Goal: Task Accomplishment & Management: Use online tool/utility

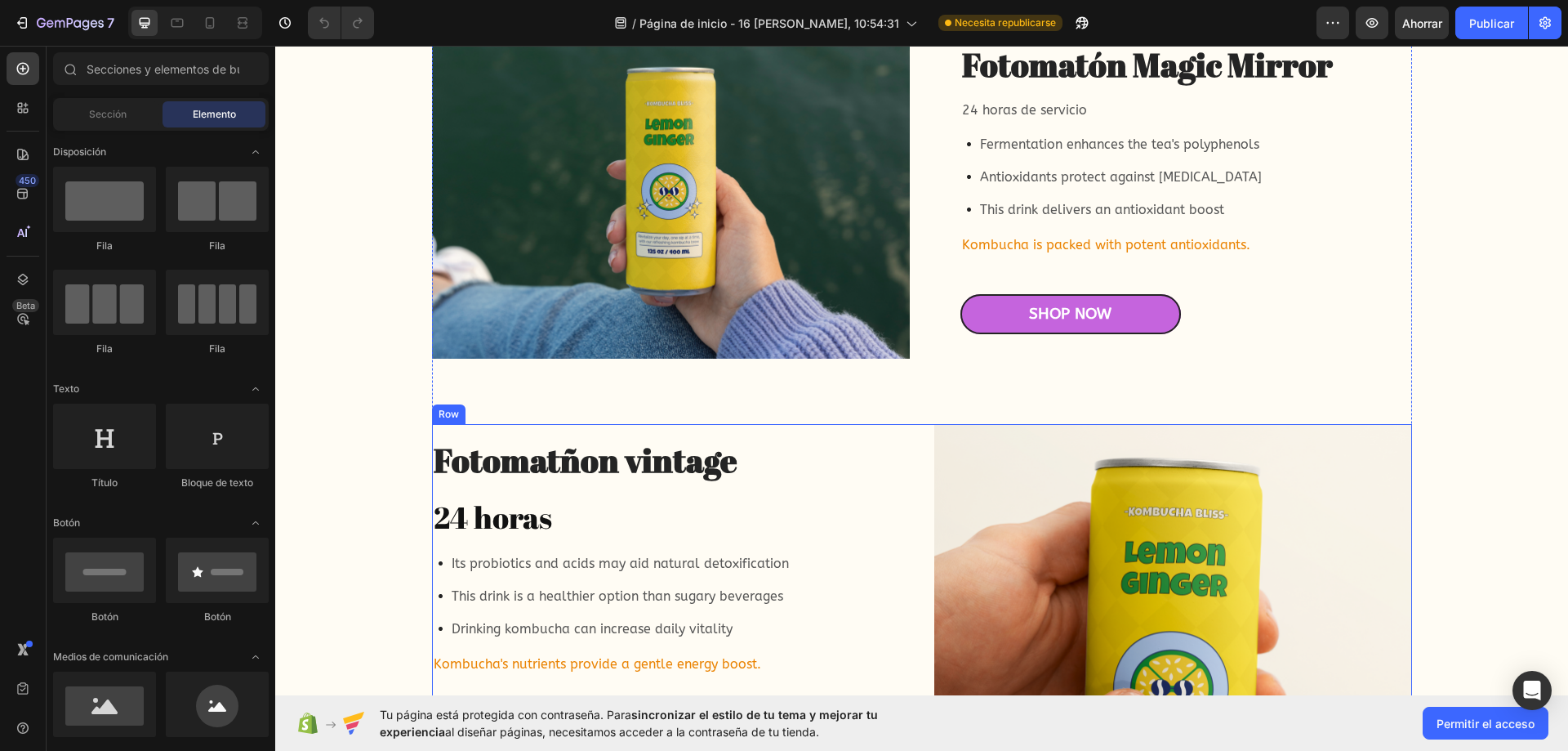
scroll to position [4248, 0]
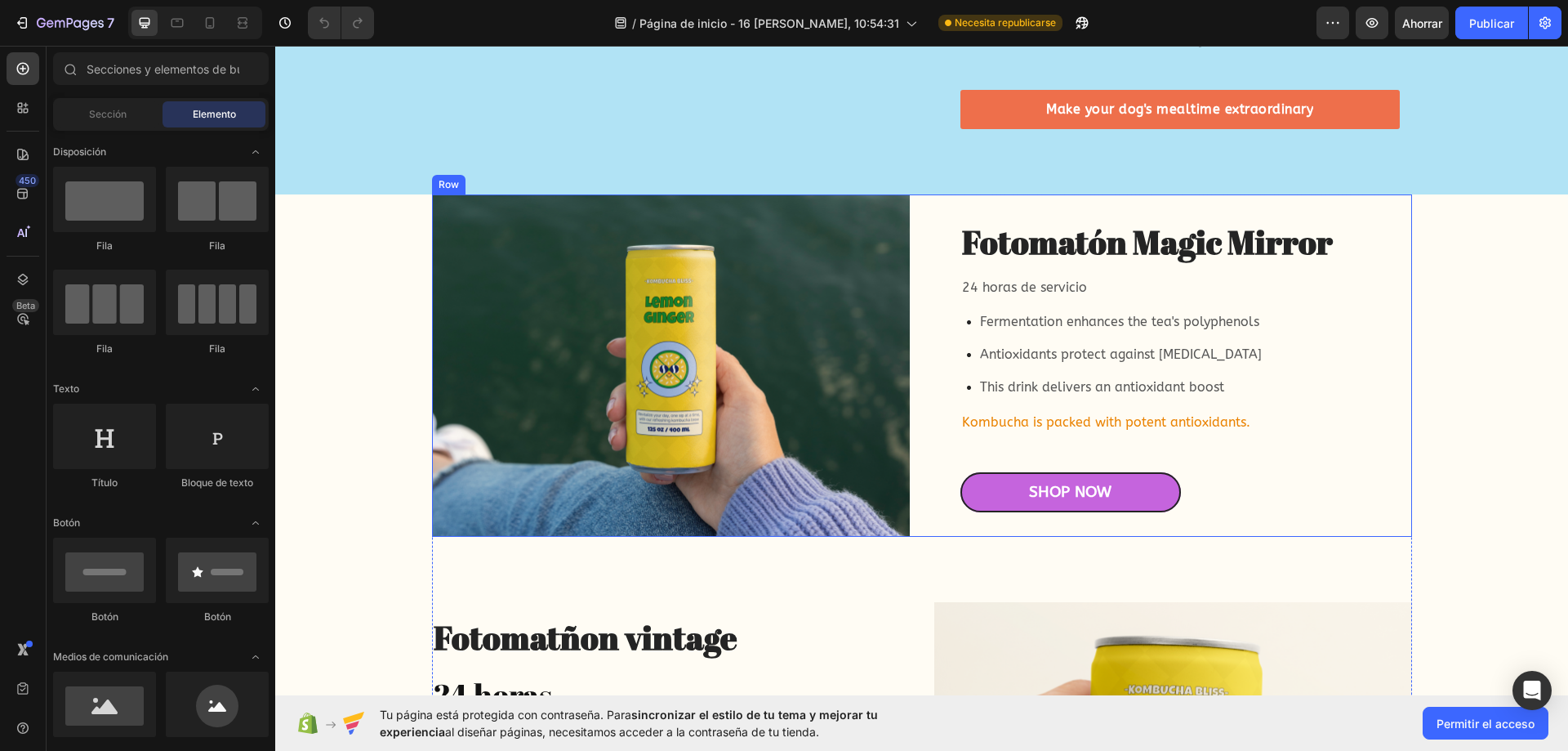
click at [934, 436] on div "Fotomatón Magic Mirror Heading 24 horas de servicio Text Block Fermentation enh…" at bounding box center [1173, 366] width 477 height 343
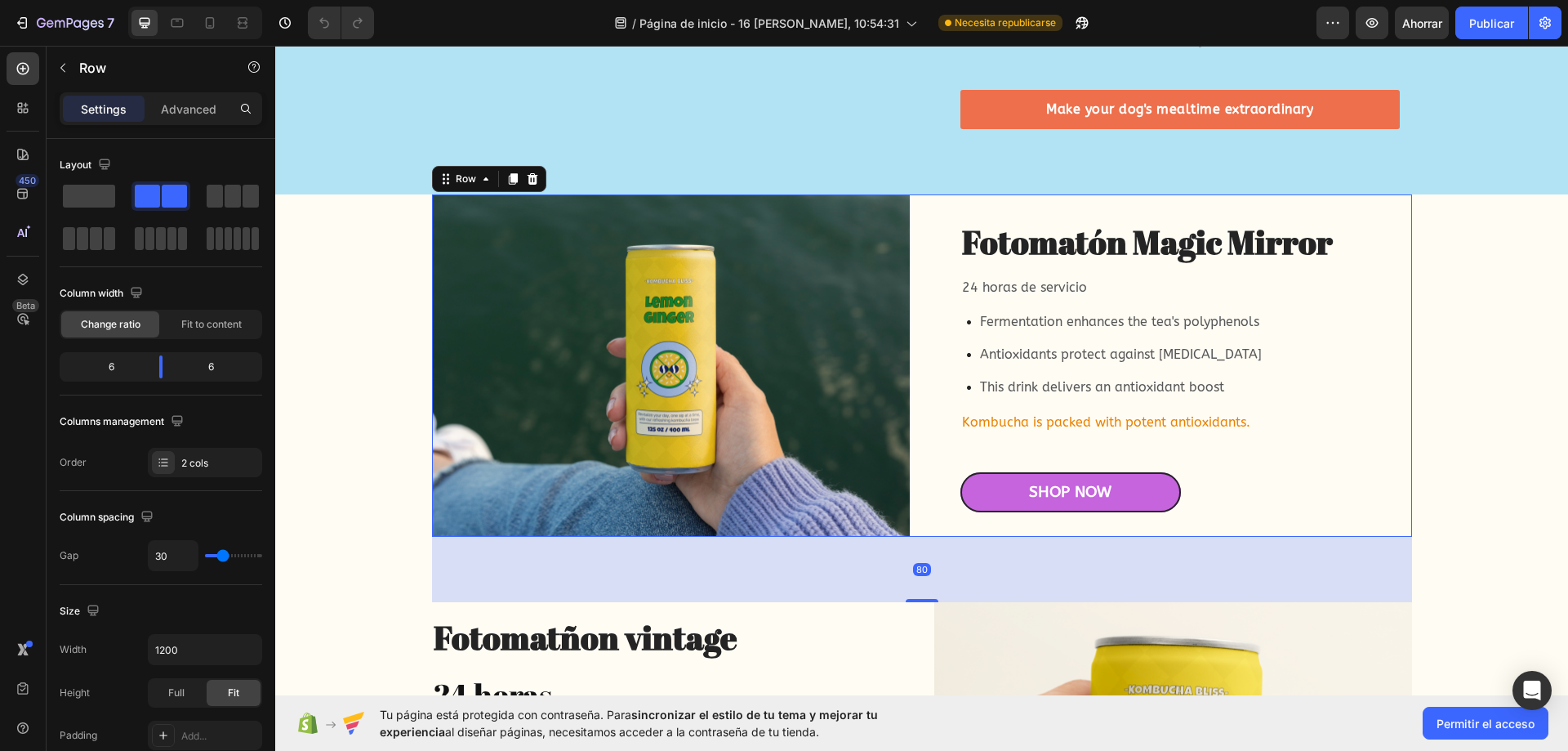
click at [306, 529] on div "Fotomatón Magic Mirror Heading 24 horas de servicio Text Block Fermentation enh…" at bounding box center [922, 569] width 1260 height 749
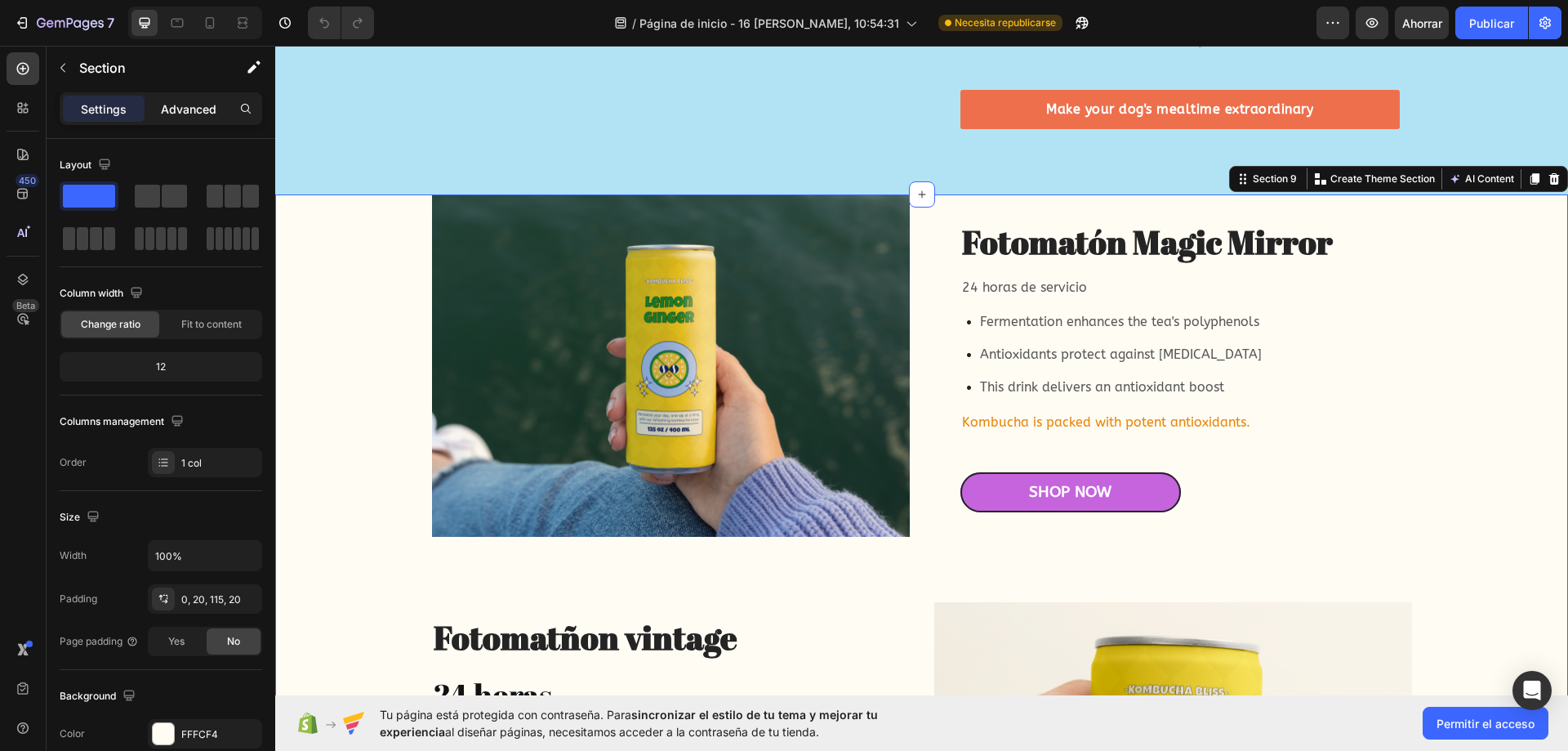
click at [187, 118] on div "Advanced" at bounding box center [189, 108] width 82 height 26
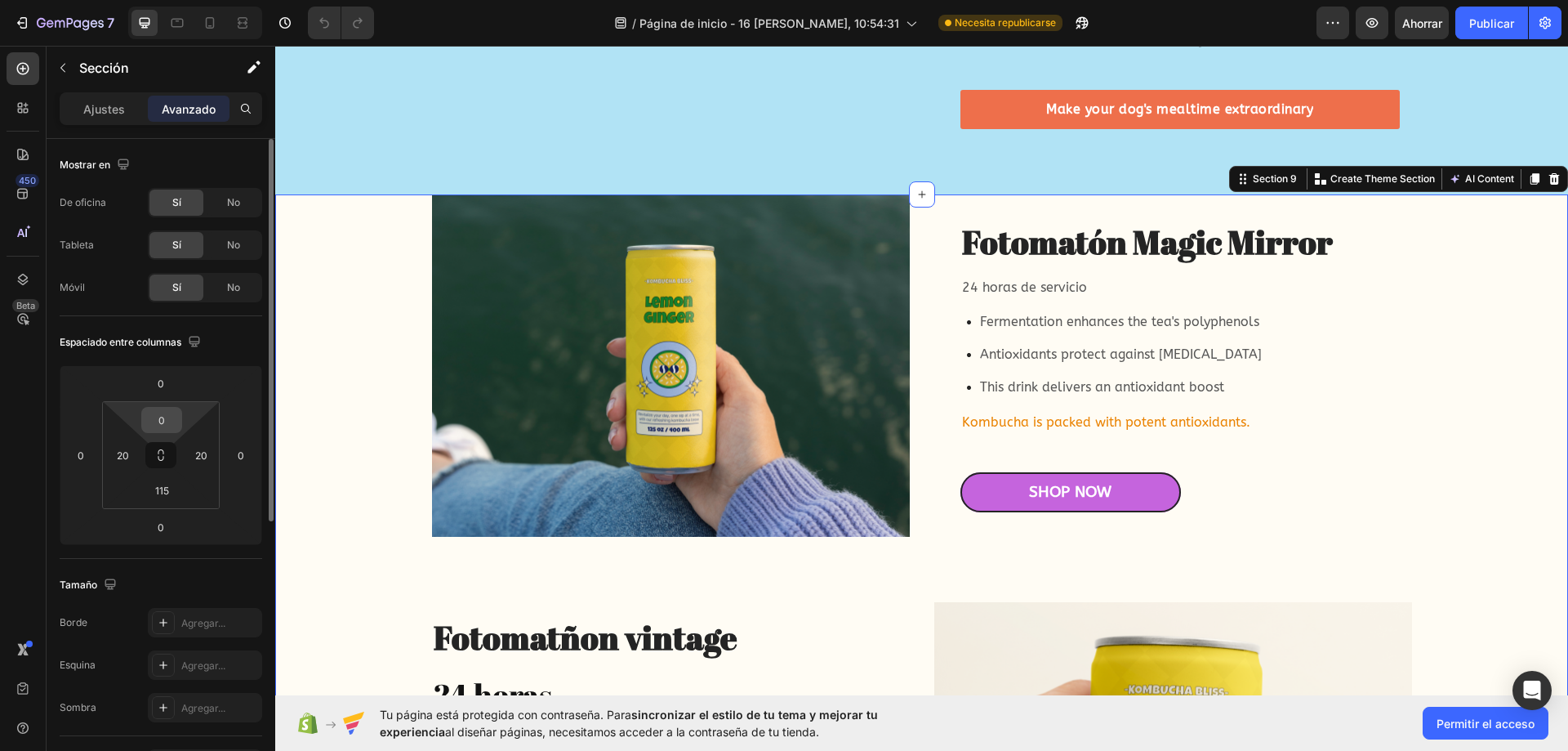
click at [161, 419] on input "0" at bounding box center [162, 420] width 33 height 25
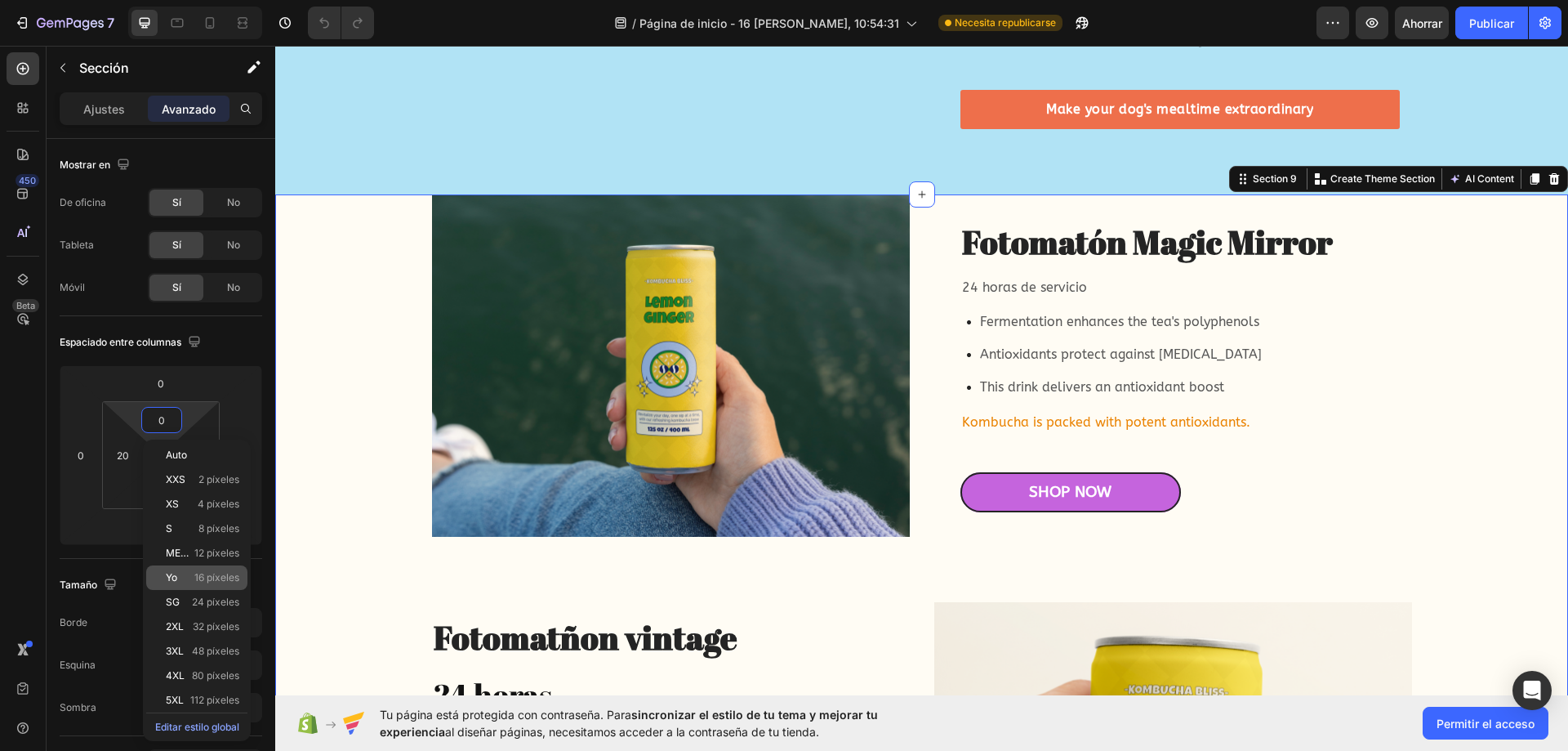
click at [181, 581] on p "Yo 16 píxeles" at bounding box center [202, 577] width 74 height 12
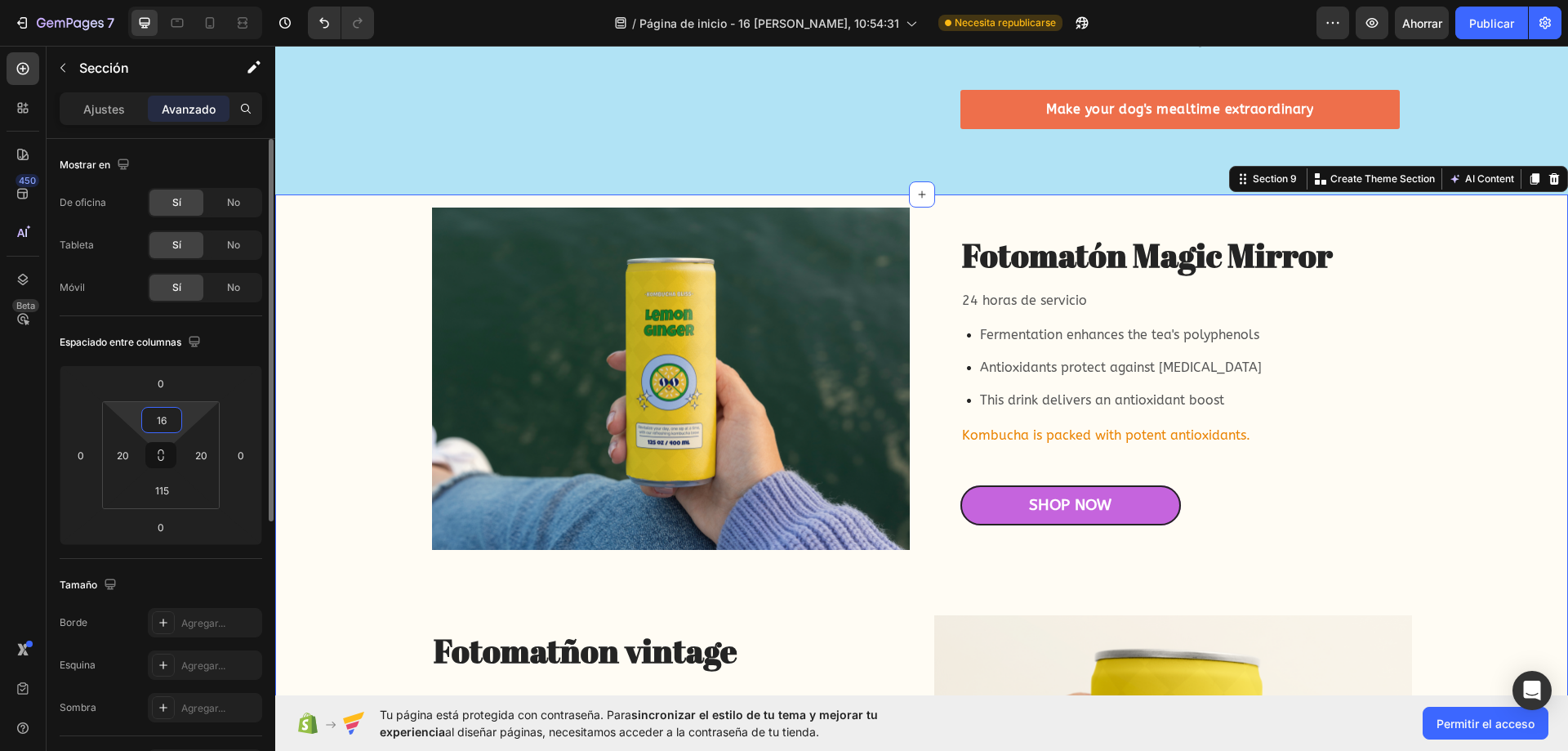
click at [169, 421] on input "16" at bounding box center [162, 420] width 33 height 25
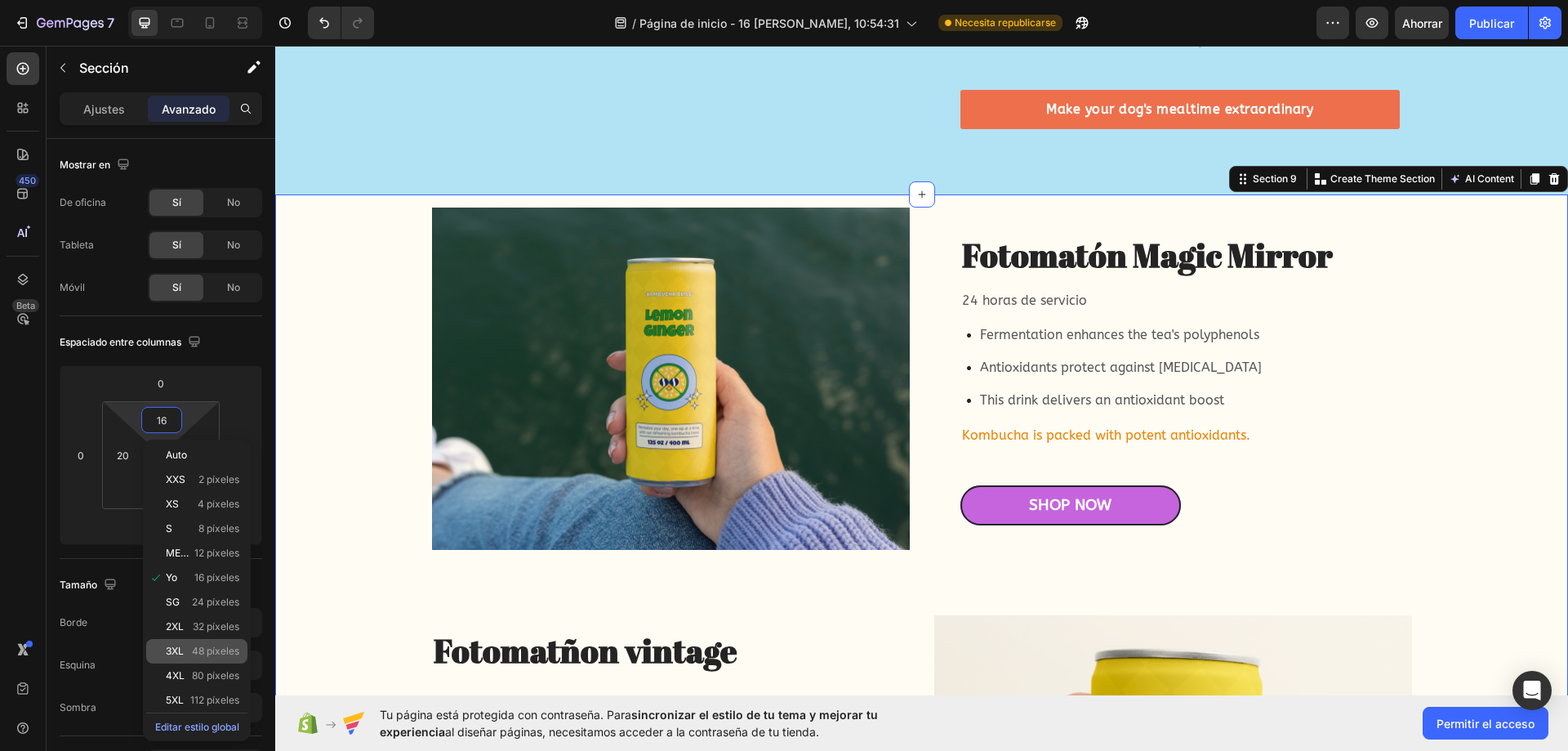
click at [189, 657] on div "3XL 48 píxeles" at bounding box center [197, 652] width 101 height 25
type input "48"
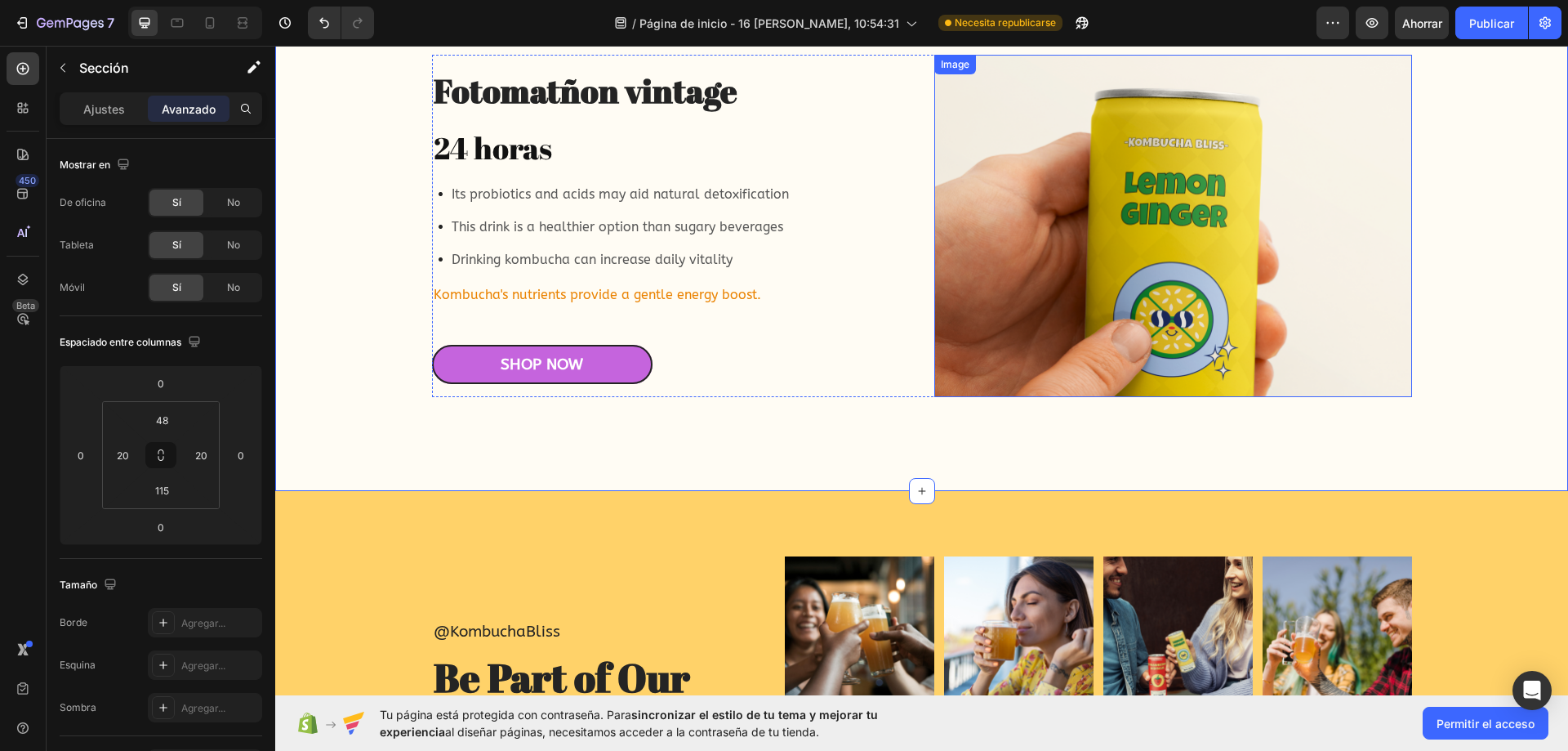
scroll to position [4656, 0]
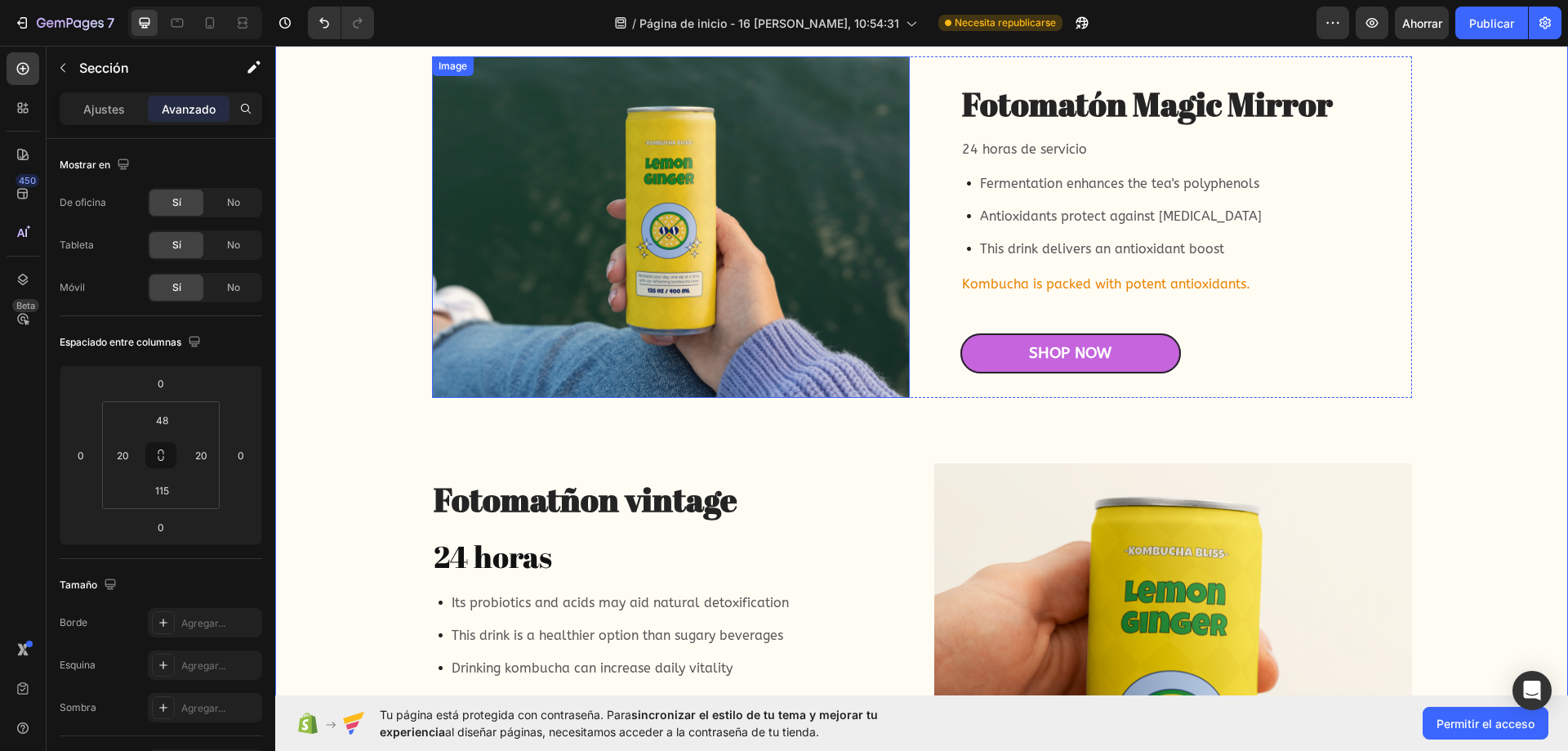
click at [815, 236] on img at bounding box center [671, 227] width 477 height 343
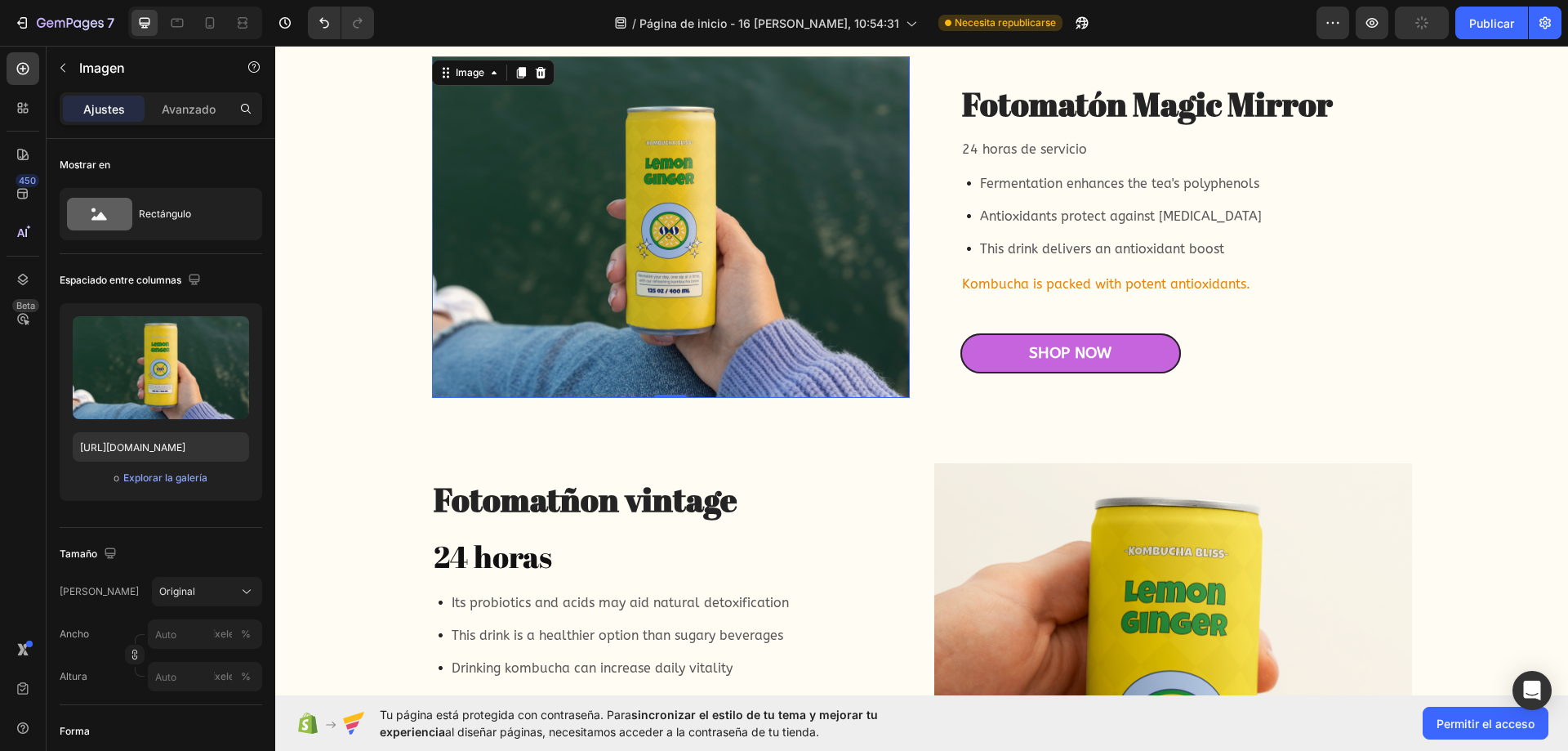
click at [694, 241] on img at bounding box center [671, 227] width 477 height 343
click at [150, 478] on font "Explorar la galería" at bounding box center [165, 478] width 84 height 12
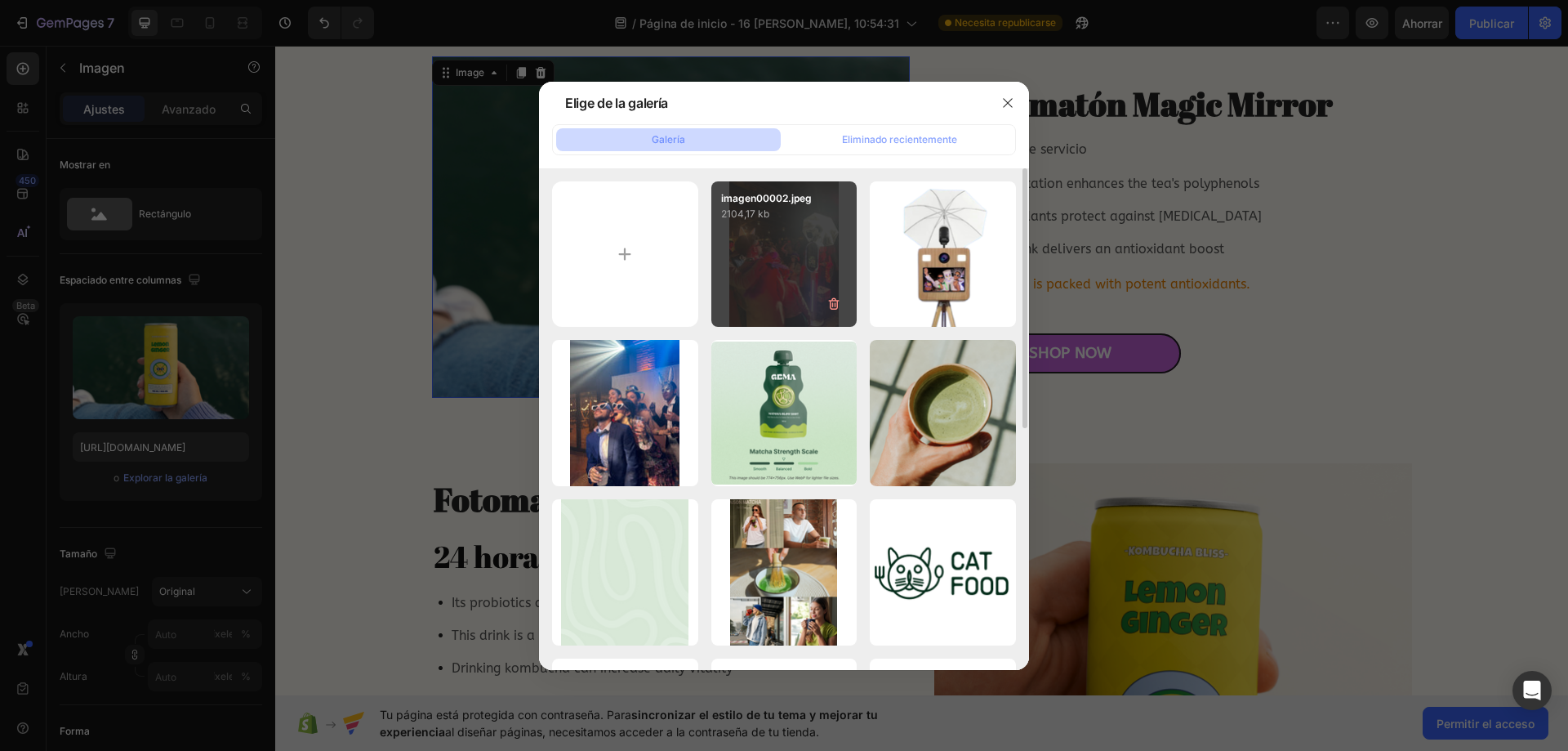
click at [775, 262] on div "imagen00002.jpeg 2104,17 kb" at bounding box center [784, 254] width 146 height 146
type input "https://cdn.shopify.com/s/files/1/0935/7338/2527/files/gempages_580163860858667…"
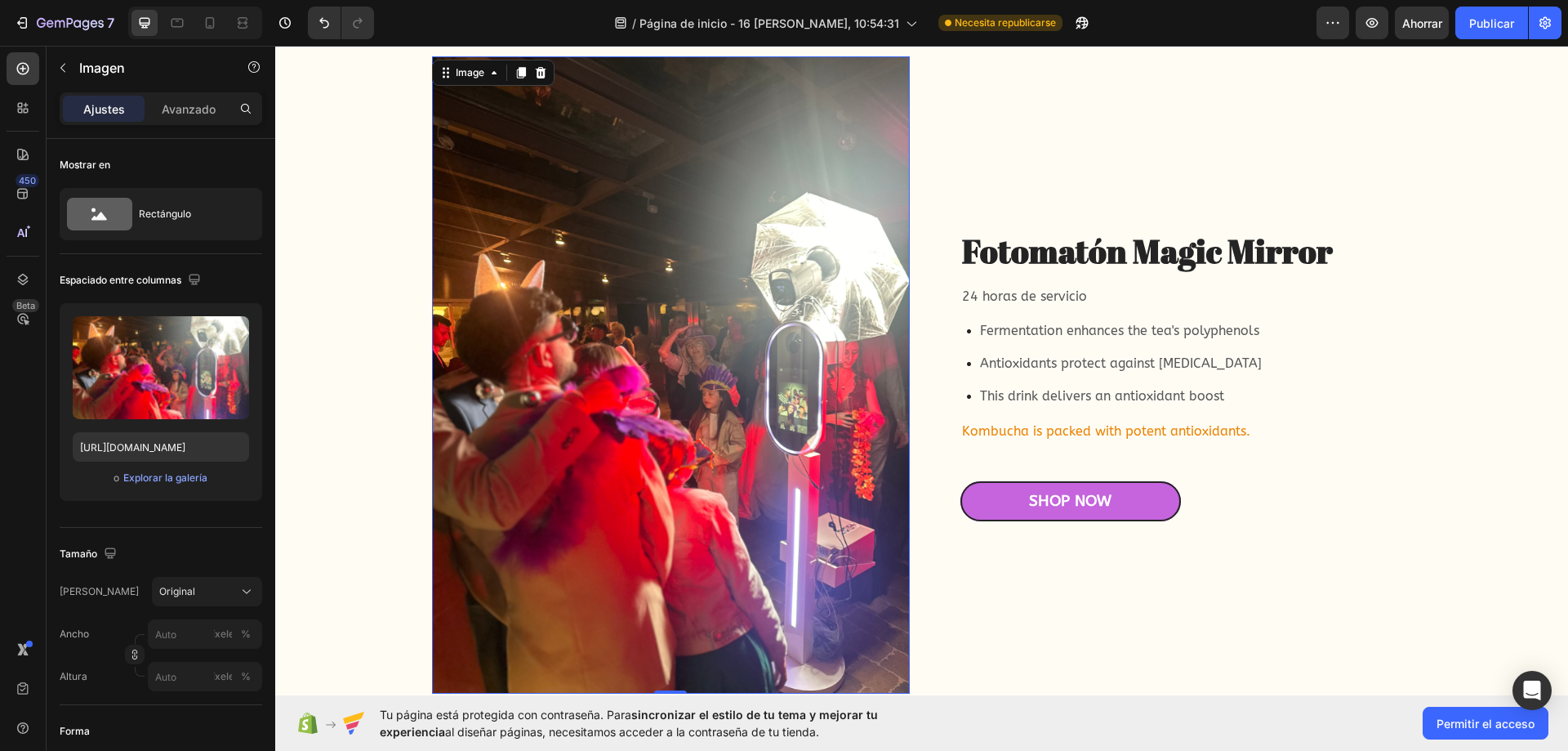
scroll to position [4984, 0]
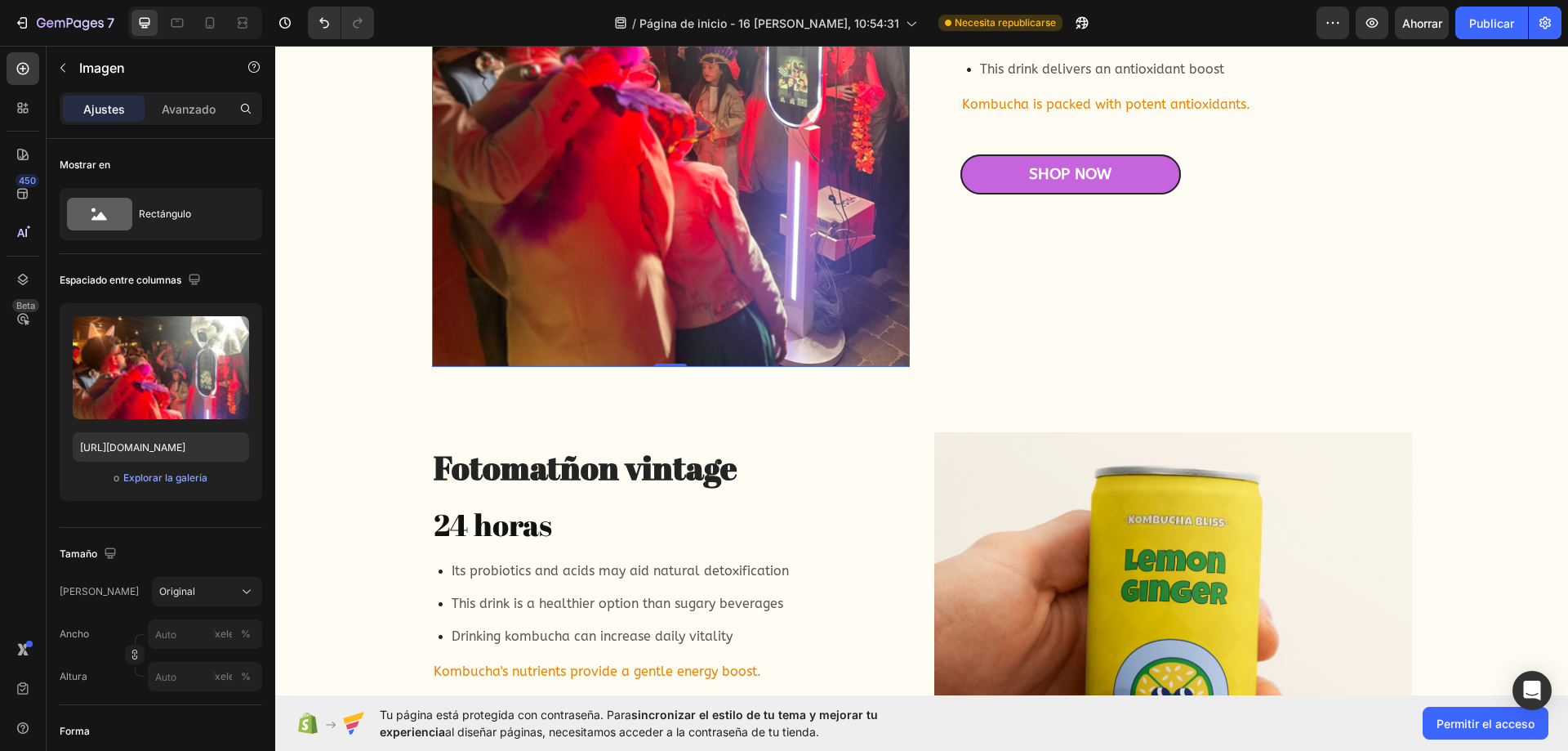
click at [575, 226] on img at bounding box center [671, 48] width 477 height 637
click at [117, 209] on icon at bounding box center [99, 214] width 66 height 33
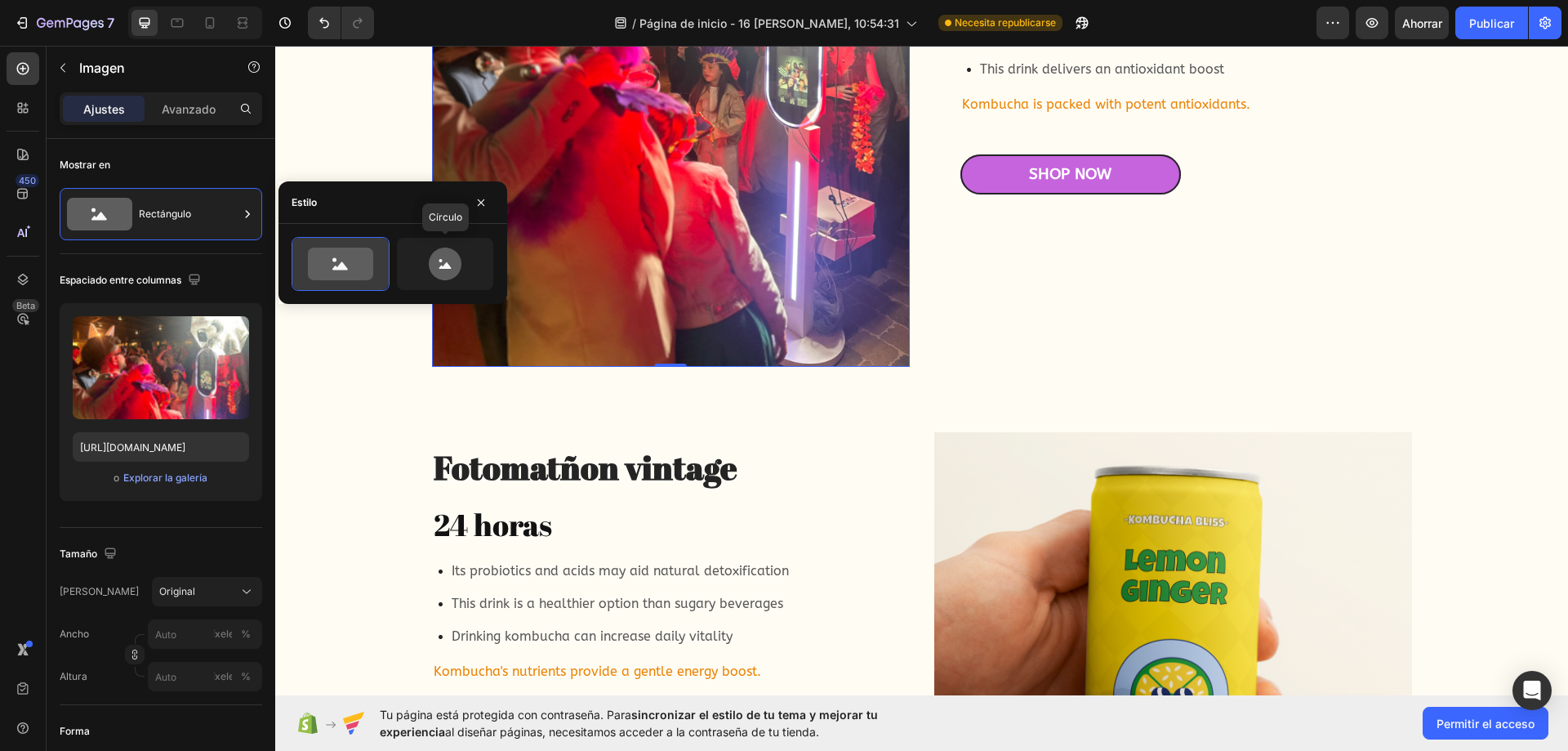
click at [423, 251] on icon at bounding box center [445, 264] width 77 height 33
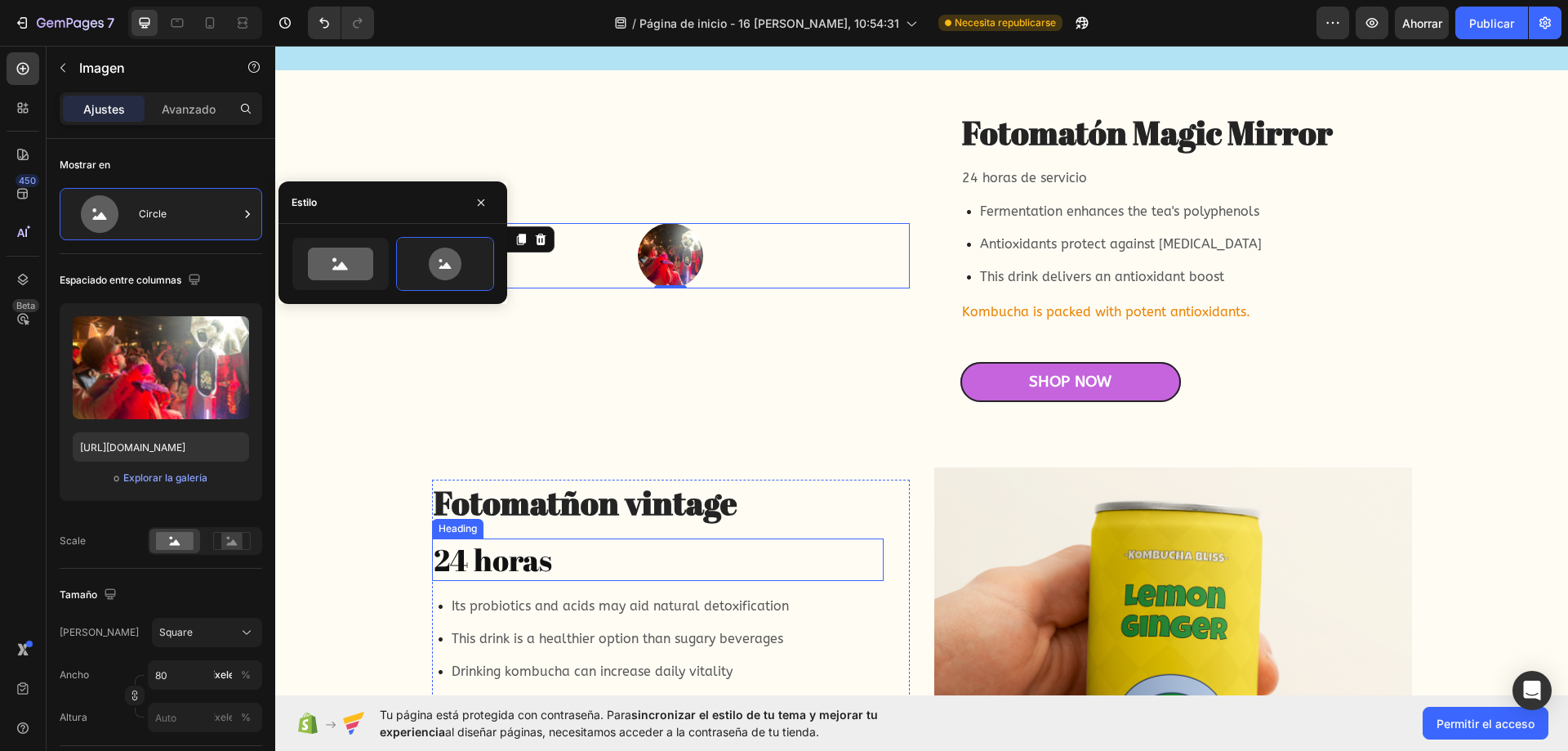
scroll to position [4565, 0]
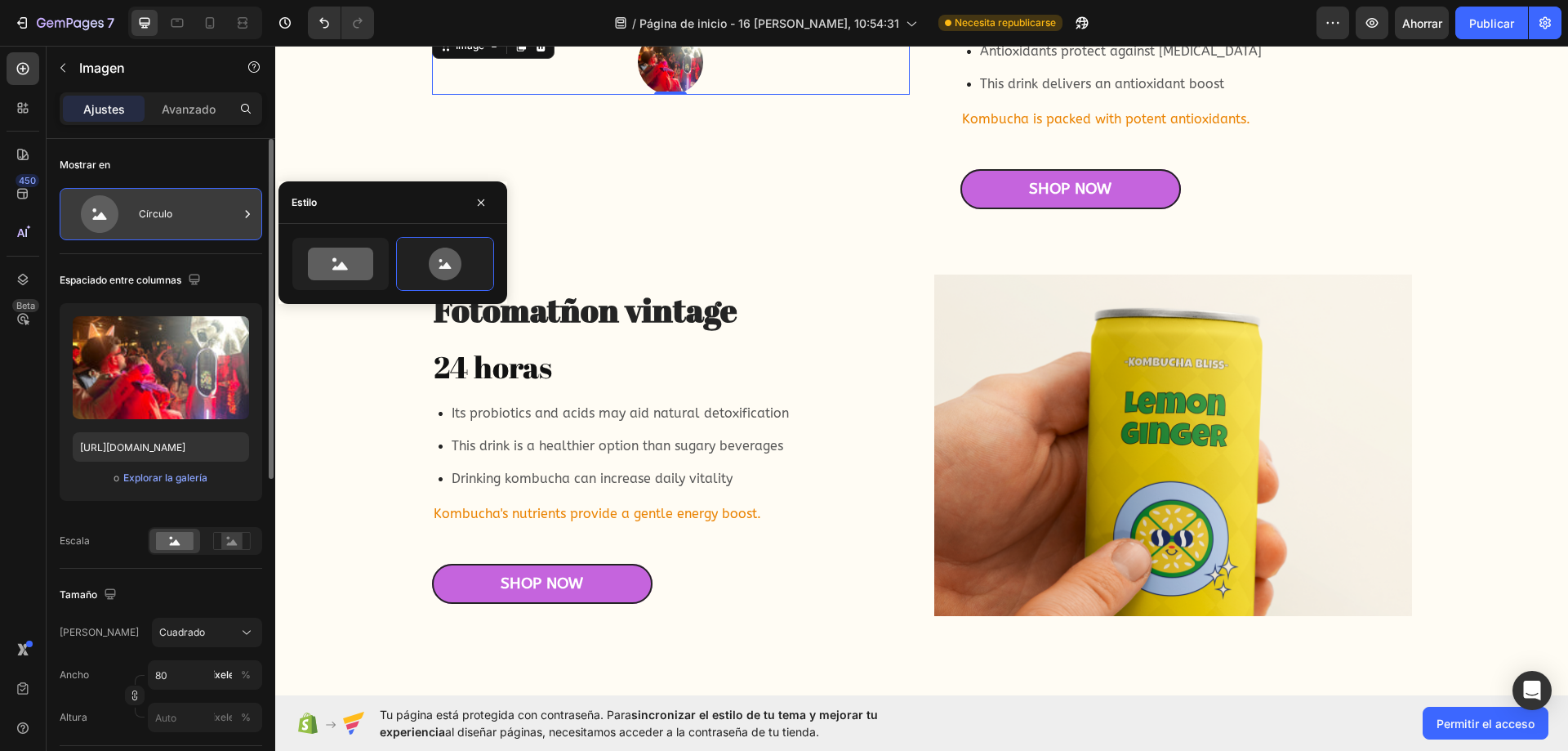
click at [158, 220] on font "Círculo" at bounding box center [155, 214] width 34 height 15
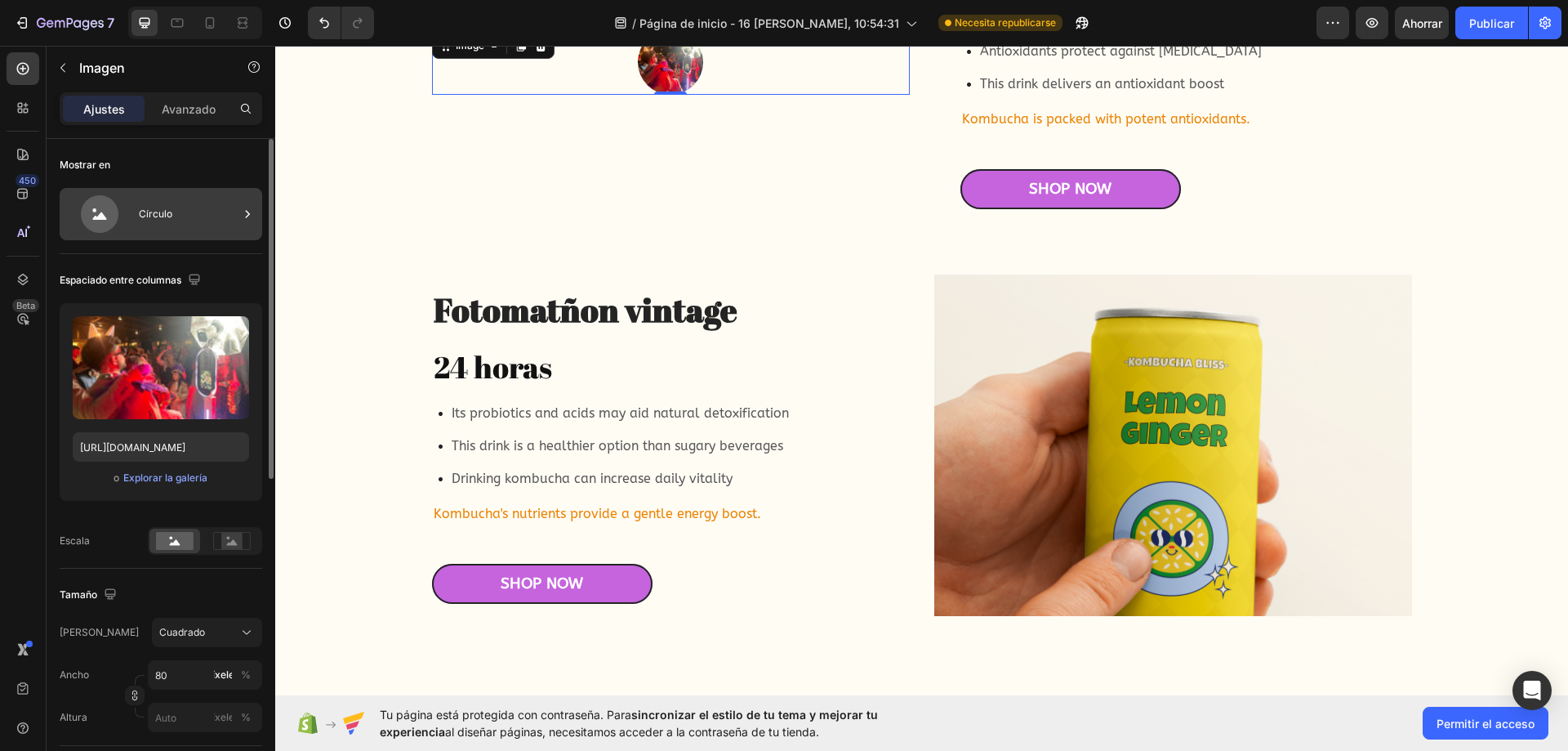
click at [182, 217] on div "Círculo" at bounding box center [188, 214] width 99 height 37
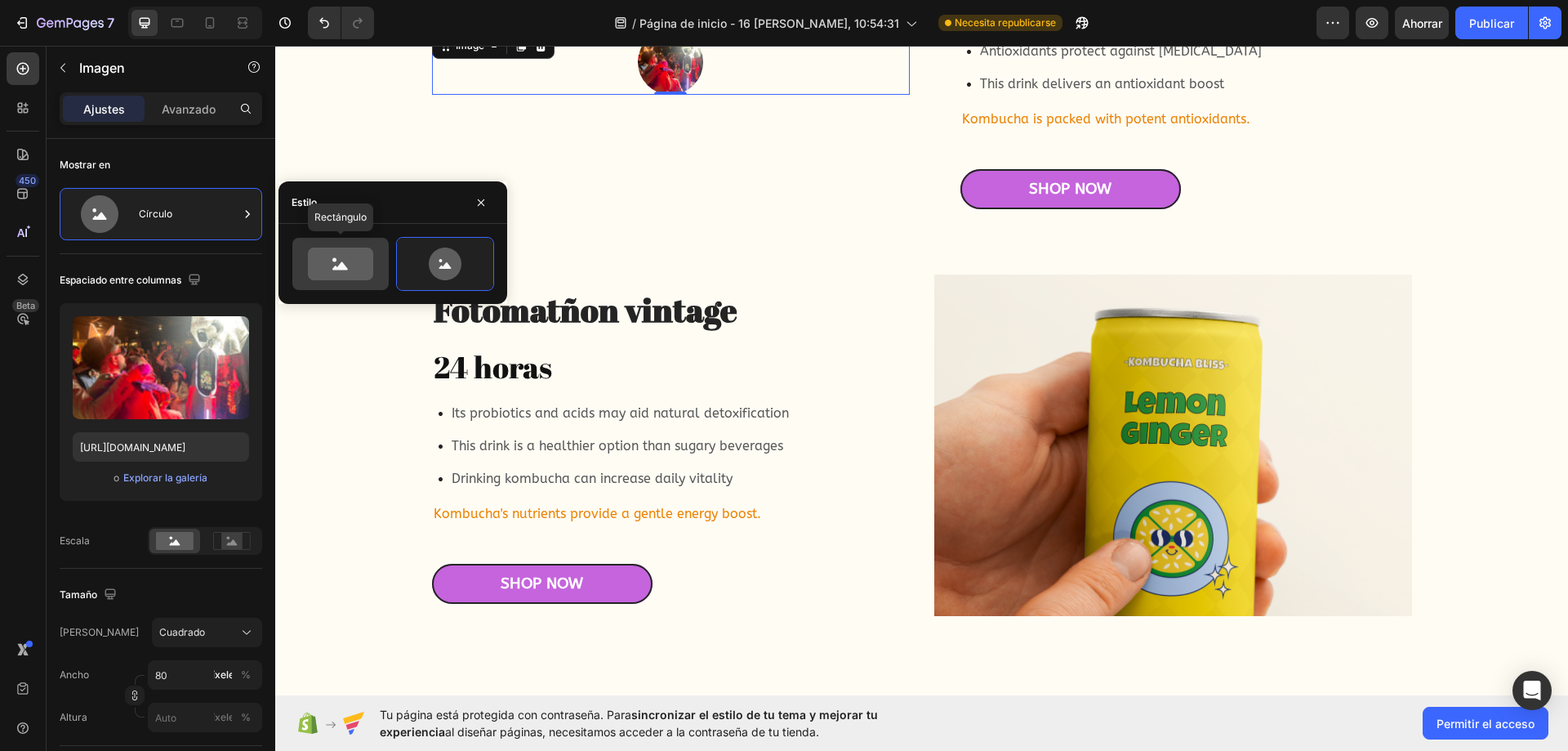
click at [337, 261] on icon at bounding box center [341, 264] width 66 height 33
type input "100"
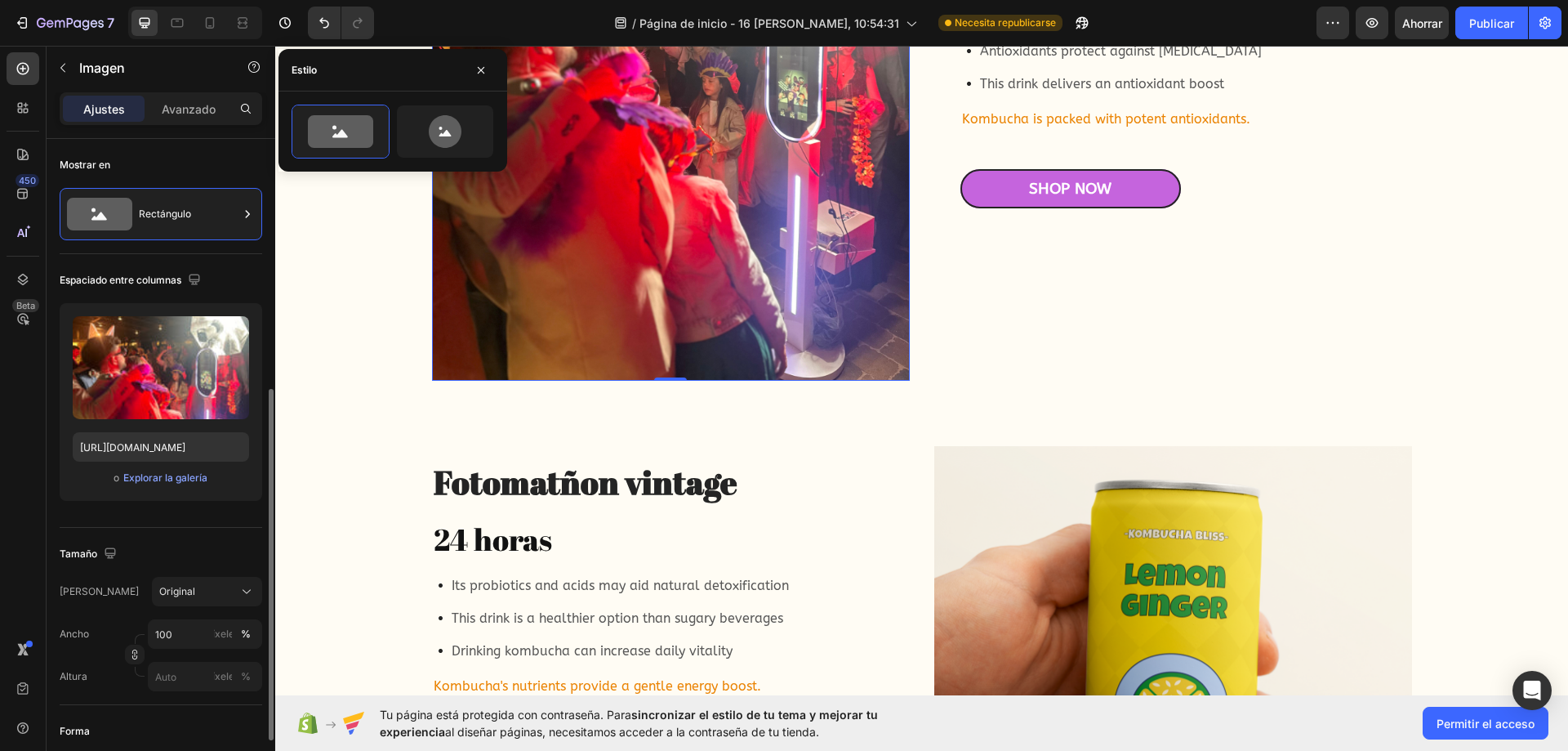
scroll to position [163, 0]
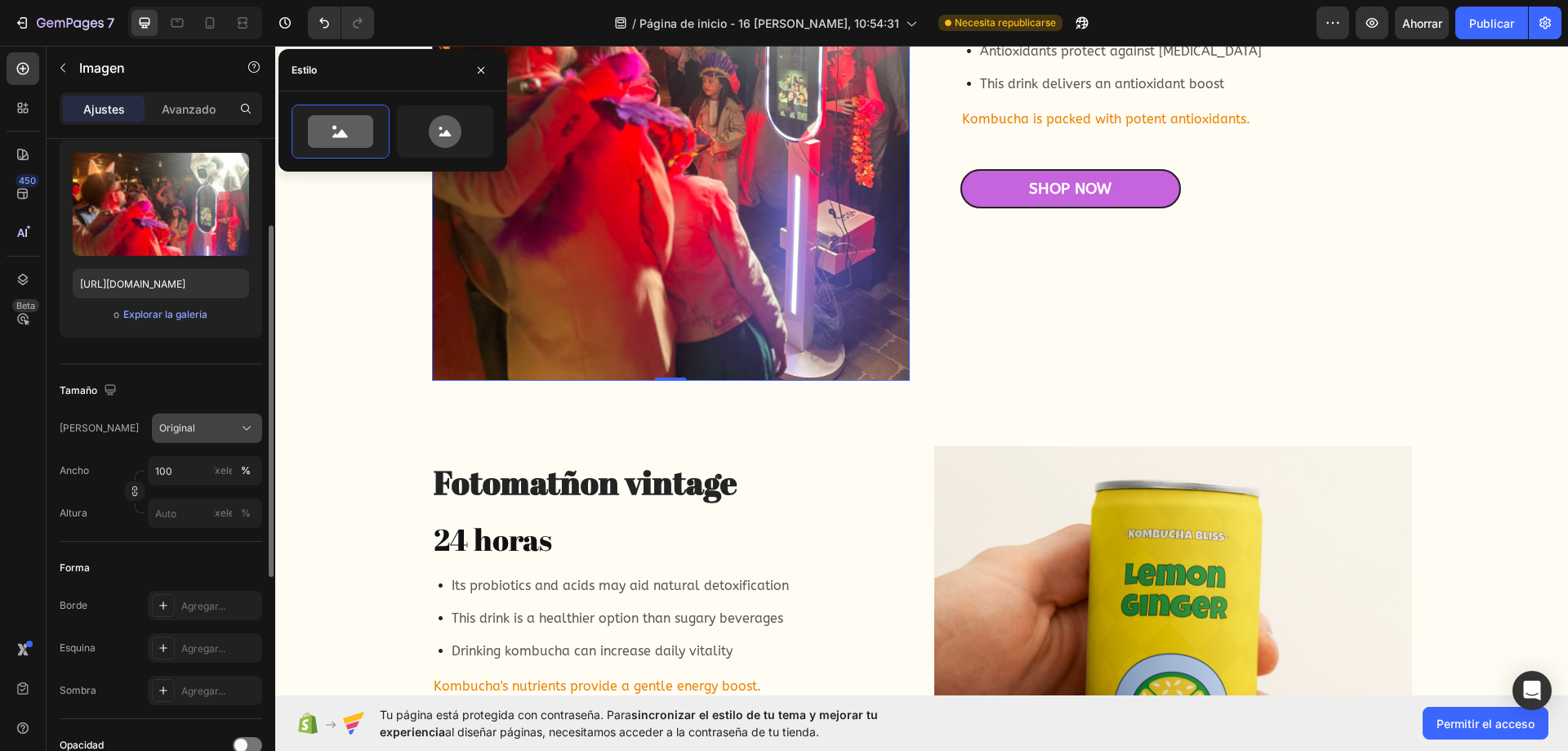
click at [232, 418] on button "Original" at bounding box center [207, 428] width 110 height 29
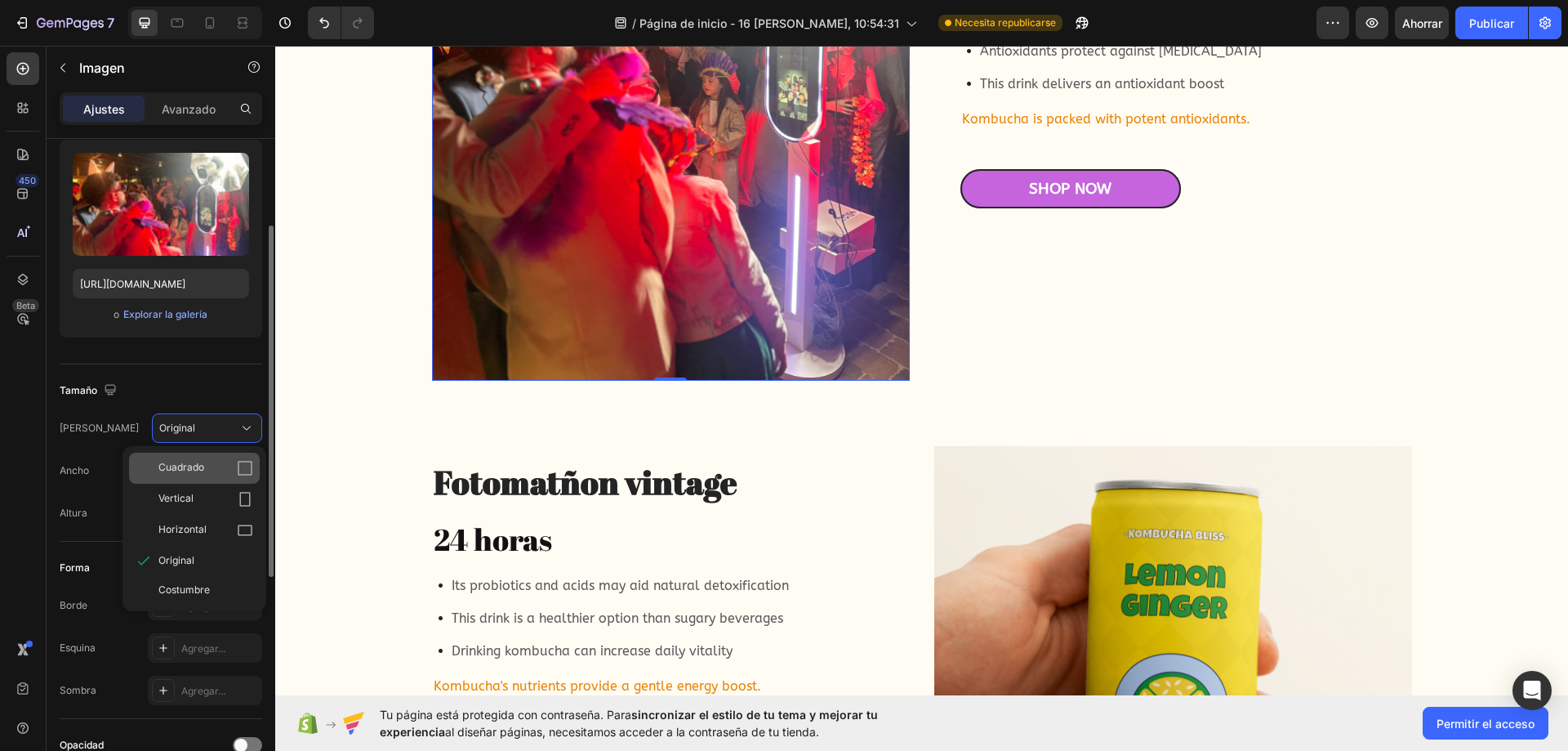
click at [215, 471] on div "Cuadrado" at bounding box center [206, 468] width 95 height 16
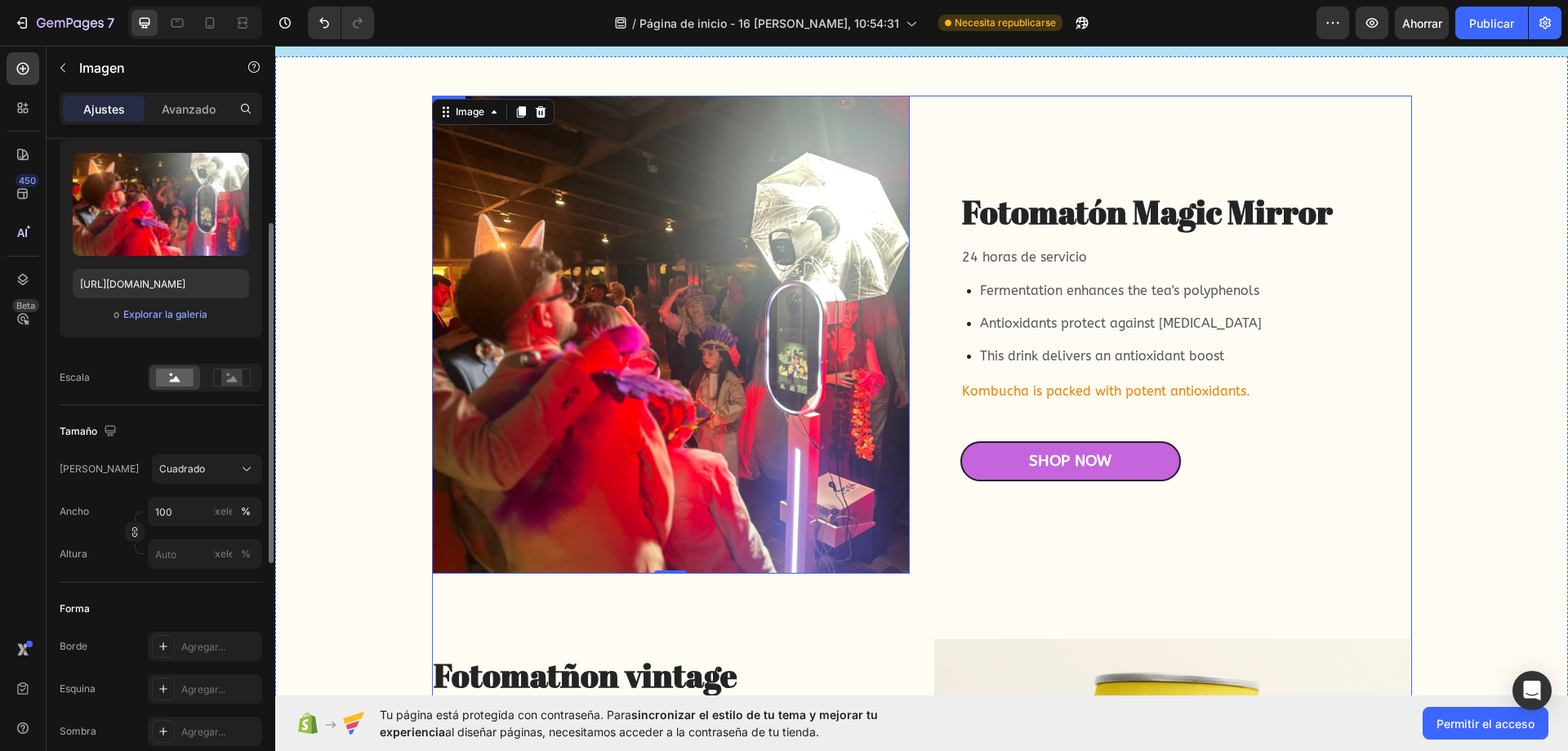
scroll to position [4331, 0]
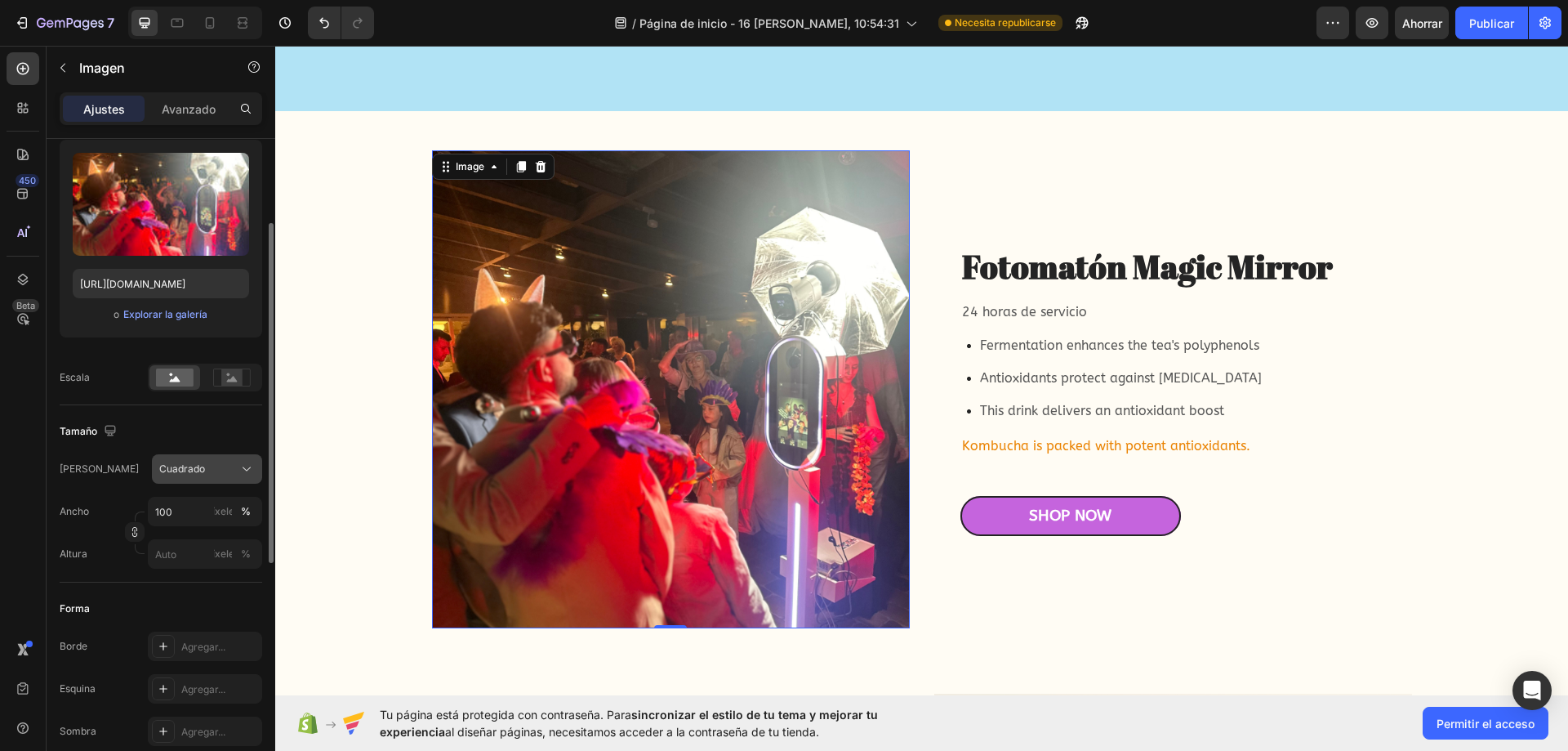
click at [225, 471] on div "Cuadrado" at bounding box center [197, 469] width 76 height 15
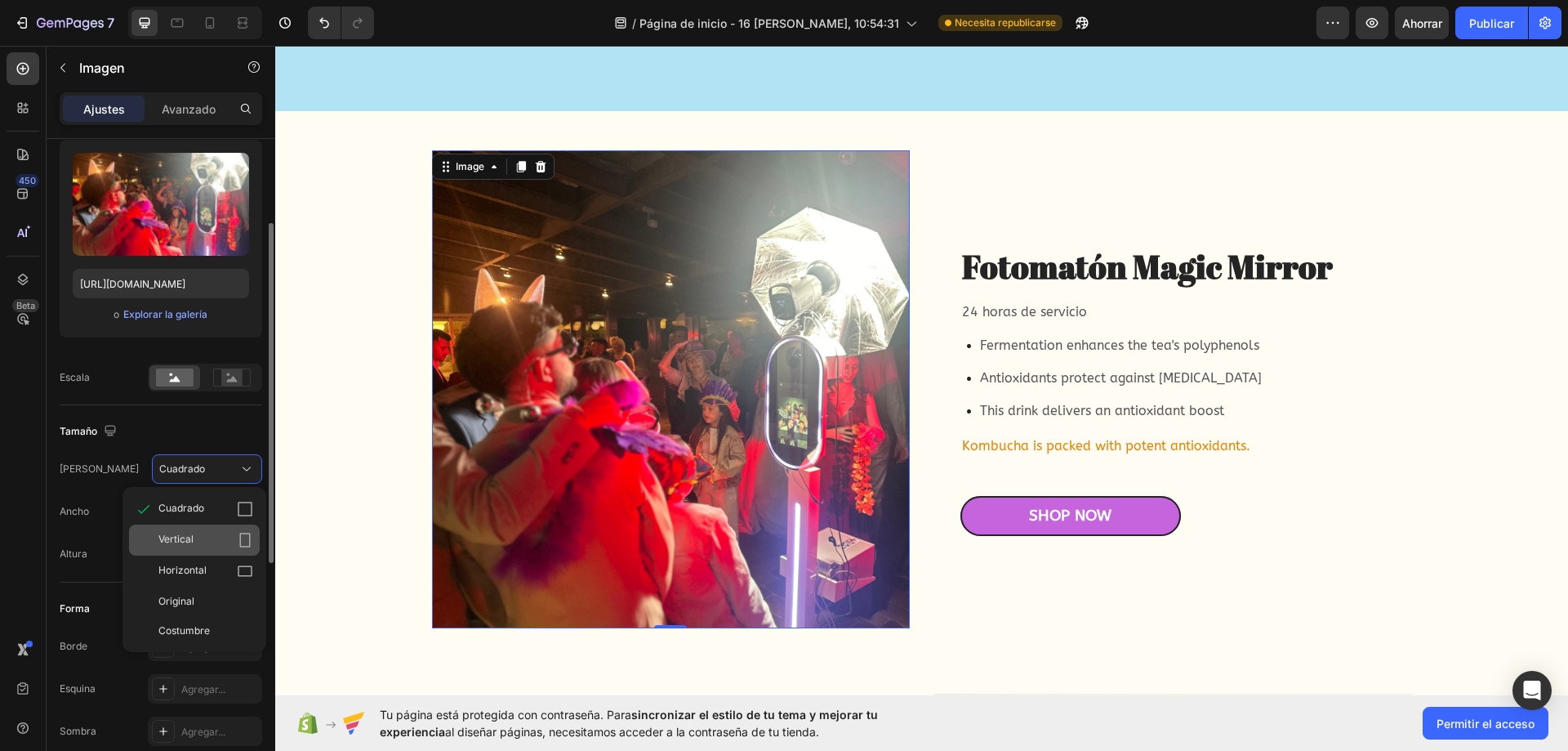
click at [215, 527] on div "Vertical" at bounding box center [193, 540] width 130 height 31
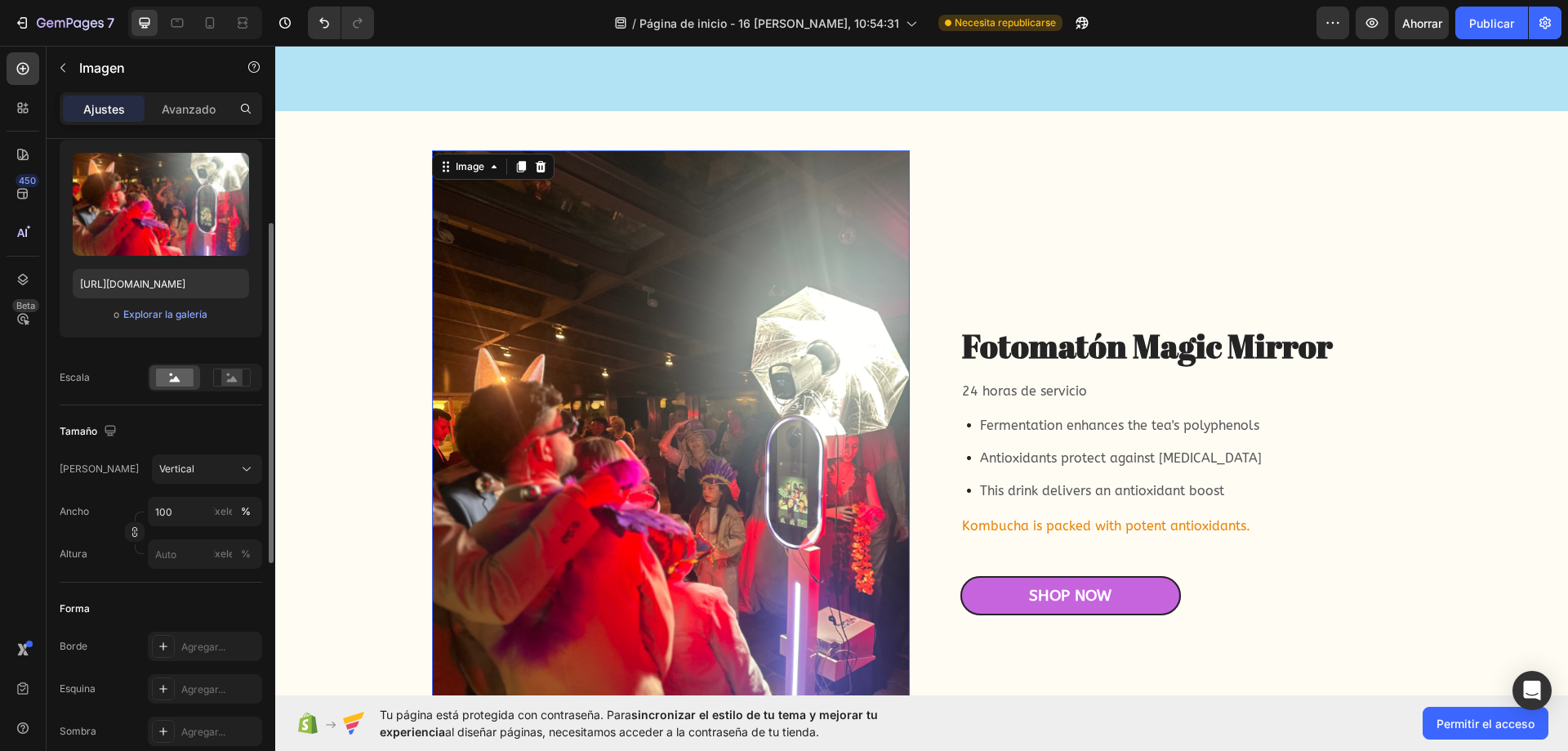
click at [224, 490] on div "Marco Vertical Ancho 100 píxeles % Altura píxeles %" at bounding box center [161, 511] width 202 height 115
click at [225, 479] on button "Vertical" at bounding box center [207, 469] width 110 height 29
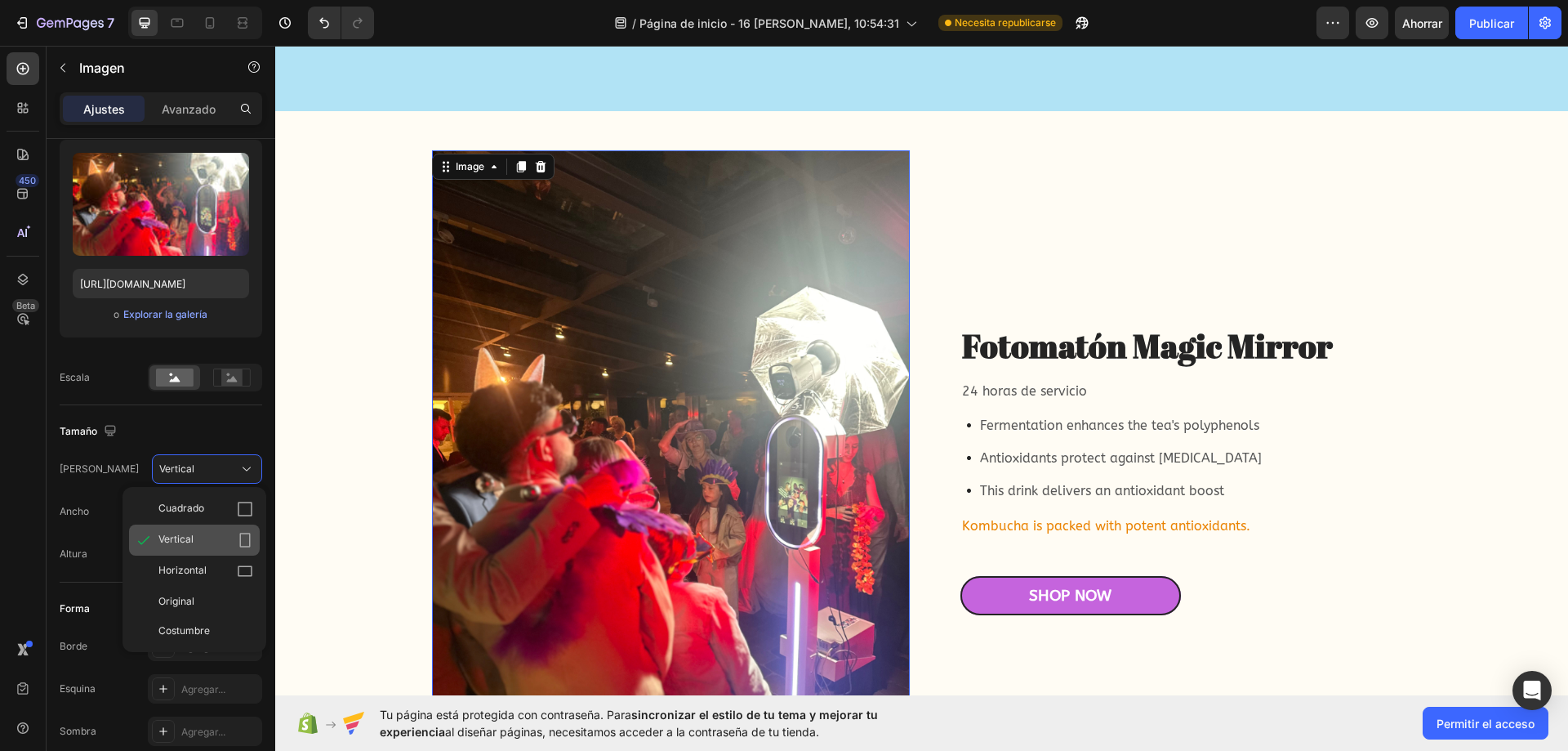
click at [222, 535] on div "Vertical" at bounding box center [206, 540] width 95 height 16
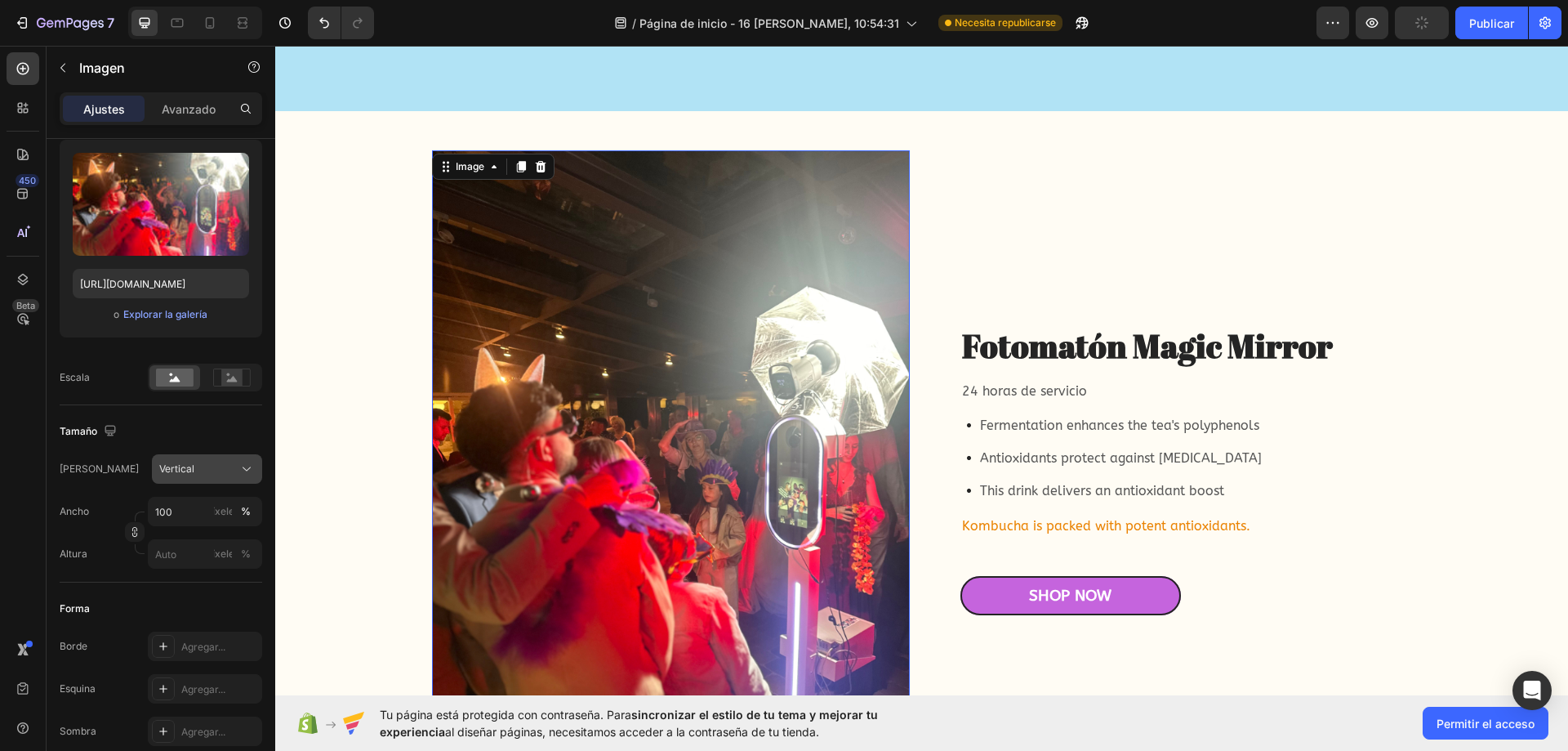
drag, startPoint x: 223, startPoint y: 502, endPoint x: 222, endPoint y: 477, distance: 25.0
click at [236, 544] on button "píxeles" at bounding box center [246, 554] width 20 height 20
click at [222, 477] on div "Vertical" at bounding box center [207, 469] width 96 height 16
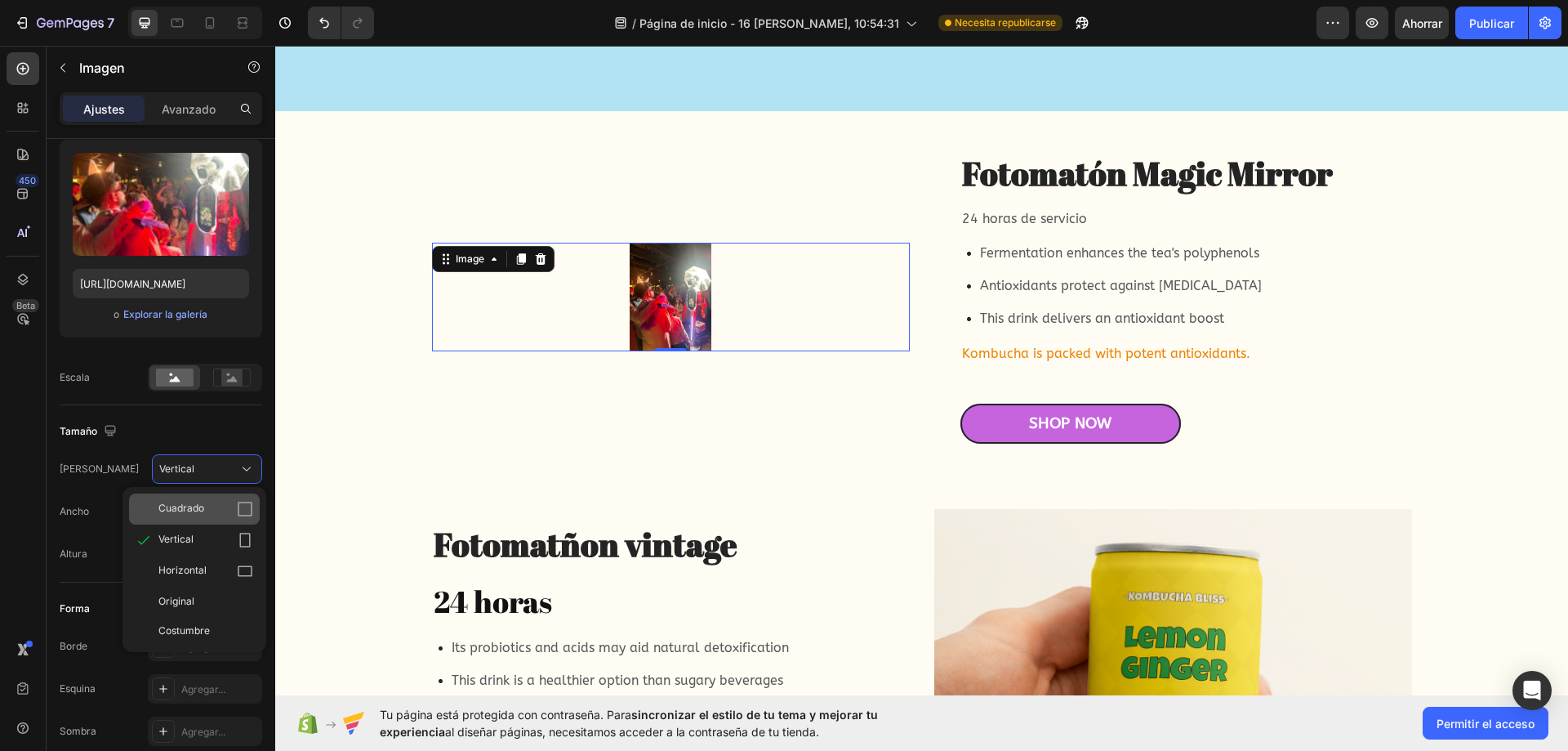
click at [219, 507] on div "Cuadrado" at bounding box center [206, 509] width 95 height 16
type input "100"
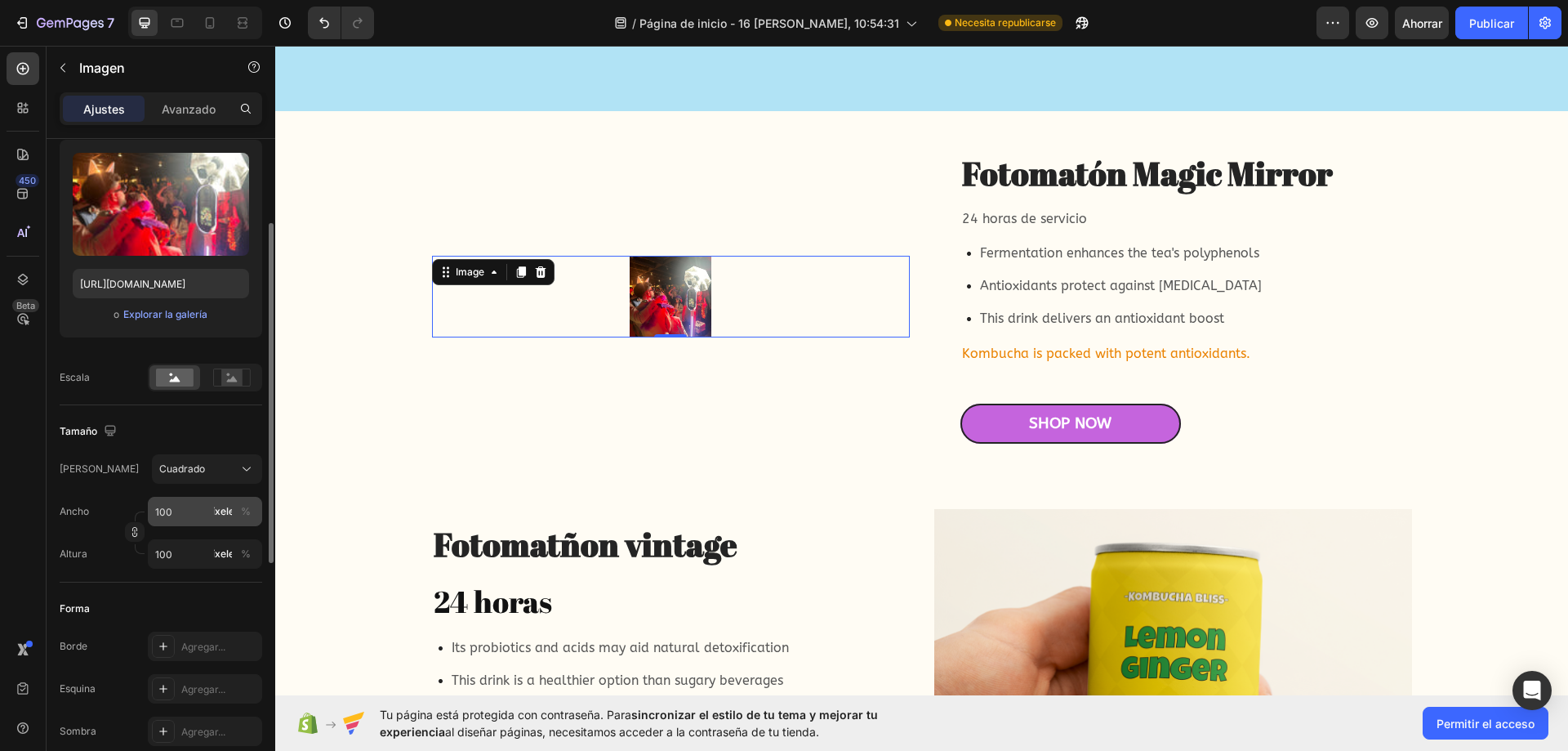
click at [231, 518] on font "píxeles" at bounding box center [223, 511] width 33 height 12
type input "8"
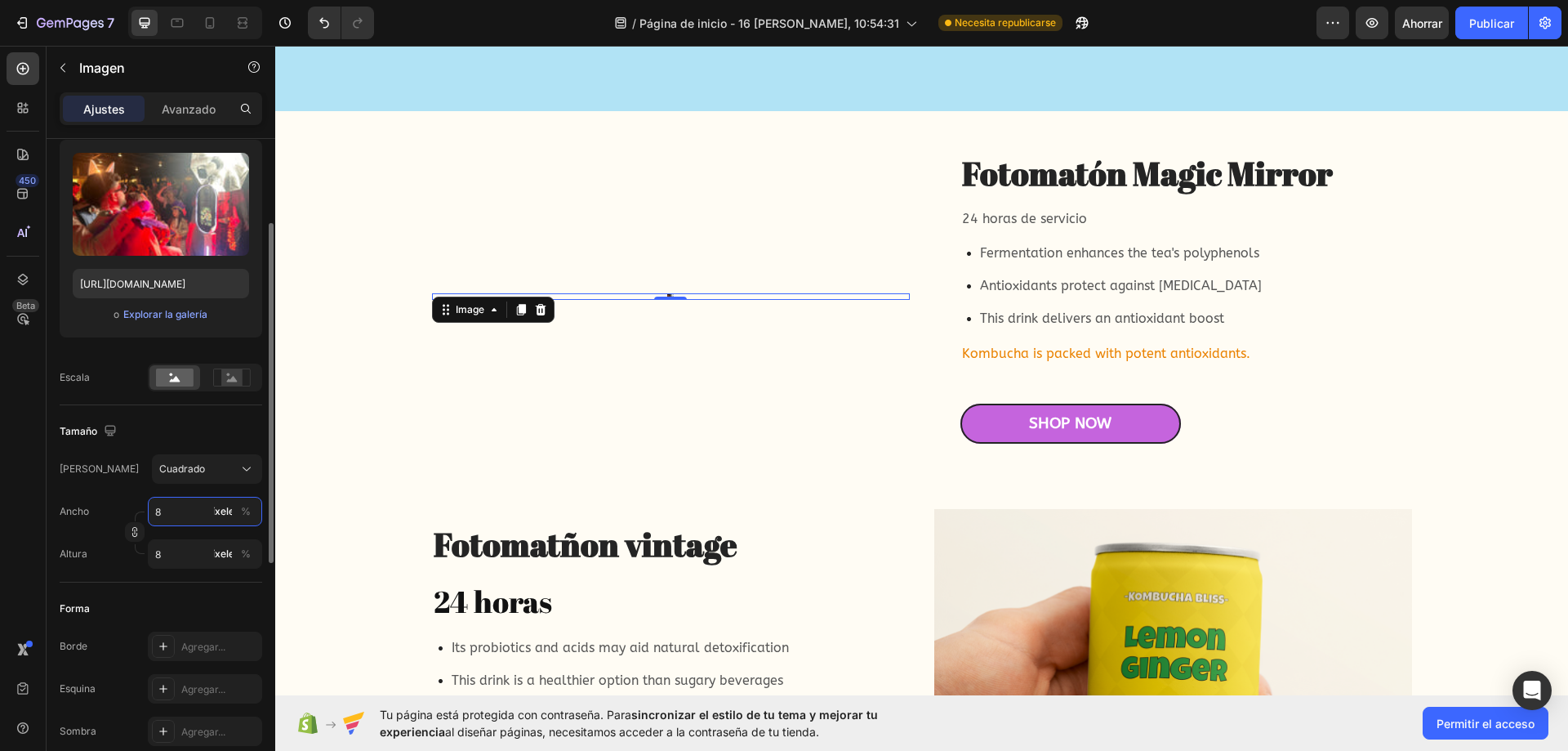
type input "80"
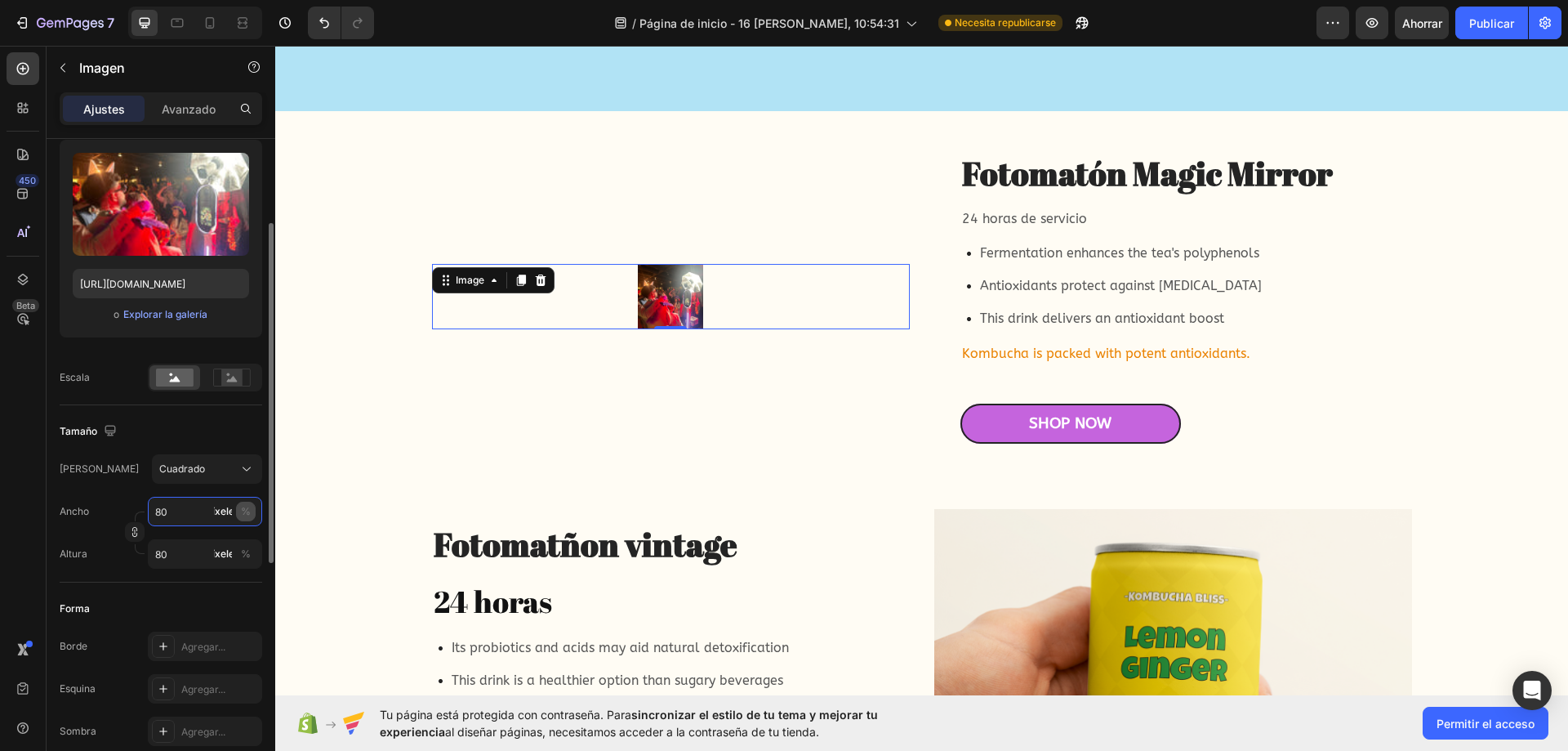
type input "8"
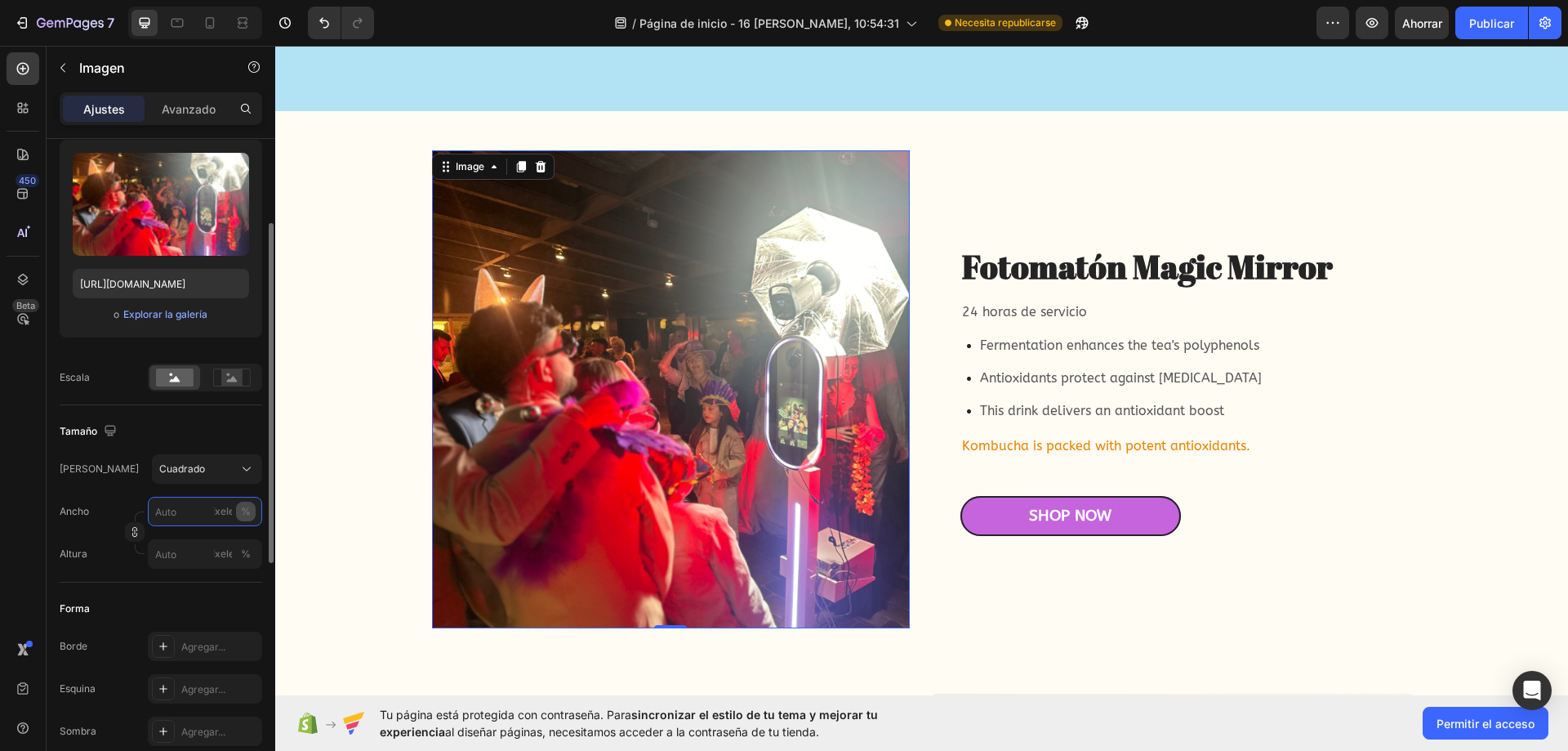
type input "1"
type input "10"
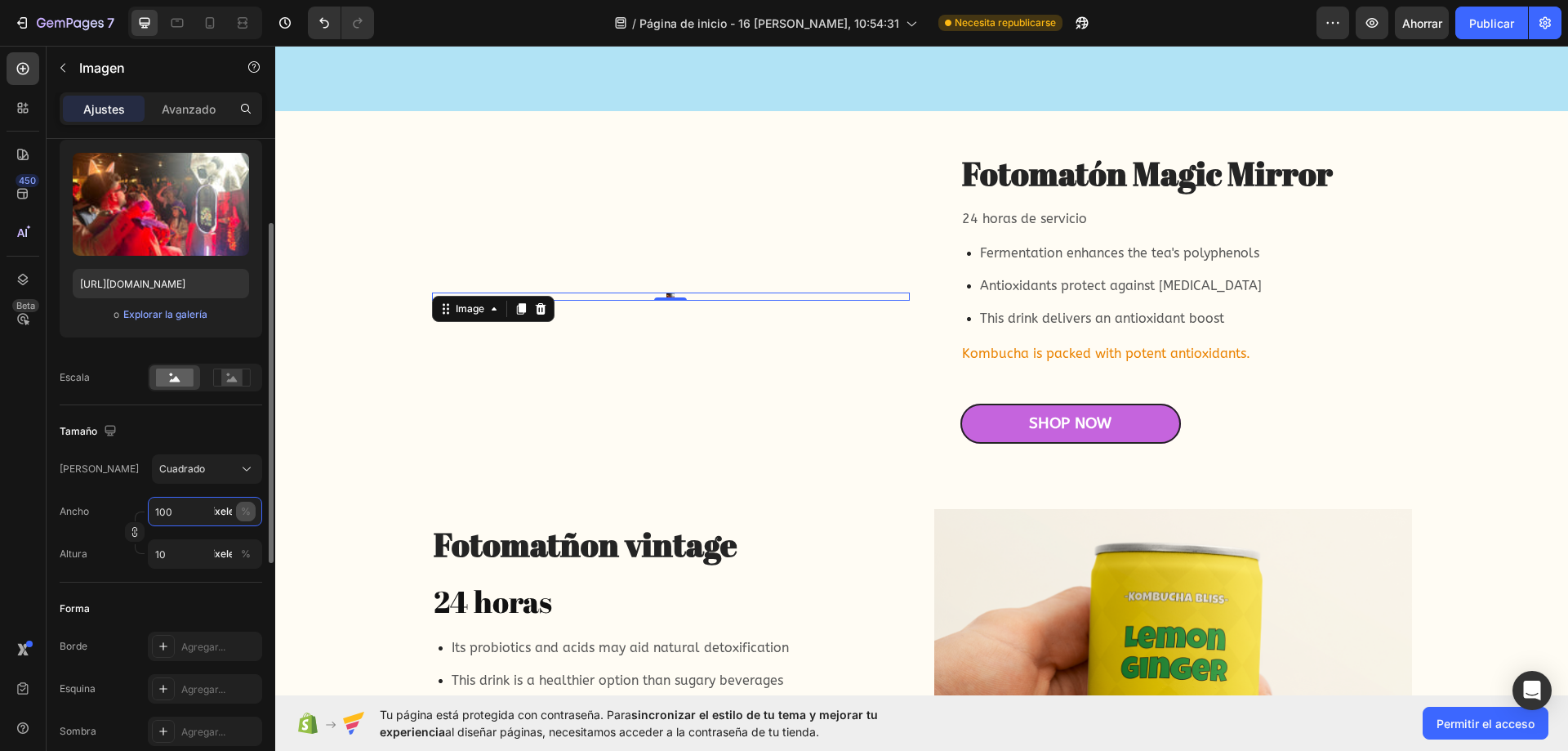
type input "10"
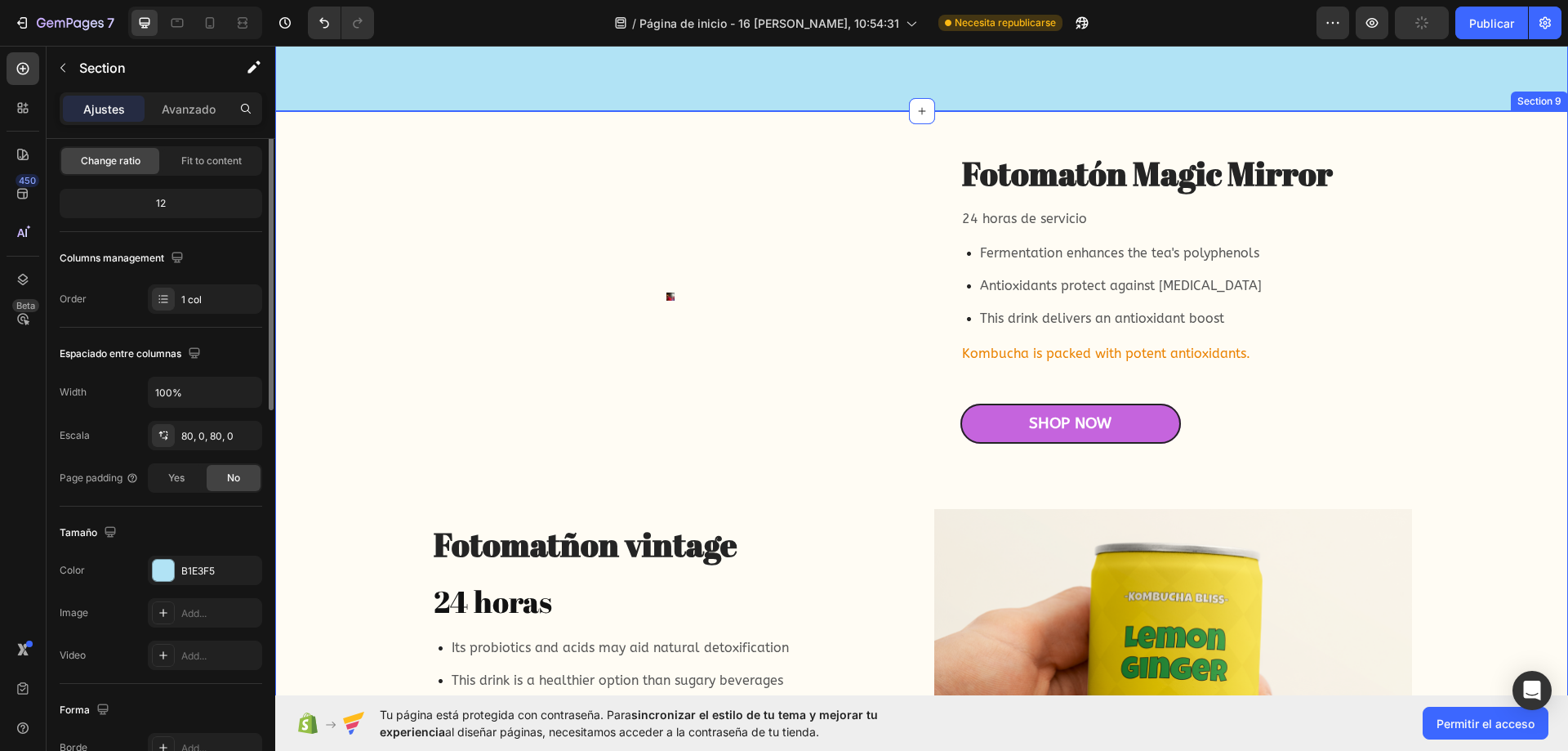
scroll to position [0, 0]
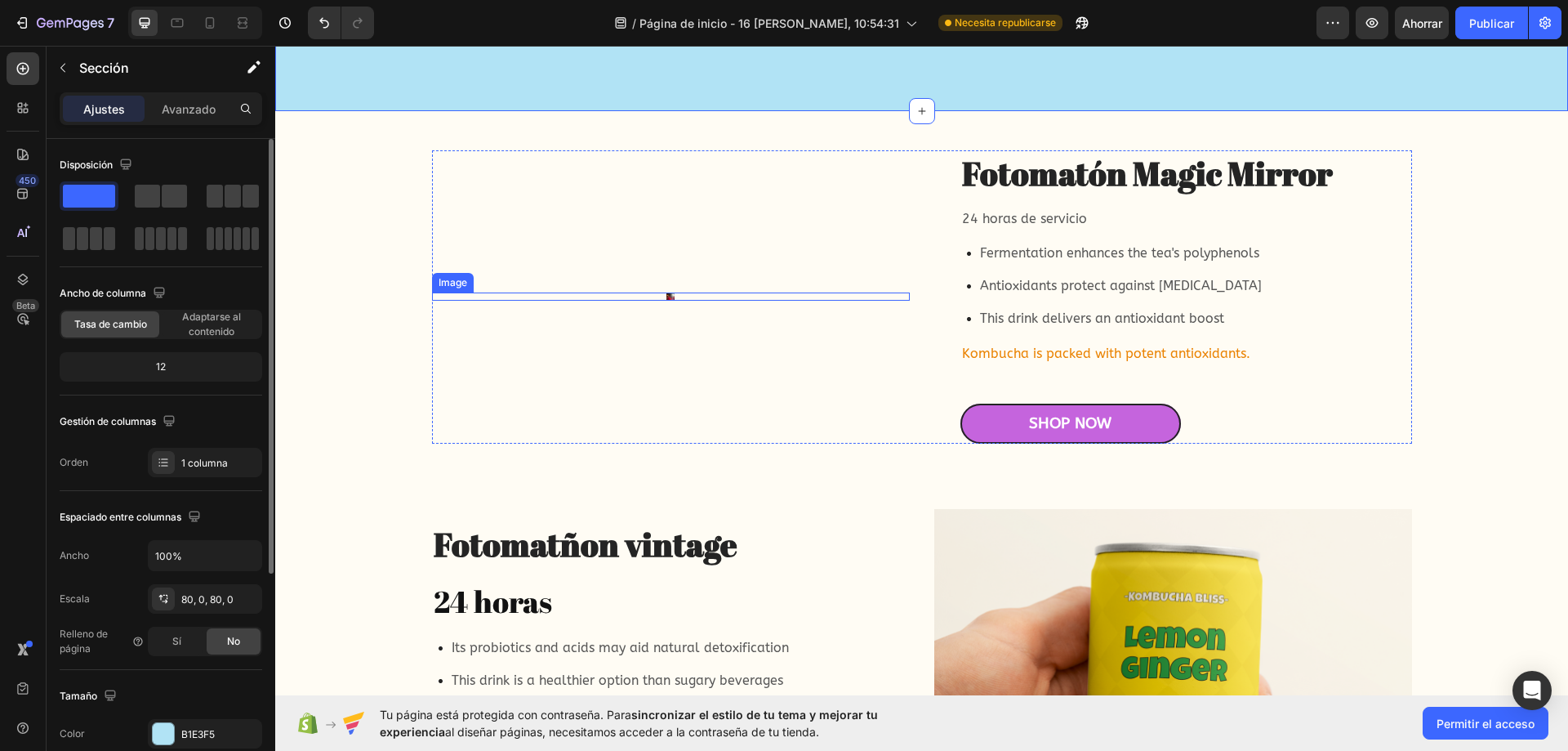
click at [677, 301] on div at bounding box center [671, 296] width 477 height 8
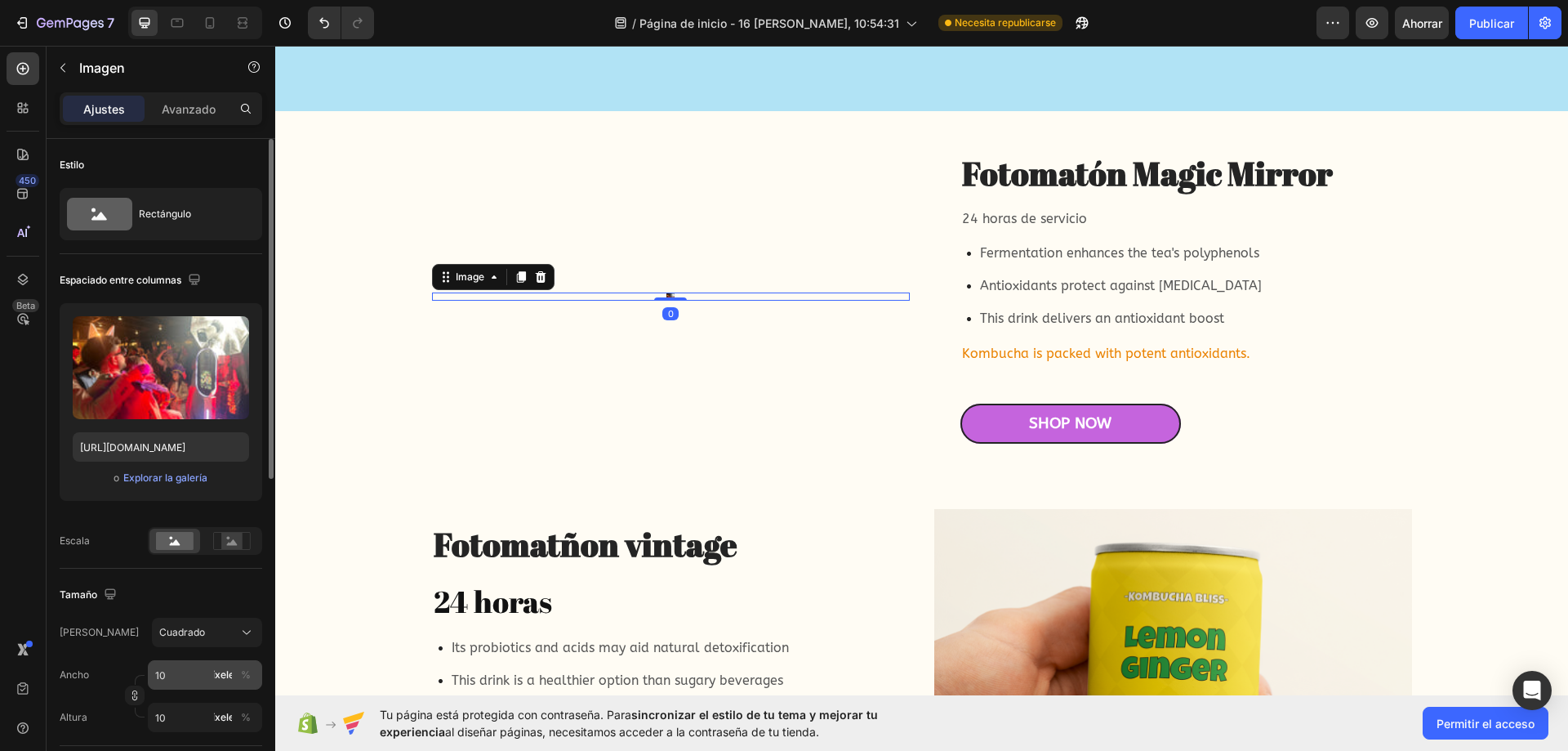
click at [241, 686] on div "píxeles %" at bounding box center [234, 675] width 43 height 29
click at [241, 686] on input "10" at bounding box center [205, 675] width 114 height 29
click at [237, 678] on button "%" at bounding box center [246, 675] width 20 height 20
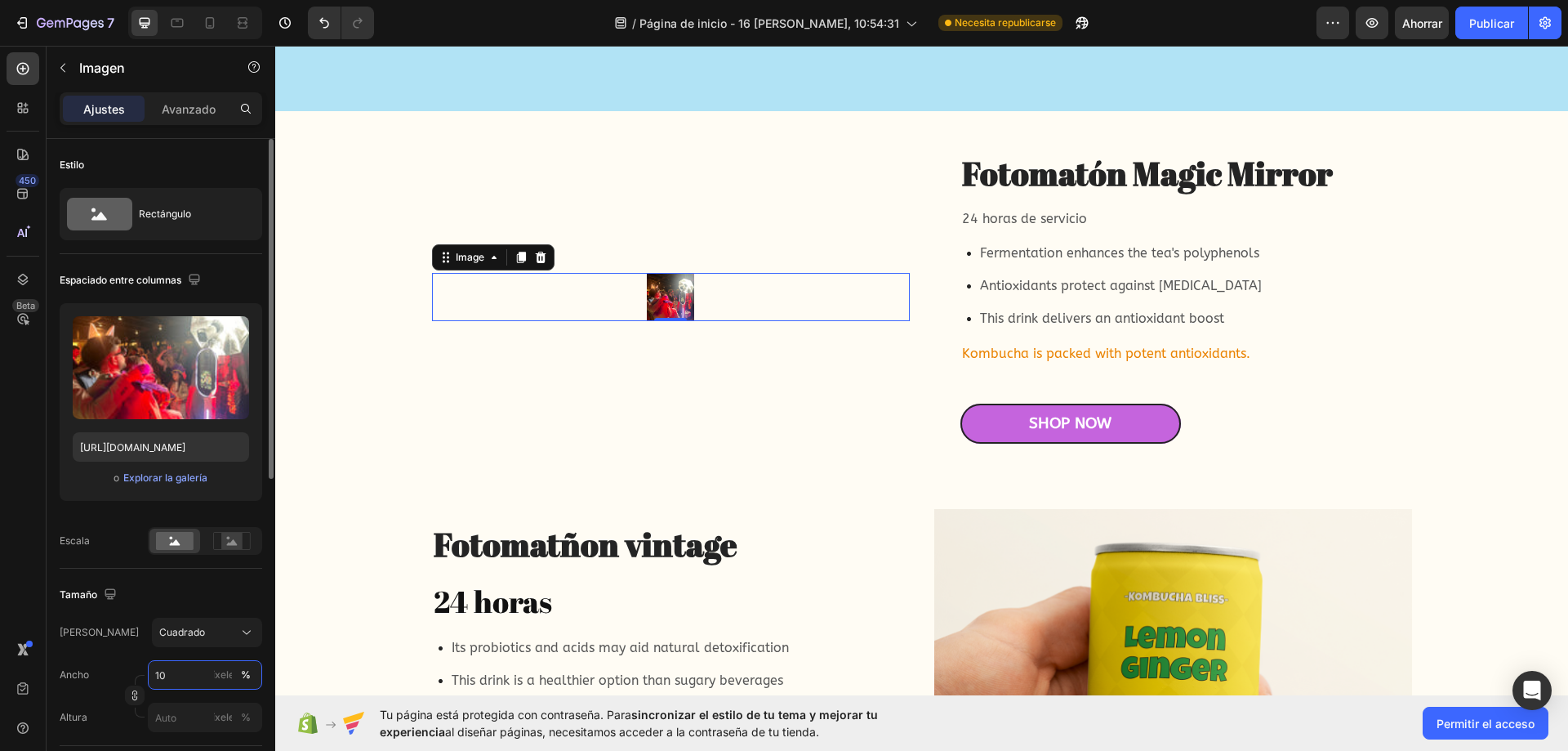
click at [210, 678] on input "10" at bounding box center [205, 675] width 114 height 29
click at [229, 721] on span "100%" at bounding box center [235, 714] width 27 height 15
type input "100"
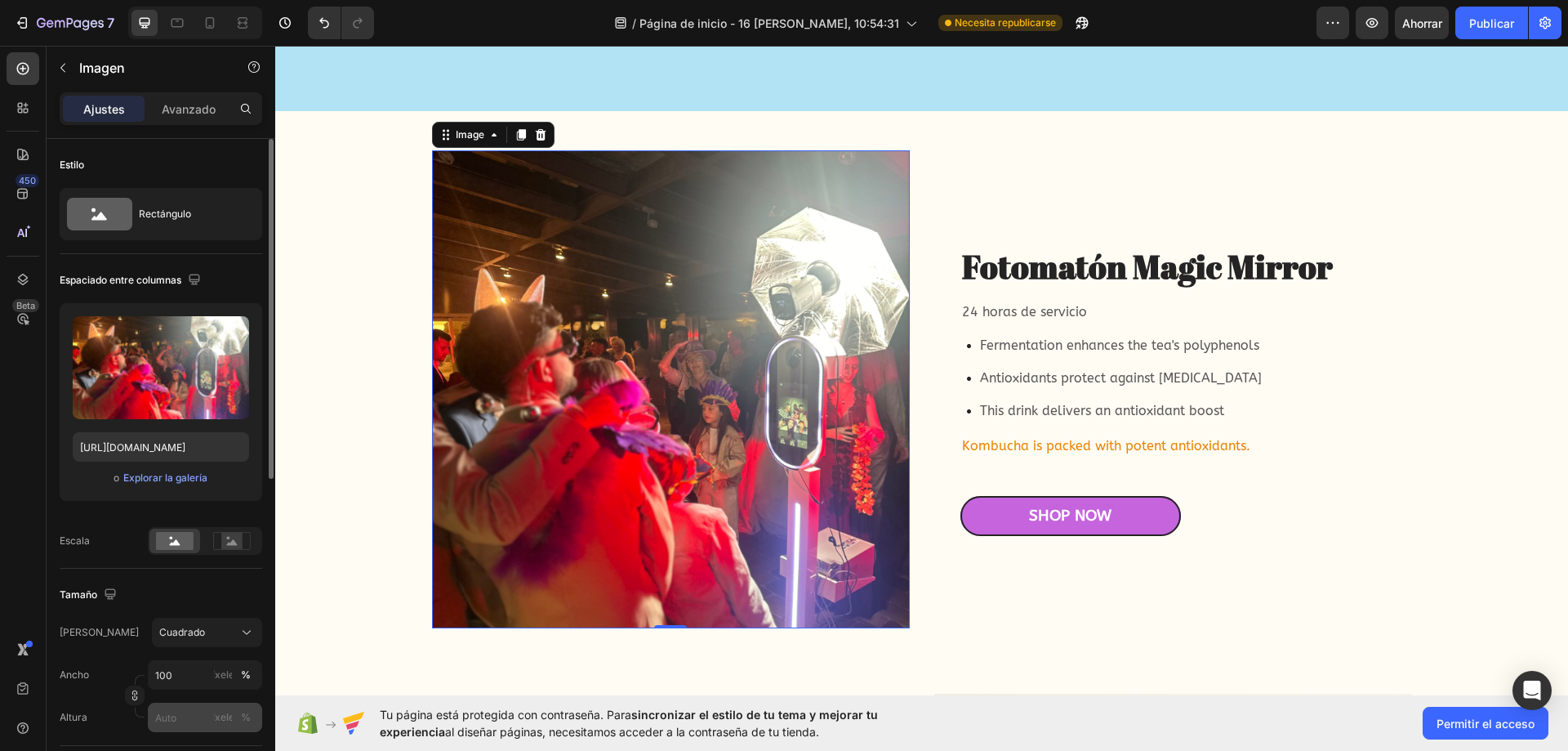
scroll to position [82, 0]
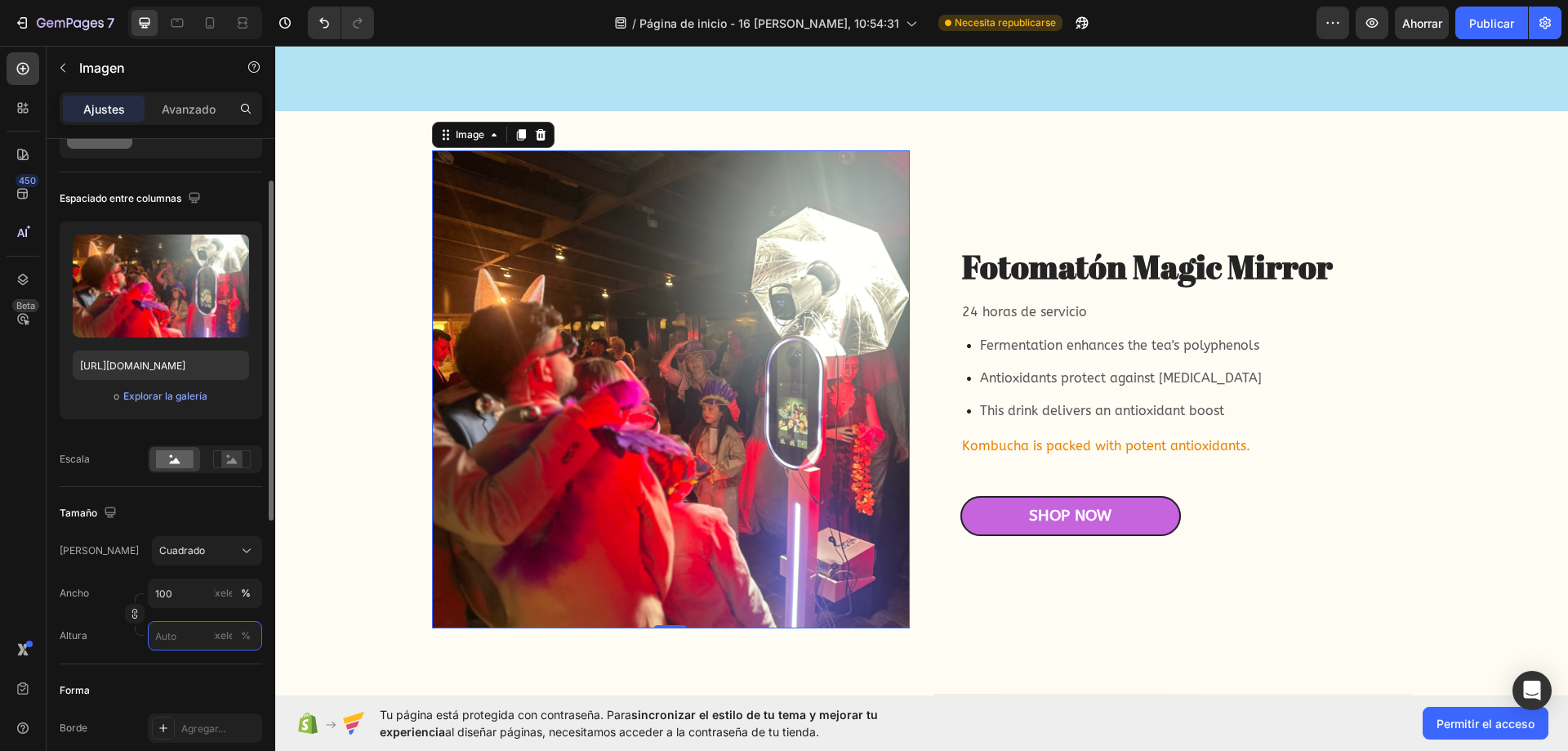
click at [185, 636] on input "píxeles %" at bounding box center [205, 635] width 114 height 29
click at [177, 688] on div "Lleno 100%" at bounding box center [188, 675] width 134 height 29
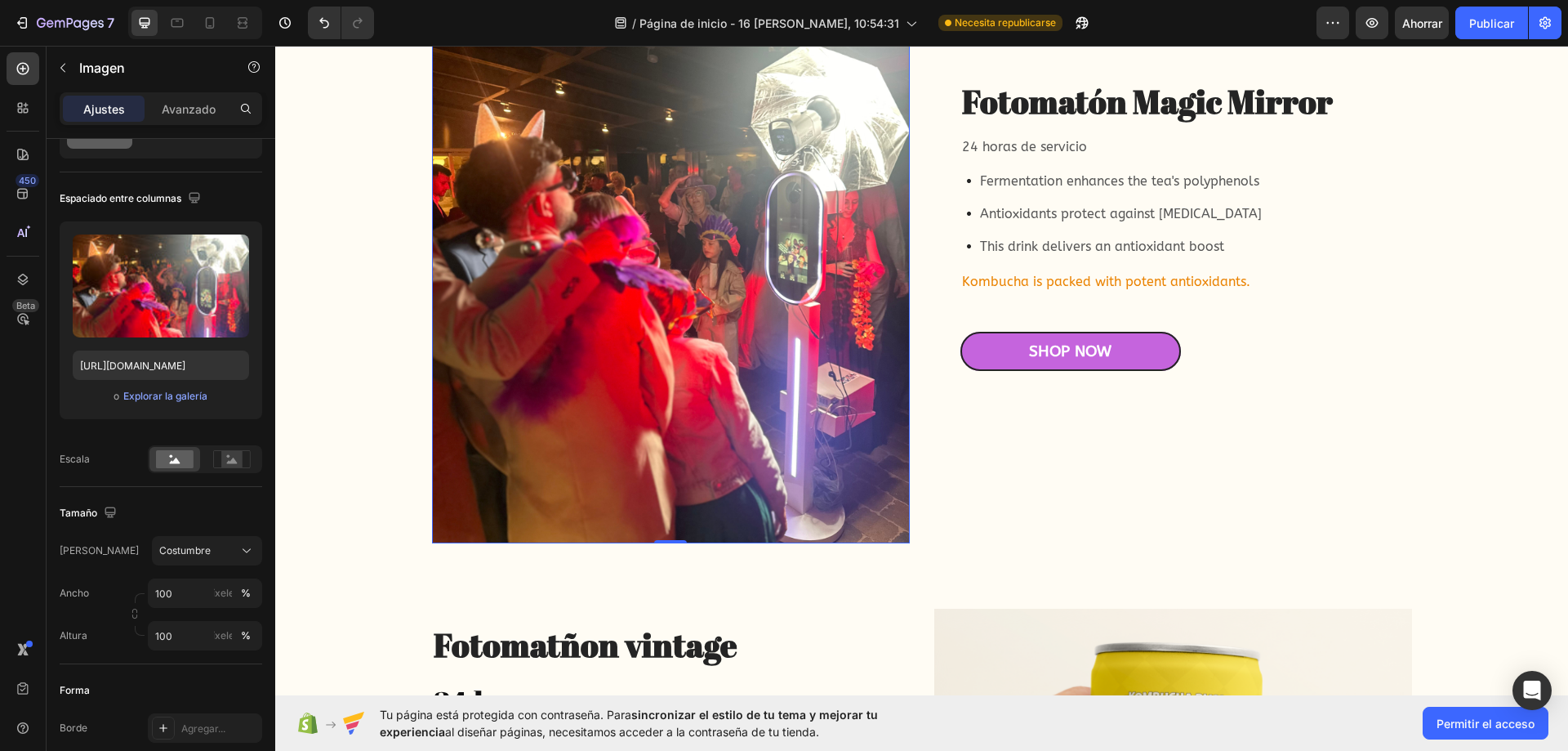
scroll to position [4576, 0]
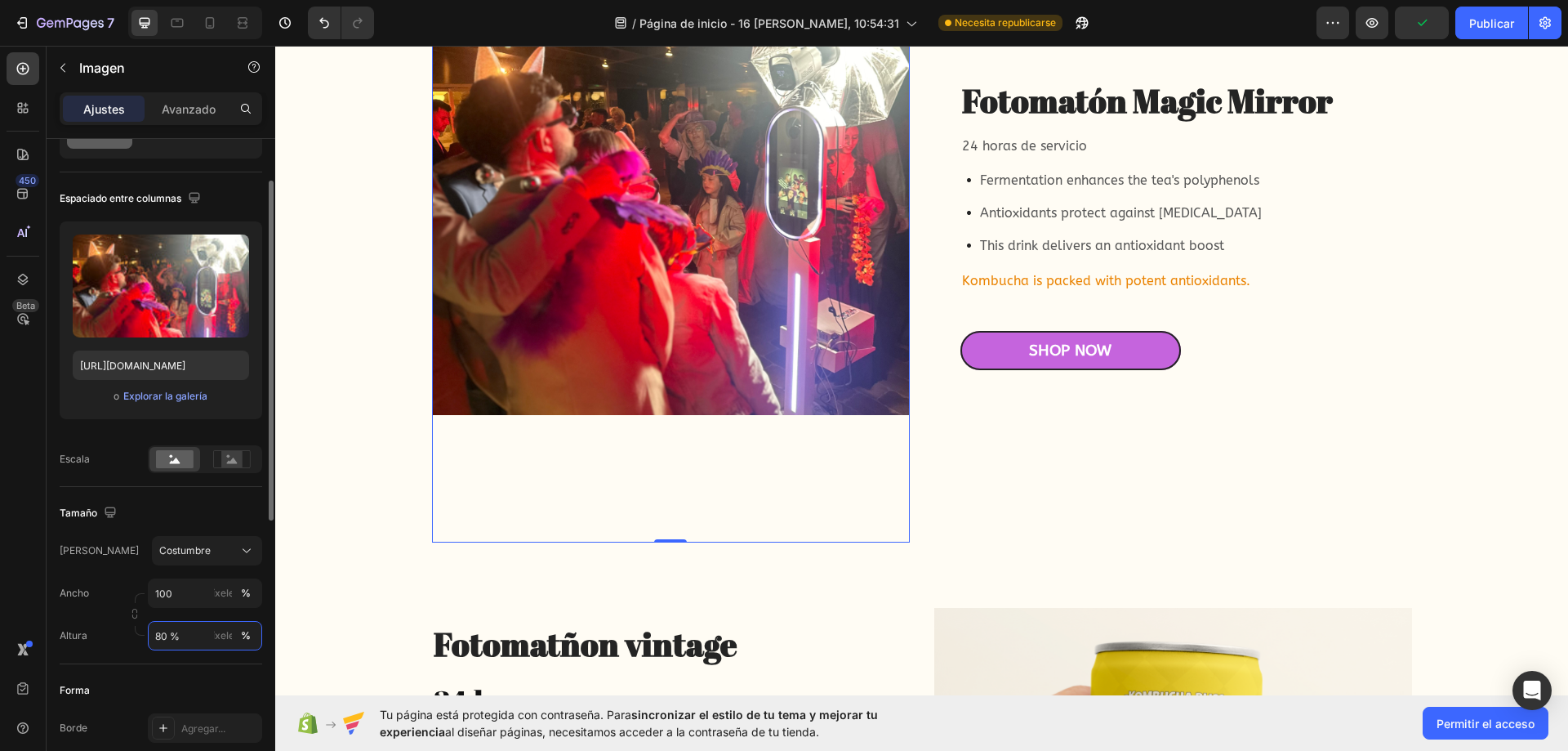
type input "80"
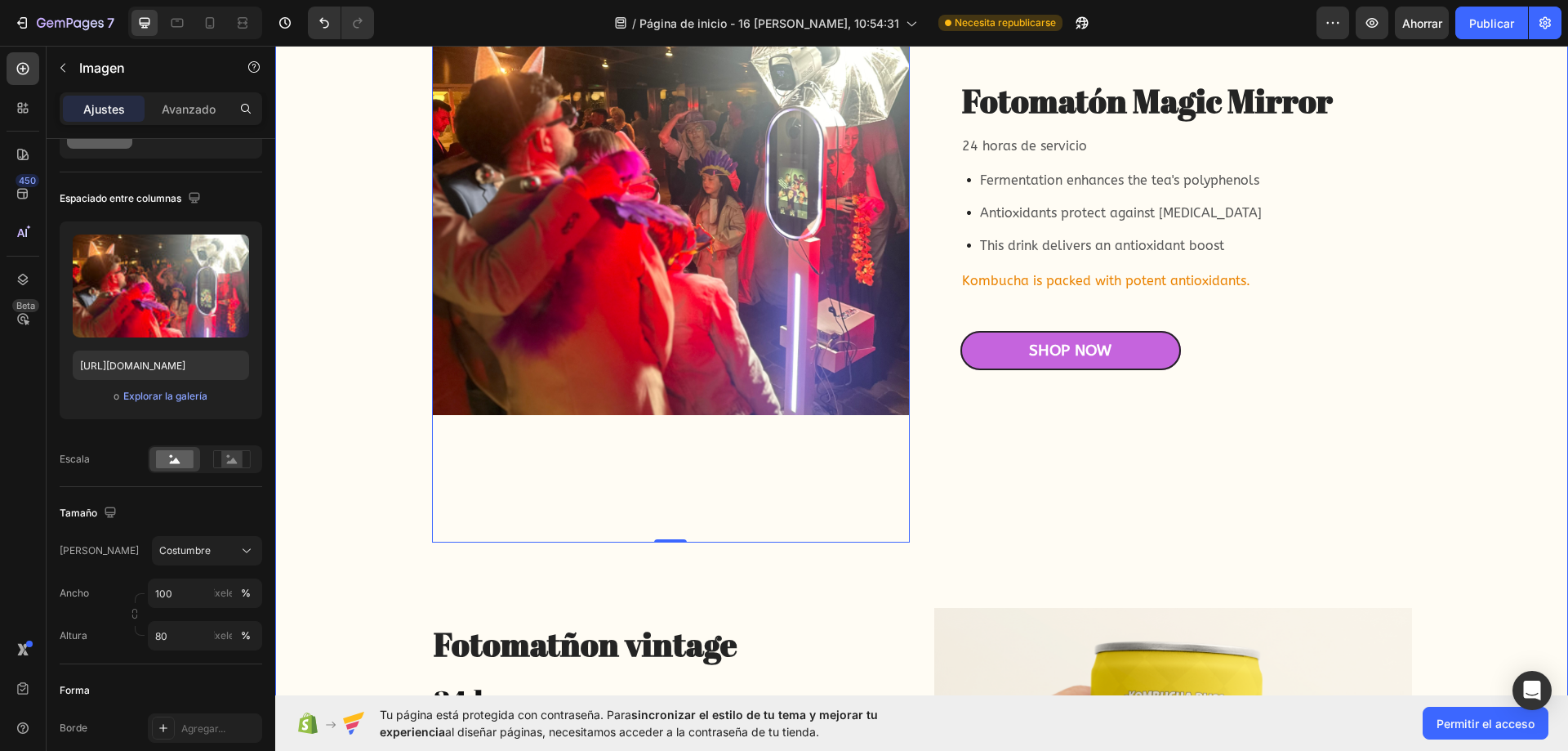
click at [316, 546] on div "Fotomatón Magic Mirror Heading 24 horas de servicio Text Block Fermentation enh…" at bounding box center [922, 427] width 1260 height 1045
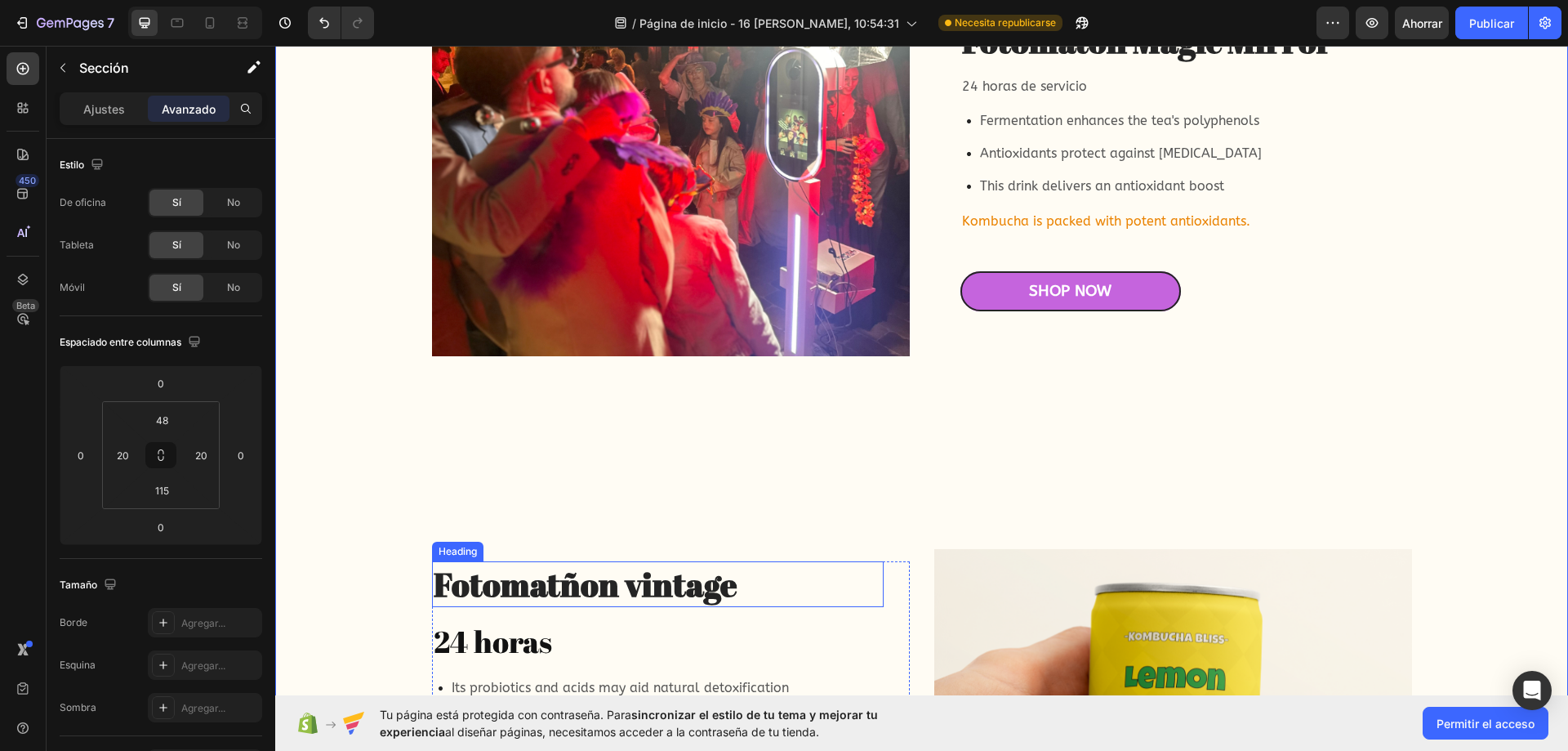
scroll to position [4903, 0]
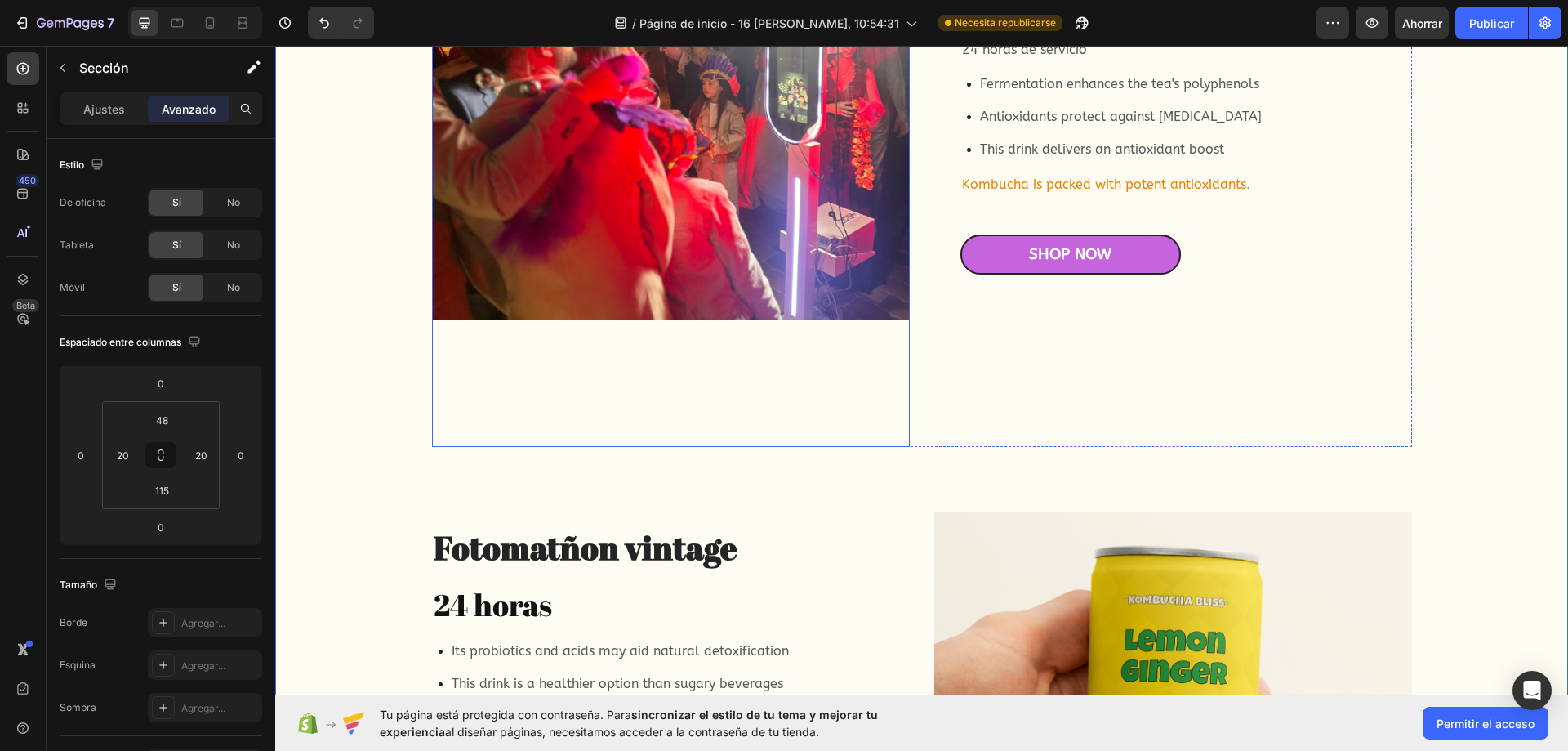
click at [818, 441] on div at bounding box center [671, 129] width 477 height 637
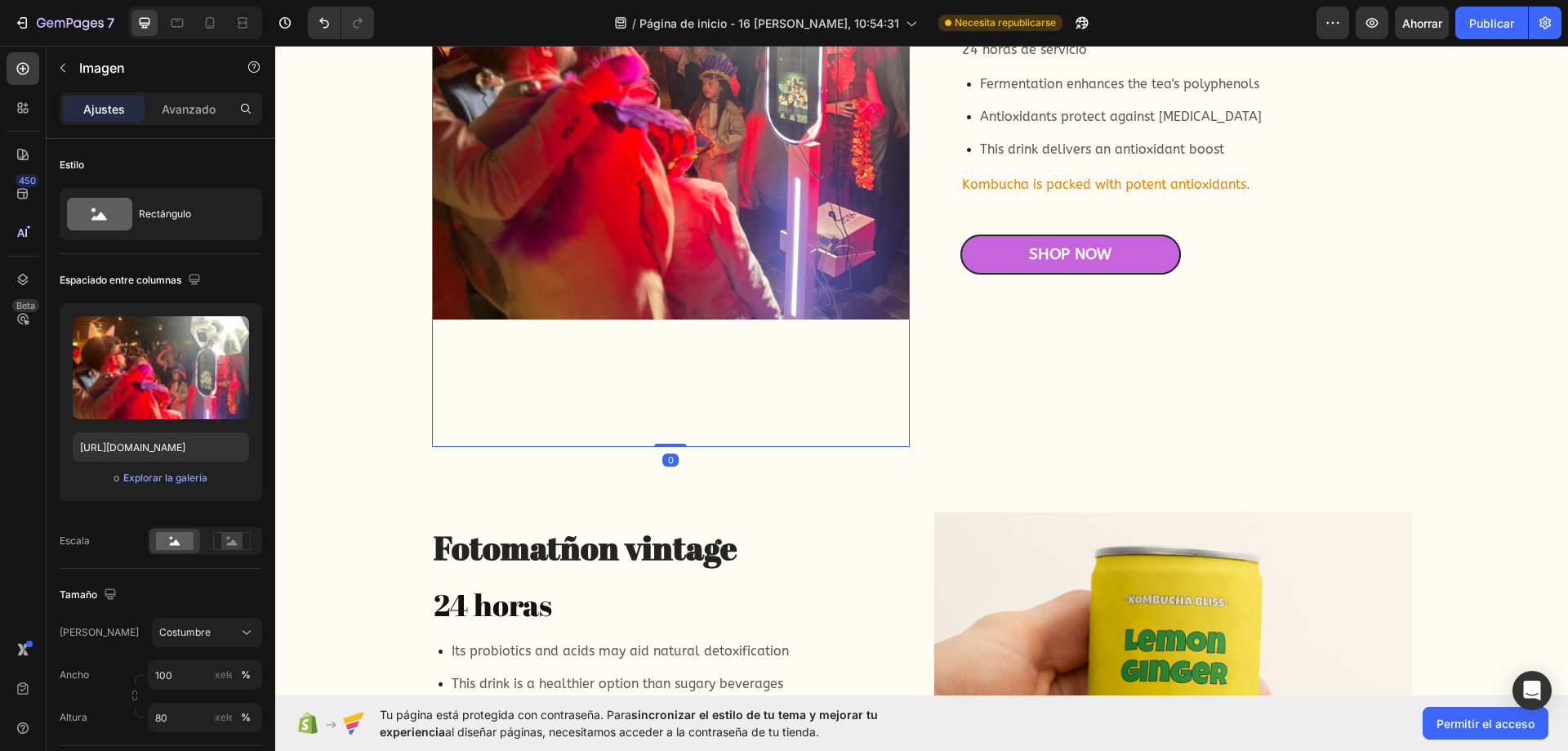
drag, startPoint x: 673, startPoint y: 444, endPoint x: 673, endPoint y: 315, distance: 129.0
click at [673, 315] on div "Image 0" at bounding box center [671, 129] width 477 height 637
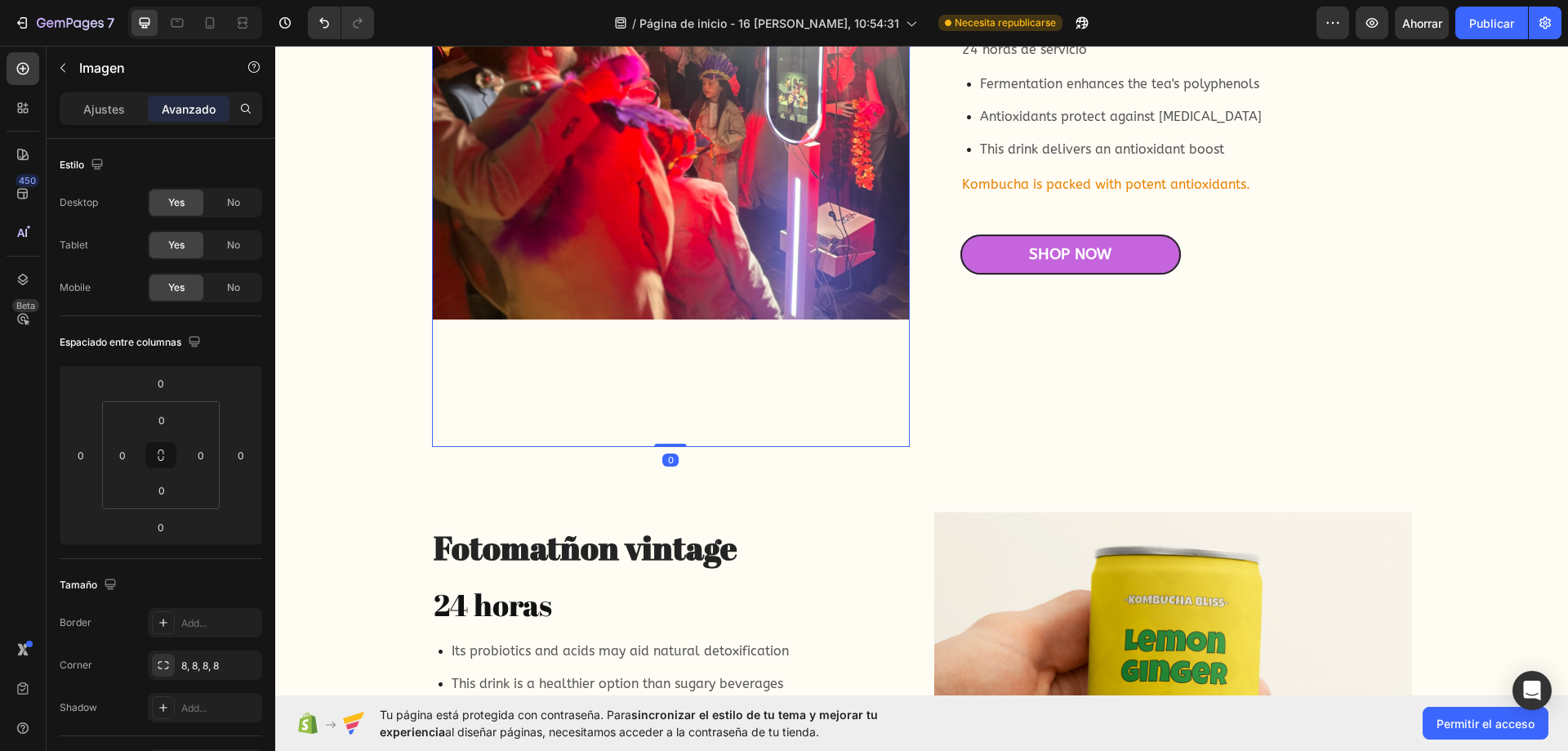
click at [682, 305] on img at bounding box center [671, 65] width 477 height 510
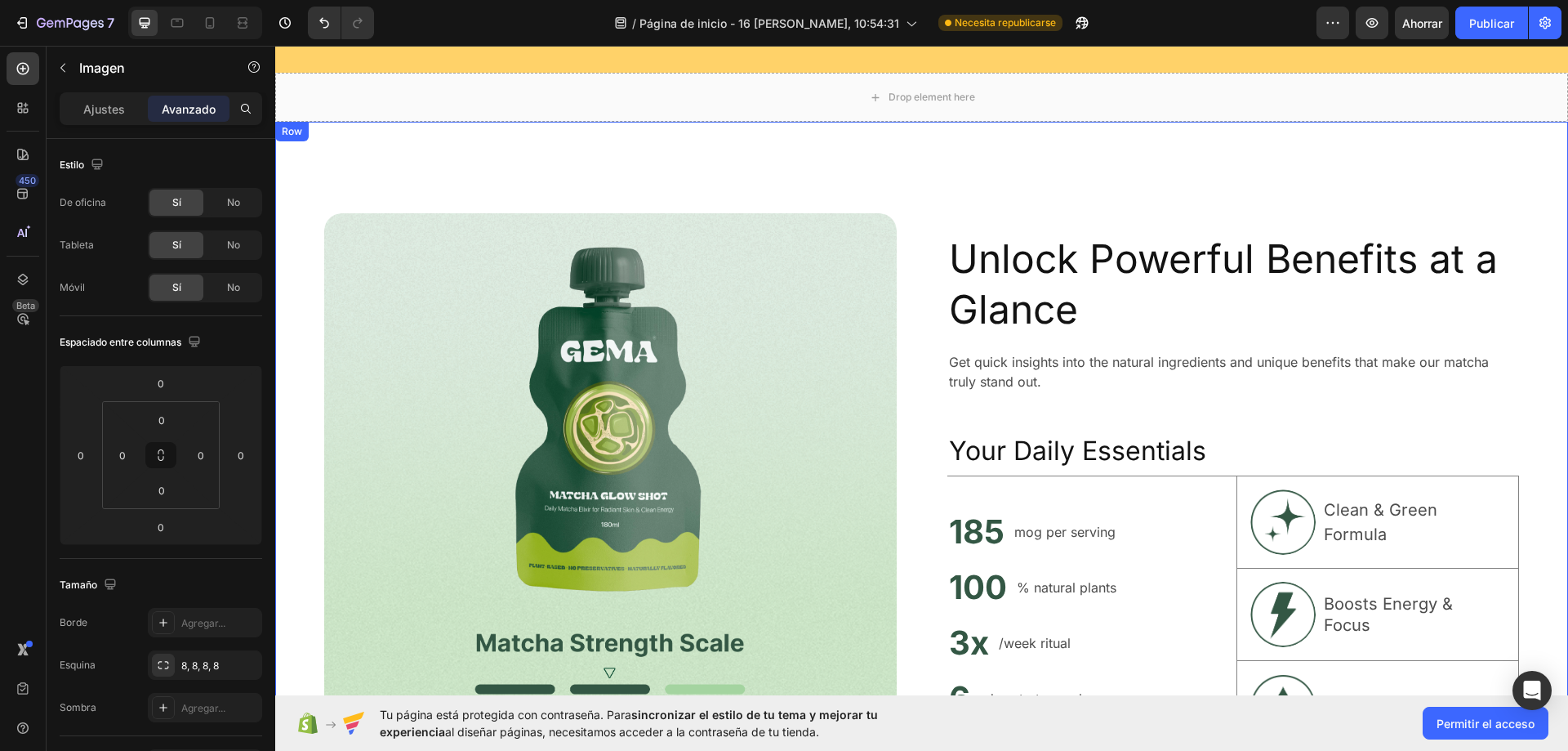
scroll to position [6210, 0]
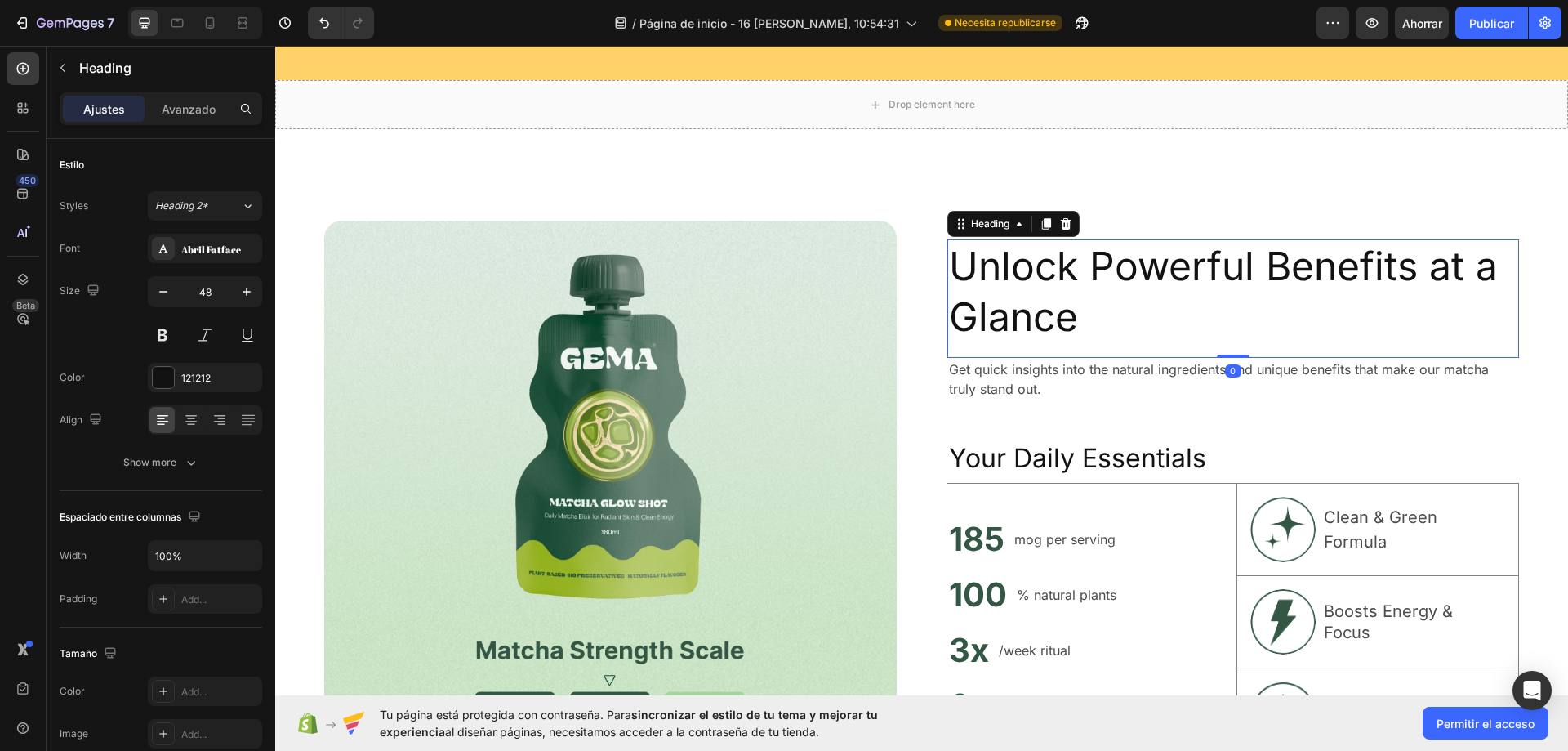
click at [977, 299] on h2 "Unlock Powerful Benefits at a Glance" at bounding box center [1233, 292] width 572 height 106
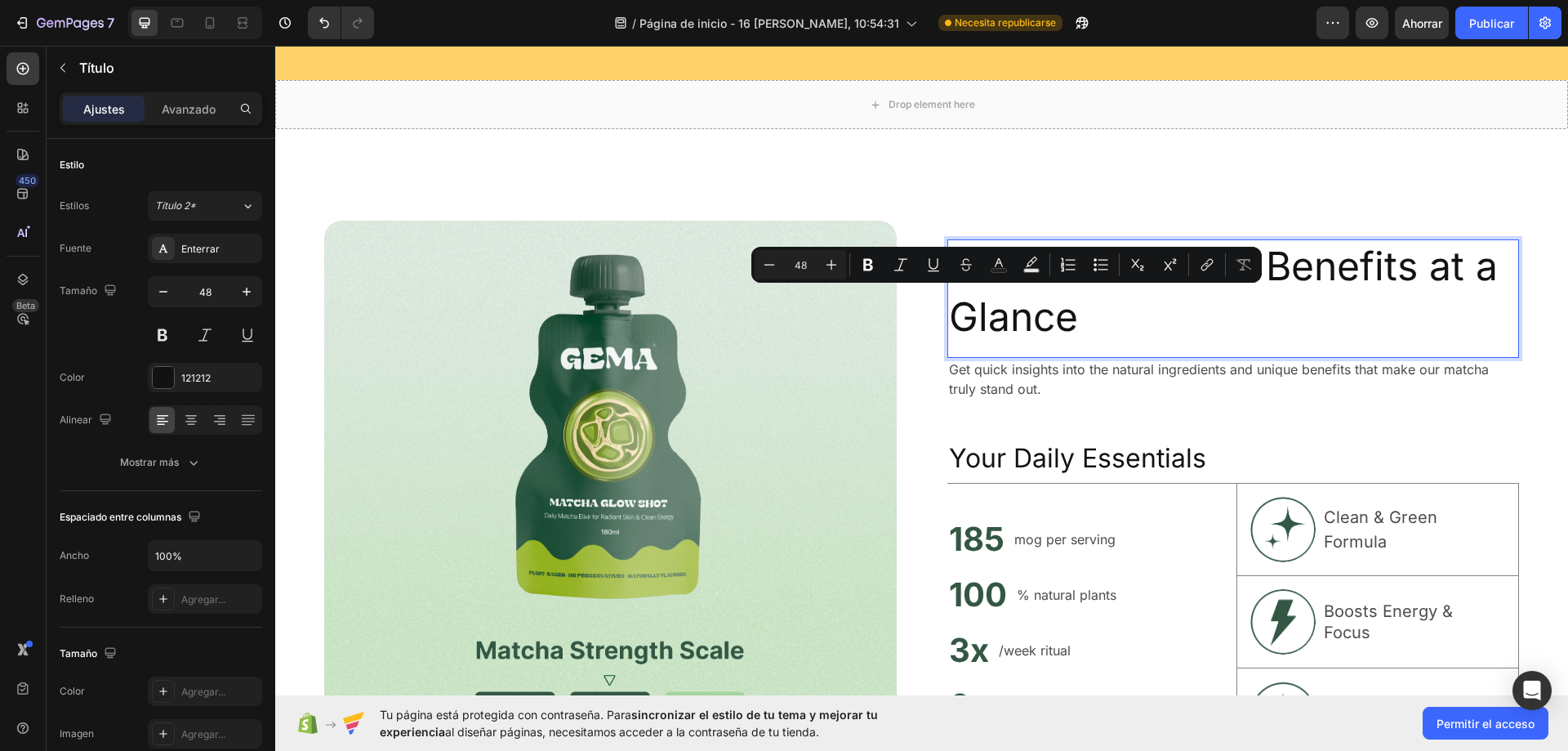
click at [1055, 312] on p "Unlock Powerful Benefits at a Glance" at bounding box center [1233, 291] width 569 height 102
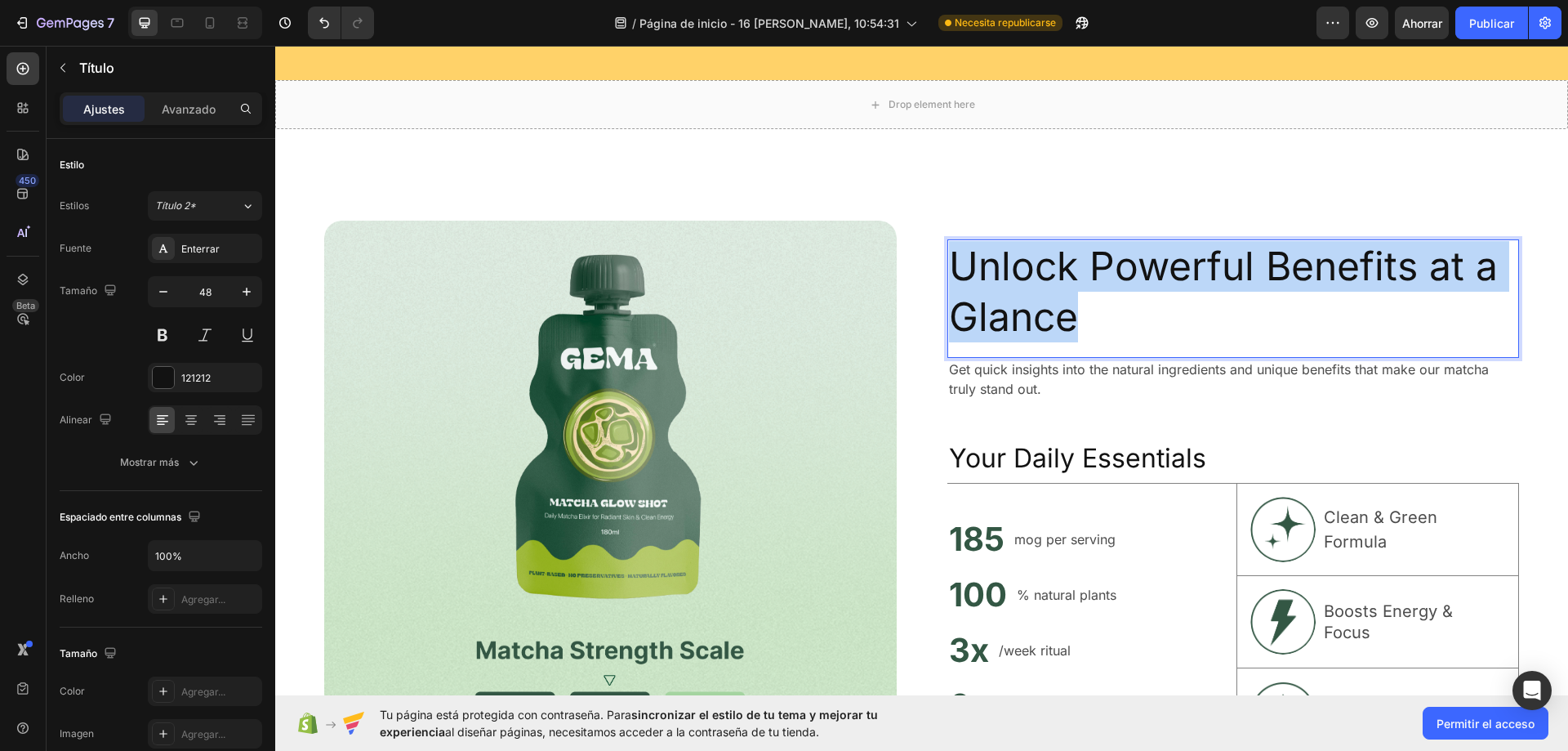
drag, startPoint x: 1061, startPoint y: 323, endPoint x: 951, endPoint y: 265, distance: 124.4
click at [951, 265] on p "Unlock Powerful Benefits at a Glance" at bounding box center [1233, 291] width 569 height 102
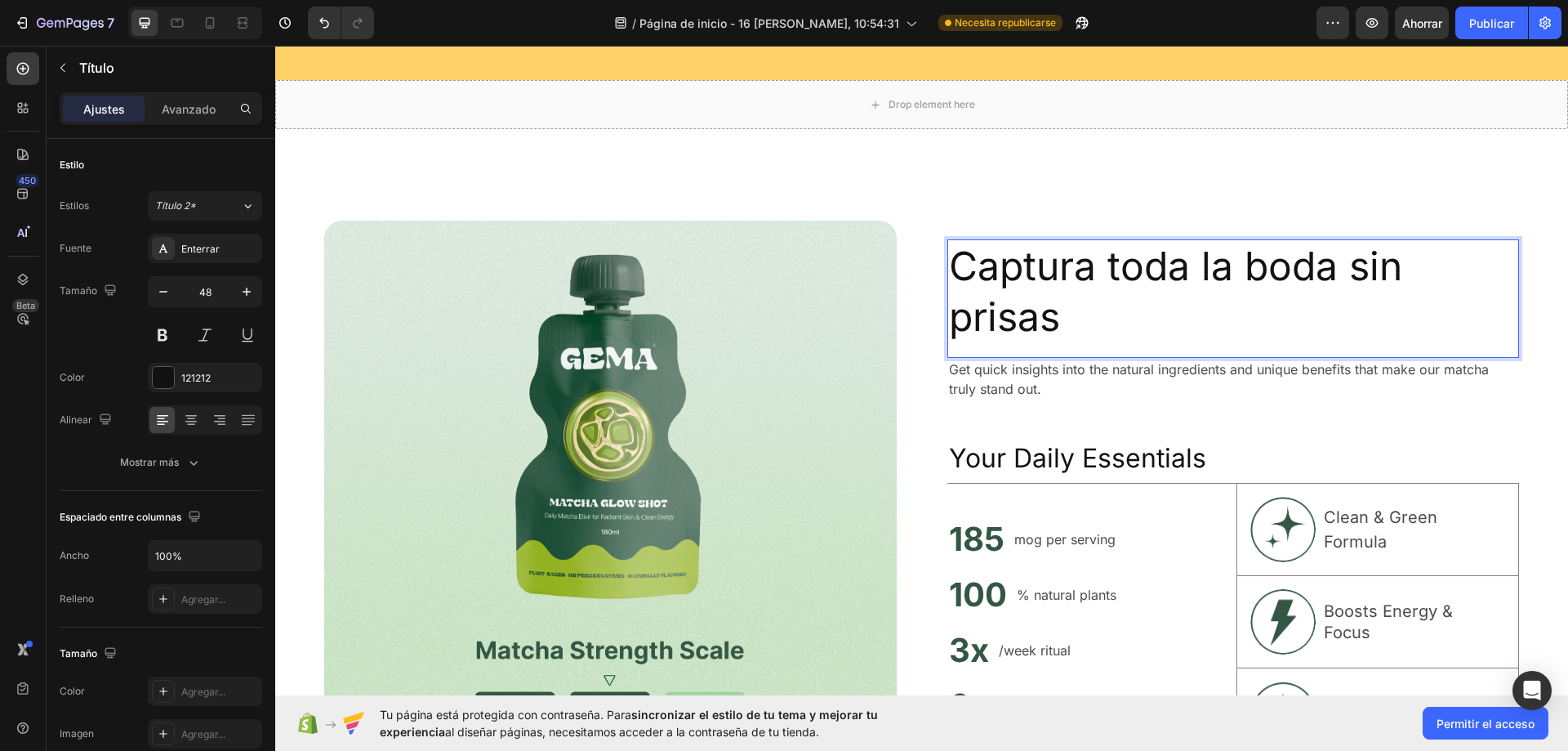
scroll to position [6236, 0]
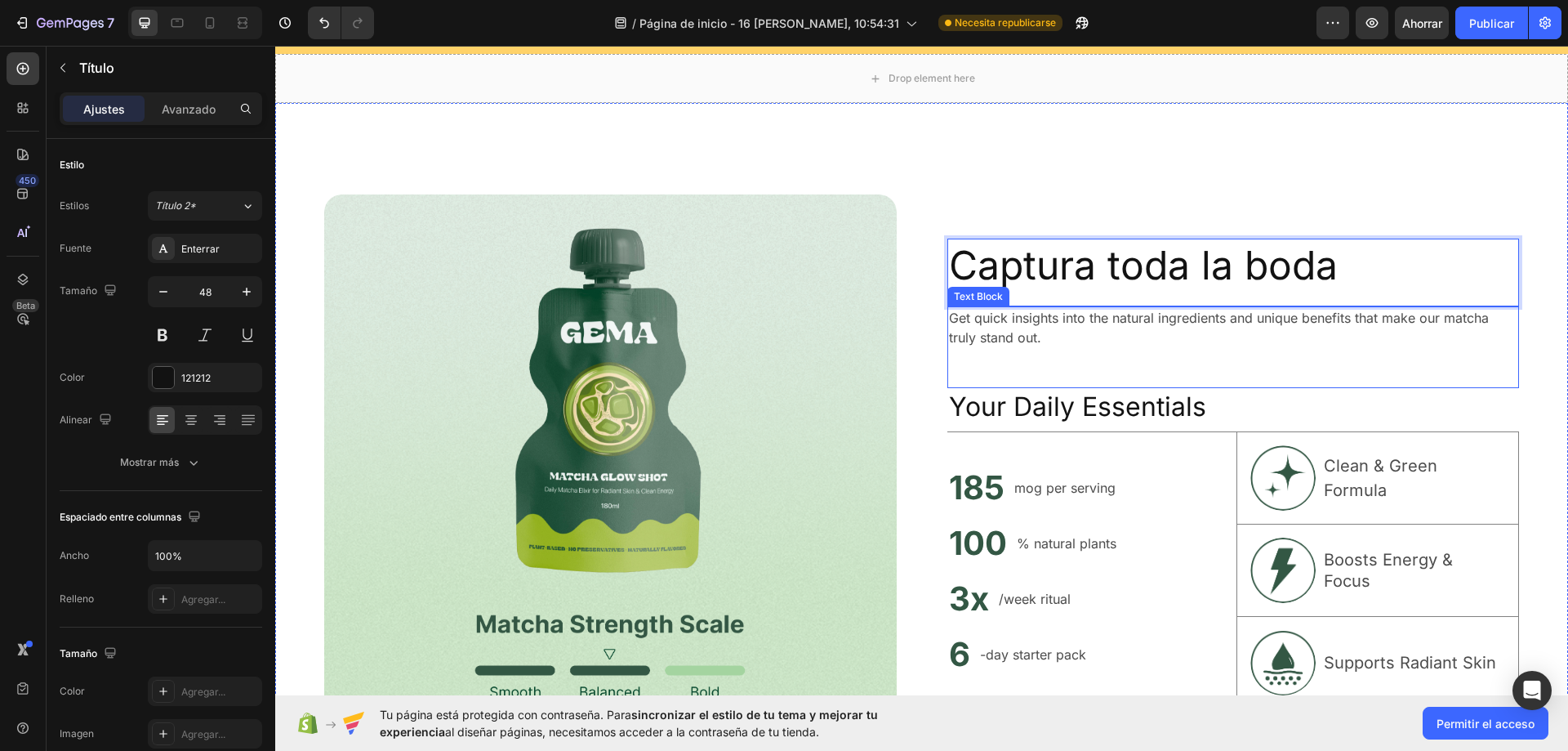
click at [1016, 321] on p "Get quick insights into the natural ingredients and unique benefits that make o…" at bounding box center [1233, 328] width 569 height 39
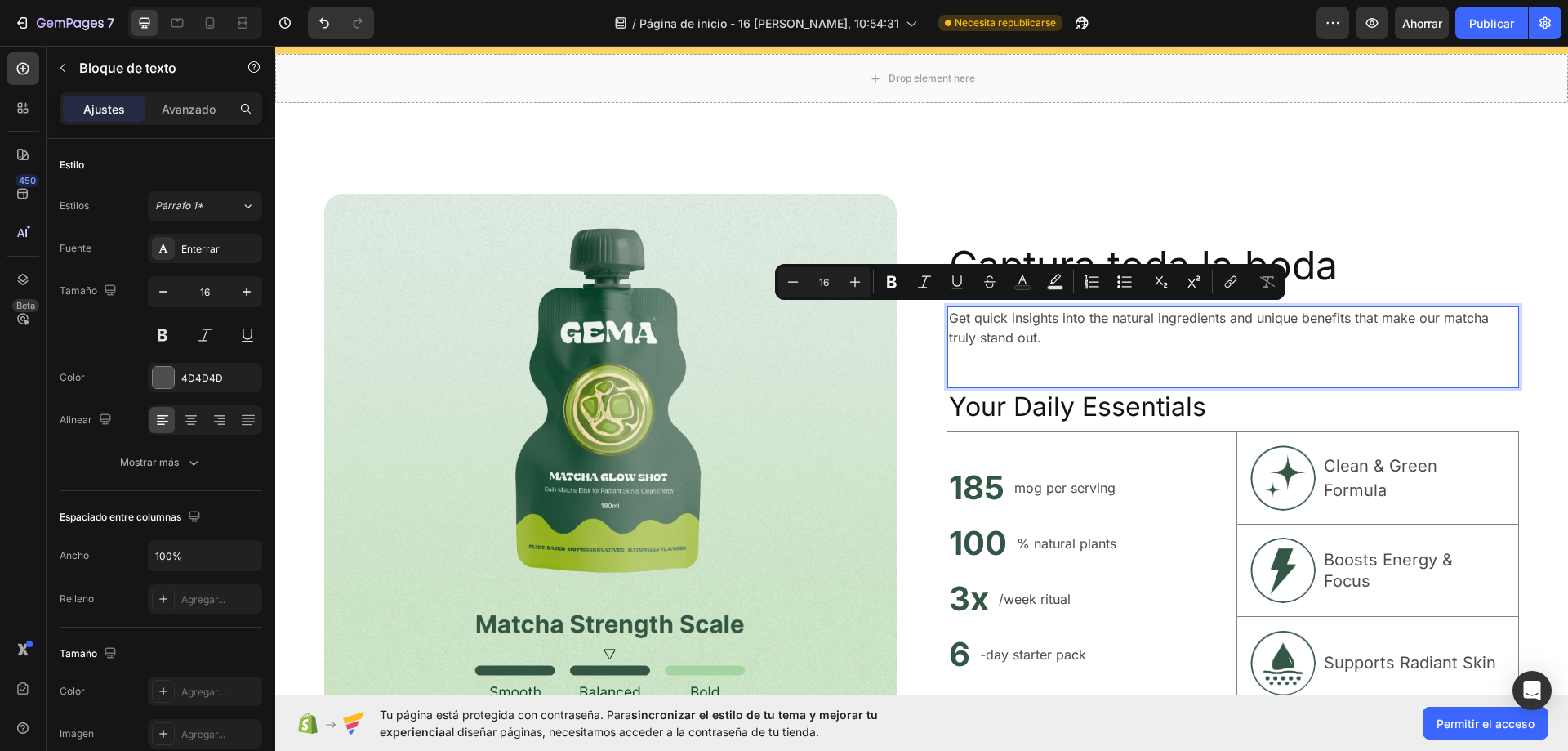
click at [1034, 341] on p "Get quick insights into the natural ingredients and unique benefits that make o…" at bounding box center [1233, 328] width 569 height 39
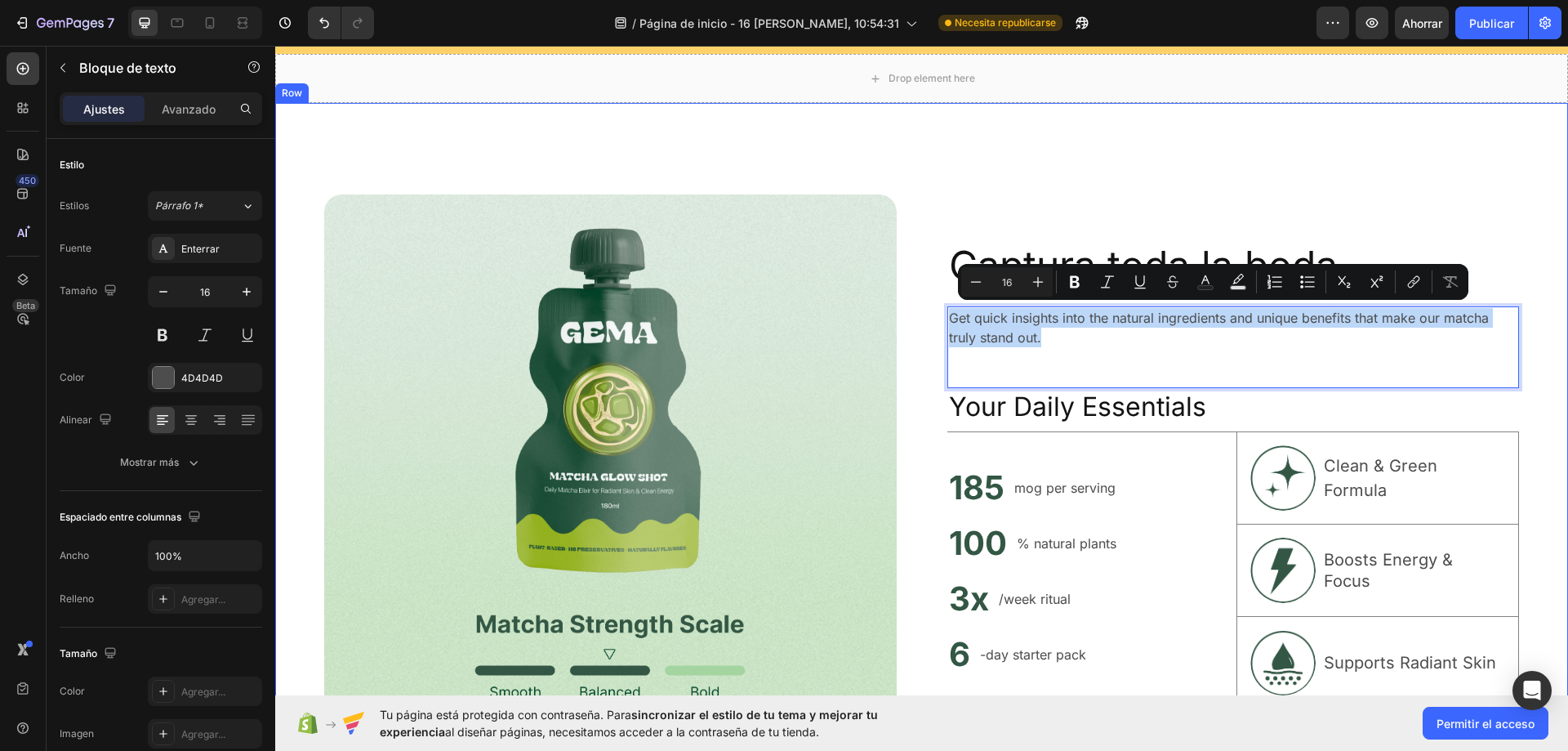
drag, startPoint x: 1035, startPoint y: 341, endPoint x: 931, endPoint y: 303, distance: 110.7
click at [931, 303] on div "Image Captura toda la boda Heading Get quick insights into the natural ingredie…" at bounding box center [921, 474] width 1293 height 742
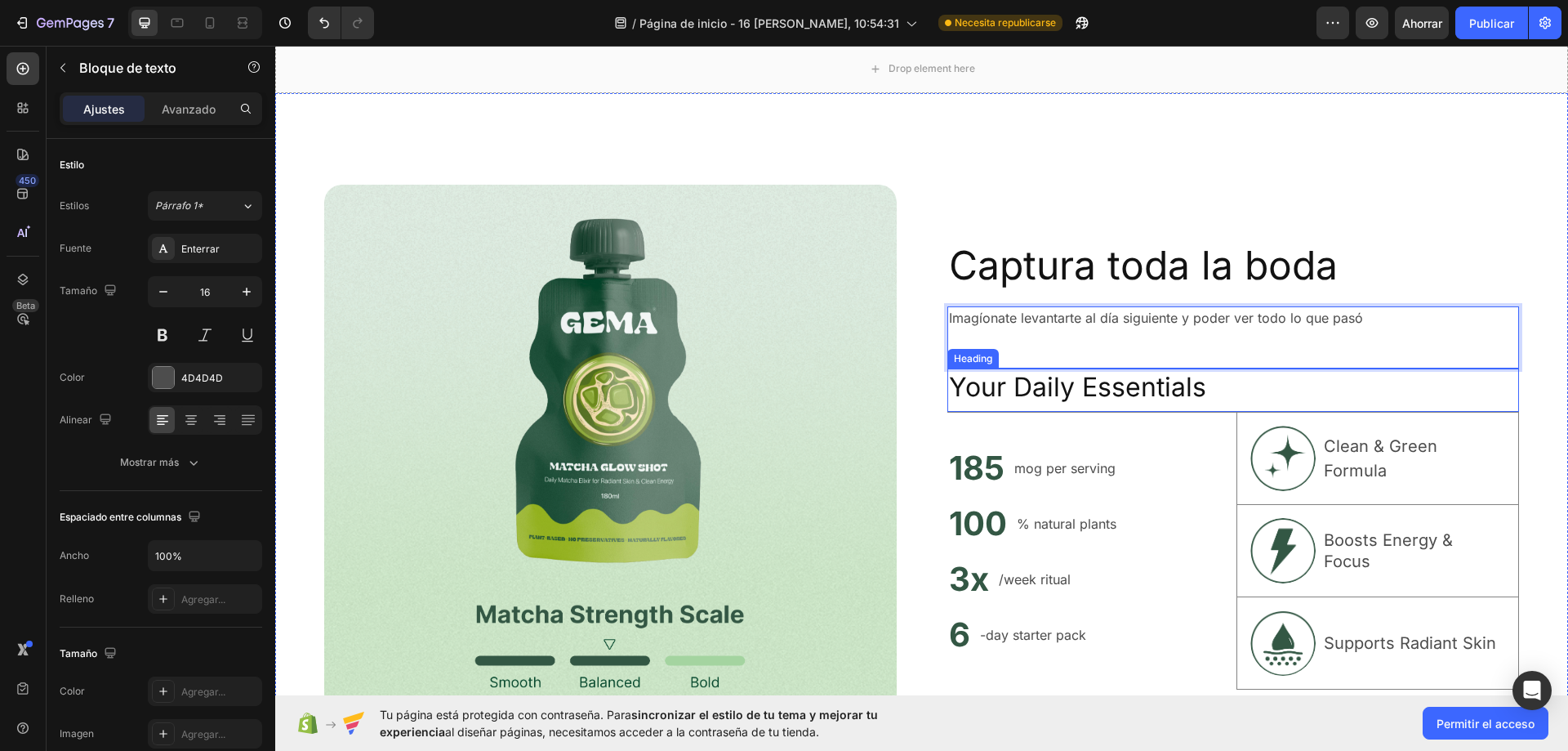
click at [1112, 382] on h2 "Your Daily Essentials" at bounding box center [1233, 387] width 572 height 37
click at [1018, 328] on div "Imagíonate levantarte al día siguiente y poder ver todo lo que pasó Text Block" at bounding box center [1233, 337] width 572 height 62
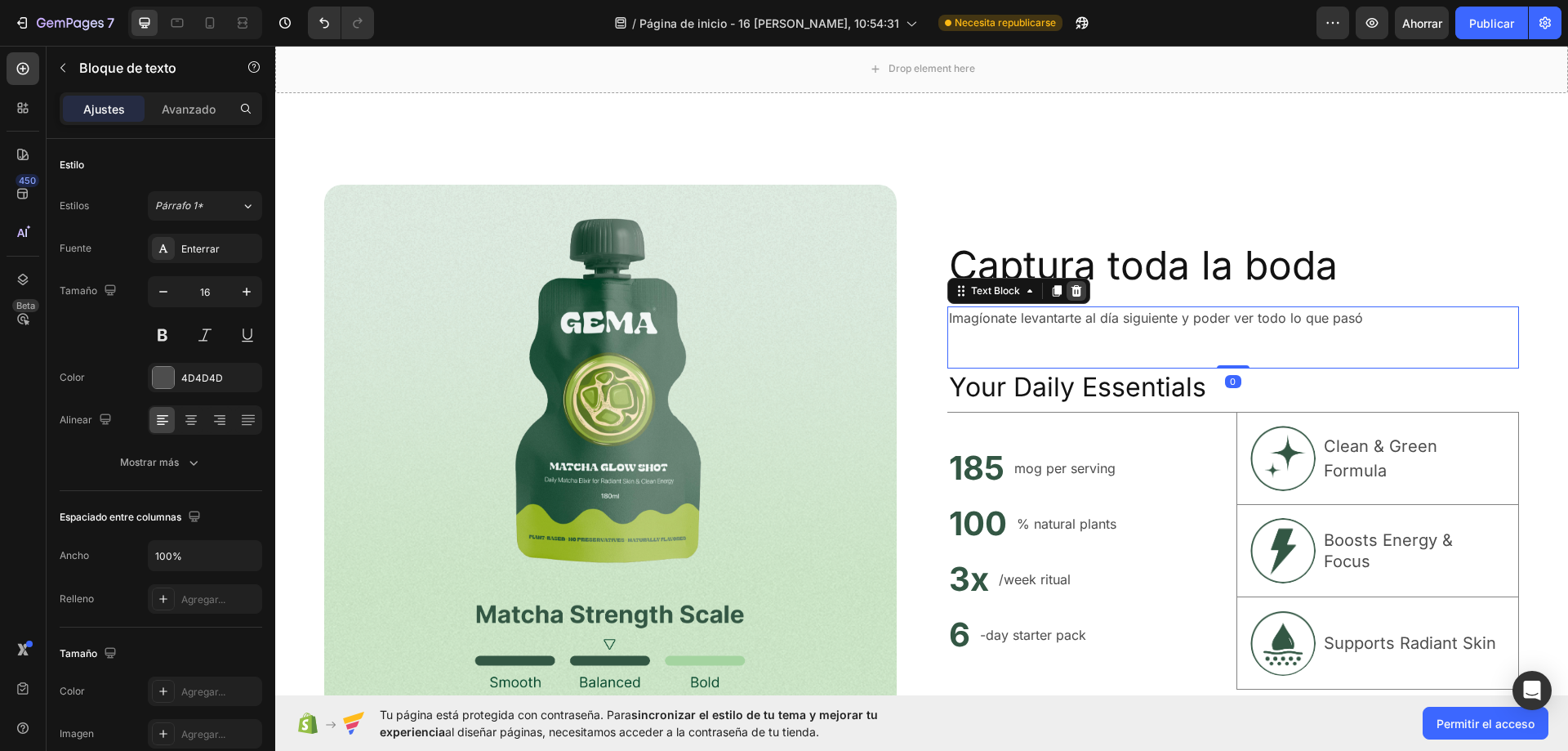
click at [1074, 292] on icon at bounding box center [1076, 290] width 13 height 13
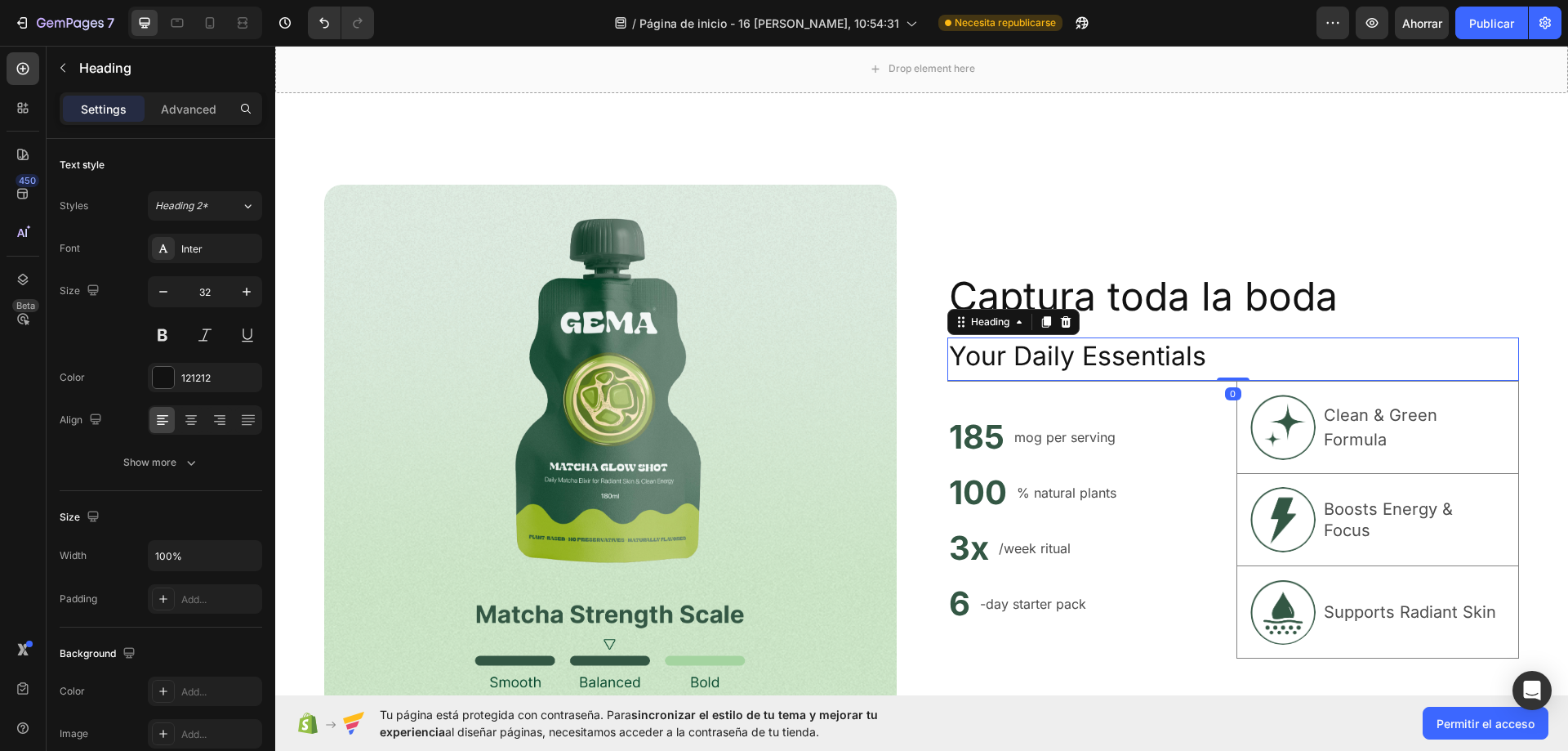
click at [996, 354] on h2 "Your Daily Essentials" at bounding box center [1233, 356] width 572 height 37
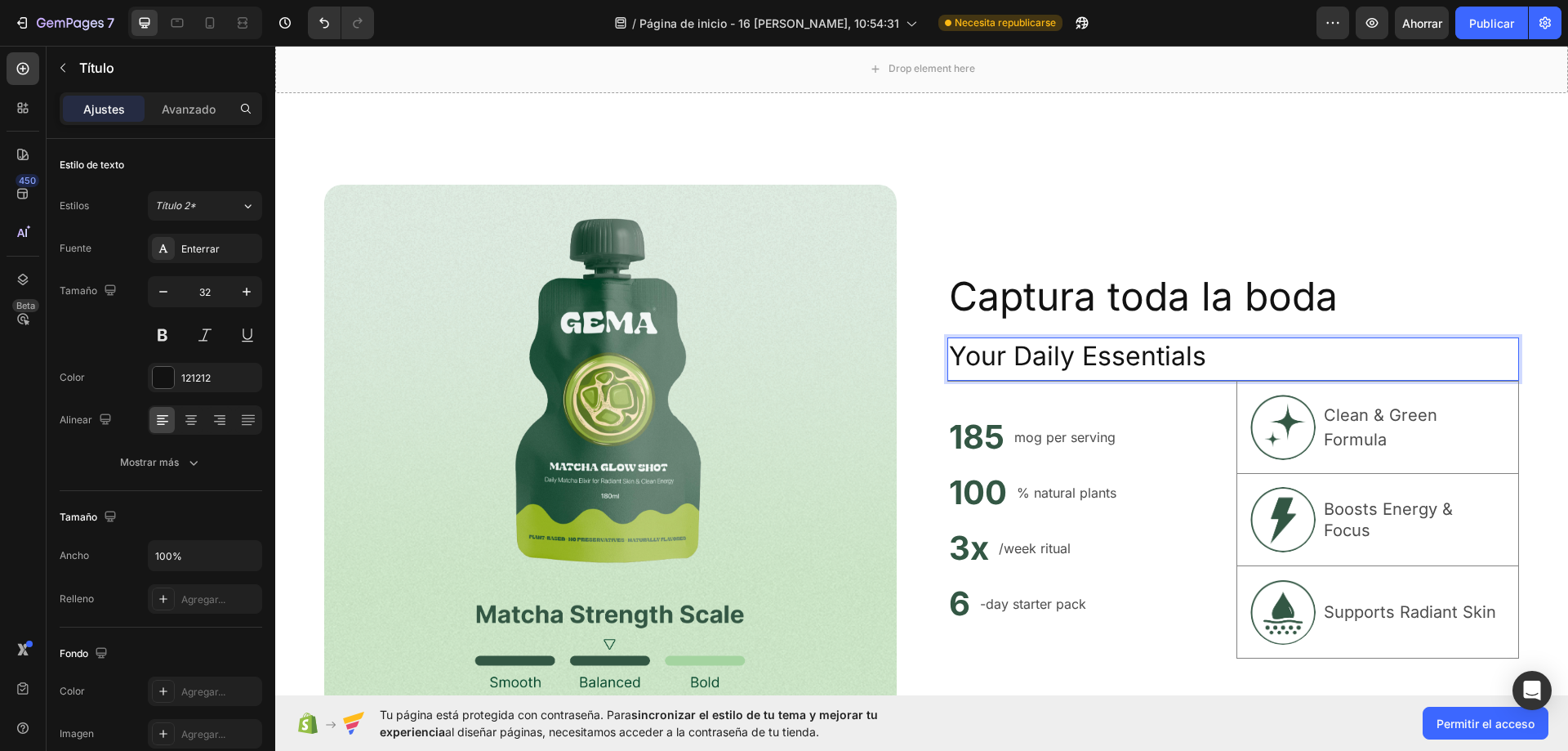
click at [1231, 362] on p "Your Daily Essentials" at bounding box center [1233, 356] width 569 height 35
drag, startPoint x: 1218, startPoint y: 363, endPoint x: 947, endPoint y: 367, distance: 271.0
click at [949, 367] on p "Your Daily Essentials" at bounding box center [1233, 356] width 569 height 35
click at [327, 29] on icon "Deshacer/Rehacer" at bounding box center [324, 23] width 16 height 16
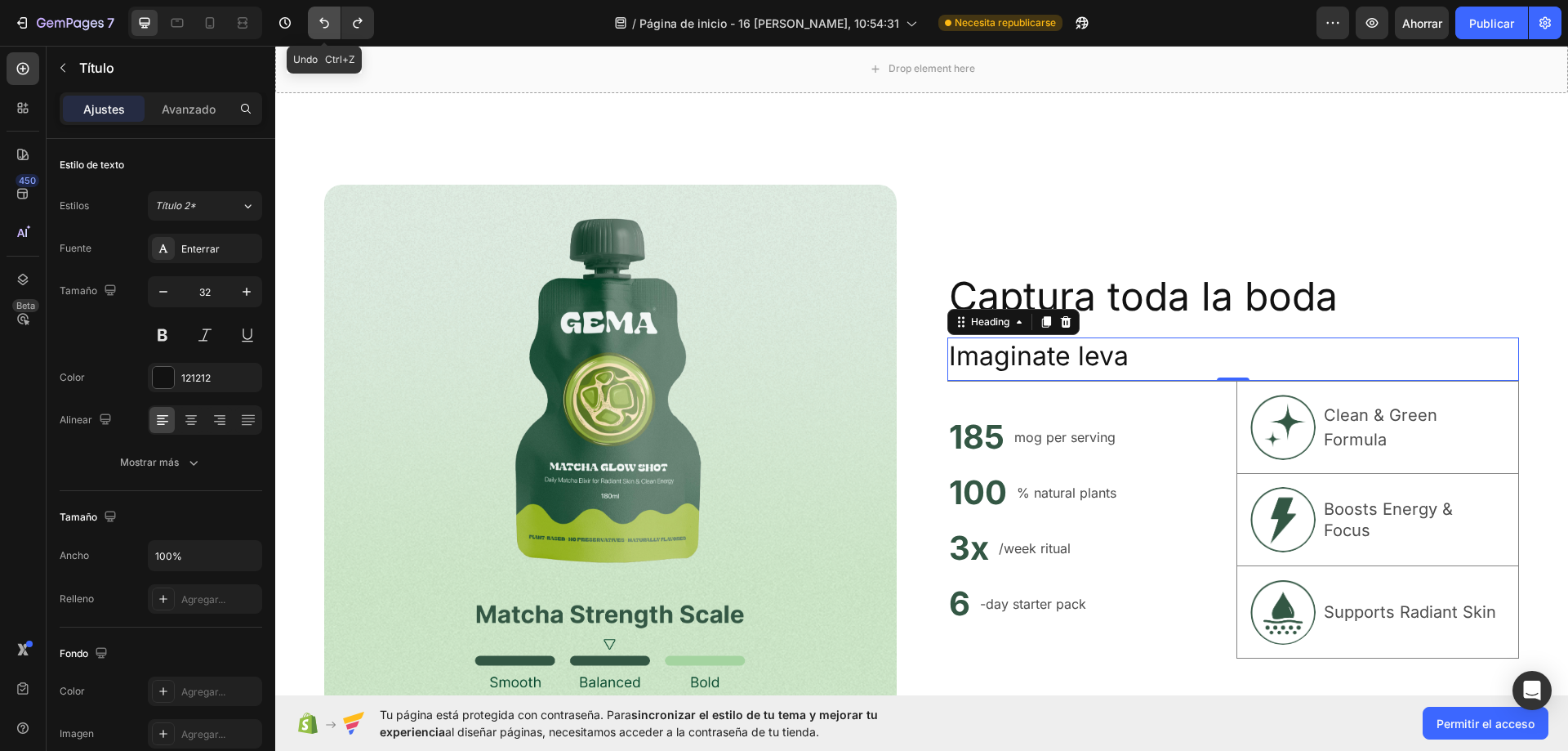
click at [327, 29] on icon "Deshacer/Rehacer" at bounding box center [324, 23] width 16 height 16
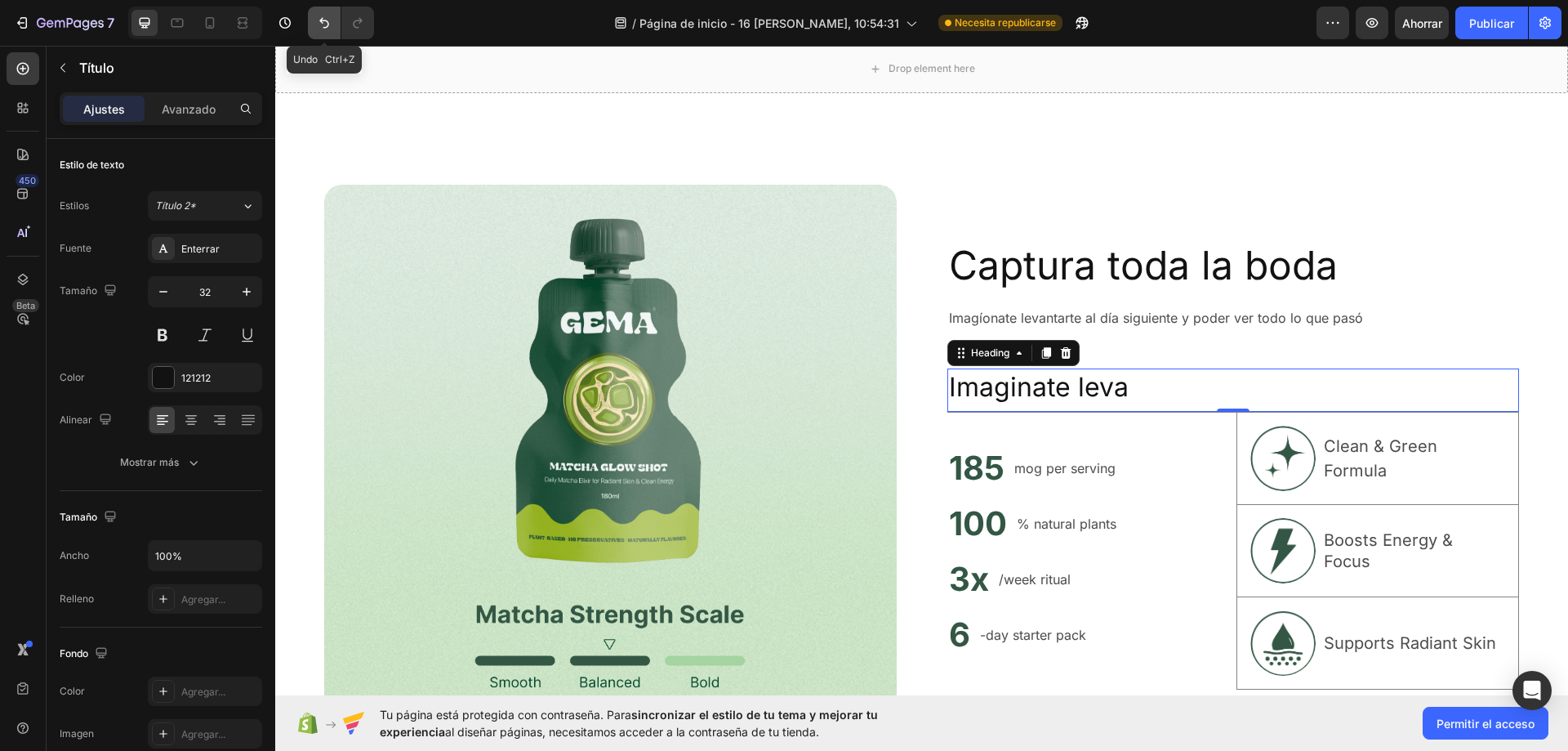
click at [327, 29] on icon "Deshacer/Rehacer" at bounding box center [324, 23] width 16 height 16
click at [1284, 320] on p "Imagíonate levantarte al día siguiente y poder ver todo lo que pasó" at bounding box center [1233, 318] width 569 height 20
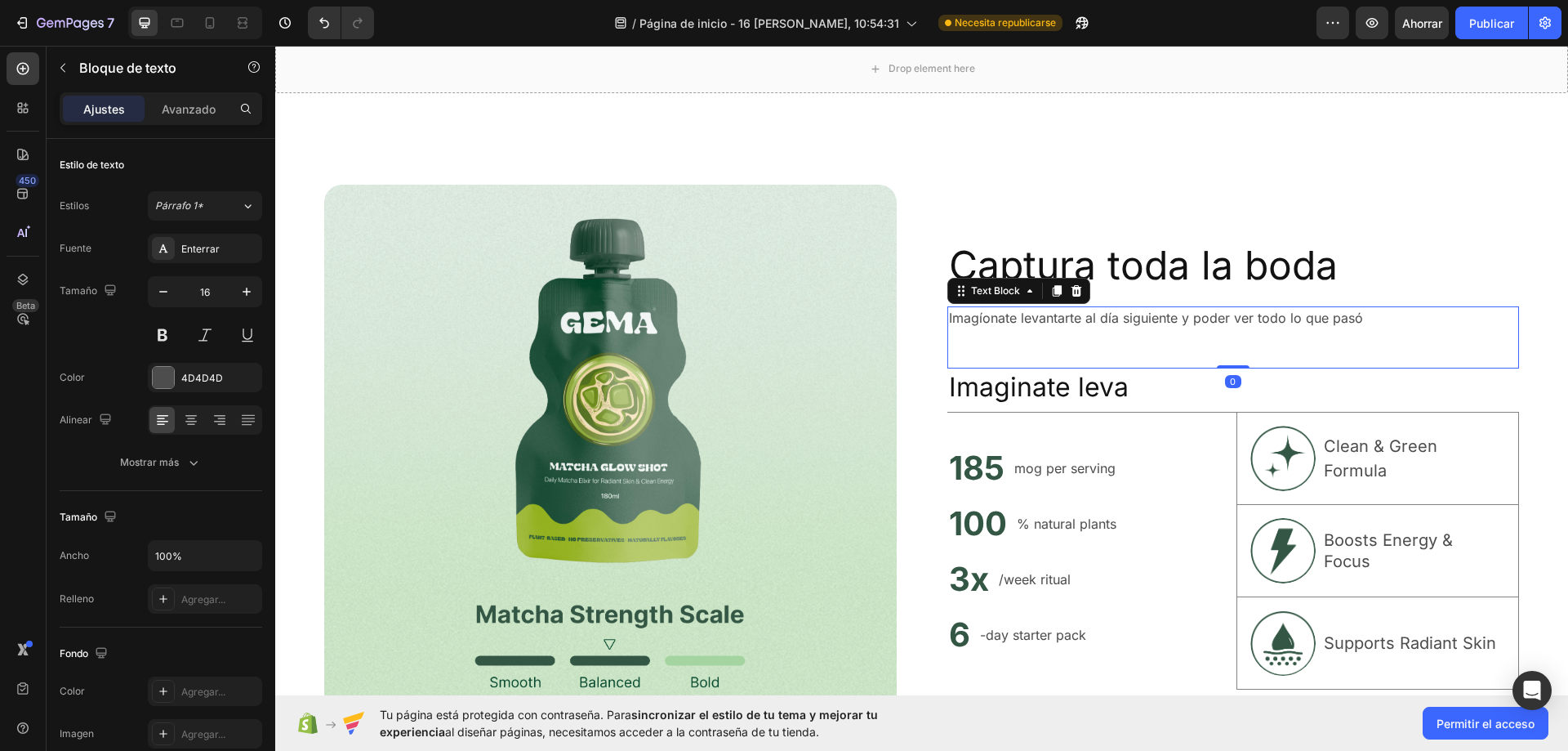
drag, startPoint x: 1224, startPoint y: 363, endPoint x: 1113, endPoint y: 369, distance: 111.2
click at [1215, 323] on div "Imagíonate levantarte al día siguiente y poder ver todo lo que pasó Text Block 0" at bounding box center [1233, 337] width 572 height 62
click at [1102, 385] on h2 "Imaginate leva" at bounding box center [1233, 387] width 572 height 37
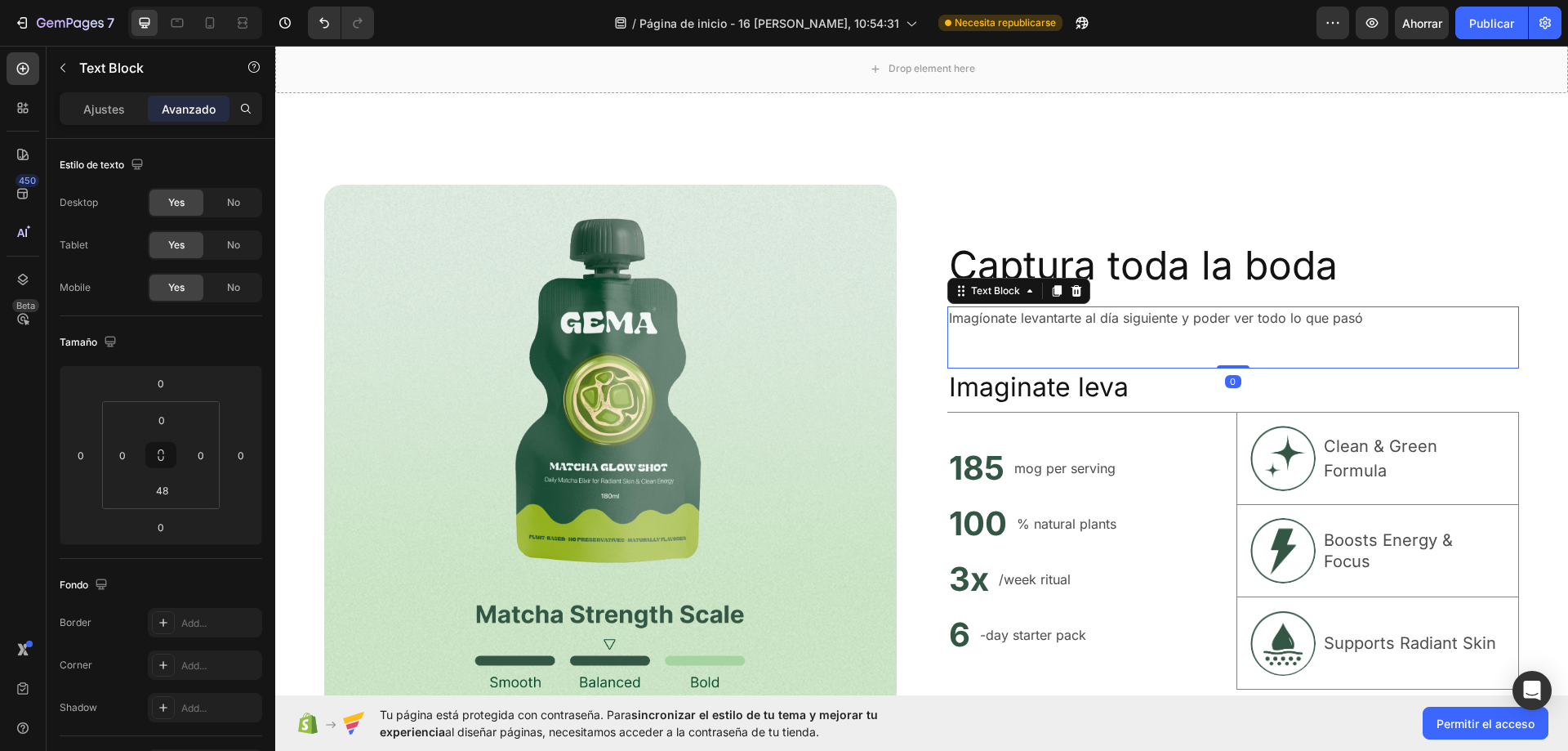
click at [1205, 337] on div "Imagíonate levantarte al día siguiente y poder ver todo lo que pasó Text Block 0" at bounding box center [1233, 337] width 572 height 62
click at [1062, 350] on div "Imagíonate levantarte al día siguiente y poder ver todo lo que pasó Text Block 0" at bounding box center [1233, 337] width 572 height 62
click at [1012, 350] on div "Imagíonate levantarte al día siguiente y poder ver todo lo que pasó Text Block 0" at bounding box center [1233, 337] width 572 height 62
click at [1011, 350] on div "Imagíonate levantarte al día siguiente y poder ver todo lo que pasó Text Block 0" at bounding box center [1233, 337] width 572 height 62
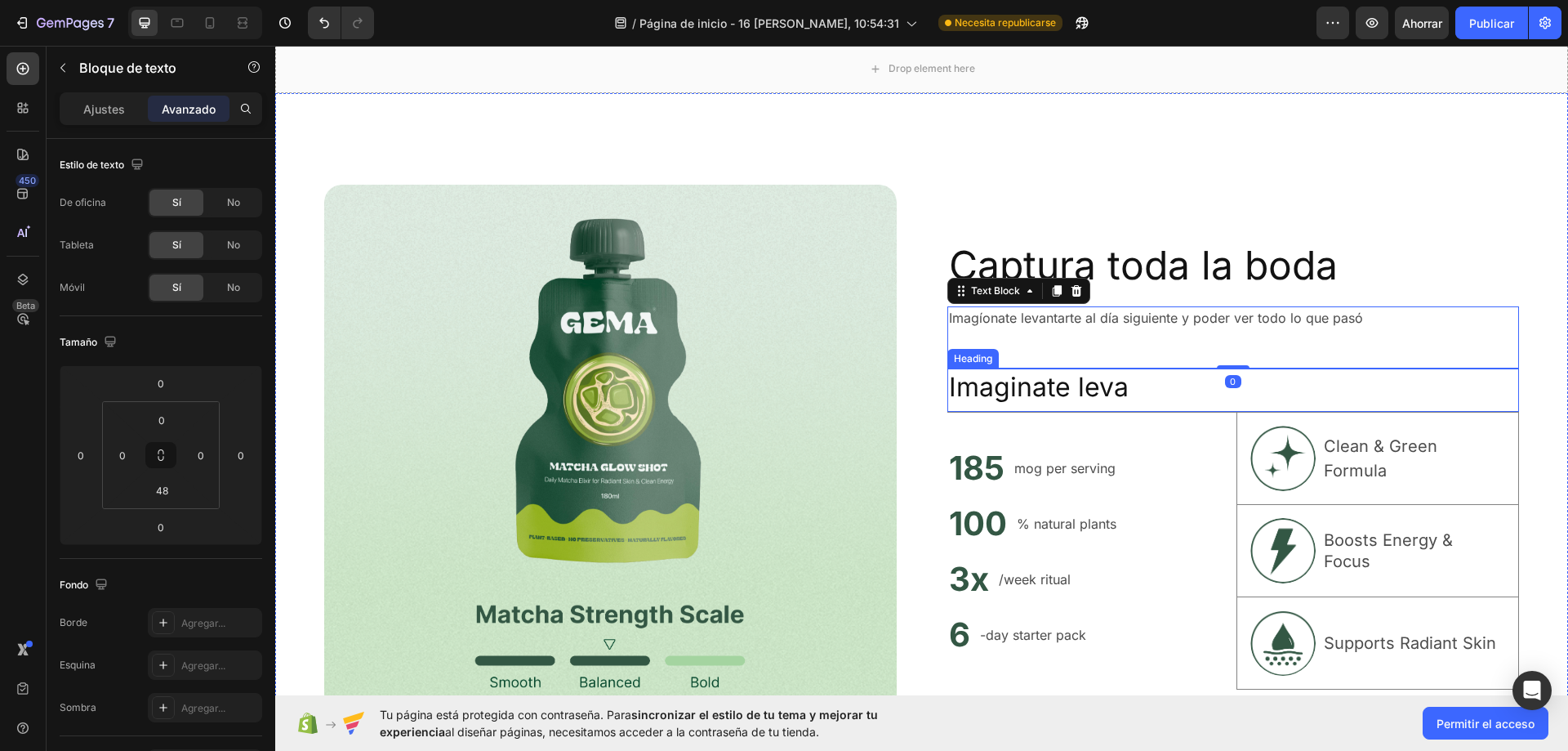
click at [1009, 405] on div "Imaginate leva Heading" at bounding box center [1233, 391] width 572 height 44
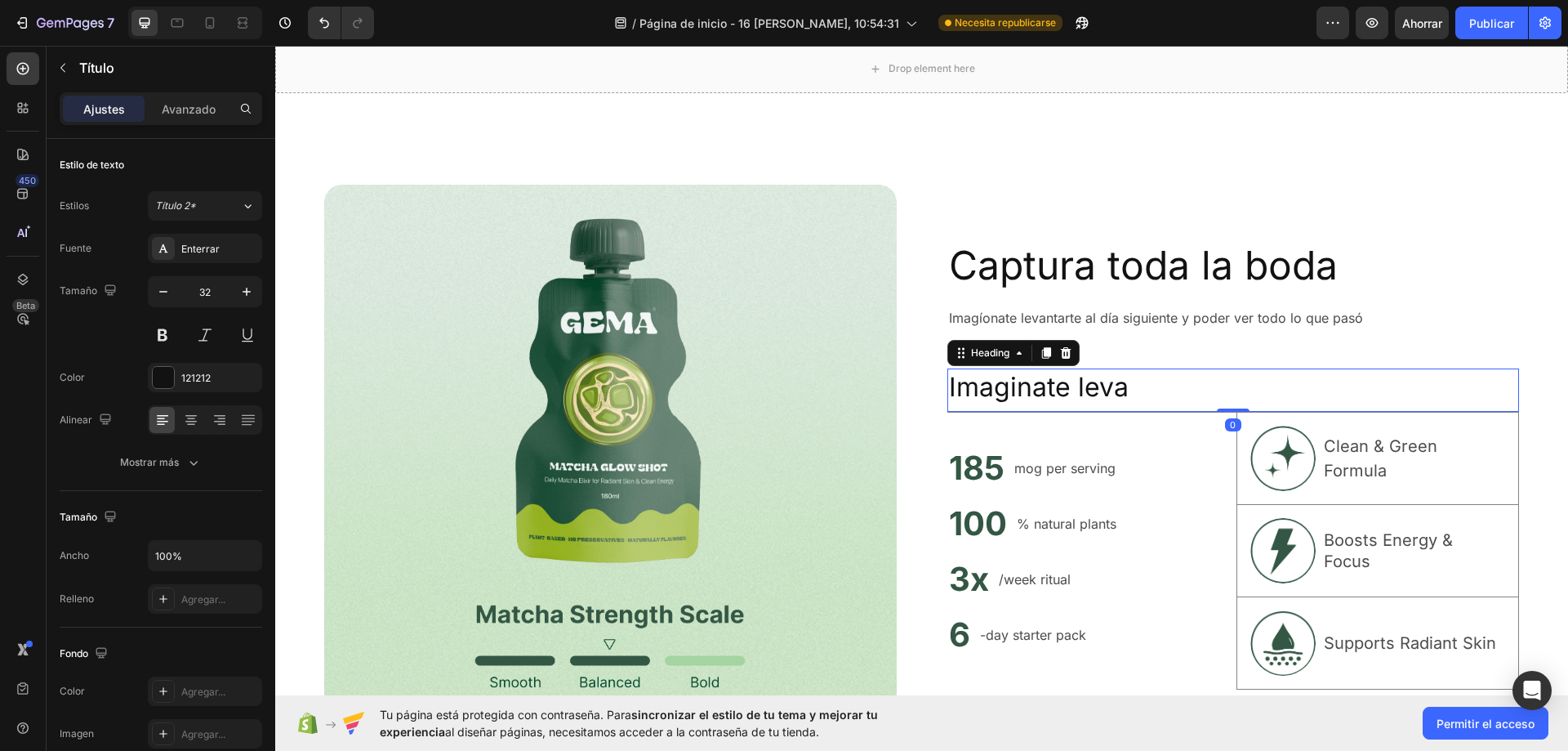
click at [1013, 399] on h2 "Imaginate leva" at bounding box center [1233, 387] width 572 height 37
click at [1129, 384] on p "Imaginate leva" at bounding box center [1233, 387] width 569 height 35
drag, startPoint x: 1079, startPoint y: 387, endPoint x: 1041, endPoint y: 391, distance: 38.2
click at [956, 386] on p "Imaginate leva" at bounding box center [1233, 387] width 569 height 35
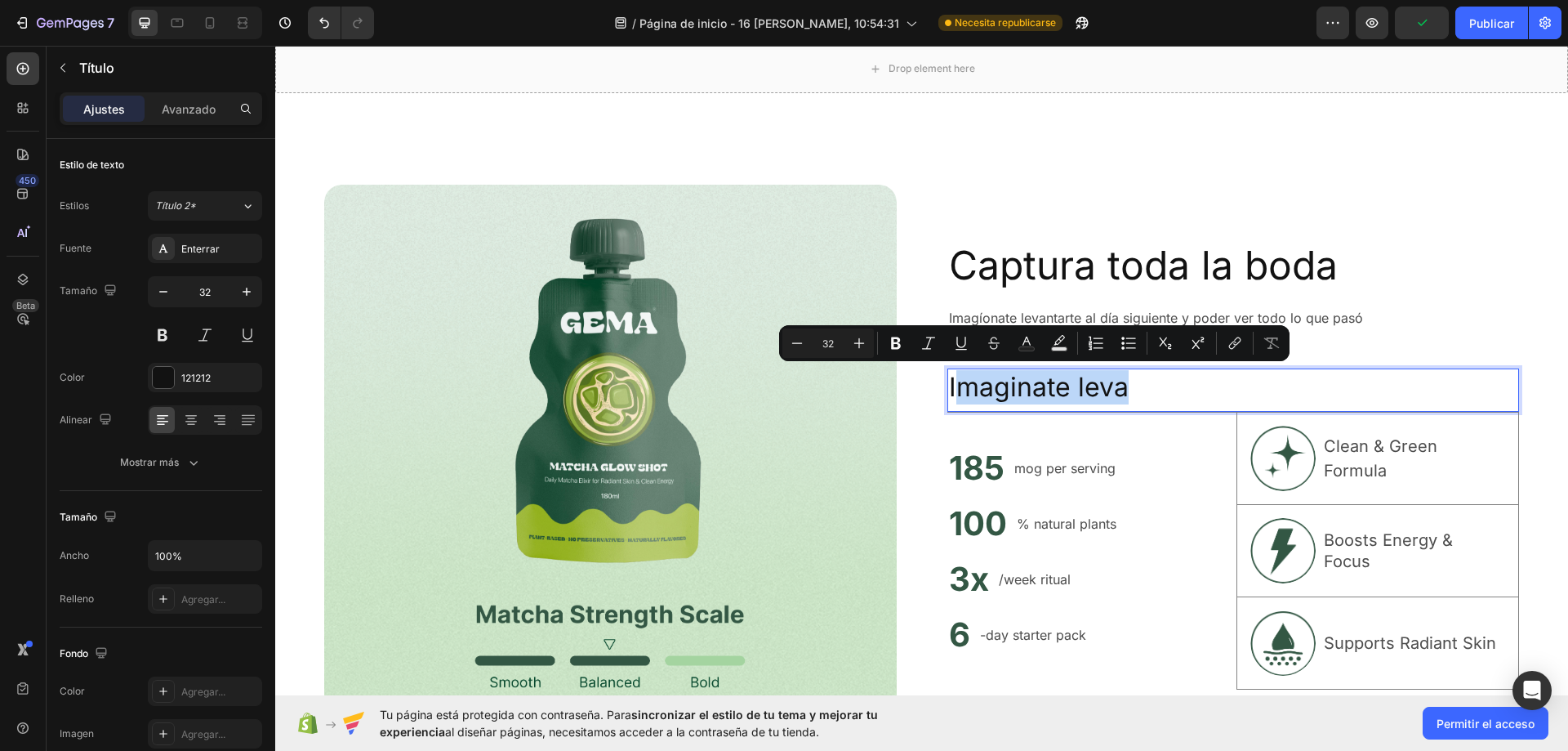
click at [1142, 392] on p "Imaginate leva" at bounding box center [1233, 387] width 569 height 35
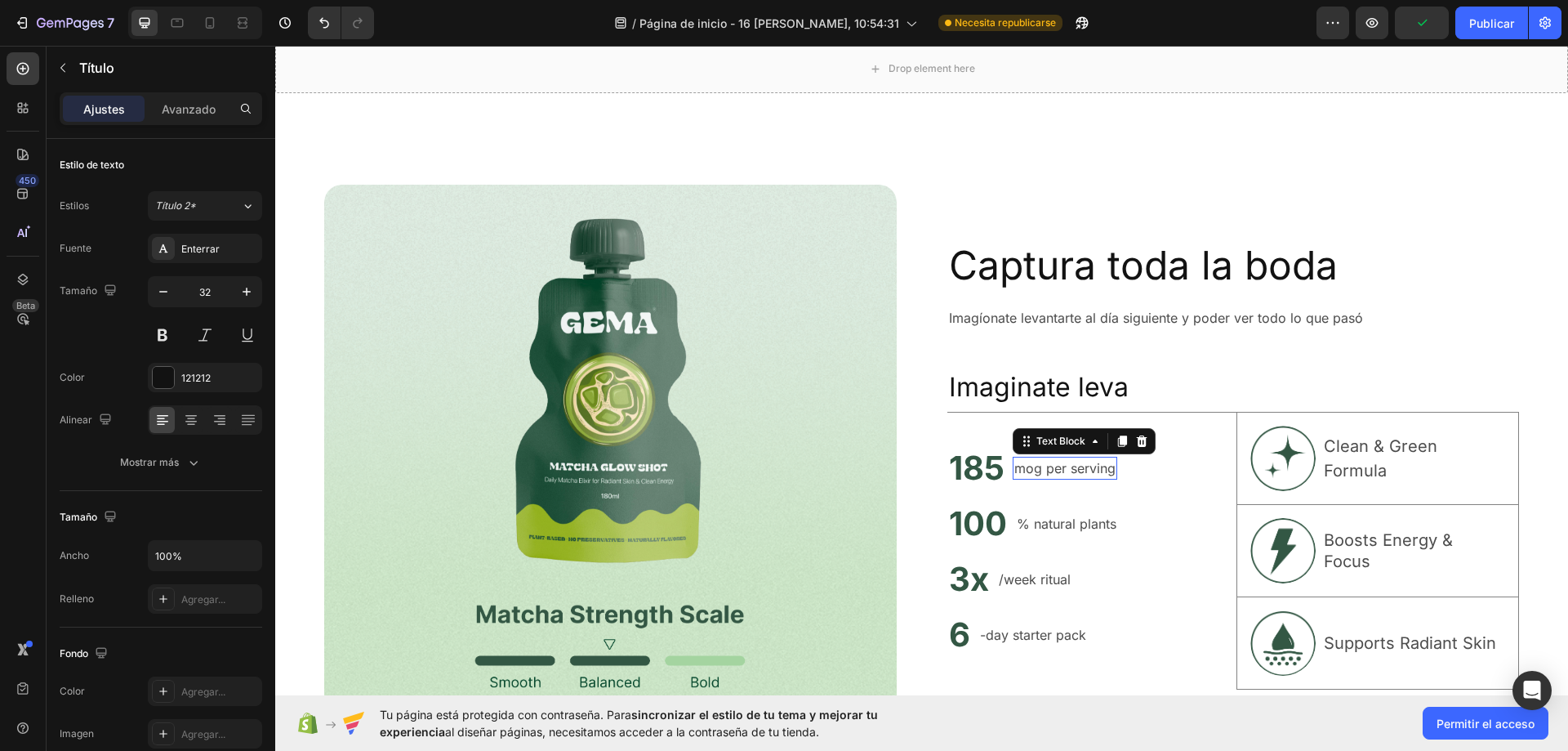
click at [1083, 458] on p "mog per serving" at bounding box center [1065, 468] width 101 height 20
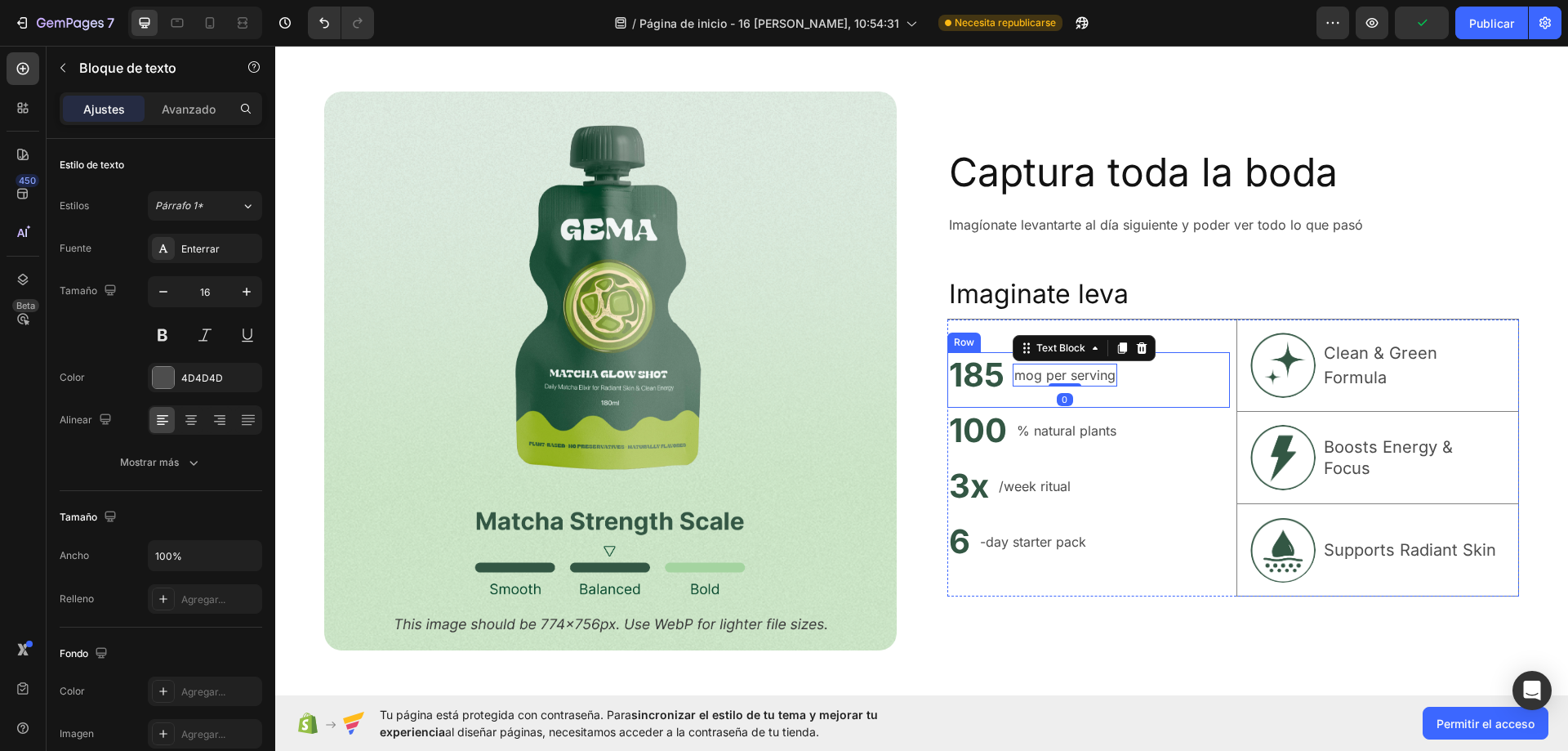
scroll to position [6409, 0]
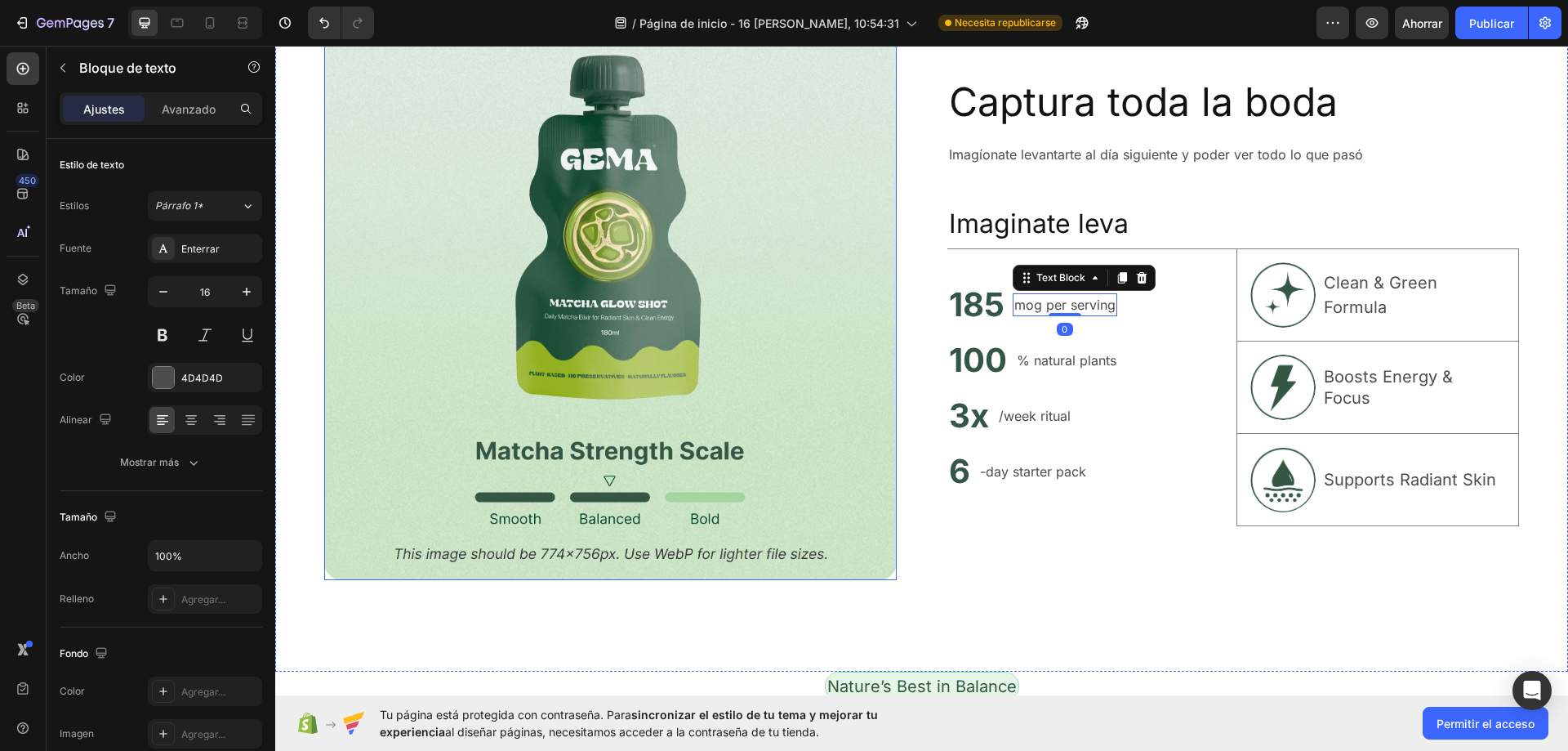
click at [650, 304] on img at bounding box center [610, 300] width 572 height 558
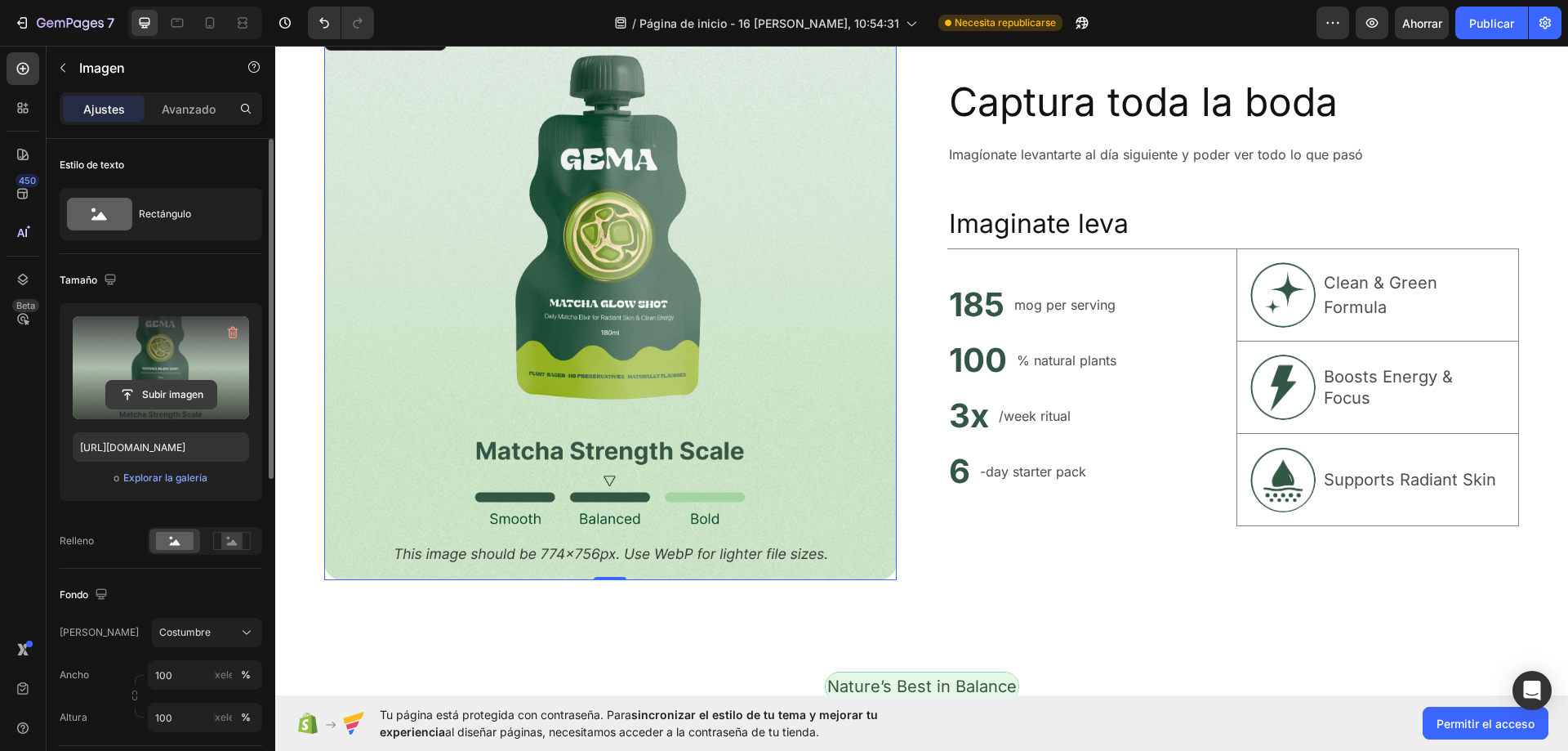
click at [162, 399] on input "file" at bounding box center [162, 394] width 110 height 28
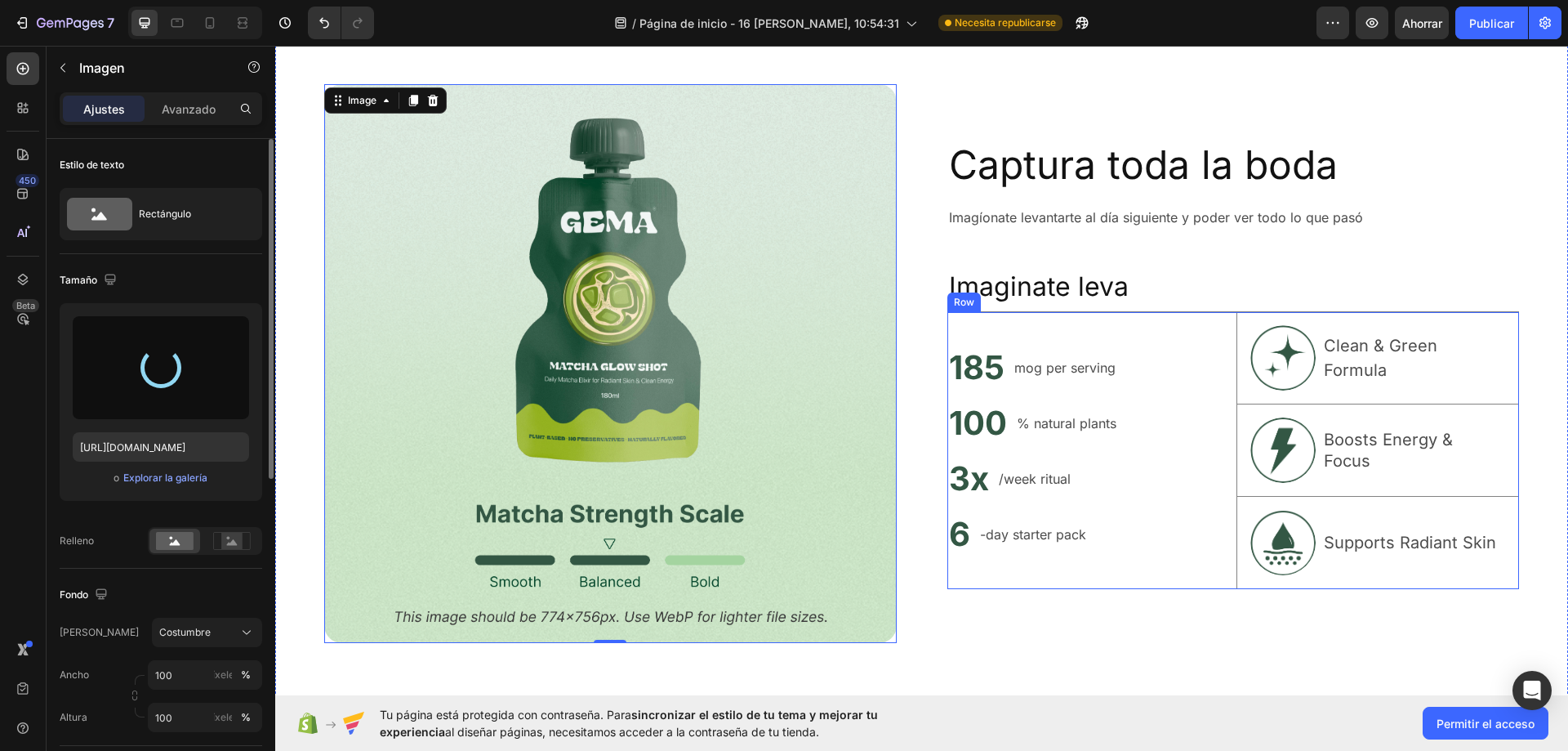
scroll to position [6328, 0]
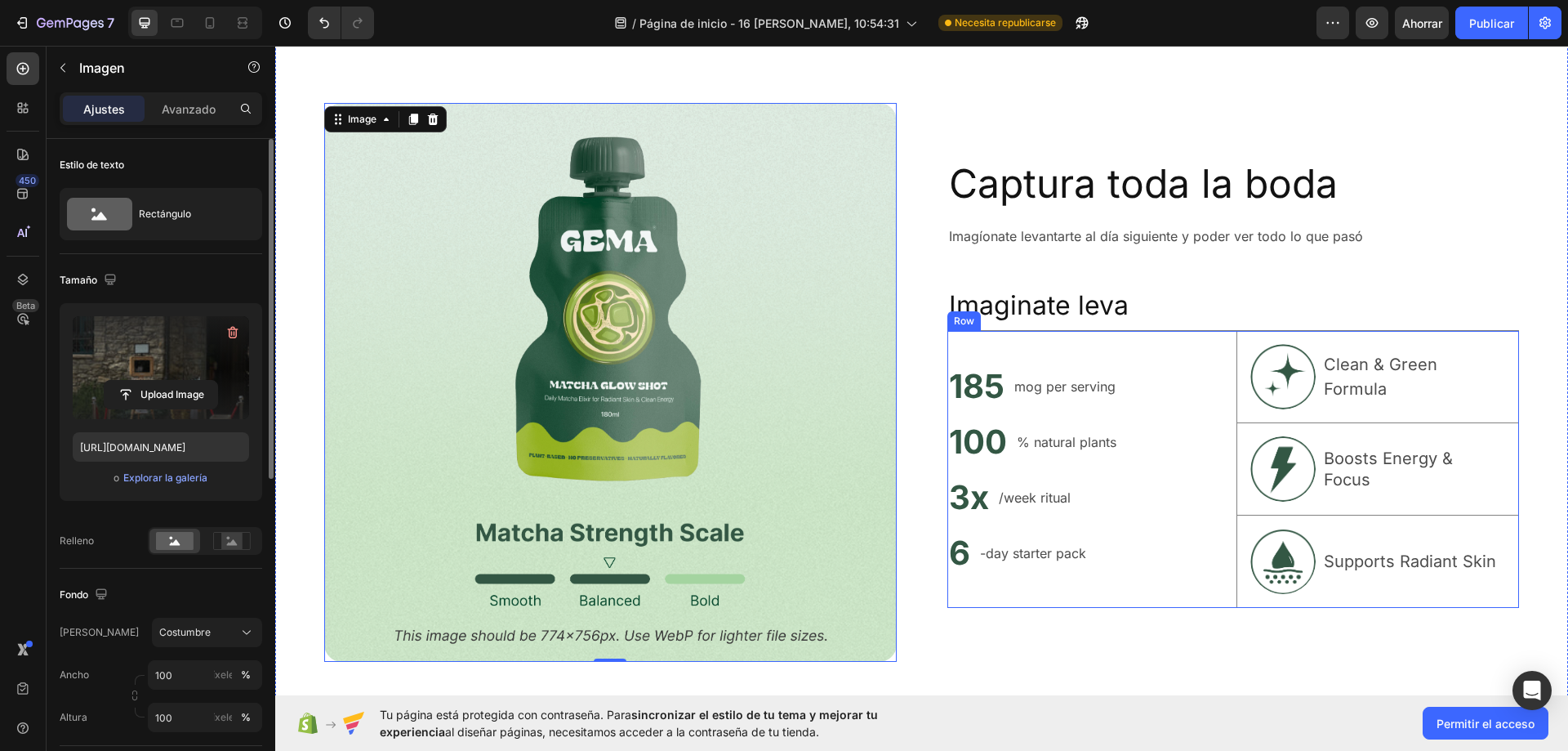
type input "https://cdn.shopify.com/s/files/1/0935/7338/2527/files/gempages_580163860858667…"
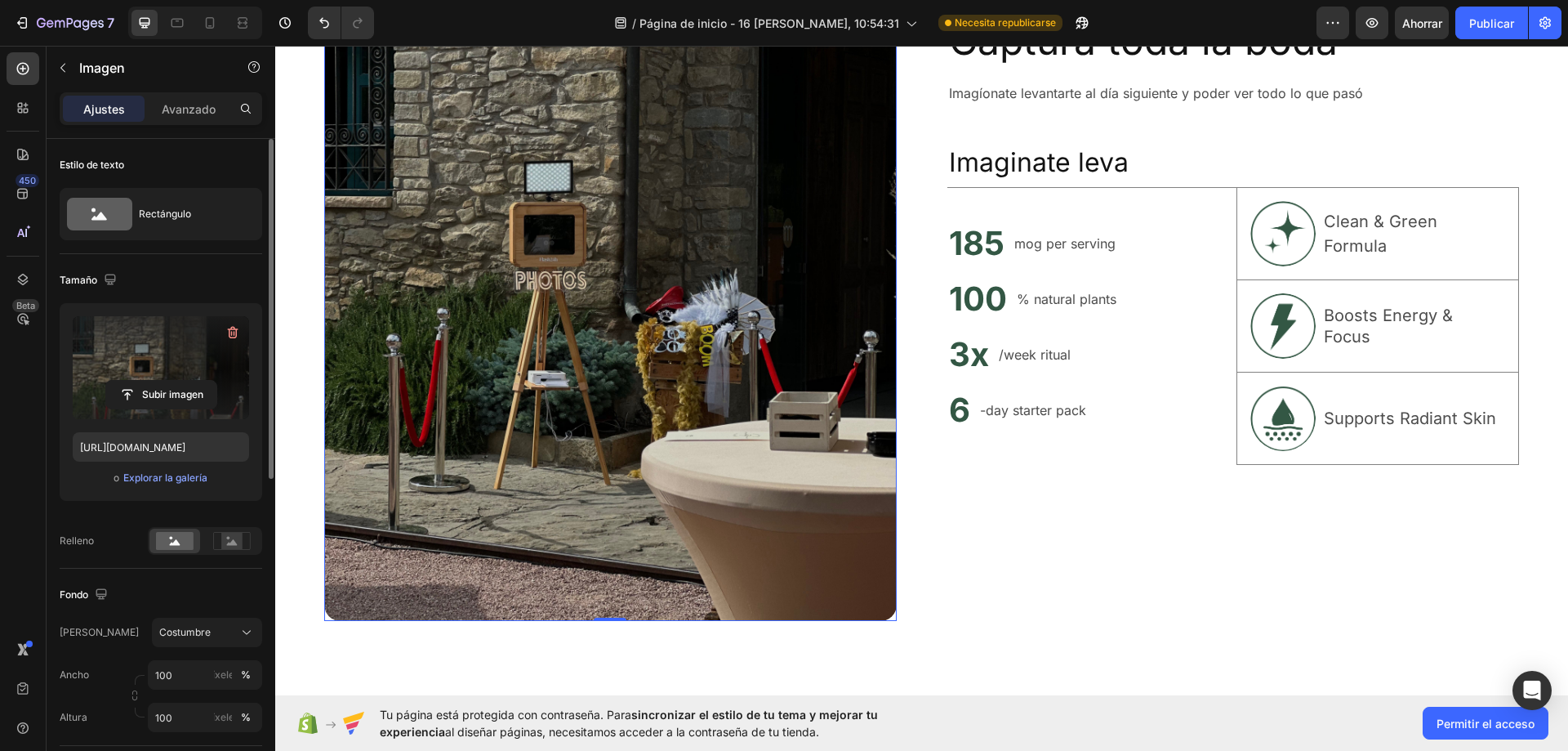
scroll to position [6491, 0]
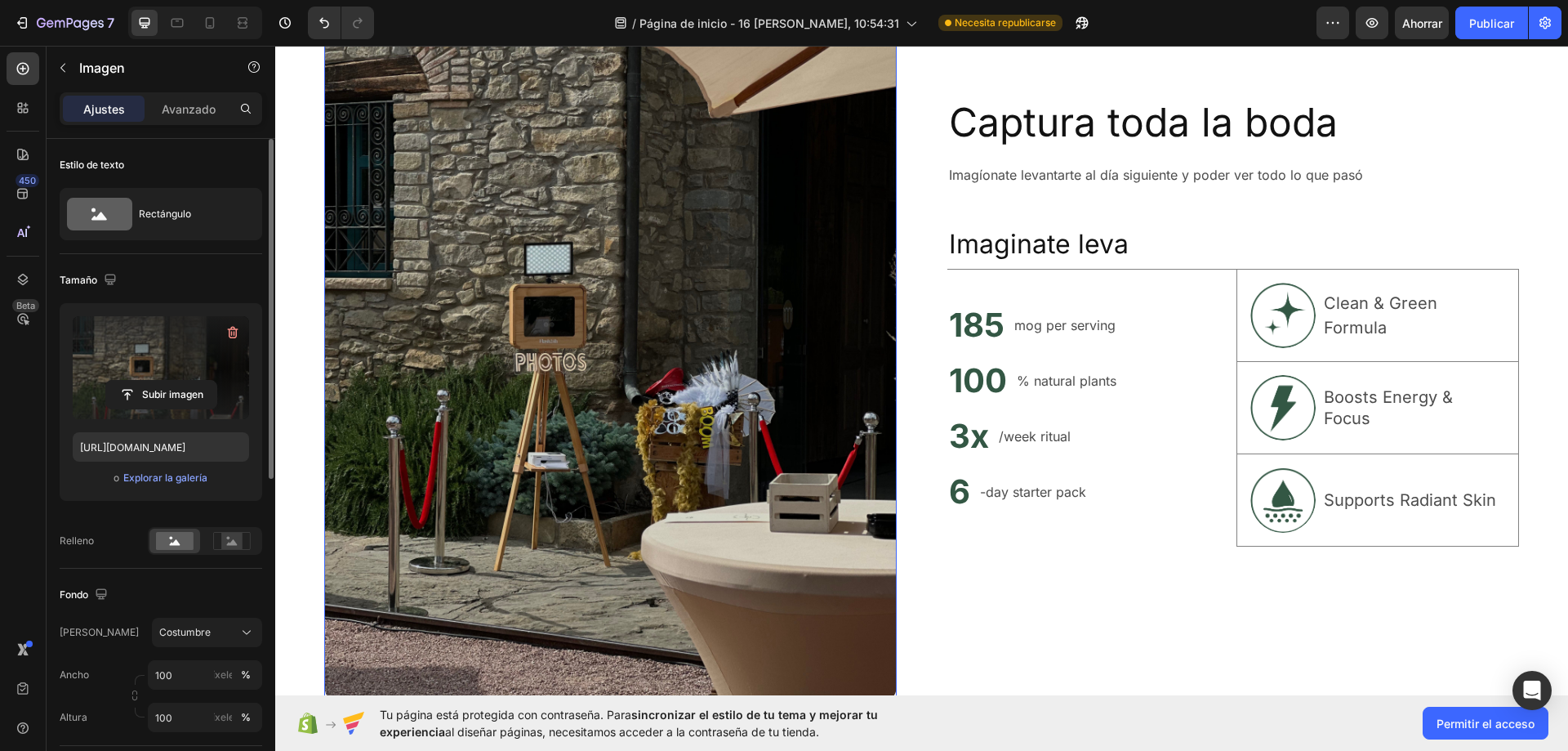
click at [641, 539] on img at bounding box center [610, 321] width 572 height 763
click at [226, 539] on rect at bounding box center [232, 541] width 21 height 16
drag, startPoint x: 245, startPoint y: 535, endPoint x: 159, endPoint y: 541, distance: 86.2
click at [242, 536] on icon at bounding box center [232, 541] width 37 height 18
click at [159, 541] on rect at bounding box center [175, 541] width 37 height 18
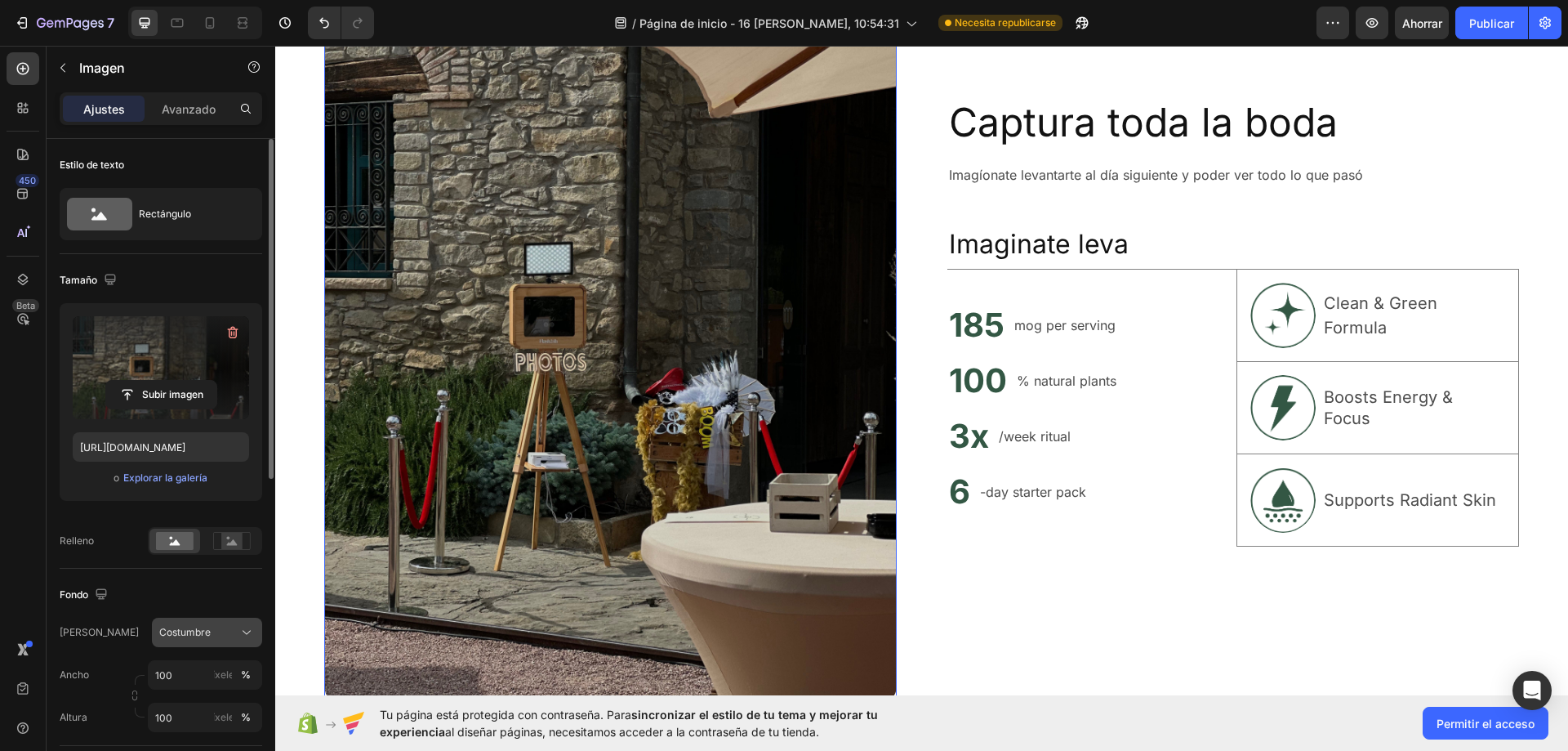
click at [211, 630] on div "Costumbre" at bounding box center [197, 632] width 76 height 15
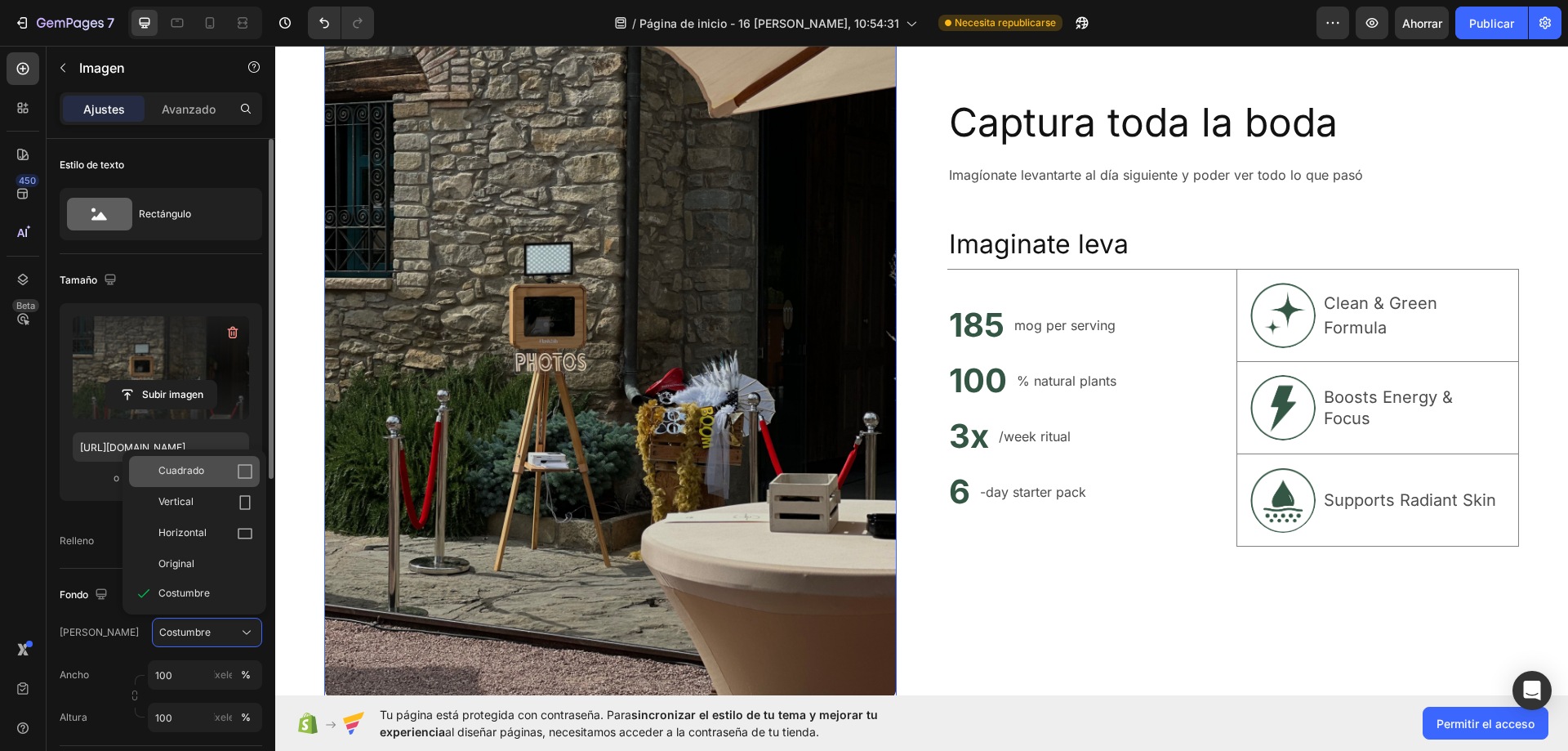
click at [212, 481] on div "Cuadrado" at bounding box center [193, 471] width 130 height 31
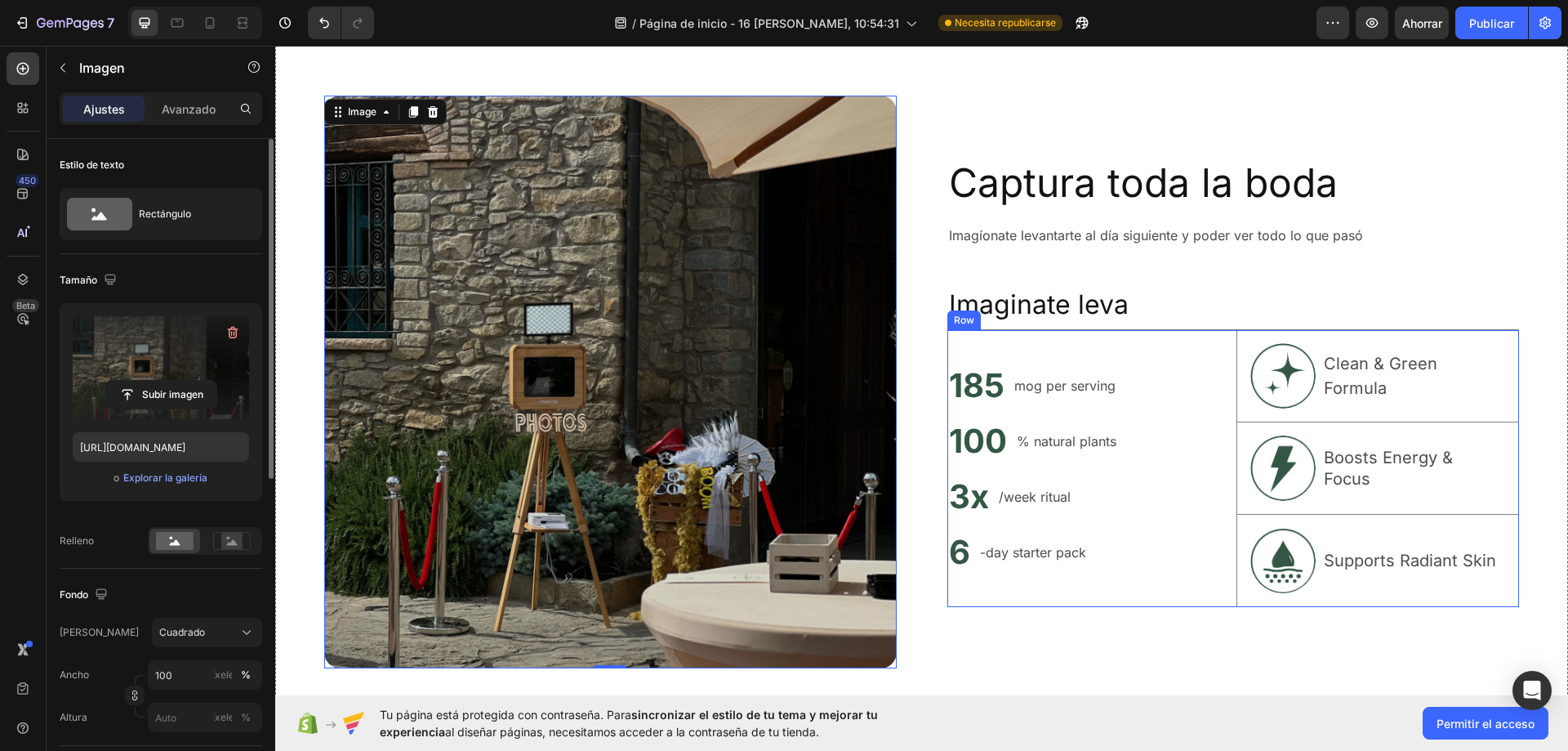
scroll to position [6328, 0]
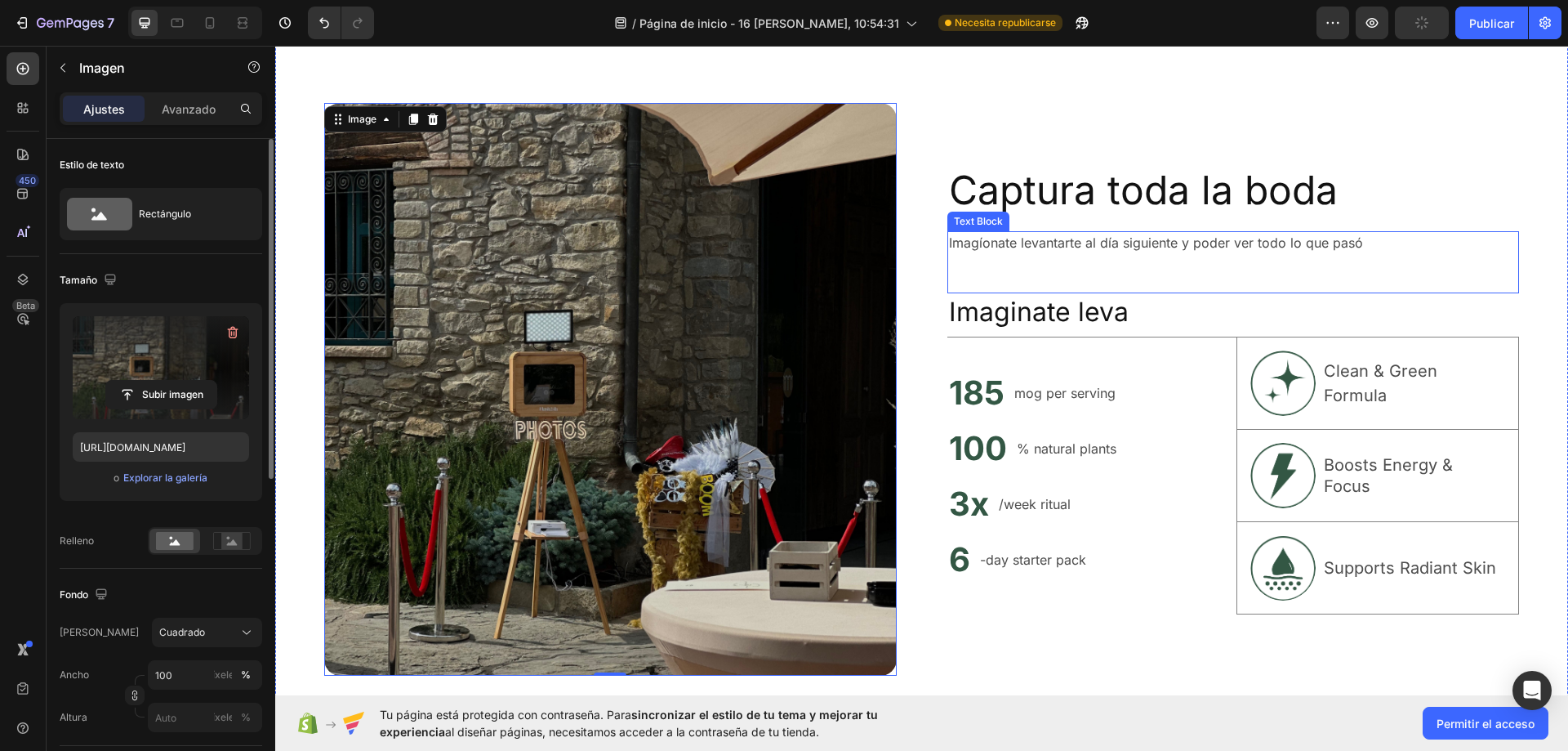
click at [1010, 241] on p "Imagíonate levantarte al día siguiente y poder ver todo lo que pasó" at bounding box center [1233, 242] width 569 height 20
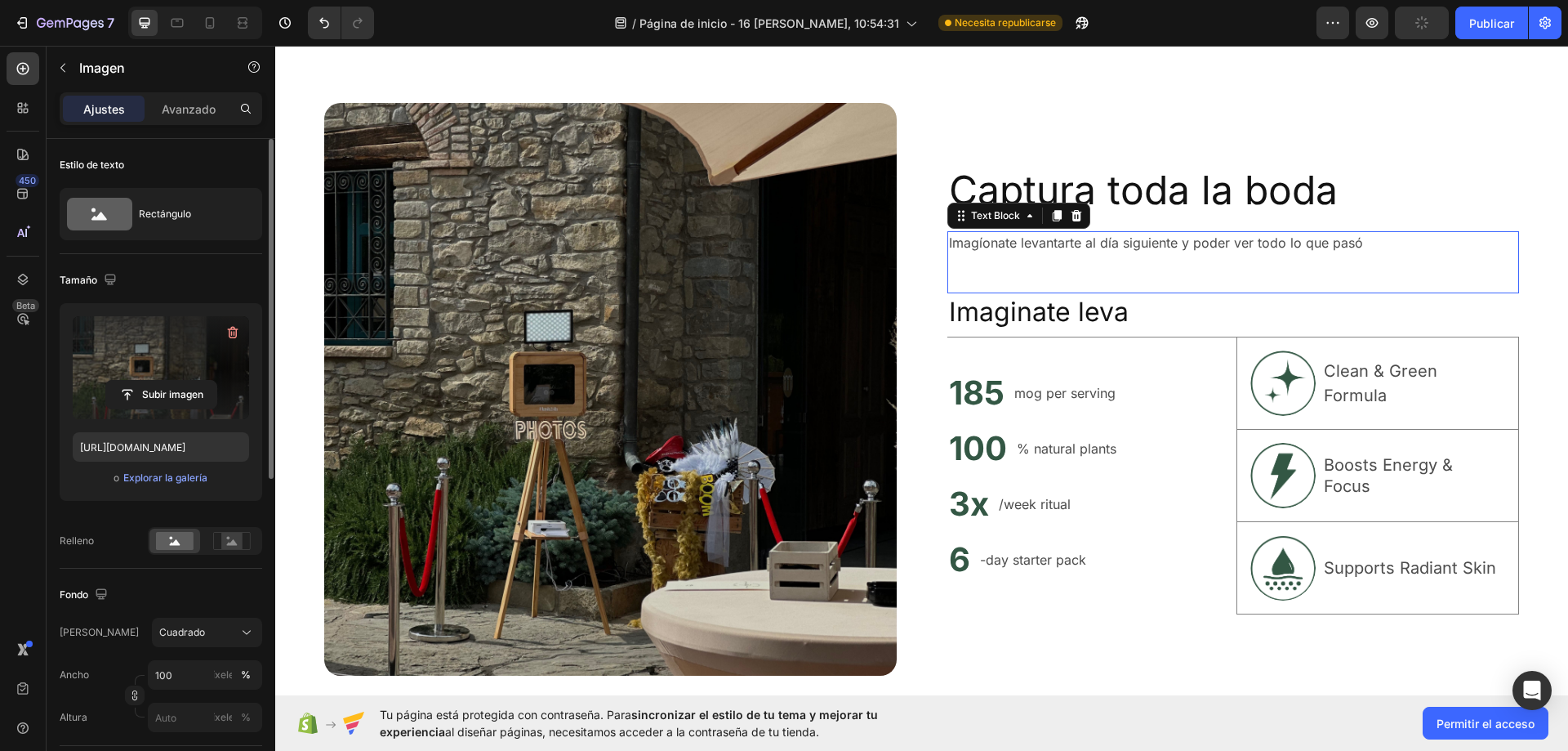
click at [1010, 241] on p "Imagíonate levantarte al día siguiente y poder ver todo lo que pasó" at bounding box center [1233, 242] width 569 height 20
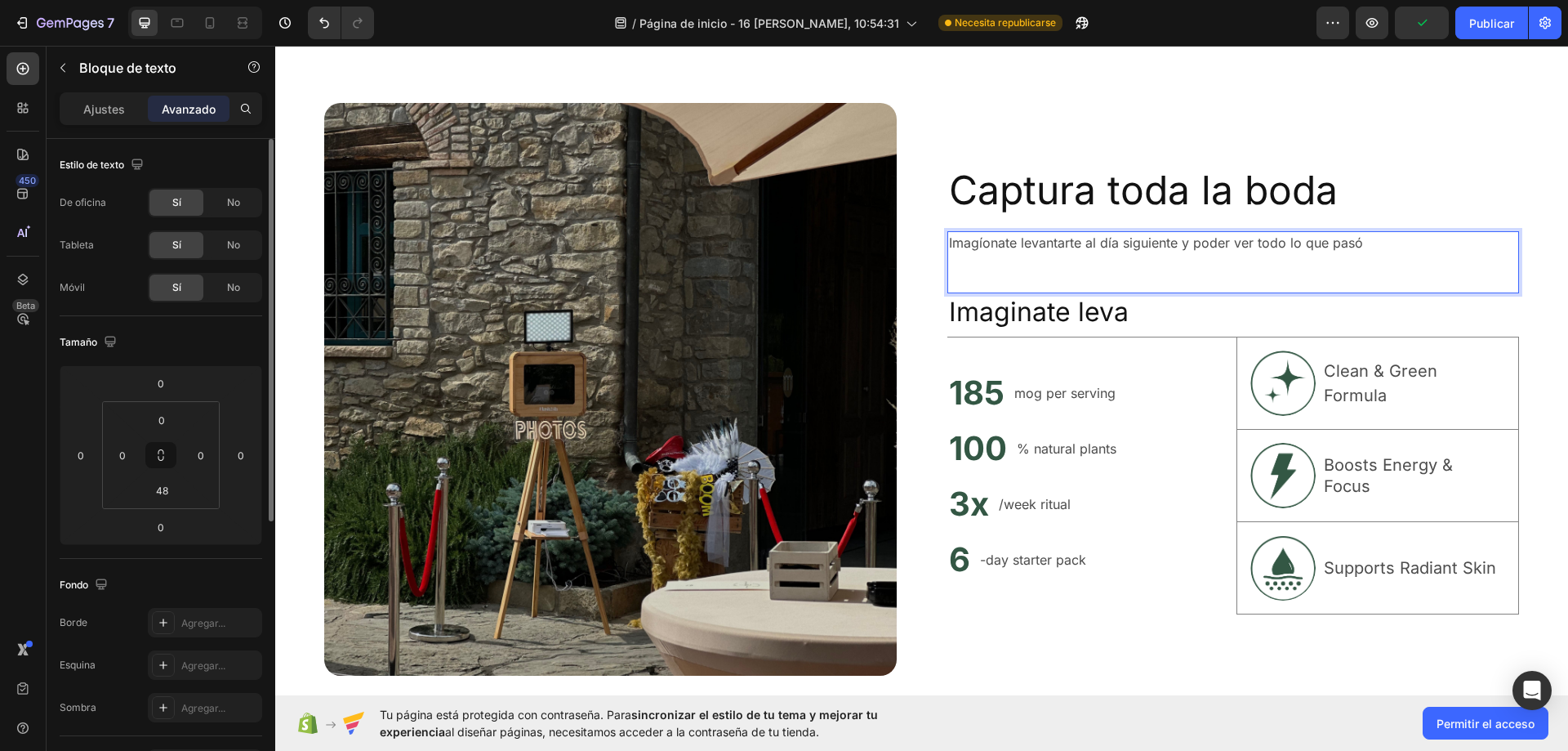
click at [980, 243] on p "Imagíonate levantarte al día siguiente y poder ver todo lo que pasó" at bounding box center [1233, 242] width 569 height 20
click at [1041, 385] on p "mog per serving" at bounding box center [1065, 393] width 101 height 20
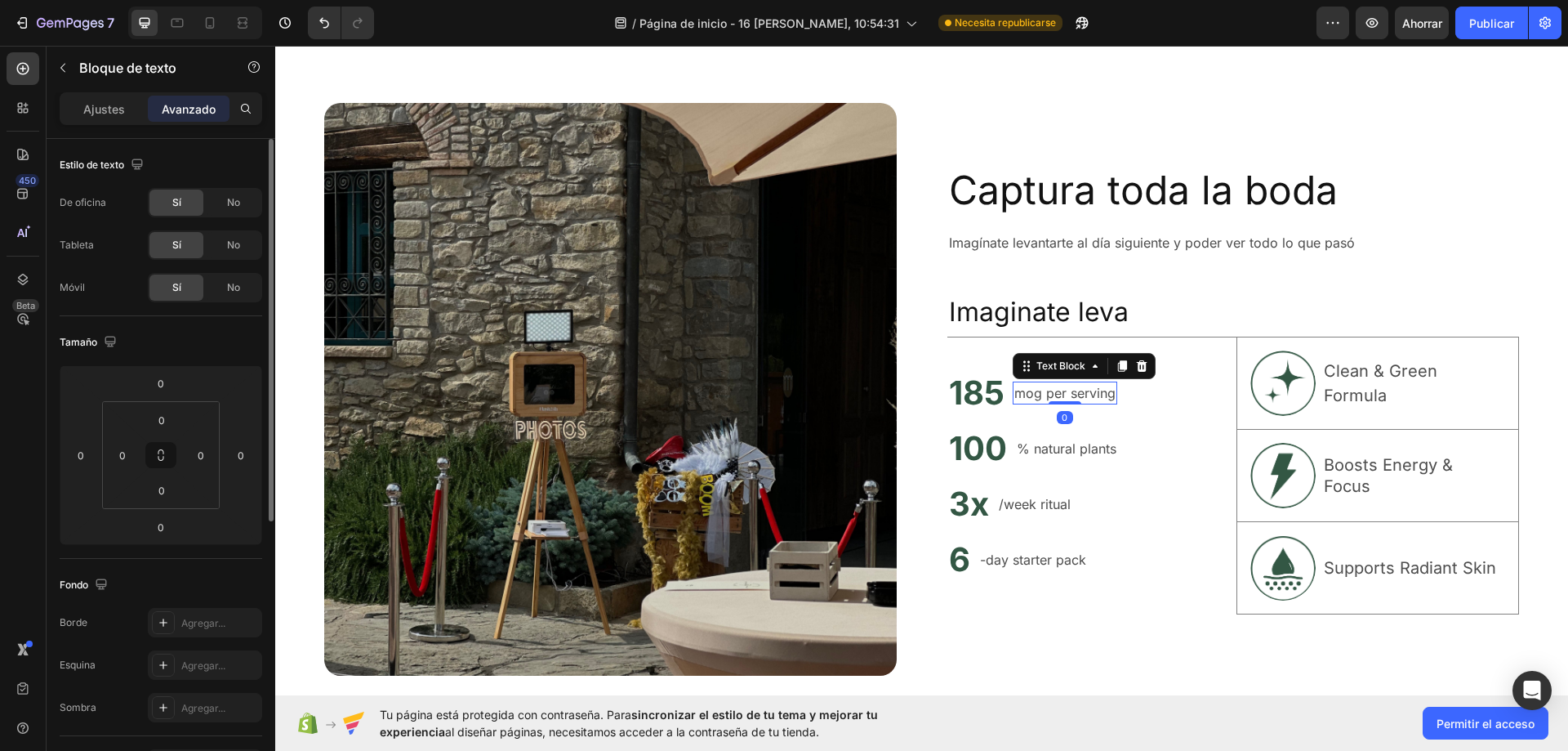
click at [972, 399] on h2 "185" at bounding box center [976, 393] width 59 height 46
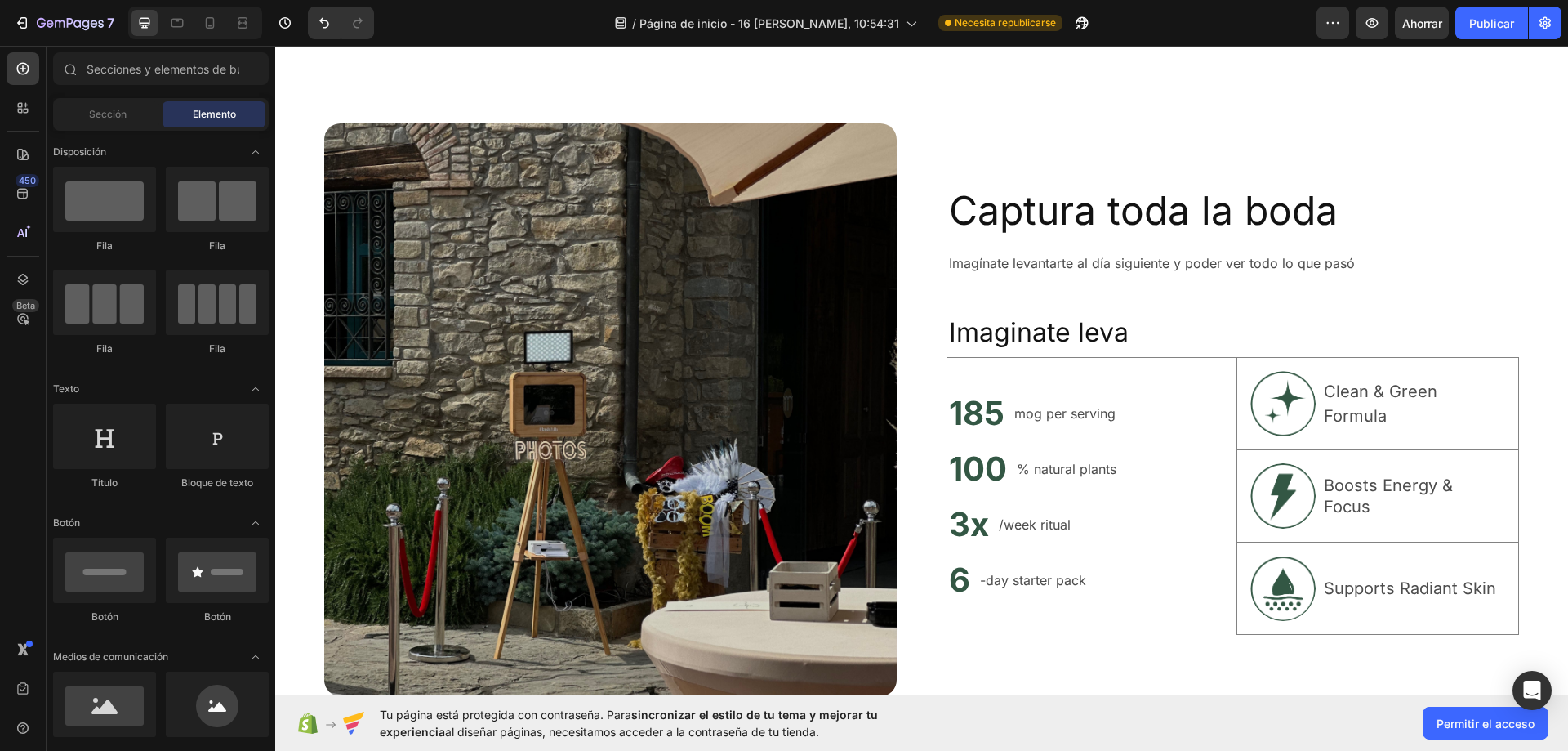
scroll to position [6321, 0]
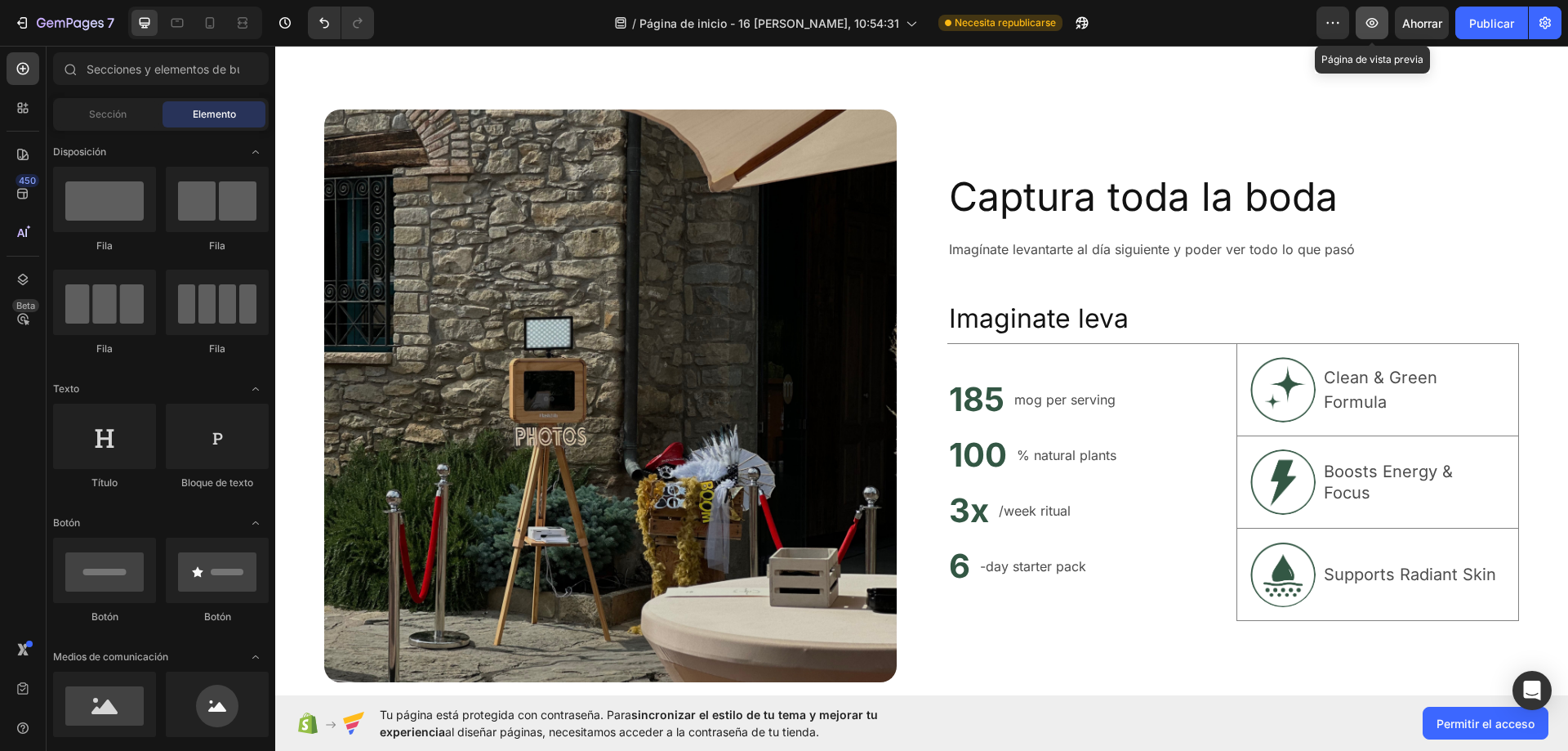
click at [1358, 21] on button "button" at bounding box center [1372, 22] width 33 height 33
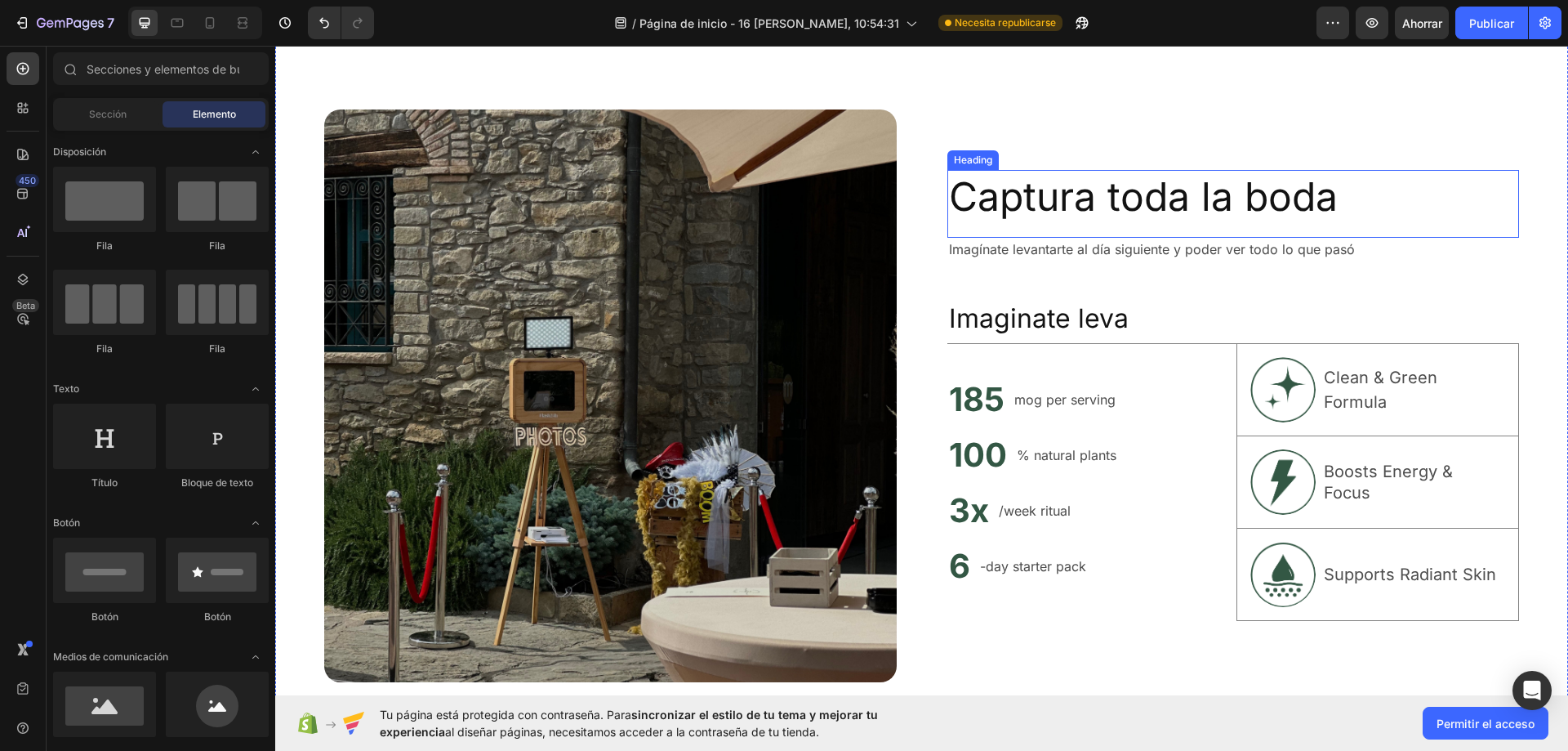
click at [1020, 207] on h2 "Captura toda la boda" at bounding box center [1233, 196] width 572 height 54
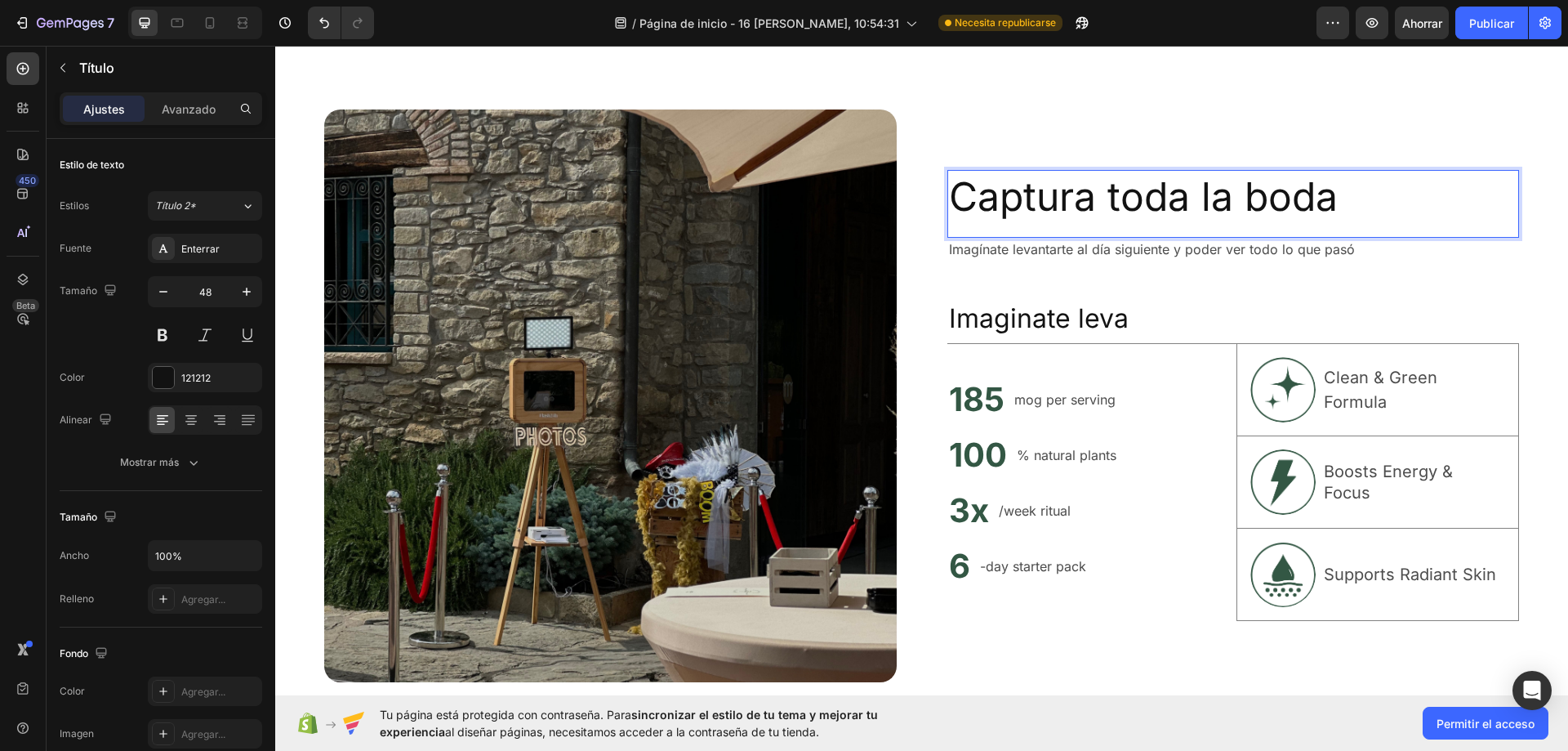
click at [1129, 195] on p "Captura toda la boda" at bounding box center [1233, 196] width 569 height 51
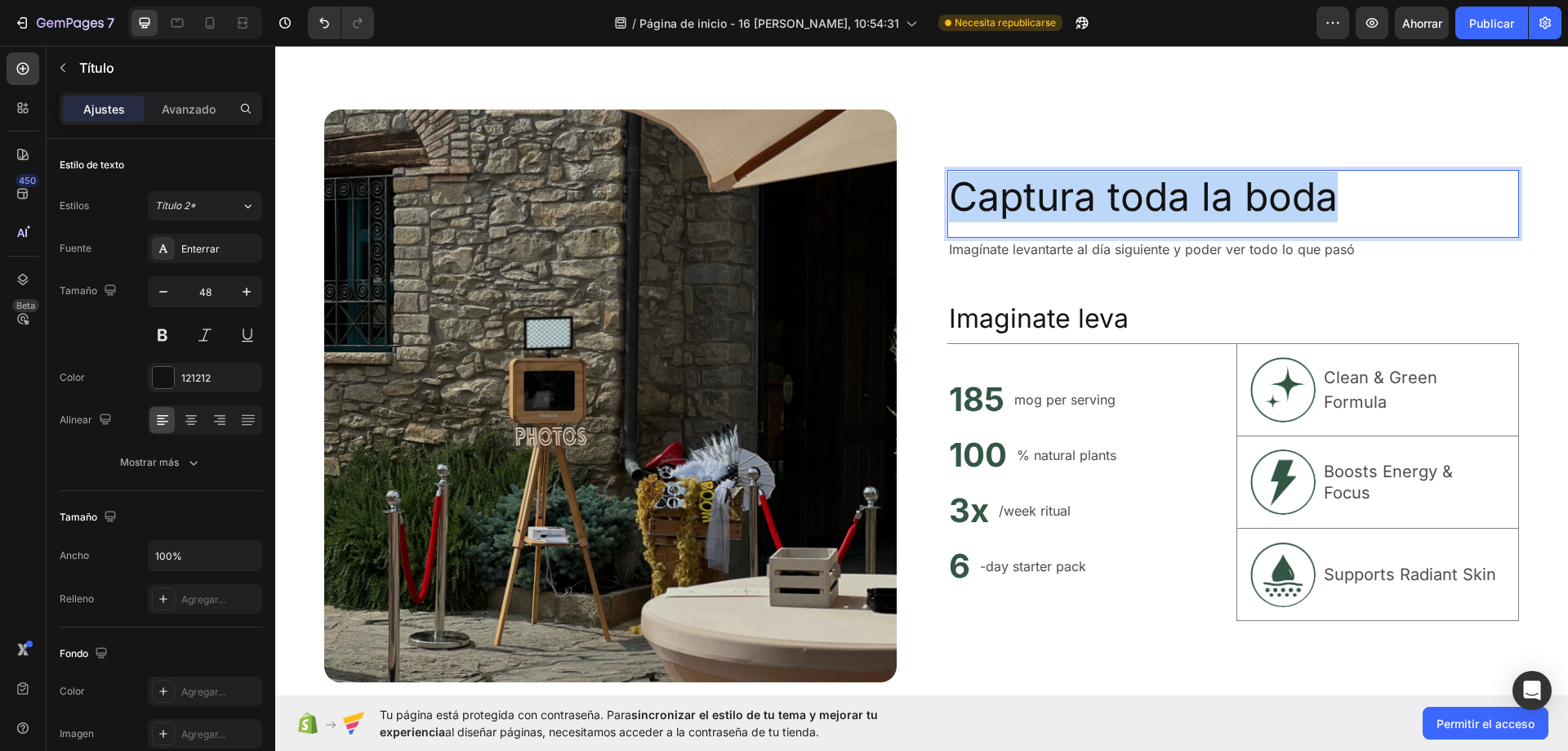
drag, startPoint x: 1338, startPoint y: 203, endPoint x: 949, endPoint y: 203, distance: 389.0
click at [949, 203] on p "Captura toda la boda" at bounding box center [1233, 196] width 569 height 51
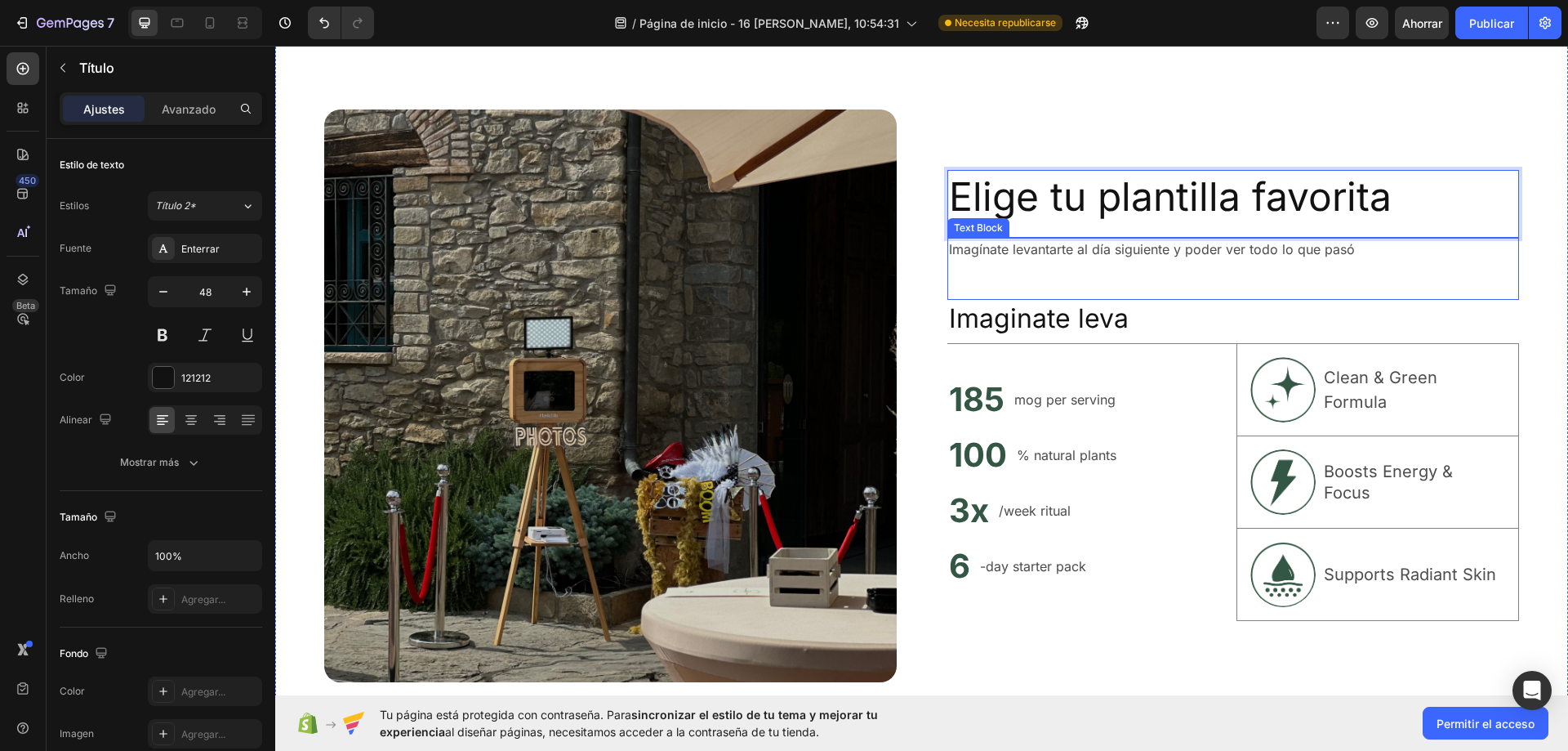
click at [1028, 241] on p "Imagínate levantarte al día siguiente y poder ver todo lo que pasó" at bounding box center [1233, 249] width 569 height 20
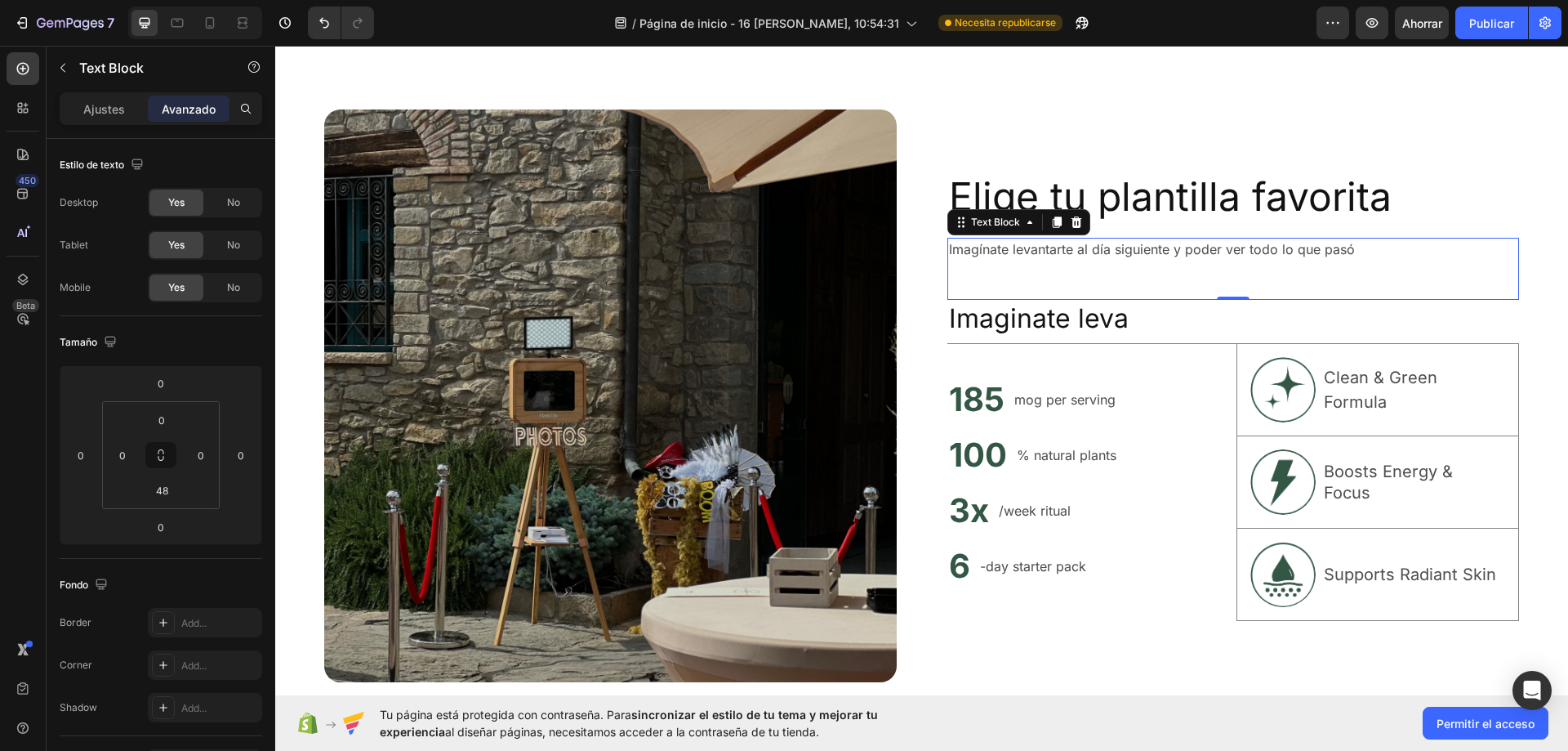
click at [1028, 241] on p "Imagínate levantarte al día siguiente y poder ver todo lo que pasó" at bounding box center [1233, 249] width 569 height 20
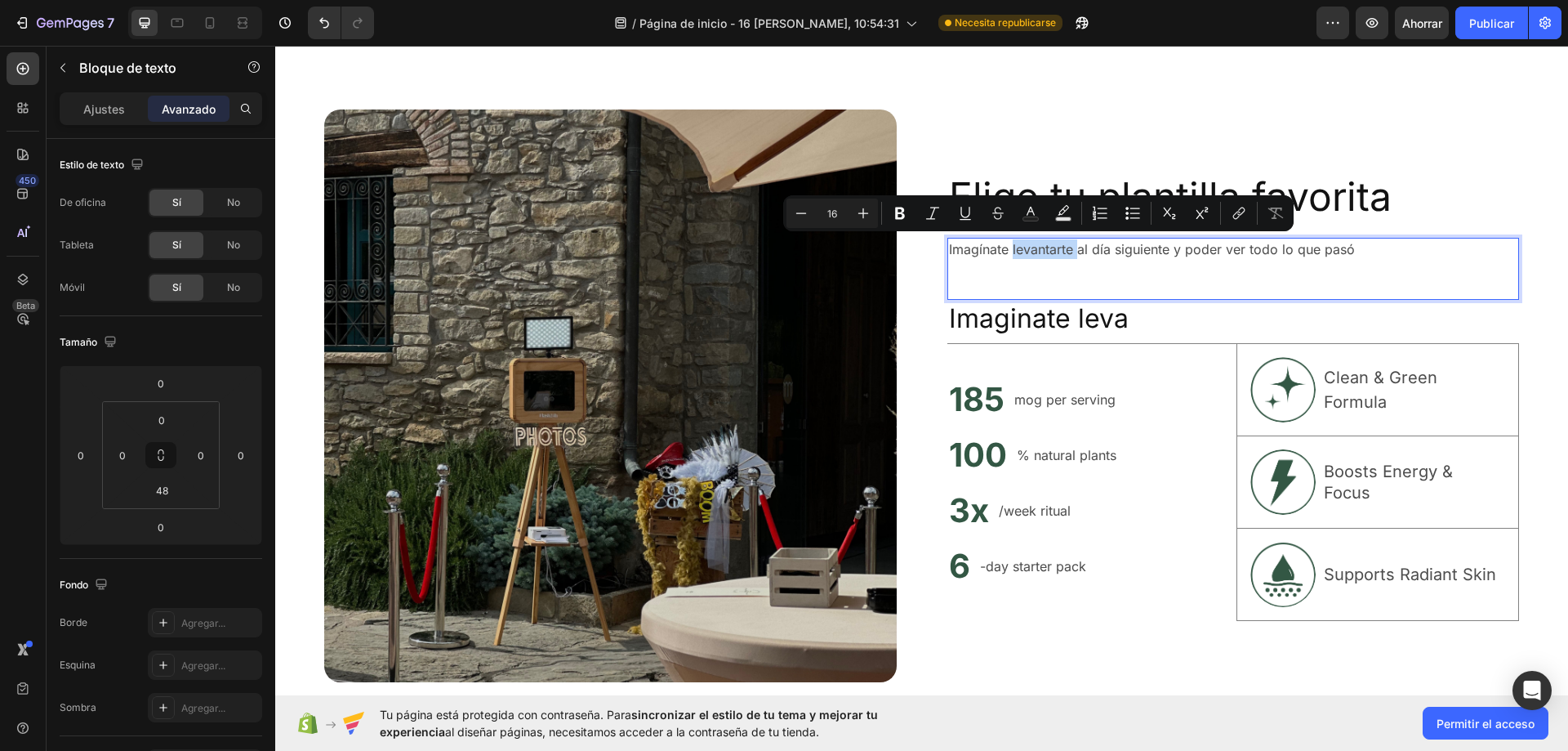
click at [1324, 243] on p "Imagínate levantarte al día siguiente y poder ver todo lo que pasó" at bounding box center [1233, 249] width 569 height 20
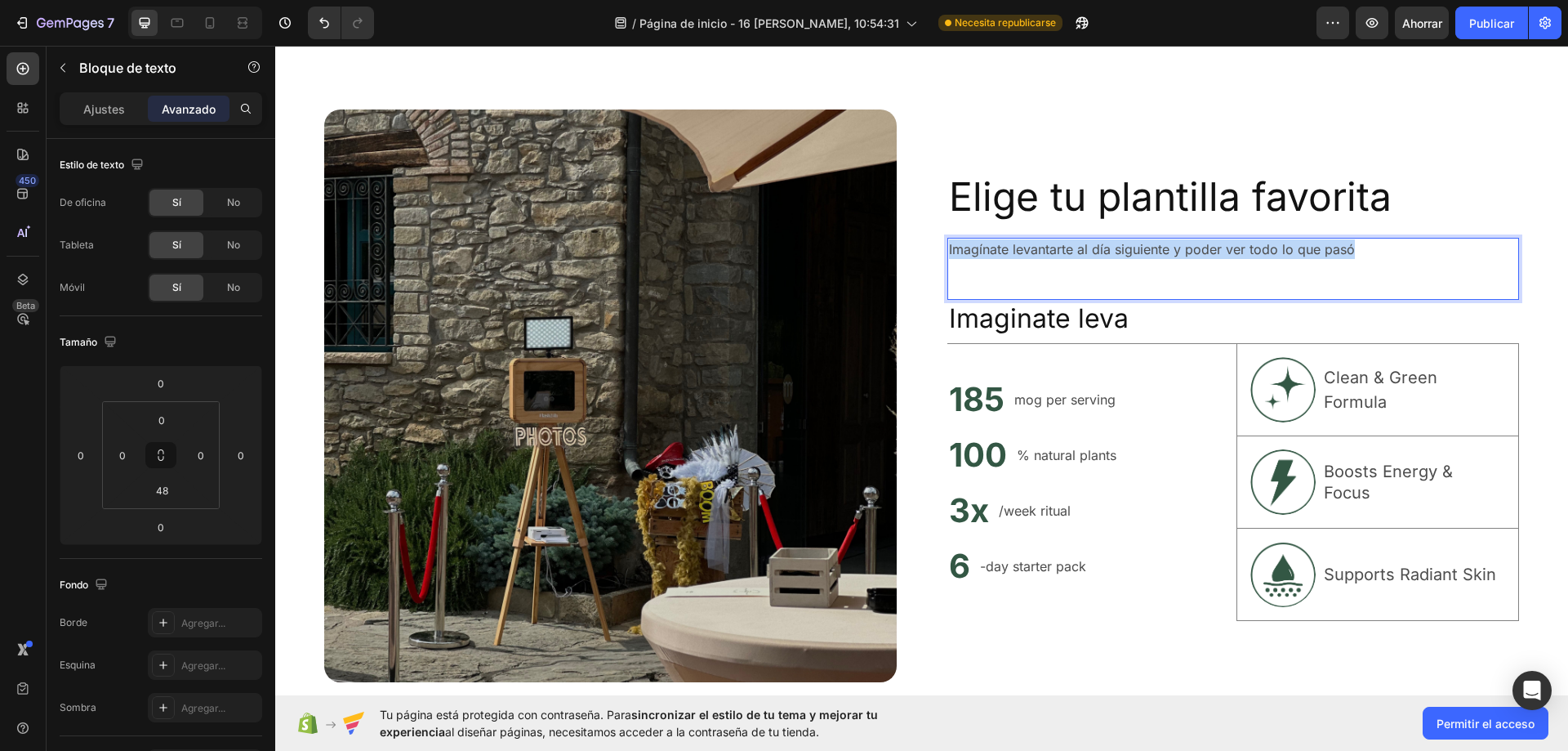
drag, startPoint x: 1351, startPoint y: 245, endPoint x: 943, endPoint y: 251, distance: 408.0
click at [949, 251] on p "Imagínate levantarte al día siguiente y poder ver todo lo que pasó" at bounding box center [1233, 249] width 569 height 20
click at [1044, 305] on h2 "Imaginate leva" at bounding box center [1233, 319] width 572 height 37
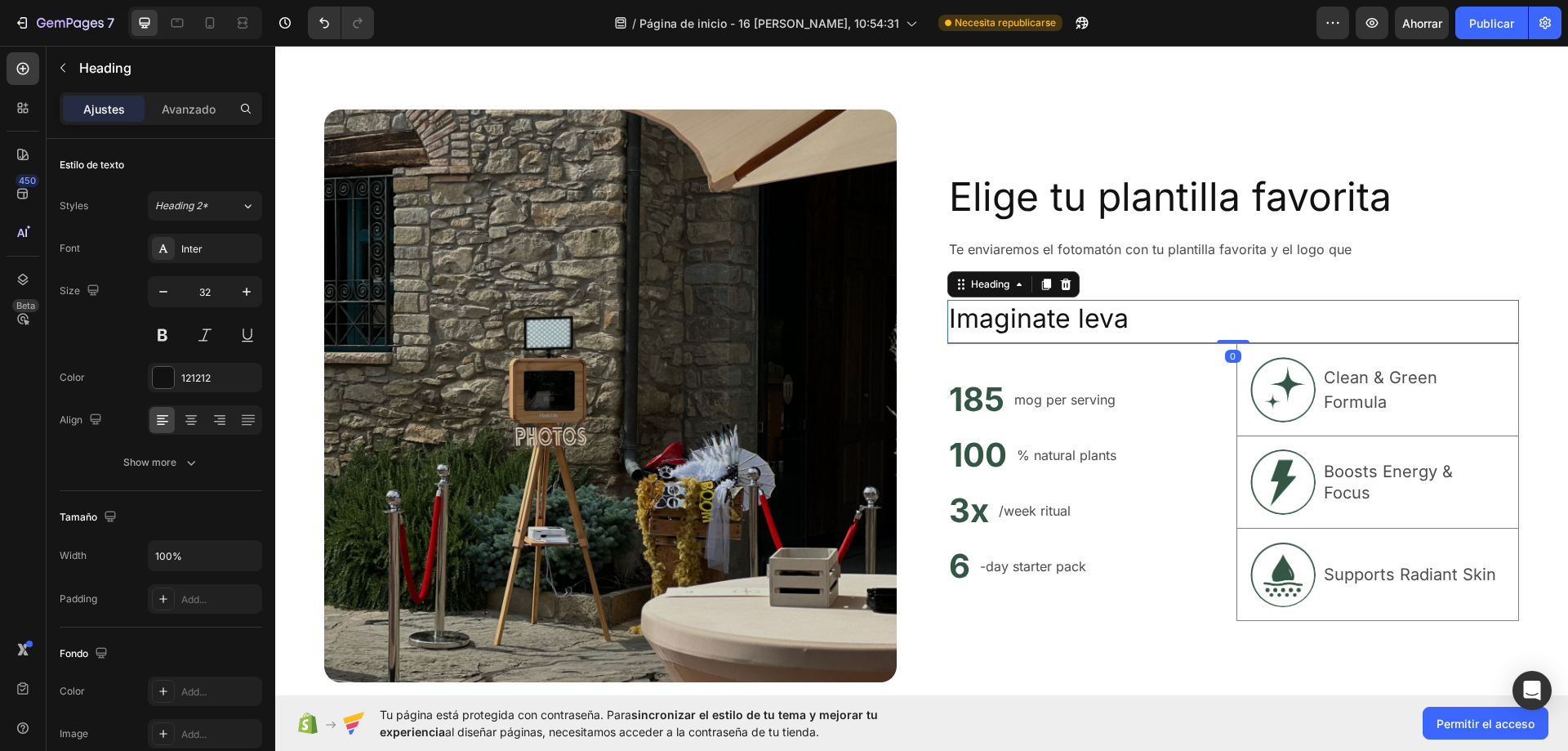
click at [1044, 305] on h2 "Imaginate leva" at bounding box center [1233, 319] width 572 height 37
click at [1160, 320] on p "Imaginate leva" at bounding box center [1233, 319] width 569 height 35
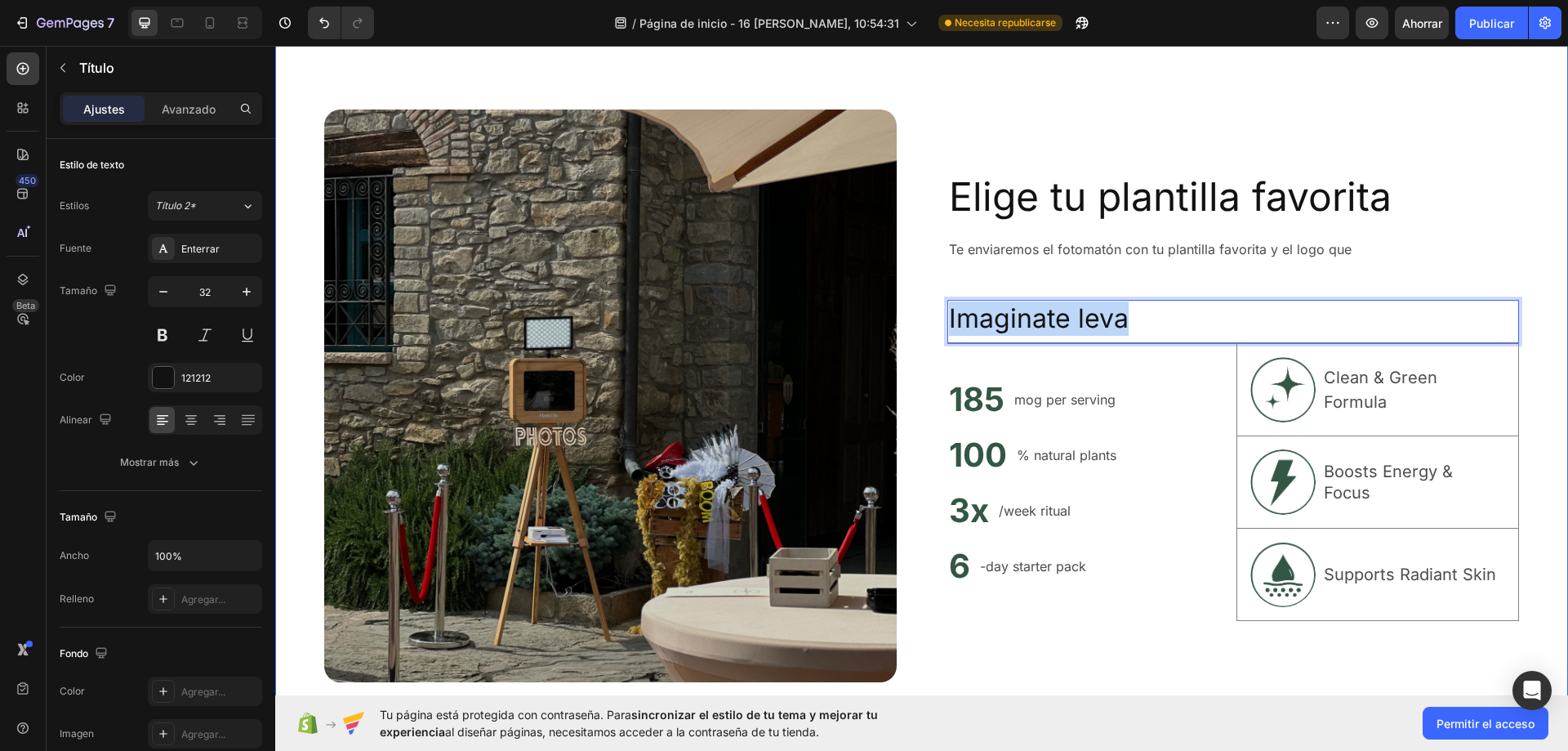
drag, startPoint x: 1103, startPoint y: 320, endPoint x: 923, endPoint y: 310, distance: 180.3
click at [923, 310] on div "Image Elige tu plantilla favorita Heading Te enviaremos el fotomatón con tu pla…" at bounding box center [921, 395] width 1293 height 755
click at [473, 328] on img at bounding box center [610, 395] width 572 height 573
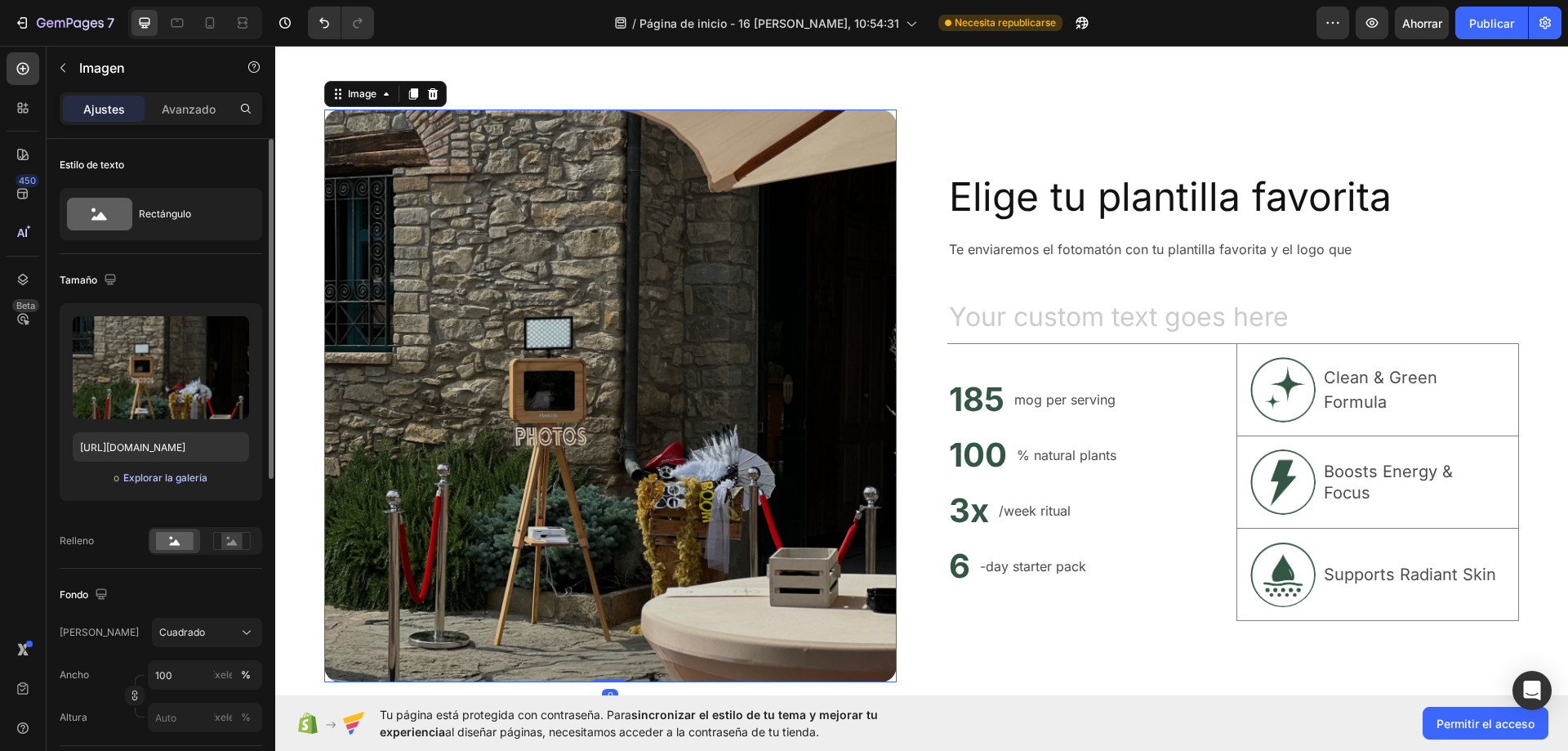
click at [160, 478] on font "Explorar la galería" at bounding box center [165, 478] width 84 height 12
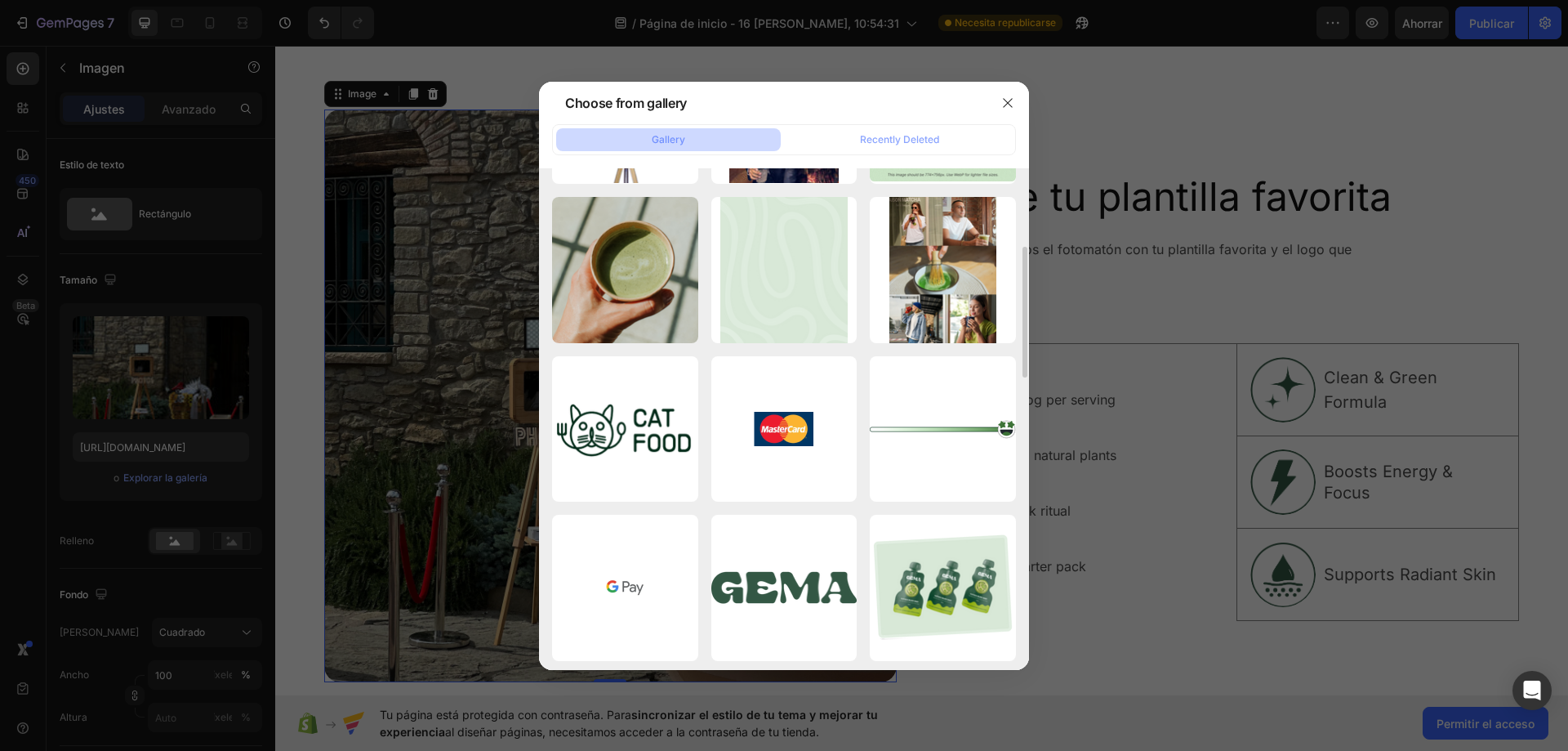
scroll to position [0, 0]
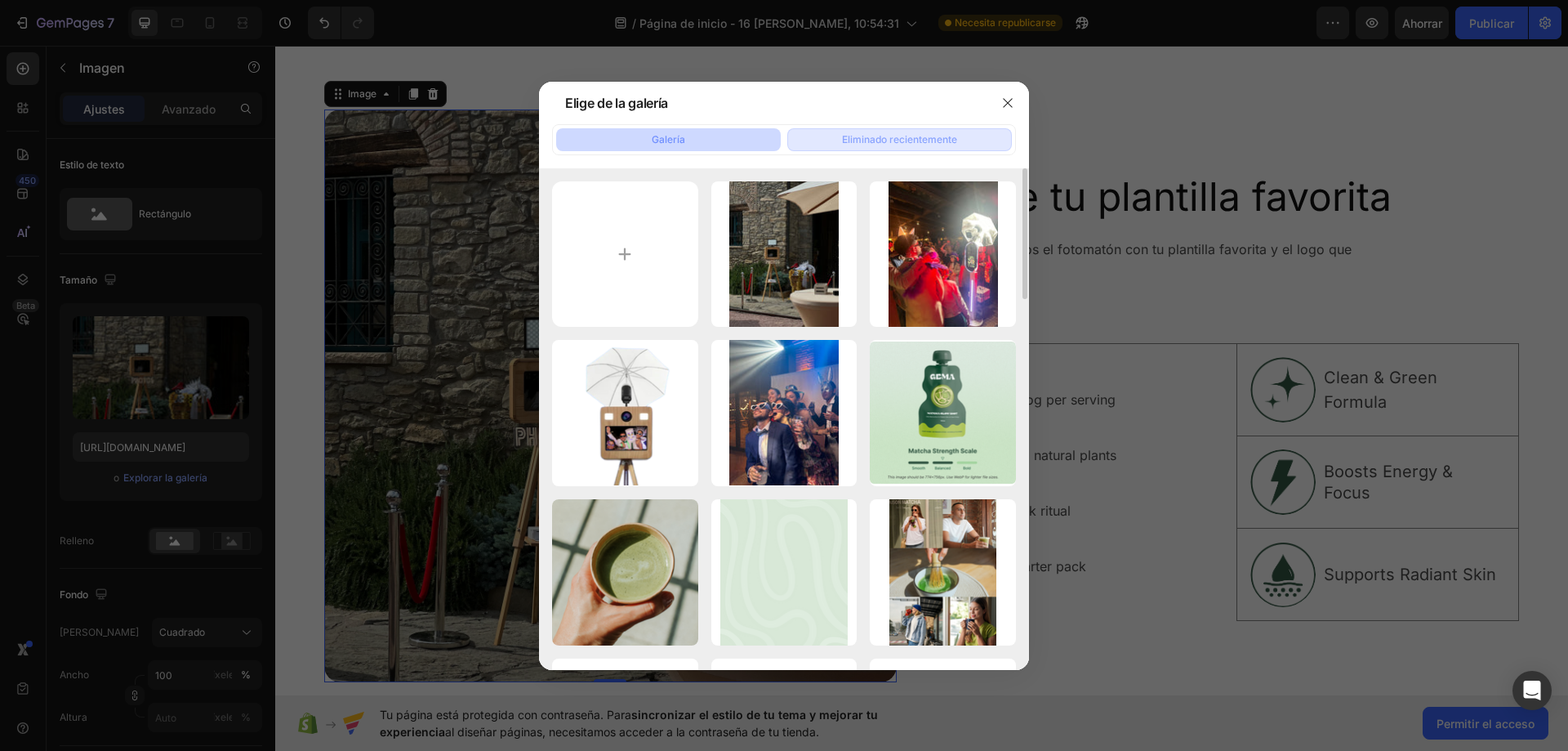
click at [955, 133] on font "Eliminado recientemente" at bounding box center [900, 139] width 115 height 12
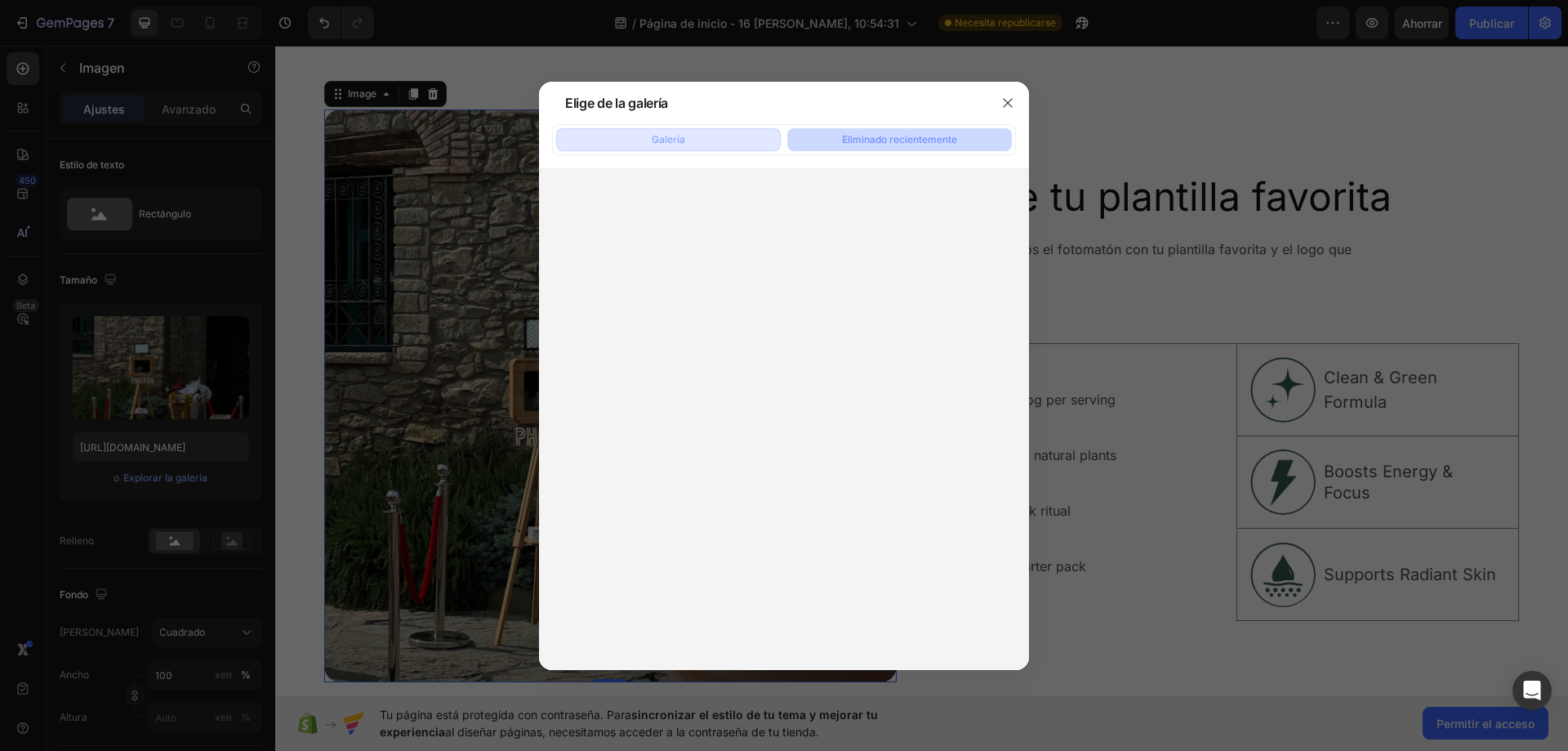
click at [718, 143] on button "Galería" at bounding box center [668, 139] width 225 height 23
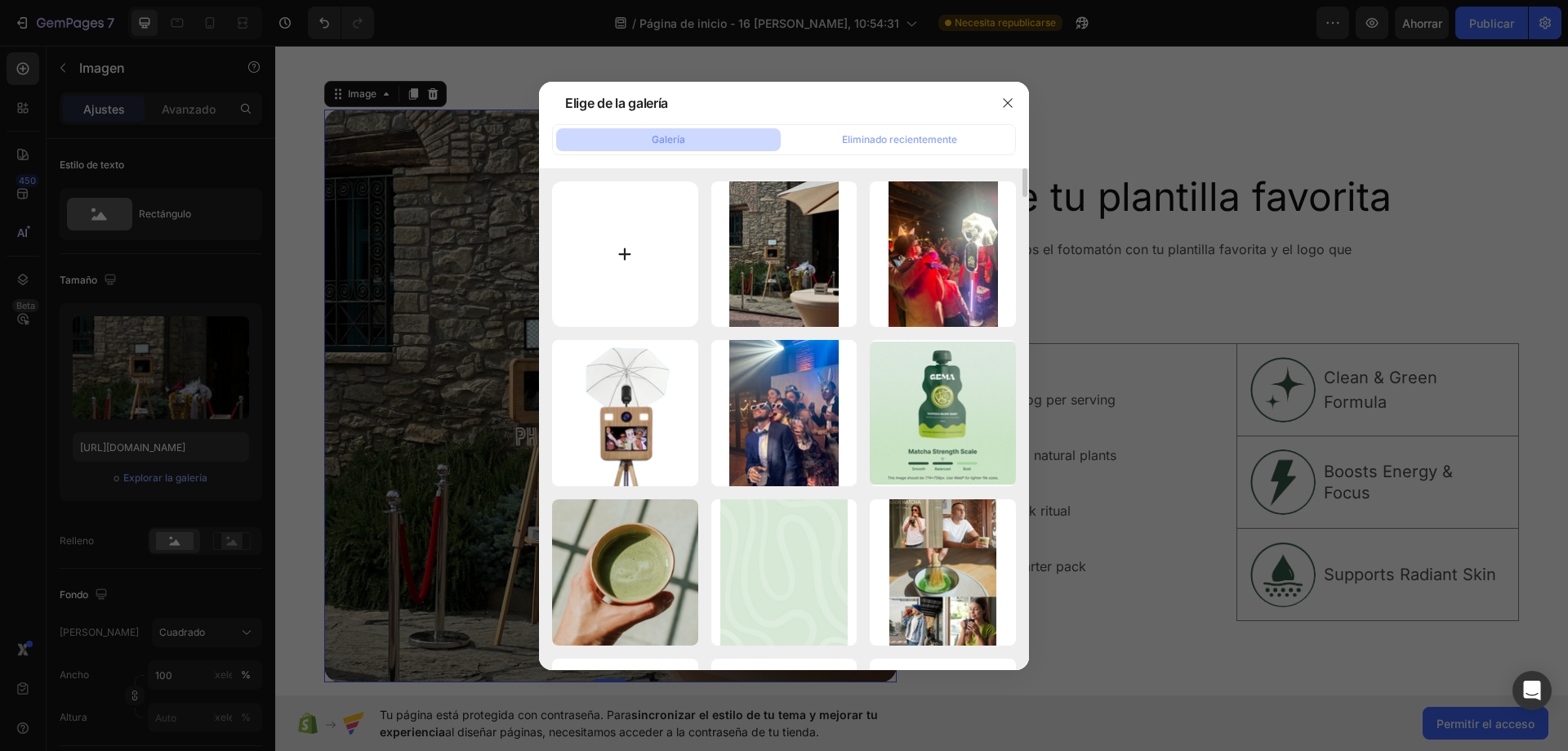
click at [650, 240] on input "file" at bounding box center [625, 254] width 146 height 146
type input "C:\fakepath\Fotomaton24h.es.png"
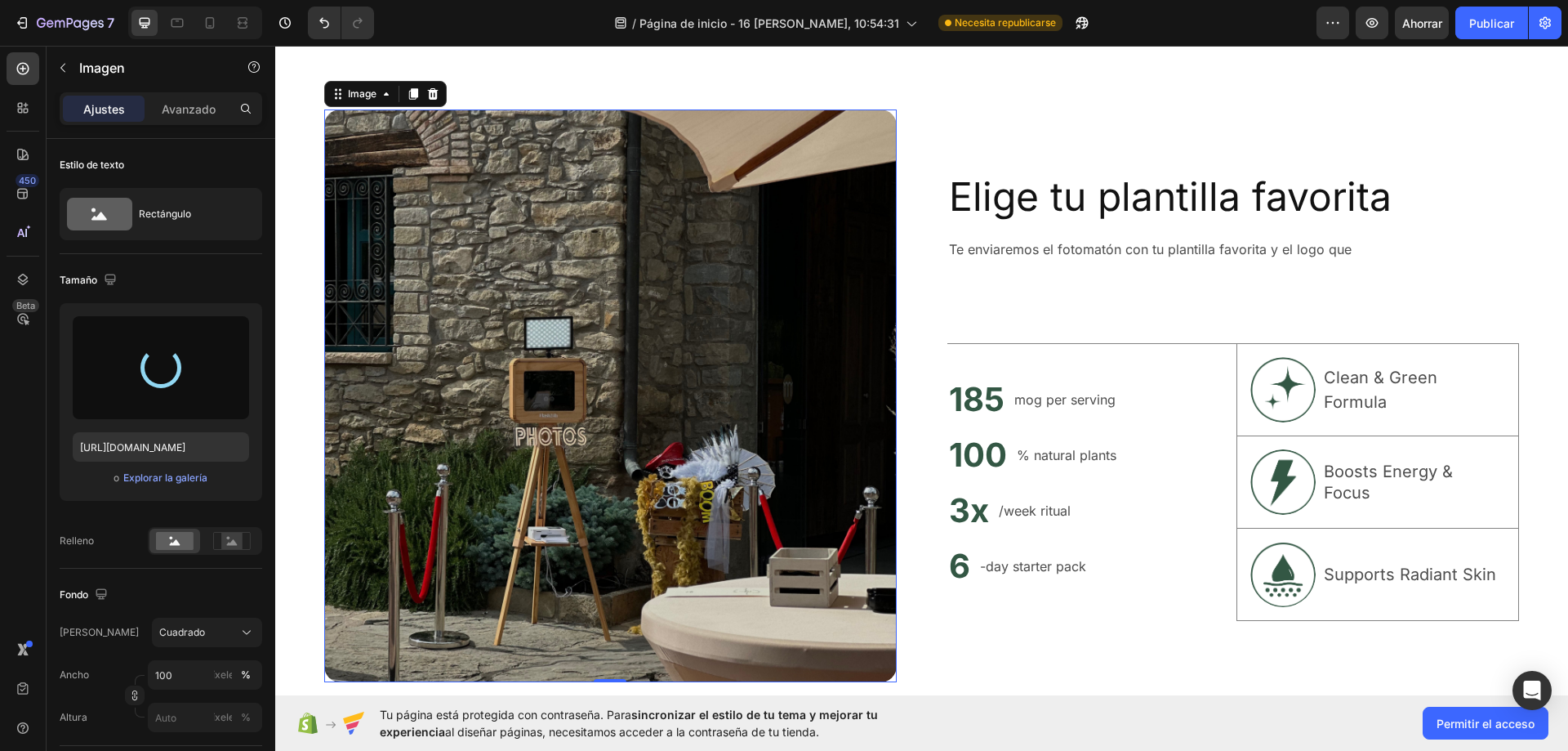
type input "https://cdn.shopify.com/s/files/1/0935/7338/2527/files/gempages_580163860858667…"
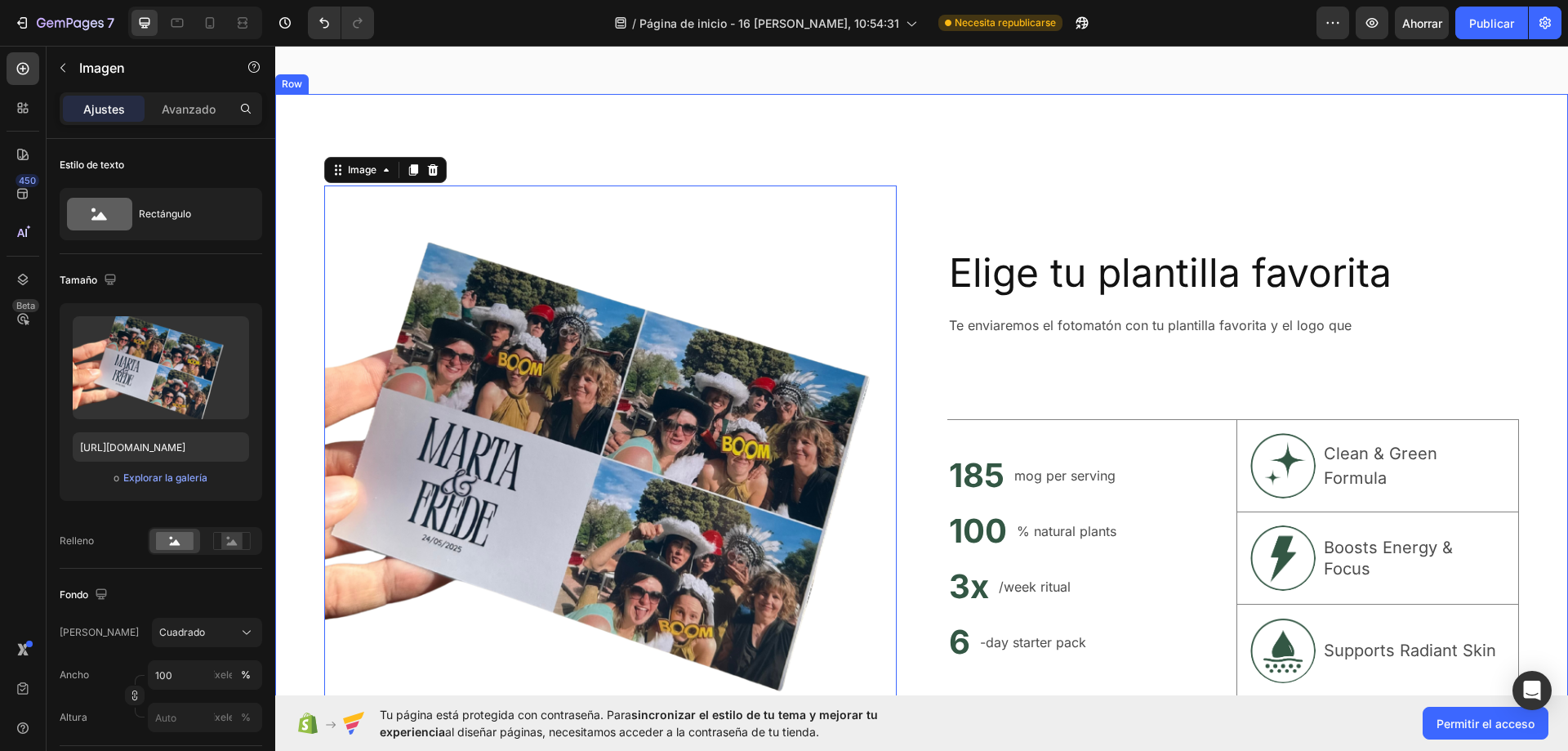
scroll to position [6321, 0]
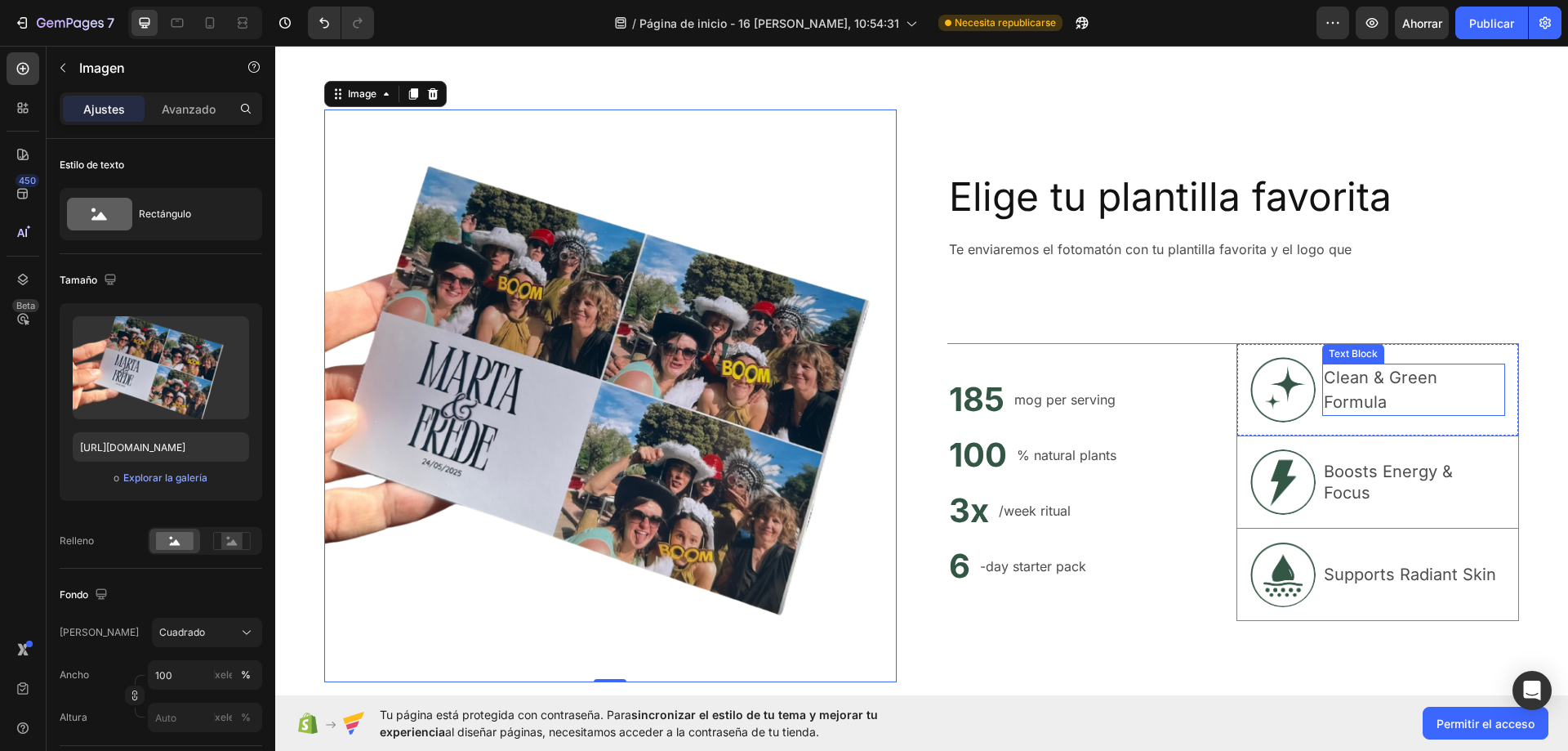
click at [1347, 378] on p "Clean & Green Formula" at bounding box center [1414, 389] width 179 height 49
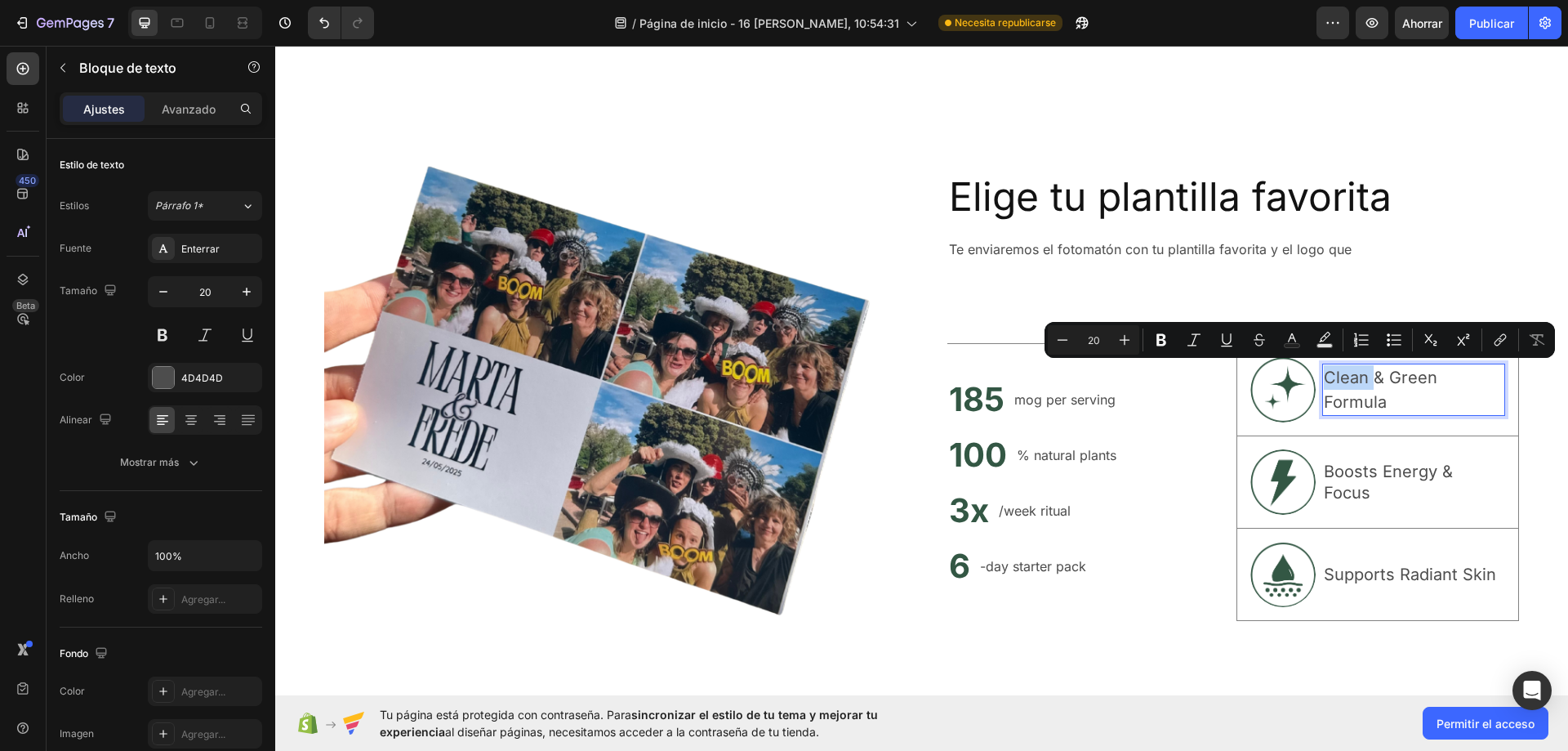
click at [1368, 389] on p "Clean & Green Formula" at bounding box center [1414, 389] width 179 height 49
drag, startPoint x: 1384, startPoint y: 402, endPoint x: 1304, endPoint y: 371, distance: 85.8
click at [1304, 371] on div "Image Clean & Green Formula Text Block 0 Row" at bounding box center [1377, 390] width 282 height 92
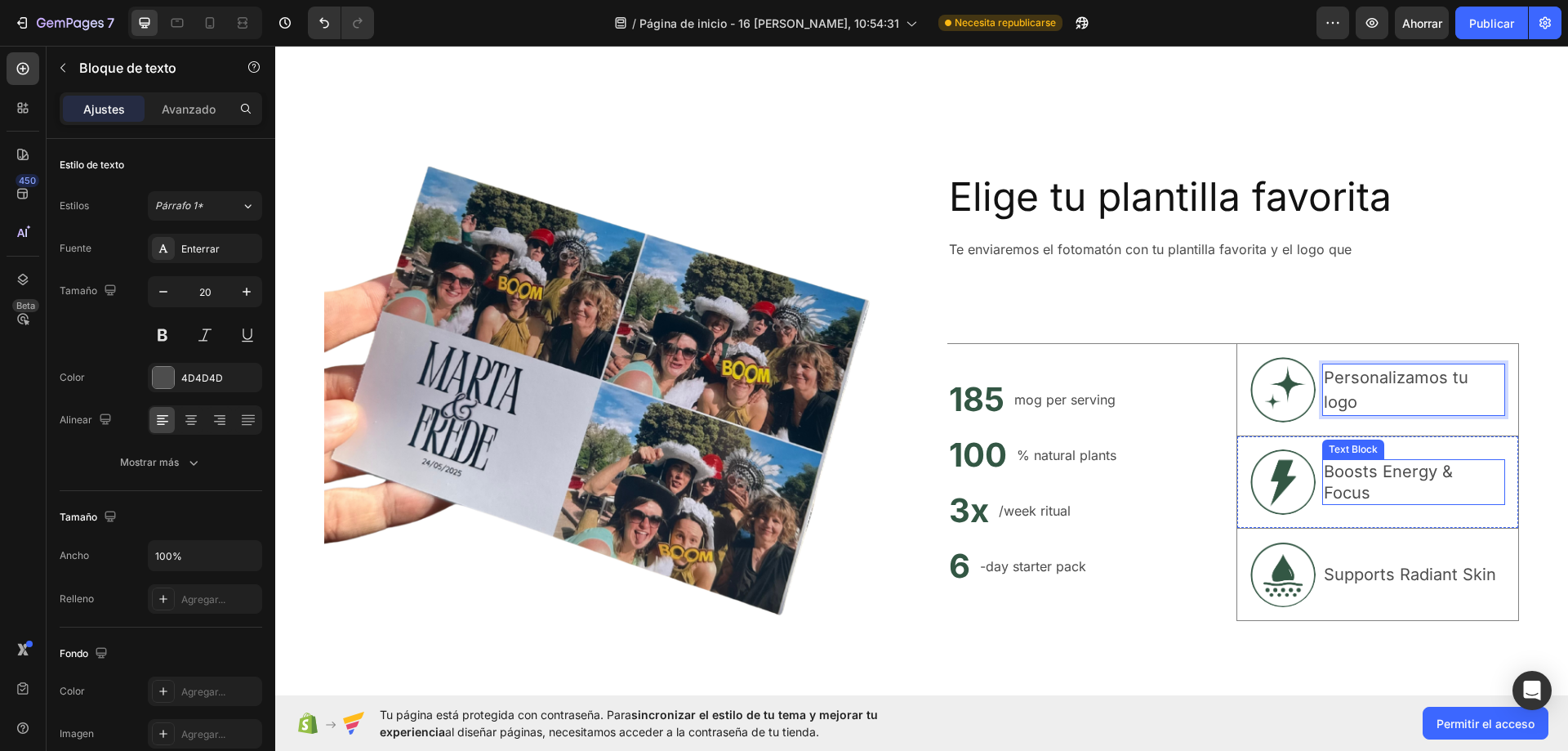
click at [1379, 472] on p "Boosts Energy & Focus" at bounding box center [1414, 482] width 179 height 43
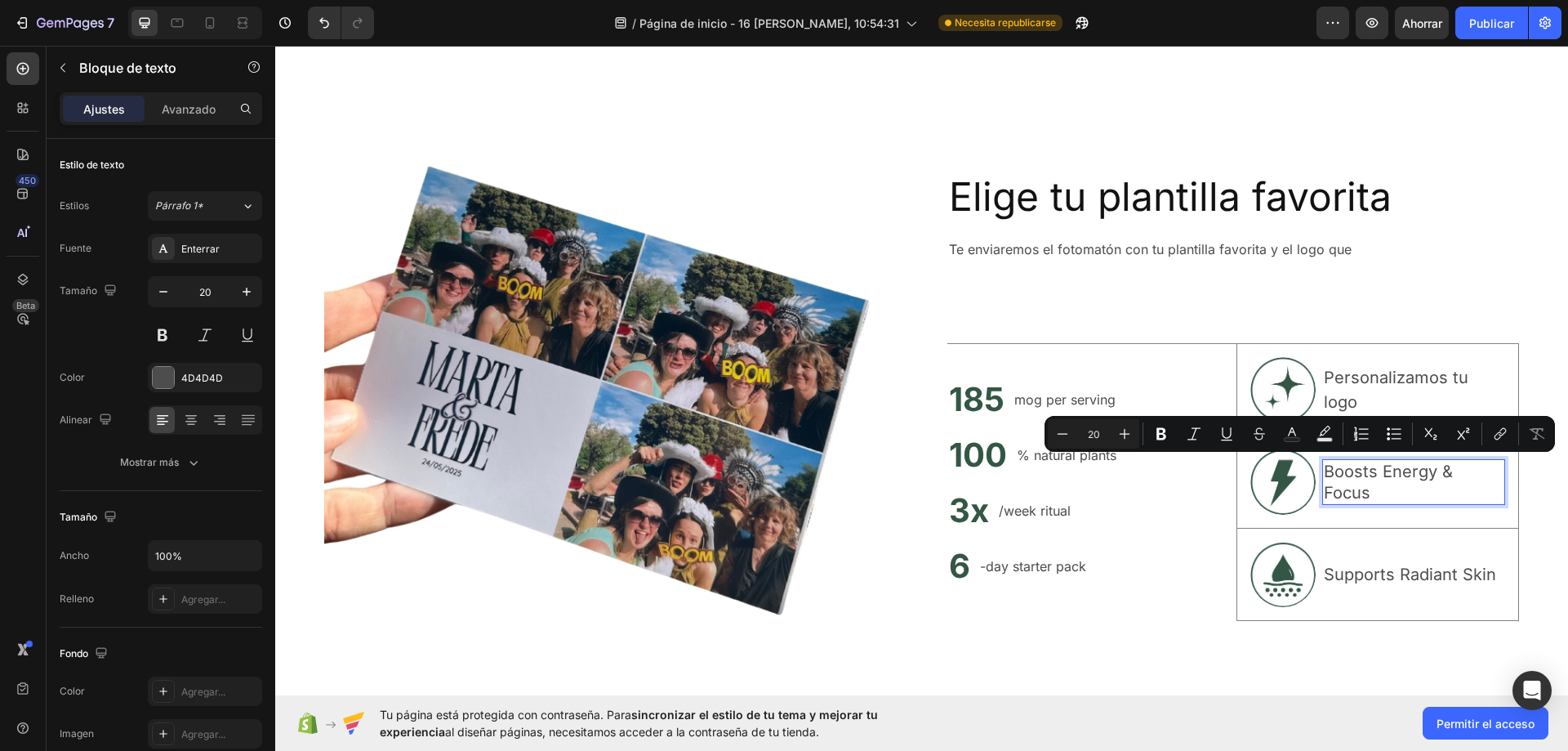
click at [1362, 495] on p "Boosts Energy & Focus" at bounding box center [1414, 482] width 179 height 43
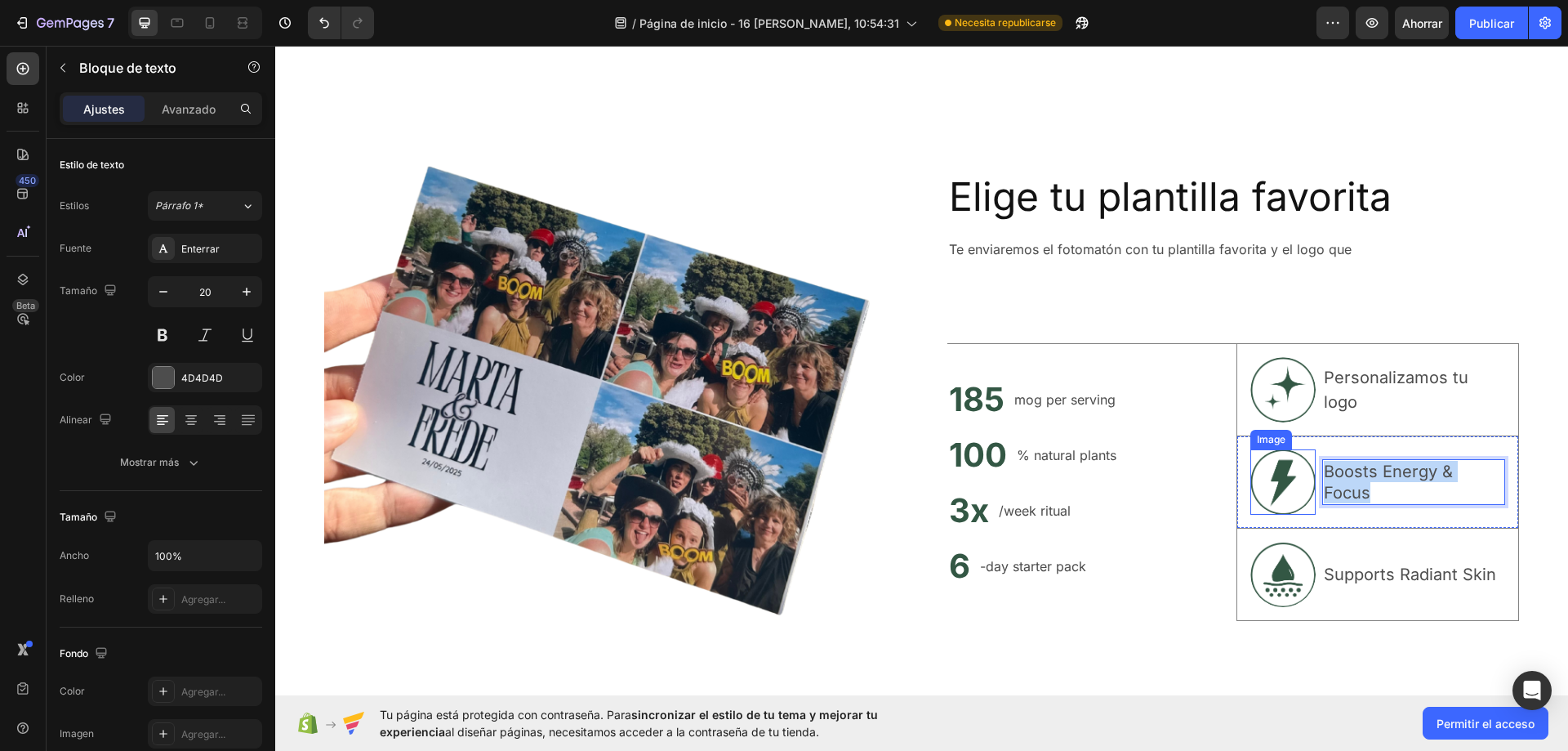
drag, startPoint x: 1372, startPoint y: 497, endPoint x: 1305, endPoint y: 470, distance: 72.2
click at [1305, 470] on div "Image Boosts Energy & Focus Text Block 0 Row" at bounding box center [1377, 482] width 282 height 92
click at [1108, 620] on div "Elige tu plantilla favorita Heading Te enviaremos el fotomatón con tu plantilla…" at bounding box center [1233, 395] width 572 height 573
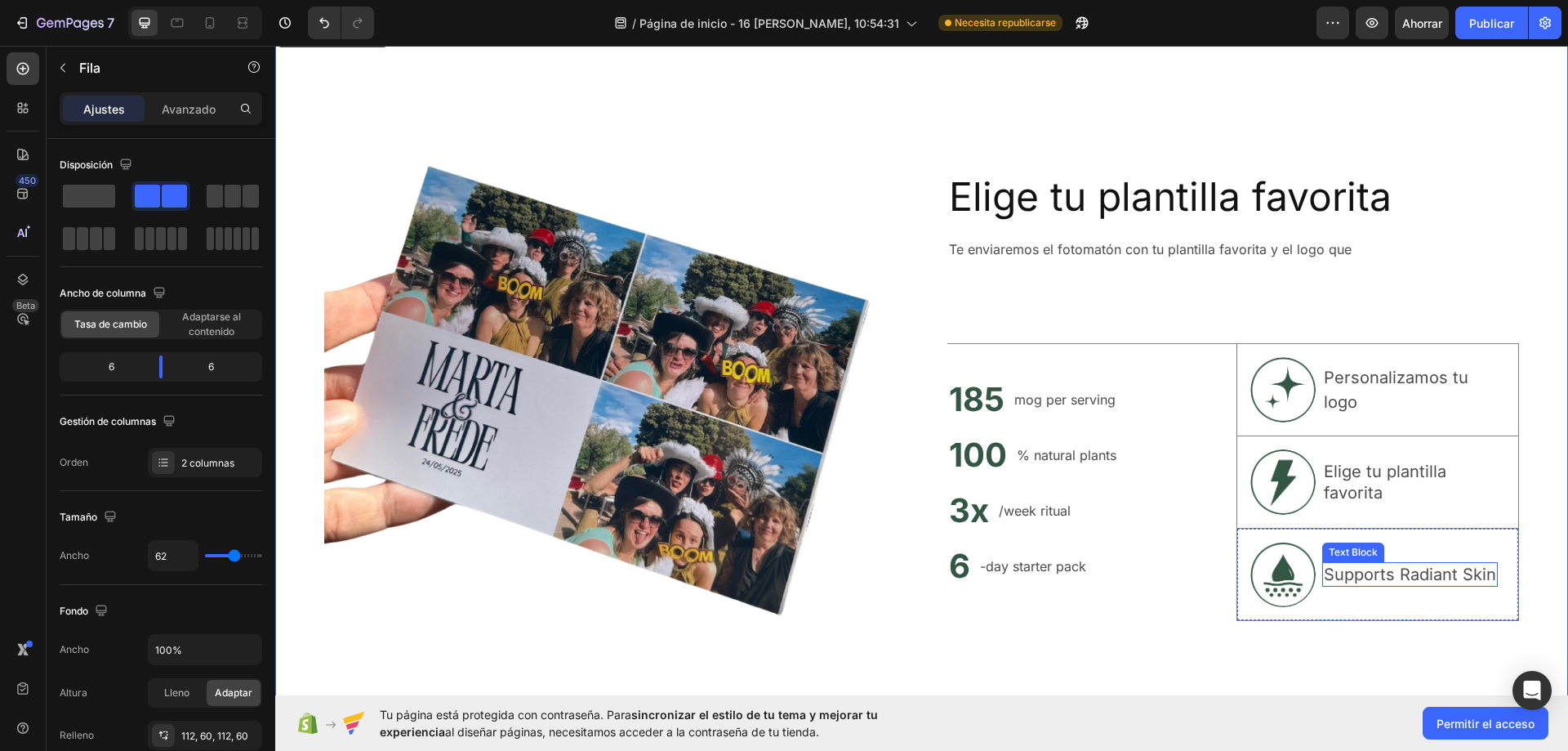
click at [1348, 573] on p "Supports Radiant Skin" at bounding box center [1410, 574] width 172 height 21
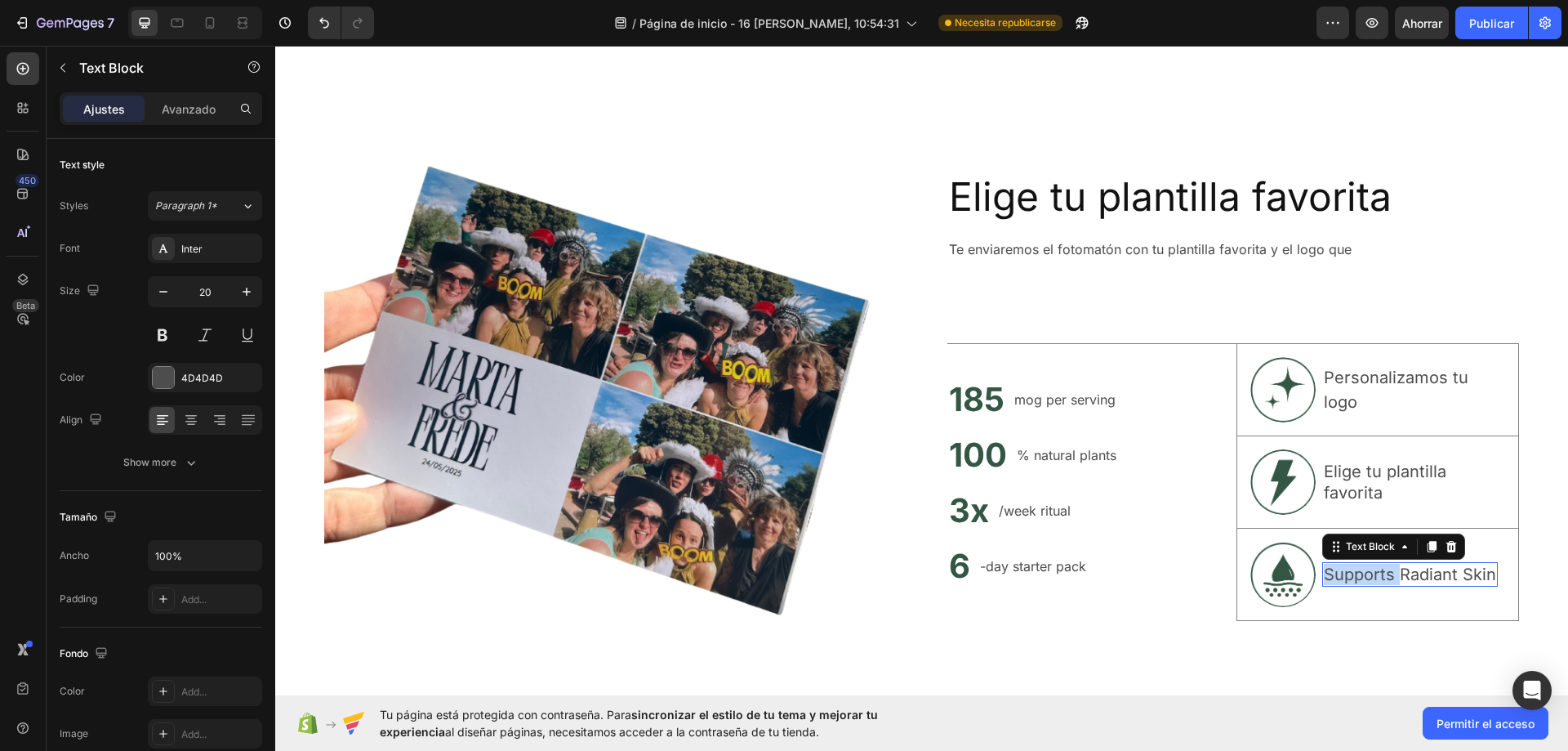
click at [1348, 573] on p "Supports Radiant Skin" at bounding box center [1410, 574] width 172 height 21
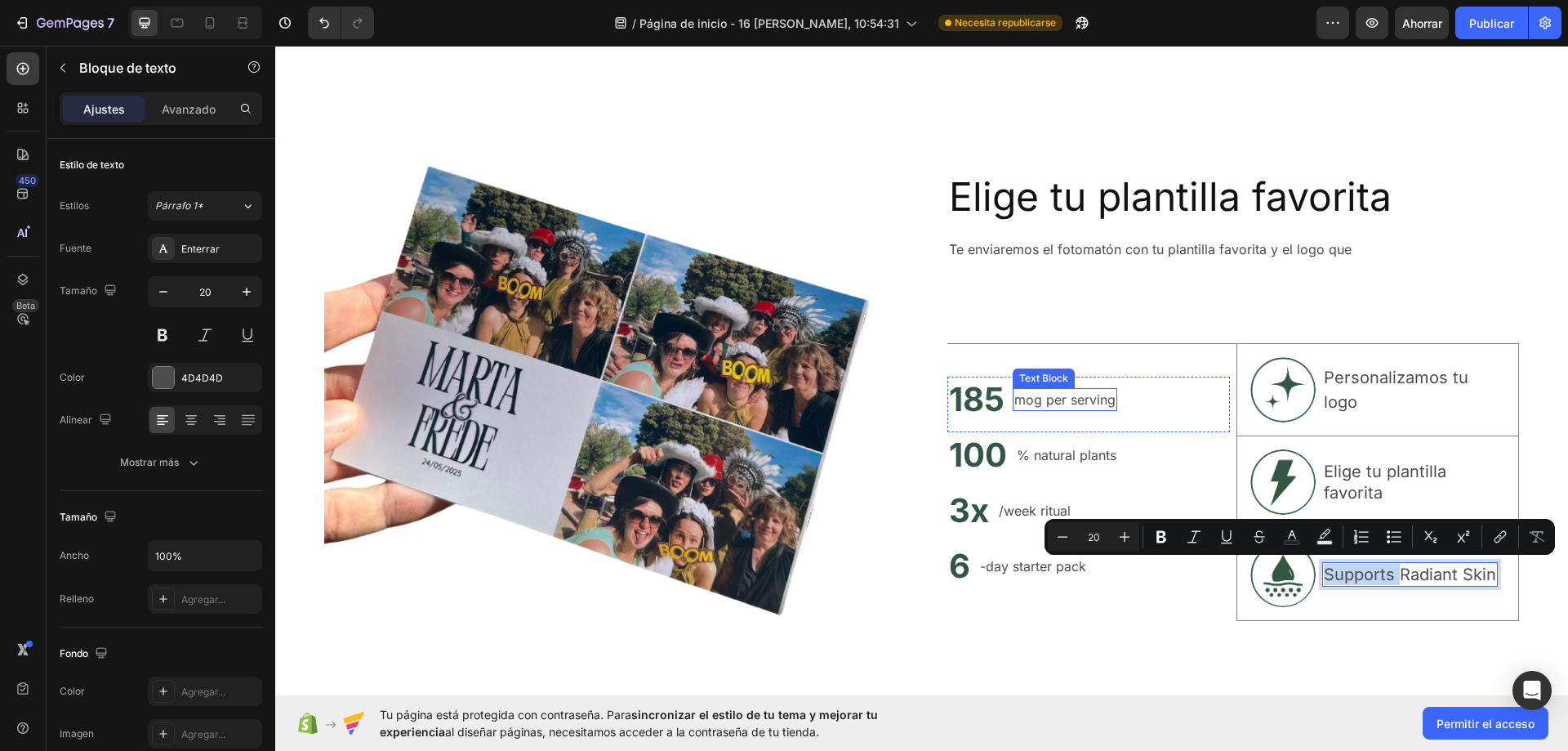
click at [1042, 391] on p "mog per serving" at bounding box center [1065, 399] width 101 height 20
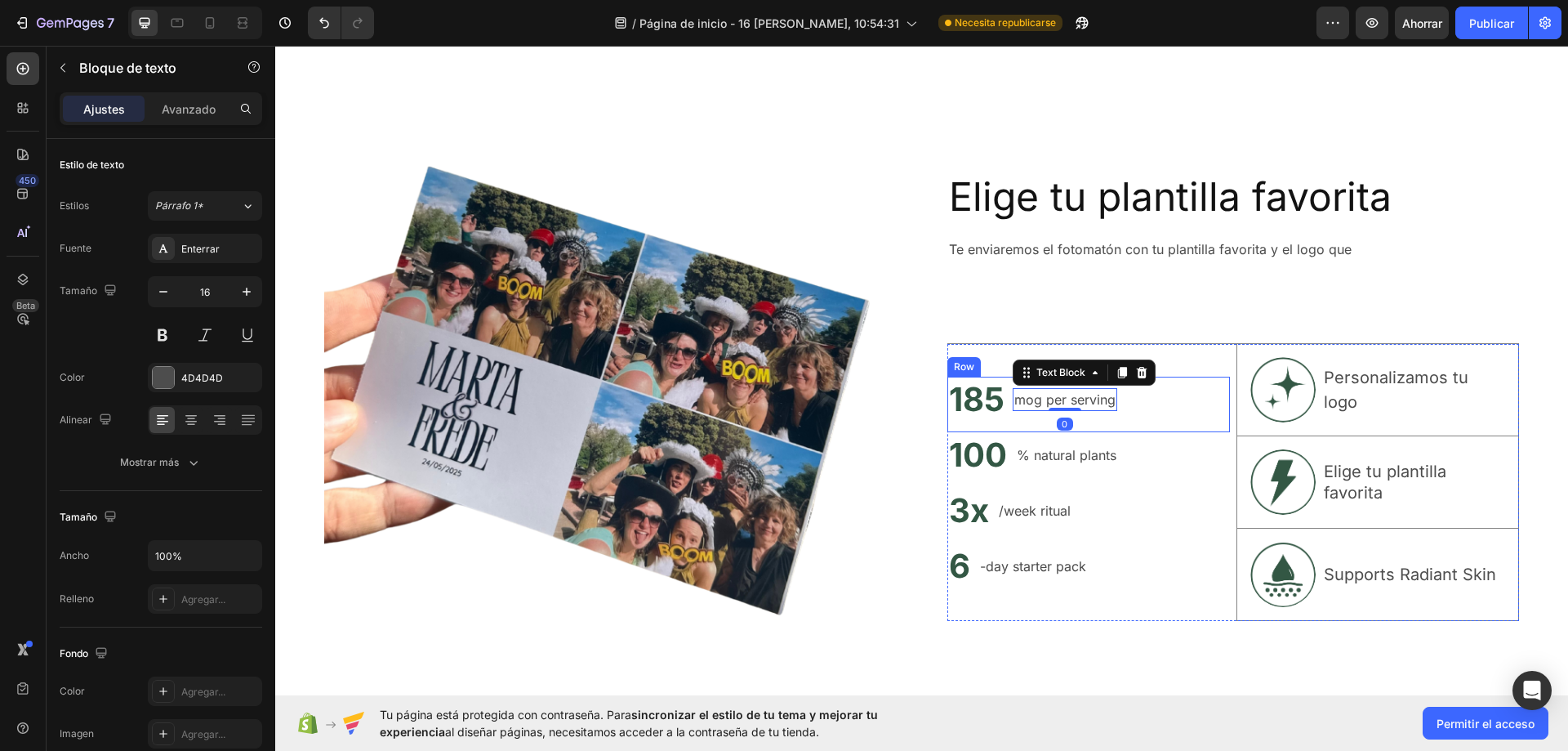
click at [1152, 393] on div "185 Heading mog per serving Text Block 0 Row" at bounding box center [1088, 404] width 282 height 56
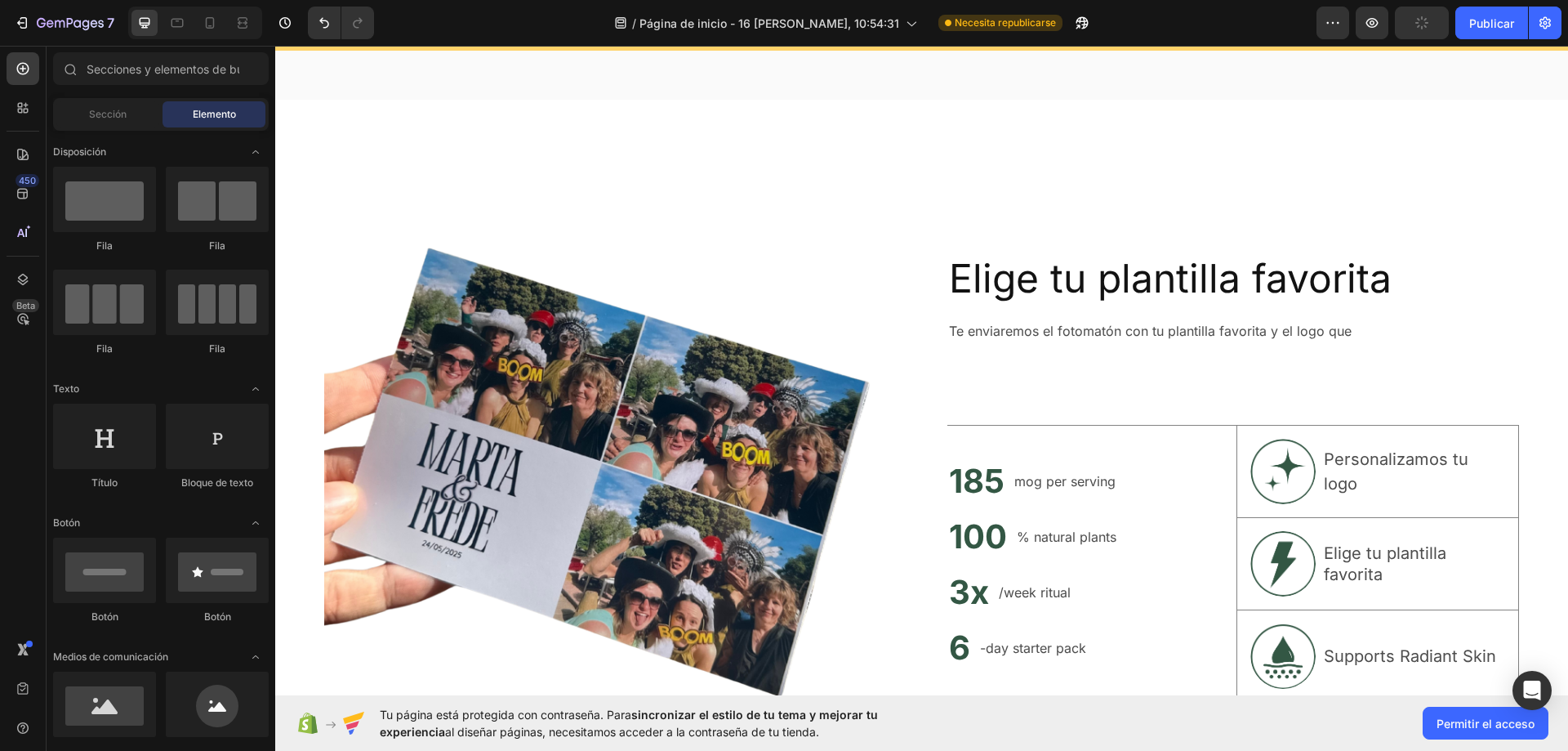
scroll to position [6338, 0]
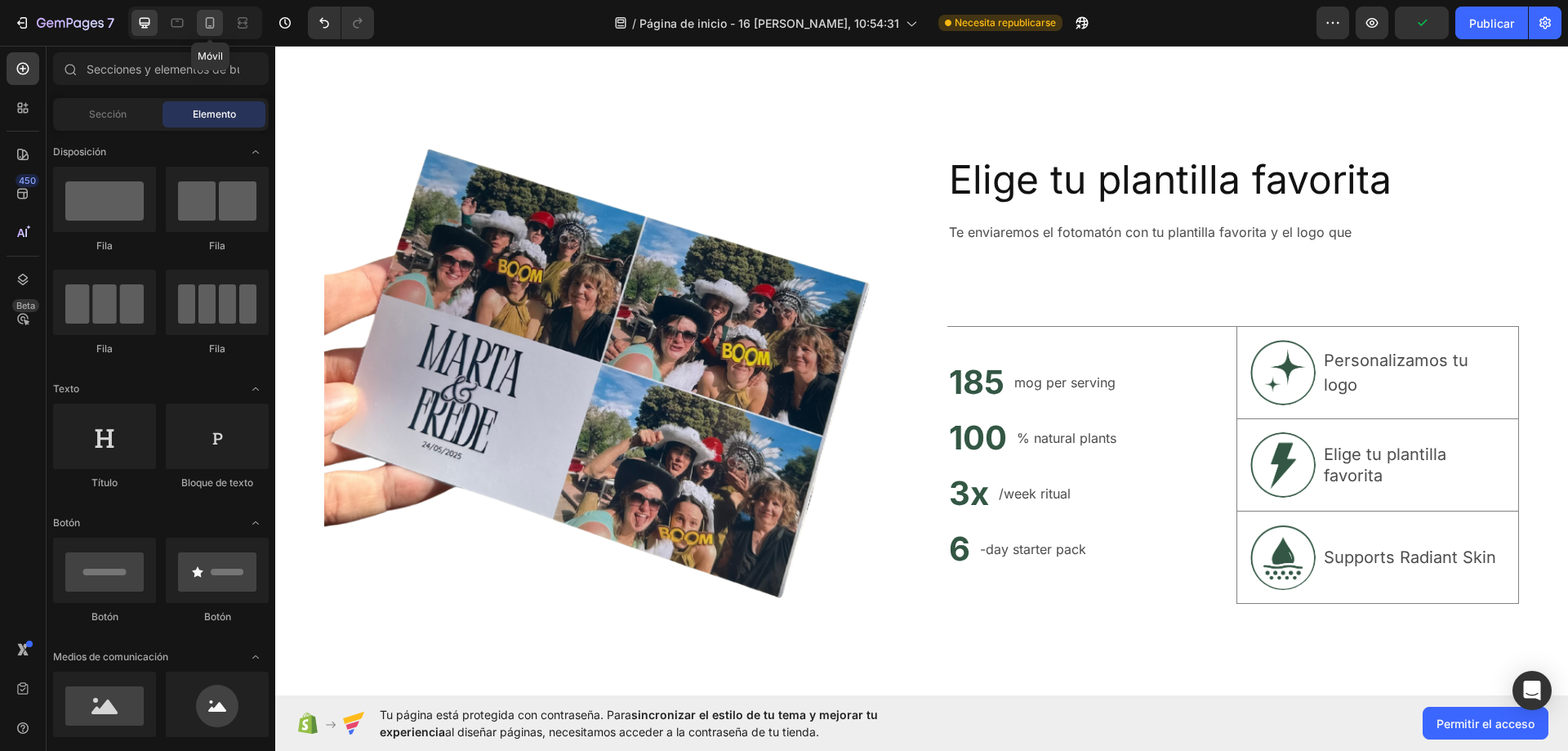
click at [210, 25] on icon at bounding box center [209, 23] width 16 height 16
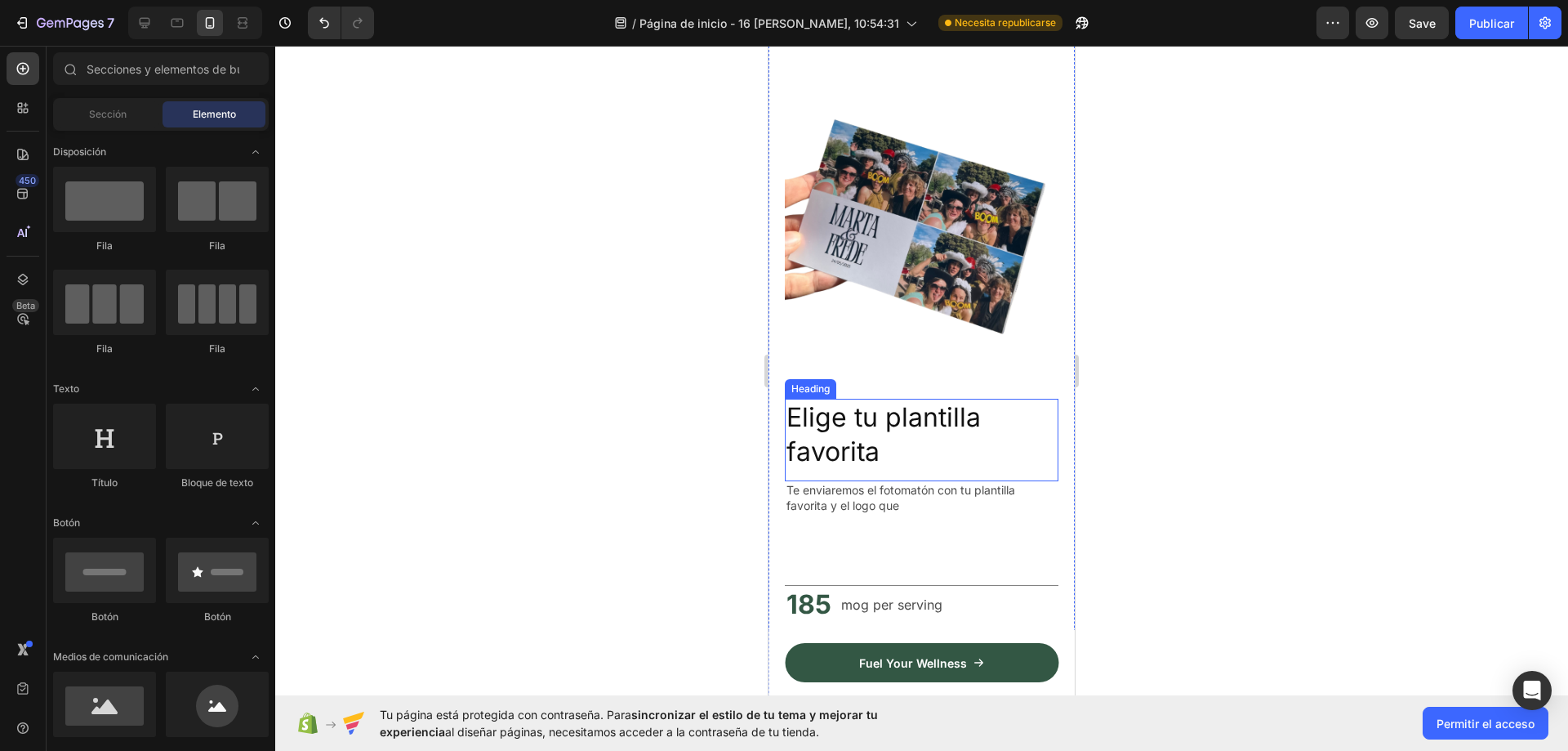
scroll to position [6665, 0]
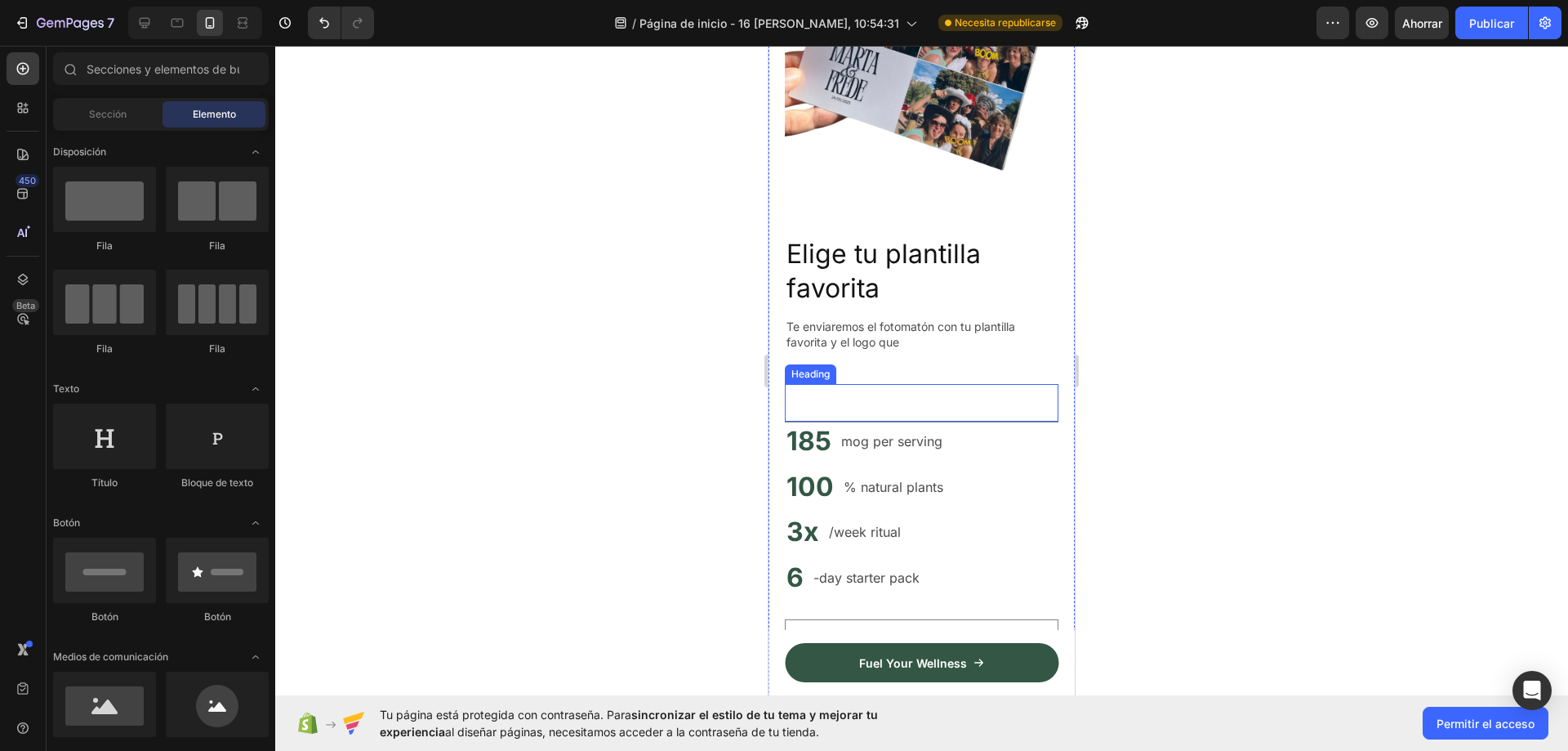
click at [855, 390] on p "Rich Text Editor. Editing area: main" at bounding box center [921, 399] width 271 height 29
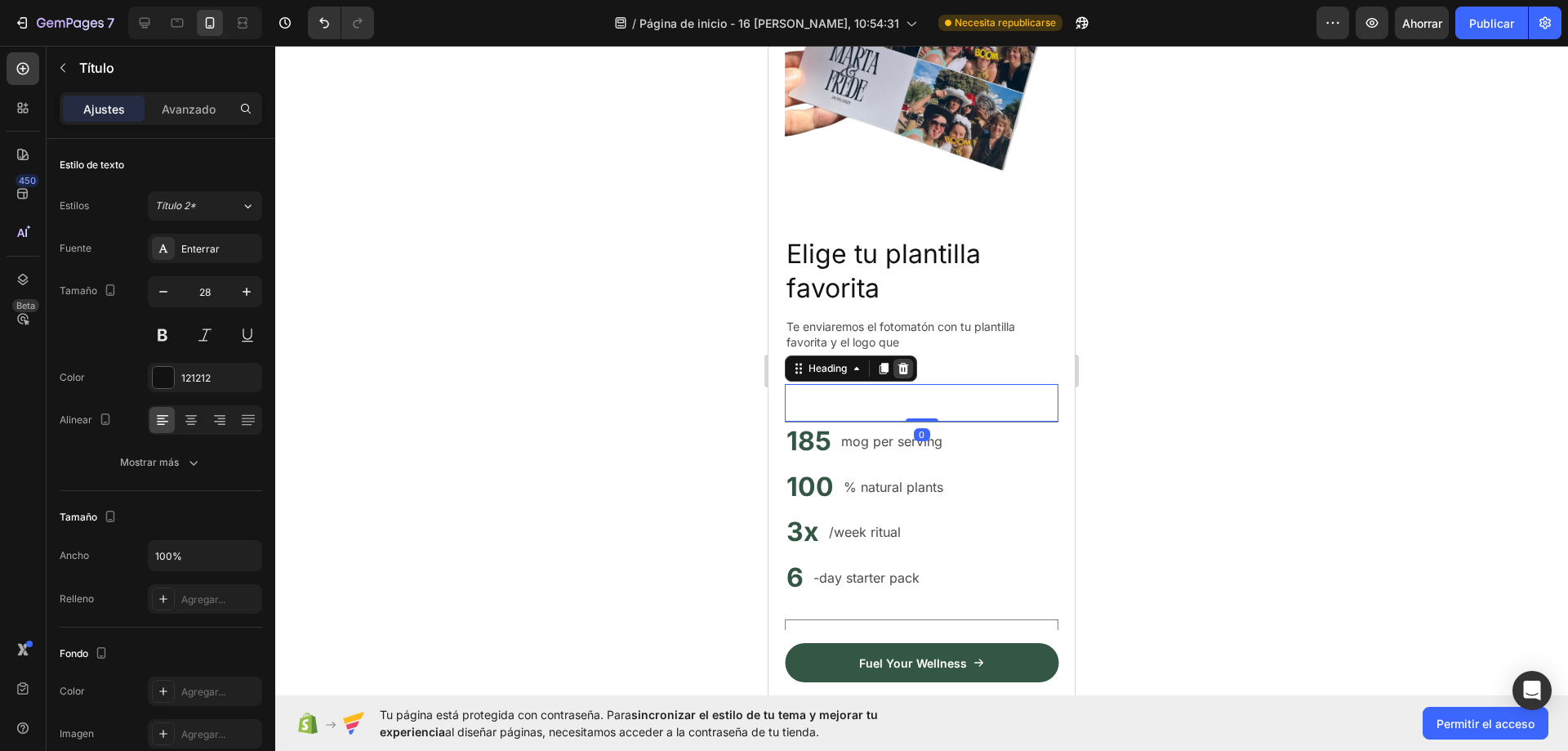
click at [907, 363] on icon at bounding box center [903, 368] width 11 height 12
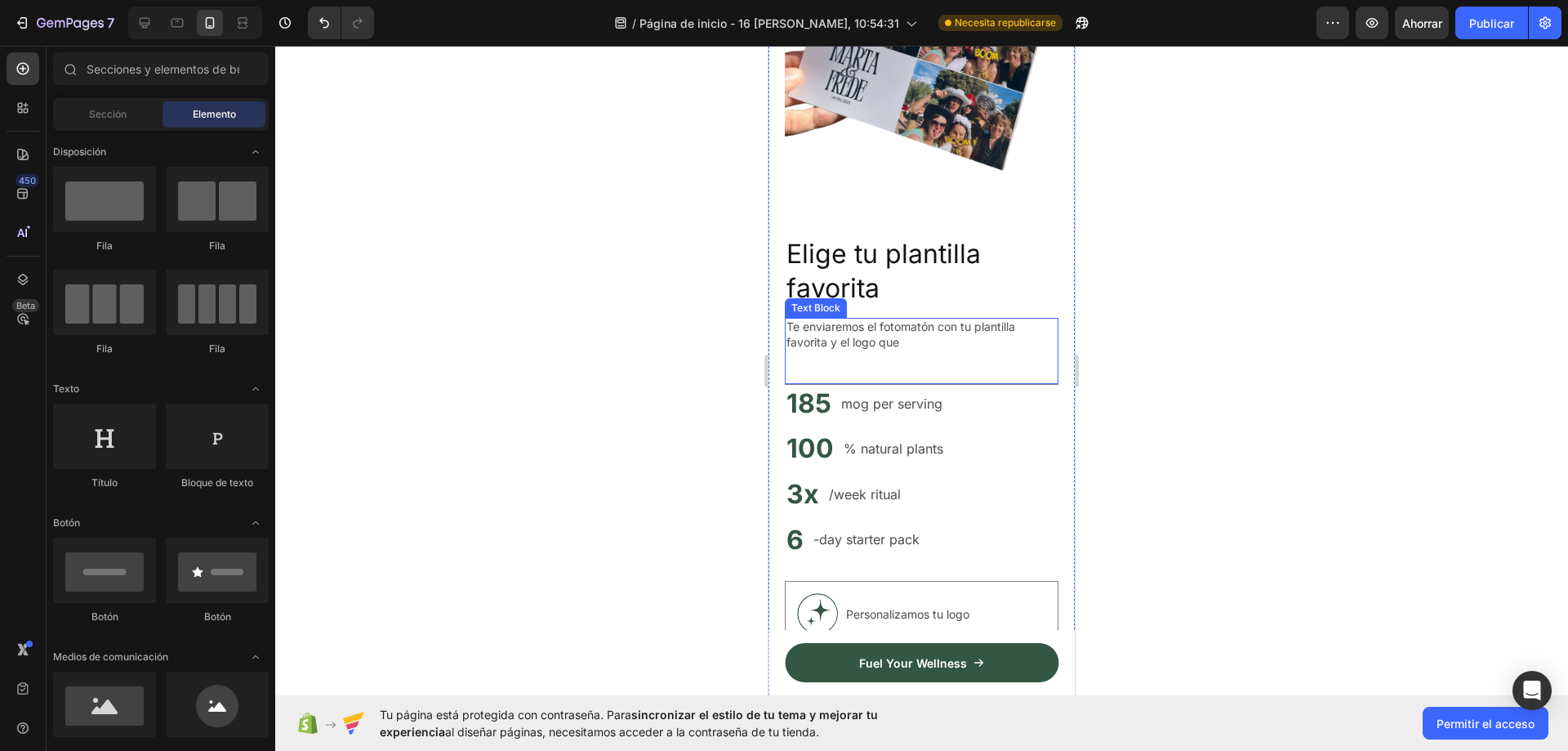
click at [886, 361] on div "Te enviaremos el fotomatón con tu plantilla favorita y el logo que Text Block" at bounding box center [921, 351] width 273 height 66
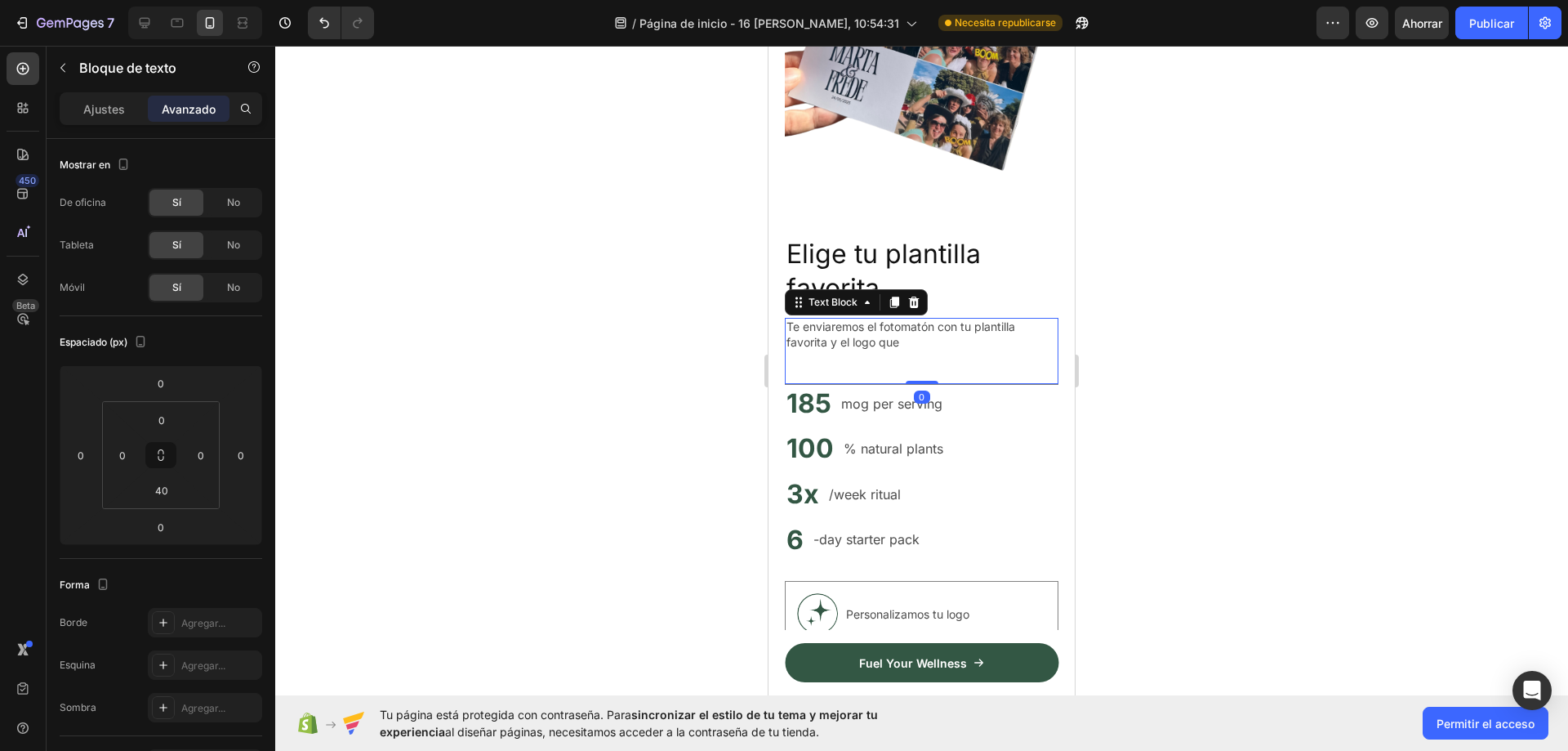
drag, startPoint x: 915, startPoint y: 370, endPoint x: 946, endPoint y: 346, distance: 39.2
click at [918, 339] on div "Te enviaremos el fotomatón con tu plantilla favorita y el logo que Text Block 0" at bounding box center [921, 351] width 273 height 66
click at [1232, 405] on div at bounding box center [921, 399] width 1293 height 705
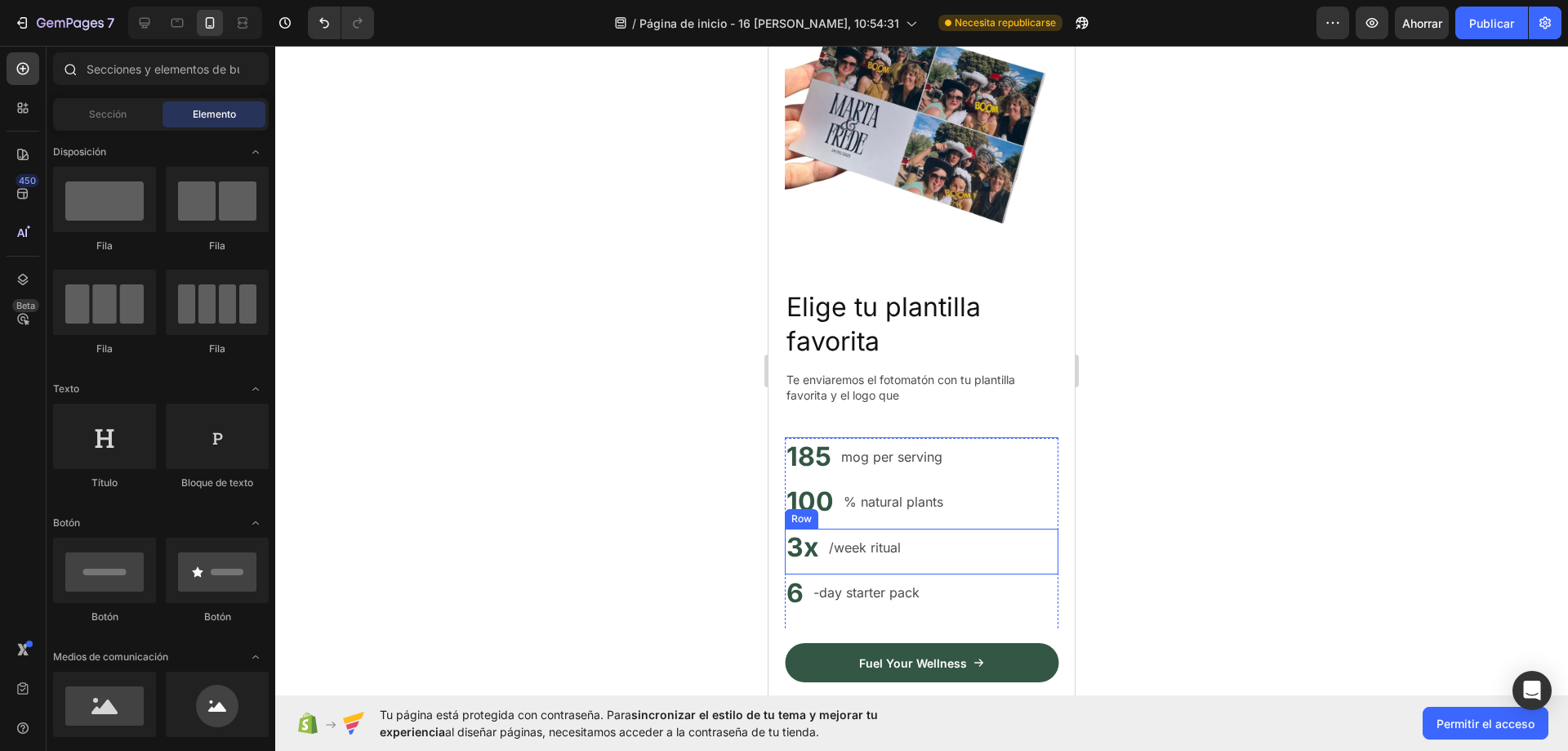
scroll to position [6583, 0]
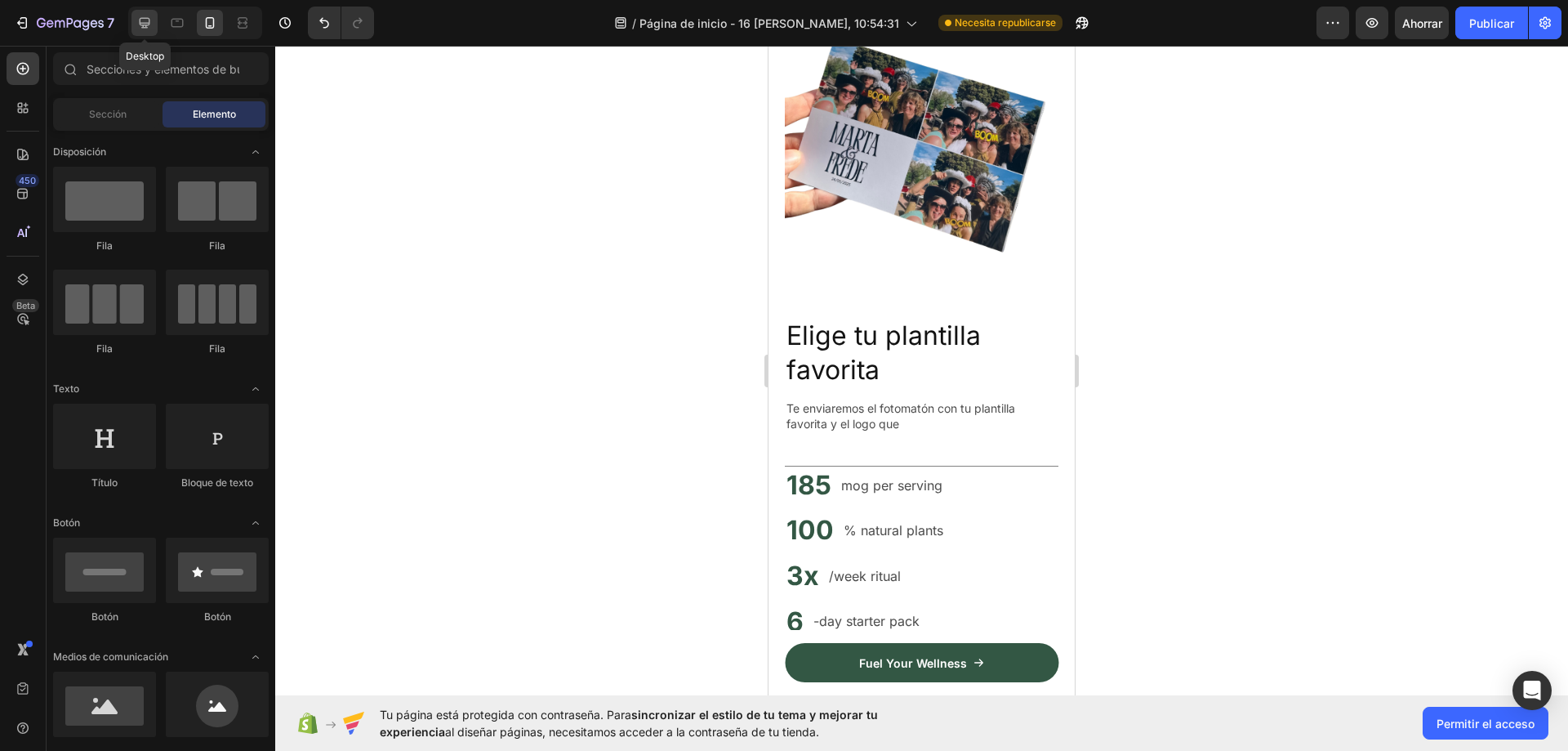
click at [154, 24] on div at bounding box center [144, 22] width 26 height 26
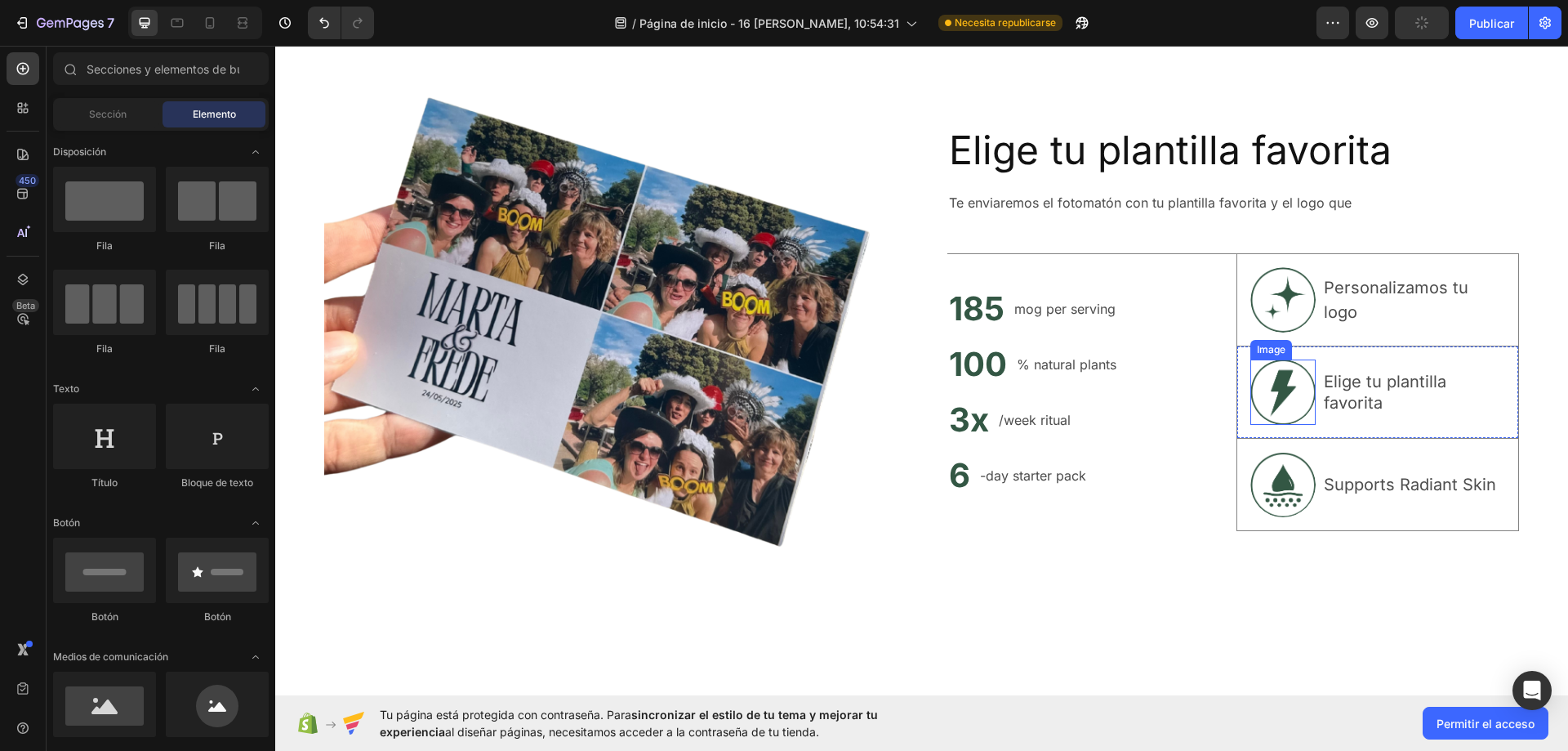
scroll to position [6338, 0]
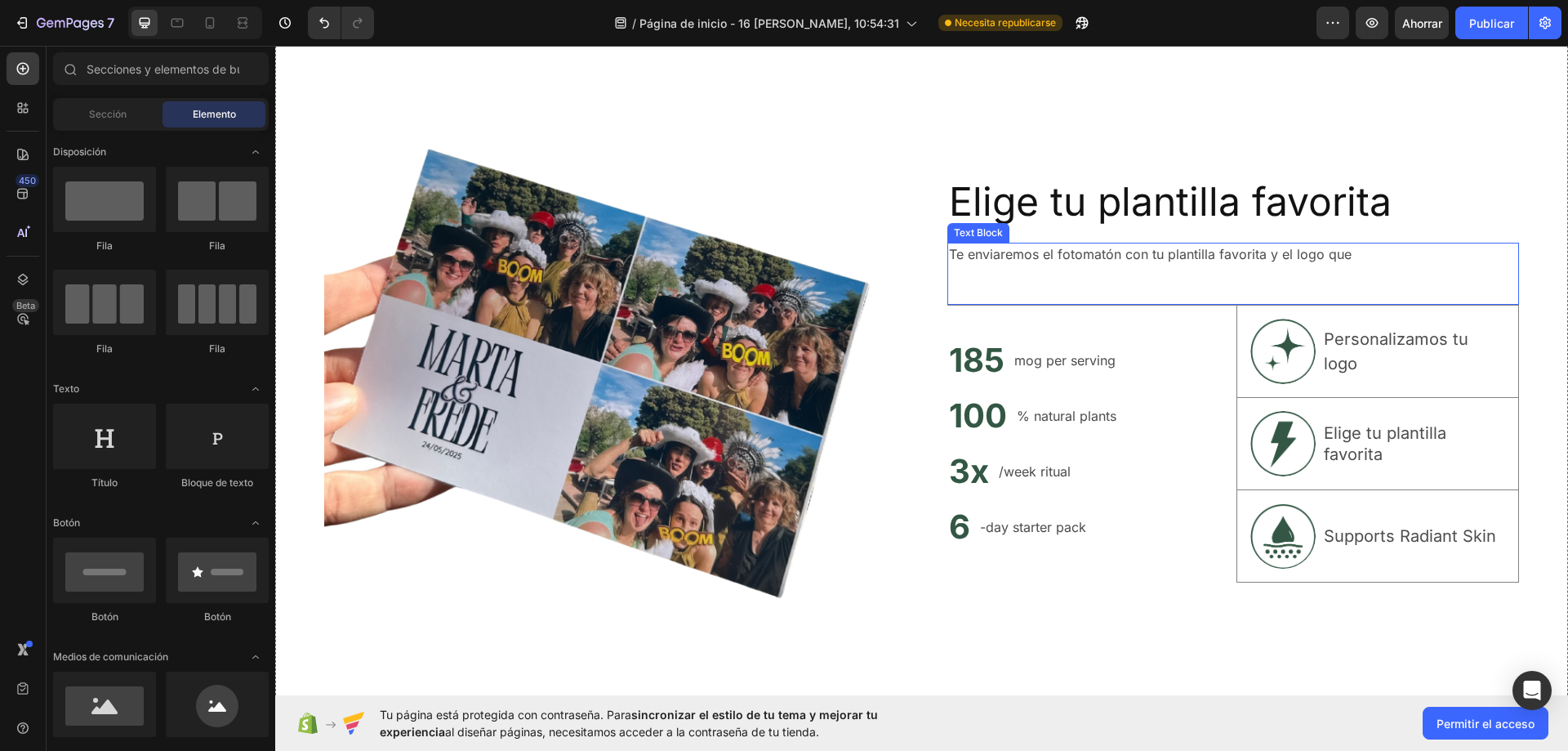
click at [1053, 264] on div "Te enviaremos el fotomatón con tu plantilla favorita y el logo que Text Block" at bounding box center [1233, 273] width 572 height 62
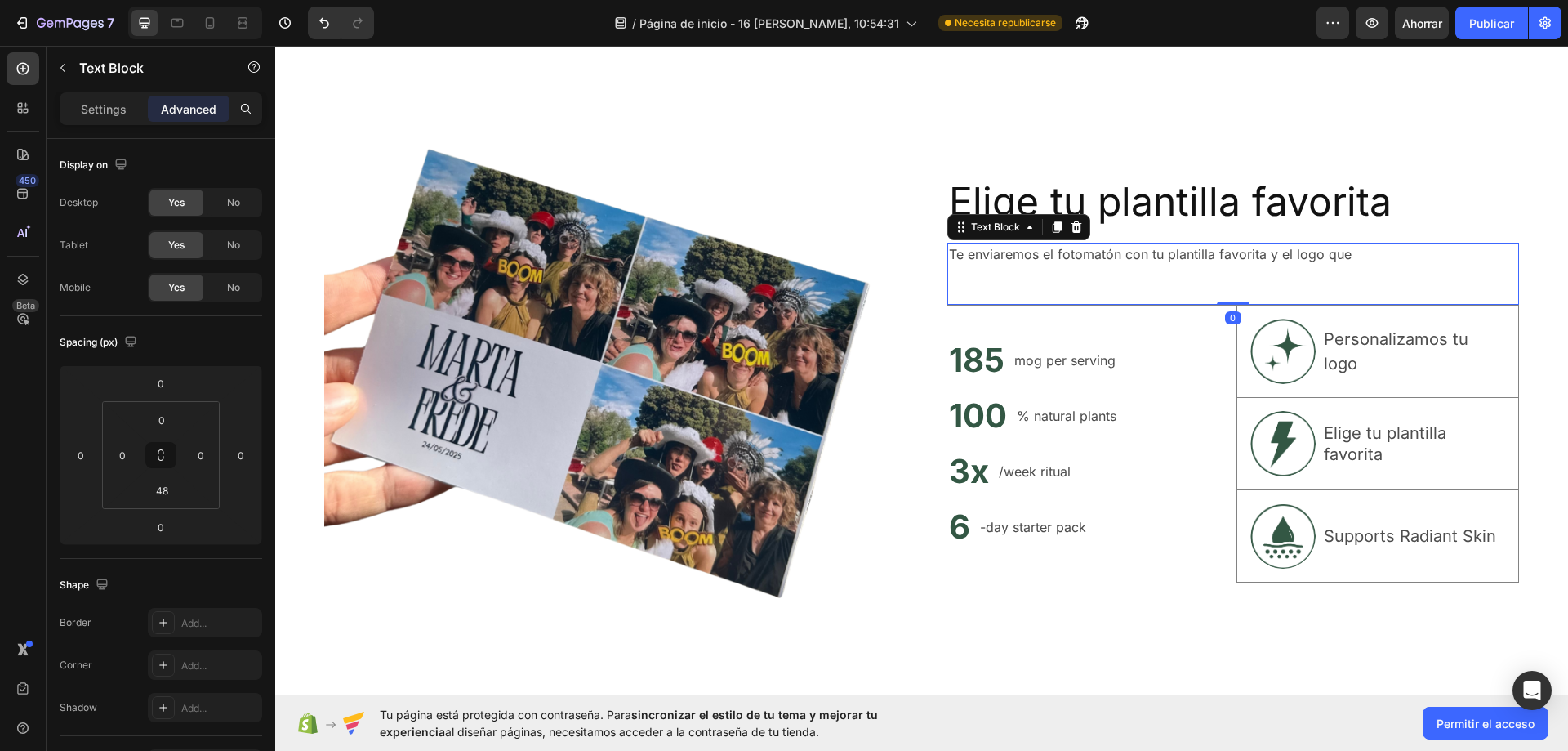
click at [1053, 264] on div "Te enviaremos el fotomatón con tu plantilla favorita y el logo que Text Block 0" at bounding box center [1233, 273] width 572 height 62
click at [1289, 259] on p "Te enviaremos el fotomatón con tu plantilla favorita y el logo que" at bounding box center [1233, 254] width 569 height 20
click at [1346, 258] on p "Te enviaremos el fotomatón con tu plantilla favorita y el logo que" at bounding box center [1233, 254] width 569 height 20
click at [1347, 253] on p "Te enviaremos el fotomatón con tu plantilla favorita y el logo que" at bounding box center [1233, 254] width 569 height 20
drag, startPoint x: 1347, startPoint y: 252, endPoint x: 1116, endPoint y: 252, distance: 231.0
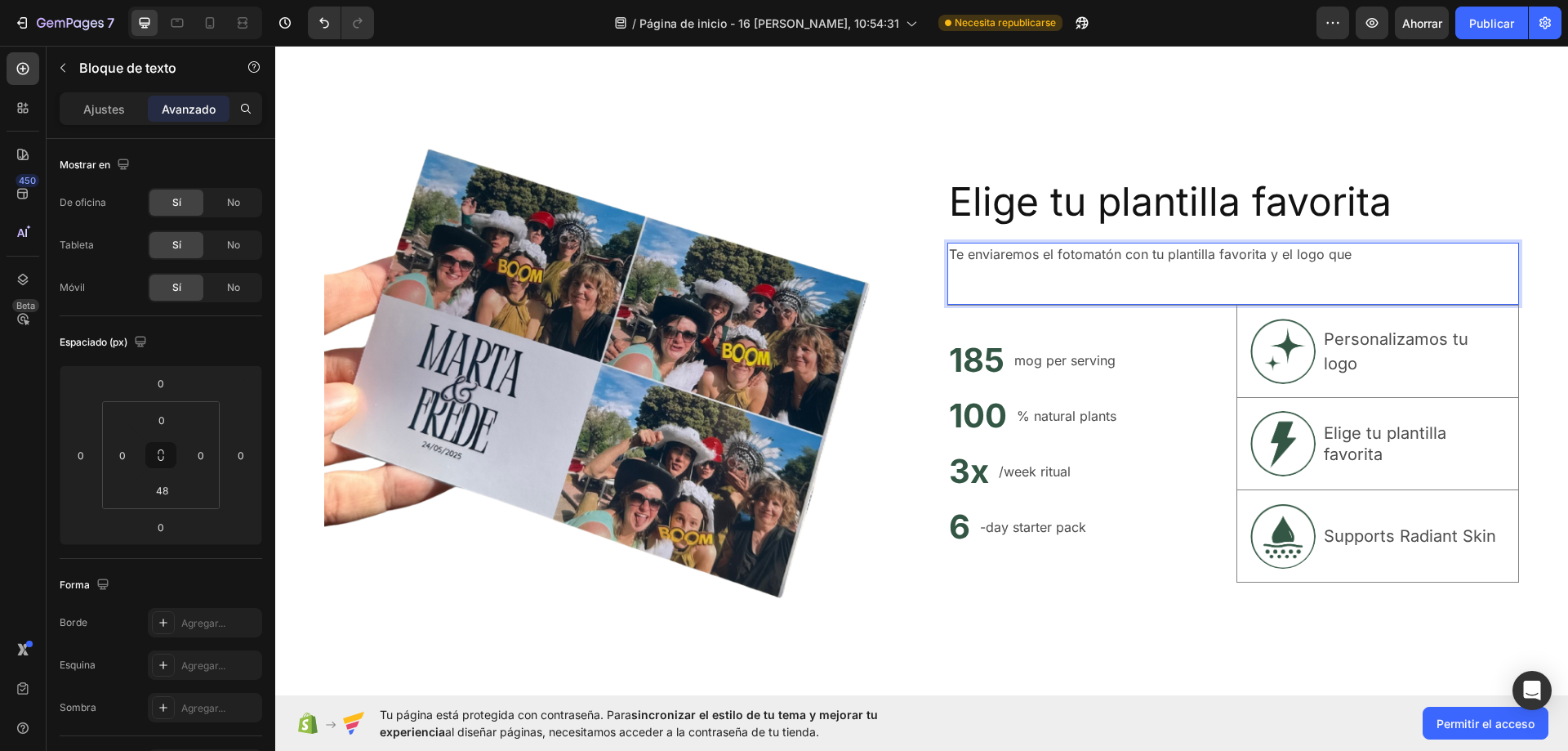
click at [1116, 252] on p "Te enviaremos el fotomatón con tu plantilla favorita y el logo que" at bounding box center [1233, 254] width 569 height 20
click at [1356, 253] on p "Te enviaremos el fotomatón con tu plantilla favorita y el logo que" at bounding box center [1233, 254] width 569 height 20
drag, startPoint x: 1349, startPoint y: 253, endPoint x: 1272, endPoint y: 252, distance: 77.0
click at [1272, 252] on p "Te enviaremos el fotomatón con tu plantilla favorita y el logo que" at bounding box center [1233, 254] width 569 height 20
drag, startPoint x: 1441, startPoint y: 250, endPoint x: 1382, endPoint y: 262, distance: 60.2
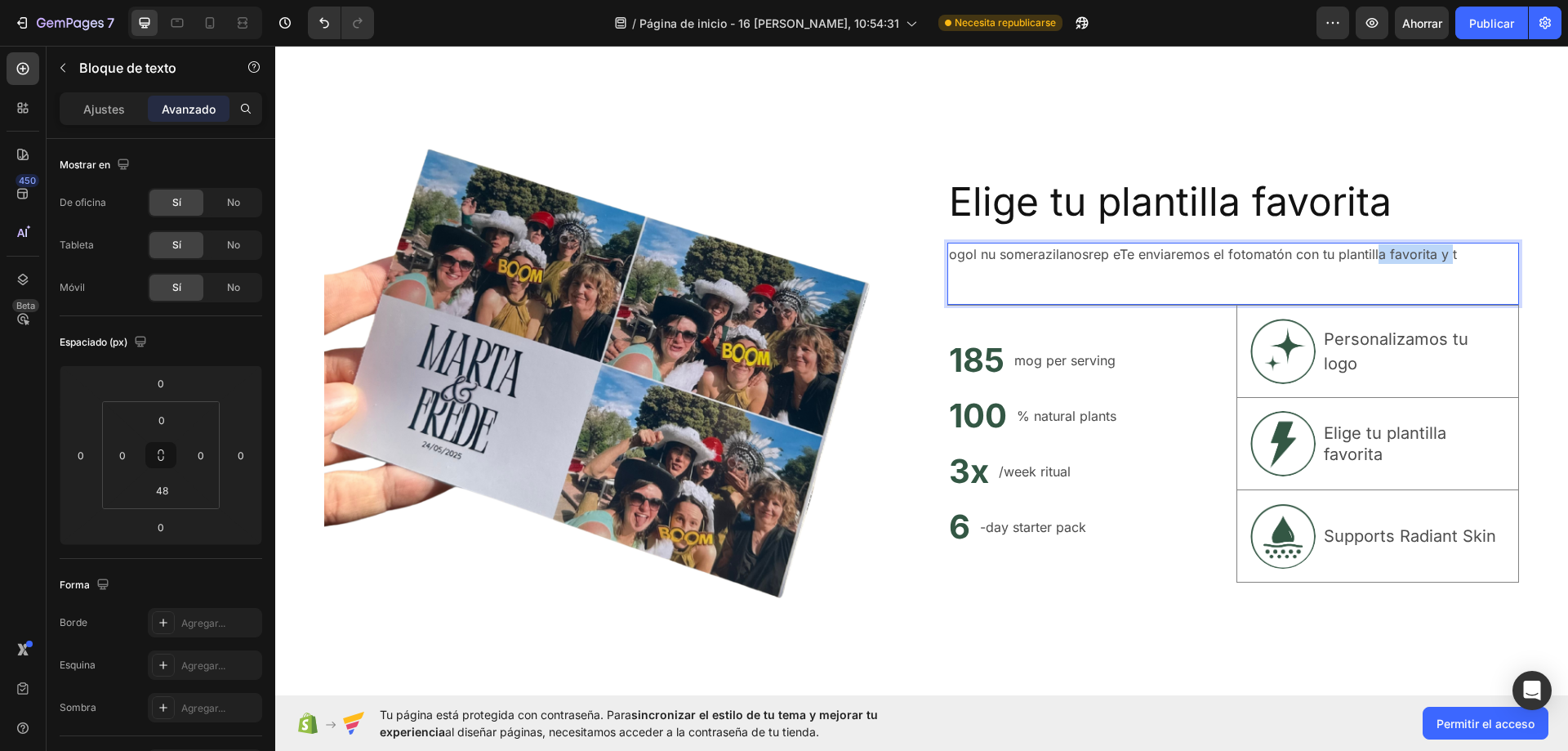
click at [1376, 262] on div "ogol nu somerazilanosrep eTe enviaremos el fotomatón con tu plantilla favorita …" at bounding box center [1233, 273] width 572 height 62
click at [1453, 260] on p "ogol nu somerazilanosrep eTe enviaremos el fotomatón con tu plantilla favorita …" at bounding box center [1233, 254] width 569 height 20
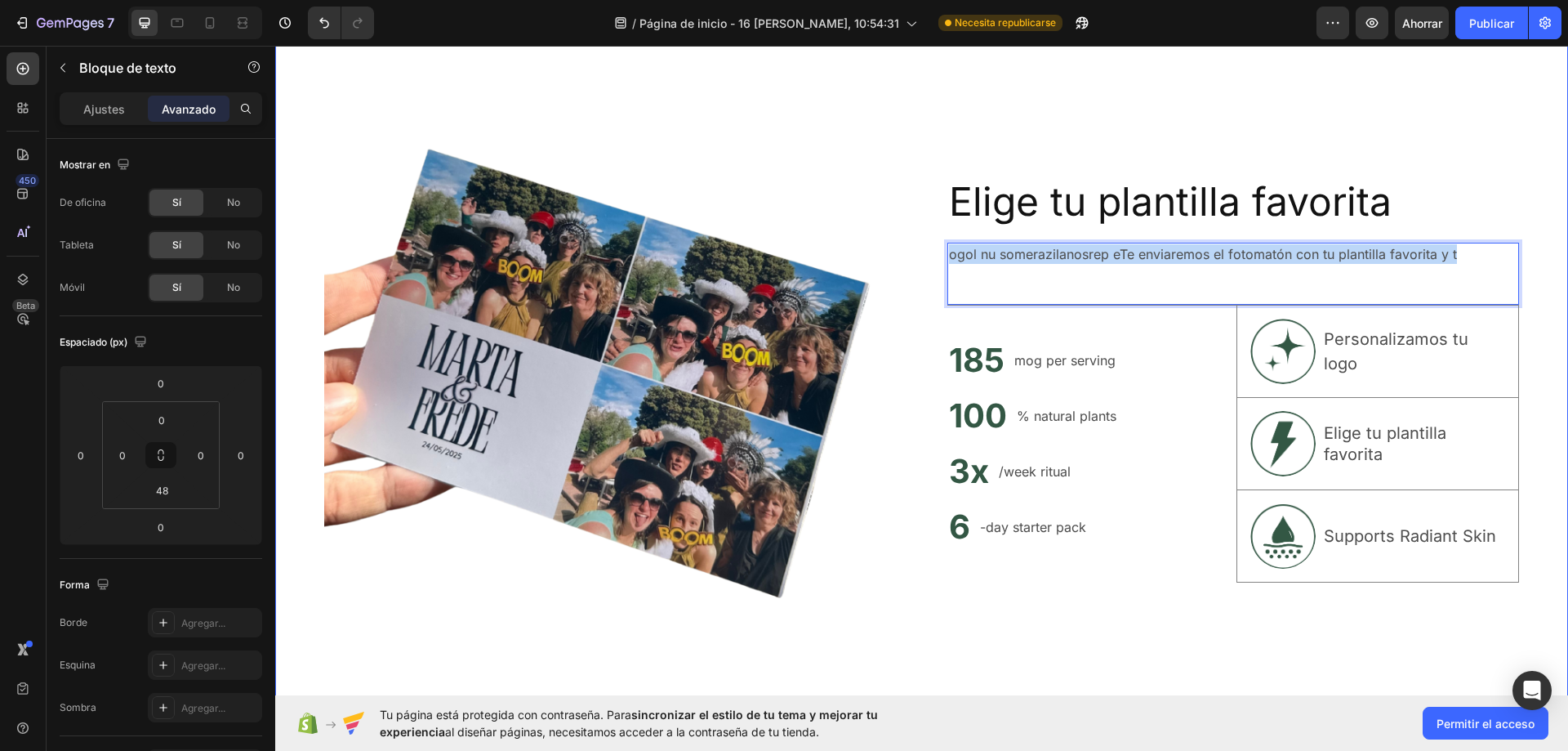
drag, startPoint x: 1459, startPoint y: 257, endPoint x: 926, endPoint y: 259, distance: 533.0
click at [926, 259] on div "Image Elige tu plantilla favorita Heading ogol nu somerazilanosrep eTe enviarem…" at bounding box center [921, 378] width 1293 height 755
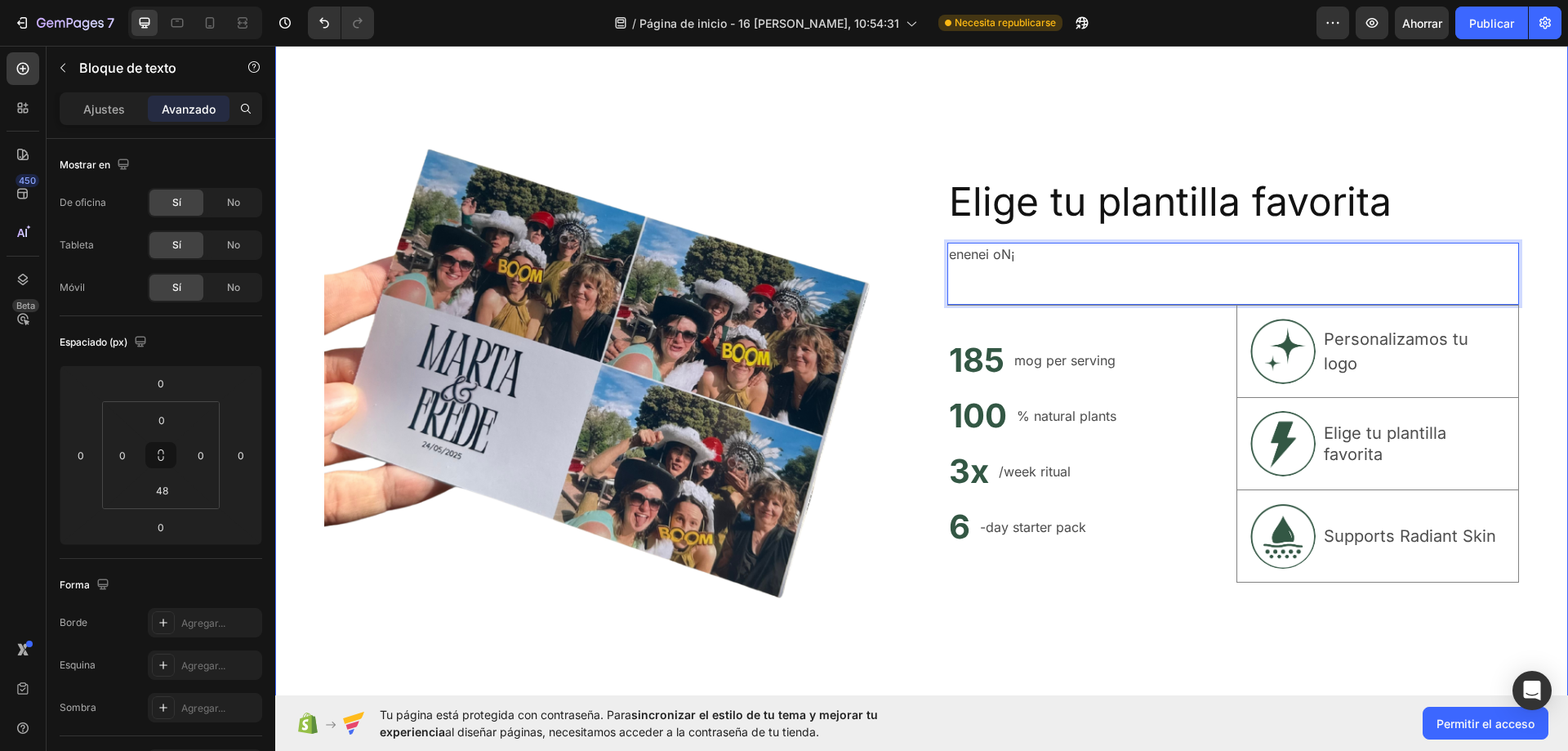
drag, startPoint x: 1021, startPoint y: 251, endPoint x: 918, endPoint y: 249, distance: 103.0
click at [918, 249] on div "Image Elige tu plantilla favorita Heading enenei oN¡ Text Block 0 185 Heading m…" at bounding box center [921, 378] width 1293 height 755
click at [991, 266] on div "N¡ Text Block 0" at bounding box center [1233, 273] width 572 height 62
click at [981, 258] on p "N¡" at bounding box center [1233, 254] width 569 height 20
click at [808, 211] on img at bounding box center [610, 378] width 572 height 573
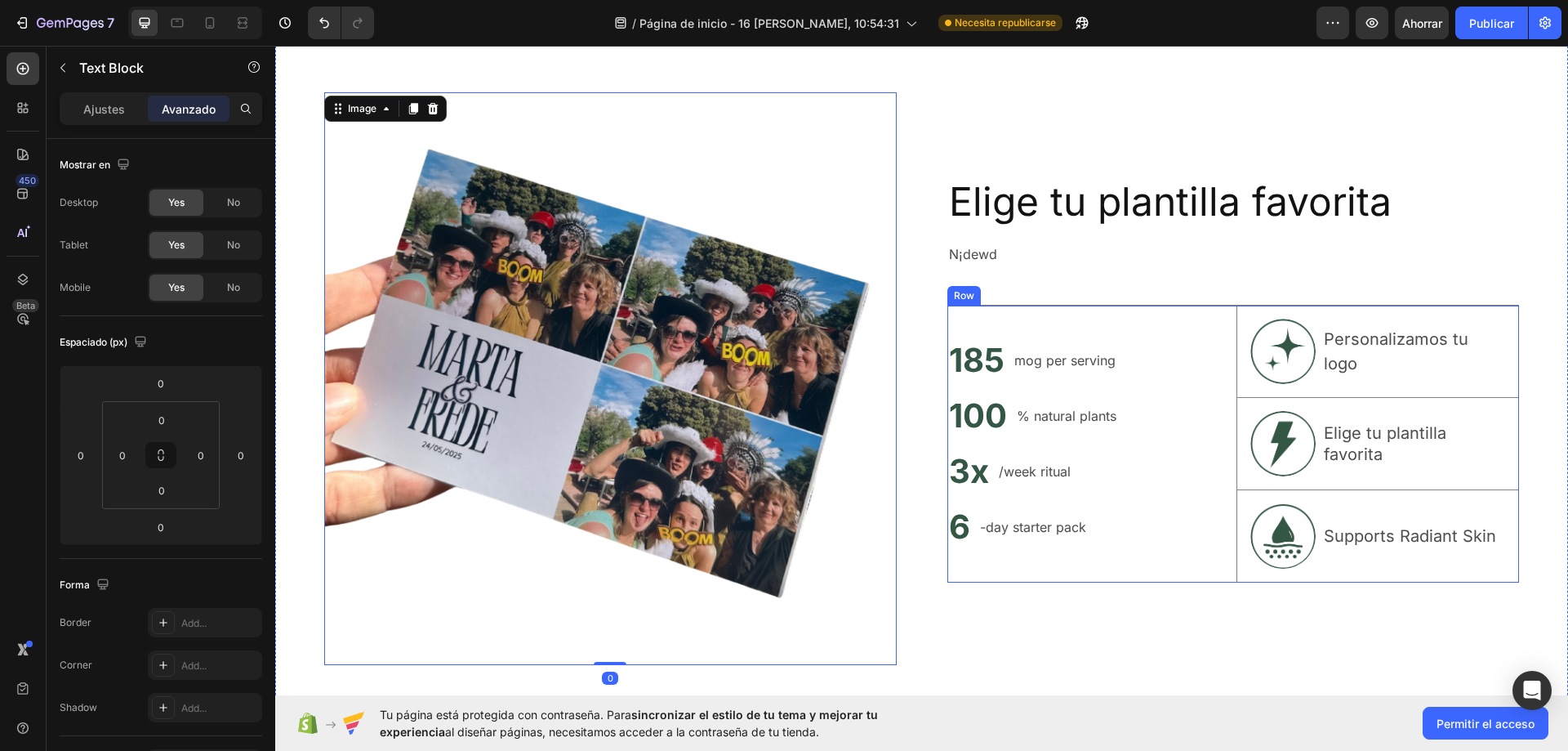
click at [1047, 364] on p "mog per serving" at bounding box center [1065, 360] width 101 height 20
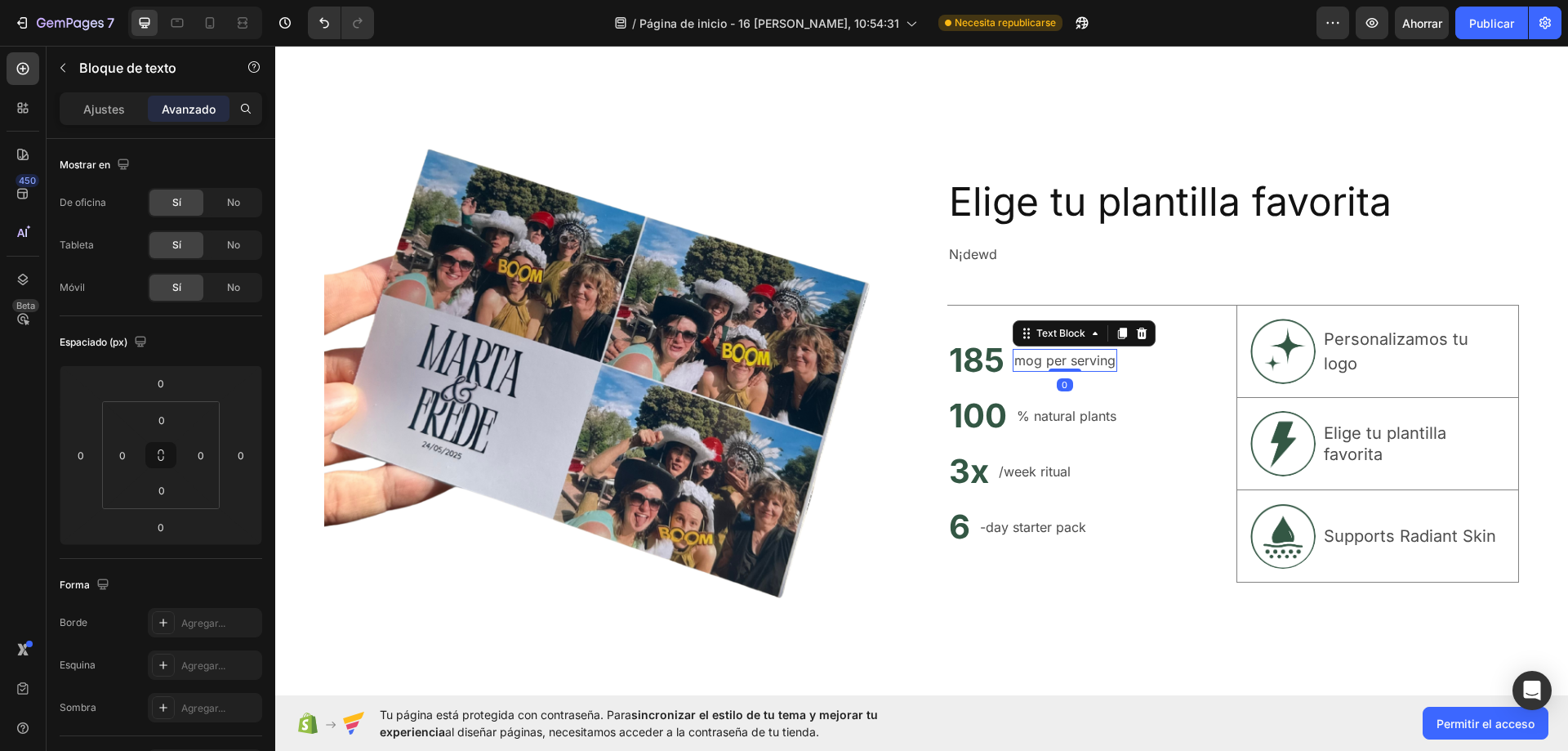
click at [986, 353] on h2 "185" at bounding box center [976, 360] width 59 height 46
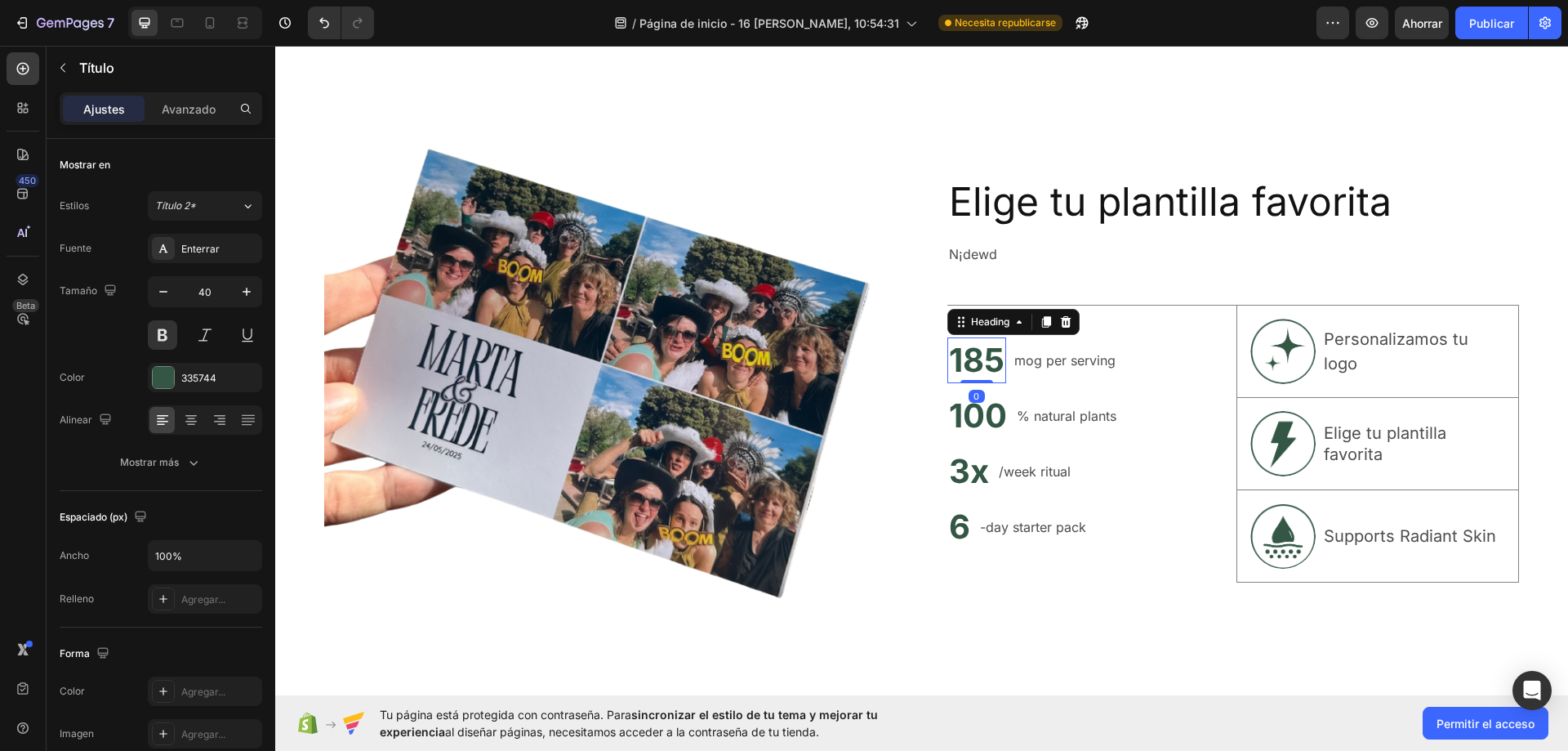
click at [1036, 358] on p "mog per serving" at bounding box center [1065, 360] width 101 height 20
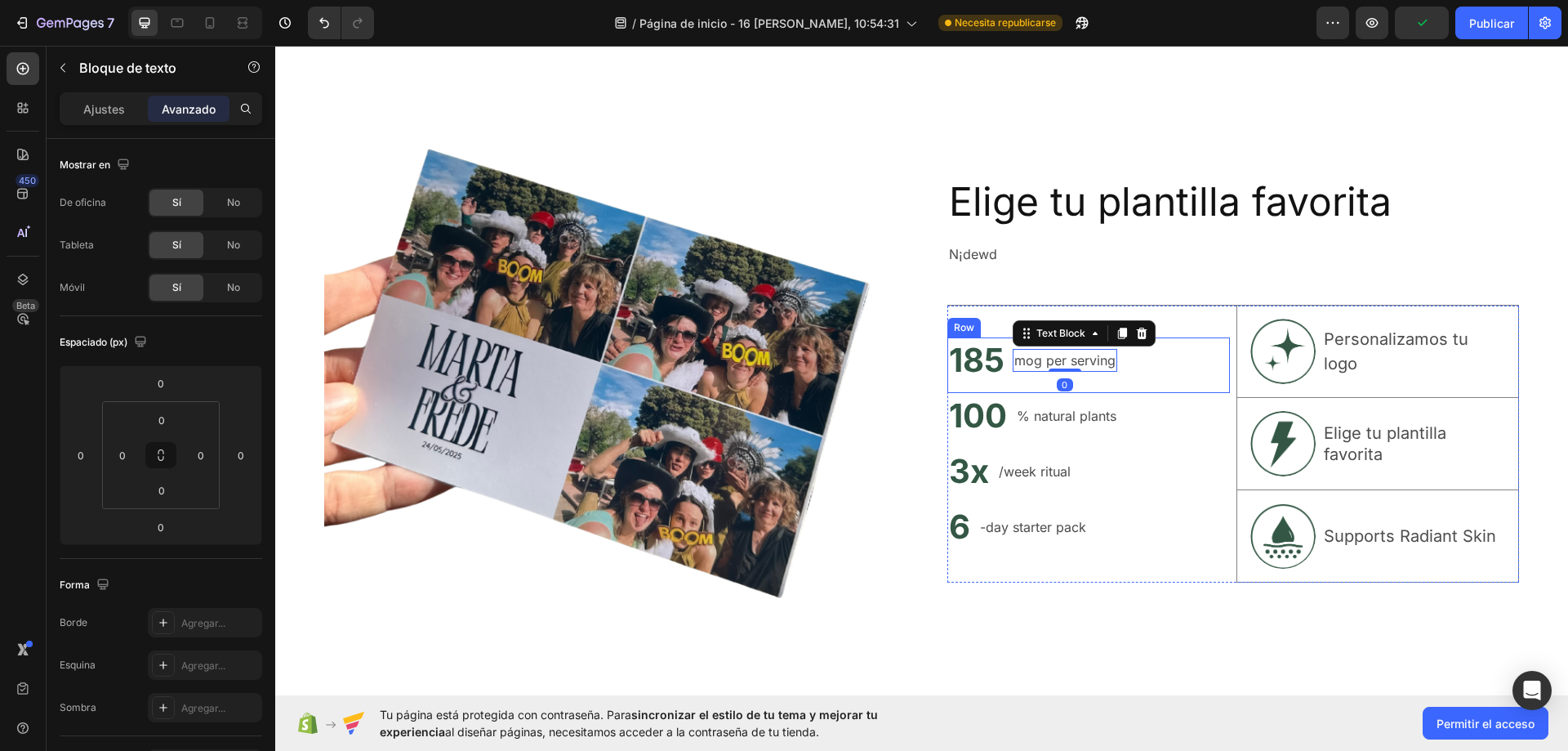
click at [970, 414] on h2 "100" at bounding box center [977, 416] width 61 height 46
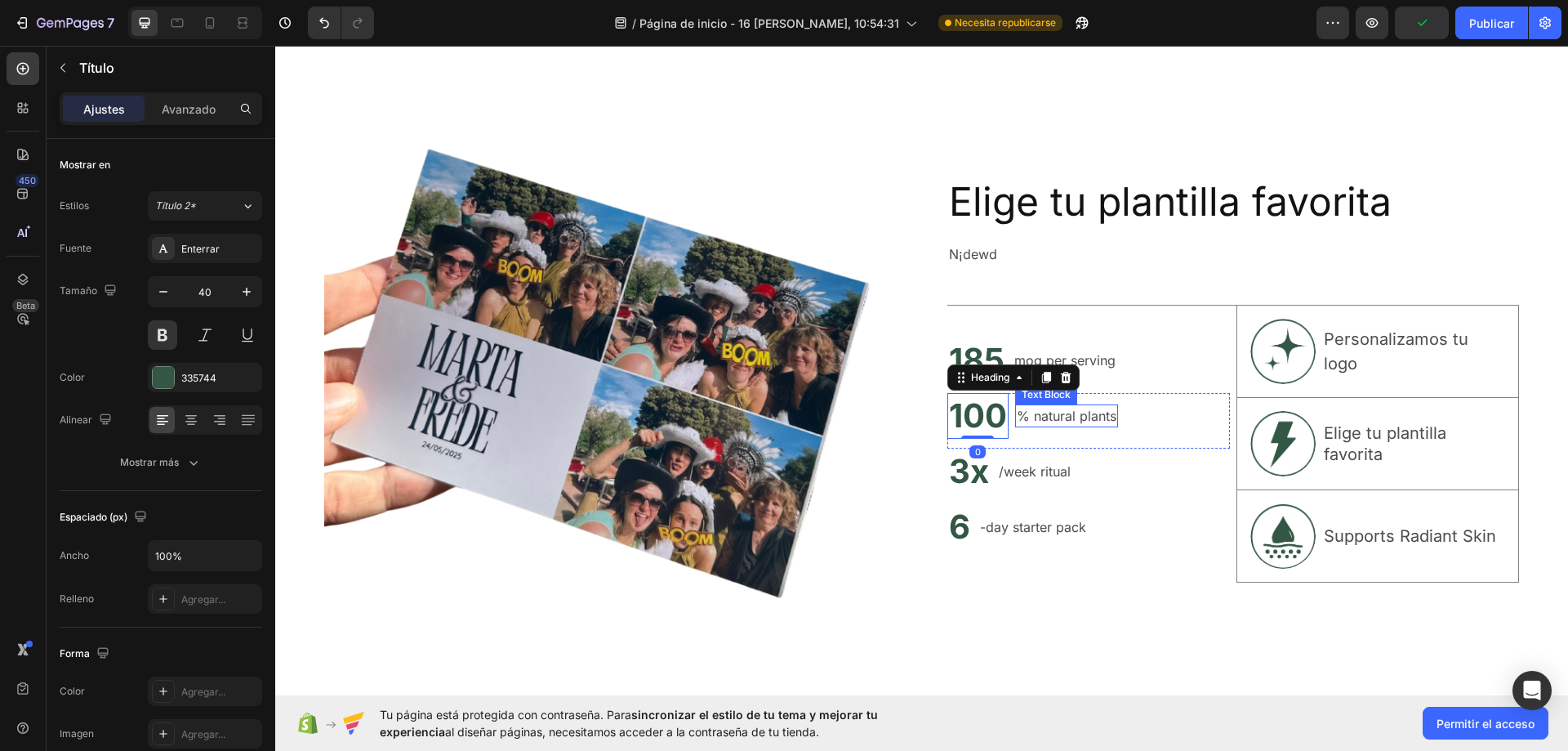
click at [1049, 414] on p "% natural plants" at bounding box center [1067, 415] width 99 height 20
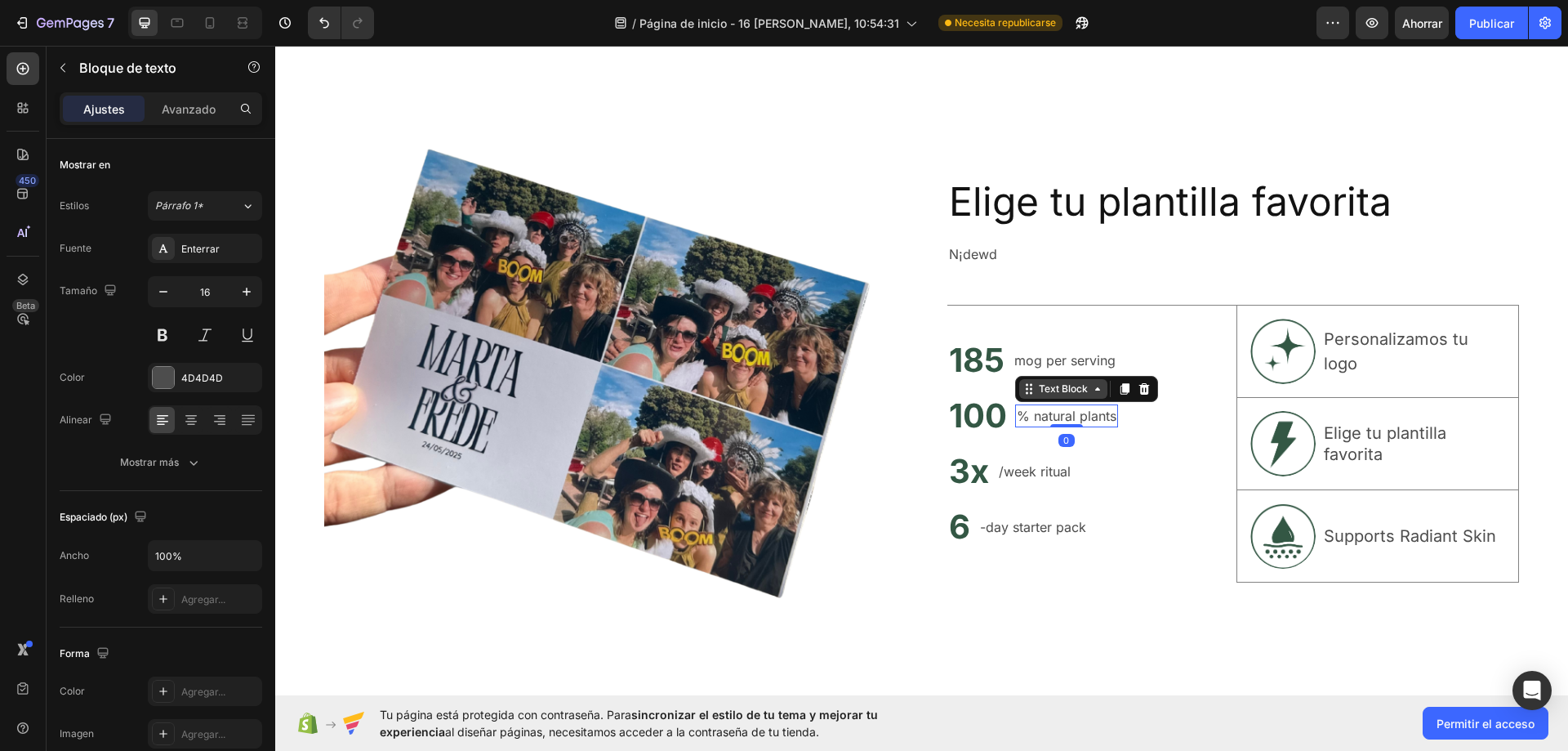
click at [1080, 383] on div "Text Block" at bounding box center [1063, 389] width 56 height 15
click at [1095, 344] on div "mog per serving Text Block" at bounding box center [1065, 360] width 105 height 46
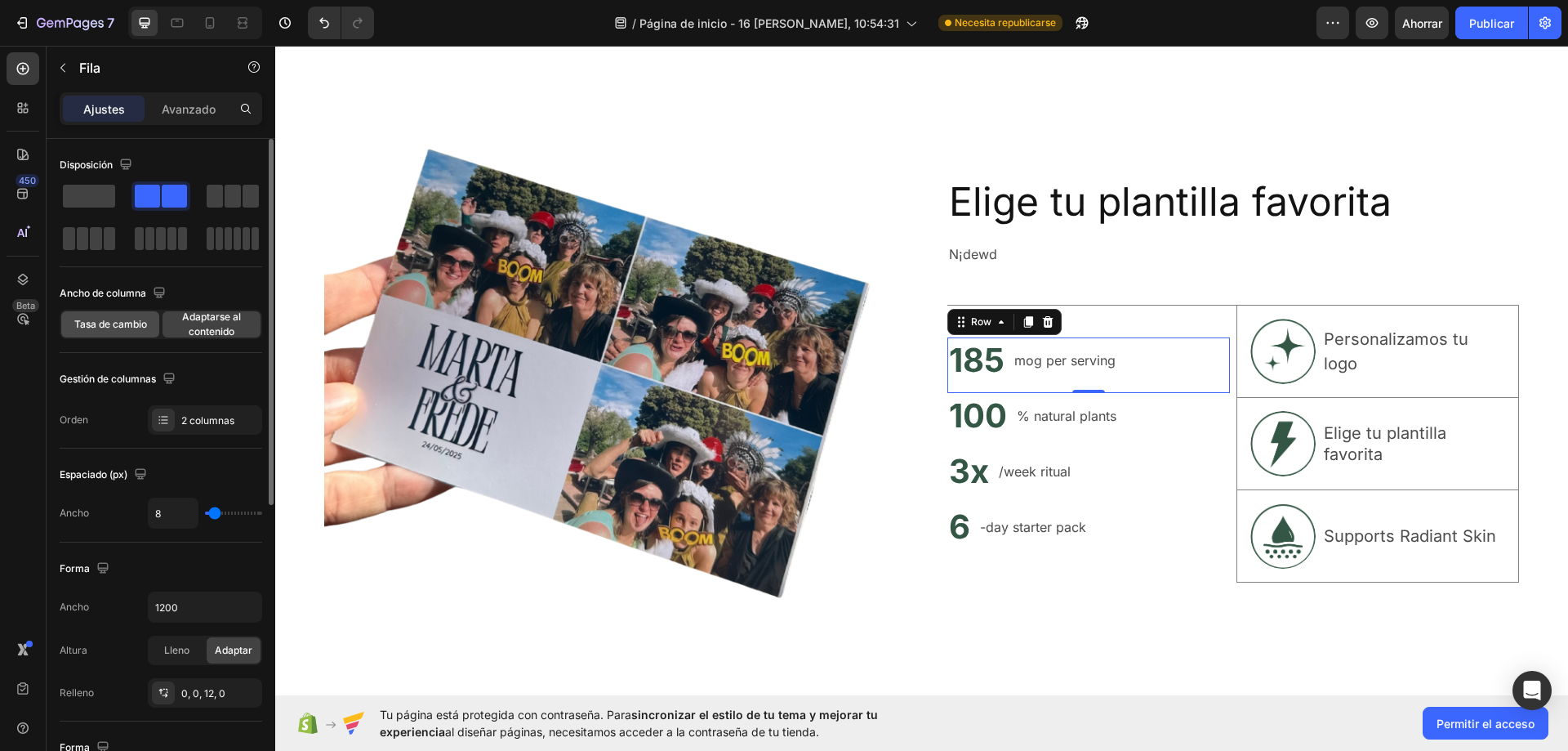
click at [118, 330] on span "Tasa de cambio" at bounding box center [111, 324] width 73 height 15
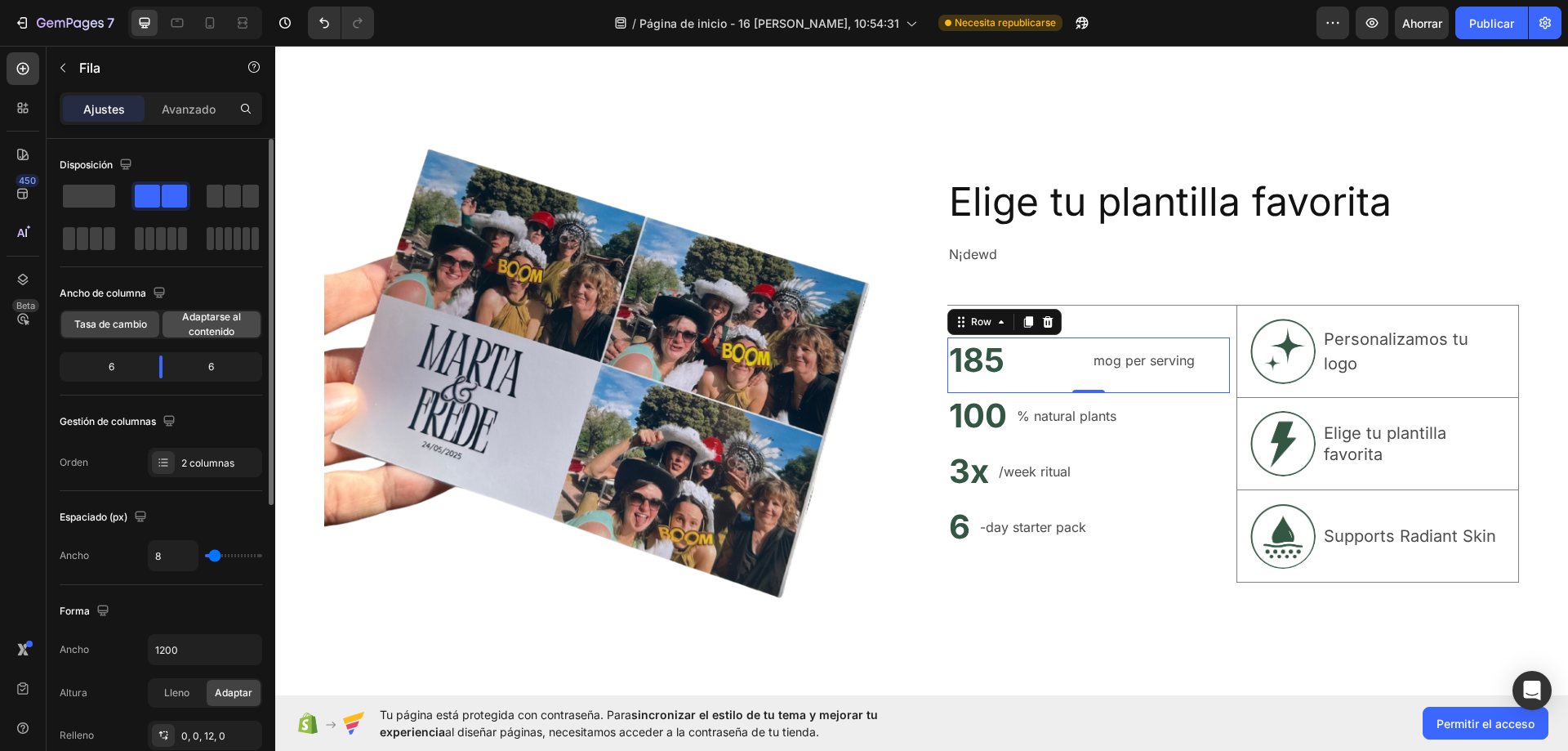
click at [170, 329] on span "Adaptarse al contenido" at bounding box center [211, 324] width 98 height 29
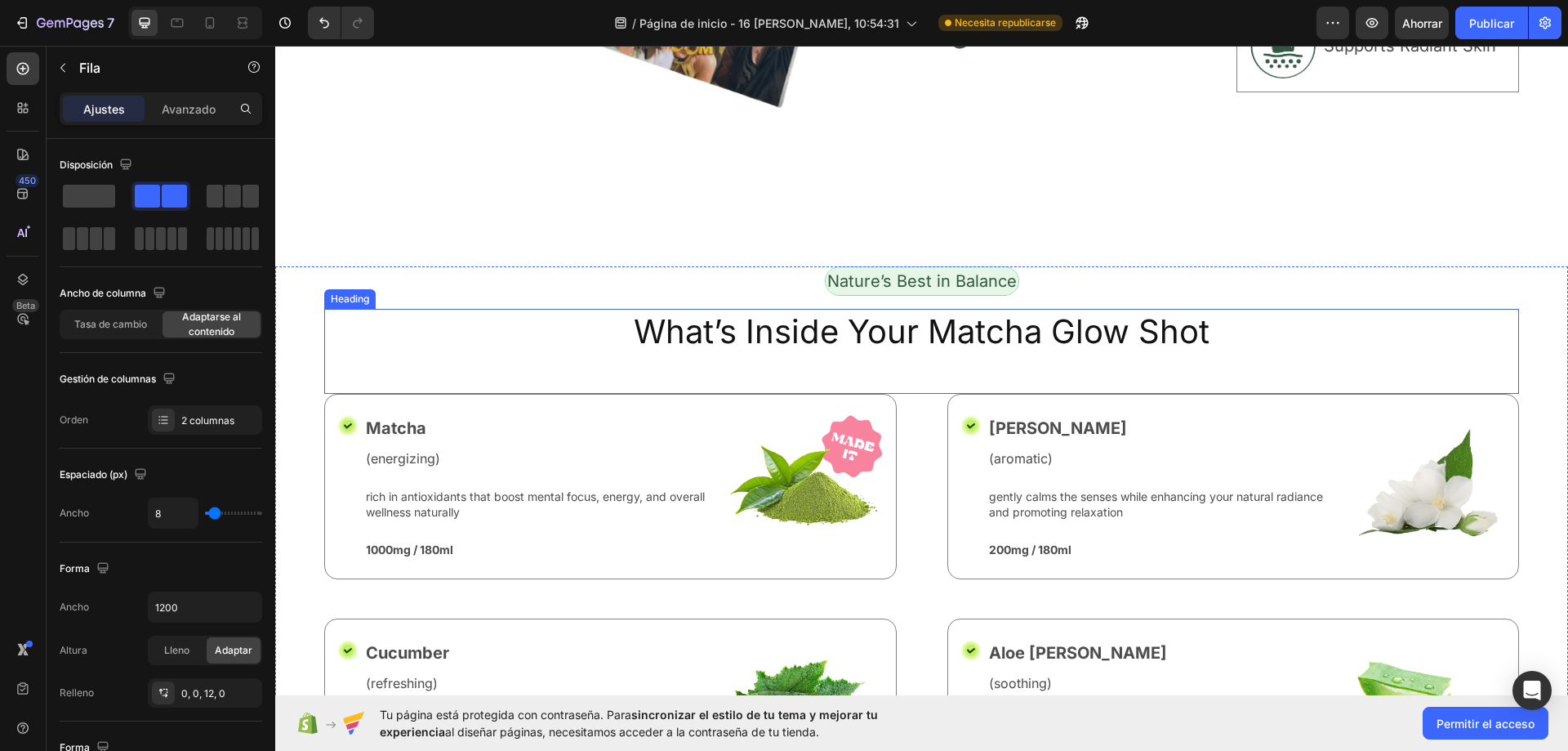
scroll to position [6910, 0]
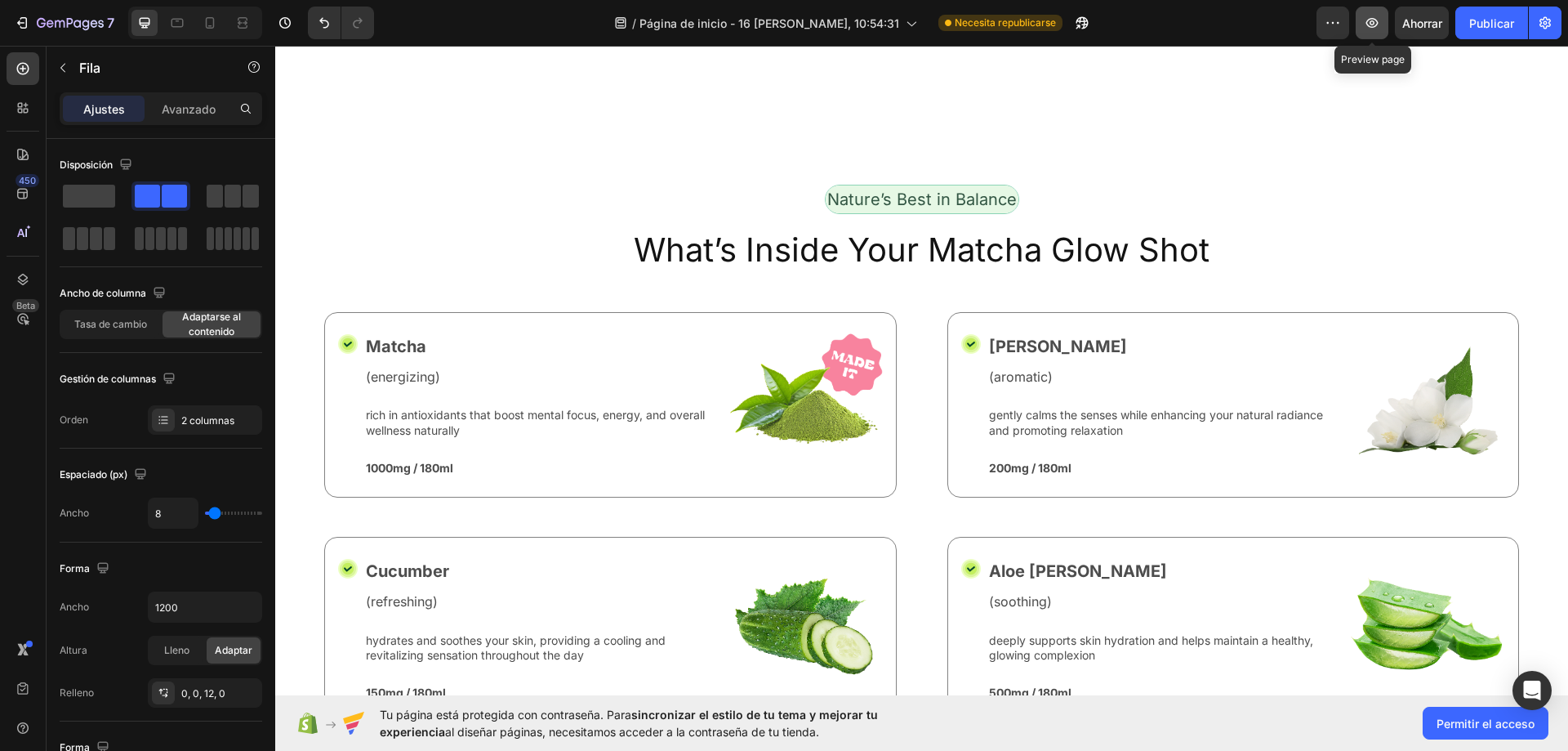
click at [1376, 31] on button "button" at bounding box center [1372, 22] width 33 height 33
click at [770, 360] on img at bounding box center [804, 402] width 158 height 139
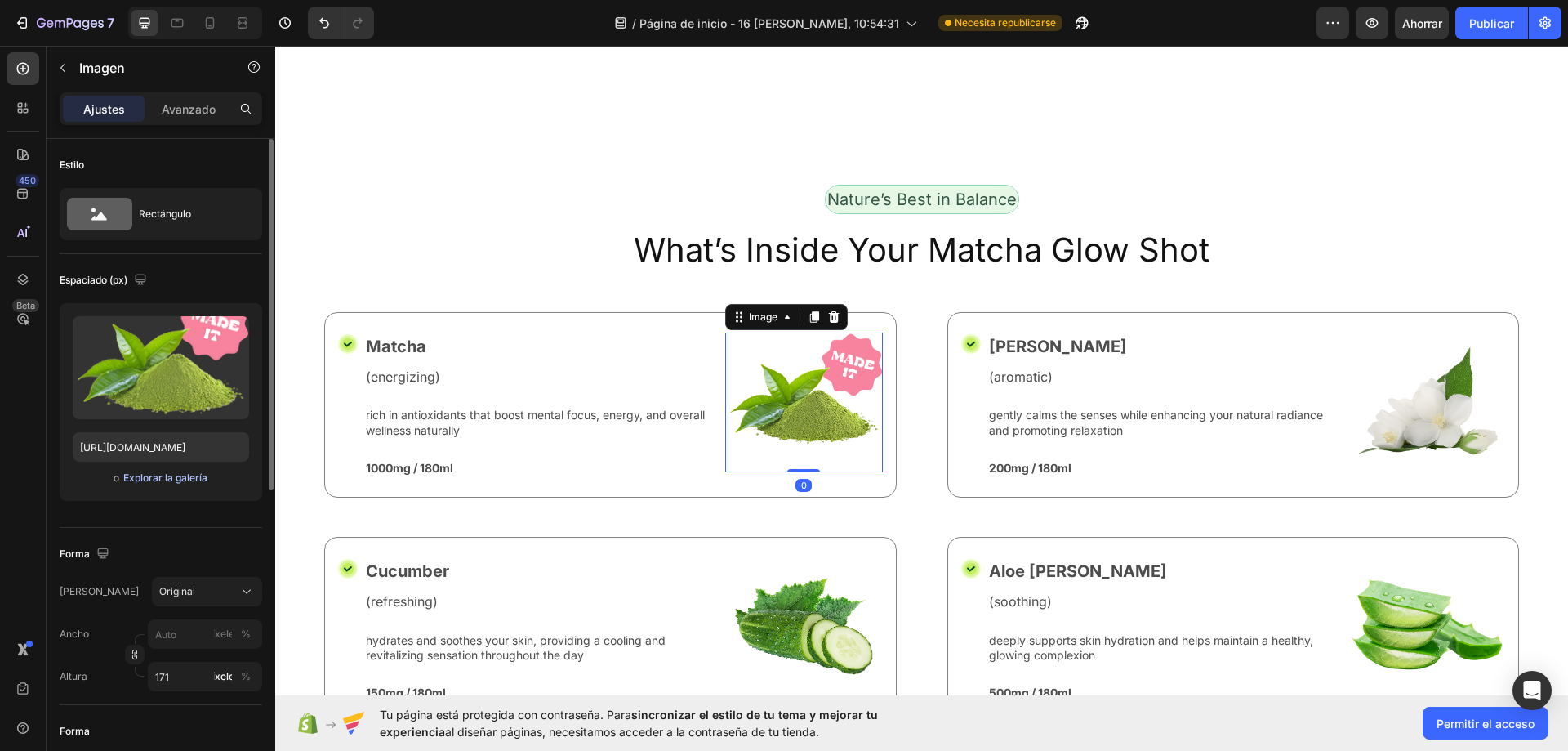
click at [179, 484] on font "Explorar la galería" at bounding box center [165, 478] width 84 height 15
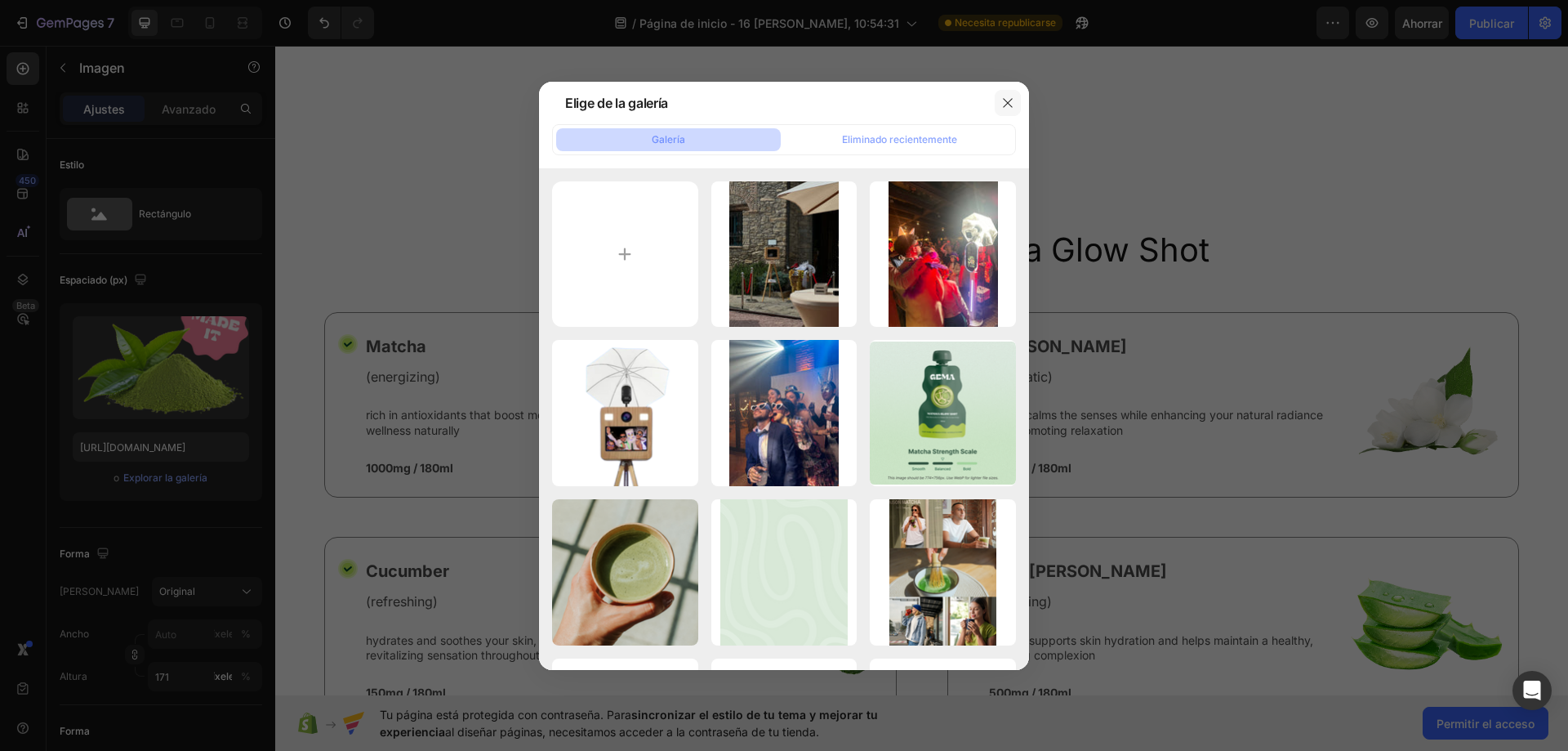
click at [1011, 99] on icon "button" at bounding box center [1007, 102] width 9 height 9
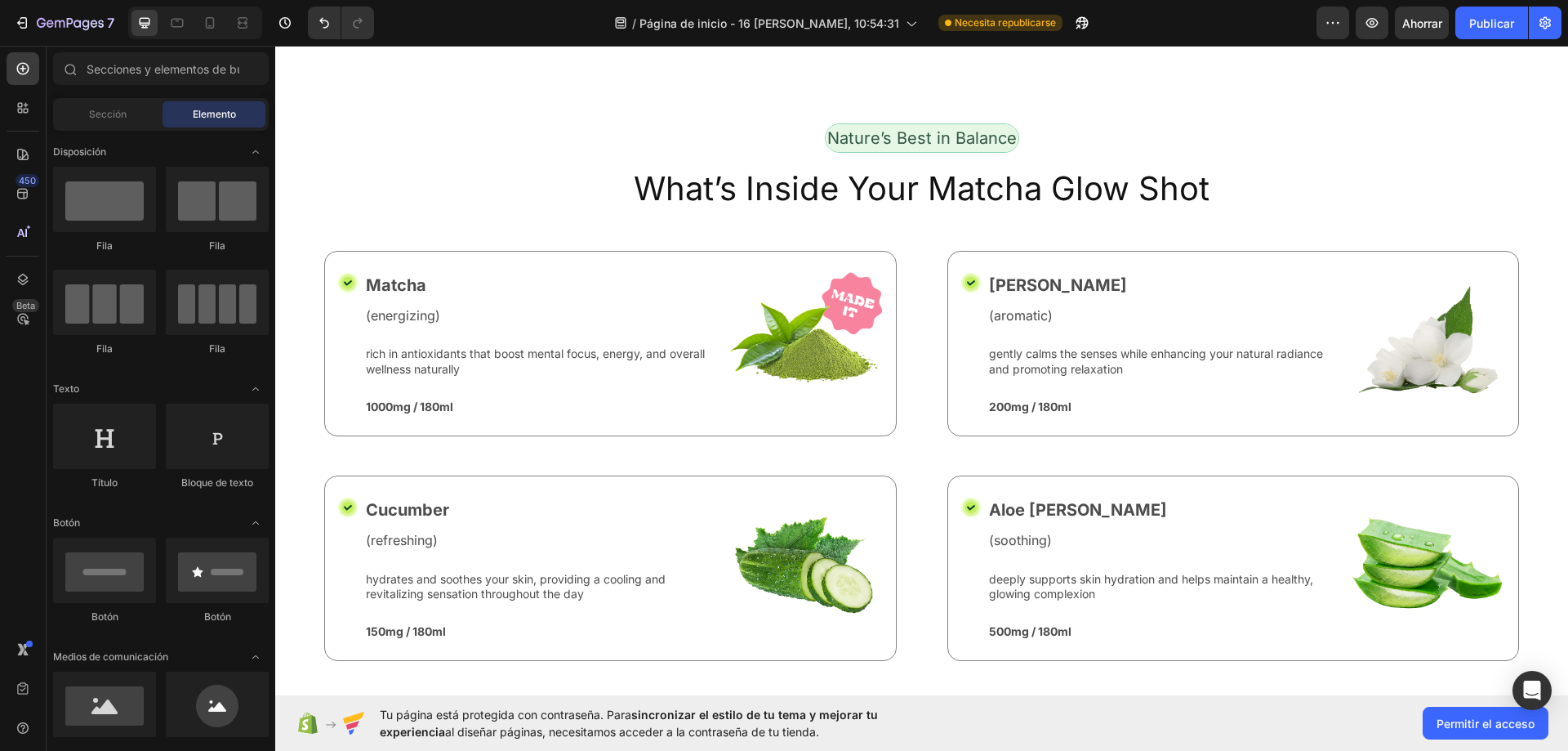
scroll to position [7001, 0]
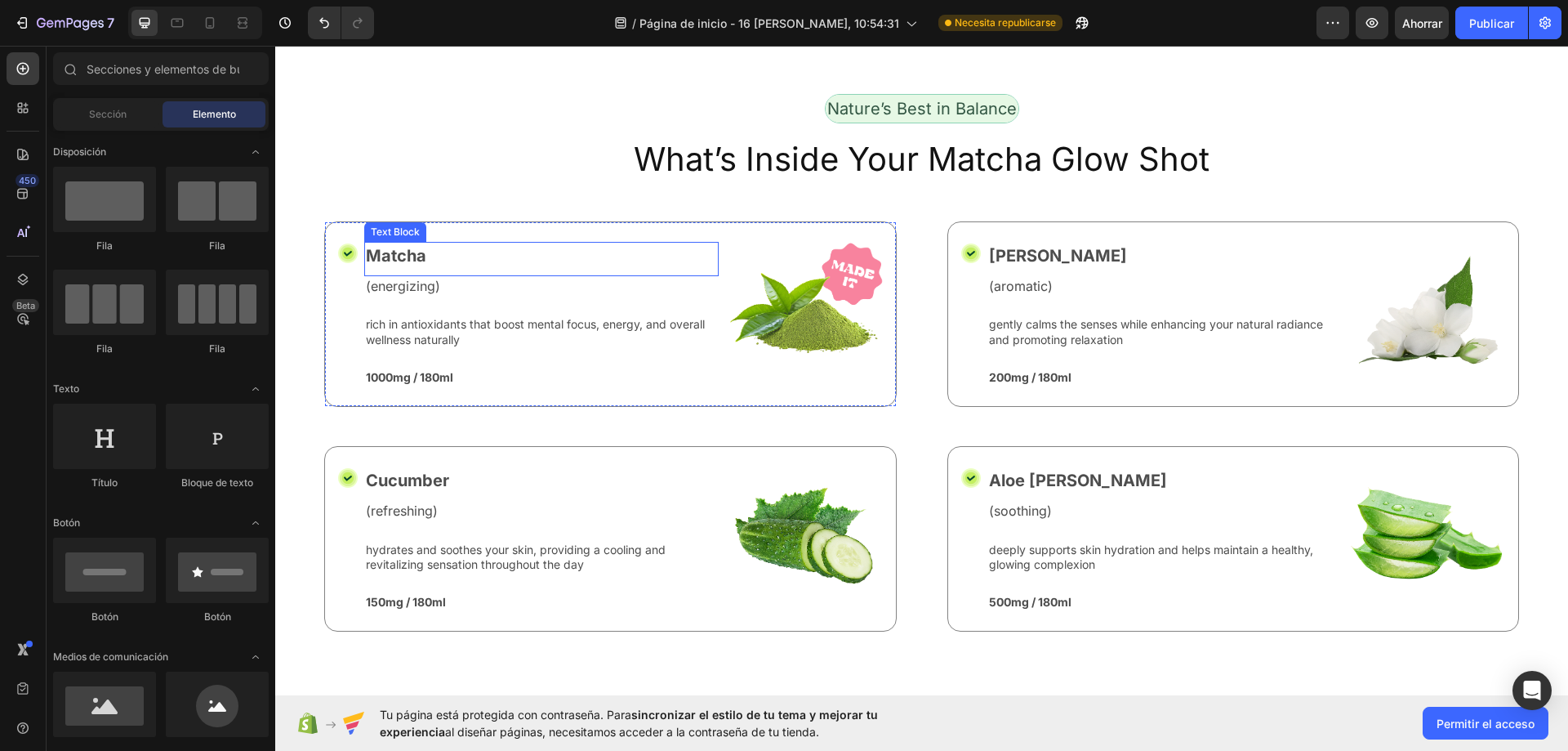
click at [419, 257] on p "Matcha" at bounding box center [541, 256] width 351 height 25
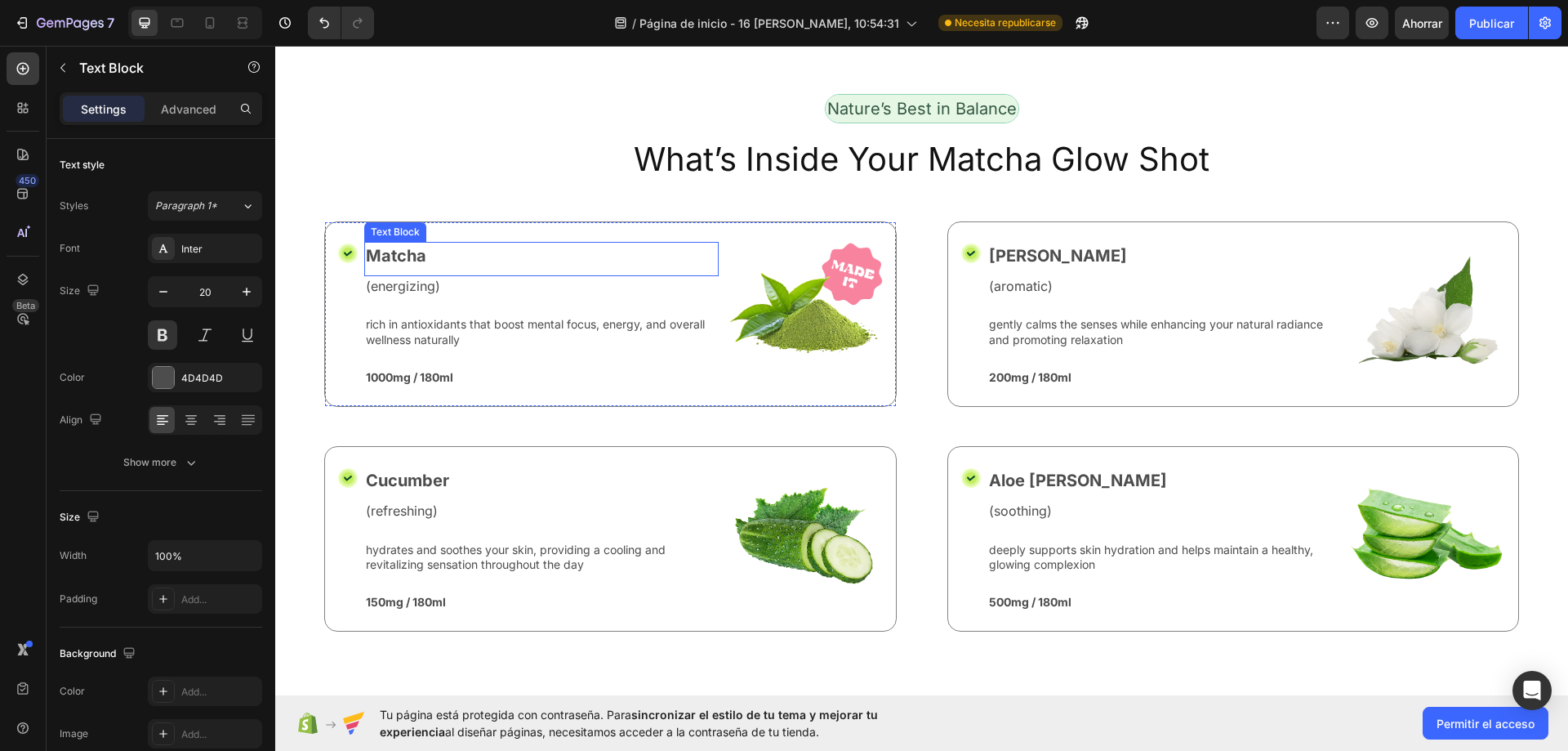
click at [419, 257] on p "Matcha" at bounding box center [541, 256] width 351 height 25
click at [1058, 247] on p "Jasmine" at bounding box center [1164, 256] width 351 height 25
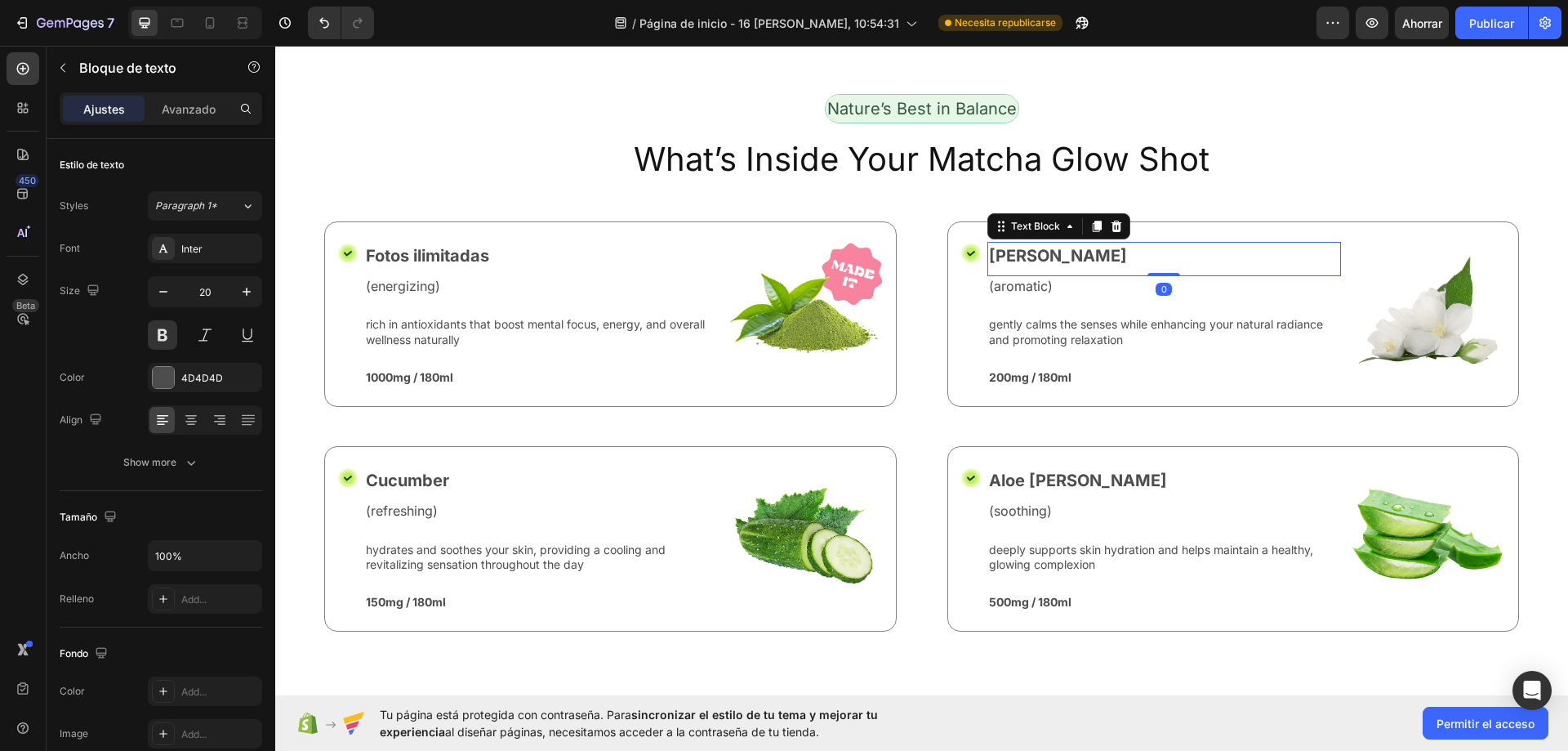
click at [1058, 247] on p "Jasmine" at bounding box center [1164, 256] width 351 height 25
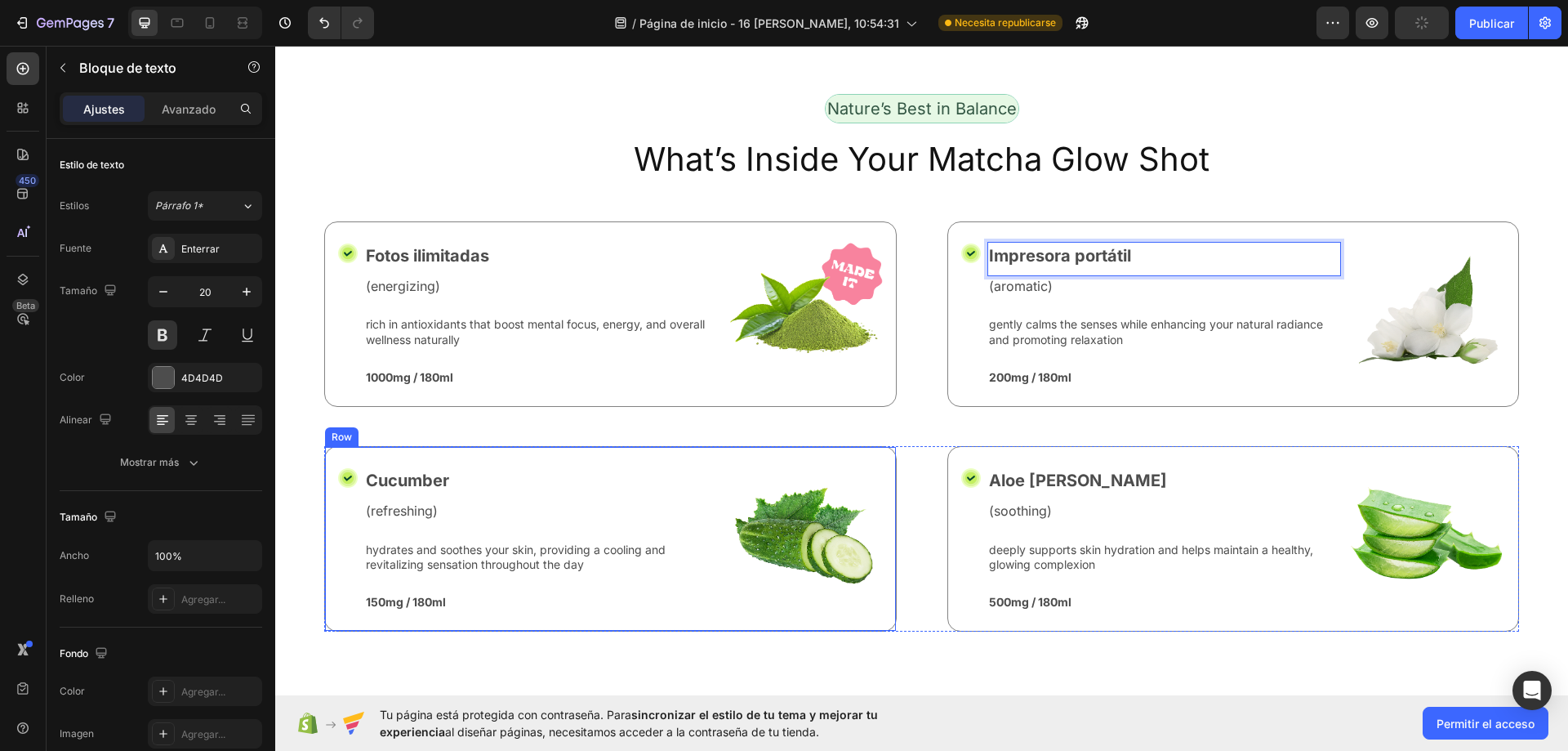
click at [433, 470] on p "Cucumber" at bounding box center [541, 480] width 351 height 25
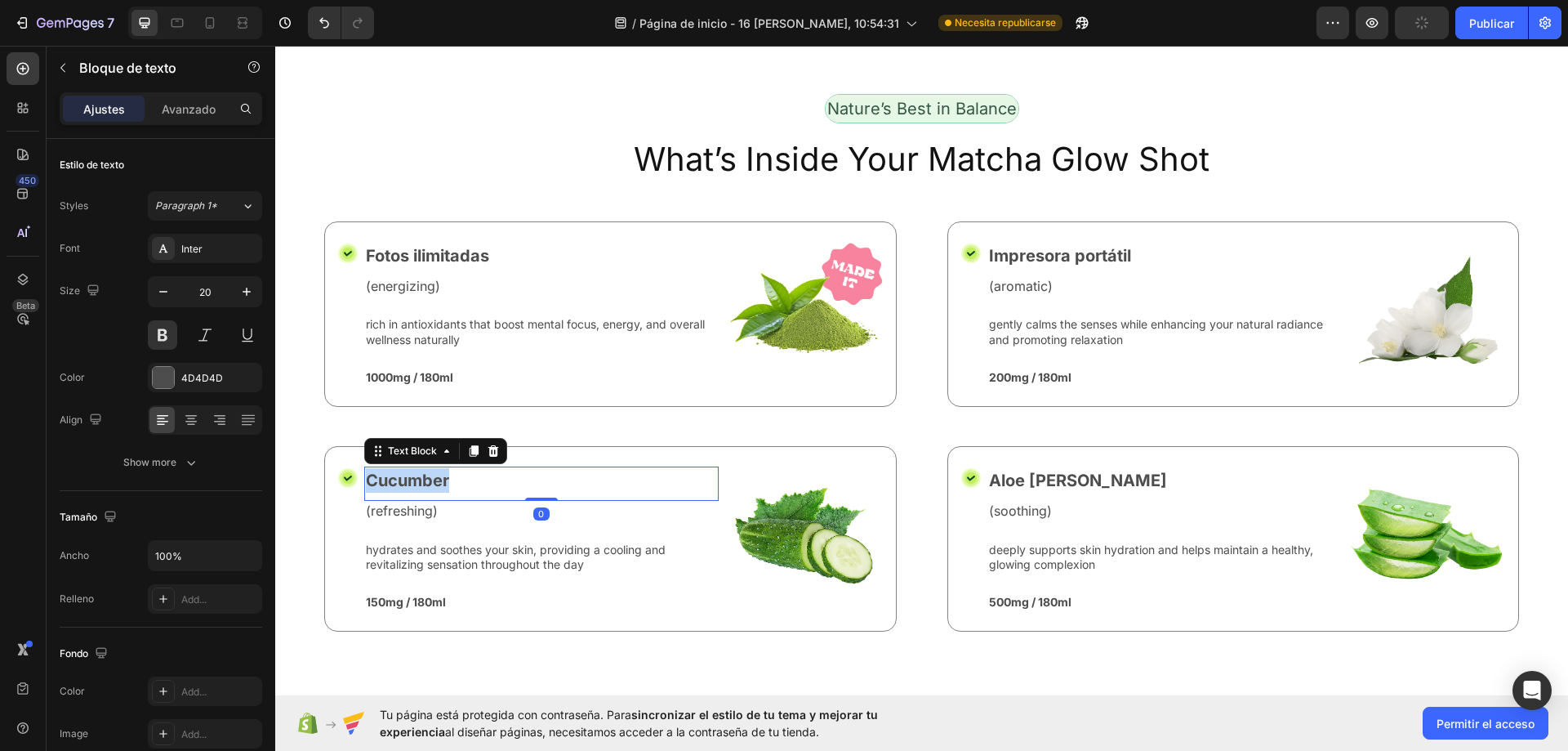
click at [433, 470] on p "Cucumber" at bounding box center [541, 480] width 351 height 25
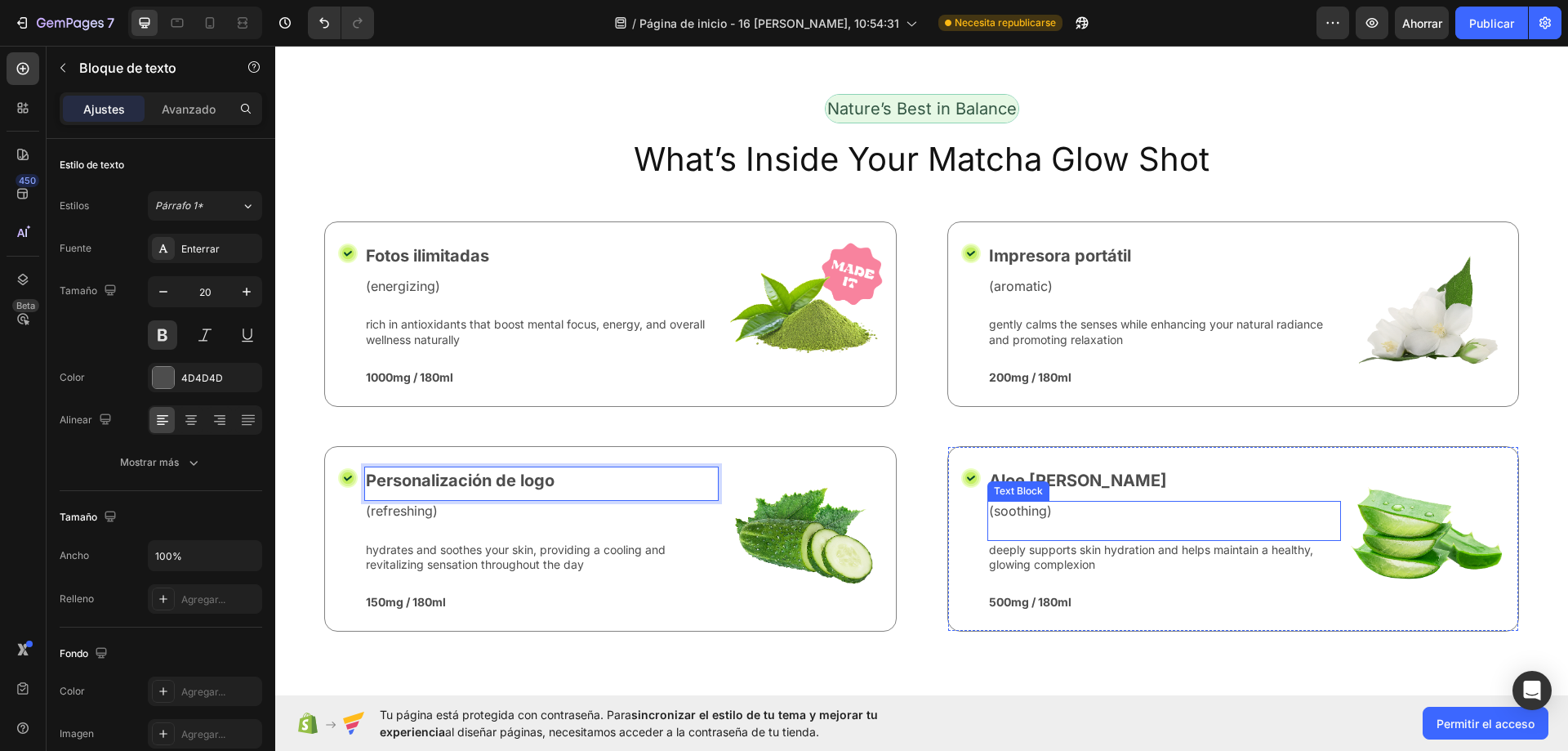
click at [1060, 468] on p "Aloe Vera" at bounding box center [1164, 480] width 351 height 25
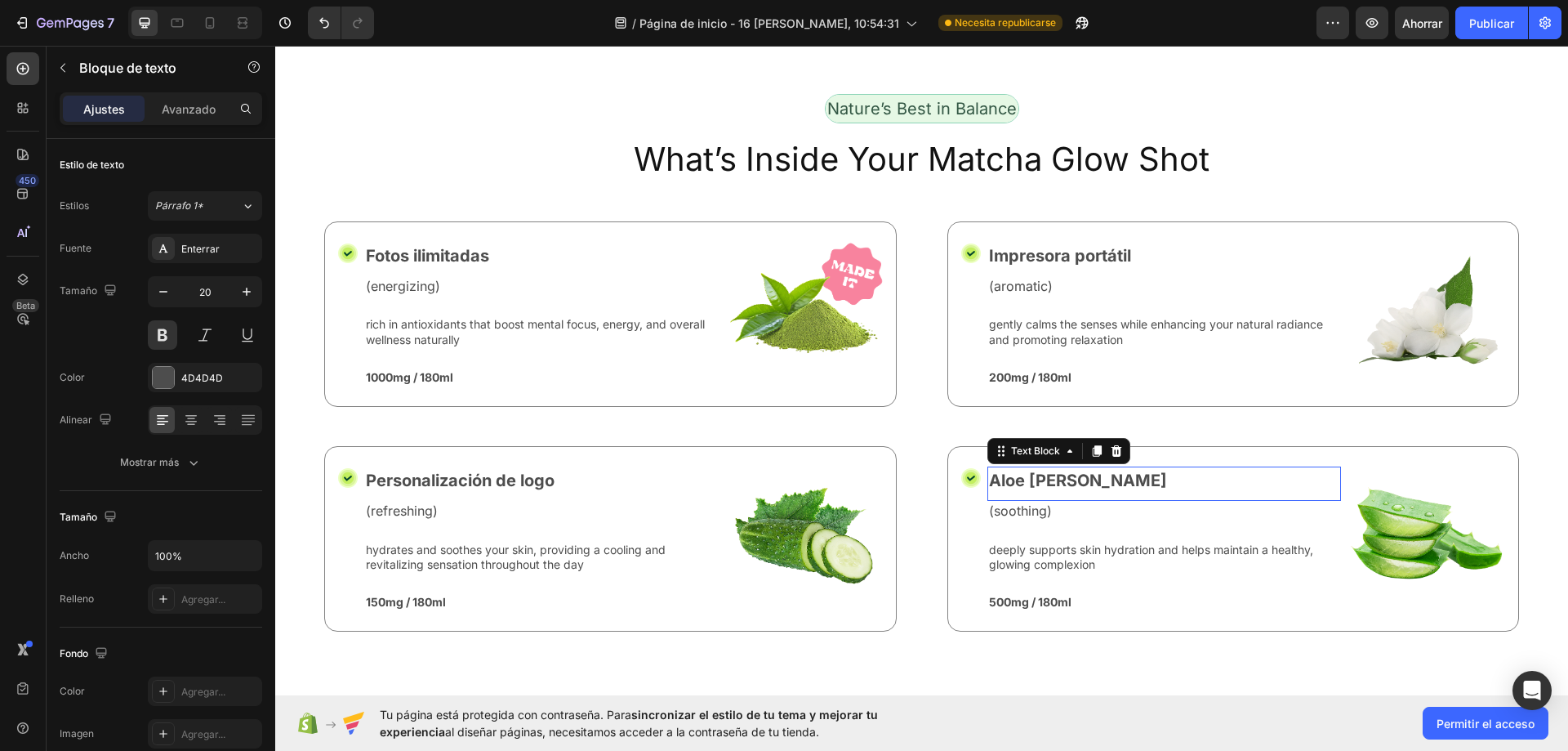
click at [1060, 468] on p "Aloe Vera" at bounding box center [1164, 480] width 351 height 25
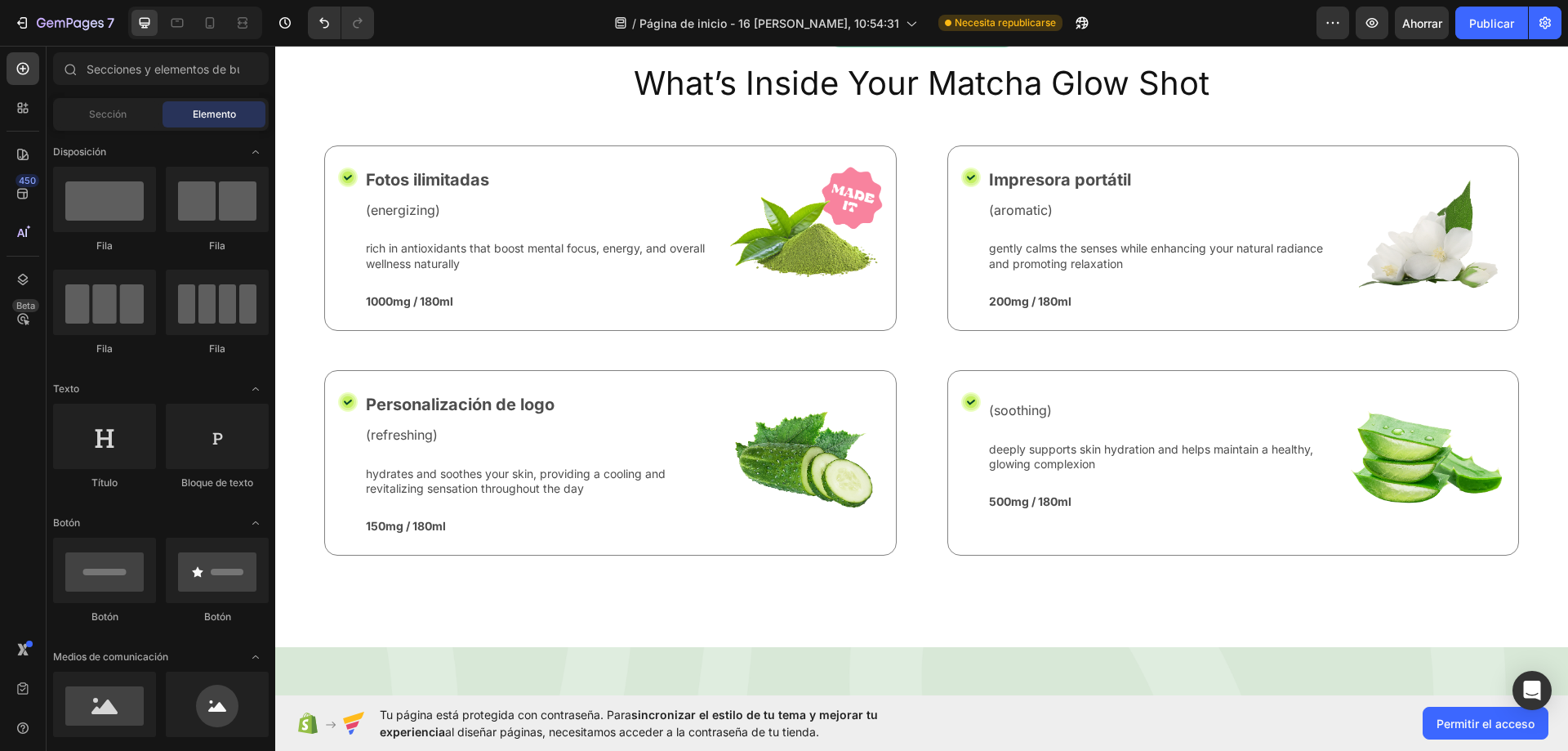
scroll to position [7048, 0]
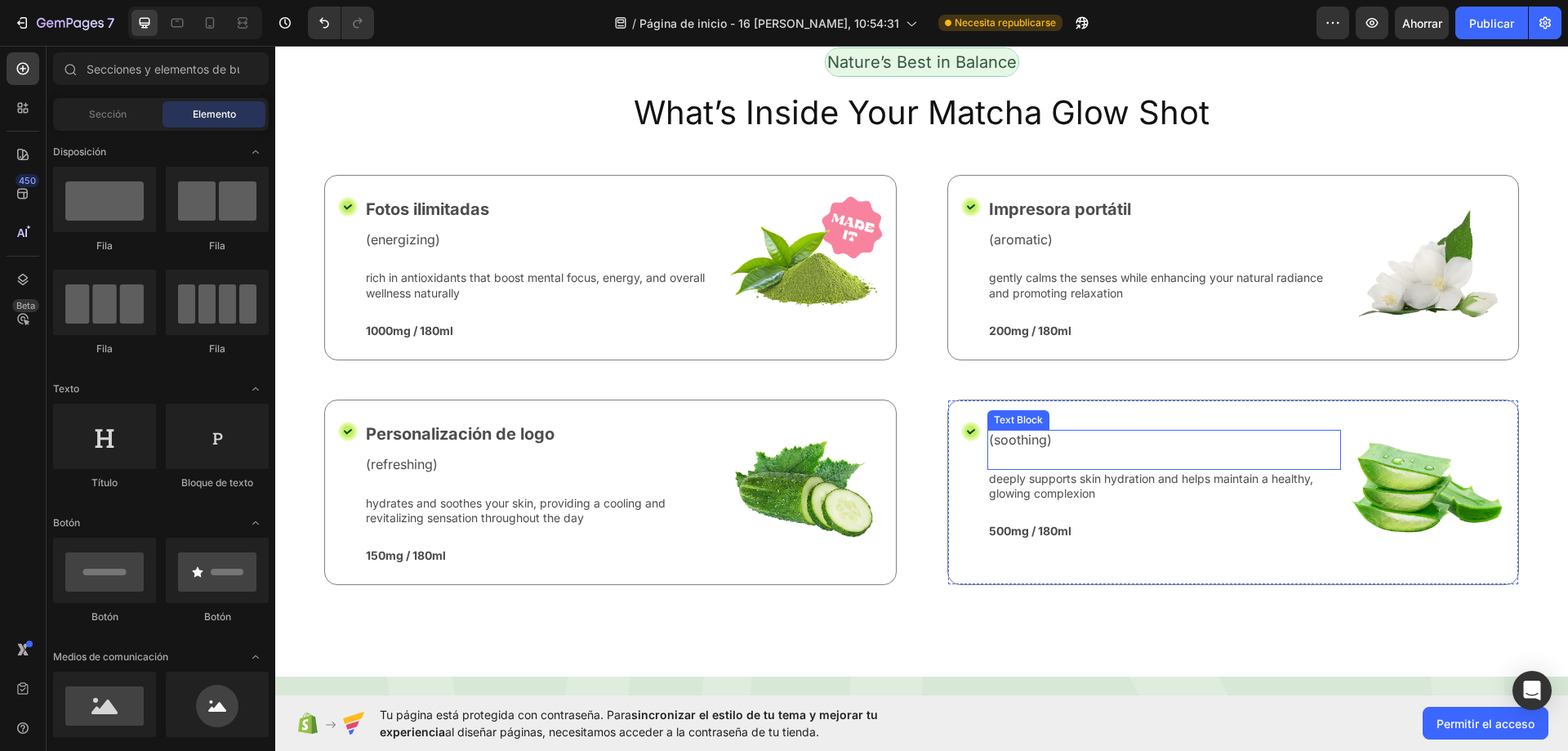
click at [1022, 413] on div "Text Block" at bounding box center [1018, 420] width 56 height 15
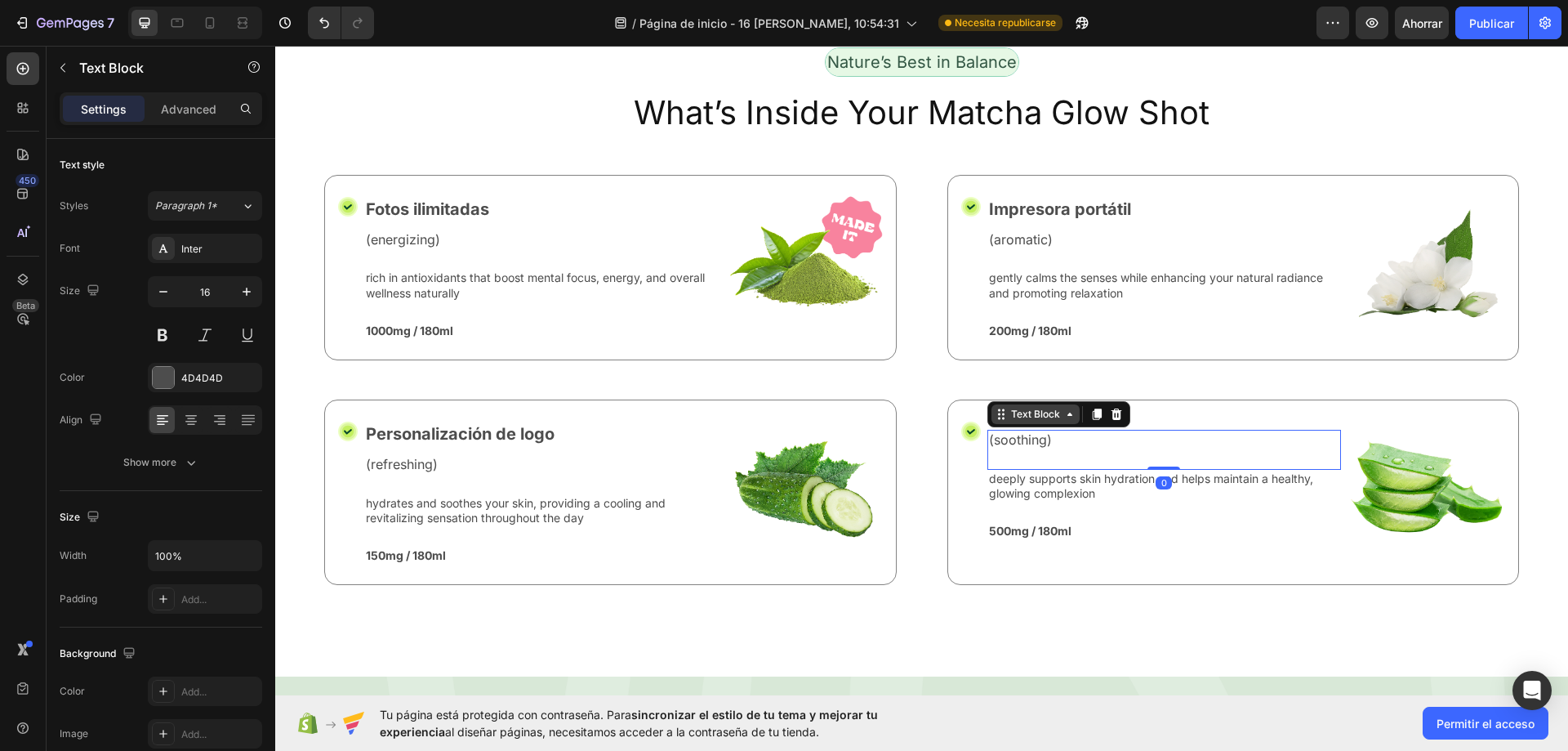
click at [1070, 414] on div "Text Block" at bounding box center [1035, 415] width 88 height 20
click at [1178, 407] on div "Icon Text Block (soothing) Text Block Row 3 cols Row 2 cols Row 1 col 0 deeply …" at bounding box center [1233, 492] width 572 height 186
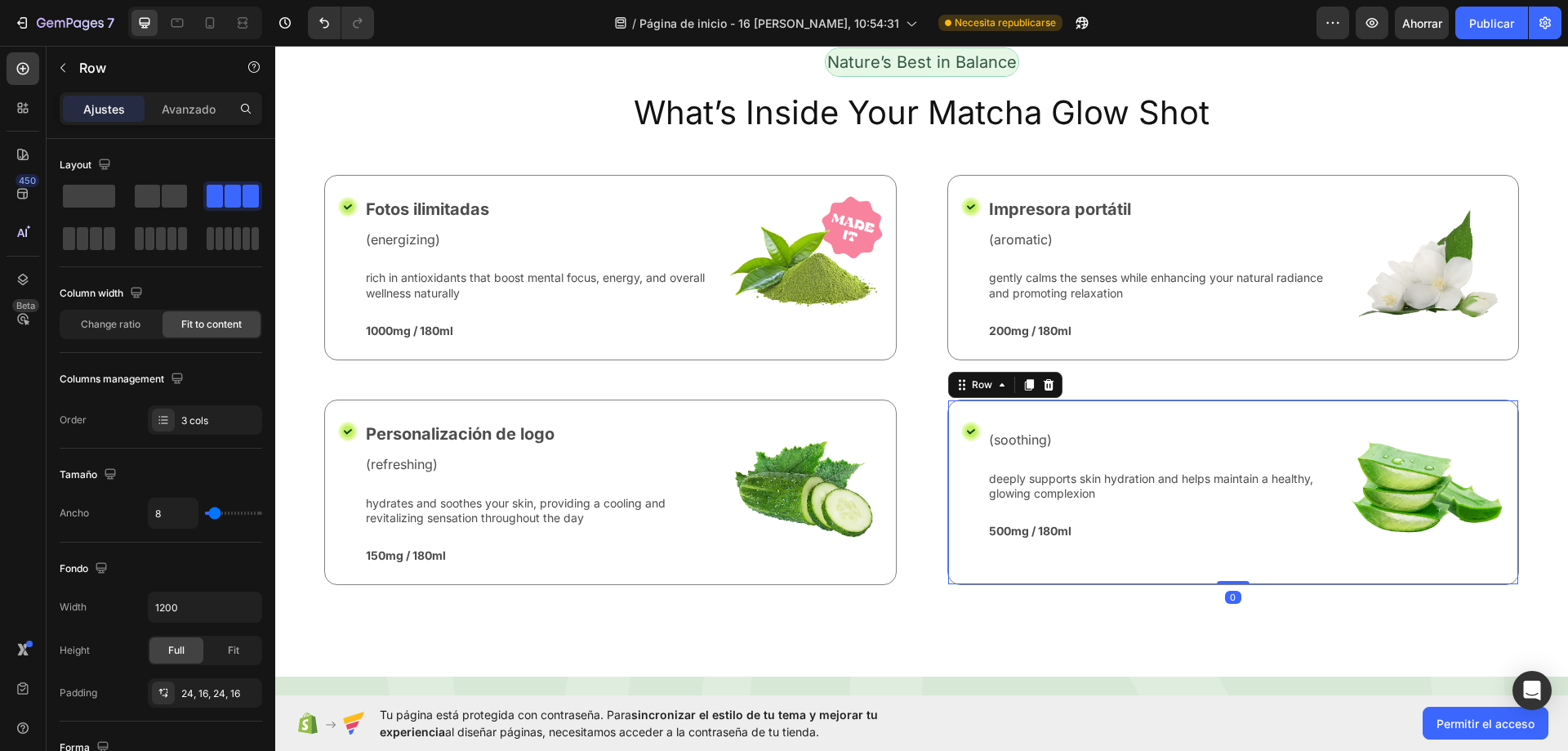
click at [1178, 407] on div "Icon Text Block (soothing) Text Block deeply supports skin hydration and helps …" at bounding box center [1233, 492] width 572 height 186
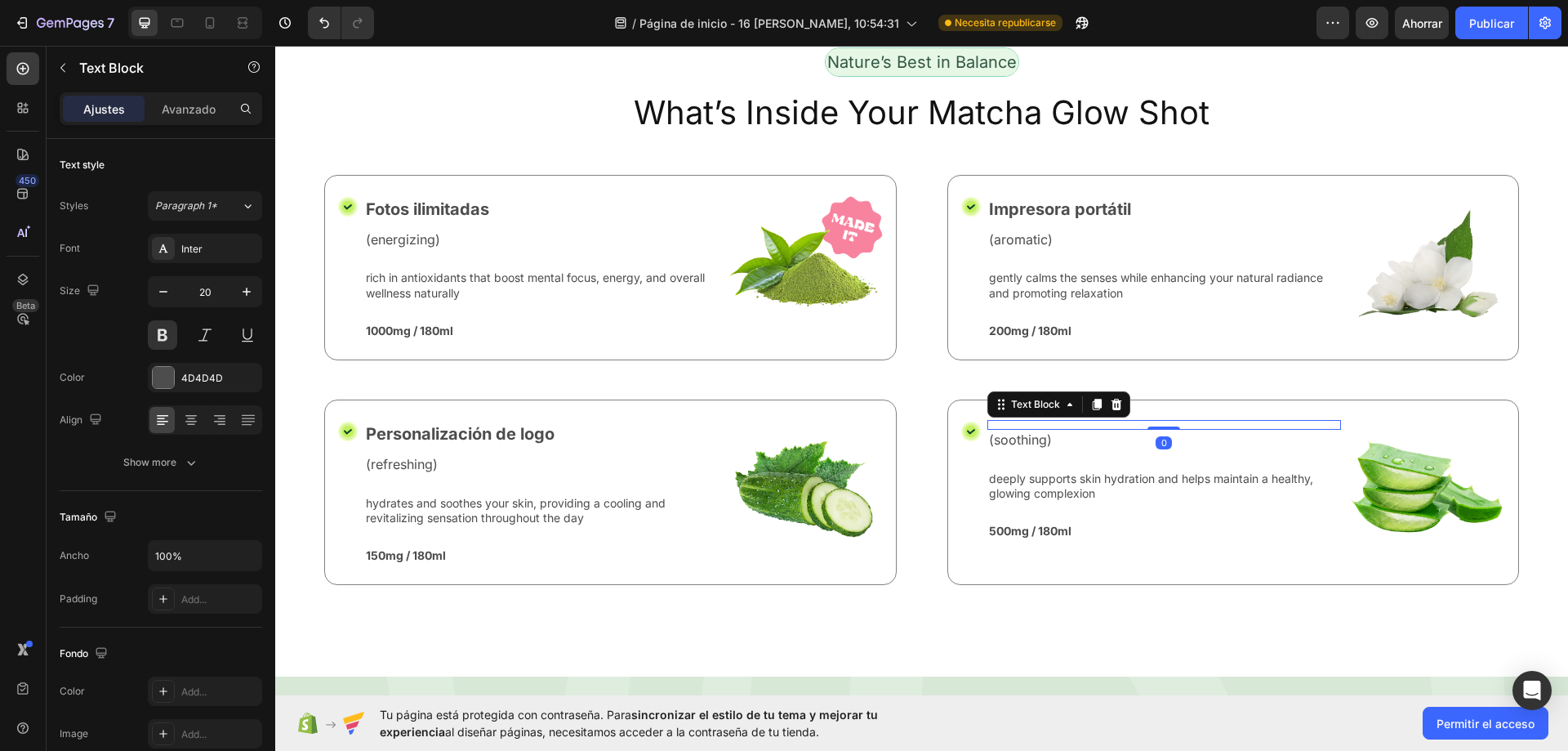
click at [1008, 420] on div "Text Block 0" at bounding box center [1164, 424] width 354 height 10
click at [323, 29] on icon "Deshacer/Rehacer" at bounding box center [324, 23] width 16 height 16
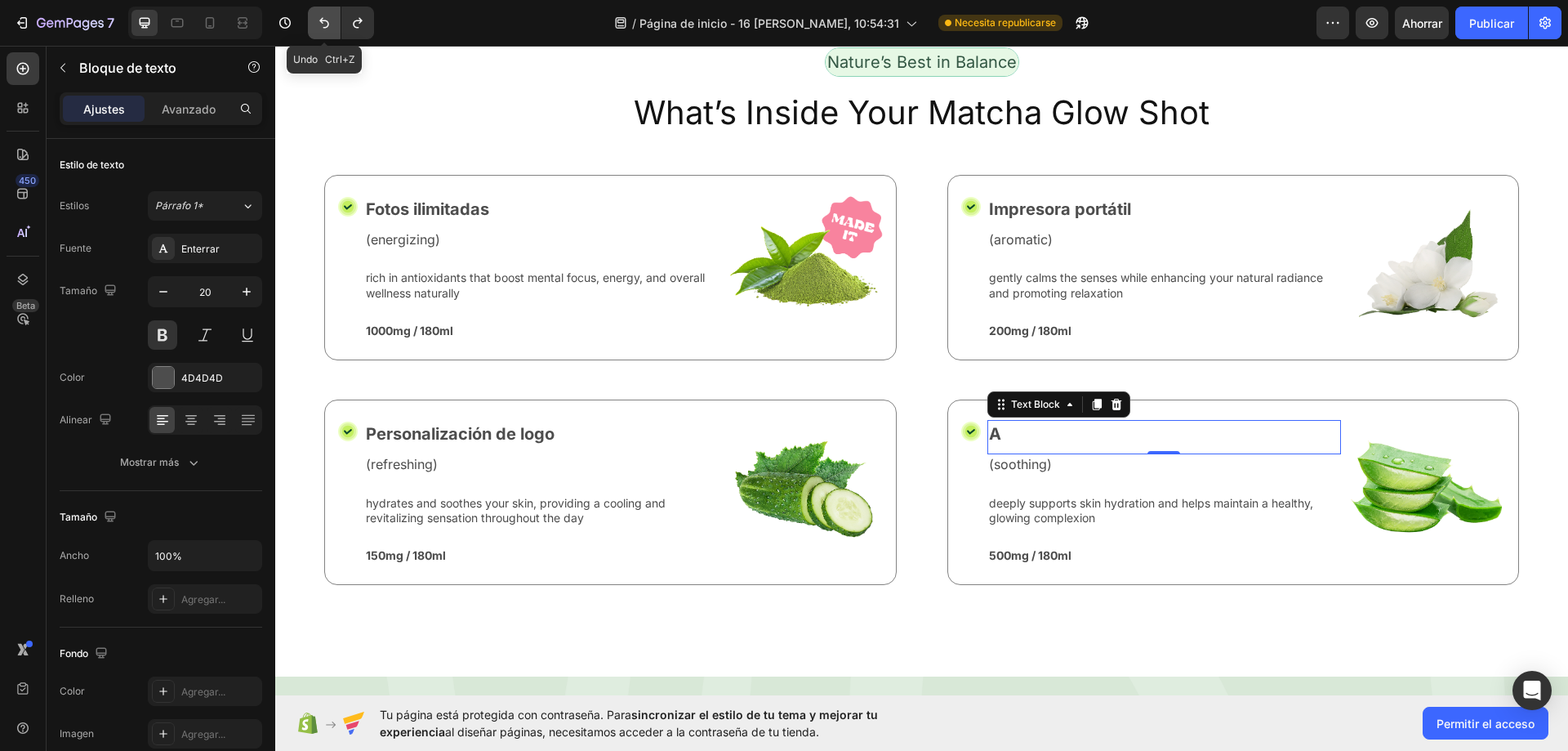
click at [323, 29] on icon "Deshacer/Rehacer" at bounding box center [324, 23] width 16 height 16
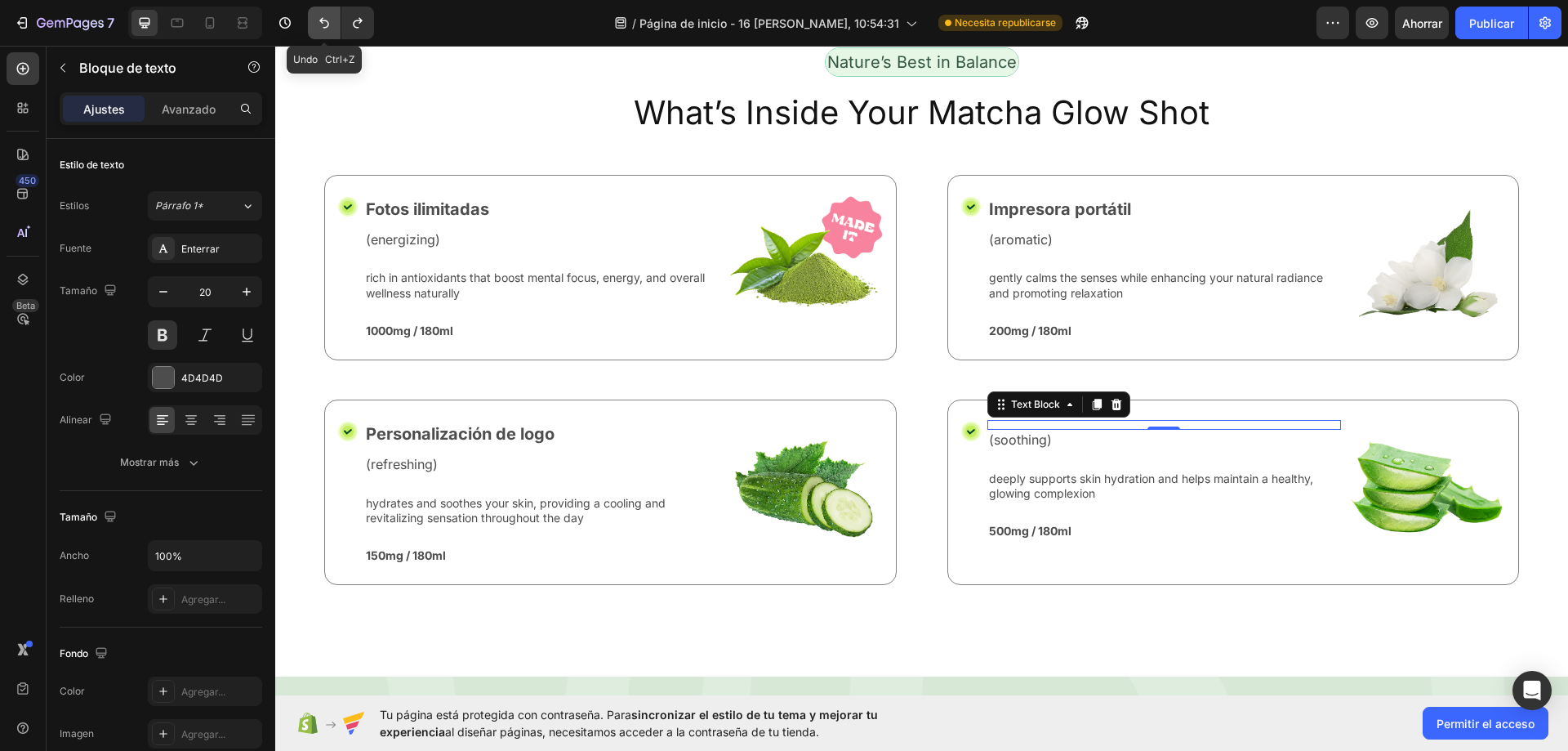
click at [323, 29] on icon "Deshacer/Rehacer" at bounding box center [324, 23] width 16 height 16
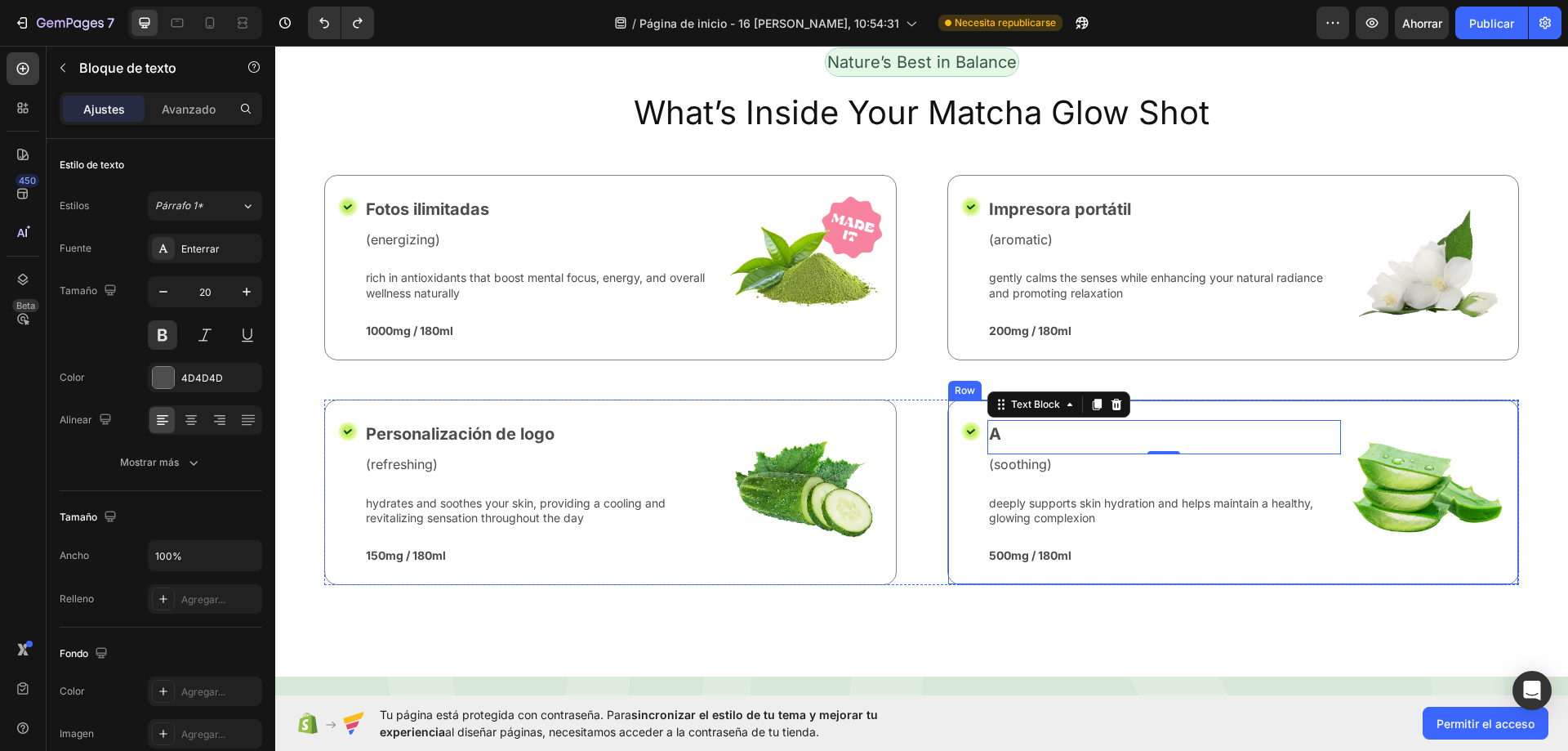
click at [1003, 426] on p "A" at bounding box center [1164, 434] width 351 height 25
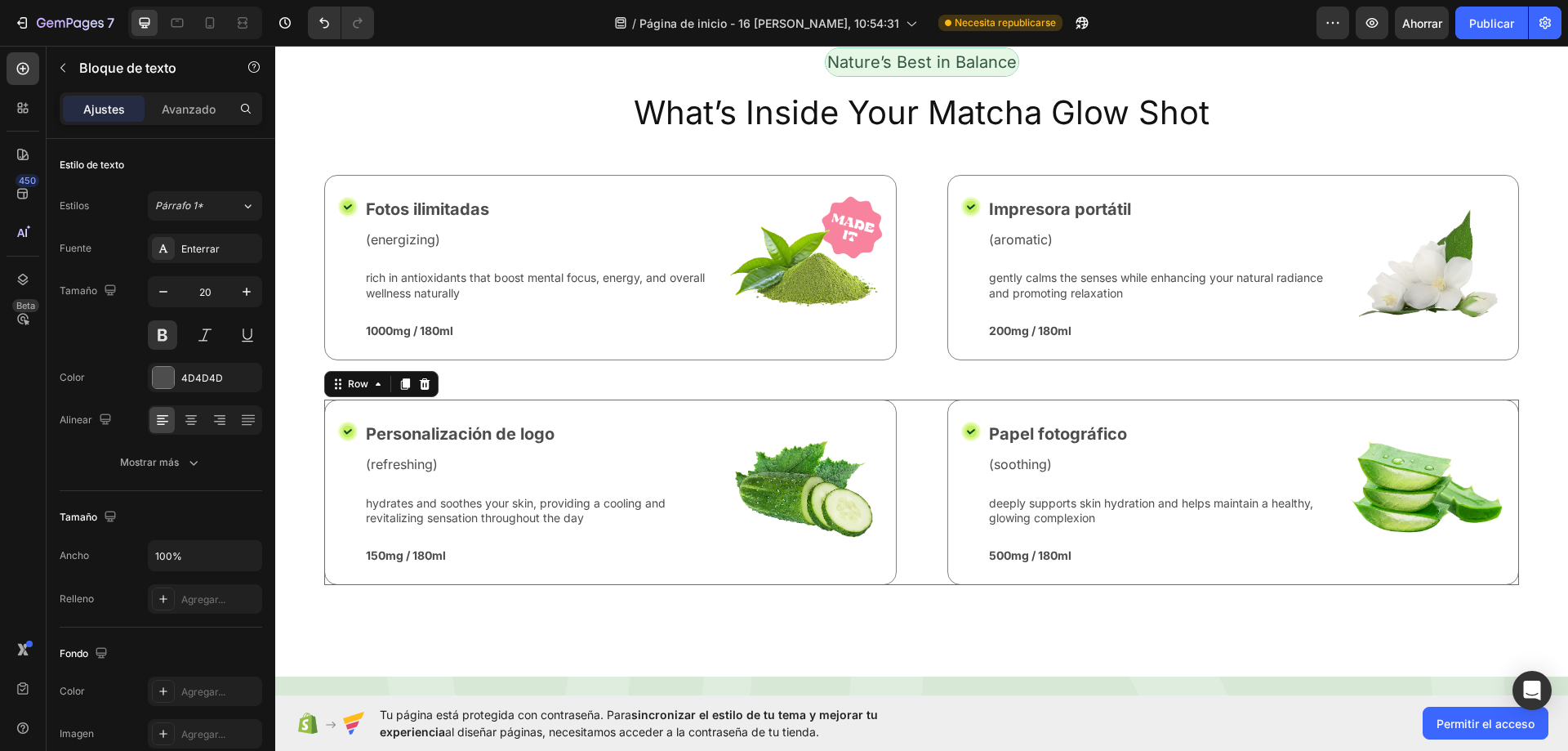
click at [934, 538] on div "Icon Personalización de logo Text Block (refreshing) Text Block hydrates and so…" at bounding box center [921, 492] width 1194 height 186
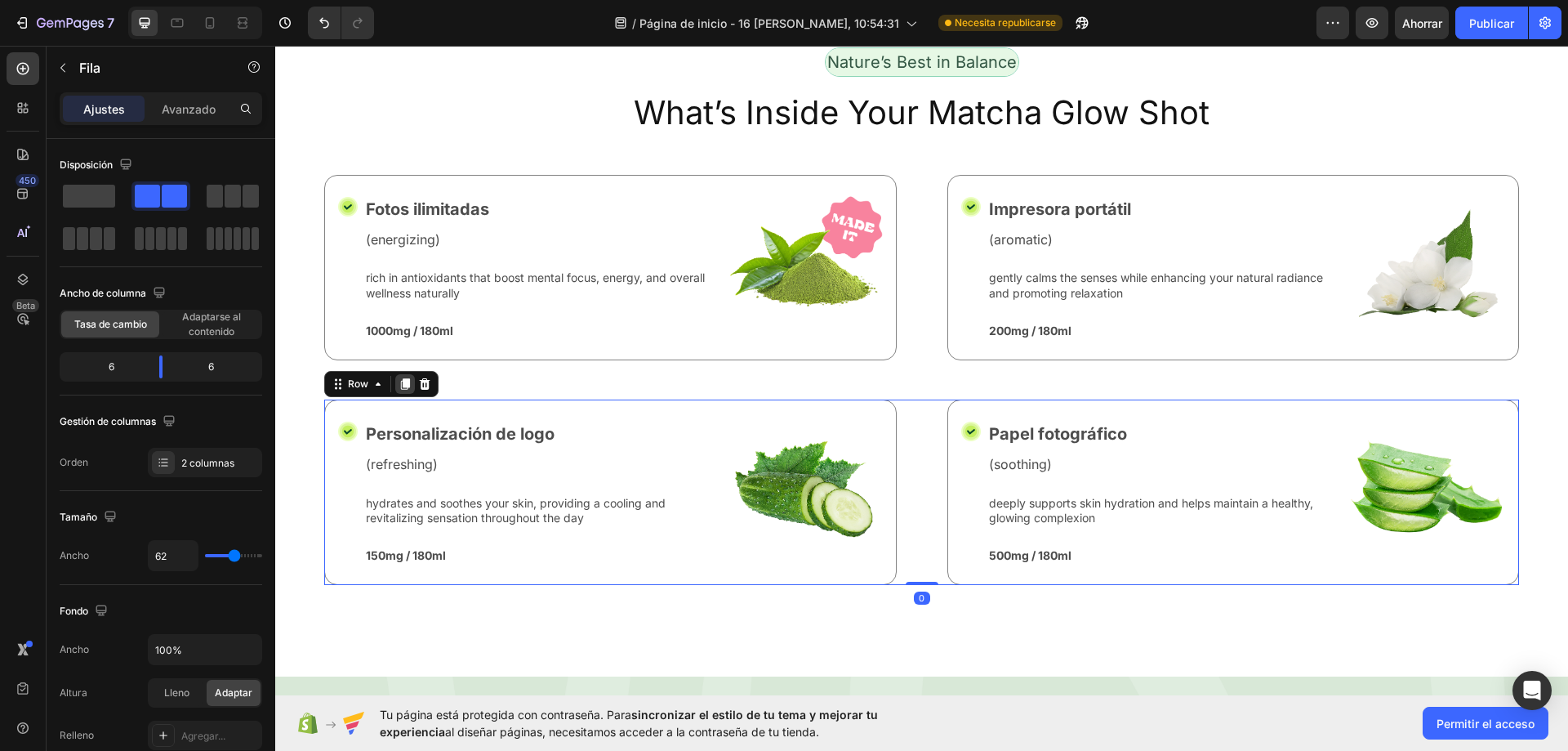
click at [402, 377] on icon at bounding box center [405, 383] width 13 height 13
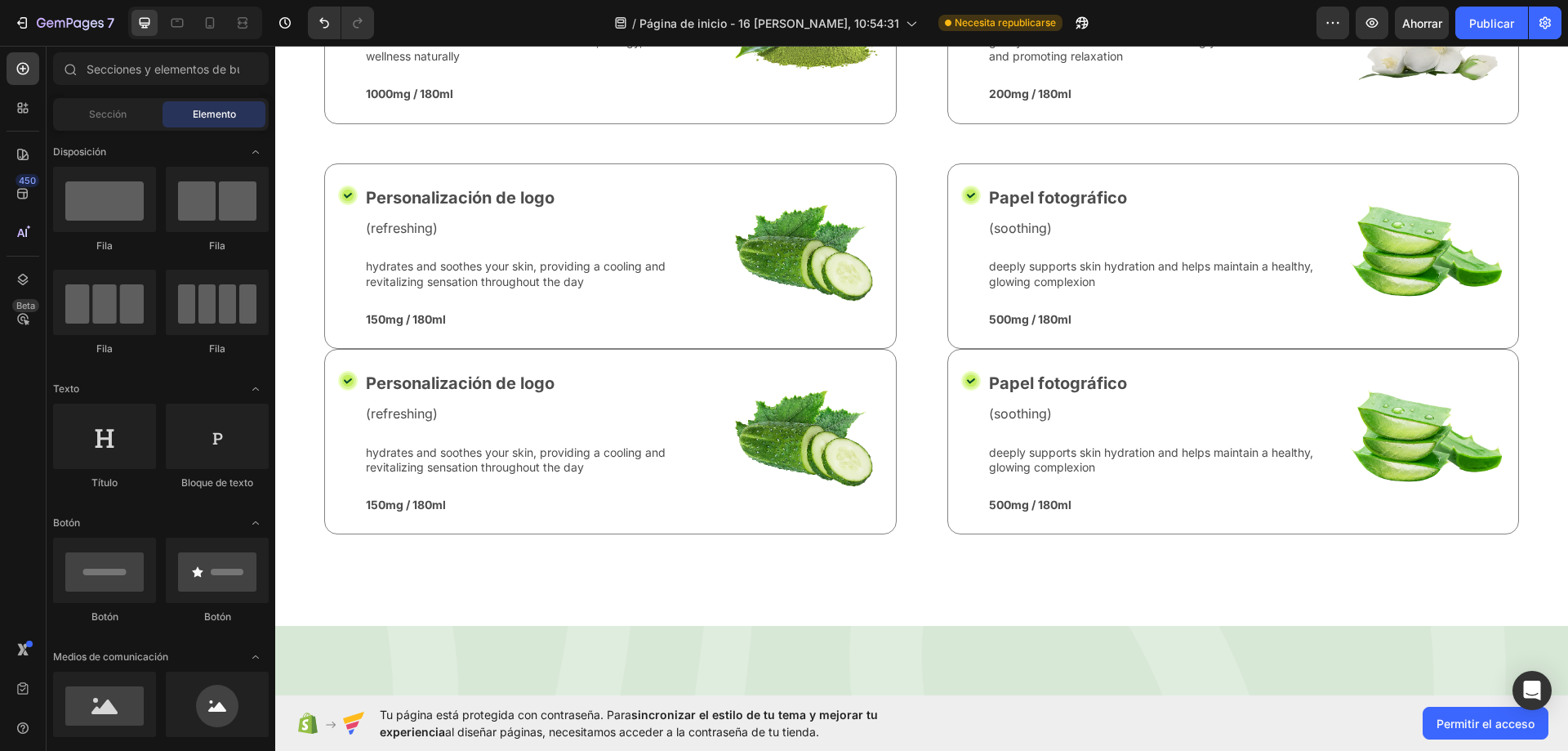
scroll to position [7095, 0]
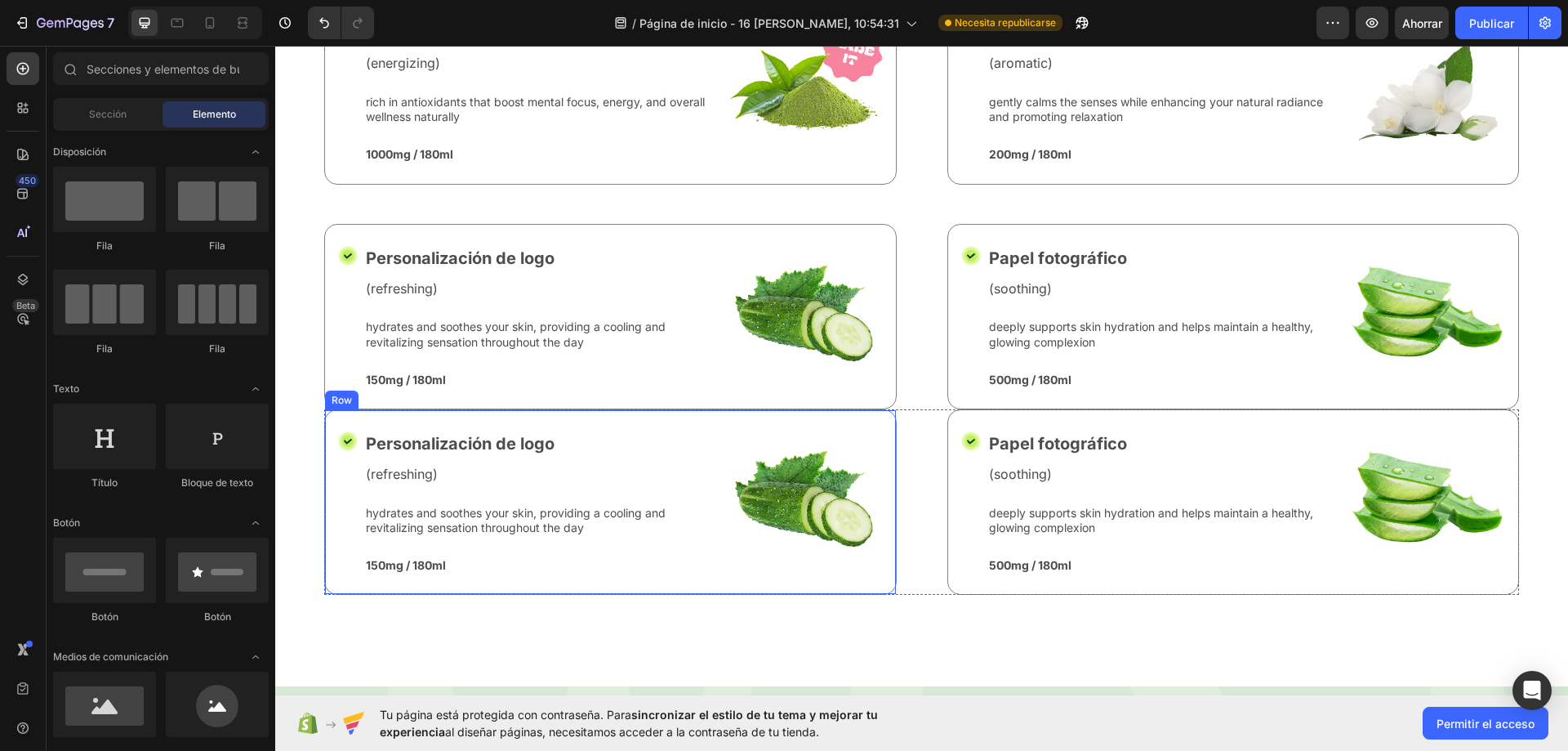
click at [776, 416] on div "Icon Personalización de logo Text Block (refreshing) Text Block hydrates and so…" at bounding box center [610, 502] width 572 height 186
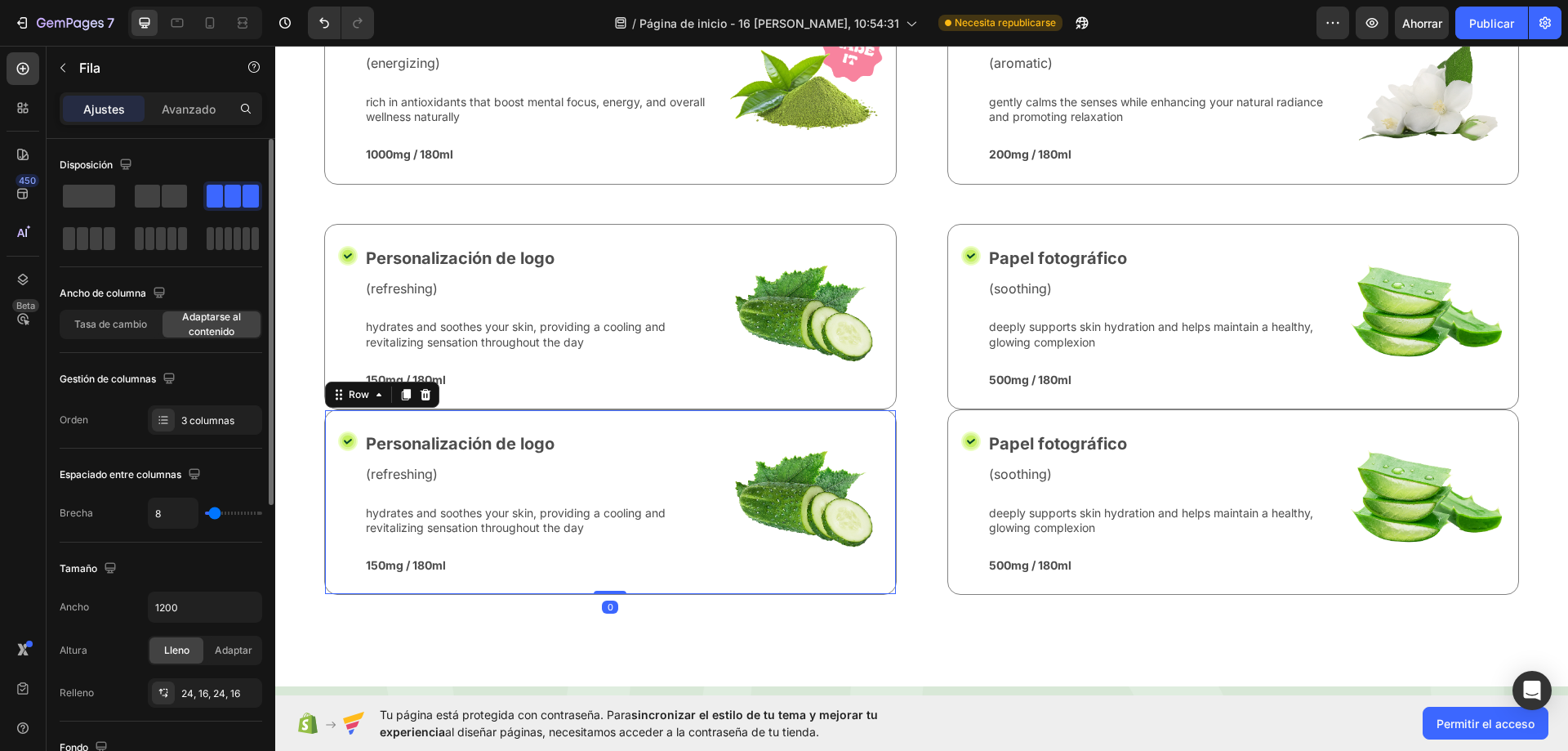
type input "18"
type input "42"
type input "36"
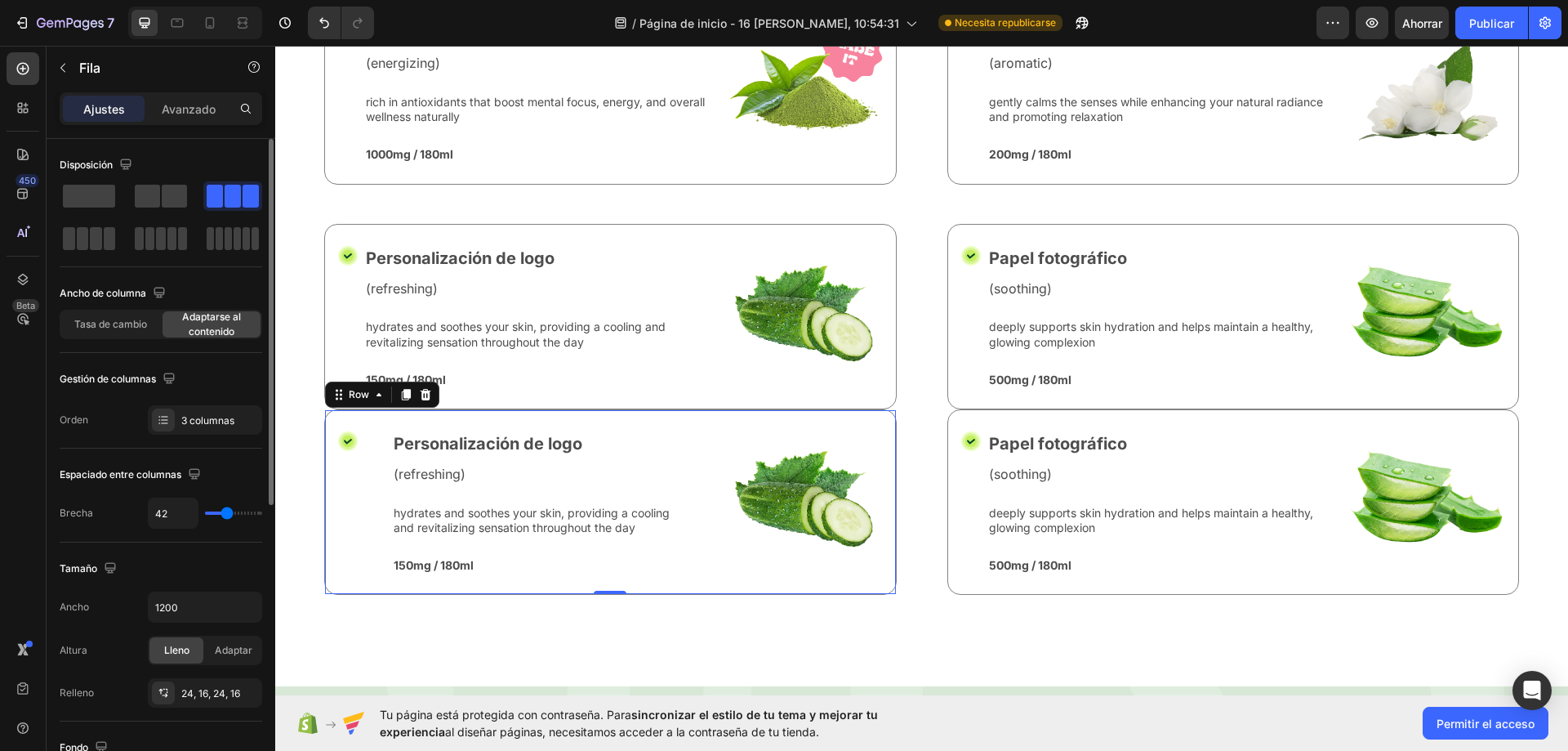
type input "36"
type input "16"
type input "9"
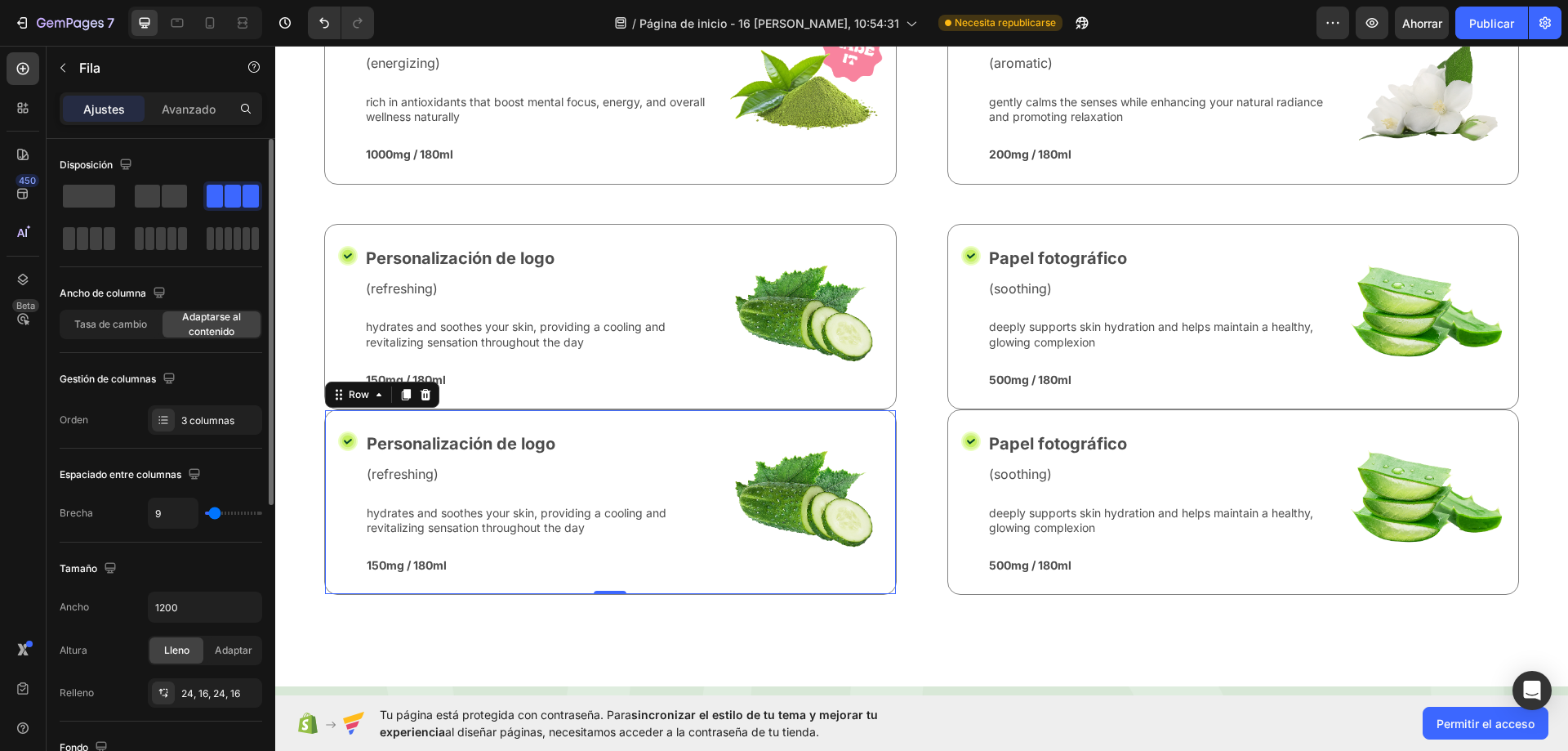
type input "7"
drag, startPoint x: 227, startPoint y: 514, endPoint x: 214, endPoint y: 513, distance: 13.0
type input "7"
click at [214, 513] on input "range" at bounding box center [233, 513] width 57 height 4
click at [154, 119] on div "Avanzado" at bounding box center [189, 108] width 82 height 26
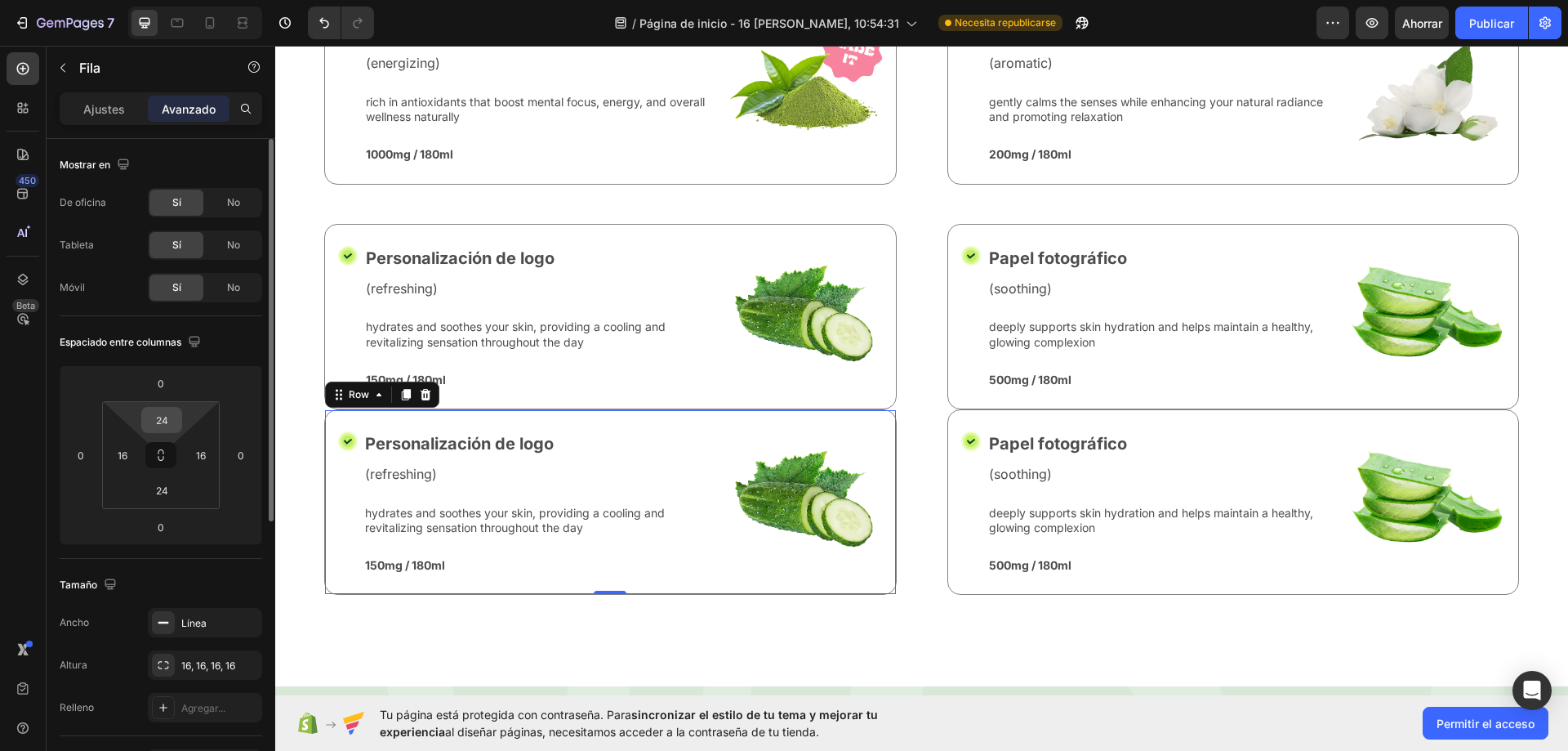
click at [159, 422] on input "24" at bounding box center [162, 420] width 33 height 25
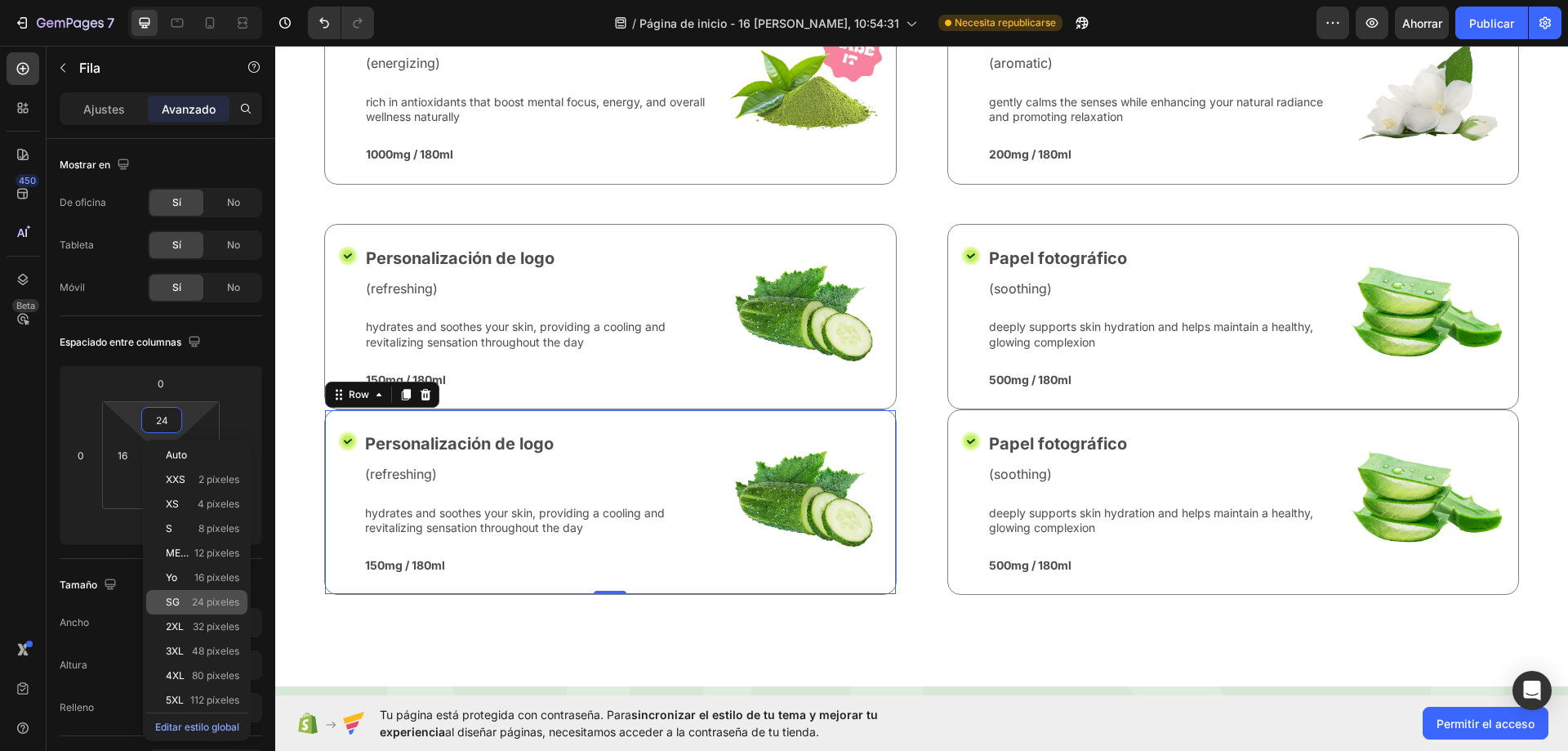
click at [179, 612] on div "SG 24 píxeles" at bounding box center [197, 602] width 101 height 25
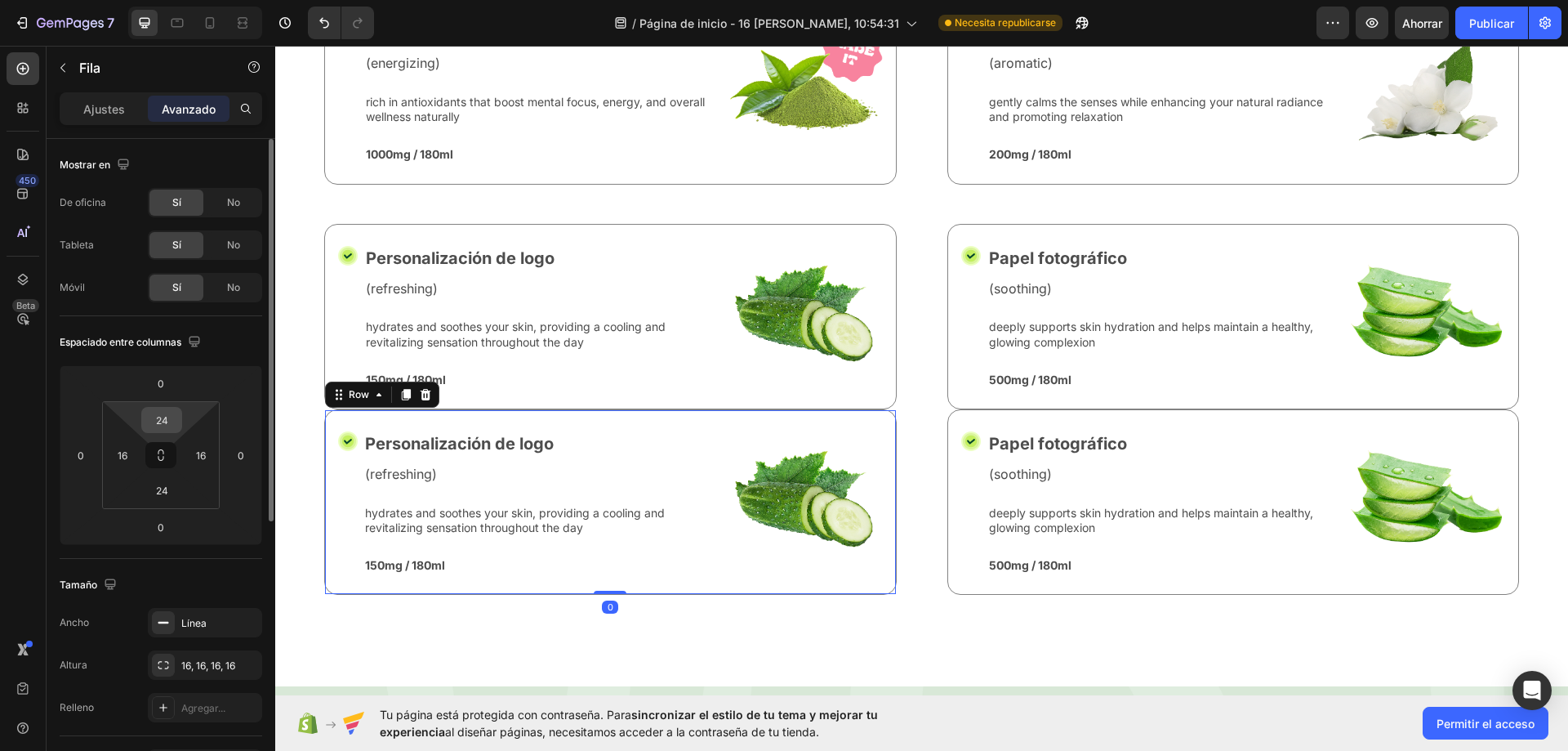
click at [160, 408] on input "24" at bounding box center [162, 420] width 33 height 25
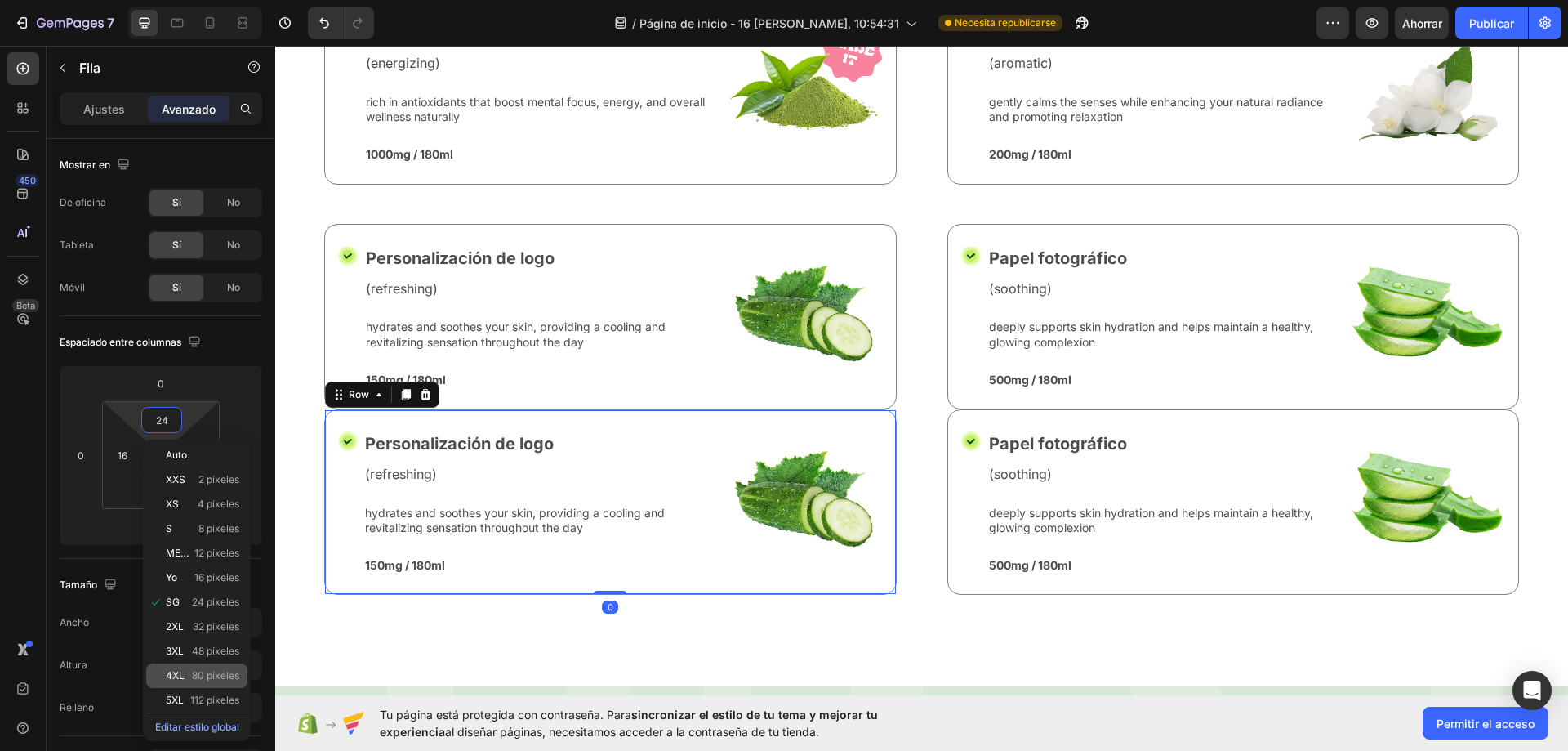
click at [194, 676] on font "80 píxeles" at bounding box center [215, 676] width 47 height 12
type input "80"
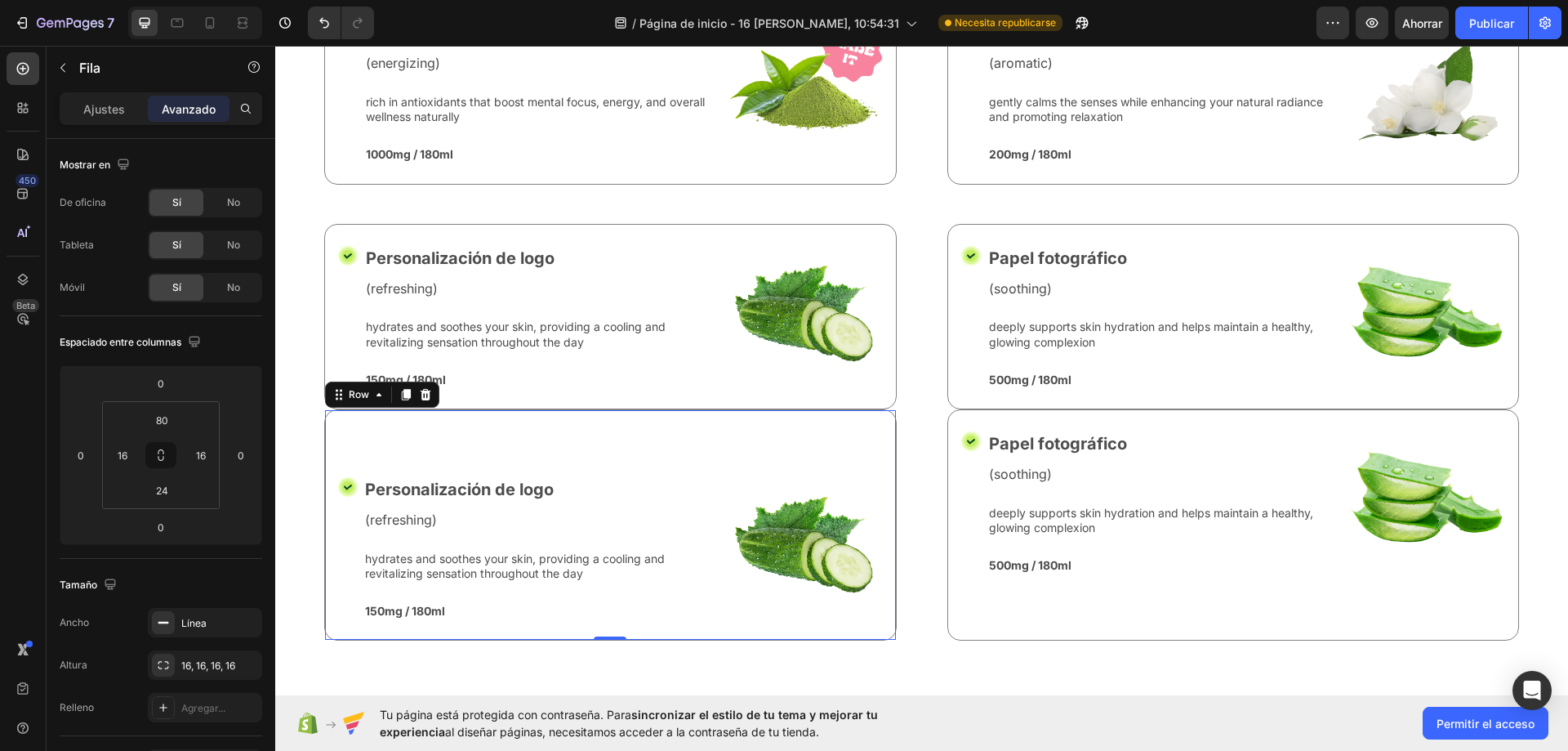
click at [194, 0] on div "7 / Página de inicio - 16 de agosto, 10:54:31 Necesita republicarse Avance Ahor…" at bounding box center [784, 0] width 1568 height 0
click at [938, 456] on div "Icon Personalización de logo Text Block (refreshing) Text Block hydrates and so…" at bounding box center [921, 525] width 1194 height 231
click at [322, 29] on icon "Deshacer/Rehacer" at bounding box center [324, 23] width 16 height 16
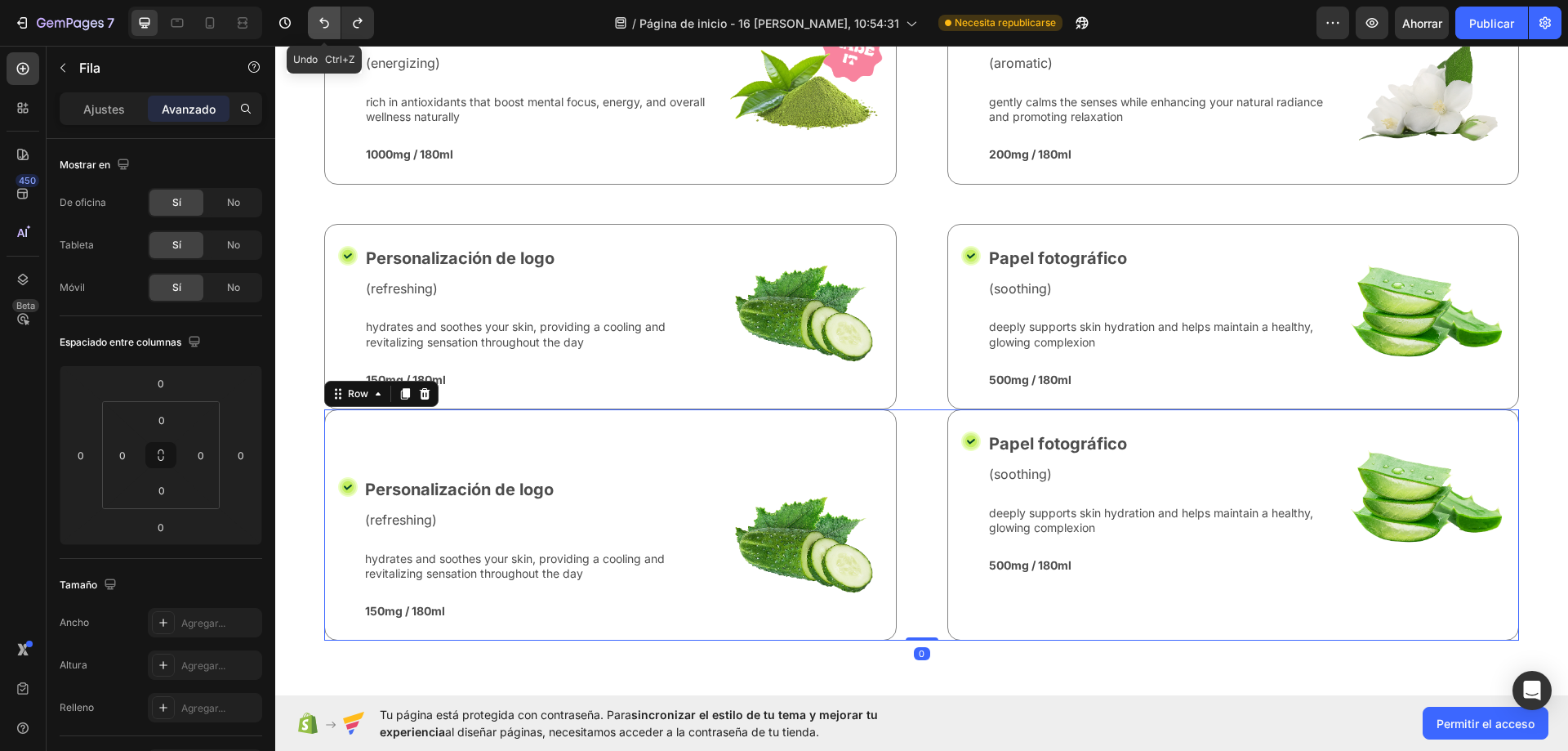
click at [322, 29] on icon "Deshacer/Rehacer" at bounding box center [324, 23] width 16 height 16
click at [322, 30] on icon "Deshacer/Rehacer" at bounding box center [324, 23] width 16 height 16
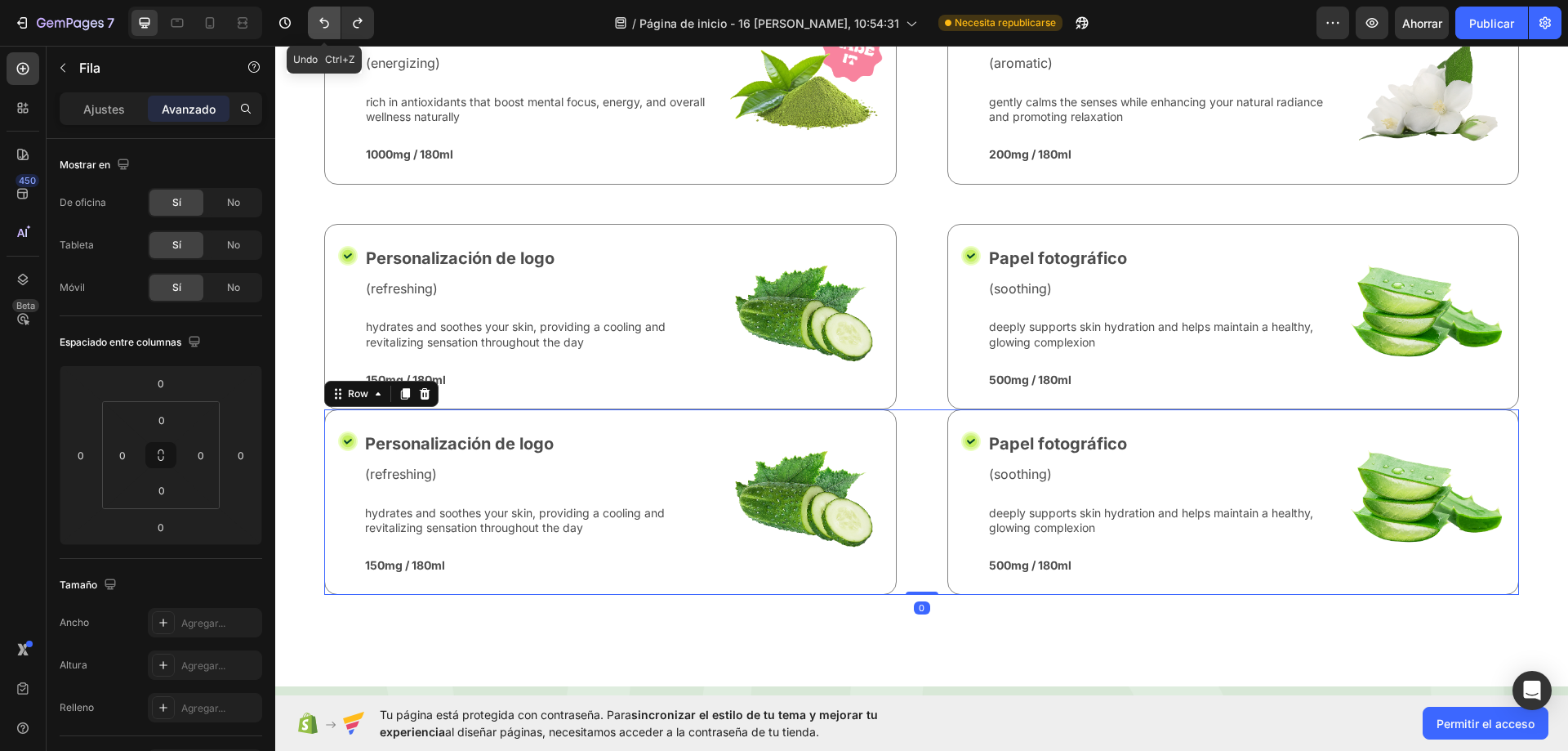
click at [322, 30] on icon "Deshacer/Rehacer" at bounding box center [324, 23] width 16 height 16
click at [321, 31] on button "Deshacer/Rehacer" at bounding box center [324, 22] width 33 height 33
click at [333, 18] on icon "Deshacer/Rehacer" at bounding box center [324, 23] width 16 height 16
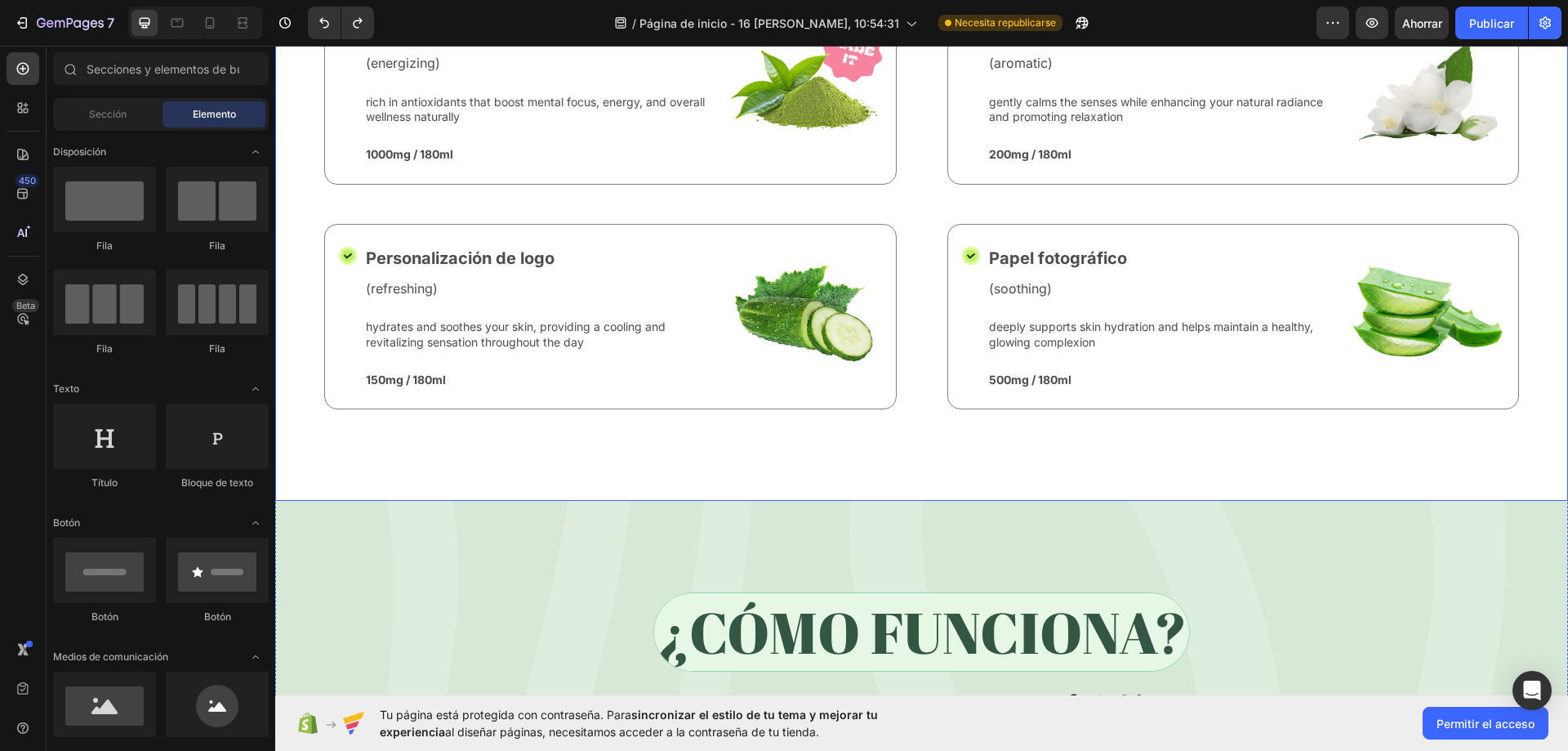
click at [412, 458] on div "Nature’s Best in Balance Text Block Row What’s Inside Your Matcha Glow Shot Hea…" at bounding box center [921, 186] width 1293 height 630
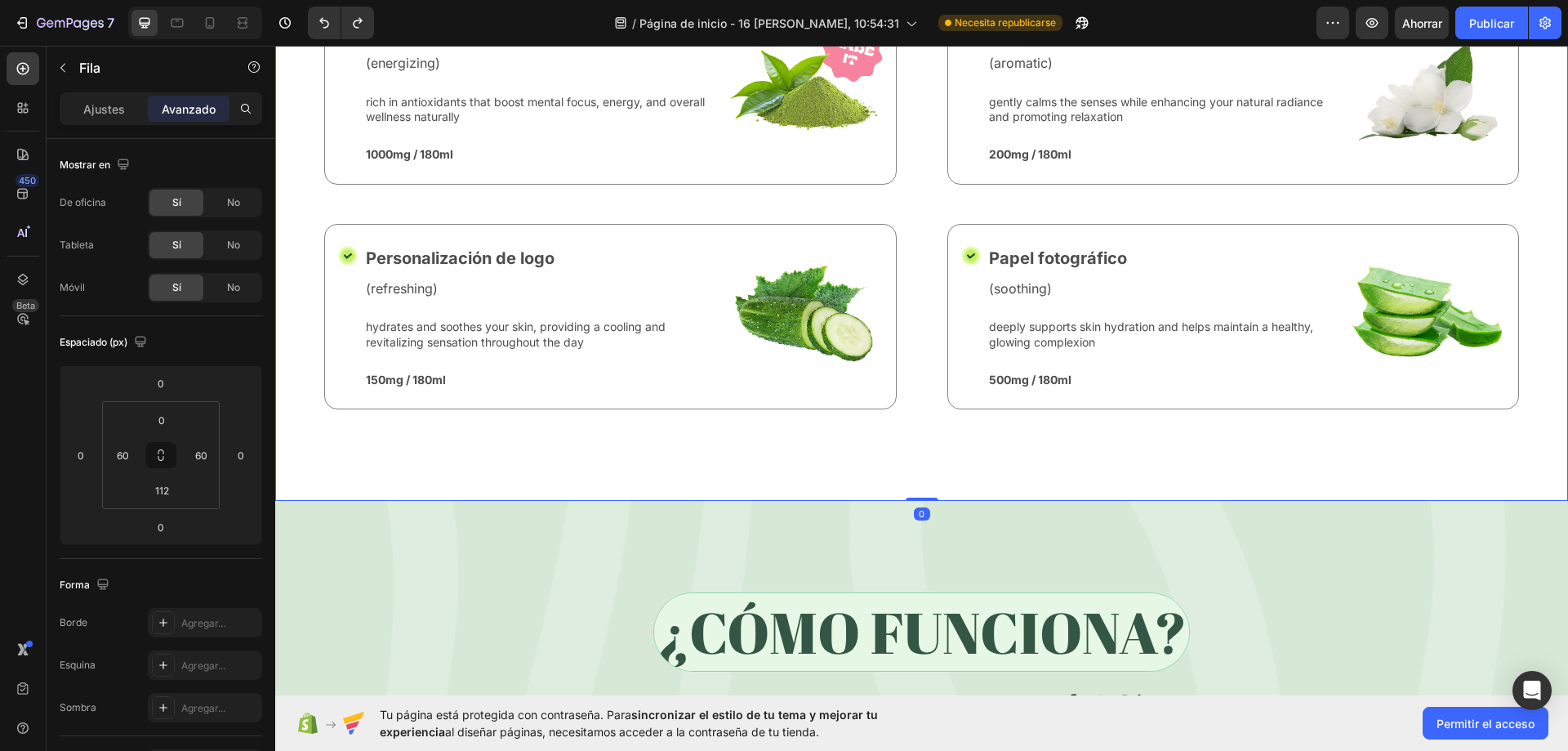
click at [463, 389] on div "Icon Personalización de logo Text Block (refreshing) Text Block hydrates and so…" at bounding box center [610, 316] width 572 height 186
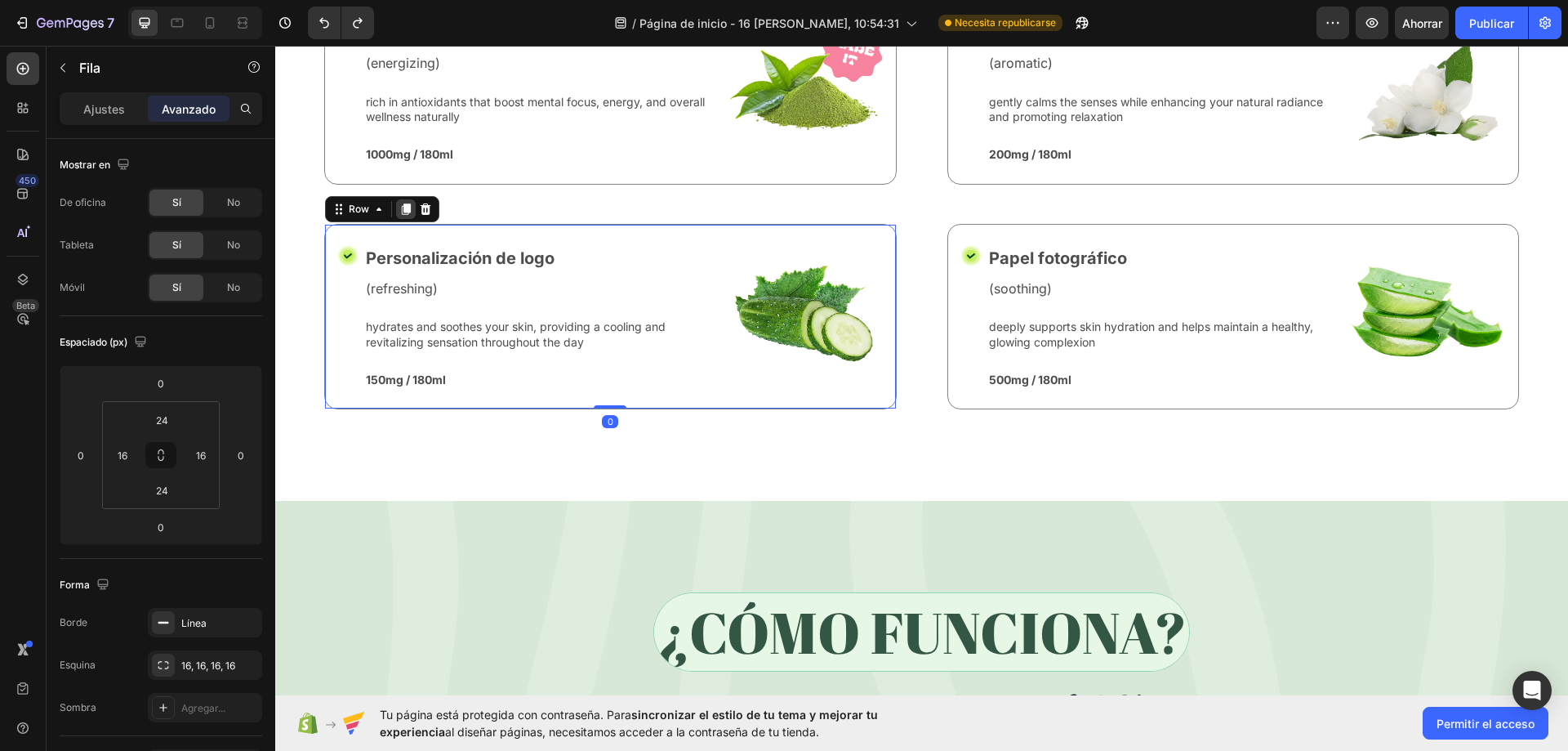
click at [408, 203] on icon at bounding box center [406, 209] width 9 height 12
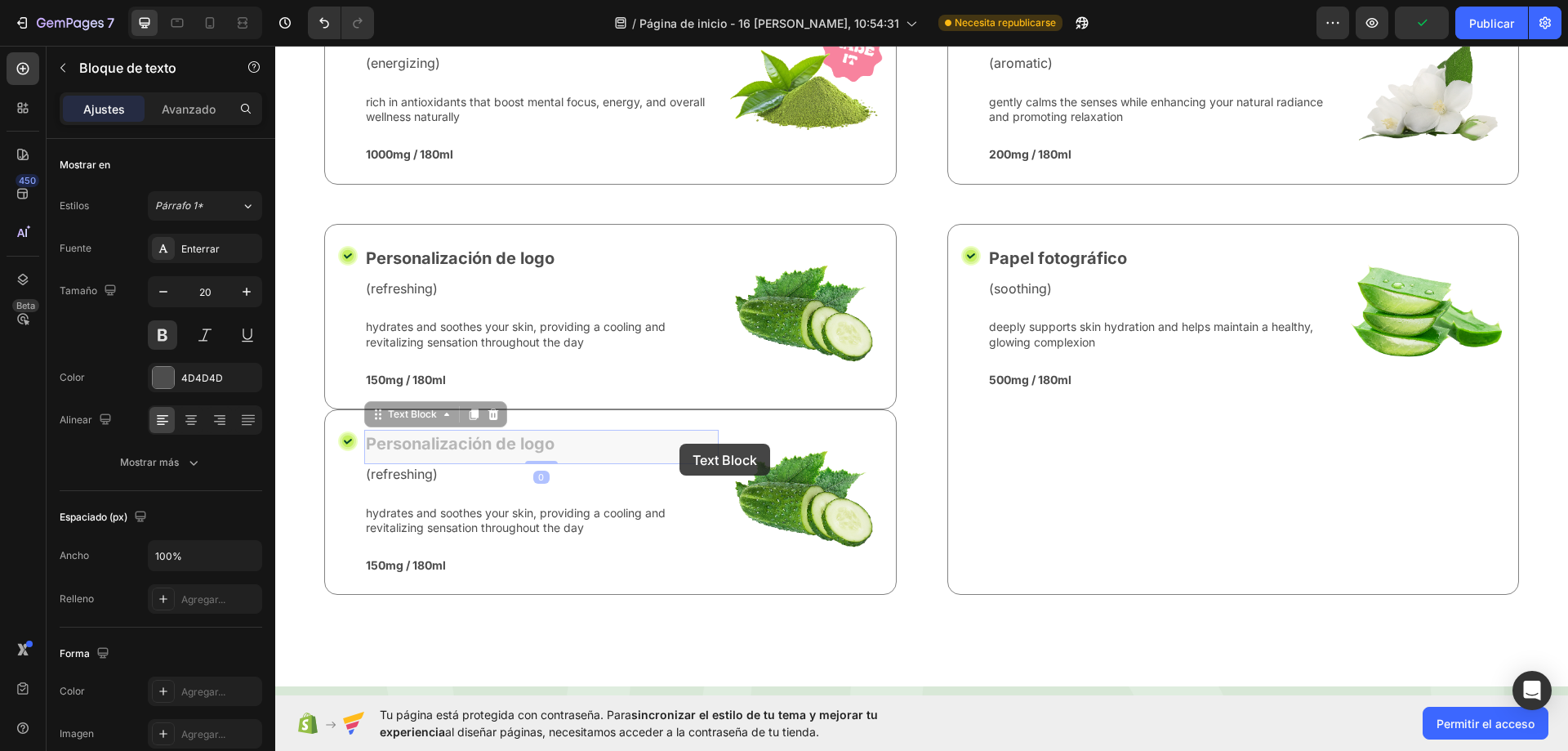
drag, startPoint x: 679, startPoint y: 445, endPoint x: 683, endPoint y: 460, distance: 15.5
click at [683, 460] on div "Personalización de logo Text Block 0 Personalización de logo Text Block 0 (refr…" at bounding box center [540, 502] width 354 height 145
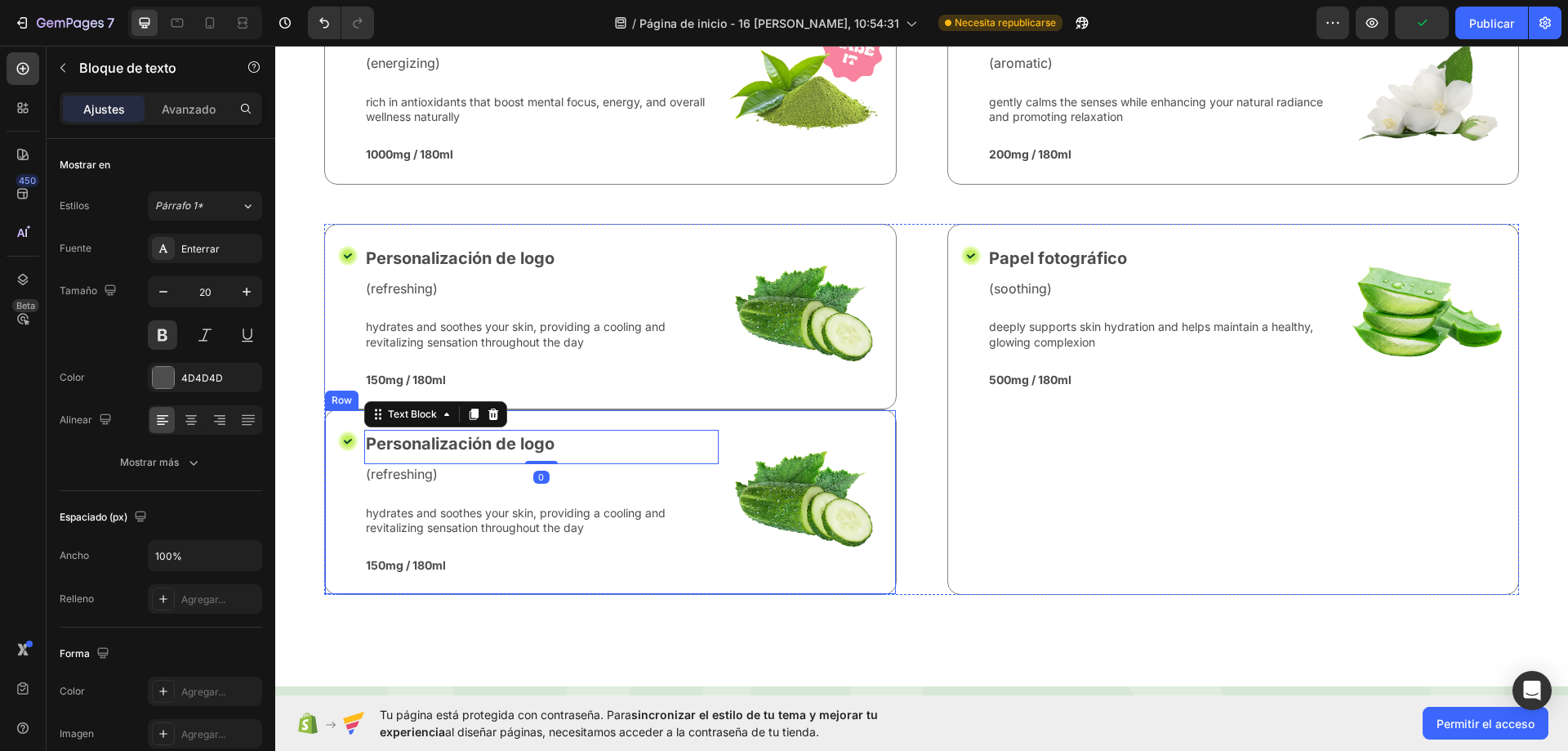
click at [337, 414] on div "Icon Personalización de logo Text Block 0 (refreshing) Text Block hydrates and …" at bounding box center [610, 502] width 572 height 186
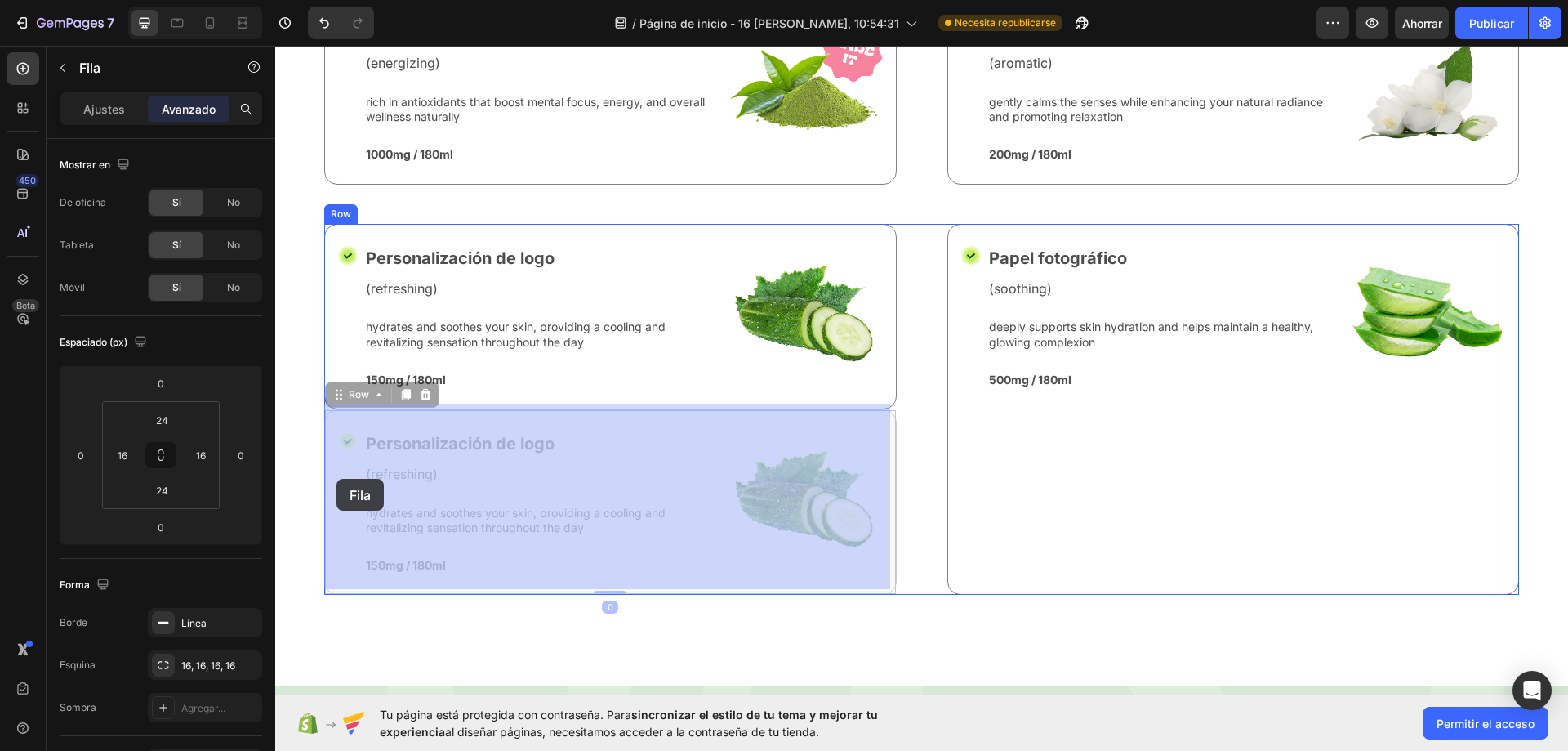
drag, startPoint x: 334, startPoint y: 408, endPoint x: 336, endPoint y: 478, distance: 70.0
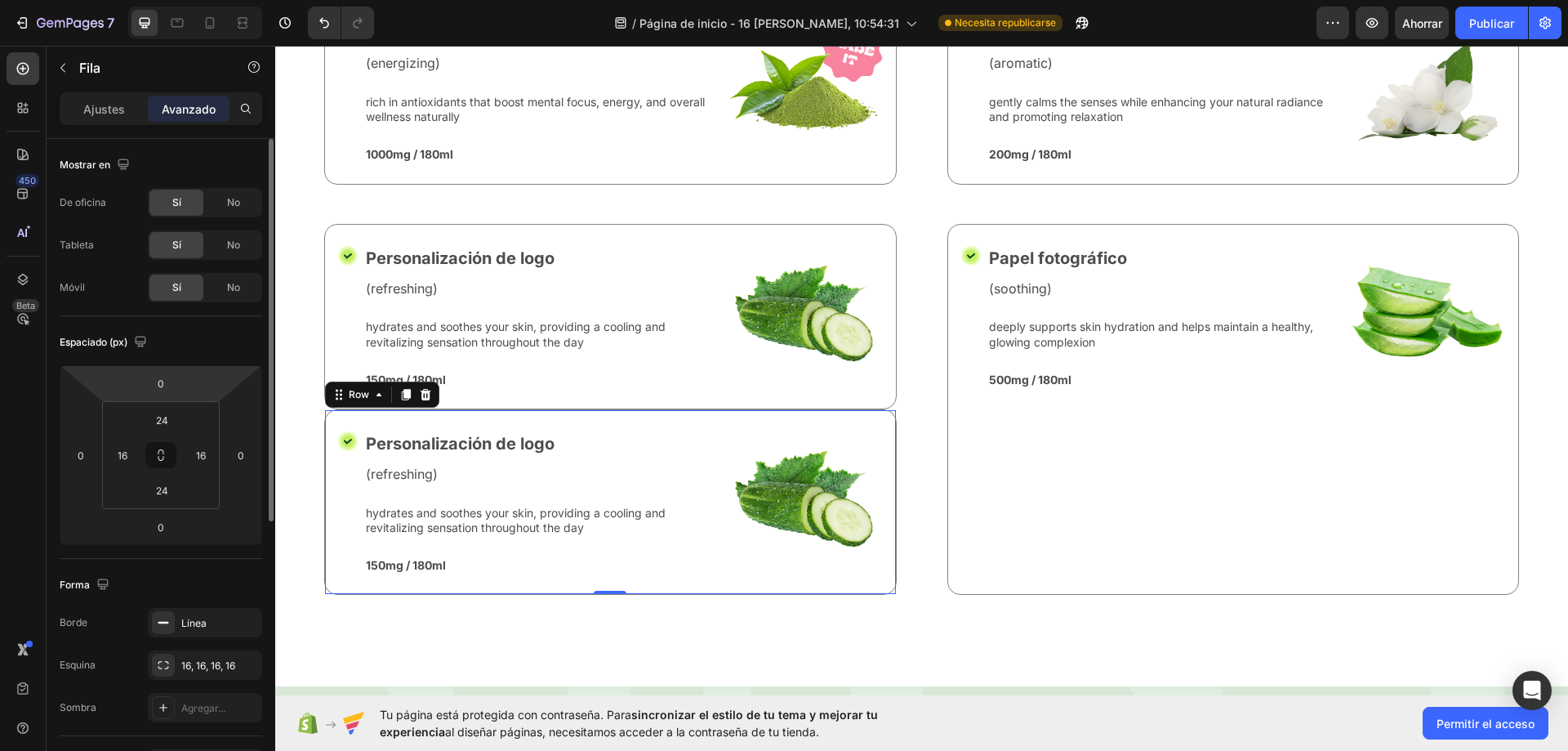
click at [184, 0] on html "7 / Página de inicio - 16 de agosto, 10:54:31 Necesita republicarse Avance Ahor…" at bounding box center [784, 0] width 1568 height 0
click at [170, 532] on input "0" at bounding box center [161, 527] width 33 height 25
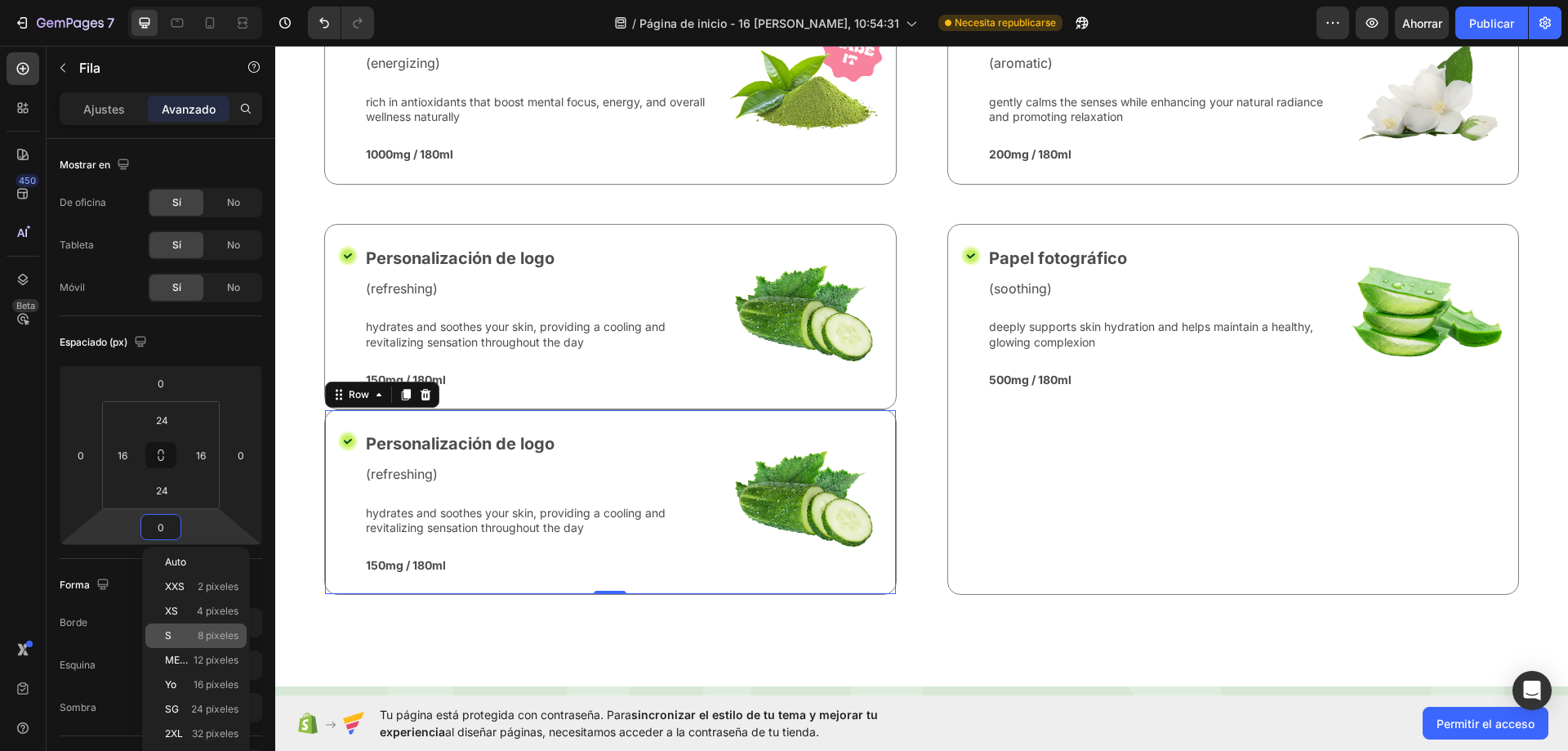
click at [199, 625] on div "S 8 píxeles" at bounding box center [196, 636] width 101 height 25
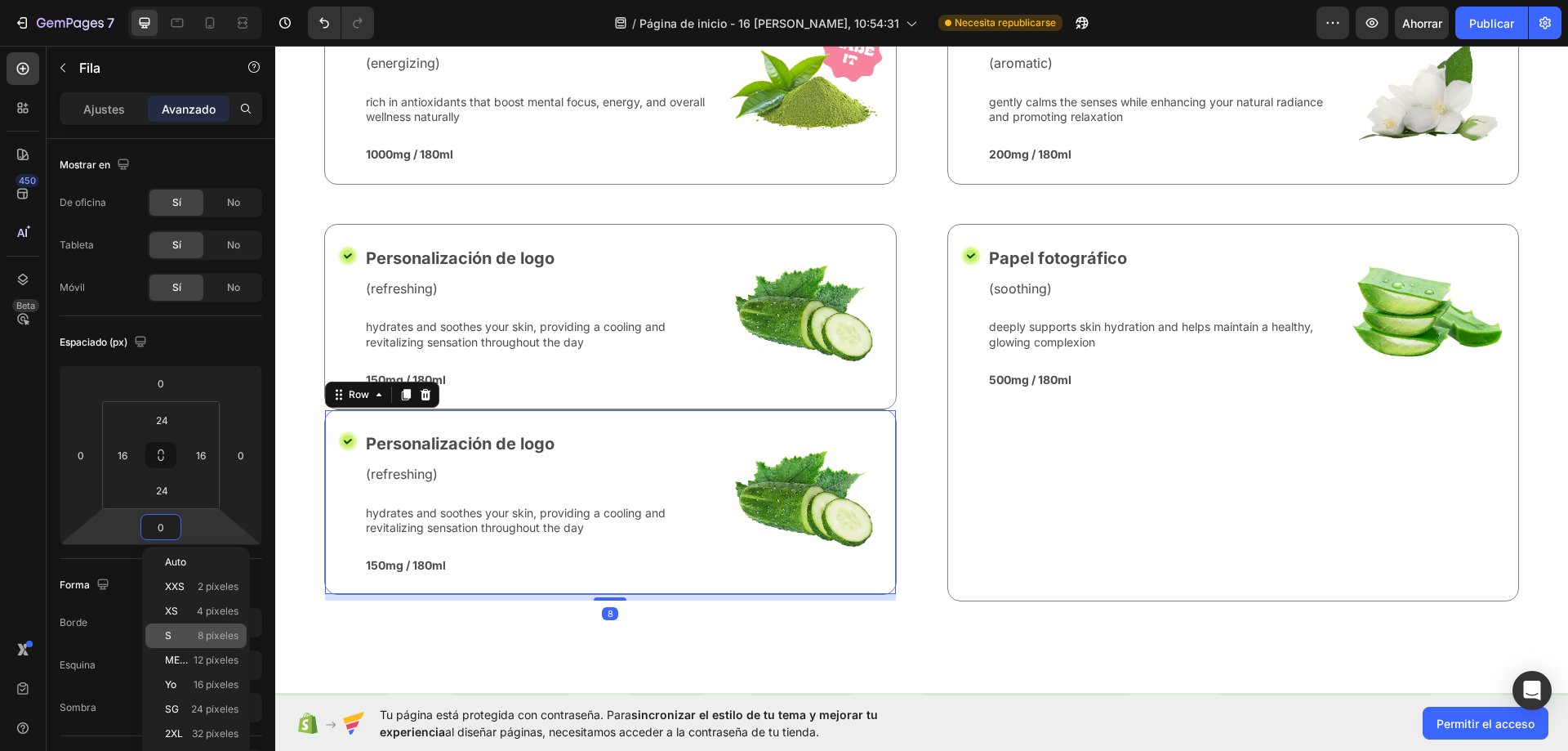
type input "8"
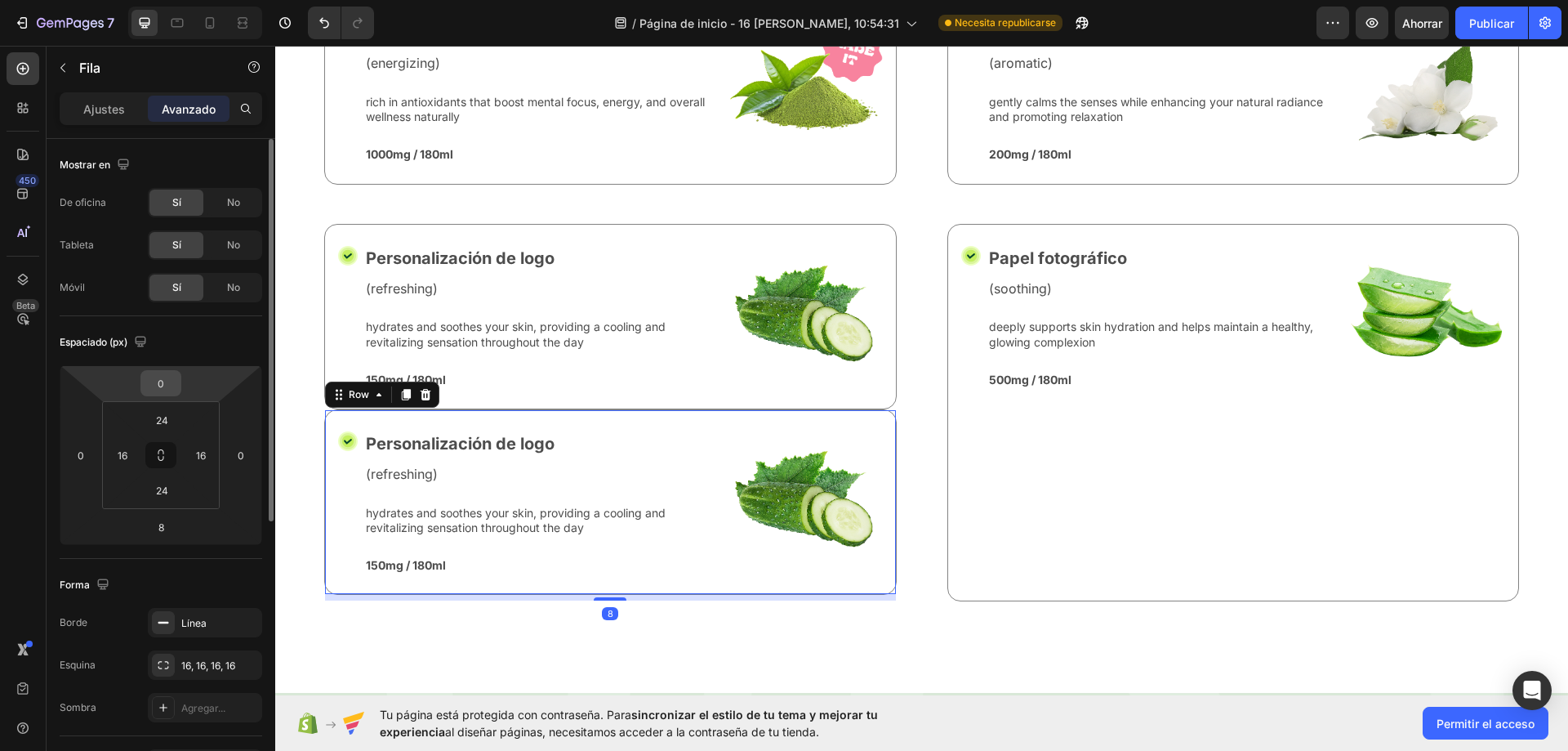
click at [177, 388] on div "0" at bounding box center [161, 383] width 41 height 26
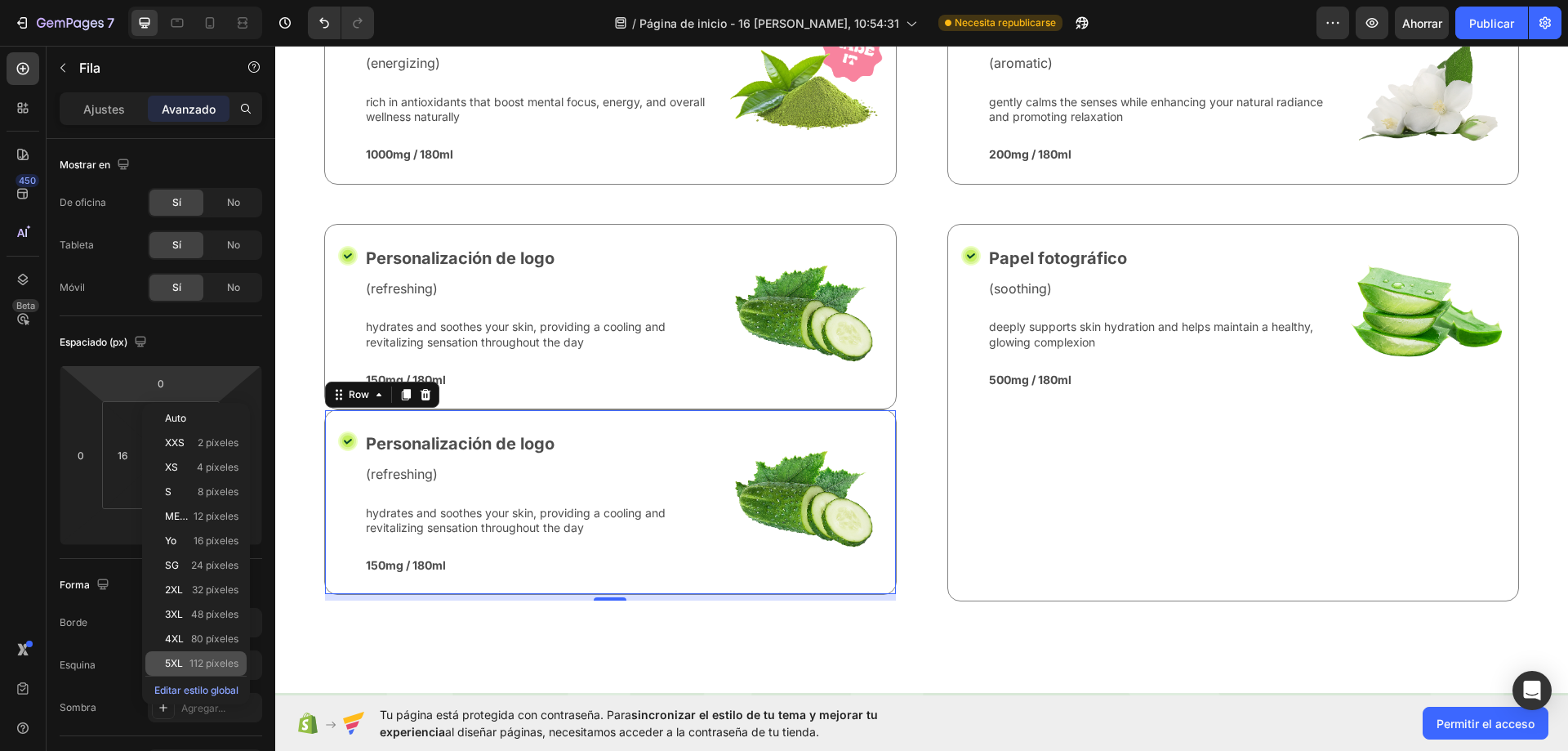
click at [210, 656] on div "5XL 112 píxeles" at bounding box center [196, 663] width 101 height 25
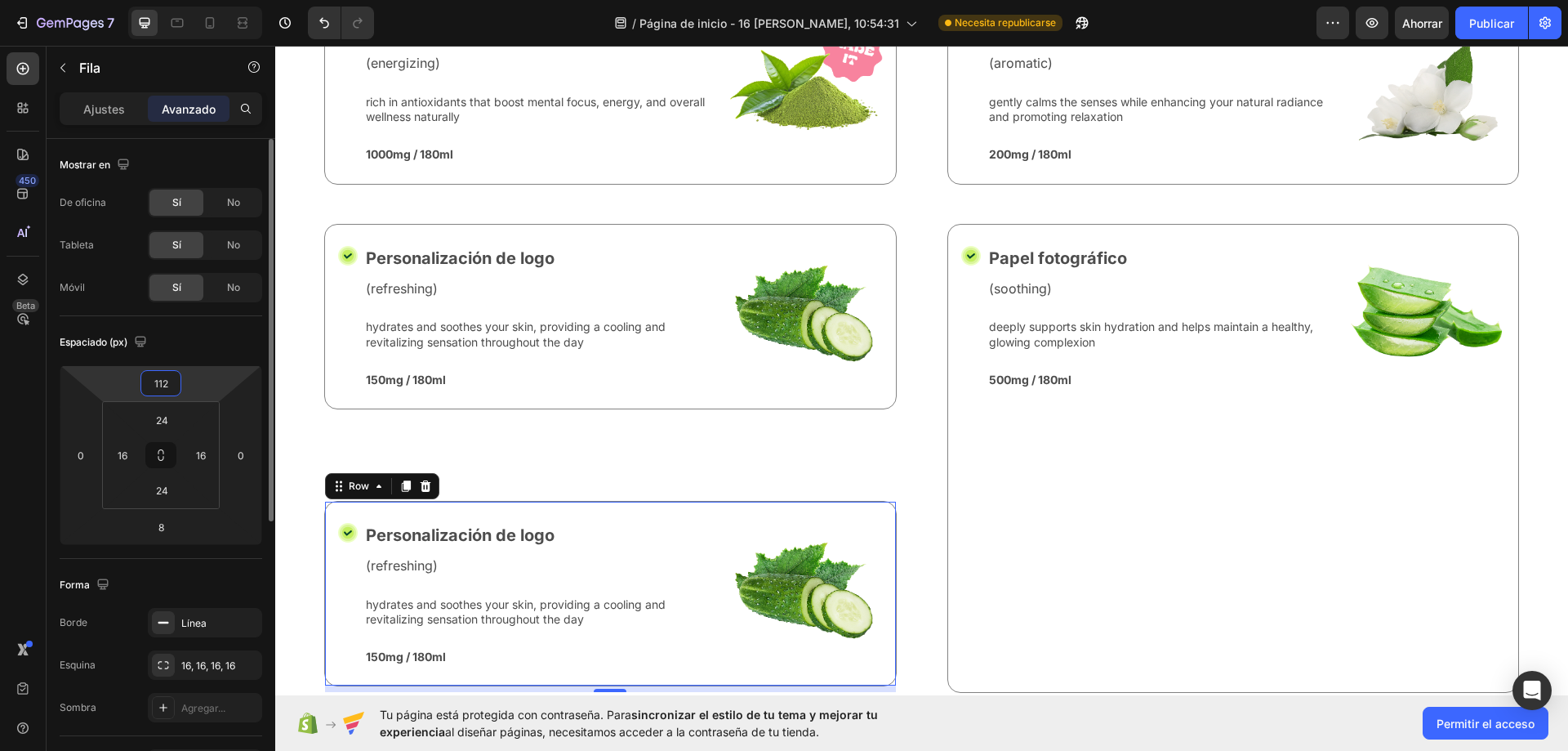
click at [177, 389] on input "112" at bounding box center [161, 383] width 33 height 25
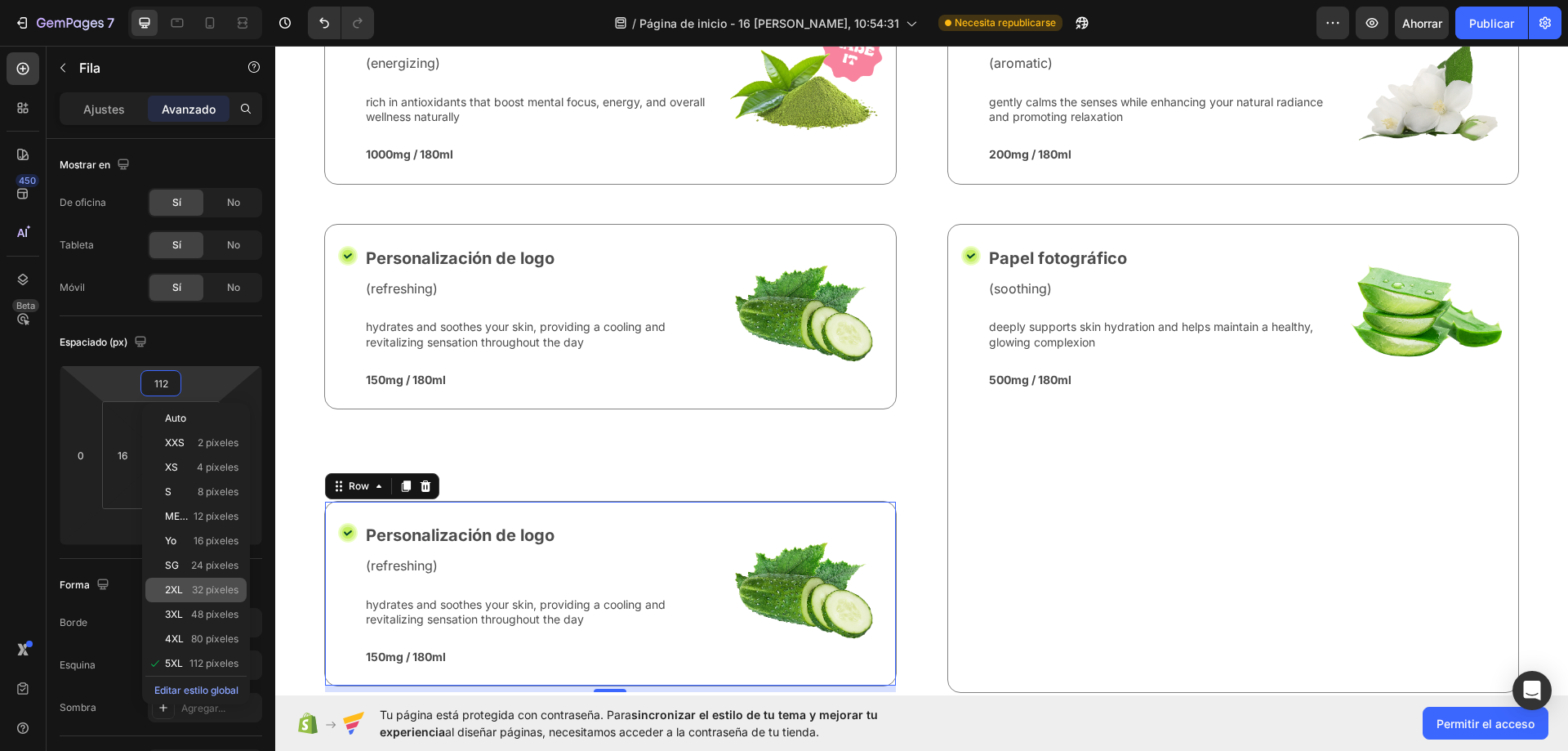
click at [202, 593] on font "32 píxeles" at bounding box center [215, 589] width 46 height 12
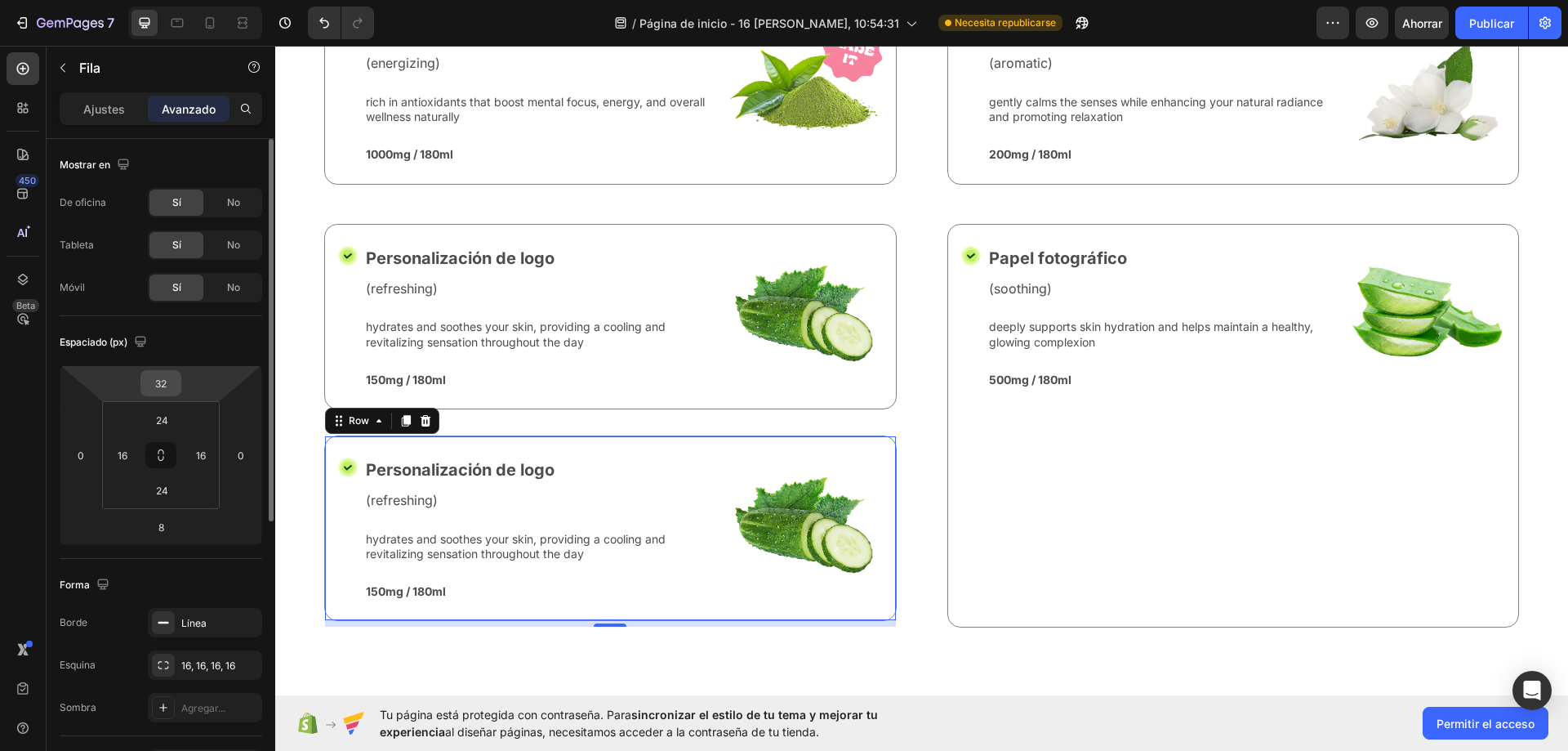
click at [169, 384] on input "32" at bounding box center [161, 383] width 33 height 25
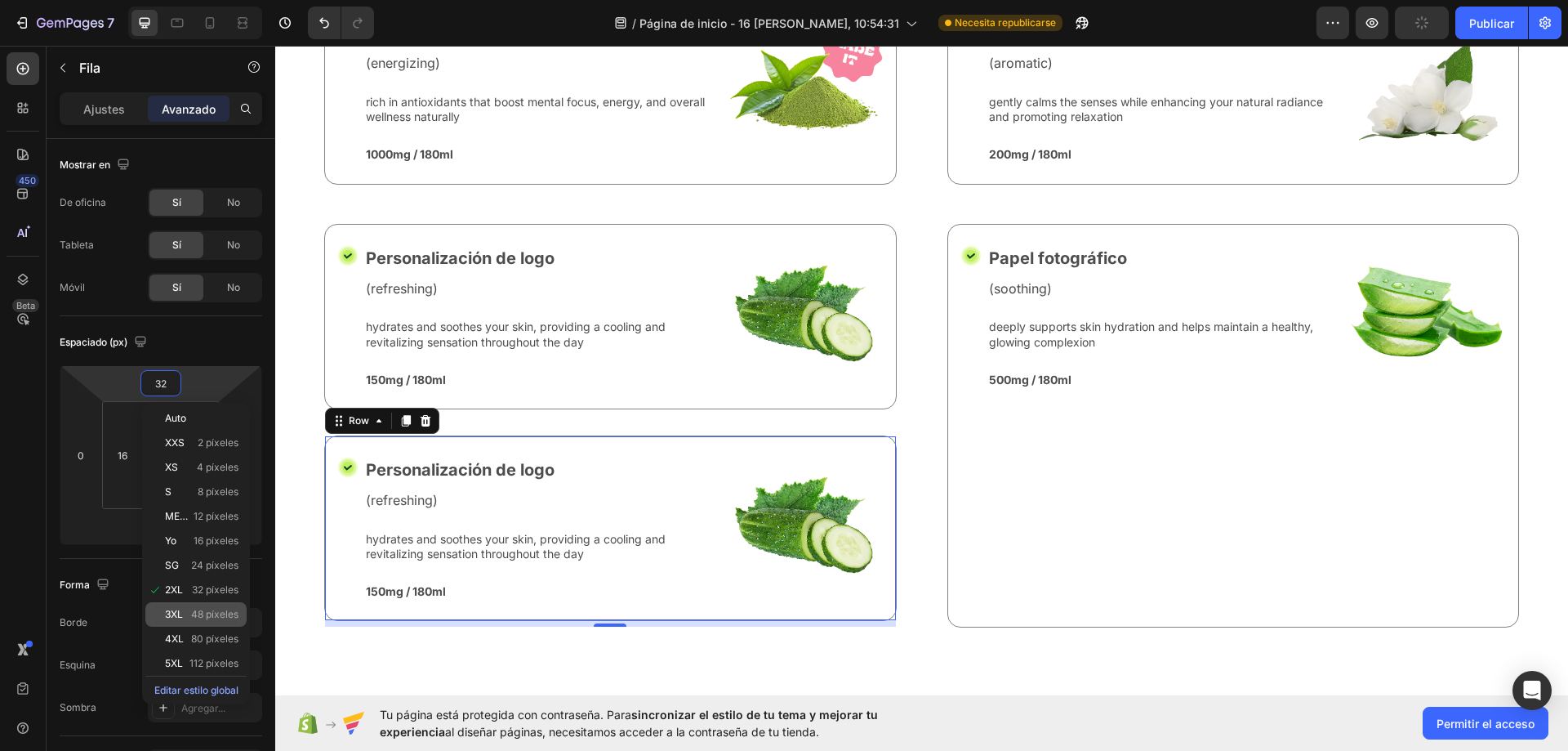
click at [208, 620] on div "3XL 48 píxeles" at bounding box center [196, 614] width 101 height 25
type input "48"
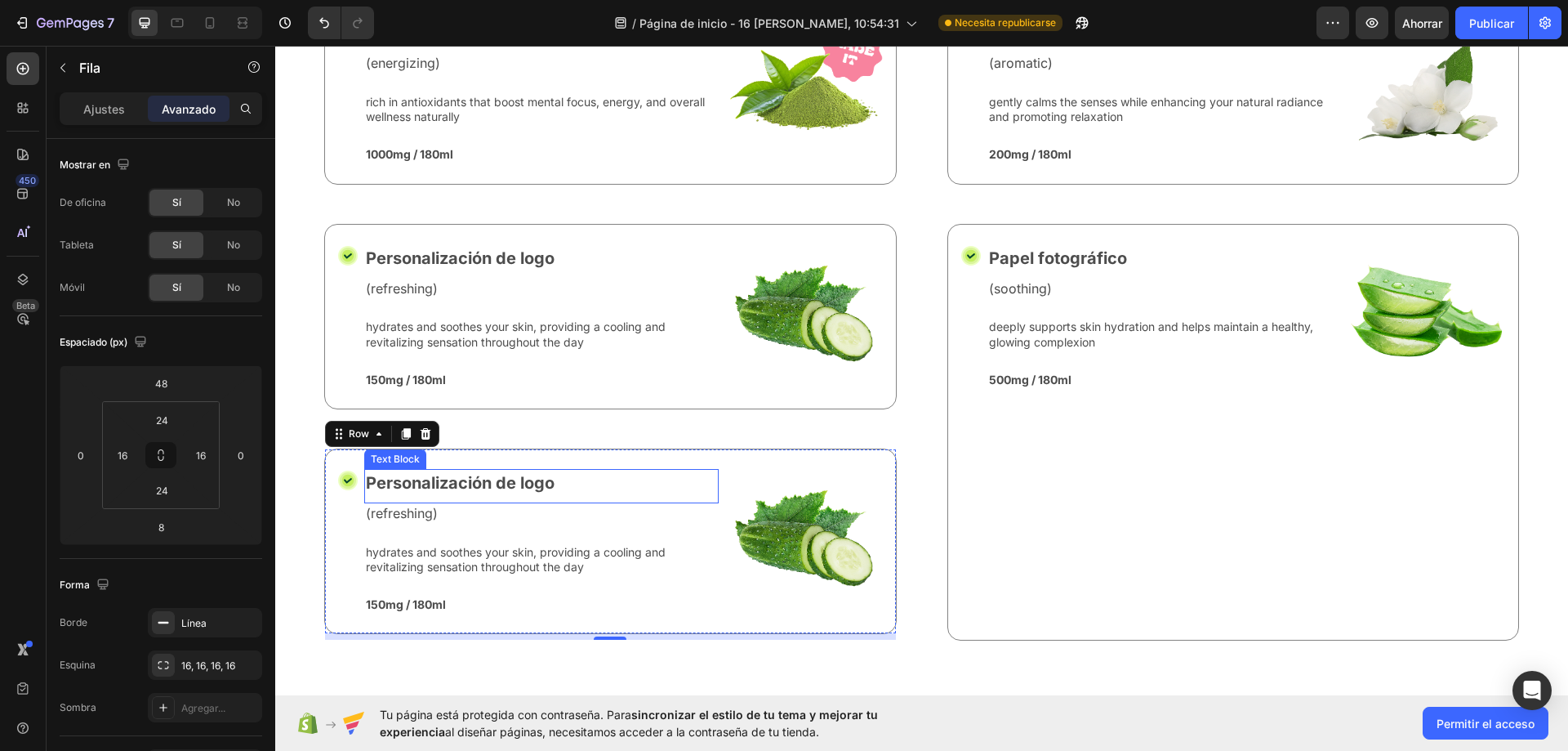
click at [542, 486] on p "Personalización de logo" at bounding box center [541, 483] width 351 height 25
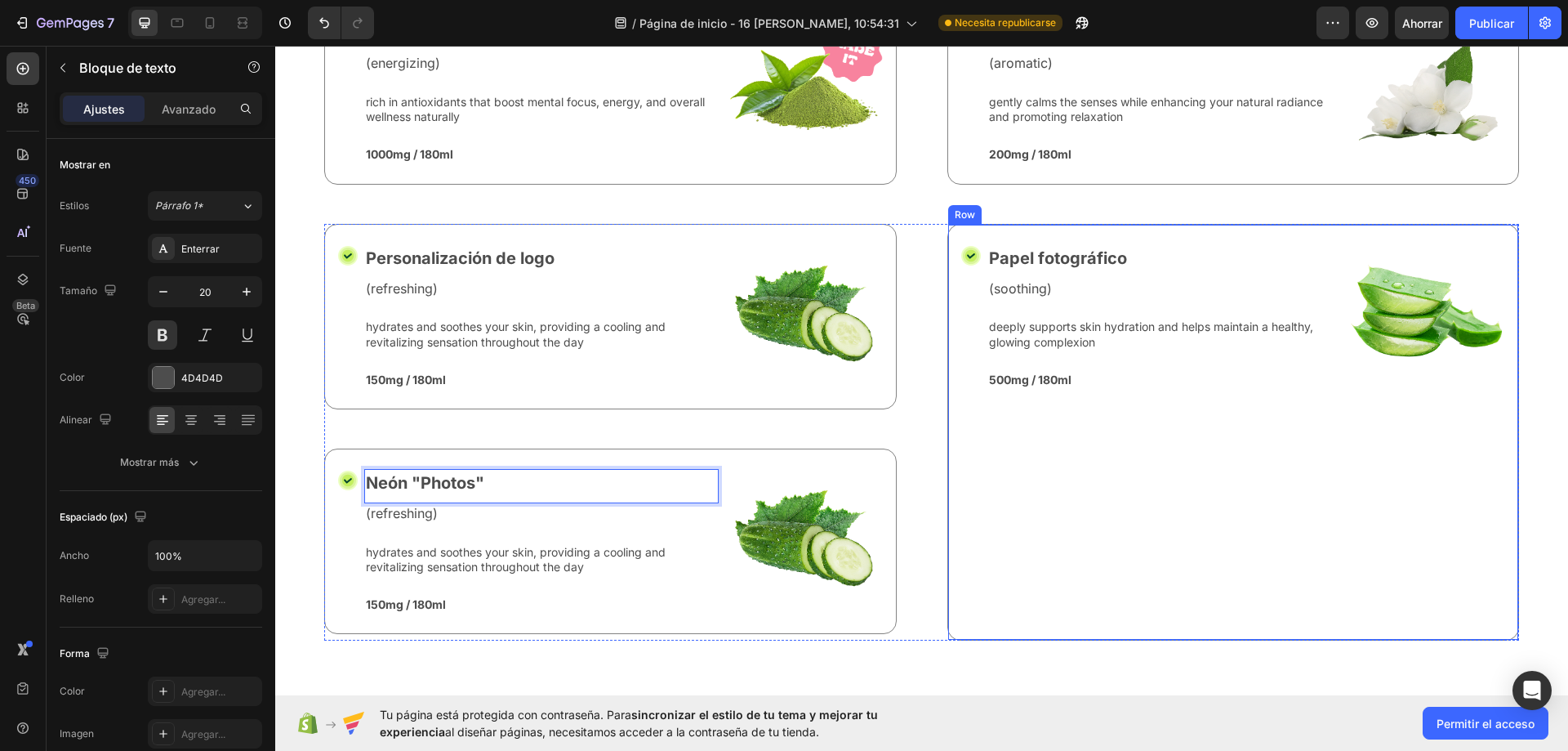
click at [1125, 494] on div "Papel fotográfico Text Block (soothing) Text Block deeply supports skin hydrati…" at bounding box center [1164, 432] width 354 height 376
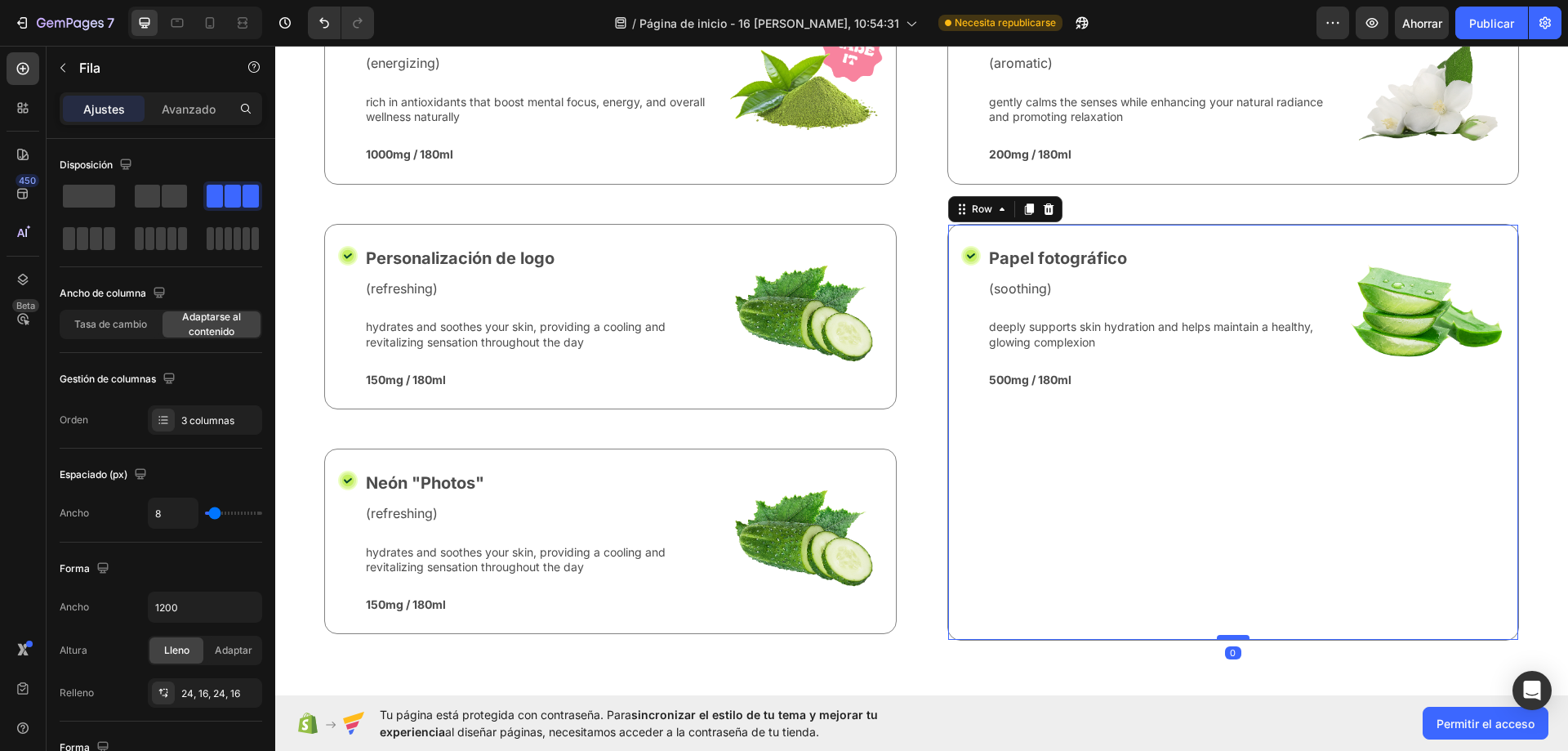
click at [1224, 629] on div "Icon Papel fotográfico Text Block (soothing) Text Block deeply supports skin hy…" at bounding box center [1233, 432] width 572 height 417
drag, startPoint x: 1225, startPoint y: 632, endPoint x: 1220, endPoint y: 447, distance: 185.1
click at [1220, 447] on div "Icon Papel fotográfico Text Block (soothing) Text Block deeply supports skin hy…" at bounding box center [1233, 432] width 572 height 417
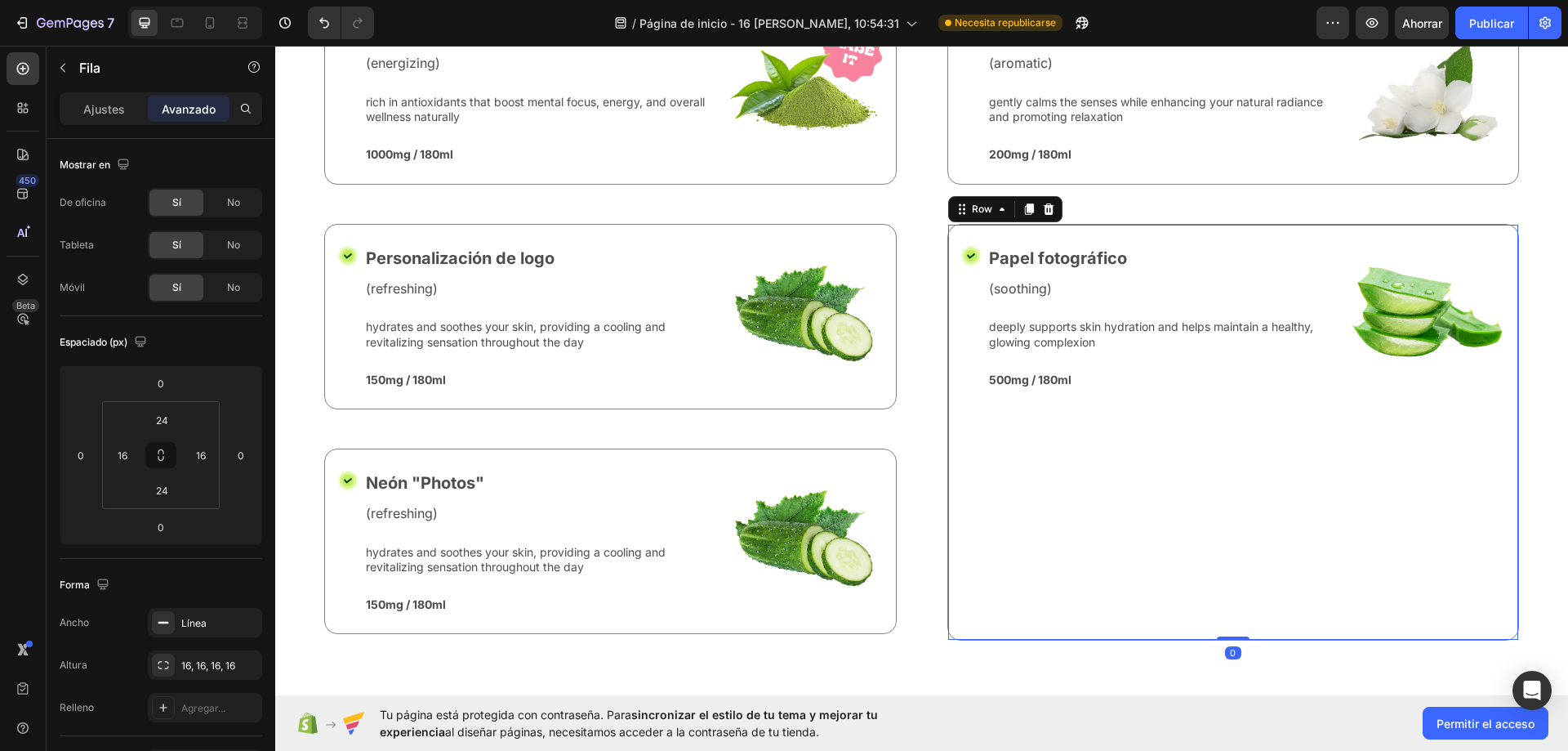
click at [926, 331] on div "Icon Personalización de logo Text Block (refreshing) Text Block hydrates and so…" at bounding box center [921, 432] width 1194 height 417
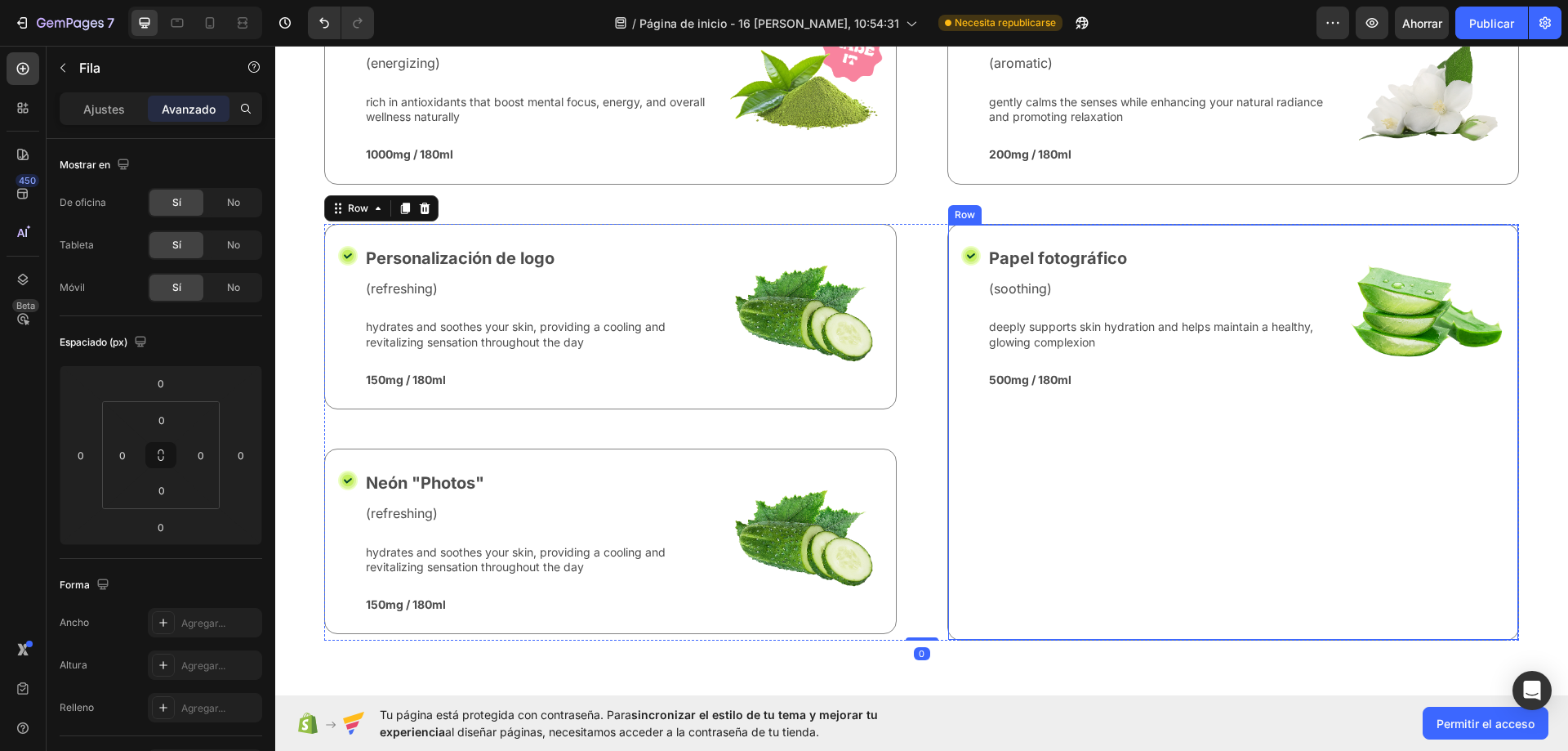
click at [1000, 403] on div "Papel fotográfico Text Block (soothing) Text Block deeply supports skin hydrati…" at bounding box center [1164, 432] width 354 height 376
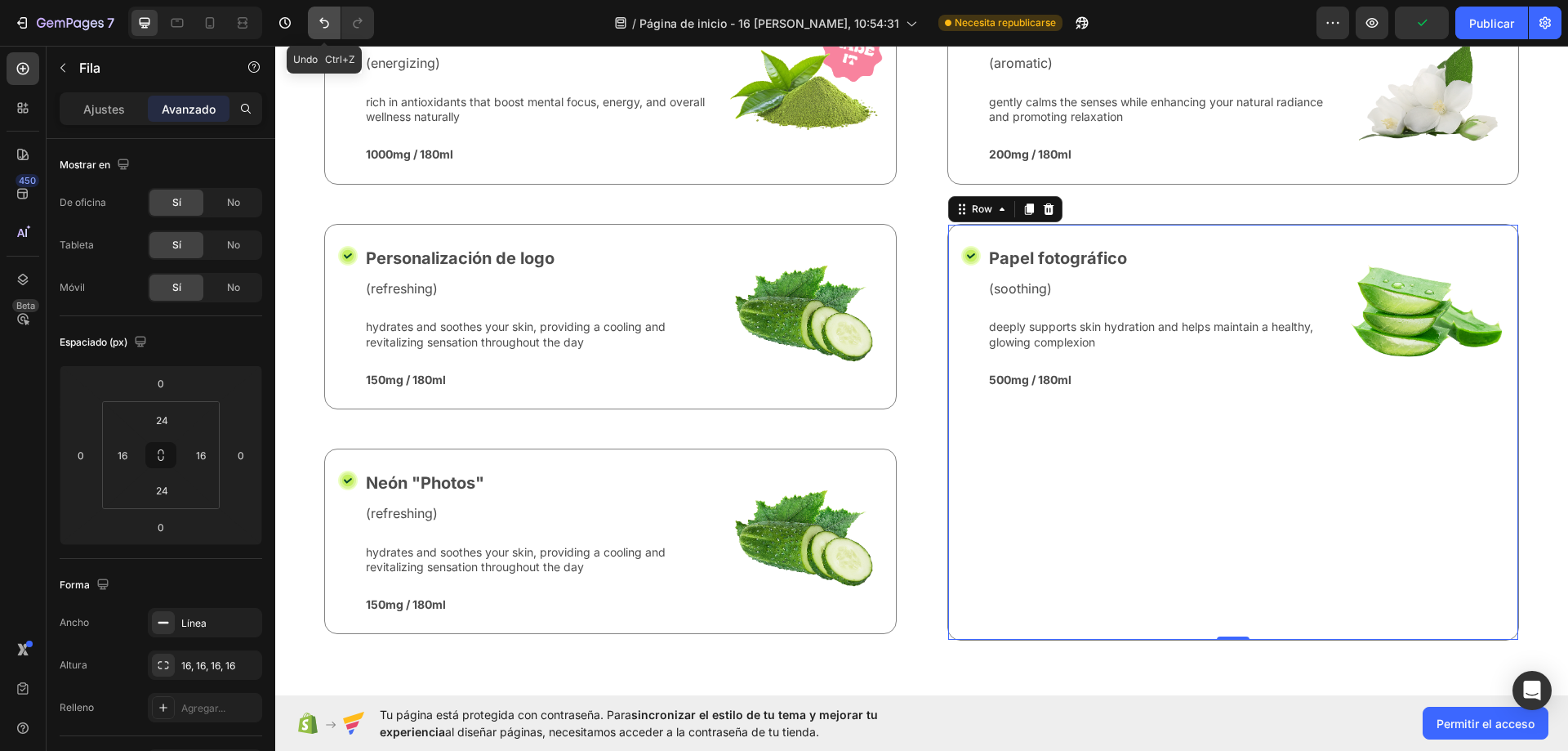
click at [329, 32] on button "Deshacer/Rehacer" at bounding box center [324, 22] width 33 height 33
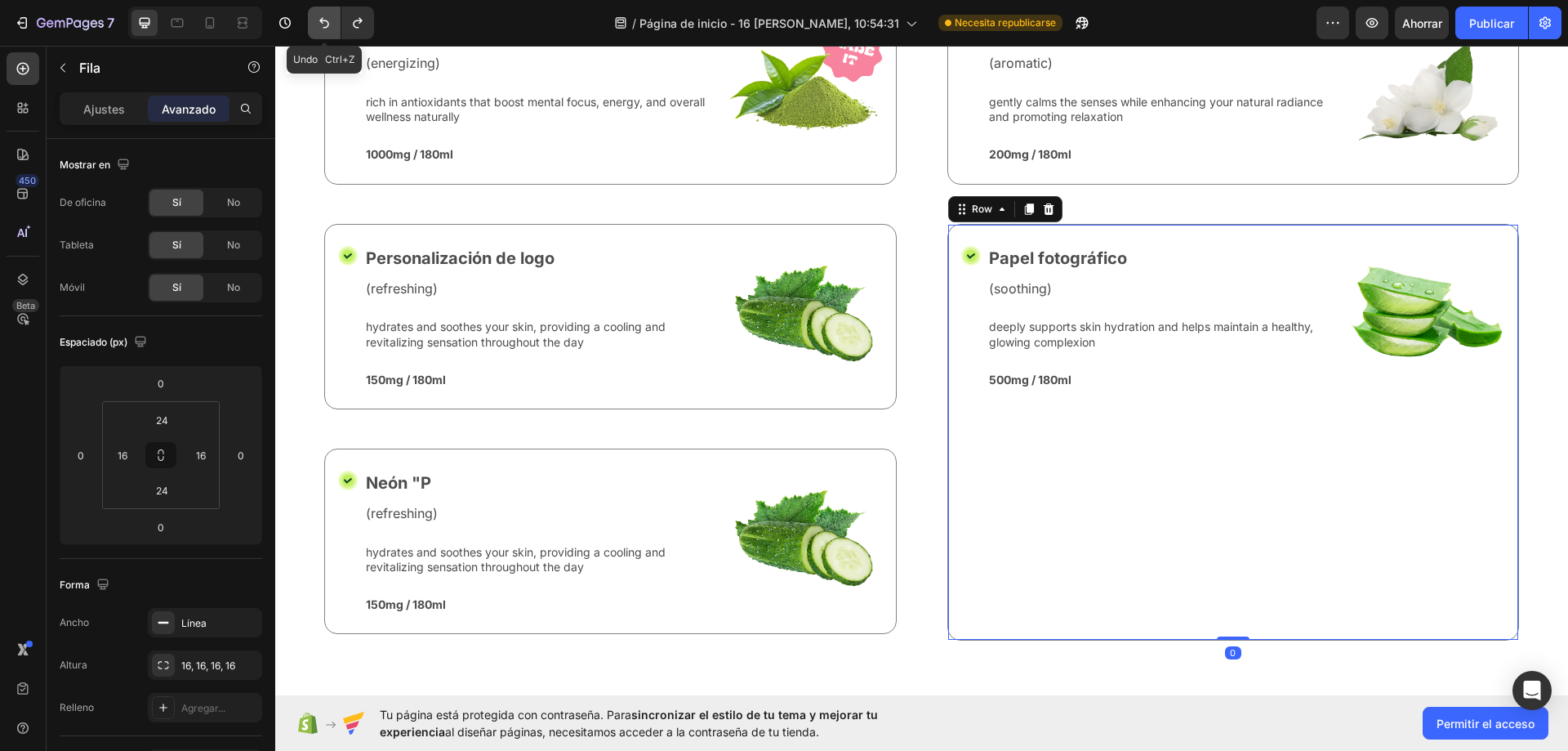
click at [329, 32] on button "Deshacer/Rehacer" at bounding box center [324, 22] width 33 height 33
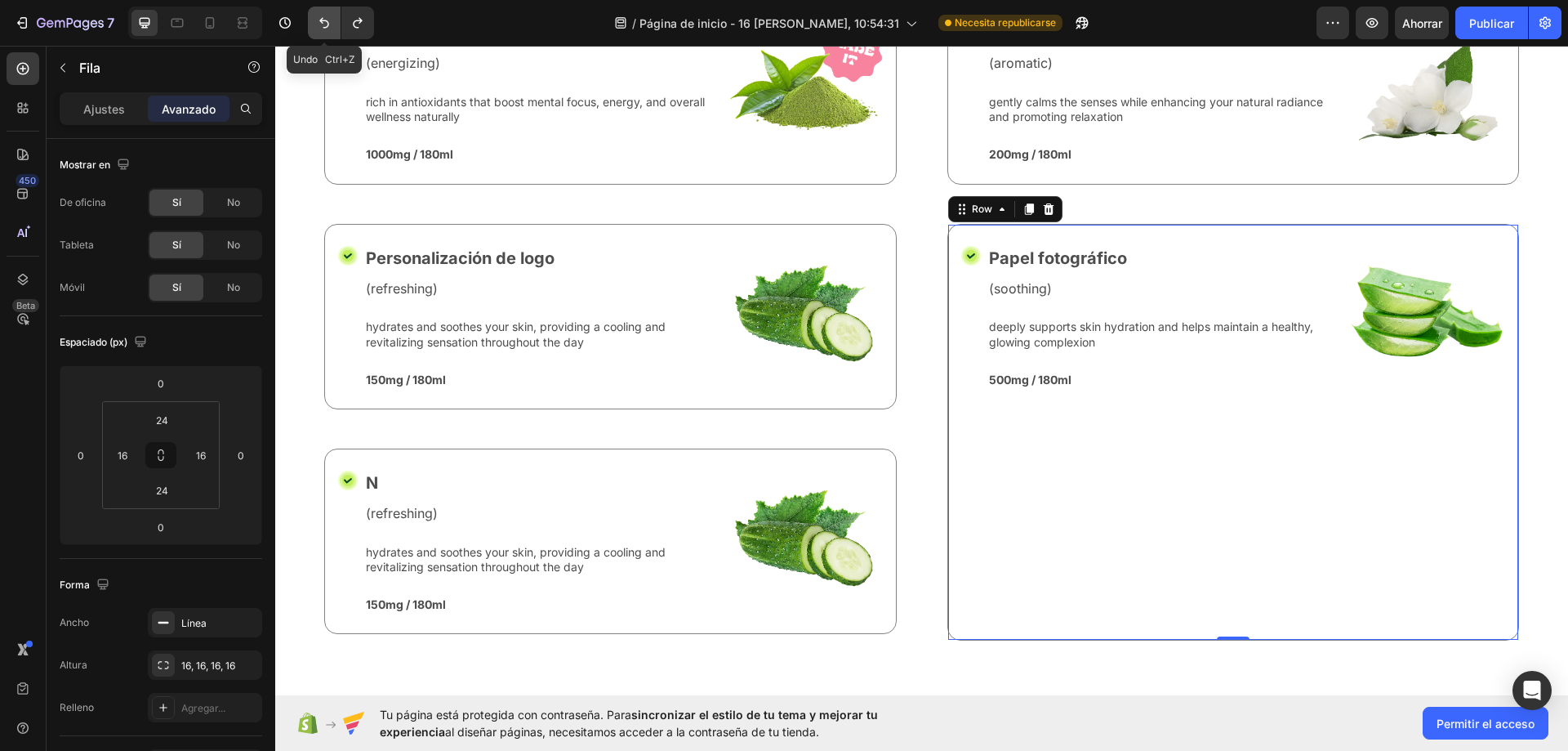
click at [329, 32] on button "Deshacer/Rehacer" at bounding box center [324, 22] width 33 height 33
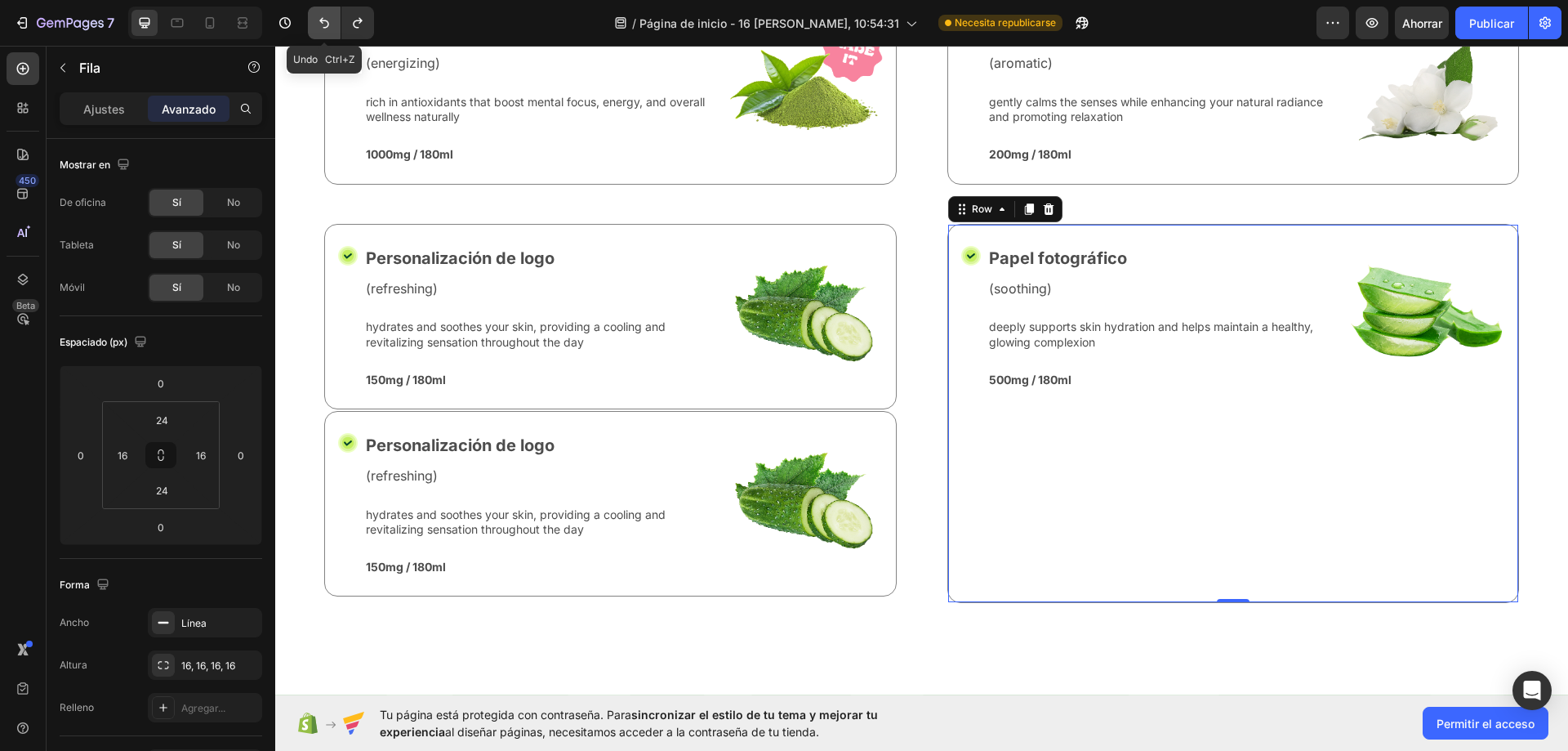
click at [329, 32] on button "Deshacer/Rehacer" at bounding box center [324, 22] width 33 height 33
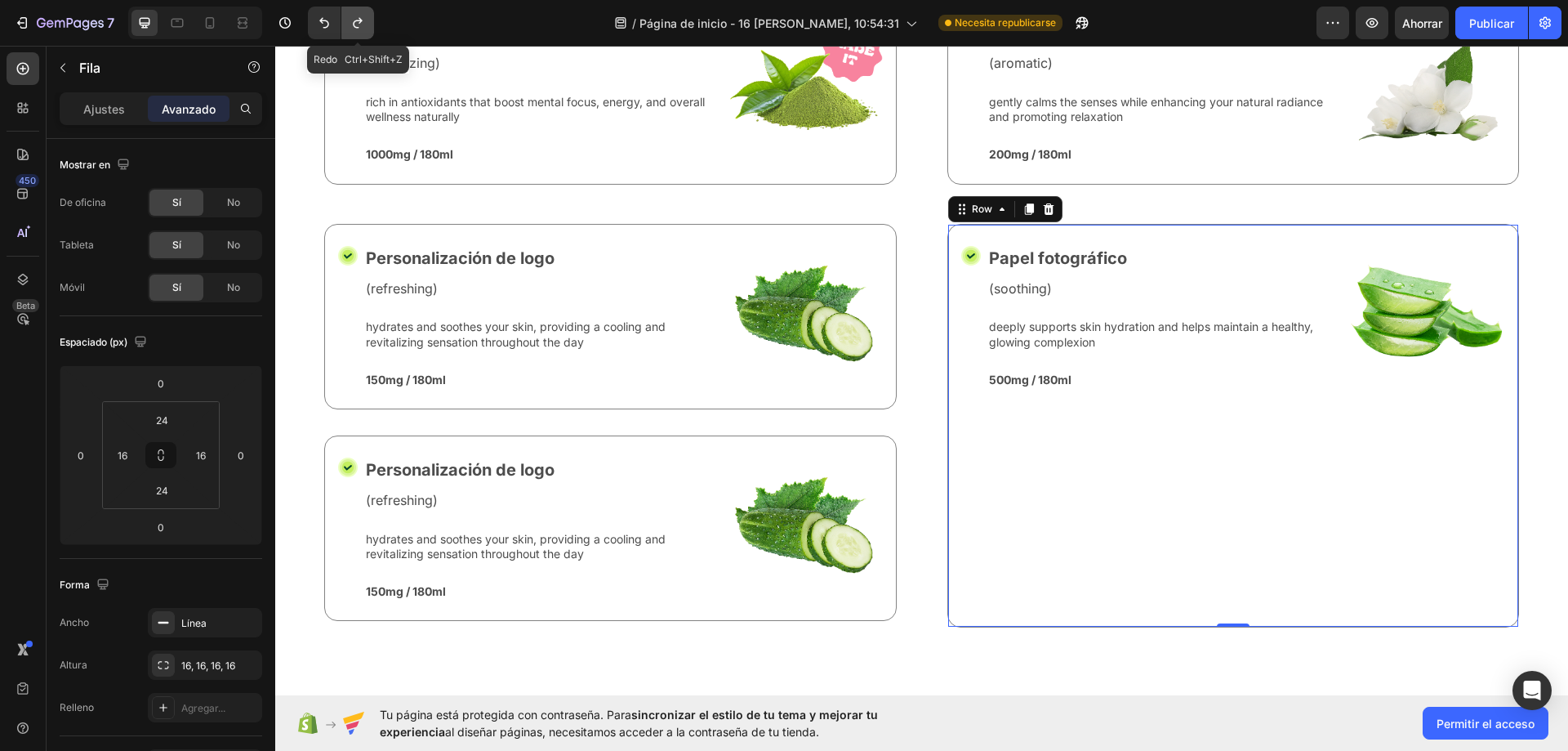
click at [344, 33] on button "Deshacer/Rehacer" at bounding box center [358, 22] width 33 height 33
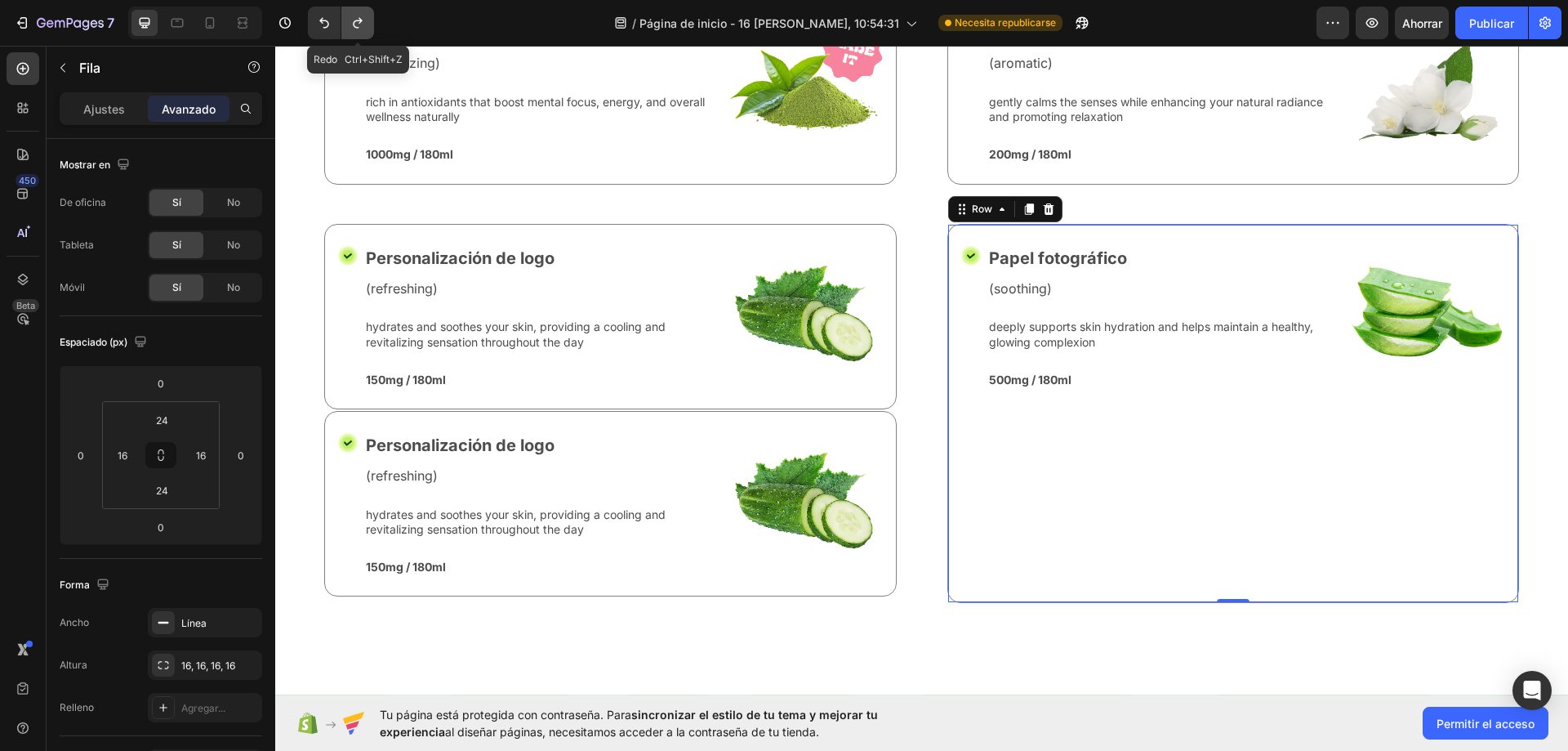
click at [344, 33] on button "Deshacer/Rehacer" at bounding box center [358, 22] width 33 height 33
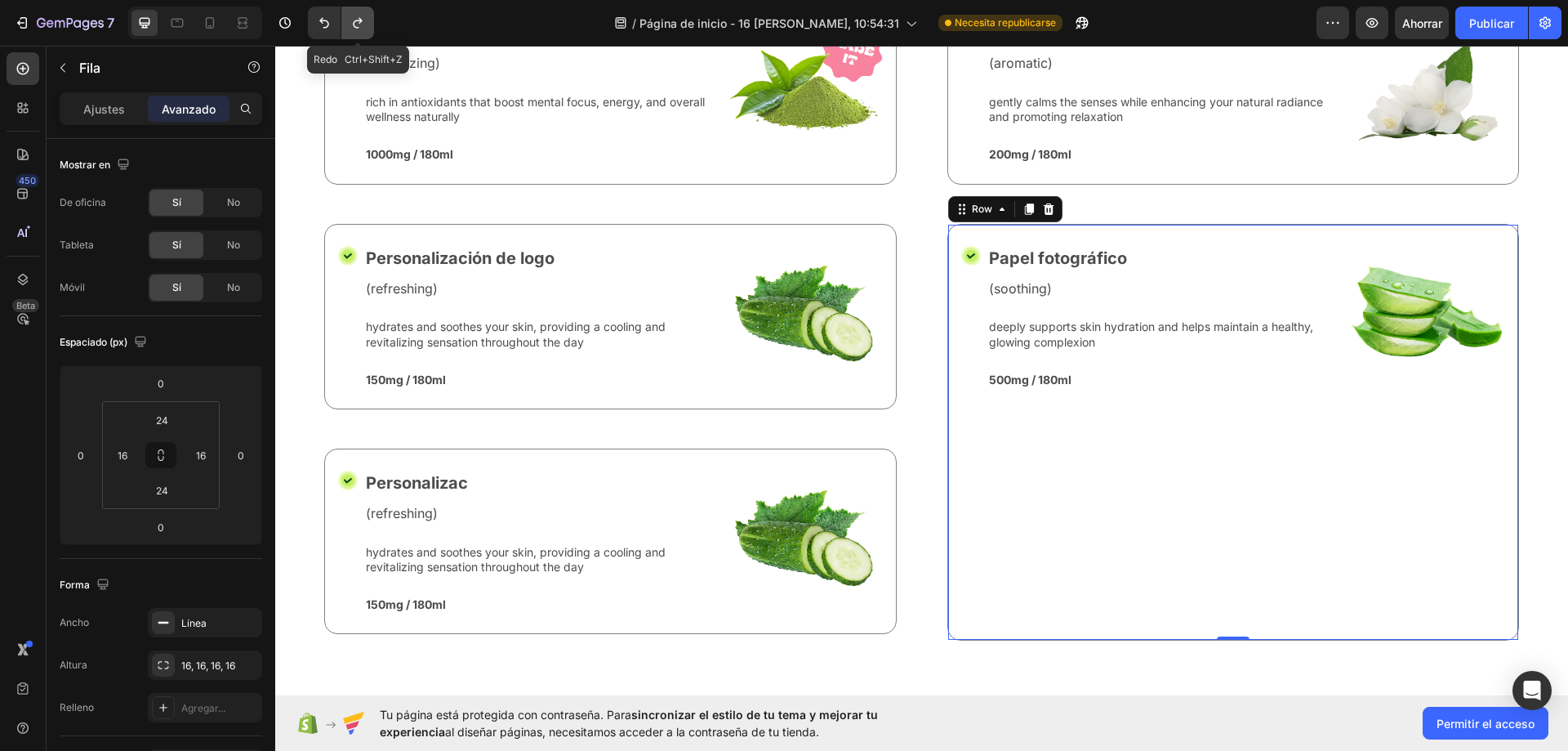
click at [344, 33] on button "Deshacer/Rehacer" at bounding box center [358, 22] width 33 height 33
click at [315, 29] on button "Deshacer/Rehacer" at bounding box center [324, 22] width 33 height 33
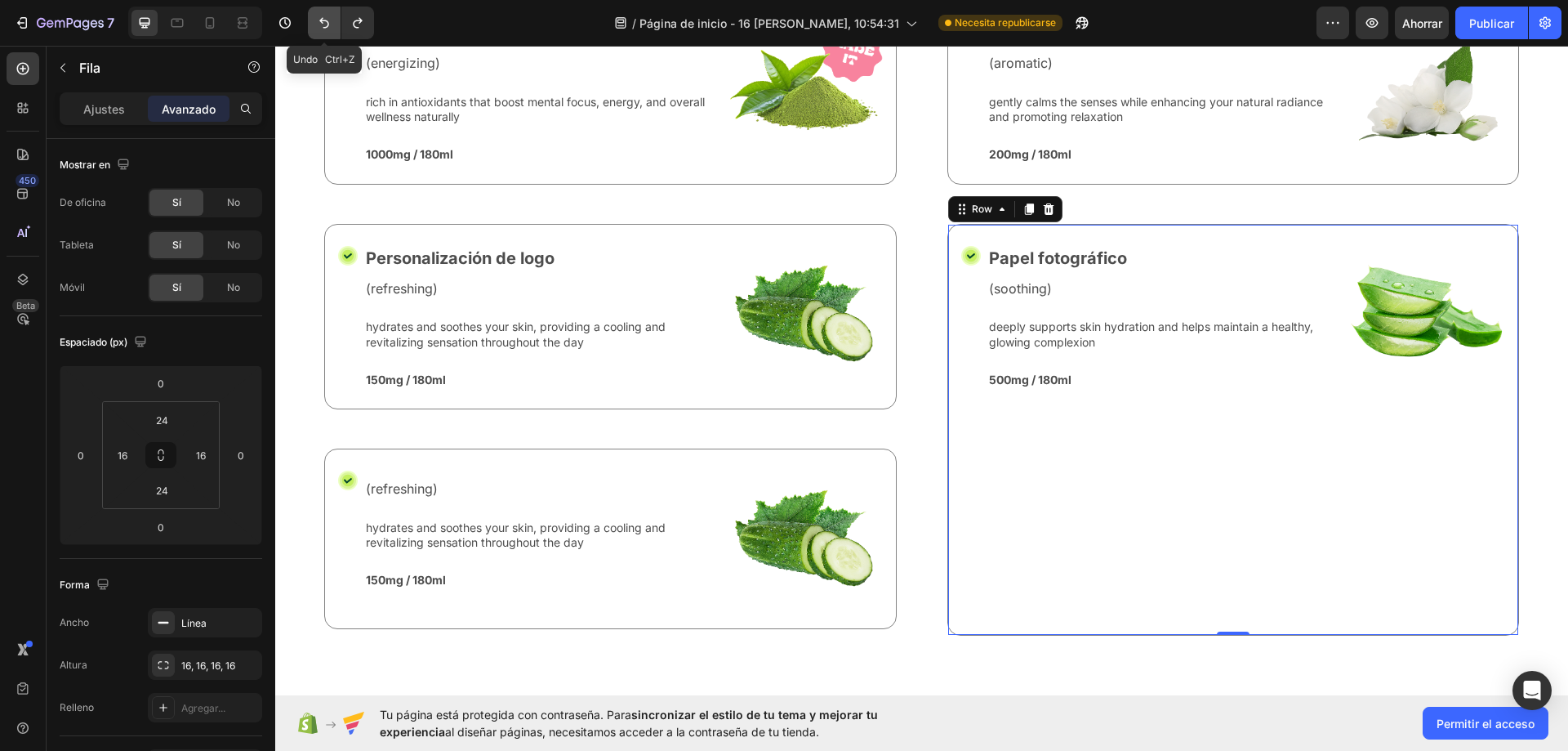
click at [315, 29] on button "Deshacer/Rehacer" at bounding box center [324, 22] width 33 height 33
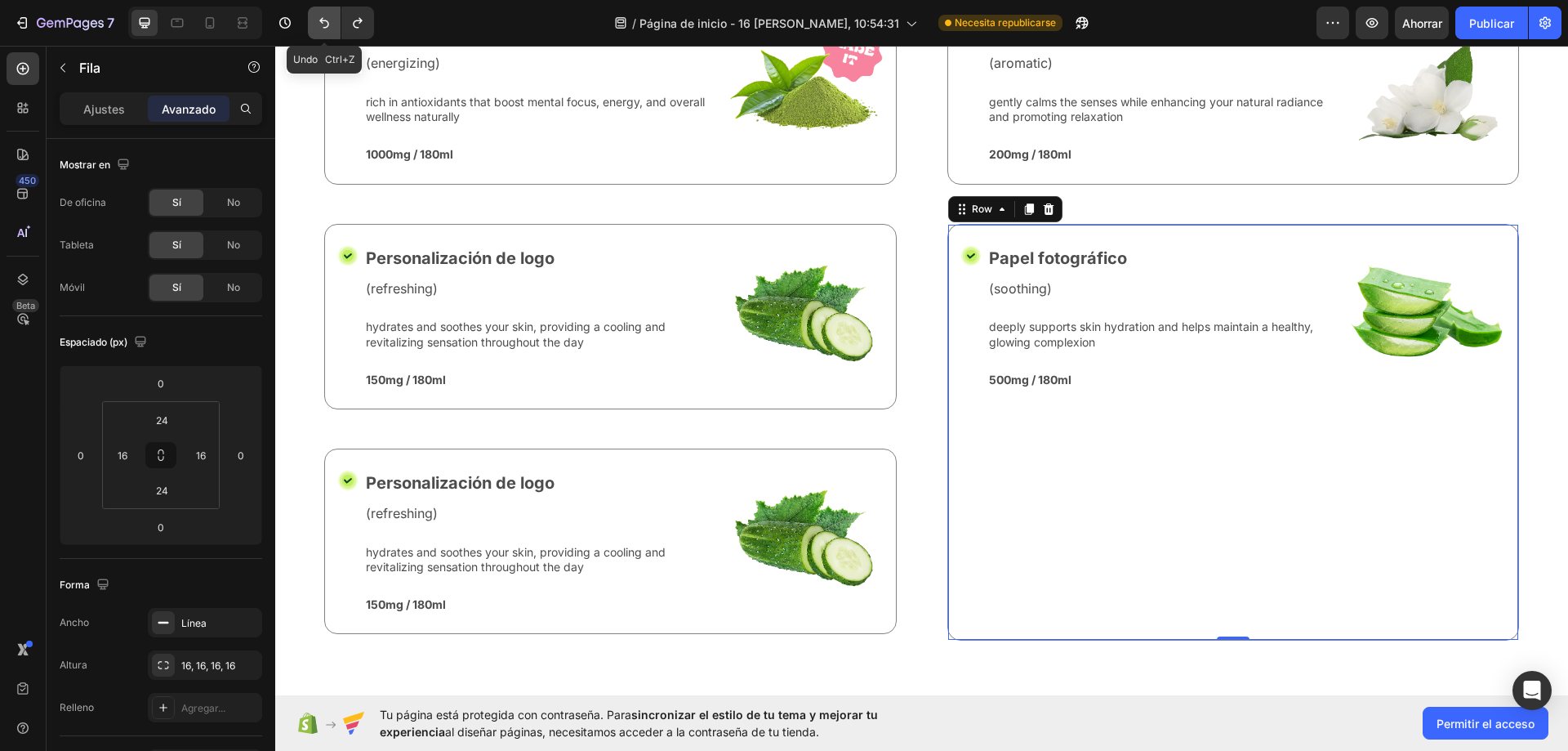
click at [315, 29] on button "Deshacer/Rehacer" at bounding box center [324, 22] width 33 height 33
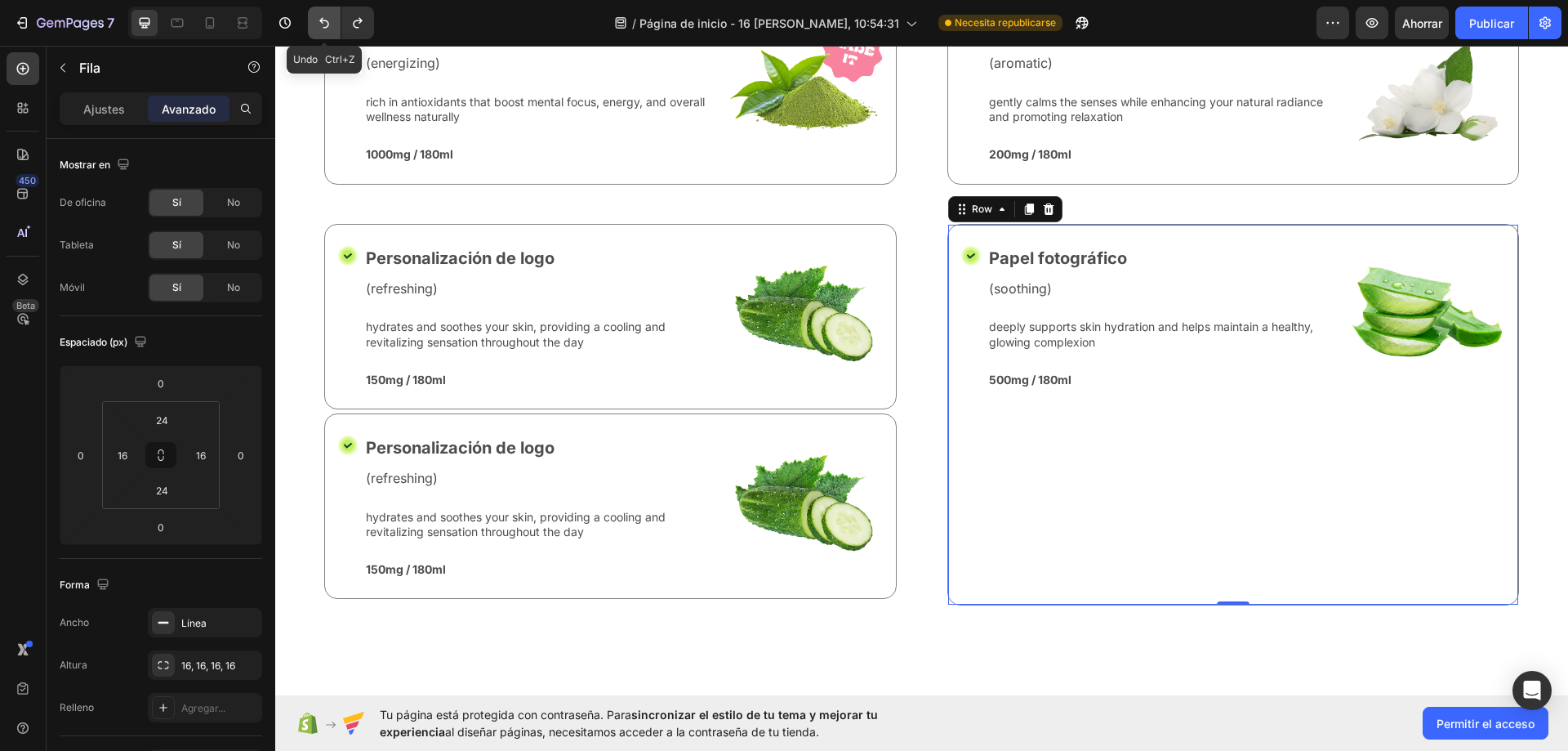
click at [315, 29] on button "Deshacer/Rehacer" at bounding box center [324, 22] width 33 height 33
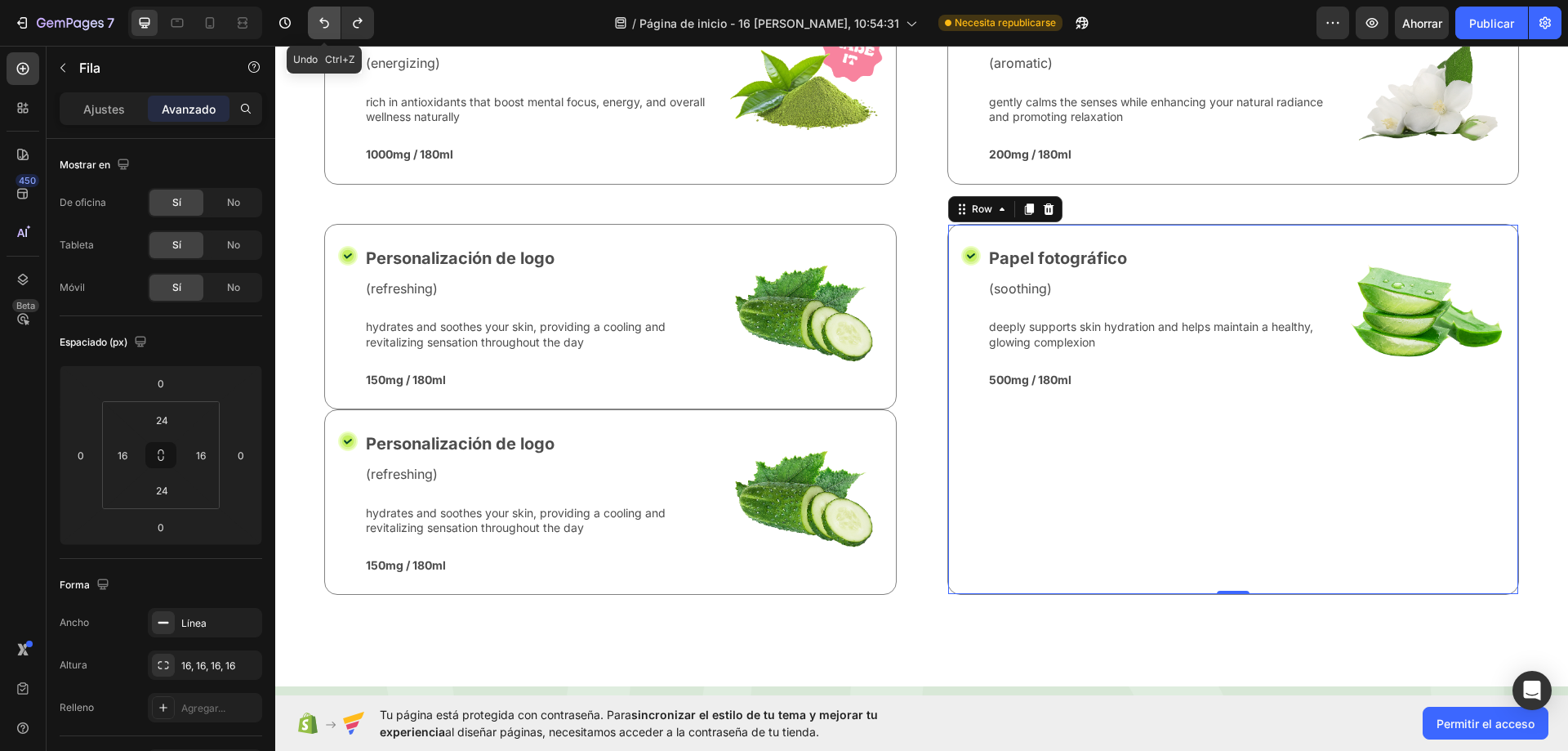
click at [315, 29] on button "Deshacer/Rehacer" at bounding box center [324, 22] width 33 height 33
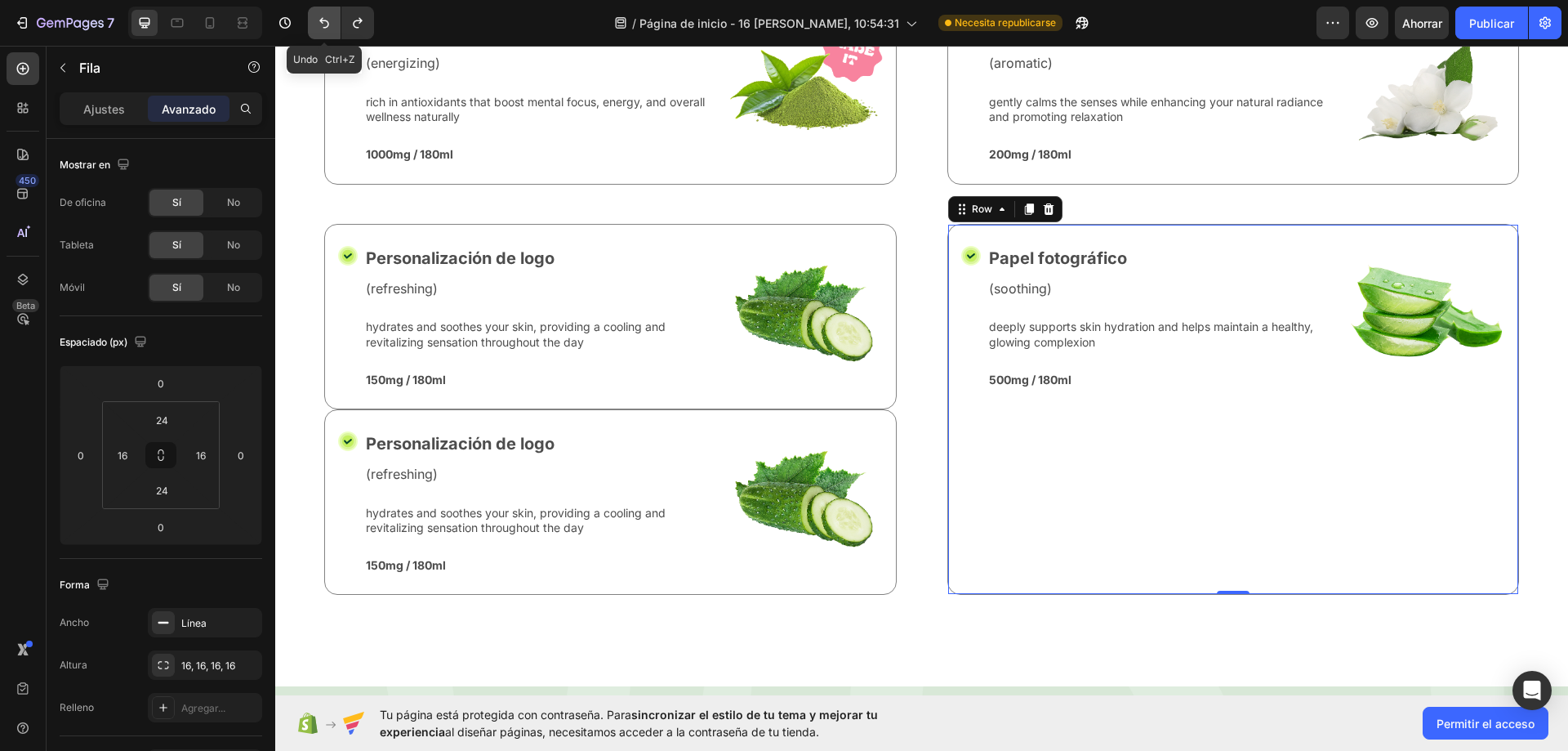
click at [315, 29] on button "Deshacer/Rehacer" at bounding box center [324, 22] width 33 height 33
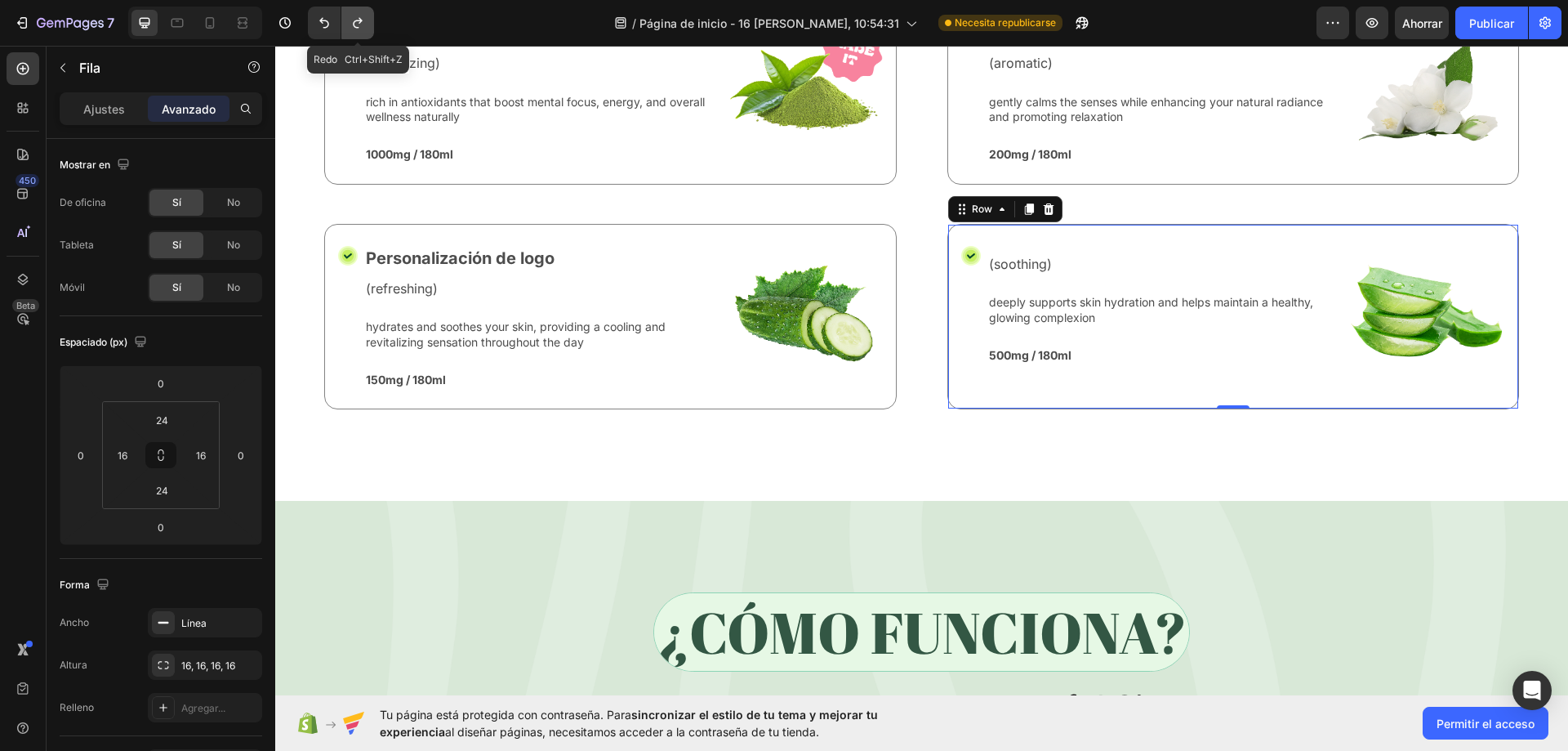
click at [354, 29] on icon "Deshacer/Rehacer" at bounding box center [358, 23] width 16 height 16
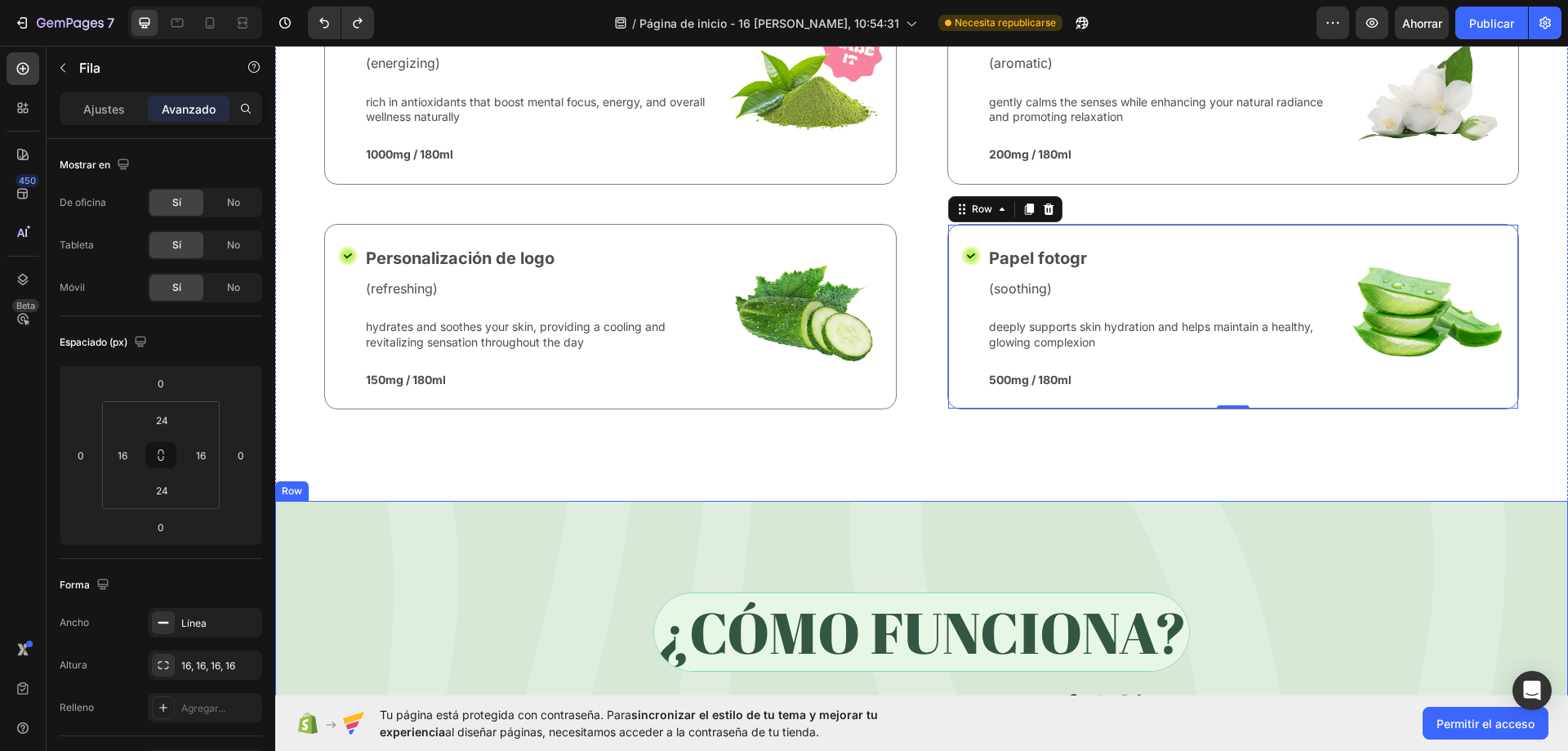
click at [571, 467] on div "Nature’s Best in Balance Text Block Row What’s Inside Your Matcha Glow Shot Hea…" at bounding box center [921, 186] width 1293 height 630
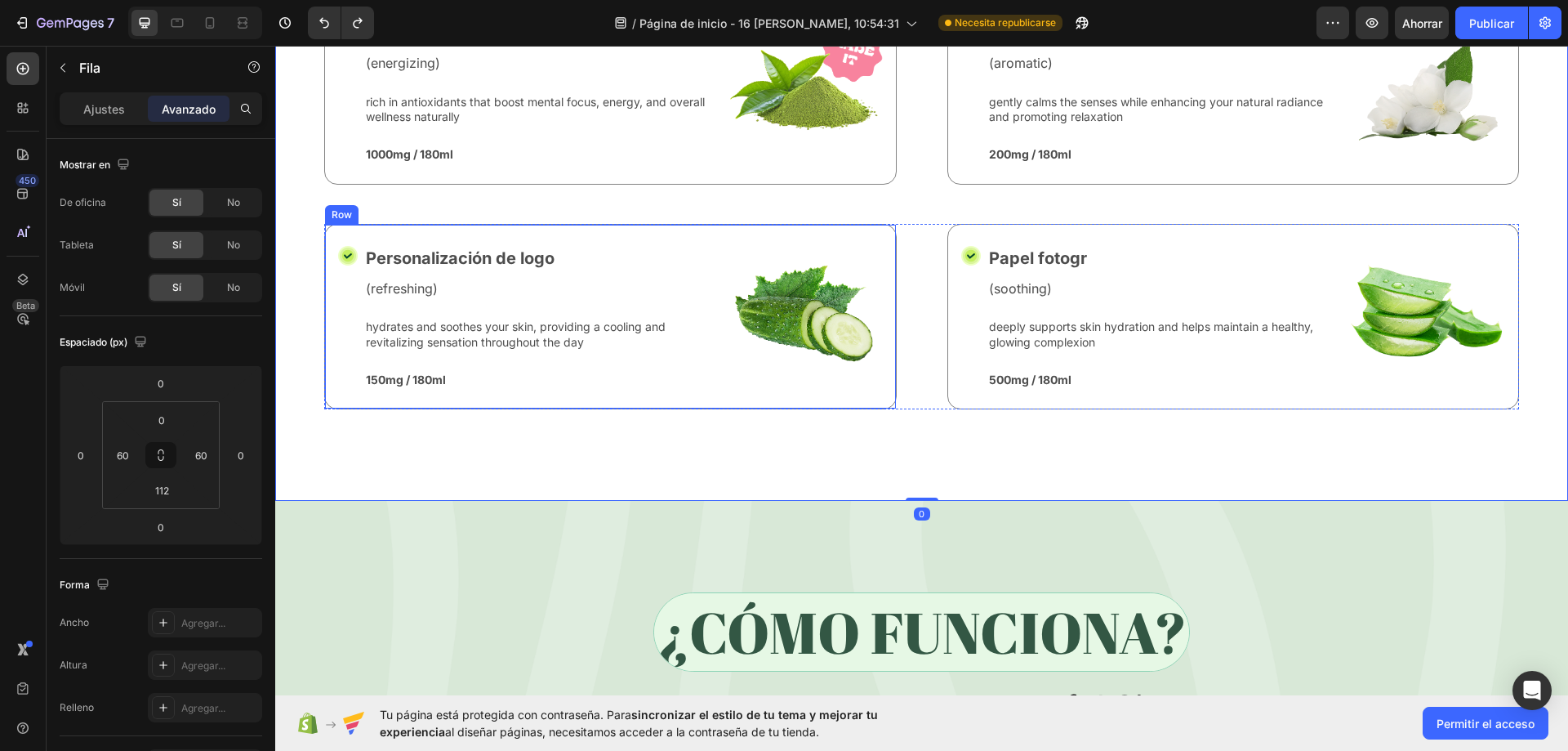
click at [464, 228] on div "Icon Personalización de logo Text Block (refreshing) Text Block hydrates and so…" at bounding box center [610, 316] width 572 height 186
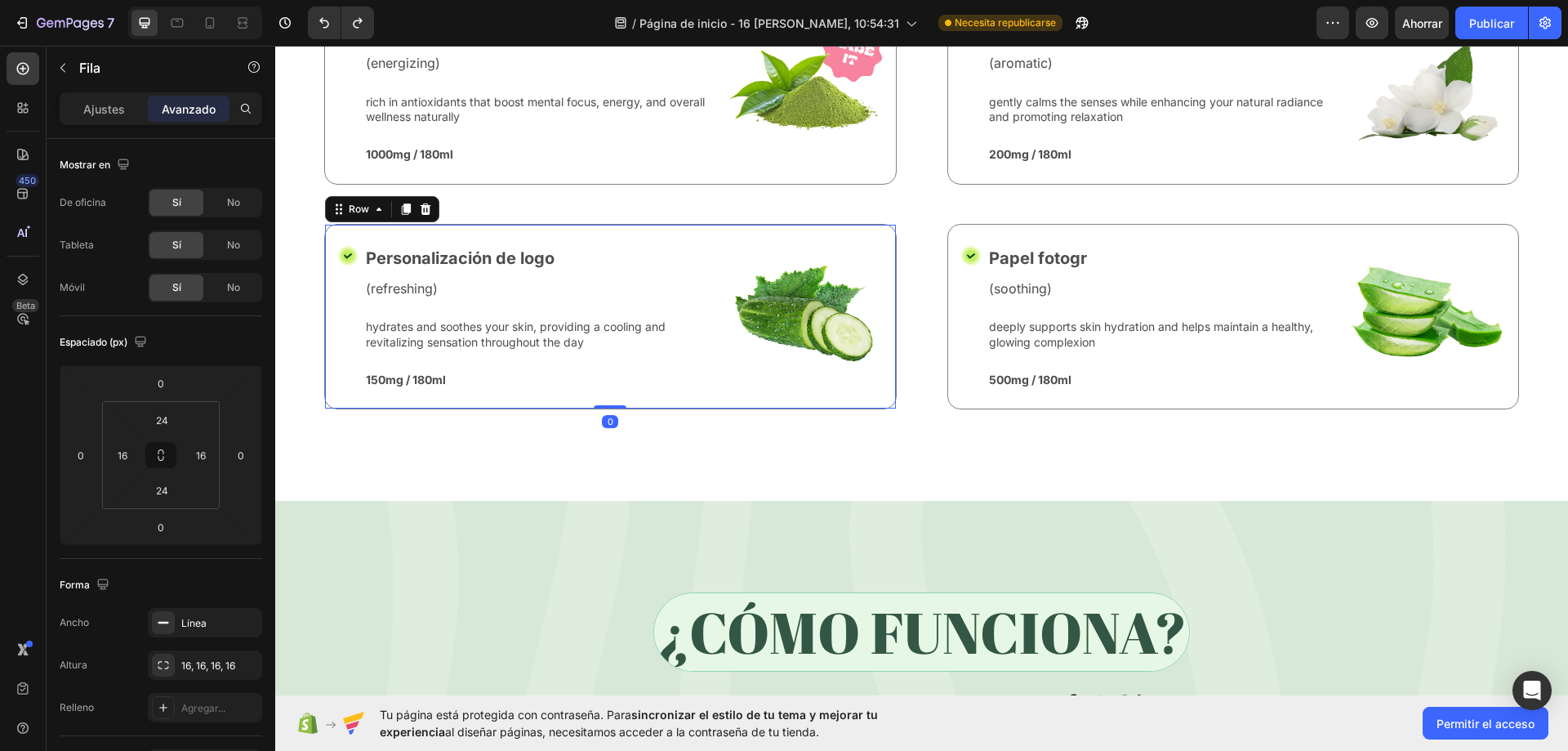
click at [902, 225] on div "Icon Personalización de logo Text Block (refreshing) Text Block hydrates and so…" at bounding box center [921, 316] width 1194 height 186
click at [406, 208] on icon at bounding box center [405, 208] width 13 height 13
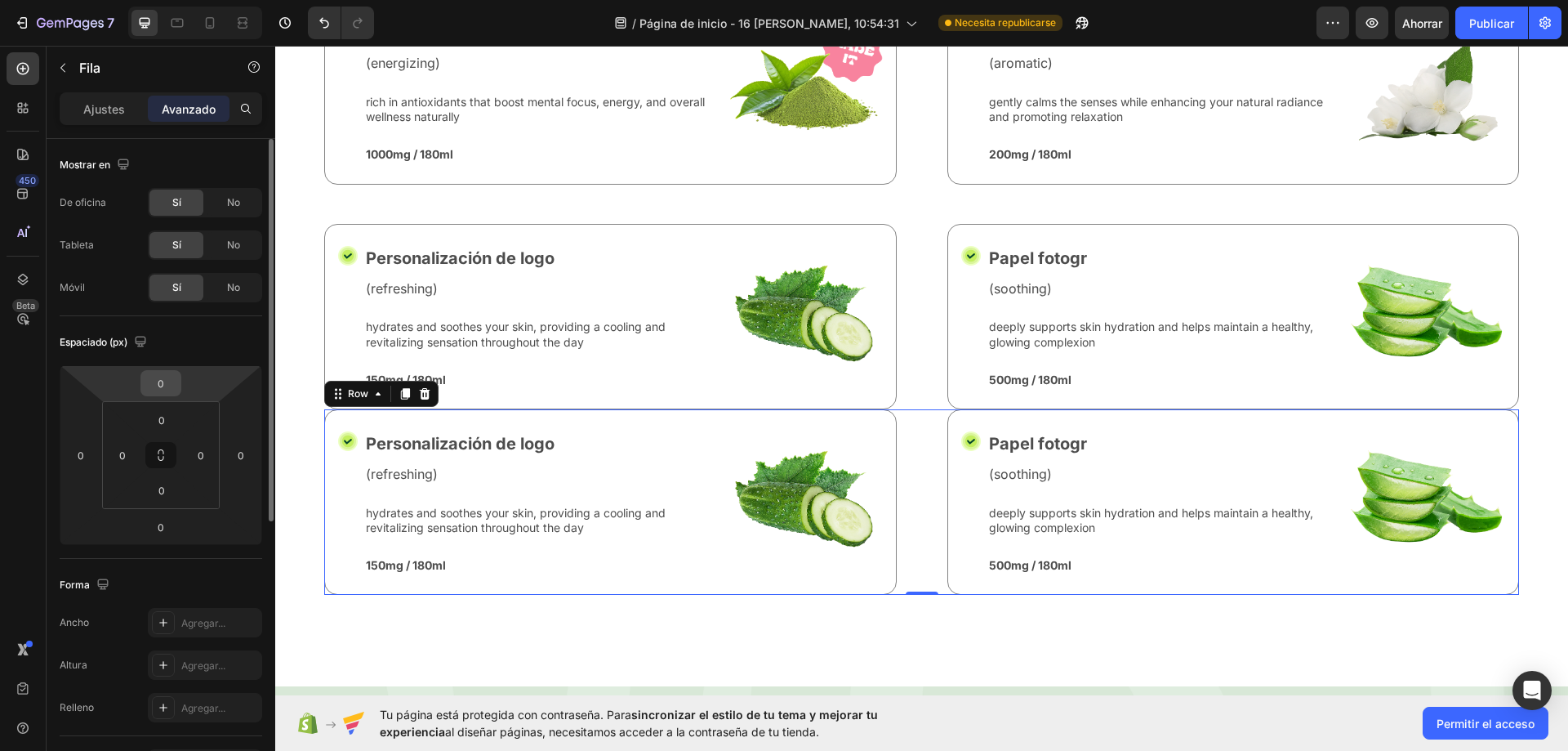
click at [174, 393] on input "0" at bounding box center [161, 383] width 33 height 25
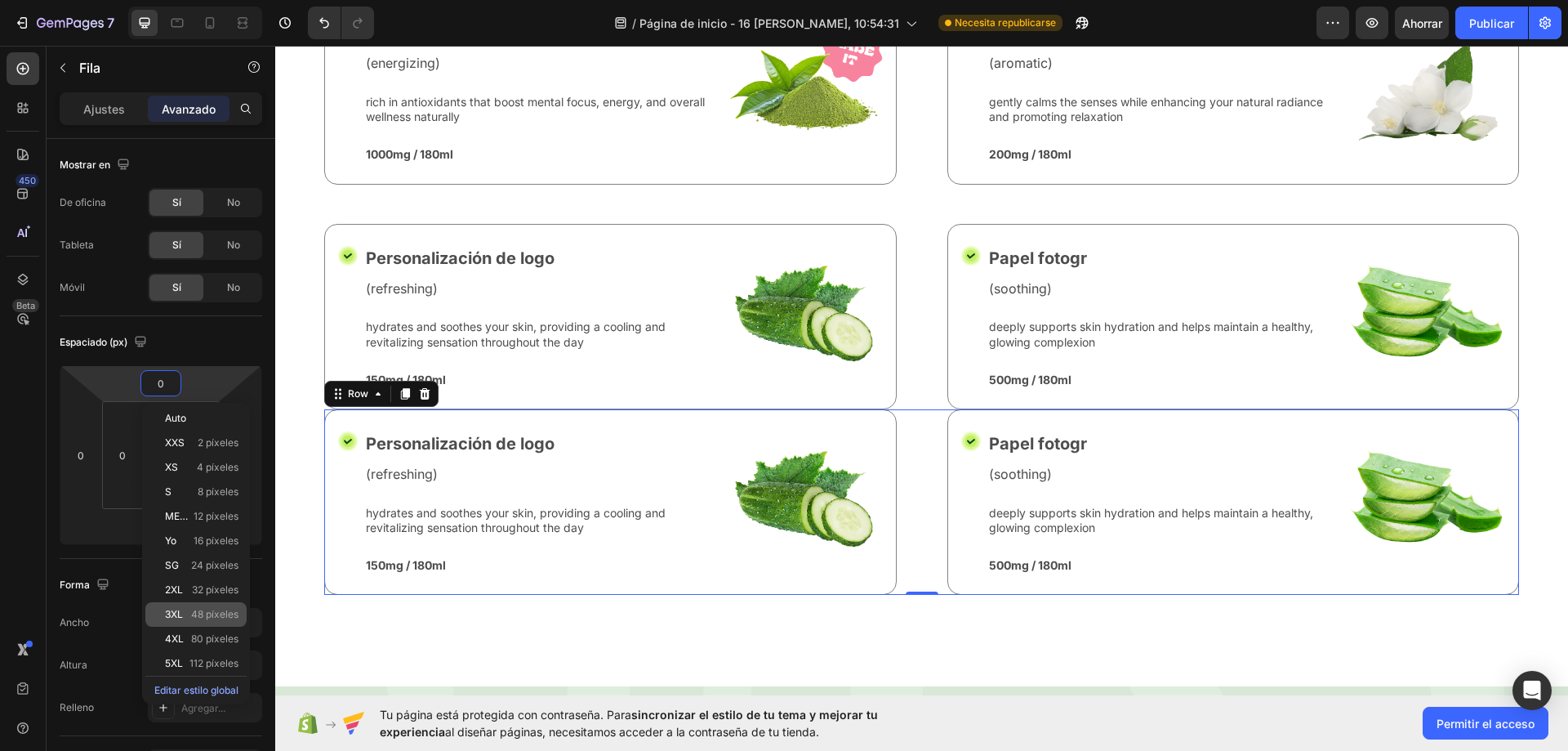
click at [210, 608] on div "3XL 48 píxeles" at bounding box center [196, 614] width 101 height 25
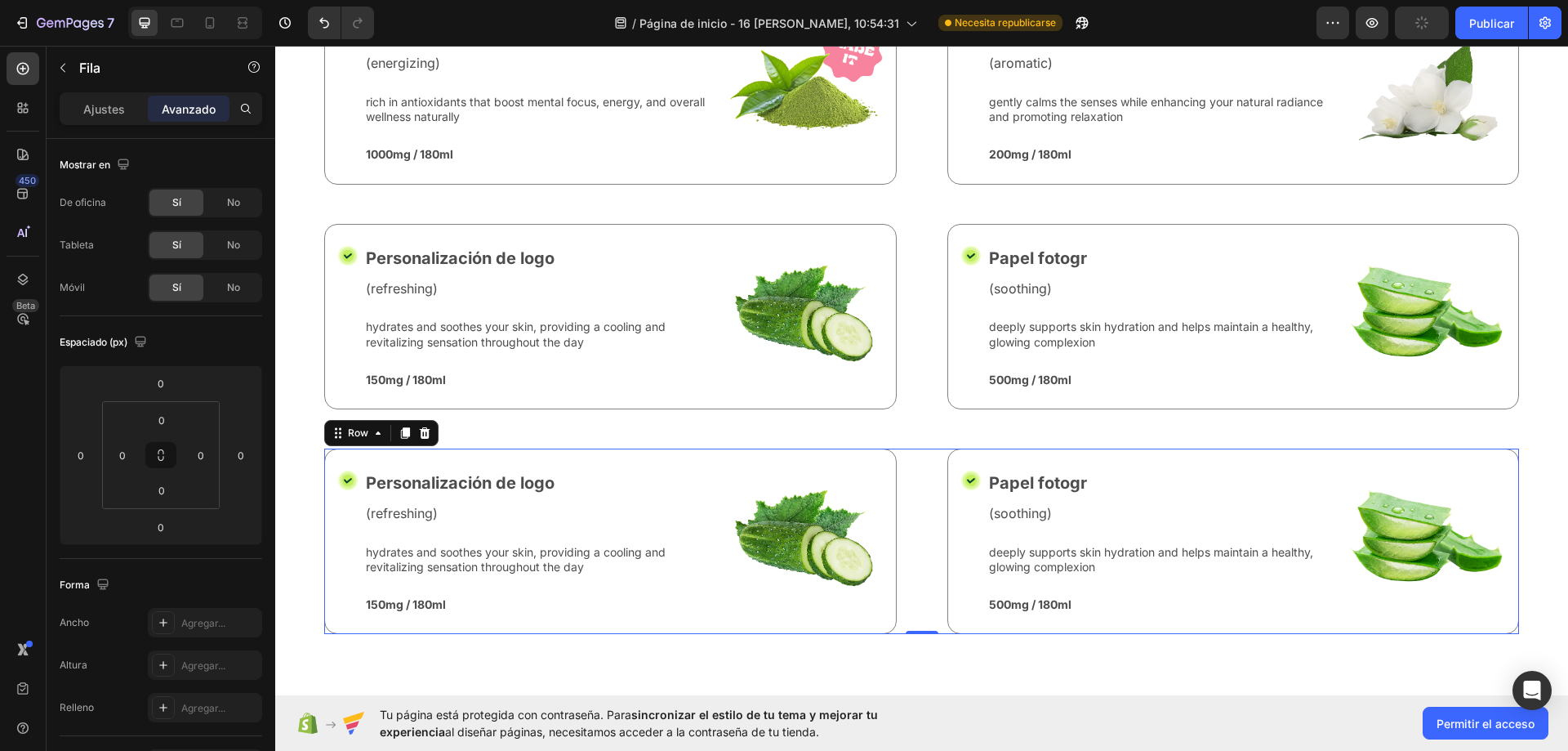
type input "48"
click at [517, 477] on p "Personalización de logo" at bounding box center [541, 483] width 351 height 25
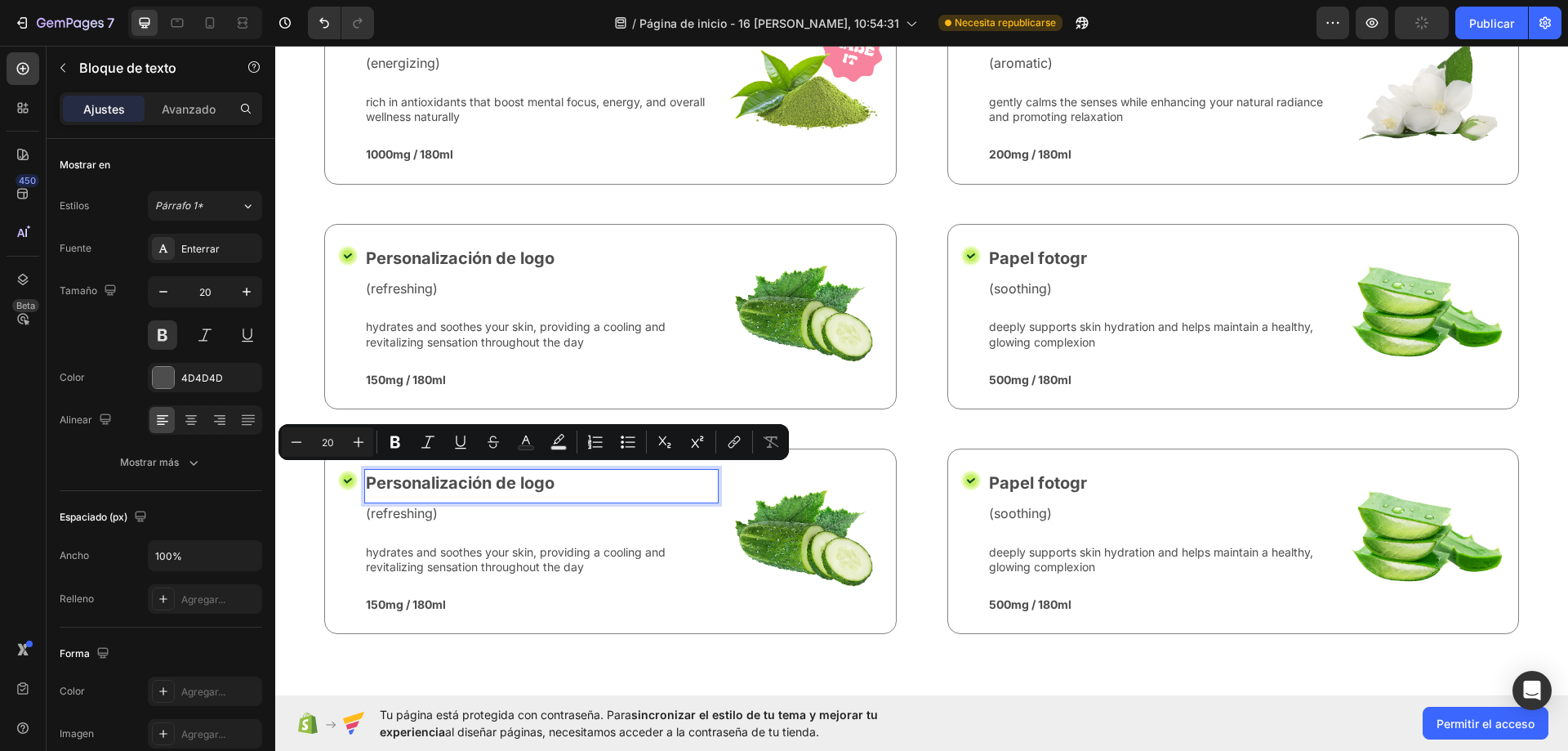
click at [571, 480] on p "Personalización de logo" at bounding box center [541, 483] width 351 height 25
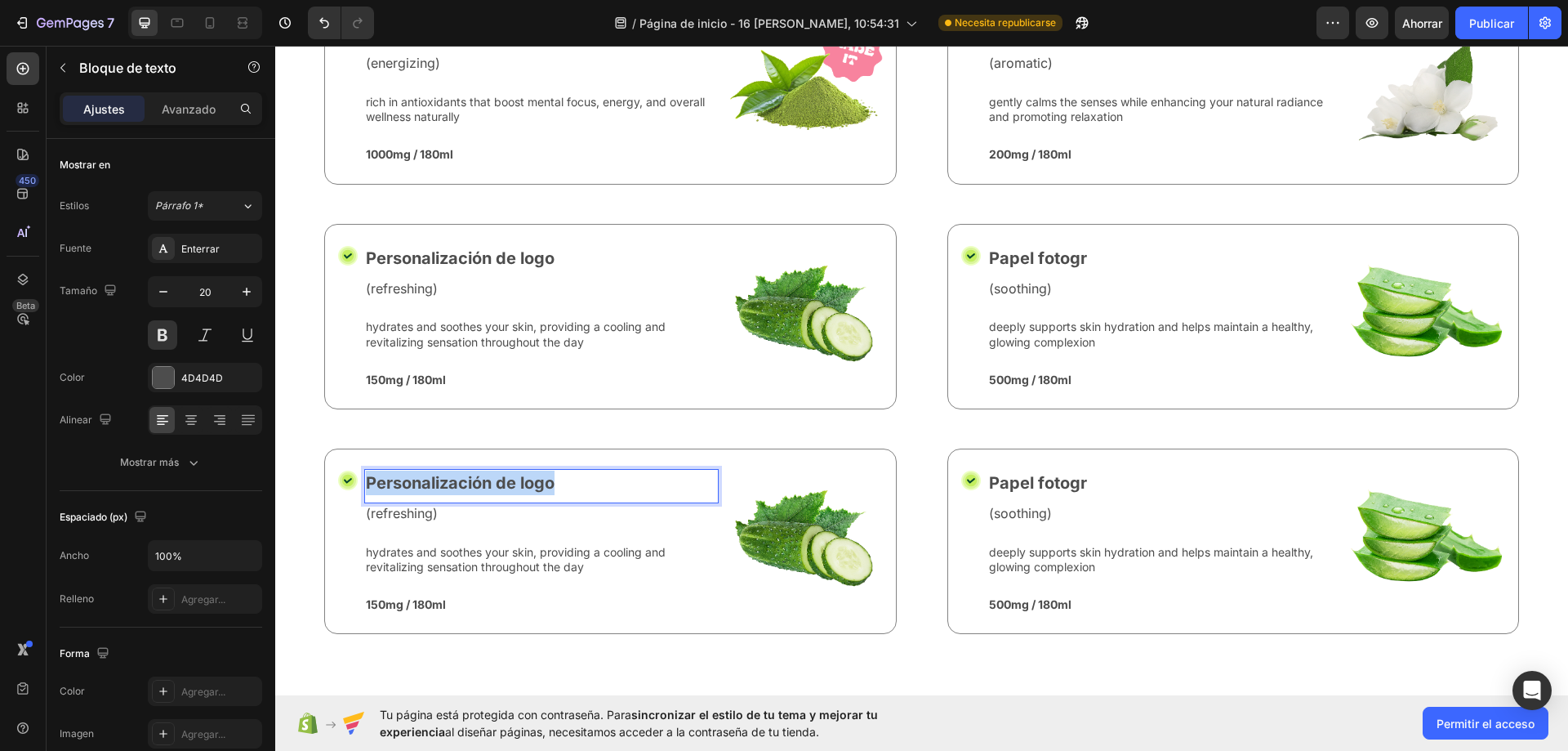
drag, startPoint x: 571, startPoint y: 479, endPoint x: 374, endPoint y: 473, distance: 197.1
click at [373, 473] on p "Personalización de logo" at bounding box center [541, 483] width 351 height 25
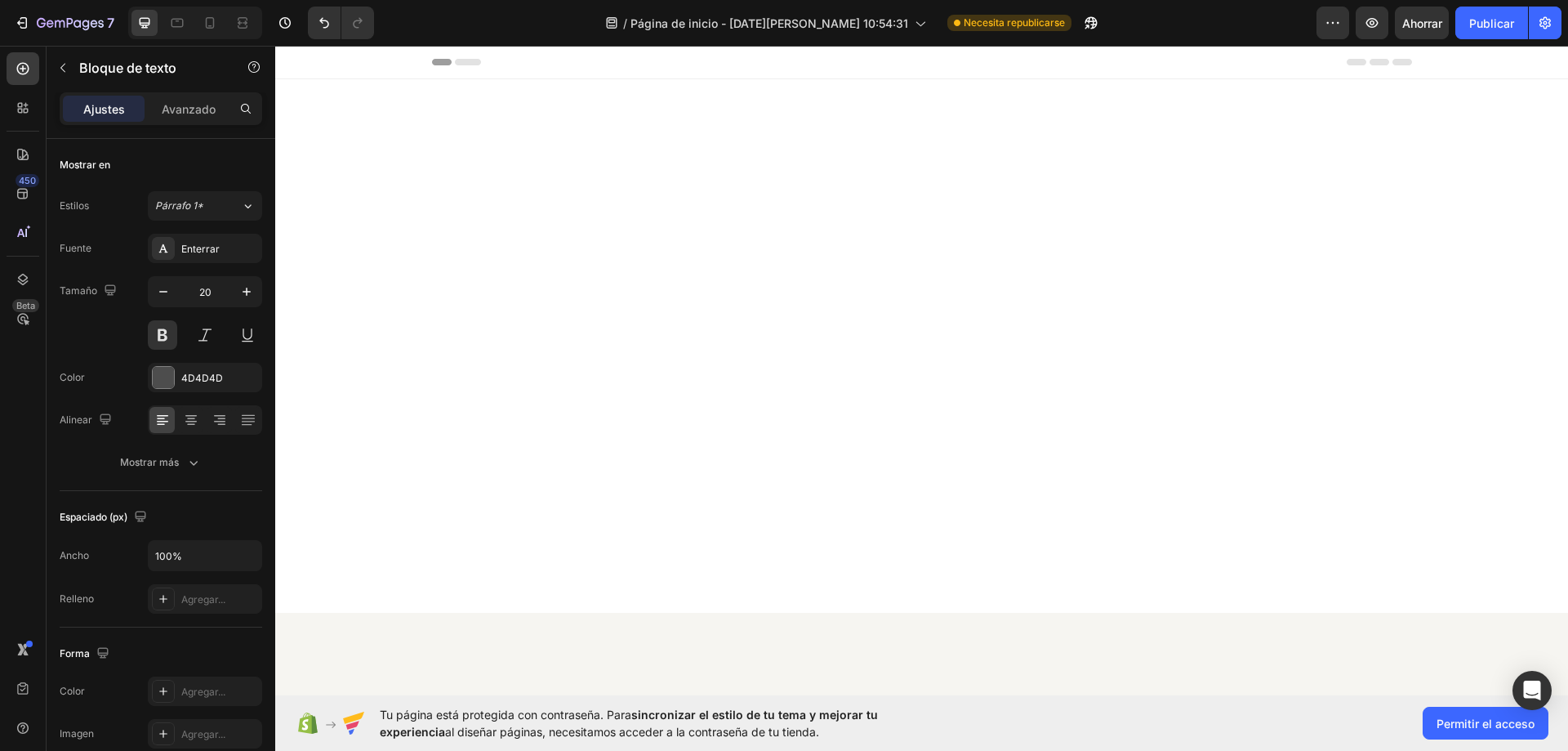
scroll to position [7095, 0]
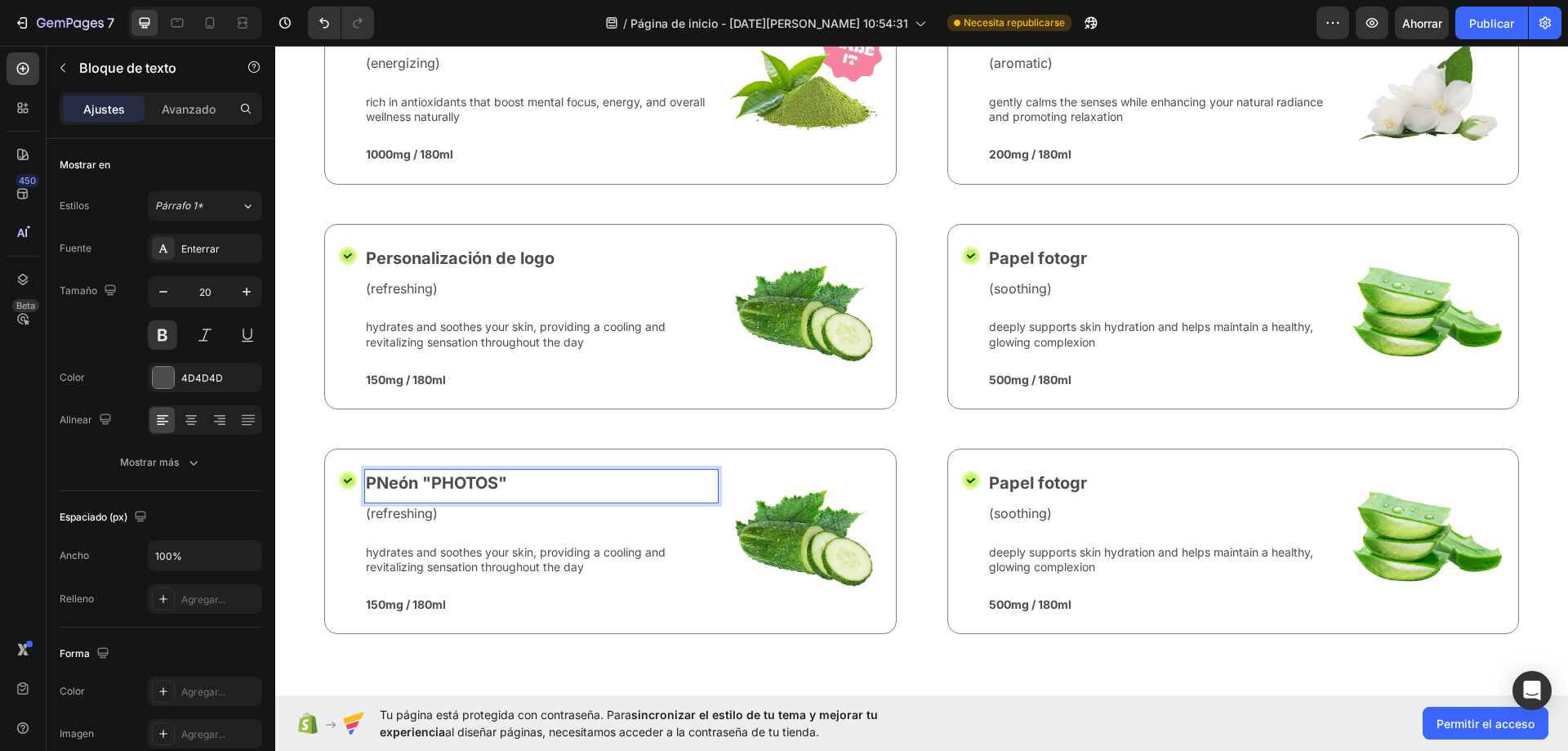
click at [378, 478] on p "PNeón "PHOTOS"" at bounding box center [541, 483] width 351 height 25
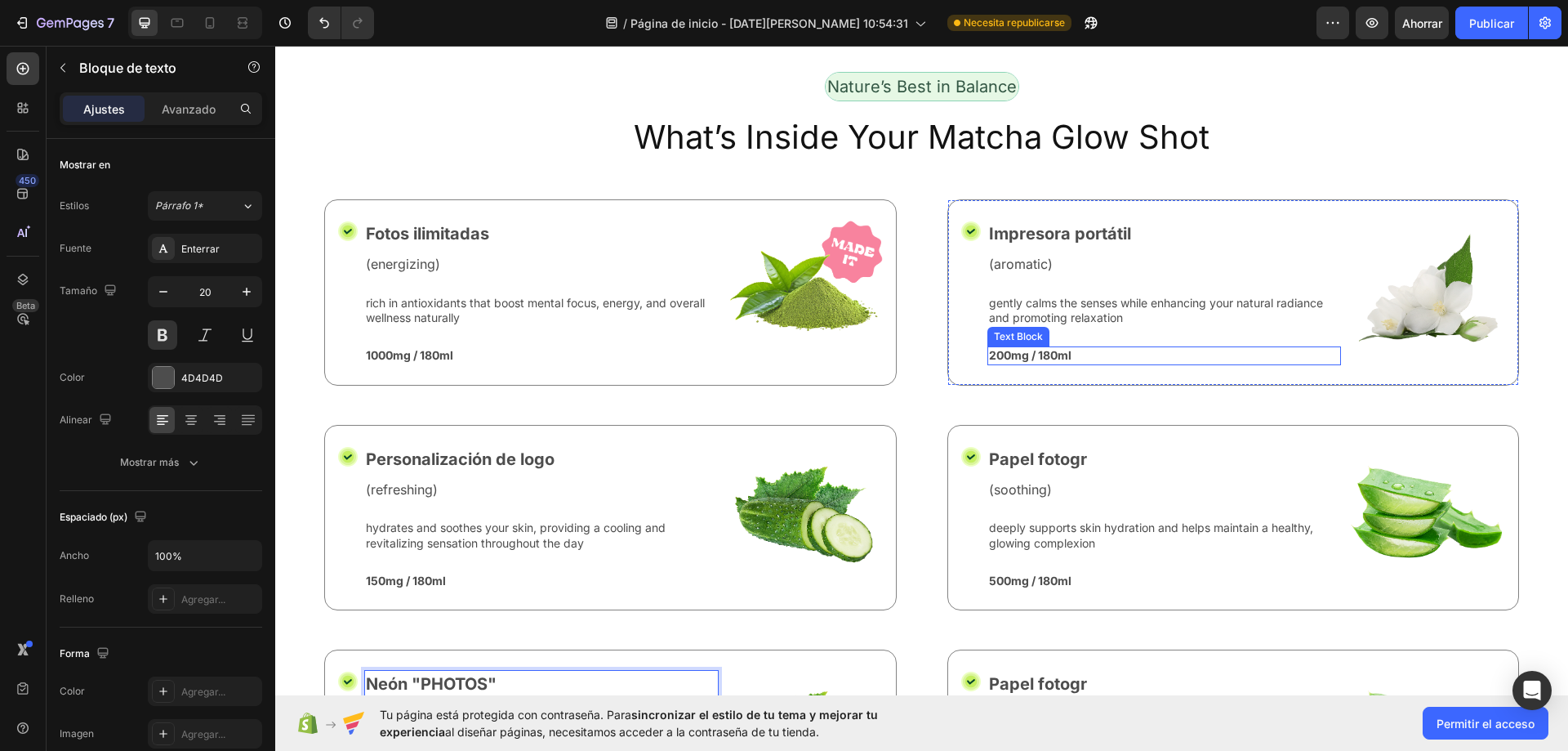
scroll to position [7014, 0]
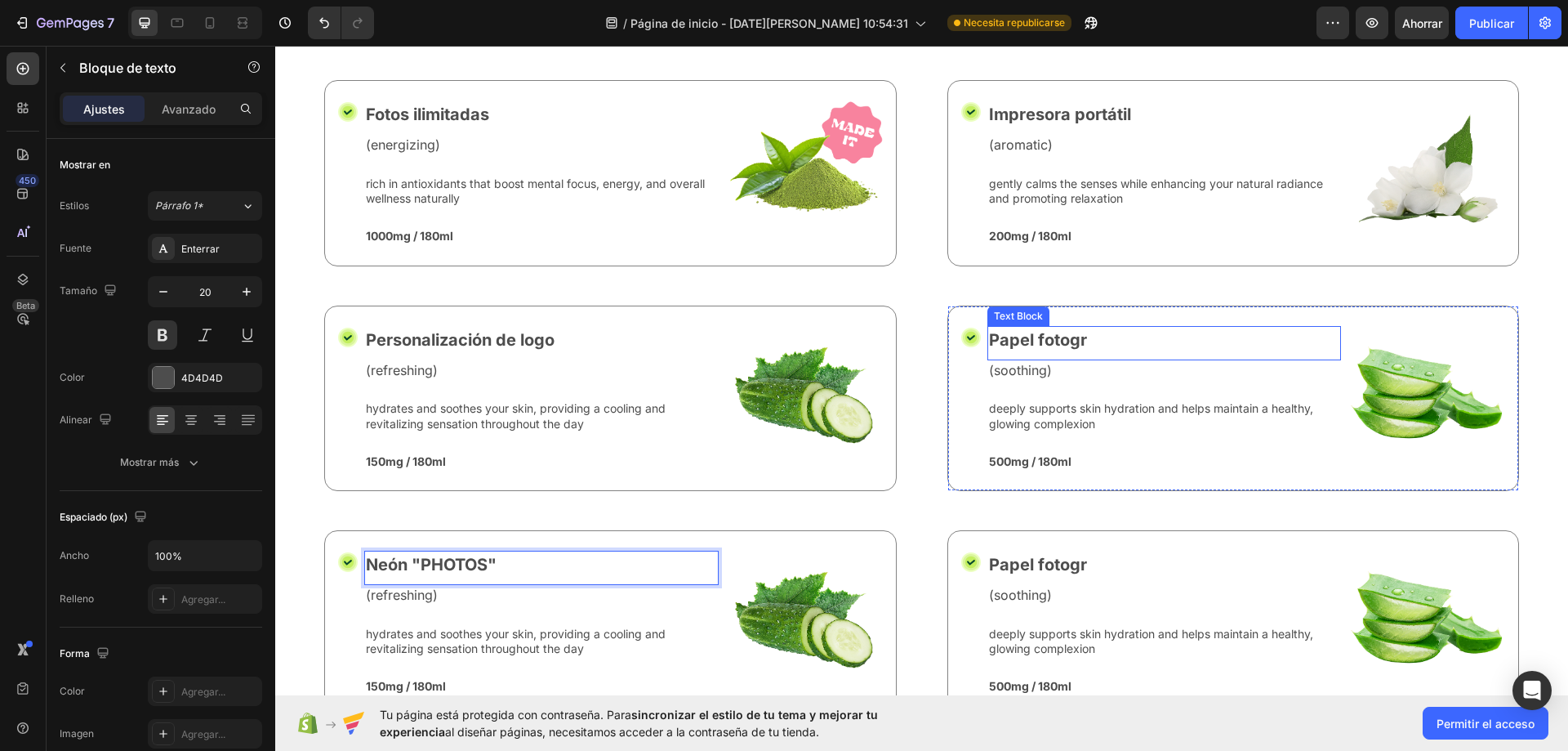
click at [1084, 330] on p "Papel fotogr" at bounding box center [1164, 340] width 351 height 25
click at [1091, 331] on p "Papel fotogr" at bounding box center [1164, 340] width 351 height 25
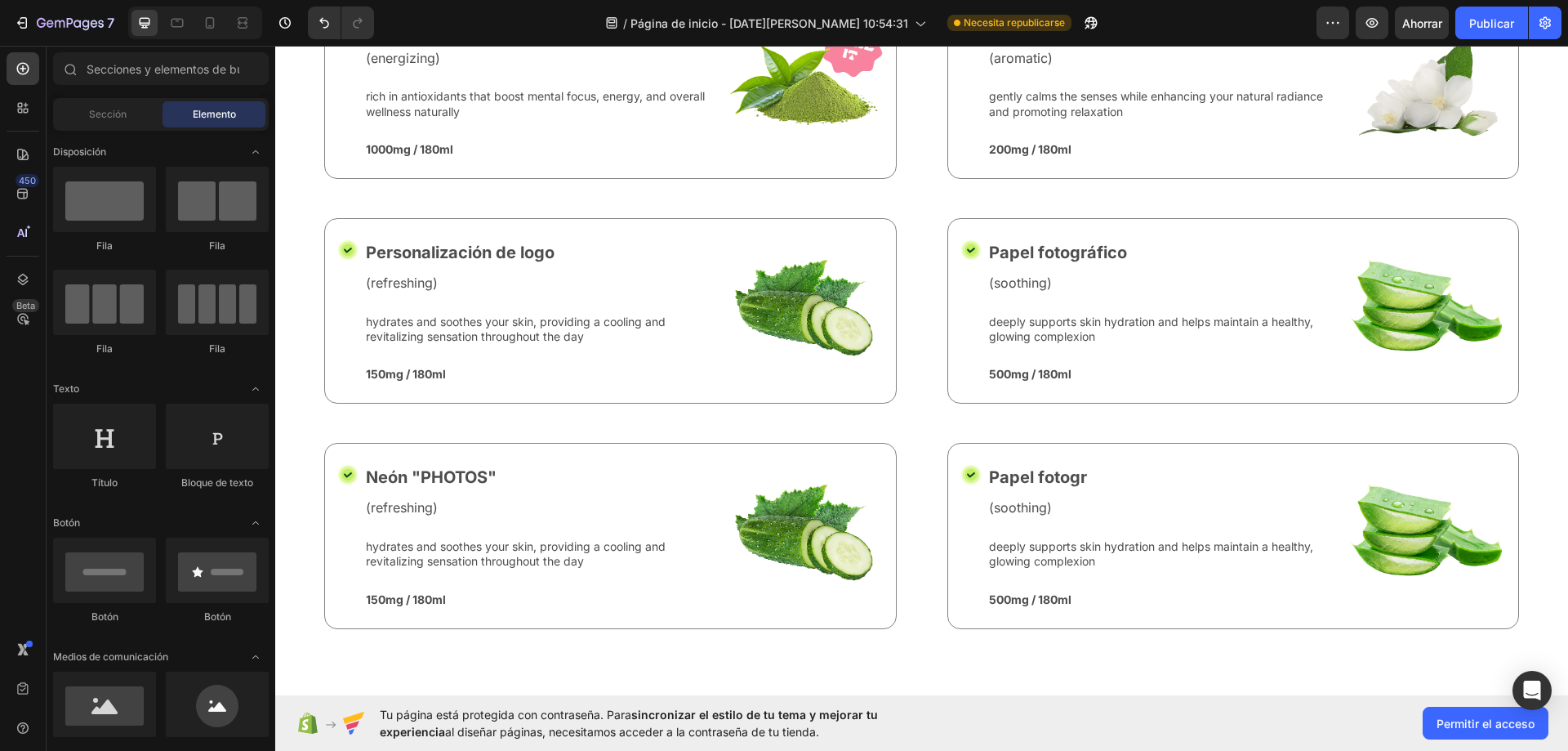
scroll to position [7239, 0]
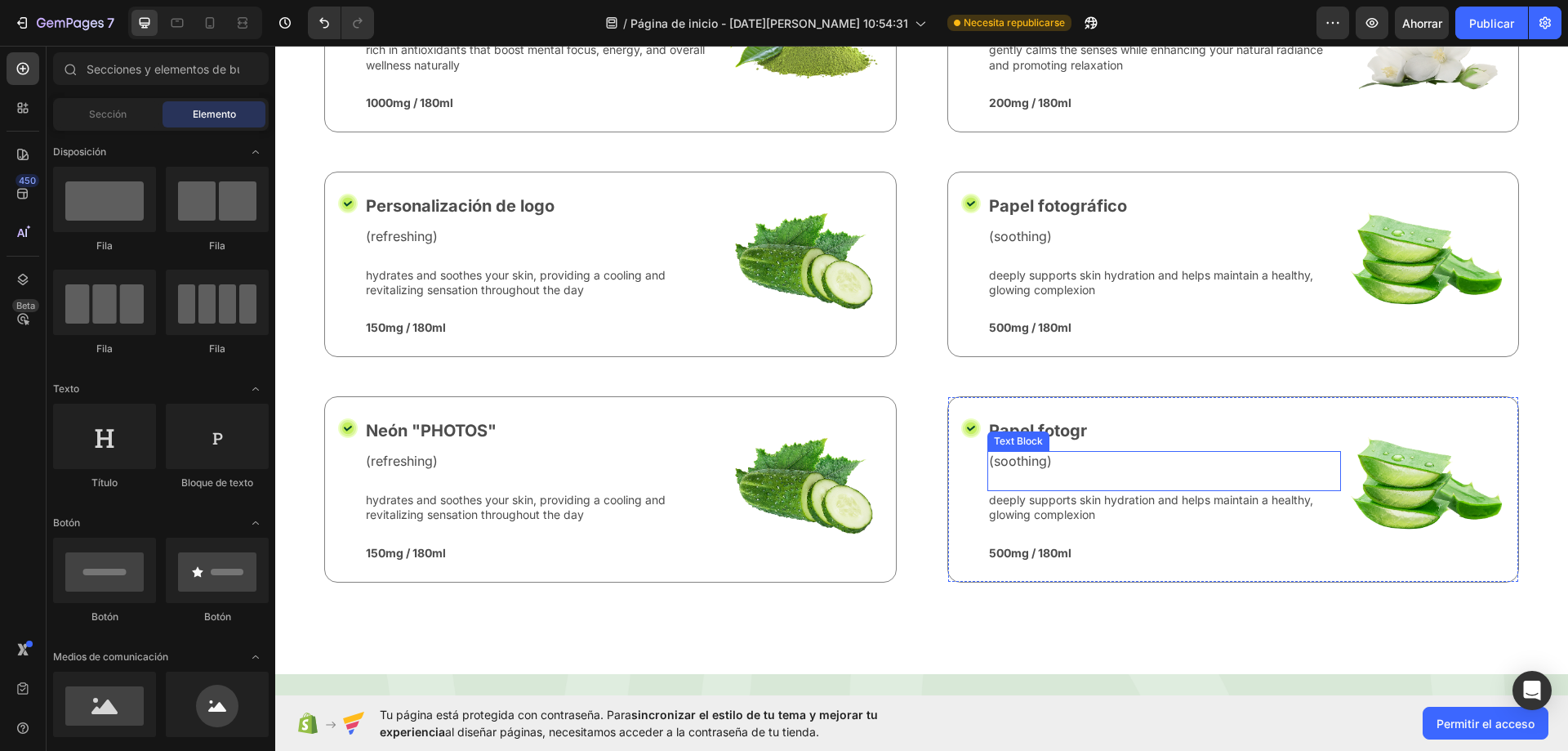
click at [1070, 428] on p "Papel fotogr" at bounding box center [1164, 431] width 351 height 25
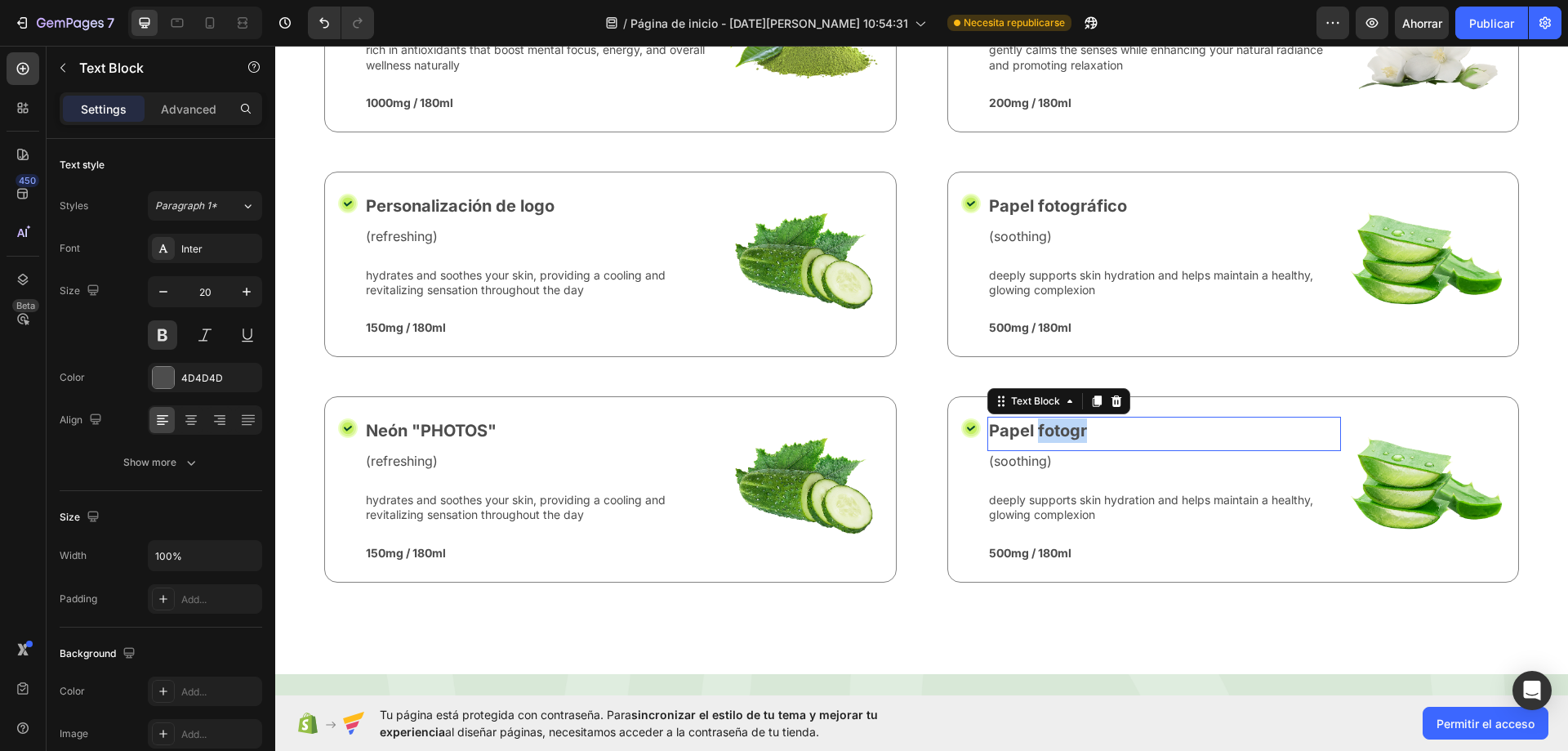
click at [1070, 427] on p "Papel fotogr" at bounding box center [1164, 431] width 351 height 25
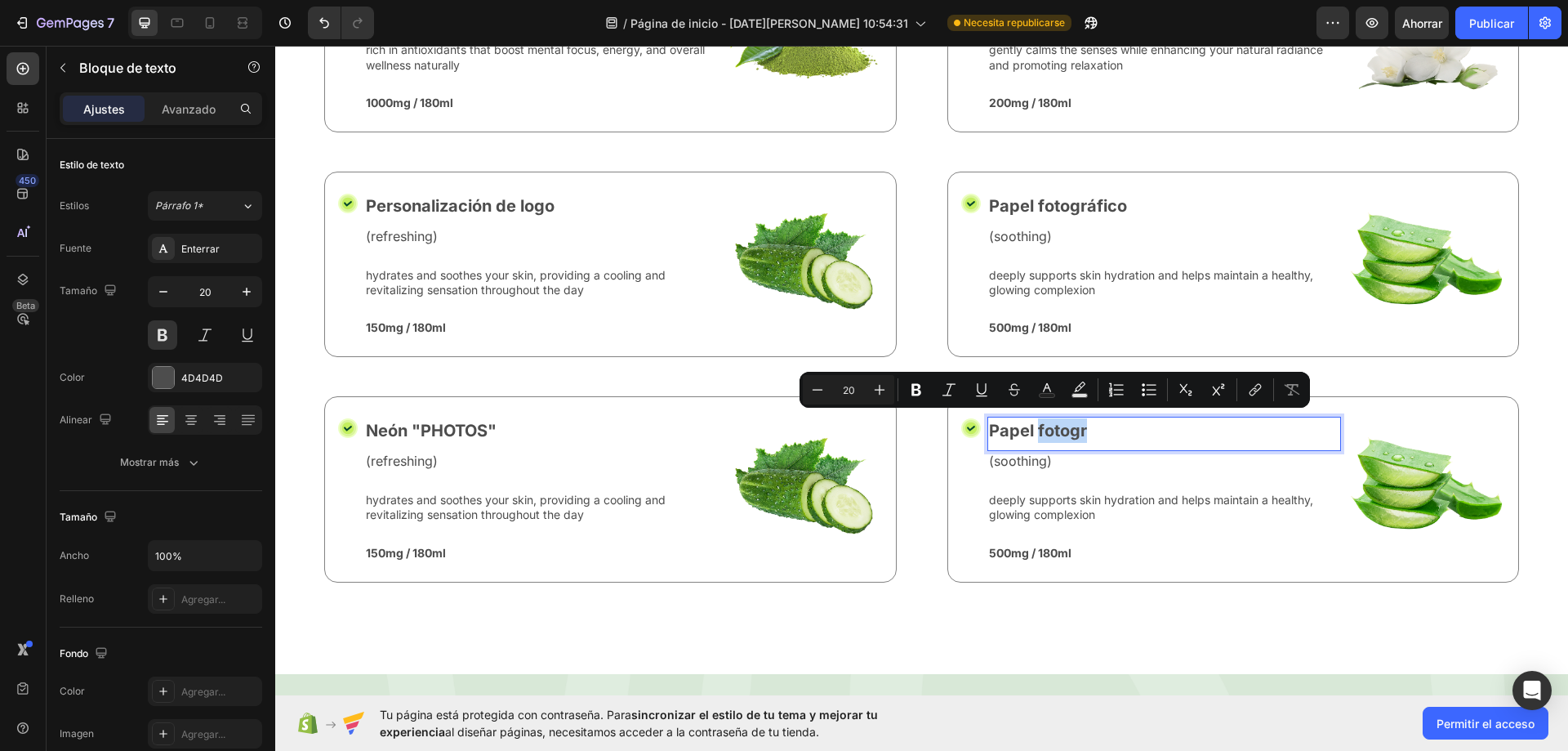
click at [1074, 470] on div "(soothing) Text Block" at bounding box center [1164, 470] width 354 height 40
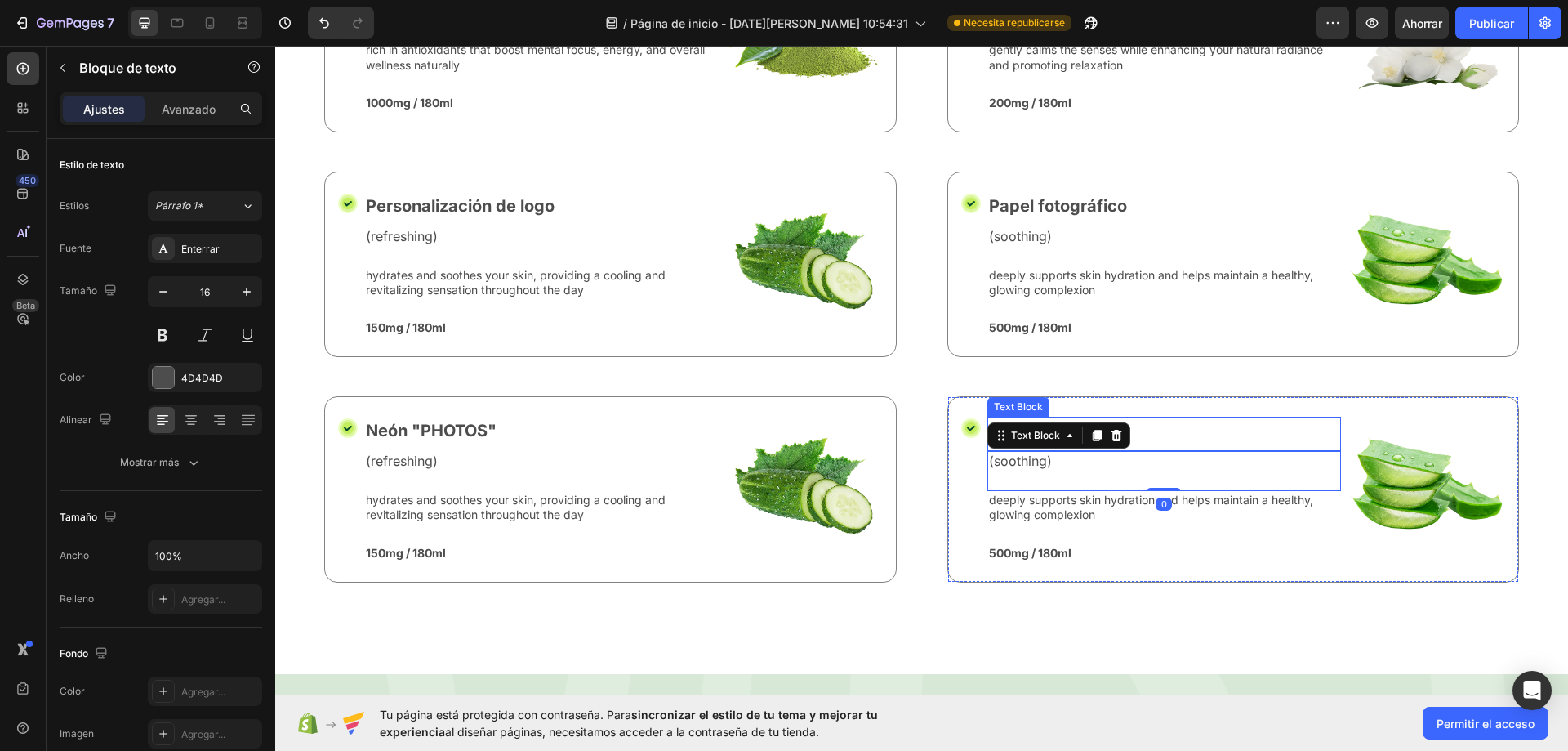
click at [1196, 418] on p "Papel fotogr" at bounding box center [1164, 431] width 351 height 25
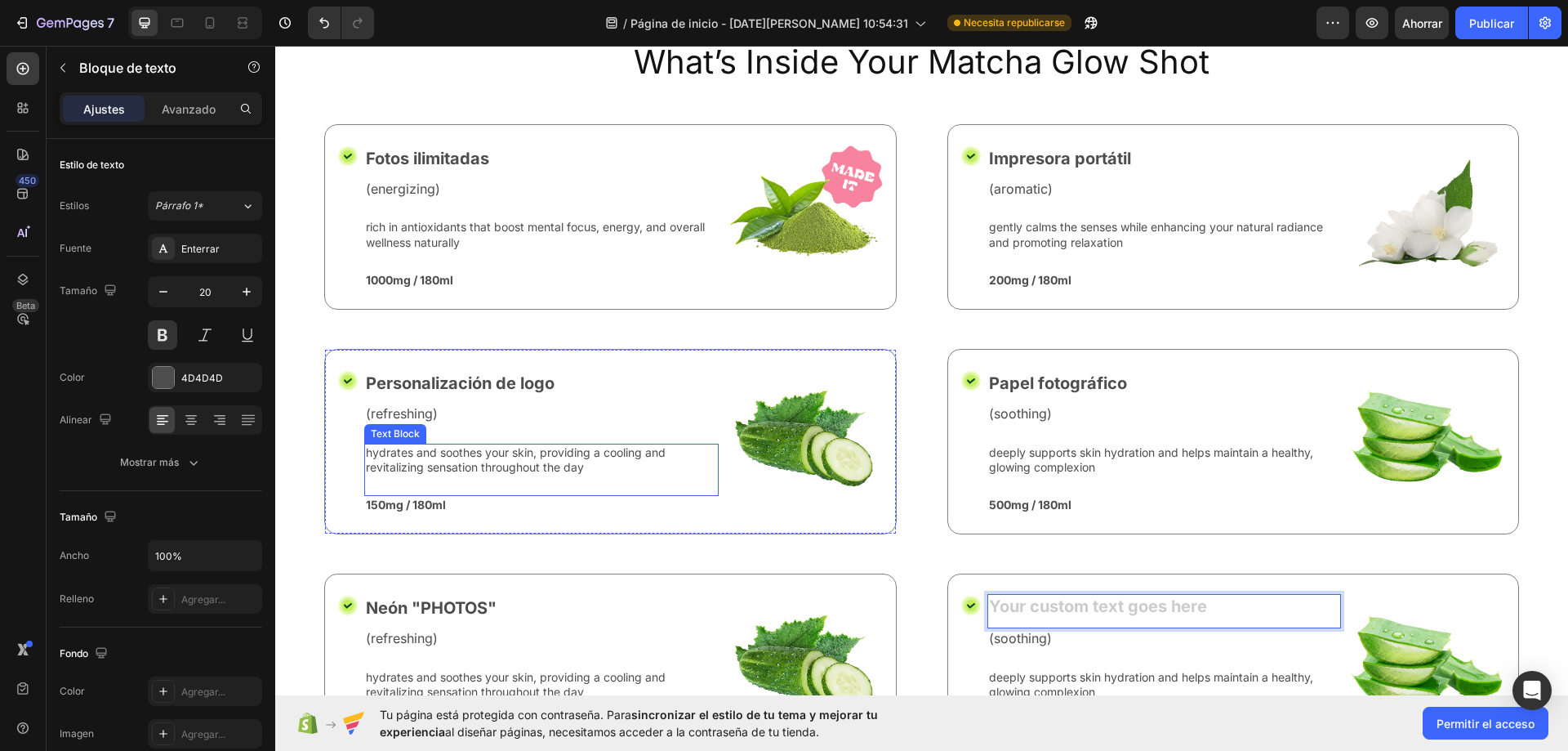
scroll to position [7076, 0]
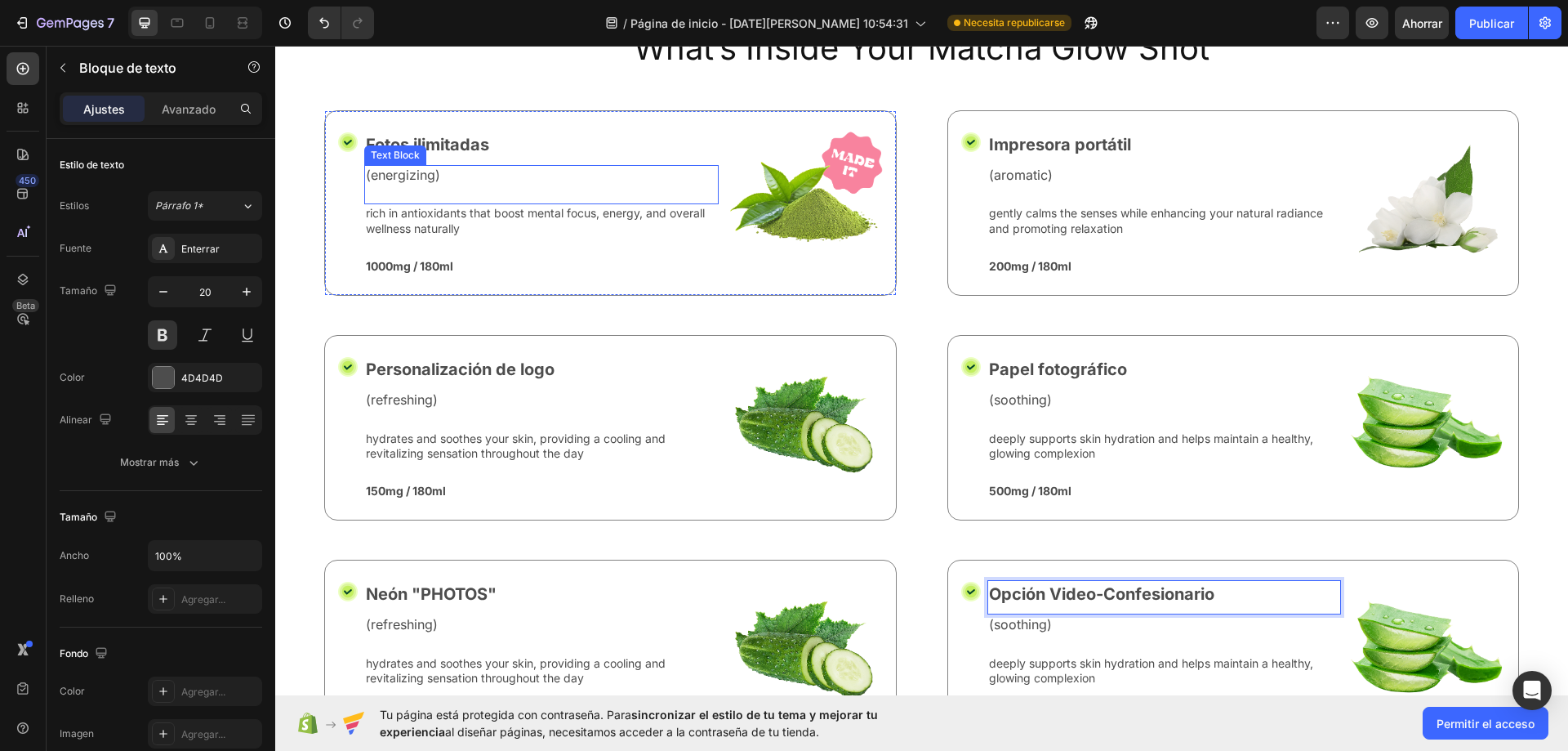
click at [392, 167] on p "(energizing)" at bounding box center [541, 175] width 351 height 17
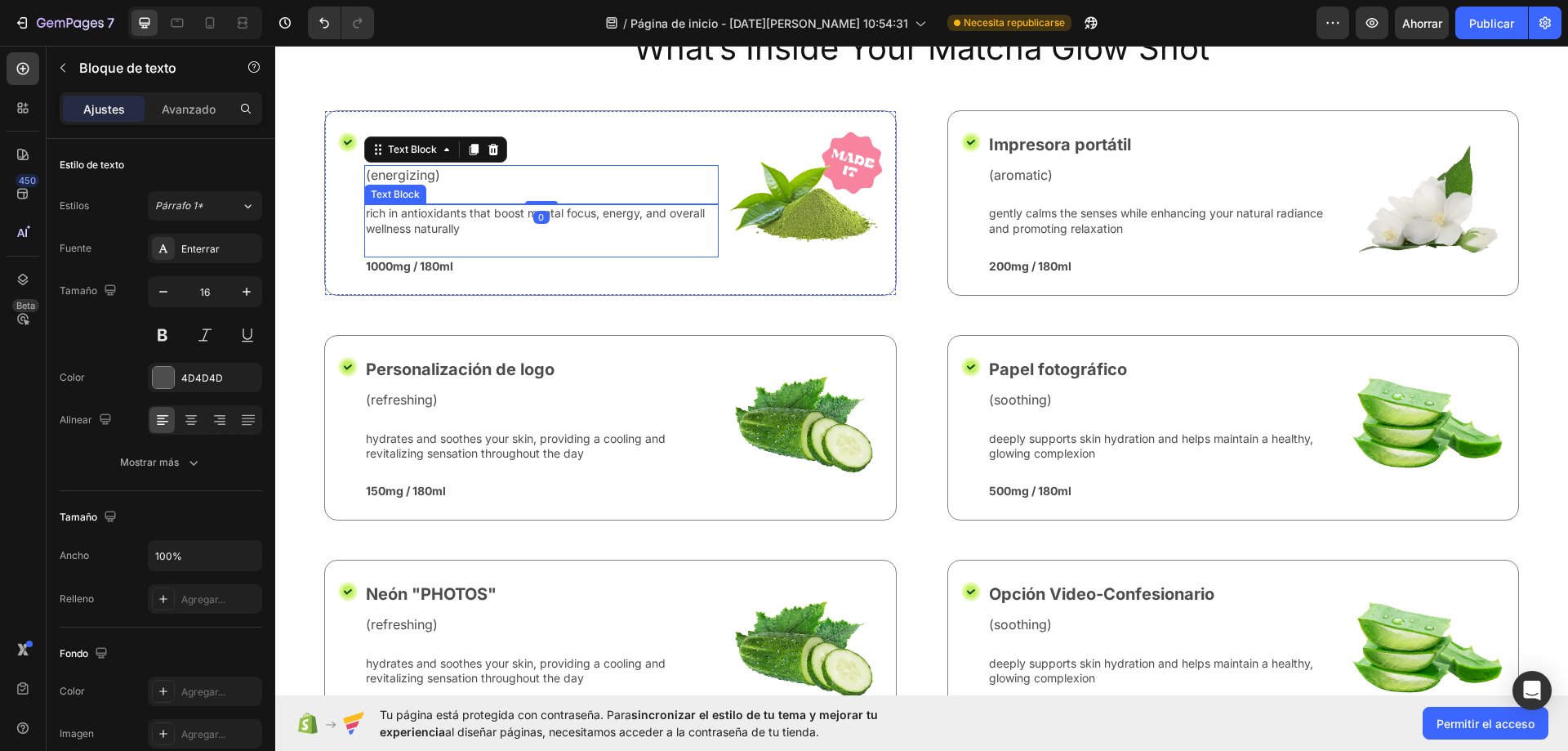
click at [473, 186] on div "(energizing) Text Block 0" at bounding box center [540, 185] width 354 height 40
click at [618, 225] on p "rich in antioxidants that boost mental focus, energy, and overall wellness natu…" at bounding box center [541, 220] width 351 height 29
click at [377, 167] on p "(energizing)" at bounding box center [541, 175] width 351 height 17
click at [173, 26] on icon at bounding box center [177, 23] width 12 height 9
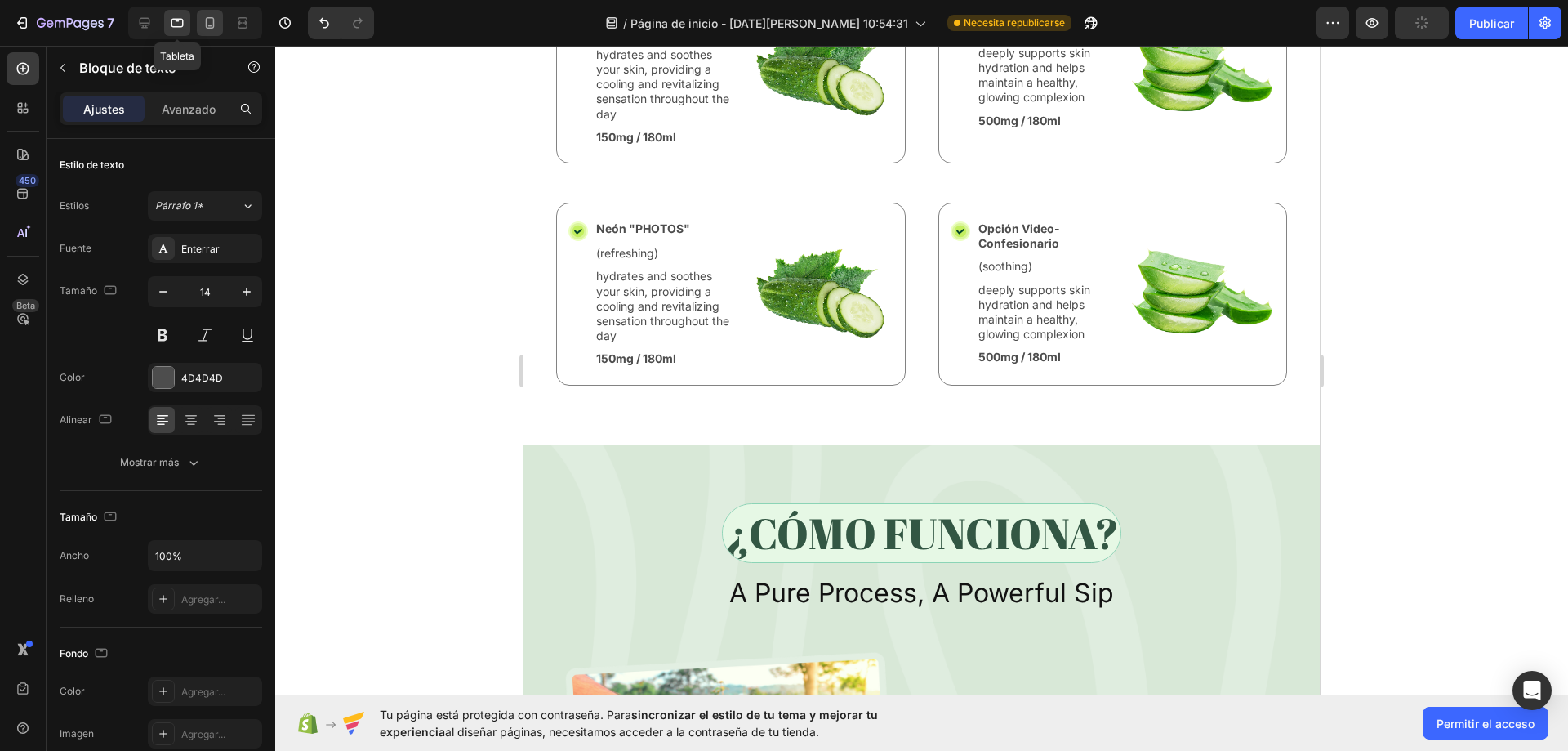
click at [200, 26] on div at bounding box center [209, 22] width 26 height 26
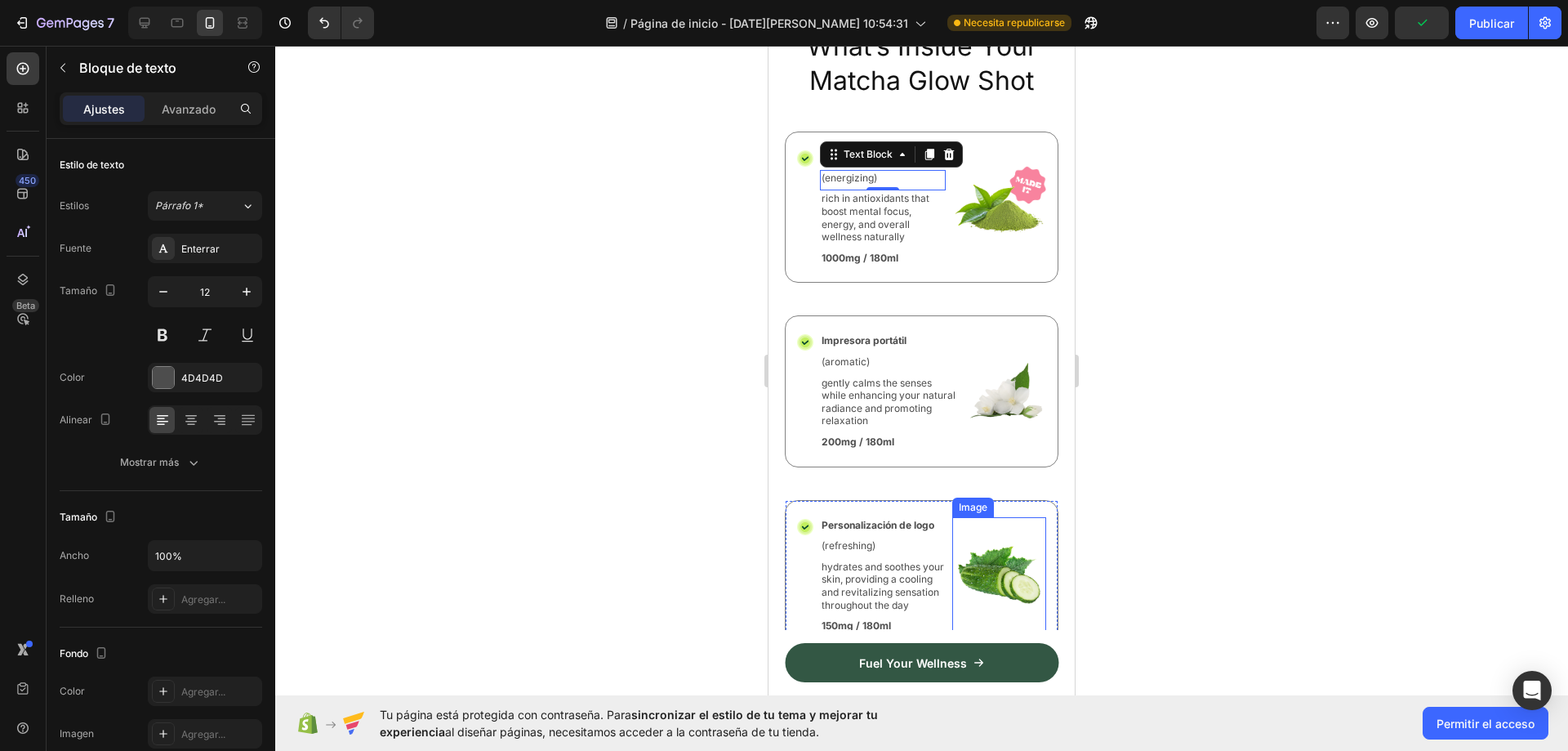
scroll to position [7343, 0]
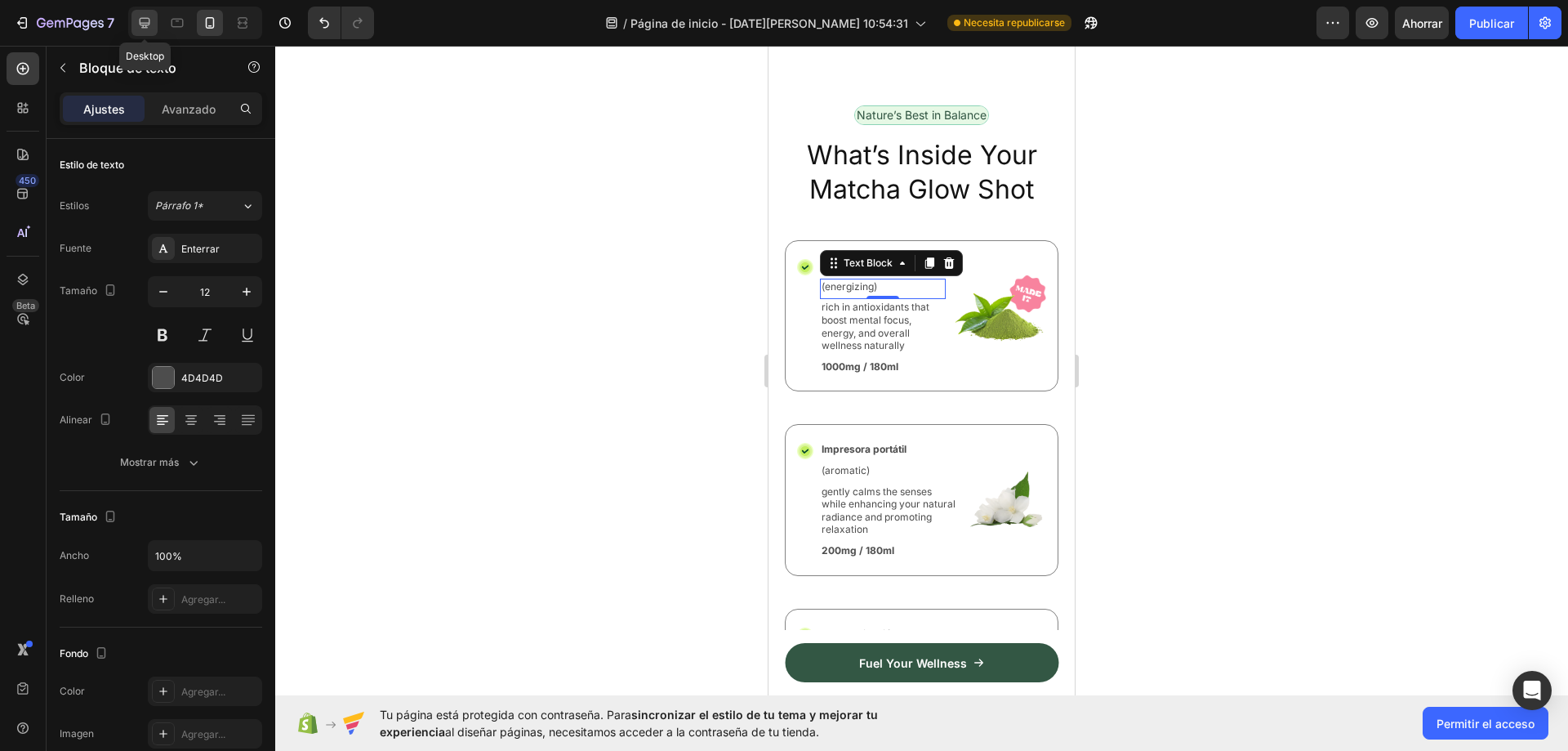
click at [152, 32] on div at bounding box center [144, 22] width 26 height 26
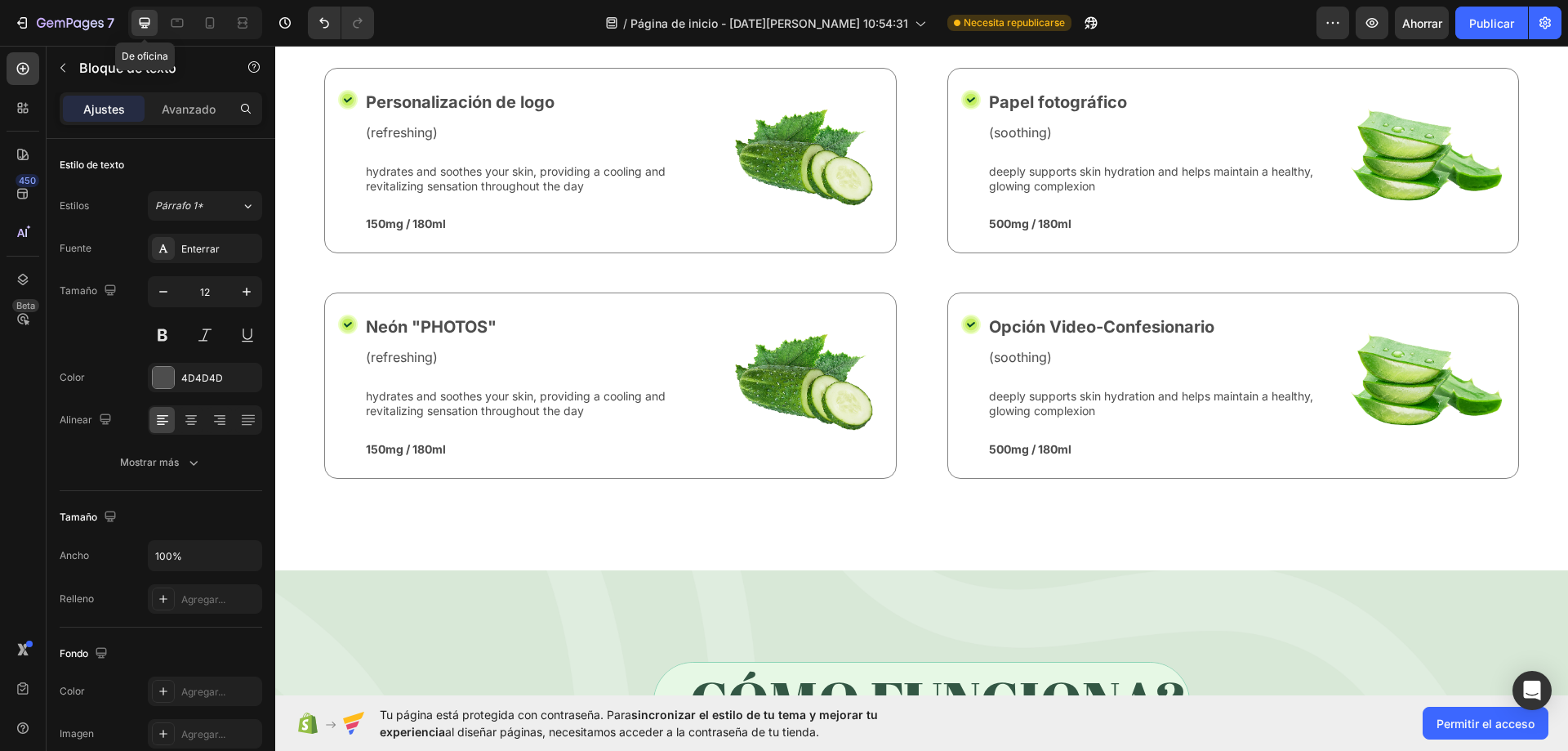
type input "16"
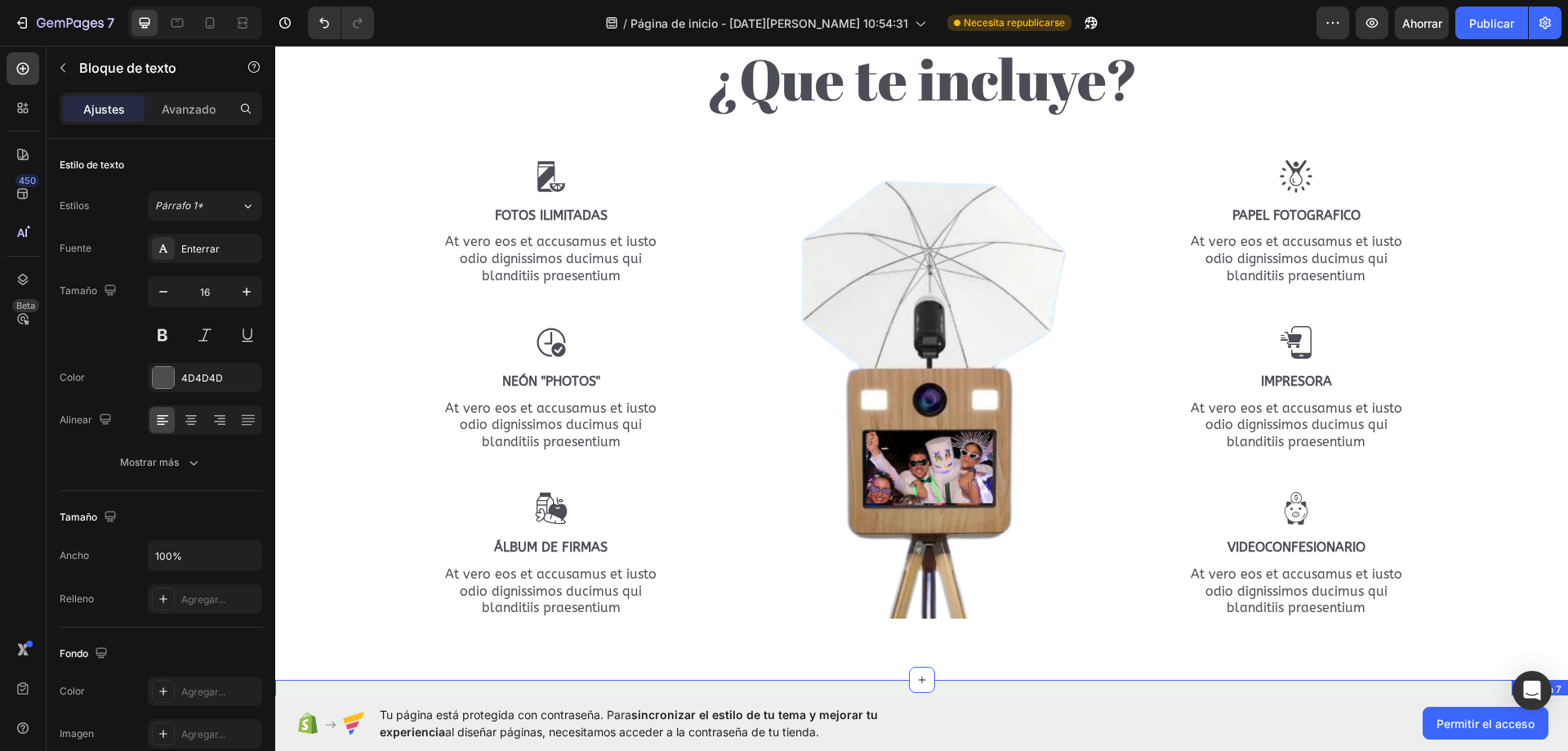
scroll to position [2177, 0]
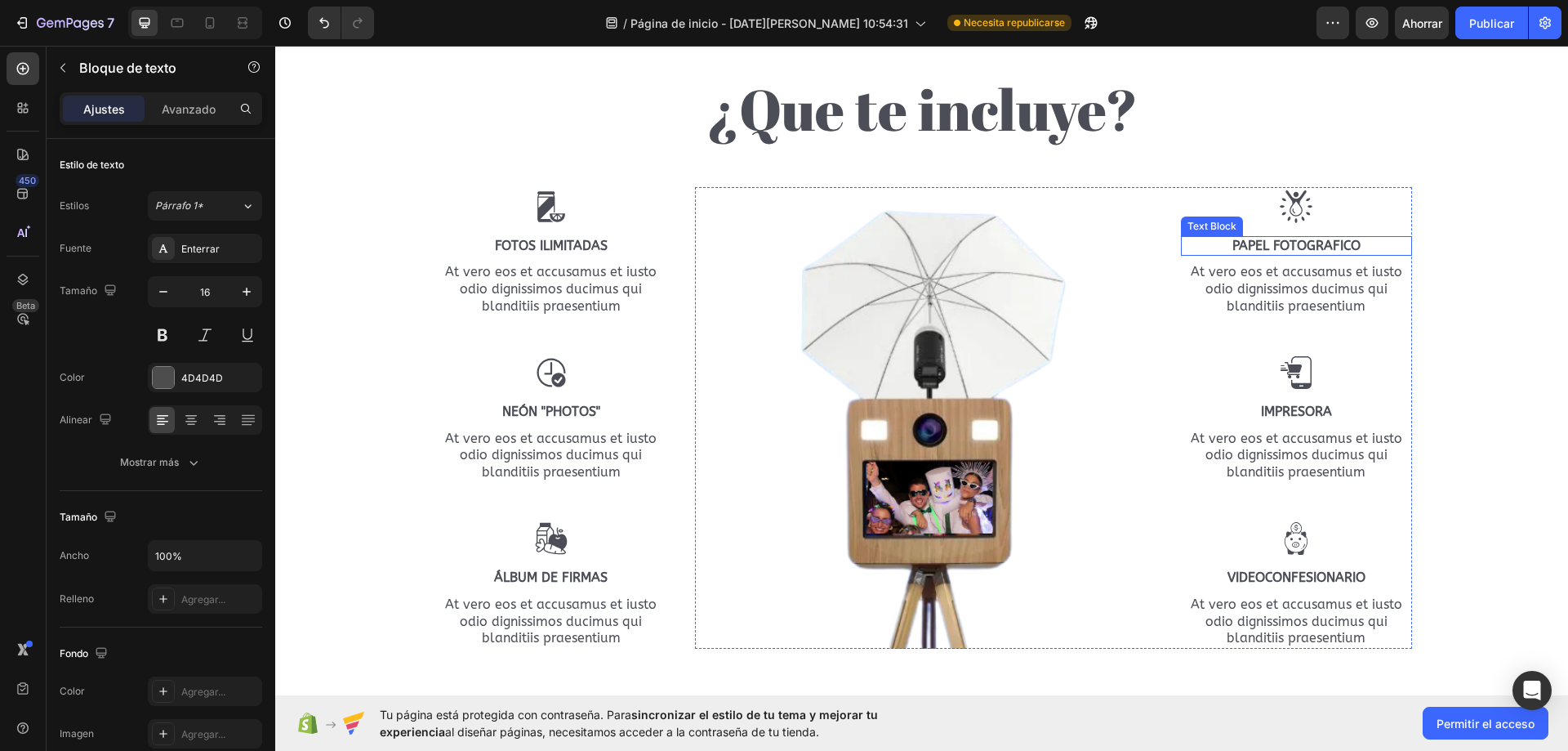
click at [1224, 141] on h2 "¿Que te incluye?" at bounding box center [922, 108] width 980 height 77
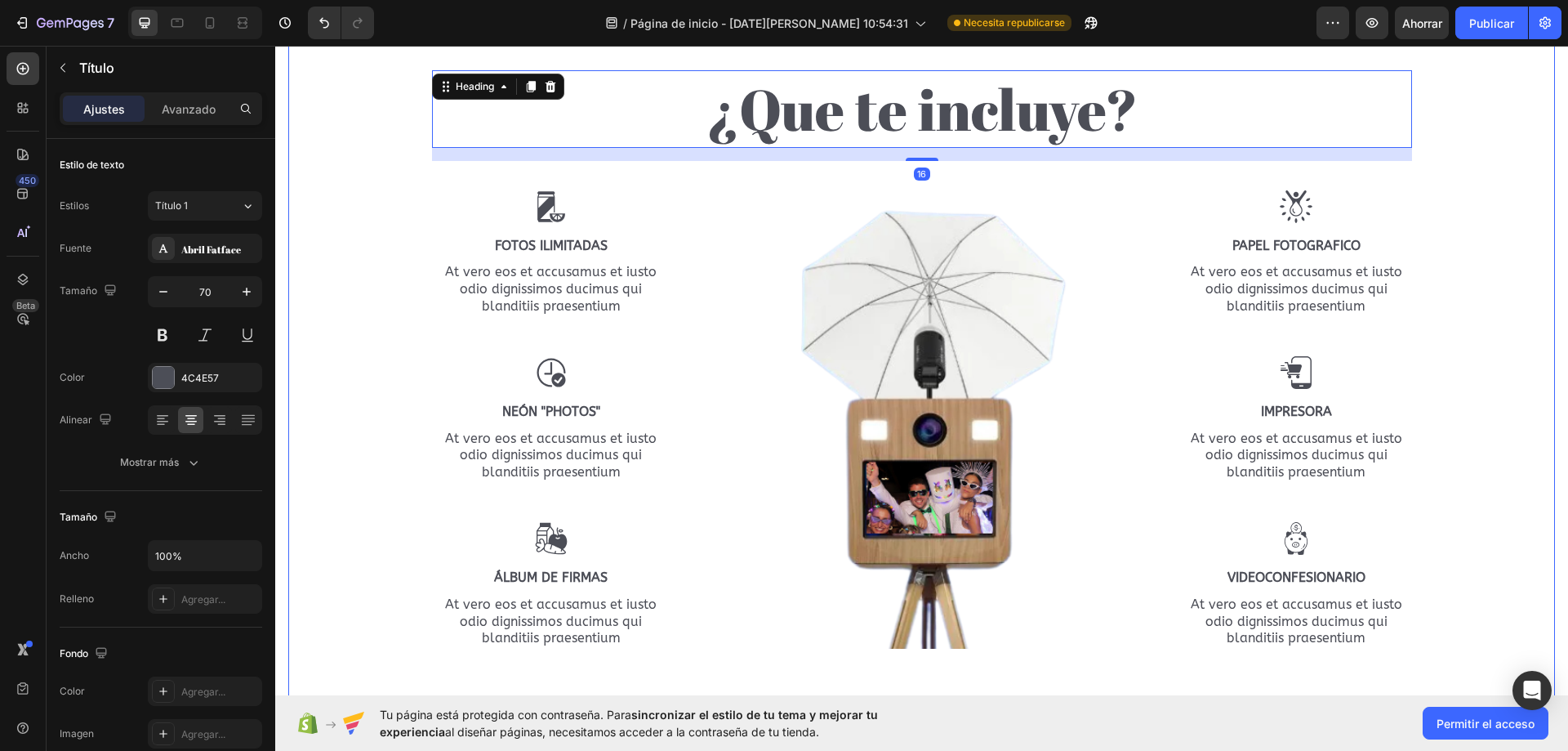
click at [363, 117] on div "¿Que te incluye? Heading 16 Row Image fotos ilimitadas Text Block At vero eos e…" at bounding box center [922, 366] width 1242 height 591
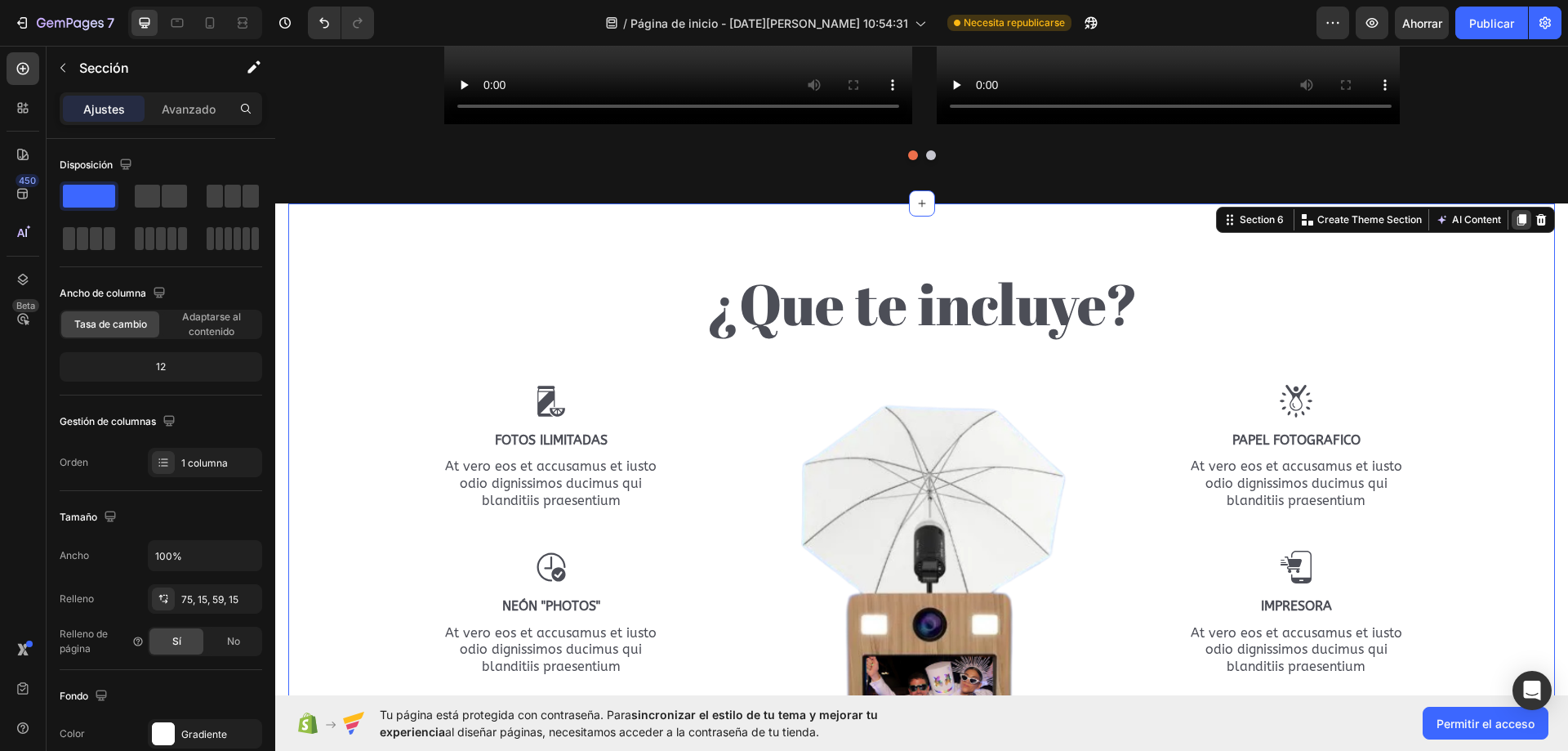
scroll to position [2013, 0]
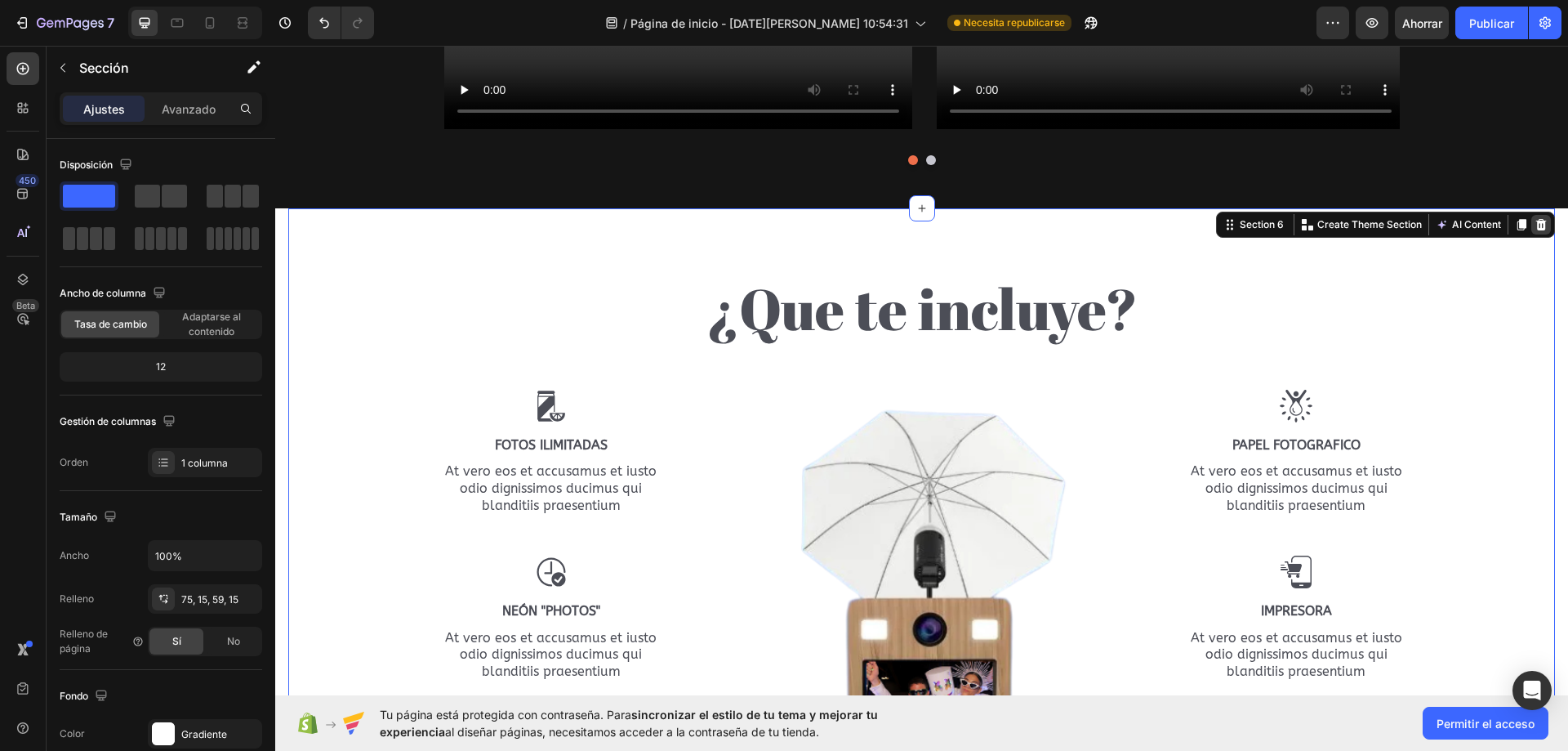
click at [1531, 225] on div at bounding box center [1540, 225] width 20 height 20
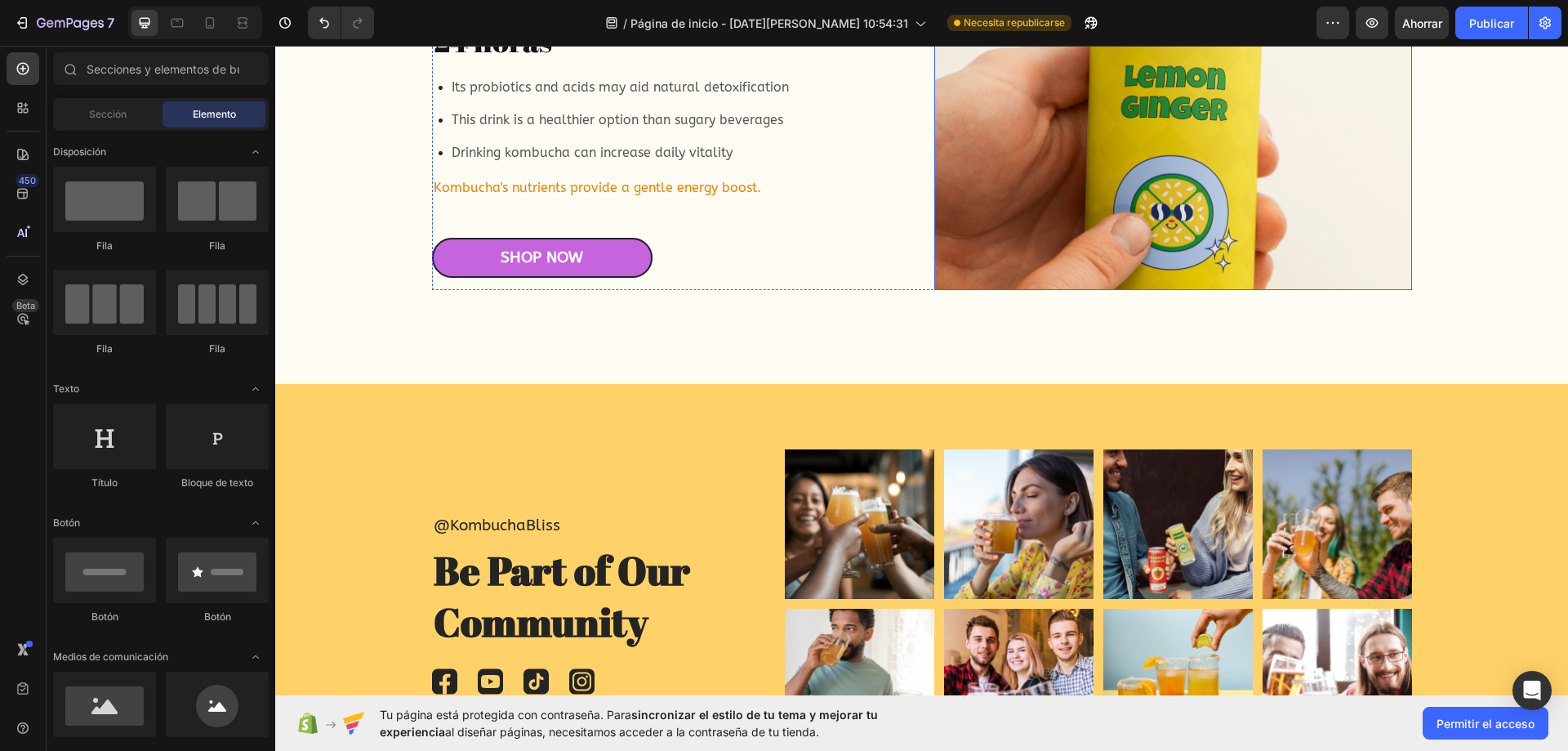
scroll to position [4301, 0]
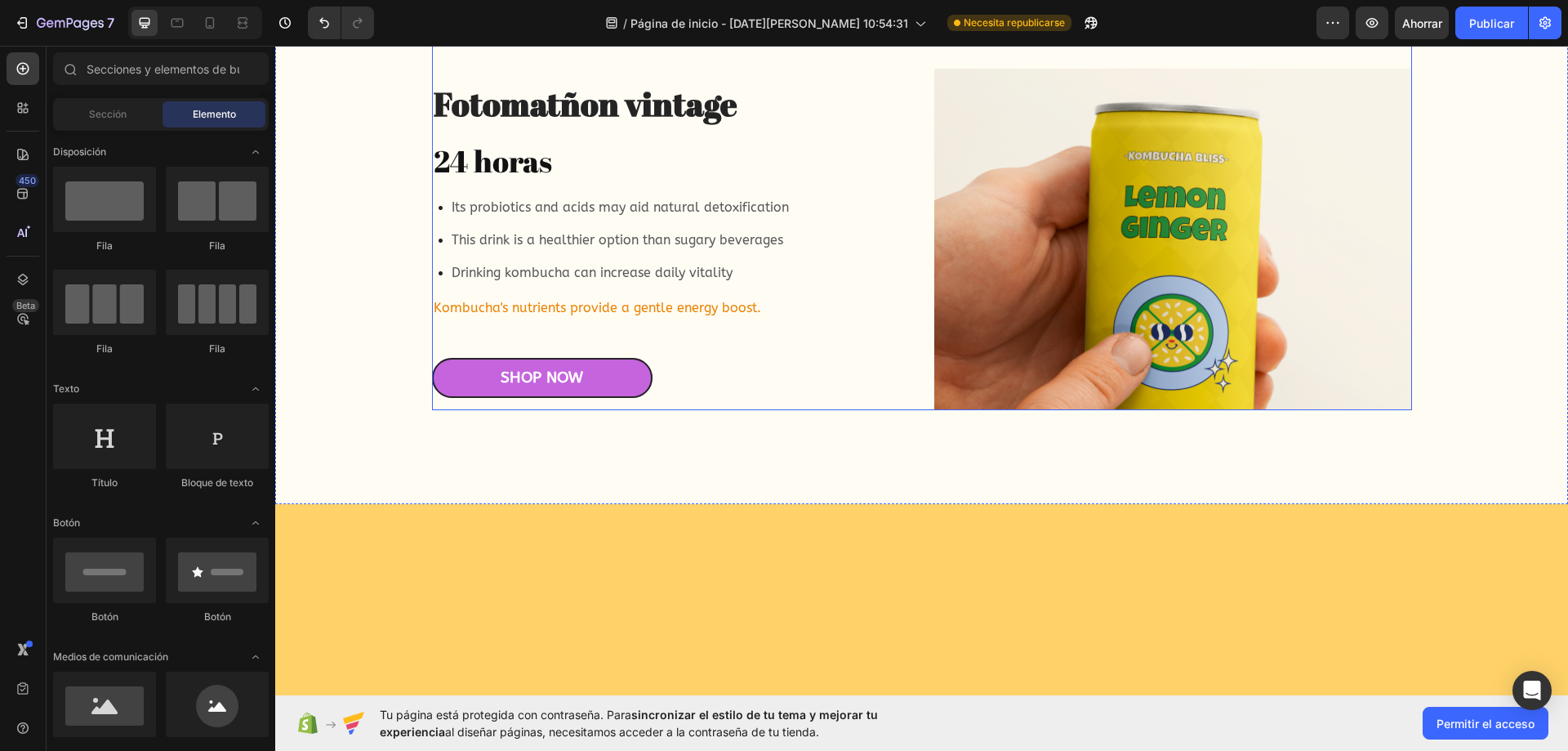
click at [816, 377] on div "Fotomatón Magic Mirror Heading 24 horas de servicio Text Block Fermentation enh…" at bounding box center [922, 60] width 980 height 700
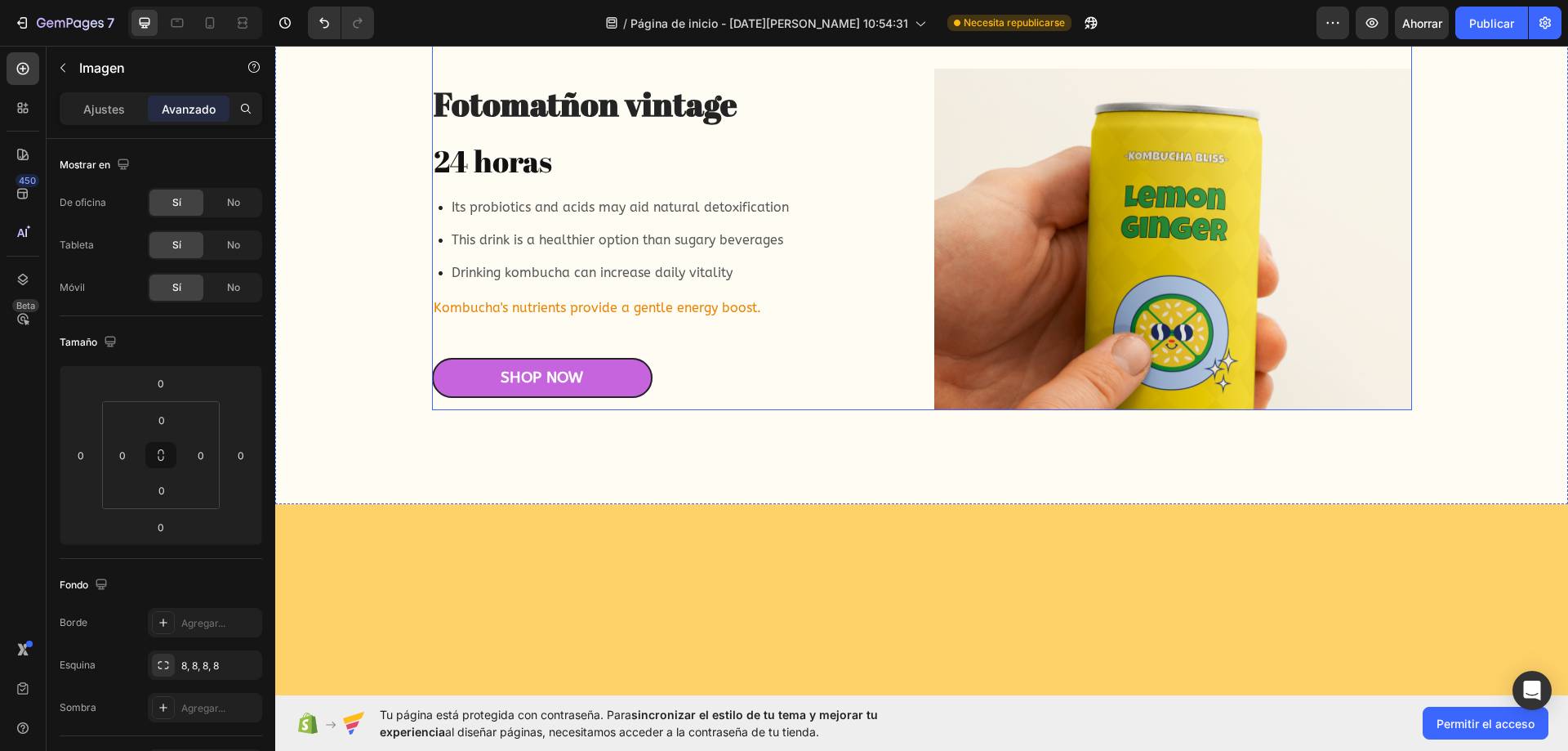
drag, startPoint x: 665, startPoint y: 344, endPoint x: 663, endPoint y: 186, distance: 158.0
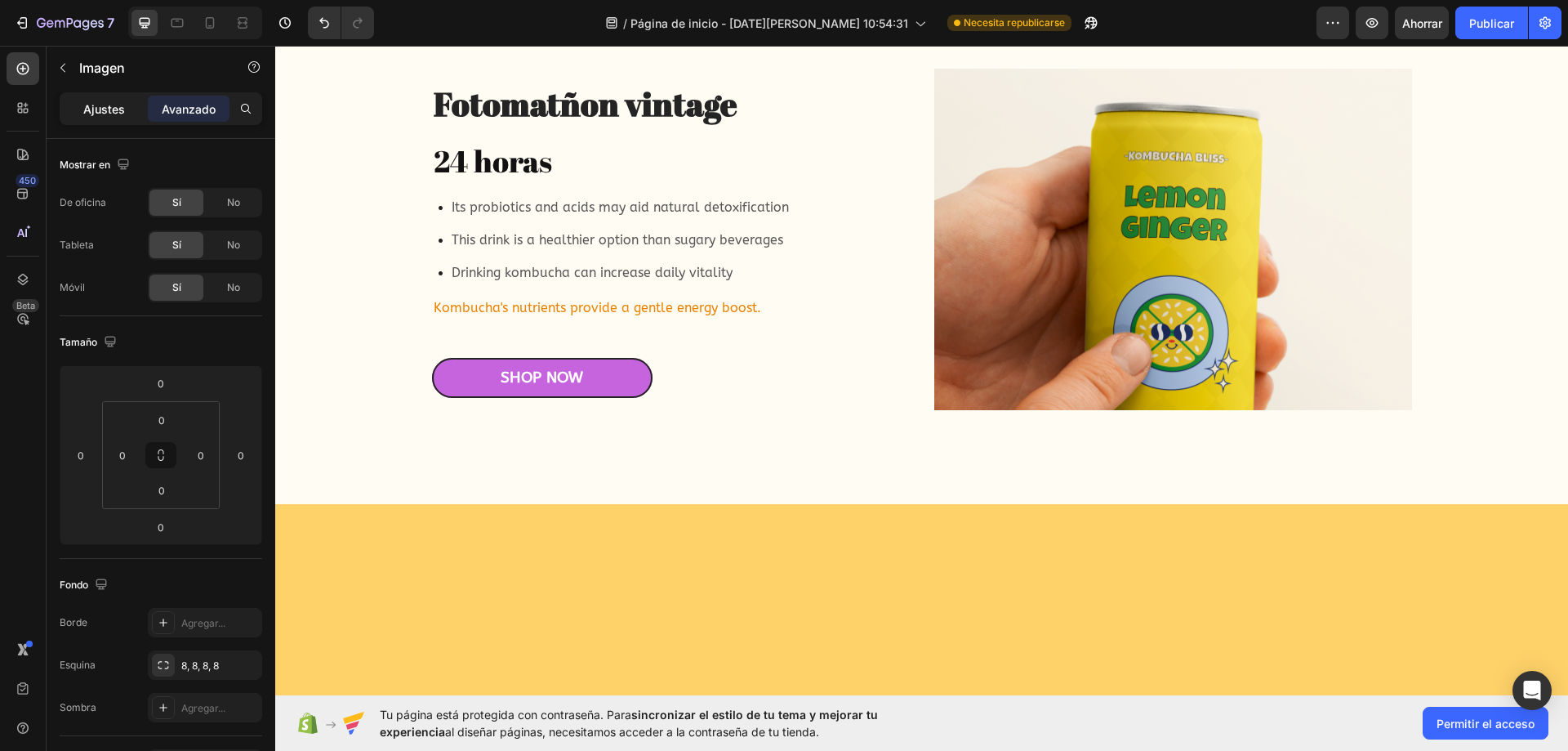
click at [118, 109] on font "Ajustes" at bounding box center [104, 109] width 42 height 14
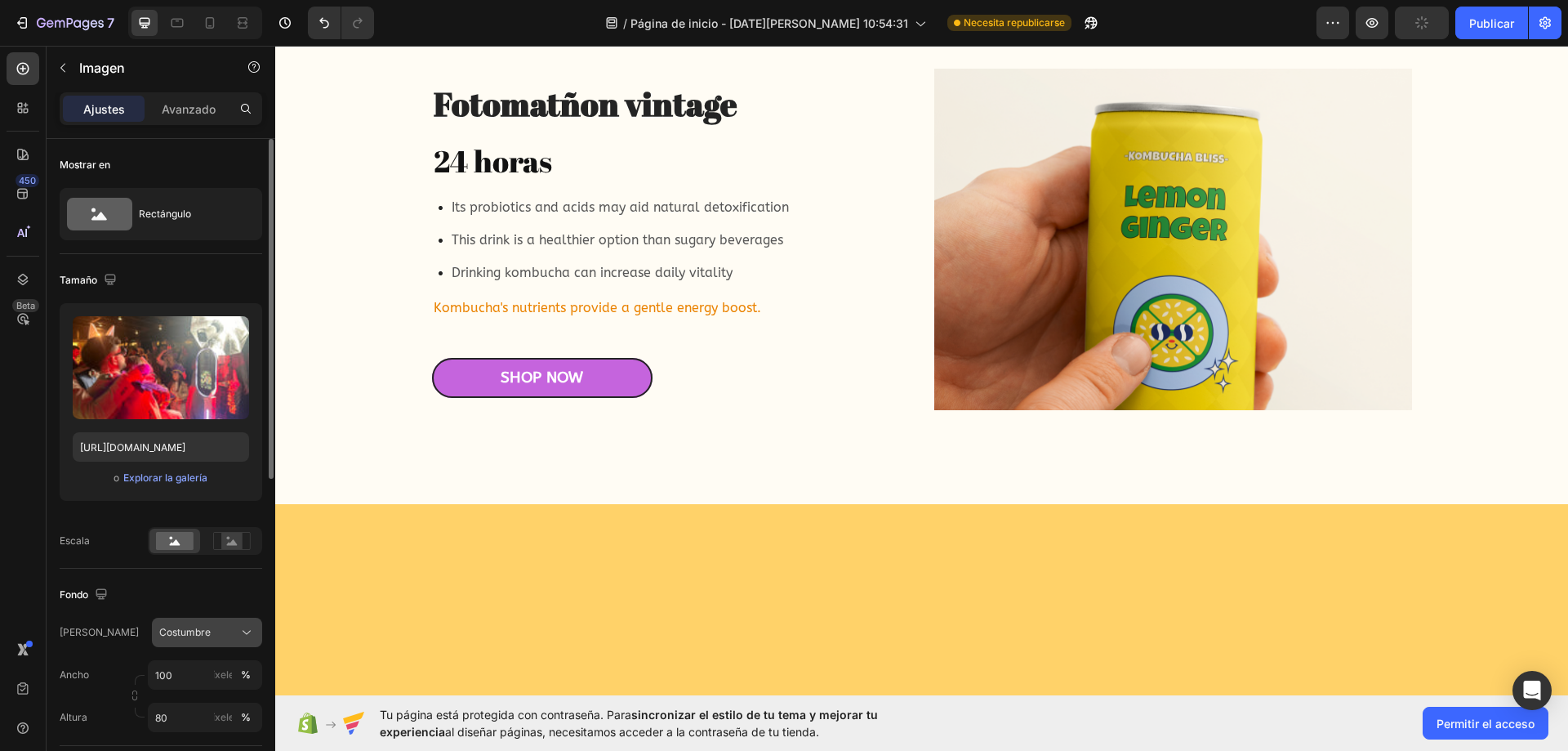
click at [219, 627] on div "Costumbre" at bounding box center [197, 632] width 76 height 15
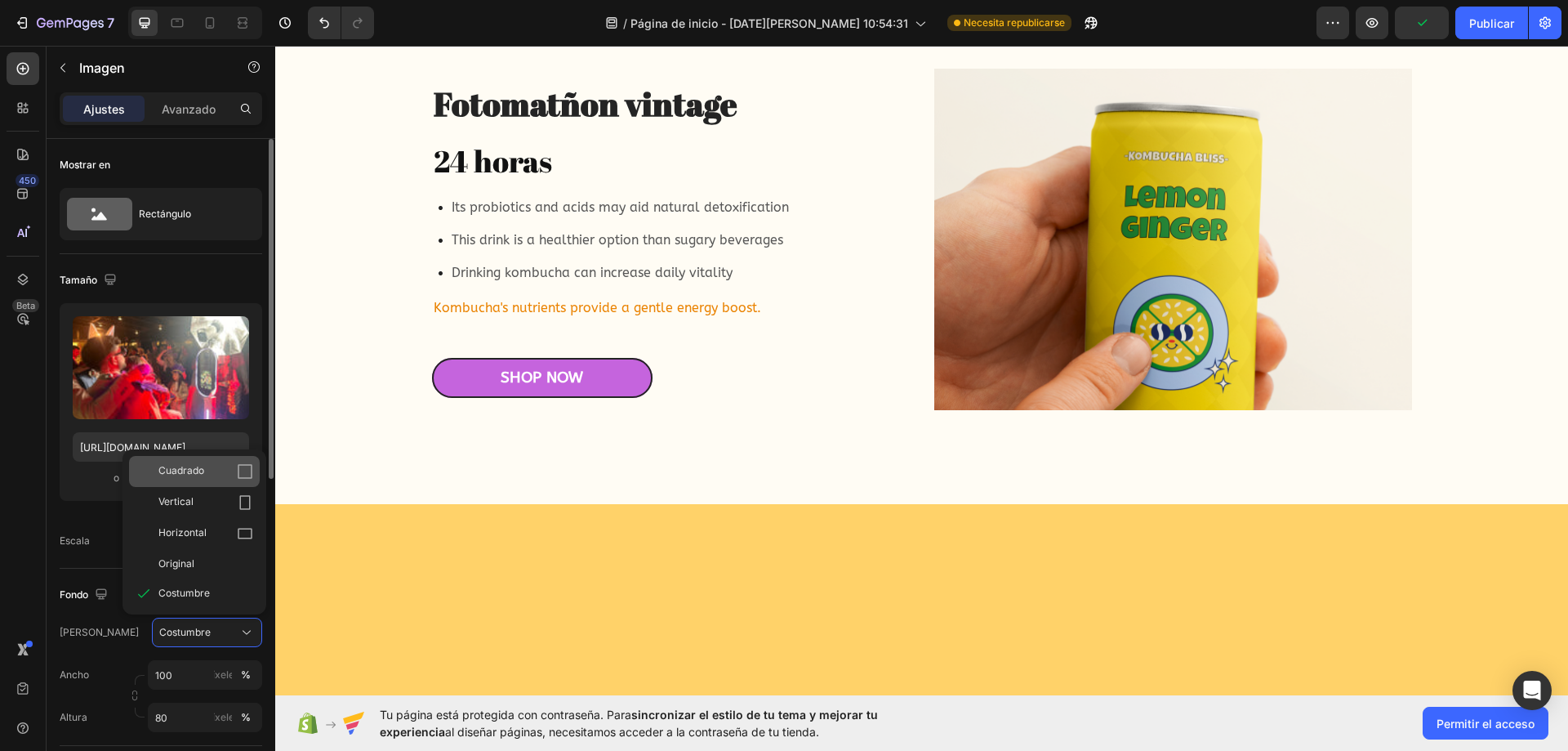
click at [219, 468] on div "Cuadrado" at bounding box center [206, 471] width 95 height 16
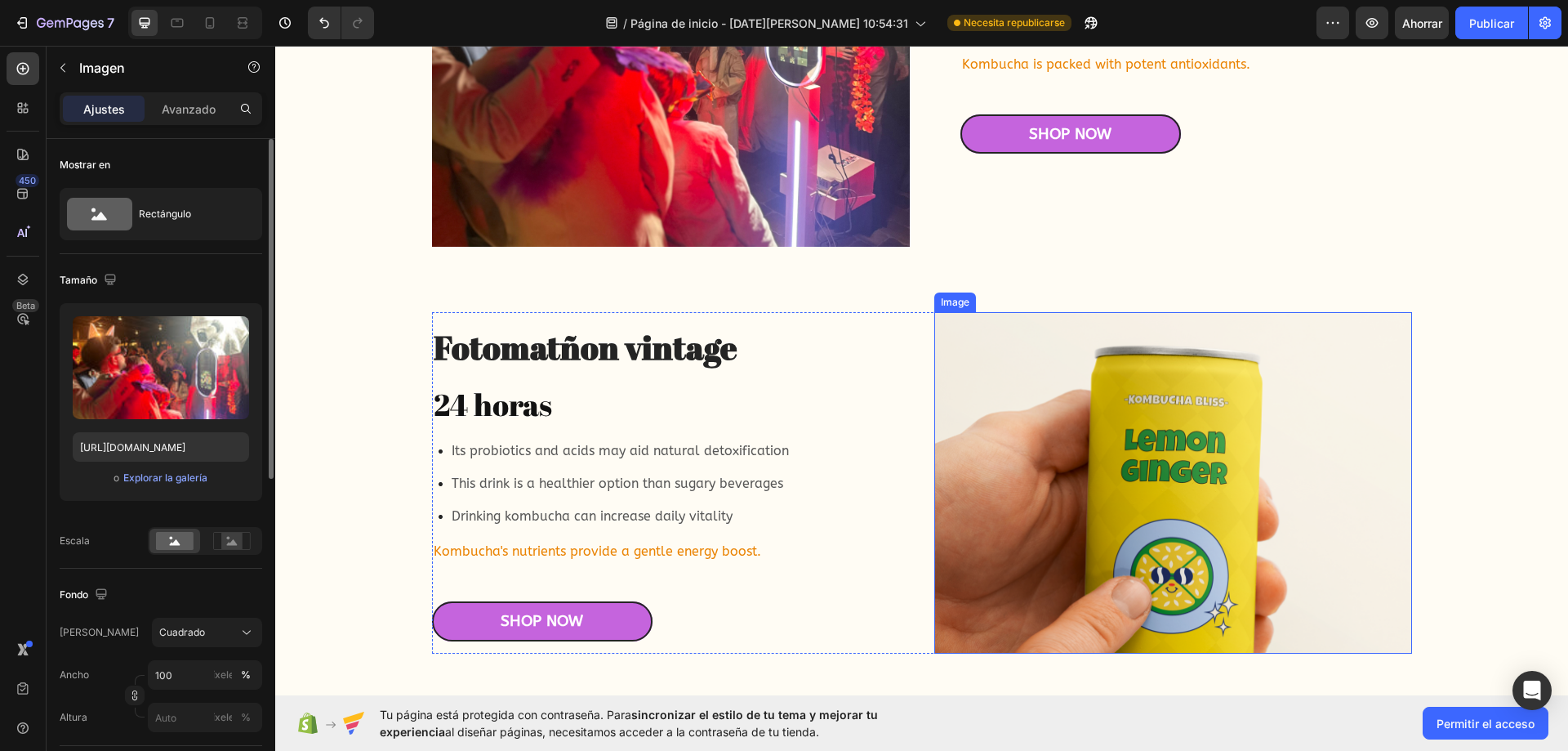
scroll to position [4303, 0]
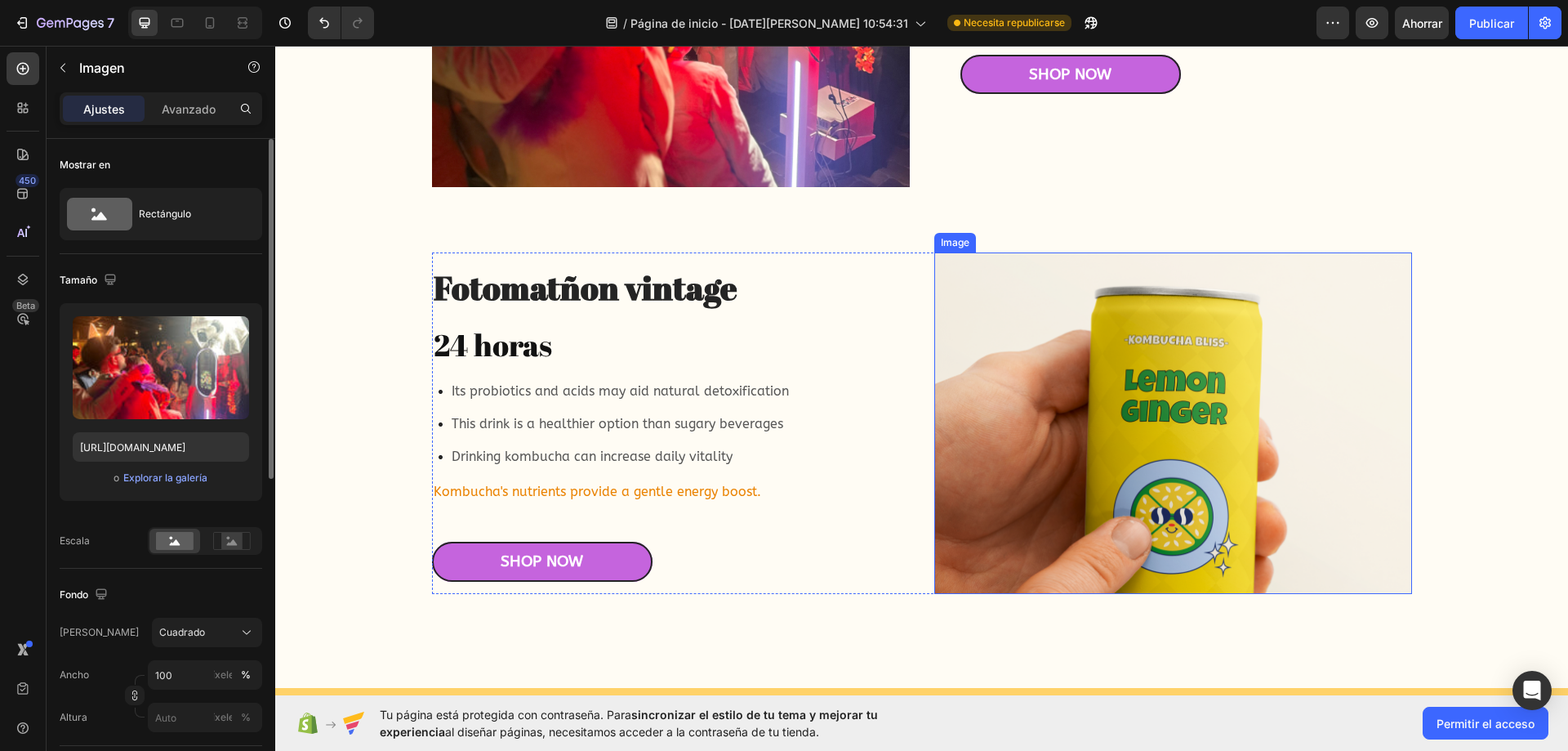
click at [1087, 446] on img at bounding box center [1173, 423] width 477 height 343
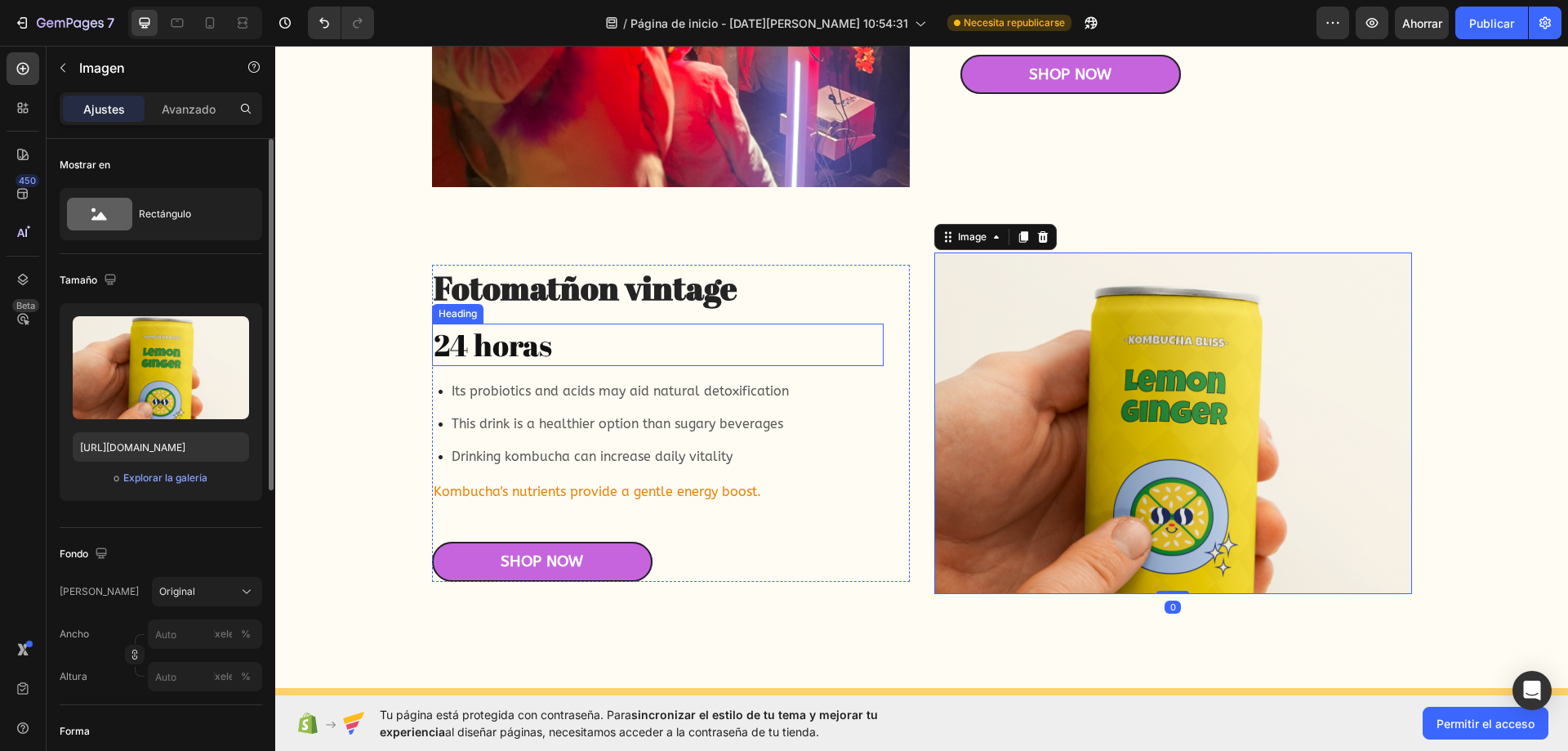
click at [604, 304] on h2 "Fotomatñon vintage" at bounding box center [658, 288] width 452 height 46
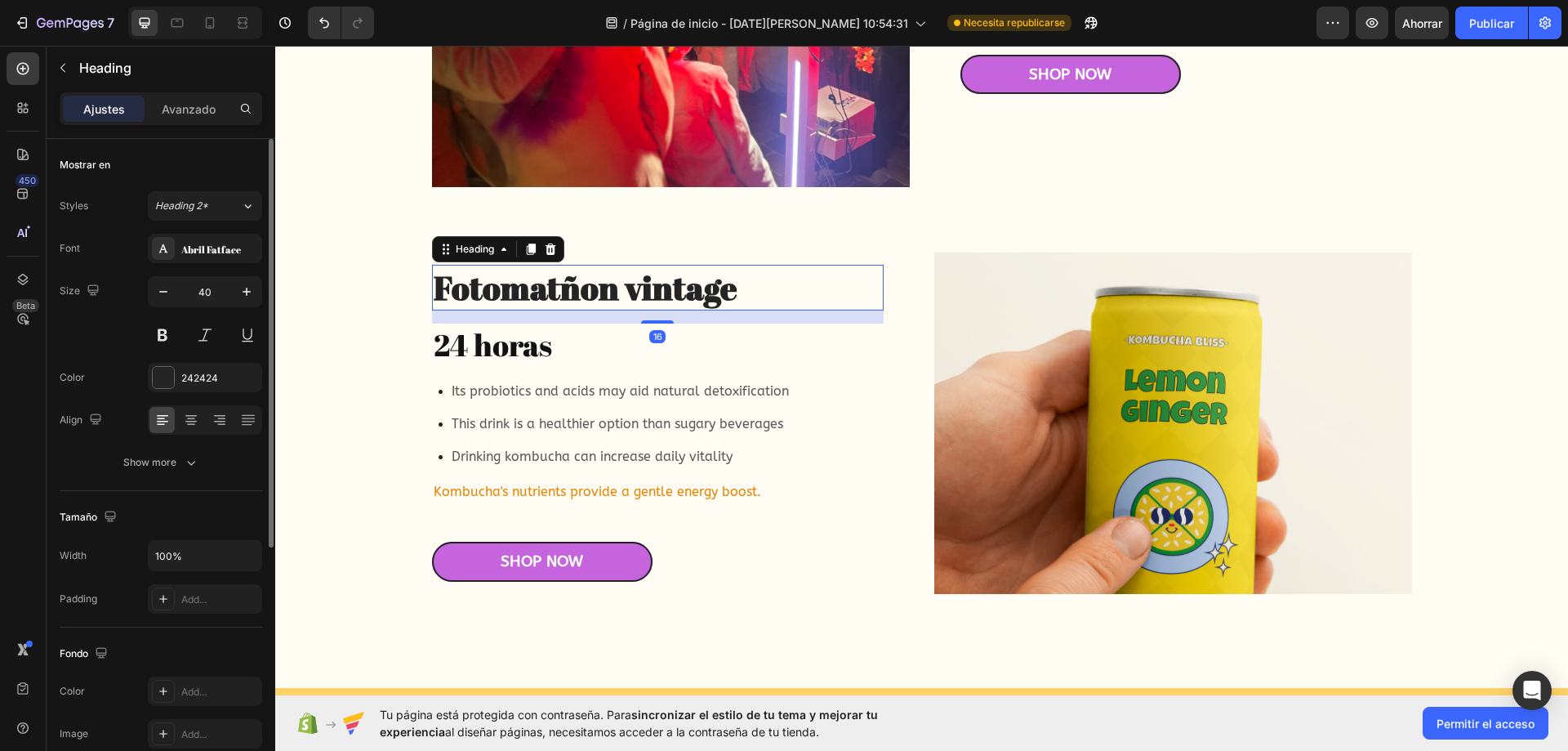
click at [579, 289] on h2 "Fotomatñon vintage" at bounding box center [658, 288] width 452 height 46
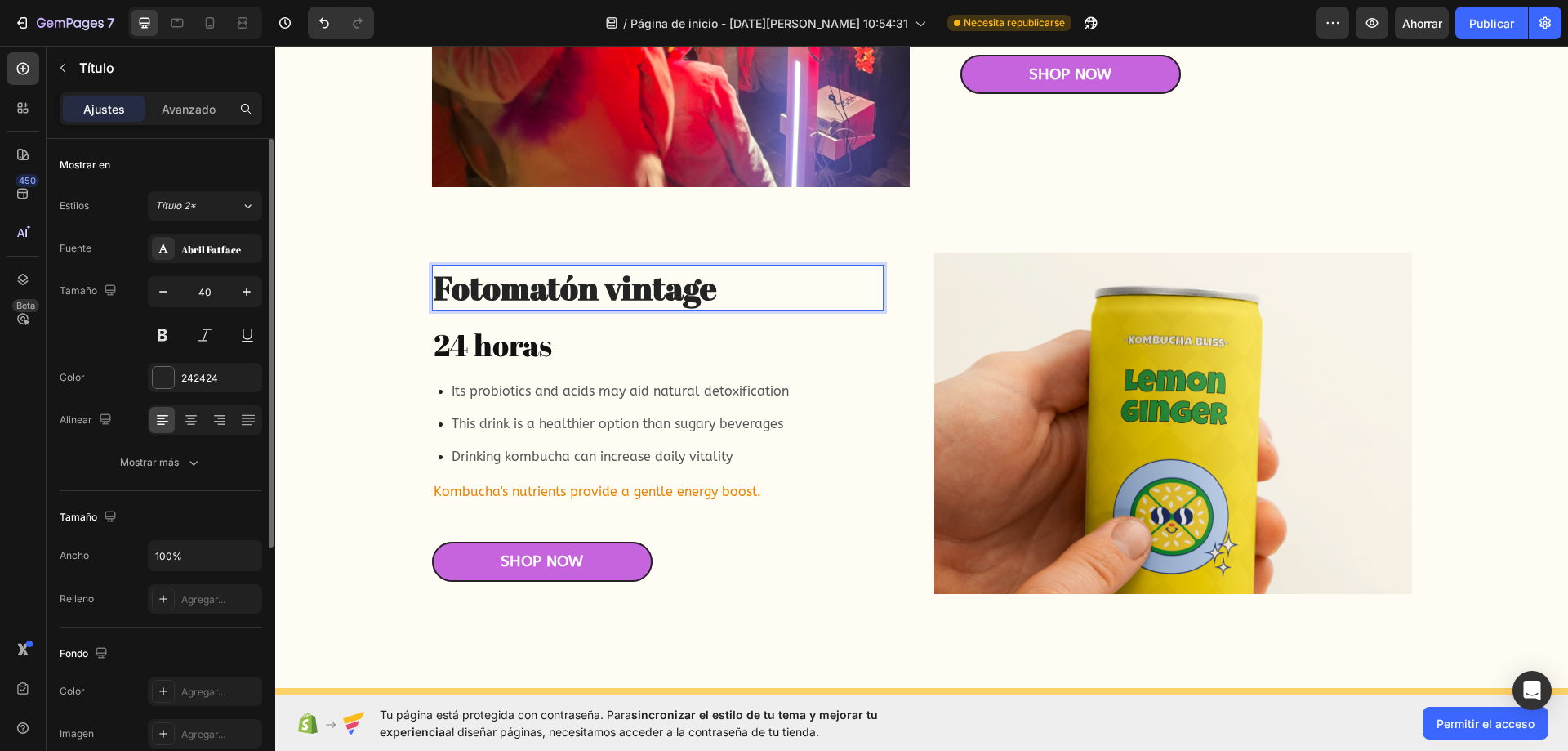
click at [1221, 328] on img at bounding box center [1173, 423] width 477 height 343
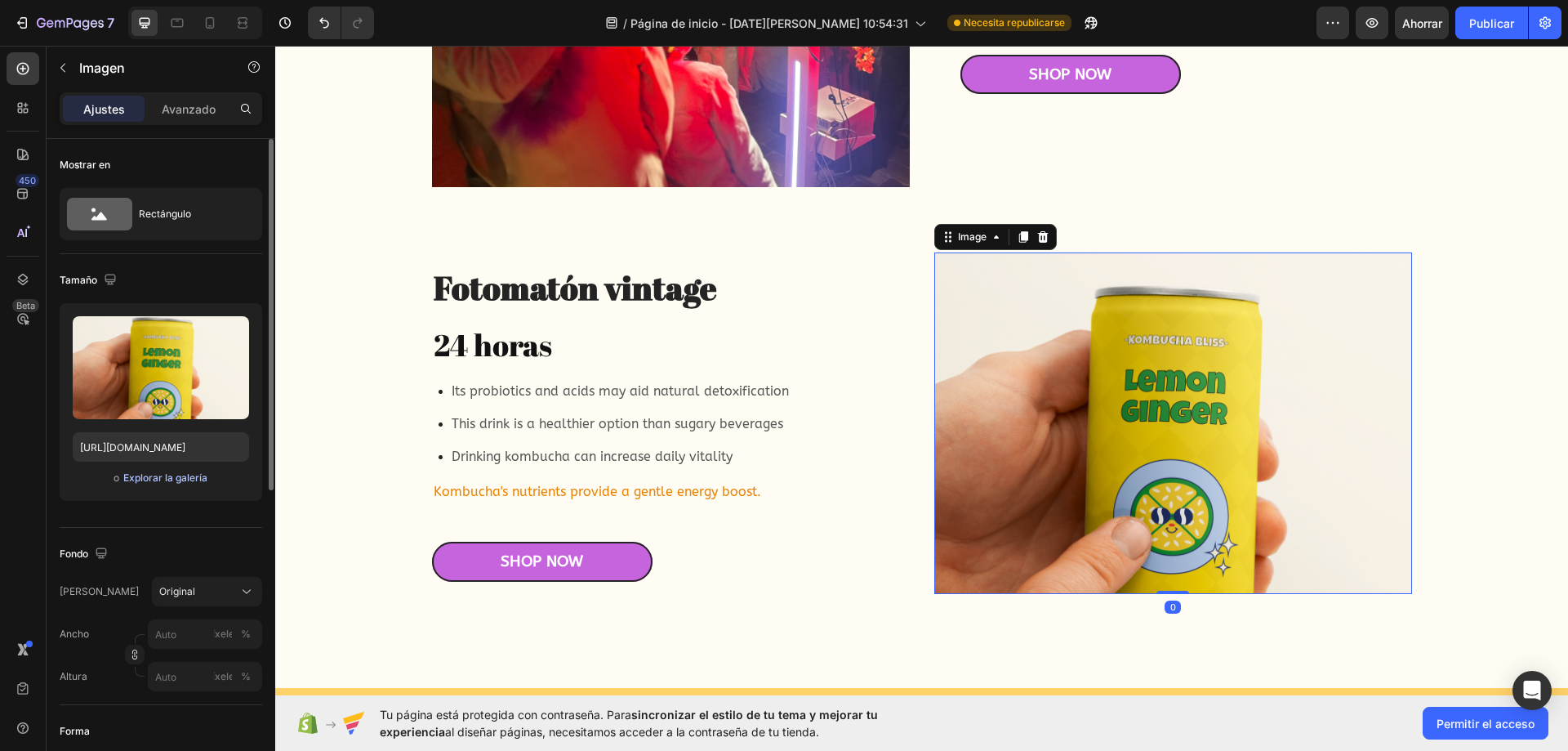
click at [171, 481] on font "Explorar la galería" at bounding box center [165, 478] width 84 height 12
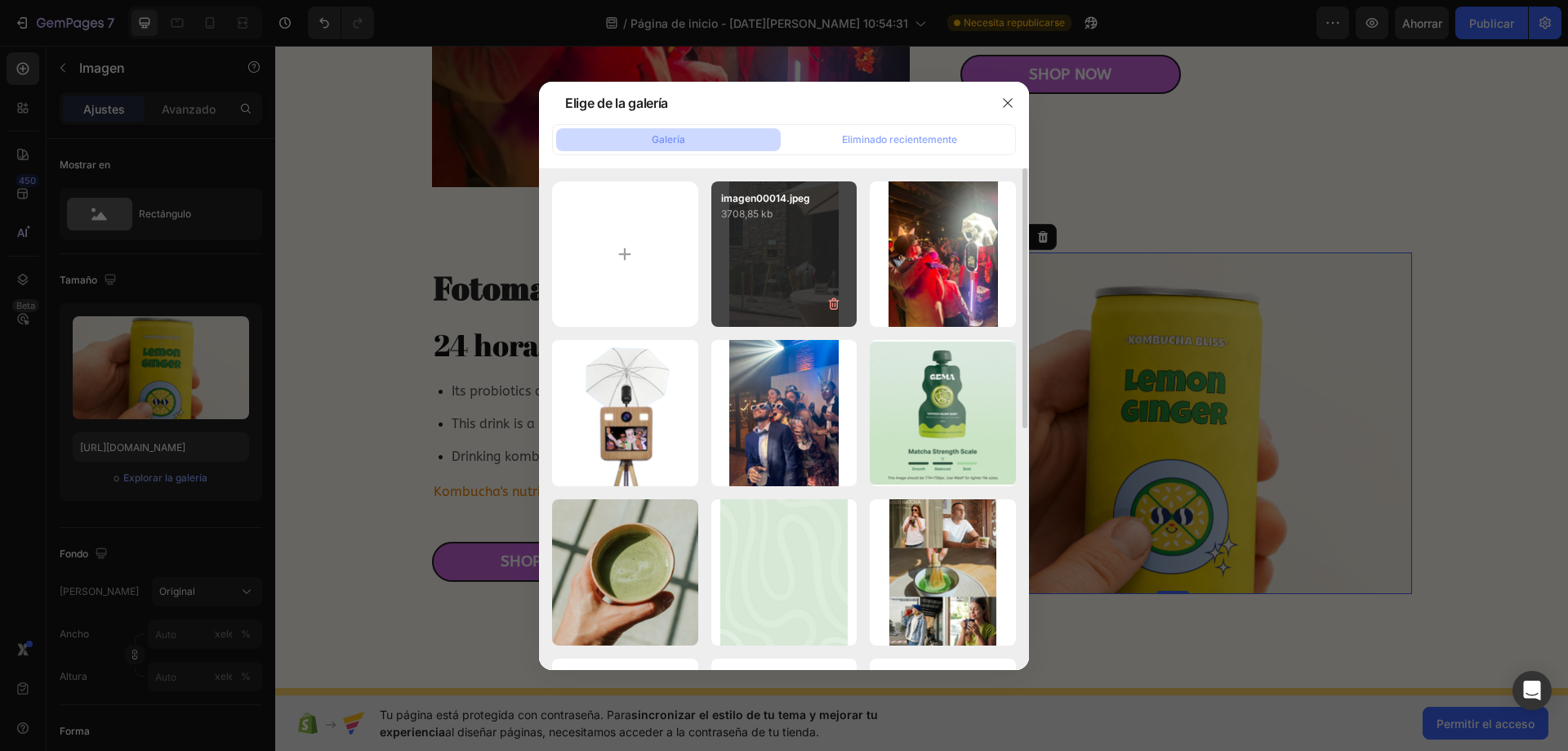
click at [765, 298] on div "imagen00014.jpeg 3708,85 kb" at bounding box center [784, 254] width 146 height 146
type input "https://cdn.shopify.com/s/files/1/0935/7338/2527/files/gempages_580163860858667…"
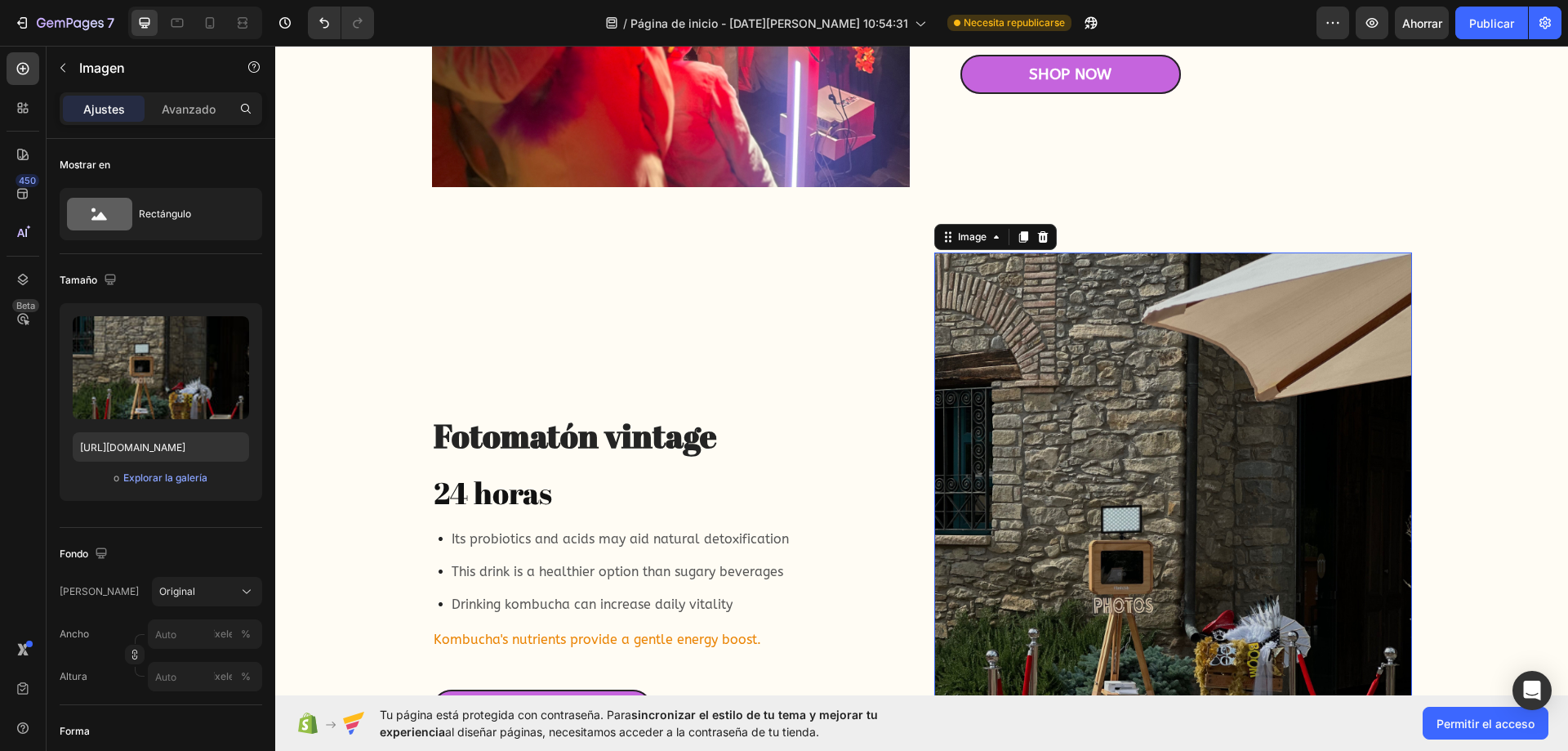
scroll to position [4466, 0]
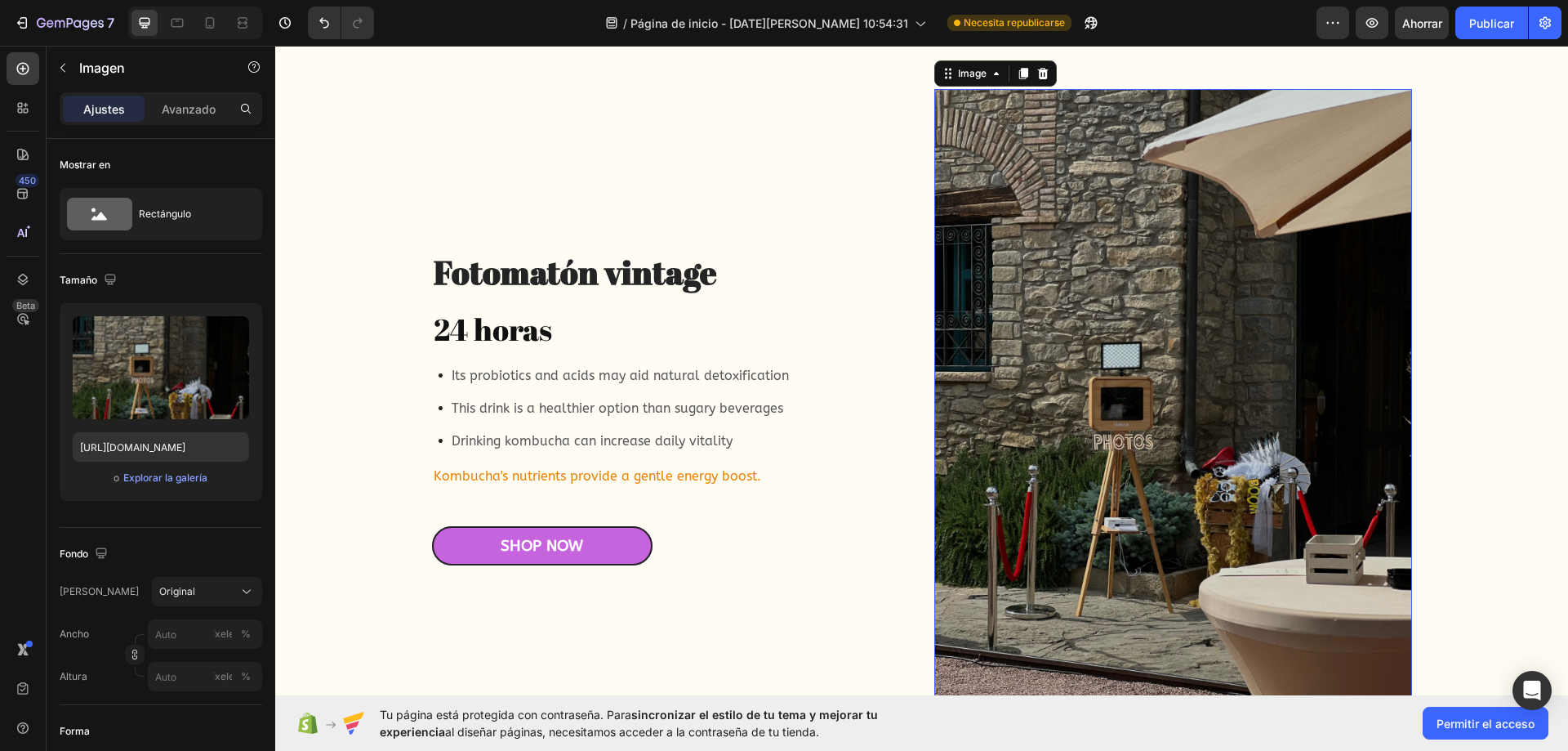
click at [1083, 264] on img at bounding box center [1173, 407] width 477 height 637
click at [239, 577] on button "Original" at bounding box center [207, 591] width 110 height 29
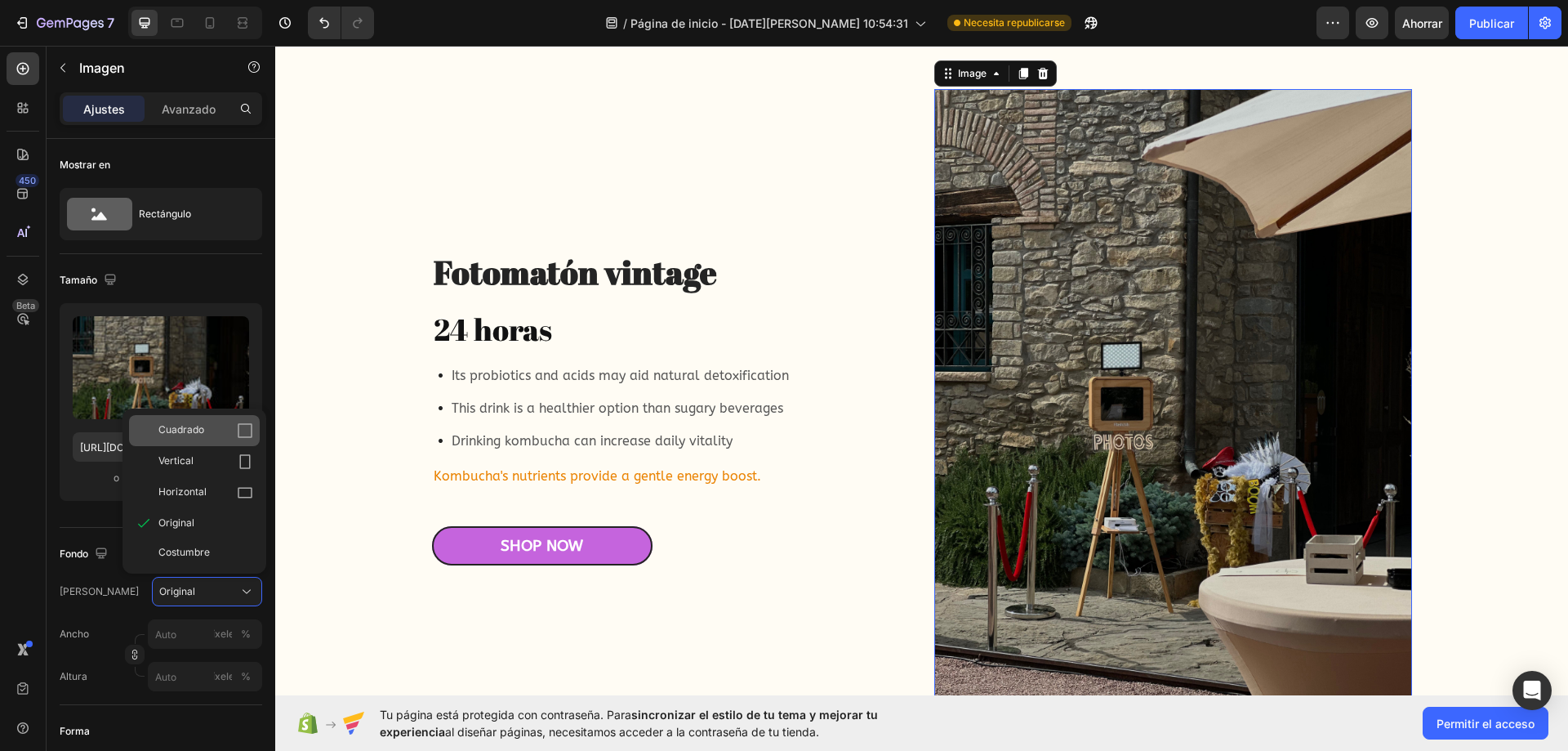
click at [222, 430] on div "Cuadrado" at bounding box center [206, 431] width 95 height 16
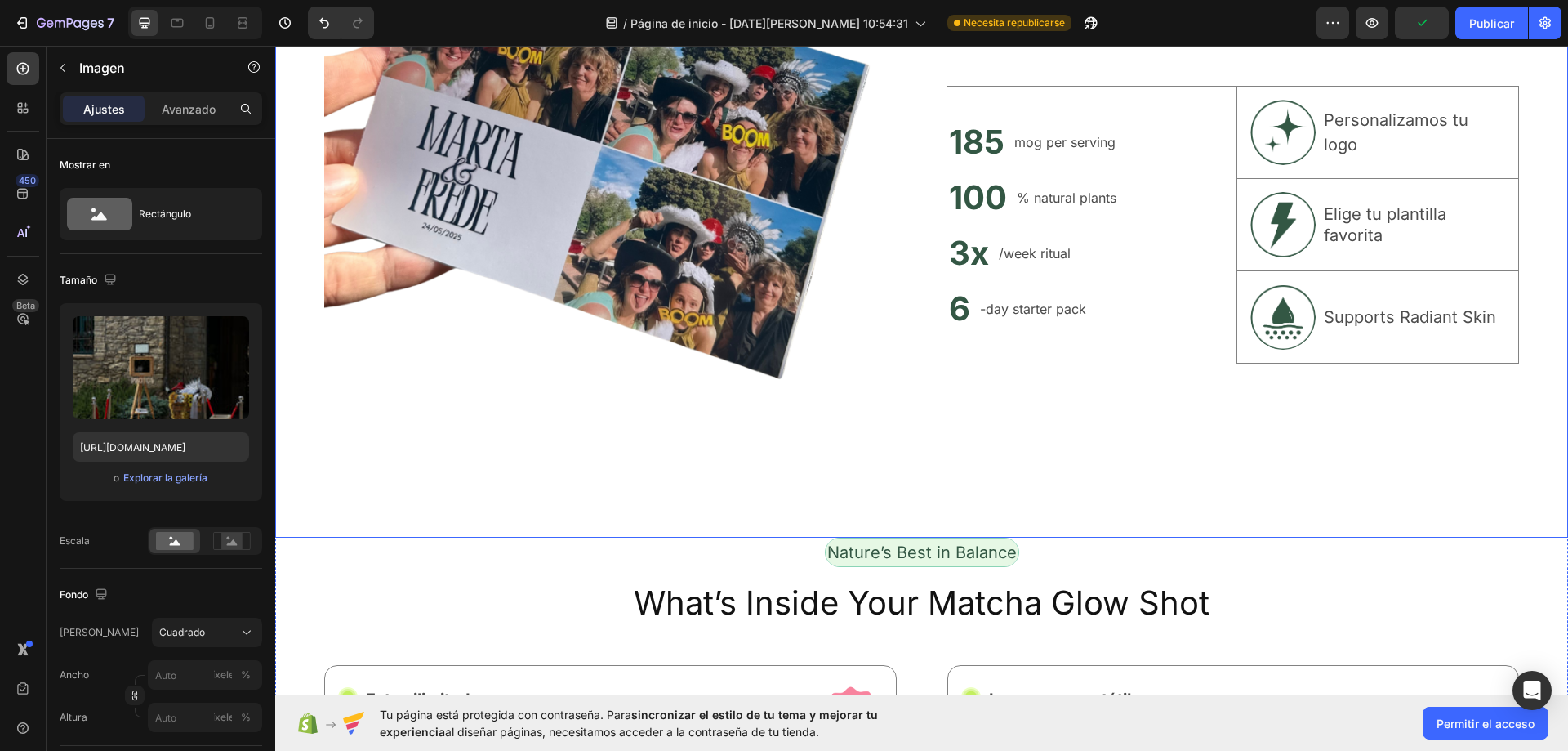
scroll to position [5611, 0]
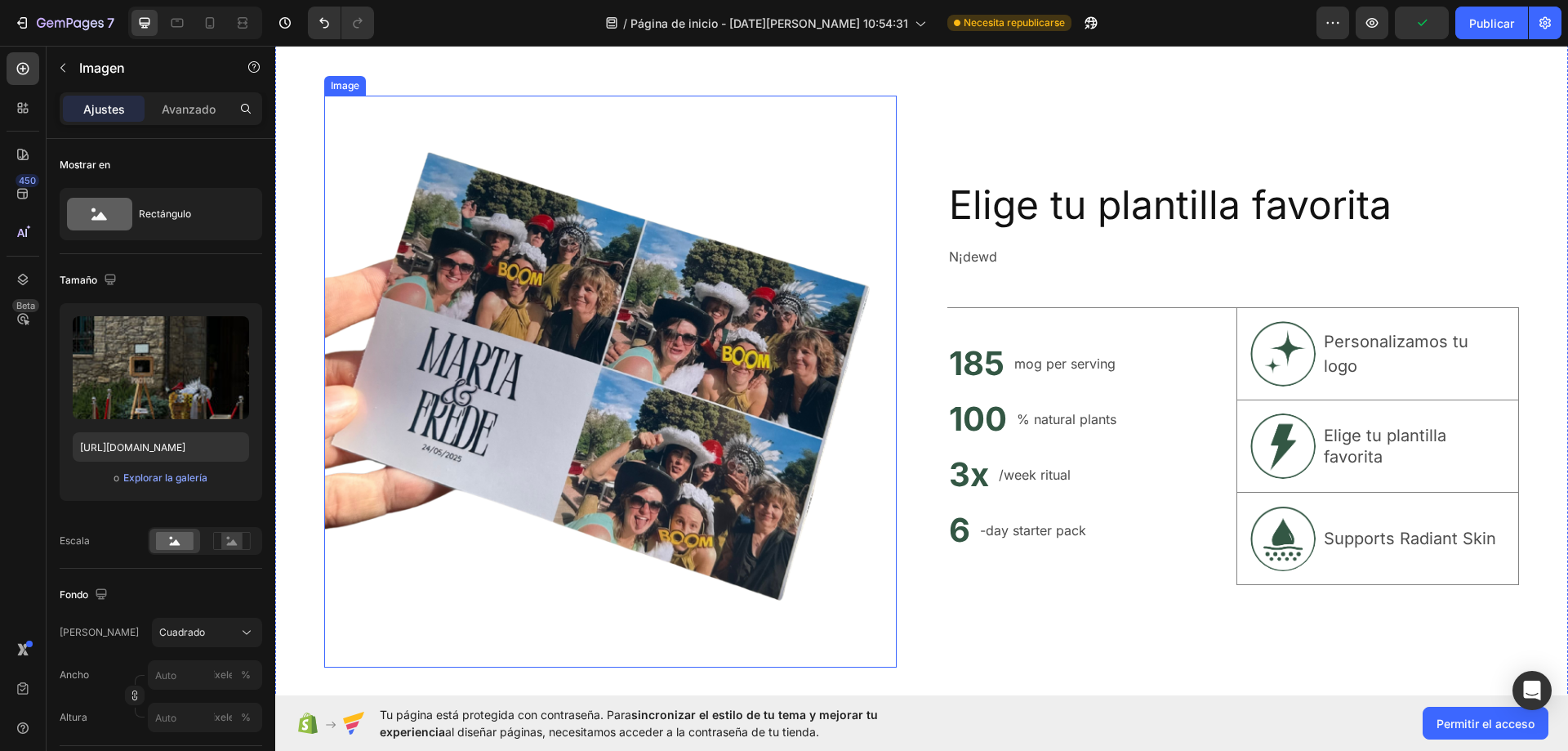
click at [843, 229] on img at bounding box center [610, 382] width 572 height 573
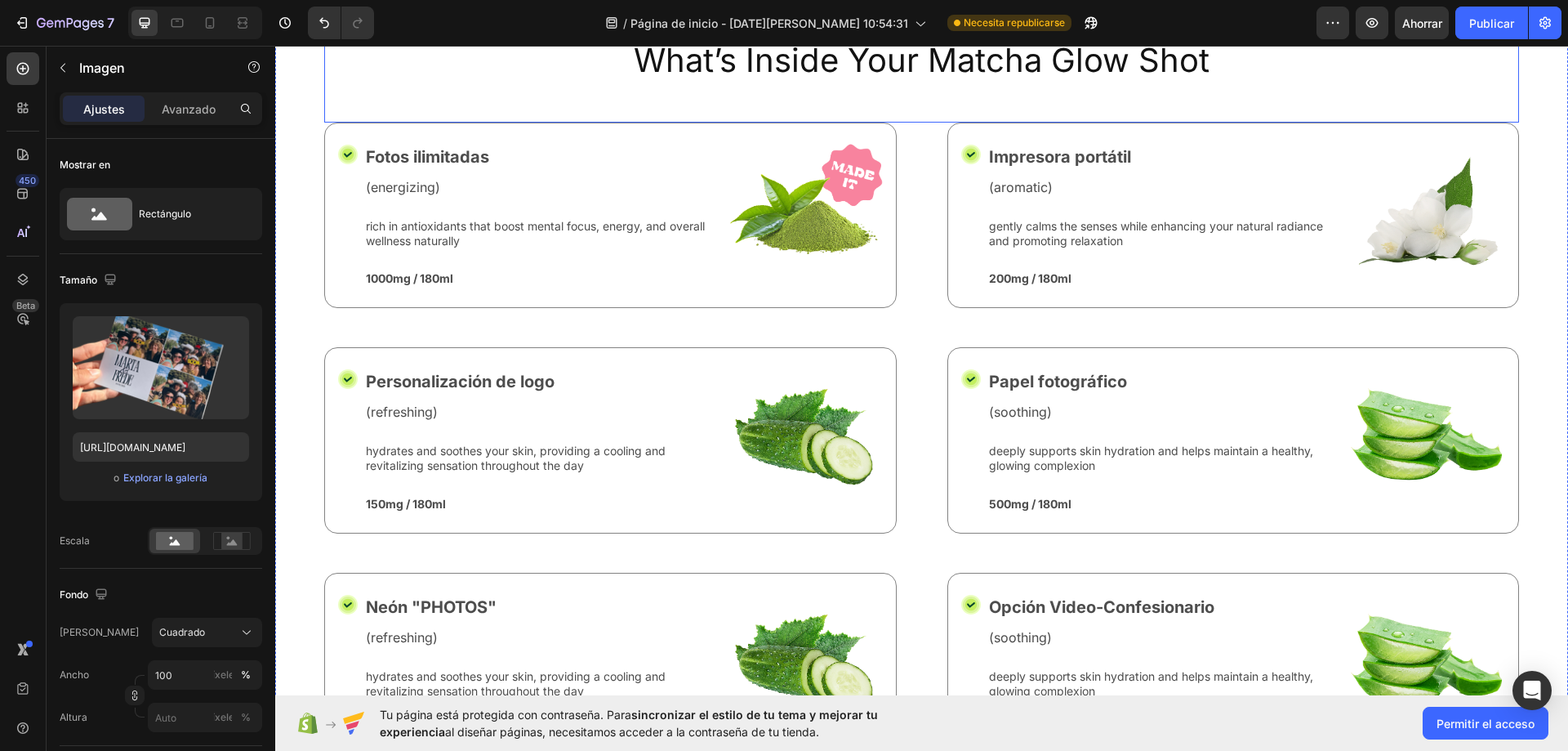
scroll to position [6428, 0]
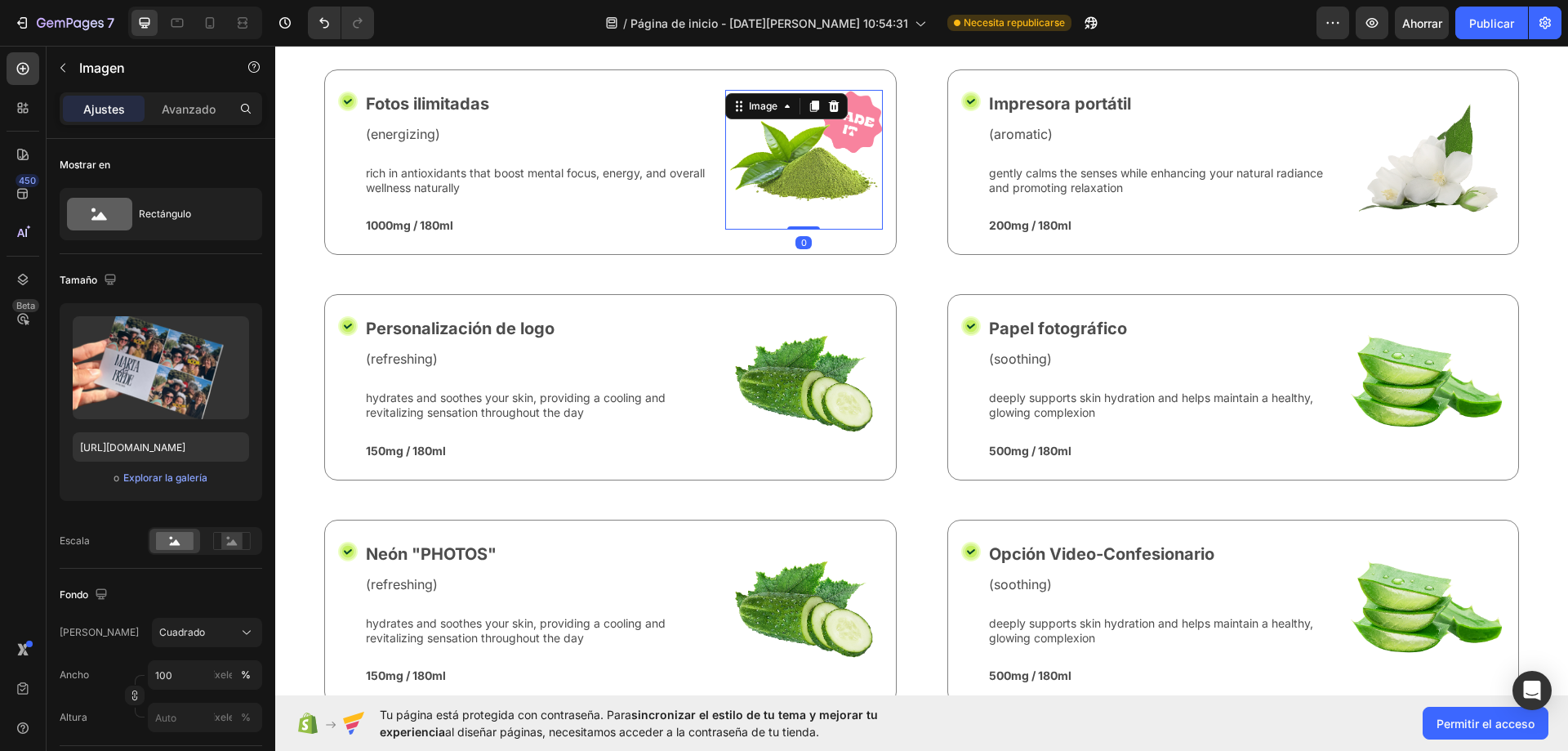
click at [823, 162] on img at bounding box center [804, 159] width 158 height 139
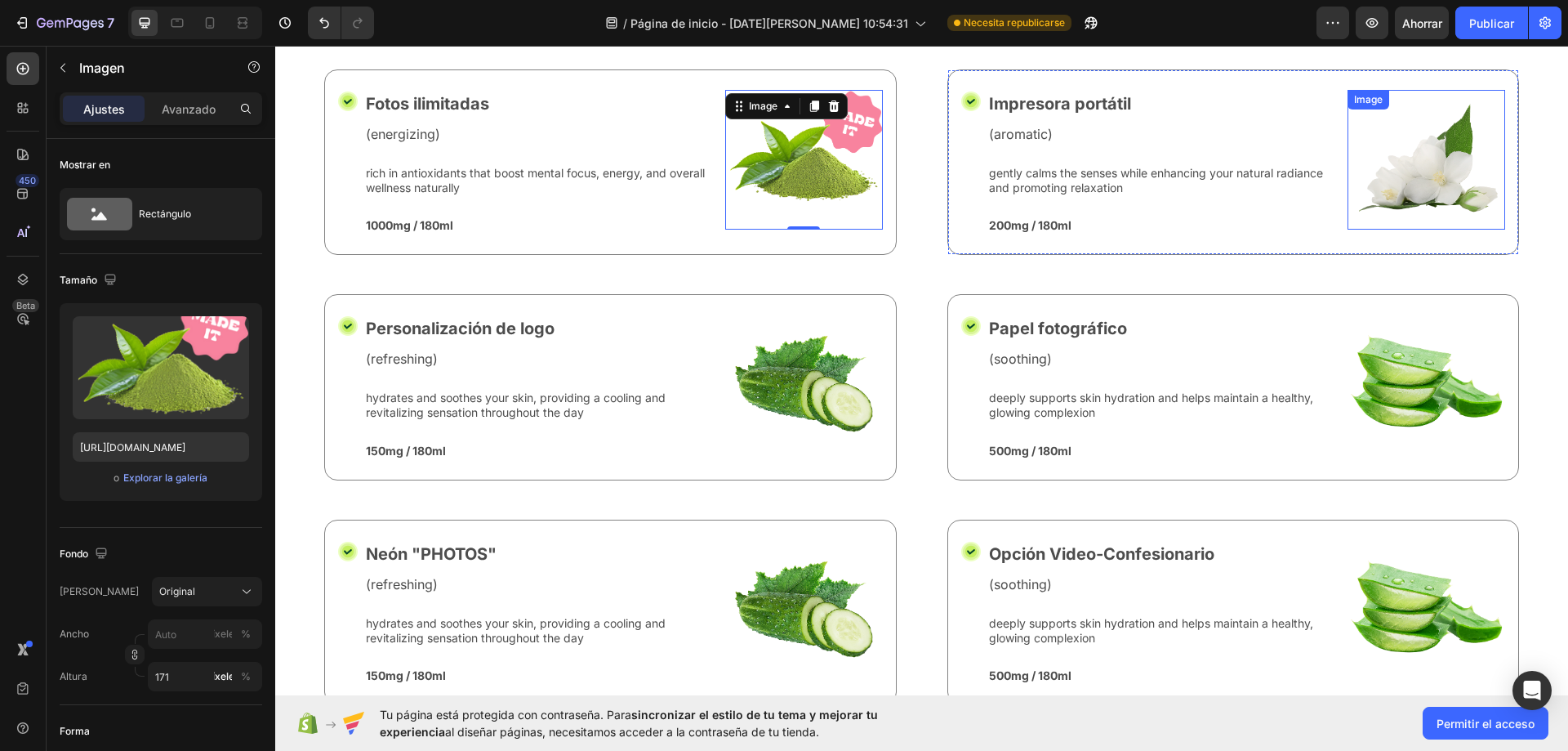
click at [1436, 139] on img at bounding box center [1426, 159] width 158 height 139
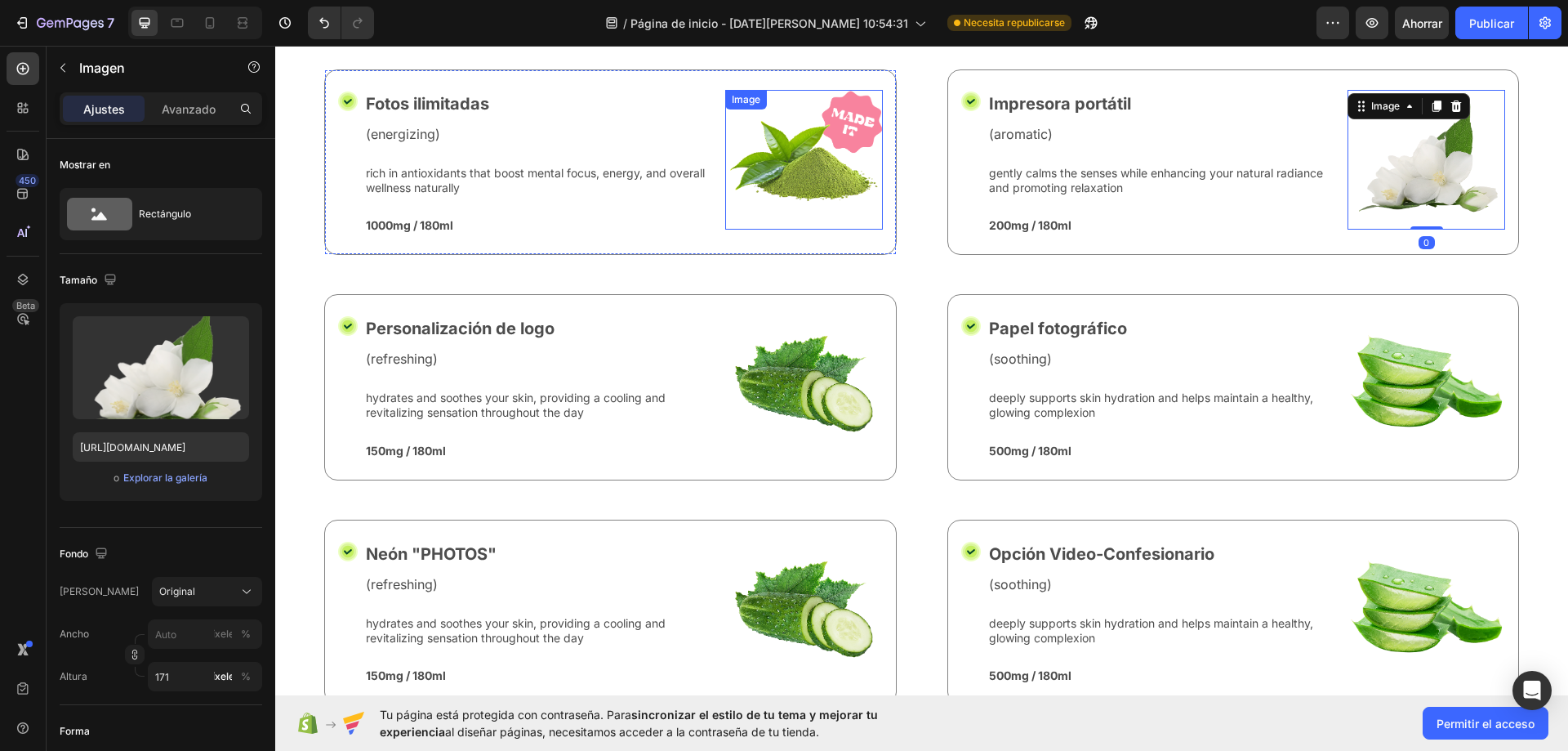
click at [814, 180] on img at bounding box center [804, 159] width 158 height 139
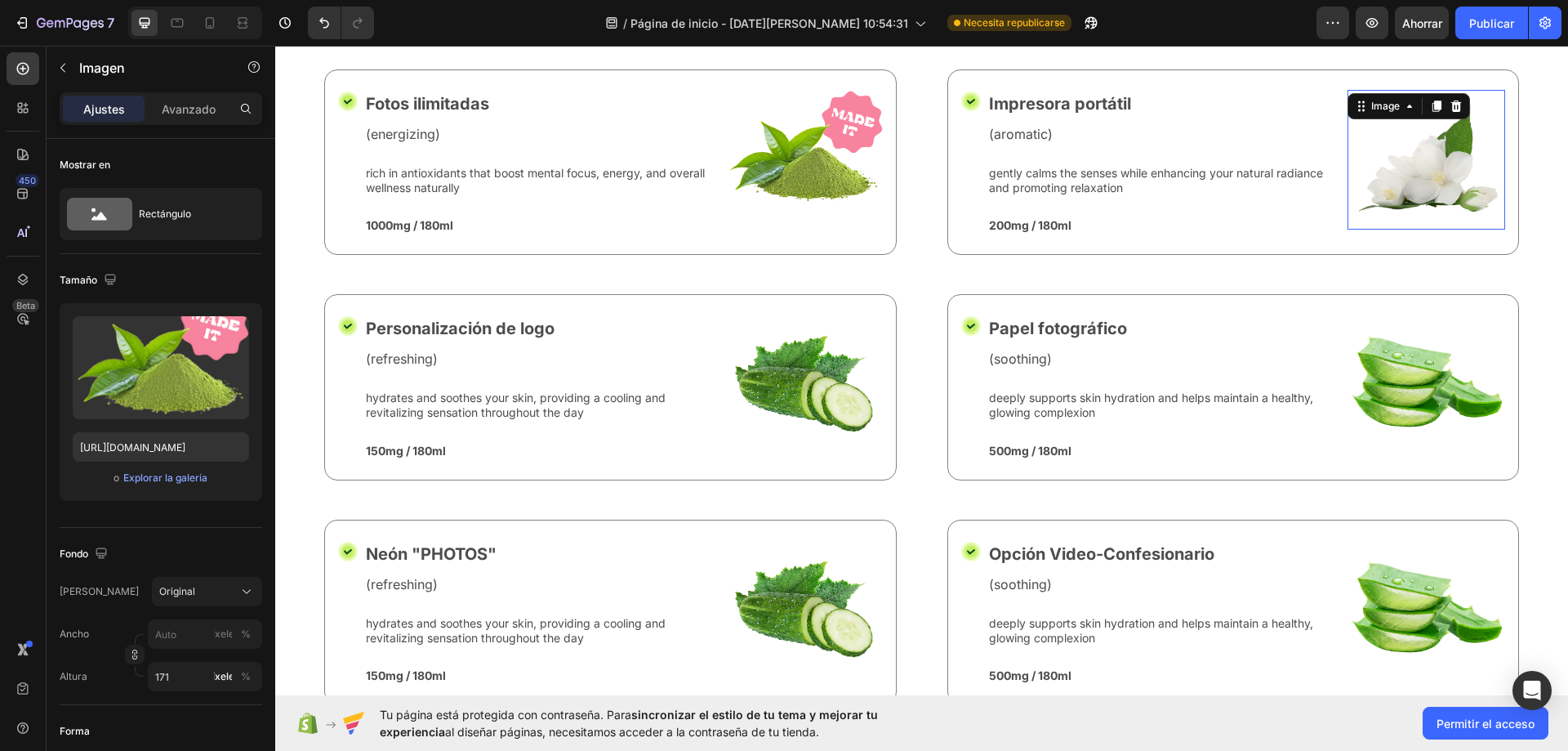
click at [1438, 162] on img at bounding box center [1426, 159] width 158 height 139
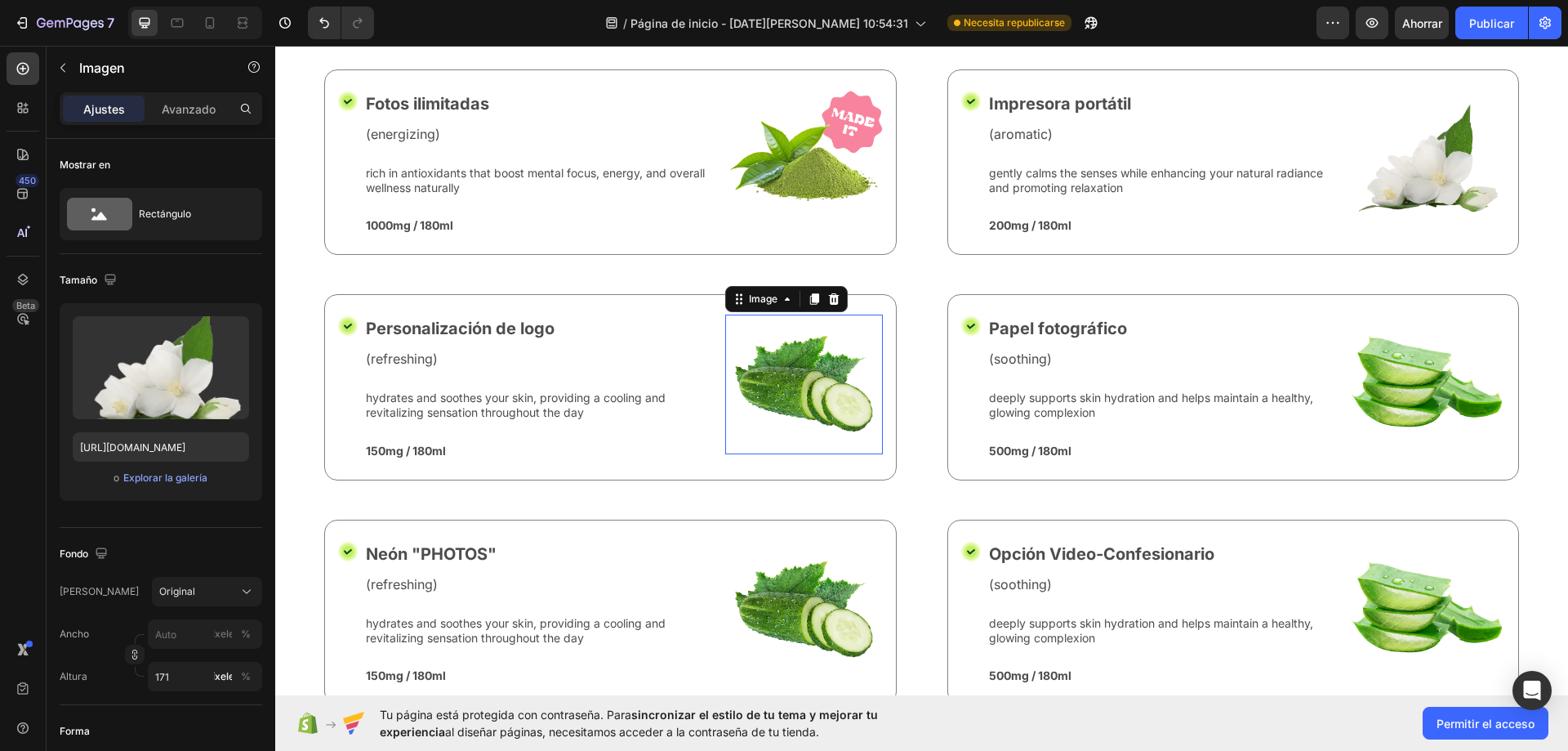
click at [805, 385] on img at bounding box center [804, 383] width 158 height 139
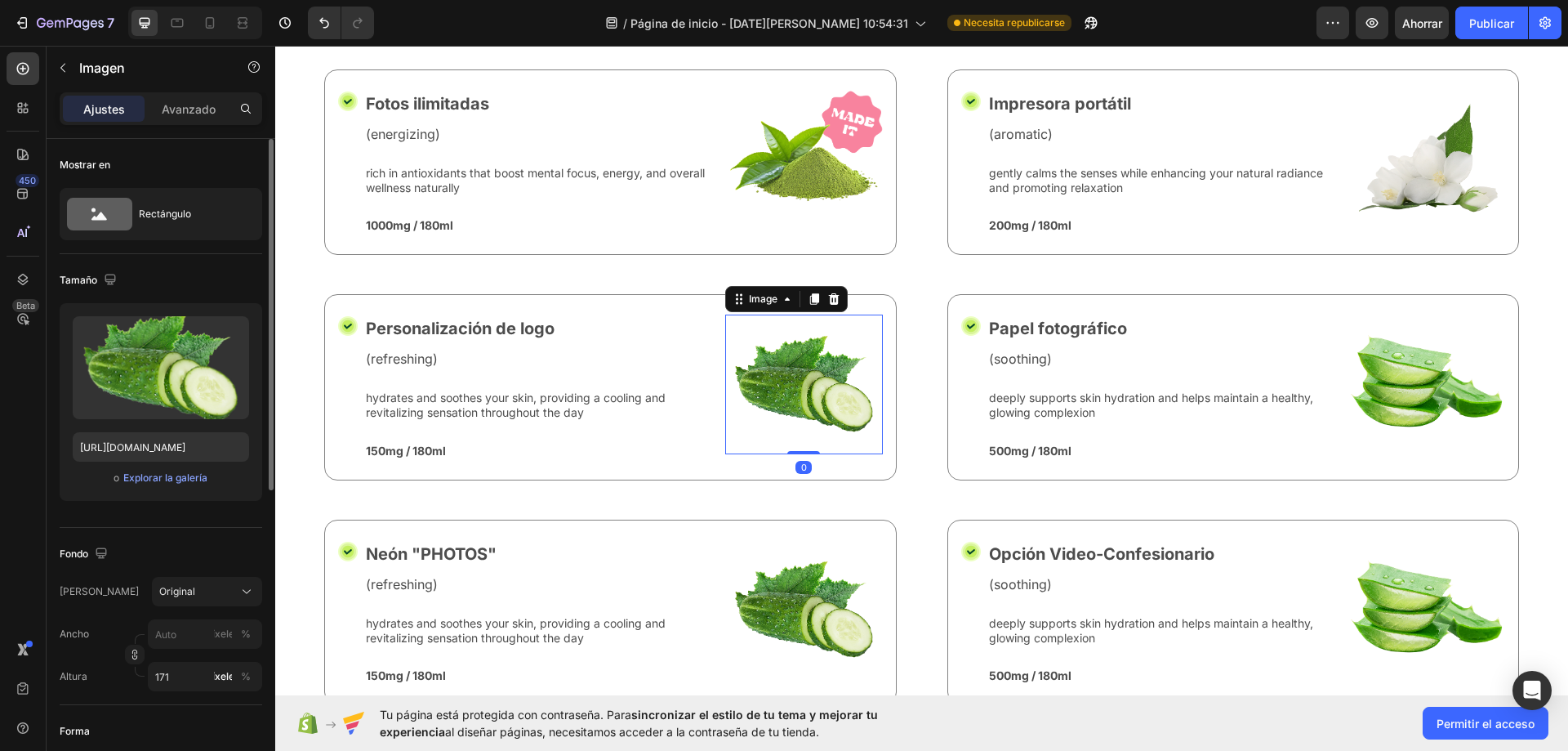
click at [178, 486] on div "o Explorar la galería" at bounding box center [161, 478] width 177 height 20
click at [178, 484] on font "Explorar la galería" at bounding box center [165, 478] width 84 height 15
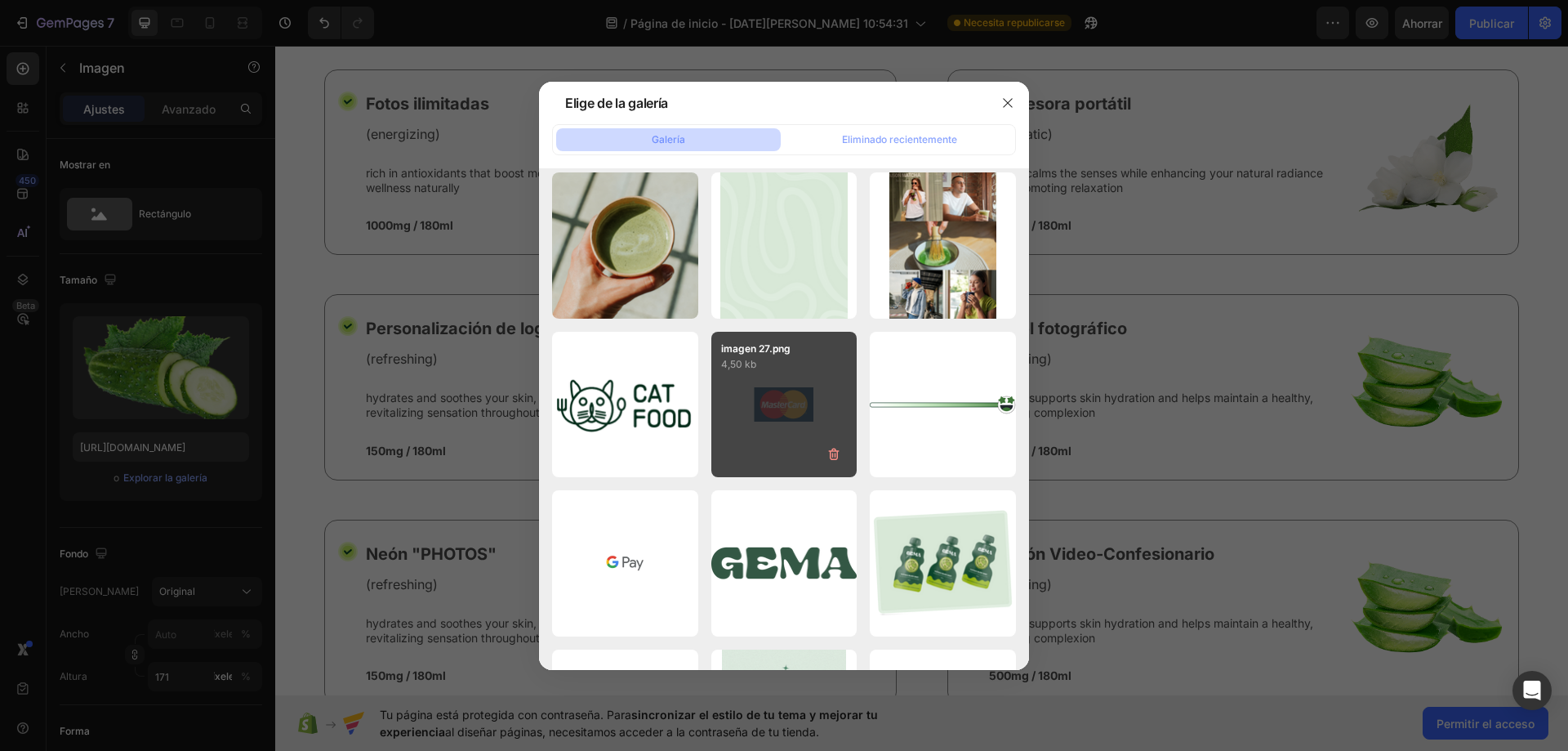
scroll to position [0, 0]
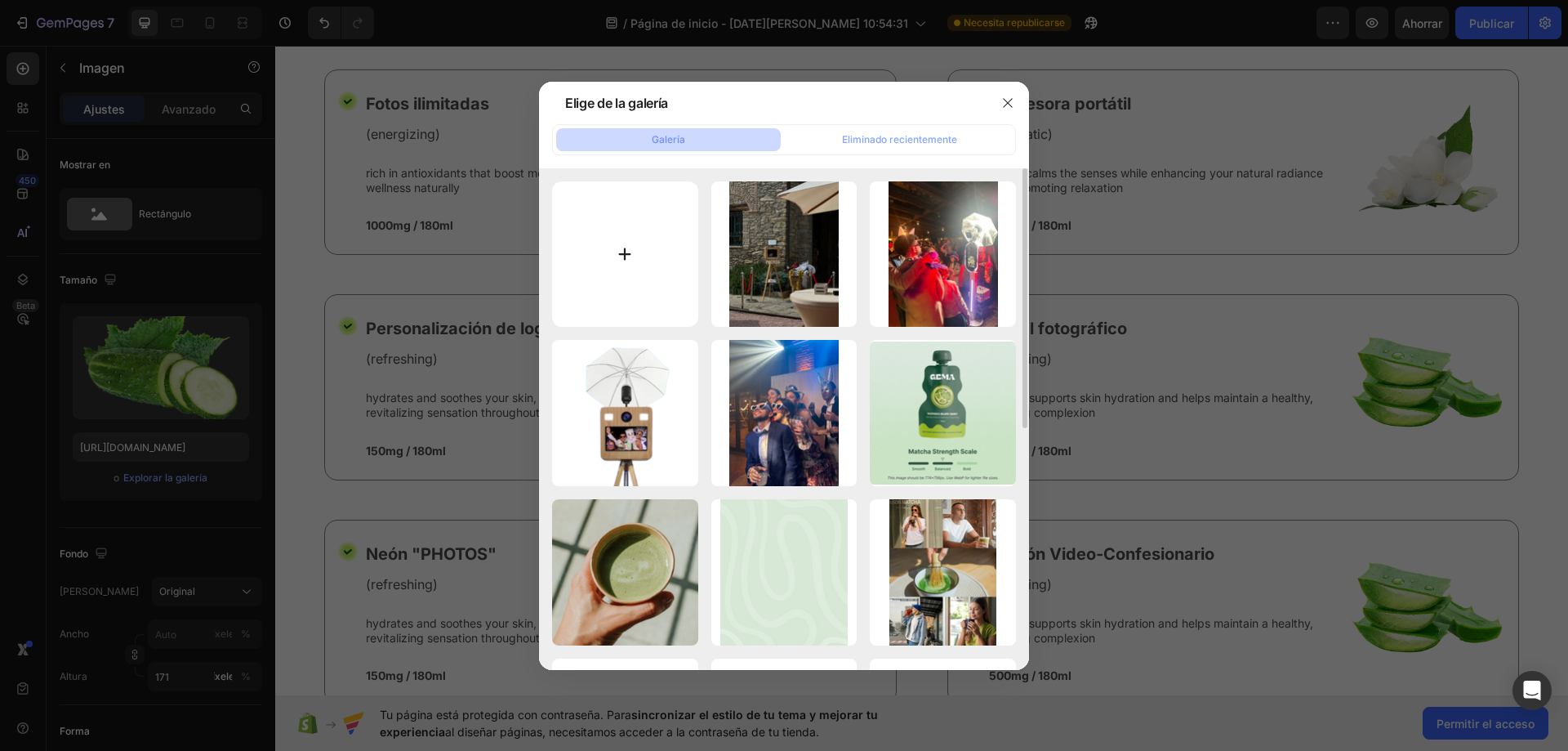
click at [620, 256] on input "file" at bounding box center [625, 254] width 146 height 146
type input "C:\fakepath\WhatsApp Image 2025-08-21 at 11.18.26.jpeg"
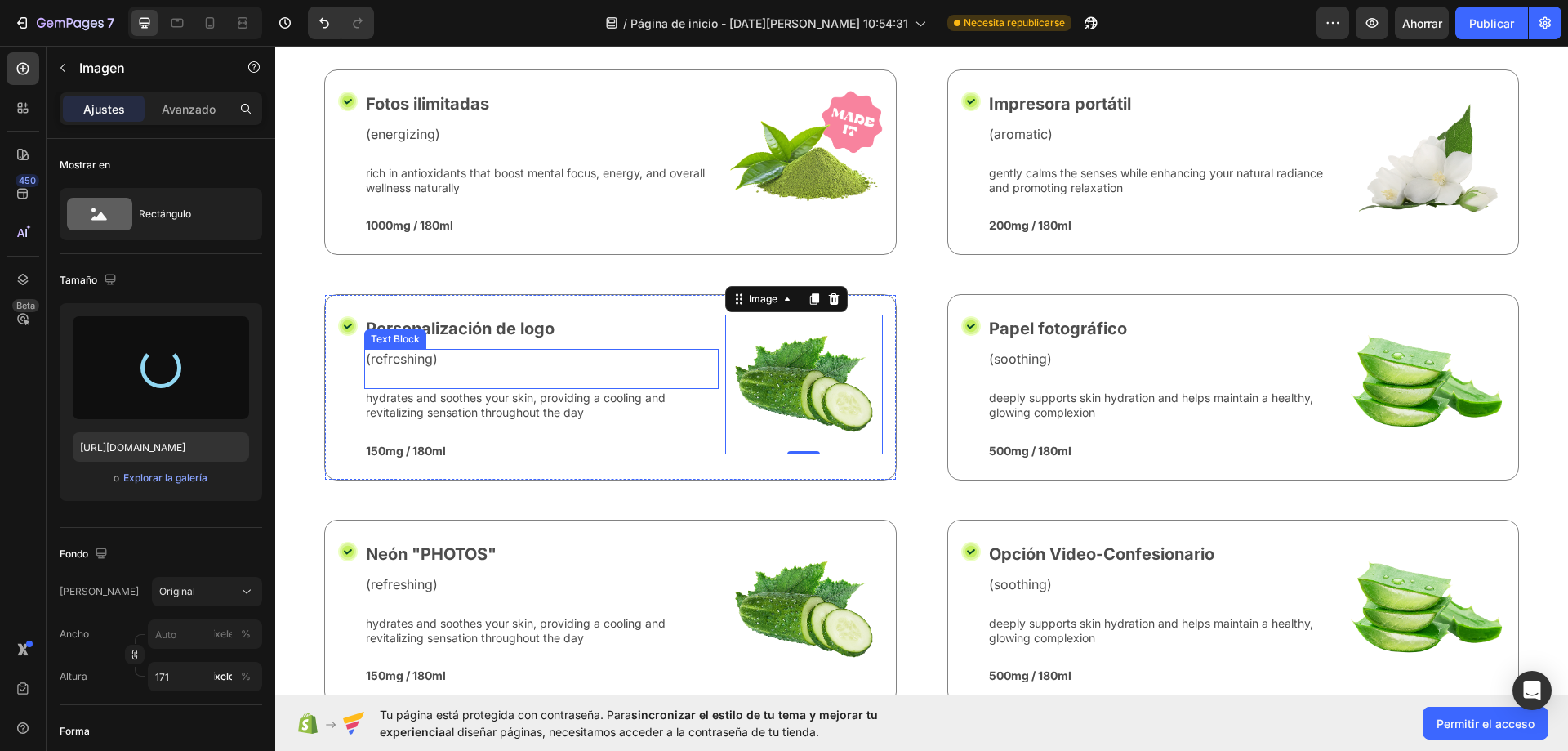
click at [396, 353] on p "(refreshing)" at bounding box center [541, 359] width 351 height 17
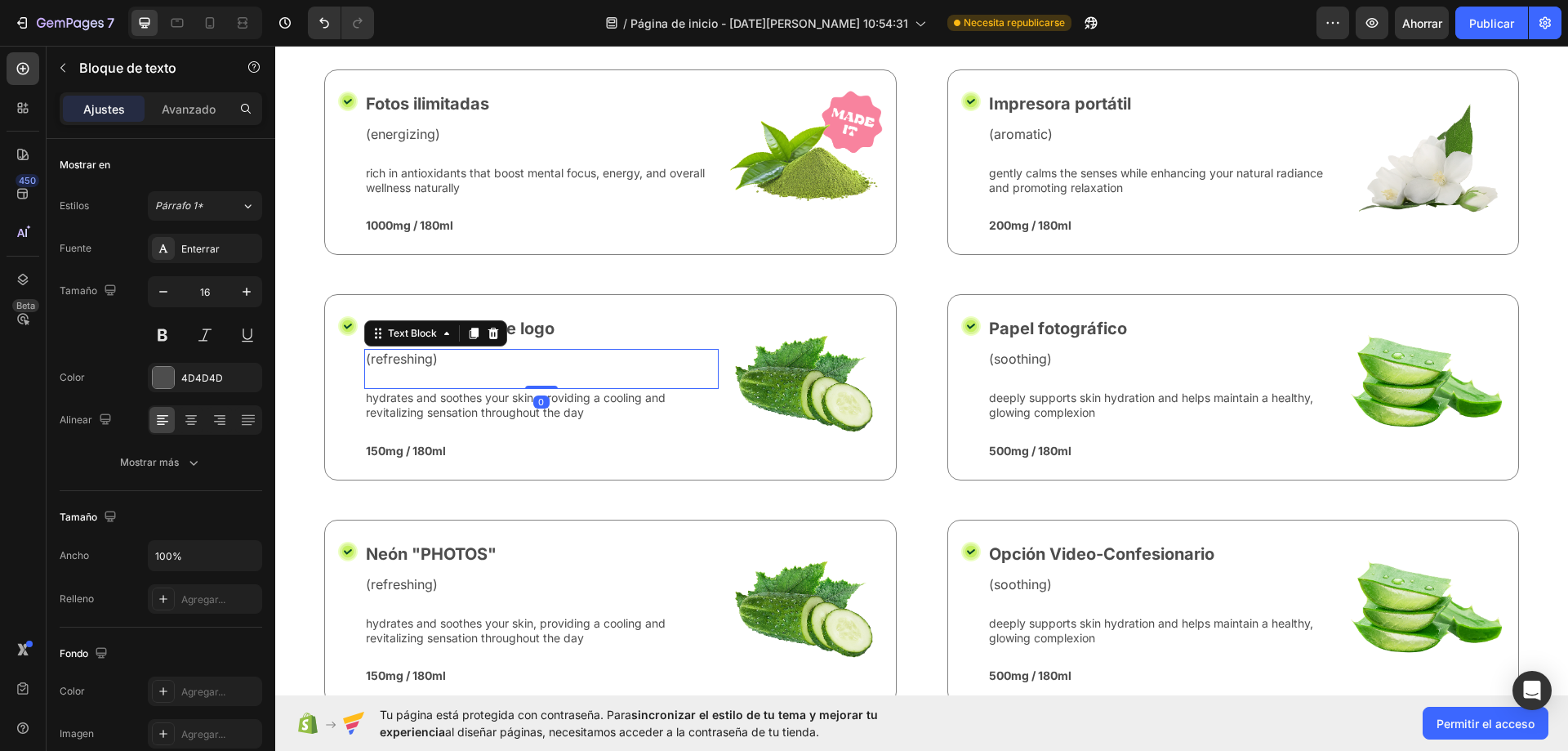
drag, startPoint x: 492, startPoint y: 330, endPoint x: 752, endPoint y: 348, distance: 260.6
click at [492, 330] on icon at bounding box center [492, 333] width 13 height 13
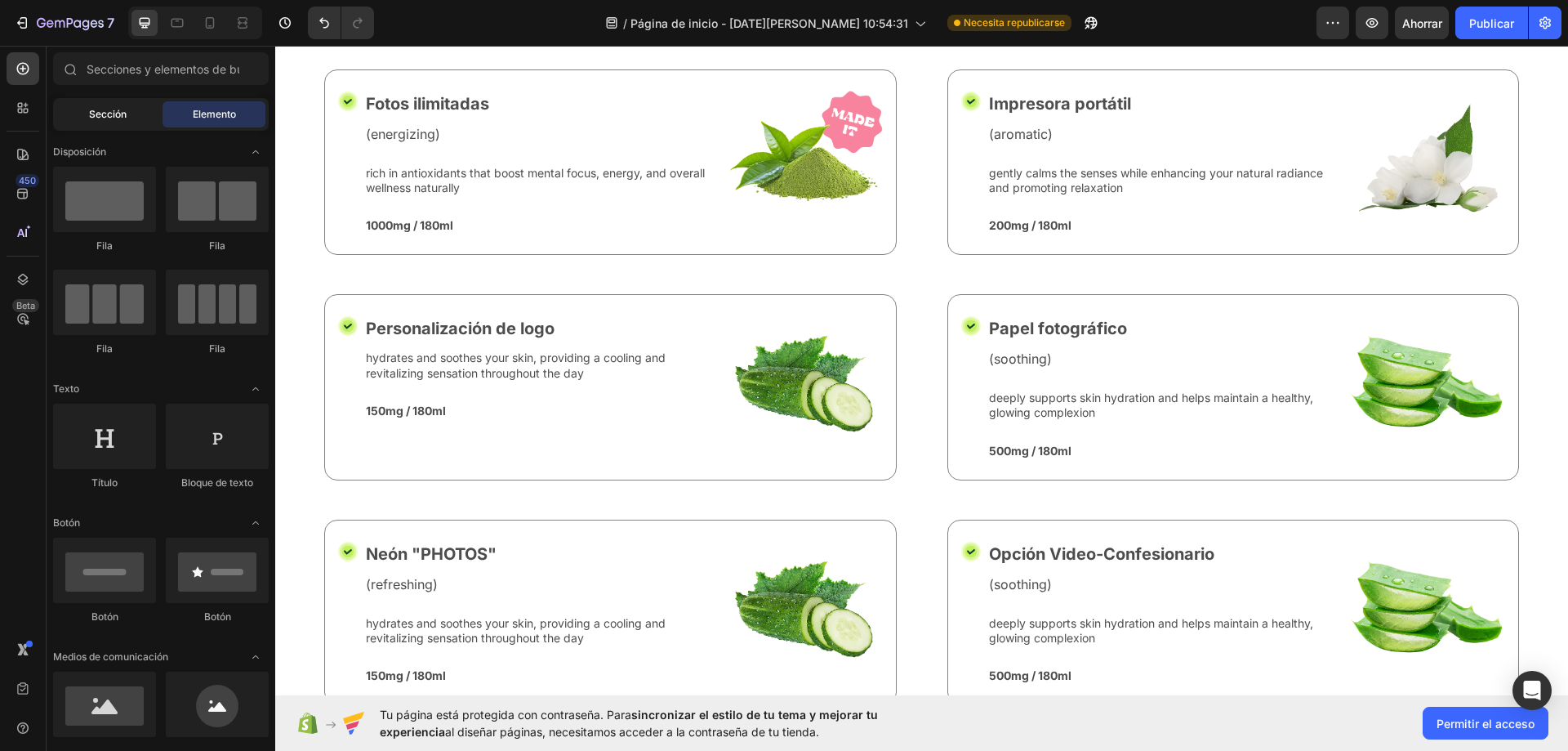
click at [122, 125] on div "Sección" at bounding box center [107, 114] width 103 height 26
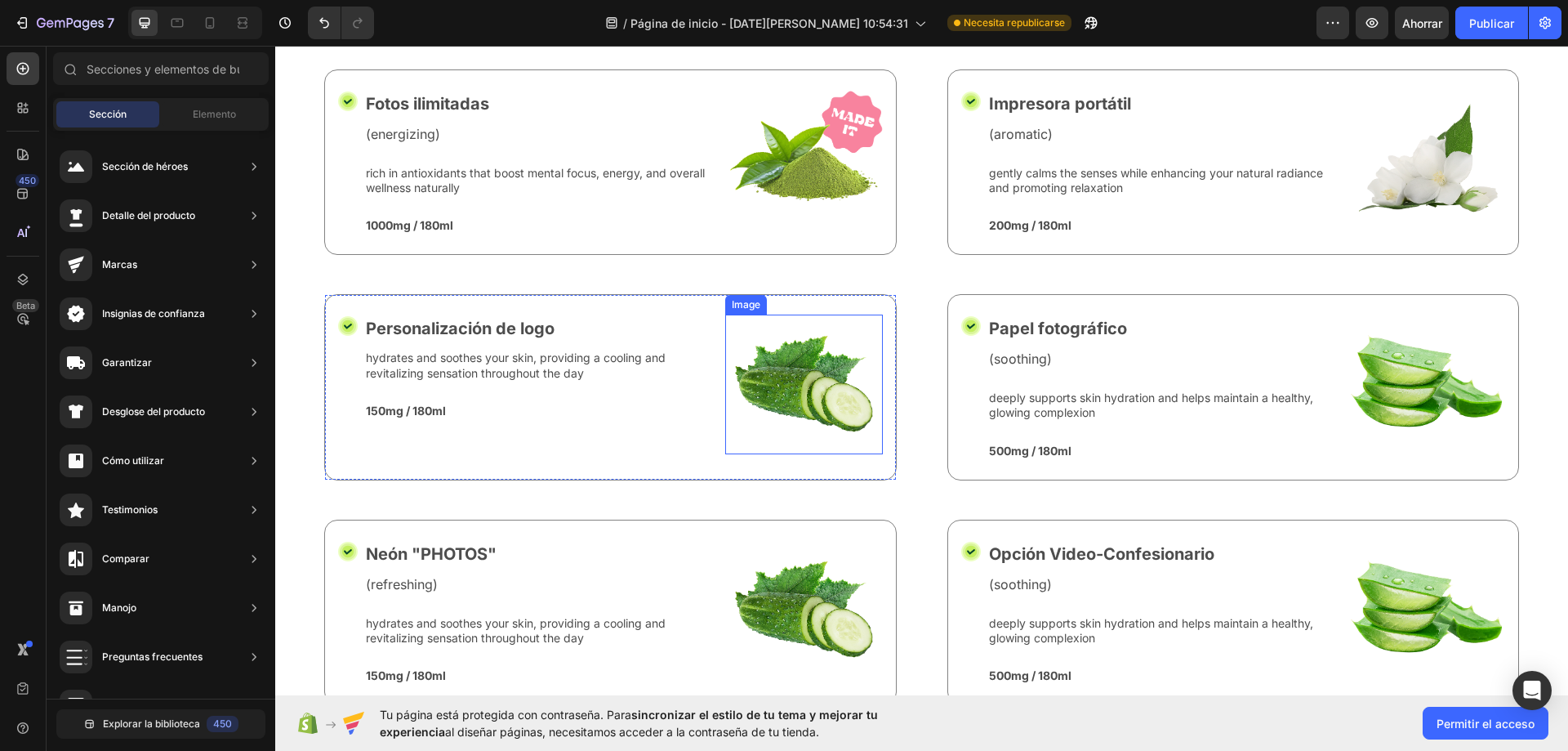
click at [793, 397] on img at bounding box center [804, 383] width 158 height 139
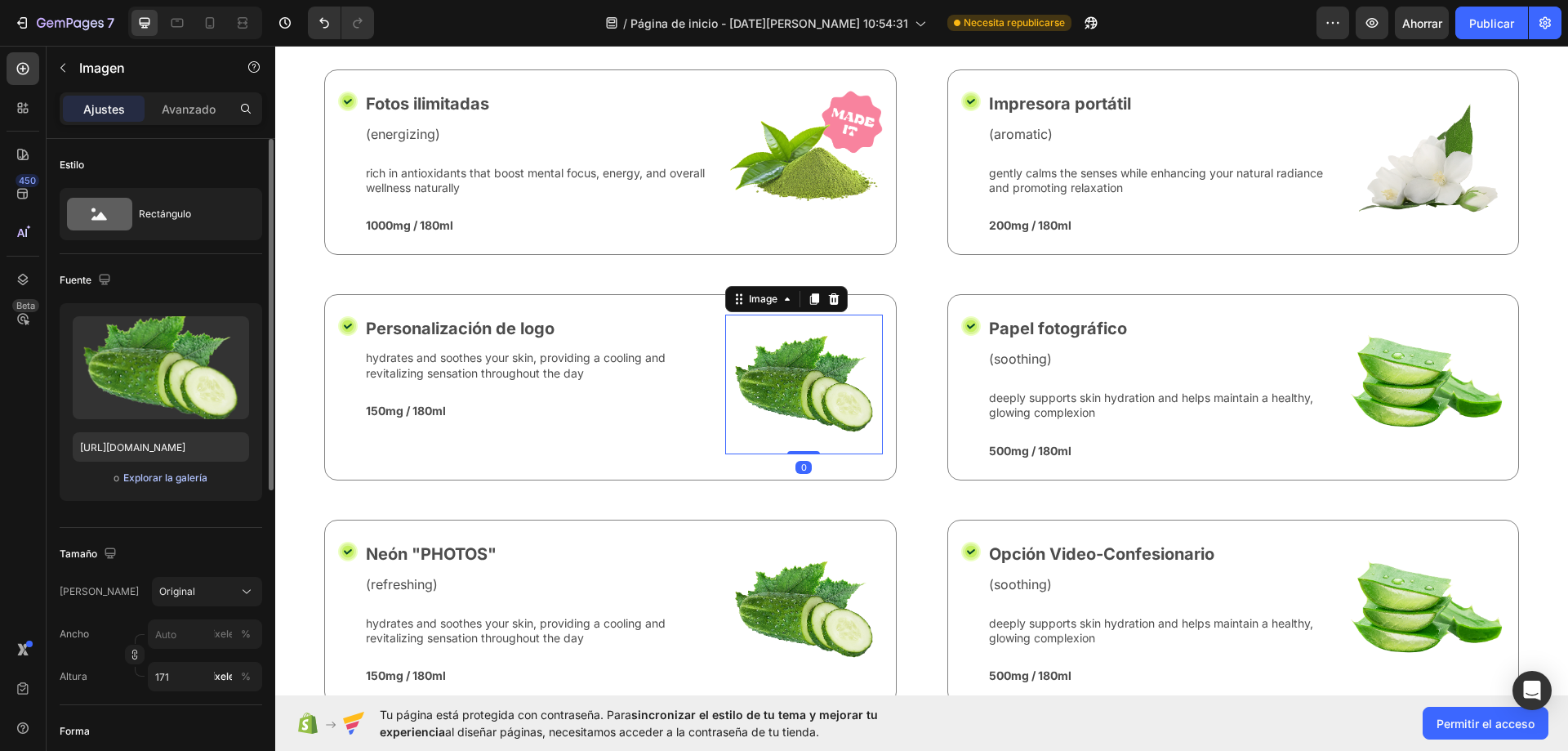
click at [163, 477] on font "Explorar la galería" at bounding box center [165, 478] width 84 height 12
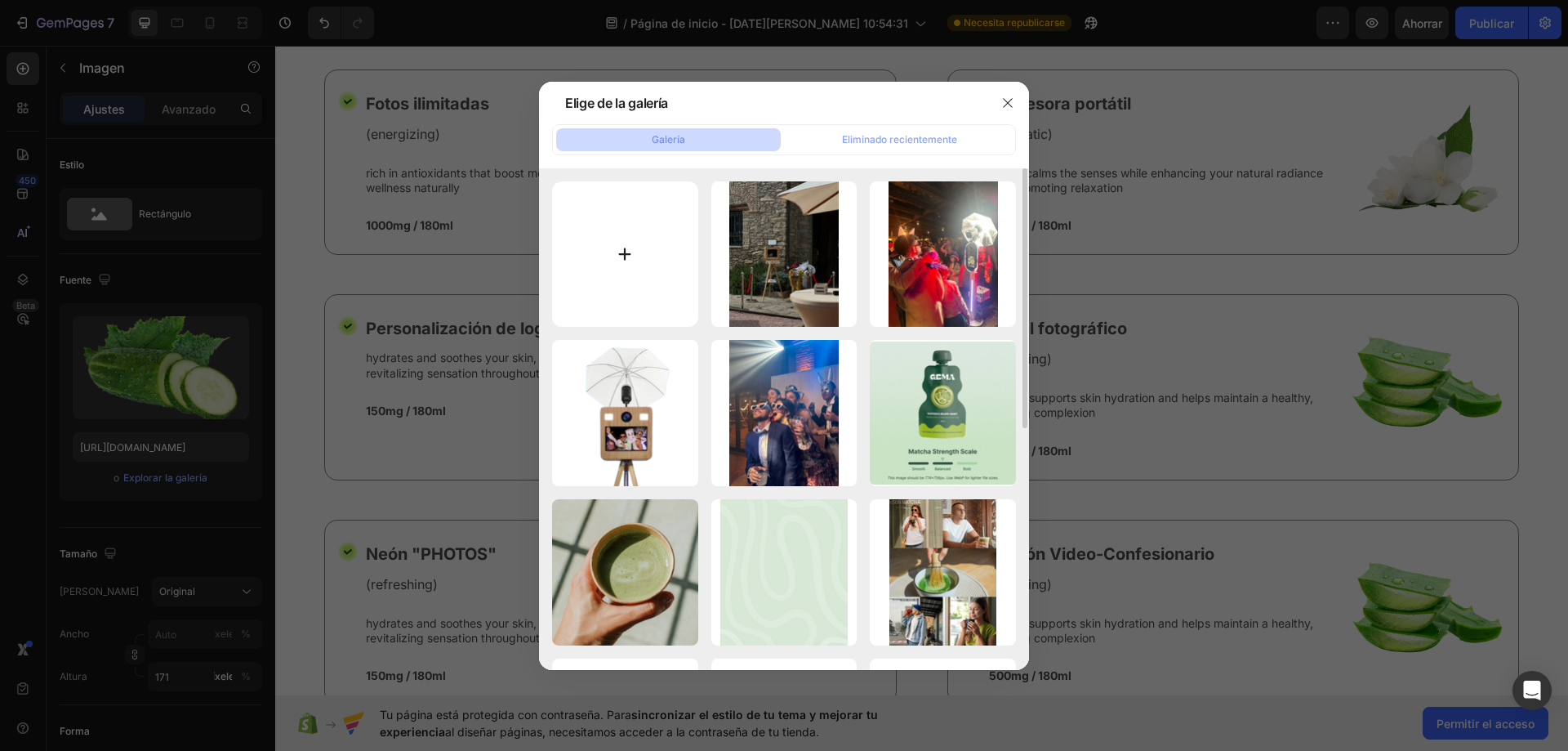
click at [682, 304] on input "file" at bounding box center [625, 254] width 146 height 146
type input "C:\fakepath\11.png"
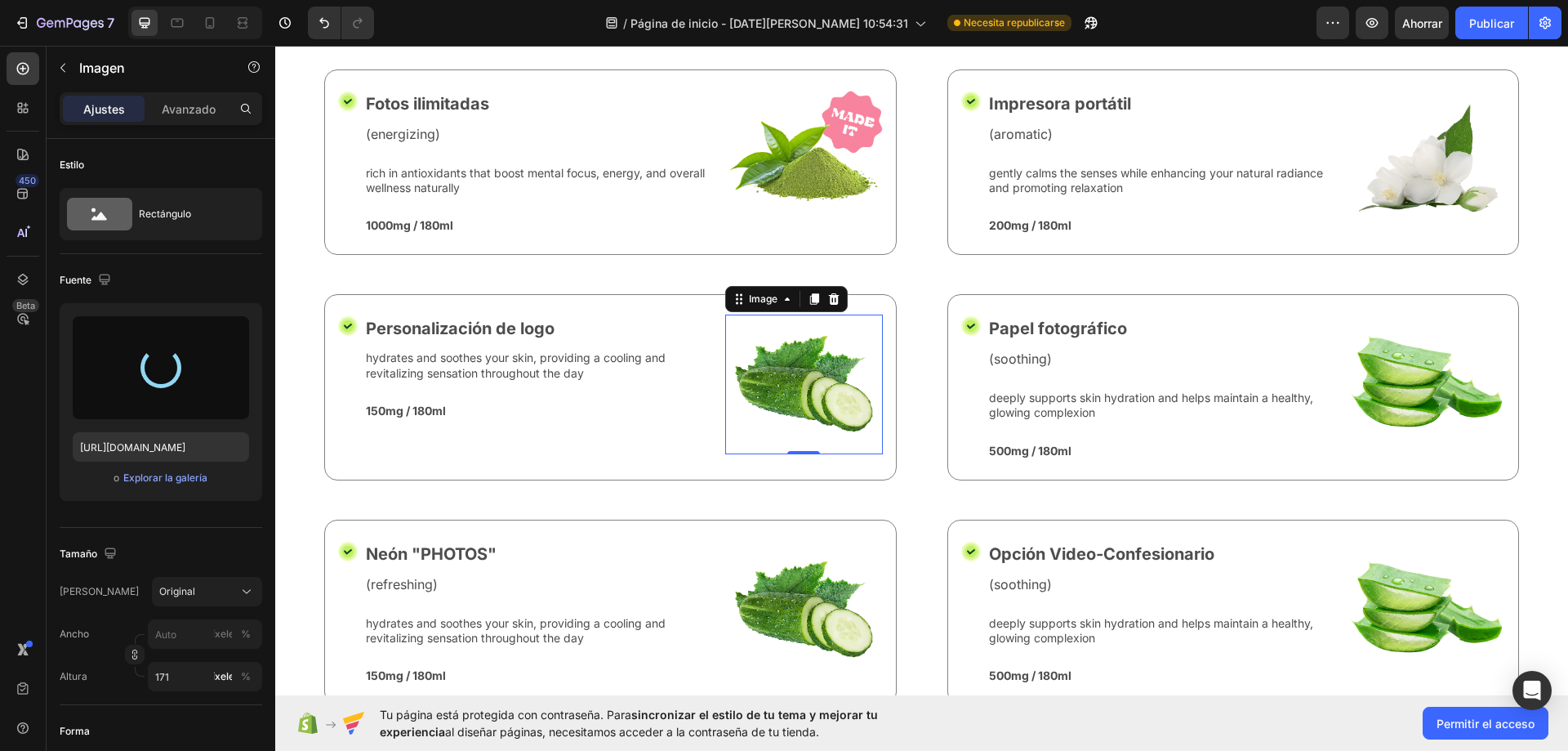
type input "https://cdn.shopify.com/s/files/1/0935/7338/2527/files/gempages_580163860858667…"
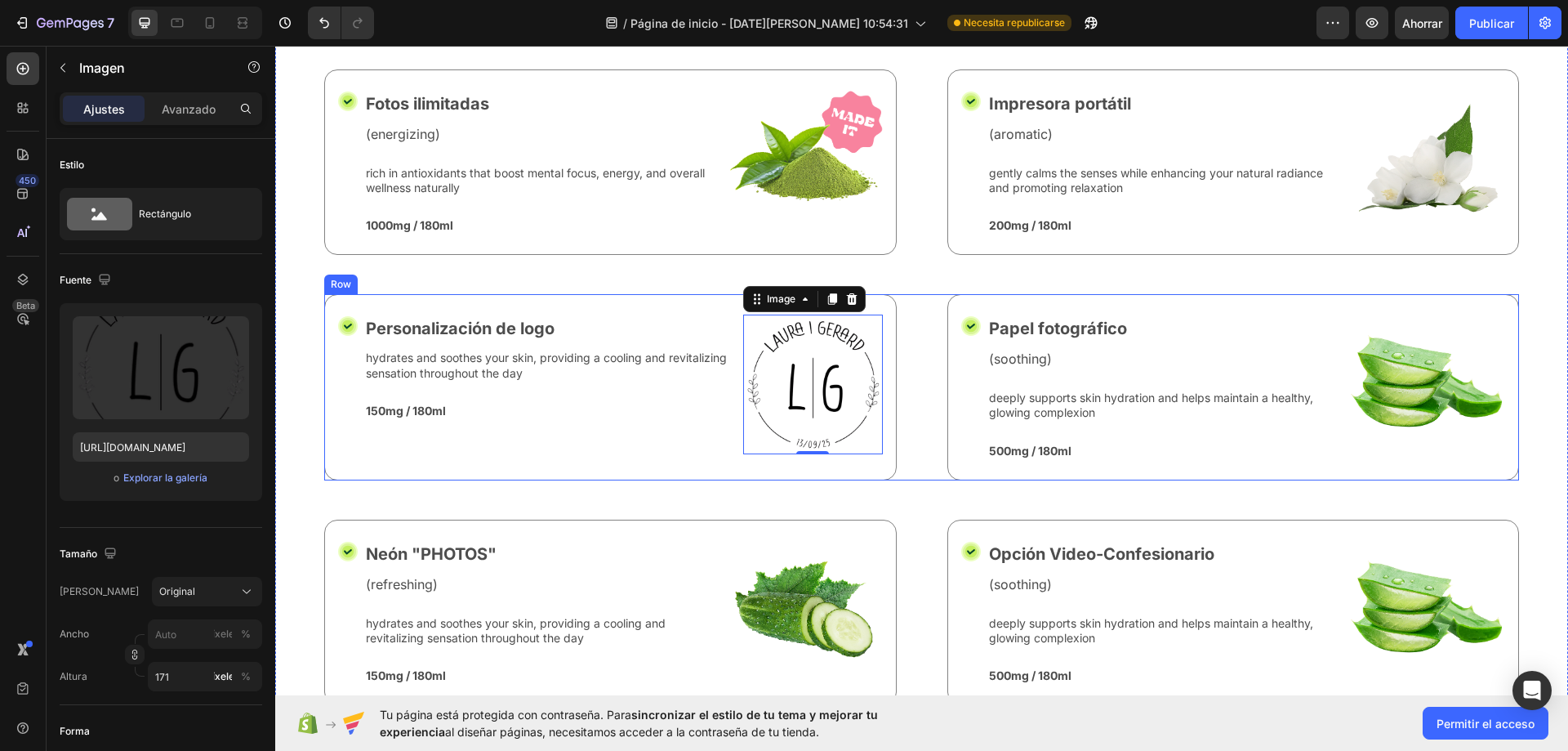
click at [926, 392] on div "Icon Personalización de logo Text Block hydrates and soothes your skin, providi…" at bounding box center [921, 386] width 1194 height 186
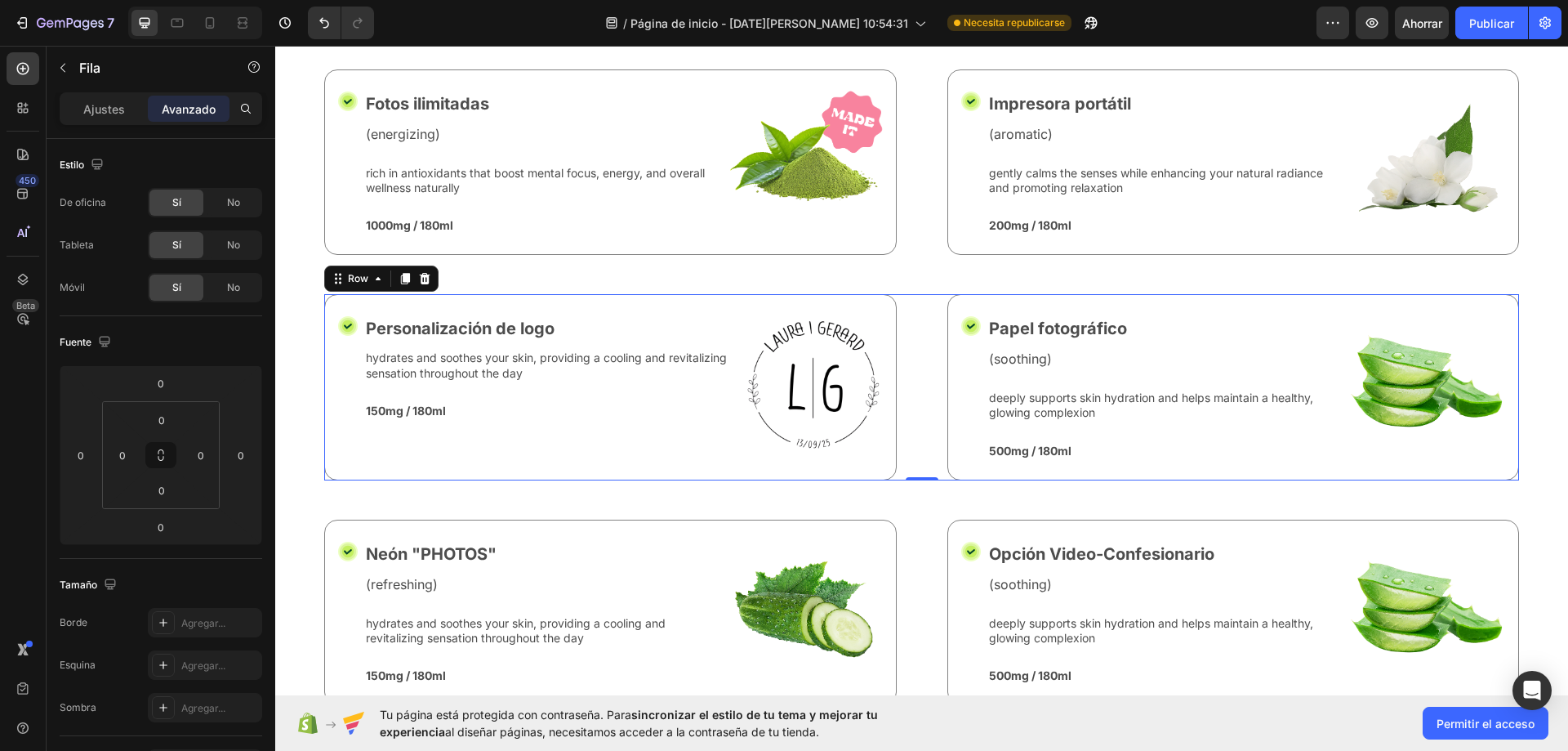
click at [896, 377] on div "Icon Personalización de logo Text Block hydrates and soothes your skin, providi…" at bounding box center [921, 386] width 1194 height 186
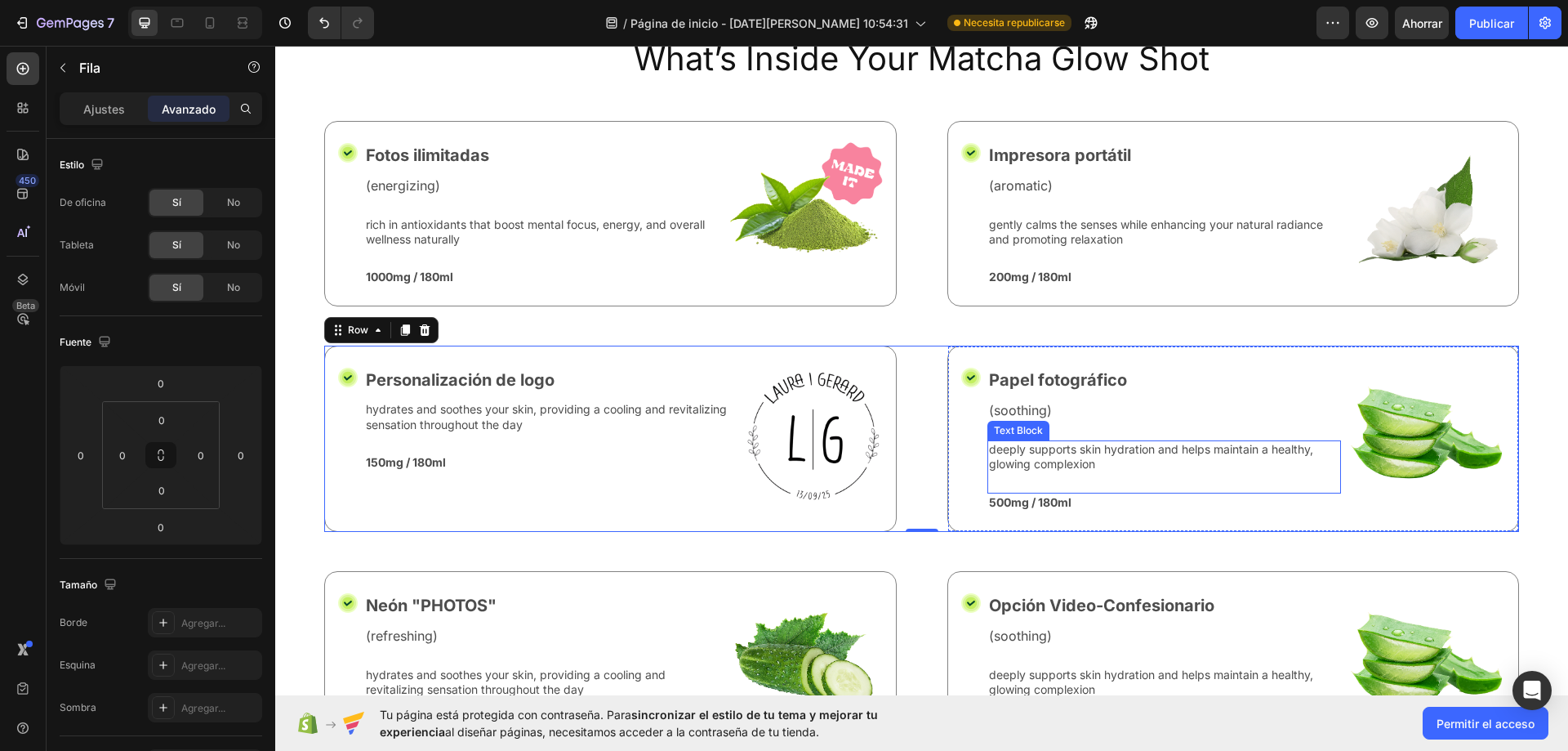
scroll to position [6428, 0]
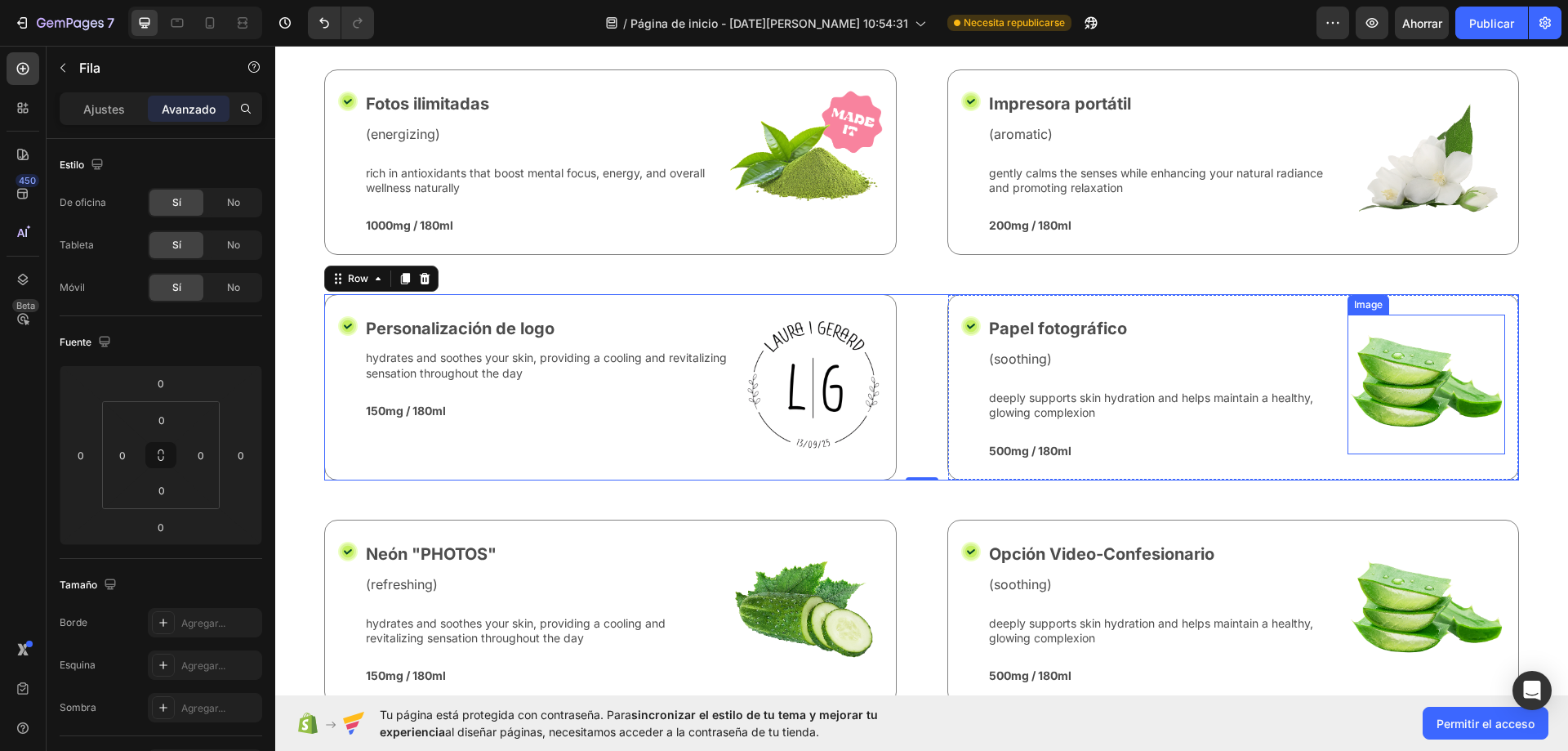
click at [1399, 365] on img at bounding box center [1426, 383] width 158 height 139
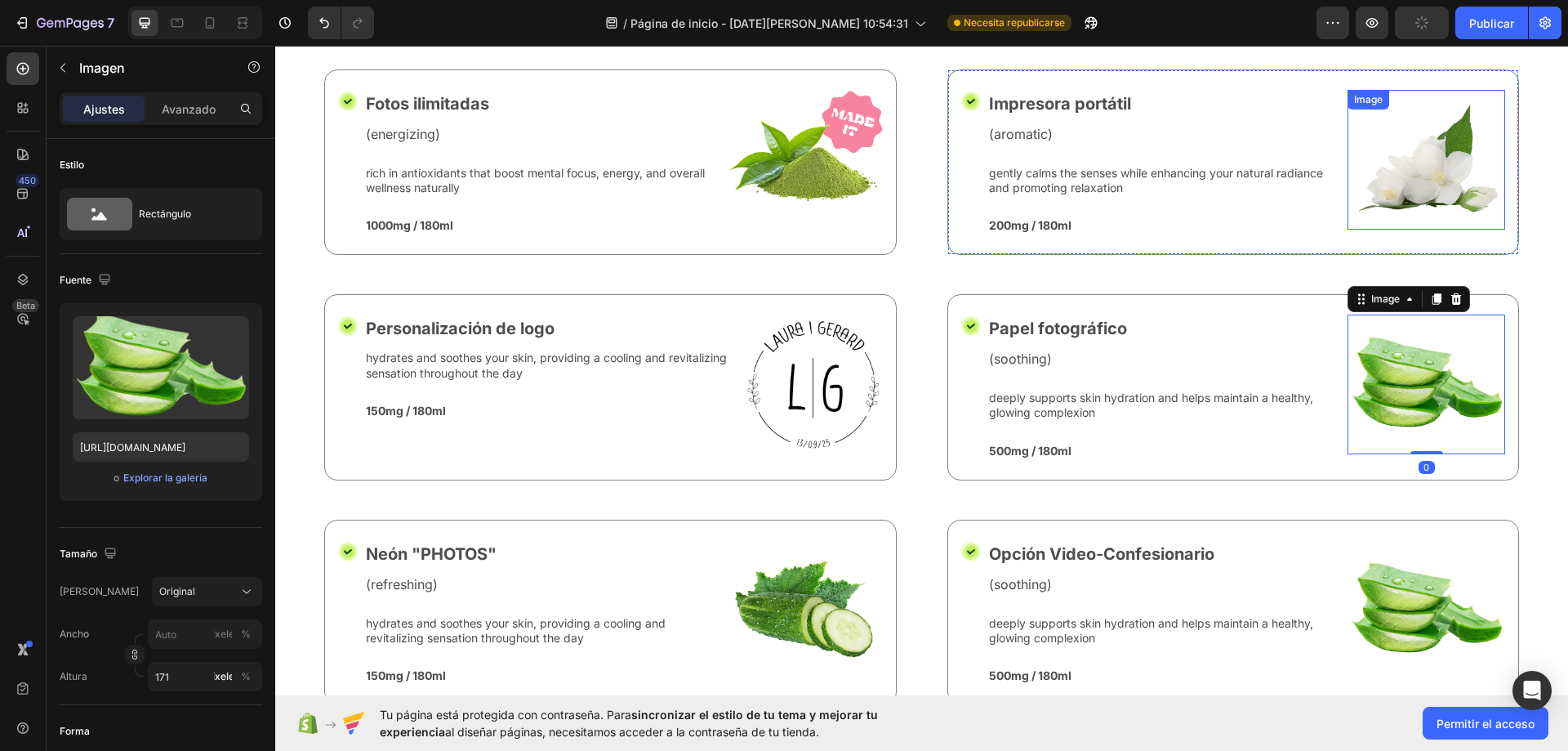
click at [1417, 169] on img at bounding box center [1426, 159] width 158 height 139
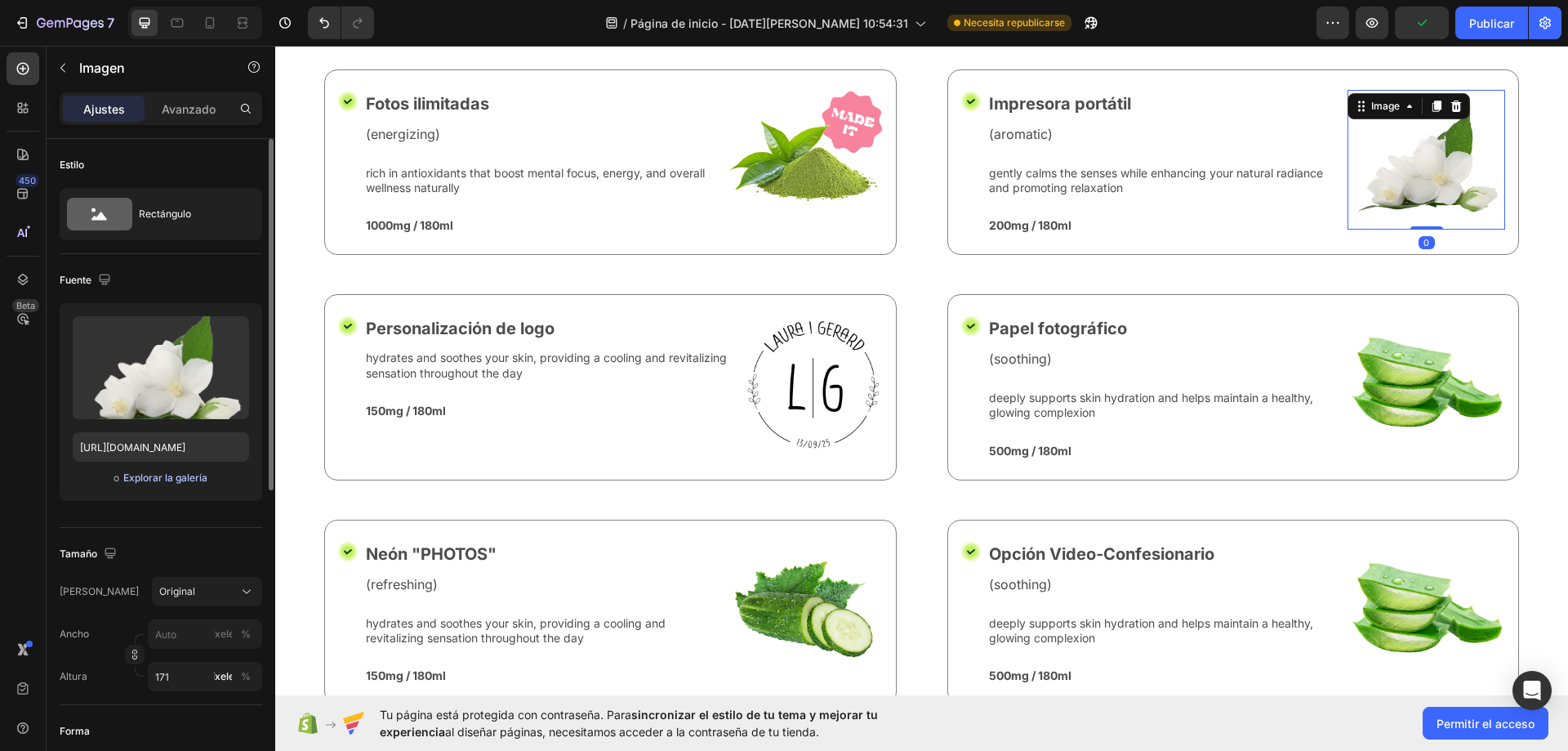
click at [162, 481] on font "Explorar la galería" at bounding box center [165, 478] width 84 height 12
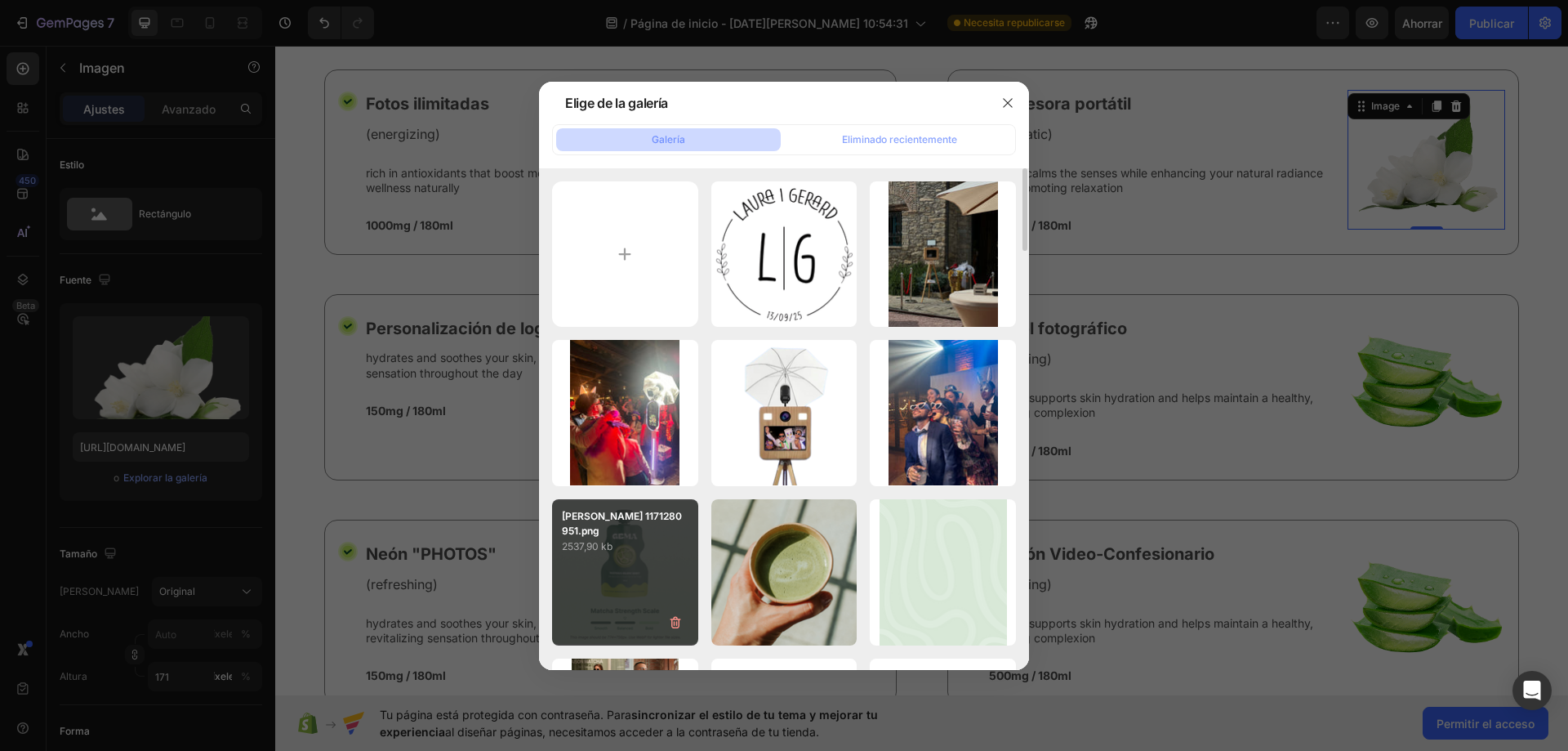
scroll to position [327, 0]
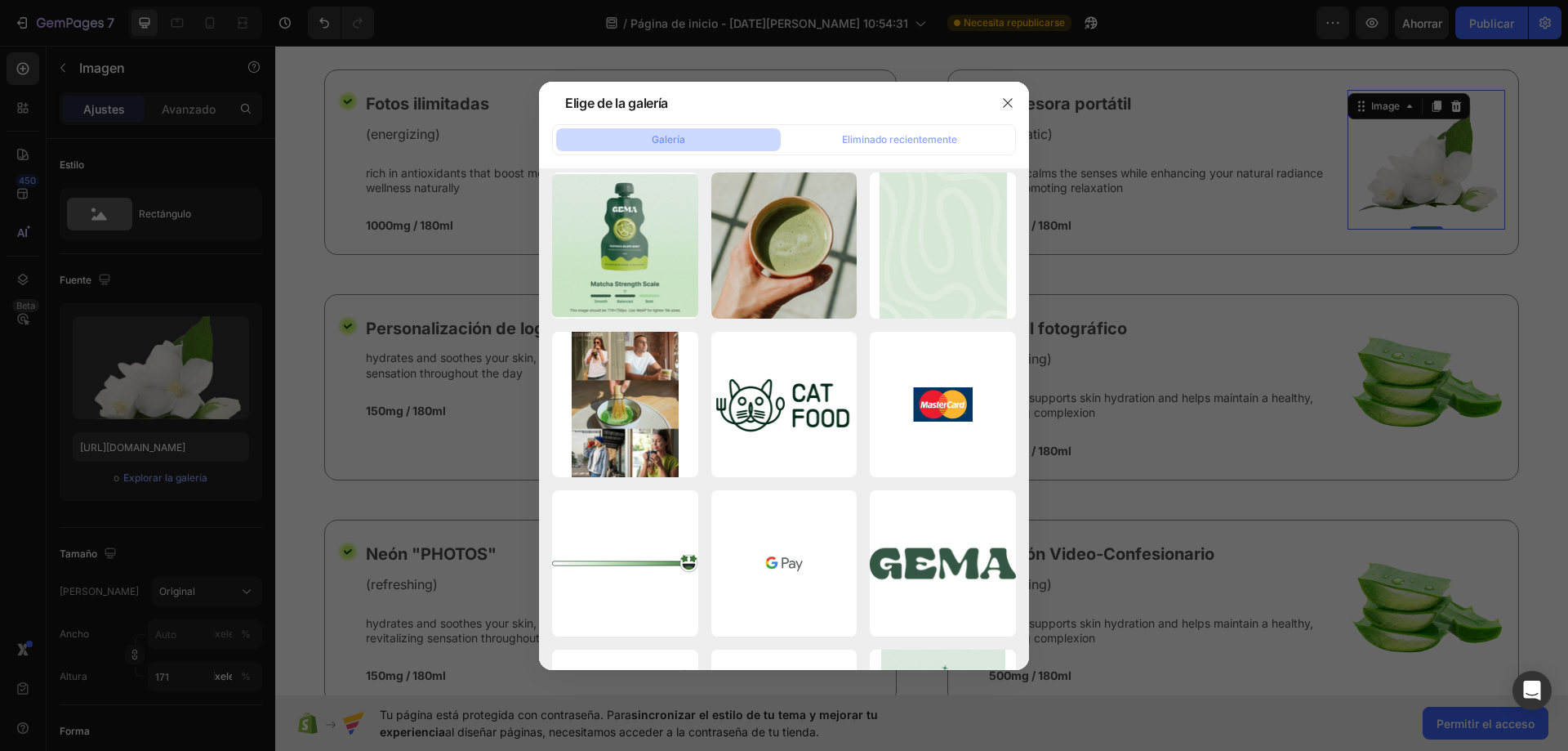
click at [287, 339] on div at bounding box center [784, 376] width 1568 height 751
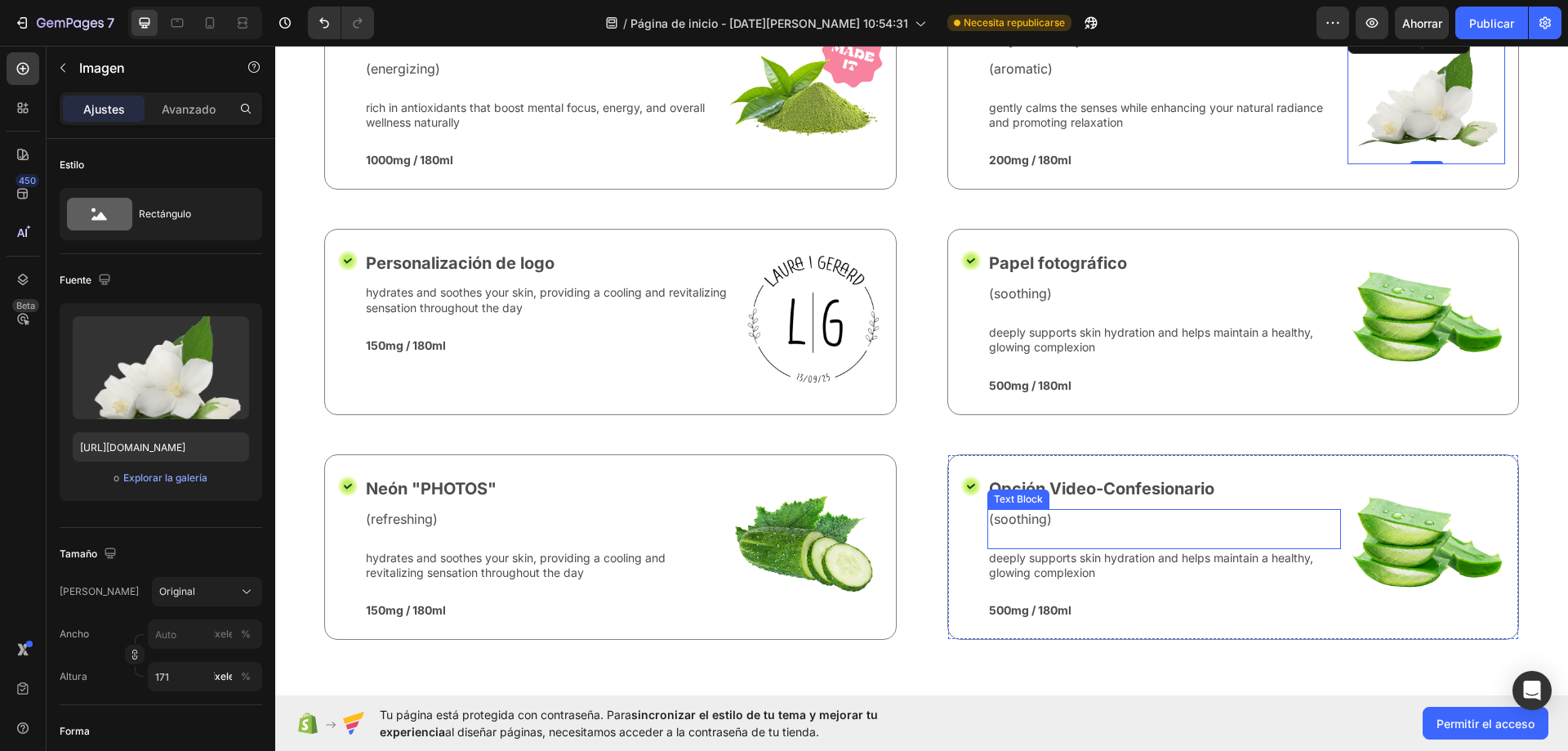
scroll to position [6428, 0]
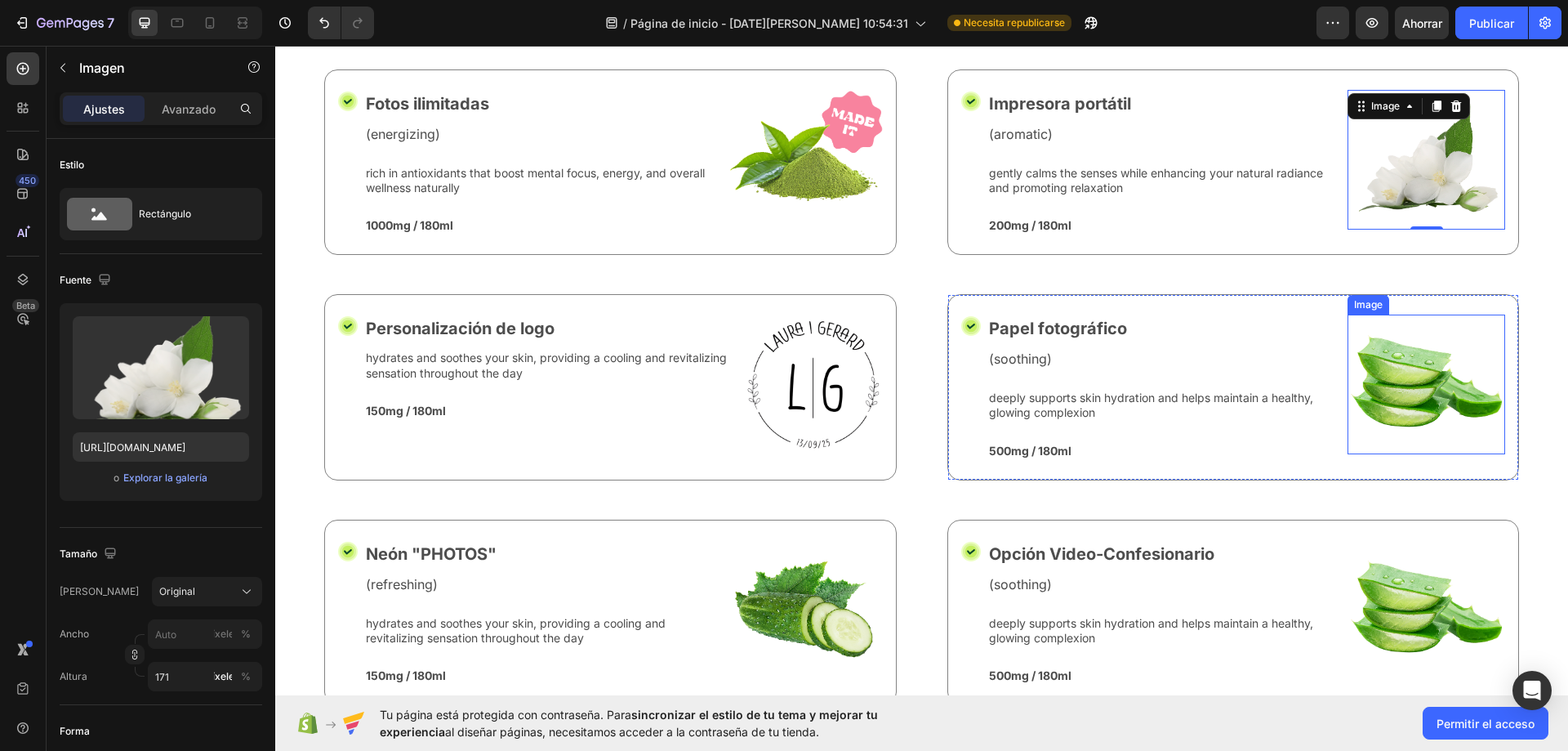
click at [1396, 382] on img at bounding box center [1426, 383] width 158 height 139
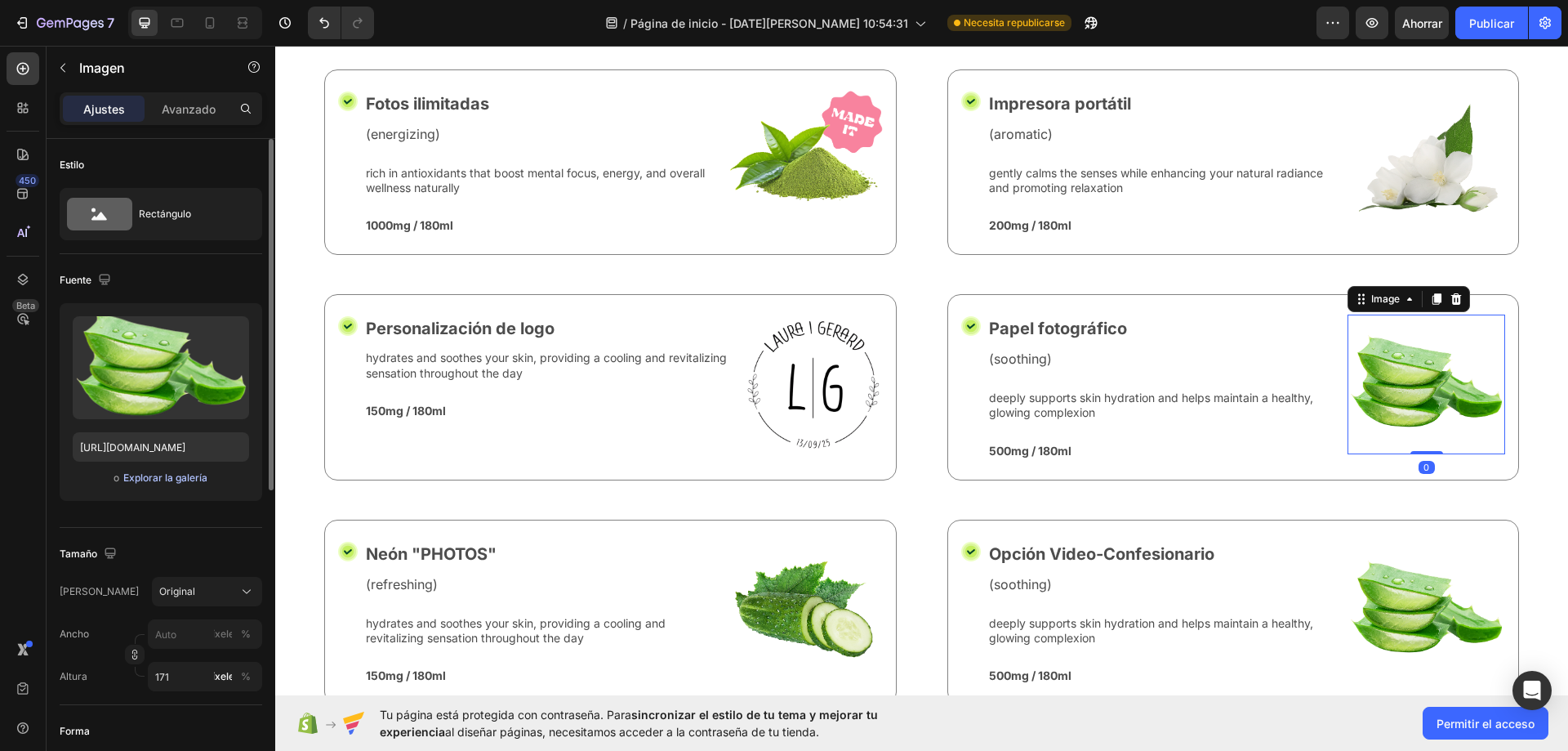
click at [176, 478] on font "Explorar la galería" at bounding box center [165, 478] width 84 height 12
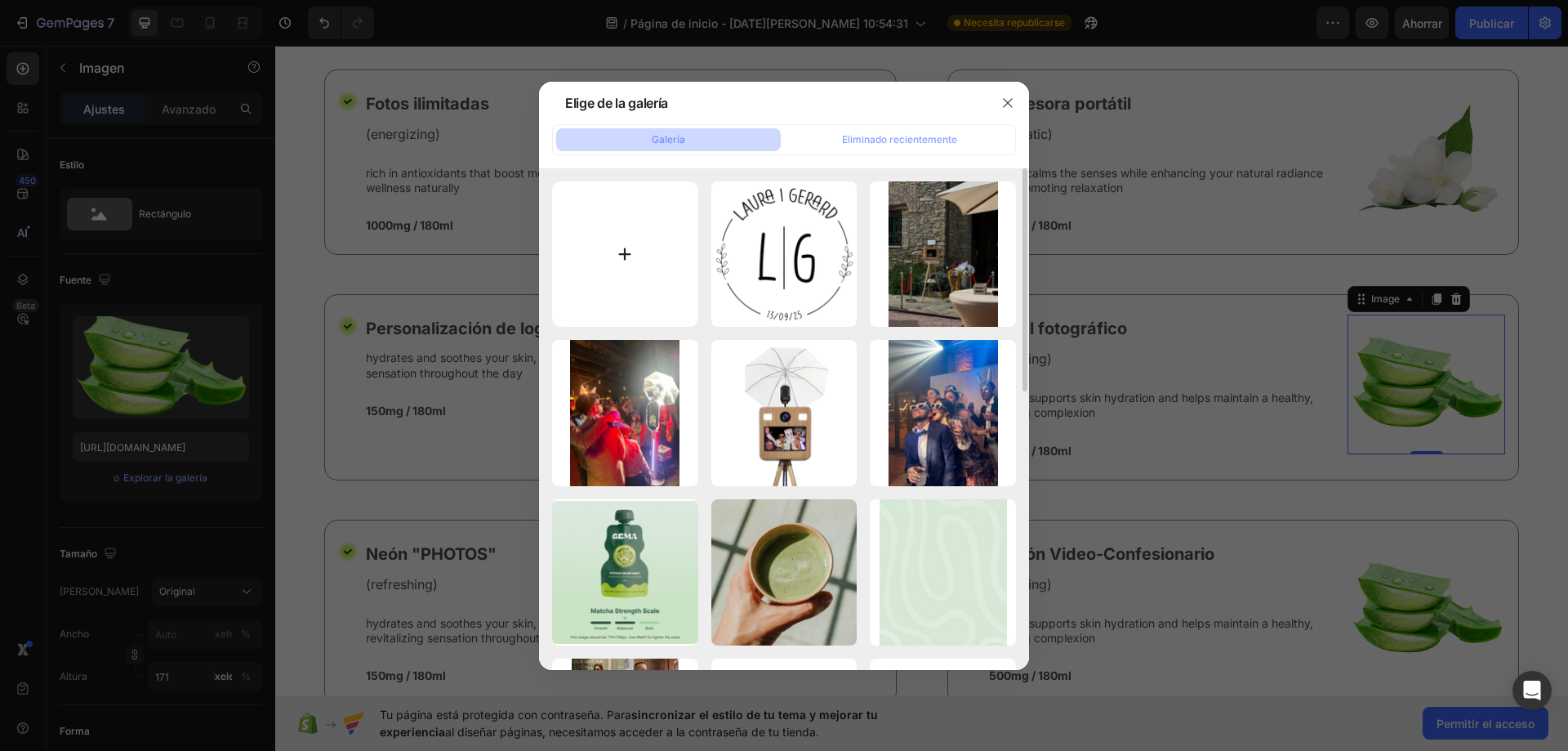
click at [676, 258] on input "file" at bounding box center [625, 254] width 146 height 146
type input "C:\fakepath\Fotomaton24h.es.png"
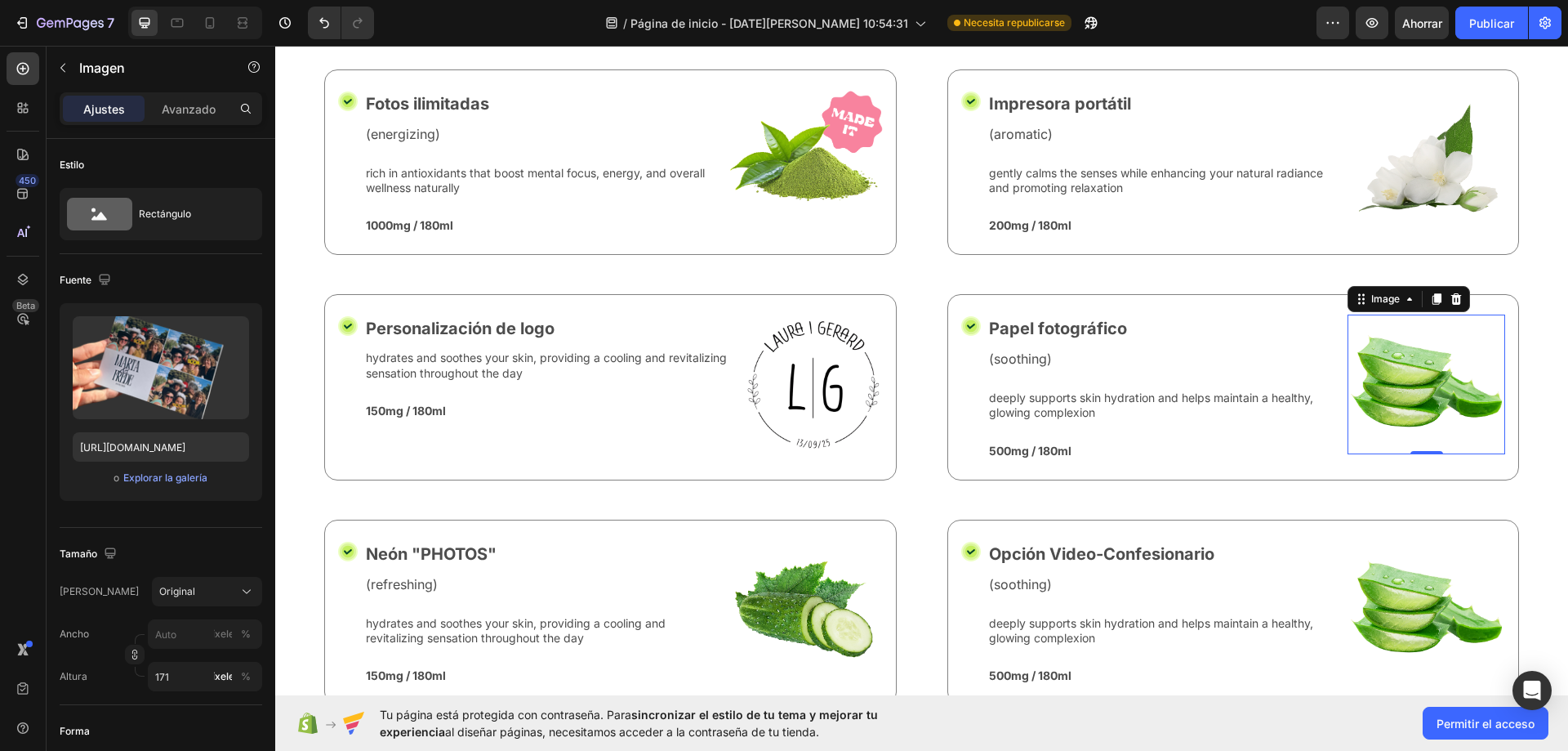
type input "https://cdn.shopify.com/s/files/1/0935/7338/2527/files/gempages_580163860858667…"
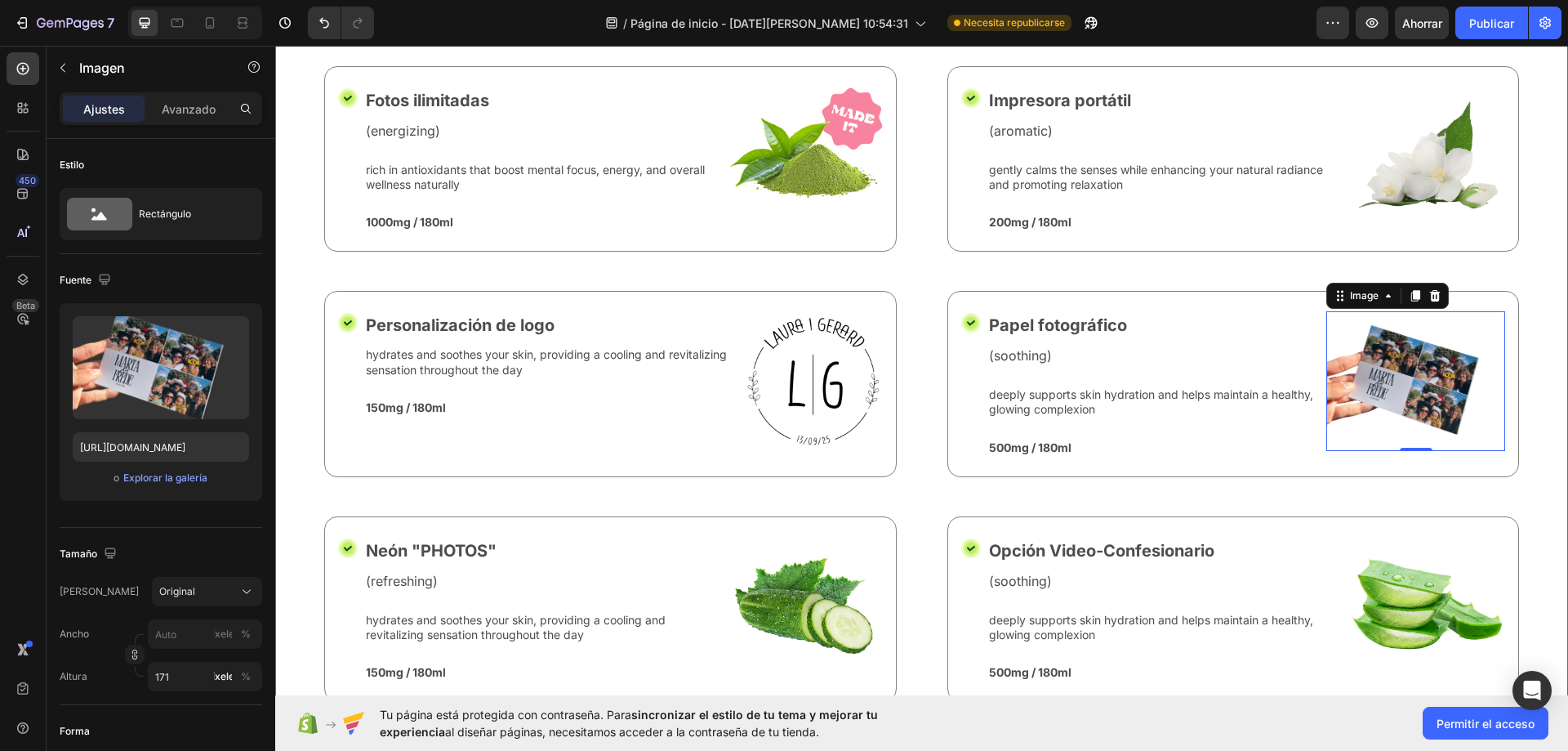
scroll to position [6510, 0]
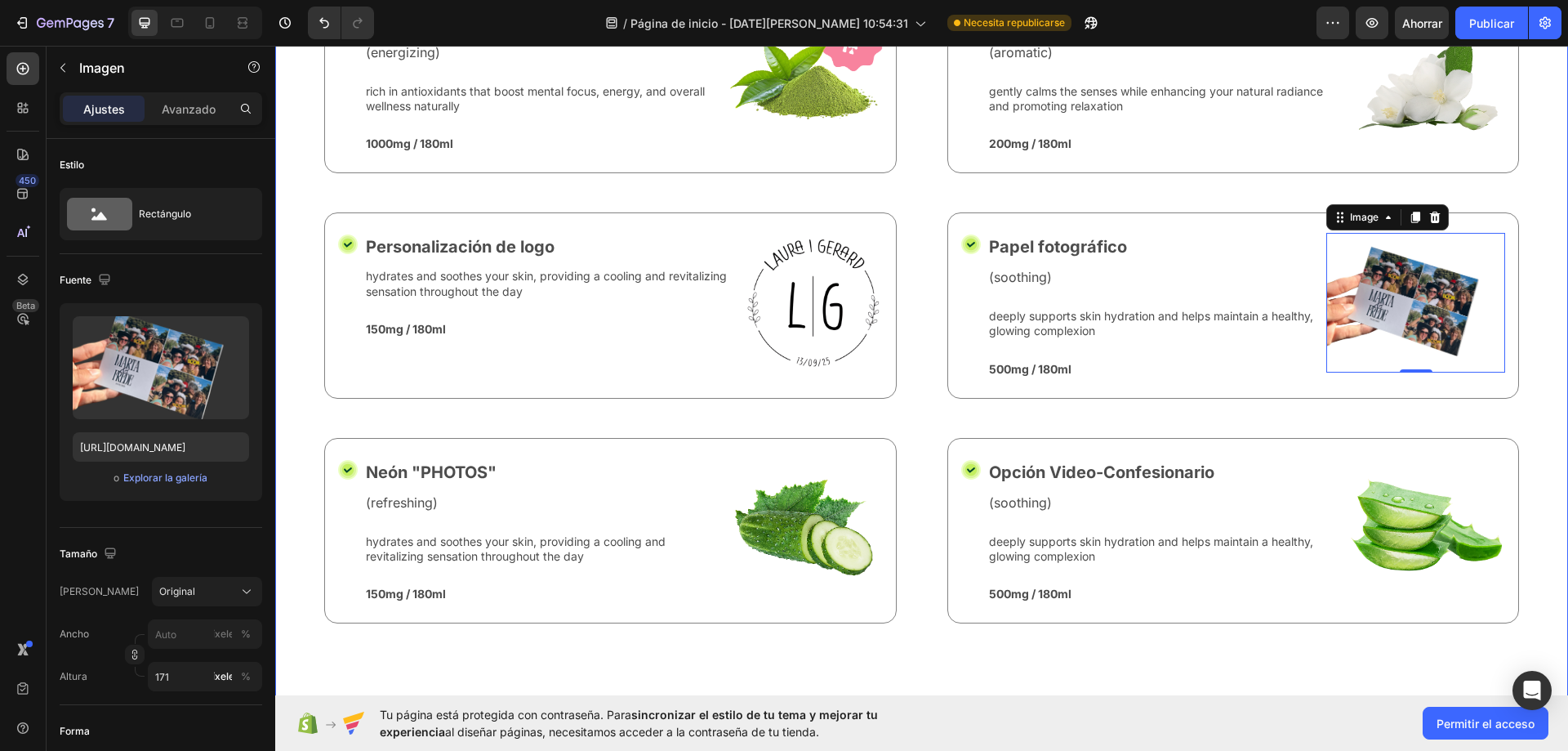
click at [1532, 277] on div "Nature’s Best in Balance Text Block Row What’s Inside Your Matcha Glow Shot Hea…" at bounding box center [921, 288] width 1293 height 855
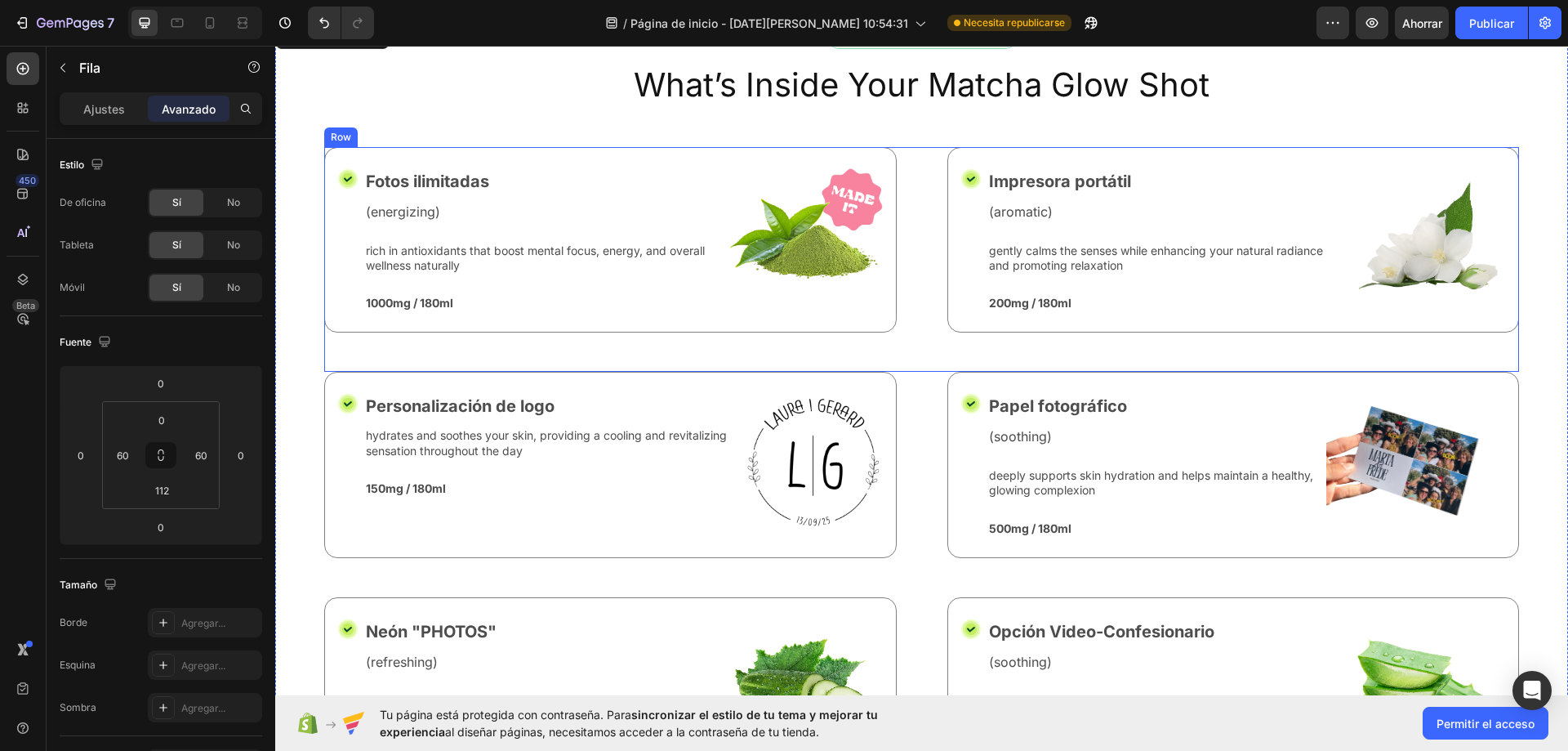
scroll to position [6346, 0]
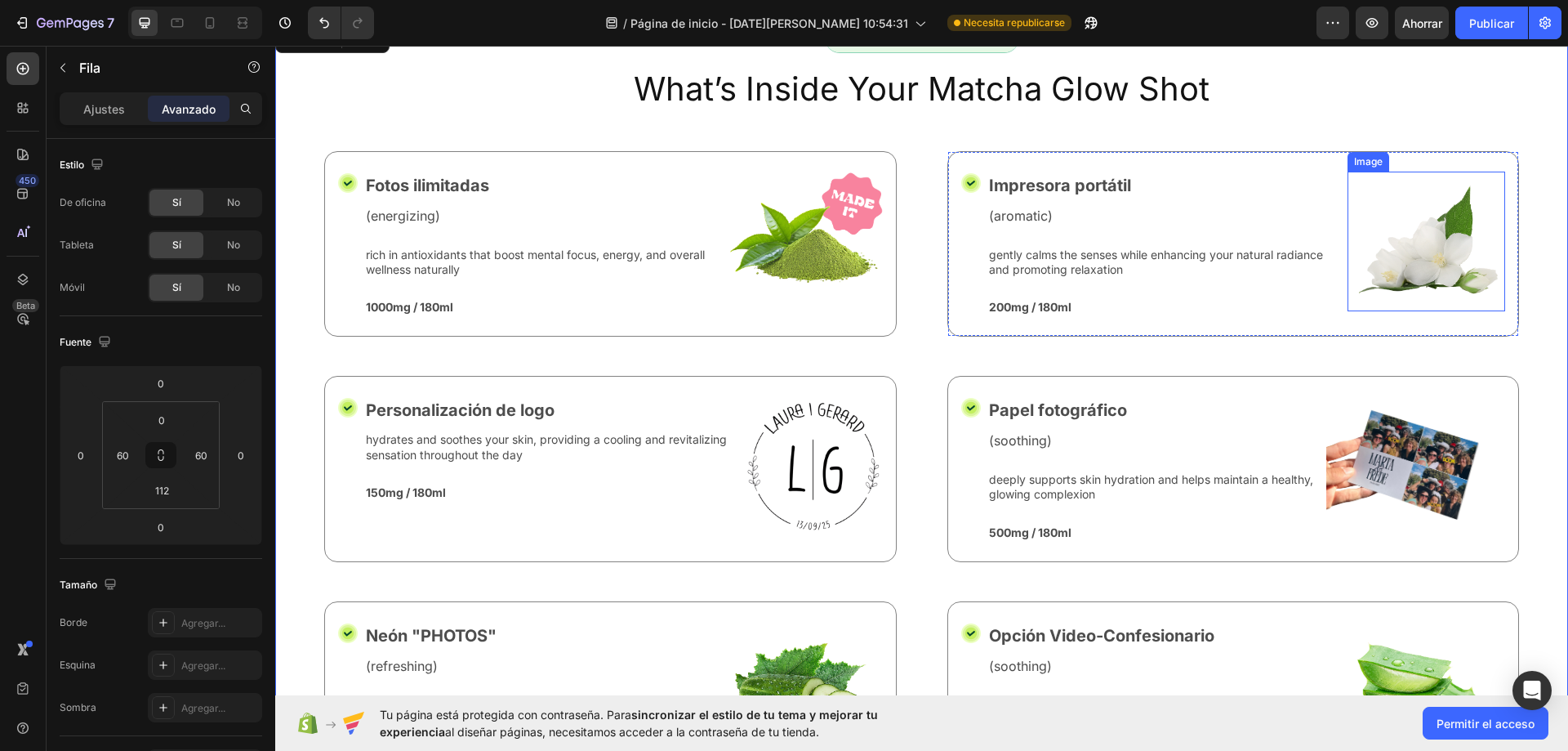
click at [1363, 241] on img at bounding box center [1426, 241] width 158 height 139
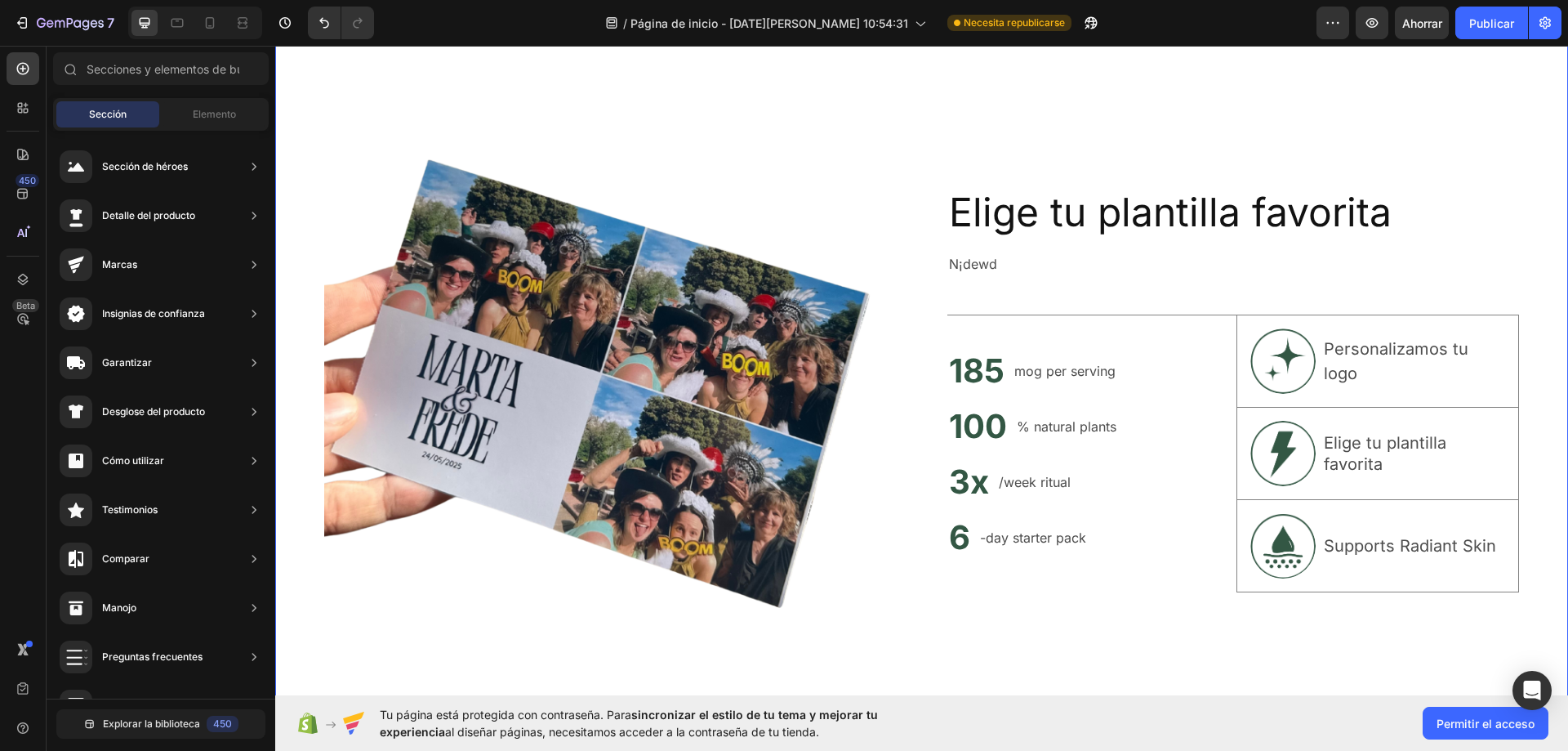
scroll to position [5554, 0]
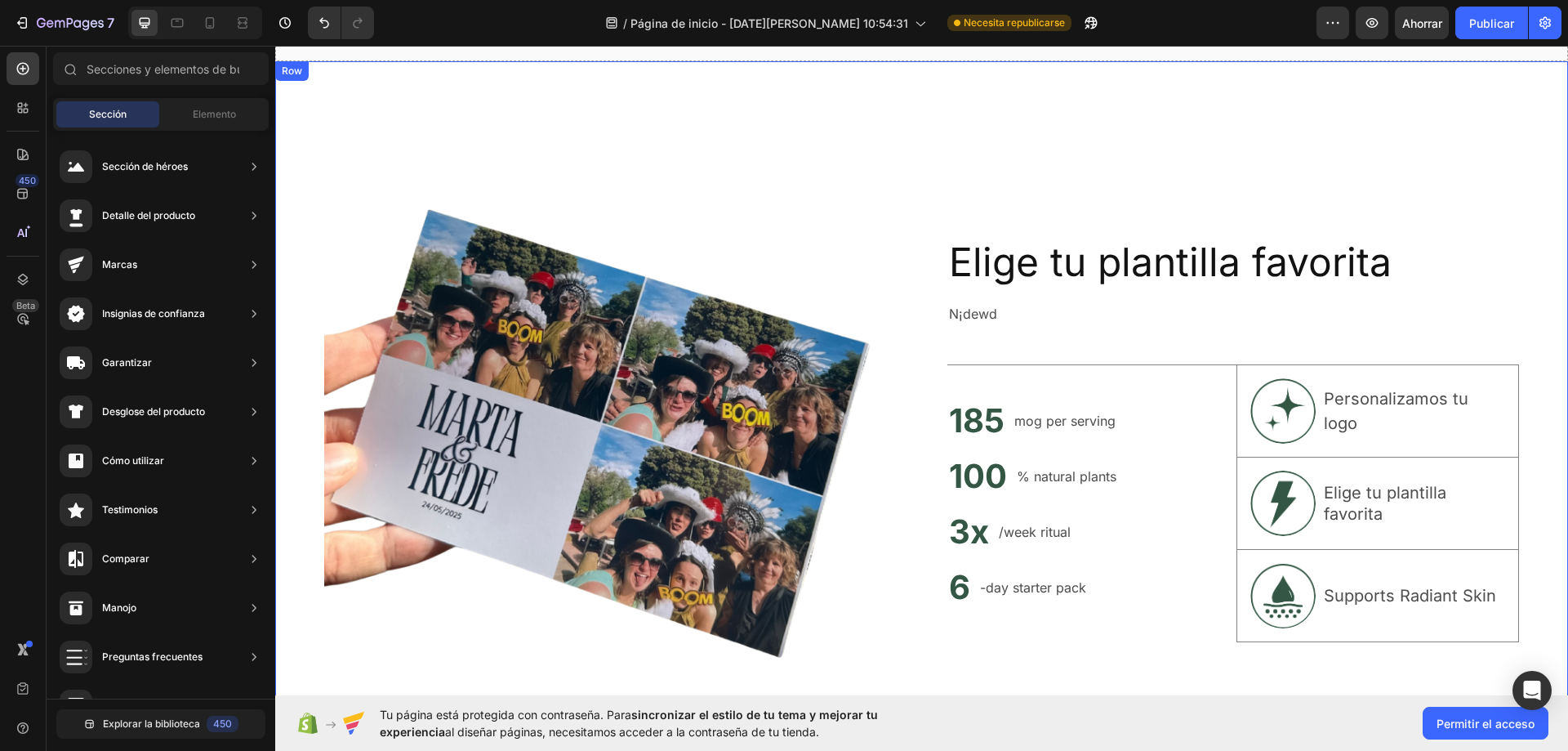
click at [1075, 215] on div "Elige tu plantilla favorita Heading N¡dewd Text Block 185 Heading mog per servi…" at bounding box center [1233, 439] width 572 height 573
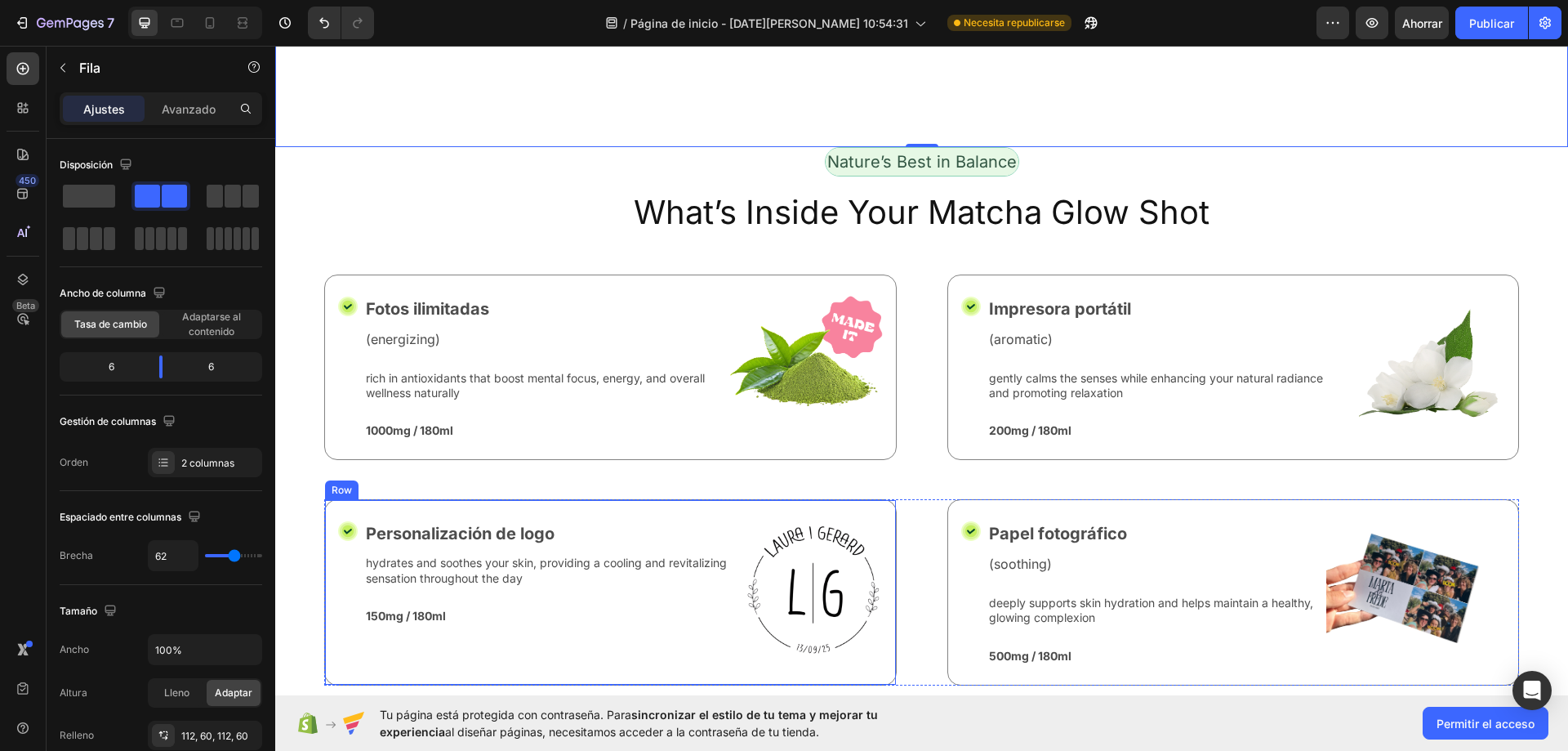
scroll to position [6371, 0]
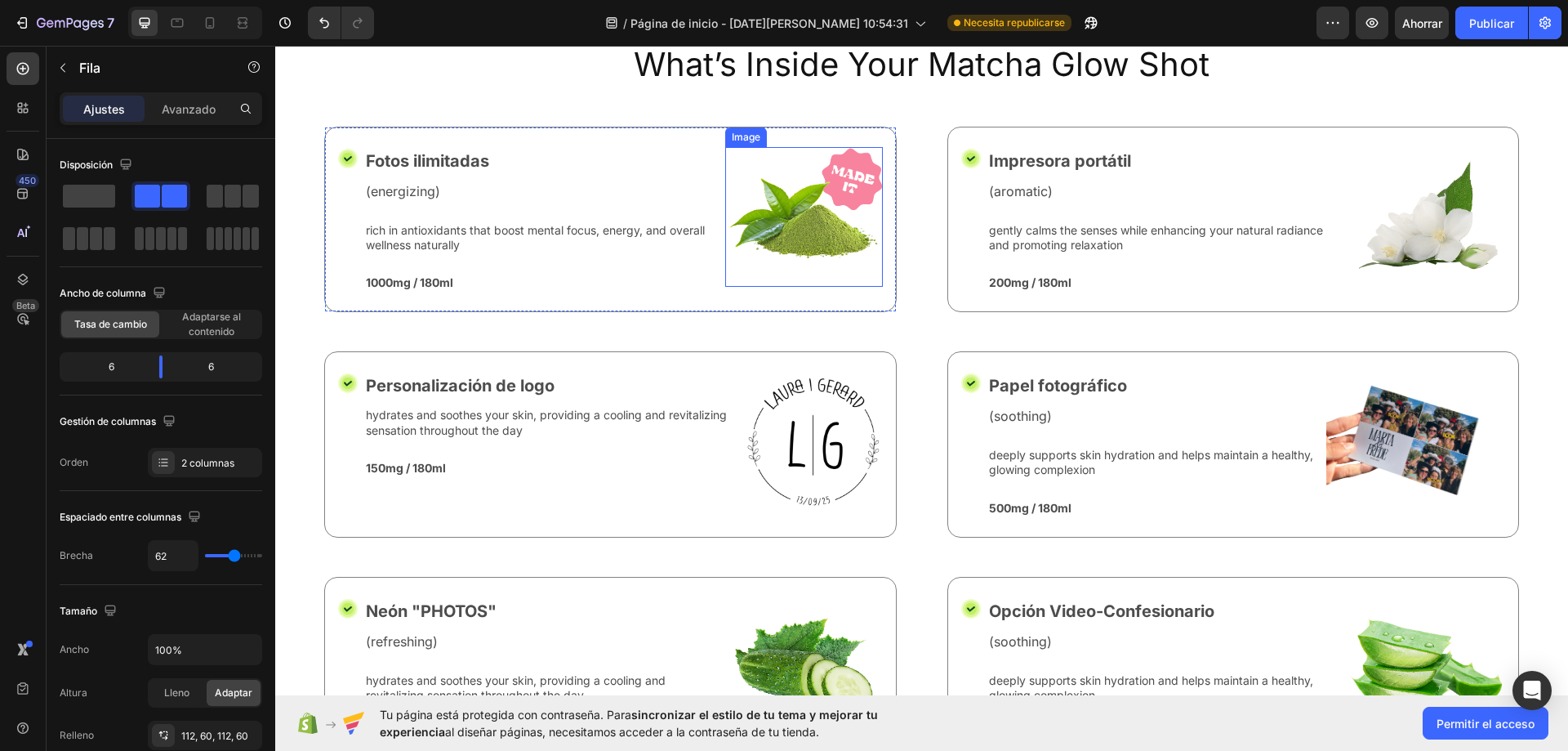
click at [840, 234] on img at bounding box center [804, 217] width 158 height 139
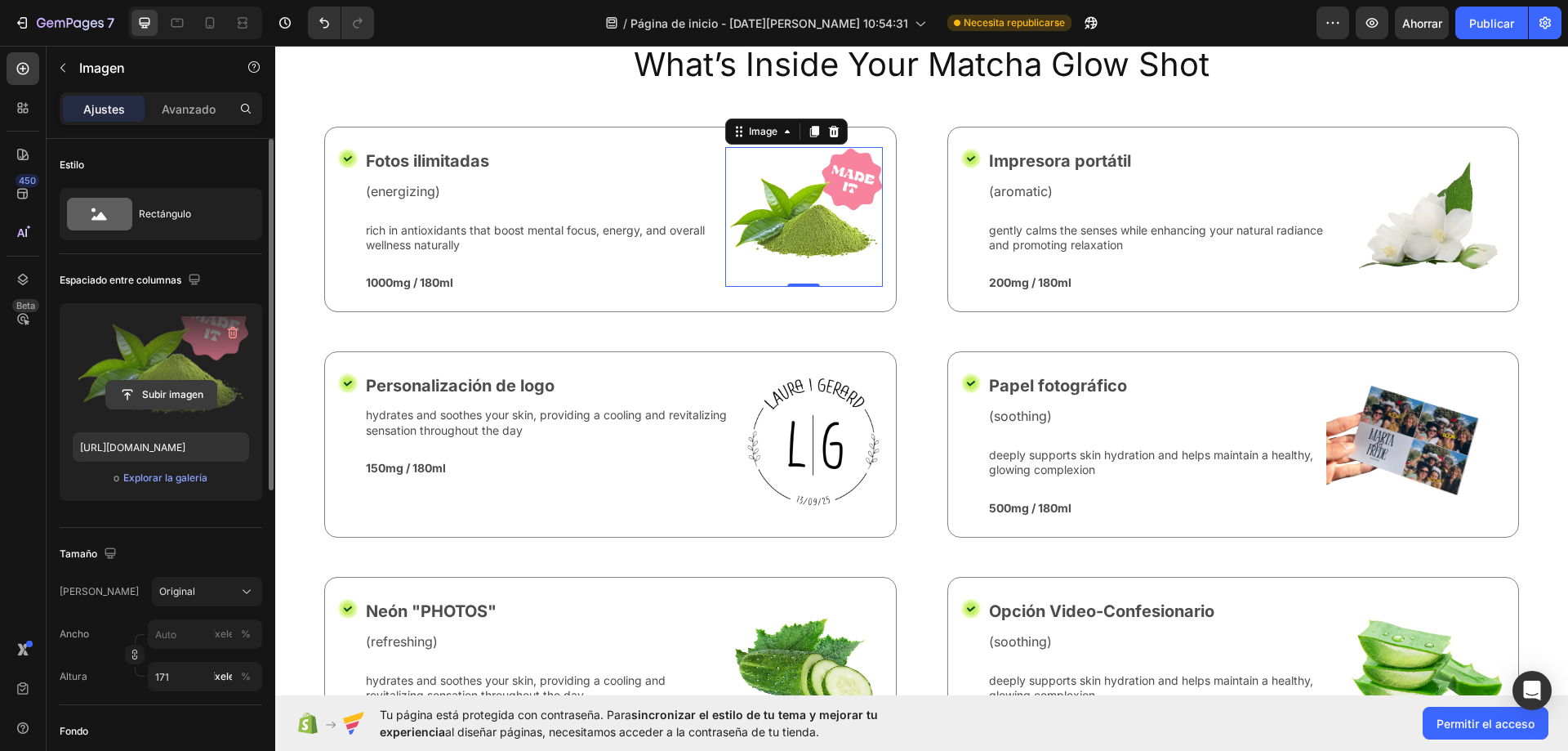
click at [168, 393] on input "file" at bounding box center [162, 394] width 110 height 28
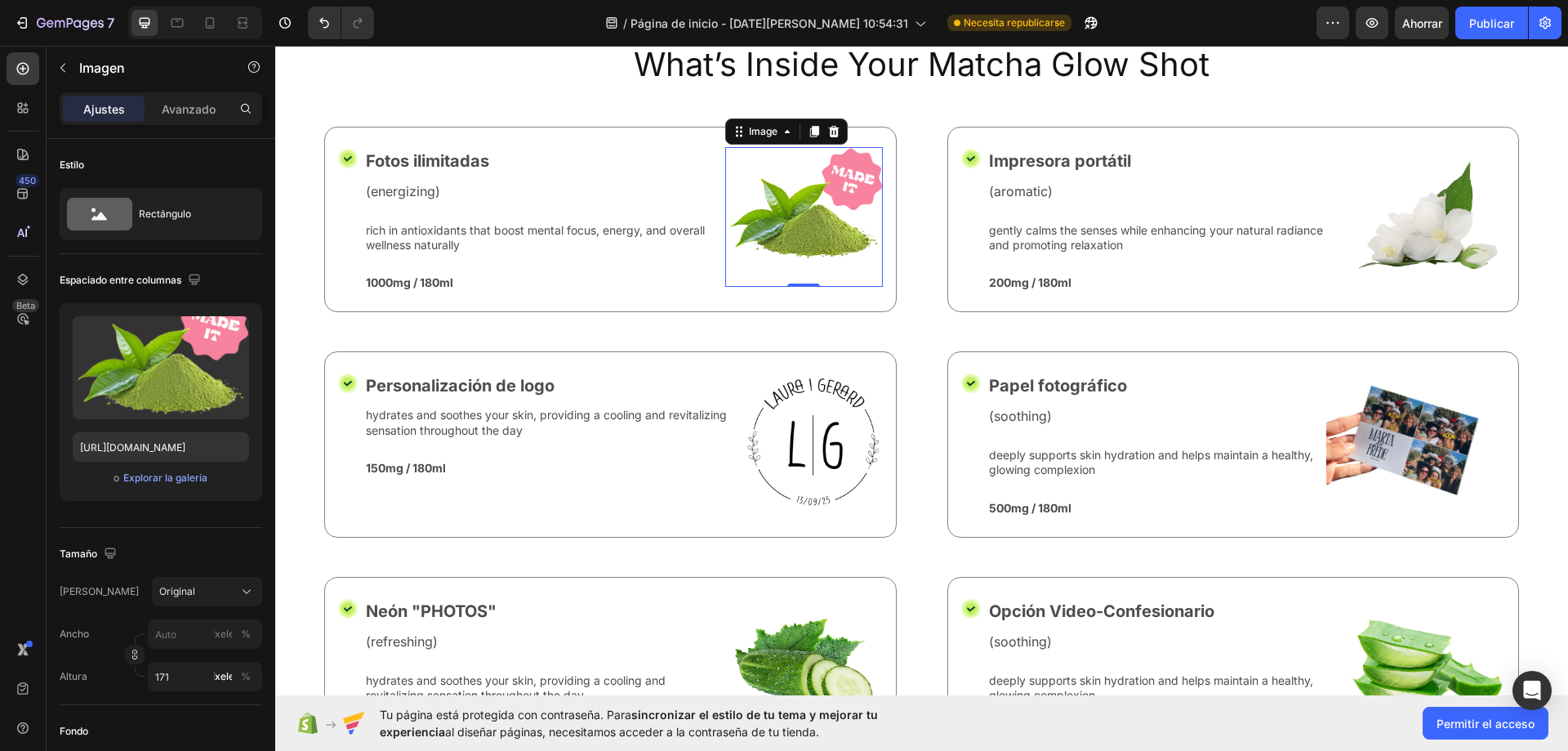
click at [825, 208] on img at bounding box center [804, 217] width 158 height 139
click at [185, 478] on font "Explorar la galería" at bounding box center [165, 478] width 84 height 12
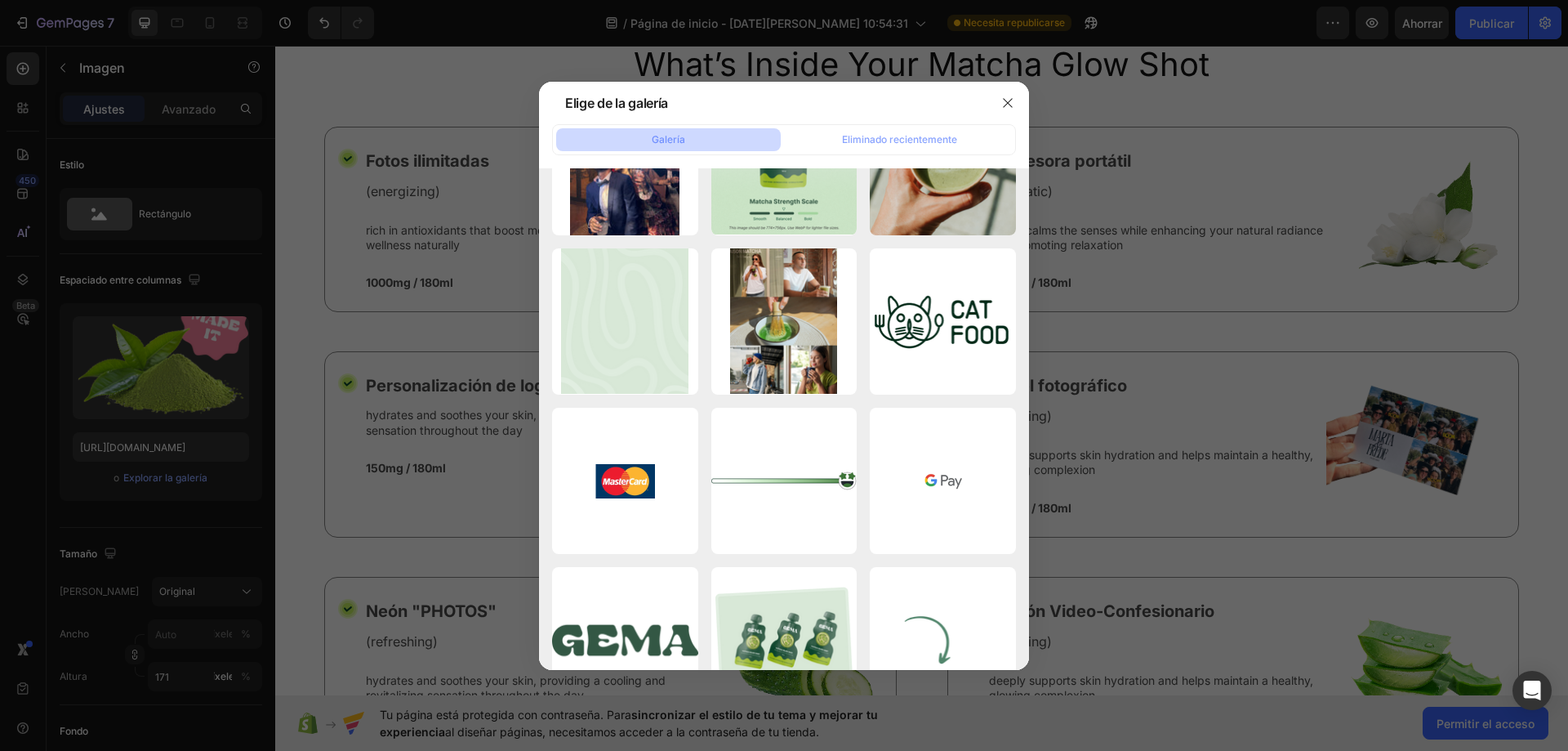
scroll to position [3594, 0]
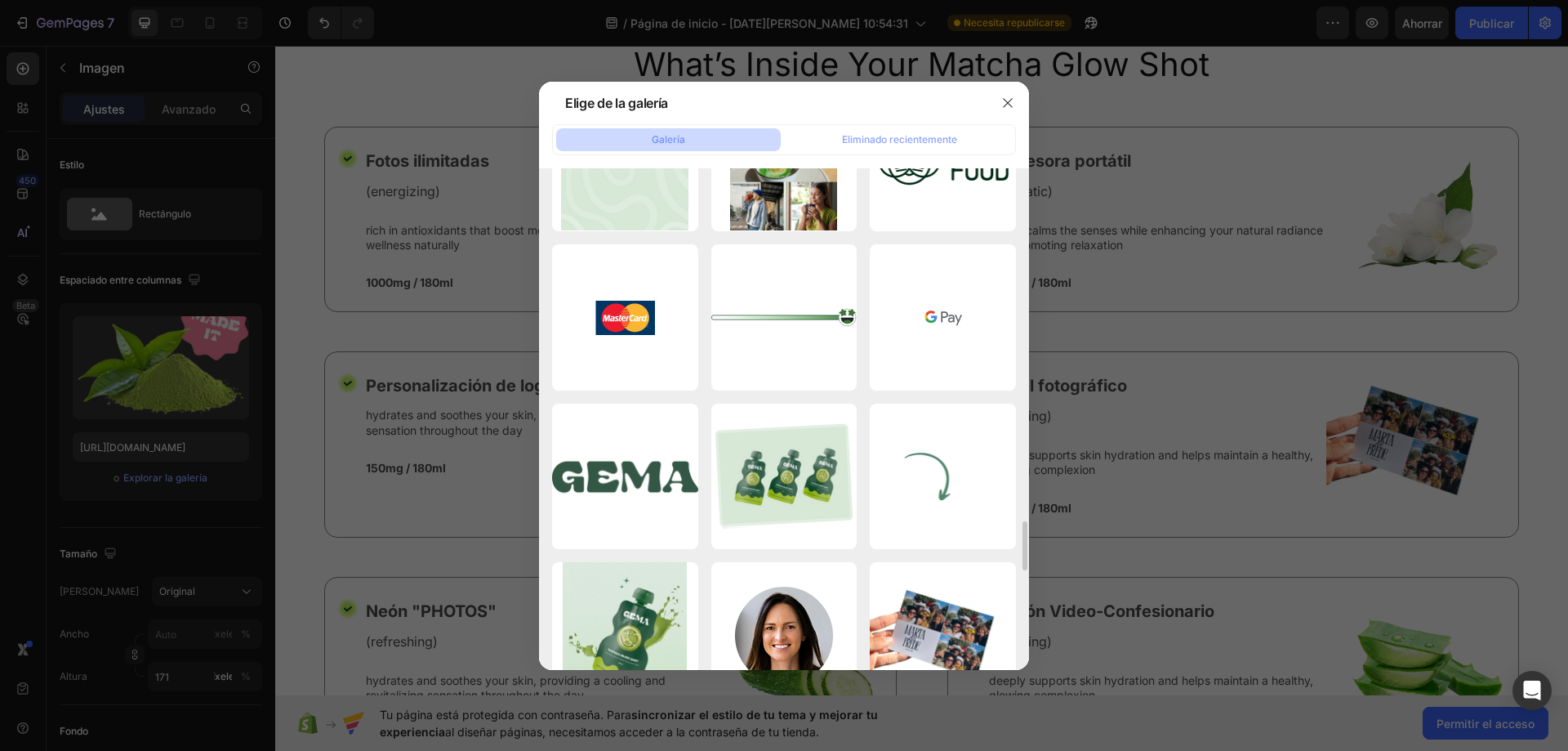
click at [1172, 388] on div at bounding box center [784, 376] width 1568 height 751
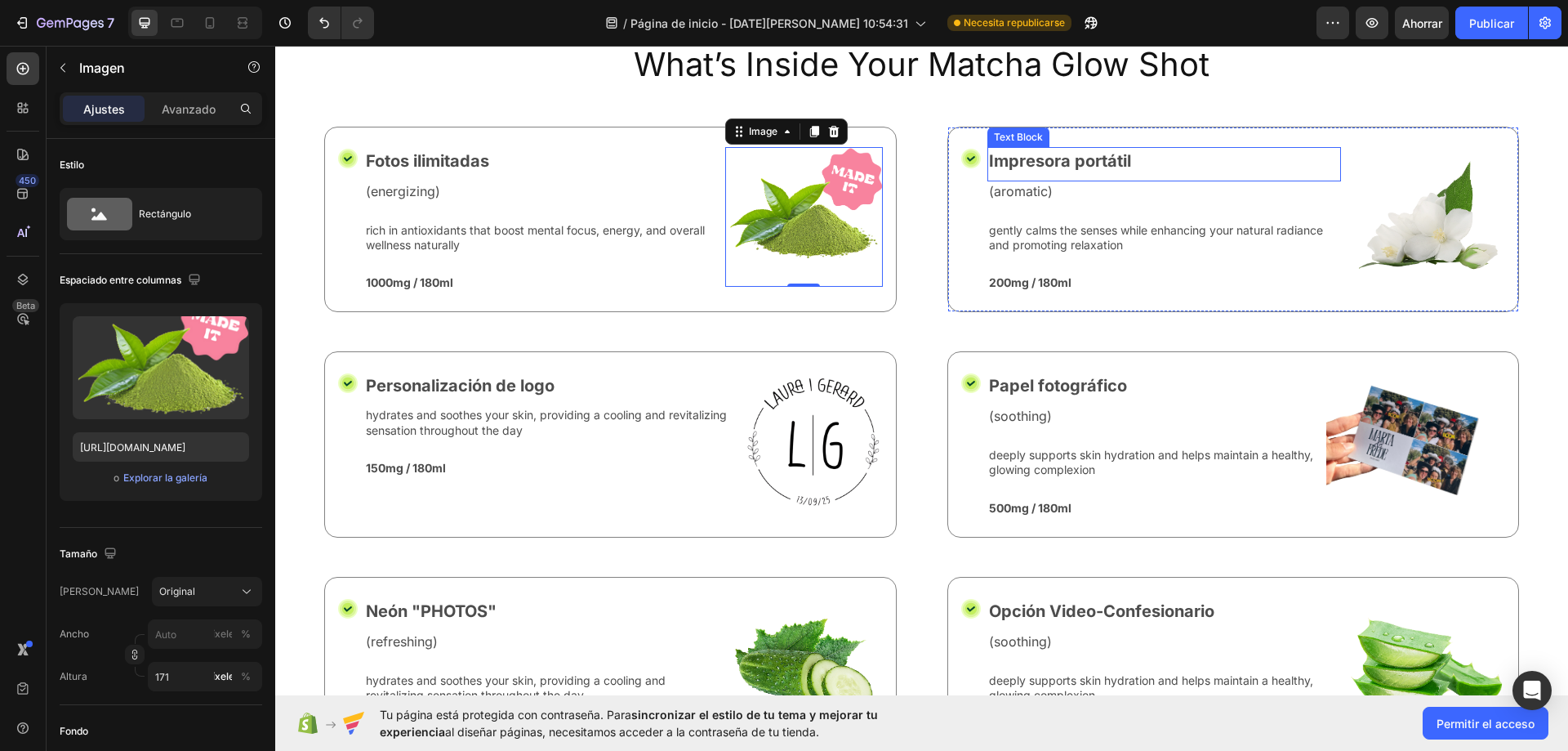
click at [1446, 199] on img at bounding box center [1426, 217] width 158 height 139
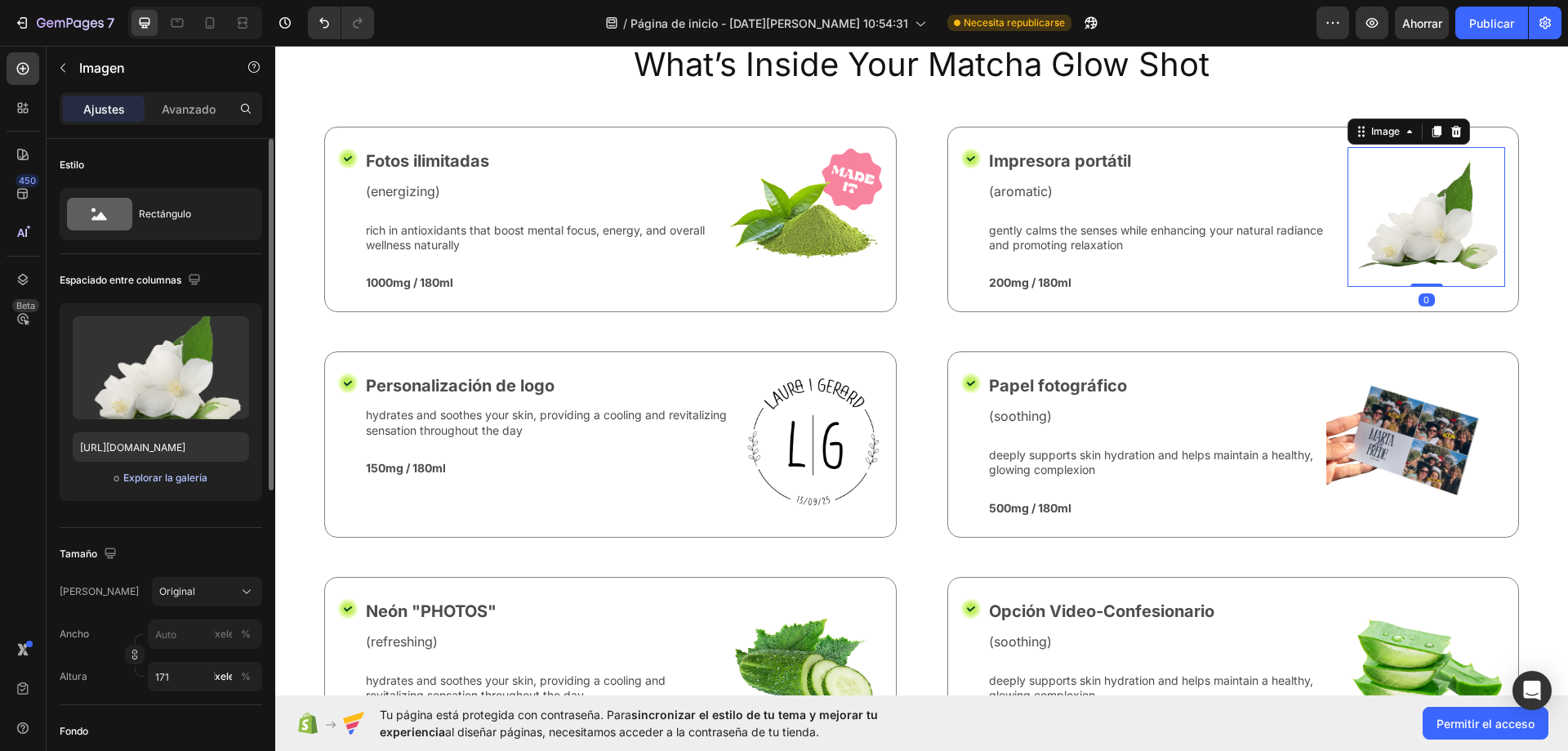
click at [169, 485] on div "o Explorar la galería" at bounding box center [161, 478] width 177 height 20
click at [167, 478] on font "Explorar la galería" at bounding box center [165, 478] width 84 height 12
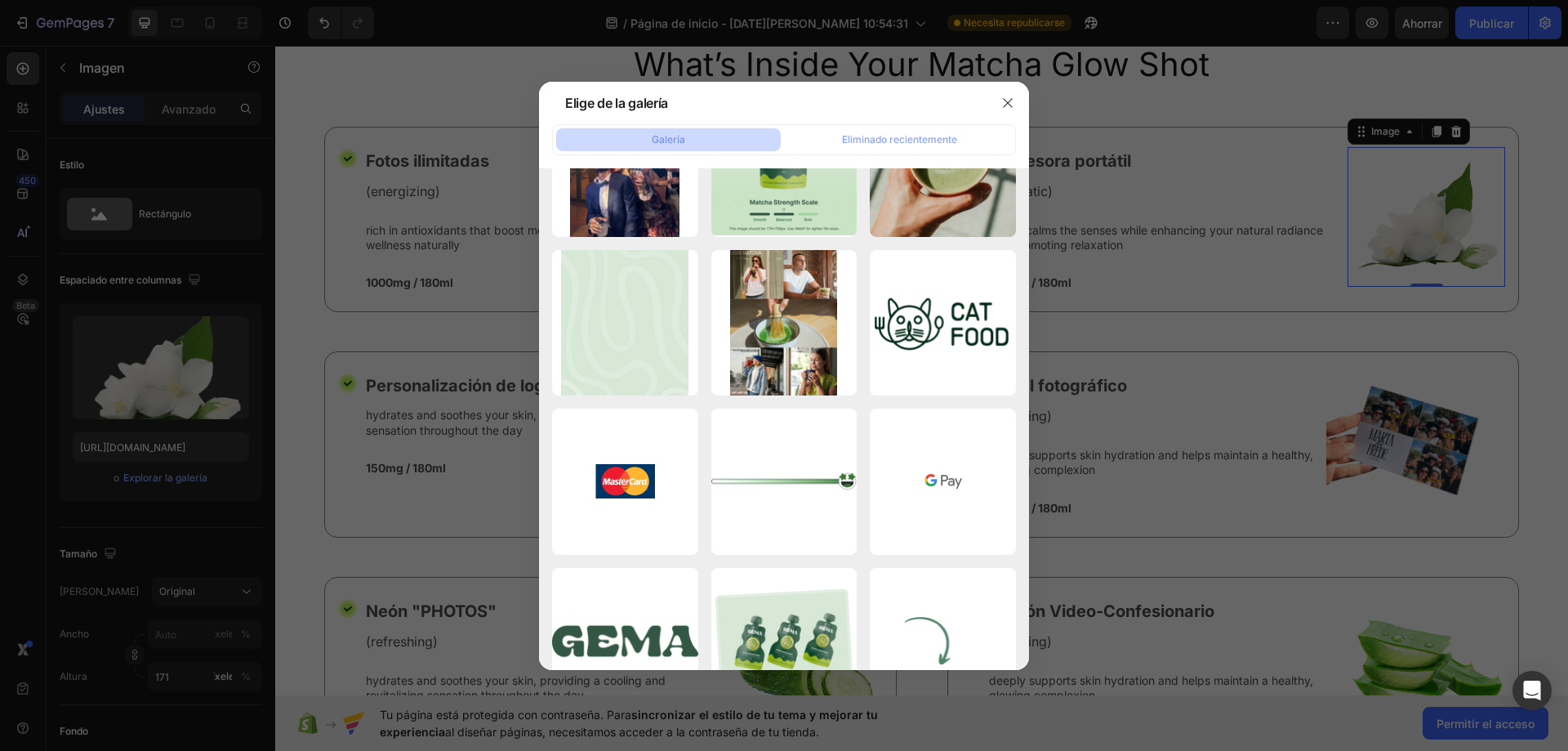
scroll to position [0, 0]
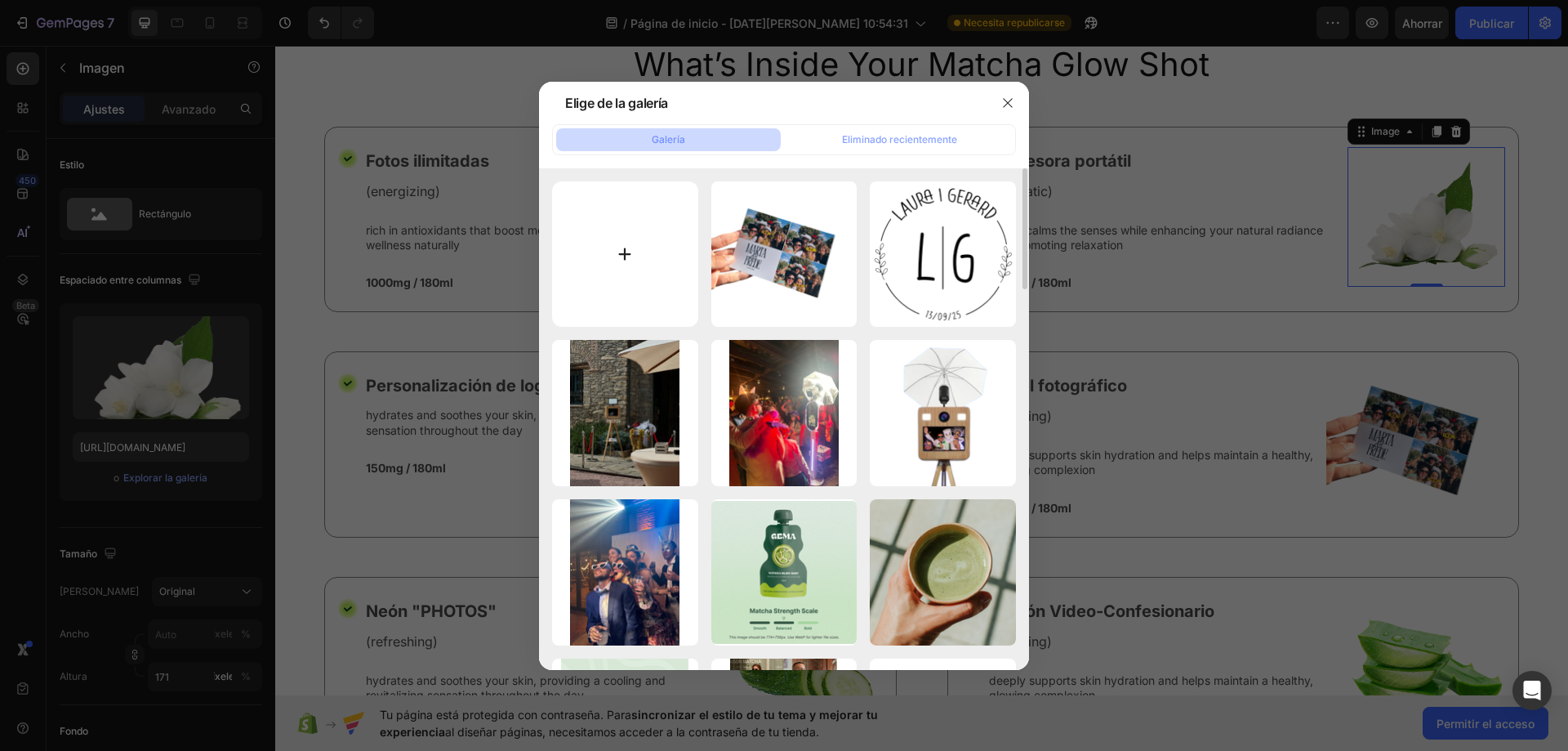
click at [646, 264] on input "file" at bounding box center [625, 254] width 146 height 146
type input "C:\fakepath\0a29cab9-3133-497a-aaa1-5d11886923f1.jpeg"
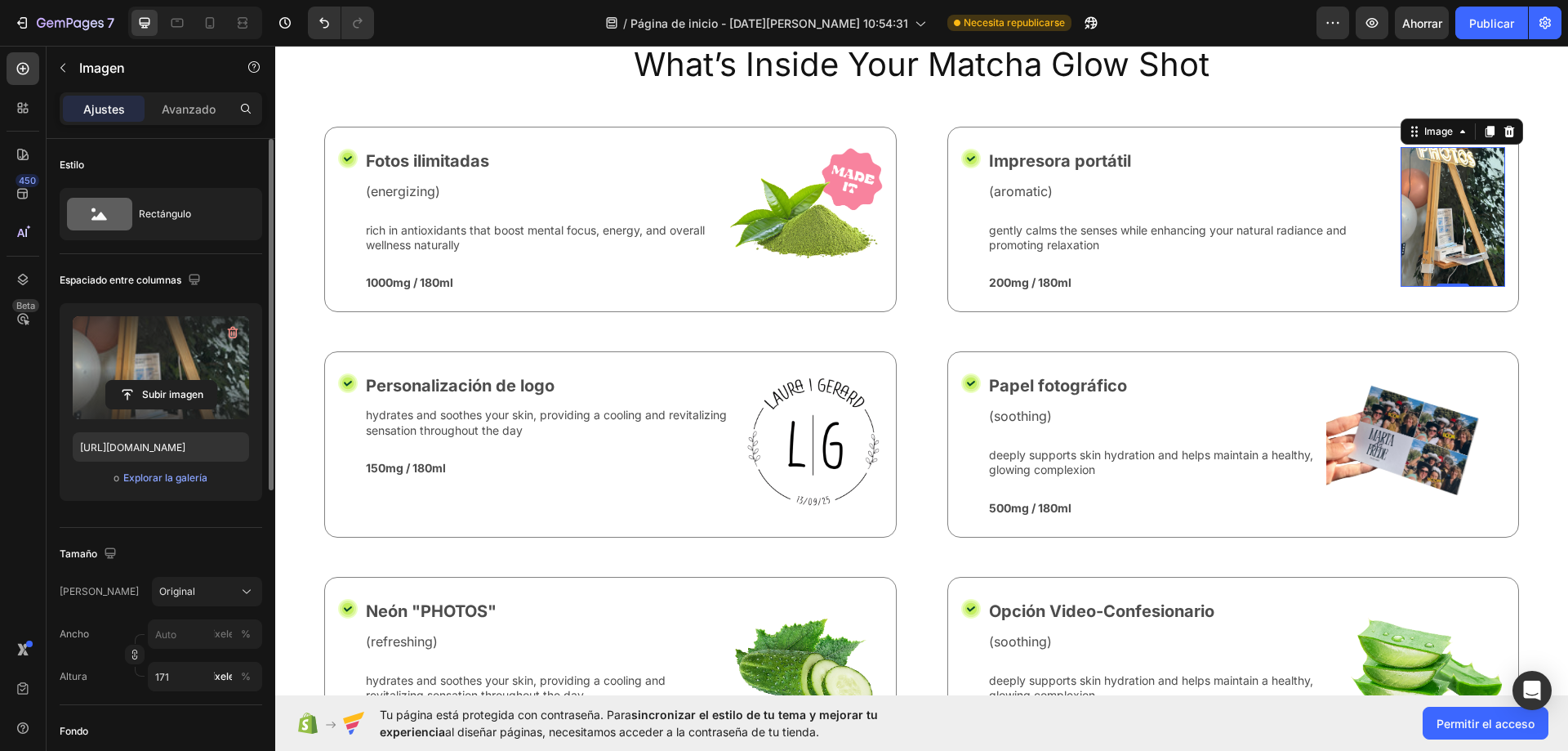
click at [186, 368] on label at bounding box center [161, 368] width 177 height 103
click at [186, 381] on input "file" at bounding box center [162, 394] width 110 height 28
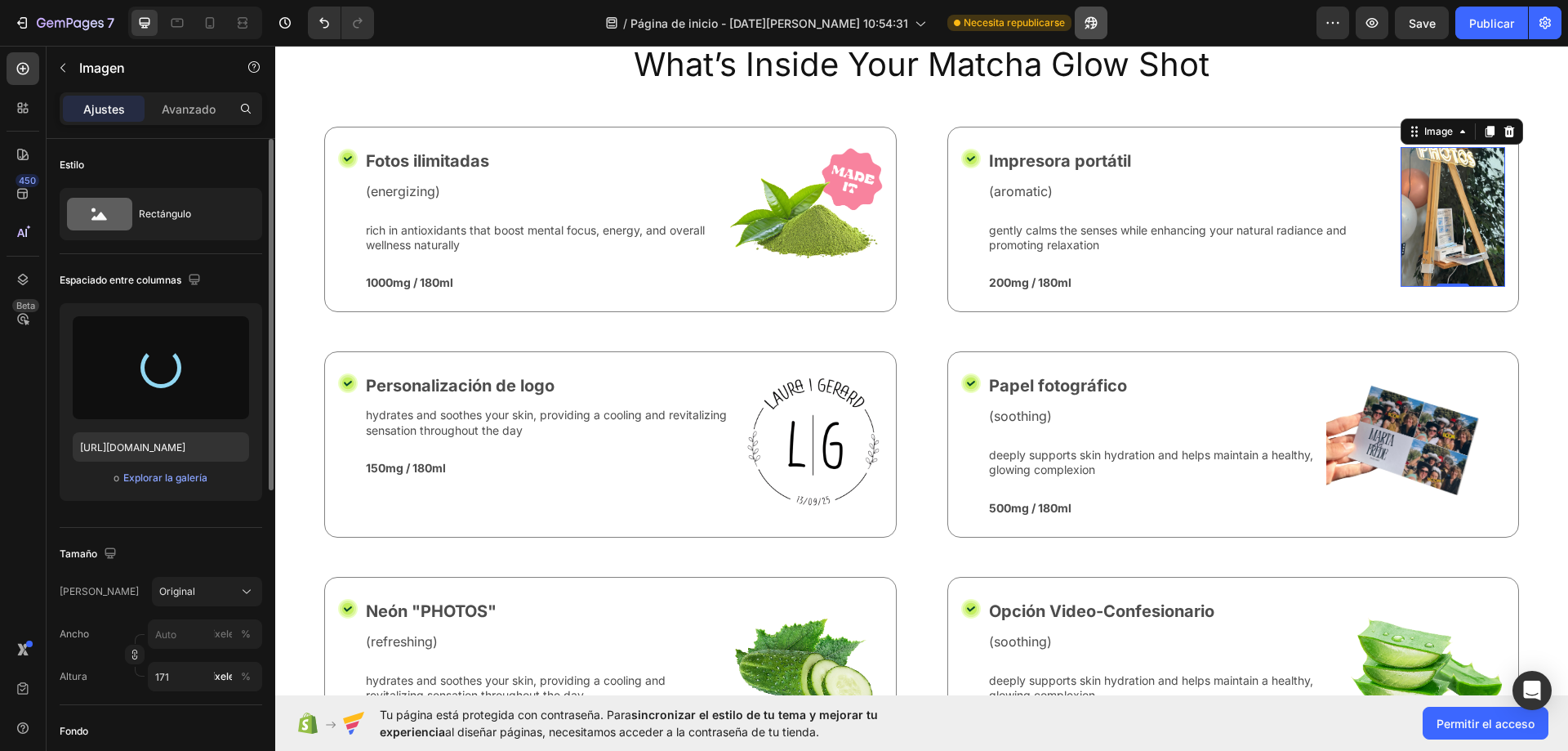
type input "https://cdn.shopify.com/s/files/1/0935/7338/2527/files/gempages_580163860858667…"
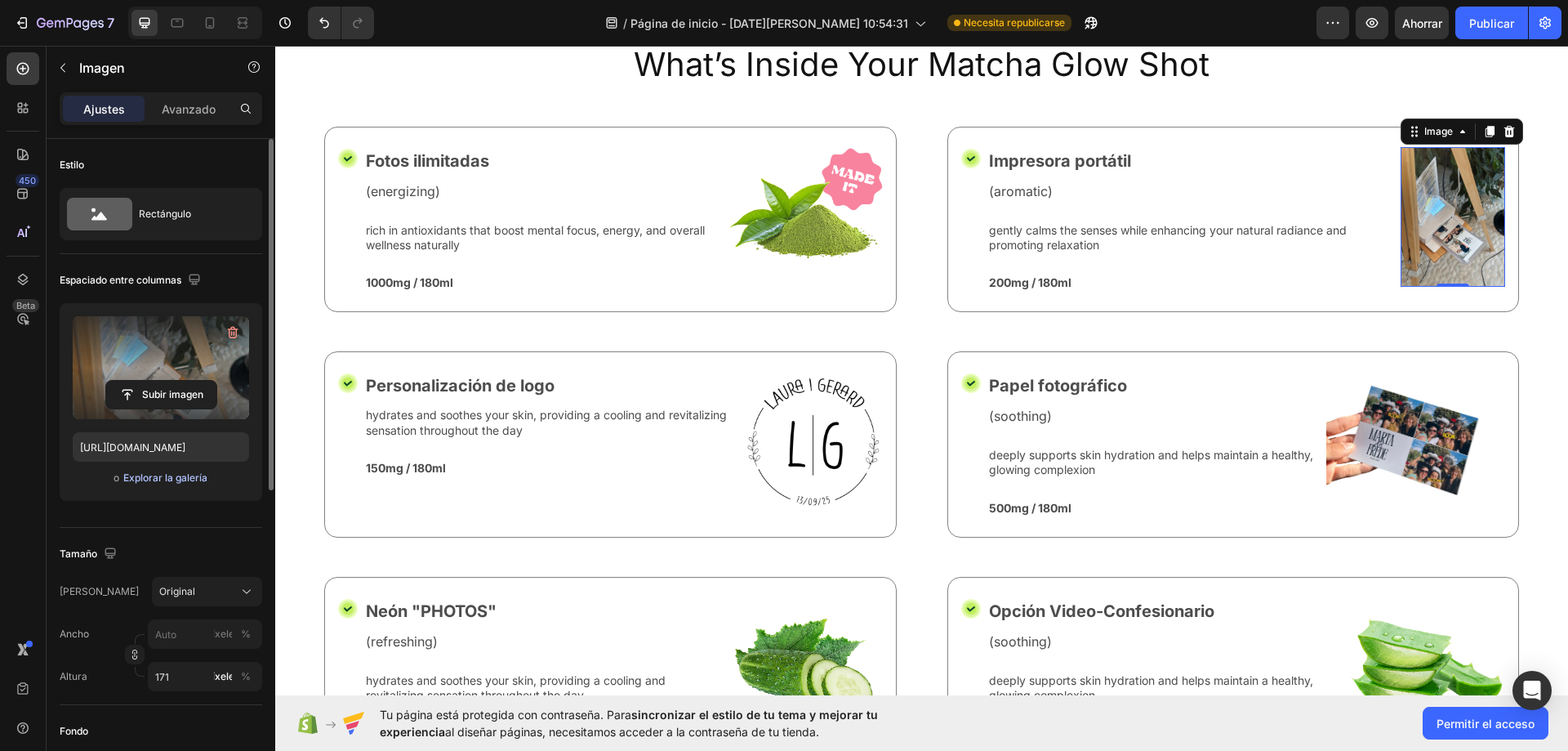
click at [154, 480] on font "Explorar la galería" at bounding box center [165, 478] width 84 height 12
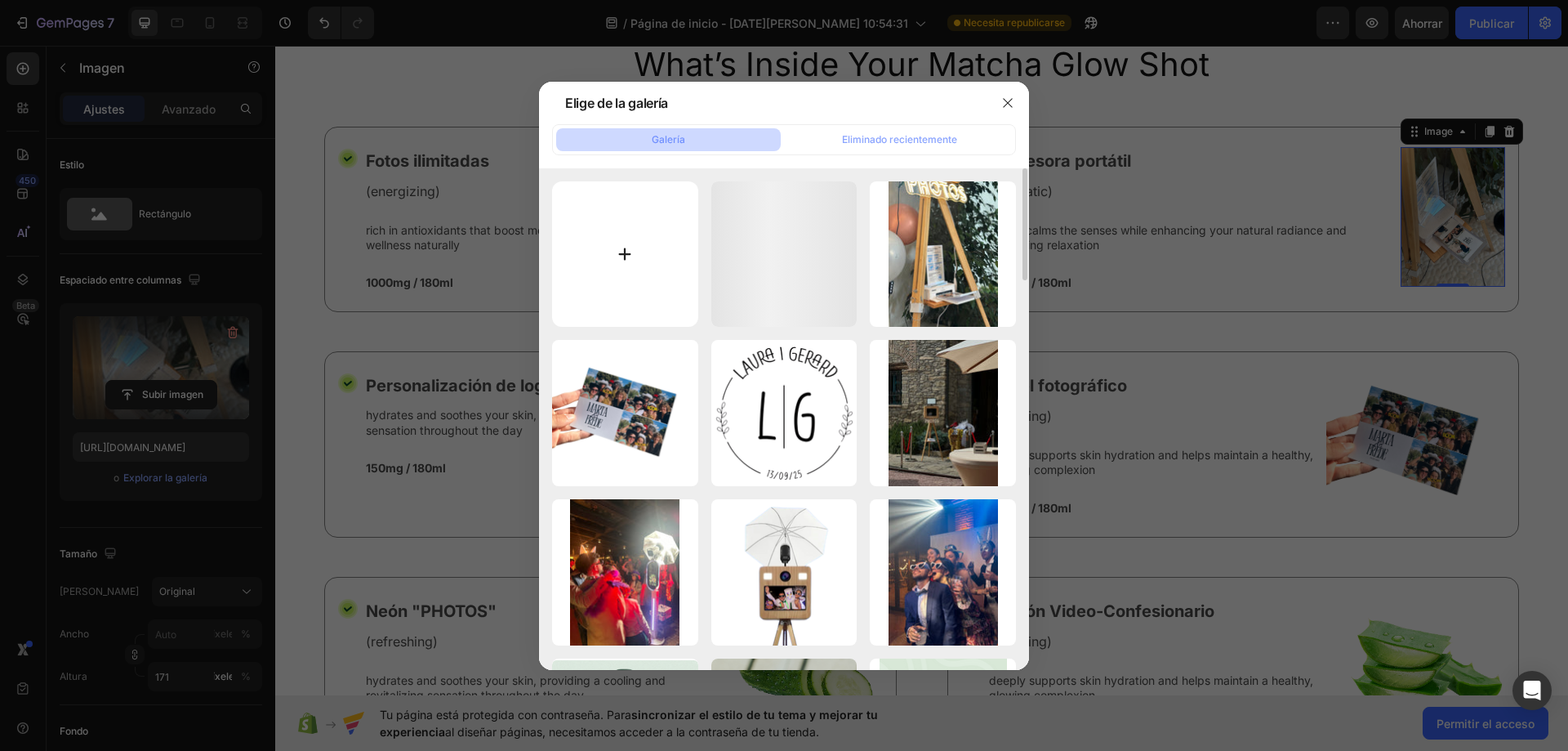
click at [635, 296] on input "file" at bounding box center [625, 254] width 146 height 146
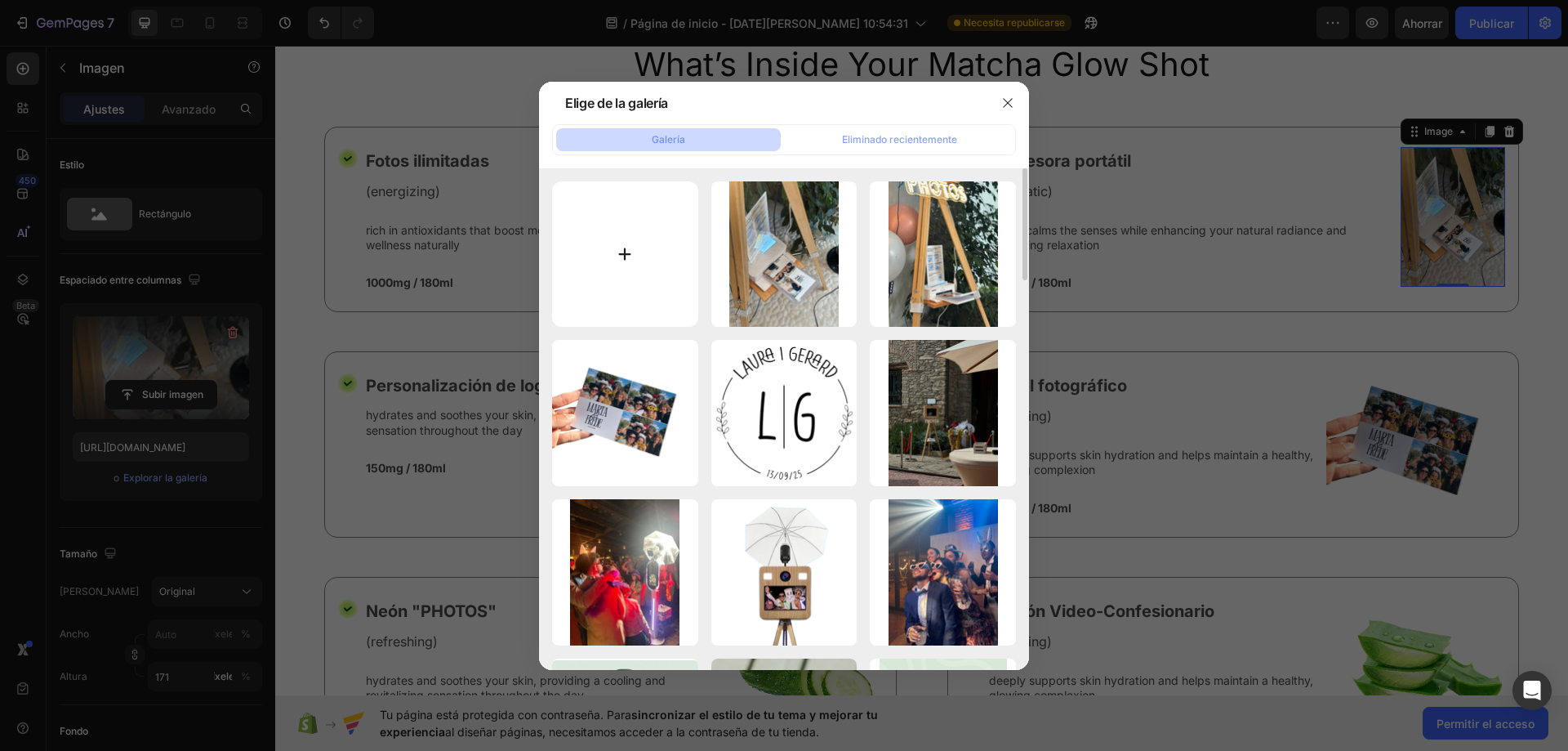
type input "C:\fakepath\Diseño sin título.png"
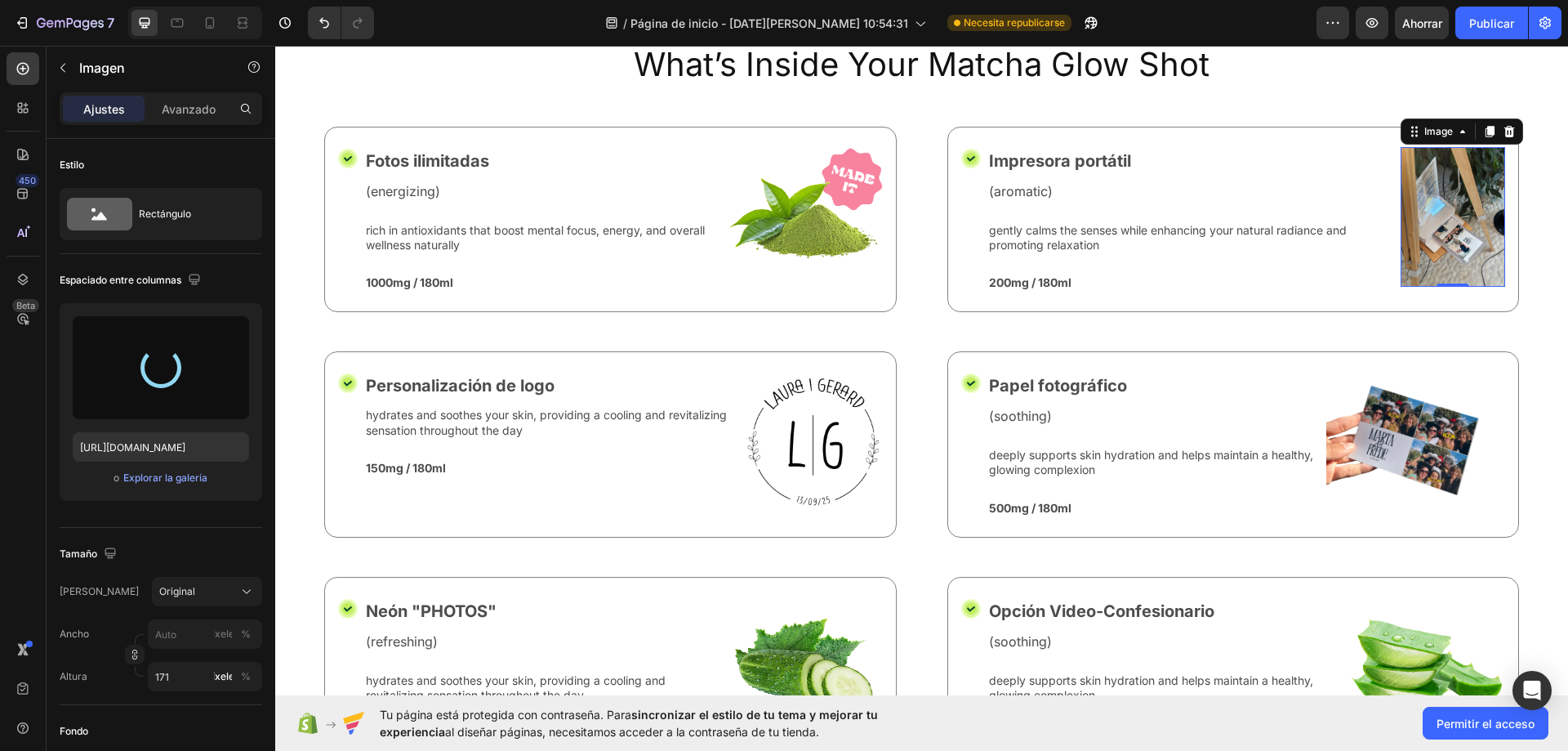
type input "https://cdn.shopify.com/s/files/1/0935/7338/2527/files/gempages_580163860858667…"
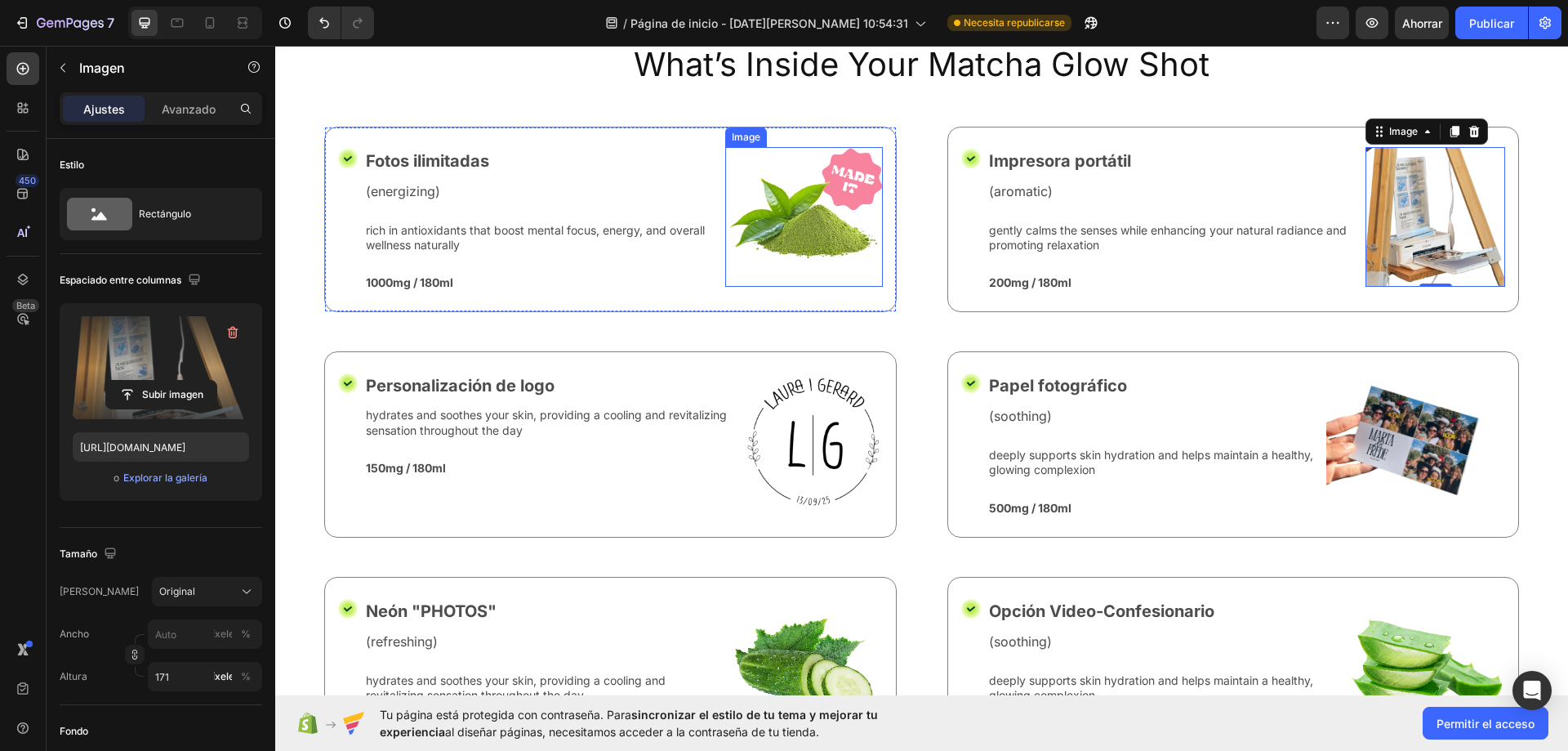
click at [797, 227] on img at bounding box center [804, 217] width 158 height 139
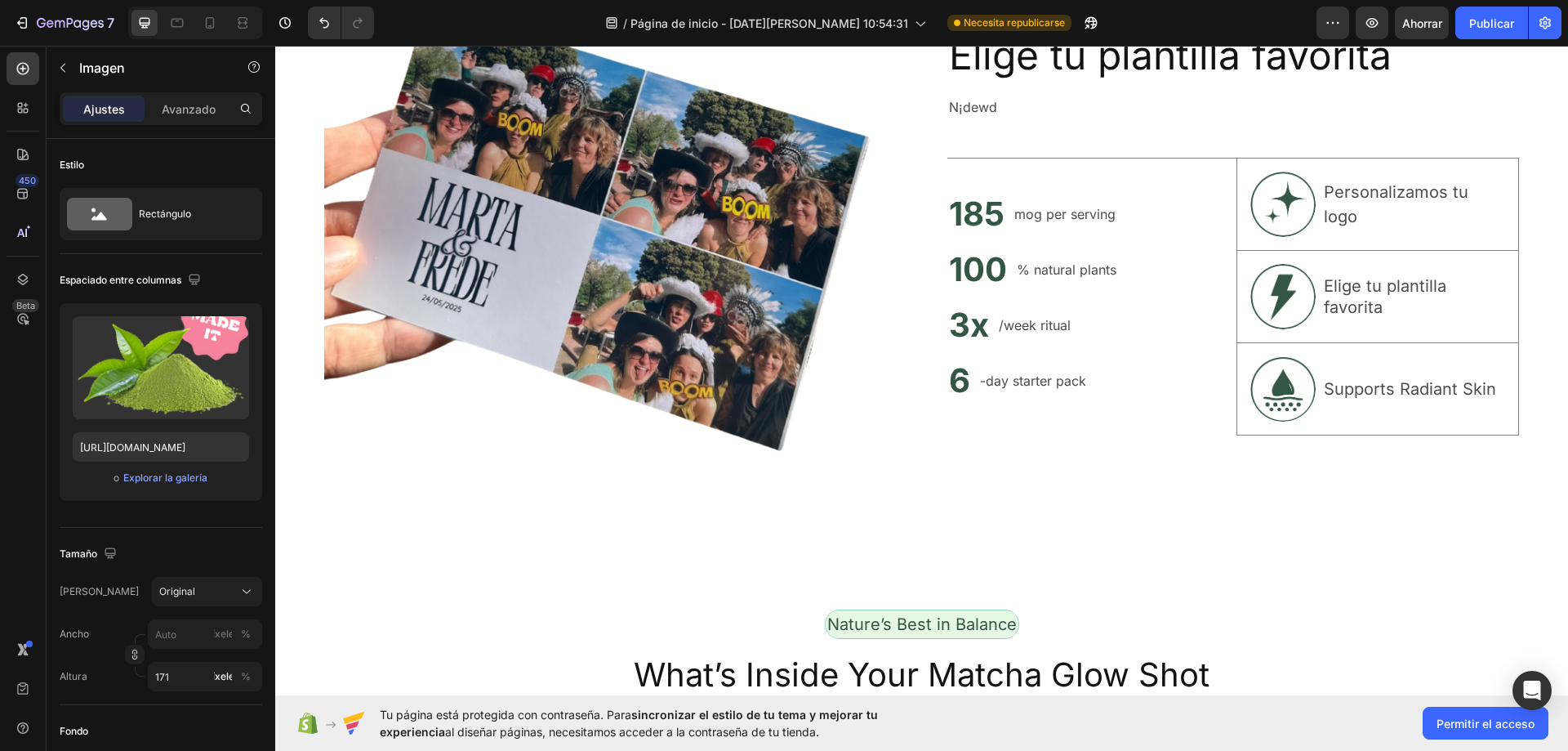
scroll to position [6418, 0]
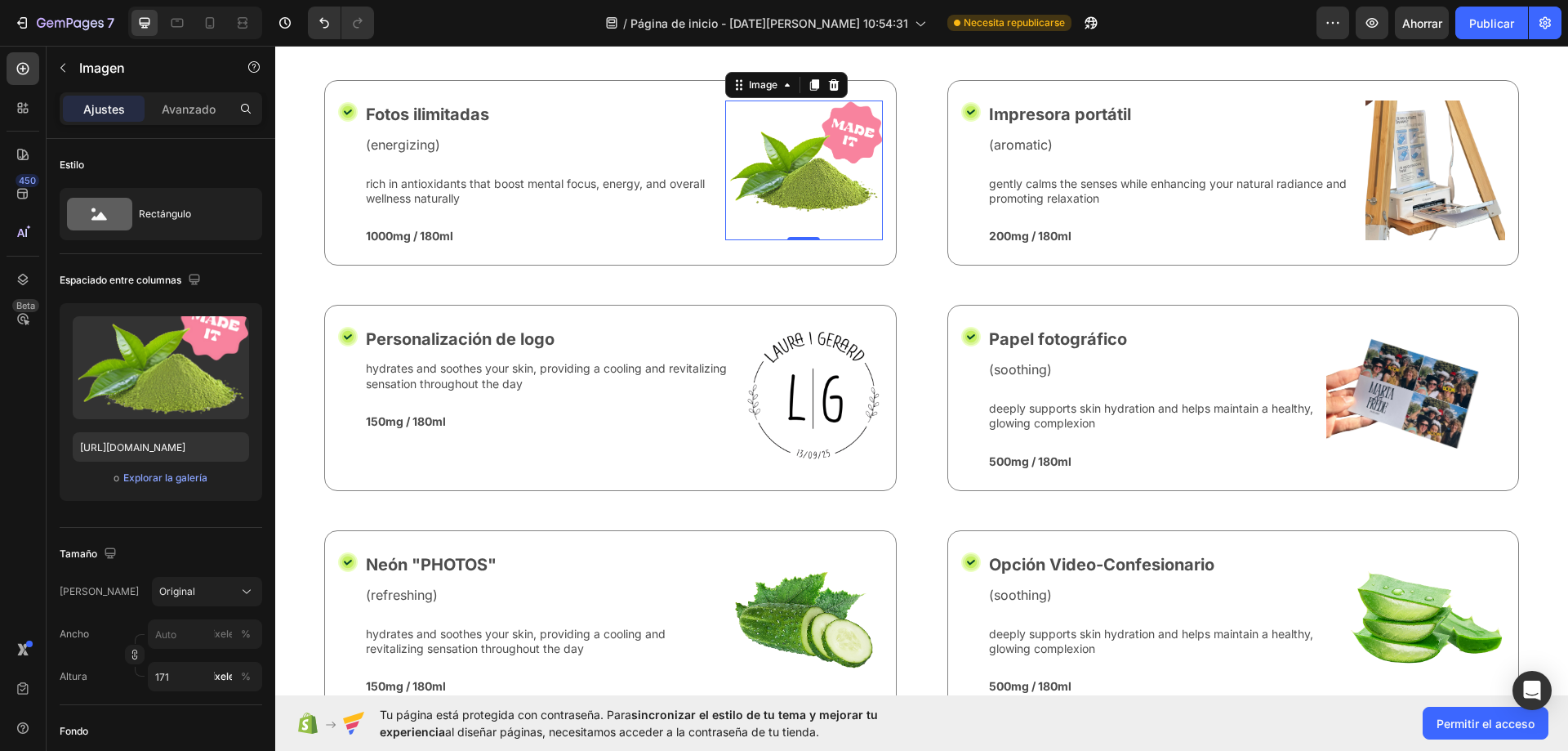
click at [797, 144] on img at bounding box center [804, 170] width 158 height 139
click at [170, 481] on font "Explorar la galería" at bounding box center [165, 478] width 84 height 12
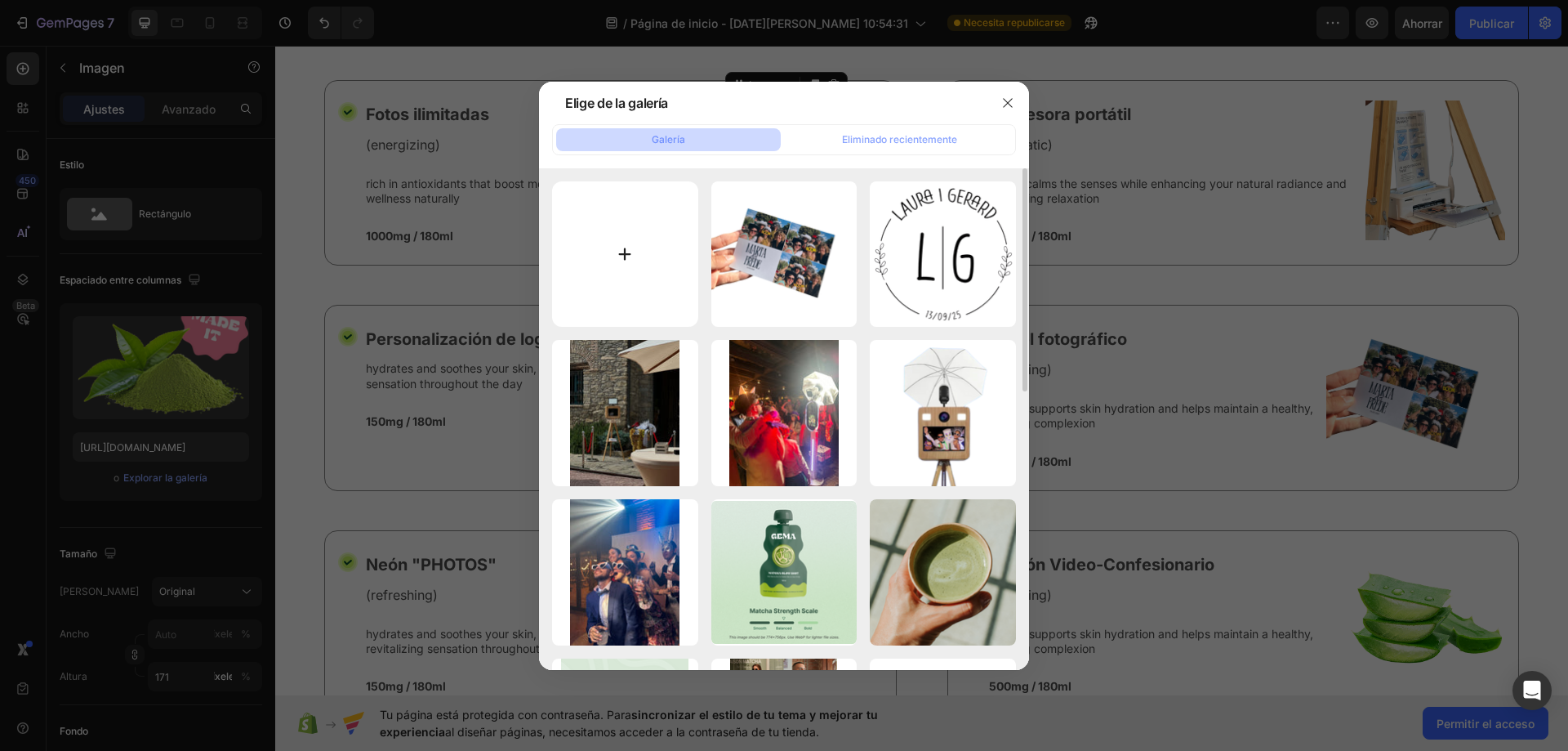
click at [627, 241] on input "file" at bounding box center [625, 254] width 146 height 146
type input "C:\fakepath\5cd6f1bff7bede100eacb376d8b3e81c.jpg"
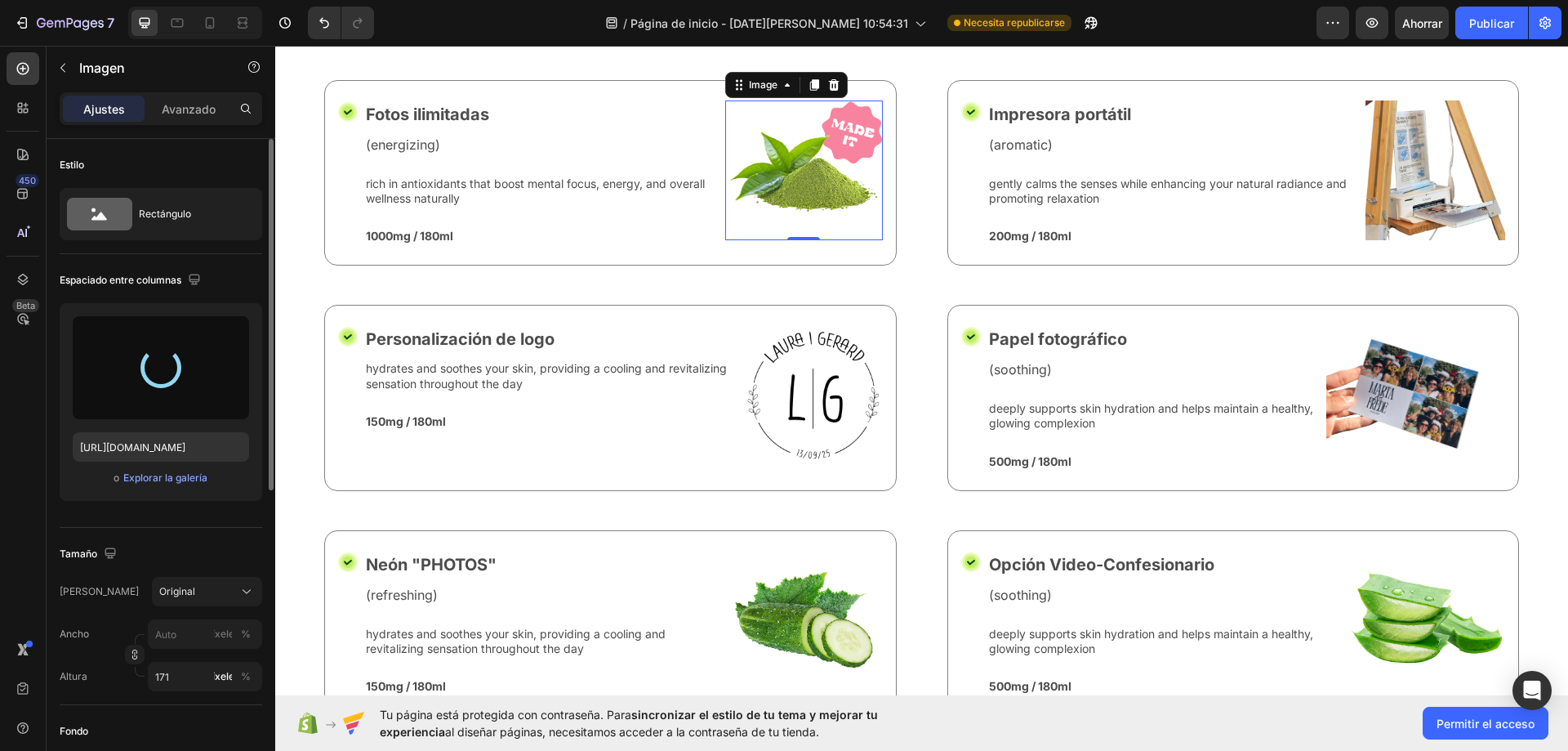
type input "https://cdn.shopify.com/s/files/1/0935/7338/2527/files/gempages_580163860858667…"
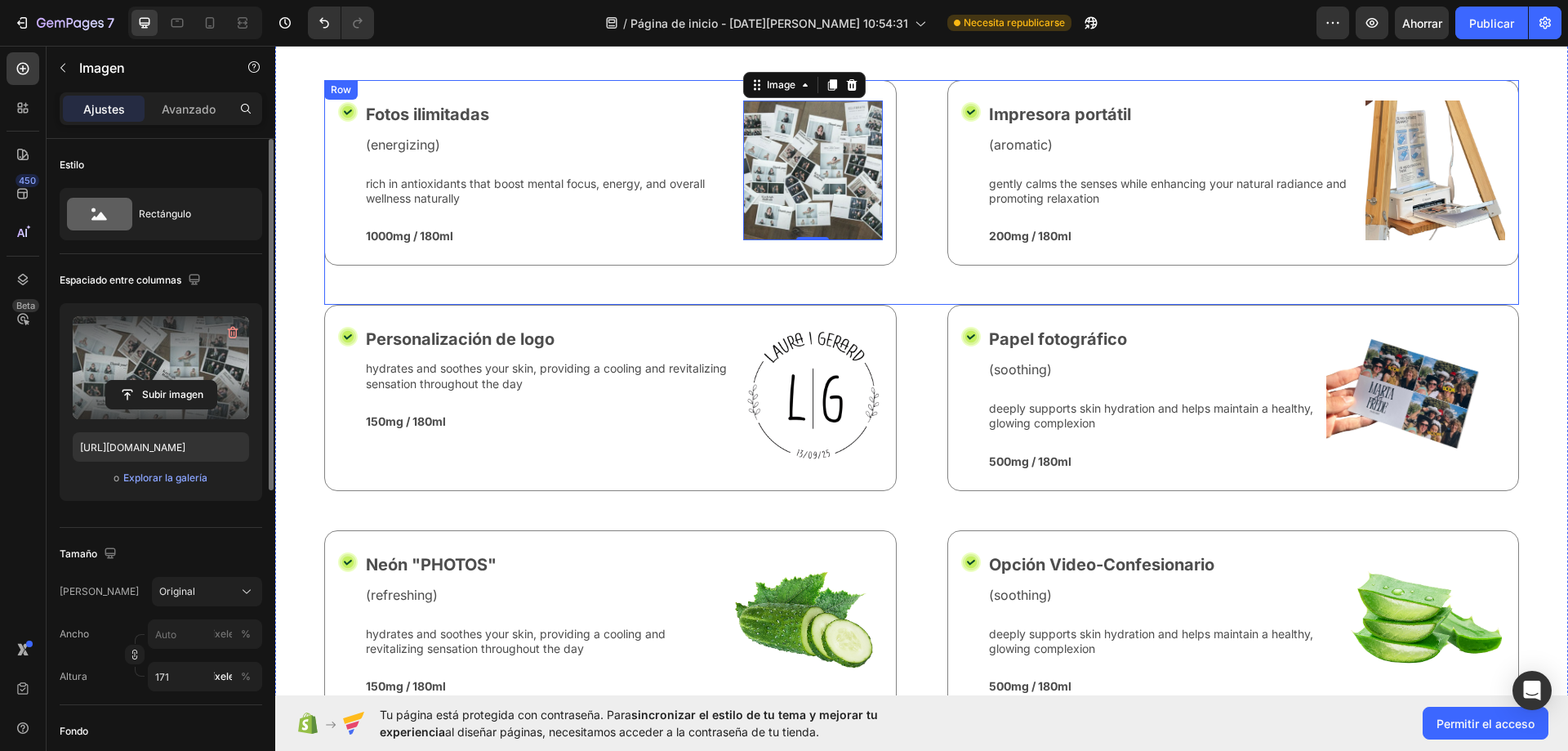
click at [900, 265] on div "Icon Fotos ilimitadas Text Block (energizing) Text Block rich in antioxidants t…" at bounding box center [921, 192] width 1194 height 225
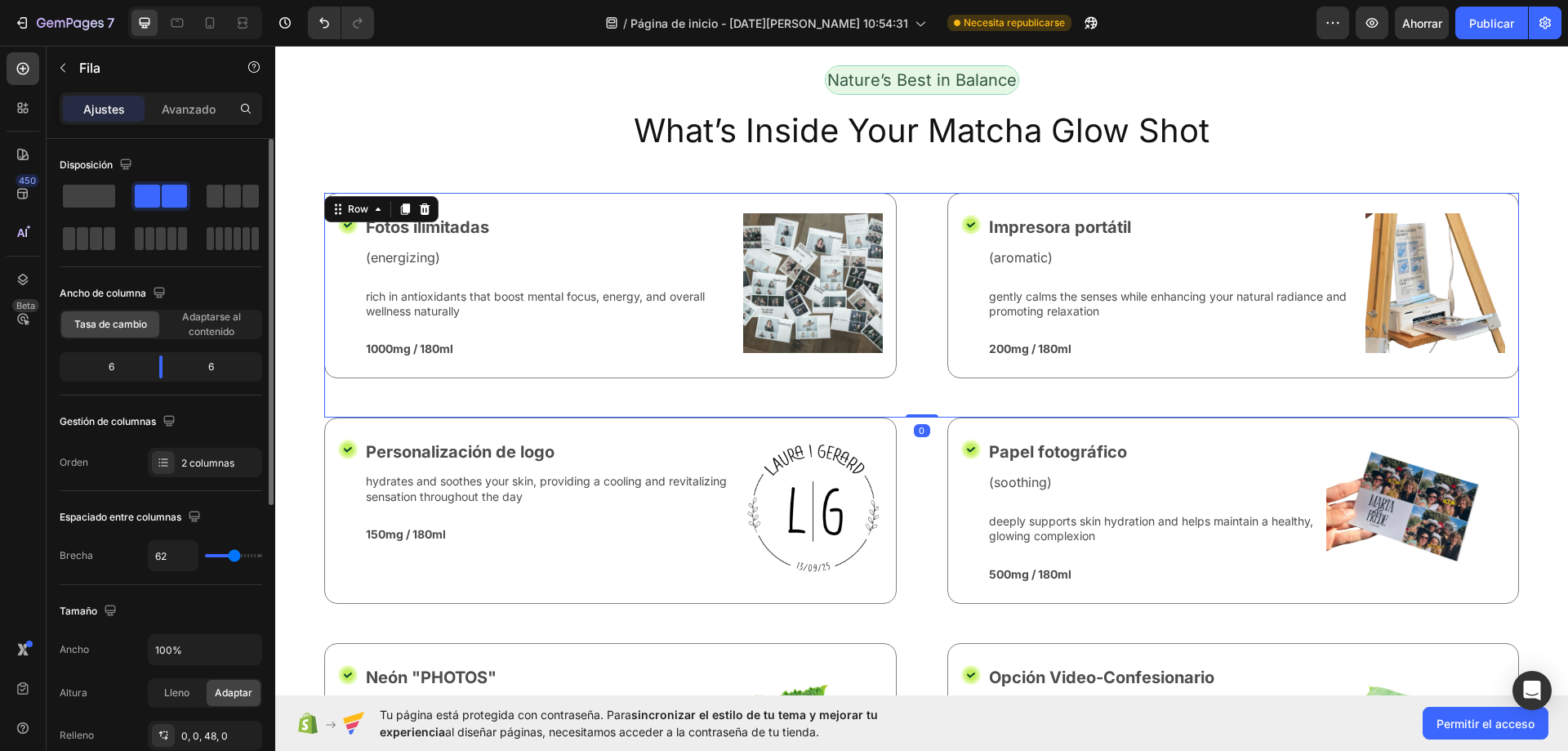
scroll to position [6254, 0]
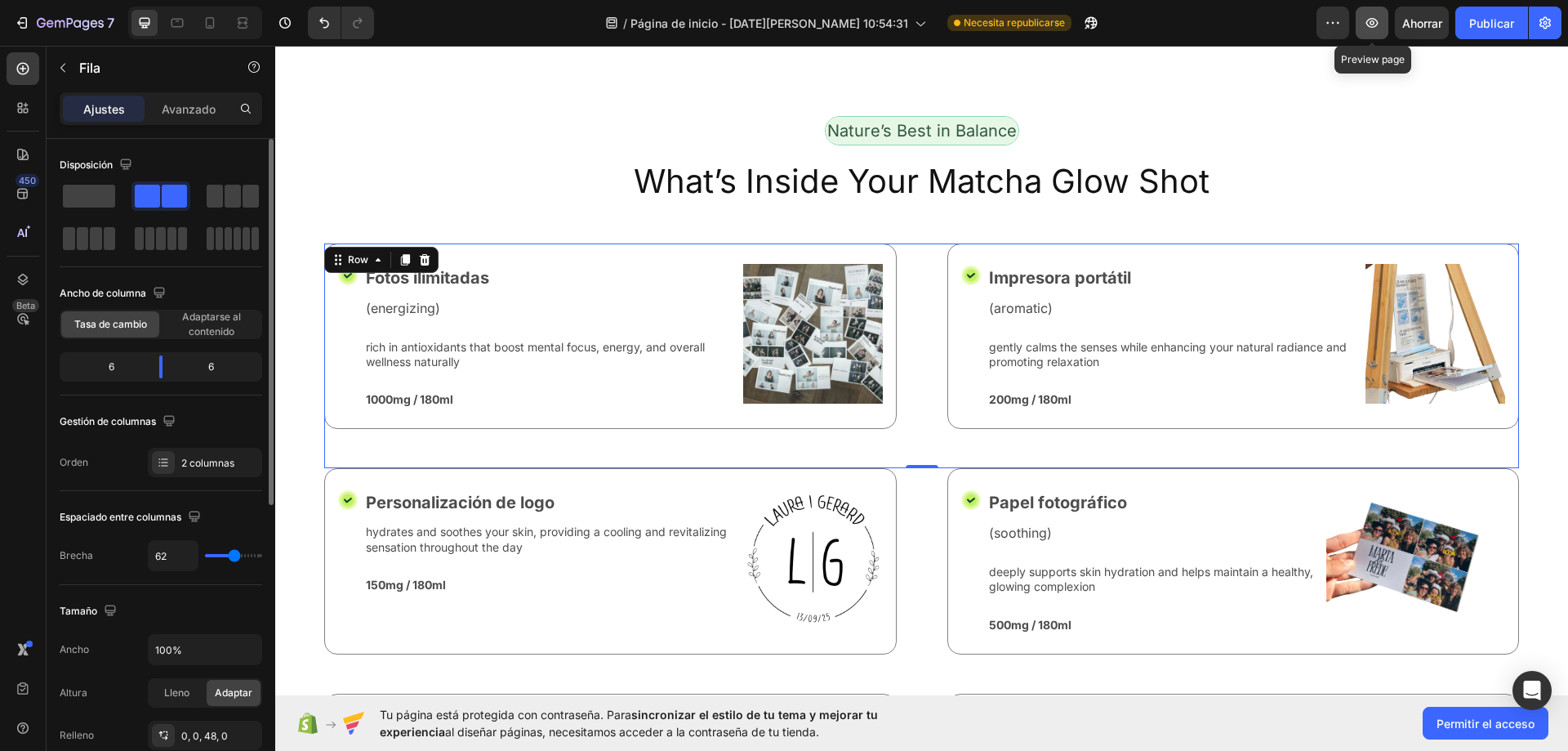
click at [1373, 27] on icon "button" at bounding box center [1373, 22] width 12 height 10
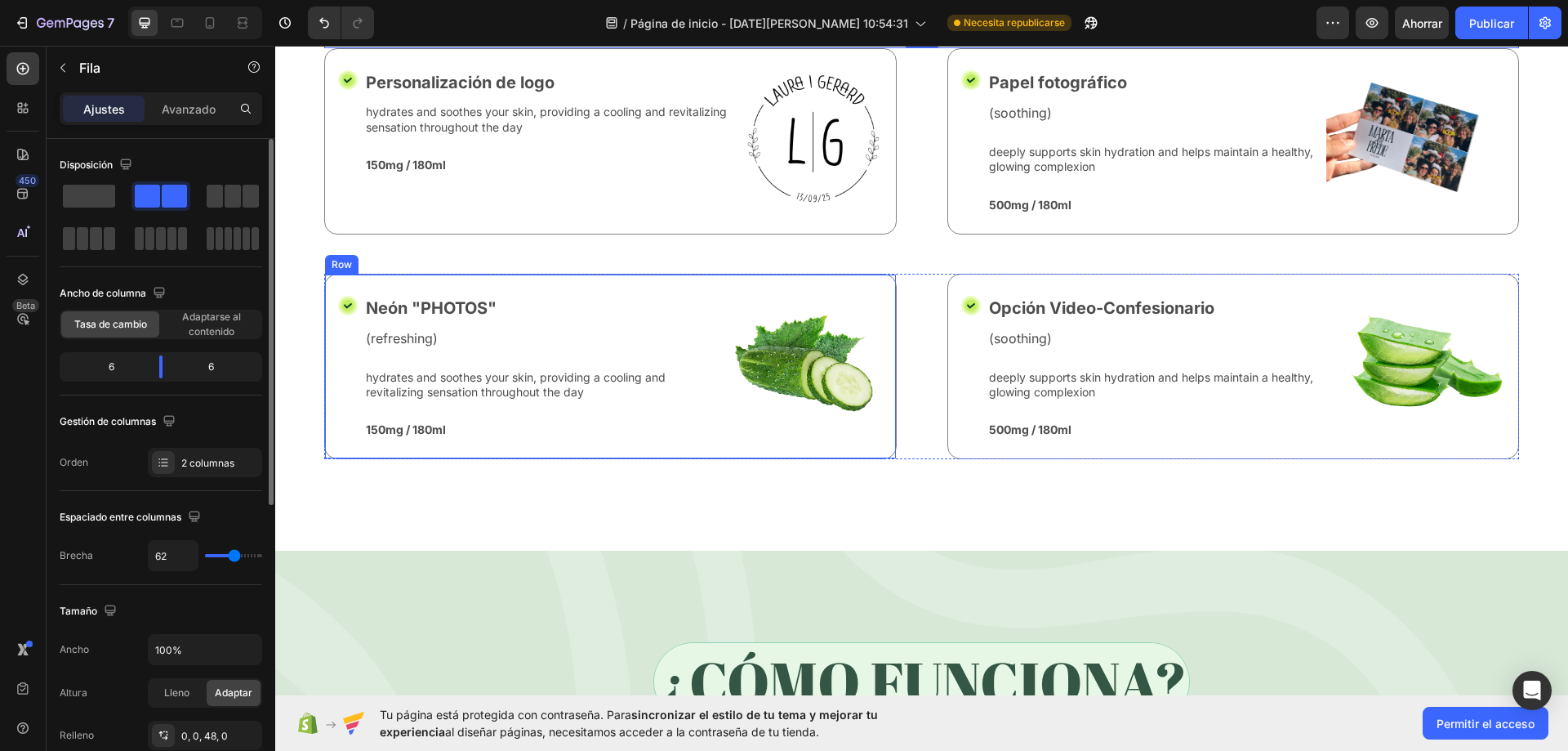
scroll to position [6826, 0]
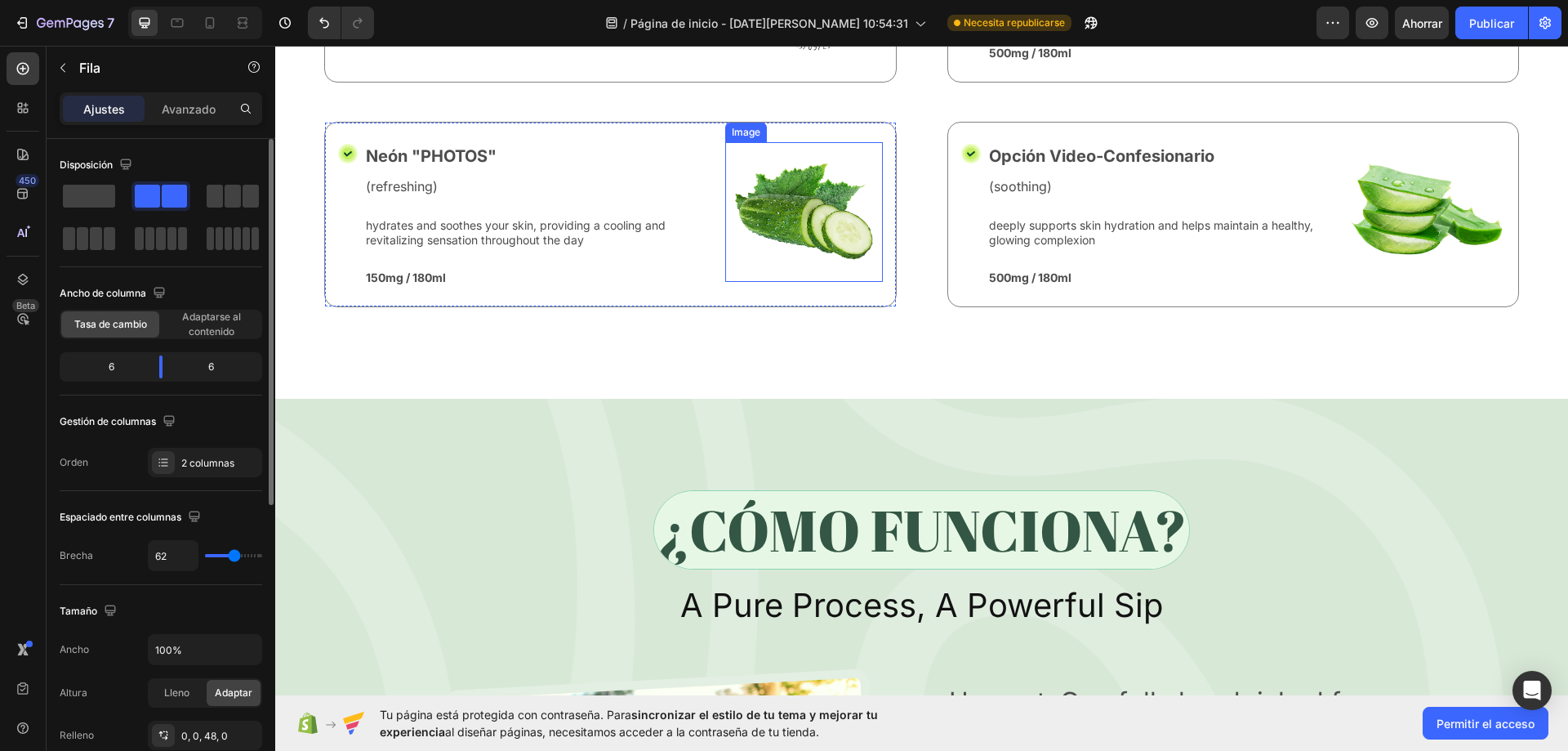
click at [826, 227] on img at bounding box center [804, 211] width 158 height 139
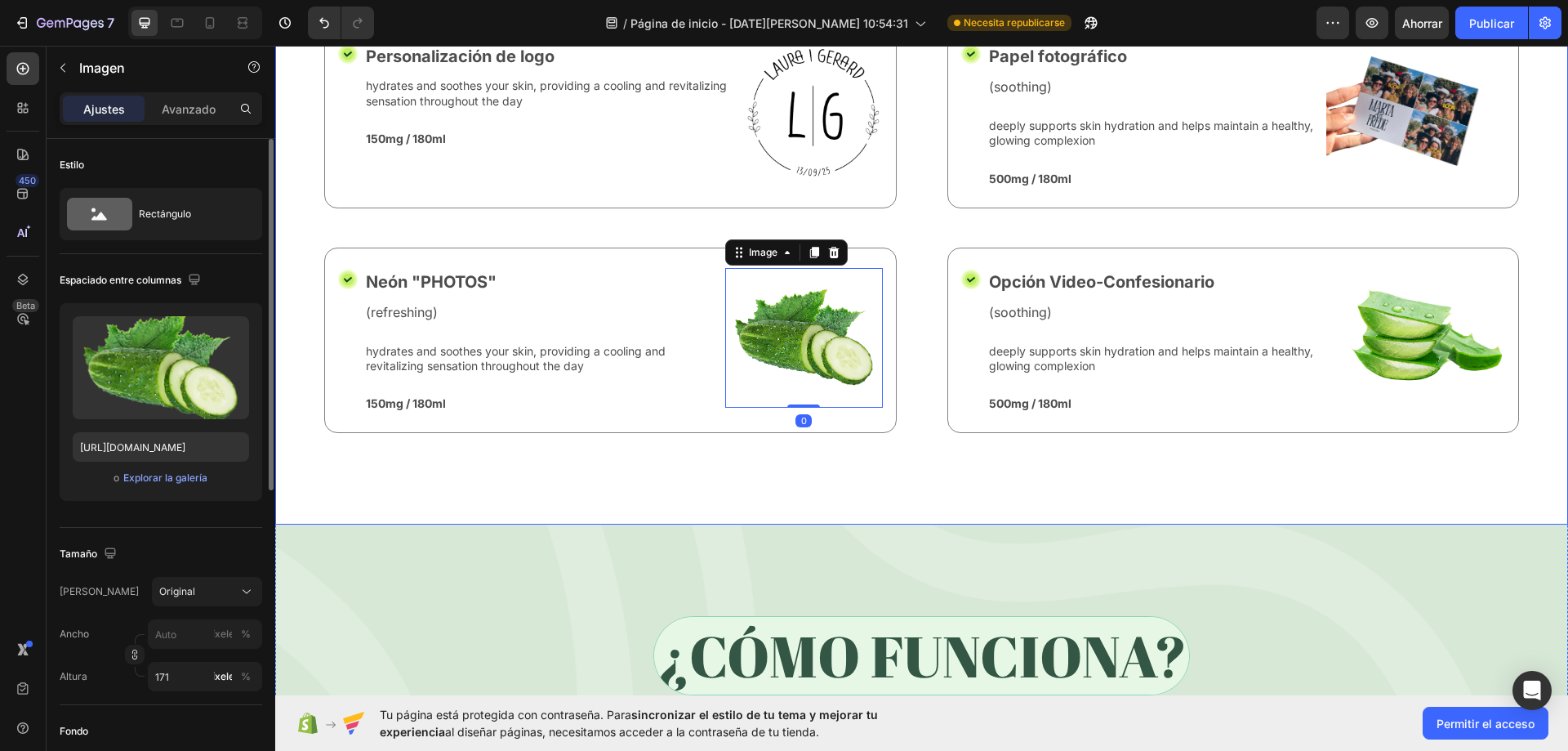
scroll to position [6663, 0]
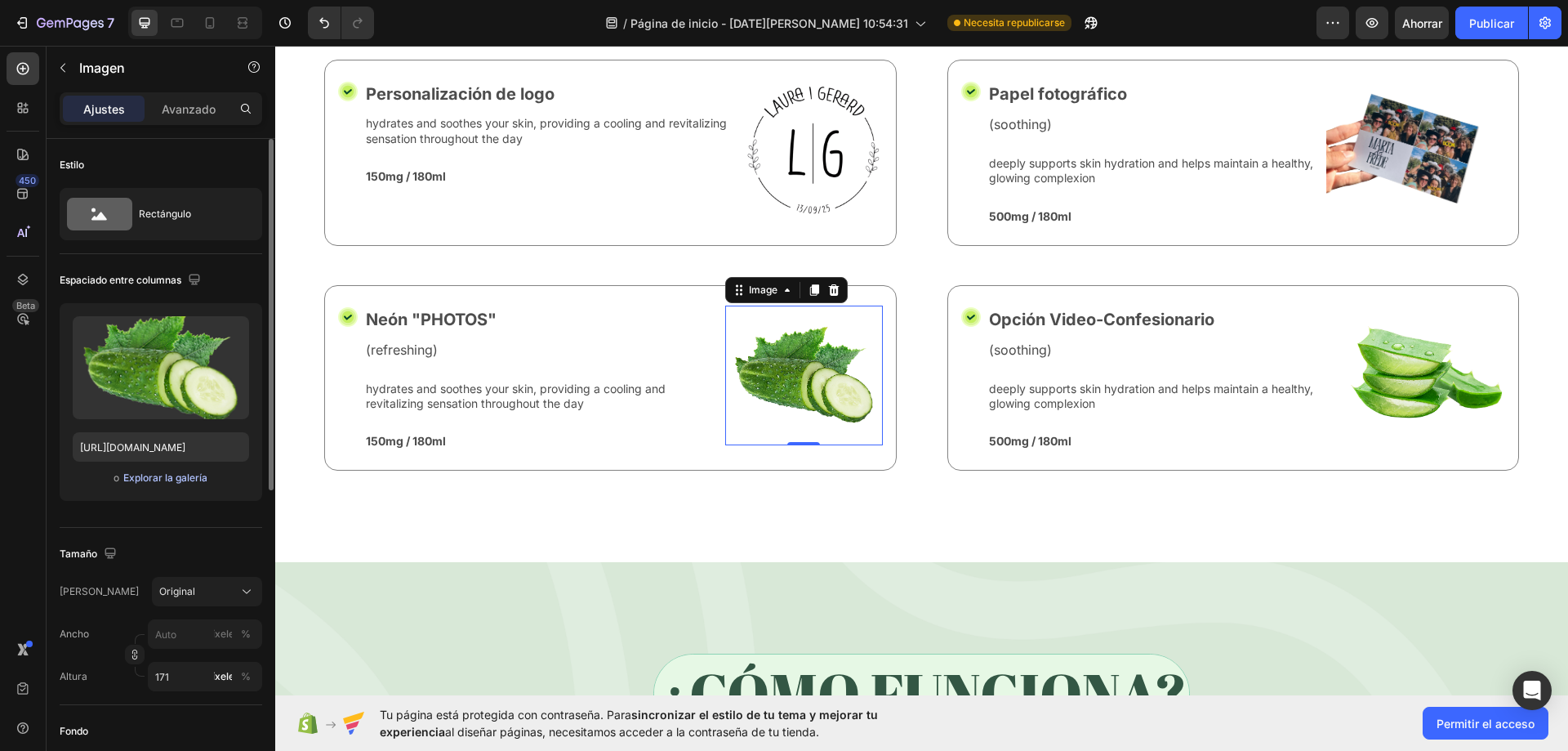
click at [181, 482] on font "Explorar la galería" at bounding box center [165, 478] width 84 height 12
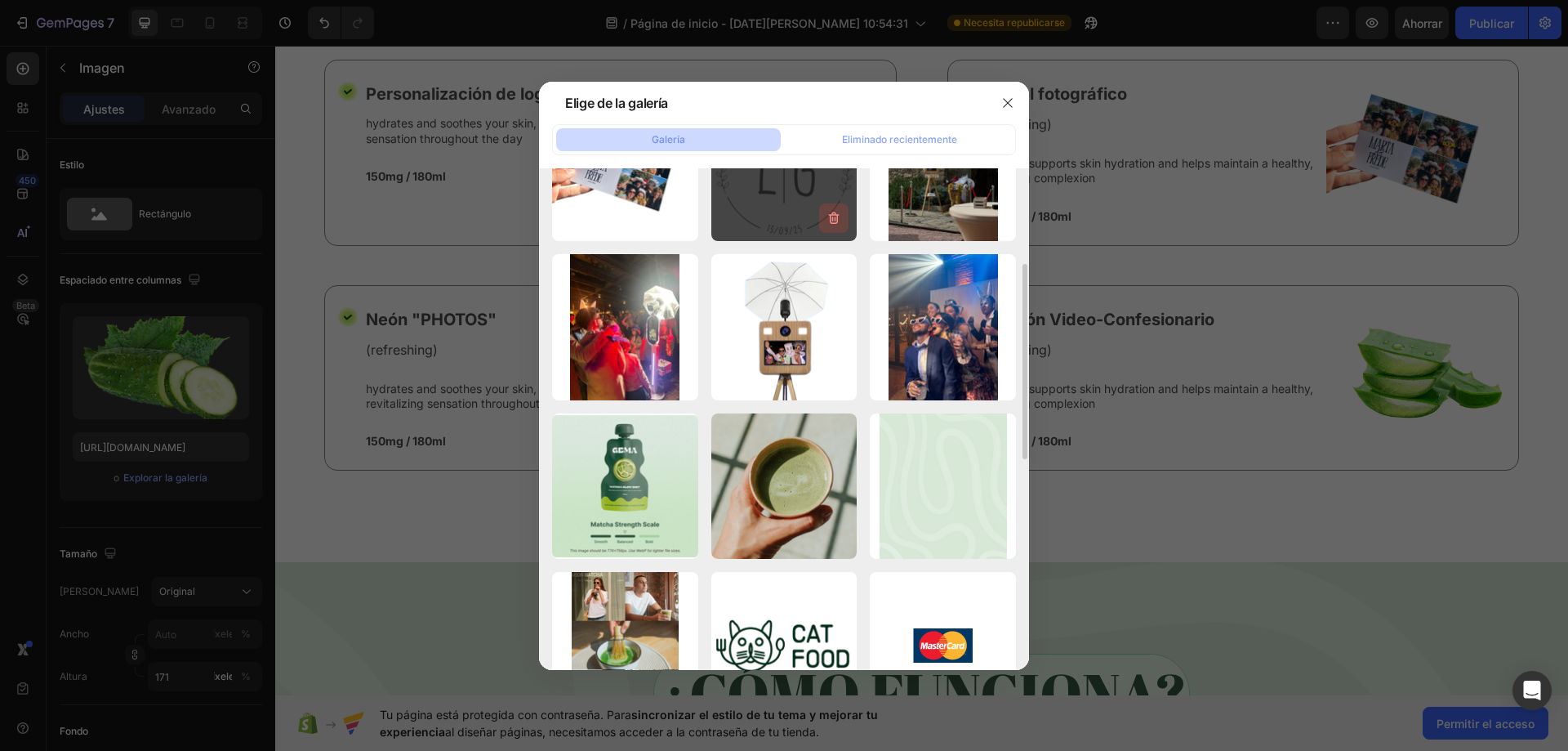
scroll to position [653, 0]
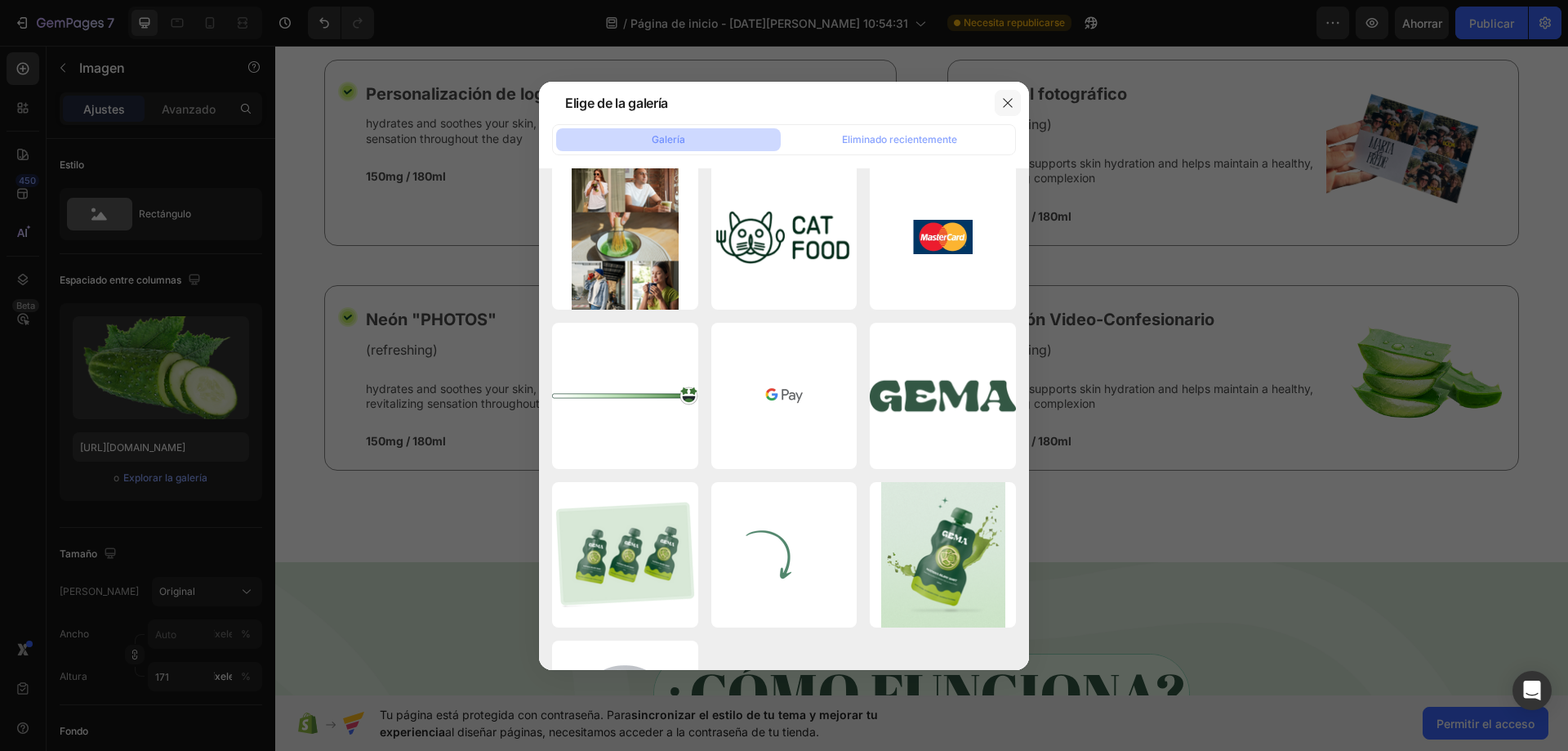
click at [1005, 98] on icon "button" at bounding box center [1007, 103] width 13 height 13
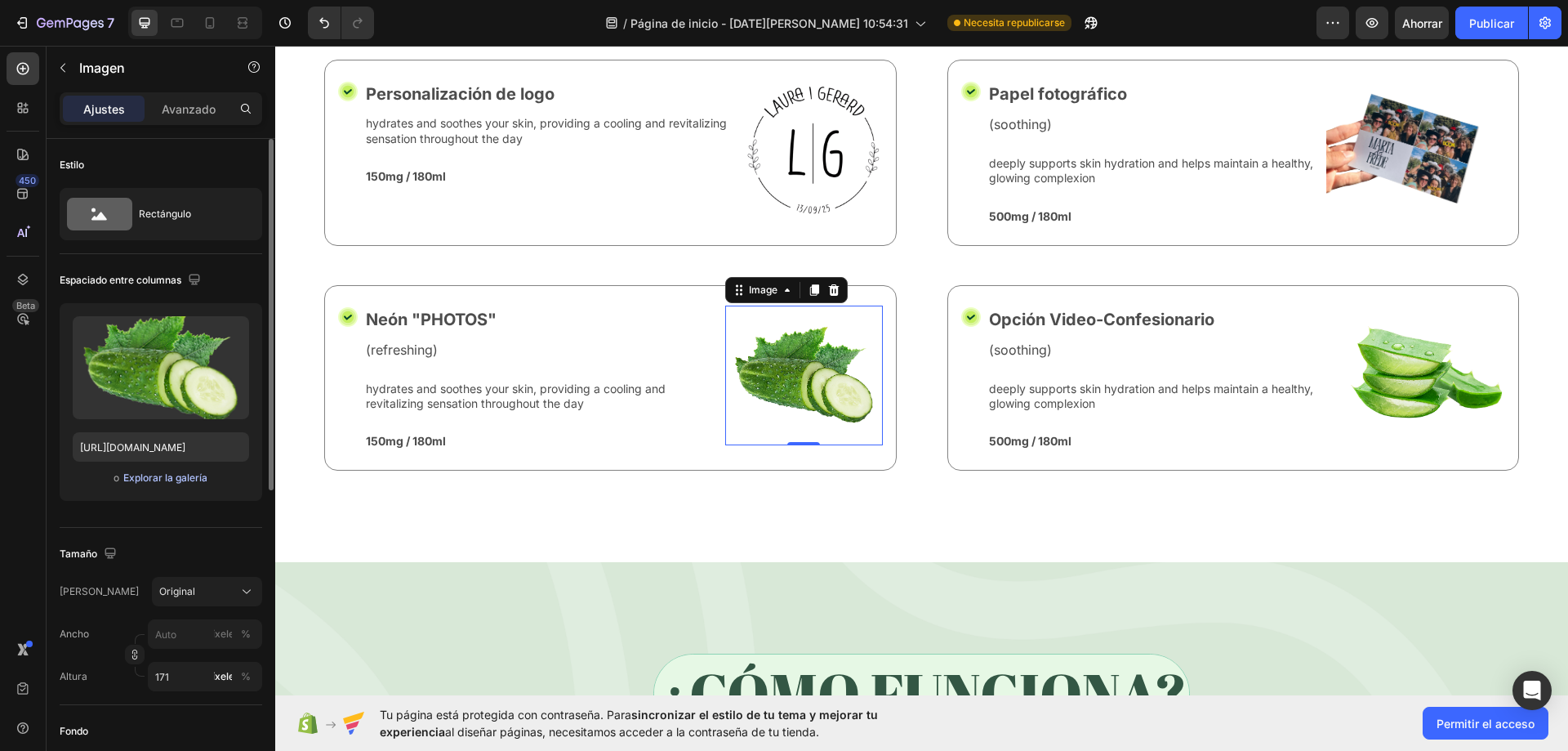
drag, startPoint x: 177, startPoint y: 492, endPoint x: 184, endPoint y: 478, distance: 15.7
click at [177, 492] on div "Subir imagen https://cdn.shopify.com/s/files/1/0935/7338/2527/files/gempages_58…" at bounding box center [161, 401] width 202 height 198
click at [185, 476] on font "Explorar la galería" at bounding box center [165, 478] width 84 height 12
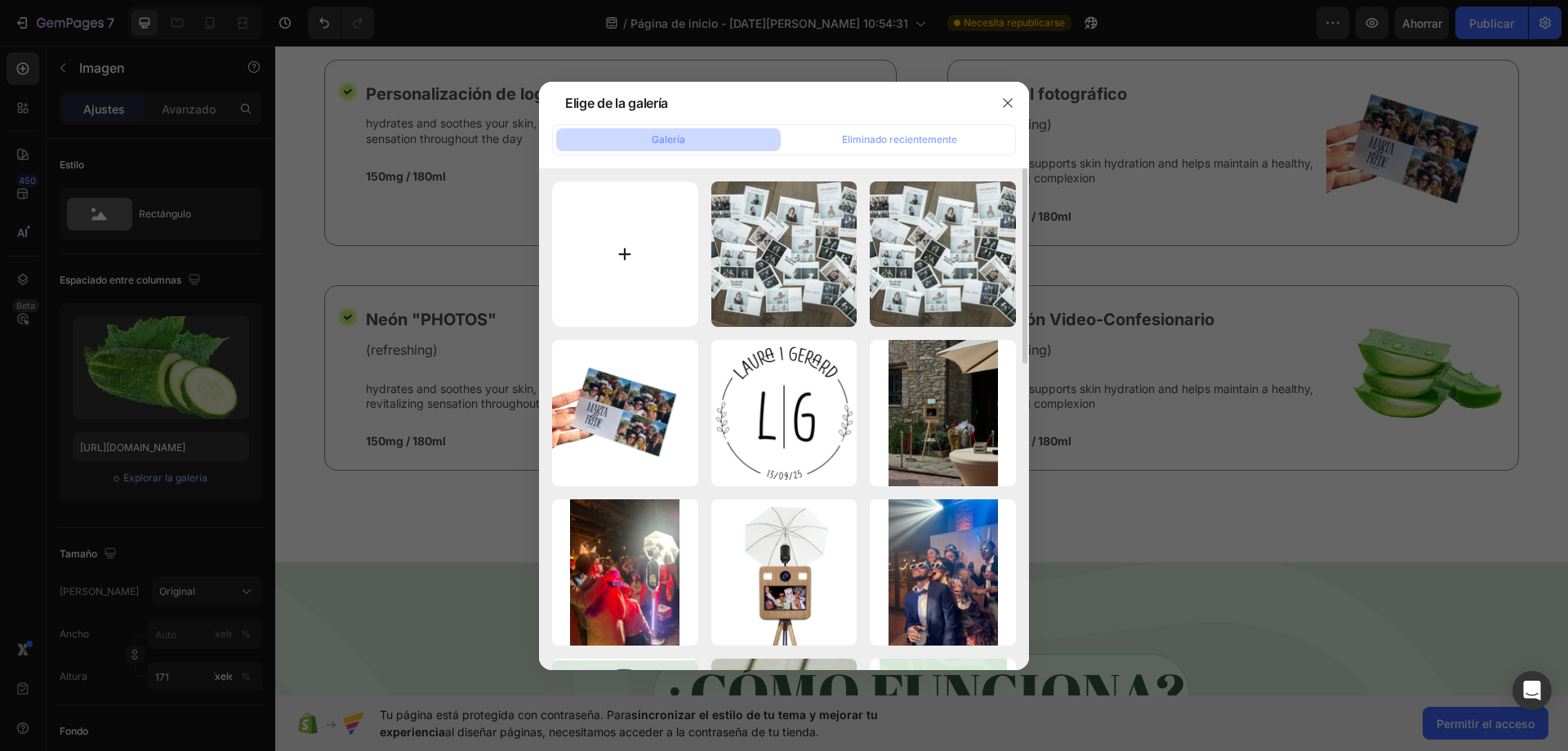
click at [629, 266] on input "file" at bounding box center [625, 254] width 146 height 146
type input "C:\fakepath\Diseño sin título (1).png"
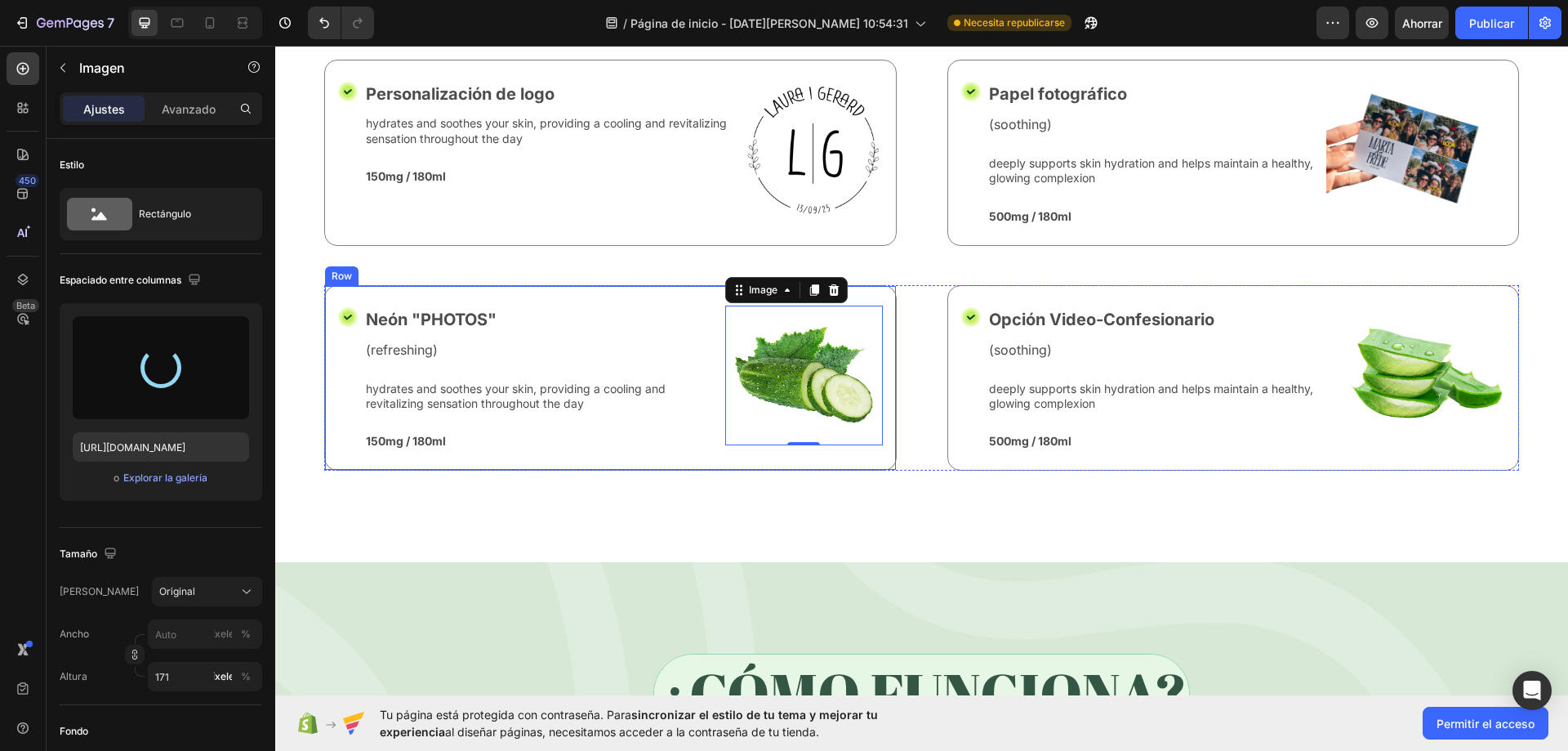
type input "https://cdn.shopify.com/s/files/1/0935/7338/2527/files/gempages_580163860858667…"
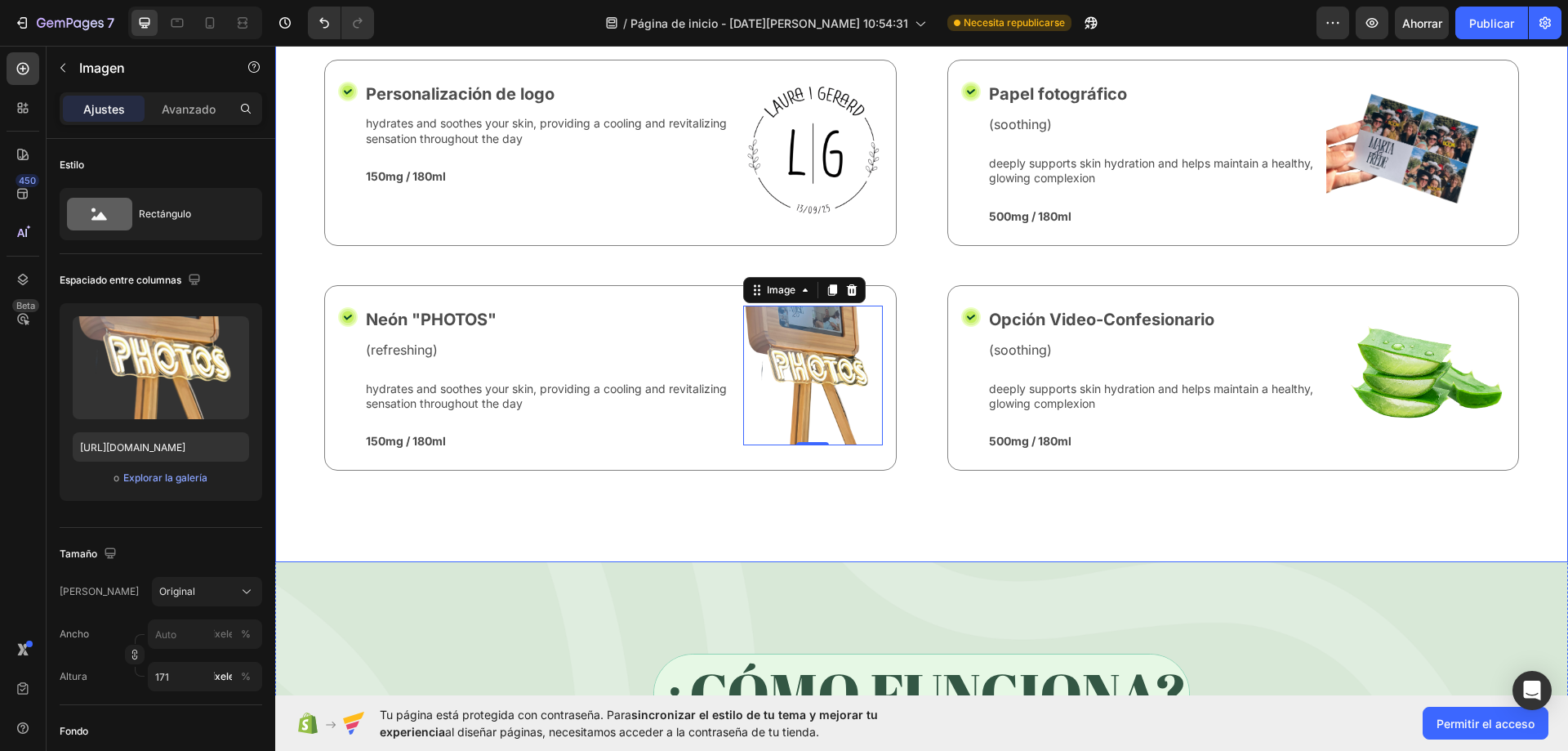
click at [649, 542] on div "Nature’s Best in Balance Text Block Row What’s Inside Your Matcha Glow Shot Hea…" at bounding box center [921, 135] width 1293 height 855
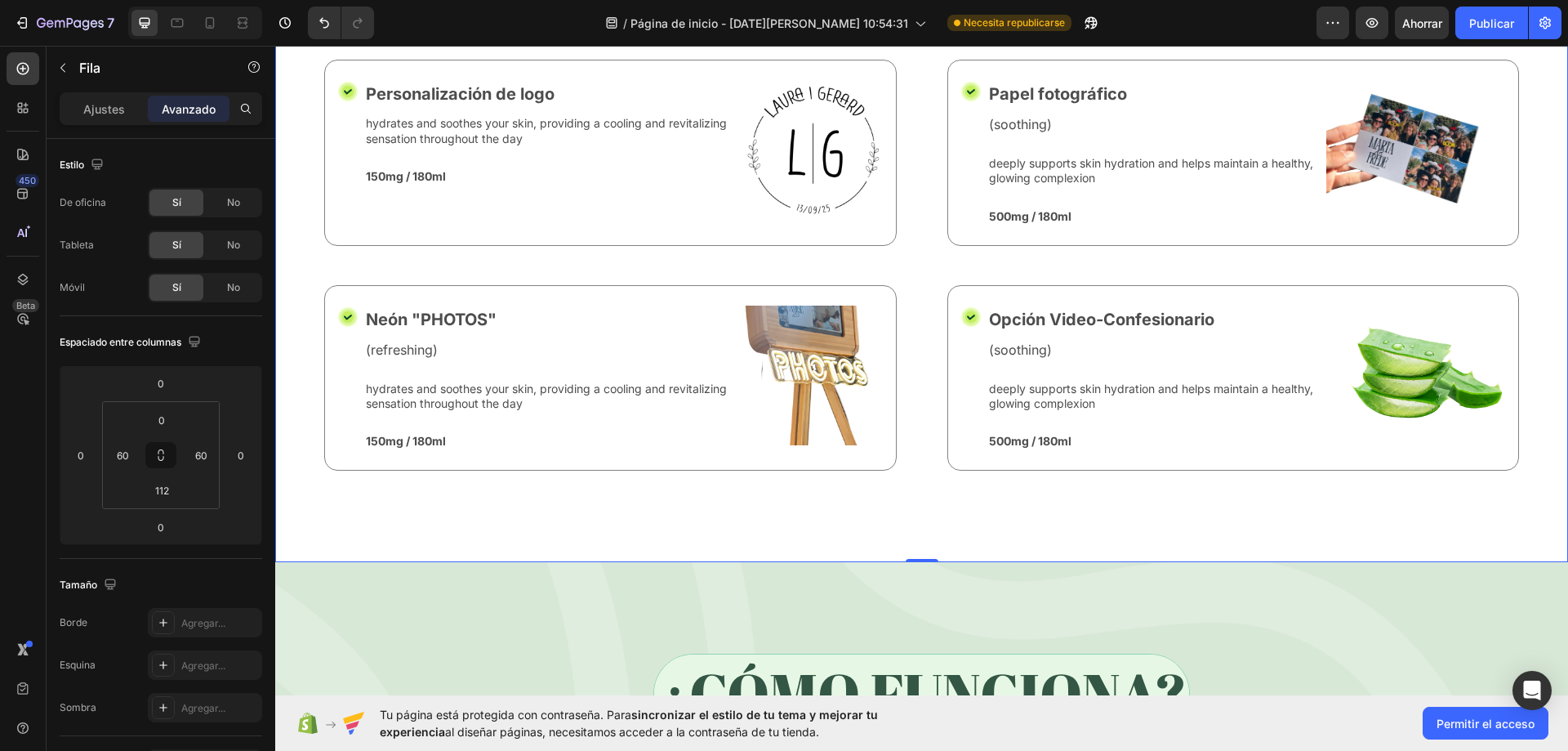
scroll to position [6336, 0]
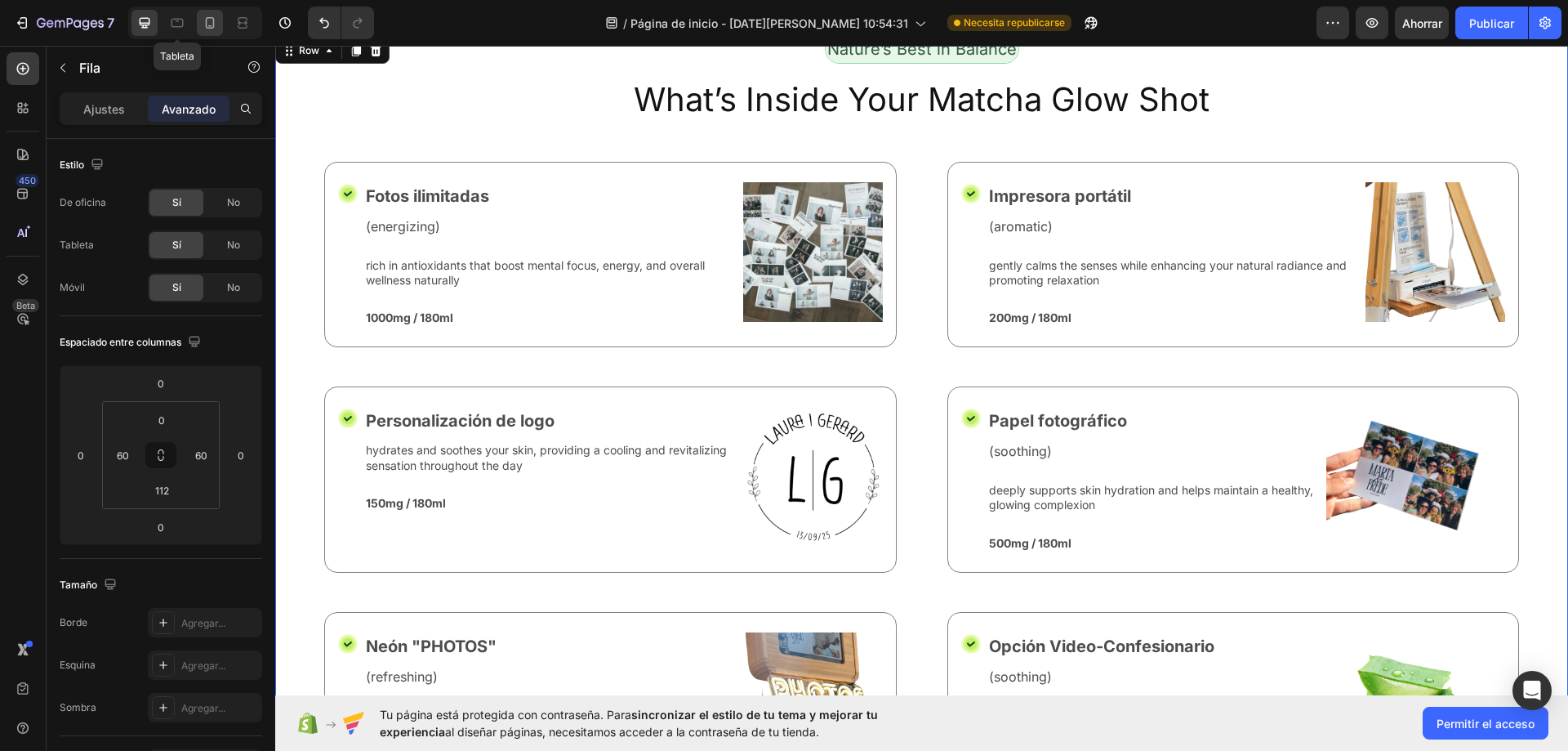
click at [203, 24] on icon at bounding box center [209, 23] width 16 height 16
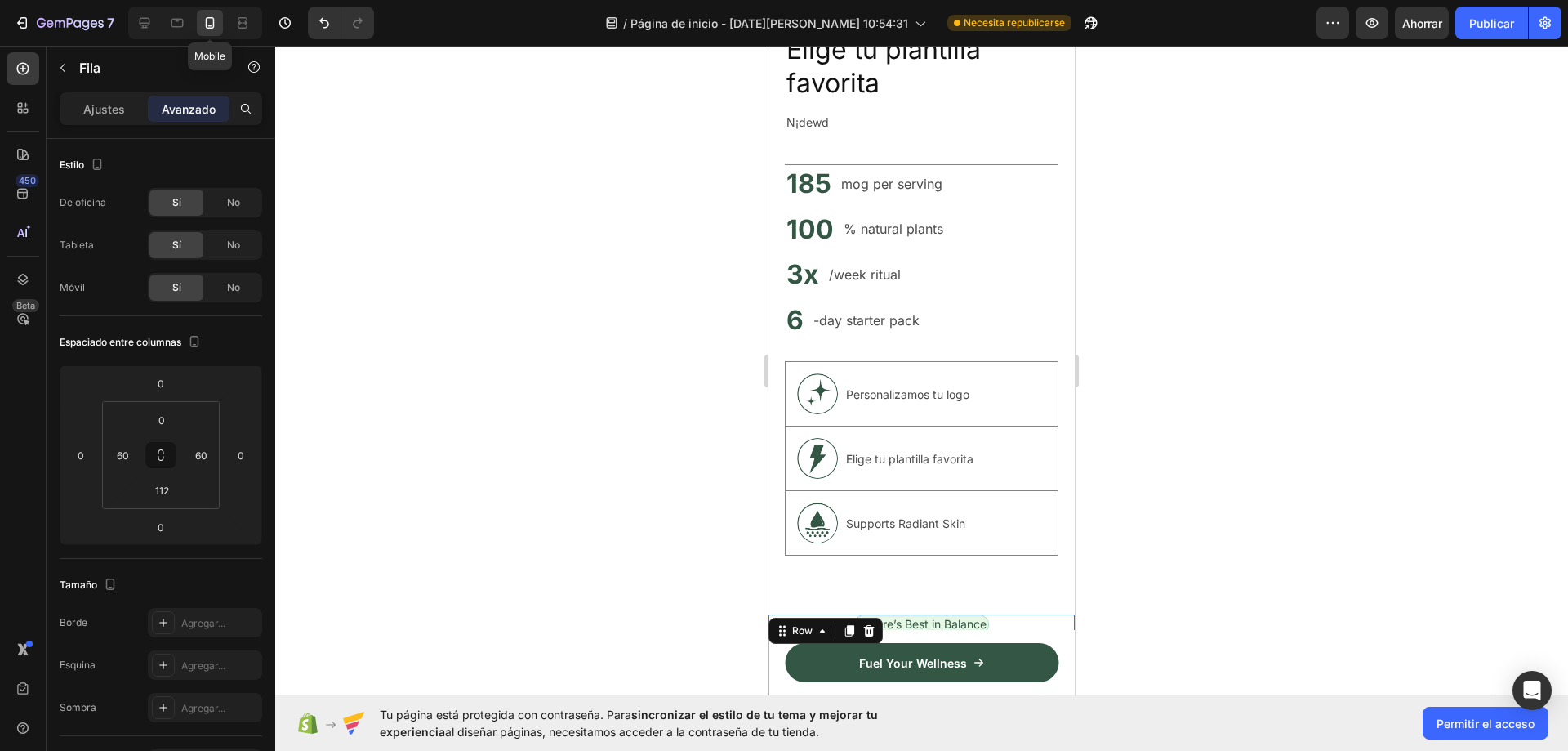
type input "20"
type input "72"
type input "20"
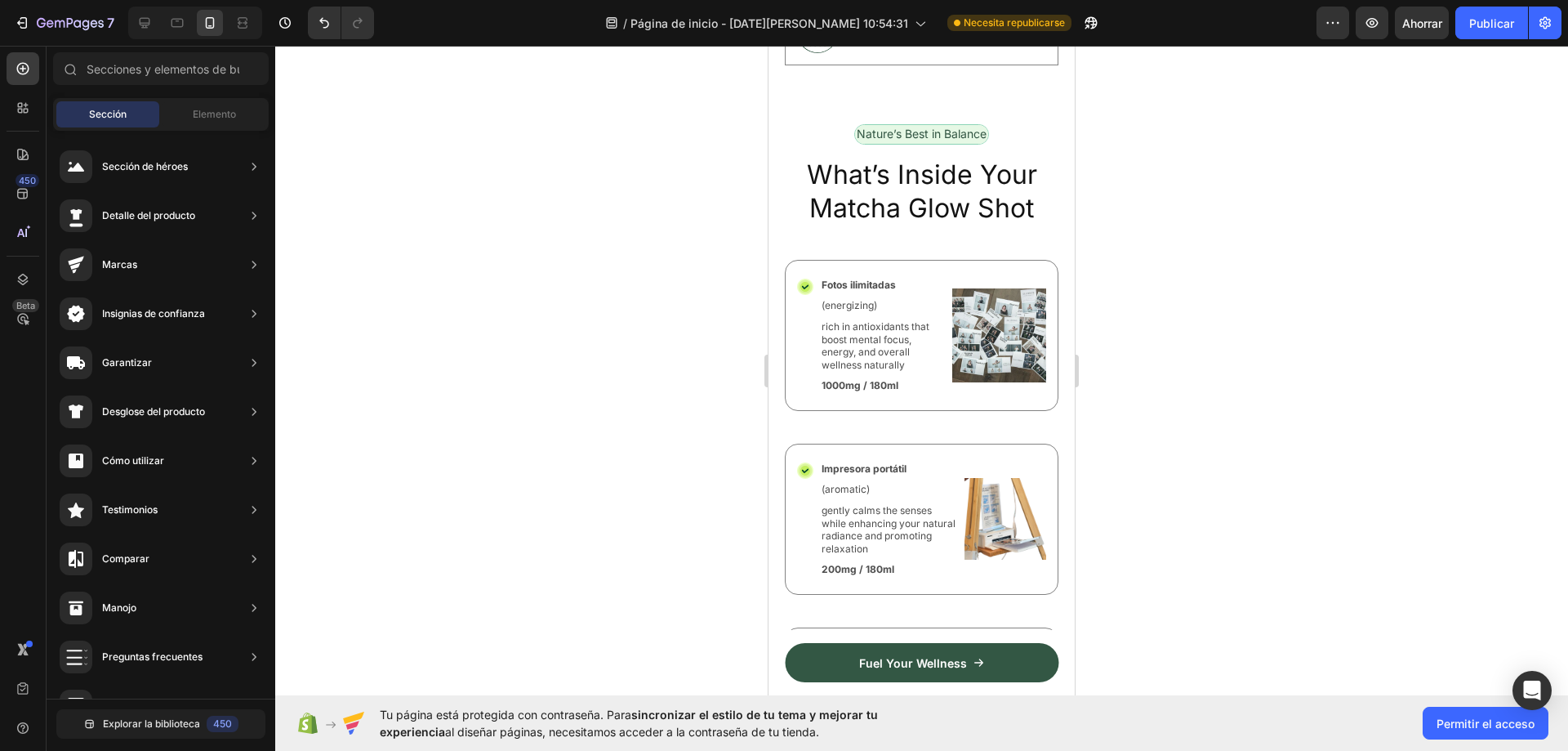
drag, startPoint x: 1063, startPoint y: 461, endPoint x: 1850, endPoint y: 492, distance: 787.6
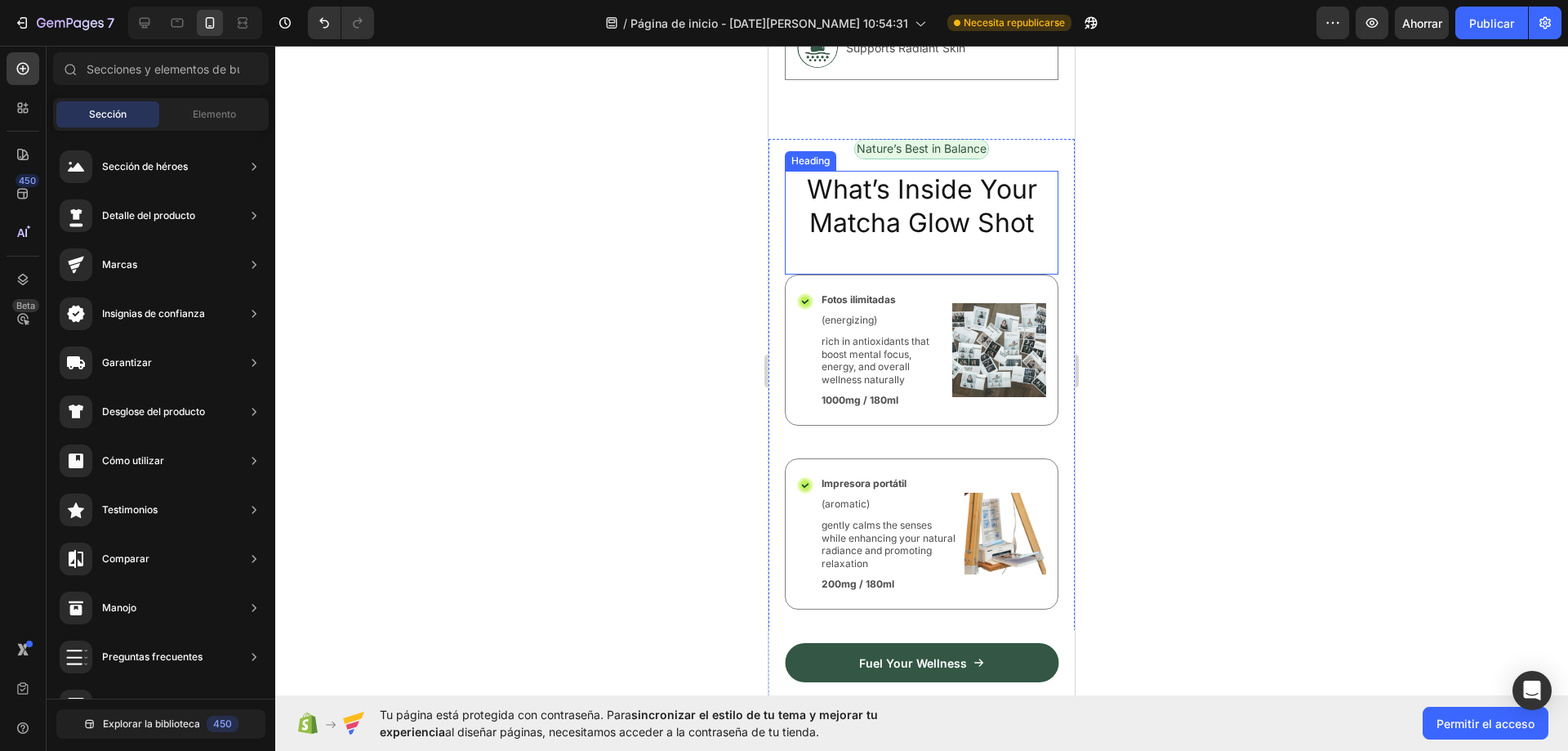
click at [946, 190] on h2 "What’s Inside Your Matcha Glow Shot" at bounding box center [921, 206] width 273 height 71
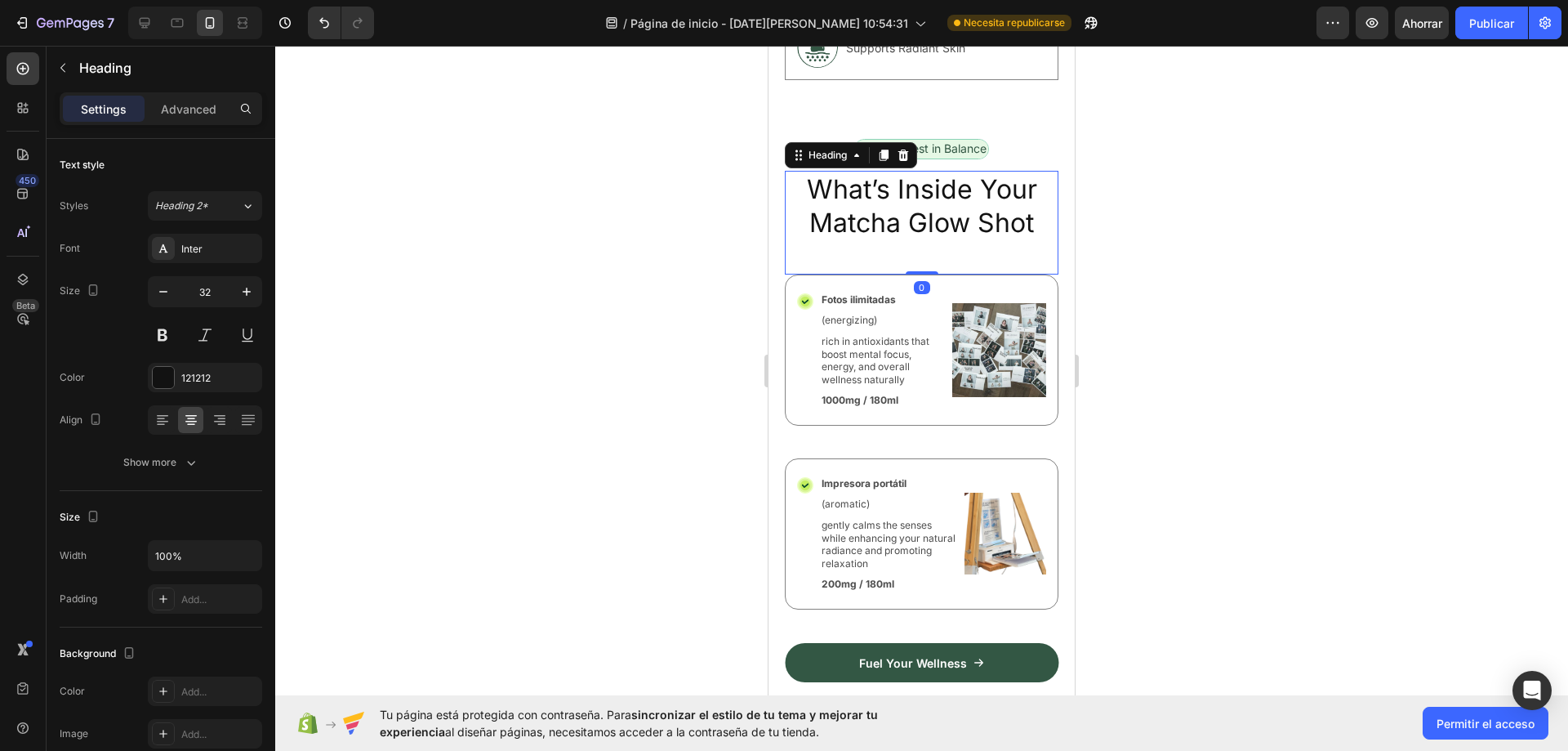
click at [946, 190] on h2 "What’s Inside Your Matcha Glow Shot" at bounding box center [921, 206] width 273 height 71
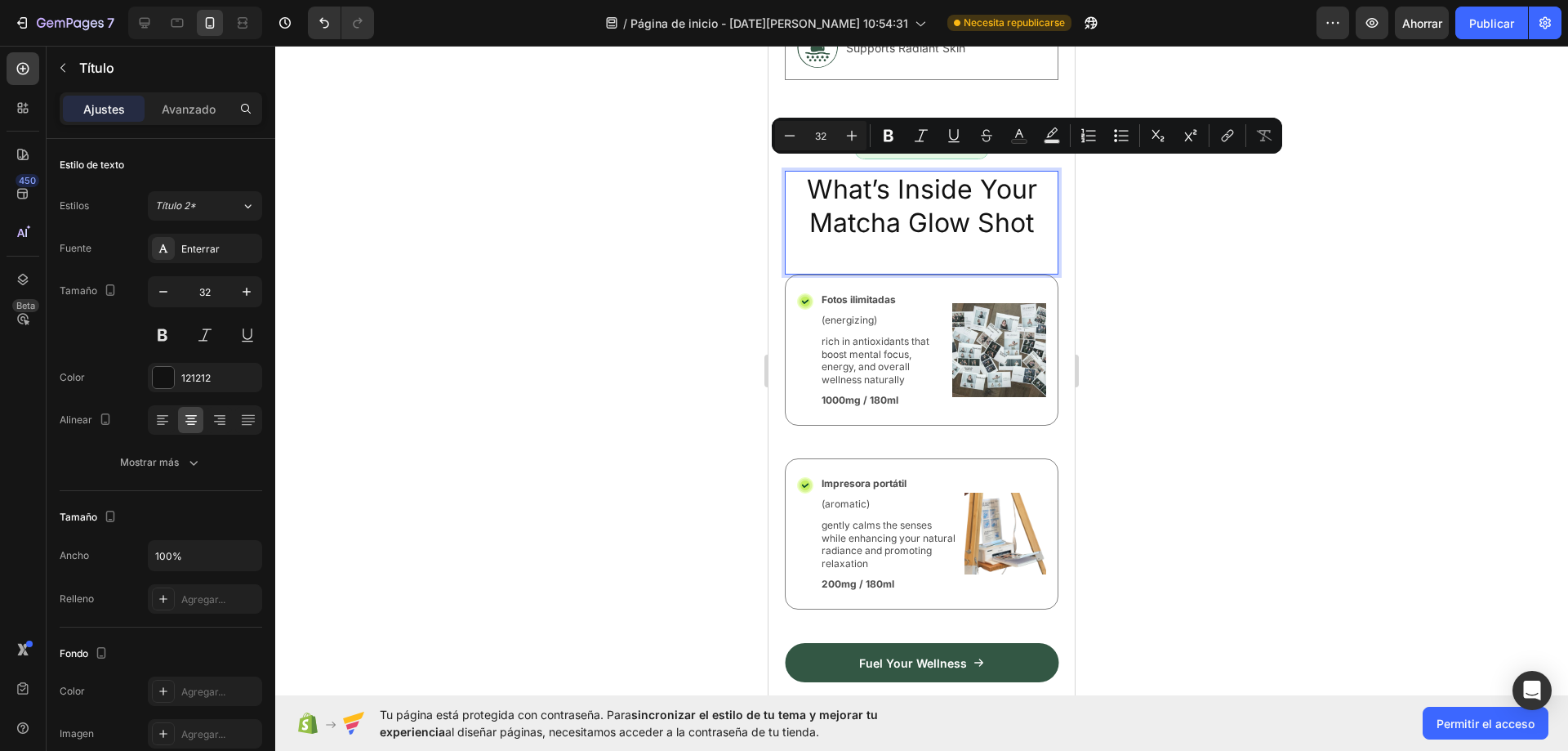
click at [1016, 231] on div "What’s Inside Your Matcha Glow Shot Heading 0" at bounding box center [921, 222] width 273 height 104
click at [1028, 213] on p "What’s Inside Your Matcha Glow Shot" at bounding box center [921, 206] width 271 height 67
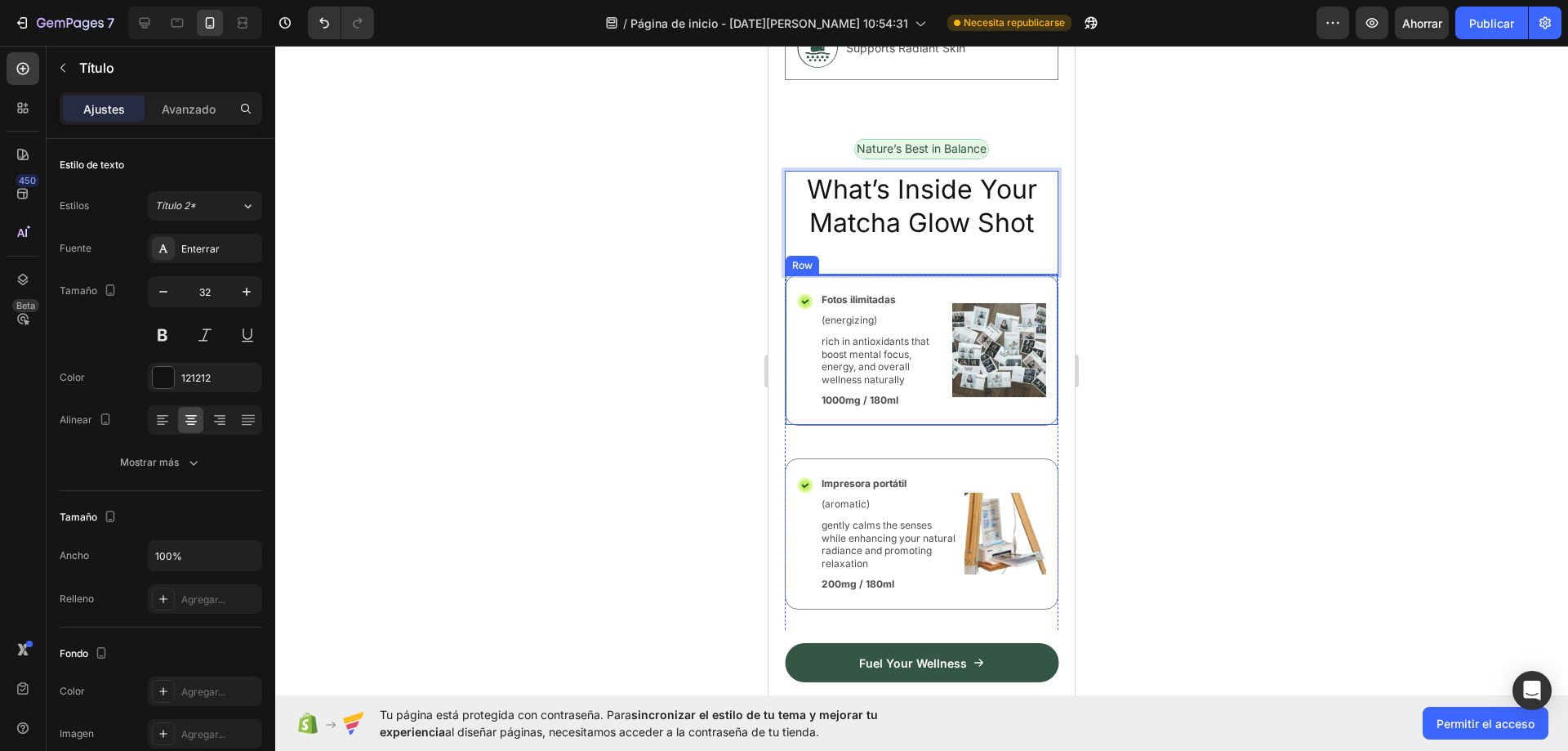
click at [1043, 324] on div "Icon Fotos ilimitadas Text Block (energizing) Text Block rich in antioxidants t…" at bounding box center [921, 350] width 273 height 151
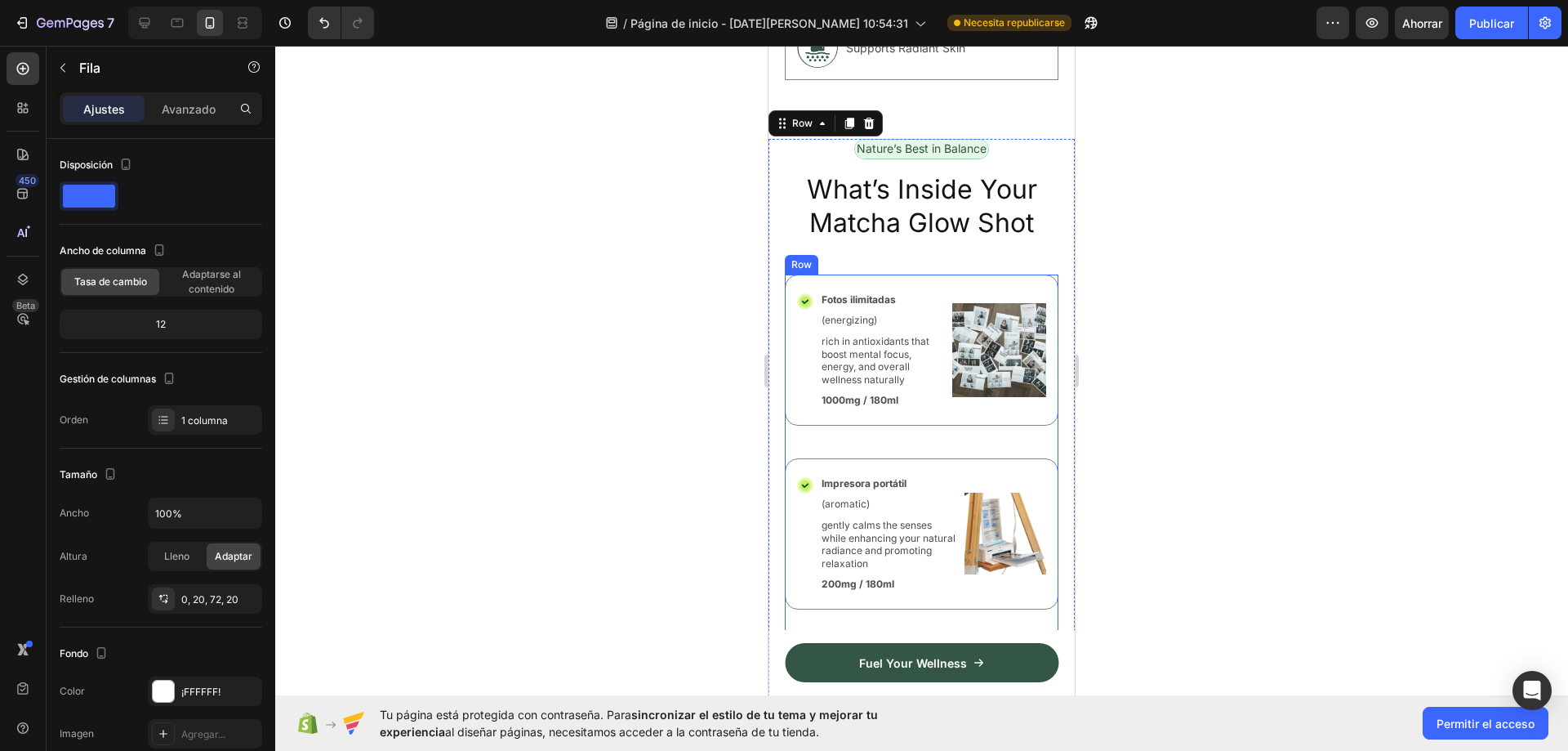
click at [994, 202] on p "What’s Inside Your Matcha Glow Shot" at bounding box center [921, 206] width 271 height 67
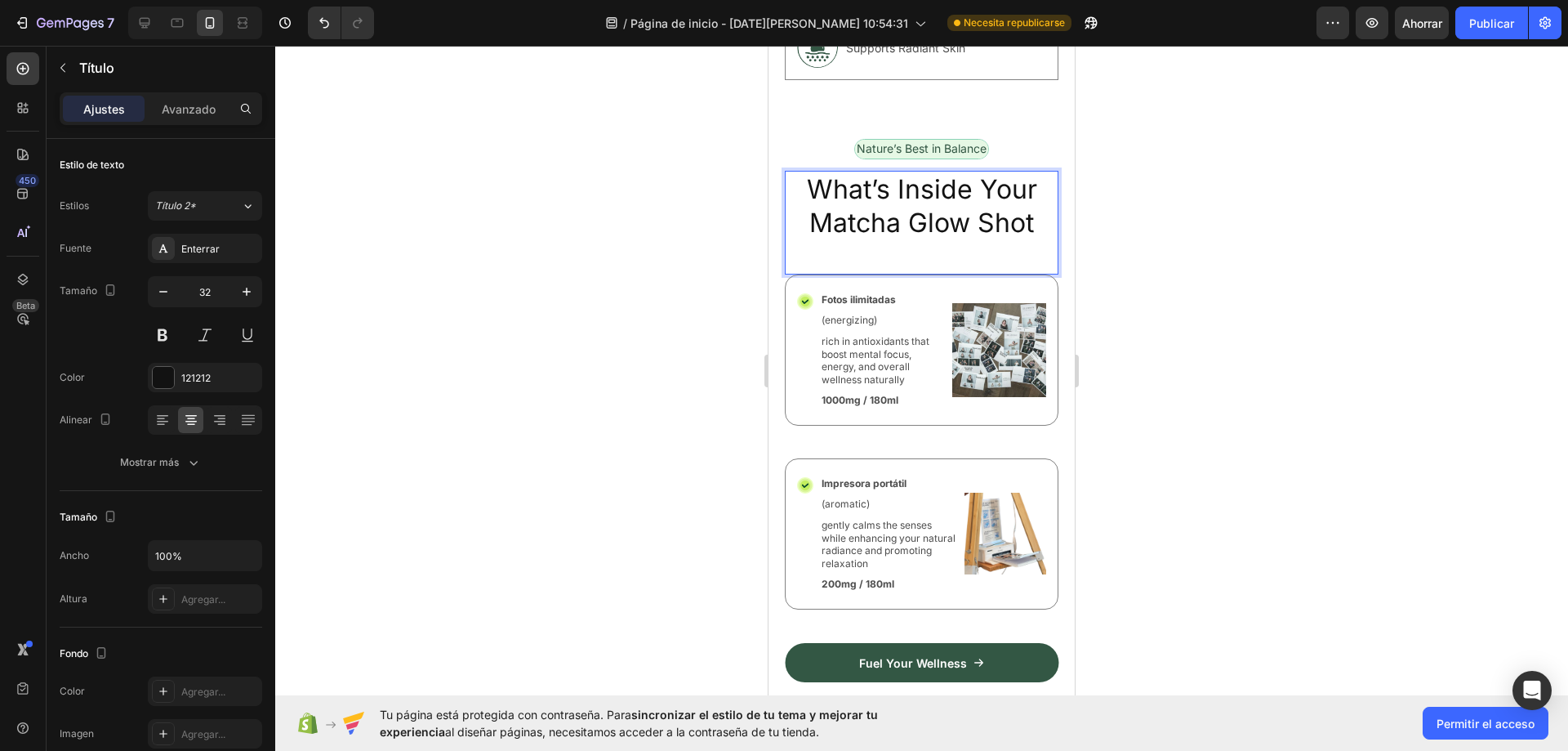
click at [1025, 218] on p "What’s Inside Your Matcha Glow Shot" at bounding box center [921, 206] width 271 height 67
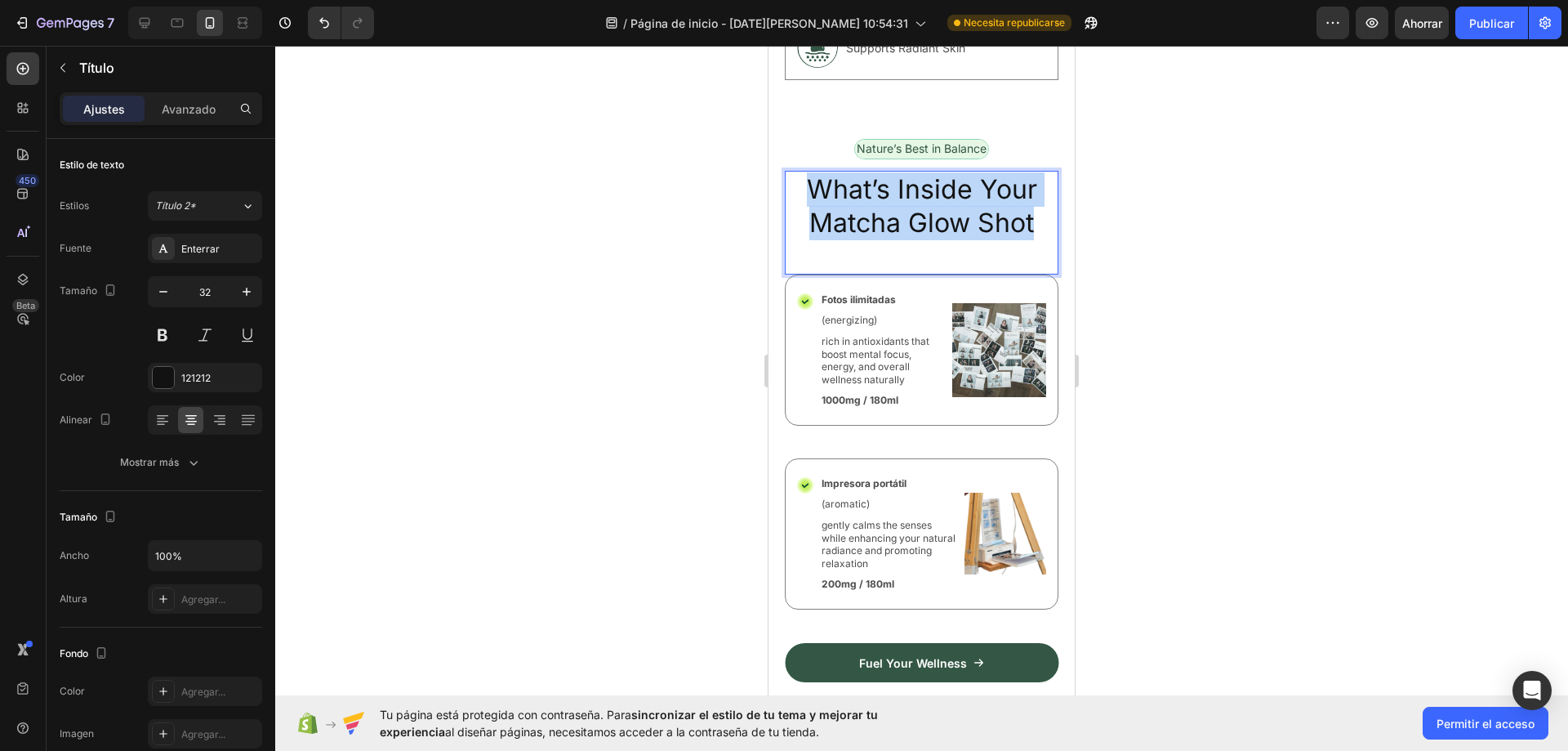
drag, startPoint x: 1028, startPoint y: 210, endPoint x: 809, endPoint y: 181, distance: 220.9
click at [809, 181] on p "What’s Inside Your Matcha Glow Shot" at bounding box center [921, 206] width 271 height 67
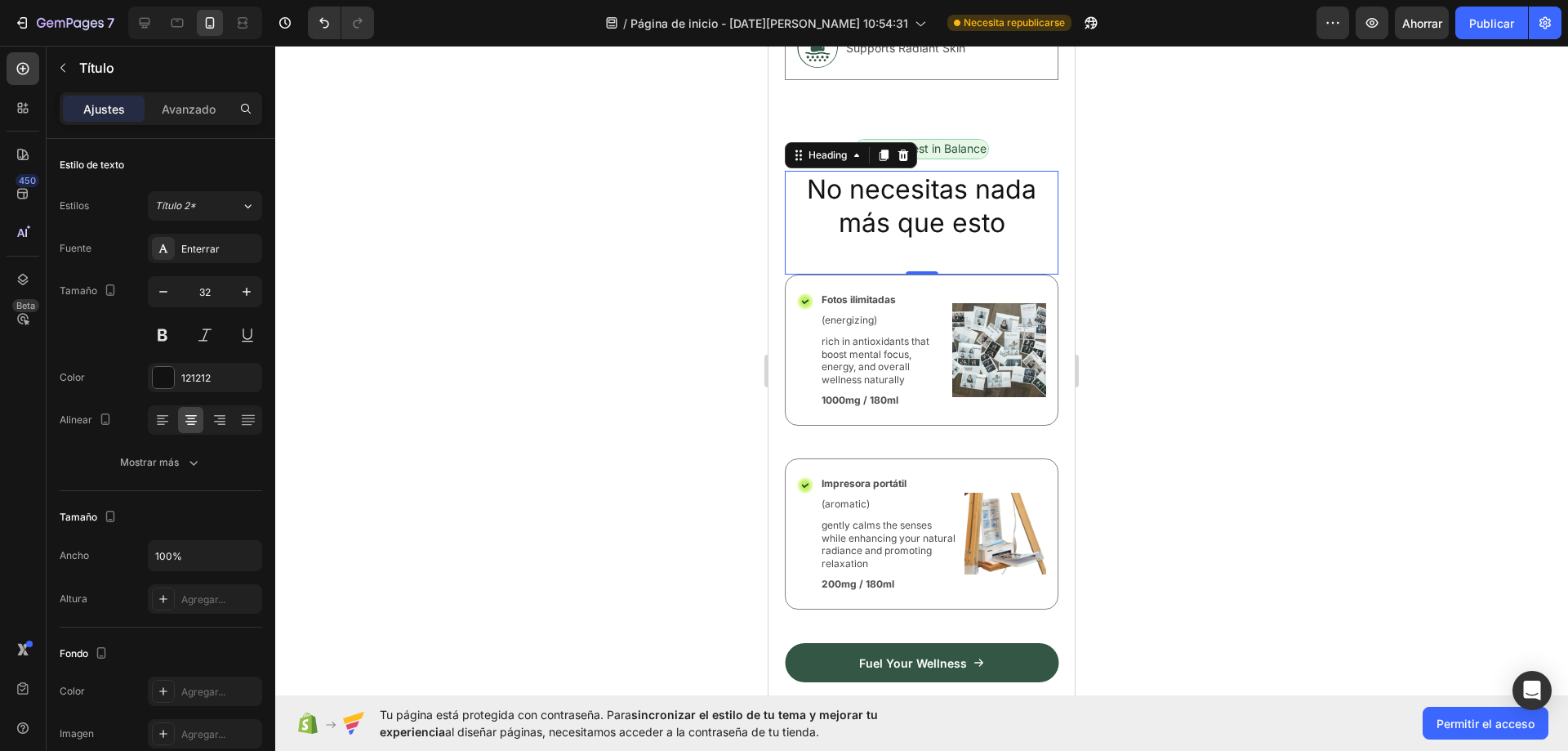
click at [1189, 197] on div at bounding box center [921, 399] width 1293 height 705
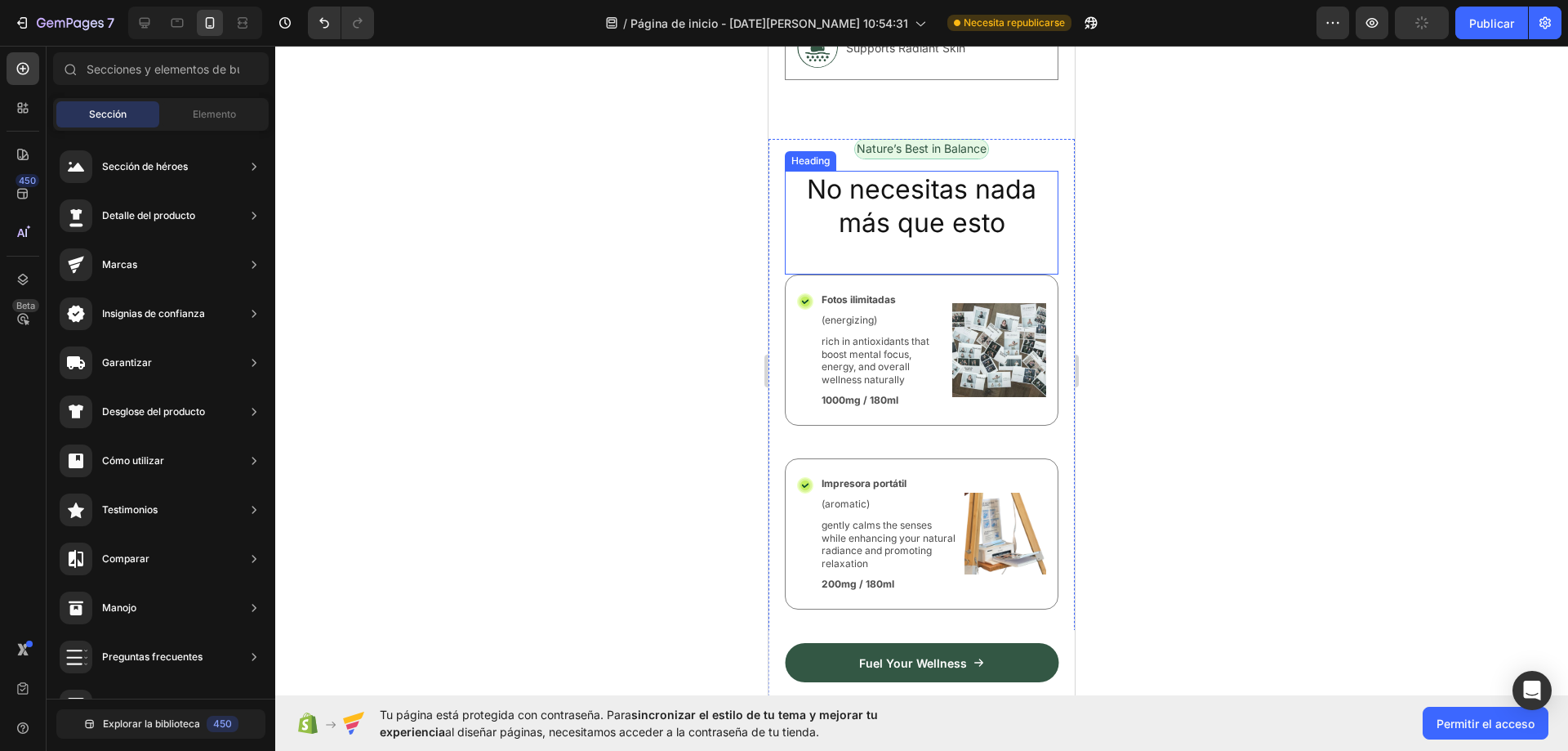
click at [982, 196] on p "No necesitas nada más que esto" at bounding box center [921, 206] width 271 height 67
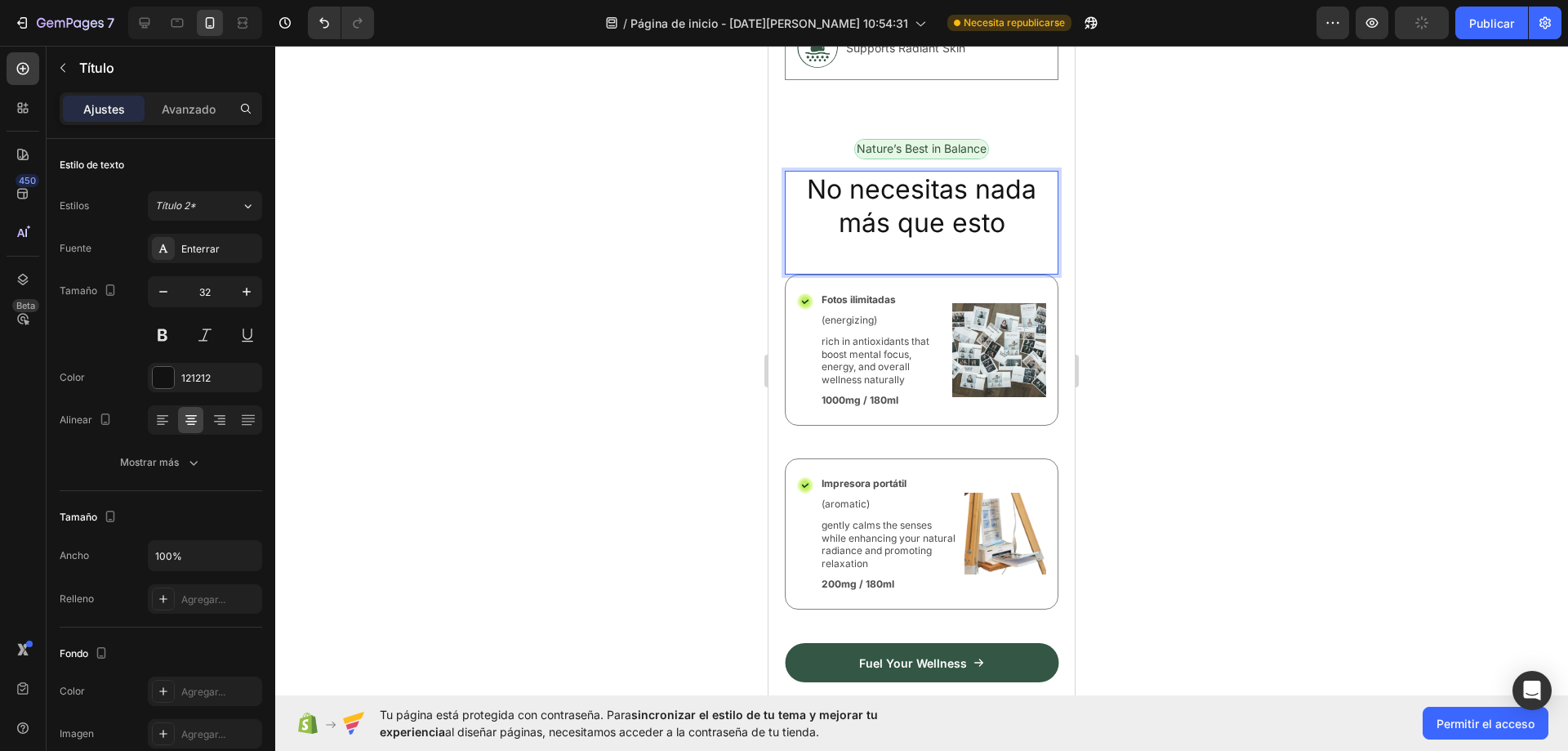
click at [1005, 220] on p "No necesitas nada más que esto" at bounding box center [921, 206] width 271 height 67
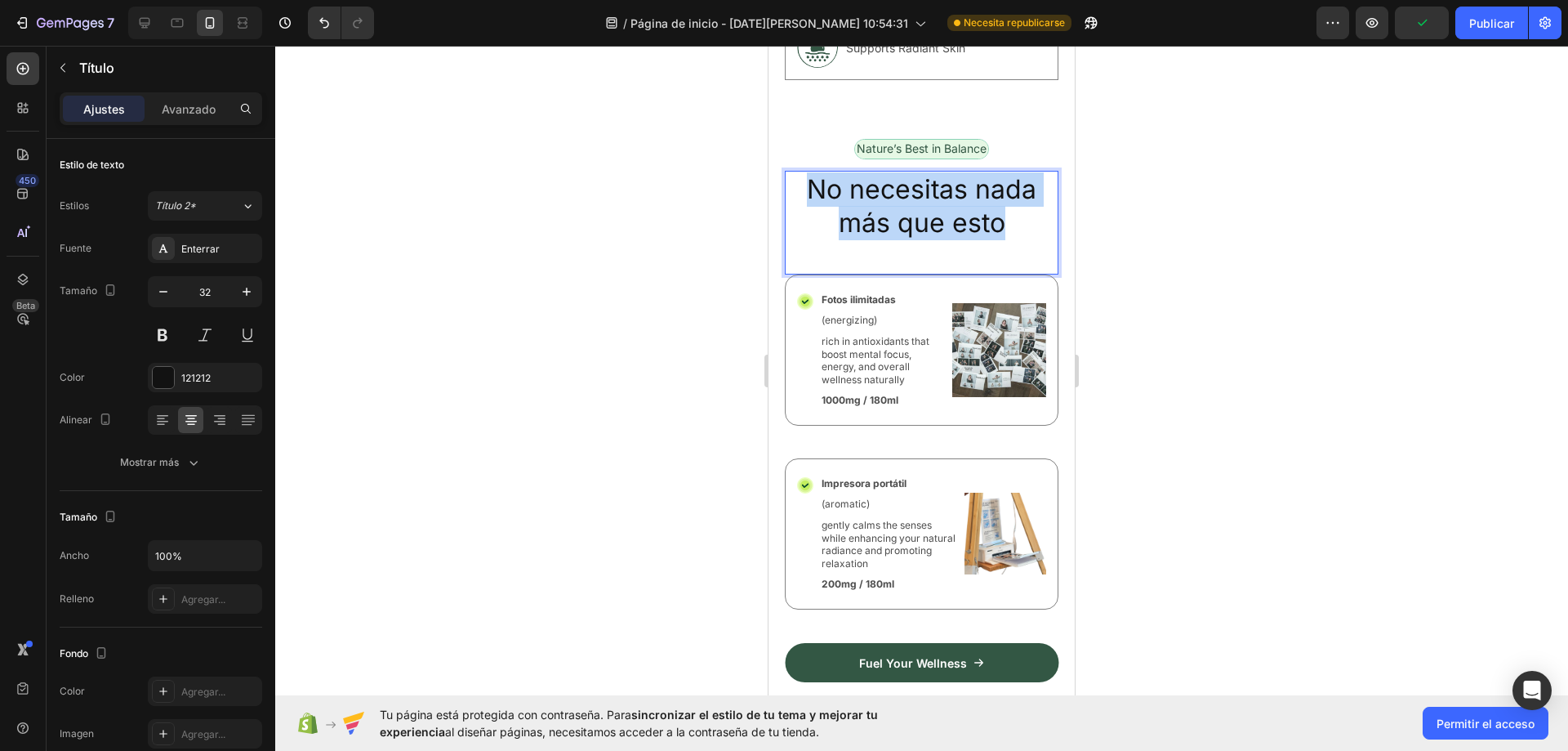
drag, startPoint x: 808, startPoint y: 209, endPoint x: 792, endPoint y: 176, distance: 36.7
click at [792, 176] on p "No necesitas nada más que esto" at bounding box center [921, 206] width 271 height 67
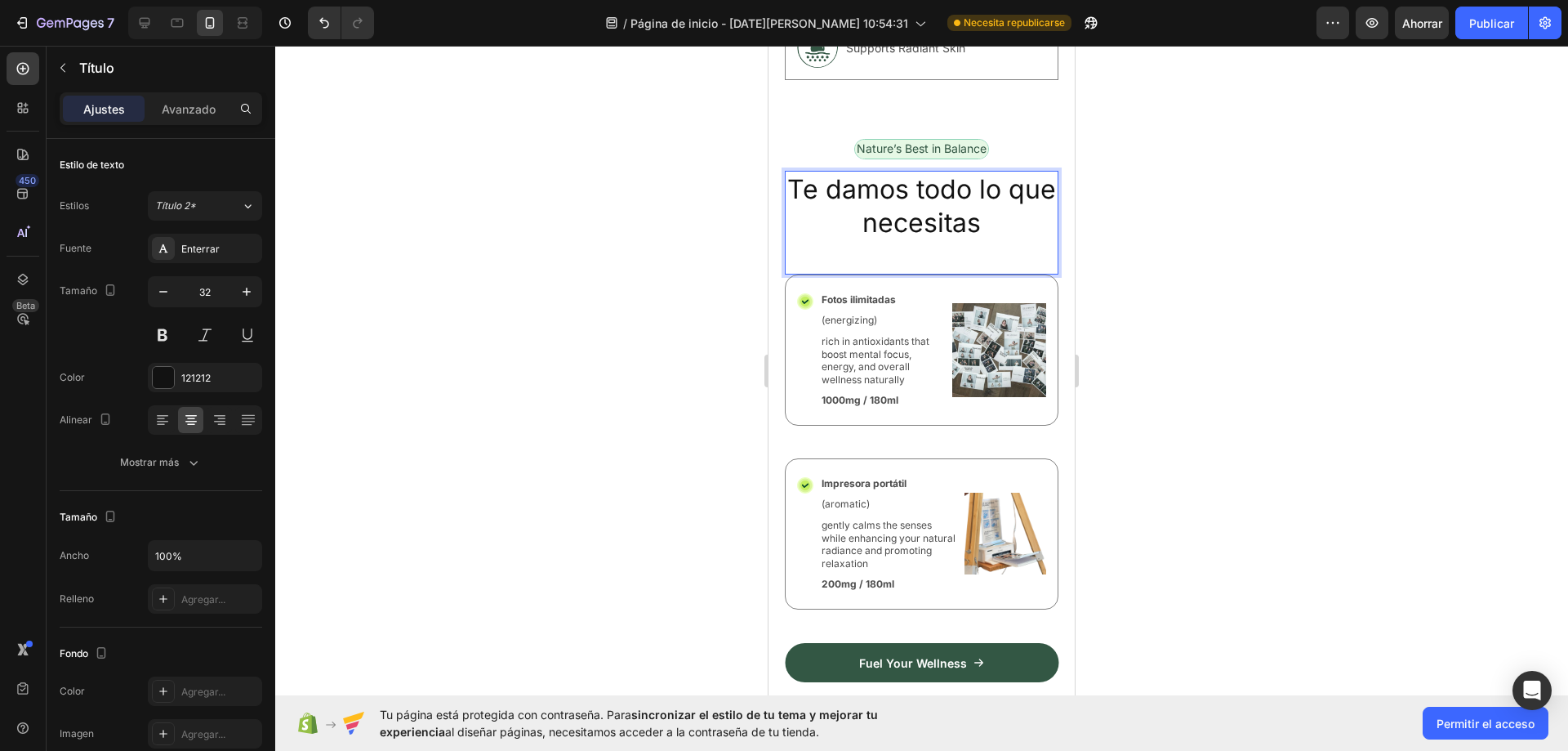
click at [1268, 191] on div at bounding box center [921, 399] width 1293 height 705
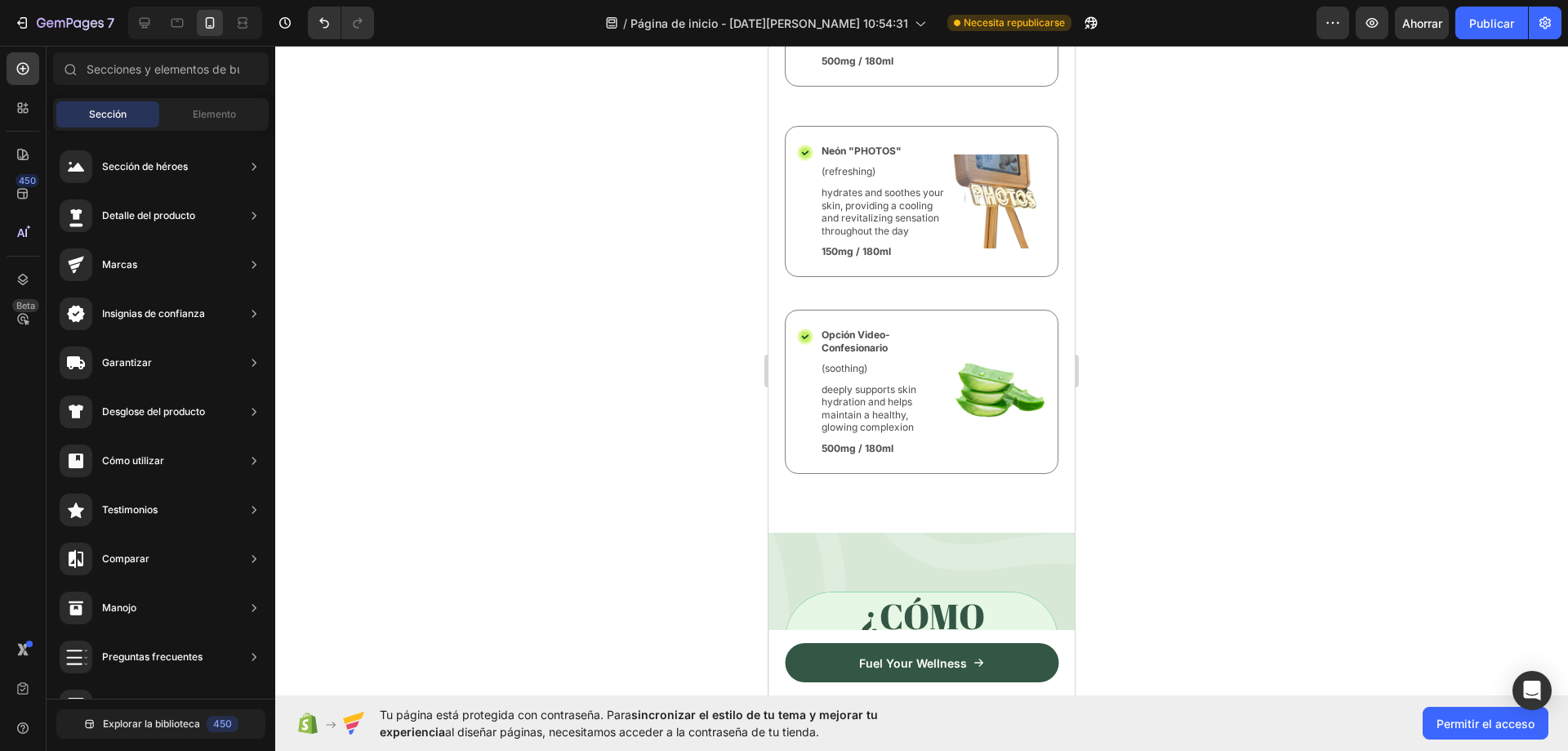
scroll to position [7710, 0]
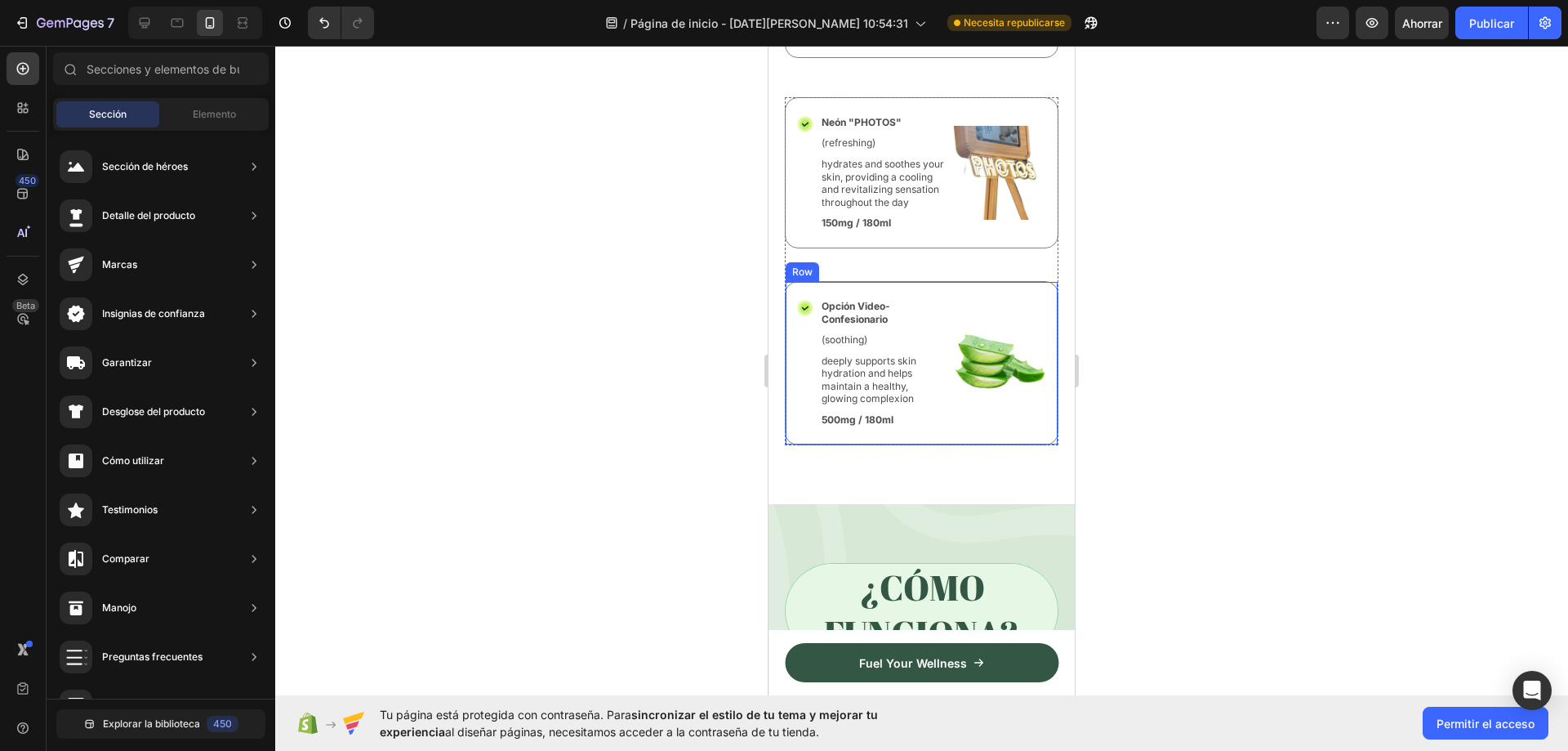
click at [927, 321] on div "Icon Opción Video-Confesionario Text Block (soothing) Text Block deeply support…" at bounding box center [921, 363] width 273 height 164
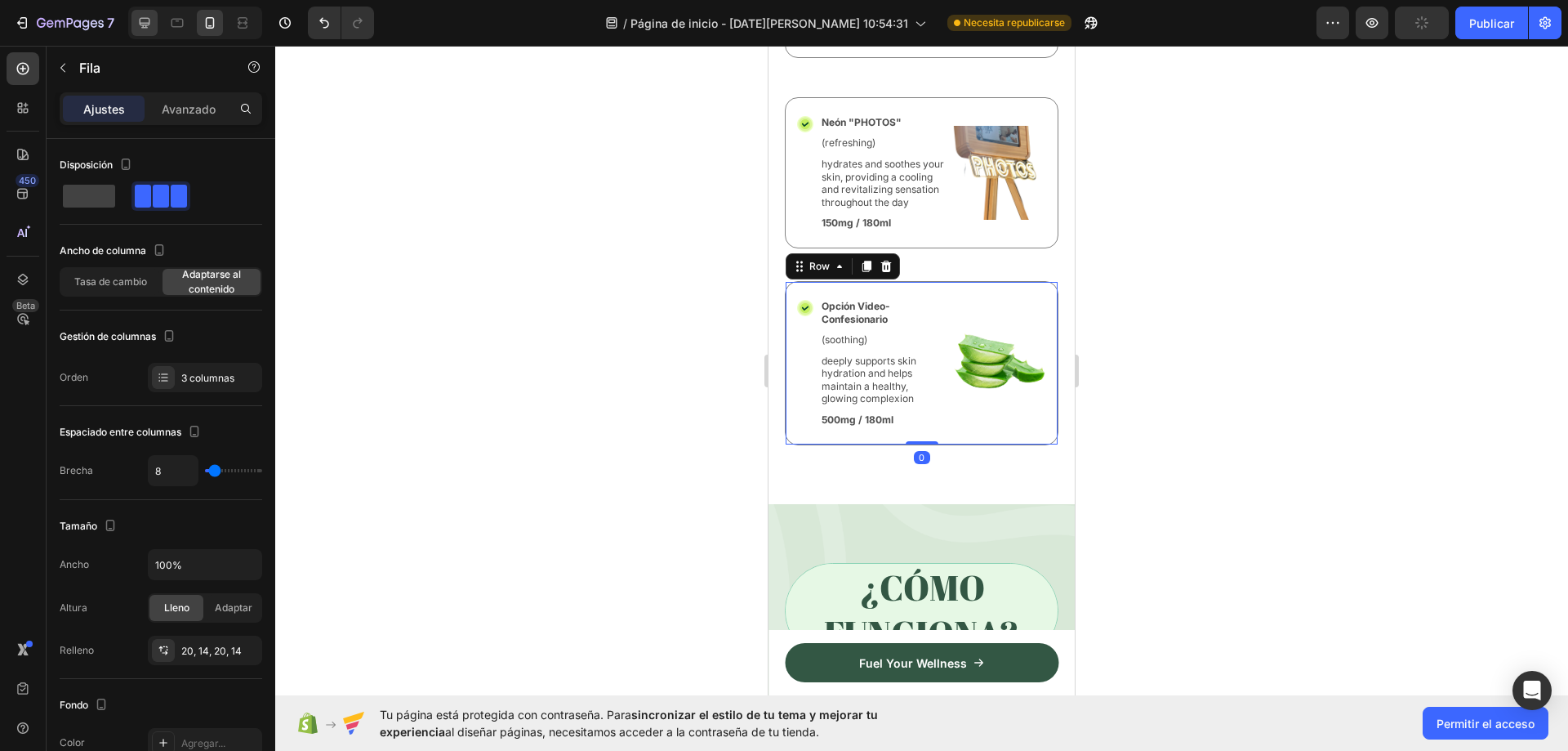
click at [146, 28] on icon at bounding box center [145, 23] width 16 height 16
type input "1200"
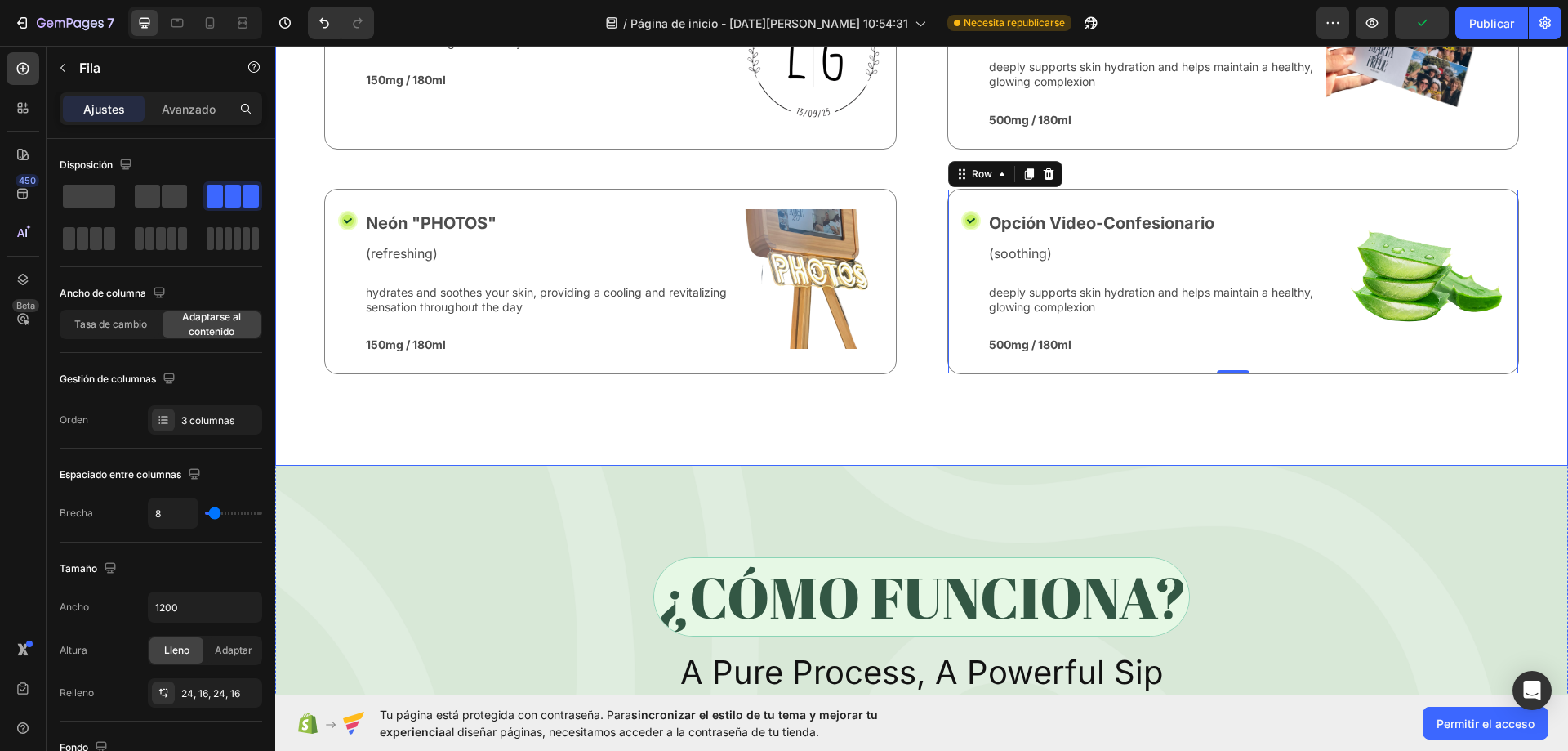
scroll to position [6756, 0]
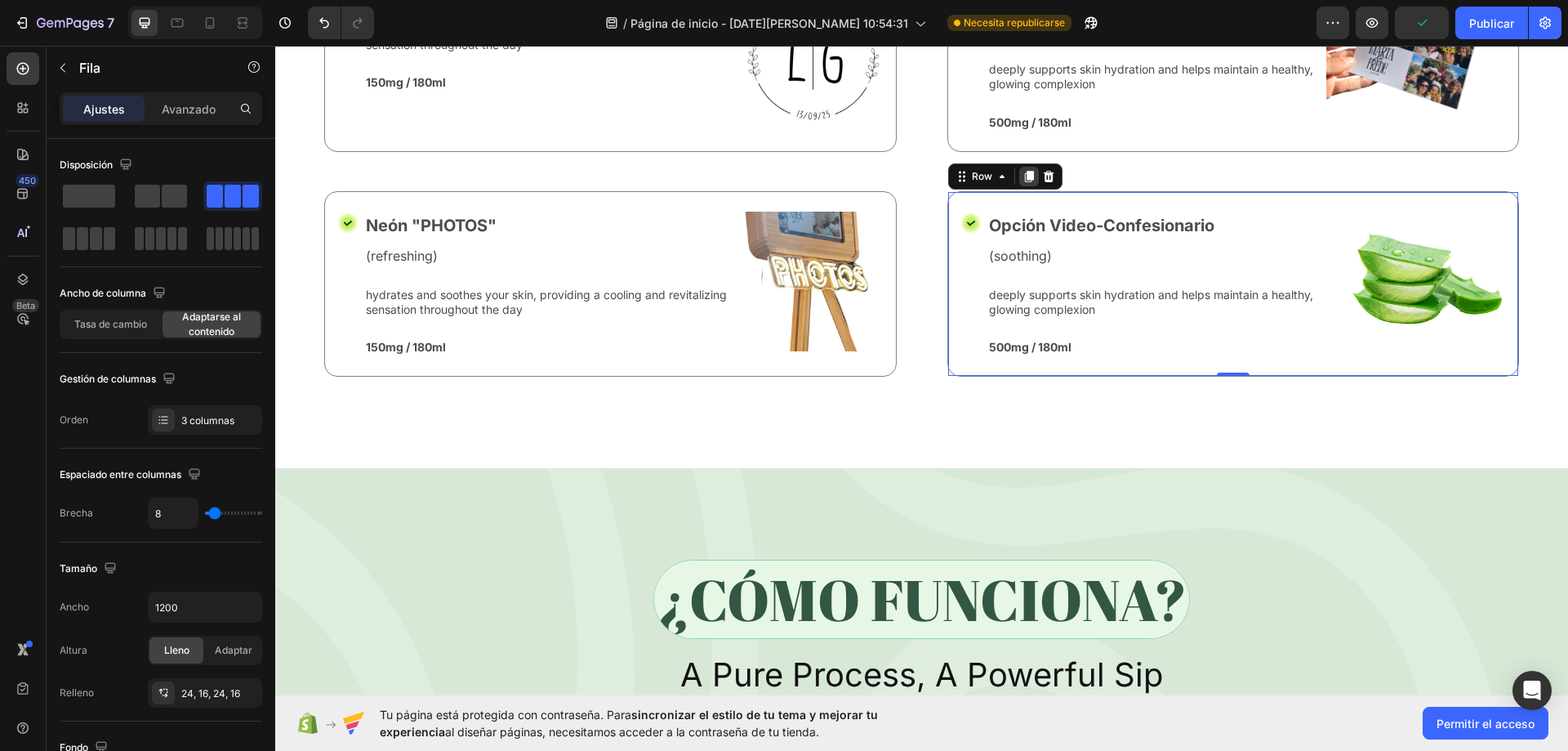
click at [1023, 174] on icon at bounding box center [1028, 176] width 13 height 13
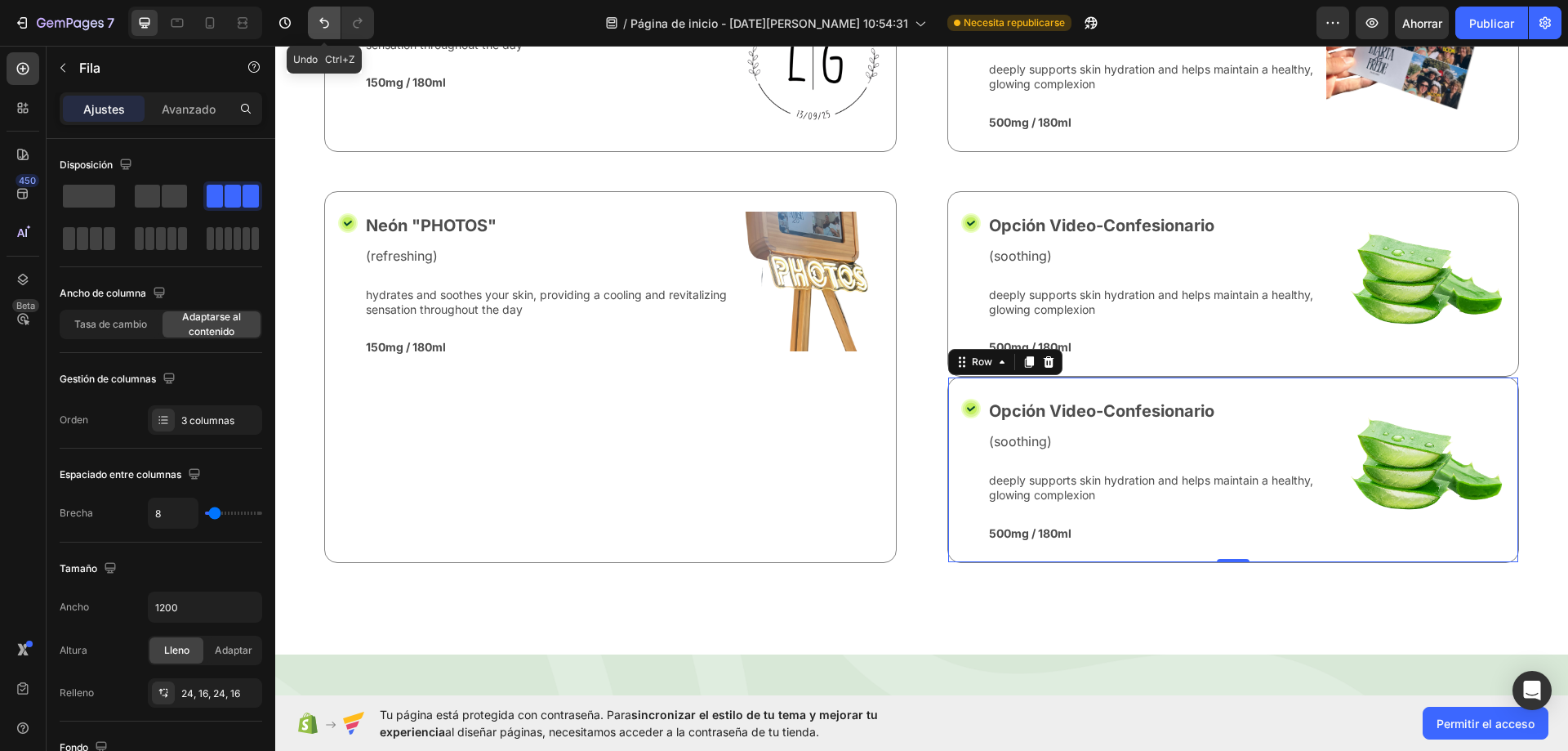
click at [330, 17] on icon "Deshacer/Rehacer" at bounding box center [324, 23] width 16 height 16
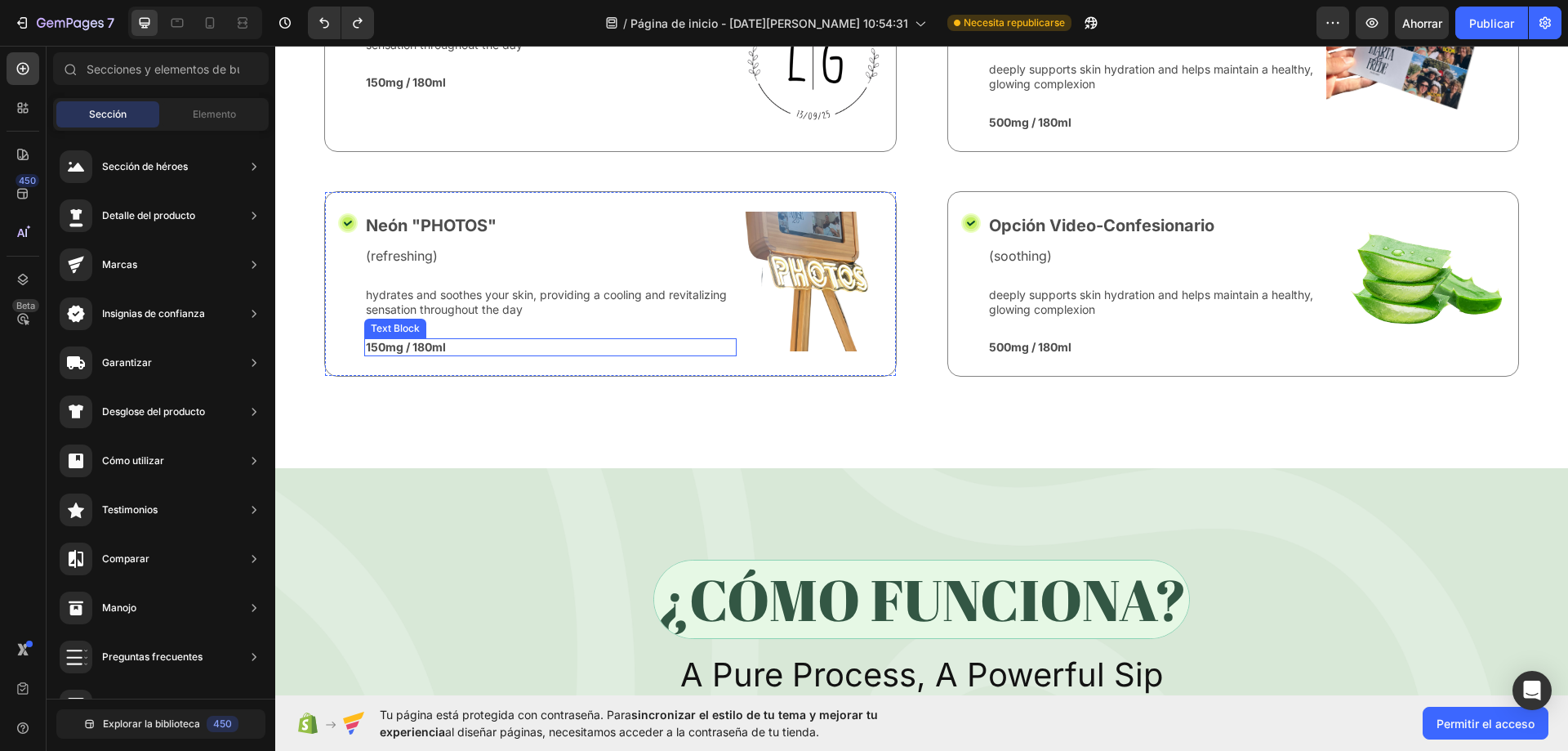
click at [653, 340] on p "150mg / 180ml" at bounding box center [550, 347] width 369 height 15
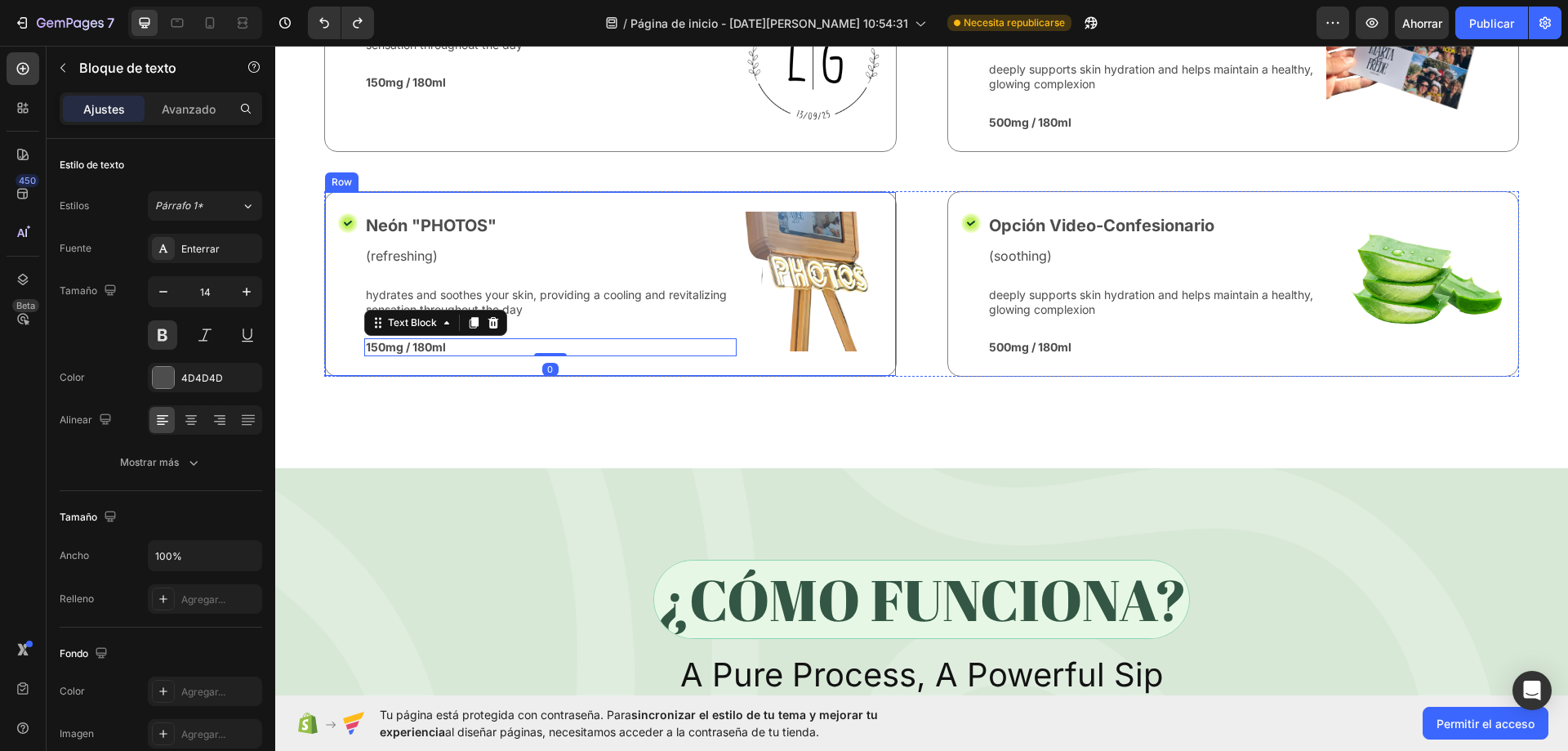
click at [805, 358] on div "Icon Neón "PHOTOS" Text Block (refreshing) Text Block hydrates and soothes your…" at bounding box center [610, 283] width 572 height 186
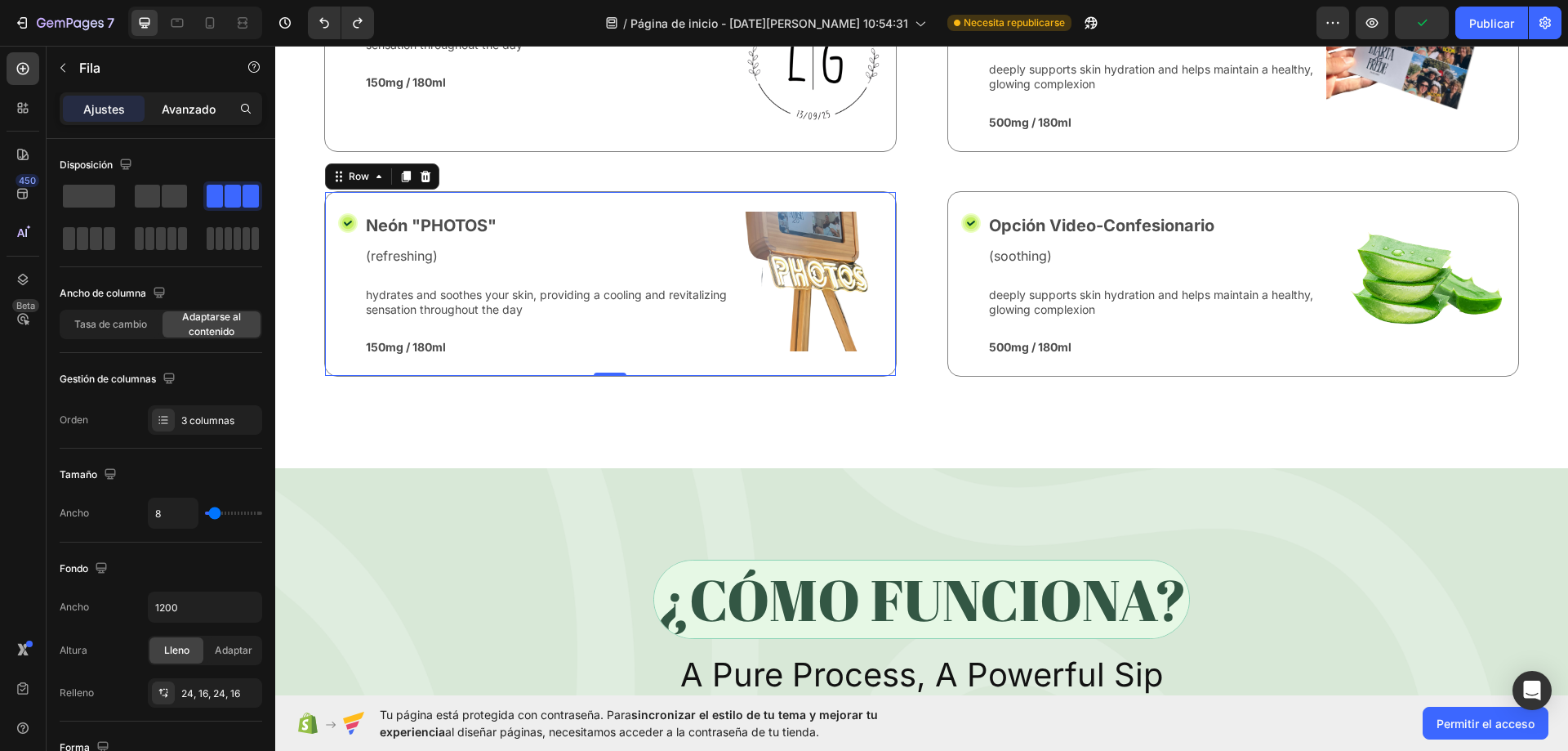
click at [177, 111] on font "Avanzado" at bounding box center [188, 109] width 54 height 14
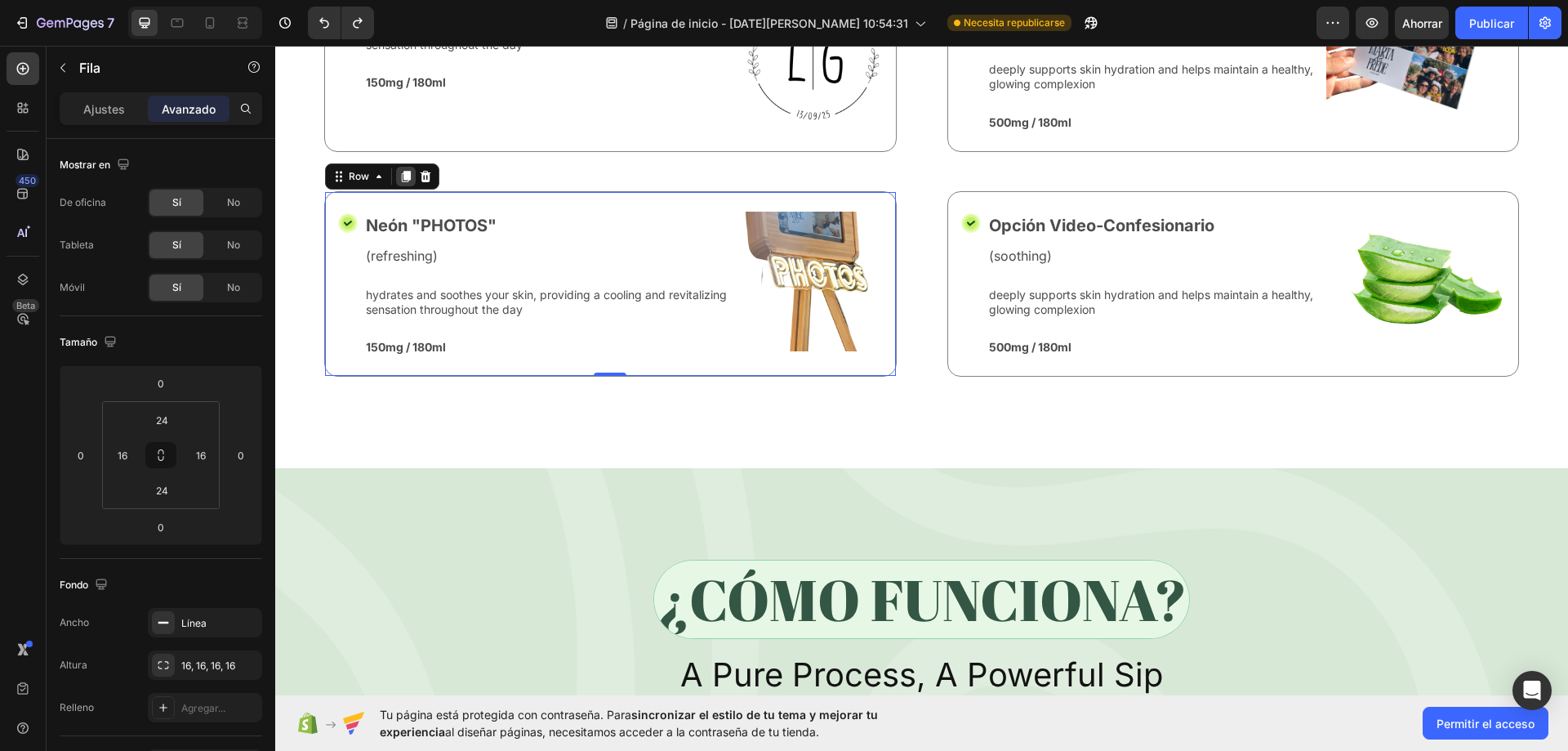
click at [404, 170] on icon at bounding box center [406, 176] width 9 height 12
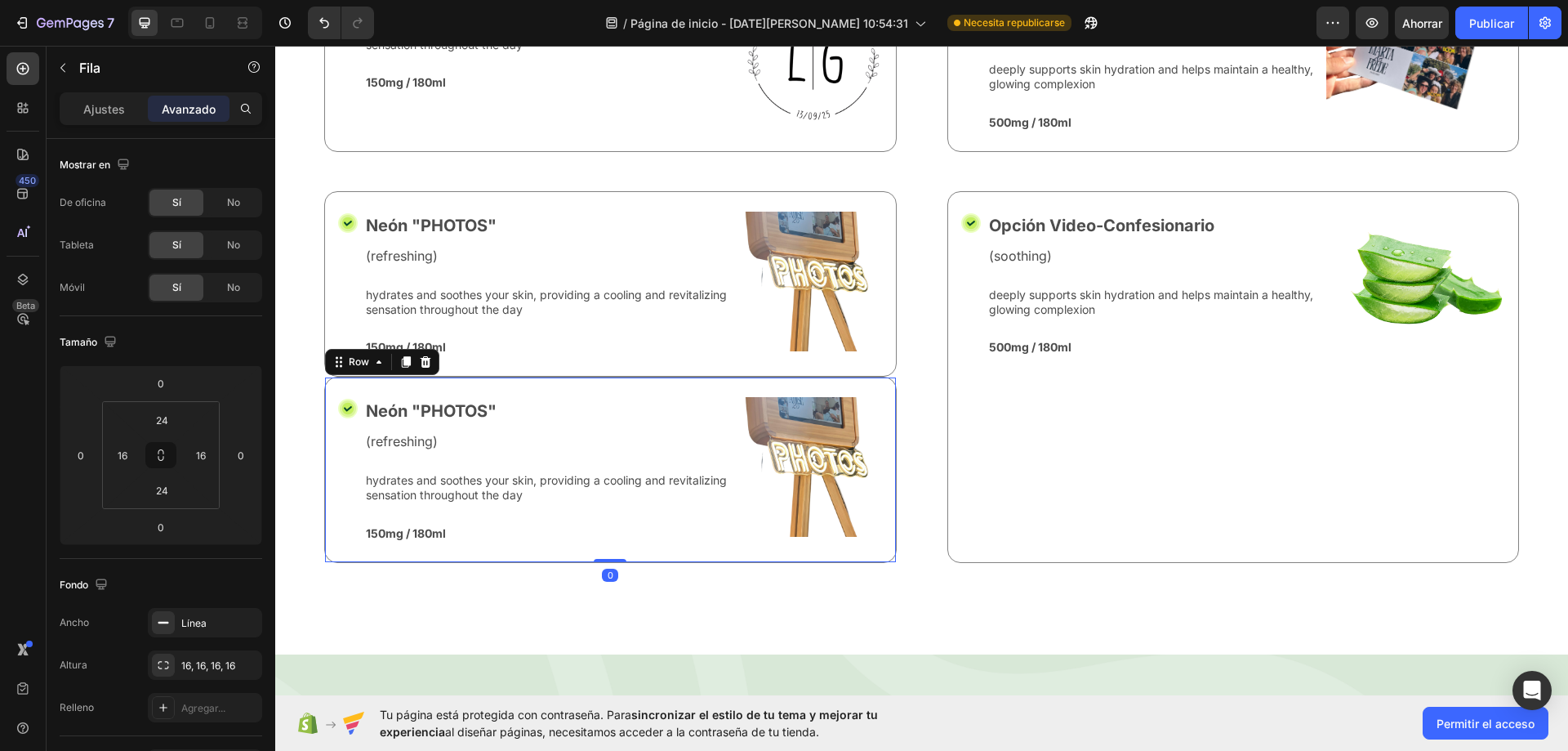
click at [562, 386] on div "Icon Neón "PHOTOS" Text Block (refreshing) Text Block hydrates and soothes your…" at bounding box center [610, 469] width 572 height 186
click at [175, 385] on input "0" at bounding box center [161, 383] width 33 height 25
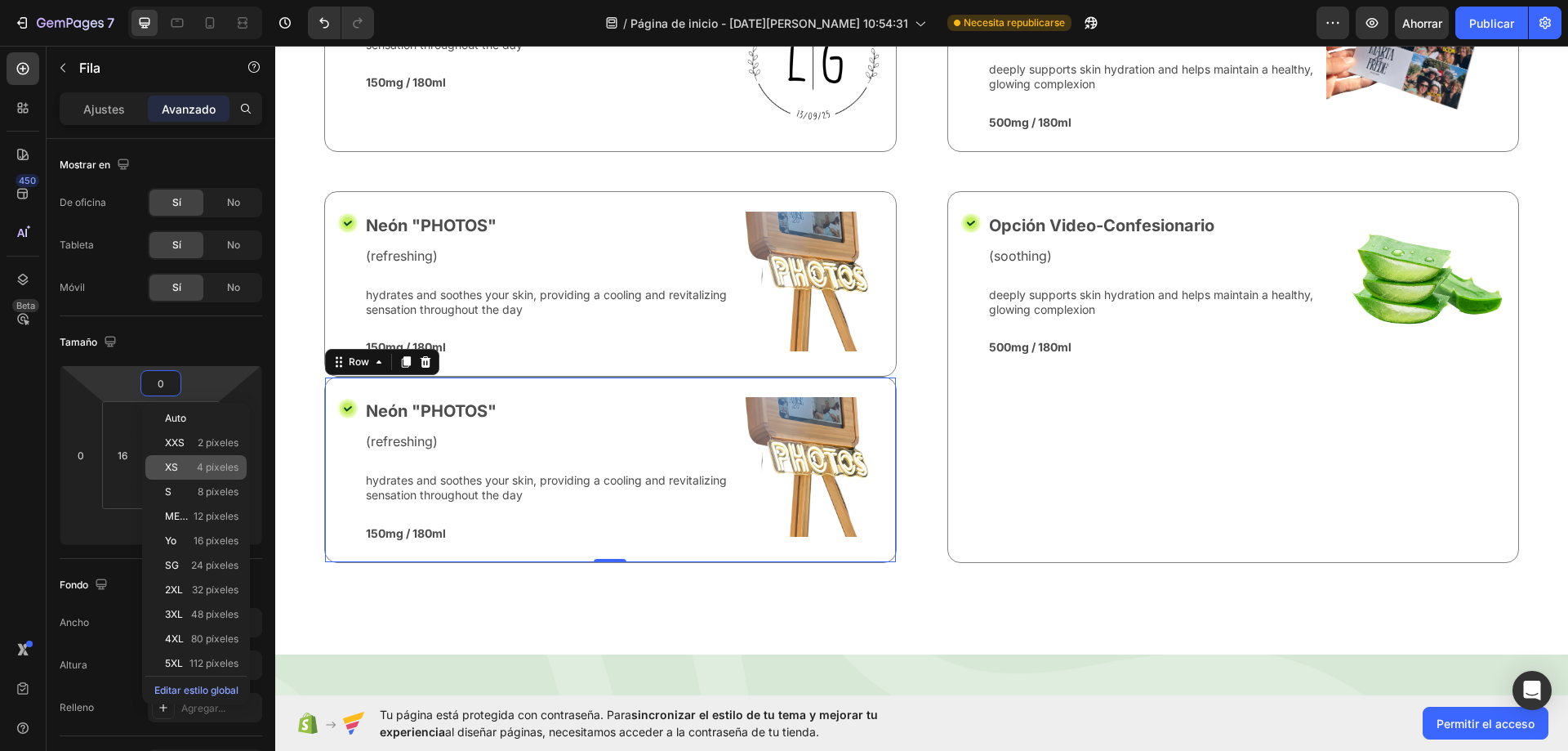
click at [196, 456] on div "XS 4 píxeles" at bounding box center [196, 468] width 101 height 25
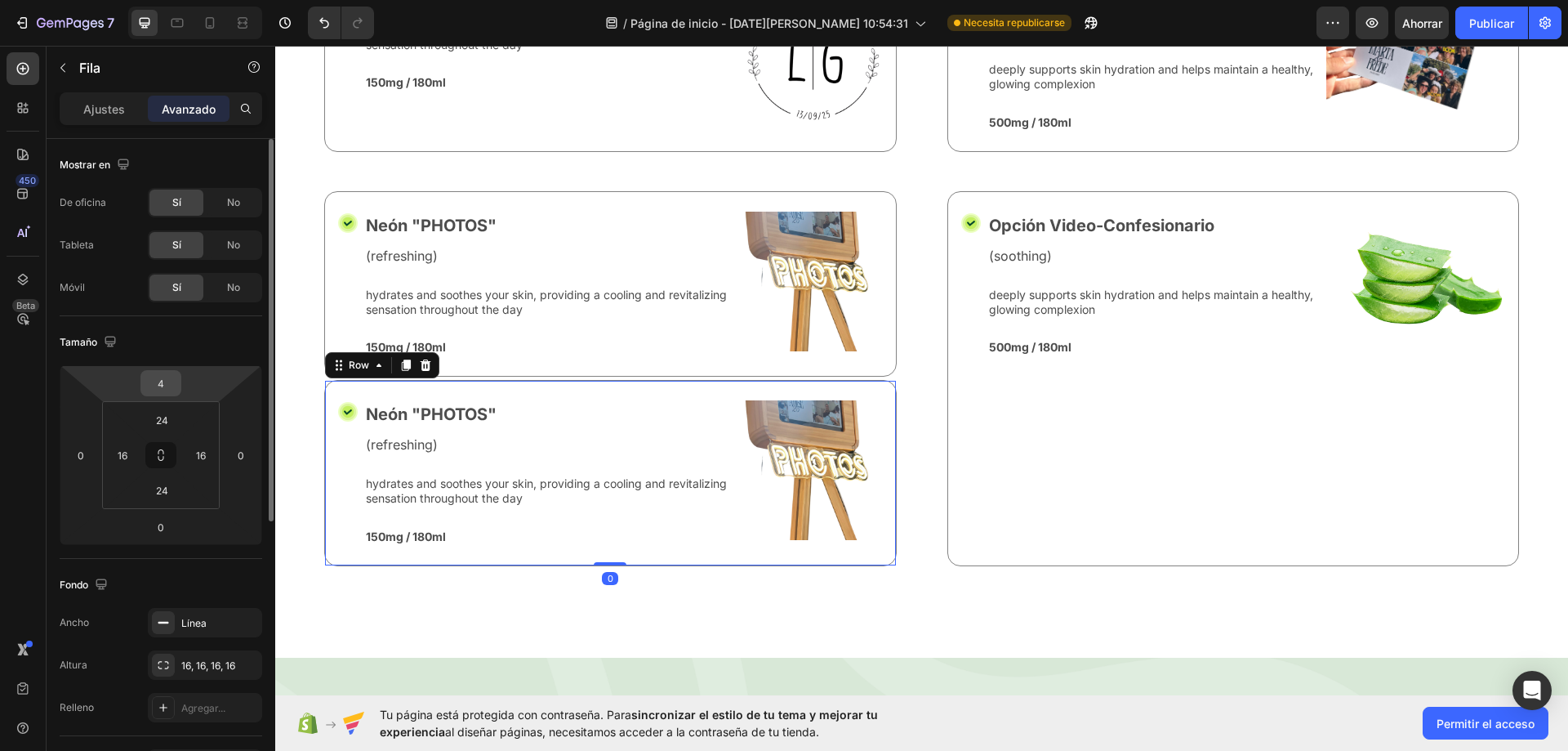
click at [163, 395] on div "4" at bounding box center [161, 383] width 41 height 26
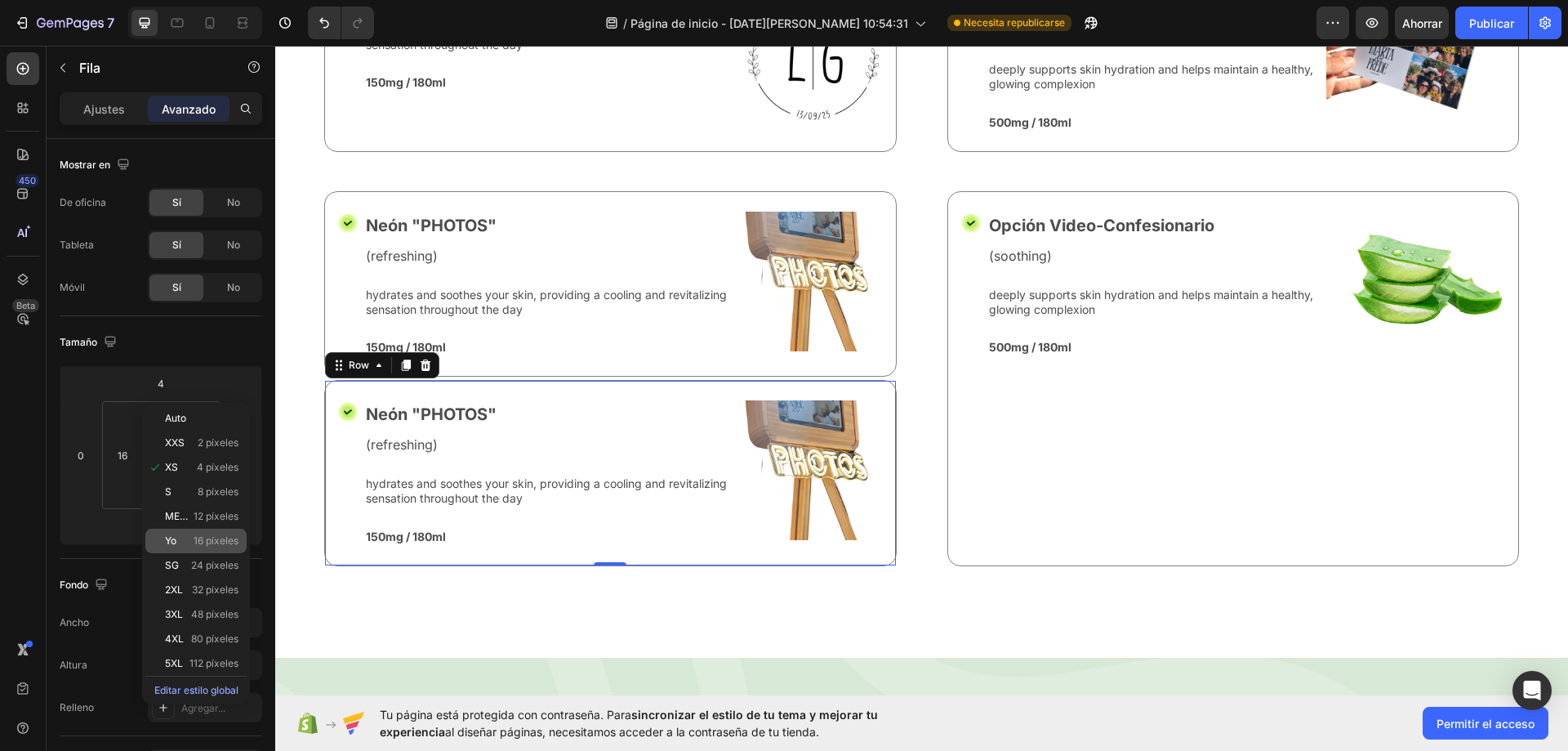
click at [201, 534] on div "Yo 16 píxeles" at bounding box center [196, 541] width 101 height 25
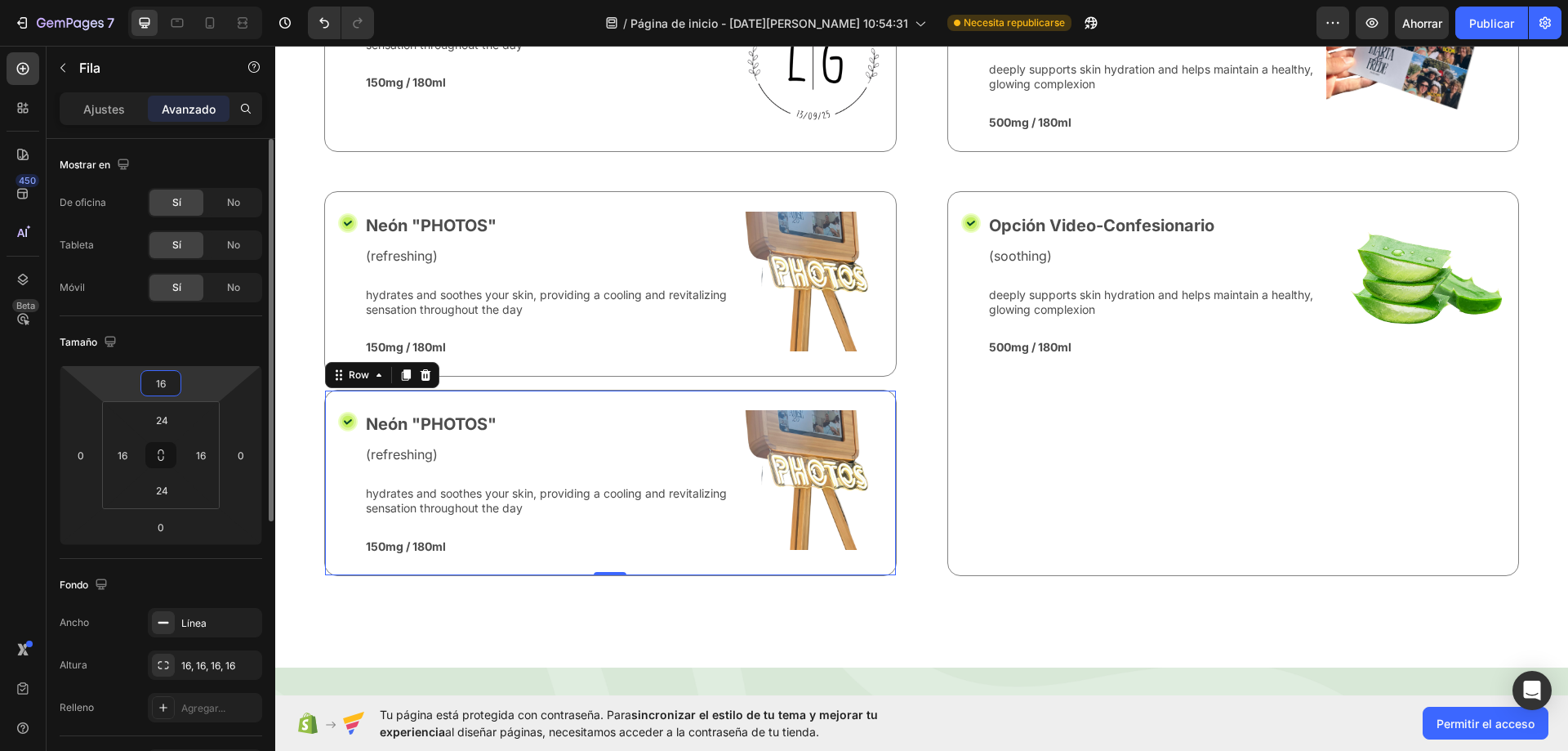
click at [176, 383] on input "16" at bounding box center [161, 383] width 33 height 25
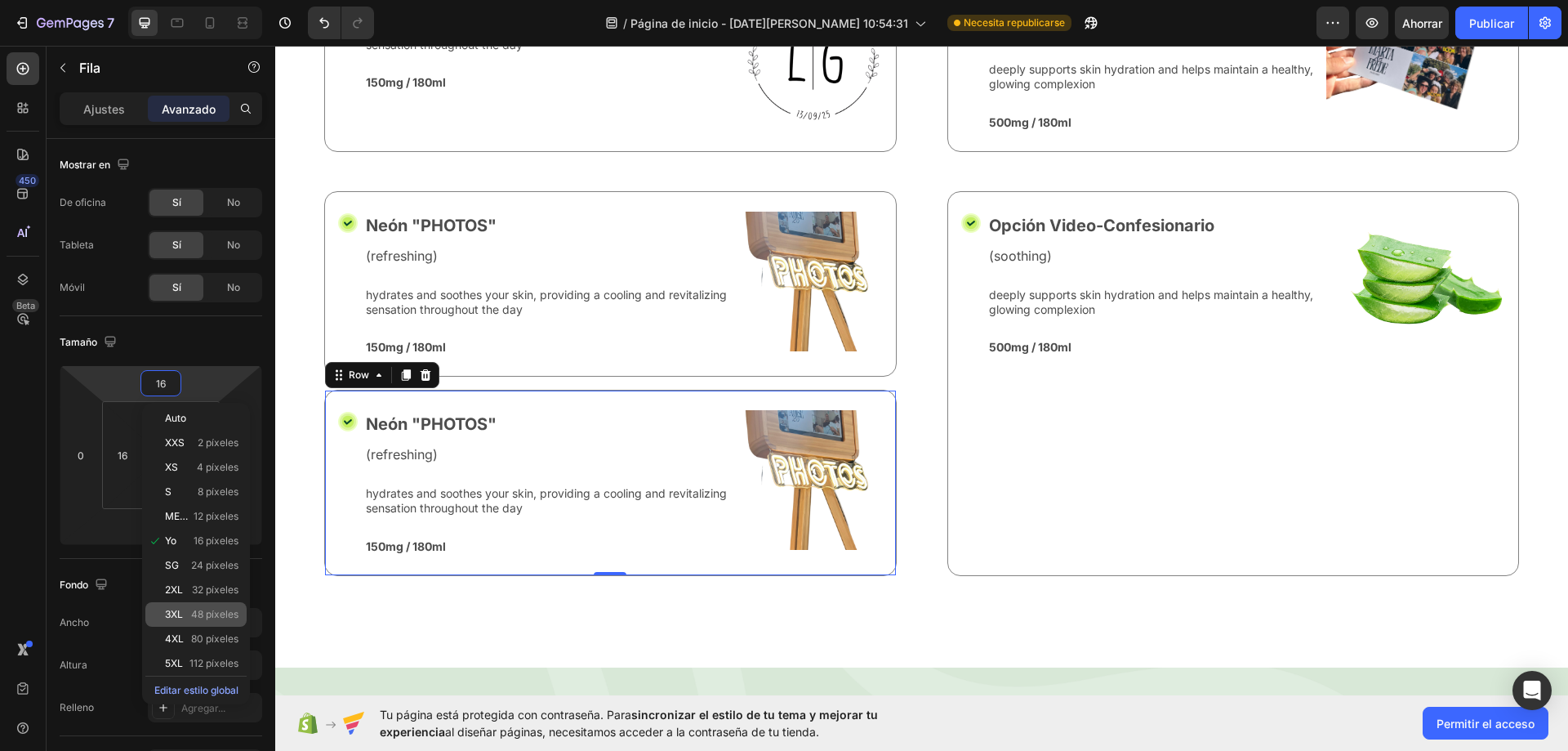
click at [195, 609] on font "48 píxeles" at bounding box center [214, 614] width 47 height 12
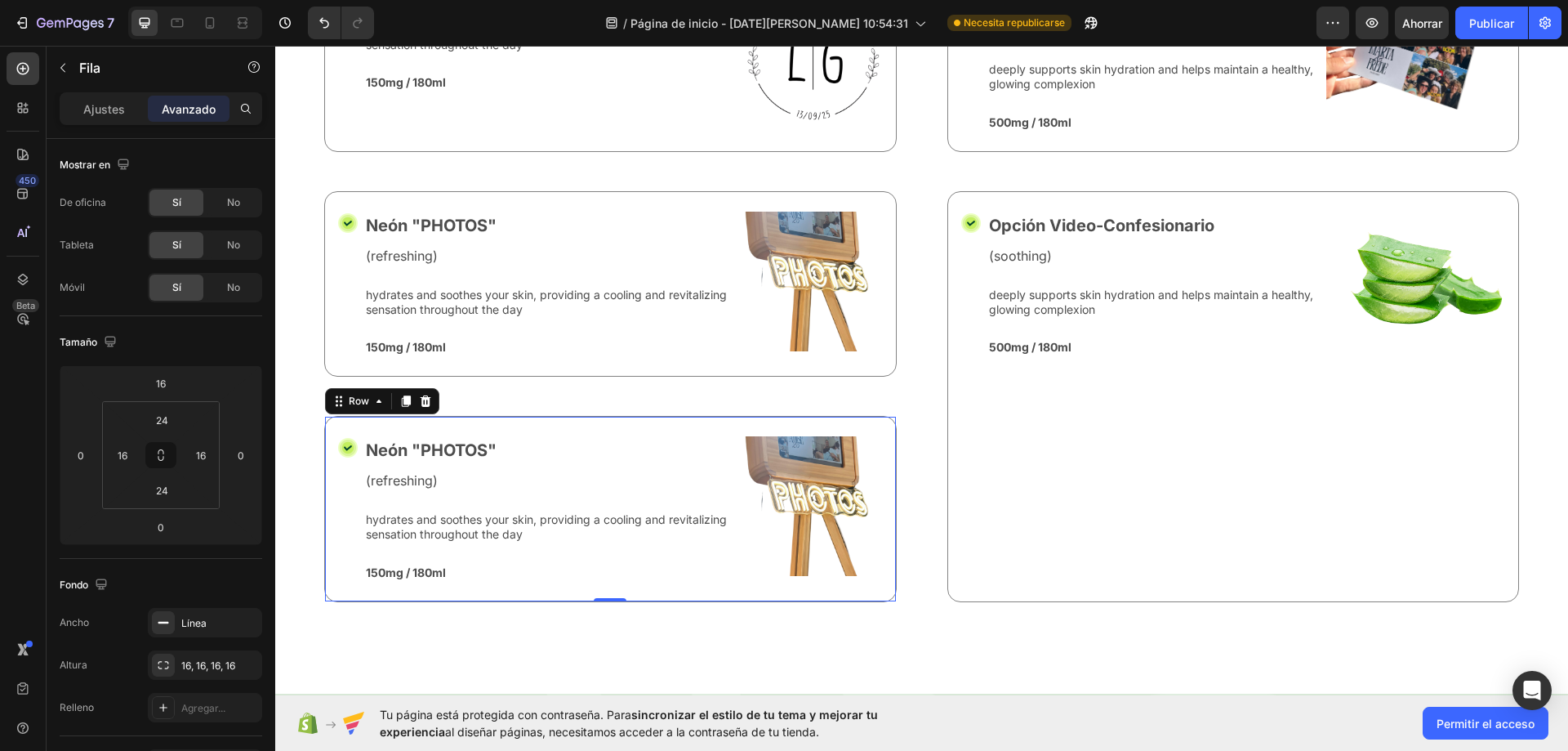
type input "48"
click at [441, 439] on p "Neón "PHOTOS"" at bounding box center [550, 450] width 369 height 25
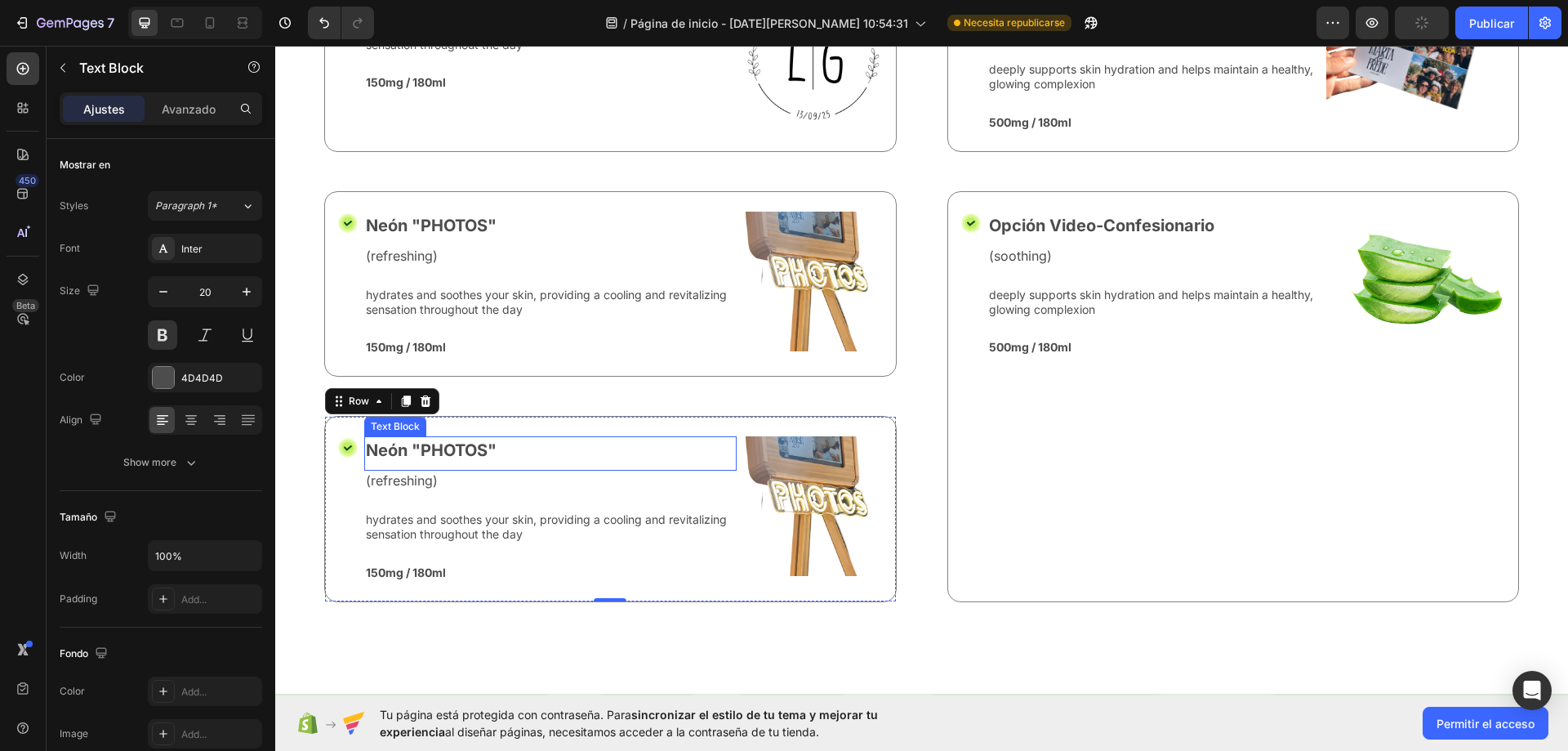
click at [439, 440] on p "Neón "PHOTOS"" at bounding box center [550, 450] width 369 height 25
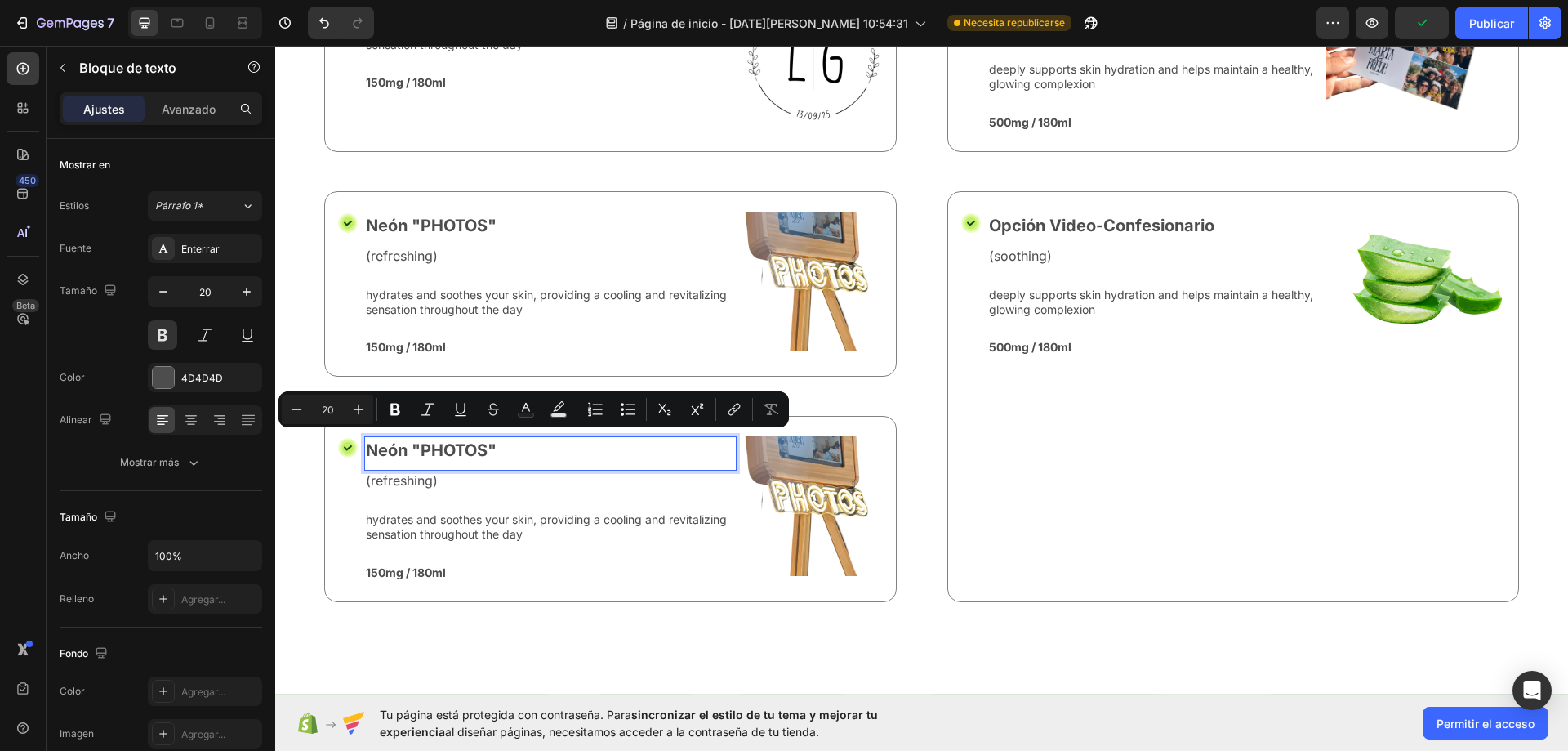
click at [496, 443] on p "Neón "PHOTOS"" at bounding box center [550, 450] width 369 height 25
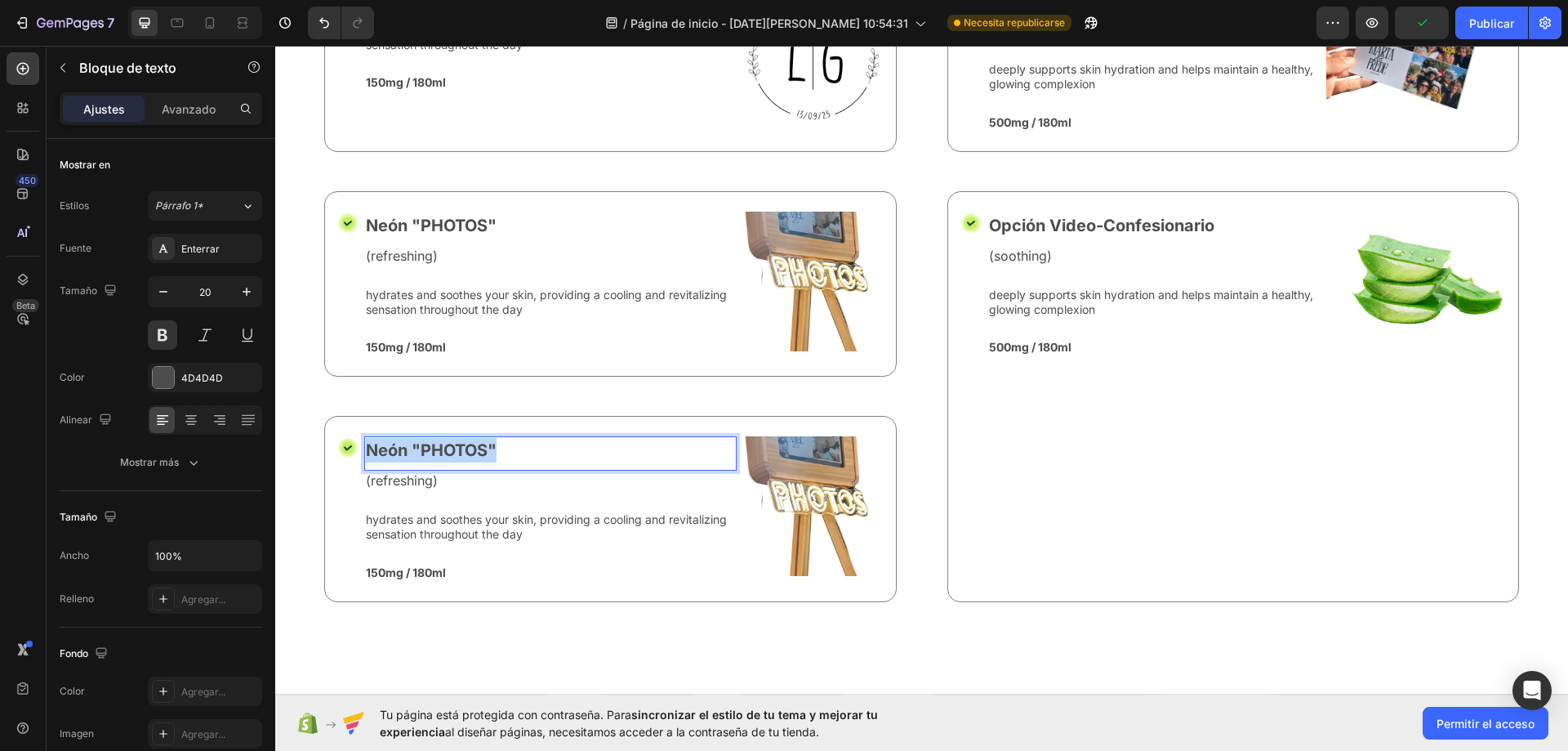
drag, startPoint x: 504, startPoint y: 447, endPoint x: 368, endPoint y: 448, distance: 136.0
click at [368, 448] on p "Neón "PHOTOS"" at bounding box center [550, 450] width 369 height 25
click at [777, 494] on img at bounding box center [812, 505] width 139 height 139
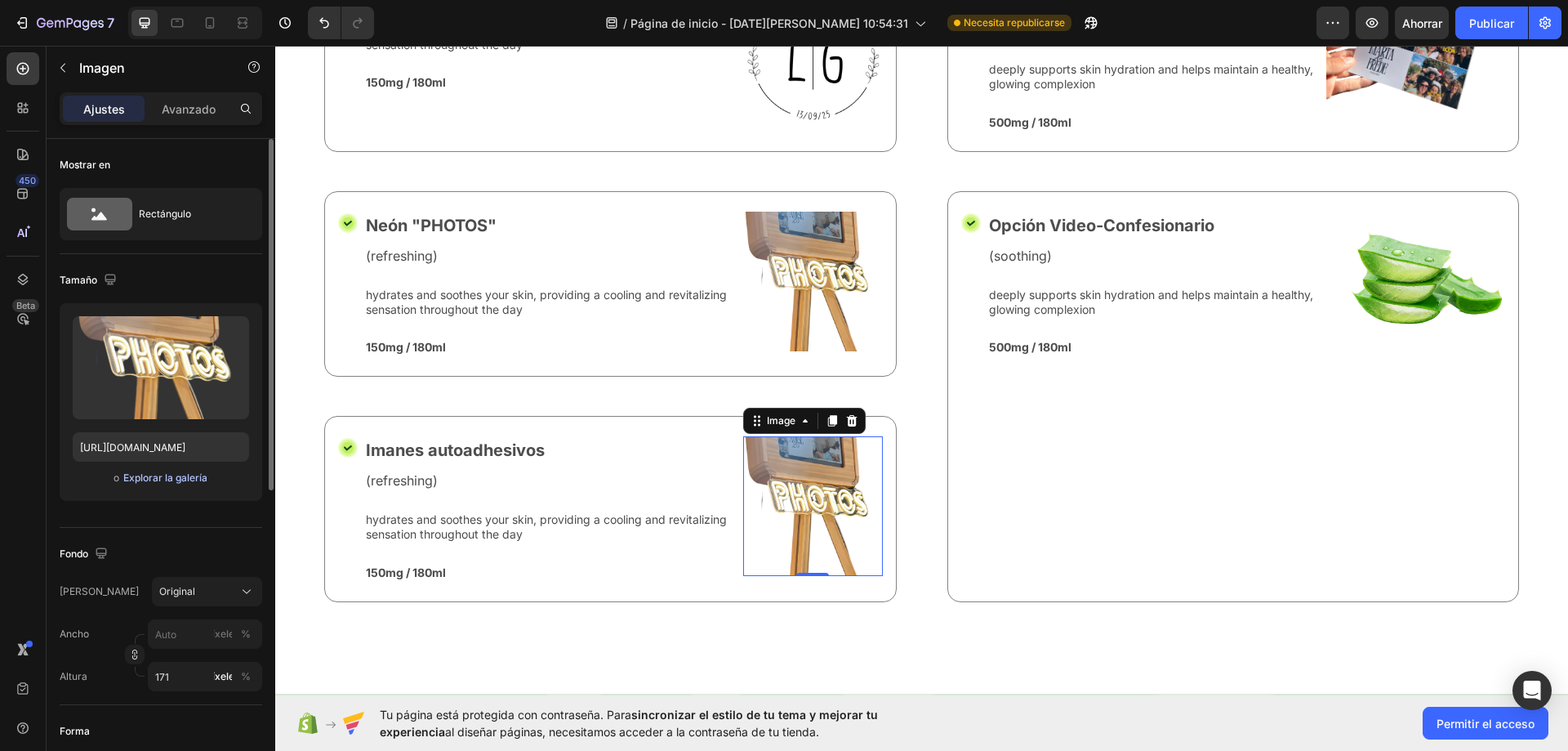
click at [156, 478] on font "Explorar la galería" at bounding box center [165, 478] width 84 height 12
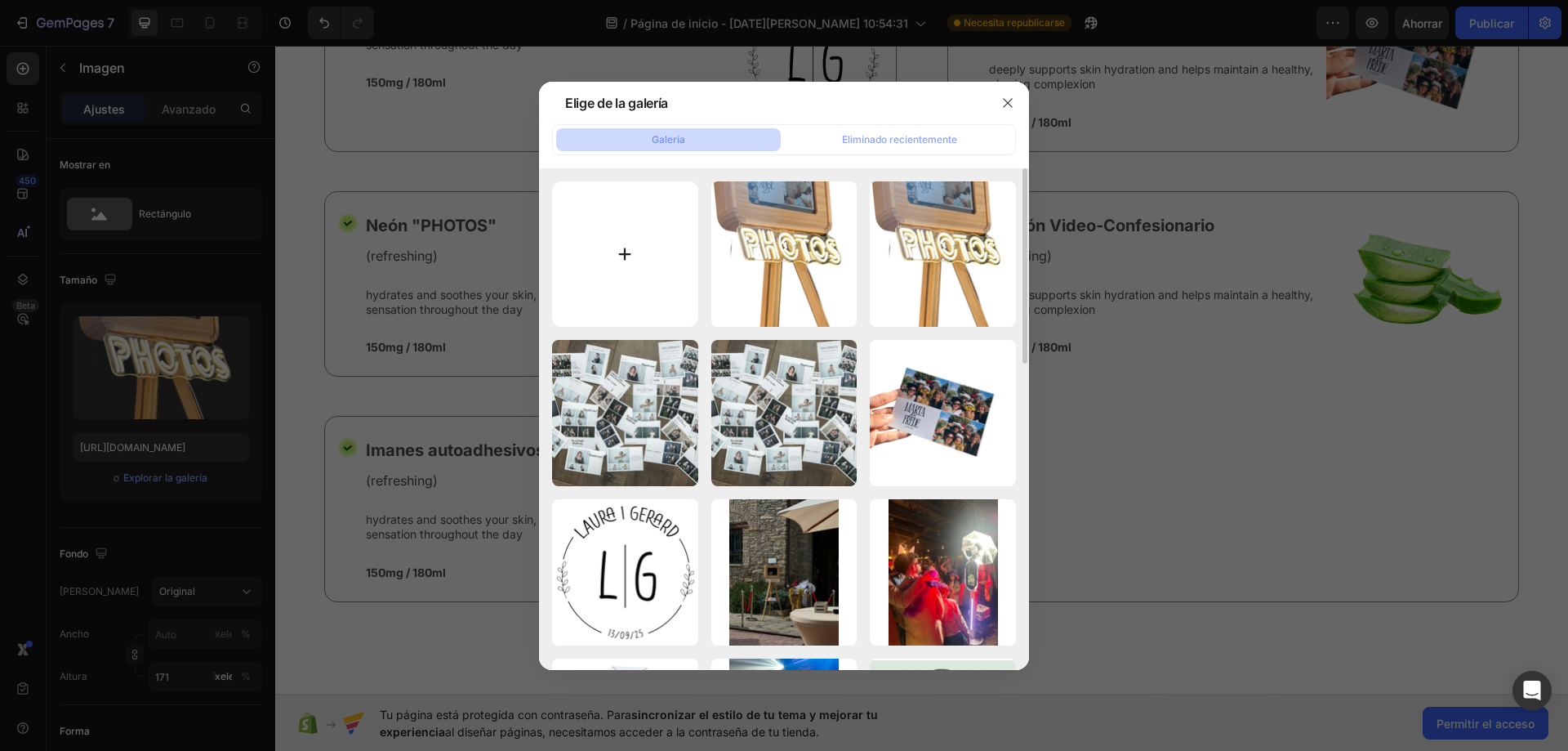
click at [678, 251] on input "file" at bounding box center [625, 254] width 146 height 146
type input "C:\fakepath\Diseño sin título (3).png"
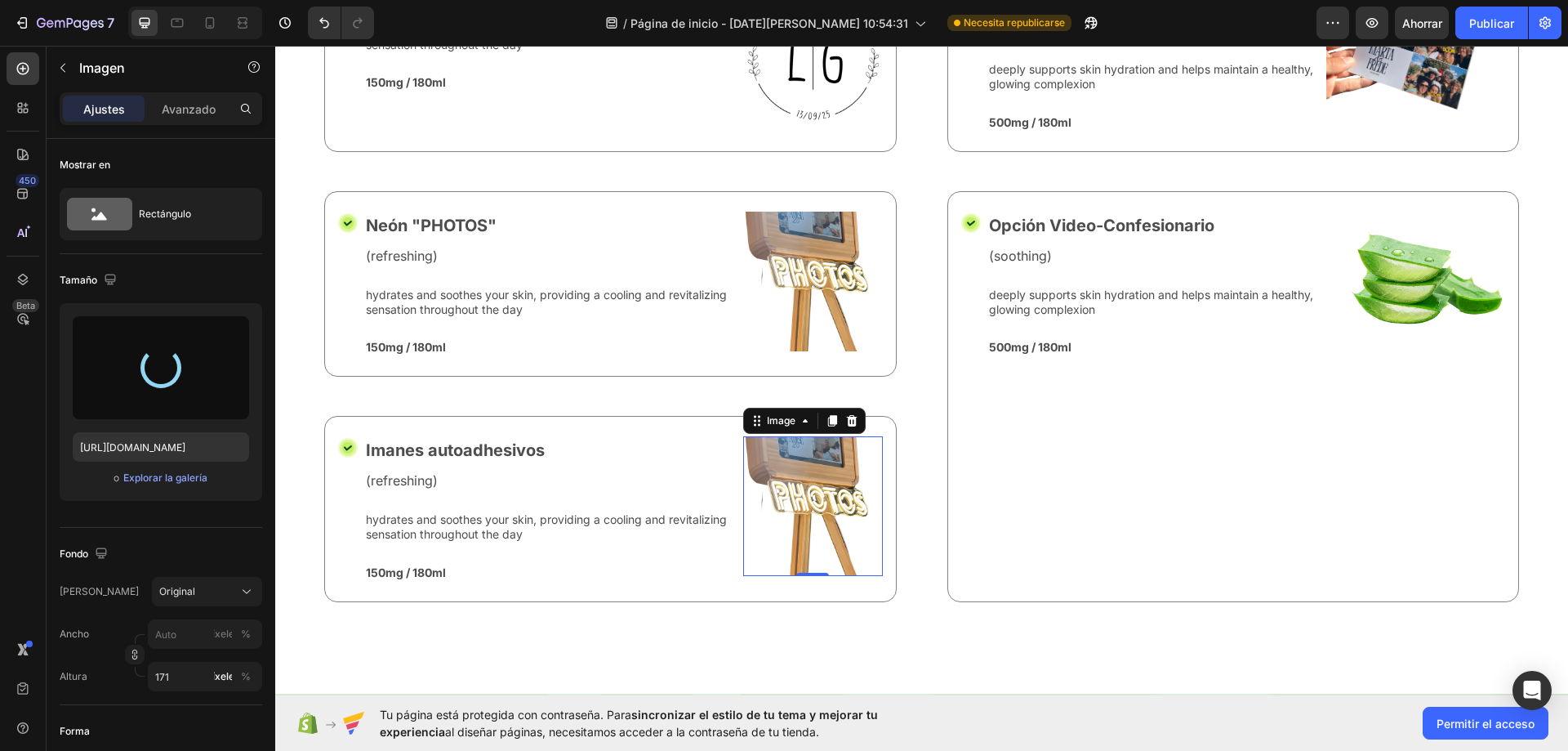
type input "https://cdn.shopify.com/s/files/1/0935/7338/2527/files/gempages_580163860858667…"
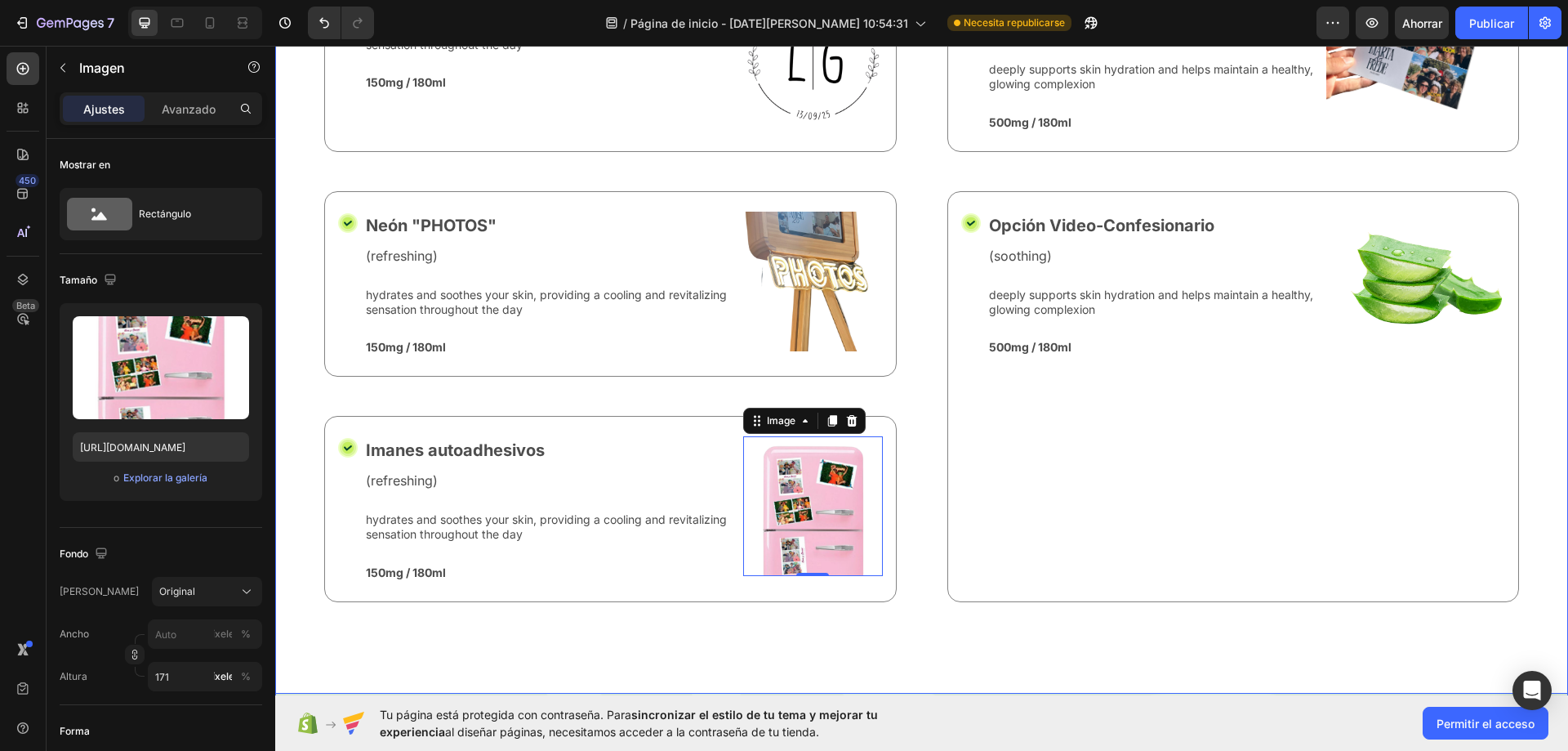
click at [980, 621] on div "Nature’s Best in Balance Text Block Row Te damos todo lo que necesitas Heading …" at bounding box center [921, 154] width 1293 height 1080
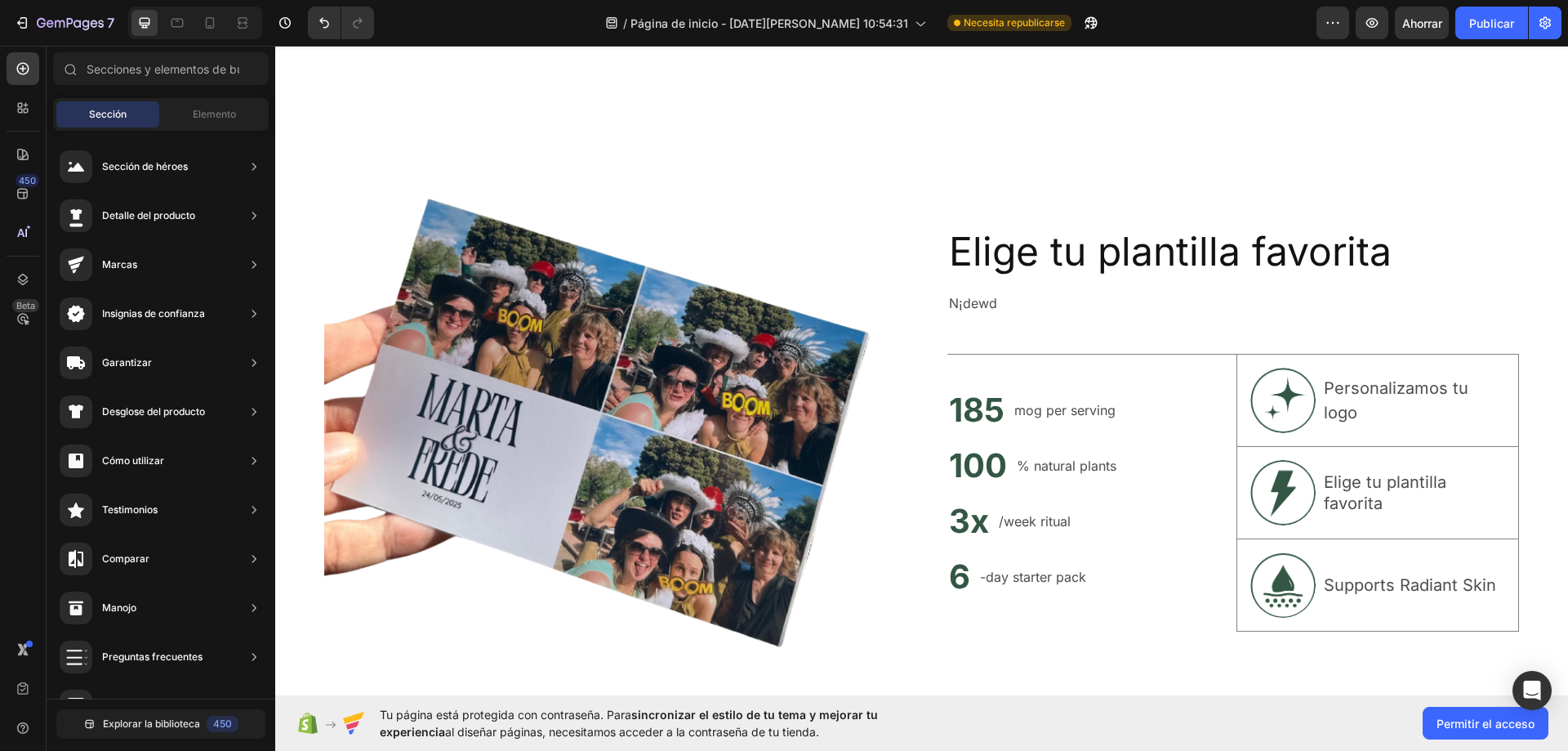
scroll to position [5594, 0]
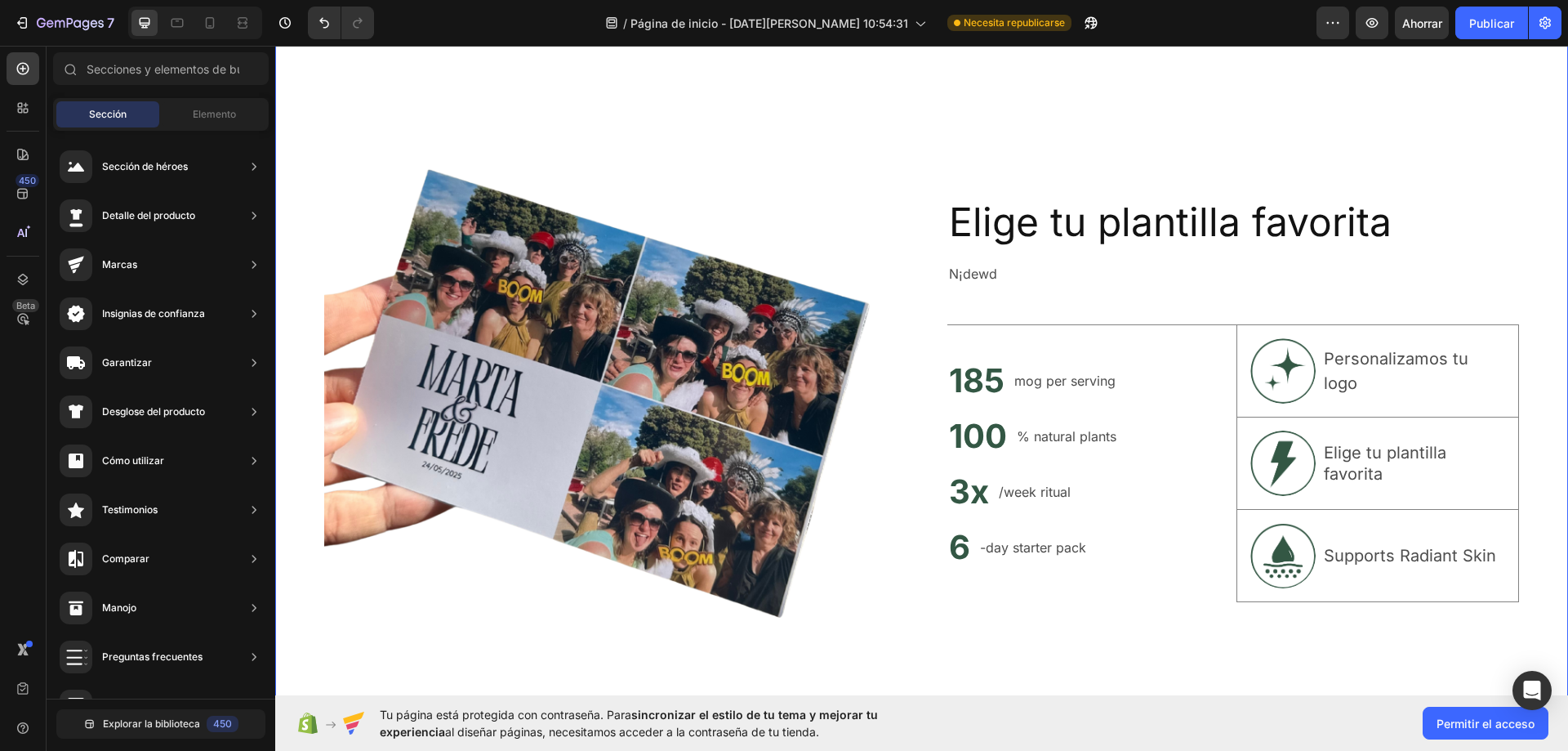
click at [1413, 147] on div "Elige tu plantilla favorita Heading N¡dewd Text Block 185 Heading mog per servi…" at bounding box center [1233, 399] width 572 height 573
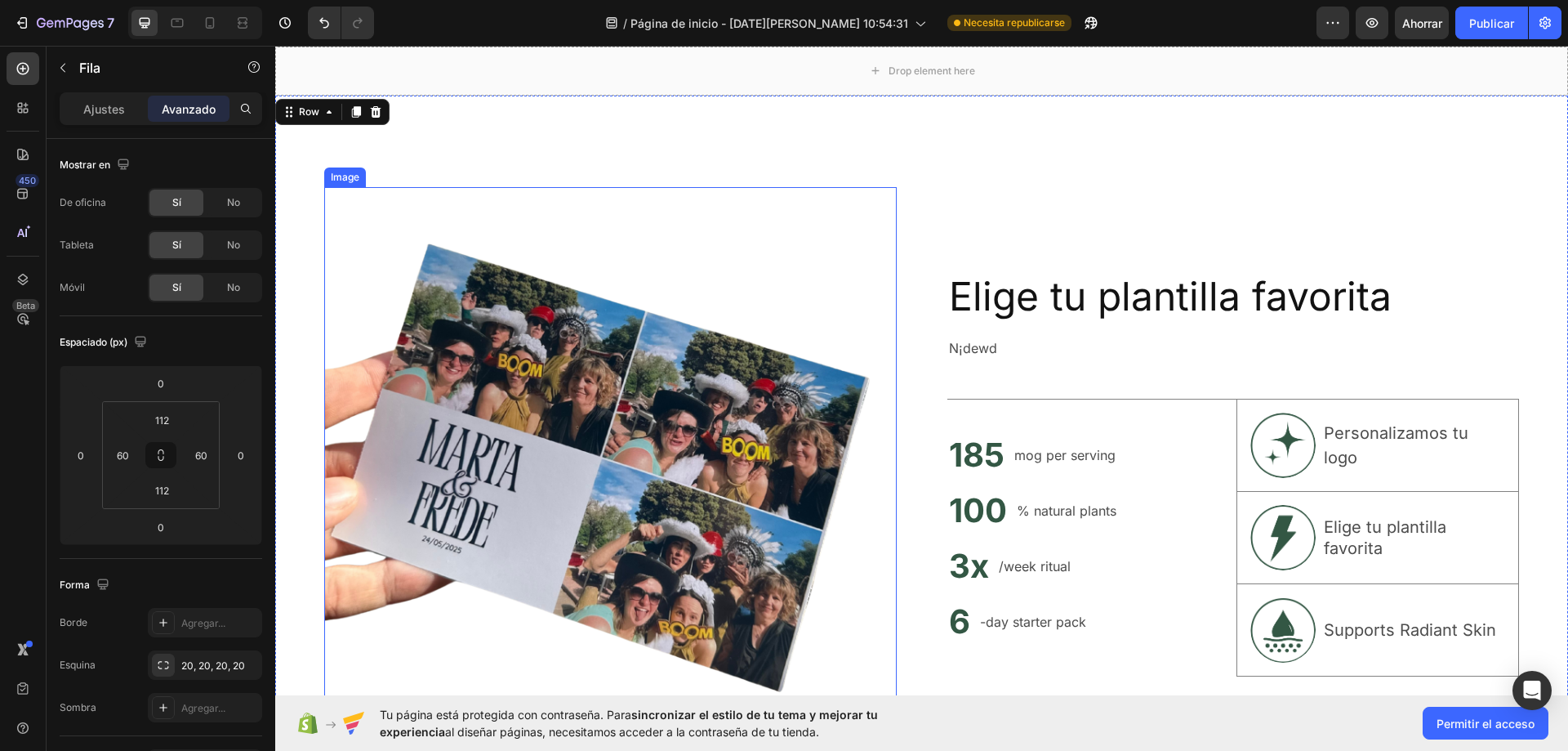
scroll to position [5431, 0]
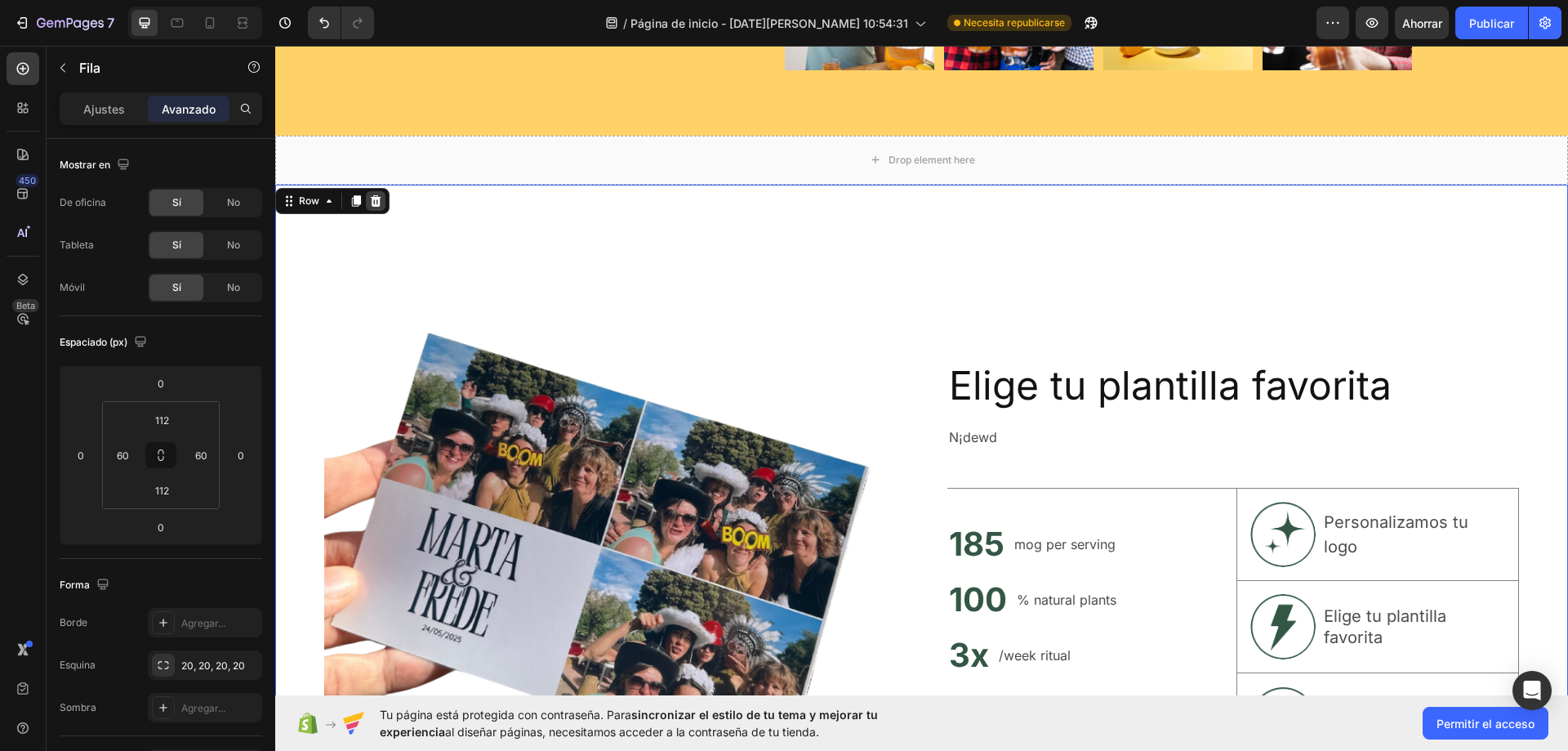
click at [374, 198] on icon at bounding box center [376, 200] width 11 height 12
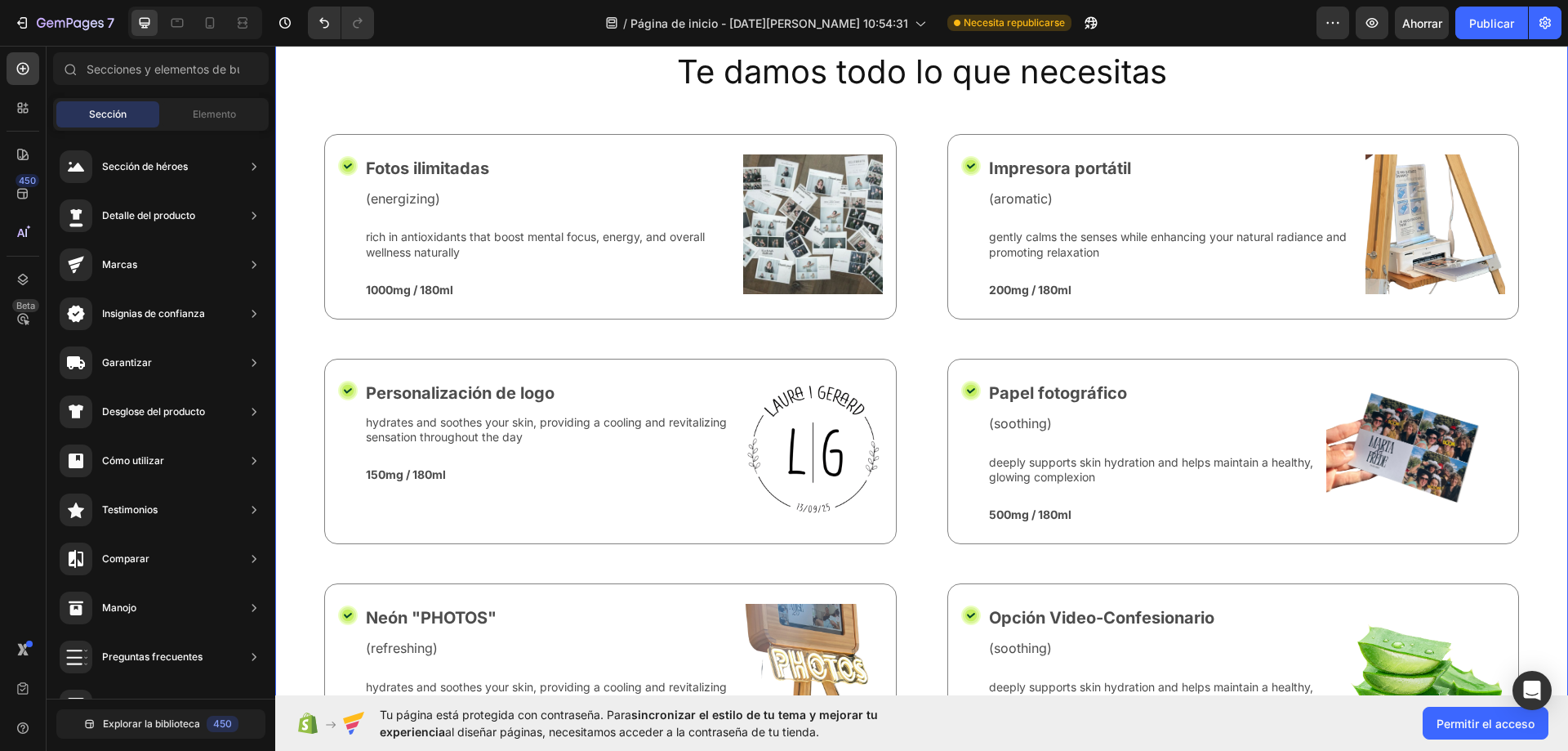
scroll to position [5513, 0]
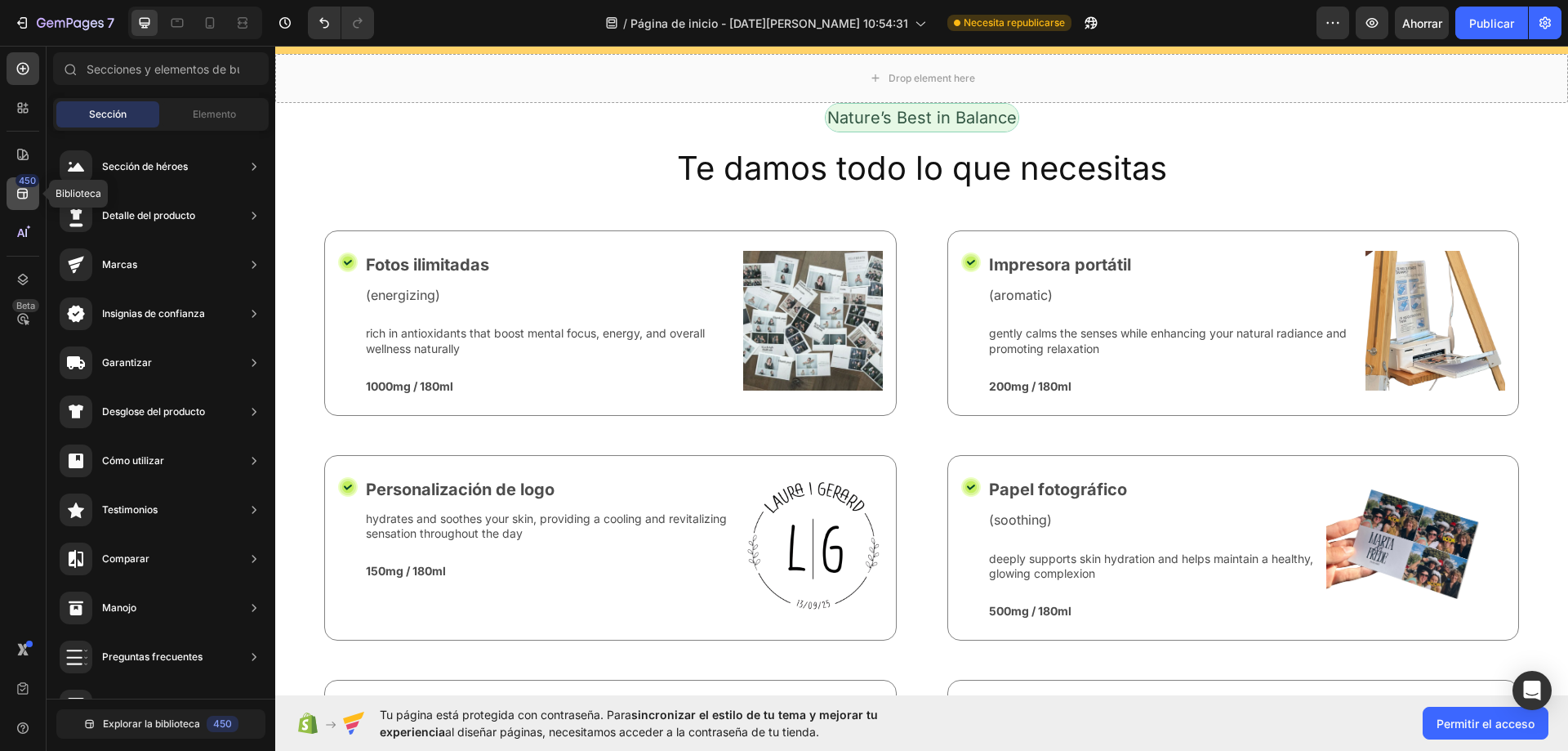
click at [23, 196] on icon at bounding box center [23, 194] width 16 height 16
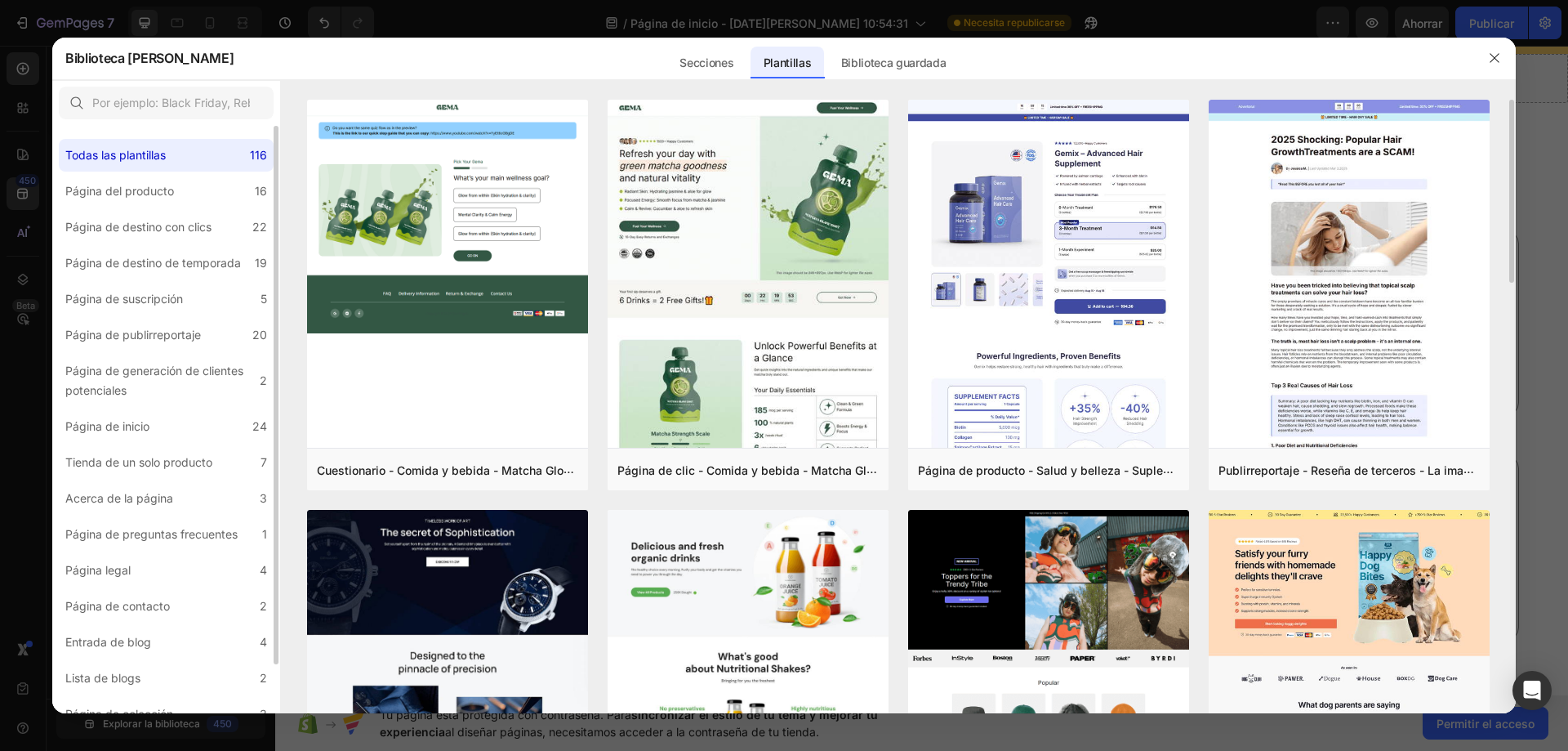
scroll to position [490, 0]
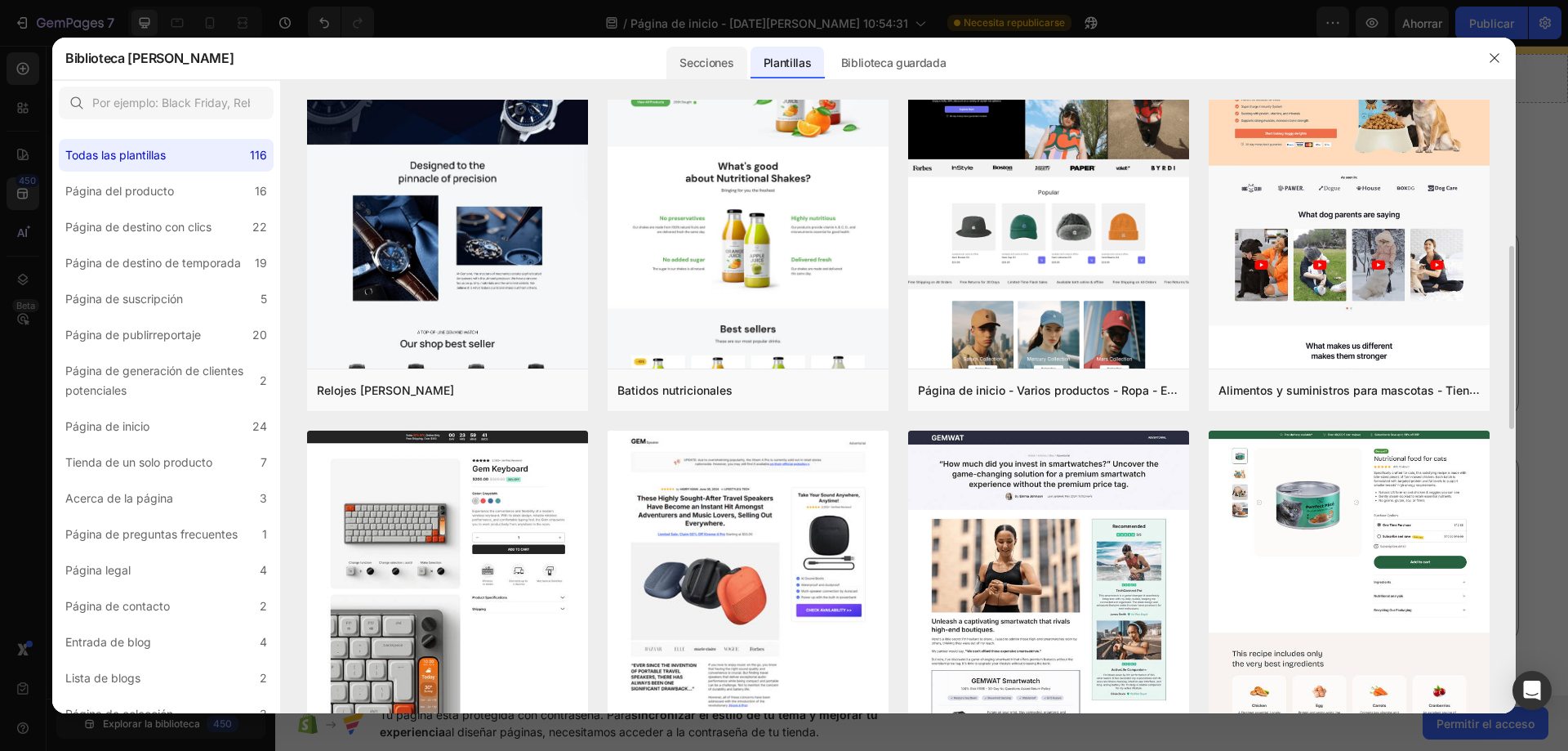
click at [716, 62] on div "Secciones" at bounding box center [706, 62] width 80 height 33
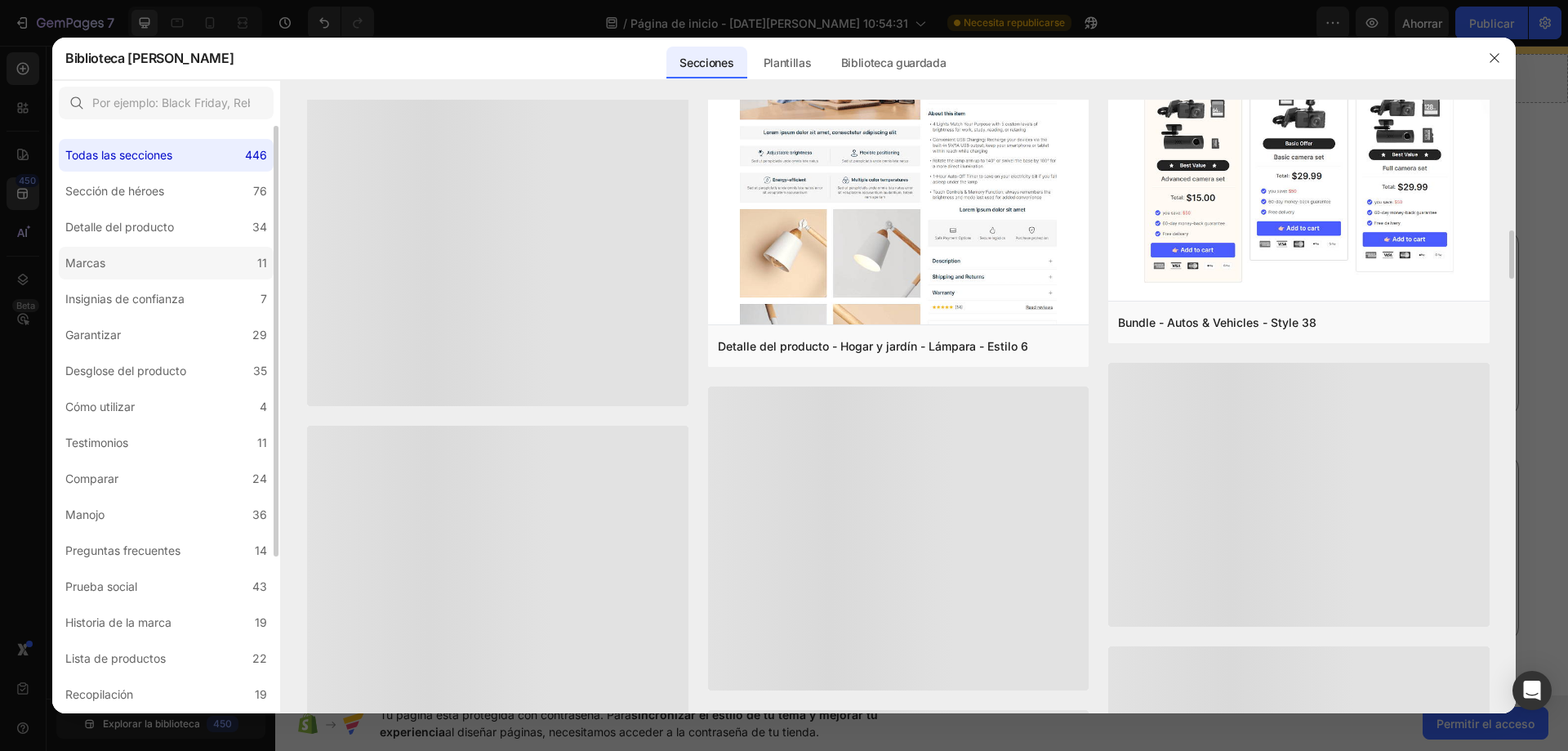
scroll to position [5752, 0]
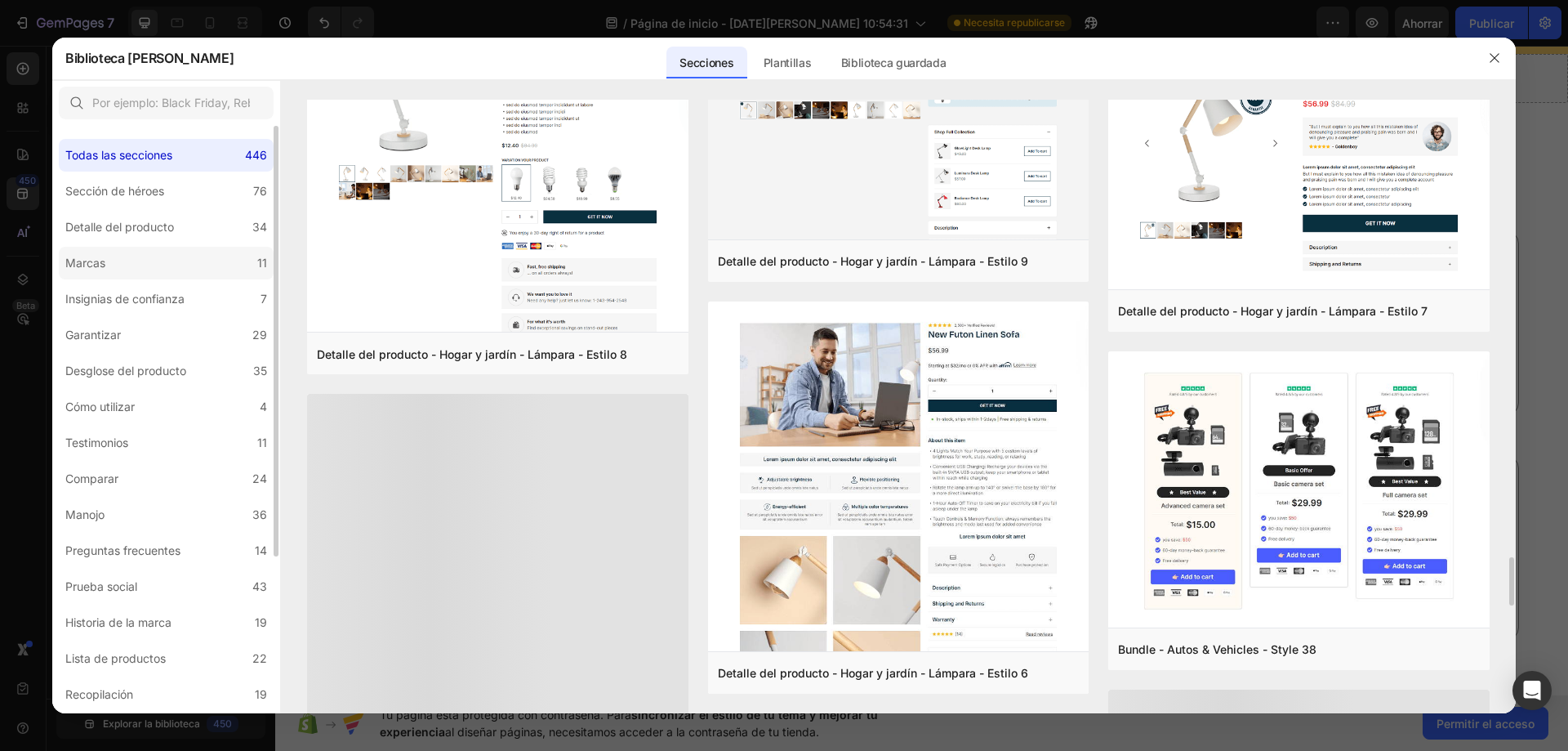
click at [162, 268] on label "Marcas 11" at bounding box center [166, 263] width 215 height 33
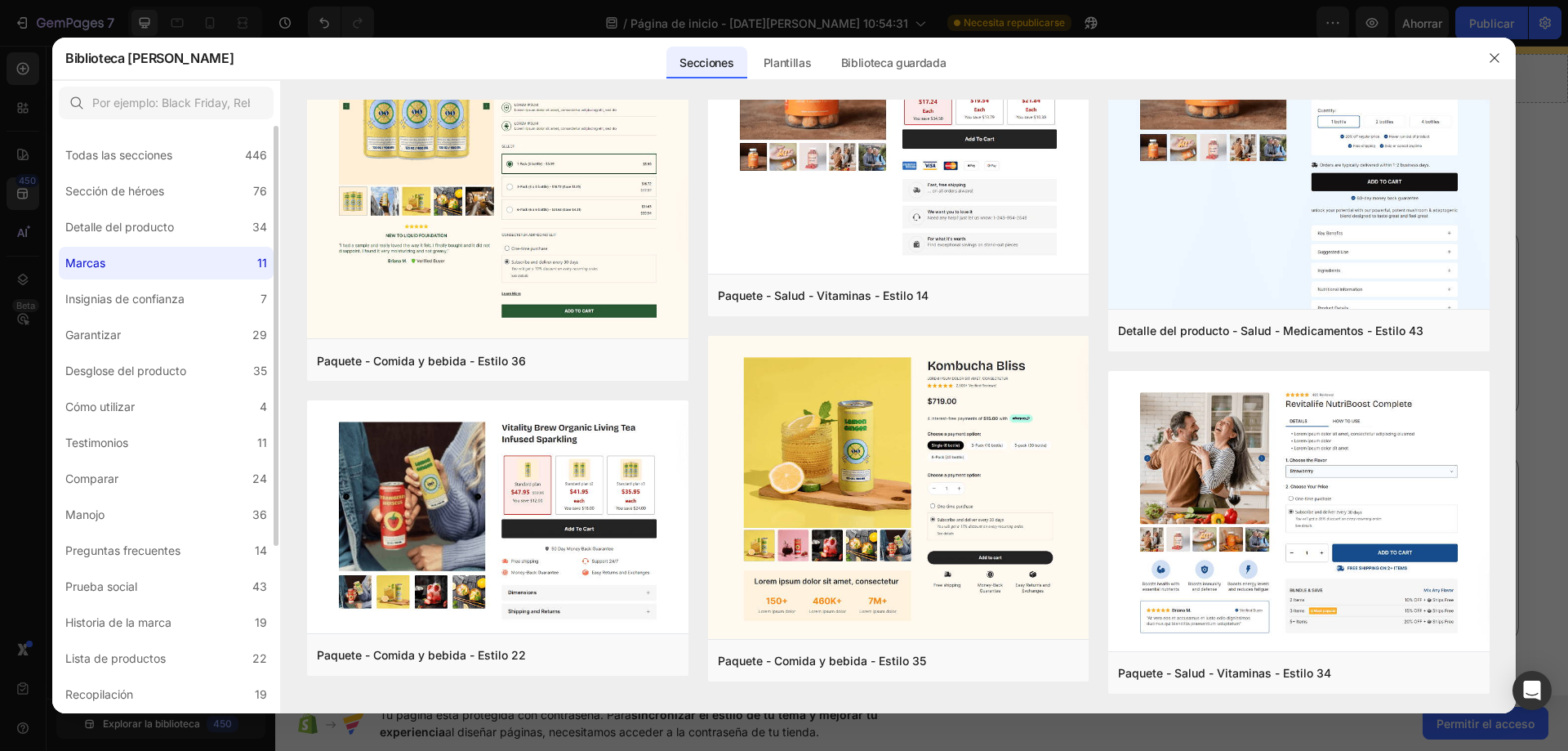
scroll to position [0, 0]
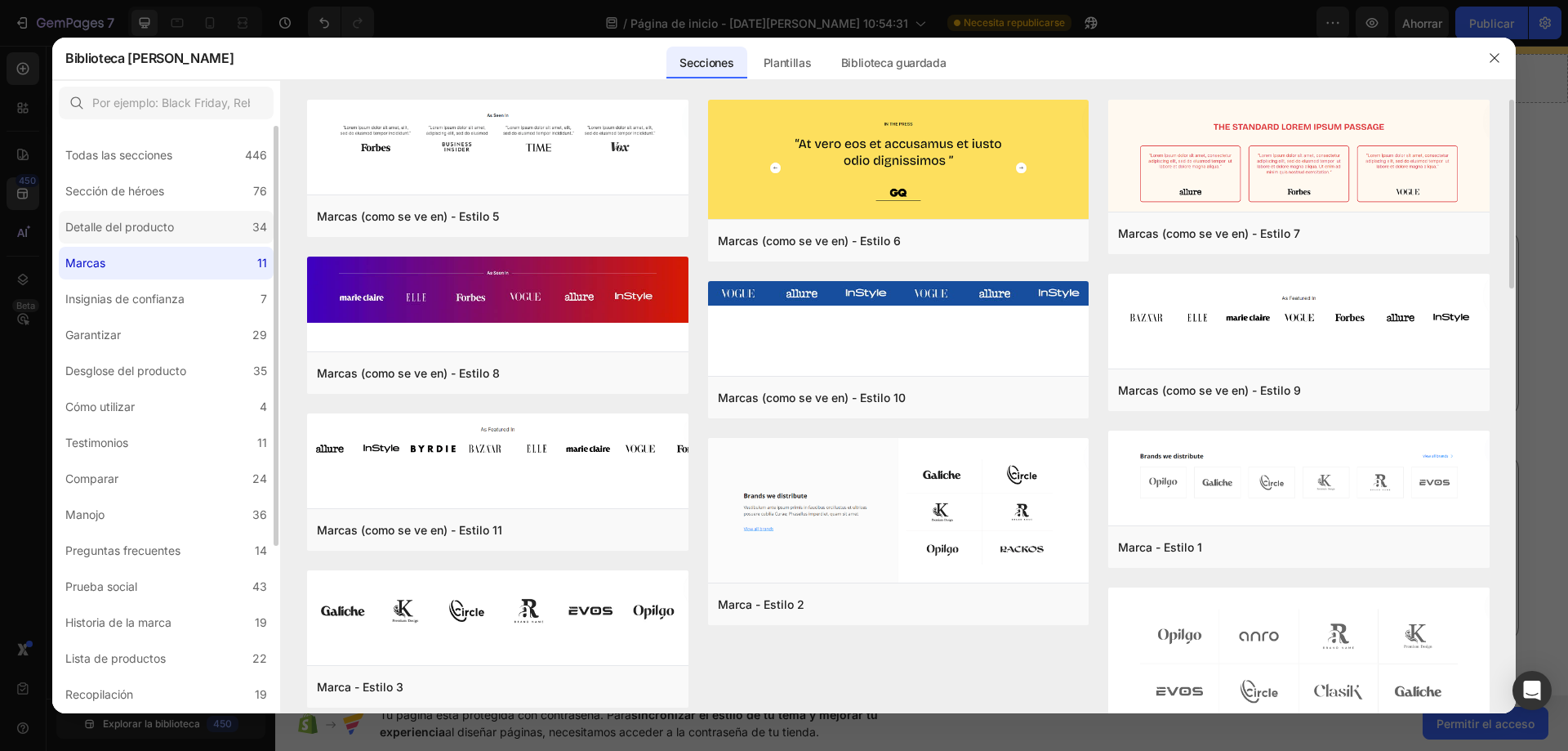
click at [219, 231] on label "Detalle del producto 34" at bounding box center [166, 226] width 215 height 33
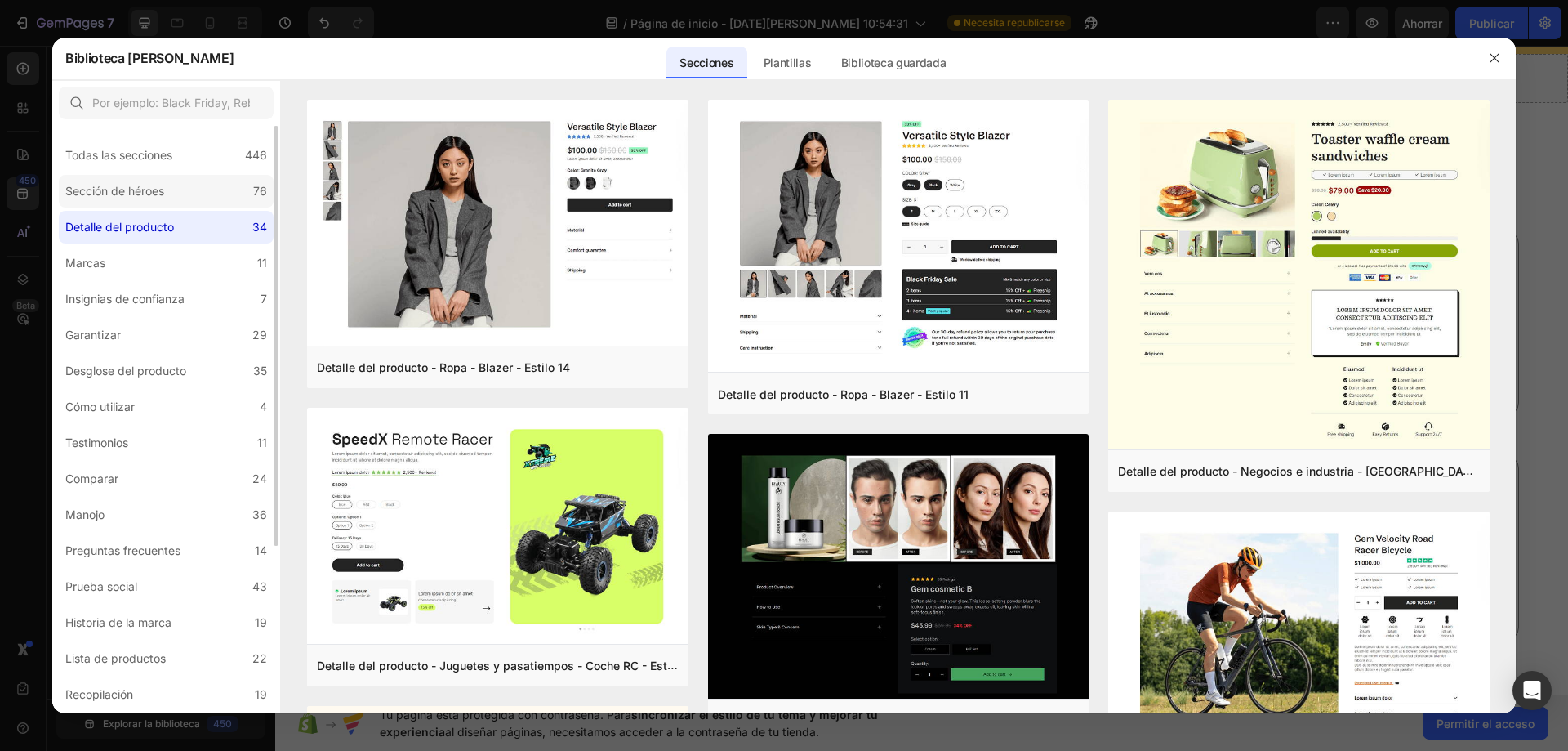
click at [219, 196] on label "Sección de héroes 76" at bounding box center [166, 191] width 215 height 33
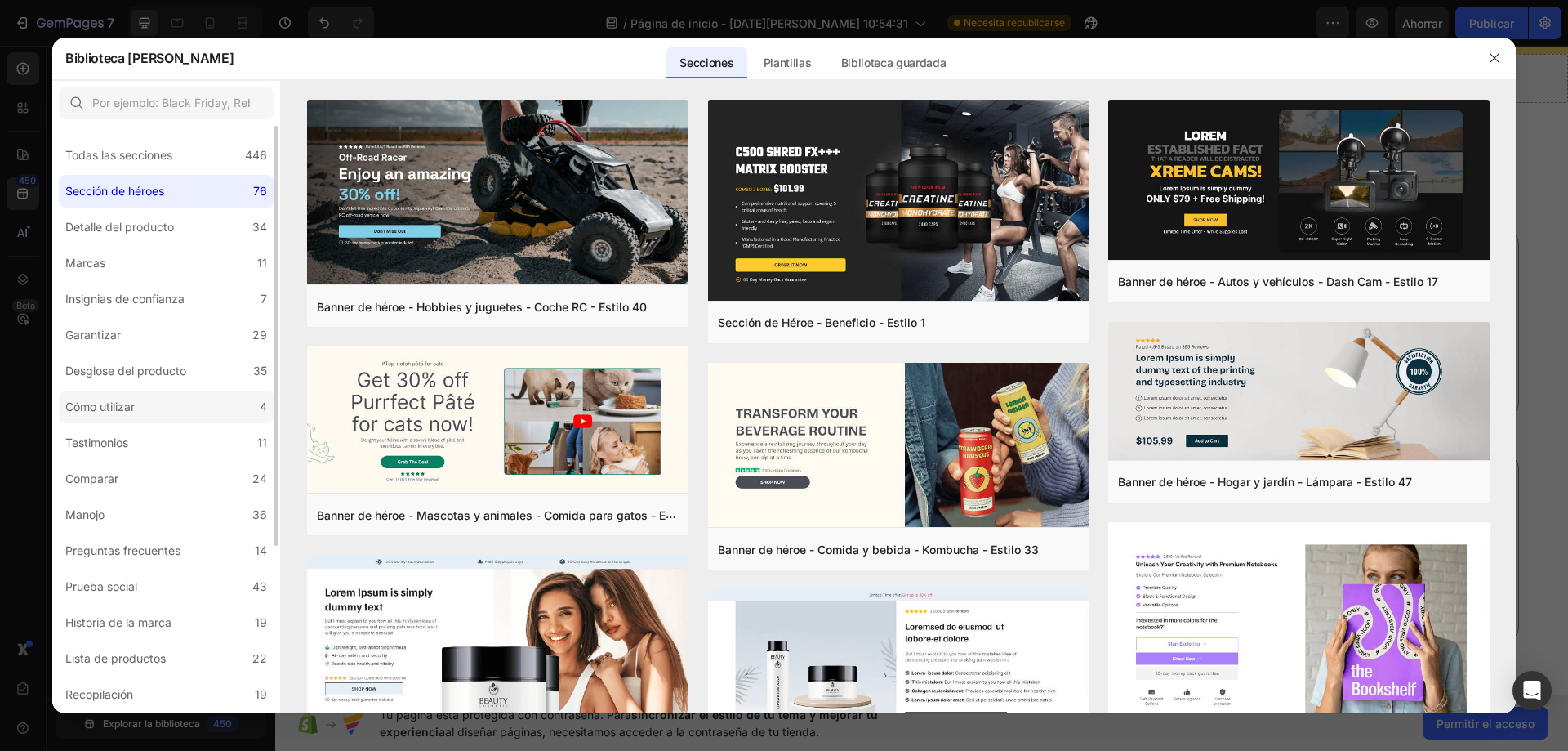
click at [187, 413] on label "Cómo utilizar 4" at bounding box center [166, 407] width 215 height 33
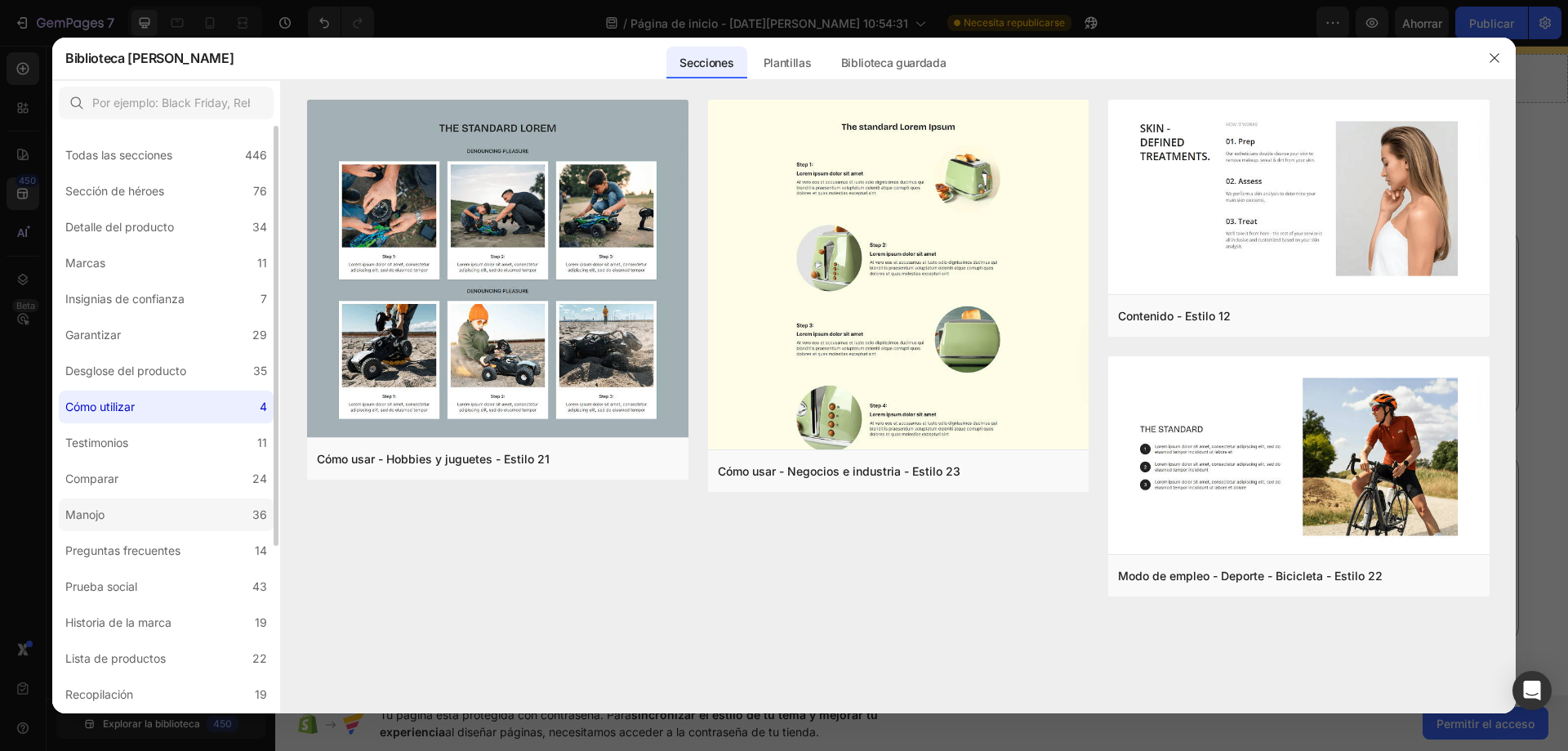
click at [124, 515] on label "Manojo 36" at bounding box center [166, 514] width 215 height 33
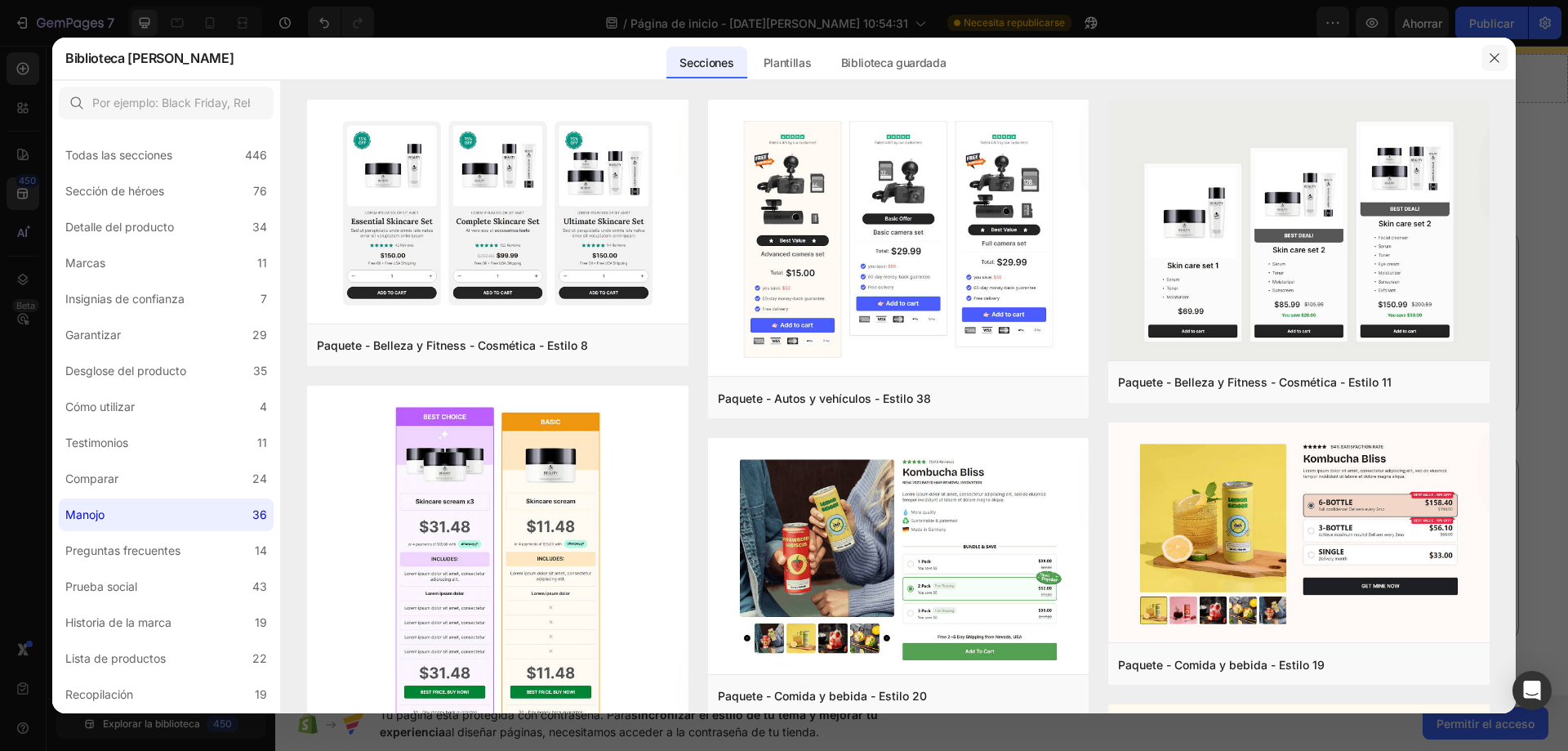
click at [1496, 58] on icon "button" at bounding box center [1494, 58] width 13 height 13
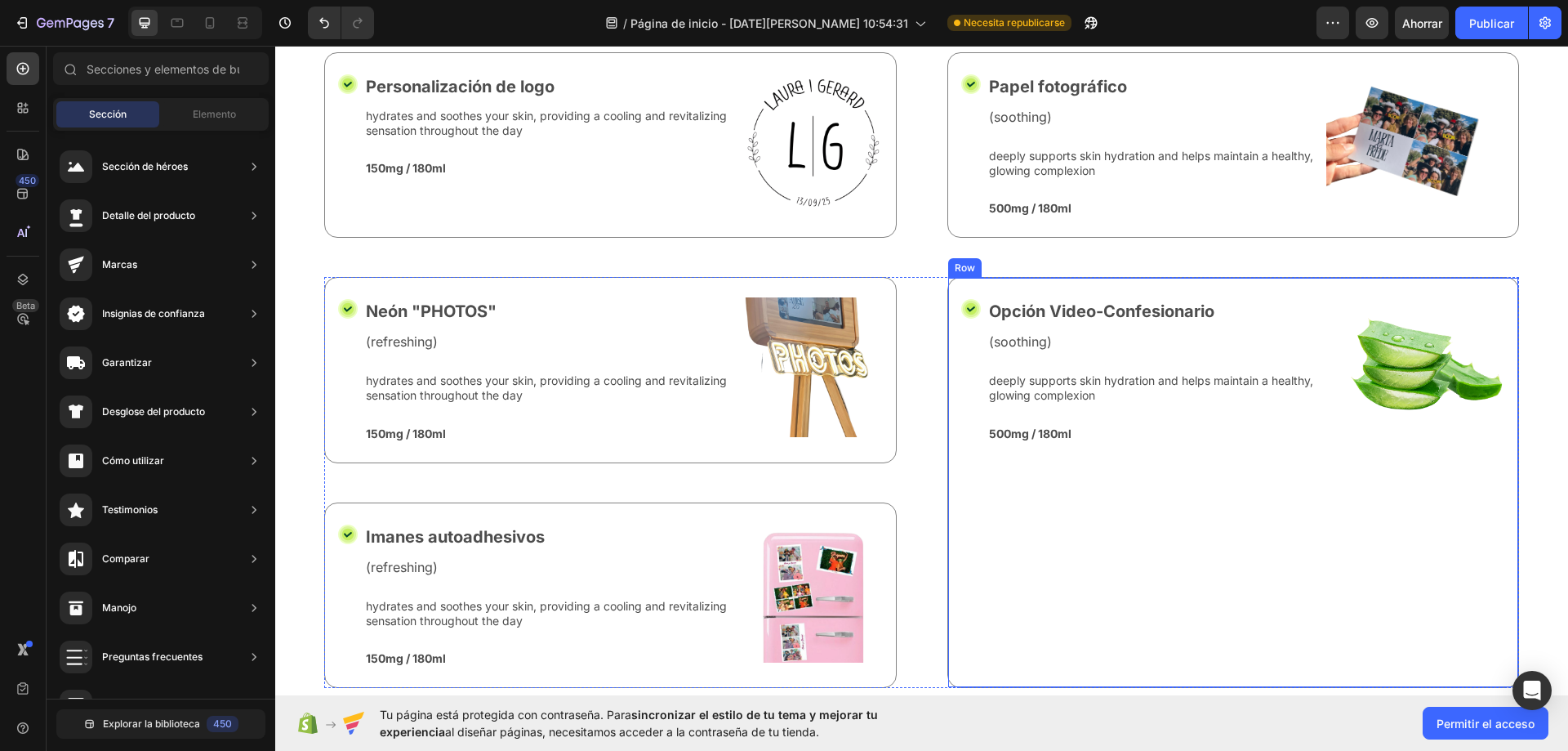
scroll to position [6003, 0]
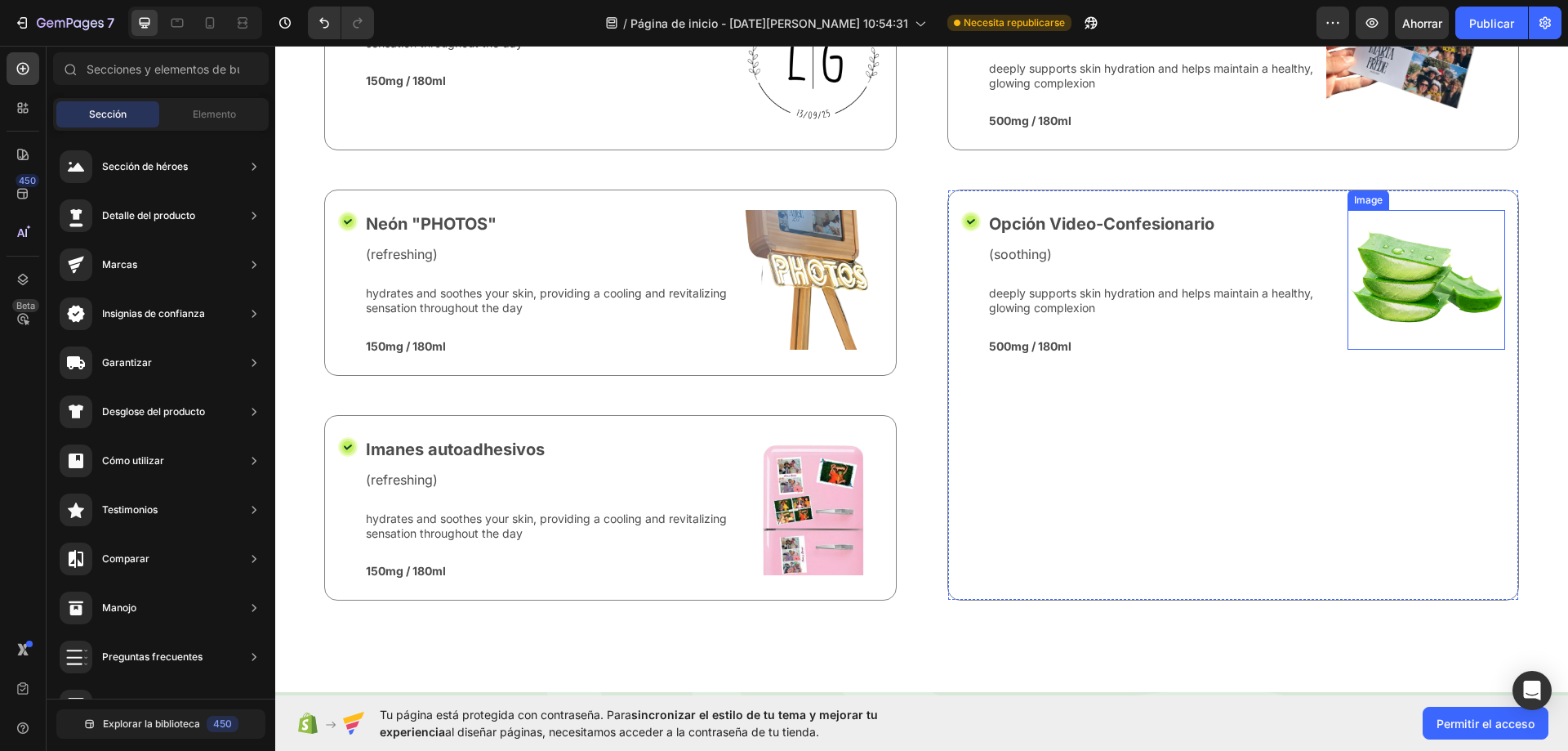
click at [1351, 319] on img at bounding box center [1426, 280] width 158 height 139
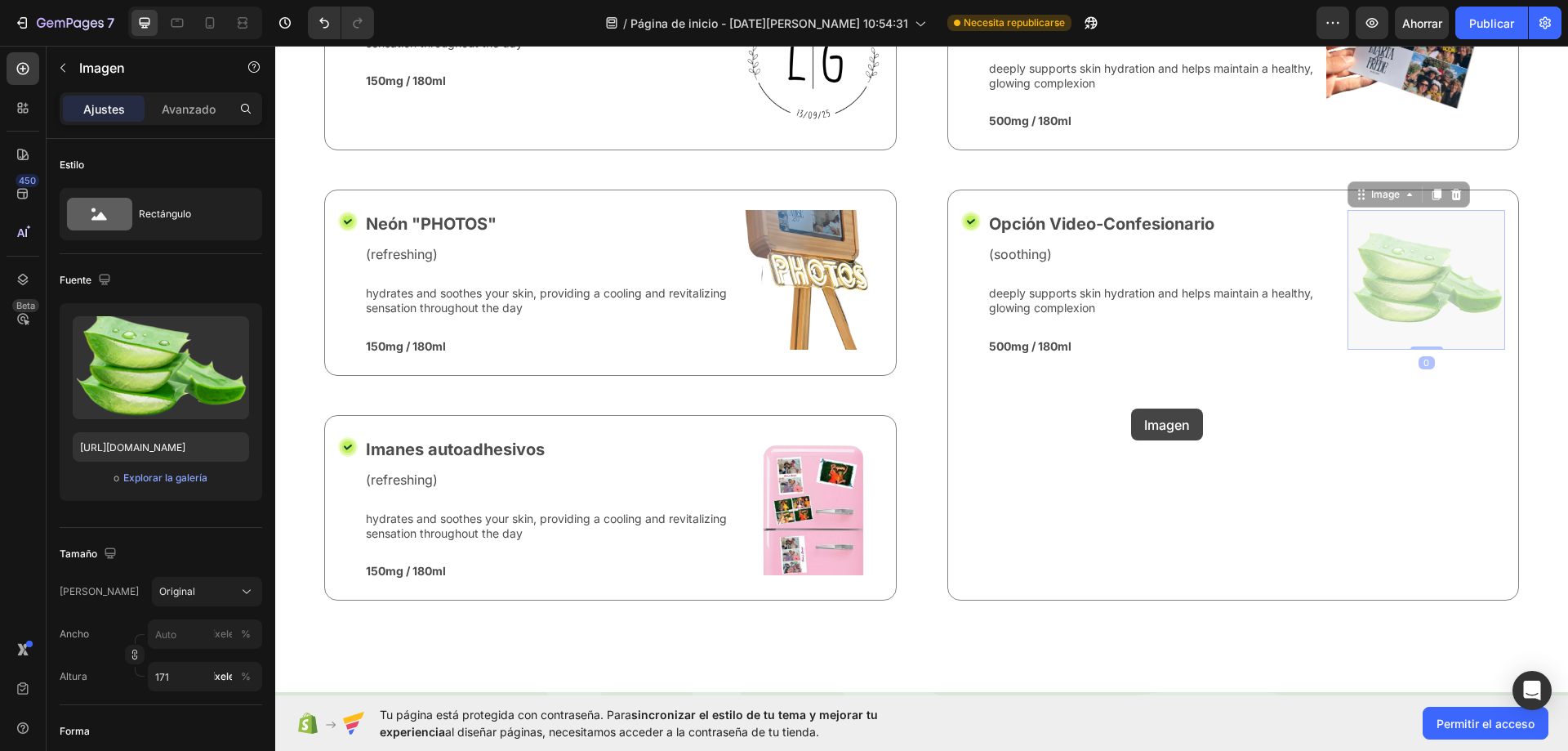
drag, startPoint x: 1352, startPoint y: 198, endPoint x: 1131, endPoint y: 408, distance: 304.9
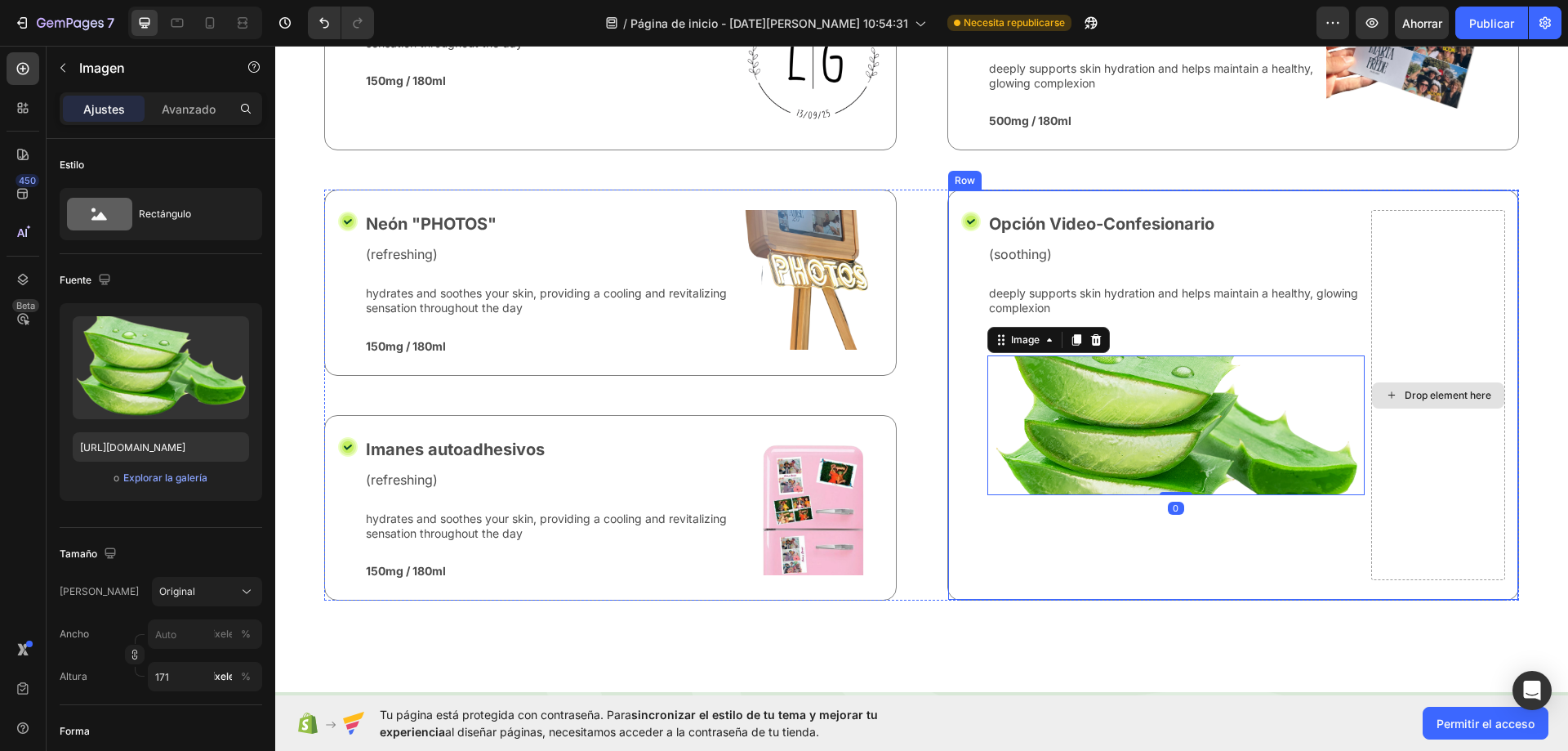
click at [1432, 344] on div "Drop element here" at bounding box center [1438, 395] width 134 height 370
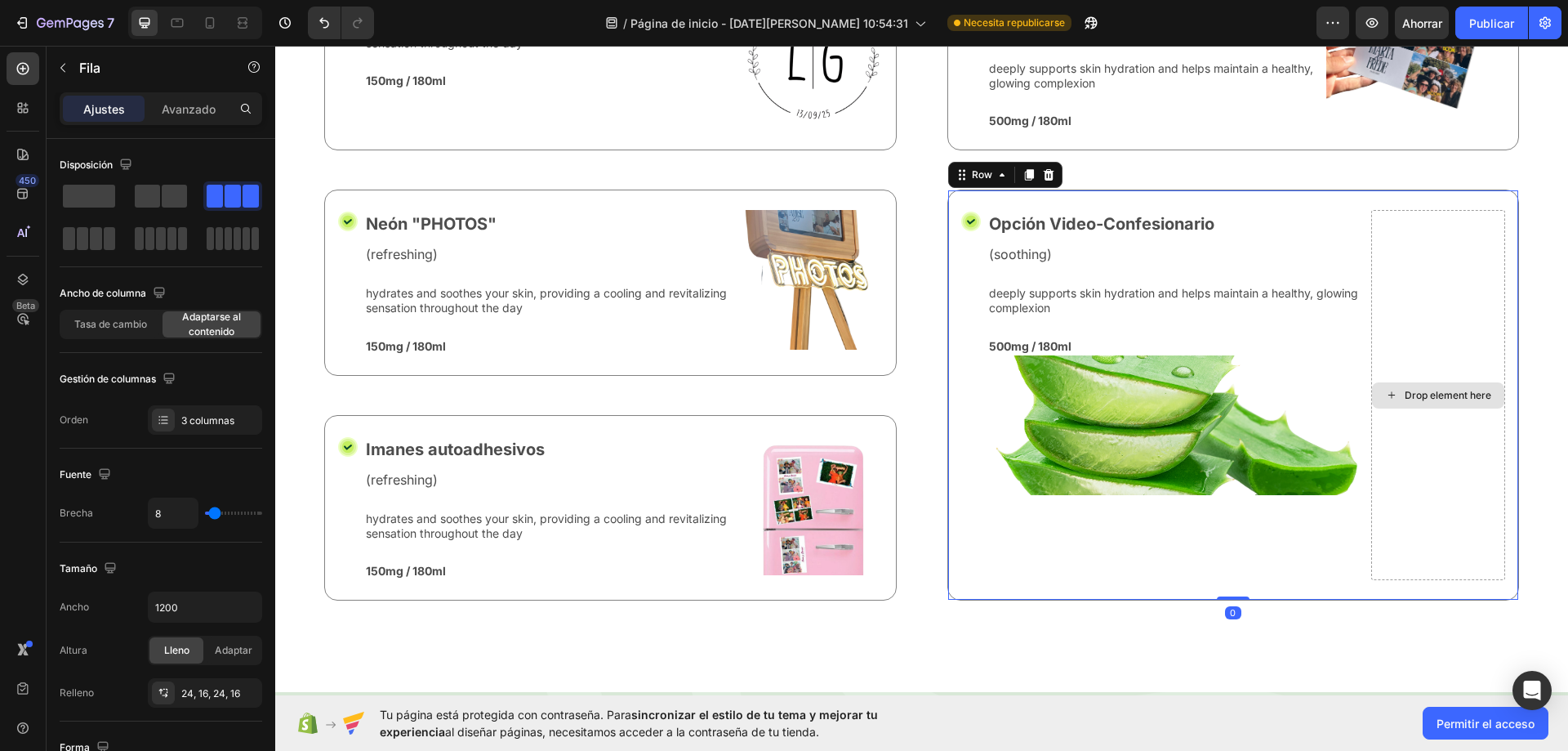
click at [1464, 265] on div "Drop element here" at bounding box center [1438, 395] width 134 height 370
click at [1455, 487] on div "Drop element here" at bounding box center [1438, 395] width 134 height 370
click at [1039, 175] on div at bounding box center [1049, 175] width 20 height 20
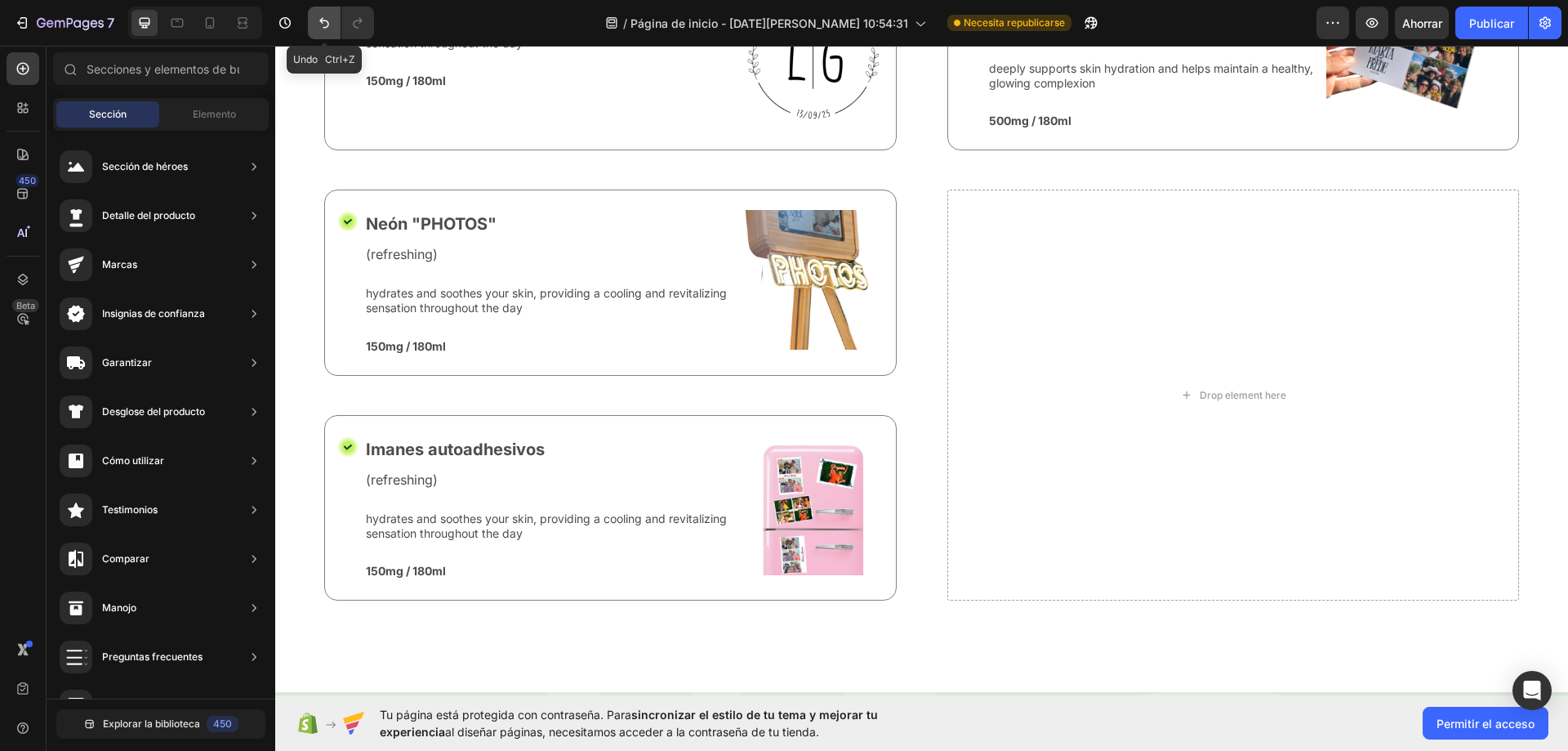
click at [312, 32] on button "Deshacer/Rehacer" at bounding box center [324, 22] width 33 height 33
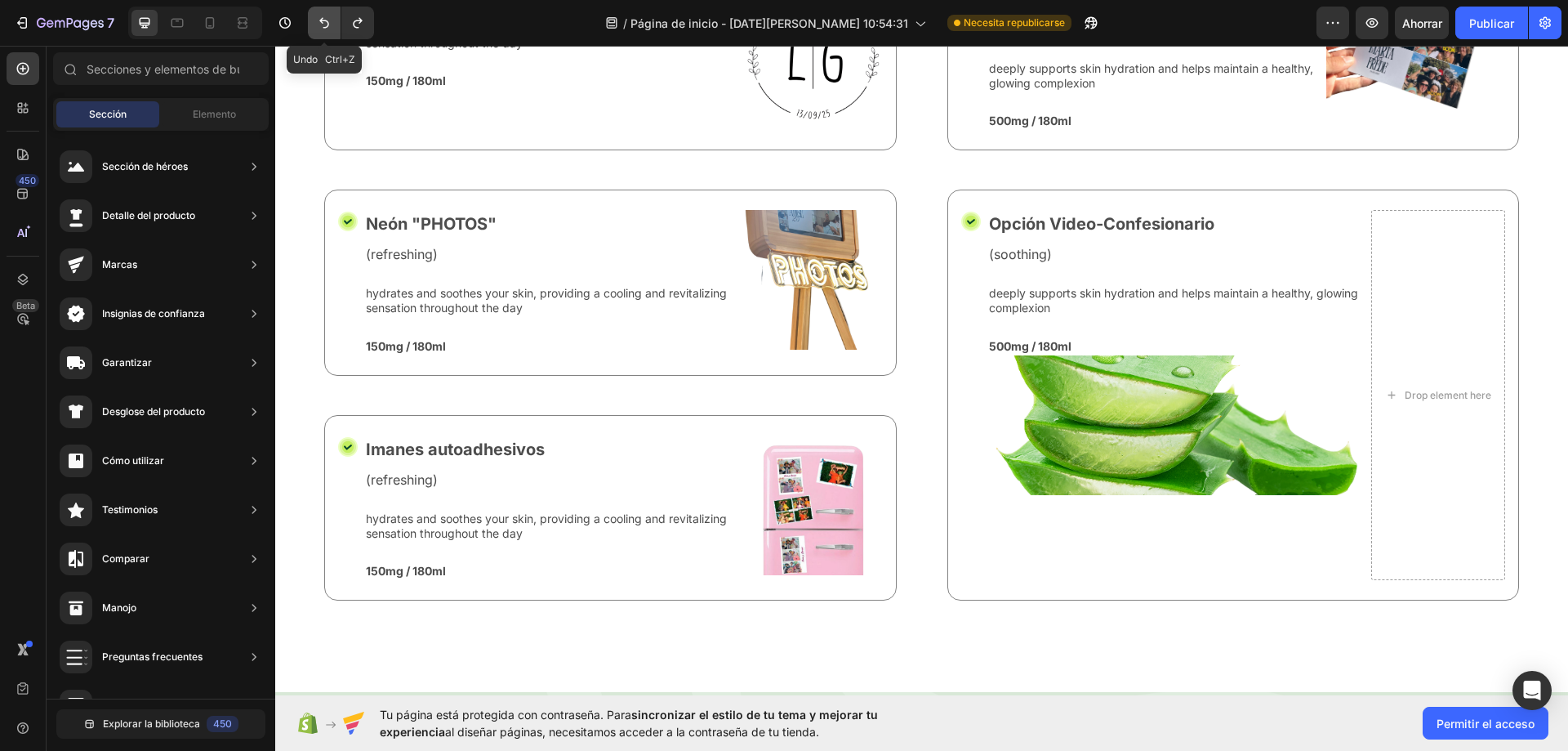
click at [312, 31] on button "Deshacer/Rehacer" at bounding box center [324, 22] width 33 height 33
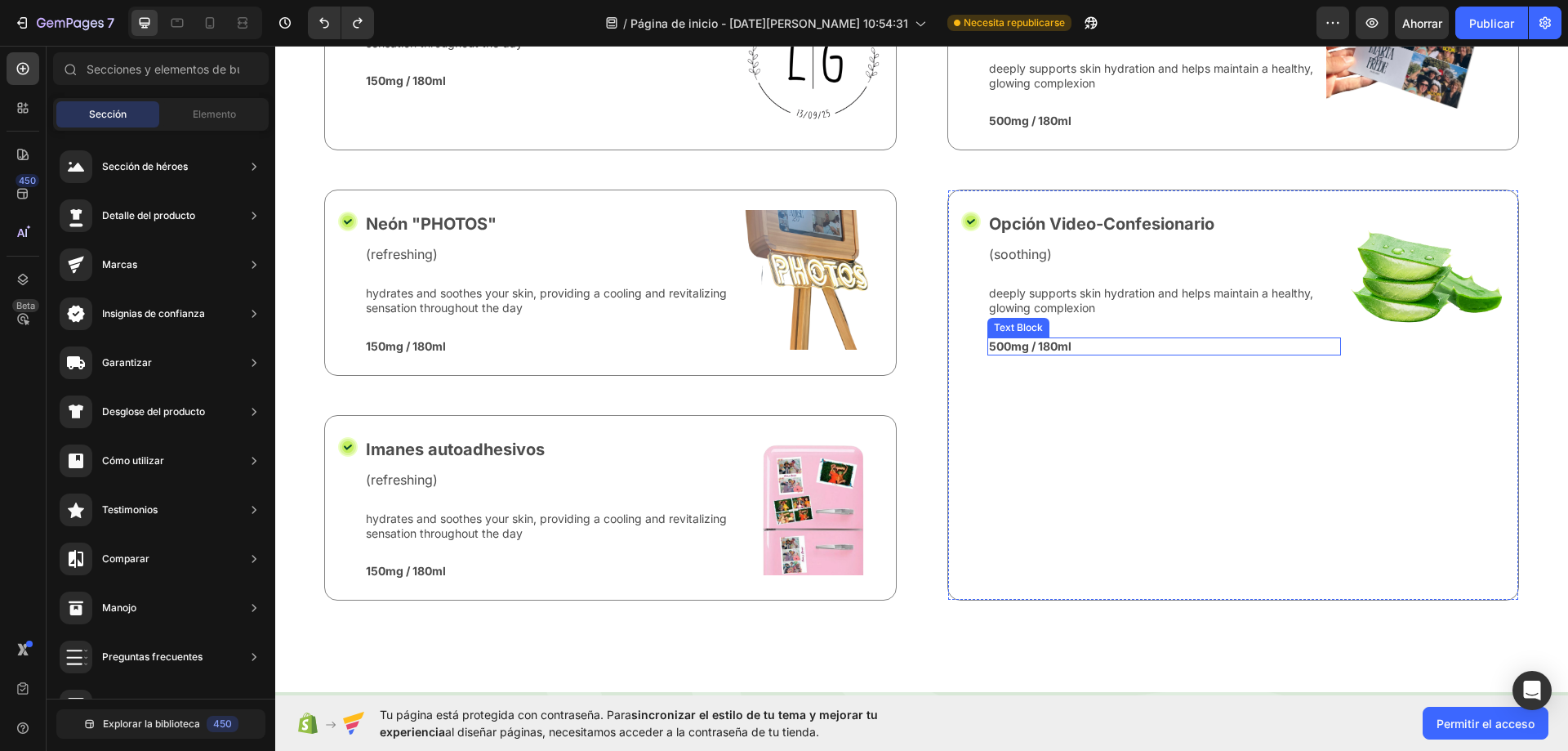
click at [1039, 354] on div "500mg / 180ml" at bounding box center [1164, 346] width 354 height 18
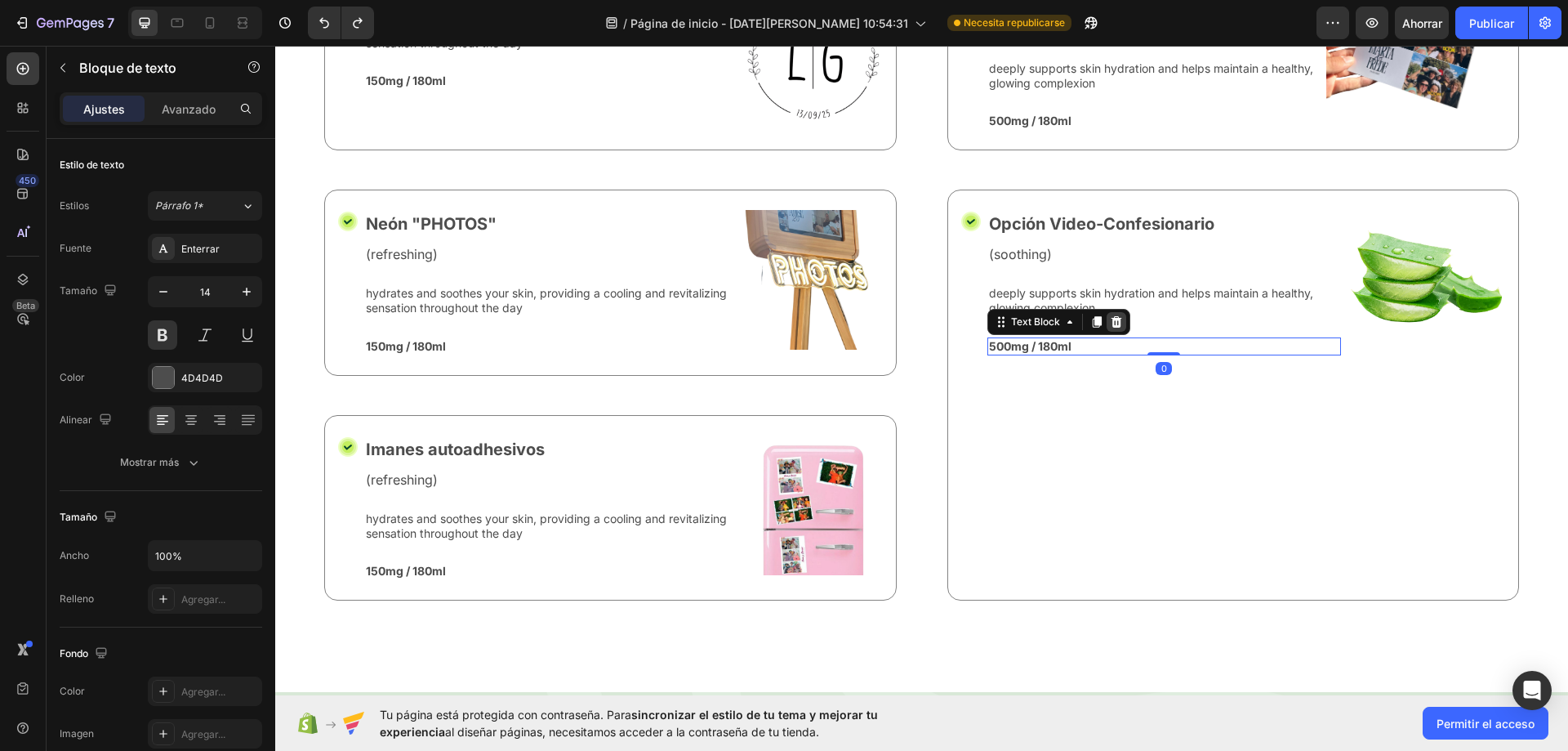
click at [1113, 325] on icon at bounding box center [1116, 320] width 11 height 12
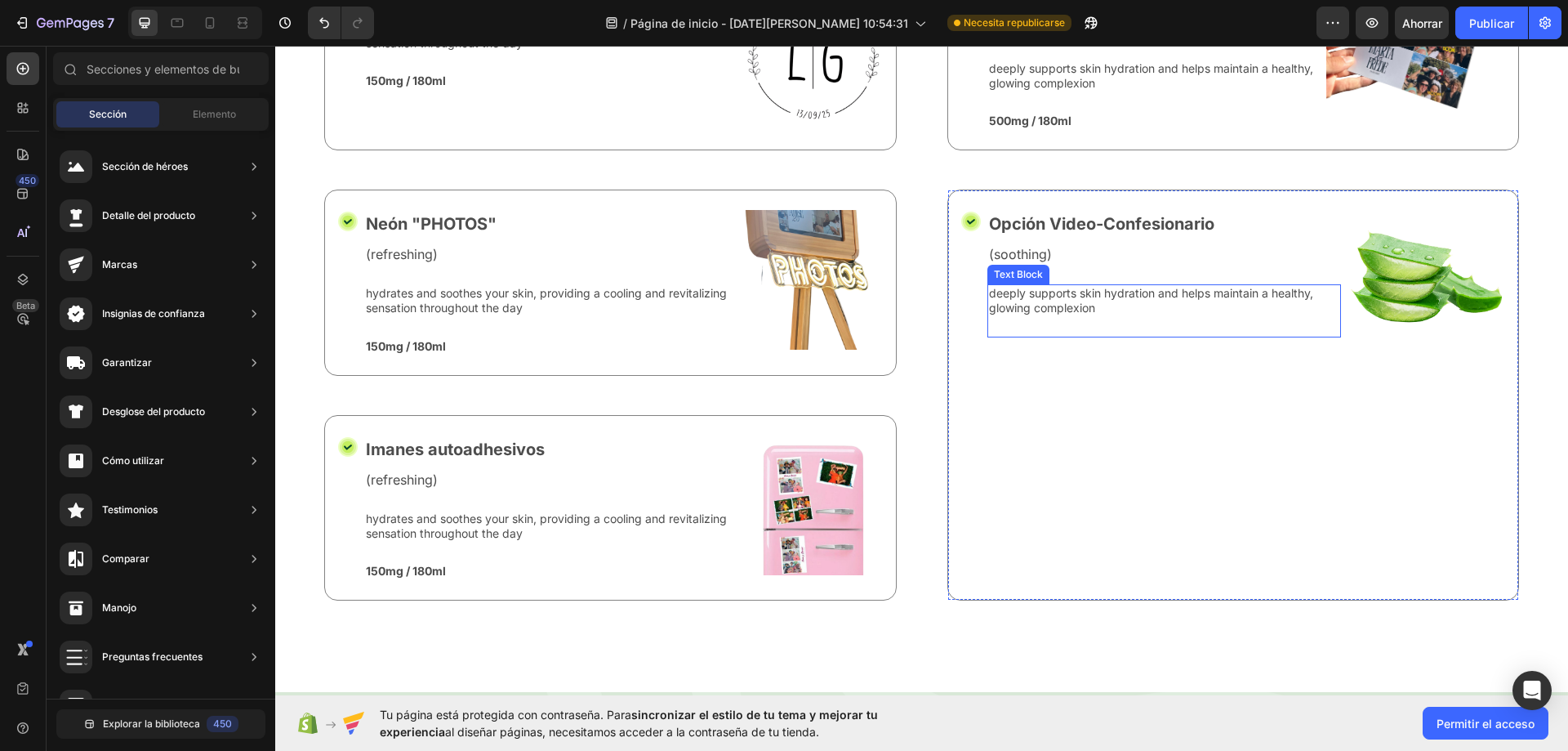
click at [1164, 311] on p "deeply supports skin hydration and helps maintain a healthy, glowing complexion" at bounding box center [1164, 300] width 351 height 29
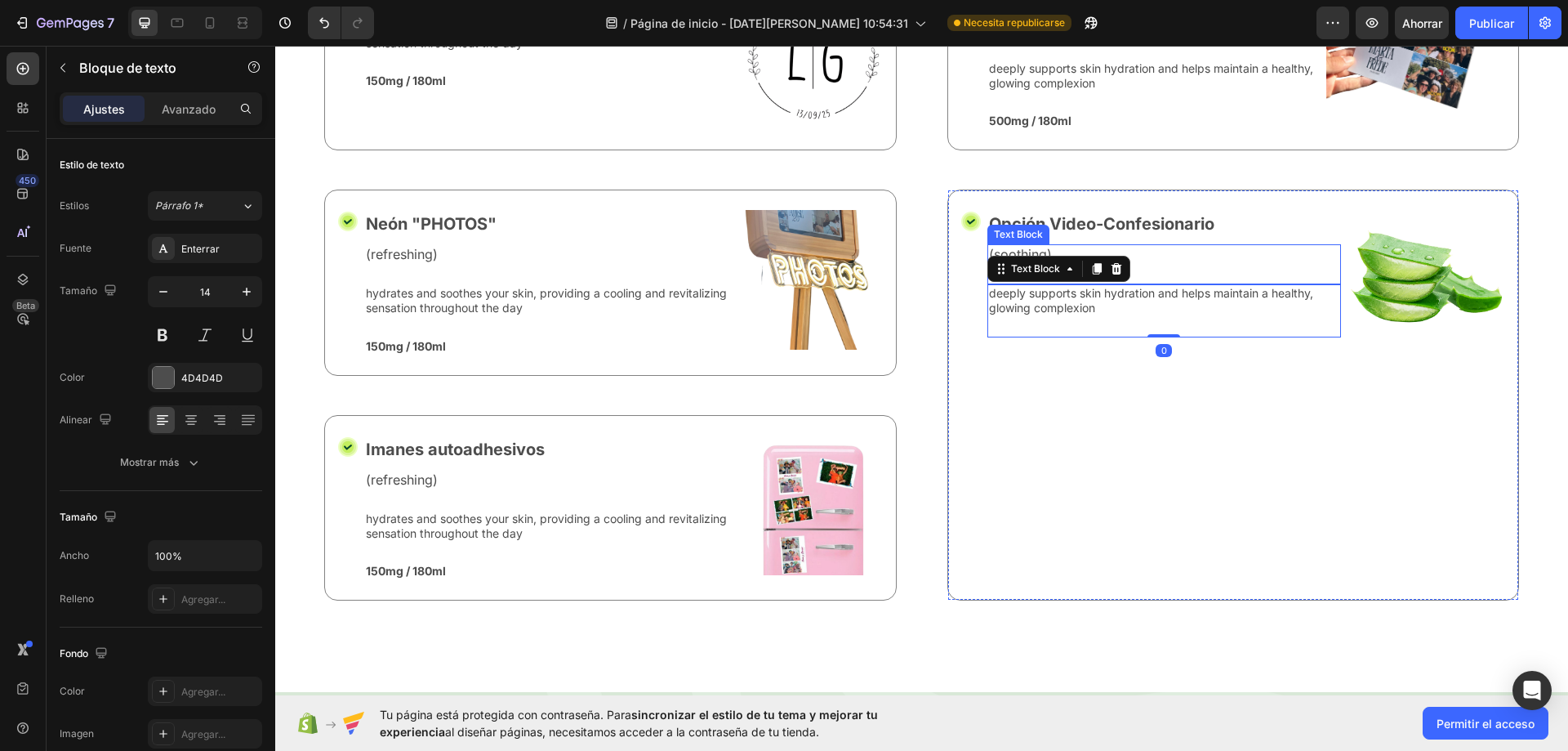
click at [1008, 245] on div "(soothing)" at bounding box center [1164, 254] width 354 height 20
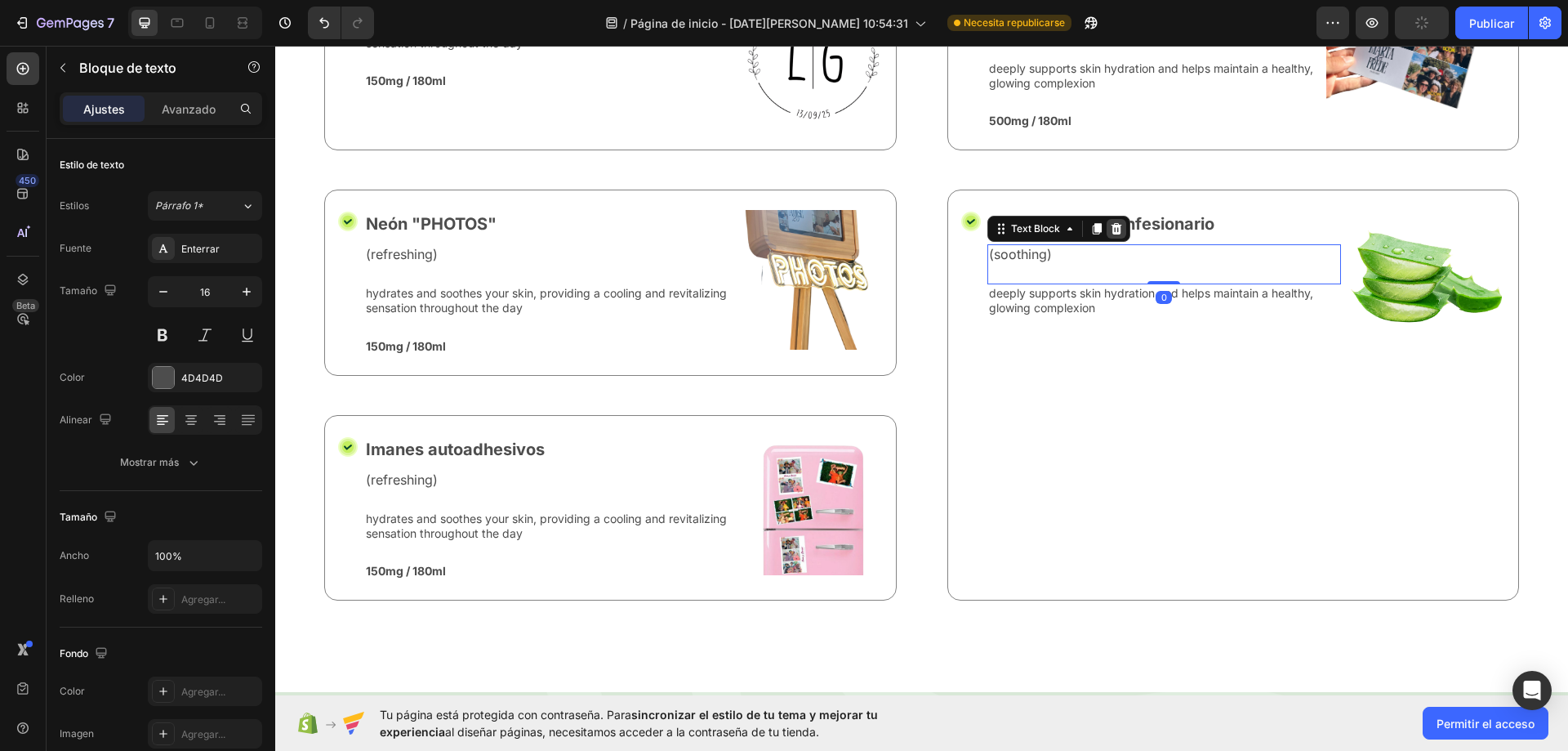
click at [1110, 233] on icon at bounding box center [1116, 228] width 13 height 13
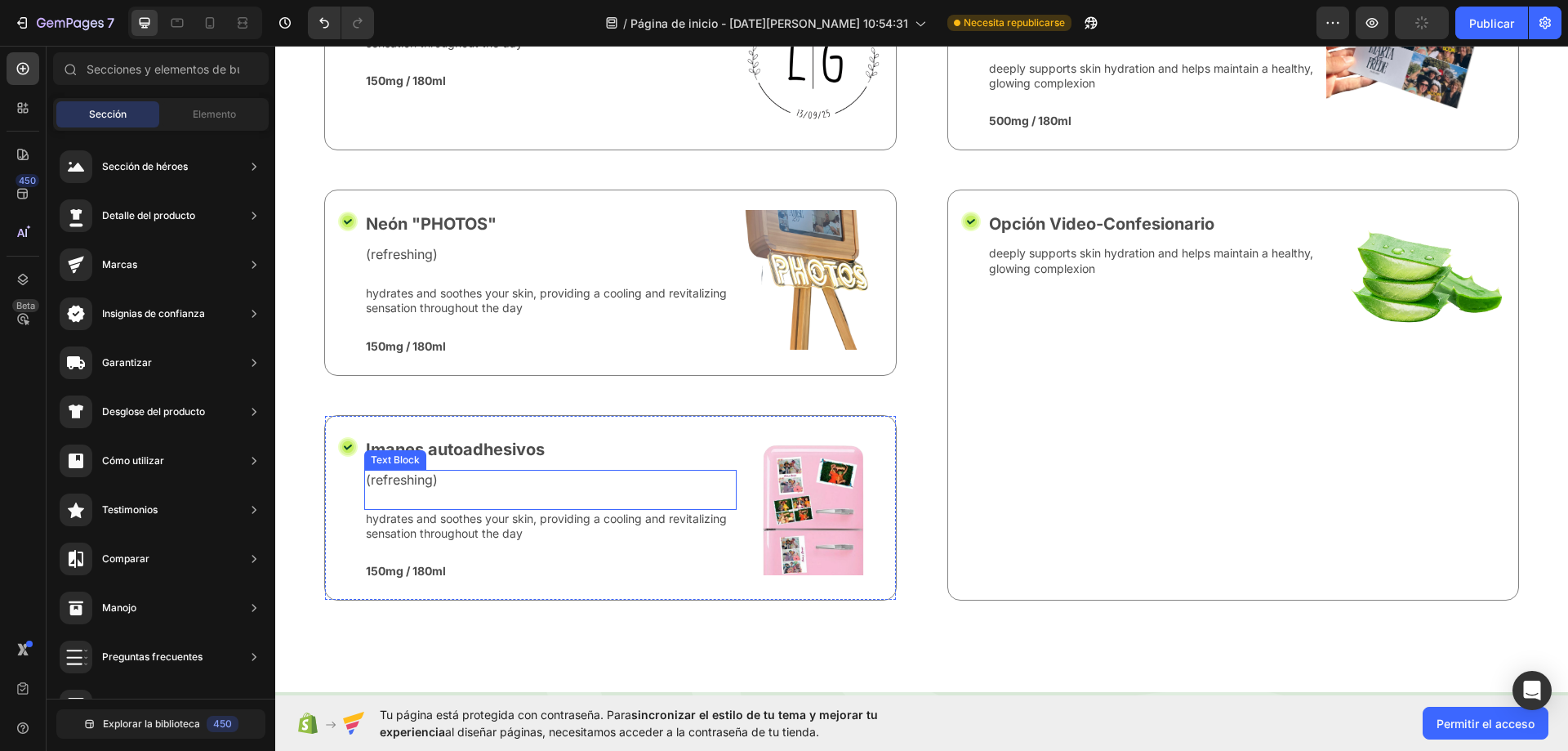
click at [403, 478] on p "(refreshing)" at bounding box center [550, 479] width 369 height 17
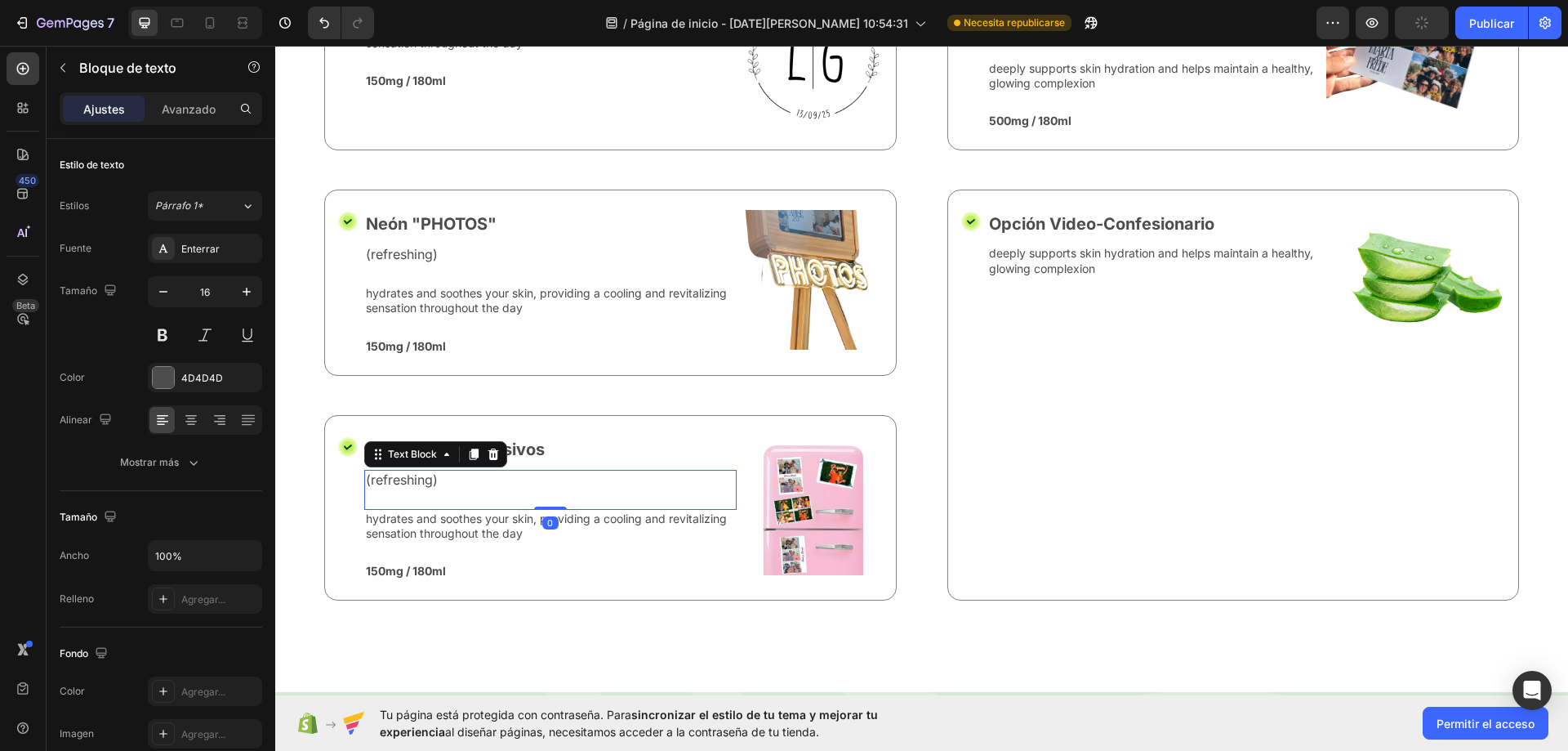
click at [435, 481] on p "(refreshing)" at bounding box center [550, 479] width 369 height 17
click at [466, 484] on p "(refreshing)" at bounding box center [550, 479] width 369 height 17
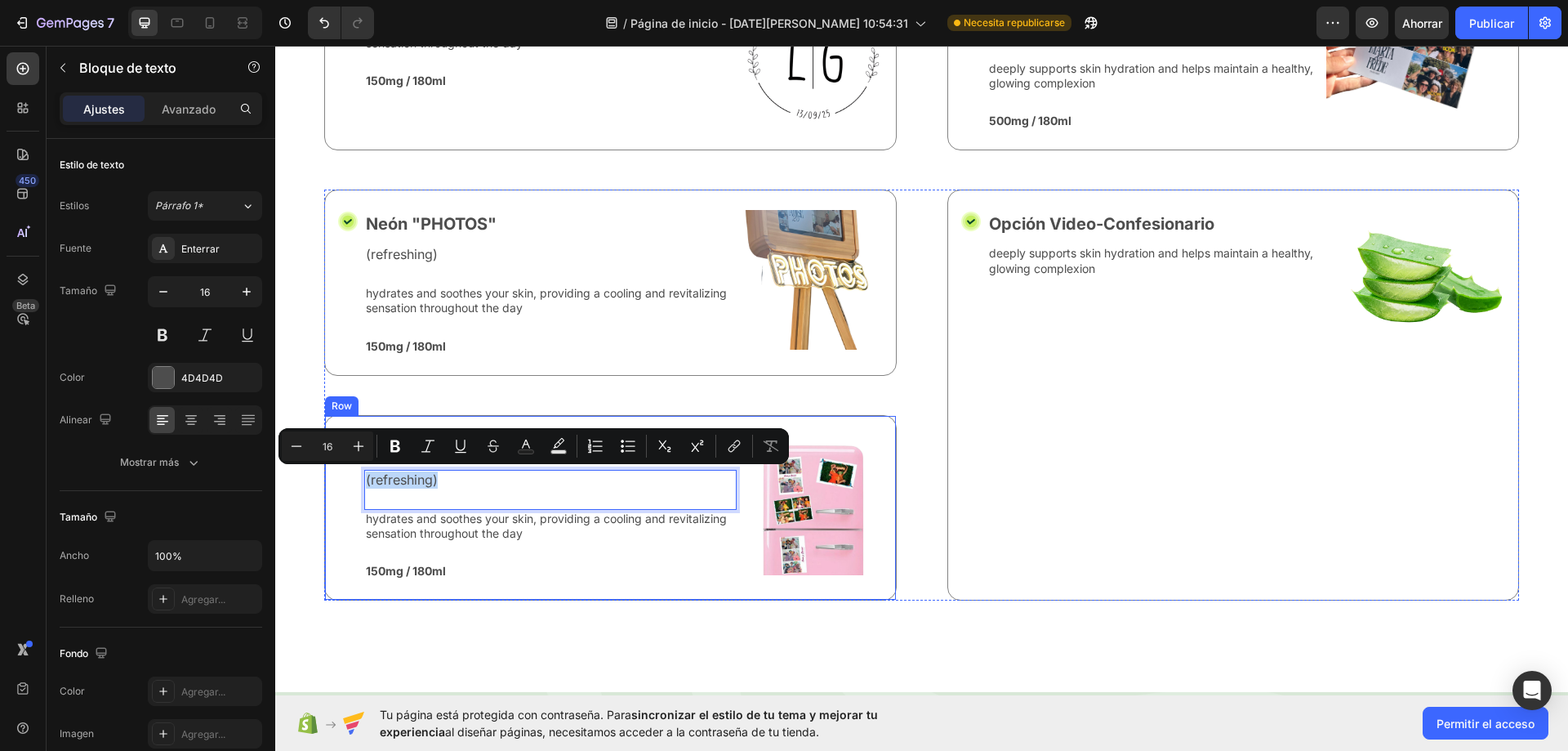
drag, startPoint x: 454, startPoint y: 486, endPoint x: 353, endPoint y: 478, distance: 101.3
click at [353, 478] on div "Icon Imanes autoadhesivos Text Block (refreshing) Text Block 0 hydrates and soo…" at bounding box center [610, 507] width 572 height 186
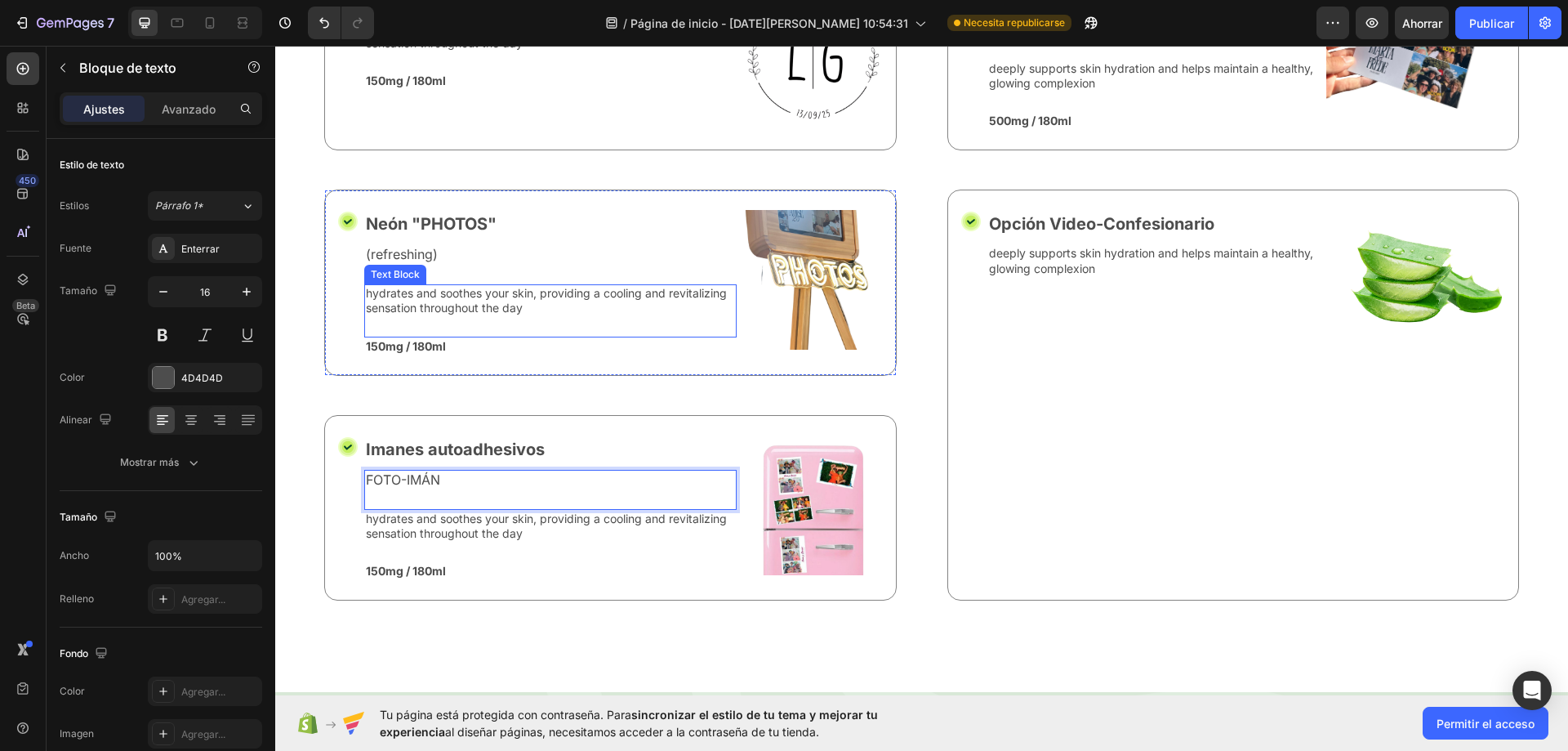
click at [400, 257] on p "(refreshing)" at bounding box center [550, 254] width 369 height 17
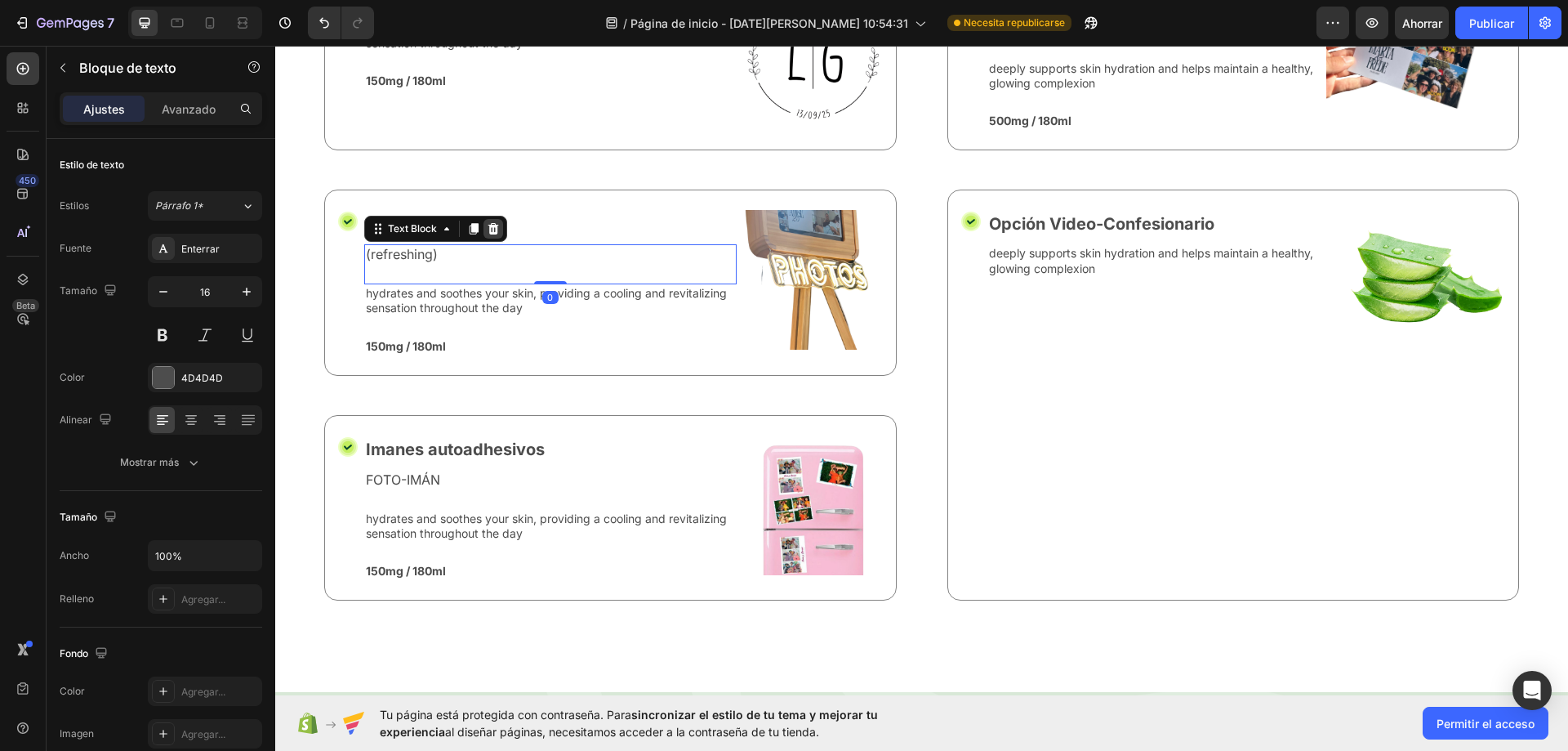
click at [489, 237] on div at bounding box center [493, 229] width 20 height 20
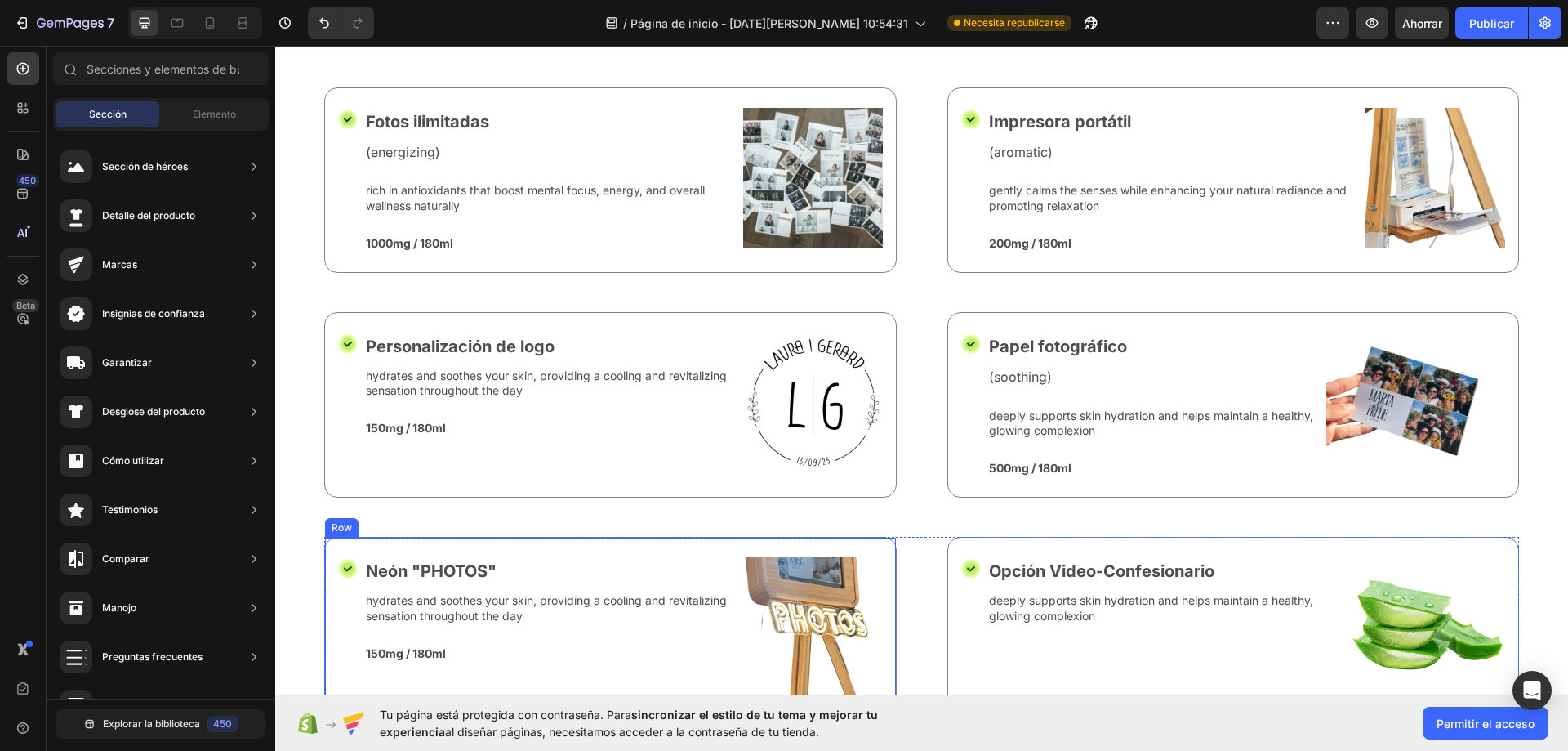
scroll to position [5594, 0]
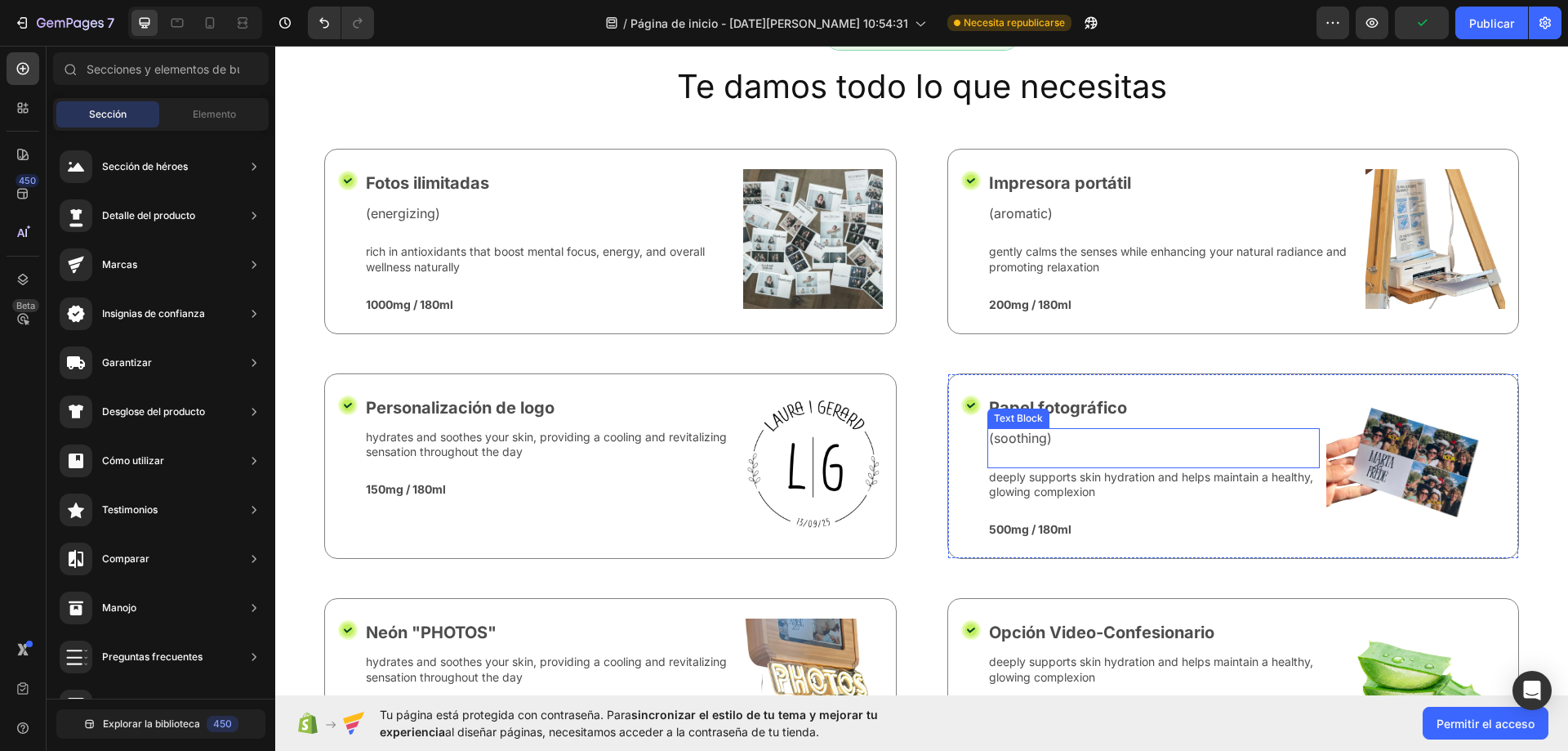
click at [1031, 443] on p "(soothing)" at bounding box center [1154, 438] width 330 height 17
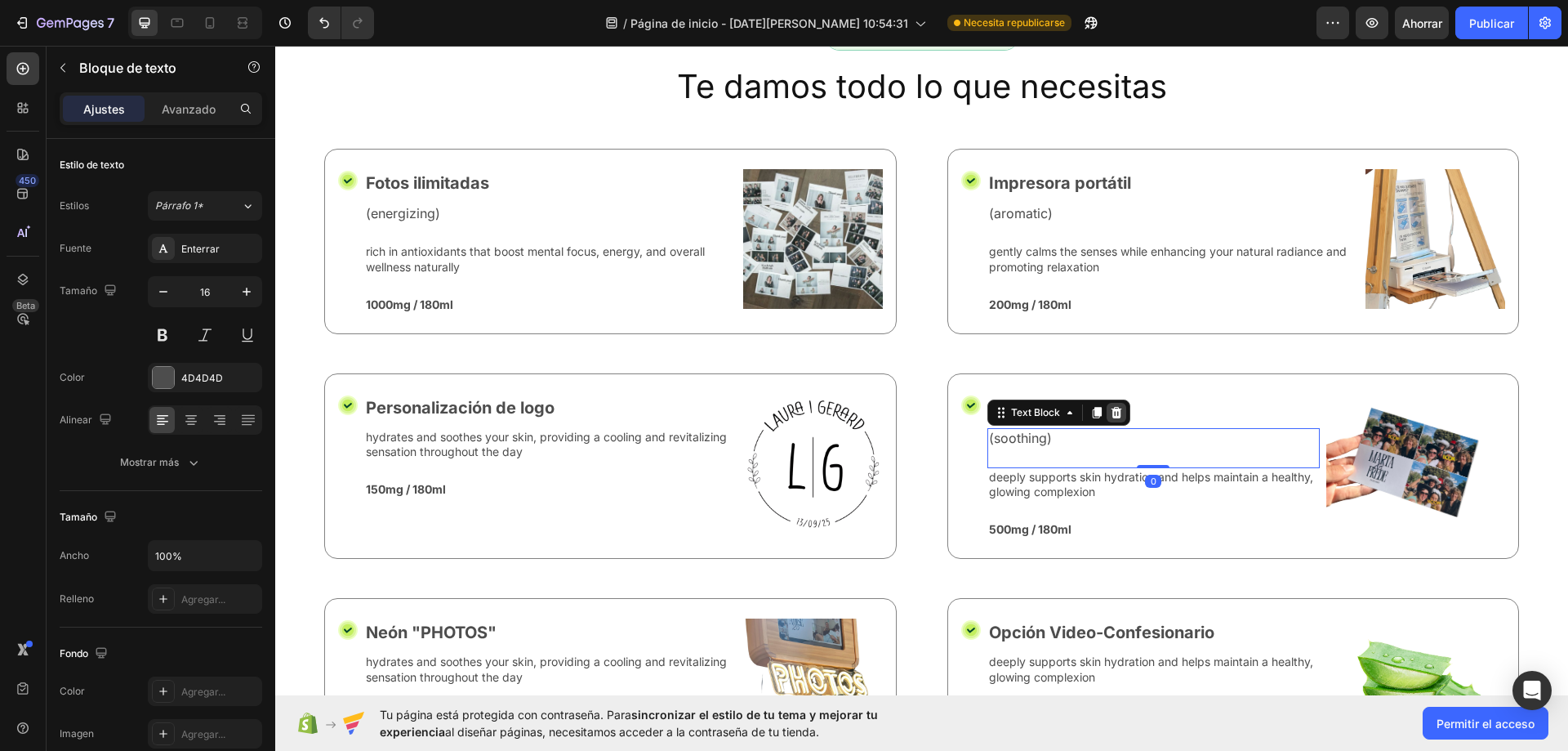
click at [1108, 423] on div at bounding box center [1116, 413] width 20 height 20
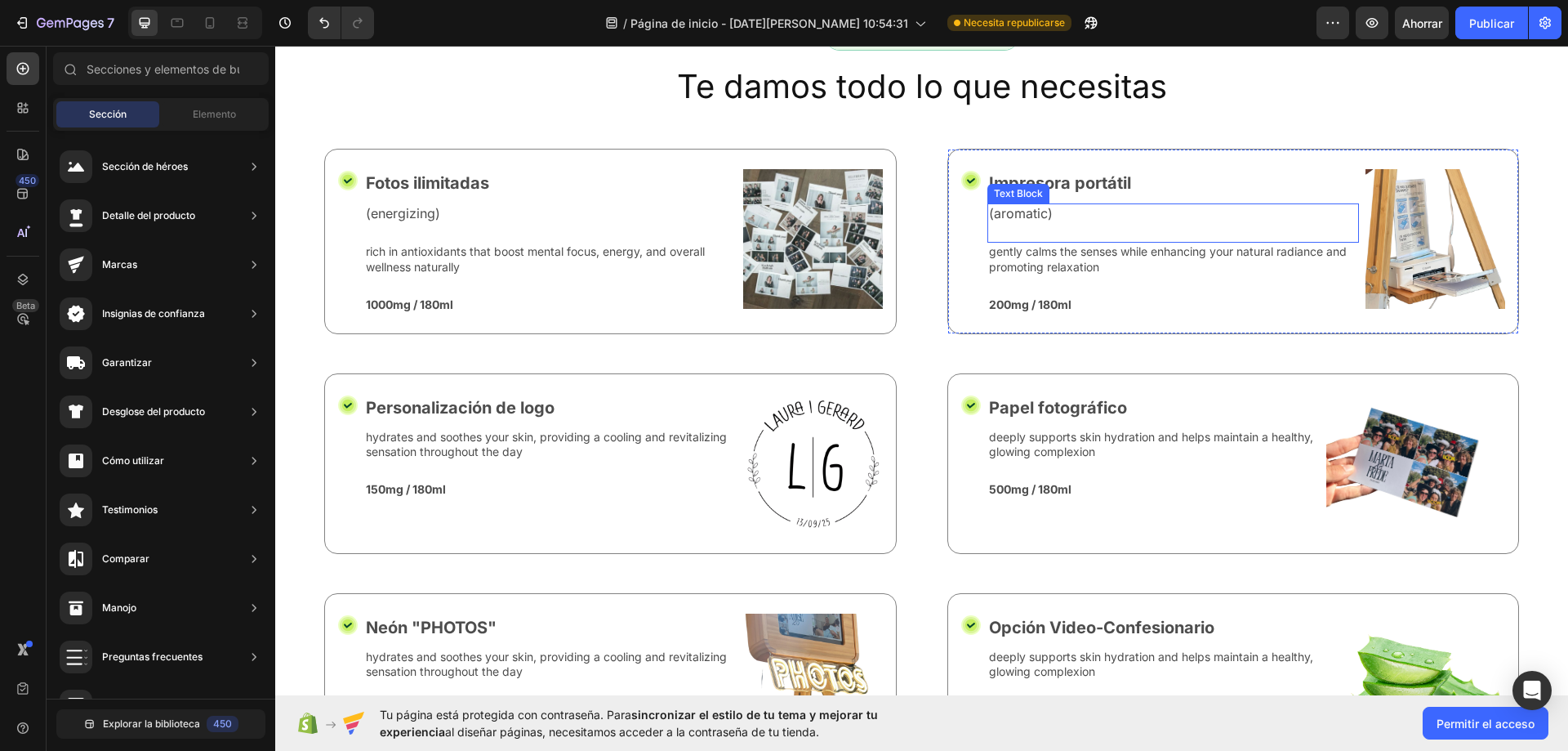
click at [1029, 218] on p "(aromatic)" at bounding box center [1173, 213] width 369 height 17
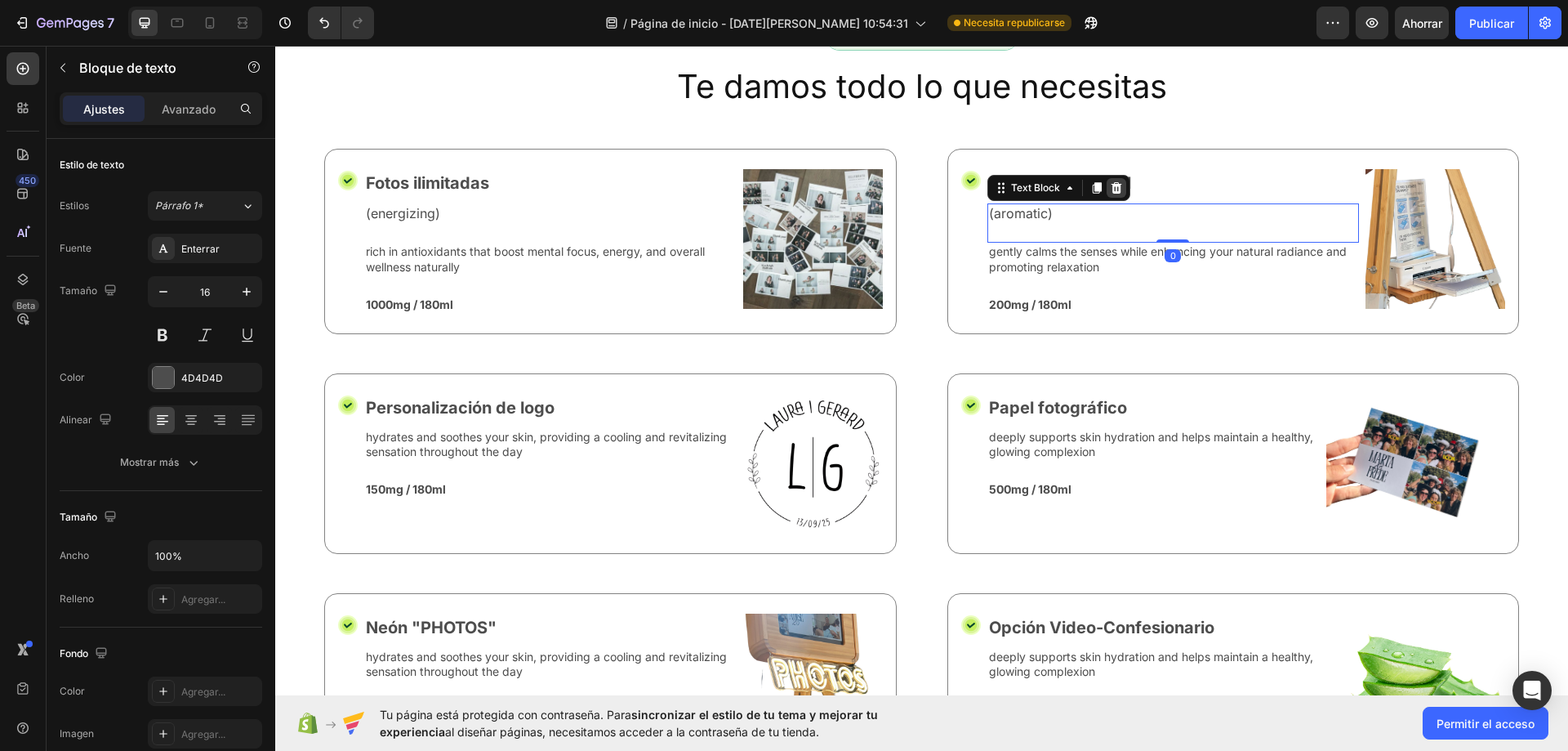
click at [1110, 189] on icon at bounding box center [1116, 187] width 13 height 13
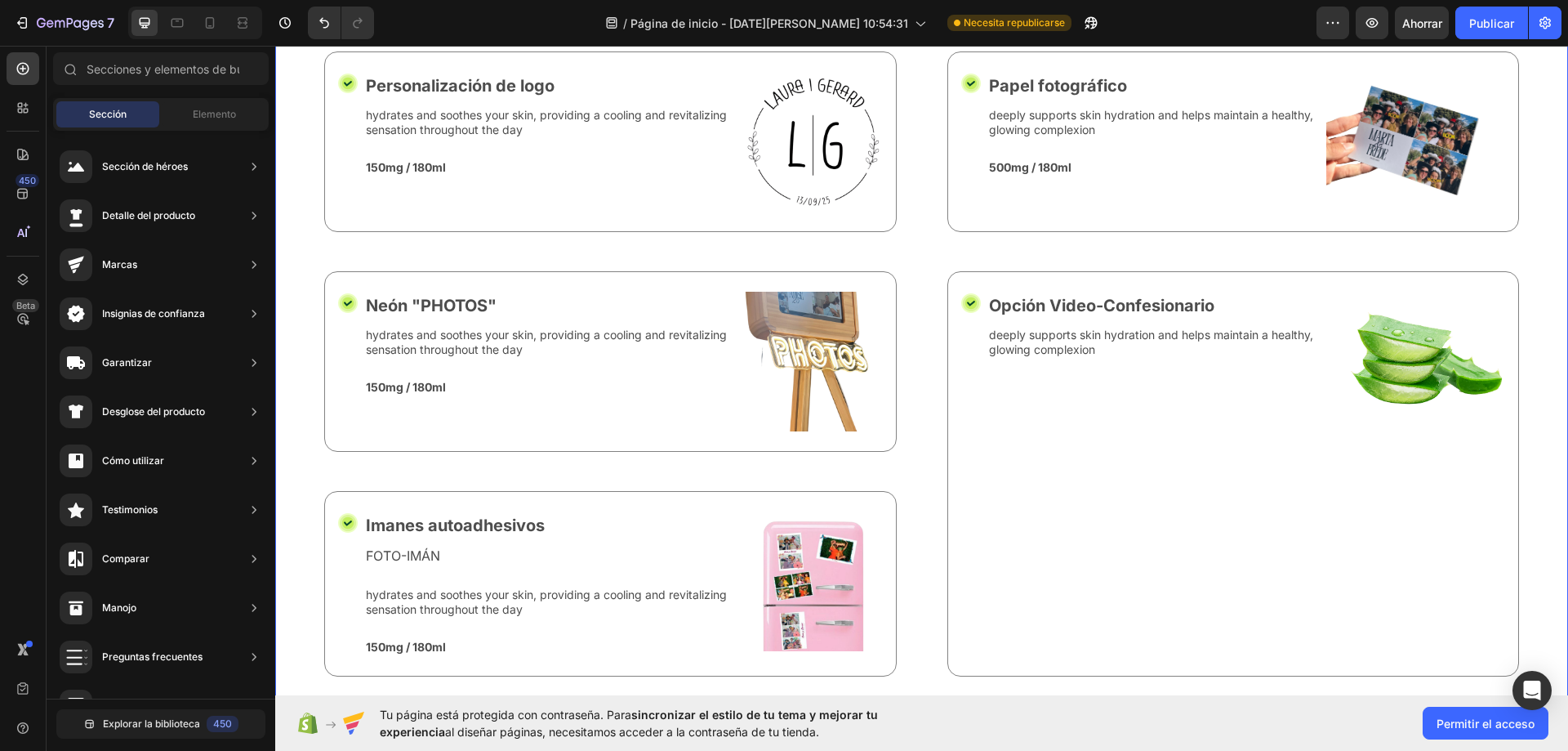
scroll to position [5921, 0]
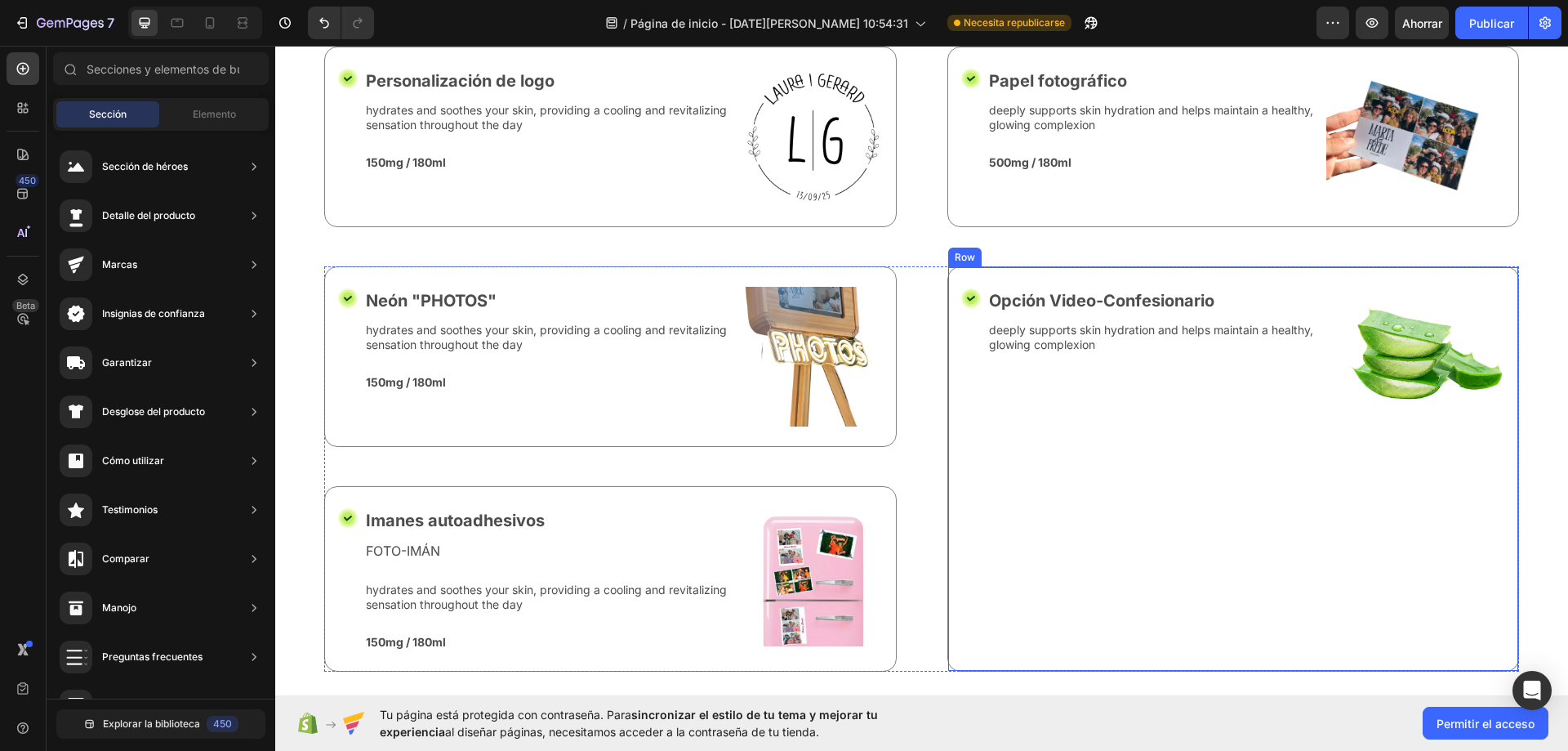
click at [1061, 479] on div "Opción Video-Confesionario Text Block deeply supports skin hydration and helps …" at bounding box center [1164, 469] width 354 height 364
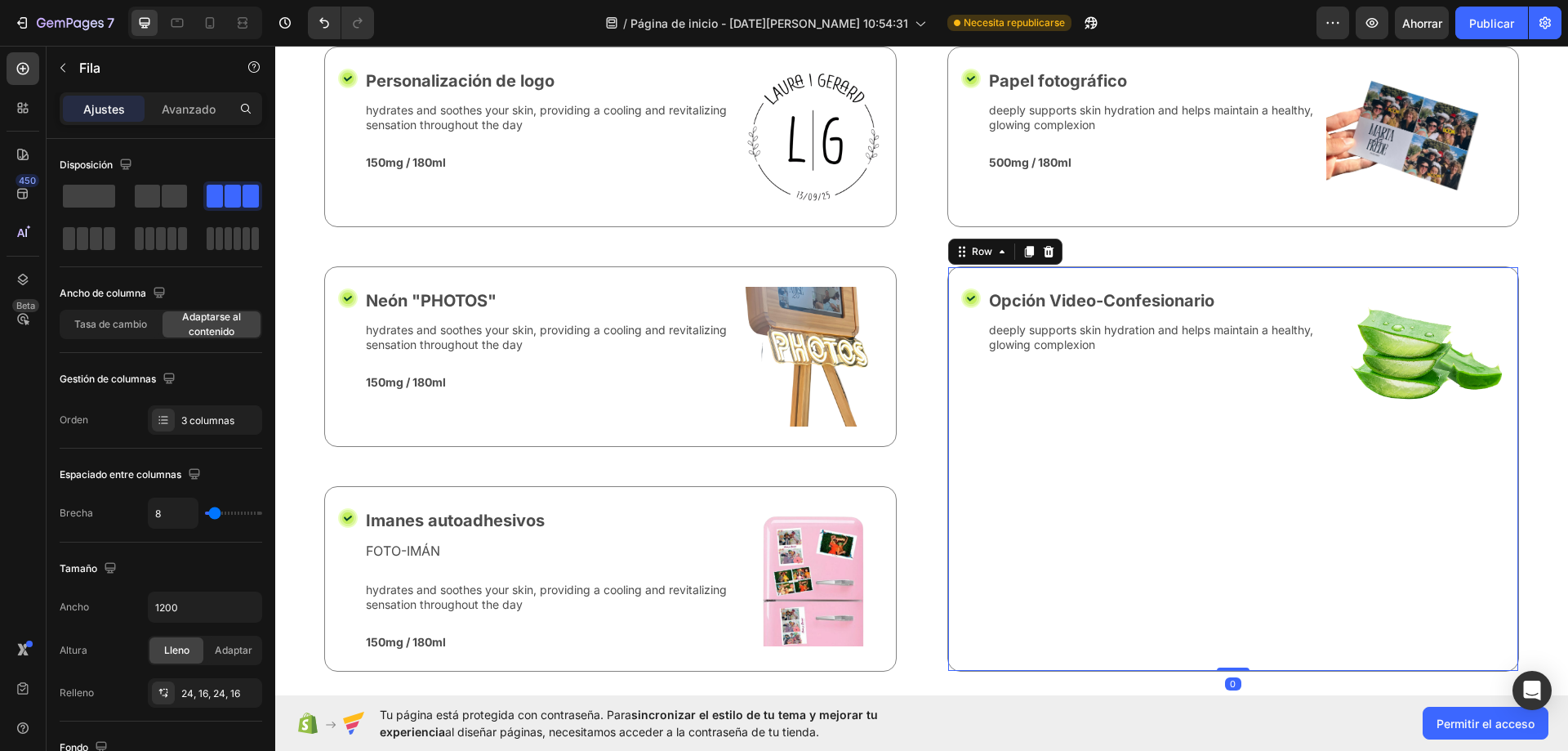
click at [1217, 427] on div "Opción Video-Confesionario Text Block deeply supports skin hydration and helps …" at bounding box center [1164, 469] width 354 height 364
click at [22, 113] on icon at bounding box center [20, 111] width 5 height 5
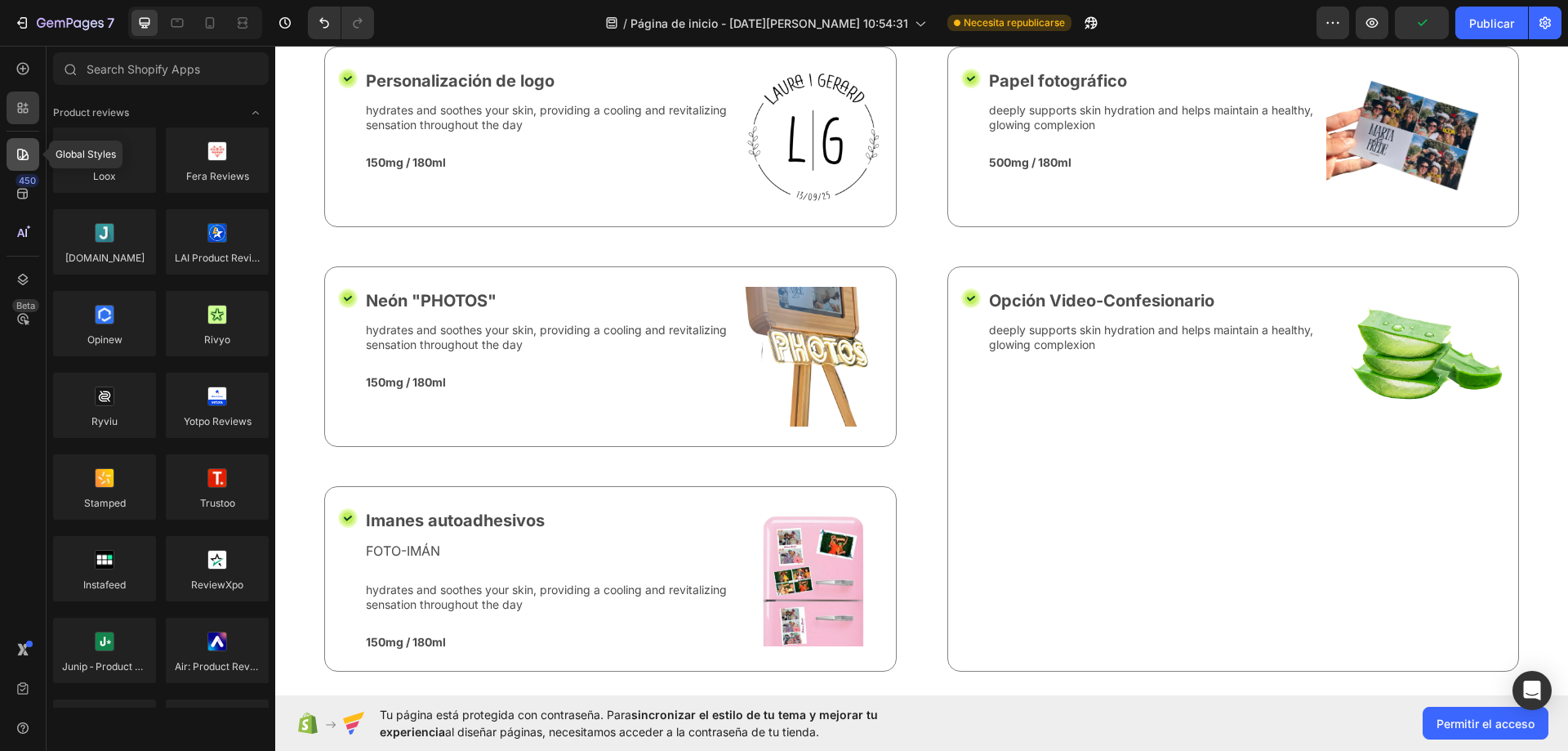
click at [15, 162] on icon at bounding box center [23, 154] width 16 height 16
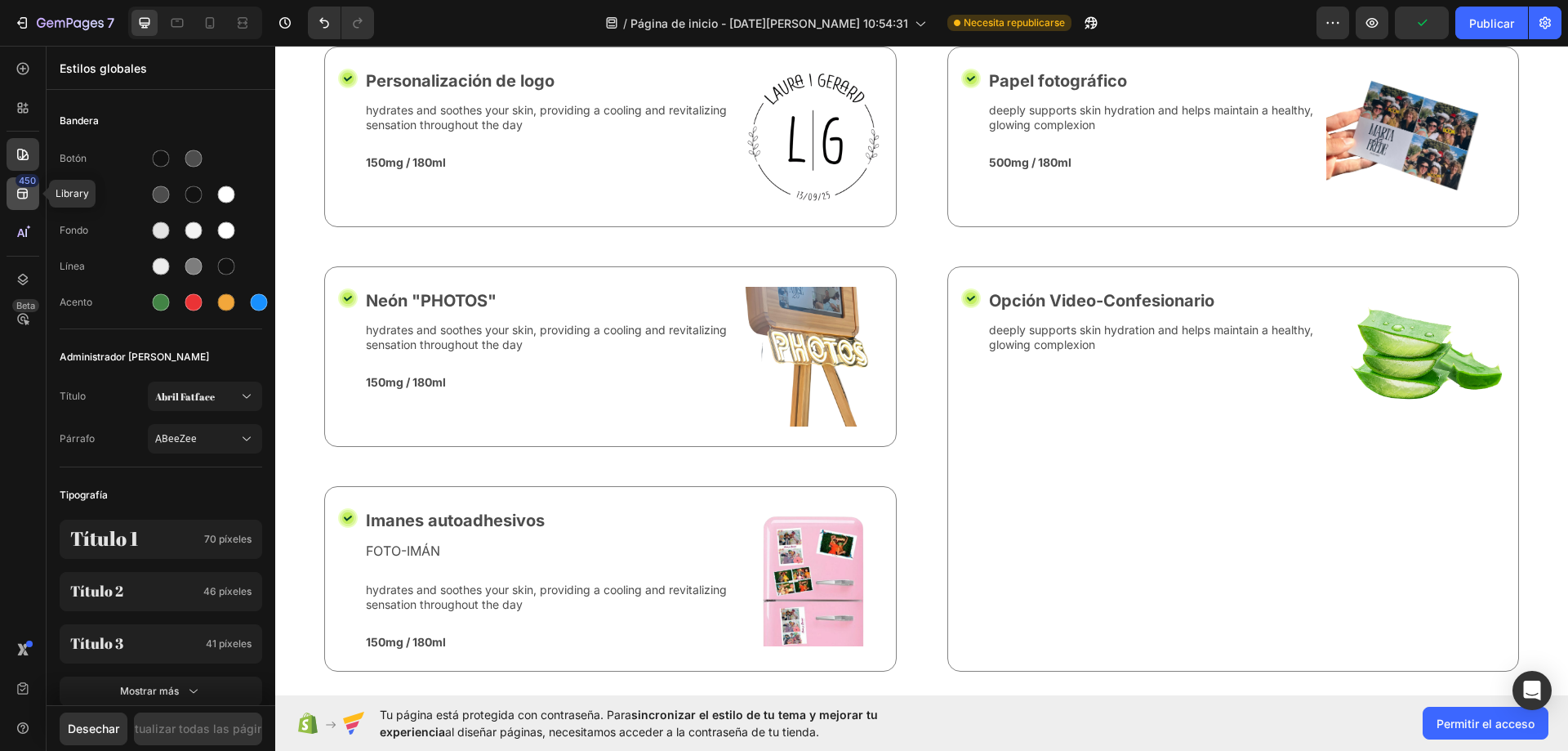
click at [15, 200] on icon at bounding box center [23, 194] width 16 height 16
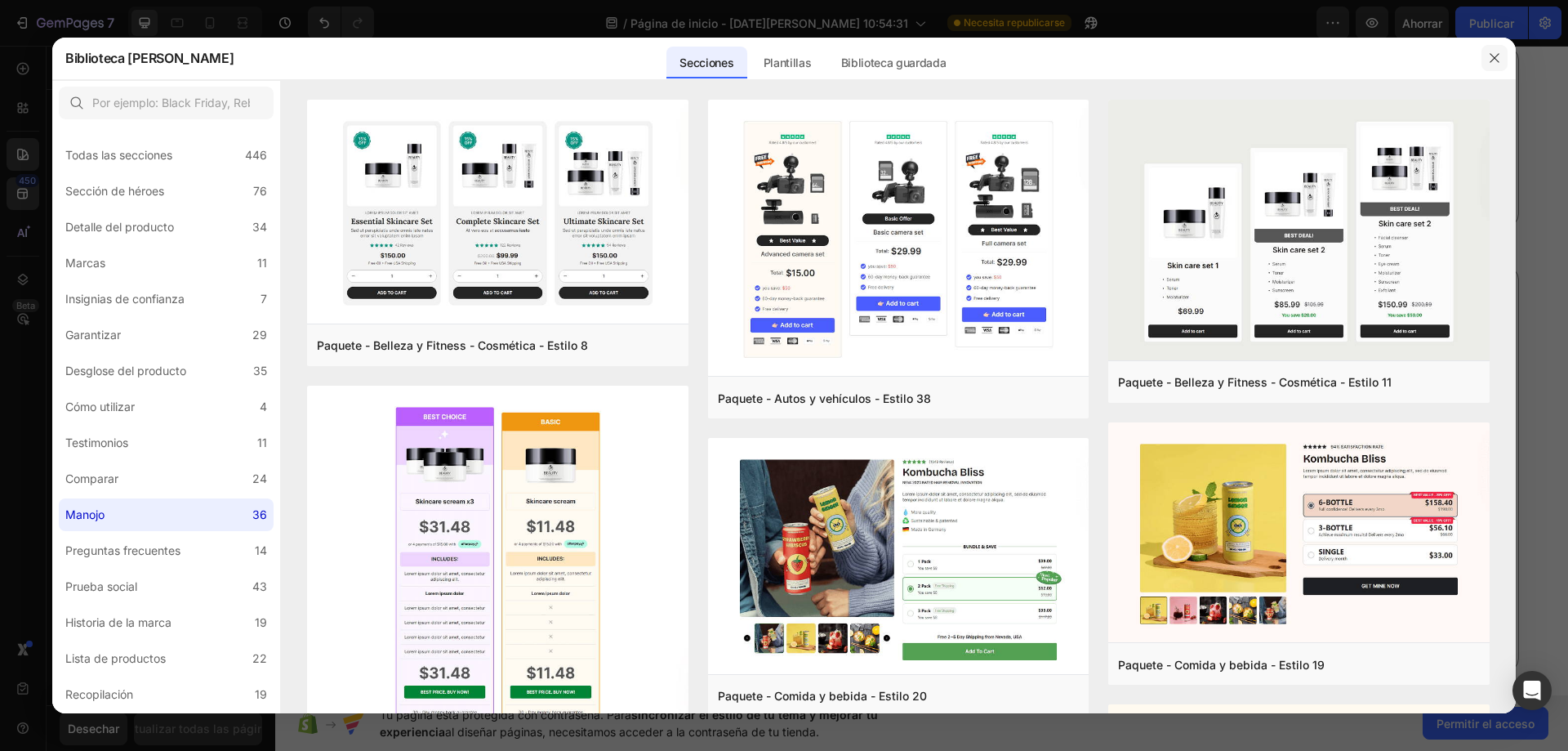
click at [1493, 56] on icon "button" at bounding box center [1494, 58] width 13 height 13
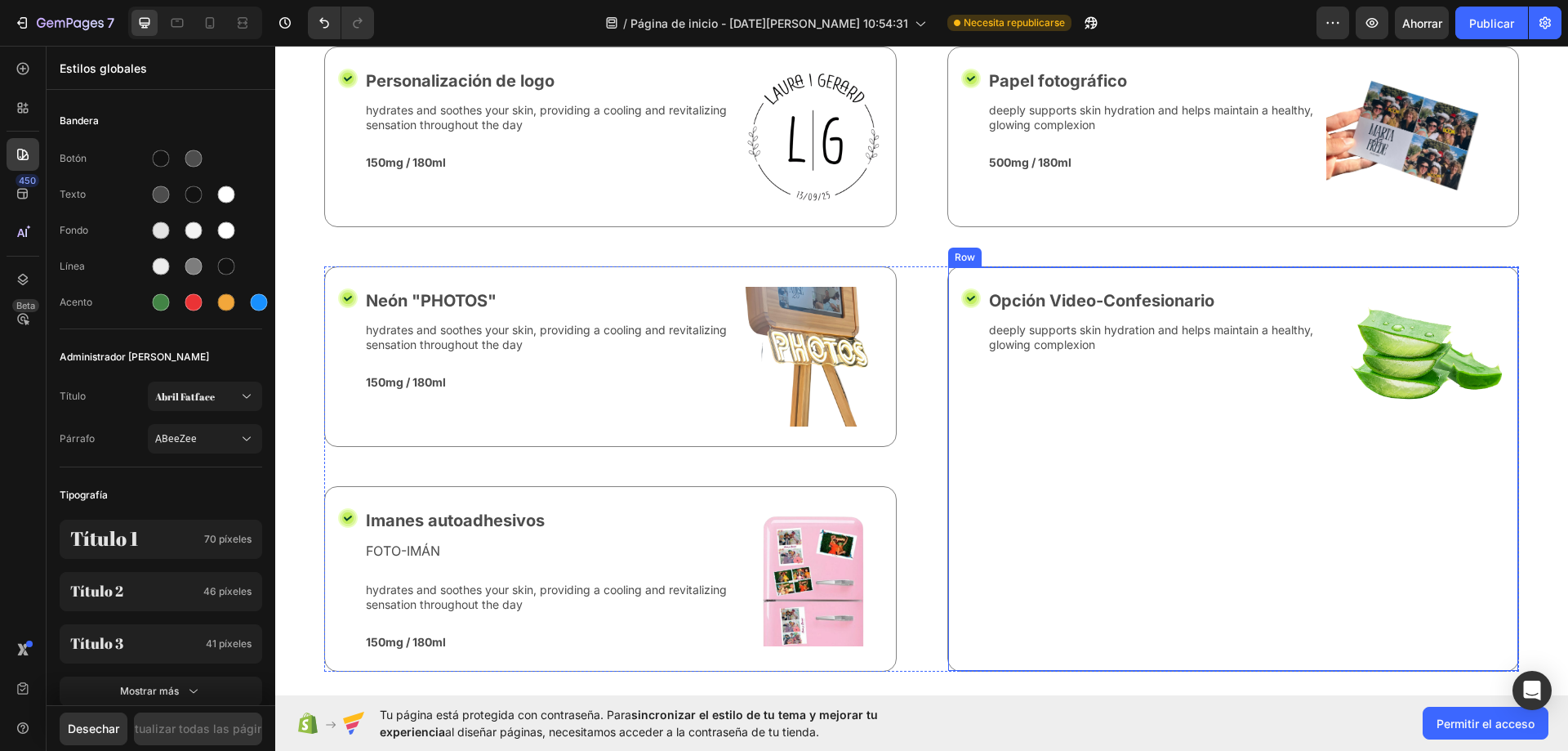
click at [1150, 453] on div "Opción Video-Confesionario Text Block deeply supports skin hydration and helps …" at bounding box center [1164, 469] width 354 height 364
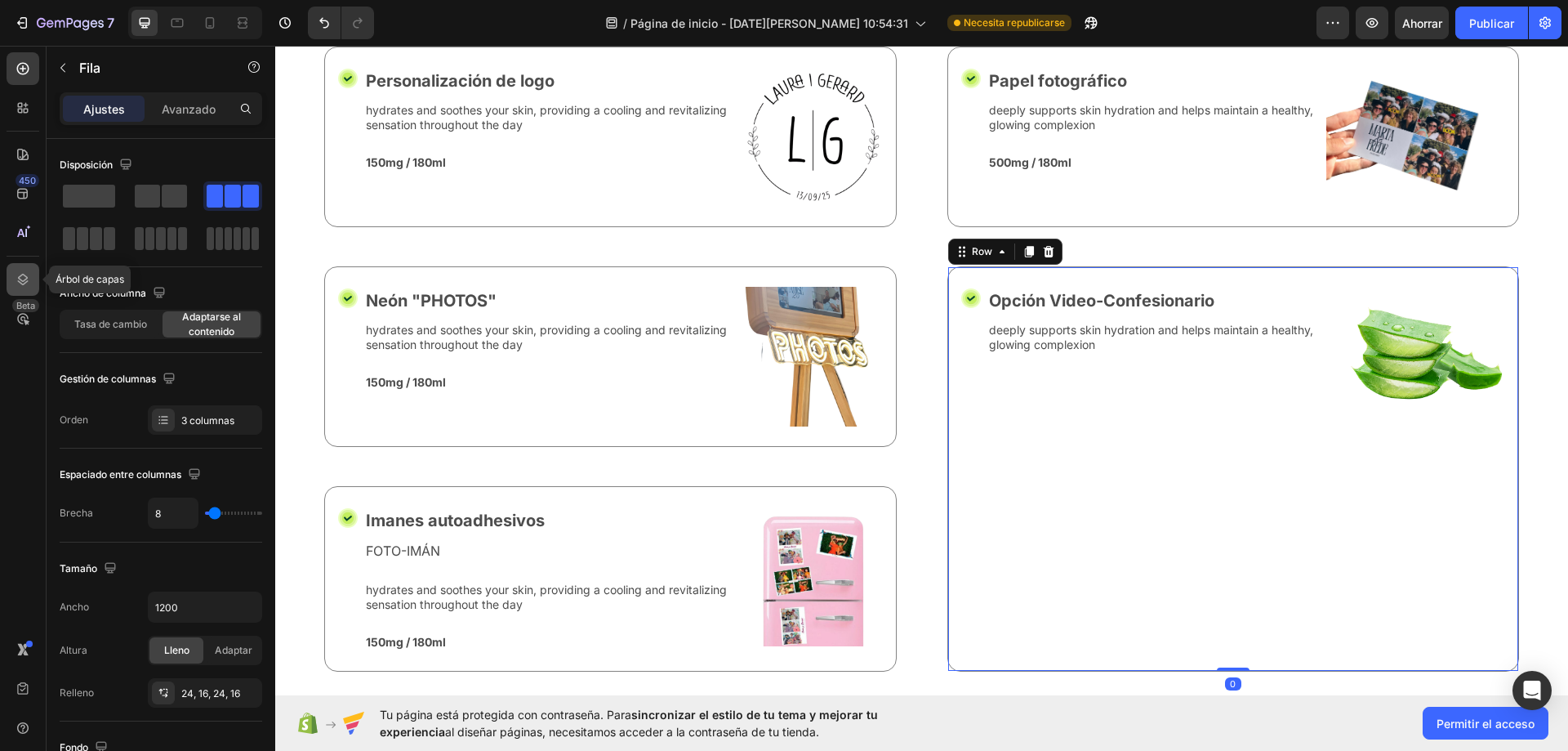
click at [20, 278] on icon at bounding box center [23, 280] width 16 height 16
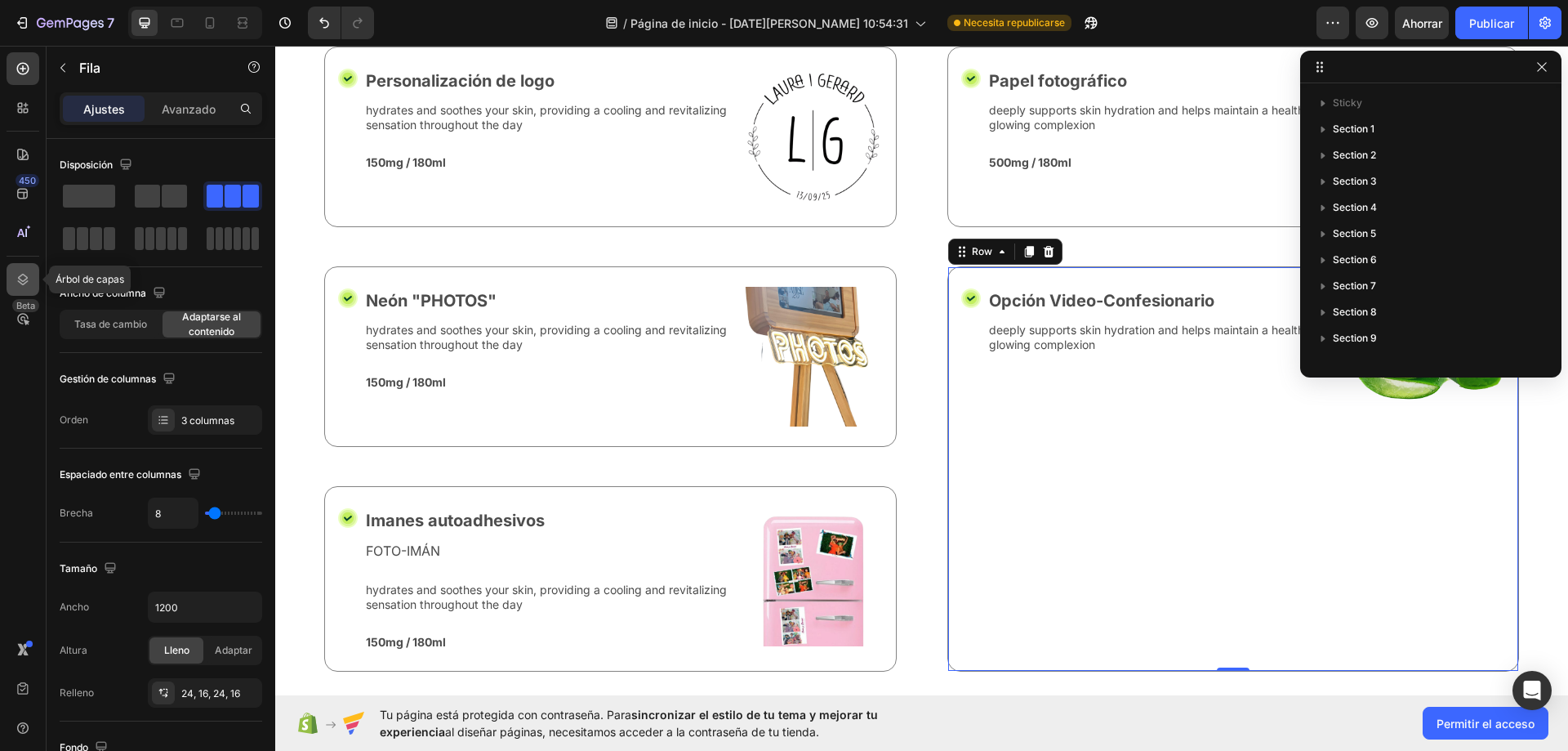
scroll to position [541, 0]
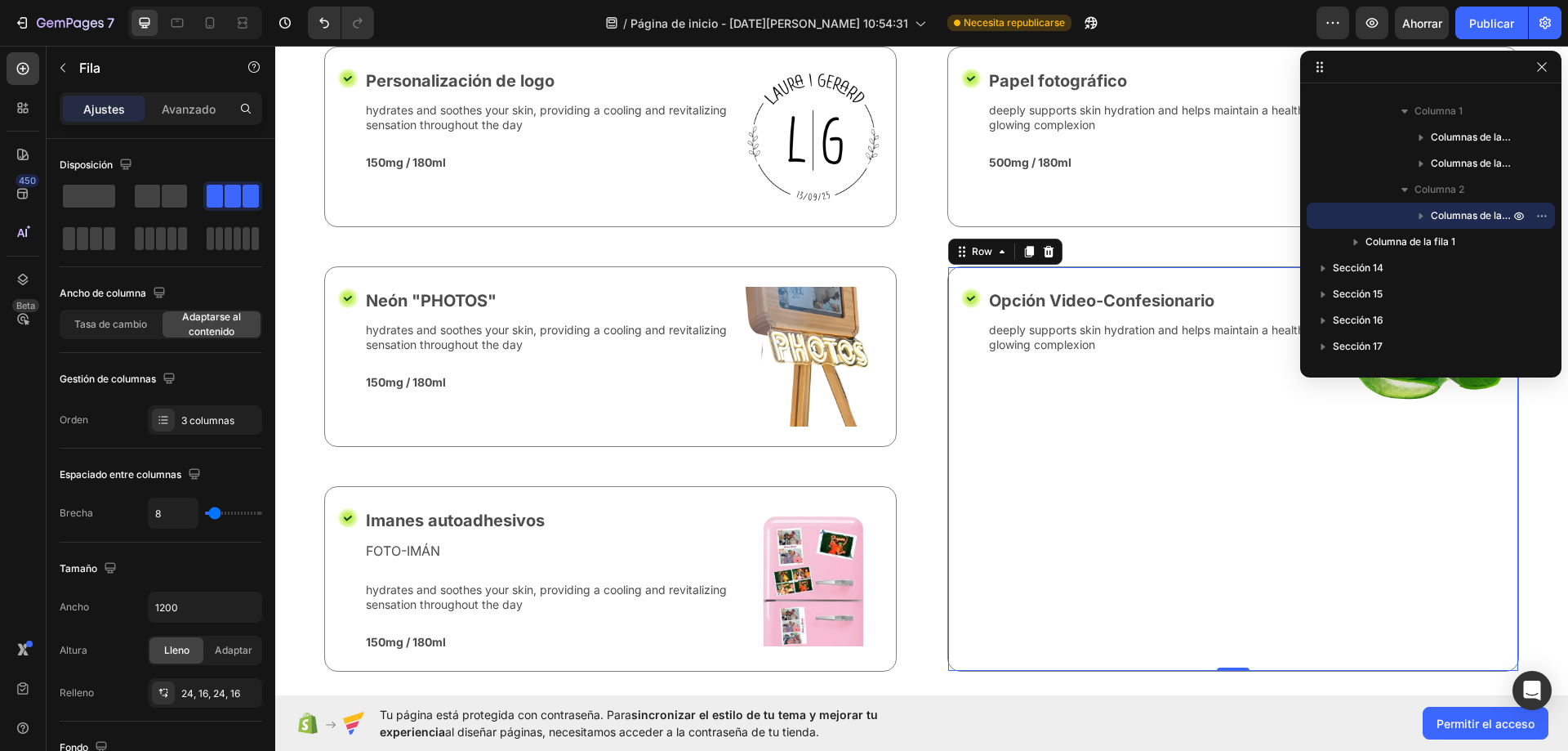
click at [1260, 411] on div "Opción Video-Confesionario Text Block deeply supports skin hydration and helps …" at bounding box center [1164, 469] width 354 height 364
click at [1209, 470] on div "Opción Video-Confesionario Text Block deeply supports skin hydration and helps …" at bounding box center [1164, 469] width 354 height 364
click at [1544, 60] on icon "button" at bounding box center [1541, 67] width 13 height 13
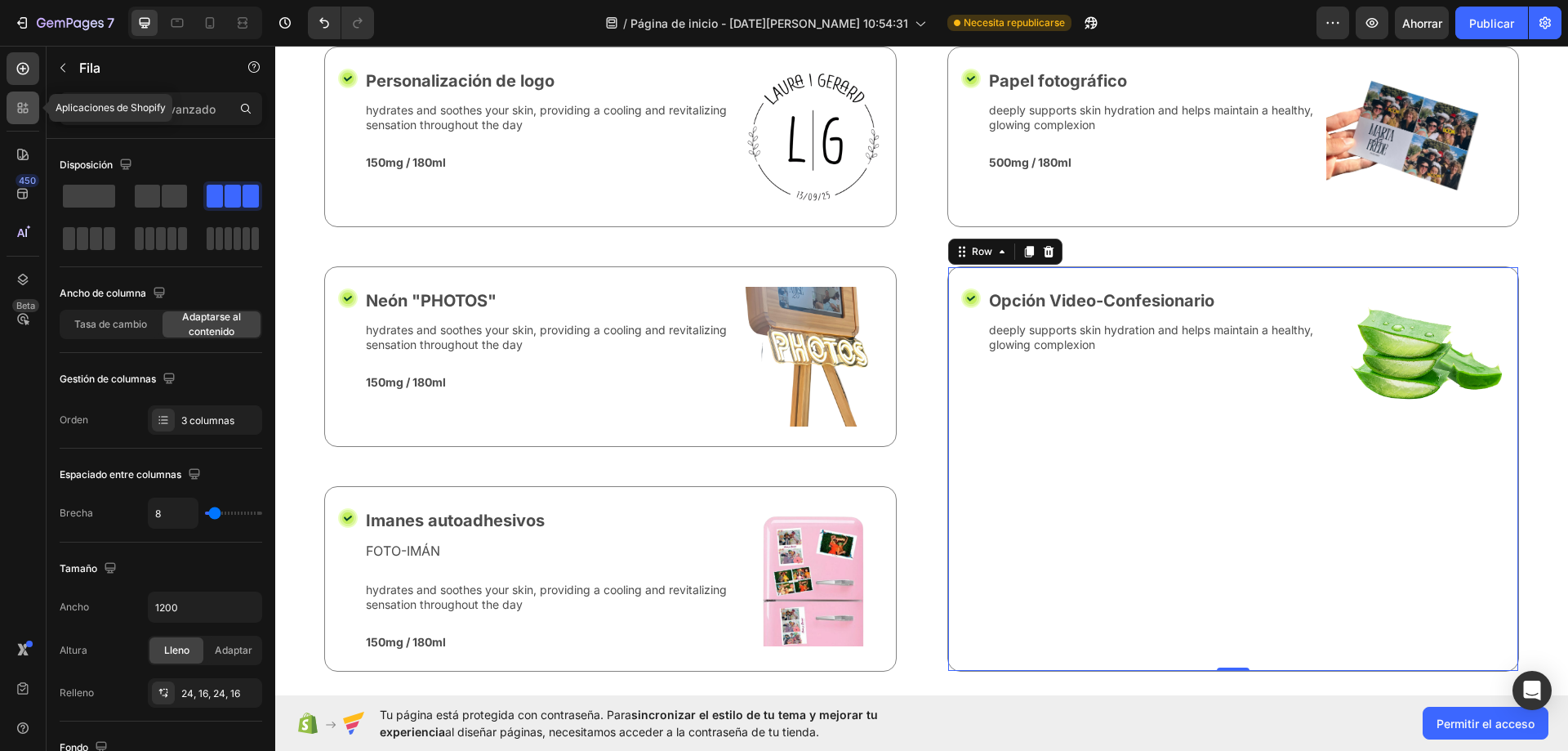
click at [25, 105] on icon at bounding box center [23, 107] width 16 height 16
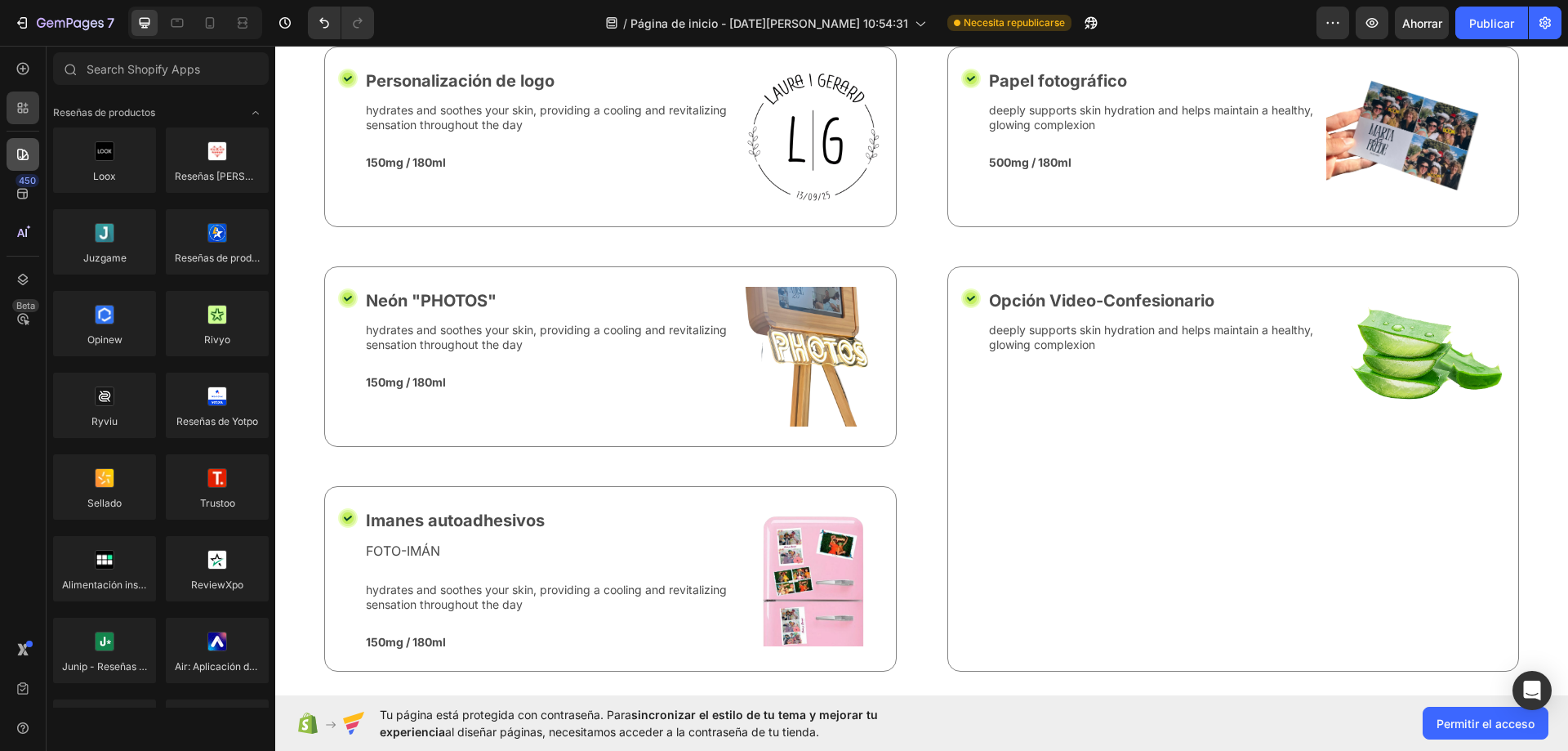
click at [12, 160] on div at bounding box center [22, 154] width 33 height 33
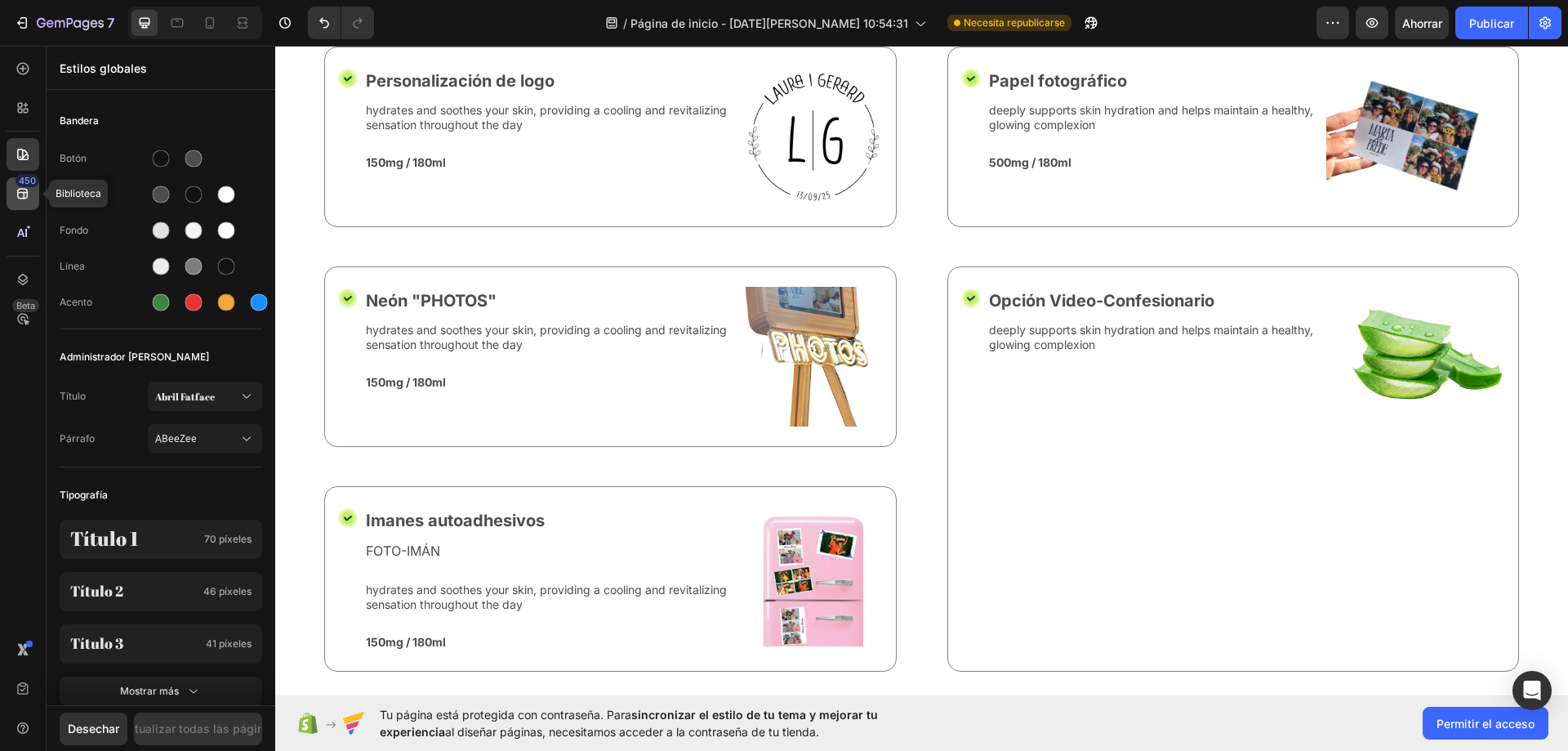
click at [38, 186] on div "450" at bounding box center [22, 194] width 33 height 33
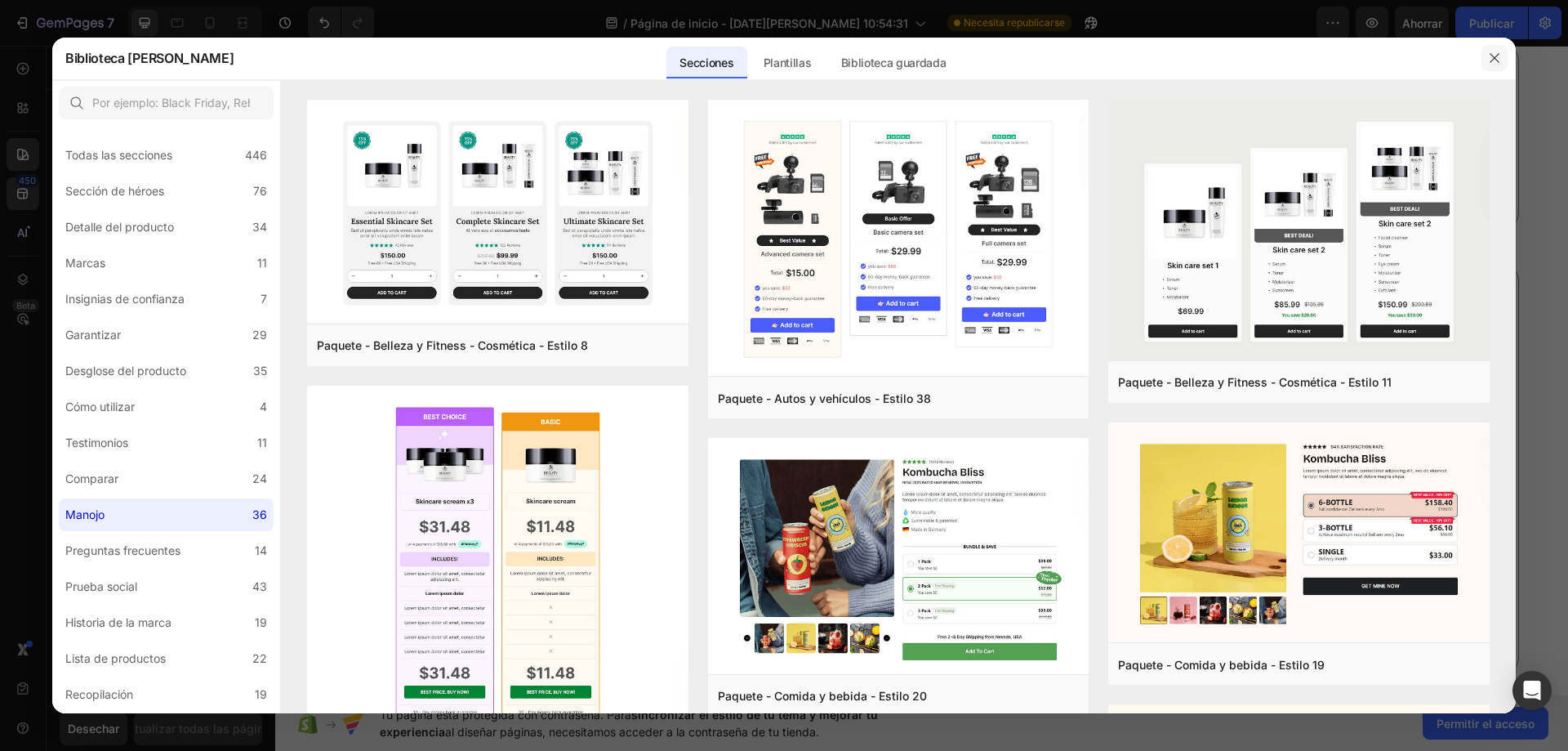
click at [1501, 59] on icon "button" at bounding box center [1494, 58] width 13 height 13
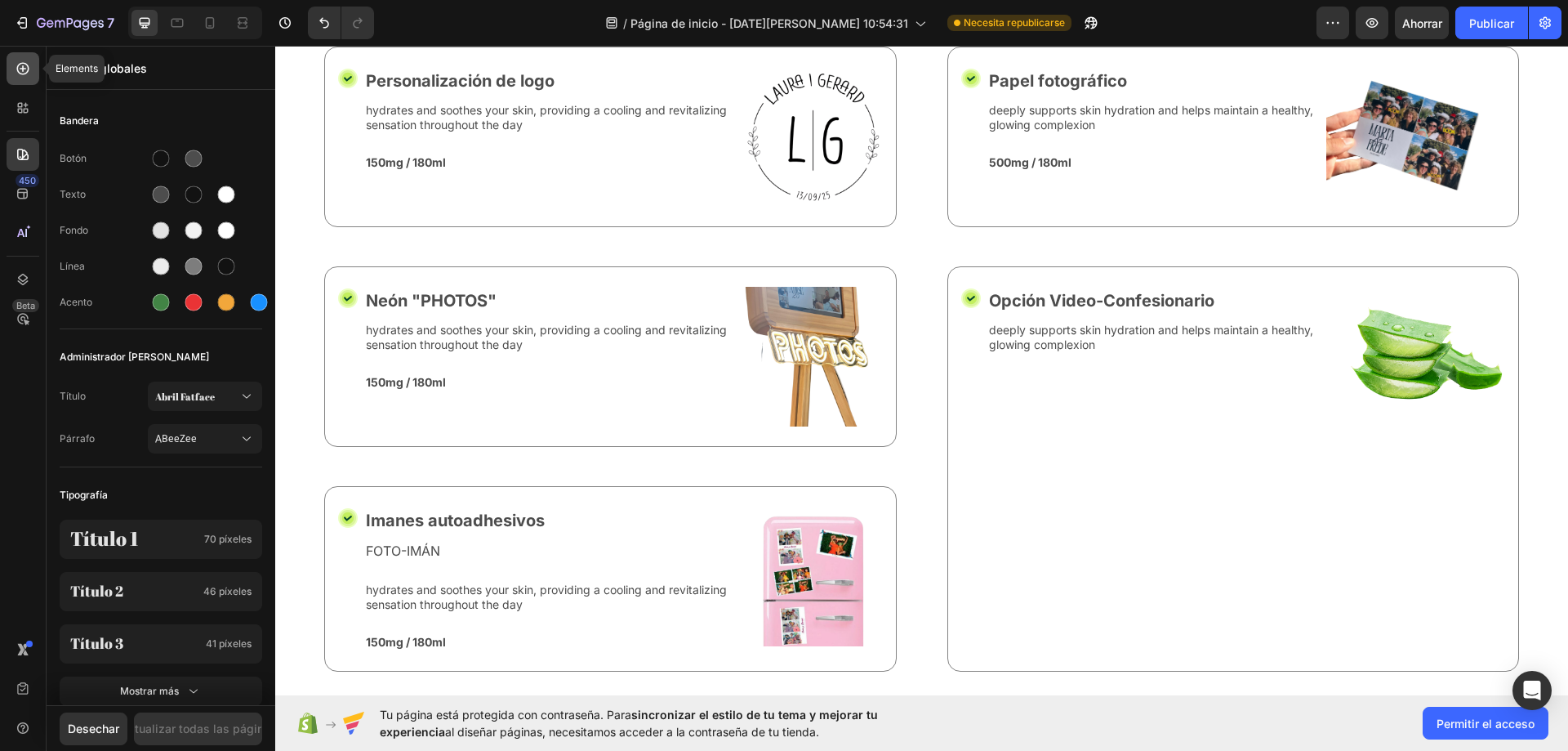
click at [29, 68] on icon at bounding box center [23, 68] width 16 height 16
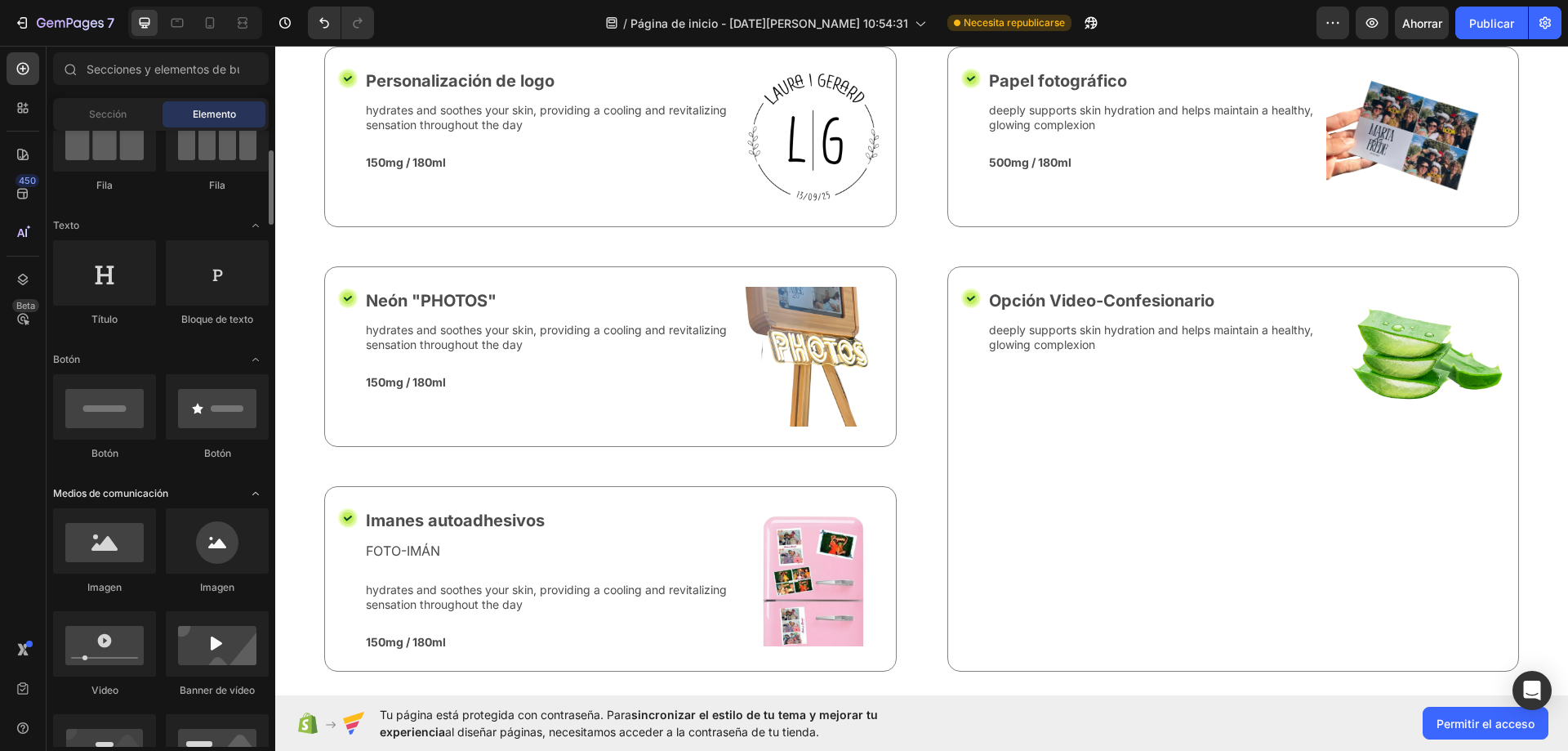
scroll to position [245, 0]
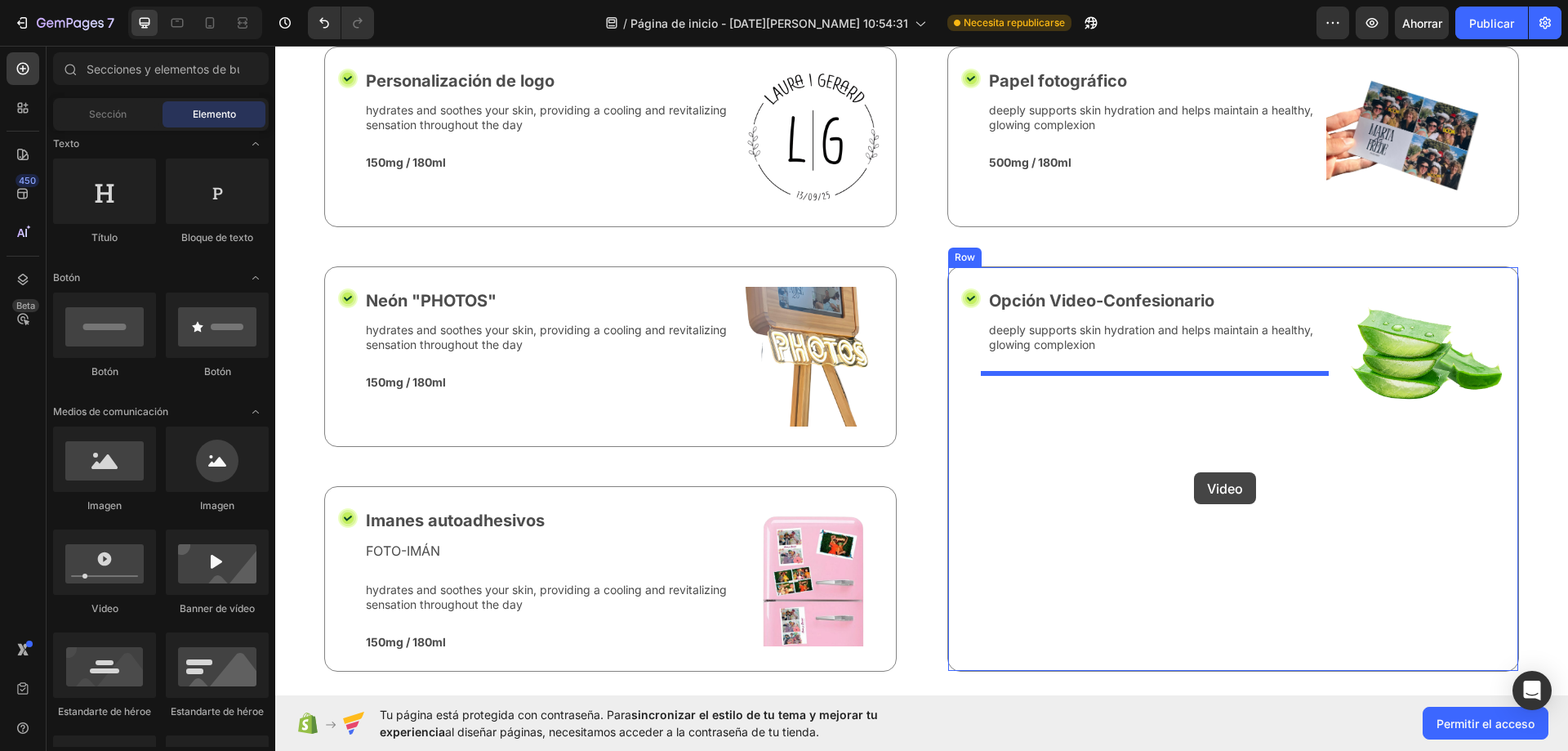
drag, startPoint x: 409, startPoint y: 616, endPoint x: 1194, endPoint y: 472, distance: 798.1
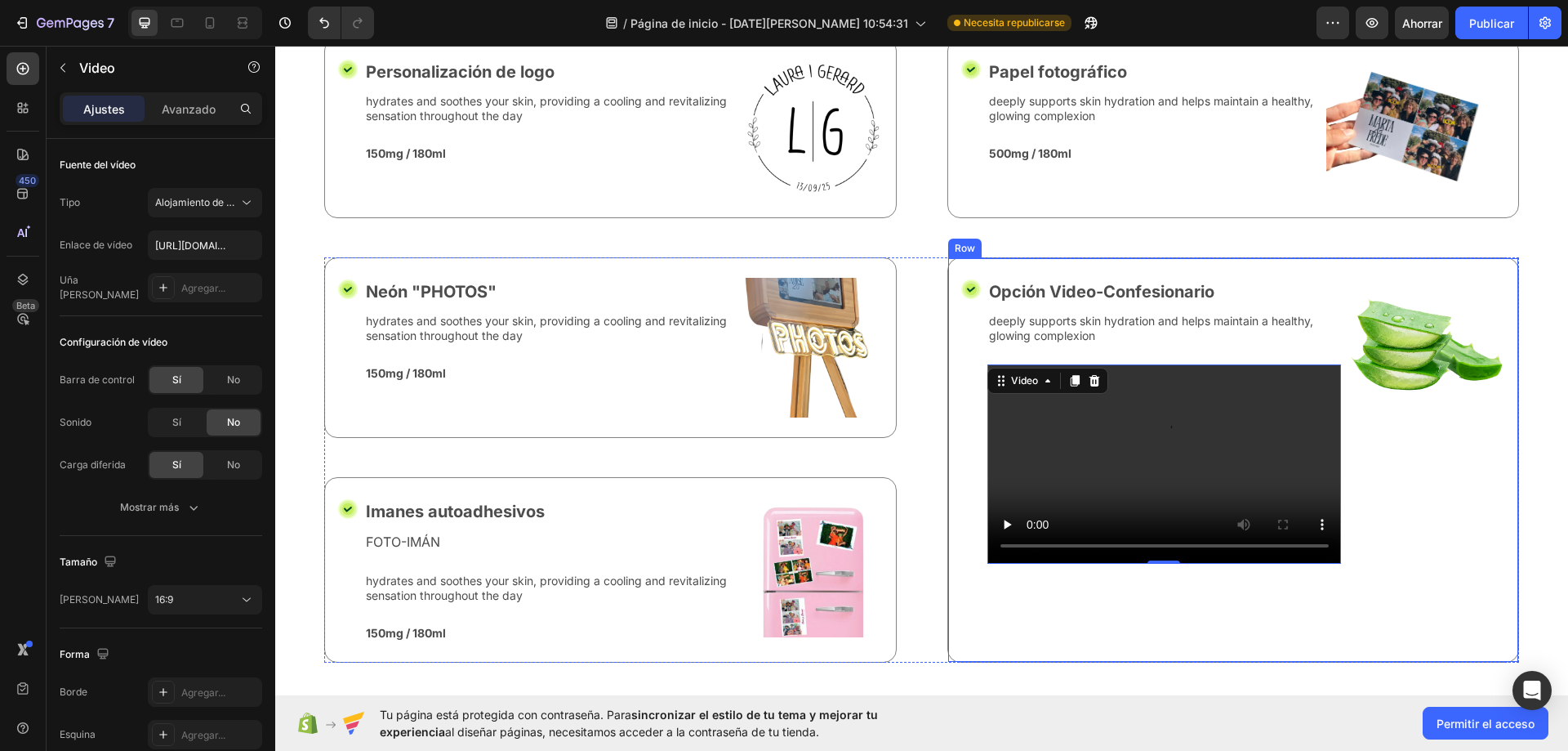
scroll to position [6003, 0]
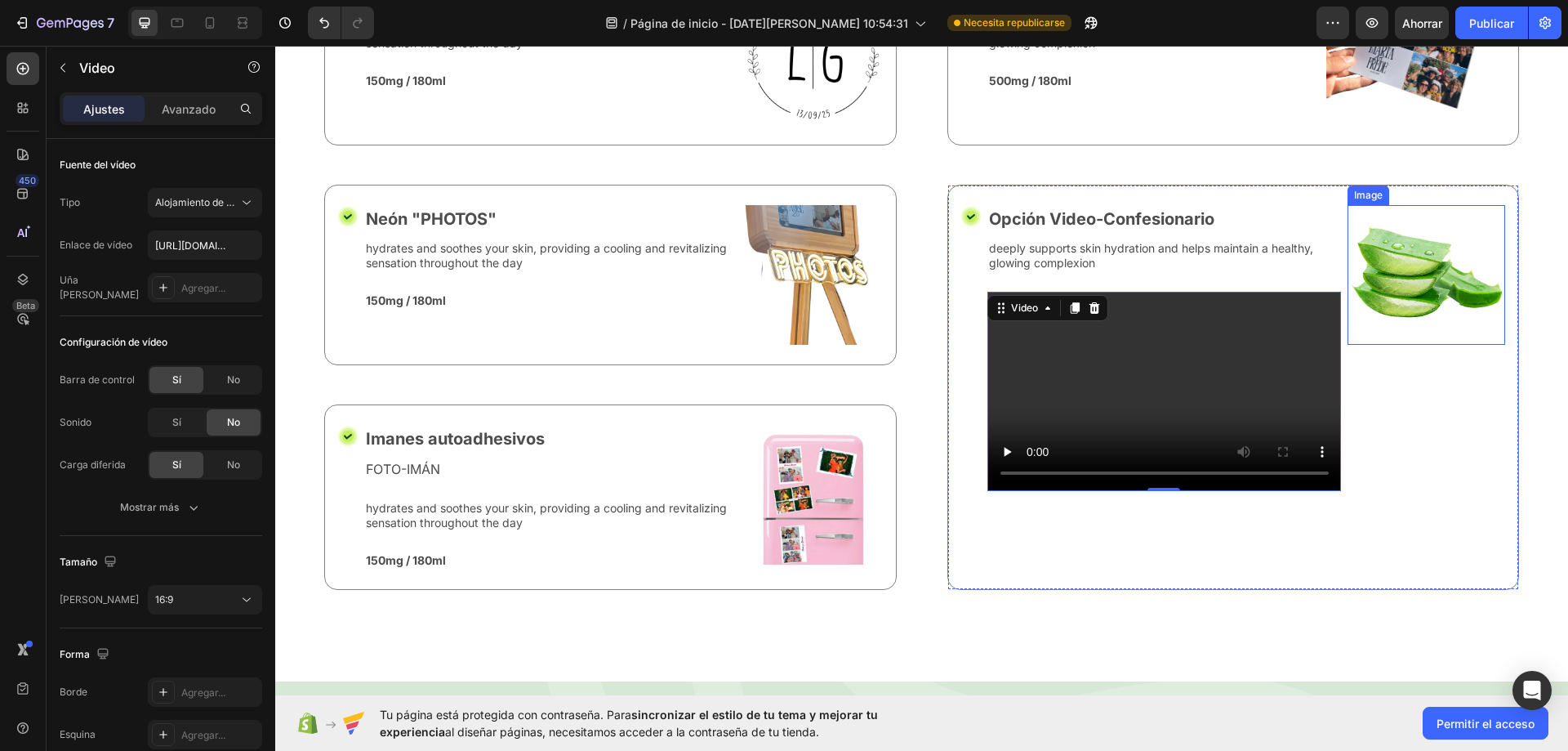
click at [1395, 273] on img at bounding box center [1426, 274] width 158 height 139
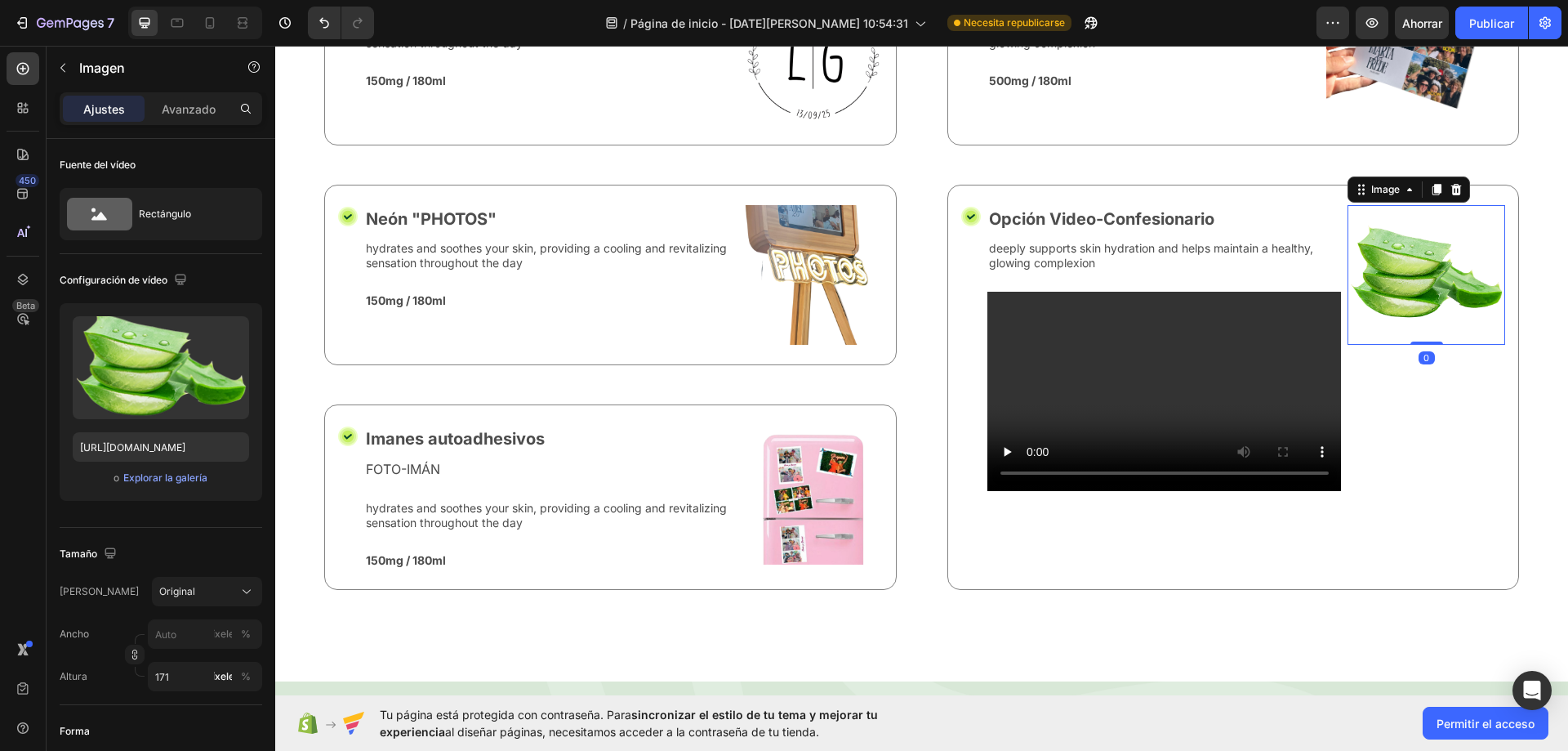
click at [1451, 195] on icon at bounding box center [1456, 189] width 11 height 12
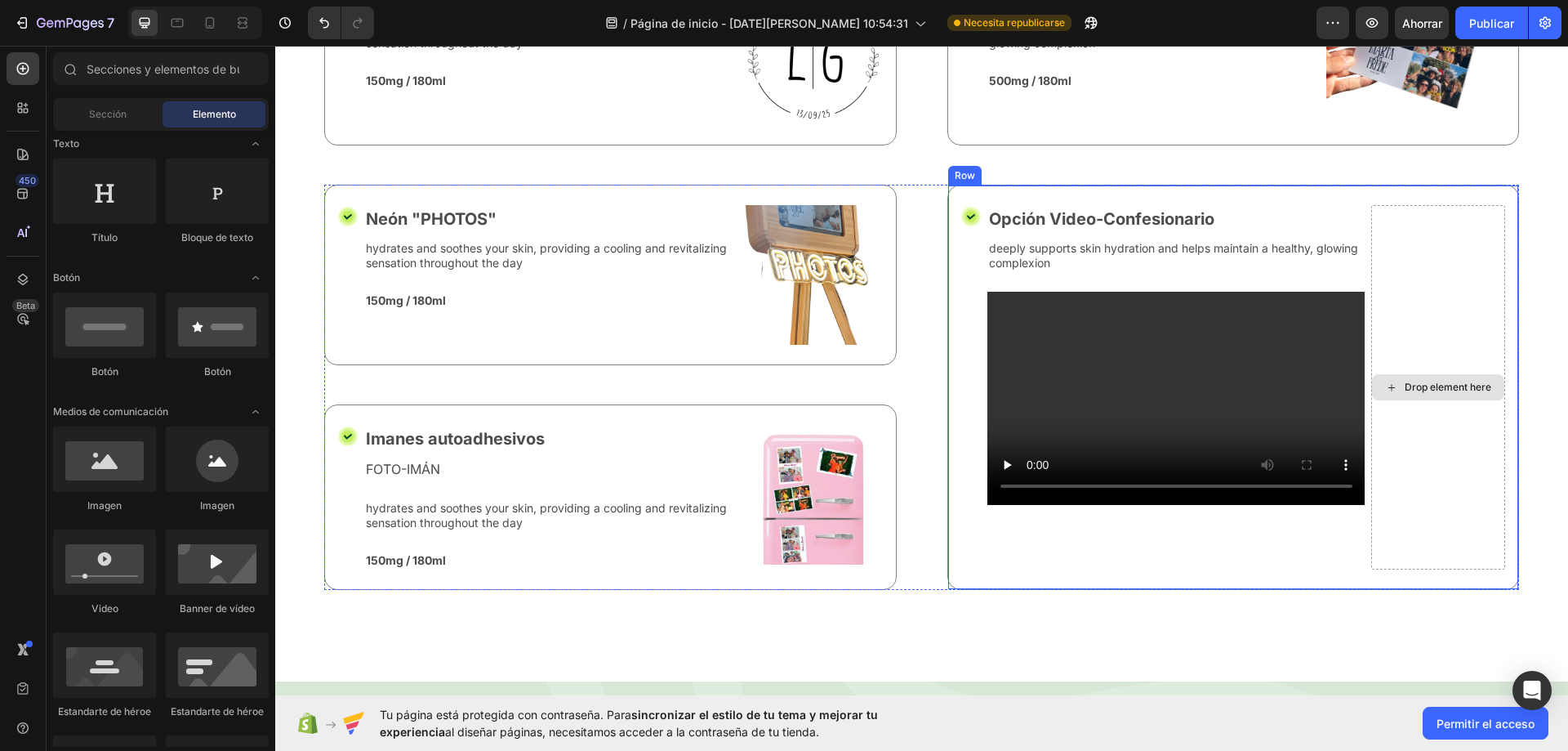
click at [1425, 425] on div "Drop element here" at bounding box center [1438, 387] width 134 height 364
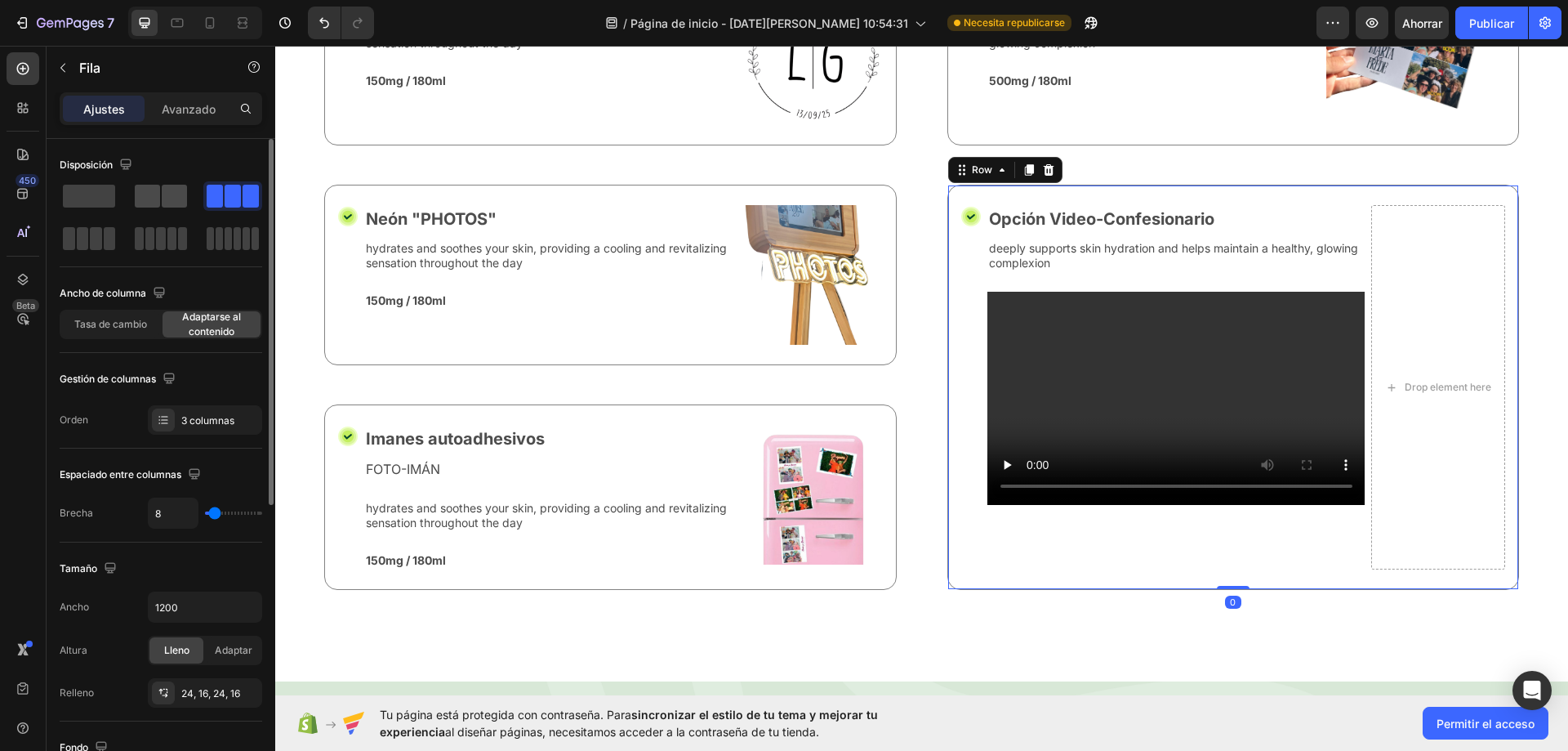
click at [153, 200] on span at bounding box center [147, 196] width 26 height 23
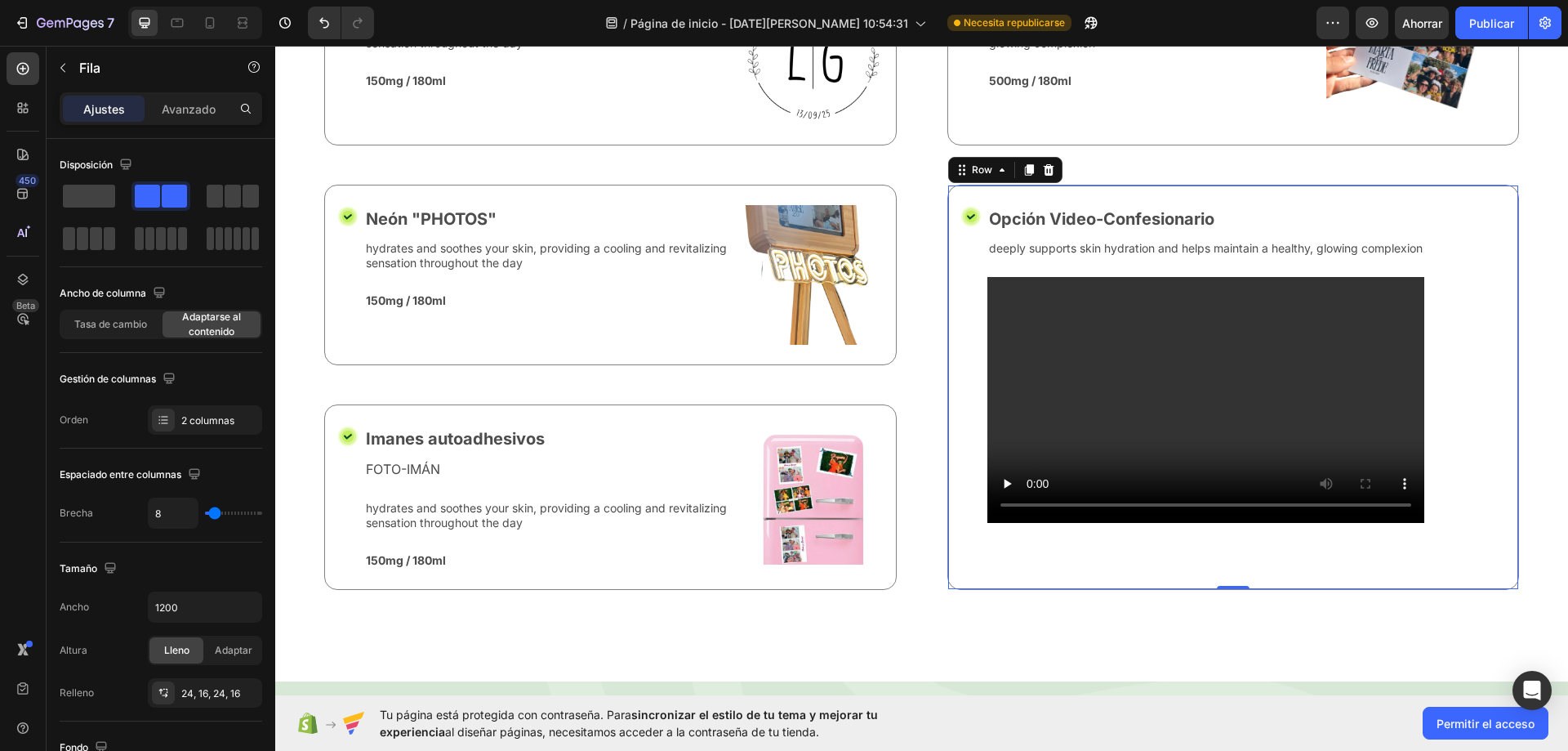
click at [1424, 465] on video at bounding box center [1206, 399] width 437 height 246
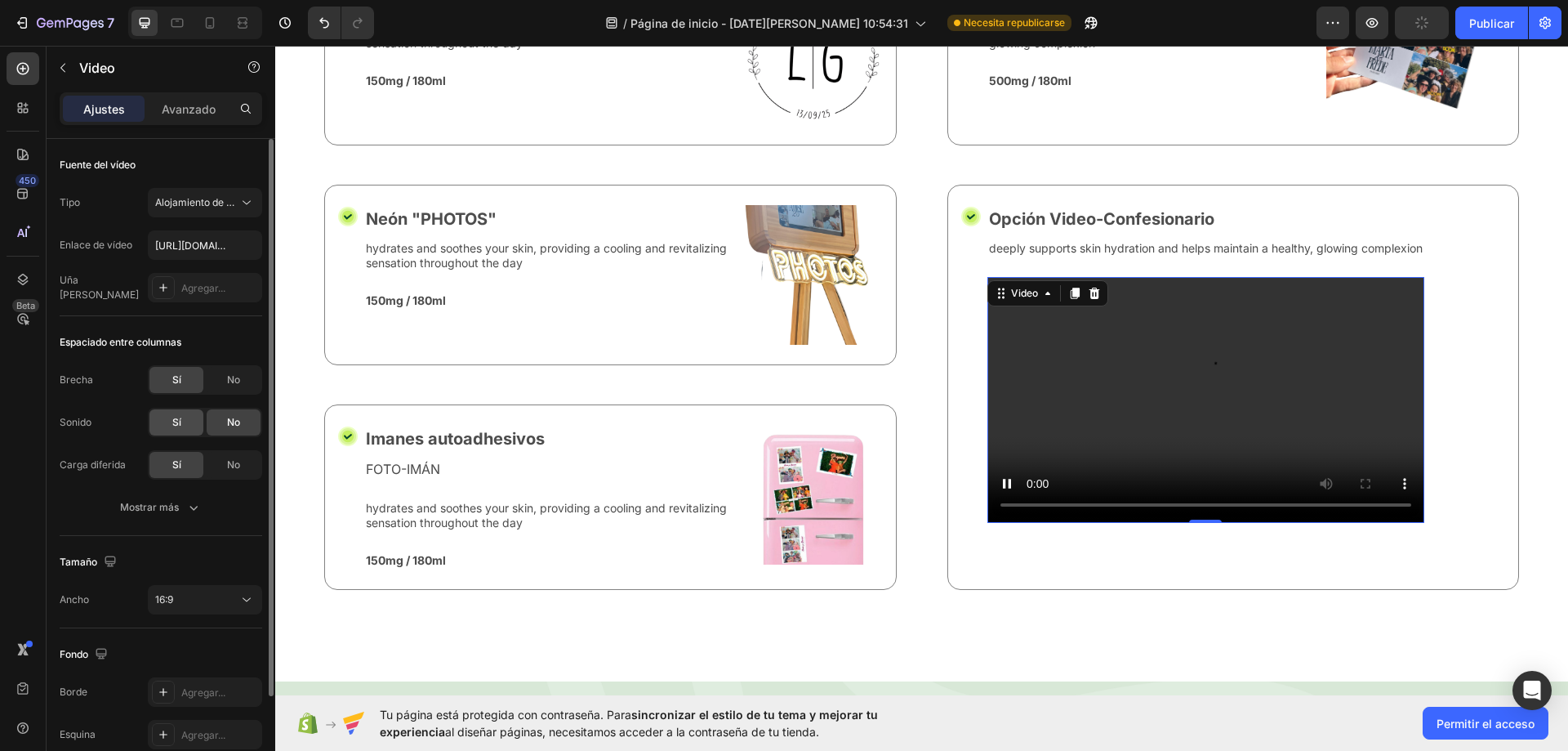
click at [175, 425] on font "Sí" at bounding box center [177, 422] width 9 height 12
click at [230, 426] on font "No" at bounding box center [233, 422] width 13 height 12
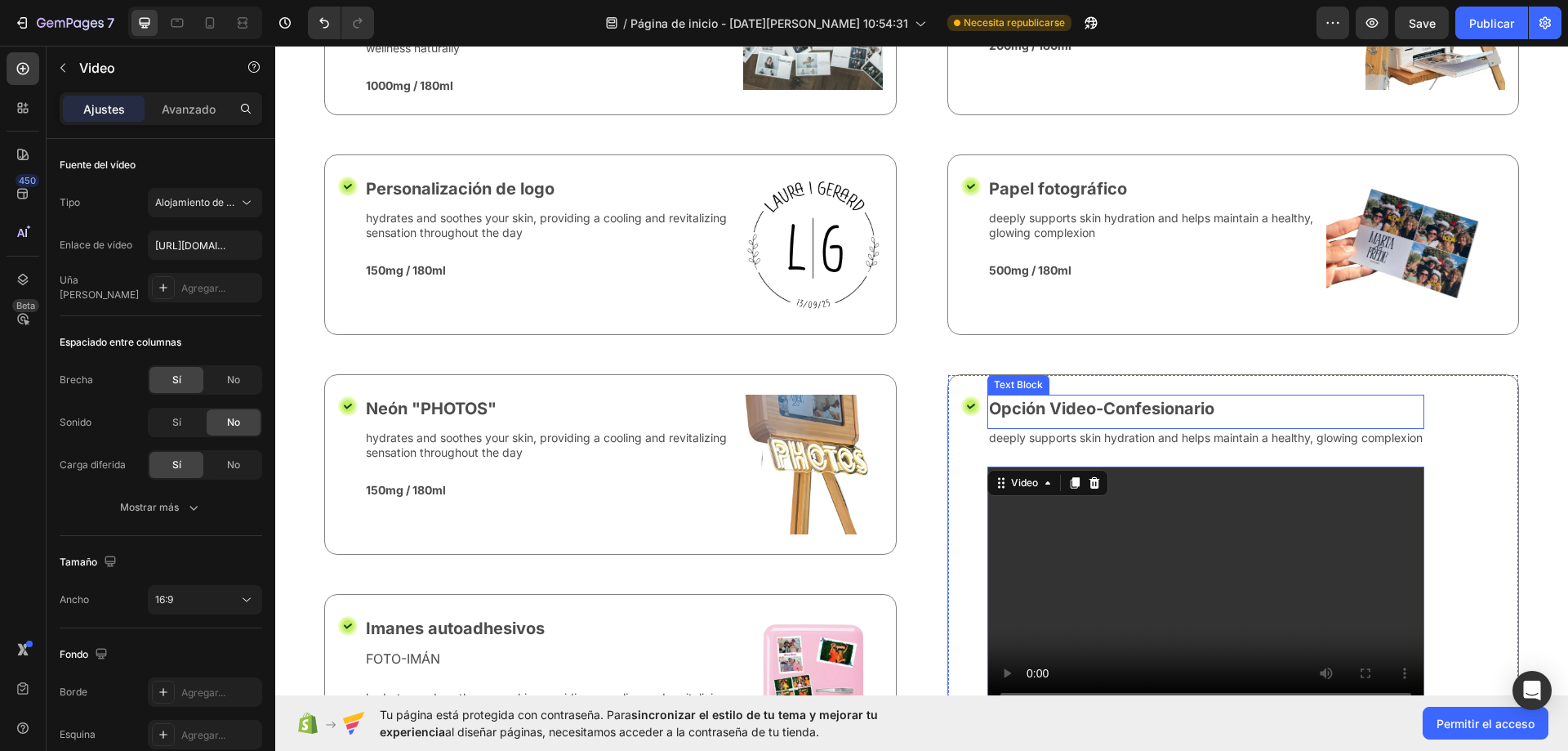
scroll to position [6084, 0]
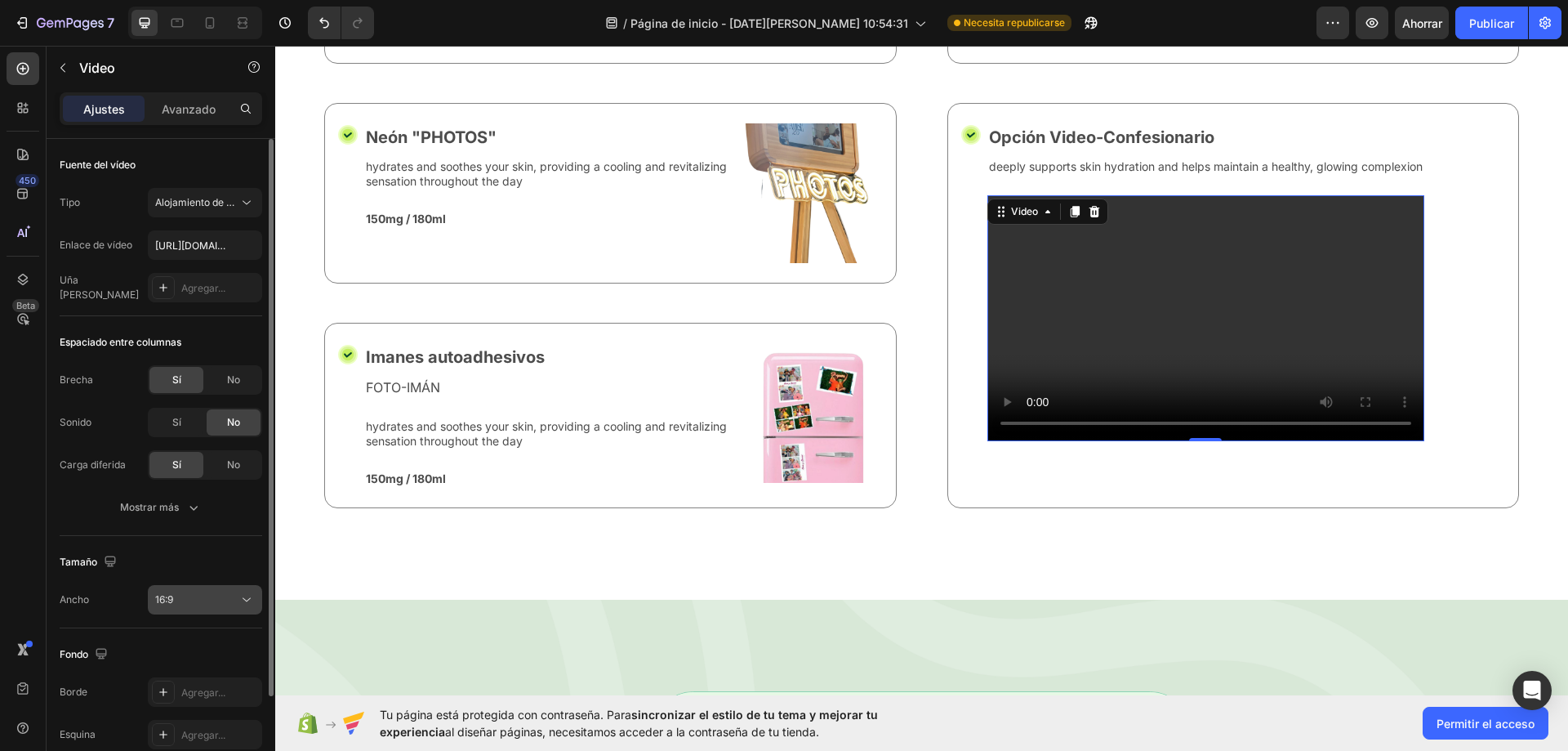
click at [209, 602] on div "16:9" at bounding box center [197, 599] width 83 height 15
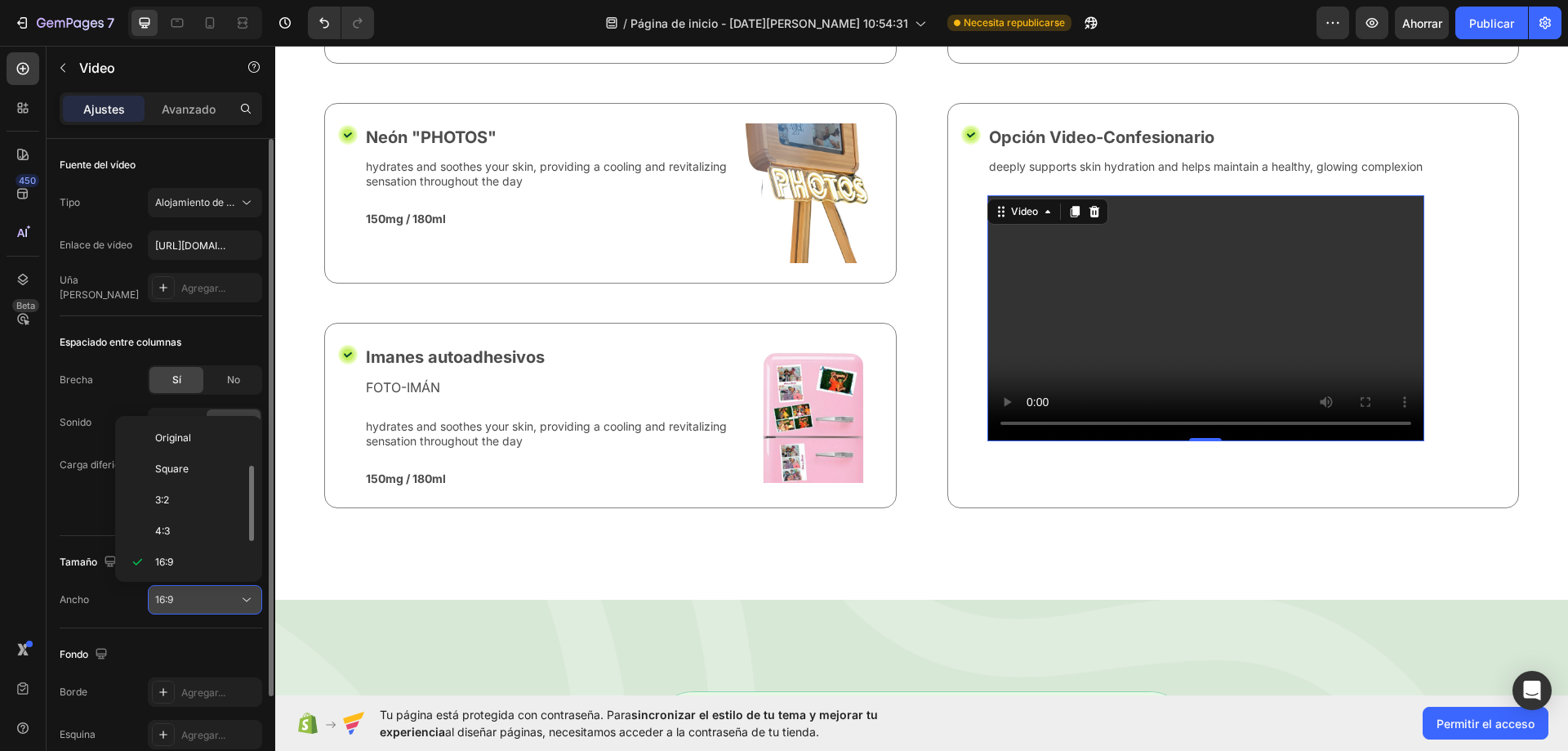
scroll to position [29, 0]
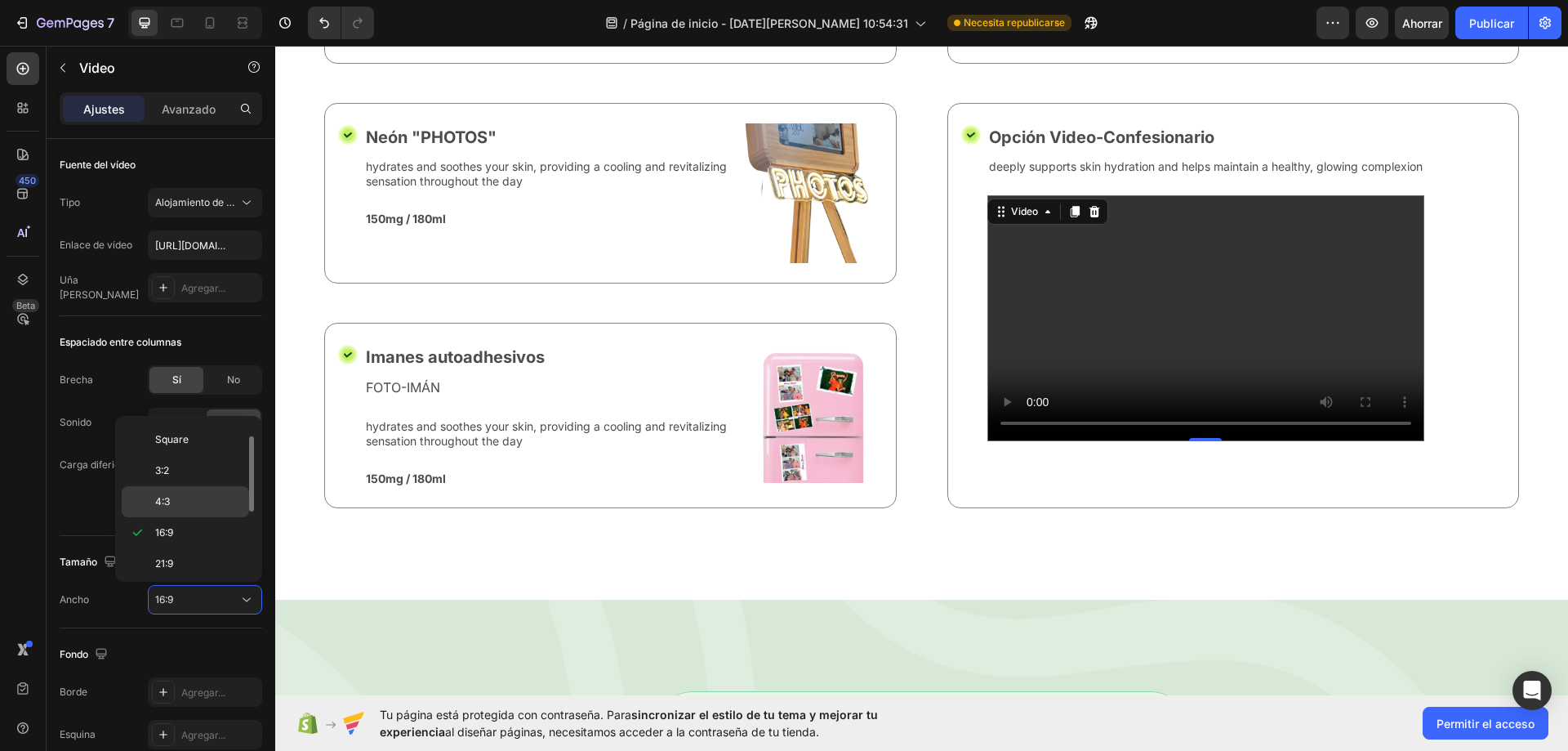
click at [200, 502] on p "4:3" at bounding box center [199, 502] width 87 height 15
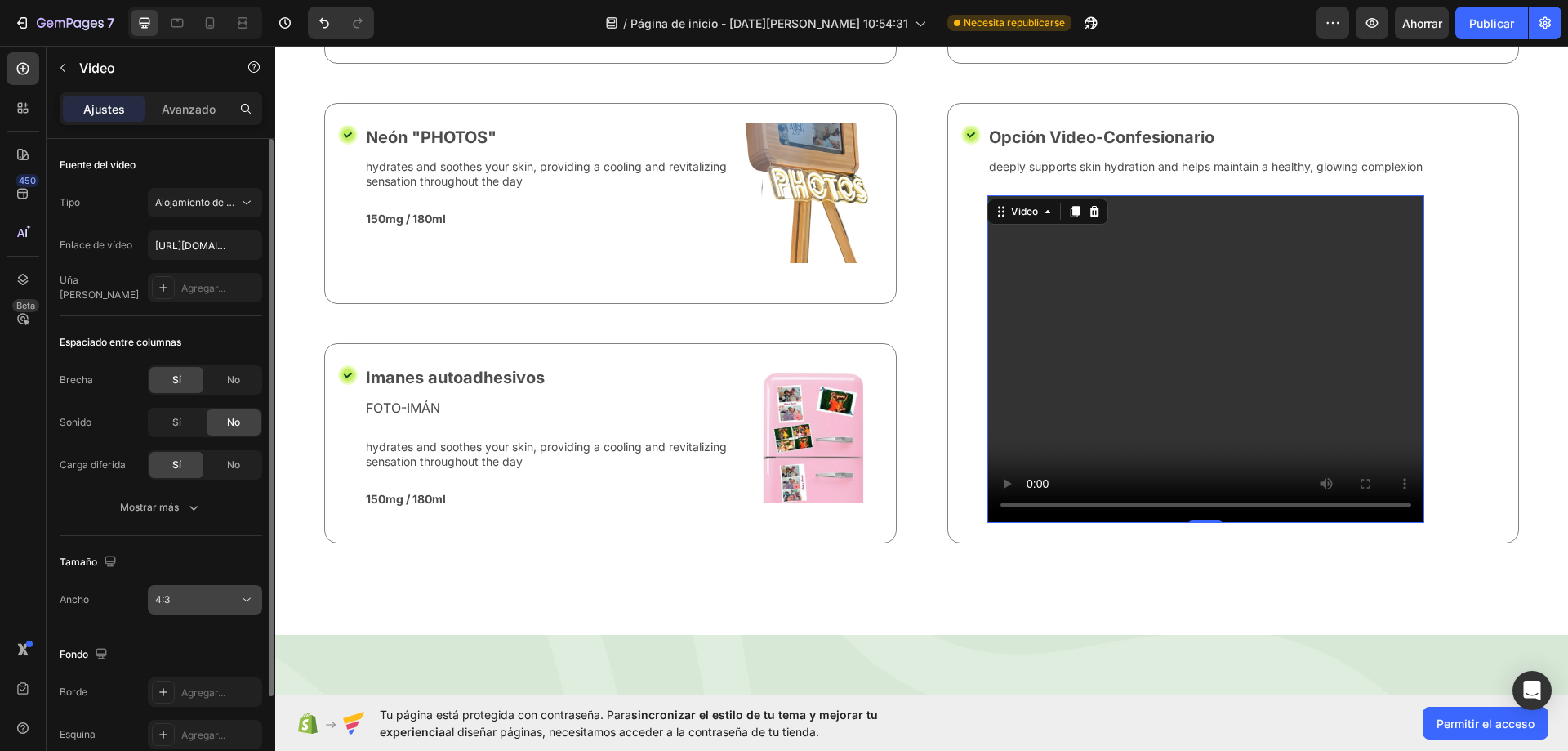
click at [195, 594] on div "4:3" at bounding box center [197, 599] width 83 height 15
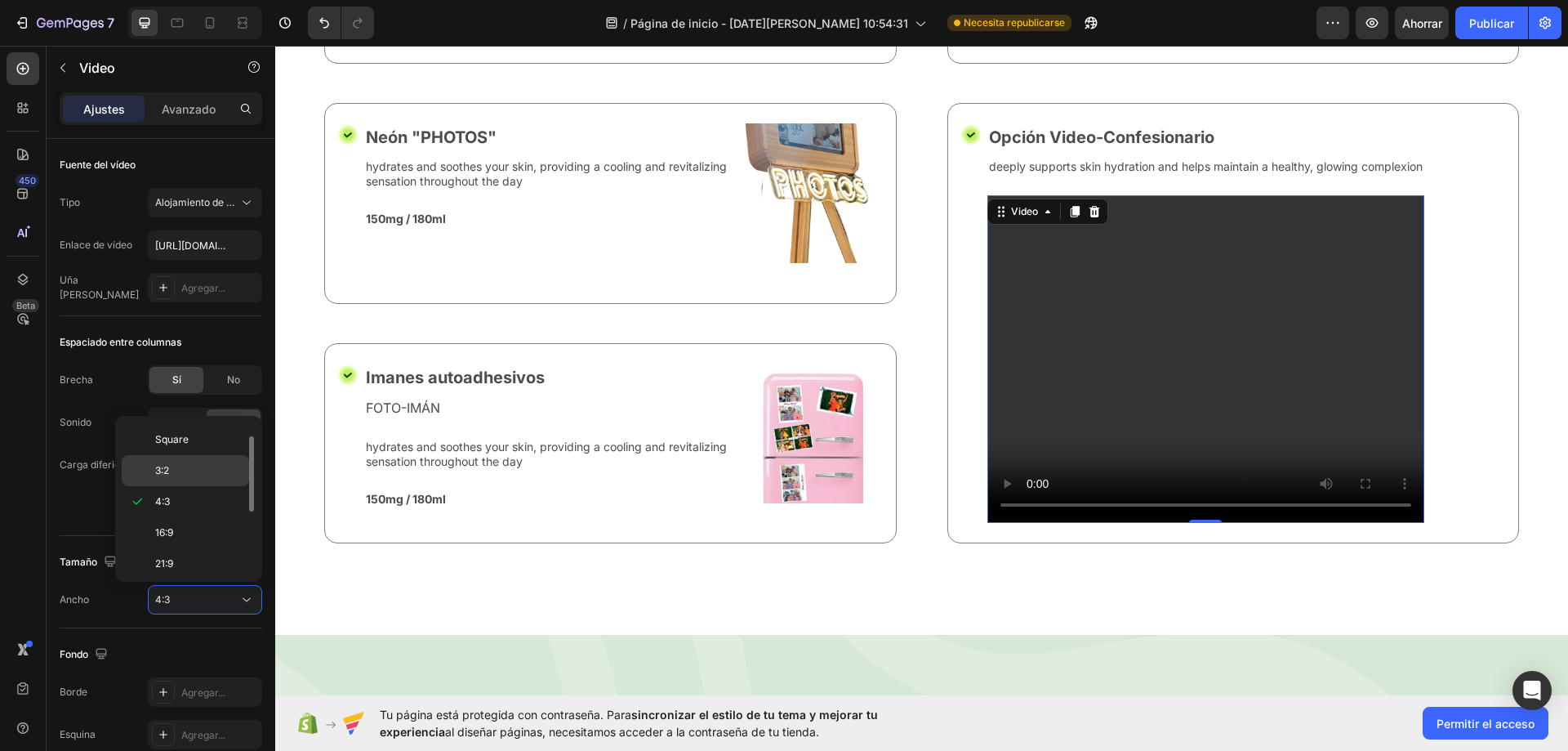
click at [189, 463] on p "3:2" at bounding box center [199, 470] width 87 height 15
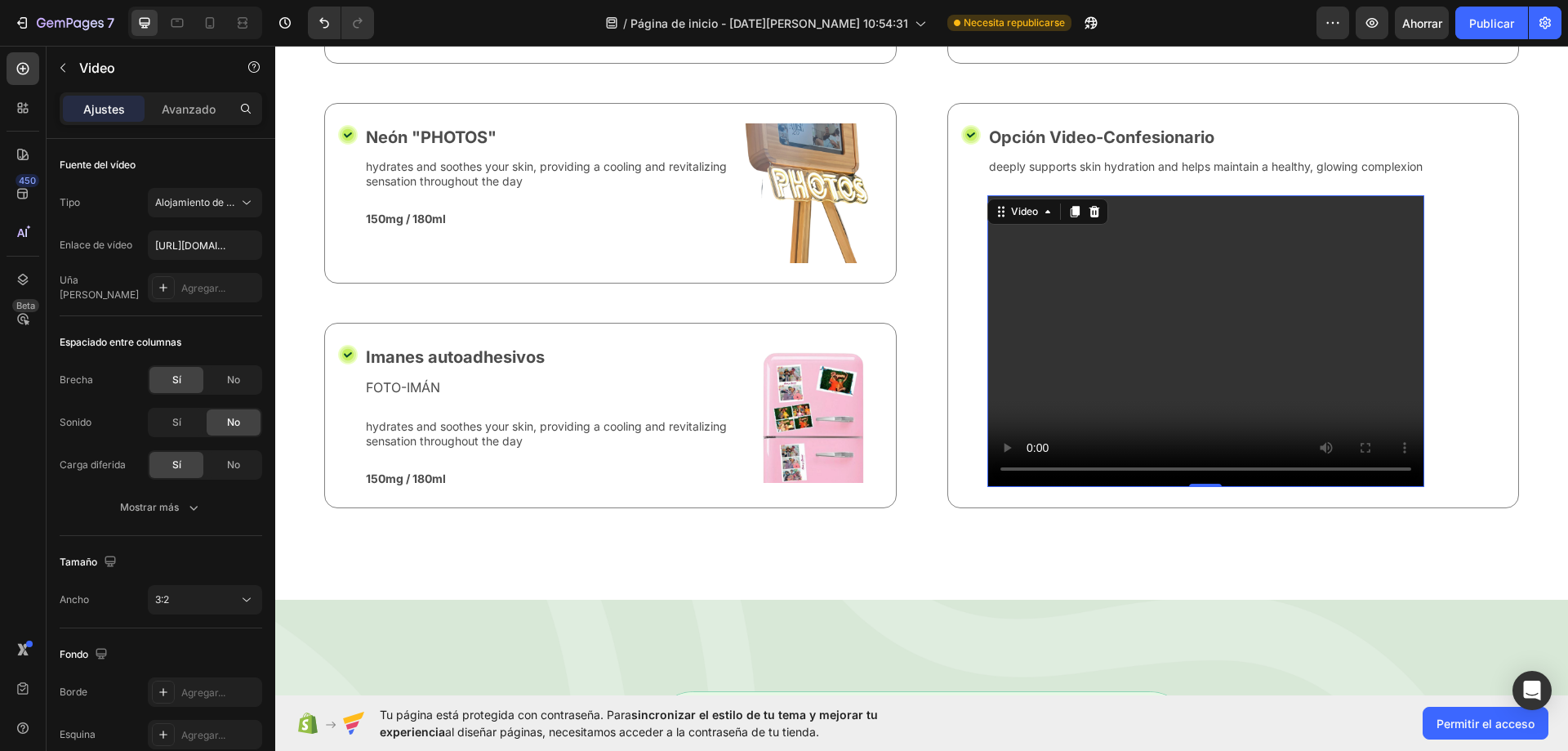
click at [204, 603] on div "3:2" at bounding box center [197, 599] width 83 height 15
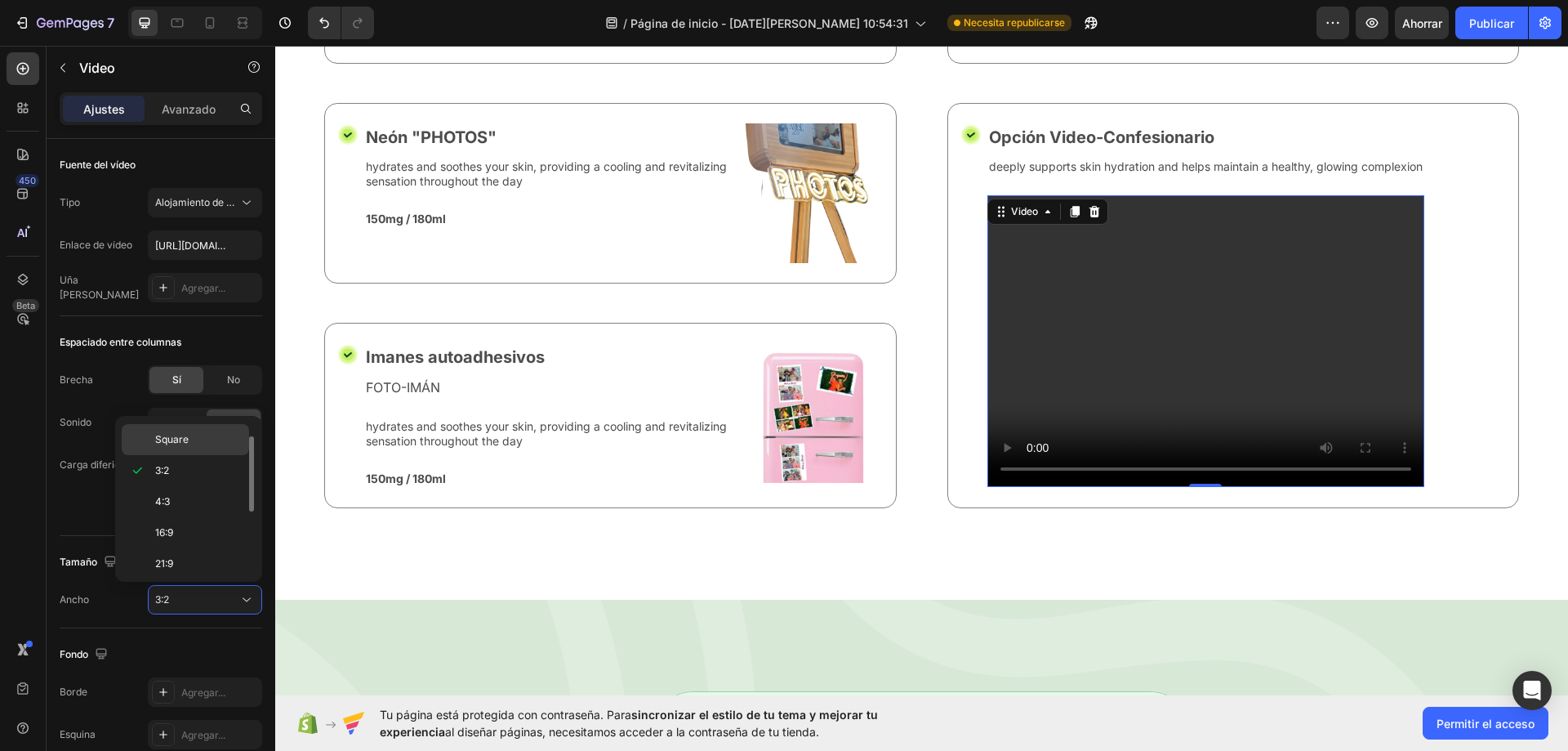
click at [179, 431] on div "Square" at bounding box center [185, 439] width 128 height 31
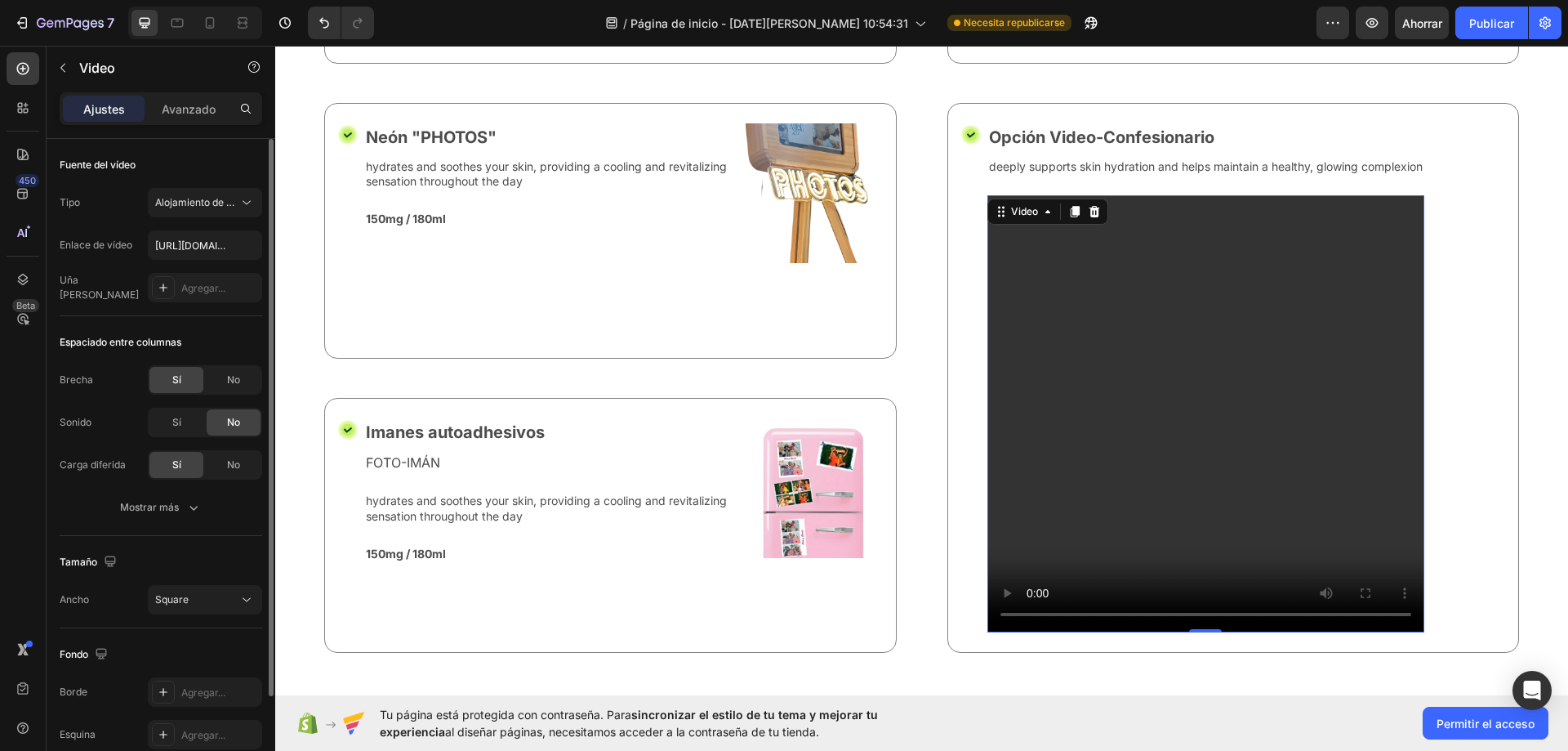
click at [199, 628] on div "Fondo Borde Agregar... Esquina Agregar... Sombra Agregar..." at bounding box center [161, 716] width 202 height 177
click at [202, 610] on button "Square" at bounding box center [205, 599] width 114 height 29
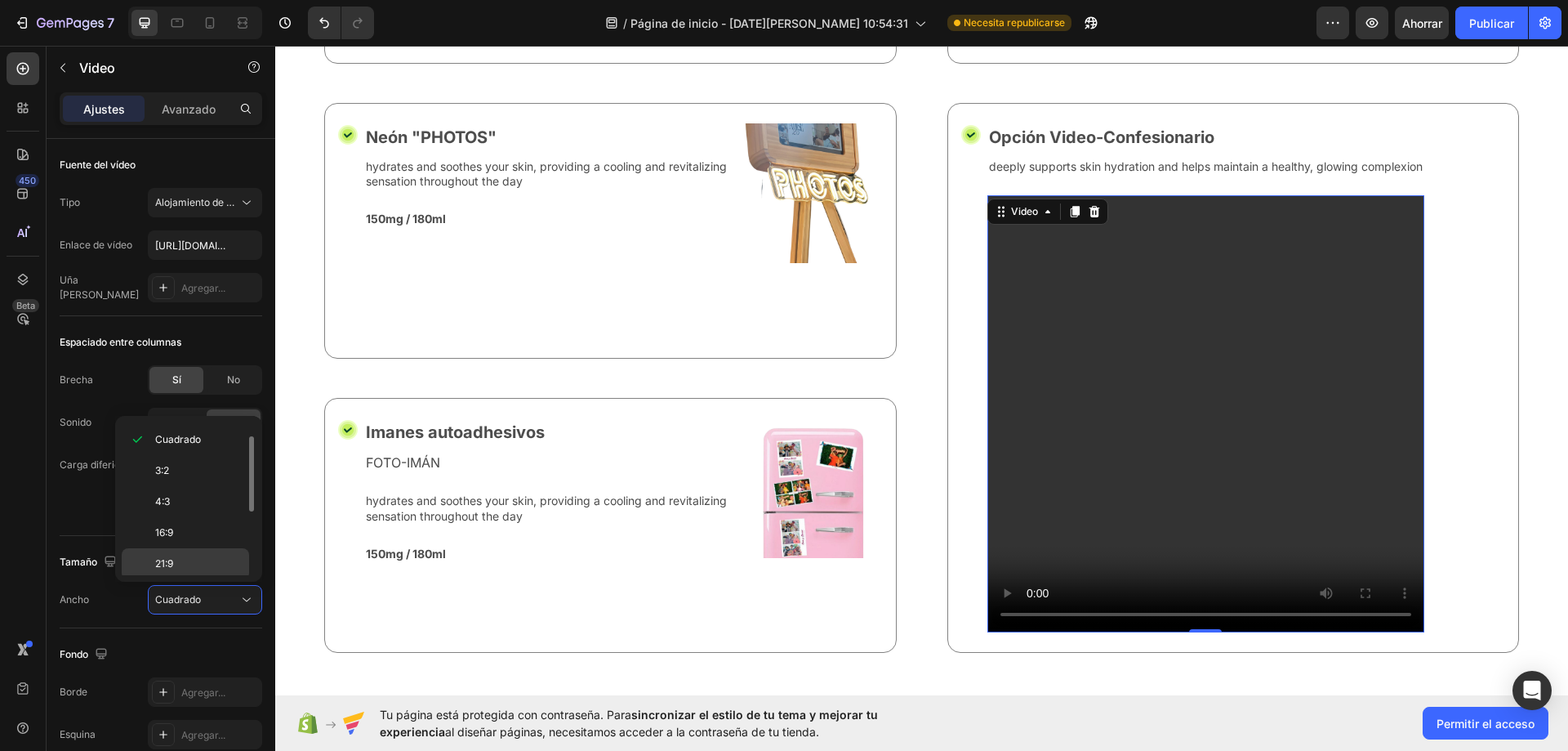
click at [225, 564] on p "21:9" at bounding box center [199, 564] width 87 height 15
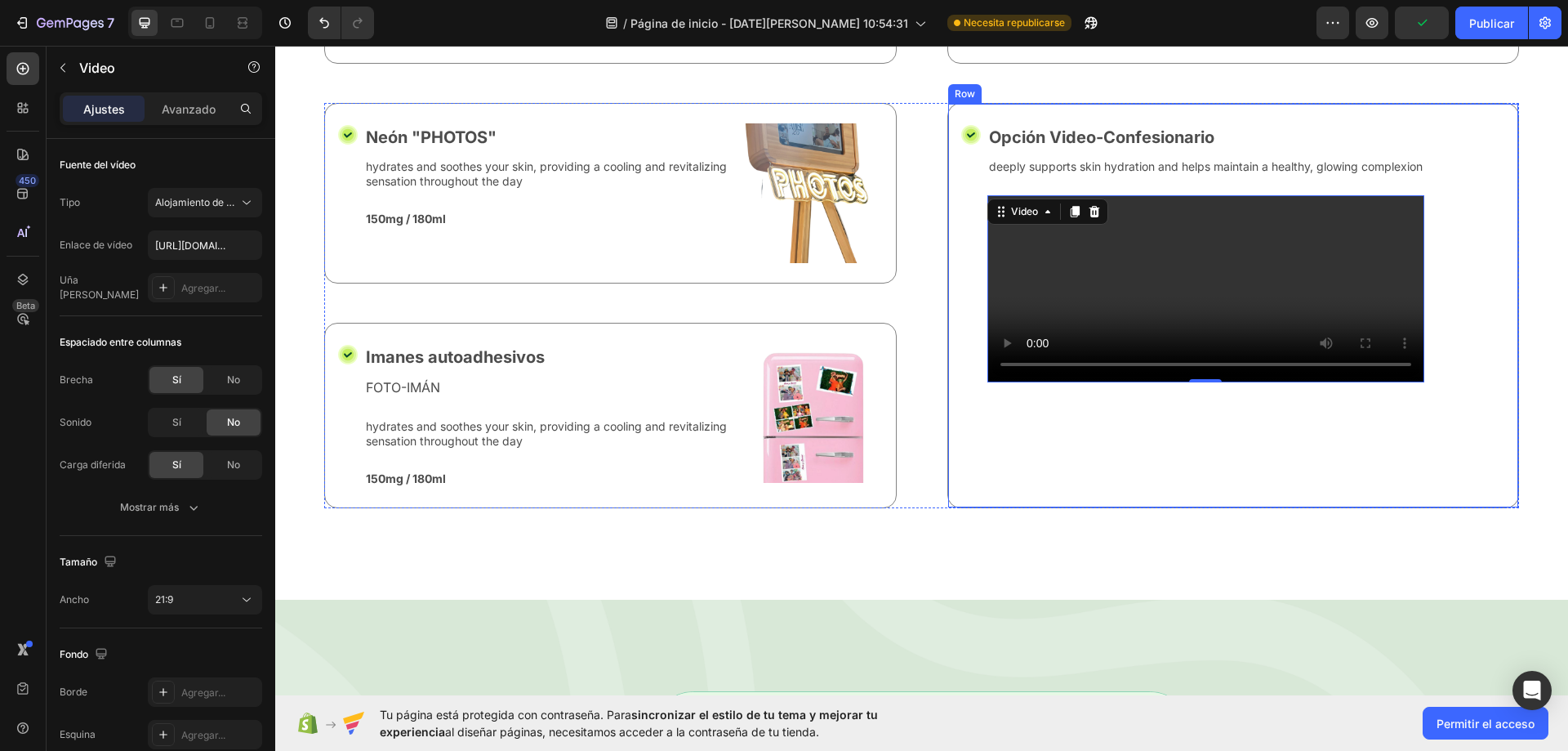
click at [962, 323] on div "Icon" at bounding box center [971, 305] width 20 height 364
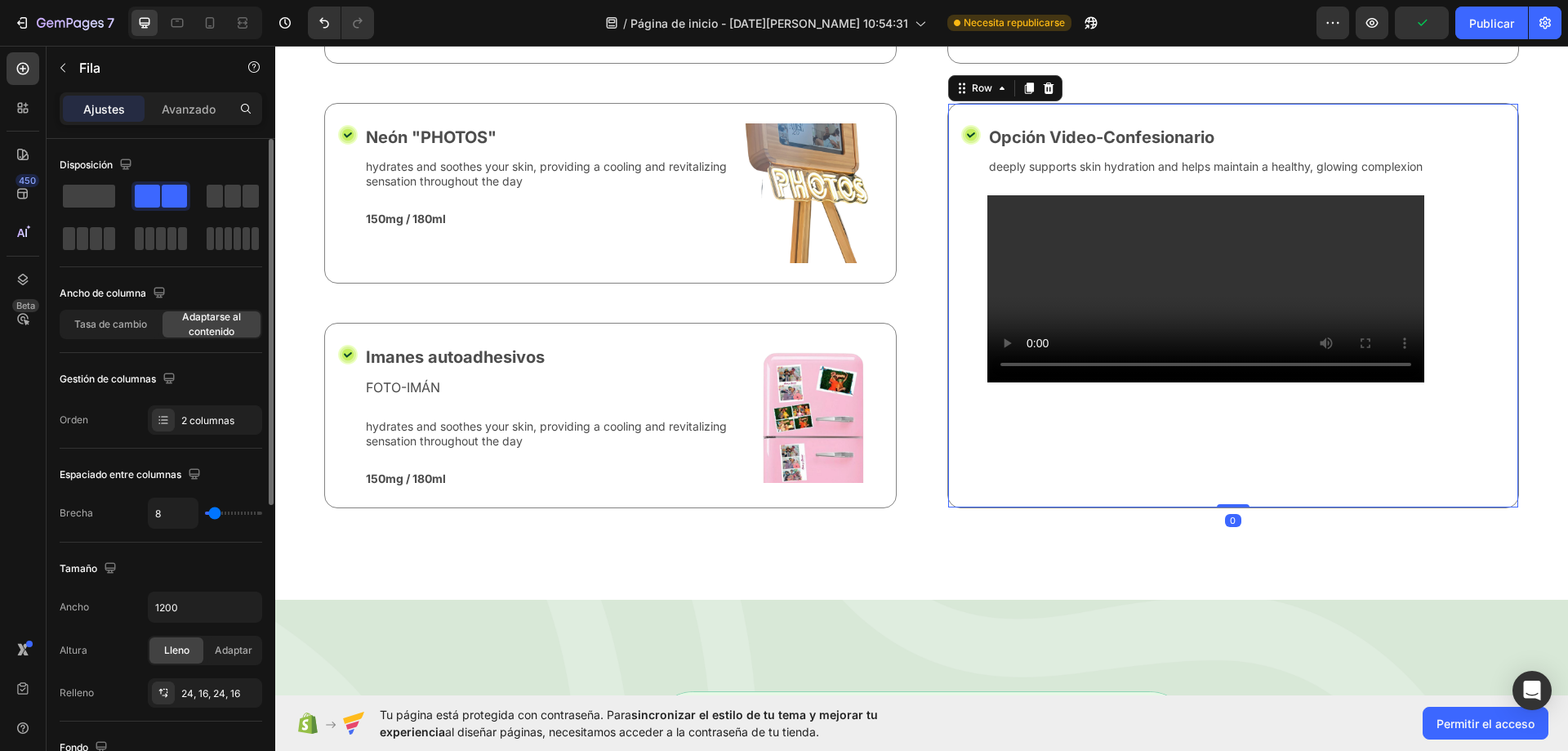
type input "0"
type input "64"
type input "87"
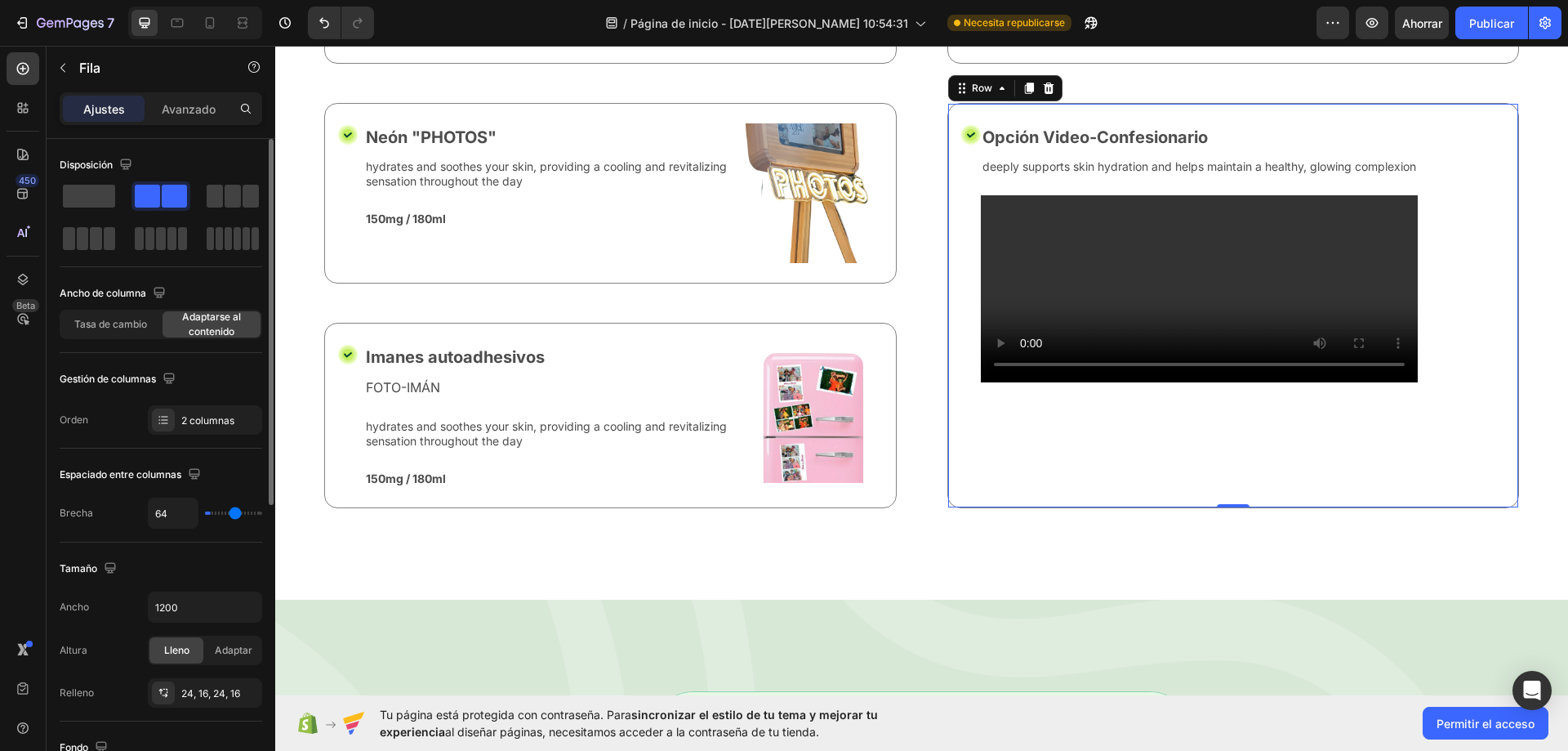
type input "87"
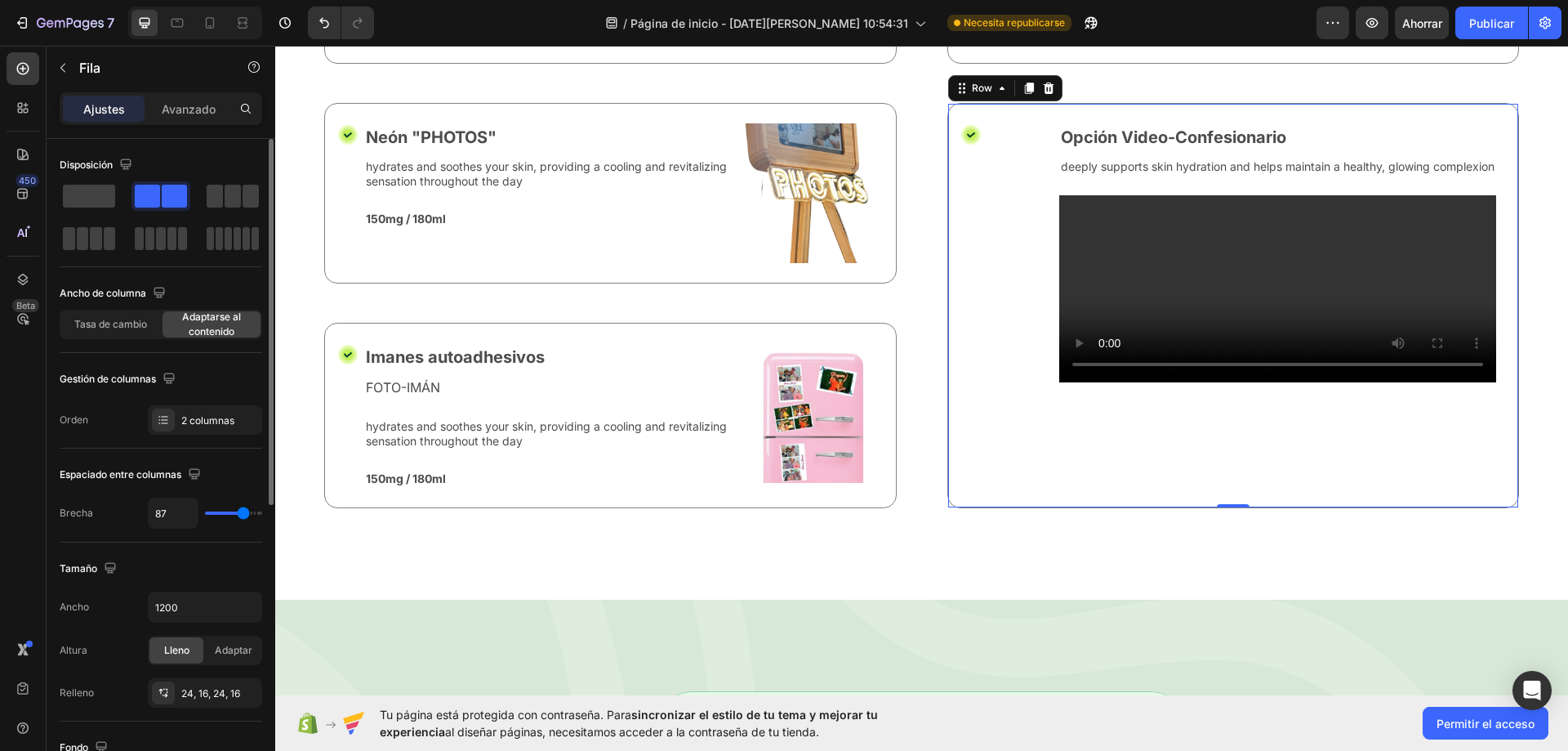
type input "96"
type input "100"
type input "104"
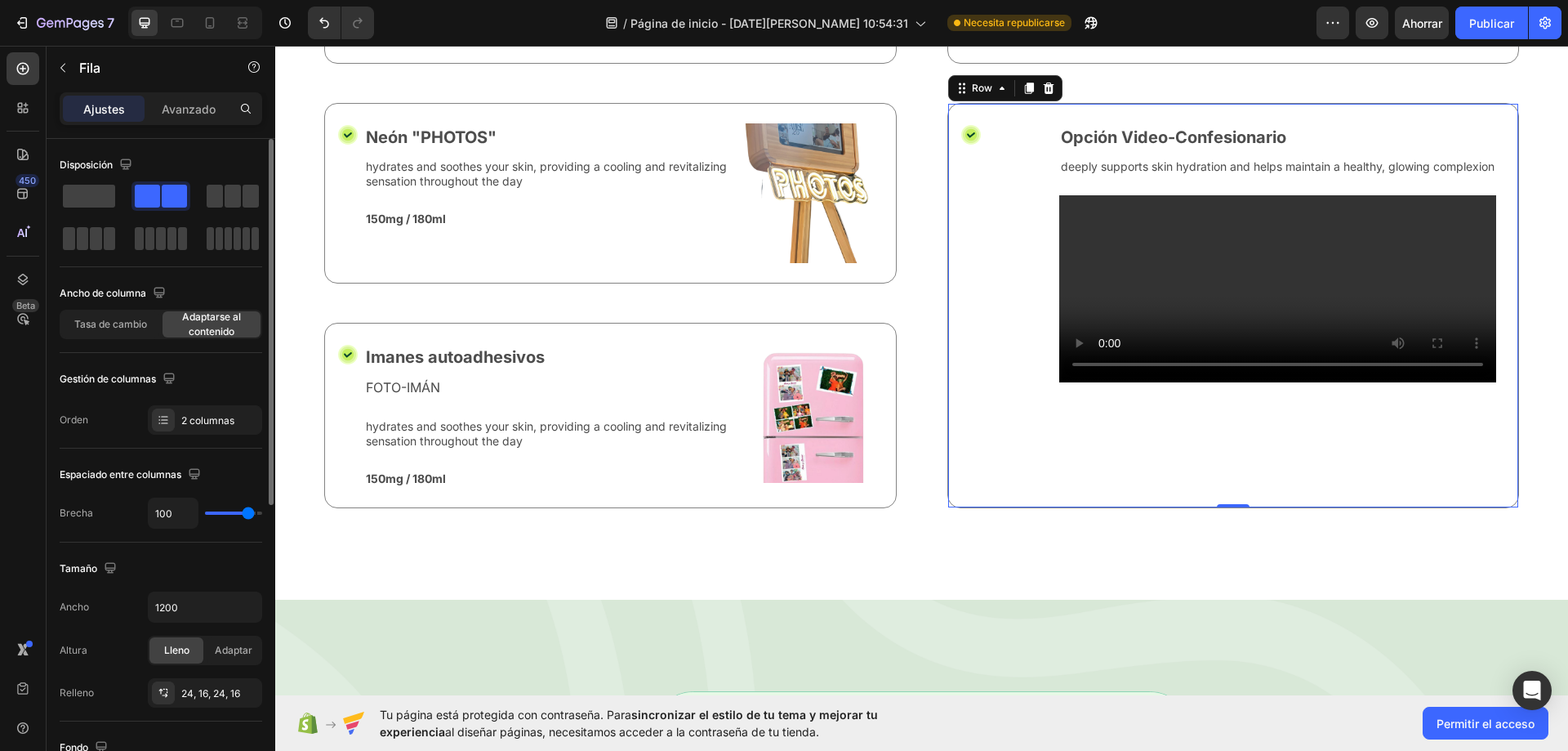
type input "104"
type input "22"
type input "0"
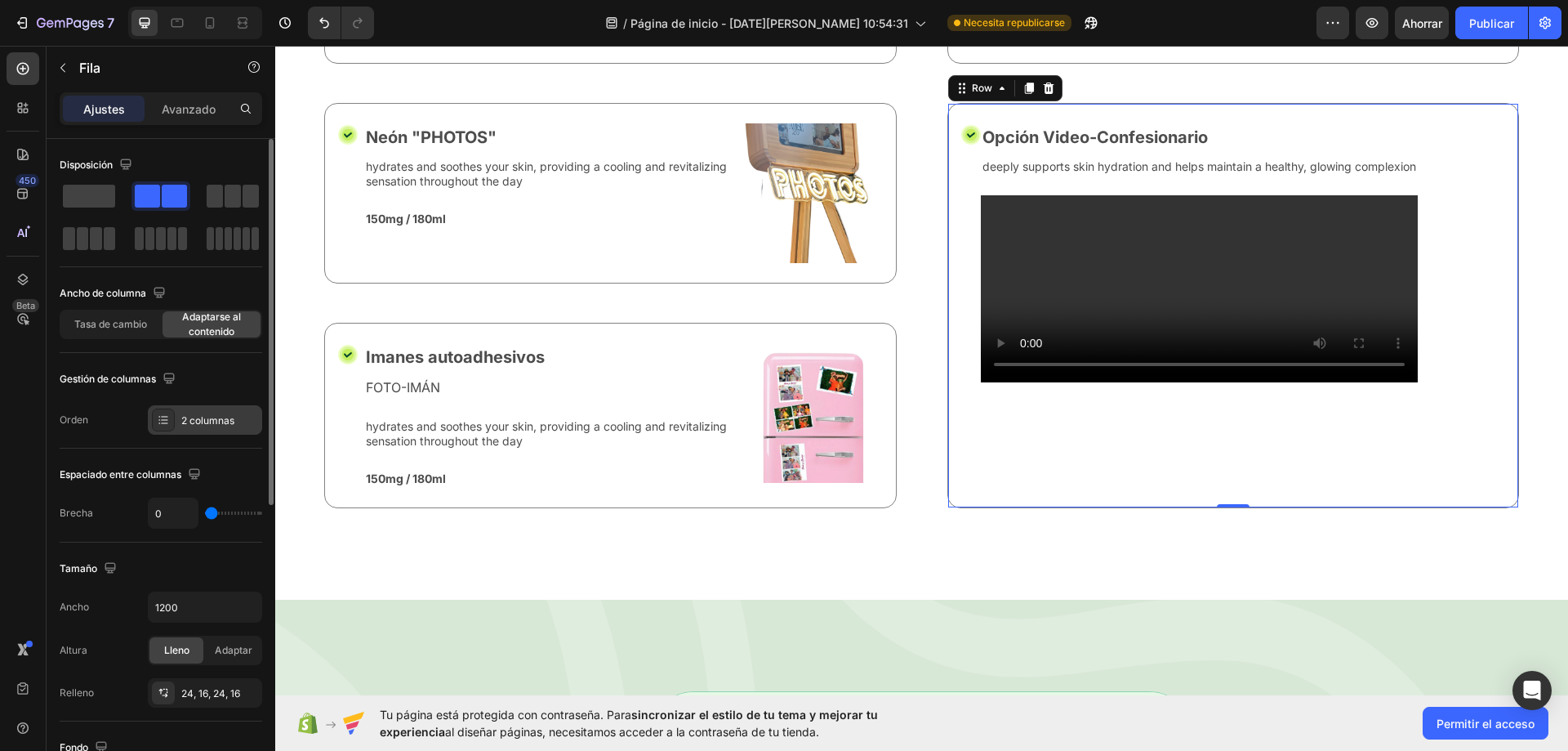
drag, startPoint x: 204, startPoint y: 517, endPoint x: 174, endPoint y: 432, distance: 90.1
type input "0"
click at [210, 515] on input "range" at bounding box center [233, 513] width 57 height 4
click at [170, 423] on div at bounding box center [163, 420] width 23 height 23
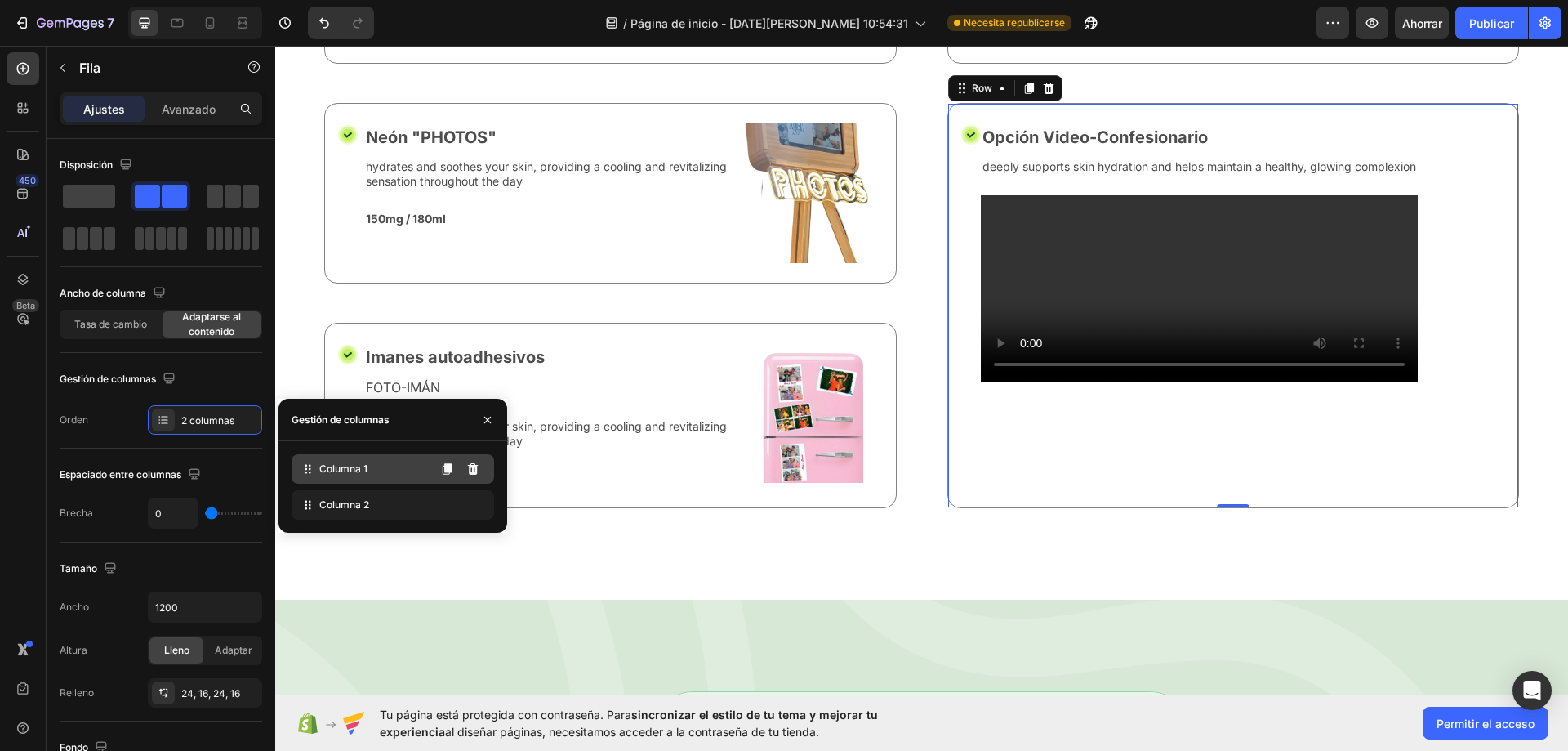
click at [325, 470] on font "Columna 1" at bounding box center [343, 469] width 48 height 12
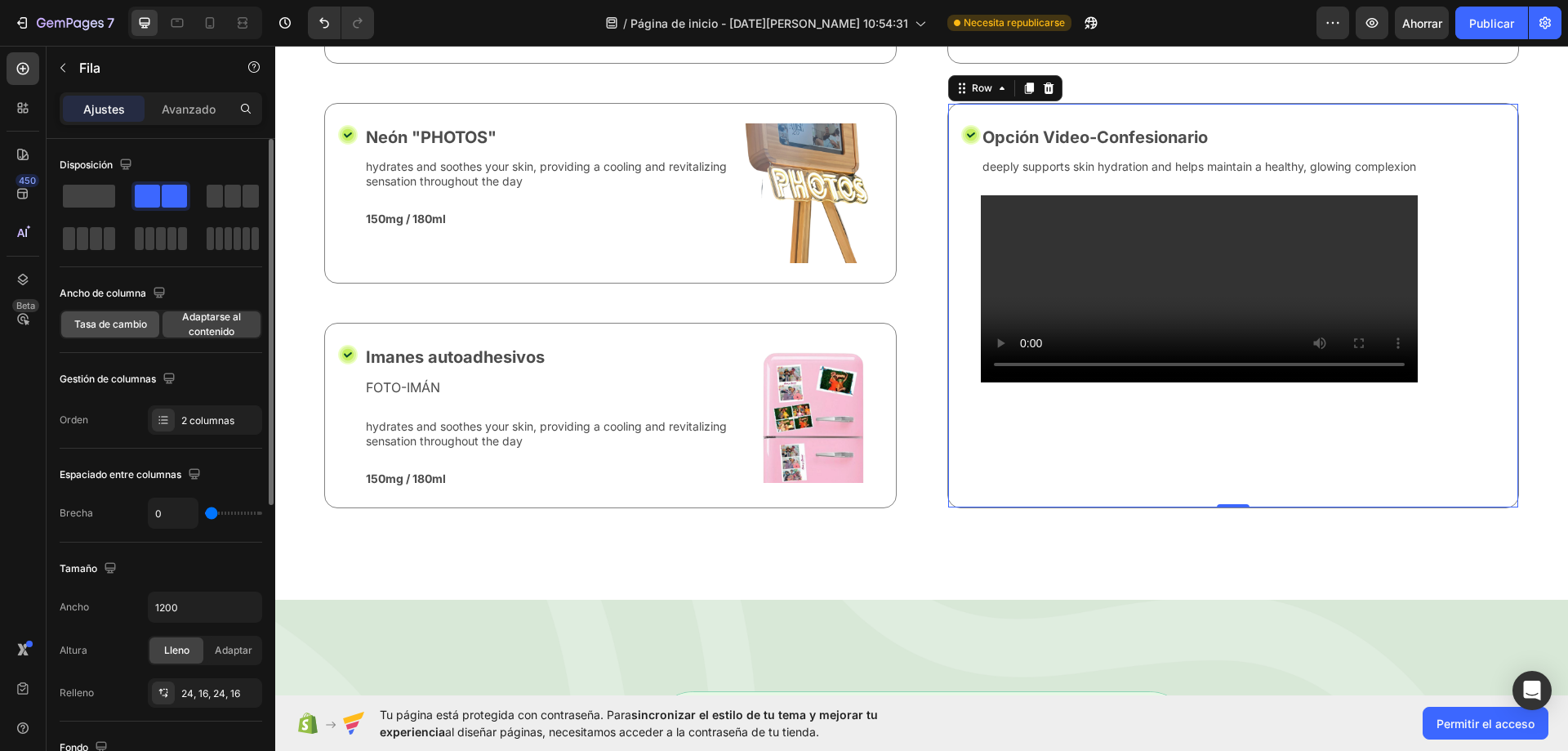
click at [105, 335] on div "Tasa de cambio" at bounding box center [110, 324] width 98 height 26
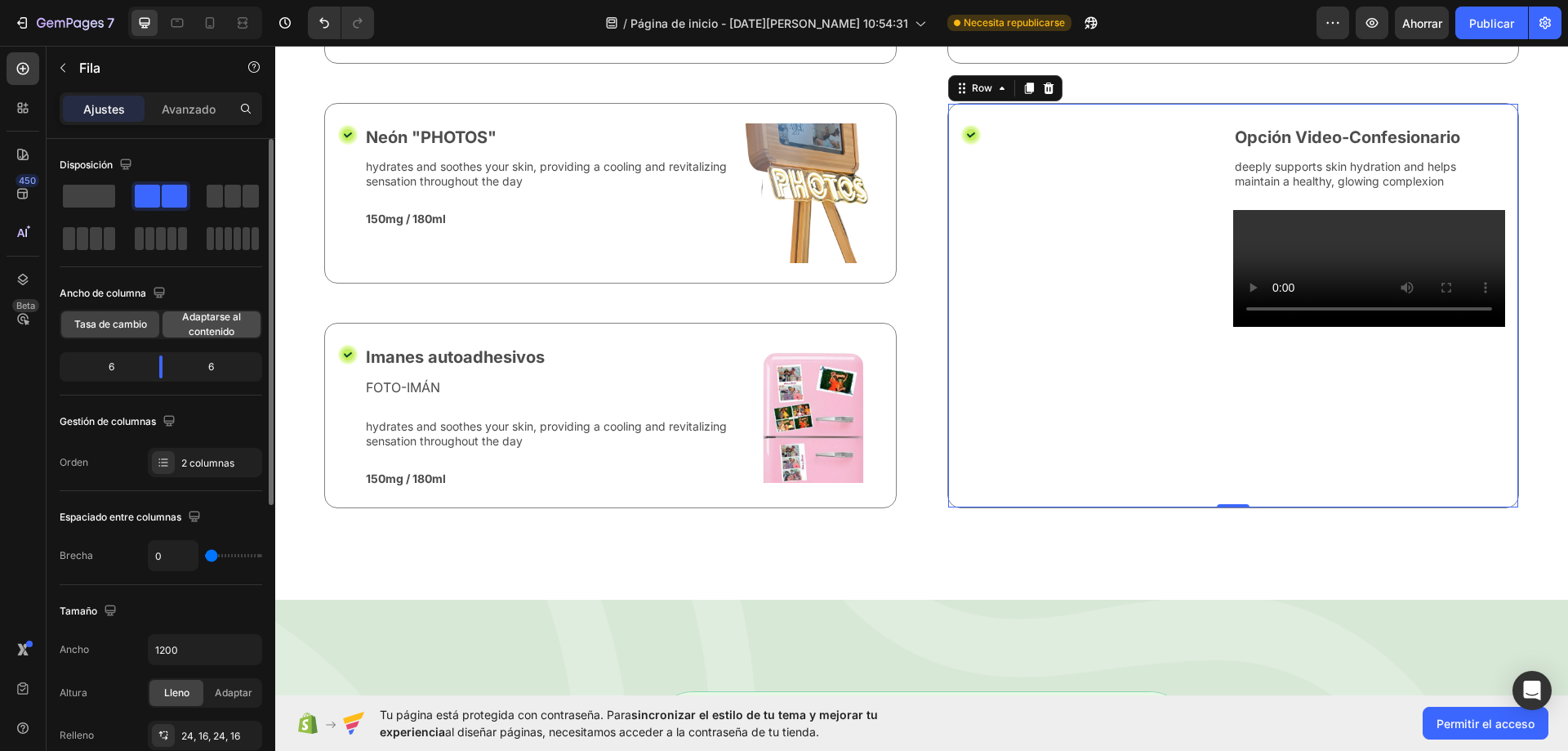
click at [187, 328] on span "Adaptarse al contenido" at bounding box center [211, 324] width 98 height 29
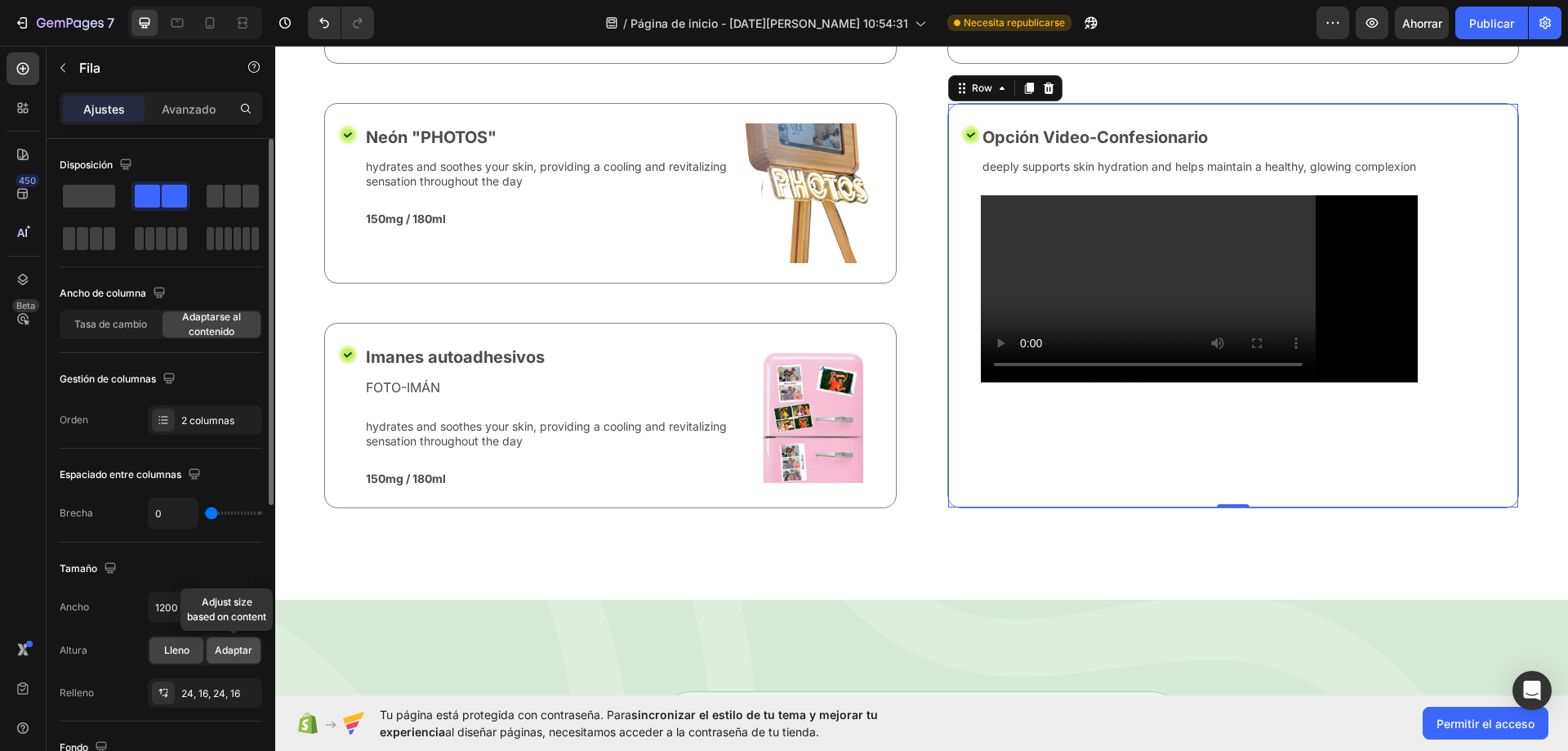
click at [230, 650] on font "Adaptar" at bounding box center [233, 650] width 37 height 12
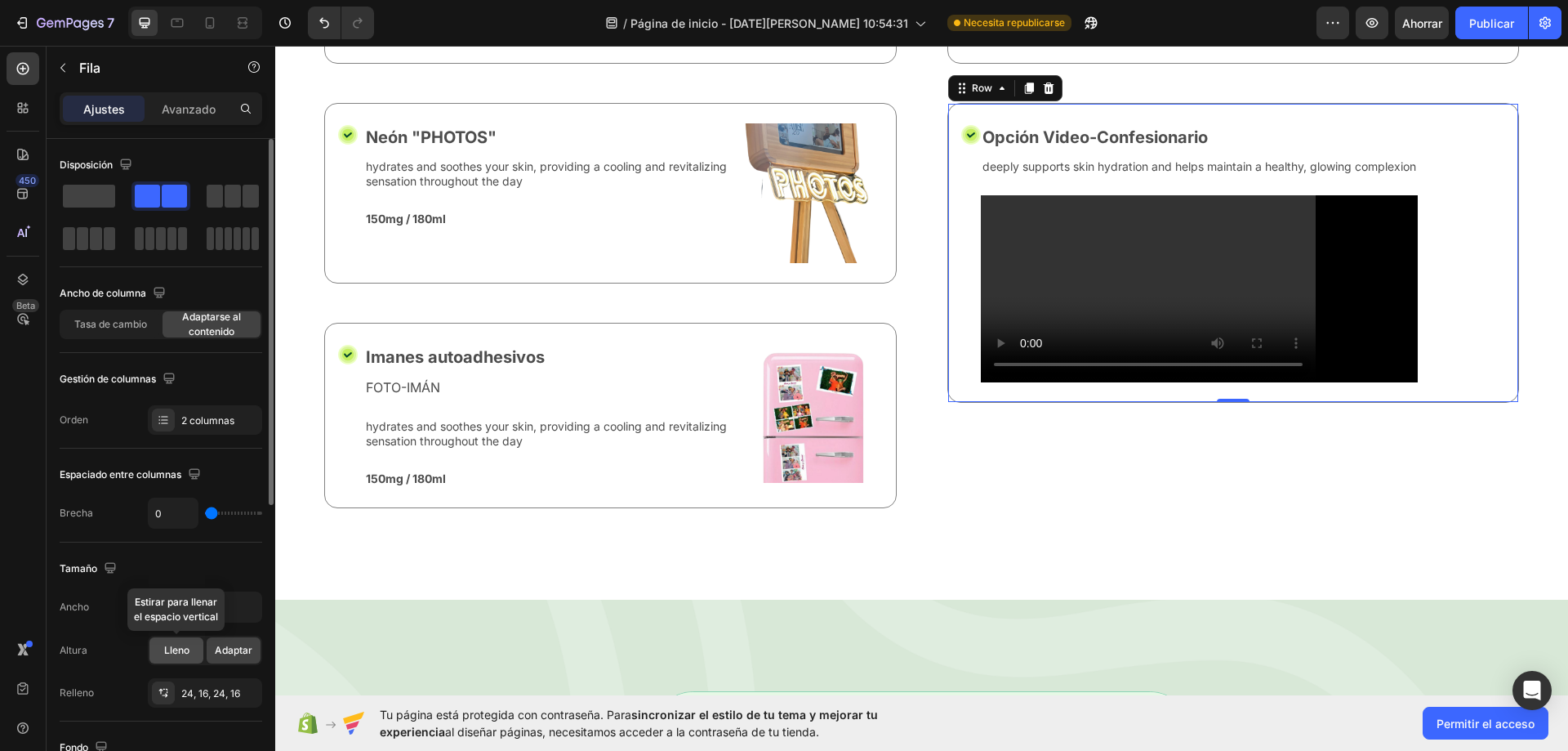
click at [164, 652] on font "Lleno" at bounding box center [177, 650] width 26 height 12
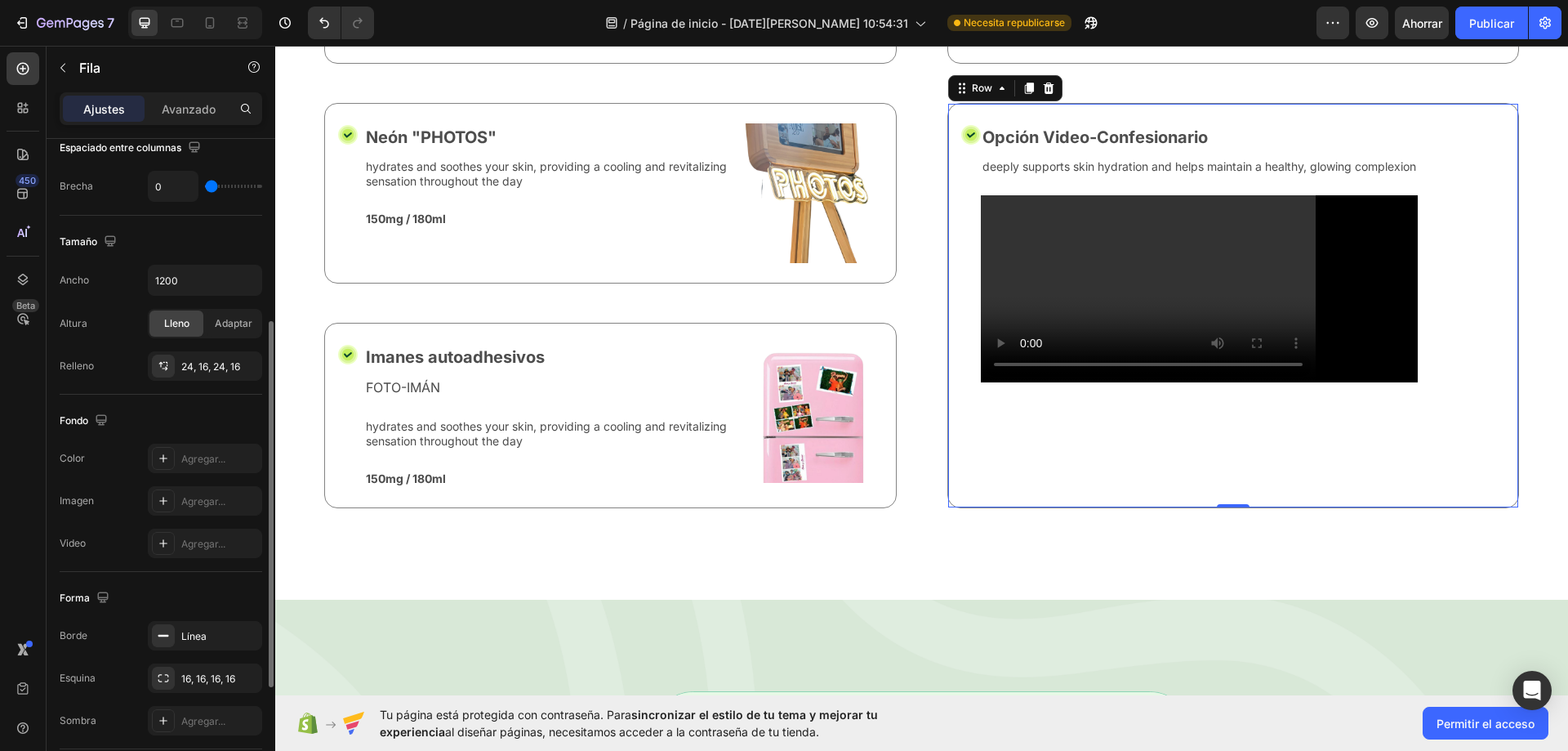
scroll to position [0, 0]
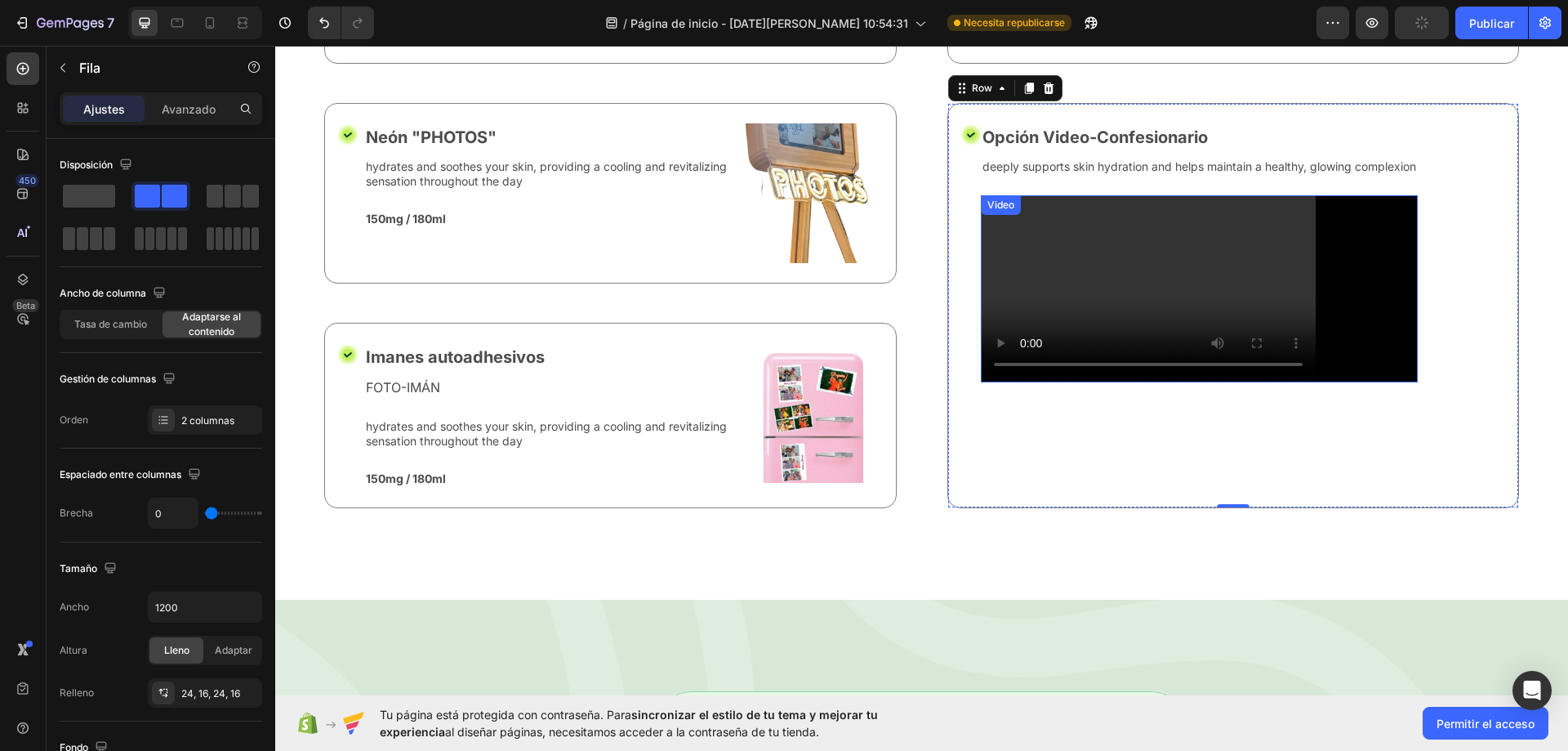
click at [1418, 315] on video at bounding box center [1199, 289] width 437 height 187
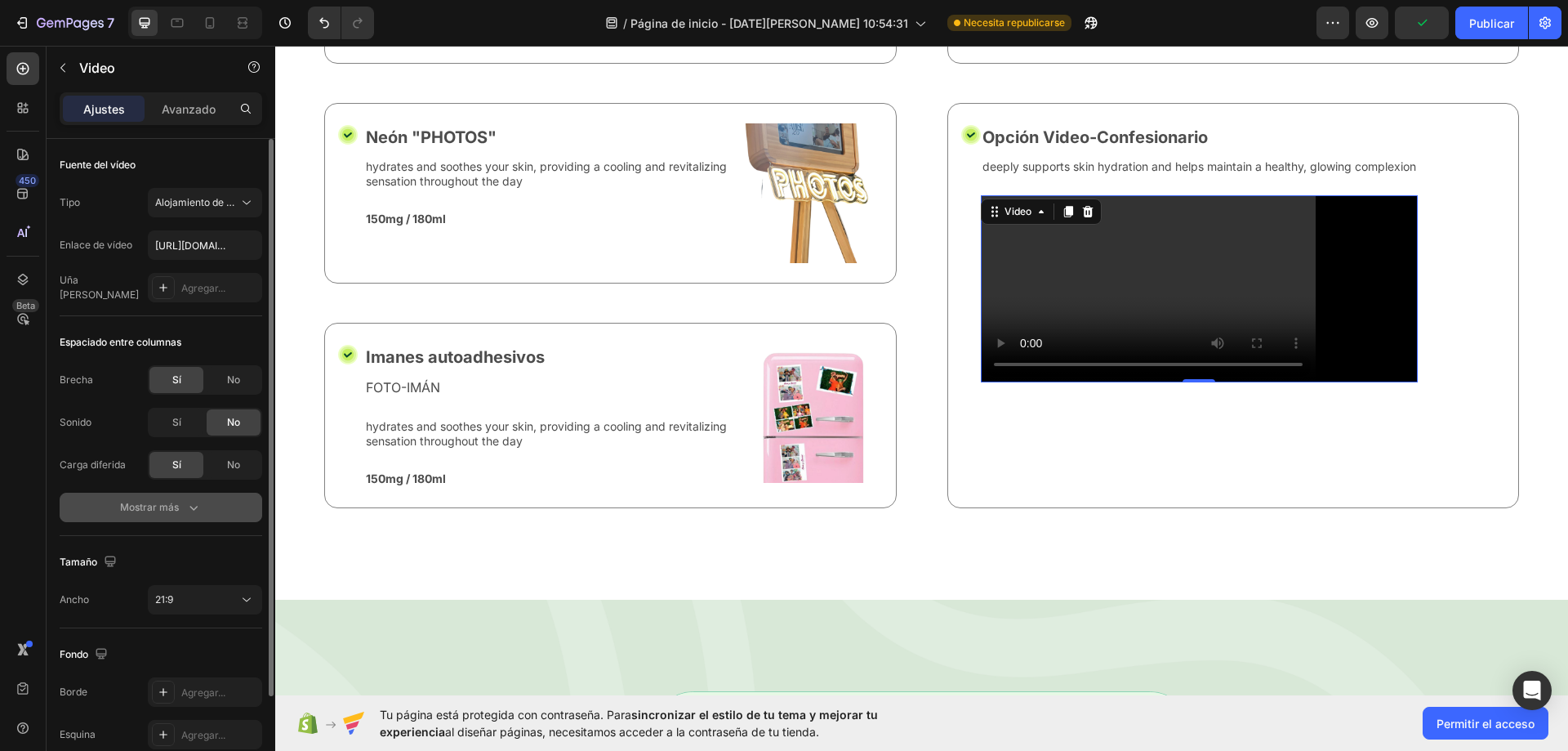
click at [171, 513] on font "Mostrar más" at bounding box center [149, 507] width 59 height 15
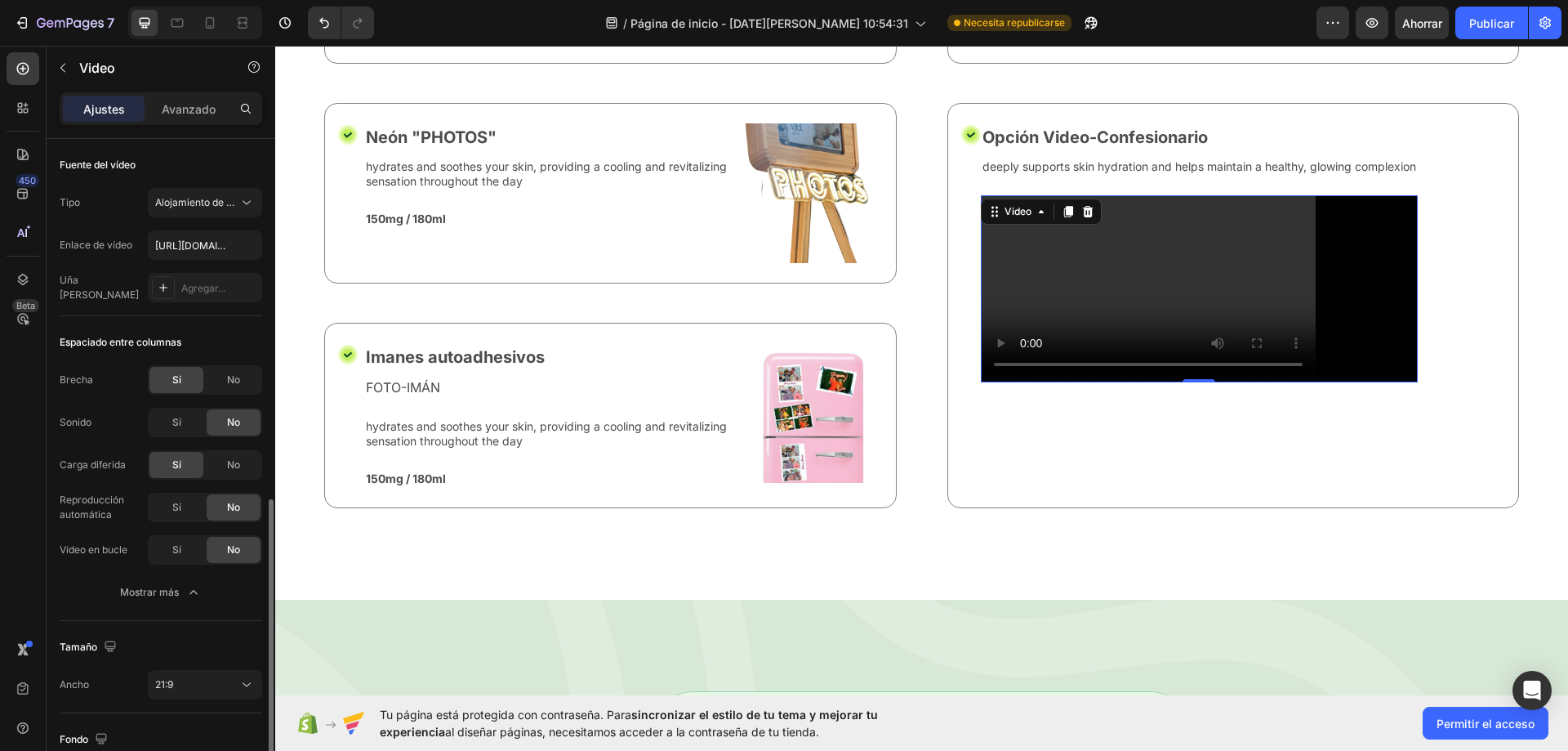
scroll to position [204, 0]
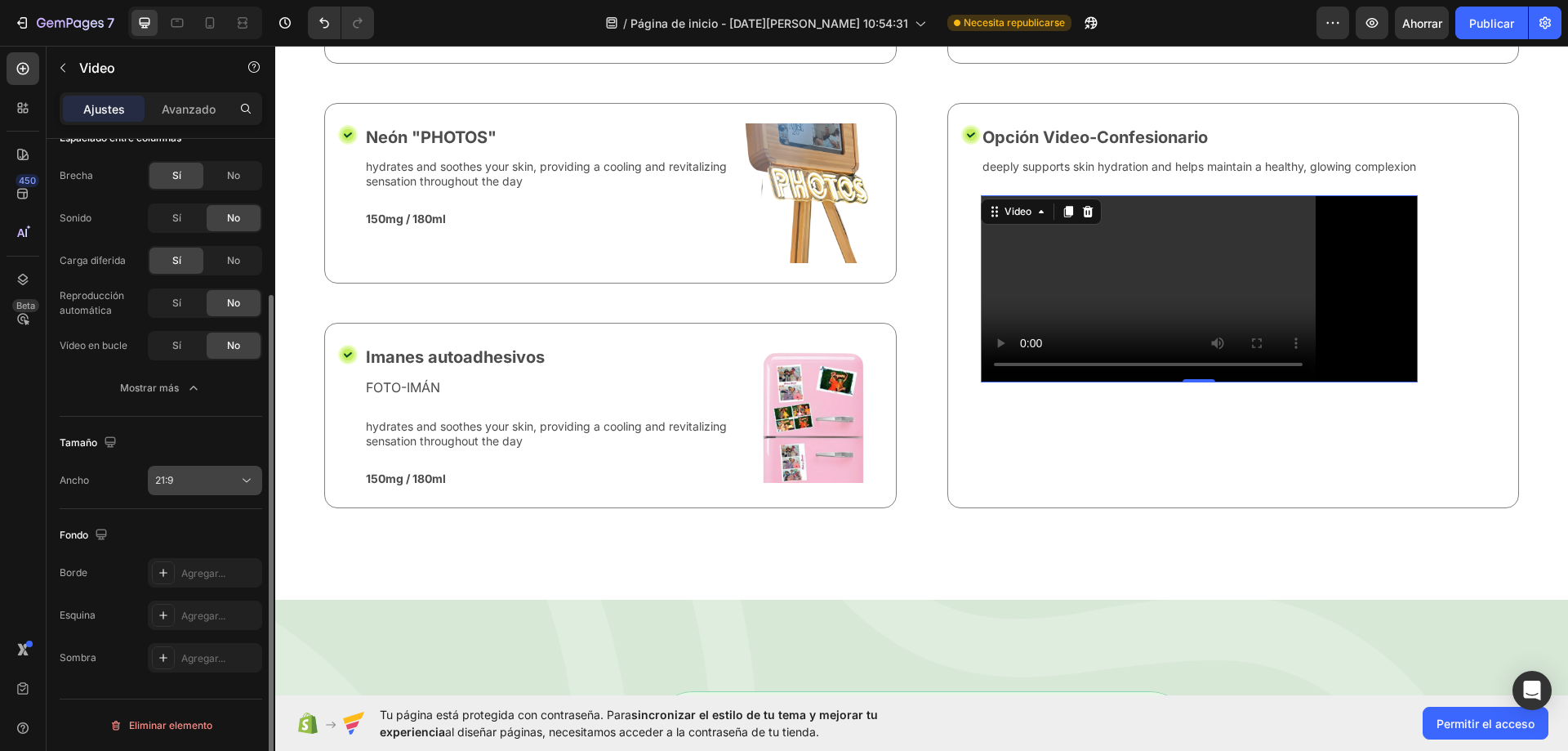
click at [219, 477] on div "21:9" at bounding box center [197, 480] width 83 height 15
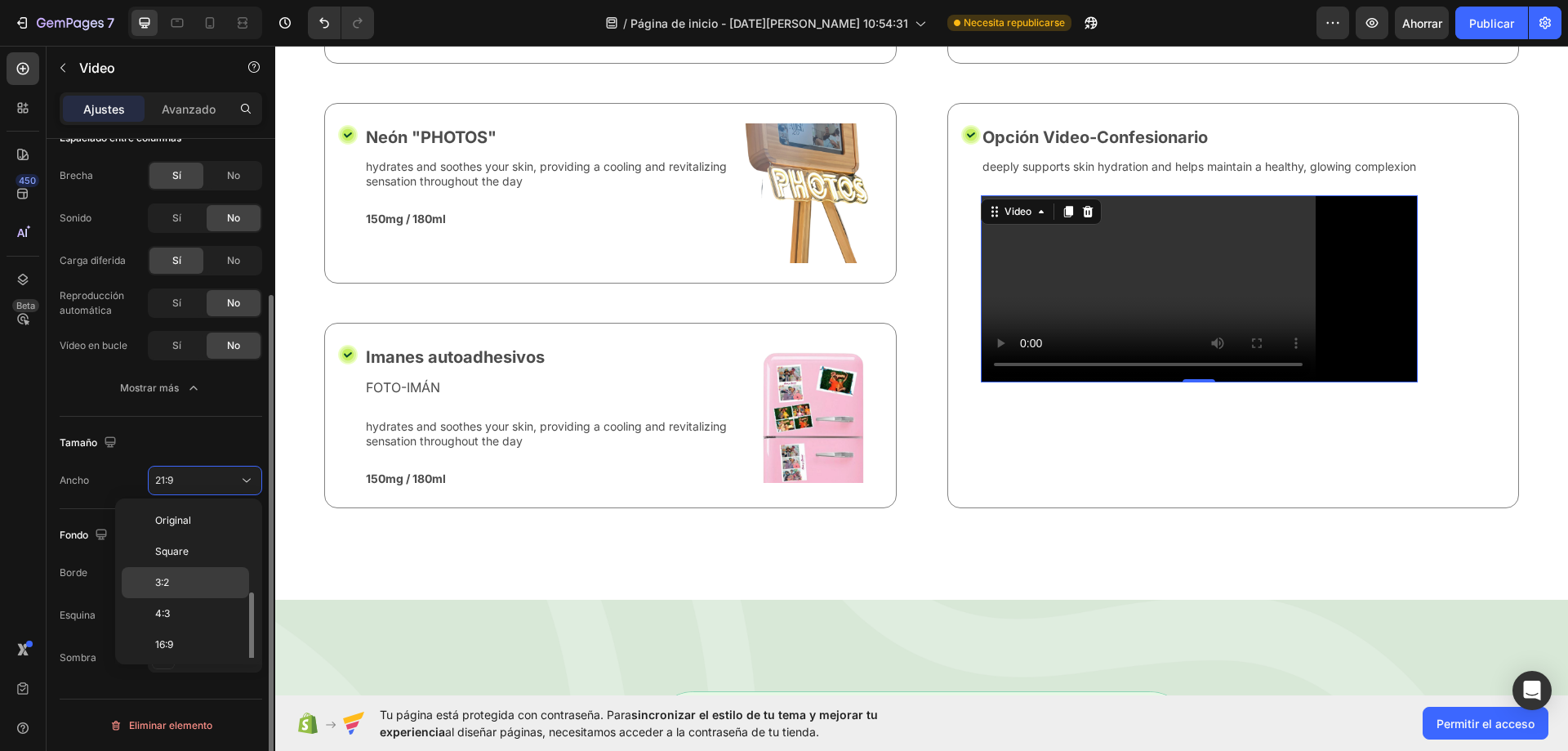
scroll to position [59, 0]
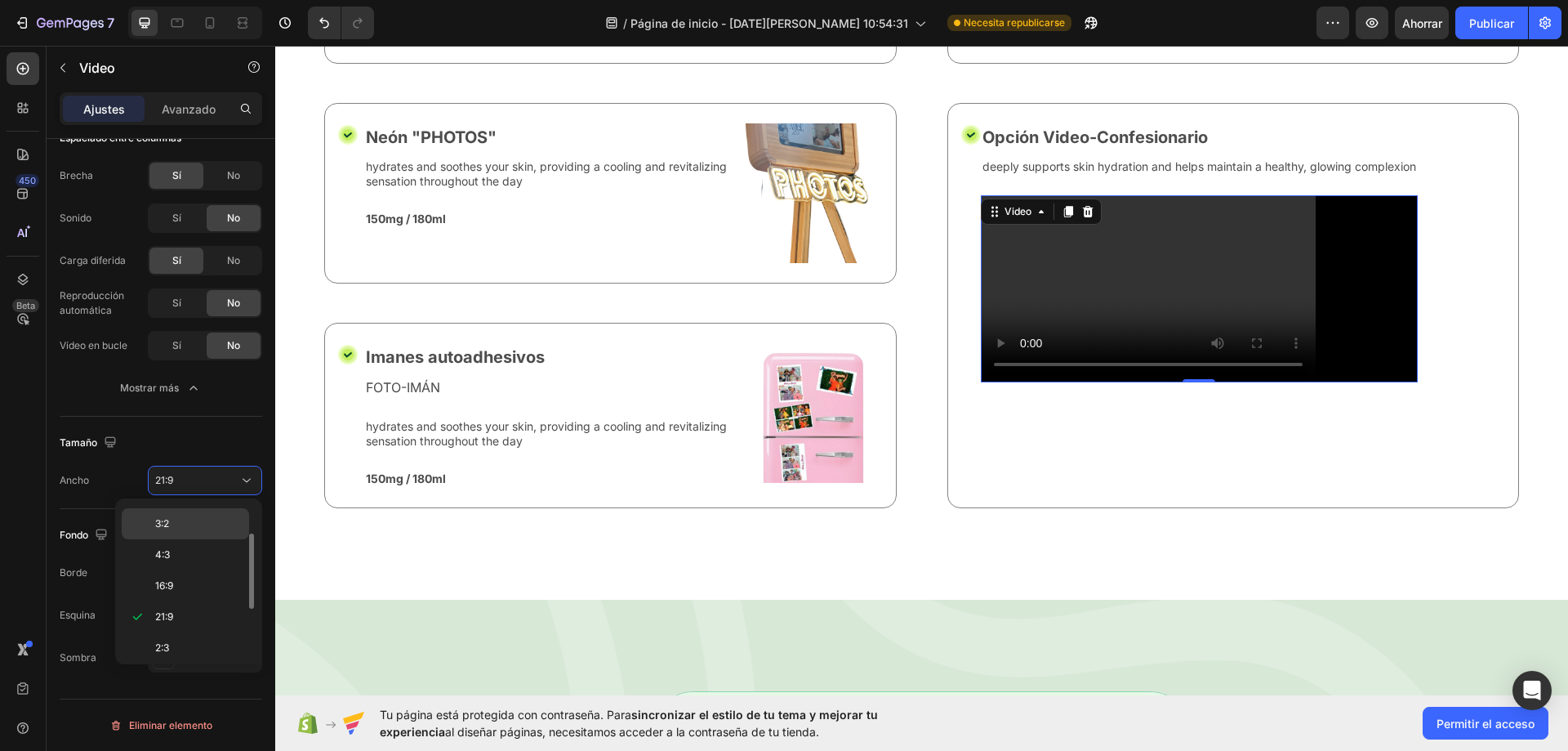
click at [203, 528] on p "3:2" at bounding box center [199, 524] width 87 height 15
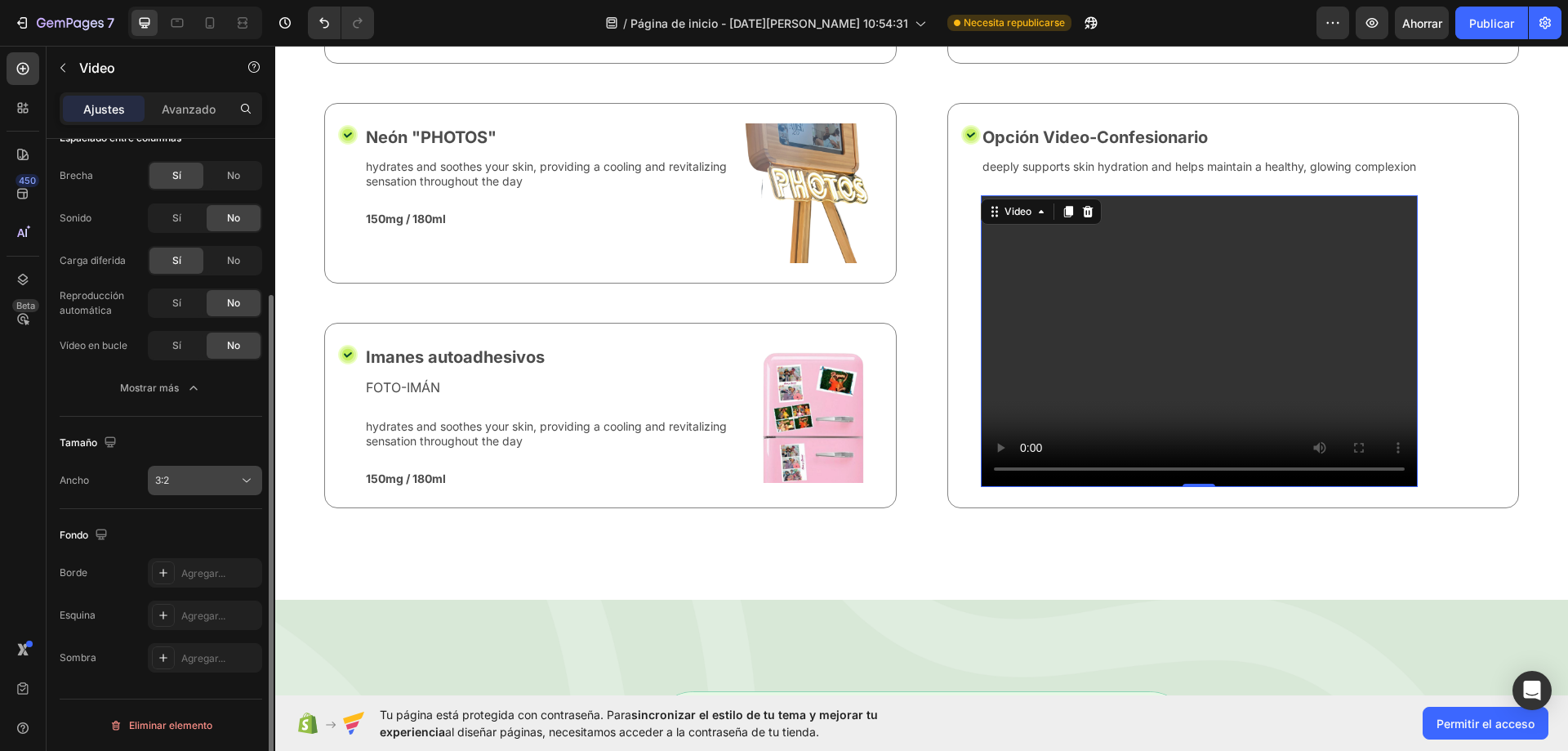
click at [200, 479] on div "3:2" at bounding box center [197, 480] width 83 height 15
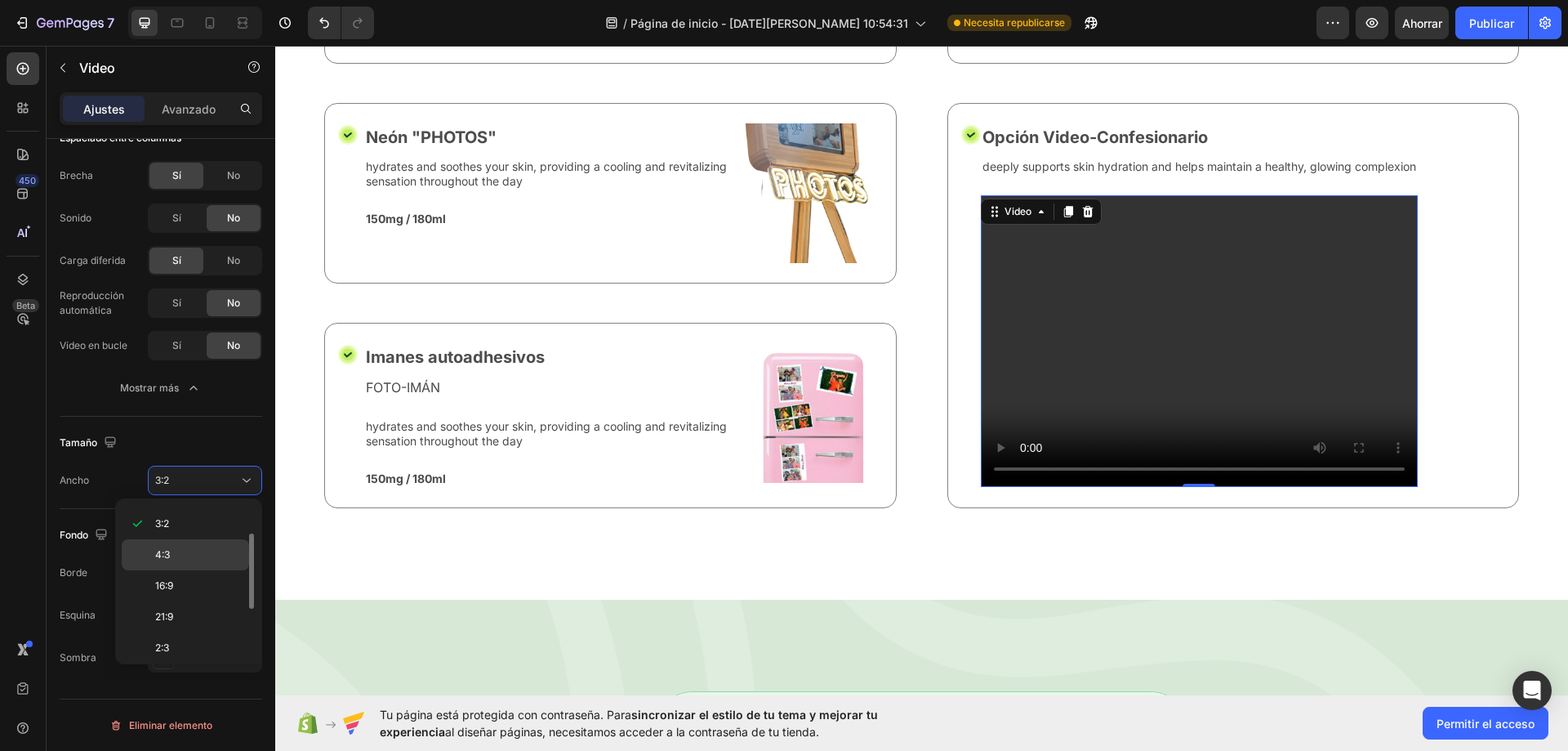
click at [190, 560] on p "4:3" at bounding box center [199, 555] width 87 height 15
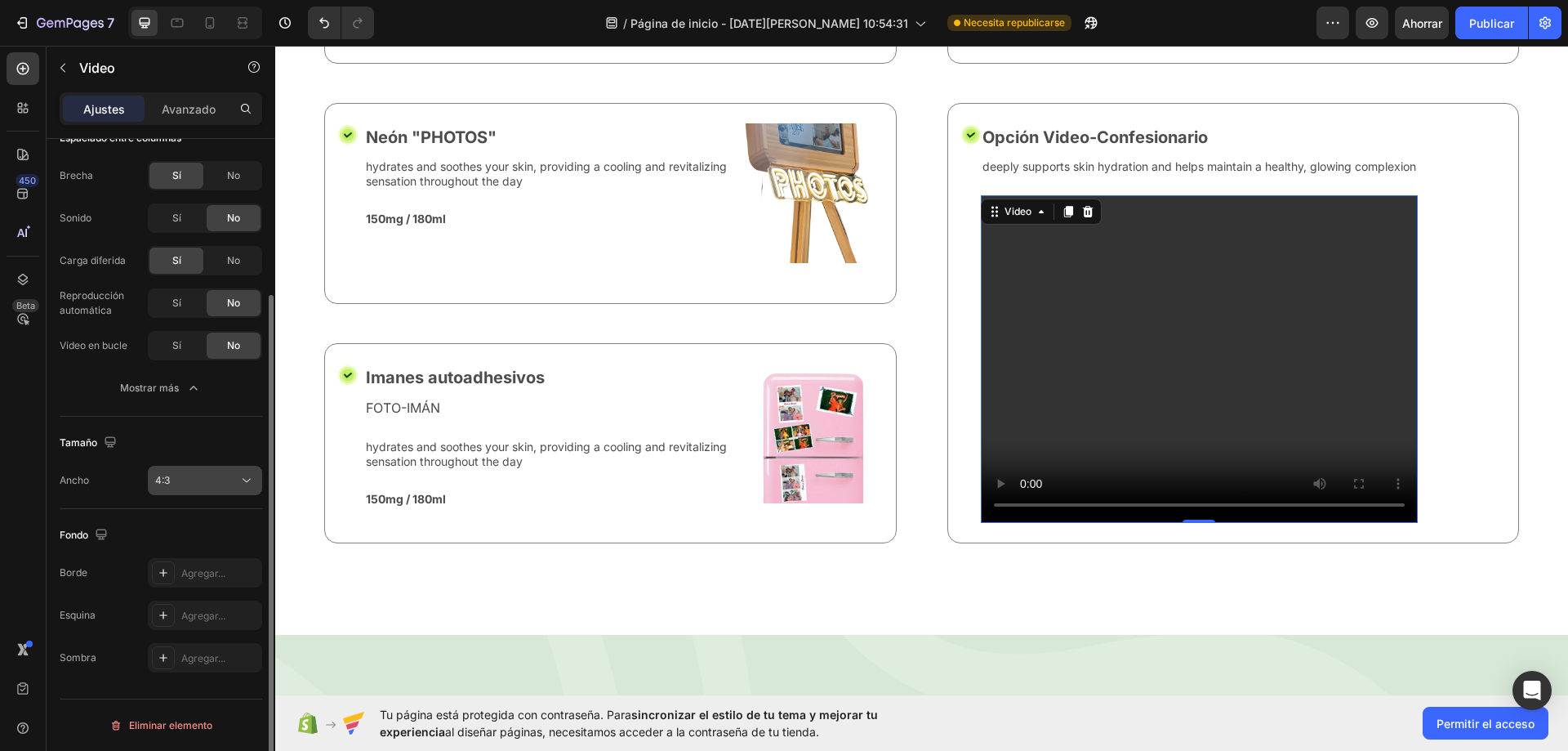
click at [195, 488] on button "4:3" at bounding box center [205, 480] width 114 height 29
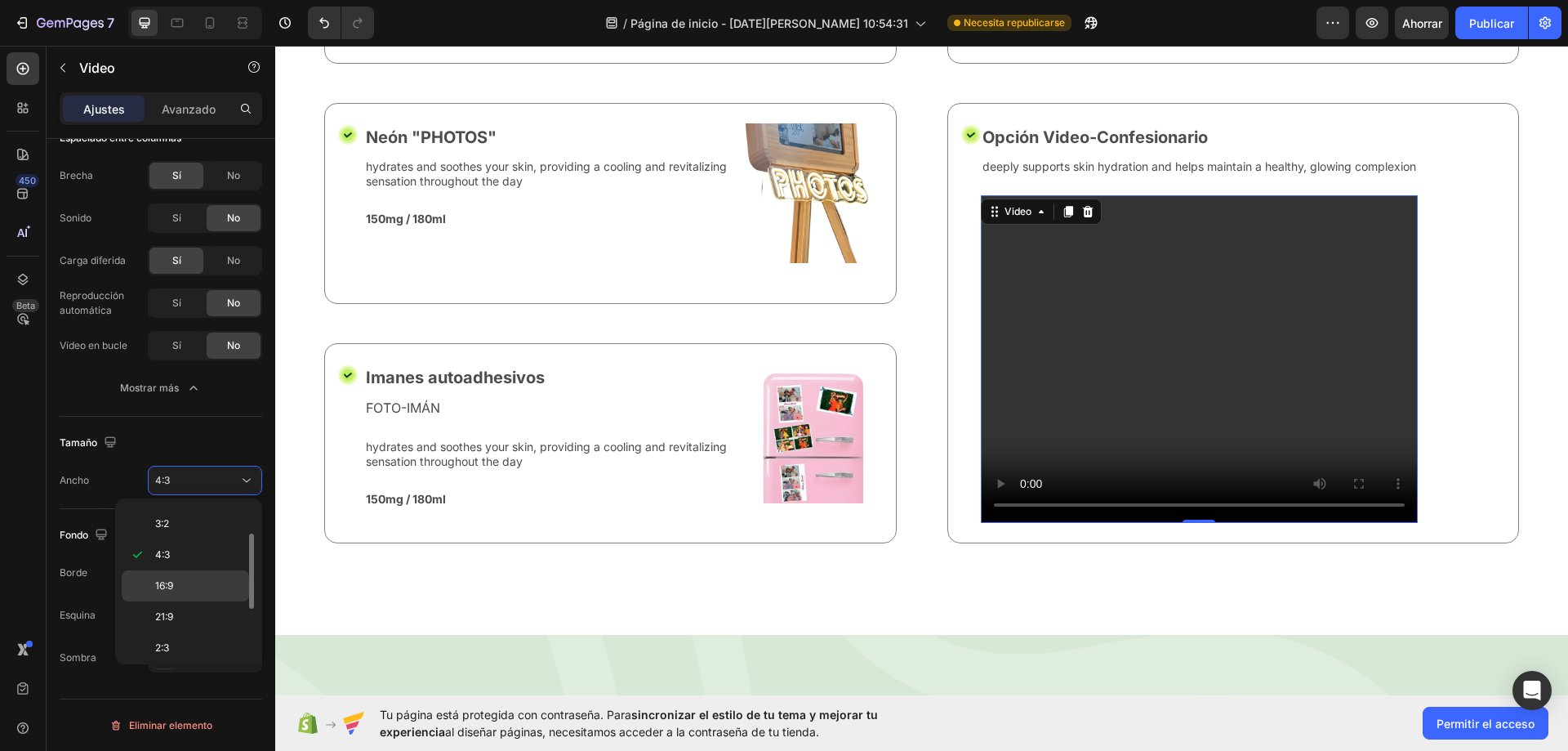
click at [192, 589] on p "16:9" at bounding box center [199, 586] width 87 height 15
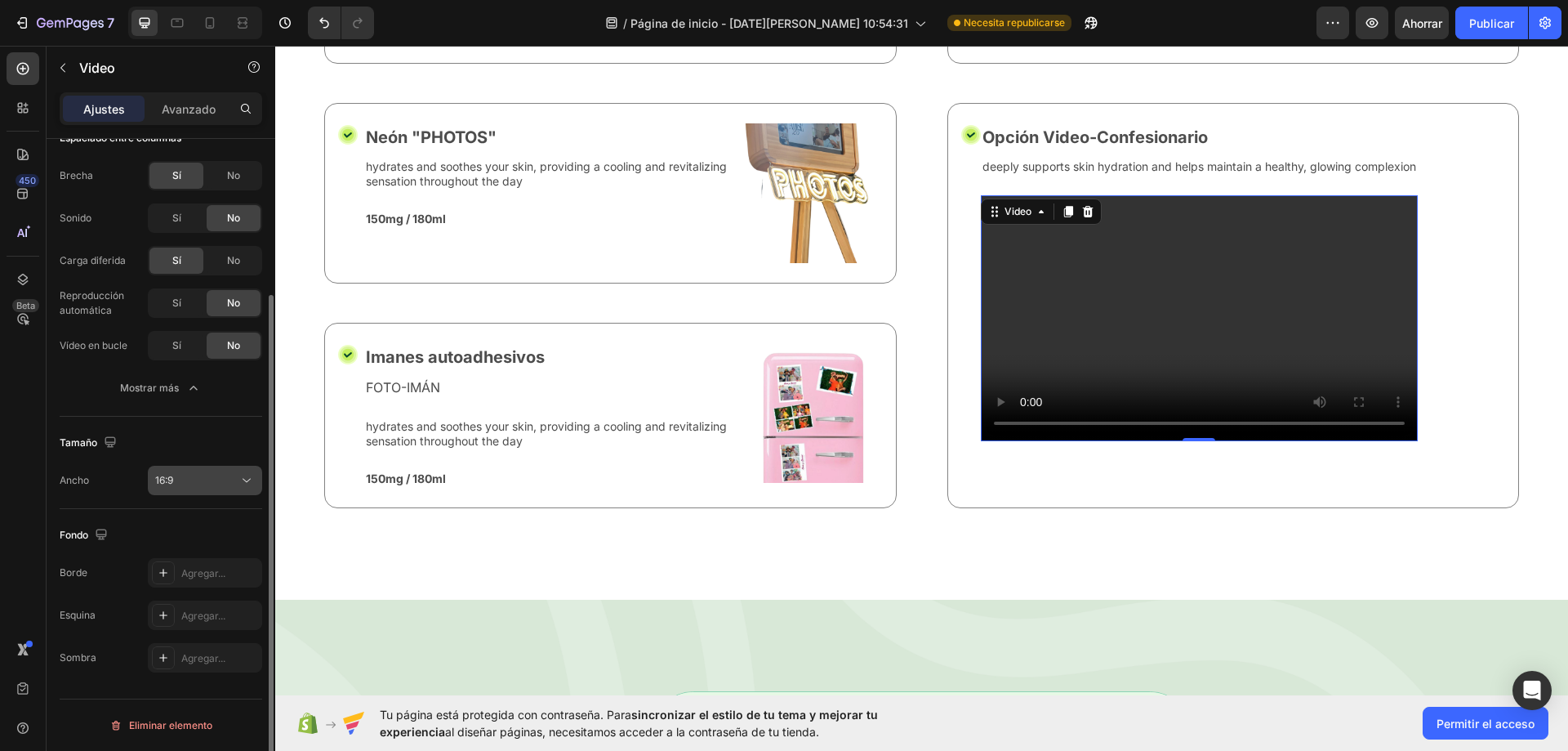
click at [202, 490] on button "16:9" at bounding box center [205, 480] width 114 height 29
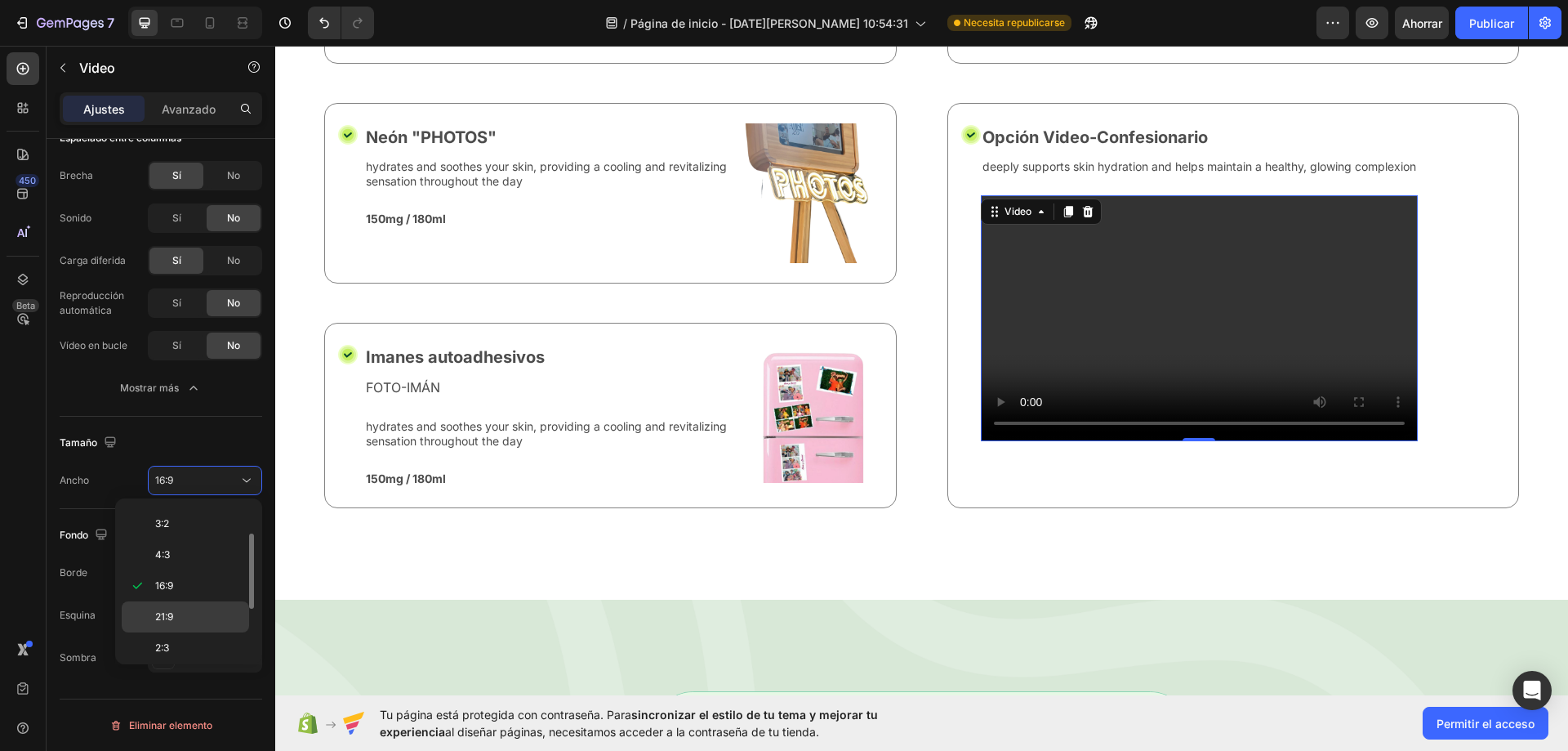
click at [194, 612] on p "21:9" at bounding box center [199, 617] width 87 height 15
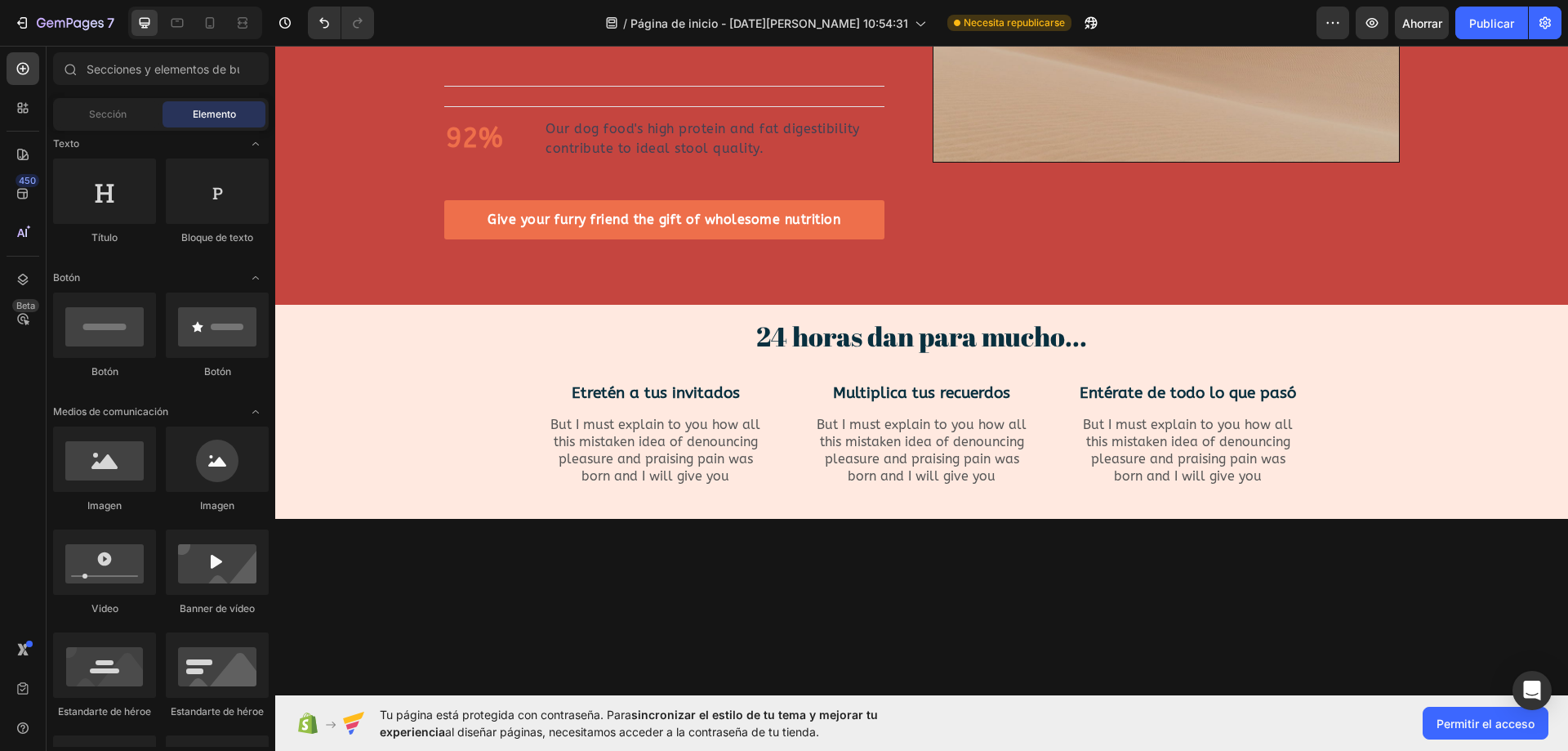
scroll to position [929, 0]
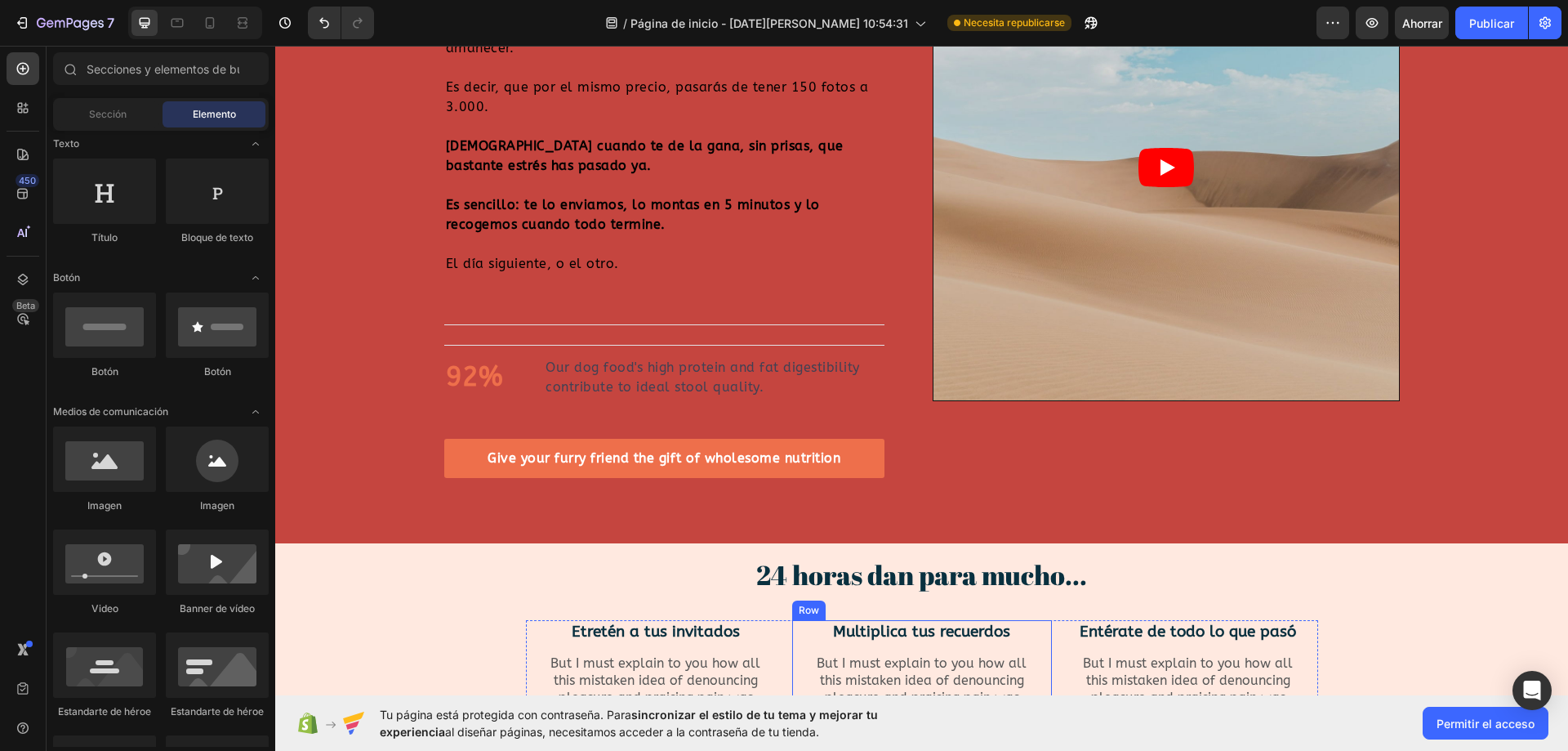
click at [643, 581] on div "24 horas dan para mucho... Heading Row Etretén a tus invitados Text Block But I…" at bounding box center [921, 654] width 1268 height 195
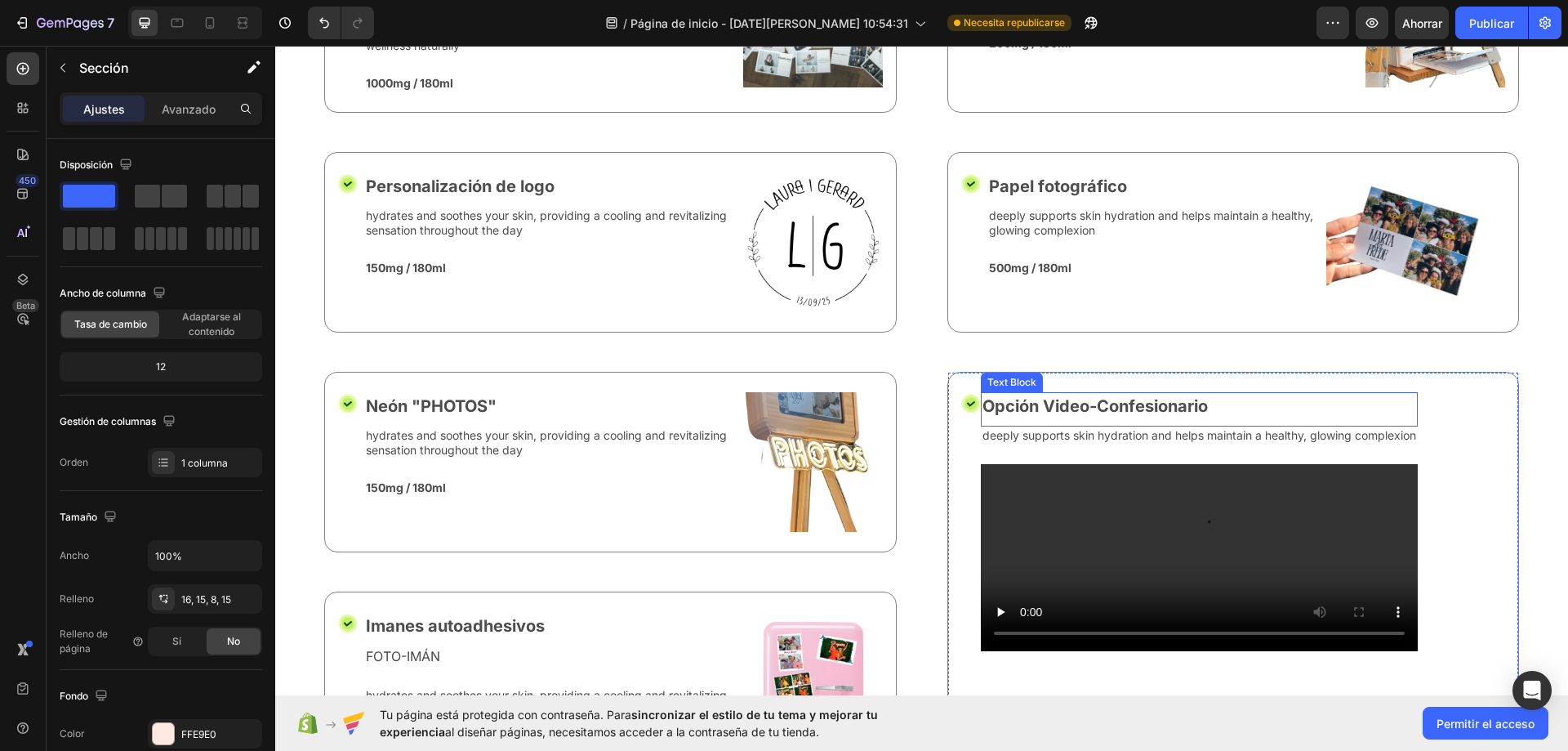
scroll to position [5913, 0]
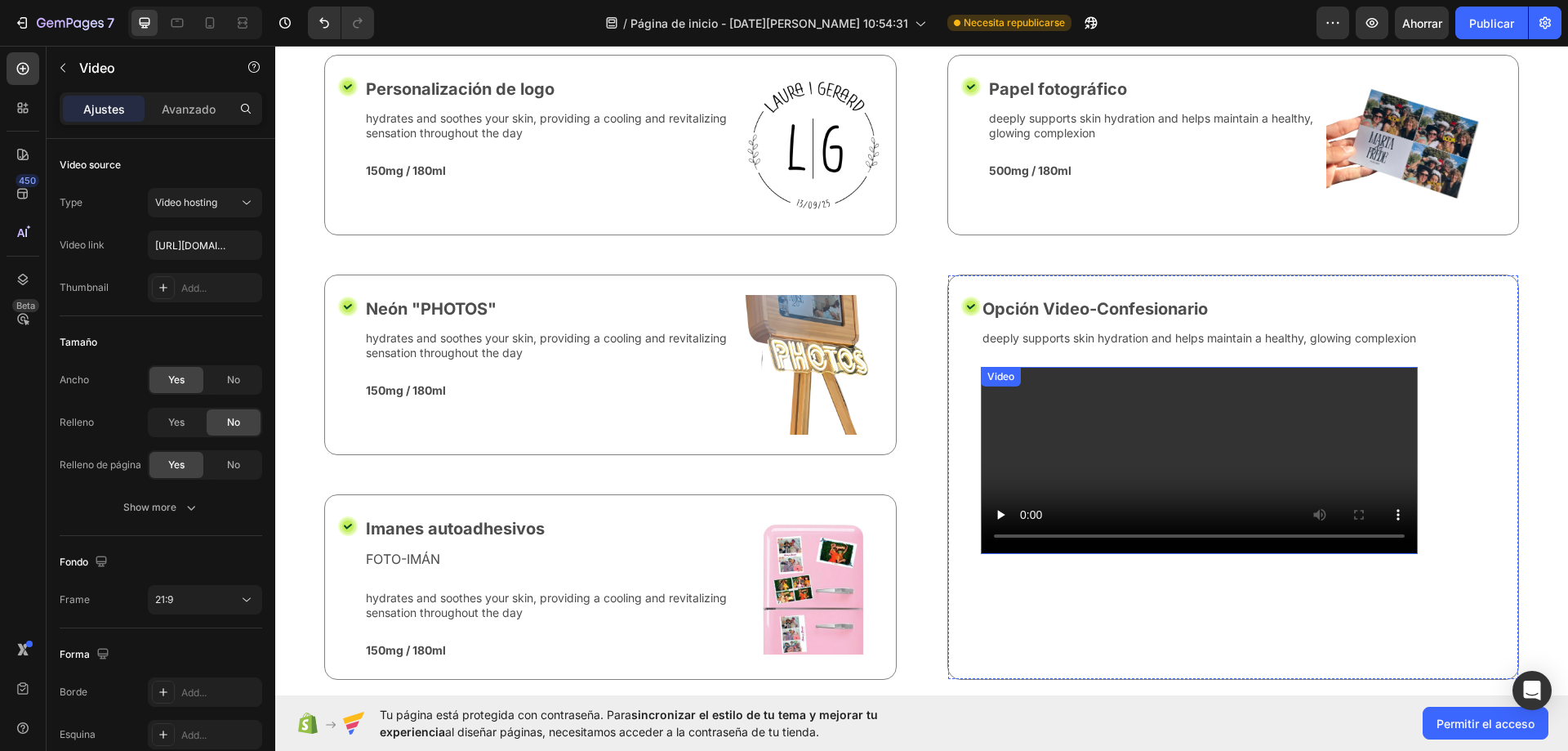
click at [1260, 461] on video at bounding box center [1199, 460] width 437 height 187
click at [173, 128] on div "Ajustes Avanzado" at bounding box center [161, 115] width 229 height 46
click at [180, 116] on p "Avanzado" at bounding box center [188, 108] width 54 height 17
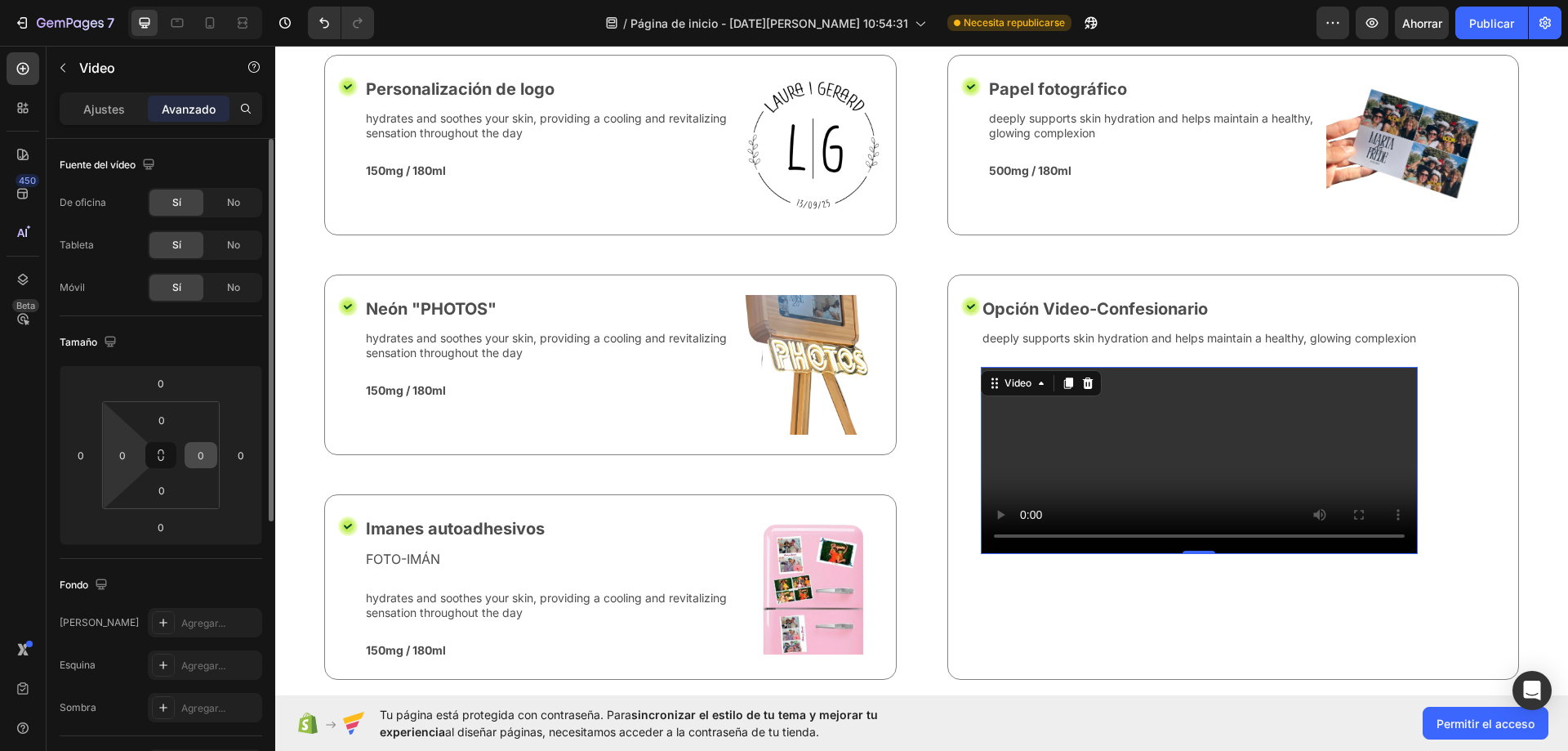
click at [212, 456] on input "0" at bounding box center [201, 455] width 25 height 25
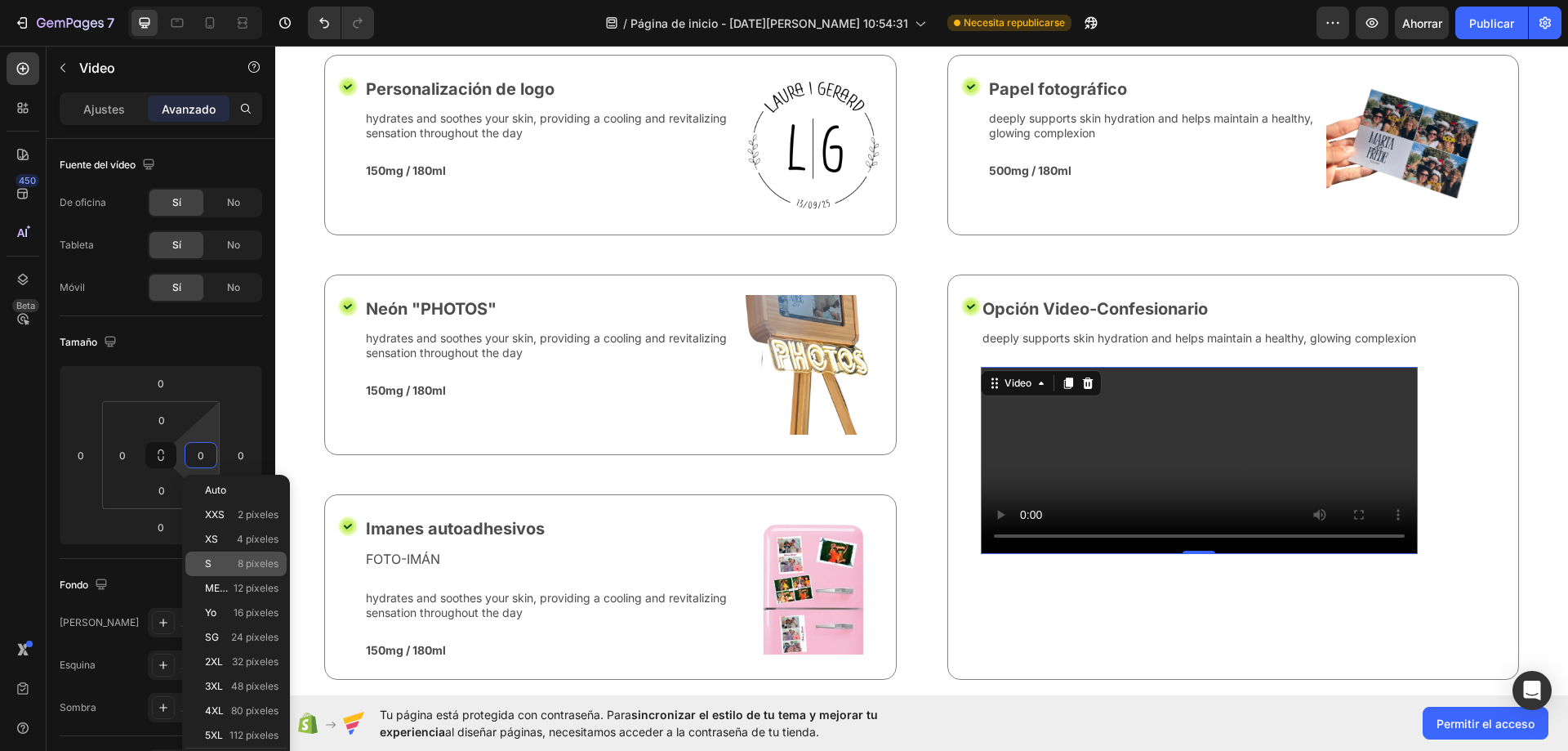
click at [235, 560] on p "S 8 píxeles" at bounding box center [241, 564] width 74 height 12
type input "8"
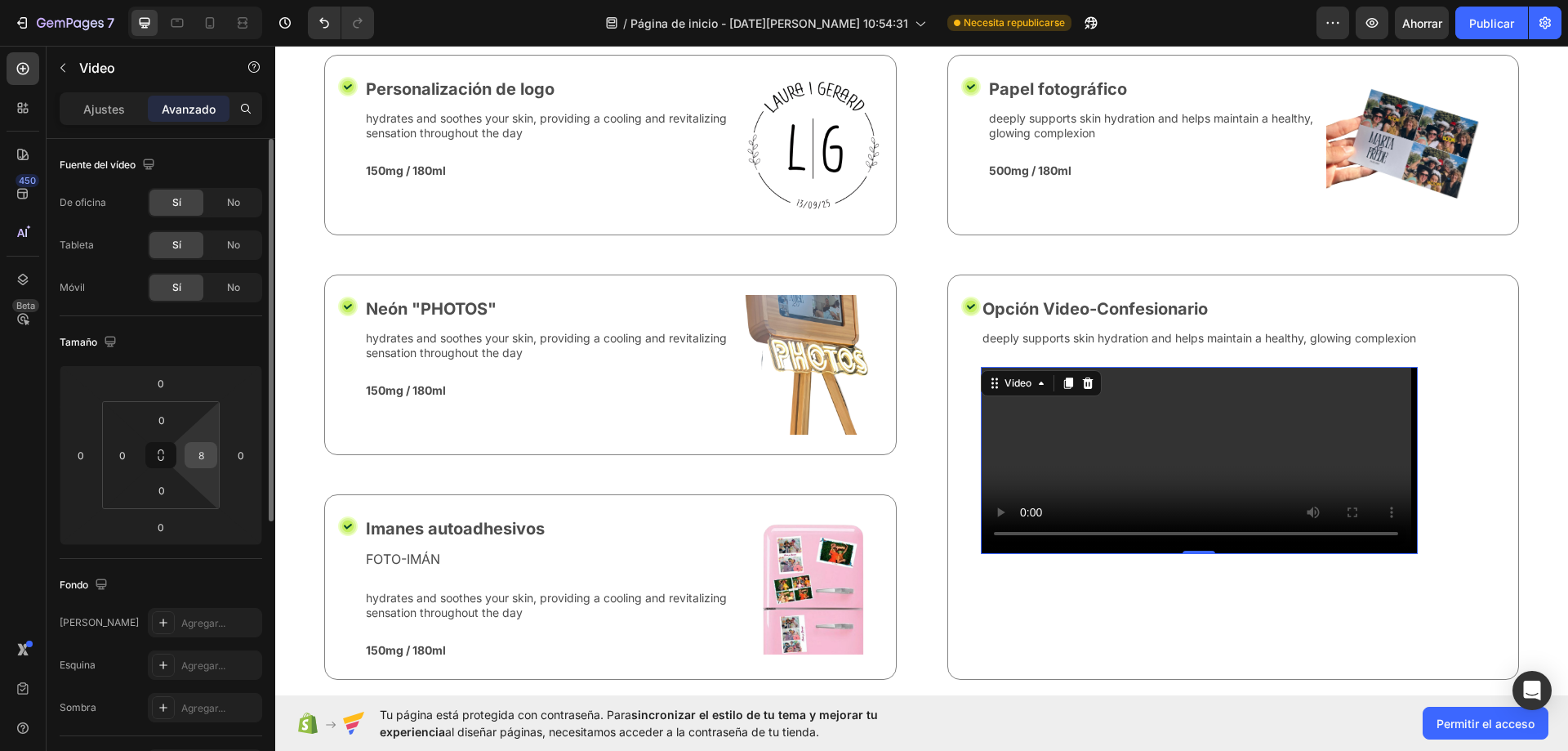
click at [209, 447] on input "8" at bounding box center [201, 455] width 25 height 25
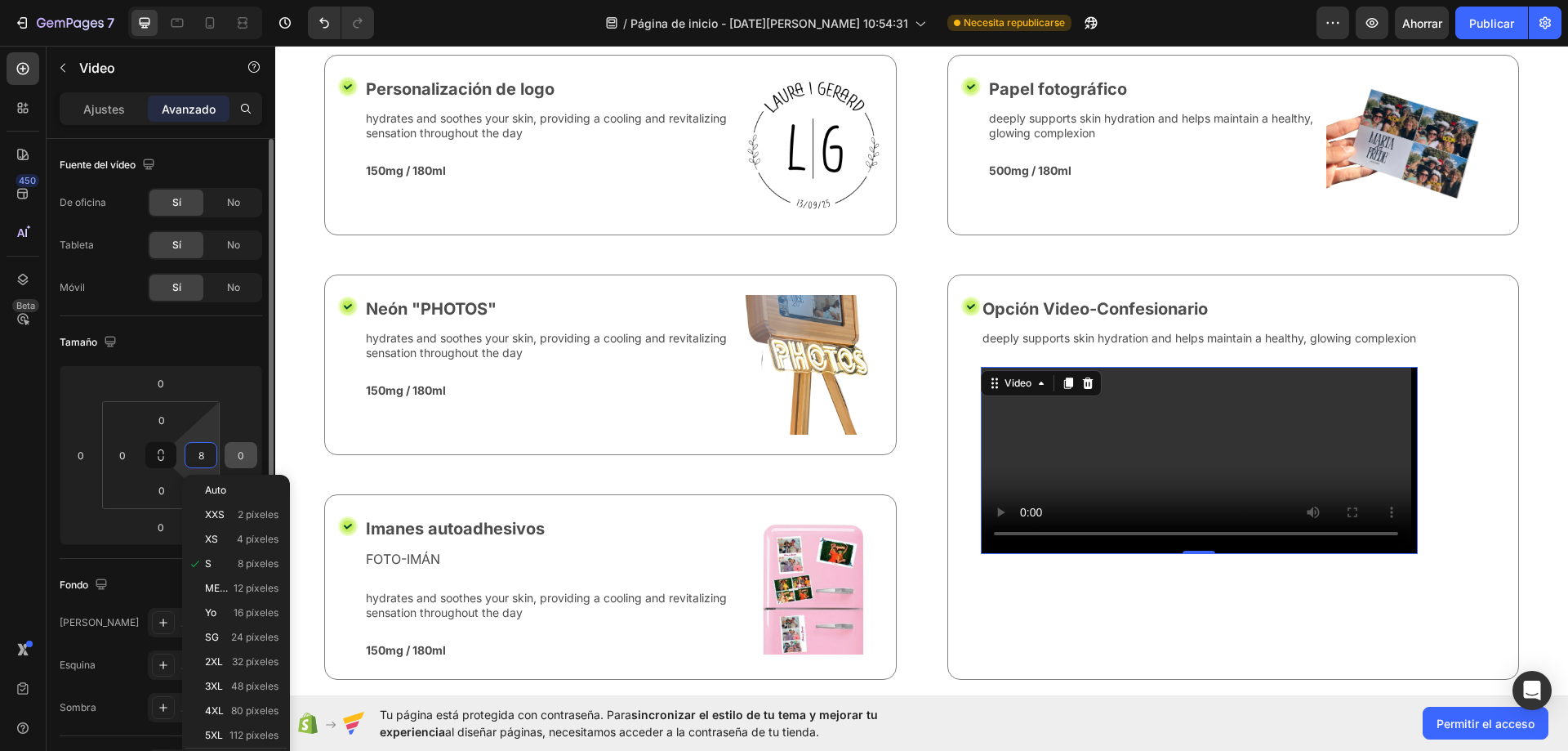
click at [250, 0] on html "7 / Página de inicio - 16 de agosto, 10:54:31 Necesita republicarse Avance Ahor…" at bounding box center [784, 0] width 1568 height 0
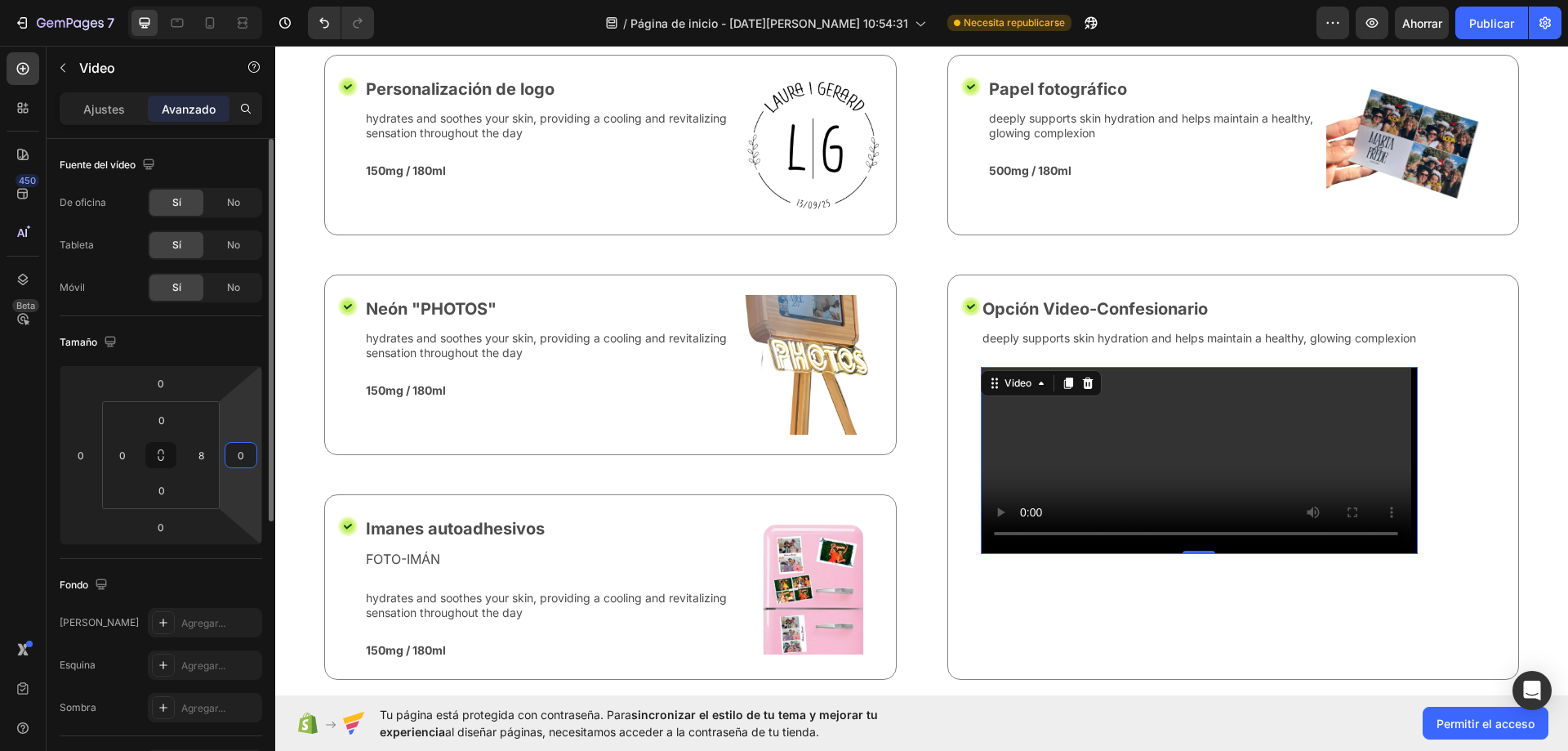
click at [249, 451] on input "0" at bounding box center [241, 455] width 25 height 25
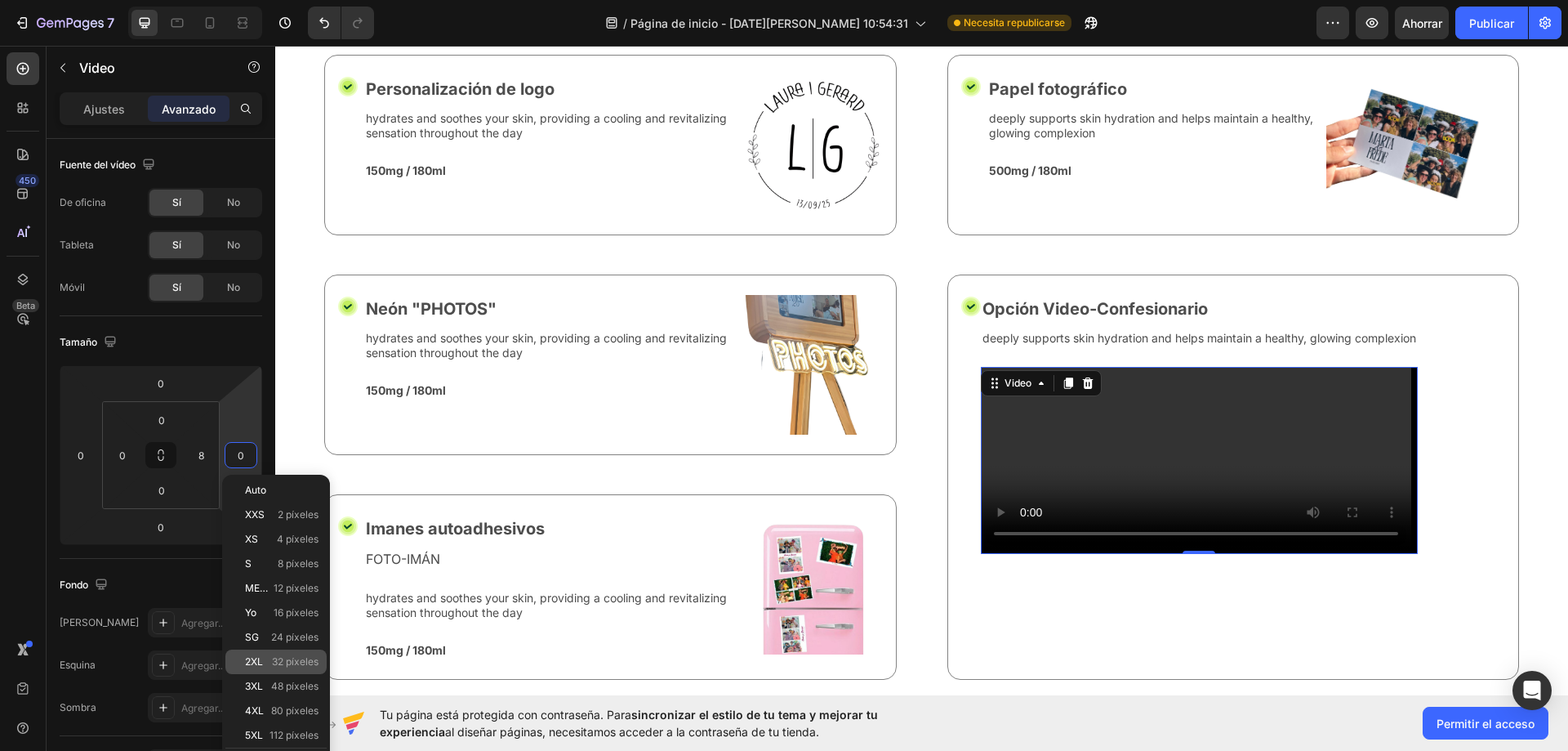
click at [273, 670] on div "2XL 32 píxeles" at bounding box center [276, 662] width 101 height 25
type input "32"
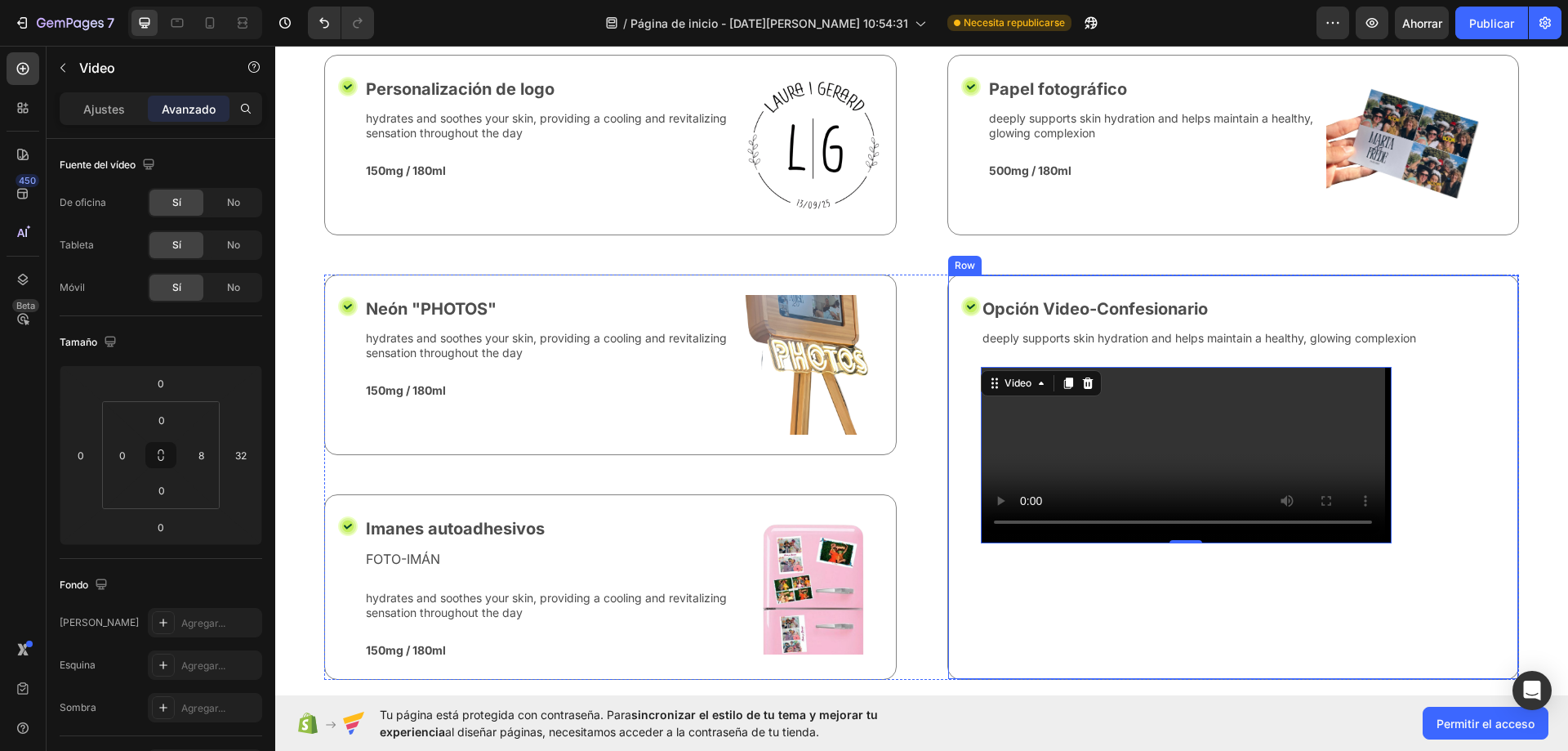
click at [1241, 615] on div "Opción Video-Confesionario Text Block deeply supports skin hydration and helps …" at bounding box center [1199, 477] width 437 height 364
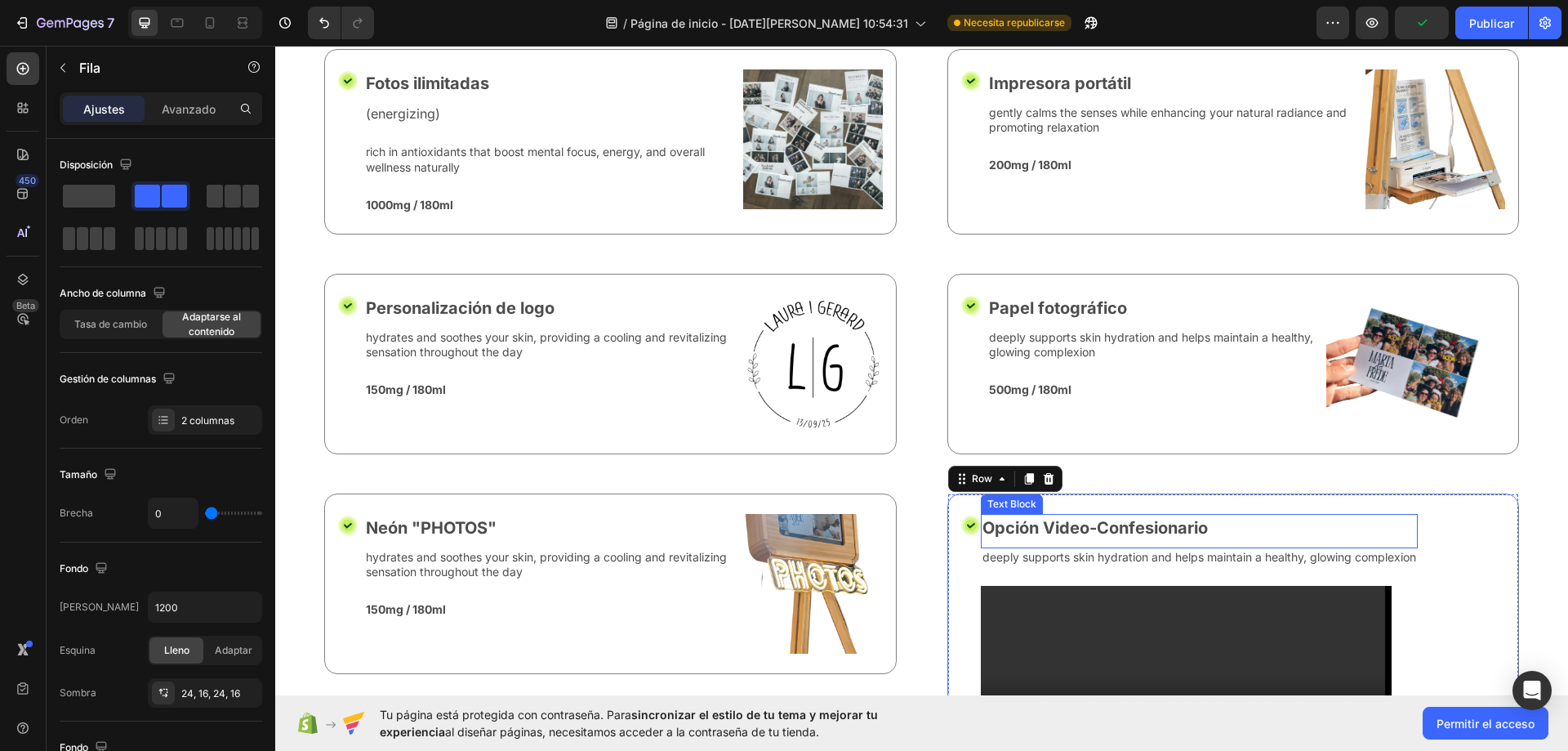
scroll to position [5586, 0]
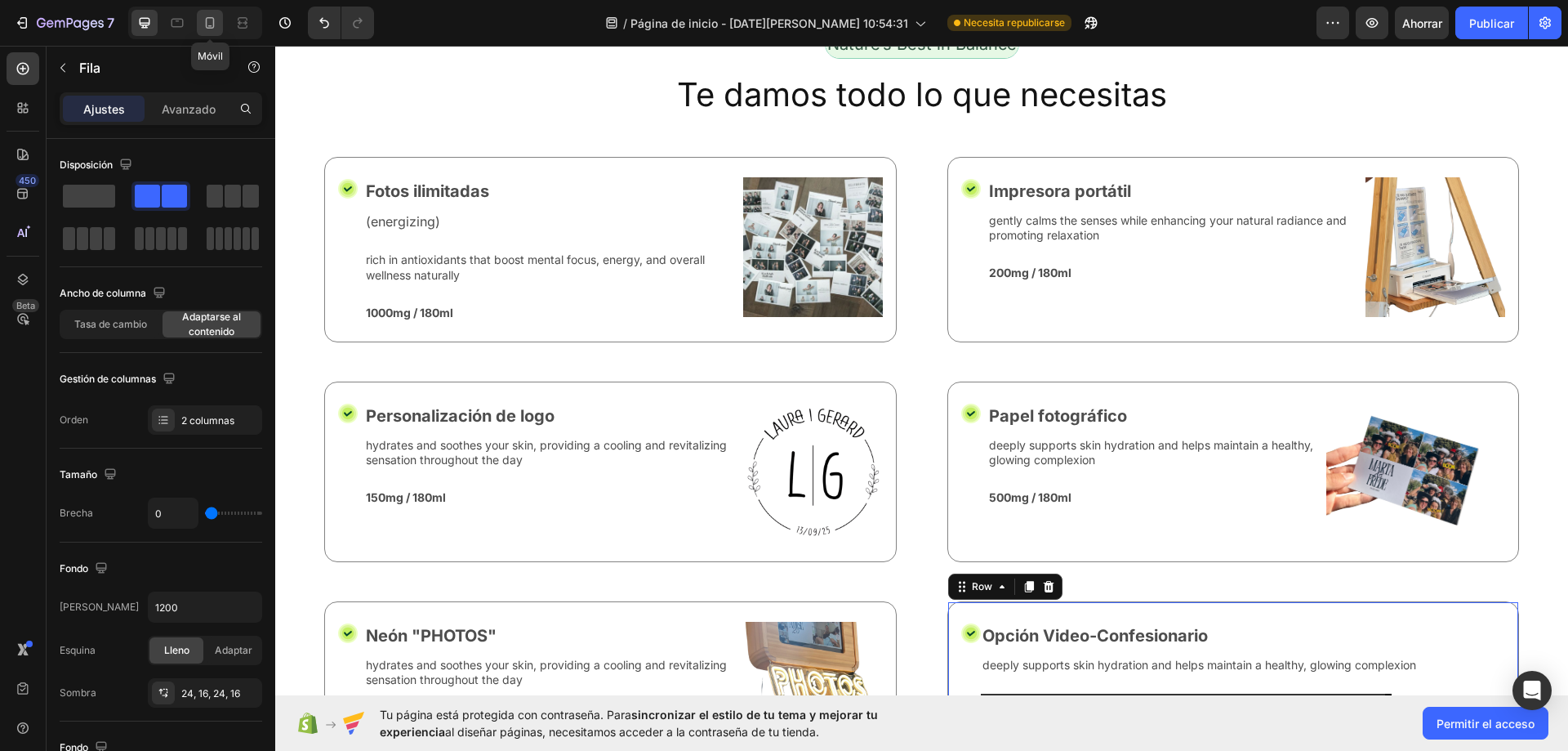
click at [210, 26] on icon at bounding box center [210, 22] width 9 height 12
type input "100%"
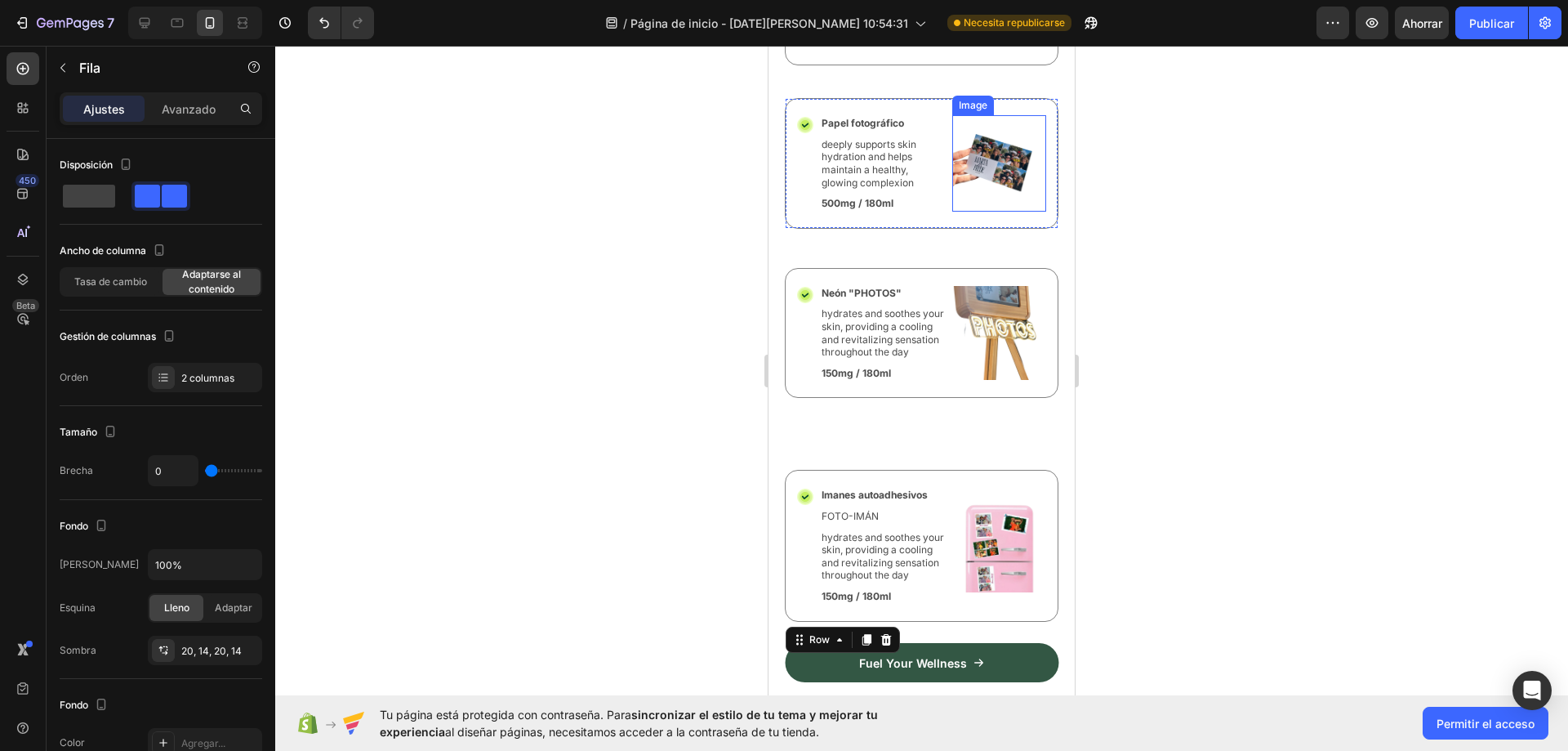
scroll to position [6398, 0]
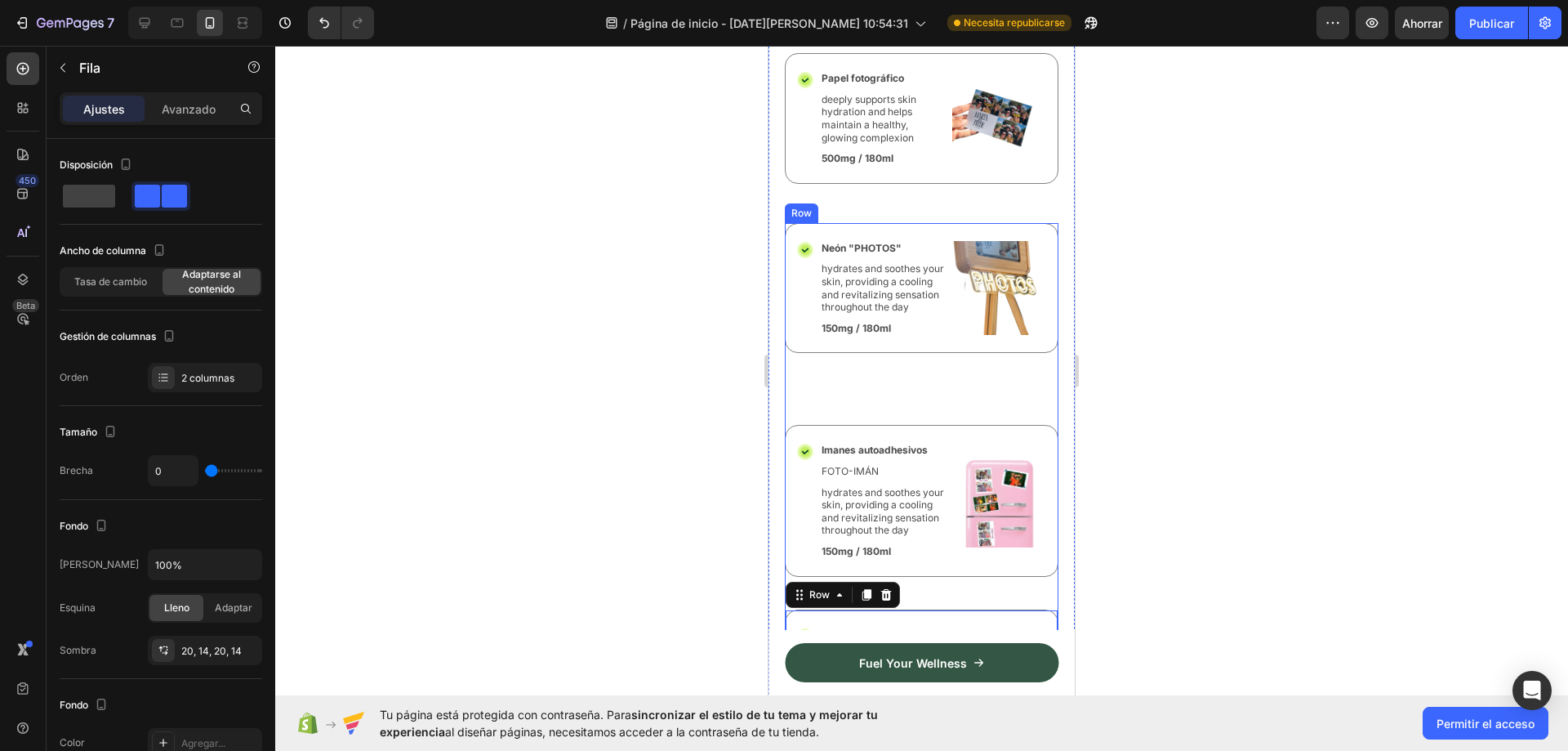
click at [905, 415] on div "Icon Neón "PHOTOS" Text Block hydrates and soothes your skin, providing a cooli…" at bounding box center [921, 415] width 273 height 386
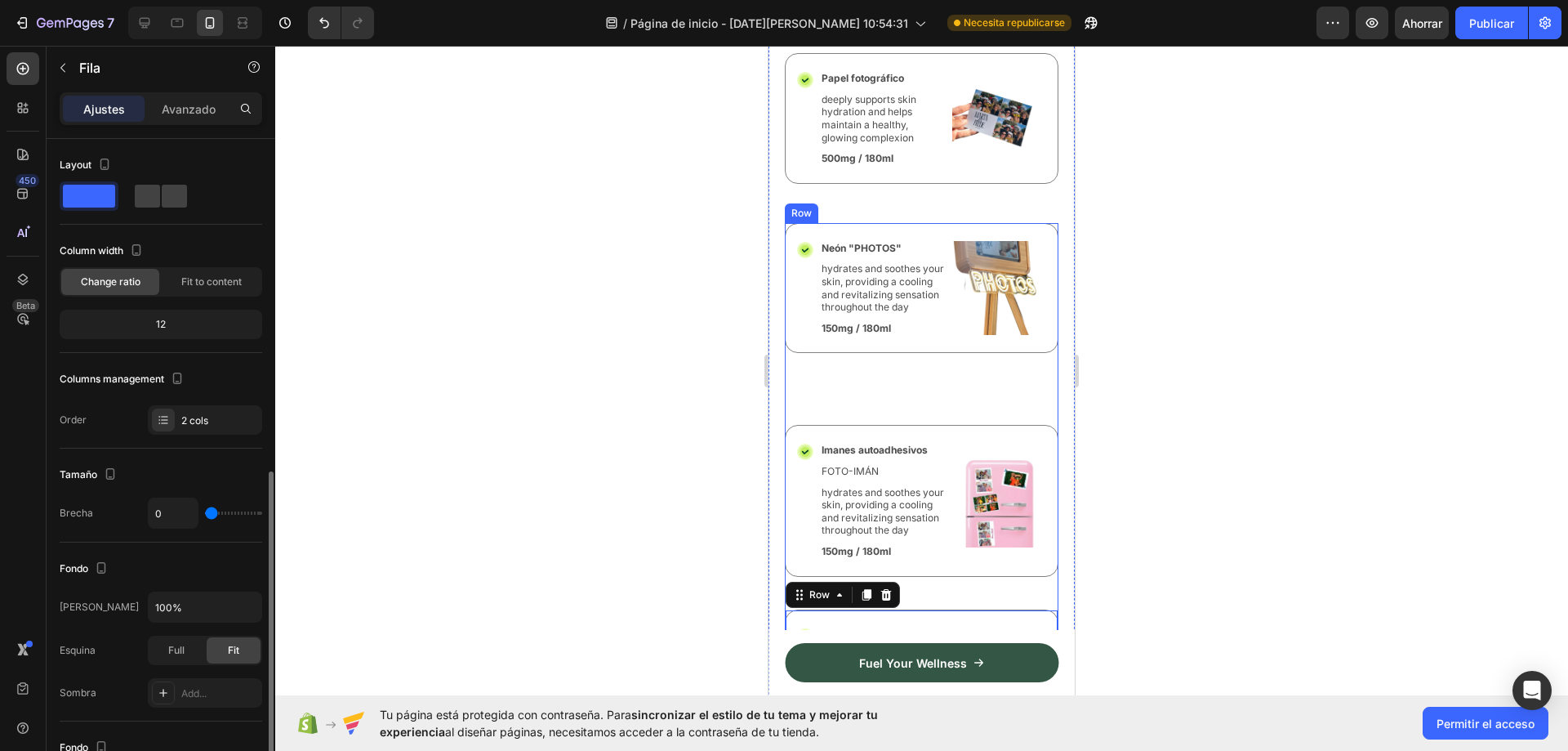
scroll to position [204, 0]
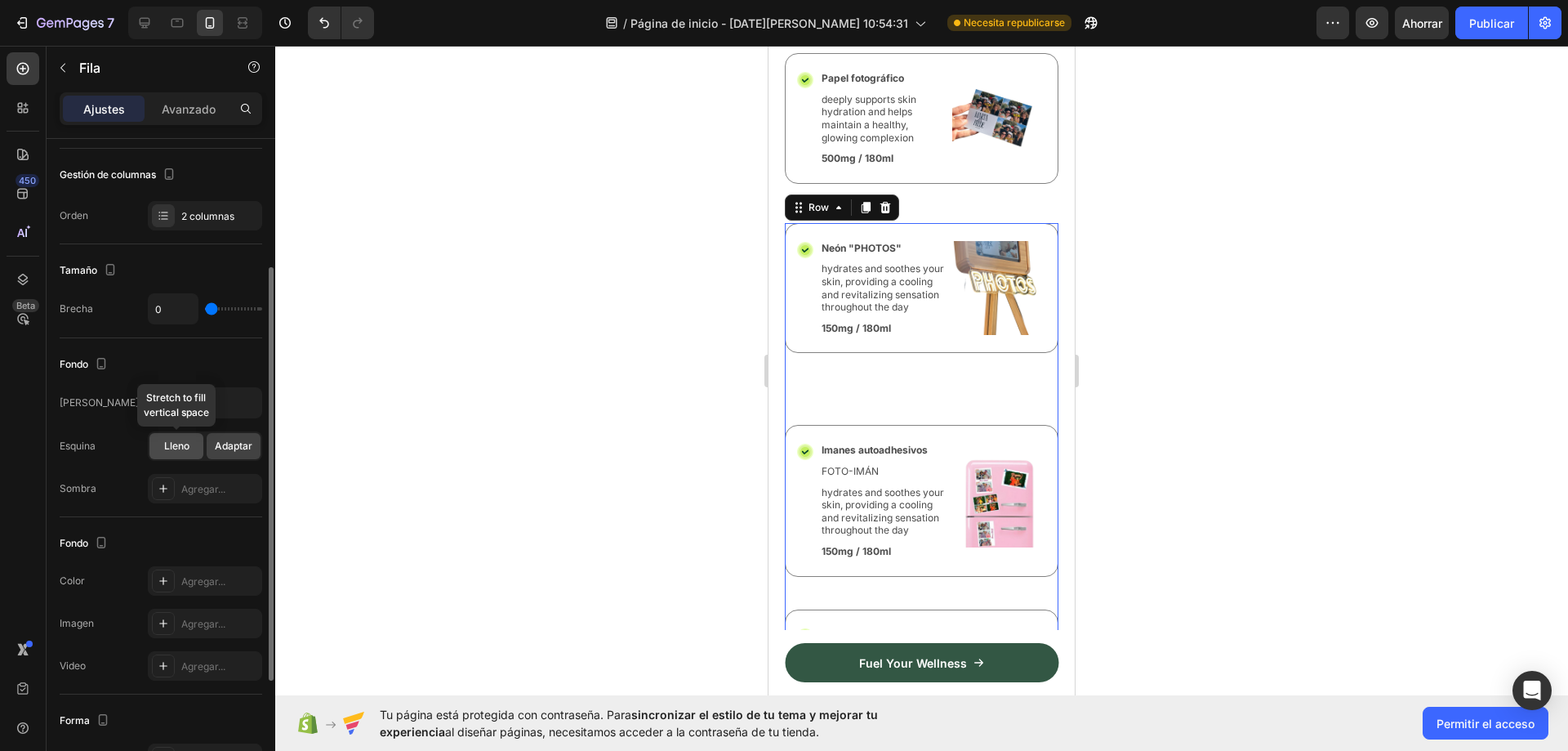
click at [172, 451] on font "Lleno" at bounding box center [177, 446] width 26 height 12
click at [229, 447] on font "Adaptar" at bounding box center [233, 446] width 37 height 12
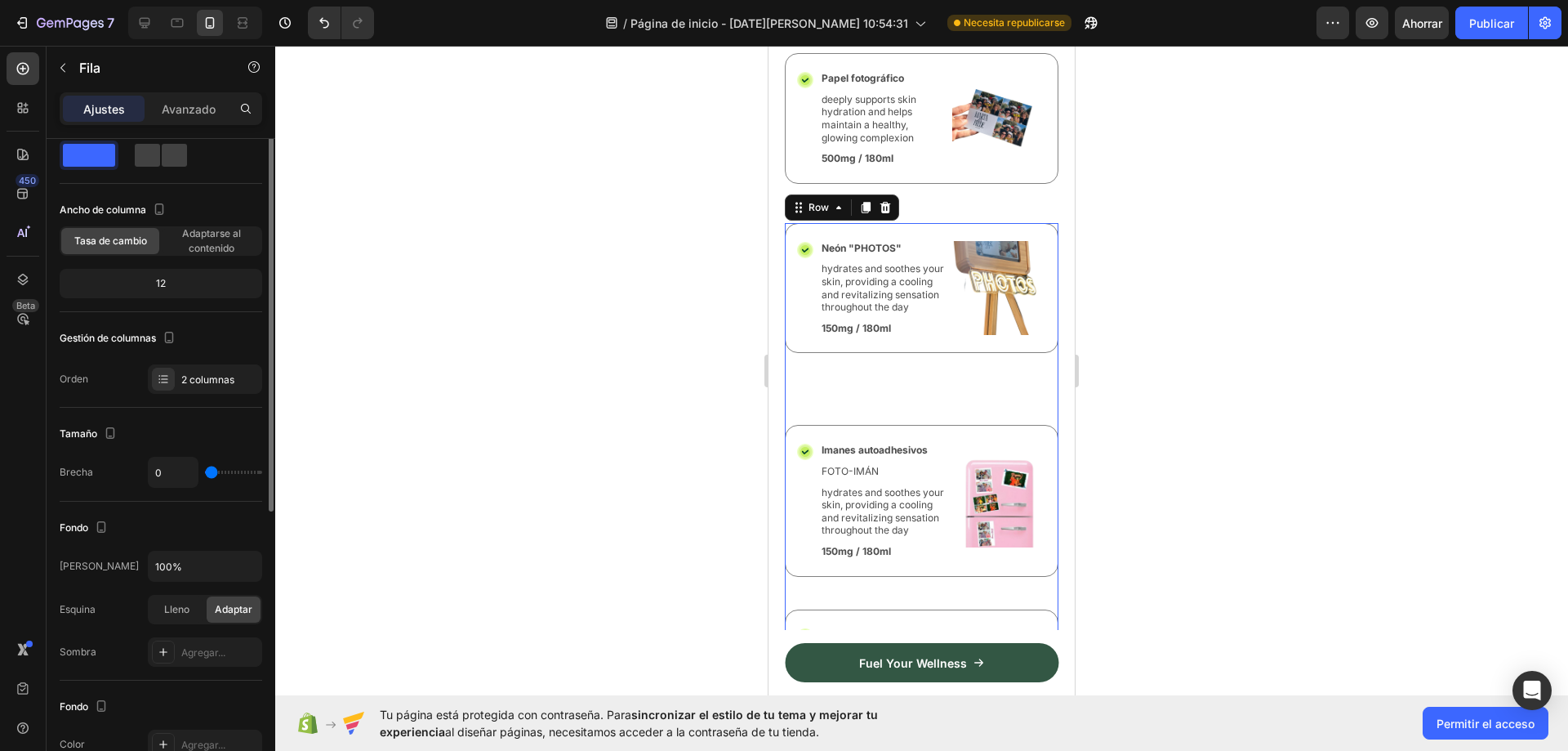
scroll to position [0, 0]
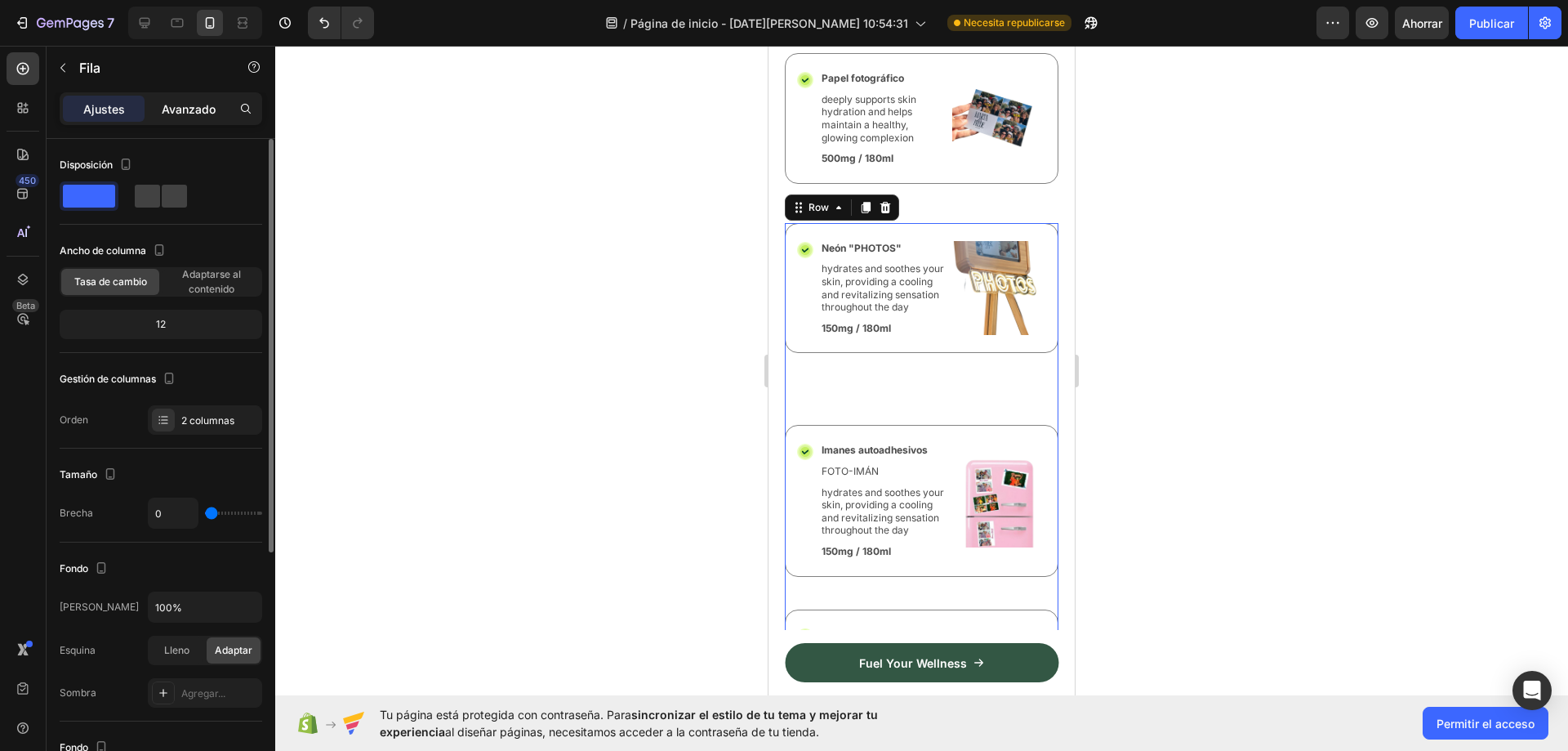
click at [194, 107] on font "Avanzado" at bounding box center [188, 109] width 54 height 14
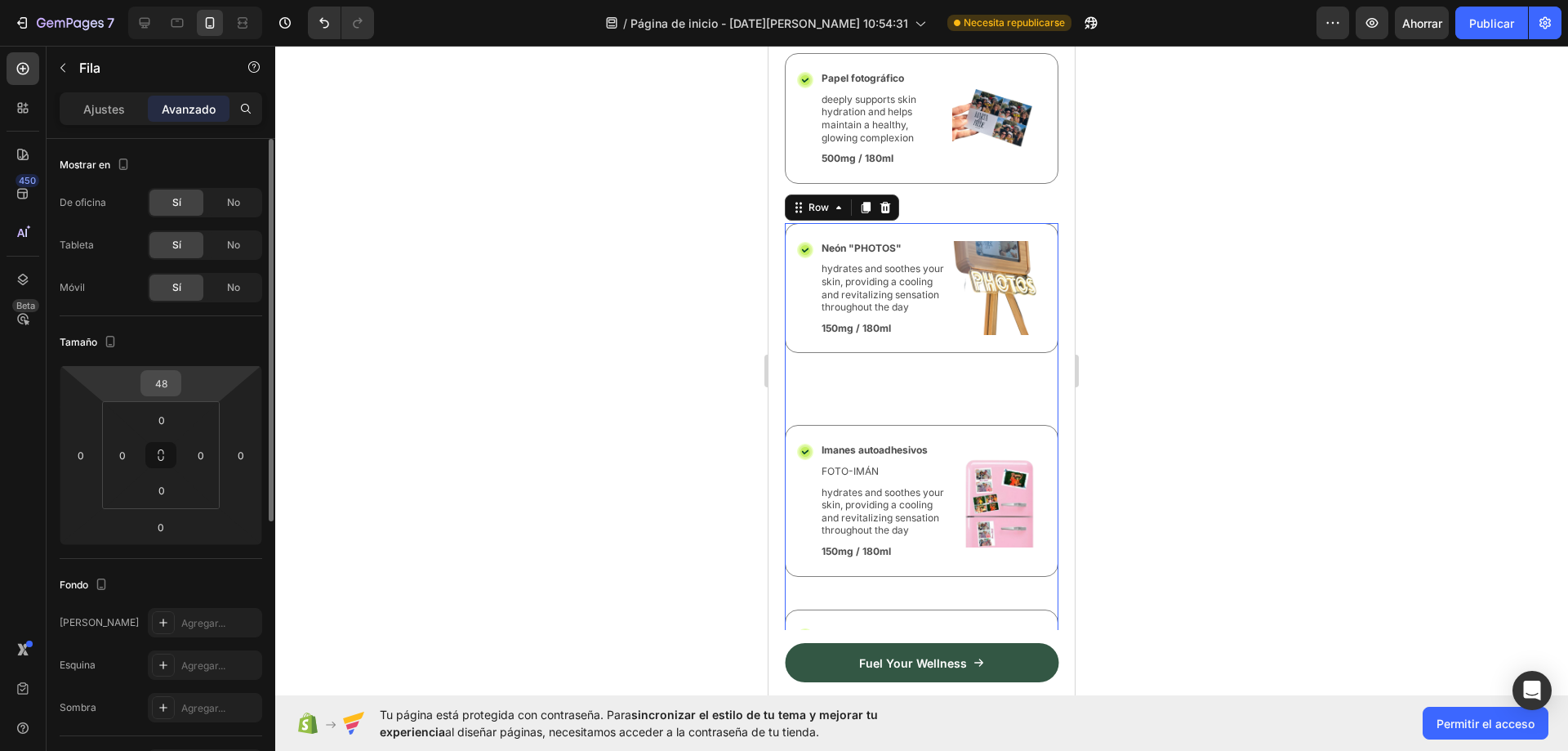
click at [180, 383] on div "48" at bounding box center [161, 383] width 41 height 26
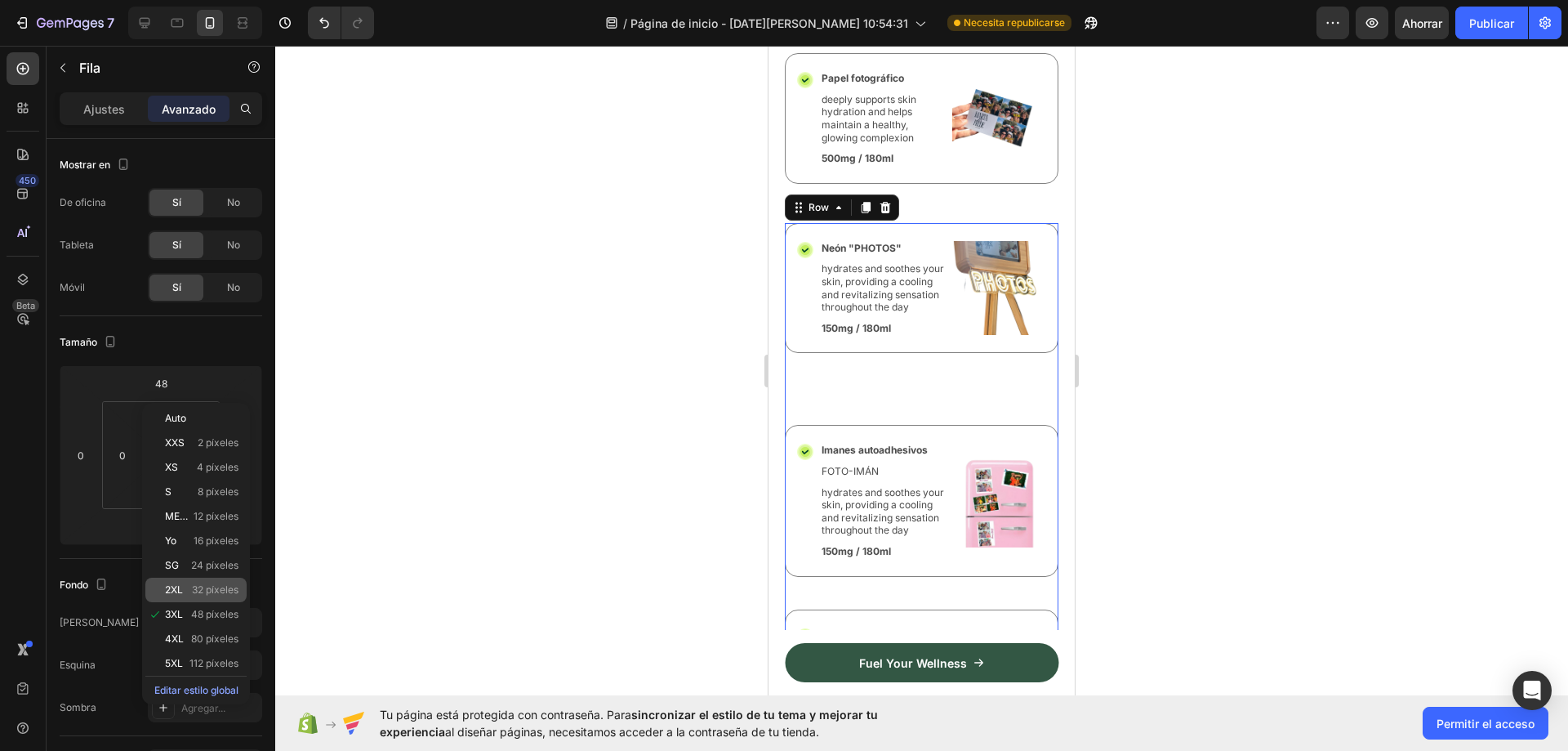
click at [204, 593] on font "32 píxeles" at bounding box center [215, 589] width 46 height 12
type input "32"
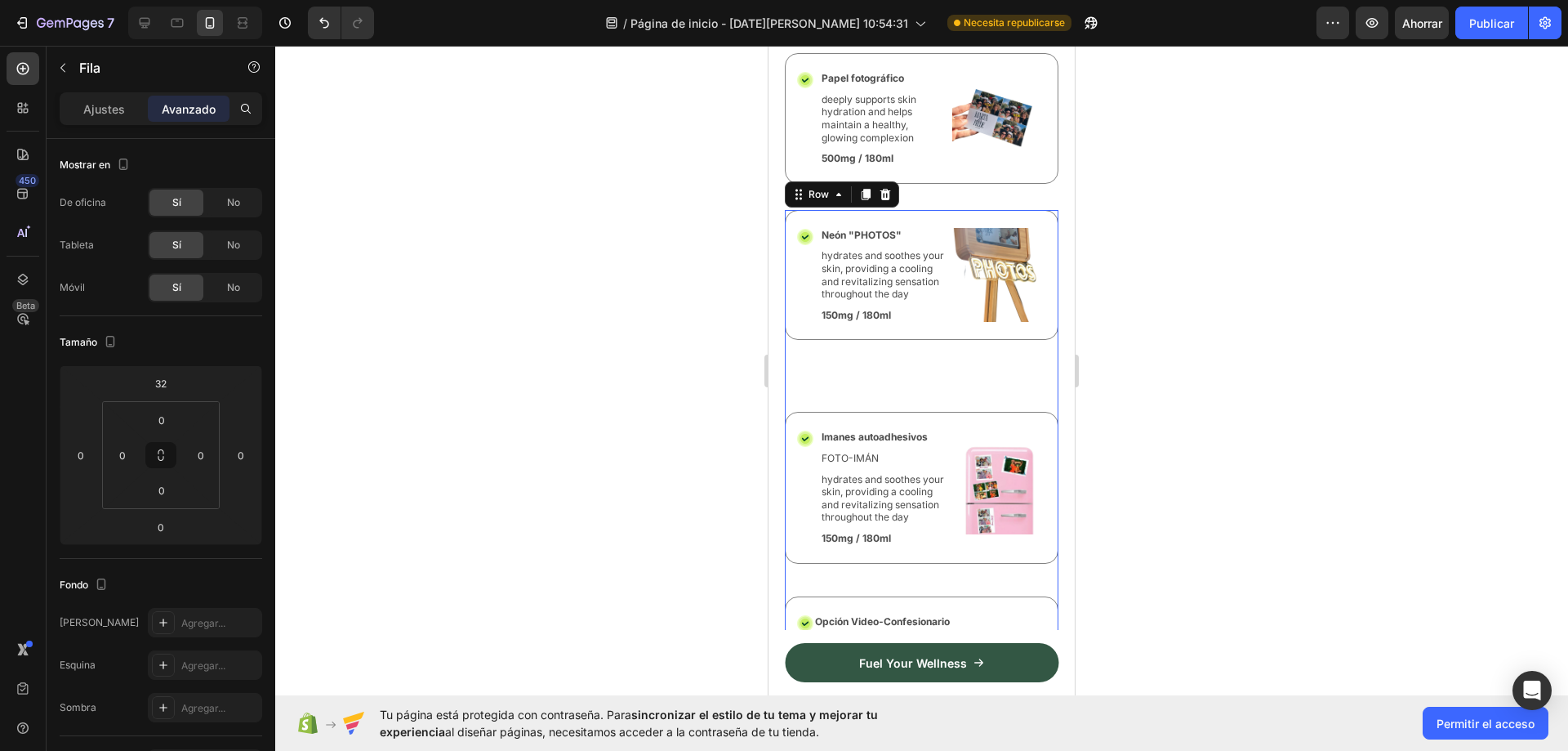
click at [628, 423] on div at bounding box center [921, 399] width 1293 height 705
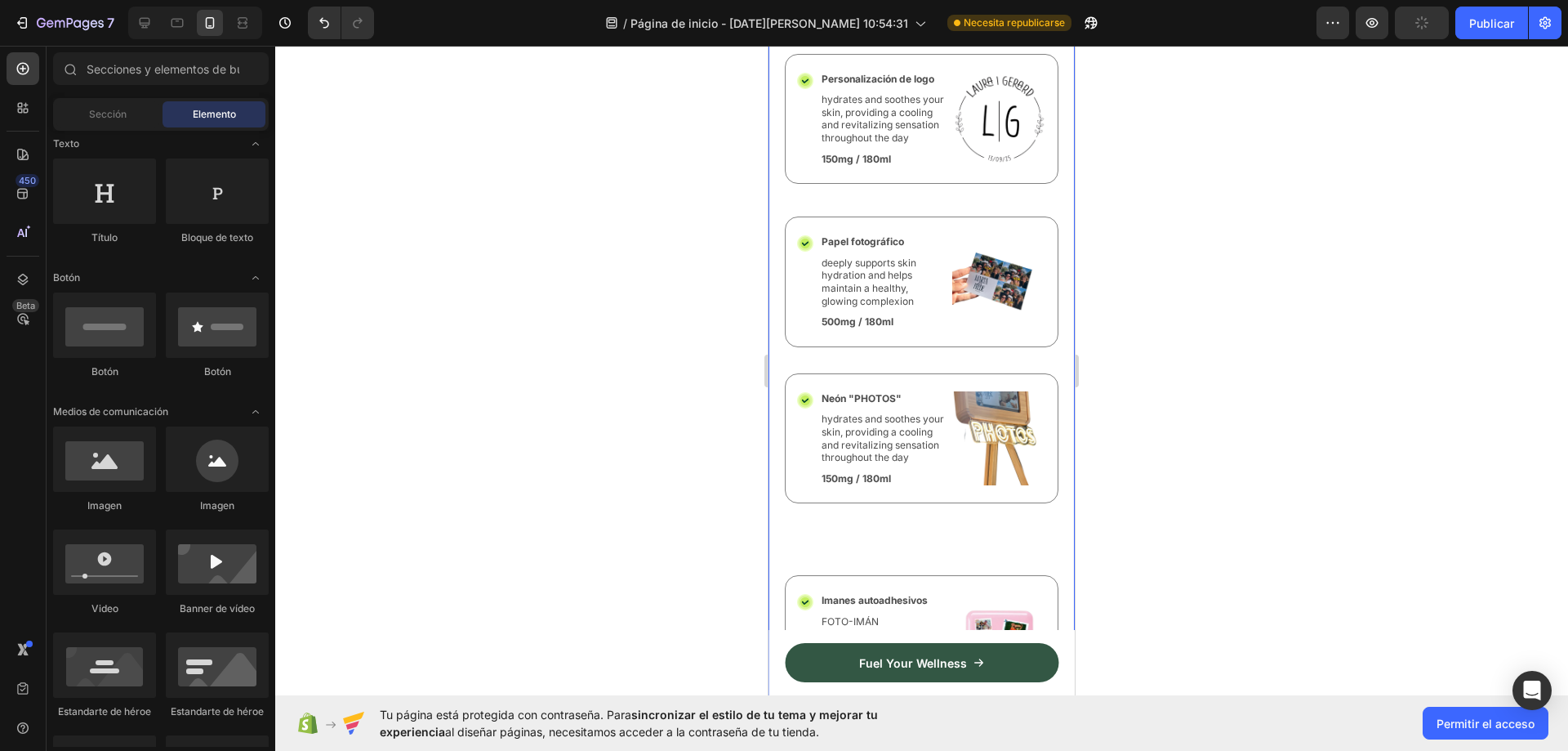
scroll to position [6071, 0]
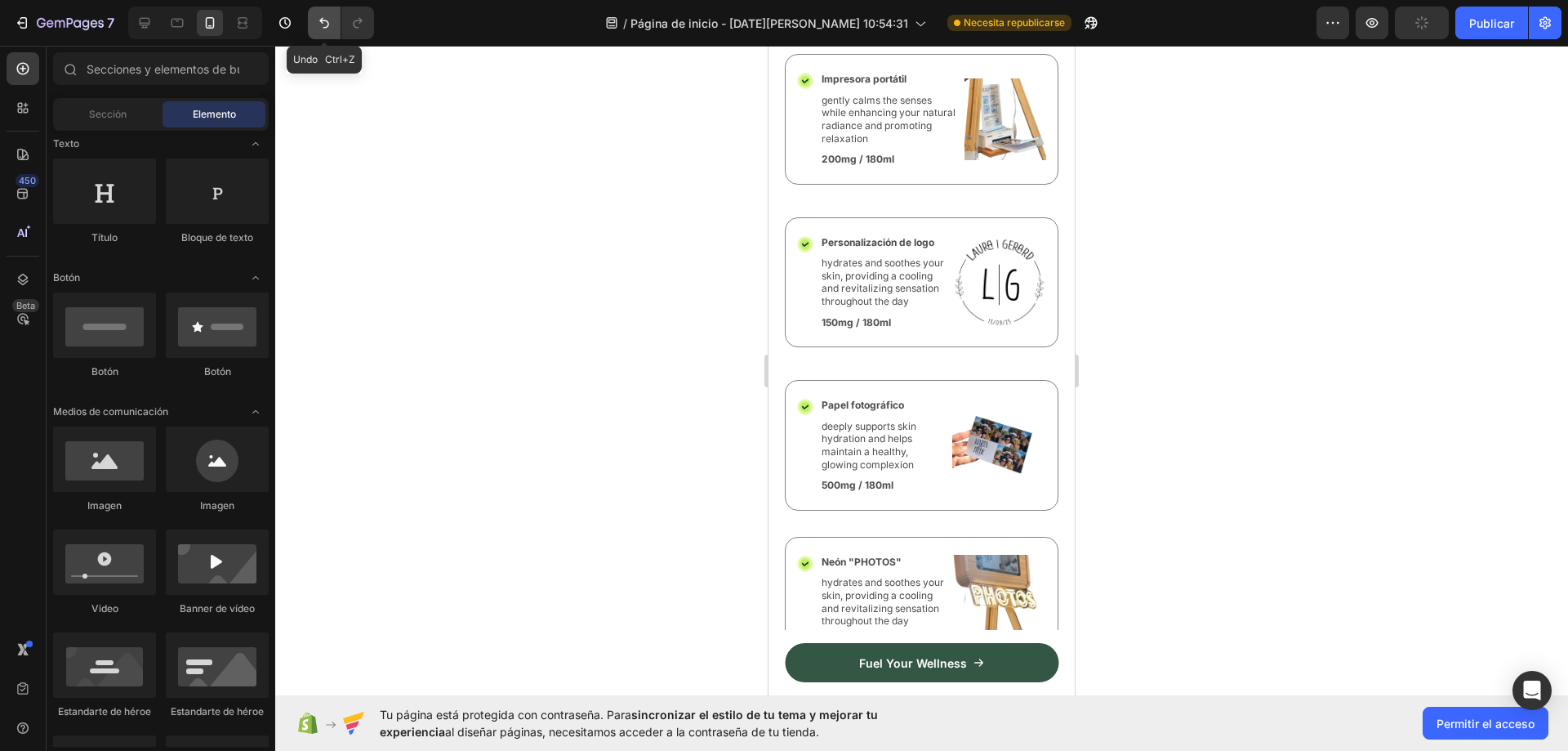
click at [317, 22] on icon "Deshacer/Rehacer" at bounding box center [324, 23] width 16 height 16
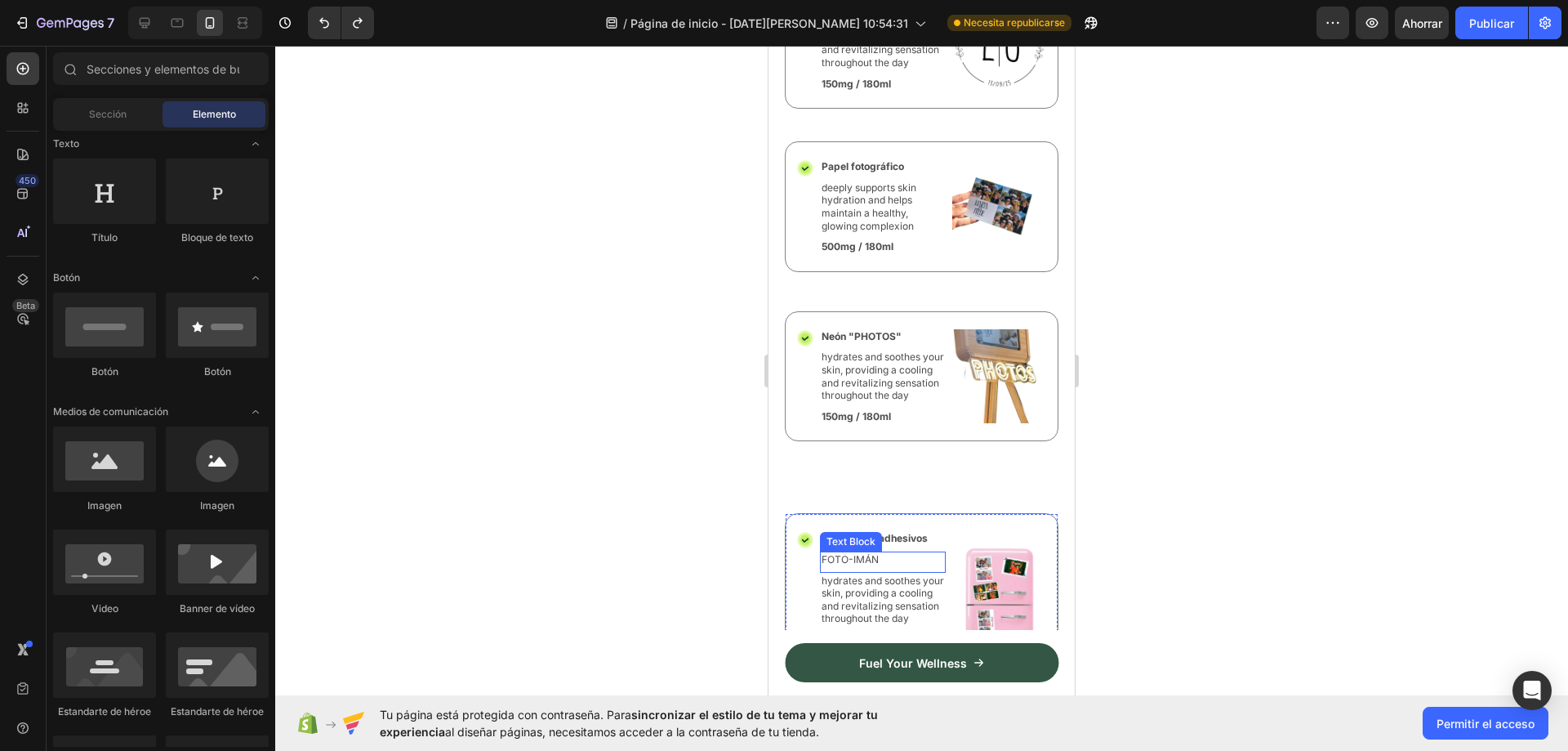
scroll to position [6479, 0]
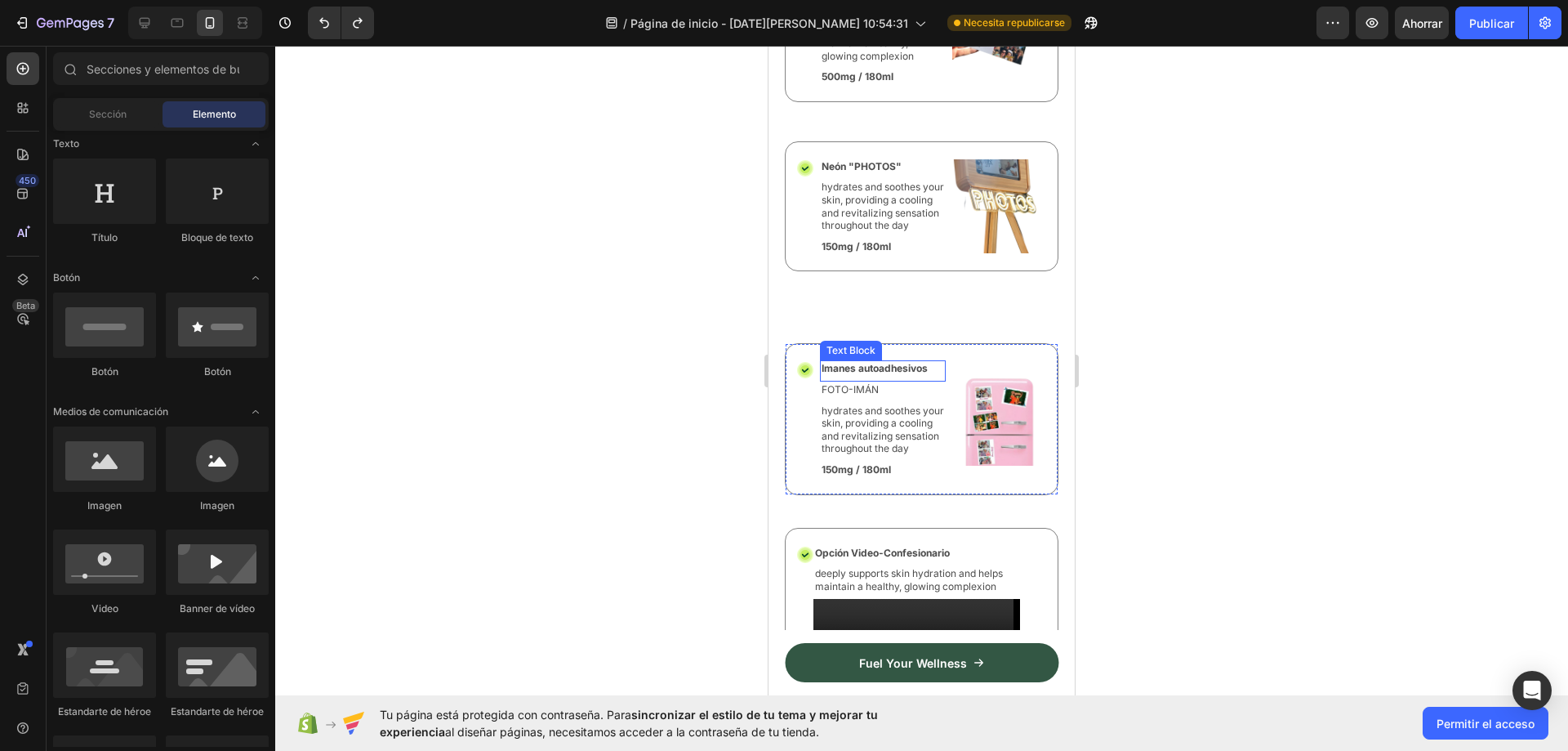
click at [926, 391] on div "Icon Imanes autoadhesivos Text Block FOTO-IMÁN Text Block hydrates and soothes …" at bounding box center [921, 419] width 273 height 151
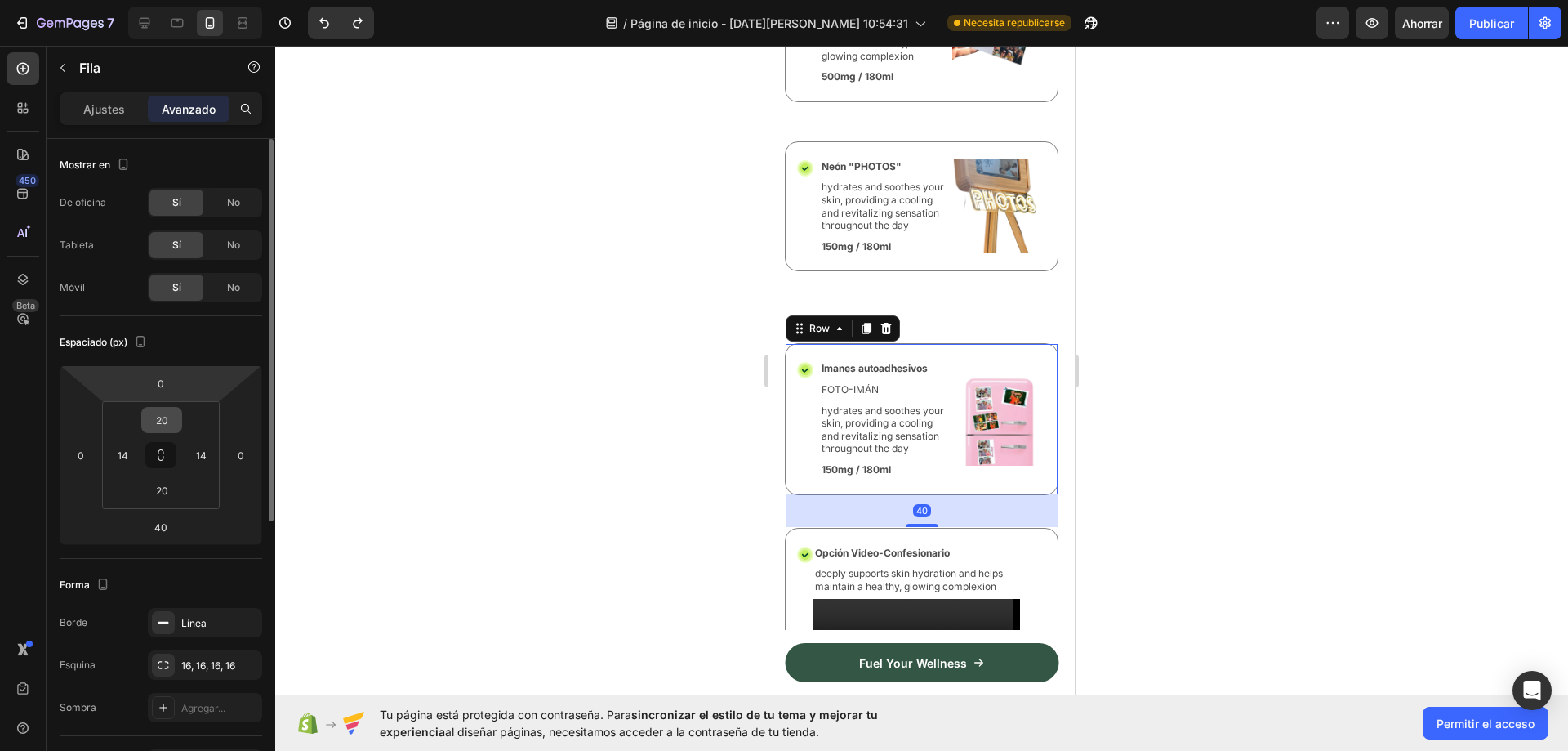
click at [159, 418] on input "20" at bounding box center [162, 420] width 33 height 25
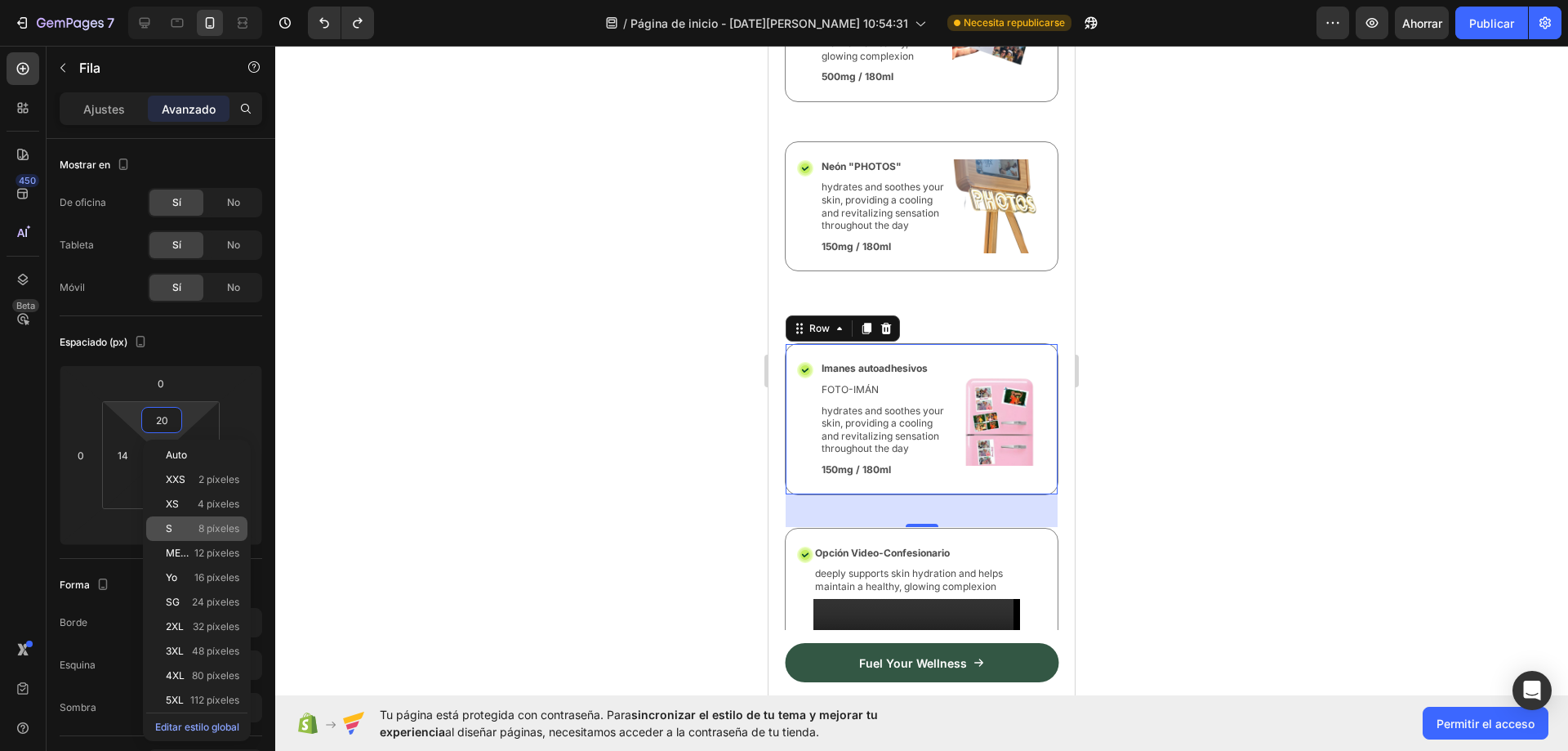
click at [199, 533] on font "8 píxeles" at bounding box center [219, 528] width 41 height 12
type input "8"
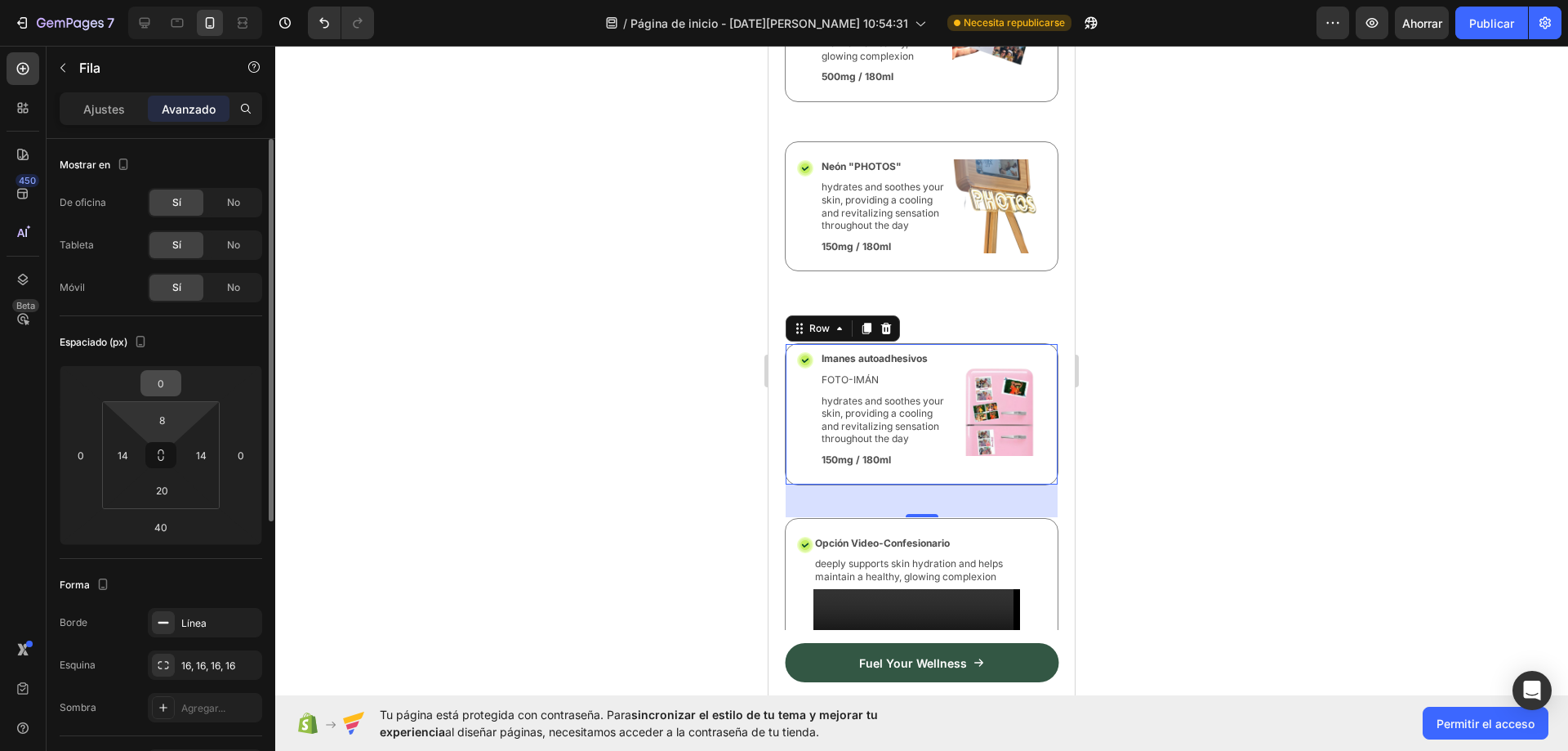
click at [170, 390] on input "0" at bounding box center [161, 383] width 33 height 25
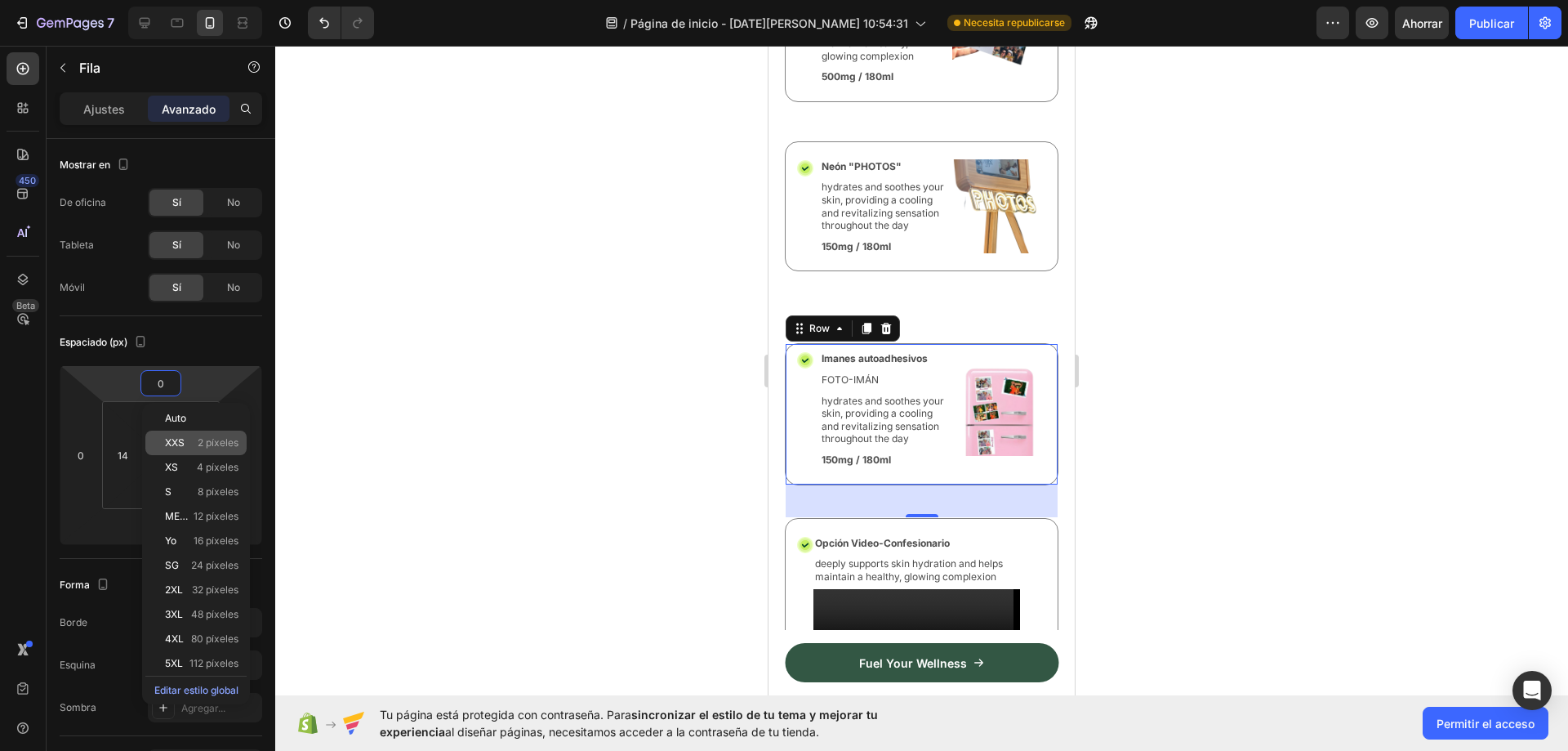
click at [203, 455] on div "XXS 2 píxeles" at bounding box center [196, 443] width 101 height 25
type input "2"
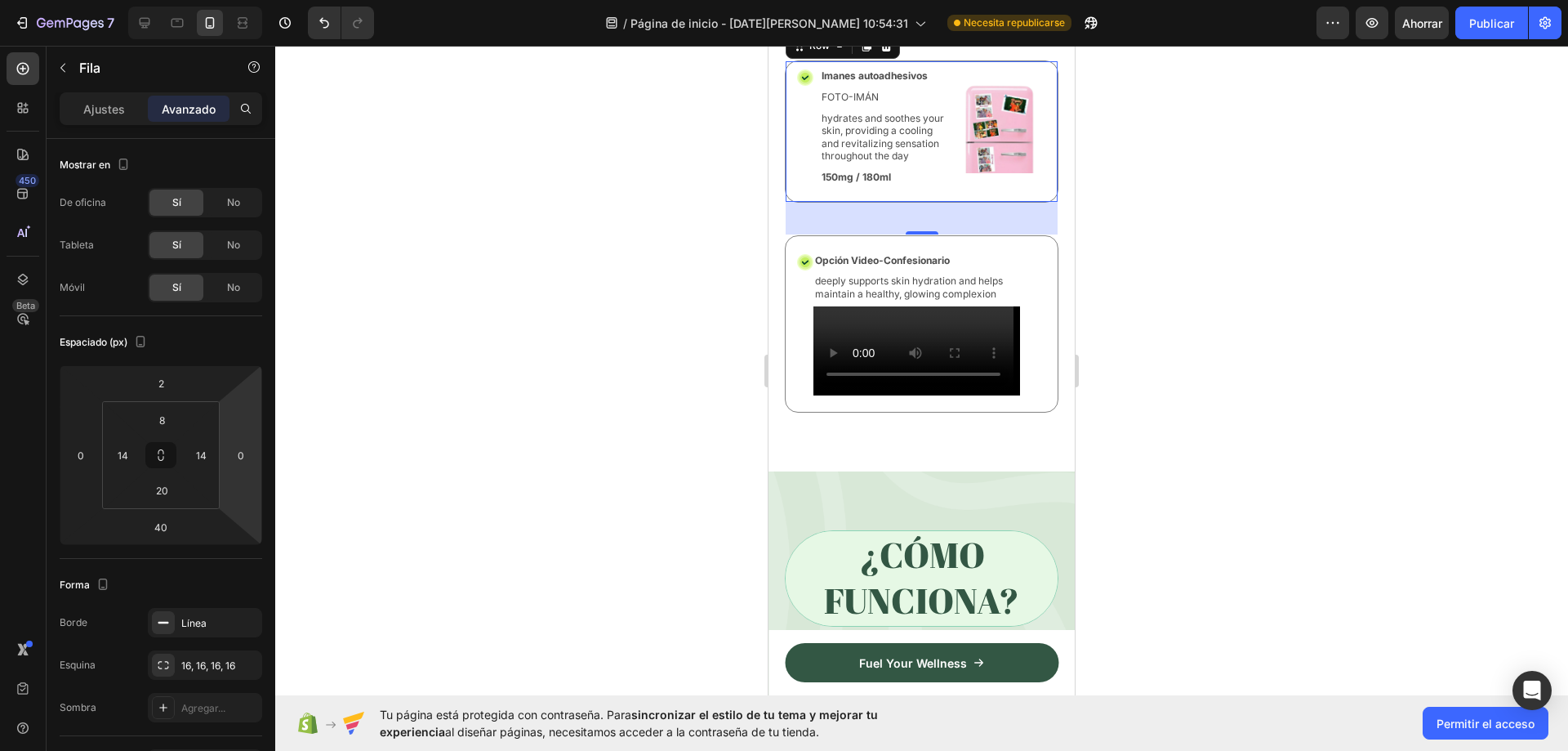
click at [1331, 446] on div at bounding box center [921, 399] width 1293 height 705
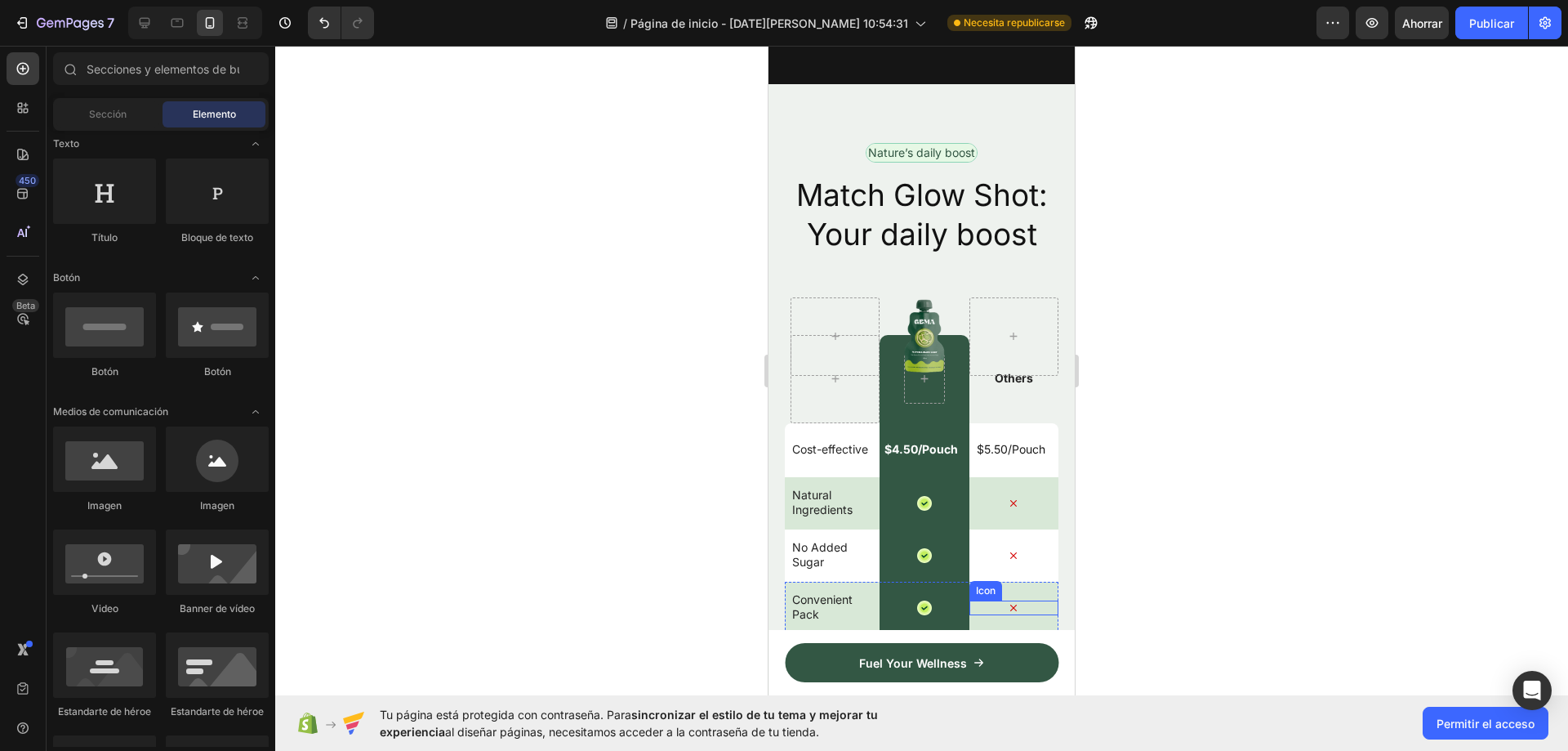
scroll to position [2232, 0]
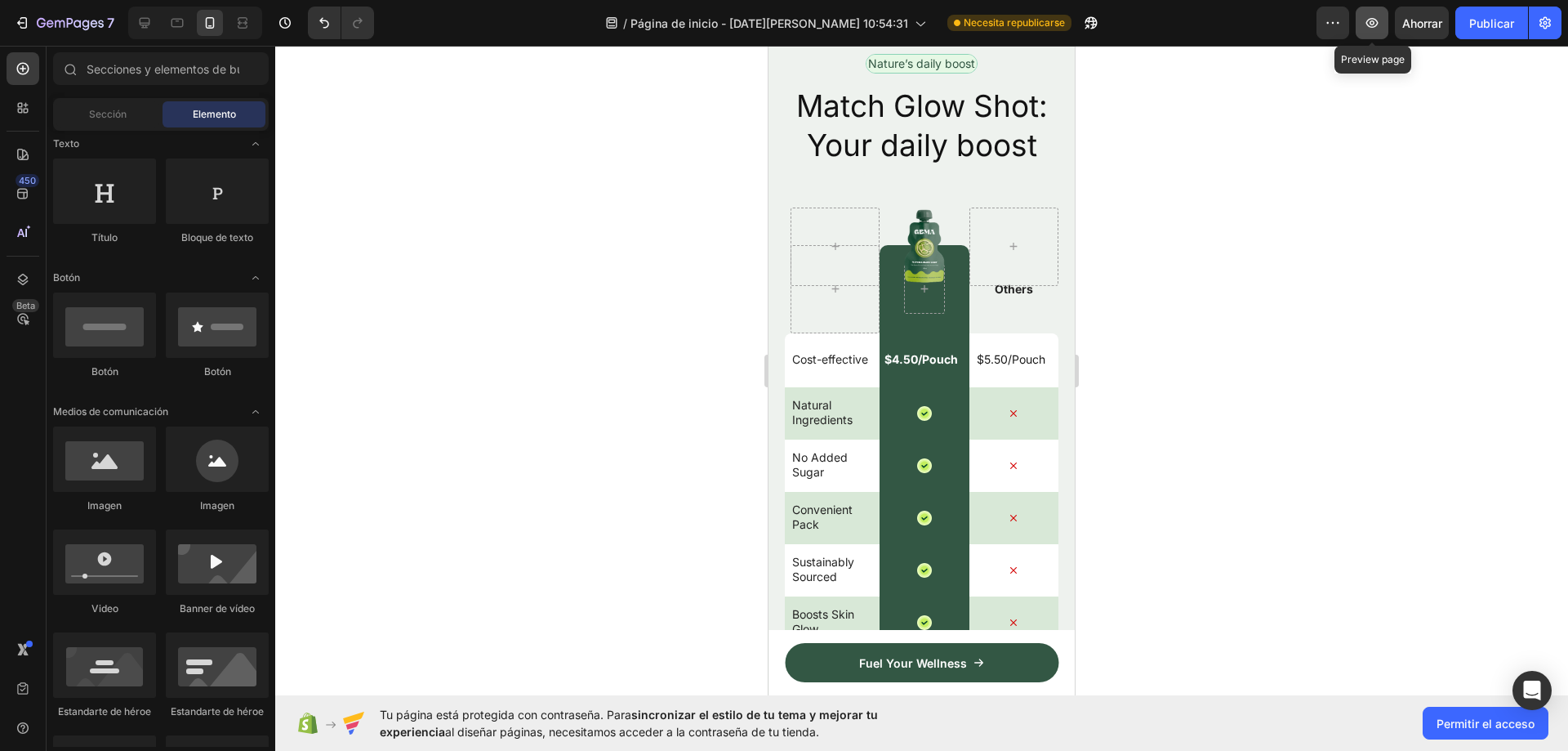
click at [1373, 18] on icon "button" at bounding box center [1372, 23] width 16 height 16
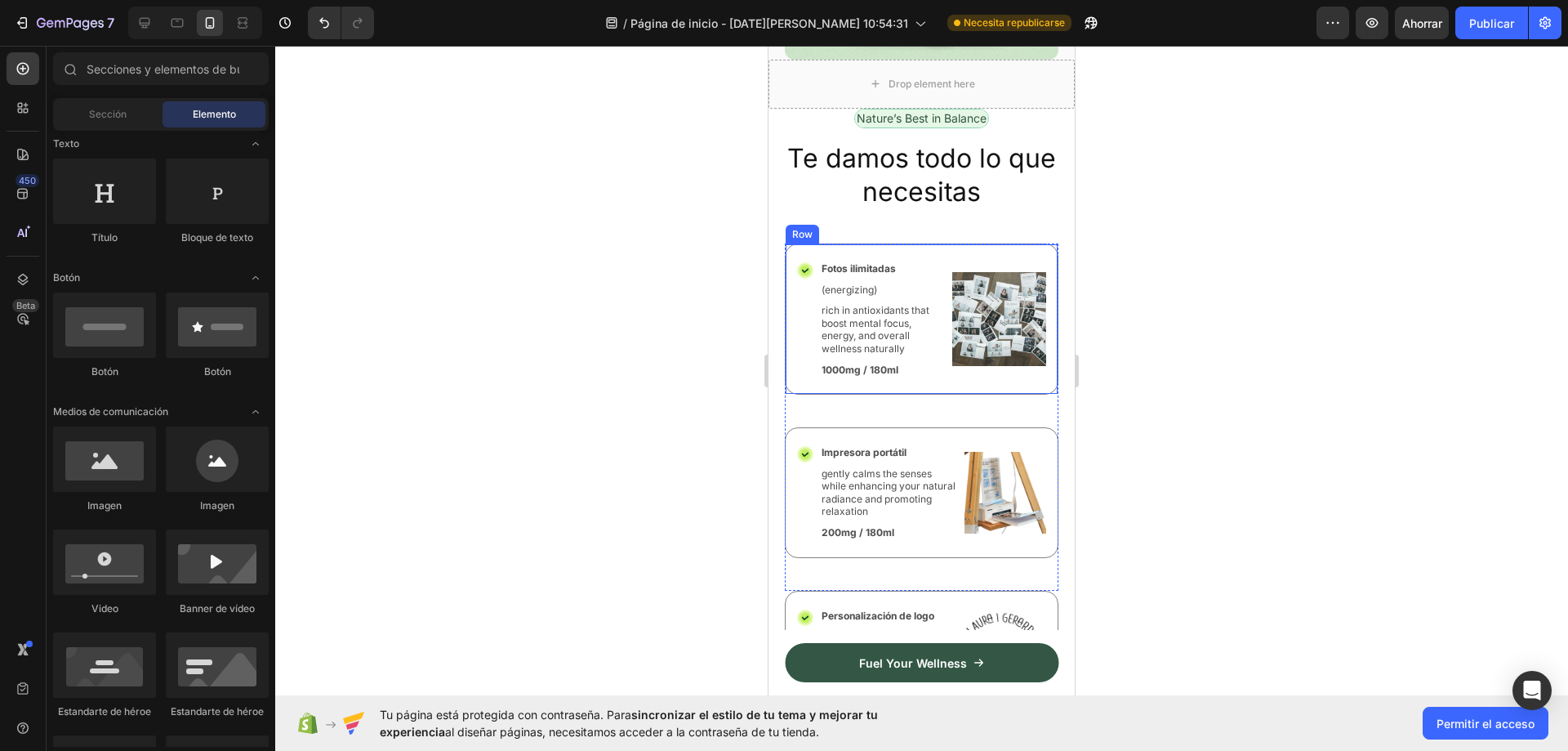
scroll to position [6234, 0]
click at [966, 269] on img at bounding box center [999, 320] width 94 height 117
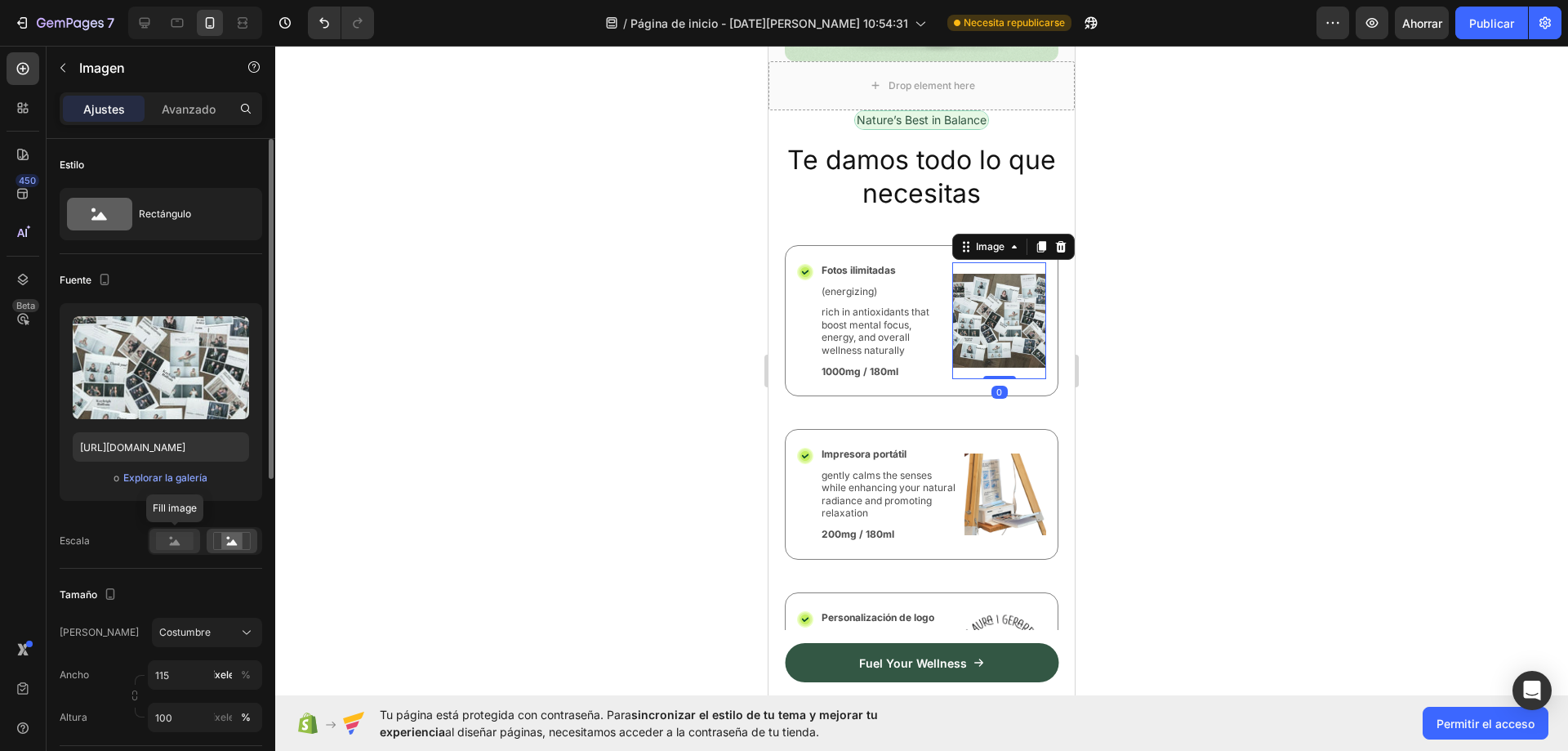
click at [175, 538] on rect at bounding box center [175, 541] width 37 height 18
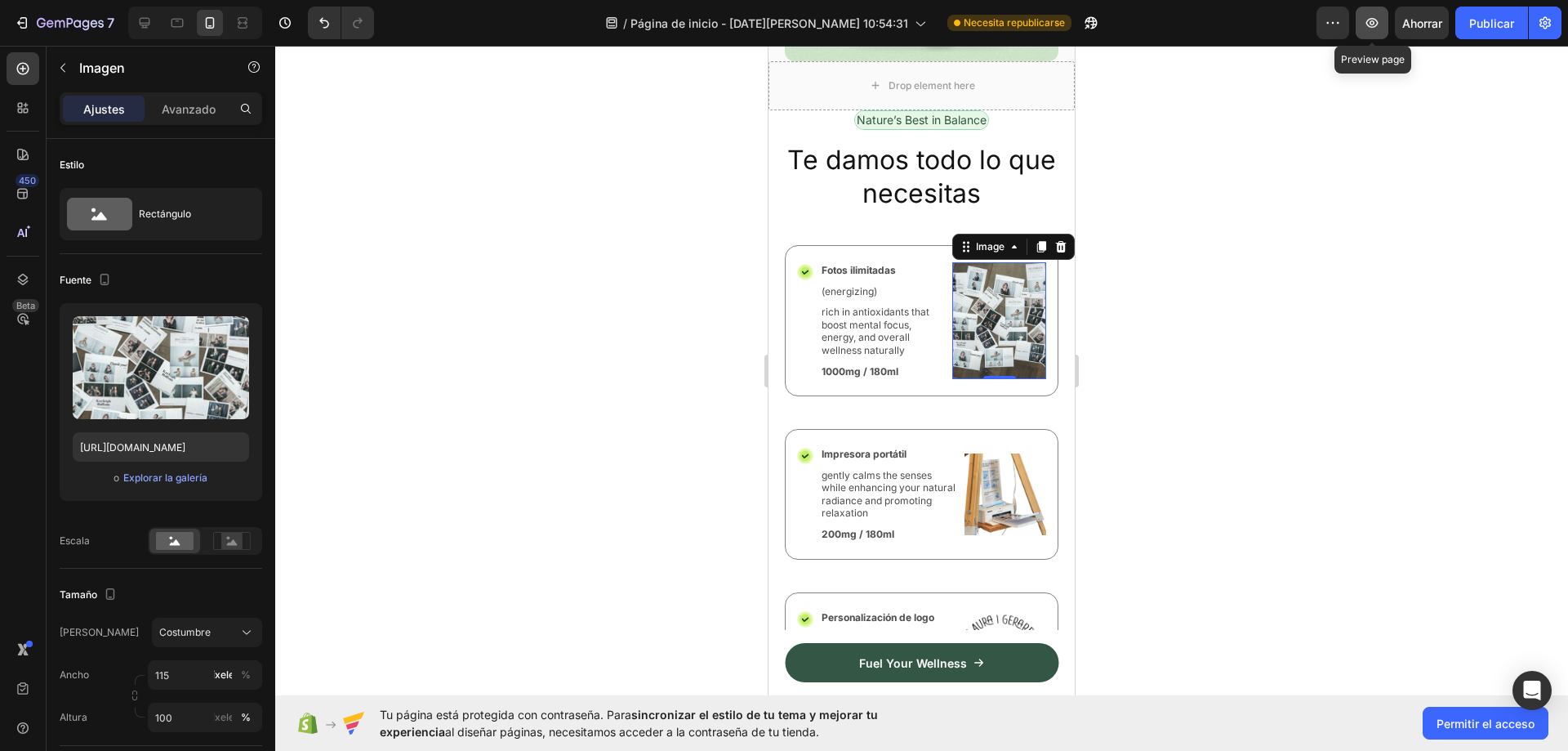
click at [1375, 19] on icon "button" at bounding box center [1372, 23] width 16 height 16
click at [237, 544] on icon at bounding box center [232, 542] width 11 height 5
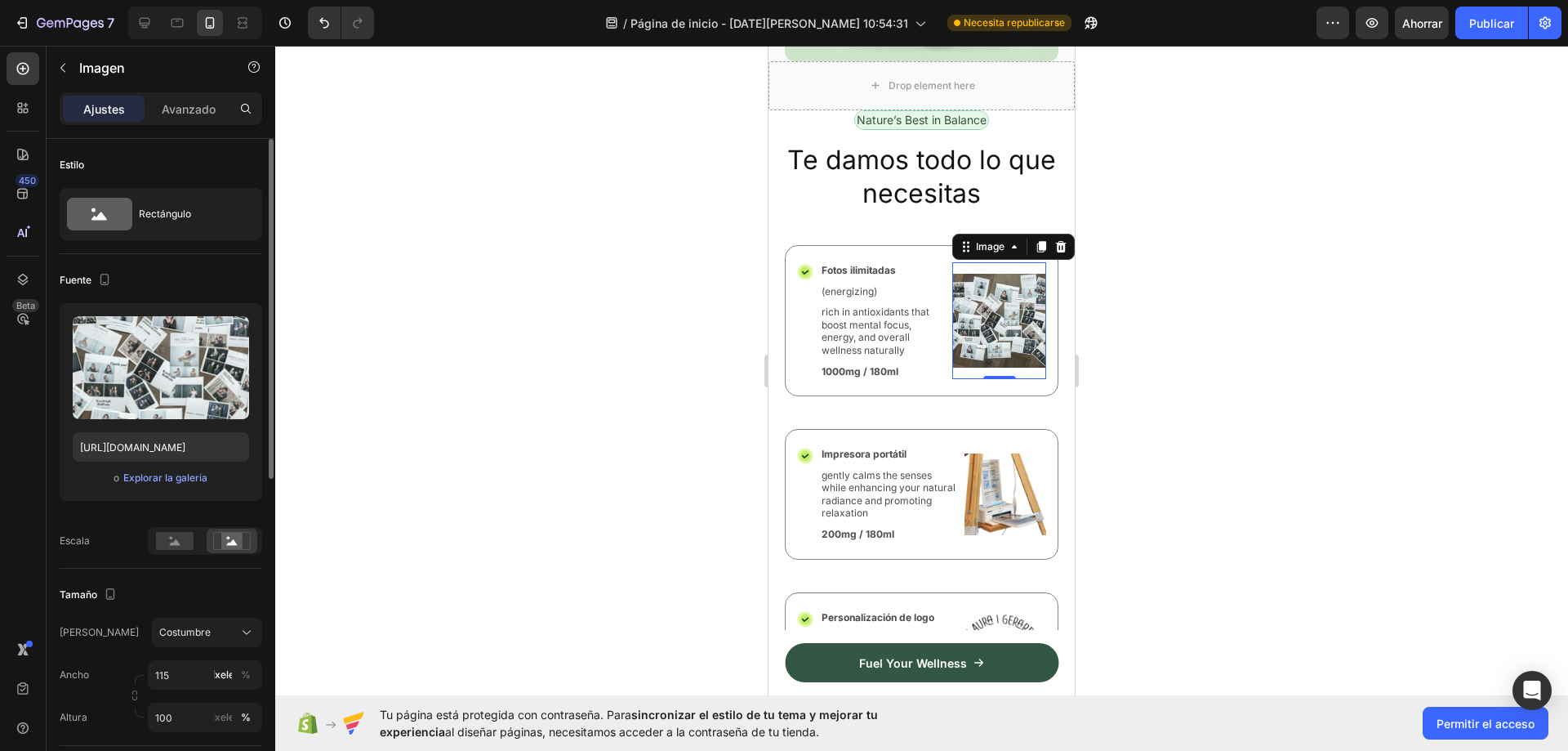
click at [230, 649] on div "Marco Costumbre Ancho 115 píxeles % Altura 100 píxeles %" at bounding box center [161, 675] width 202 height 115
click at [235, 629] on div "Costumbre" at bounding box center [207, 632] width 96 height 16
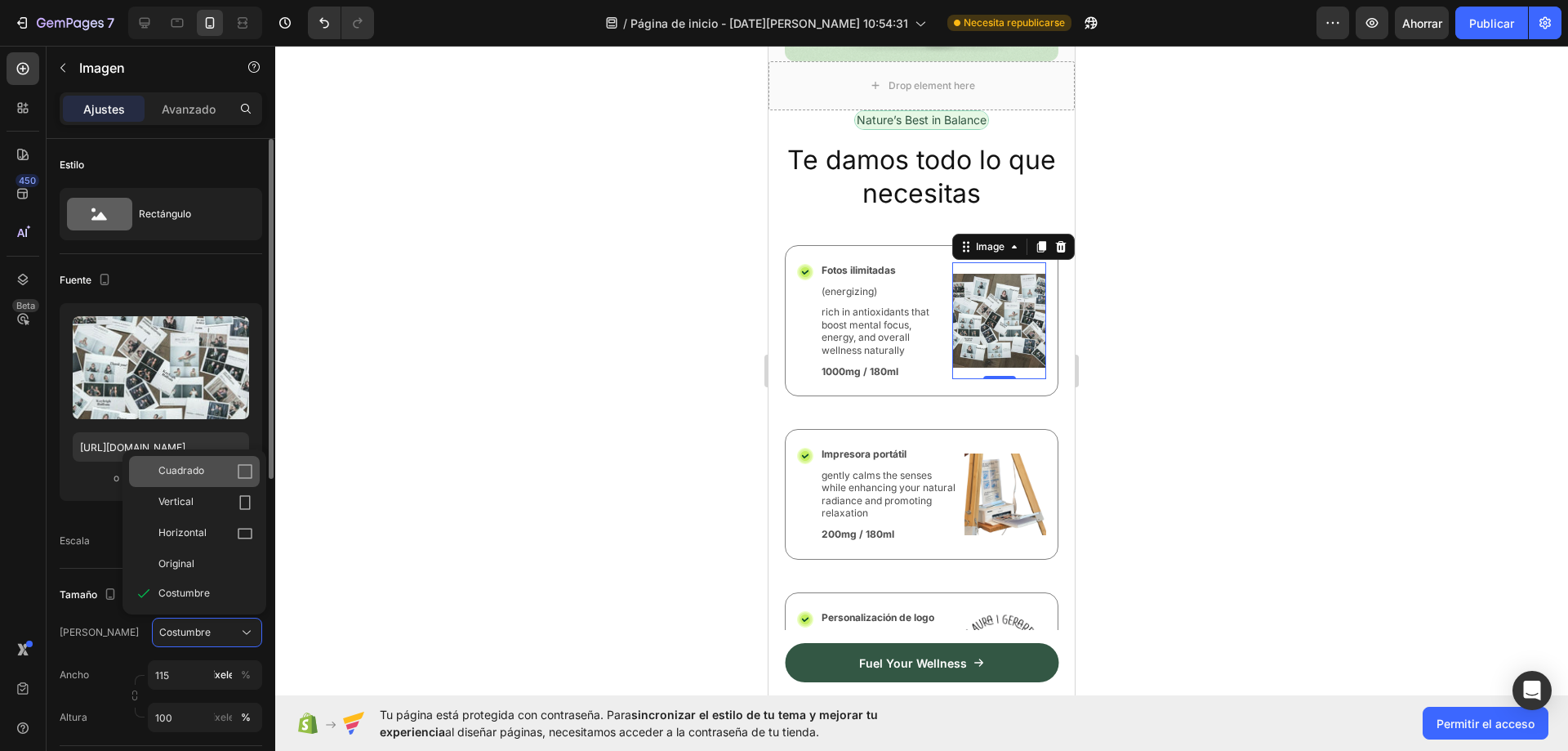
click at [220, 466] on div "Cuadrado" at bounding box center [206, 471] width 95 height 16
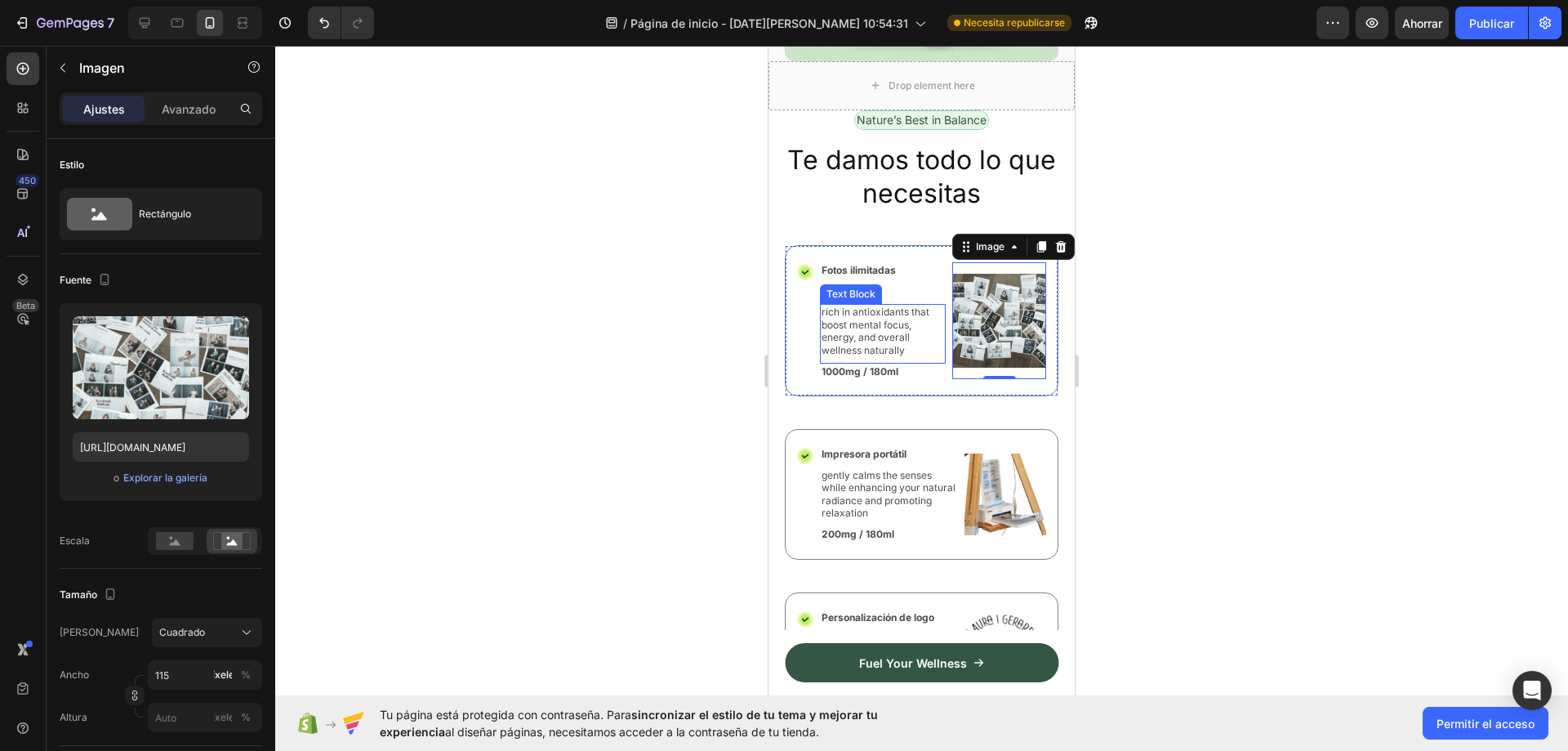
click at [912, 305] on p "rich in antioxidants that boost mental focus, energy, and overall wellness natu…" at bounding box center [883, 330] width 122 height 51
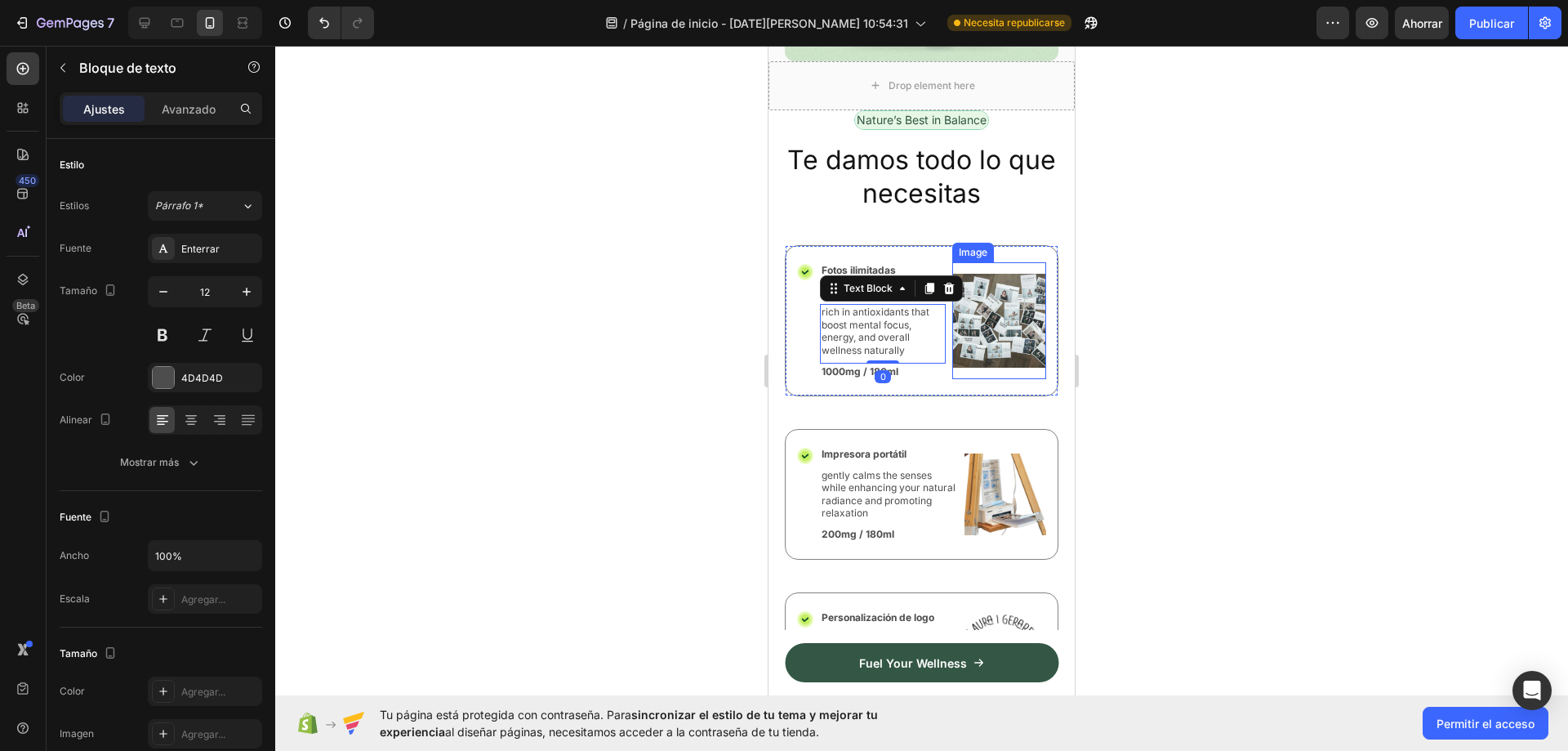
click at [998, 337] on img at bounding box center [999, 320] width 94 height 117
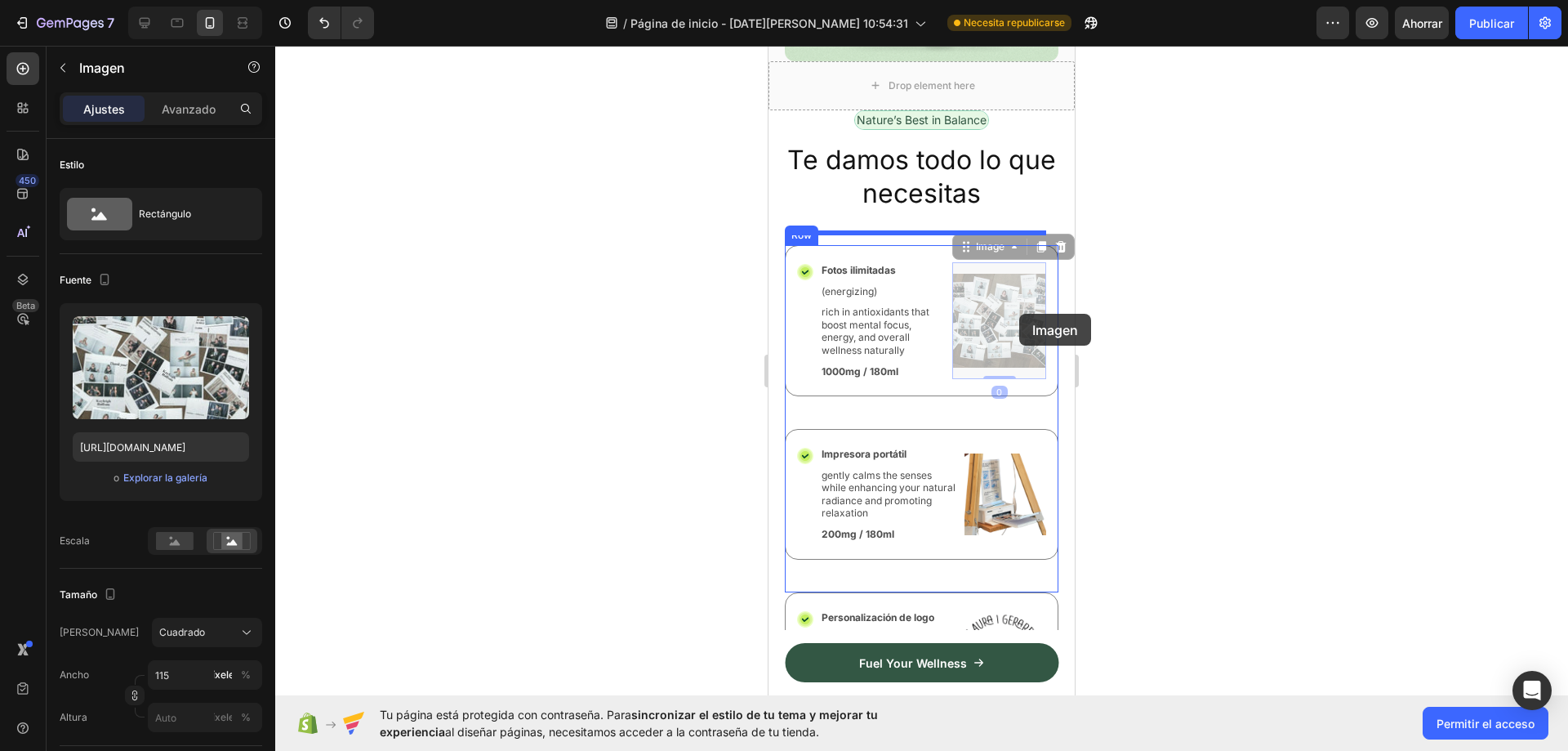
drag, startPoint x: 998, startPoint y: 328, endPoint x: 1013, endPoint y: 323, distance: 15.8
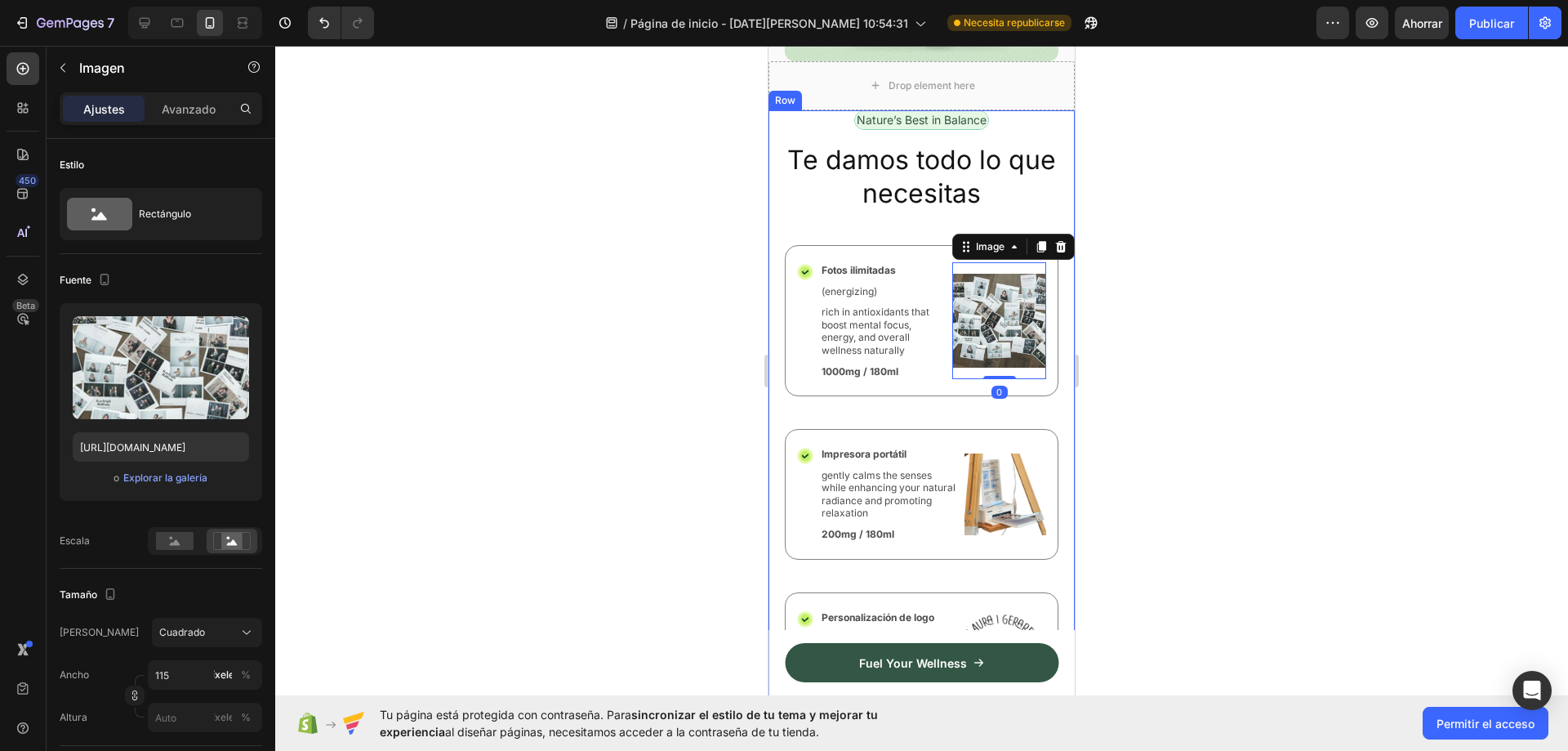
click at [1248, 330] on div at bounding box center [921, 399] width 1293 height 705
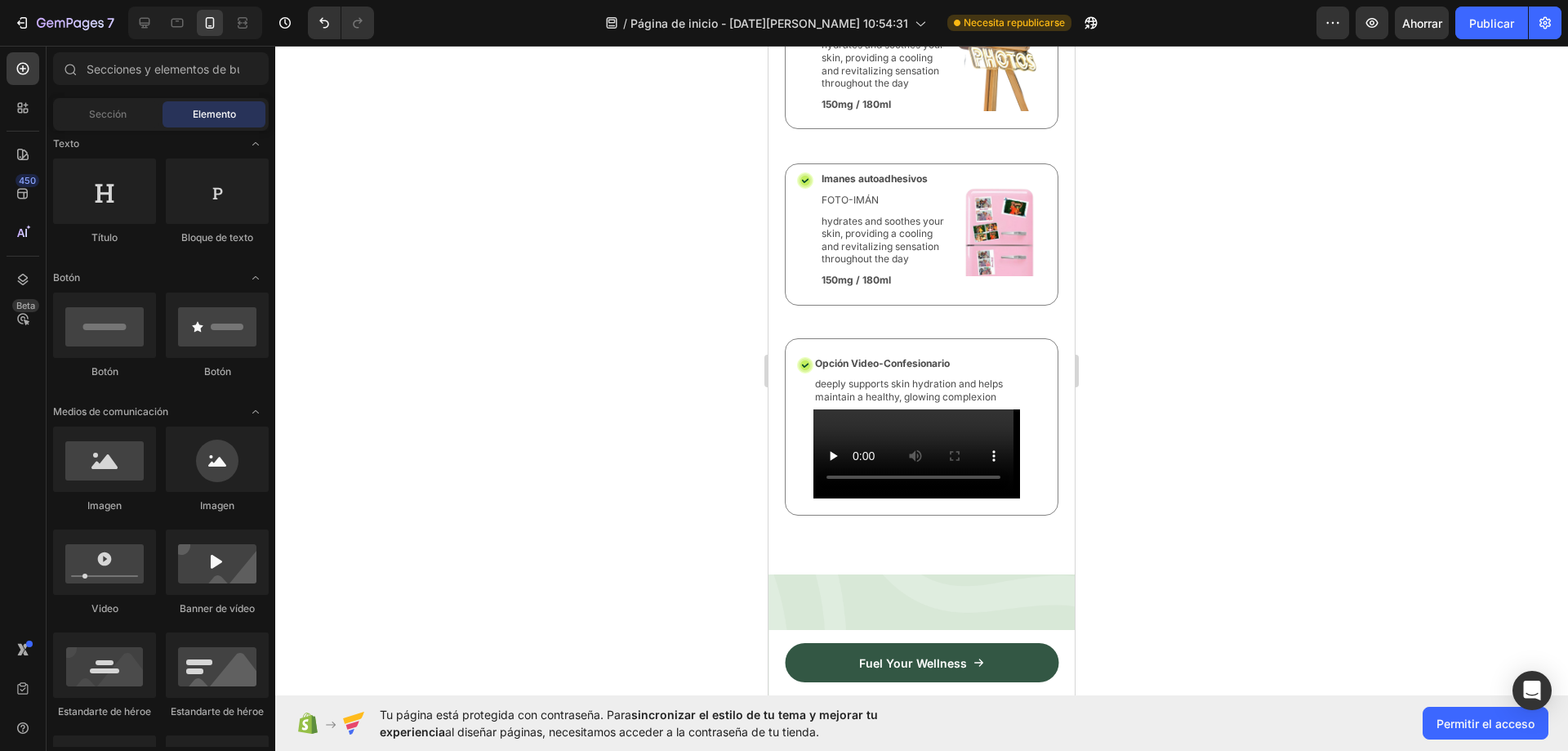
scroll to position [7134, 0]
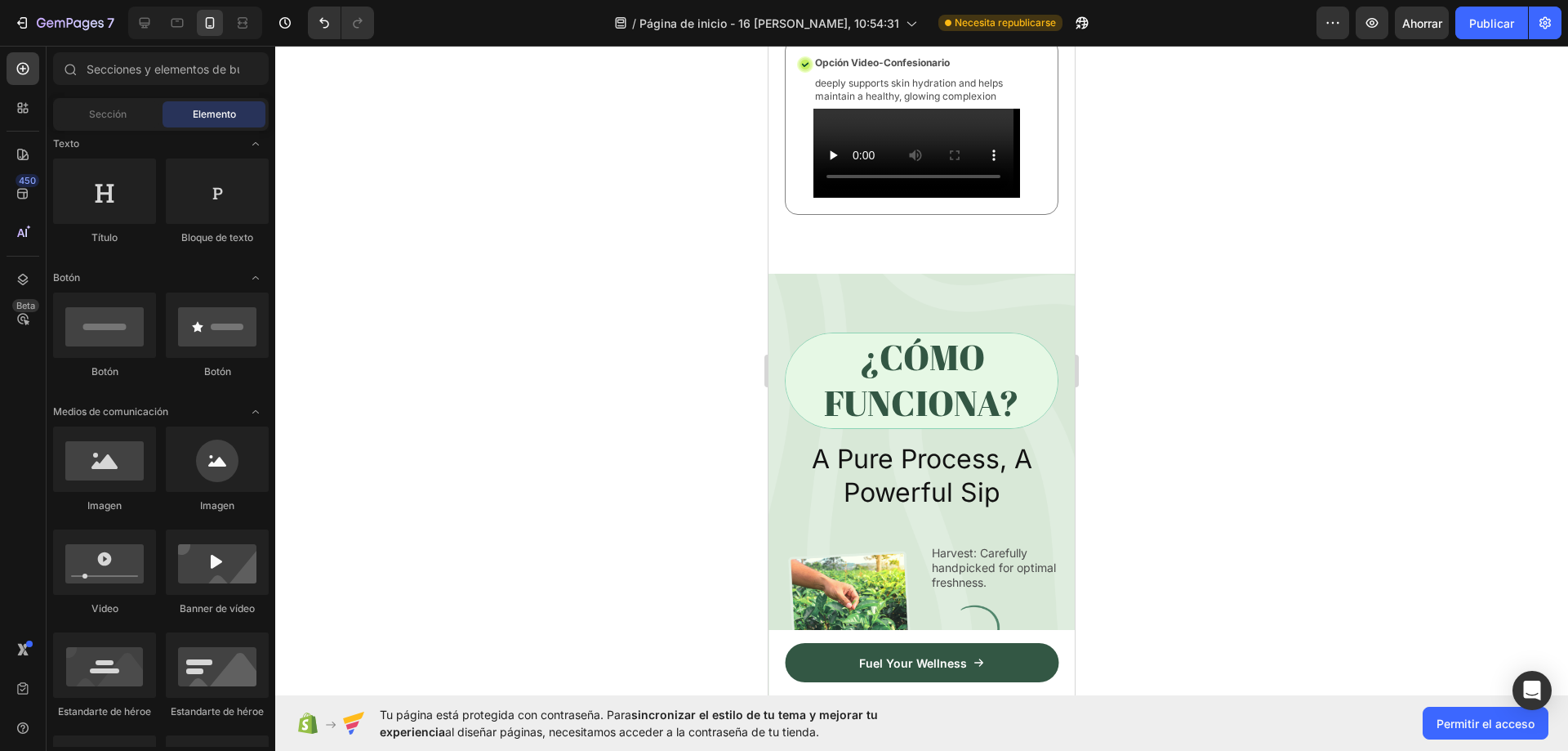
scroll to position [7527, 0]
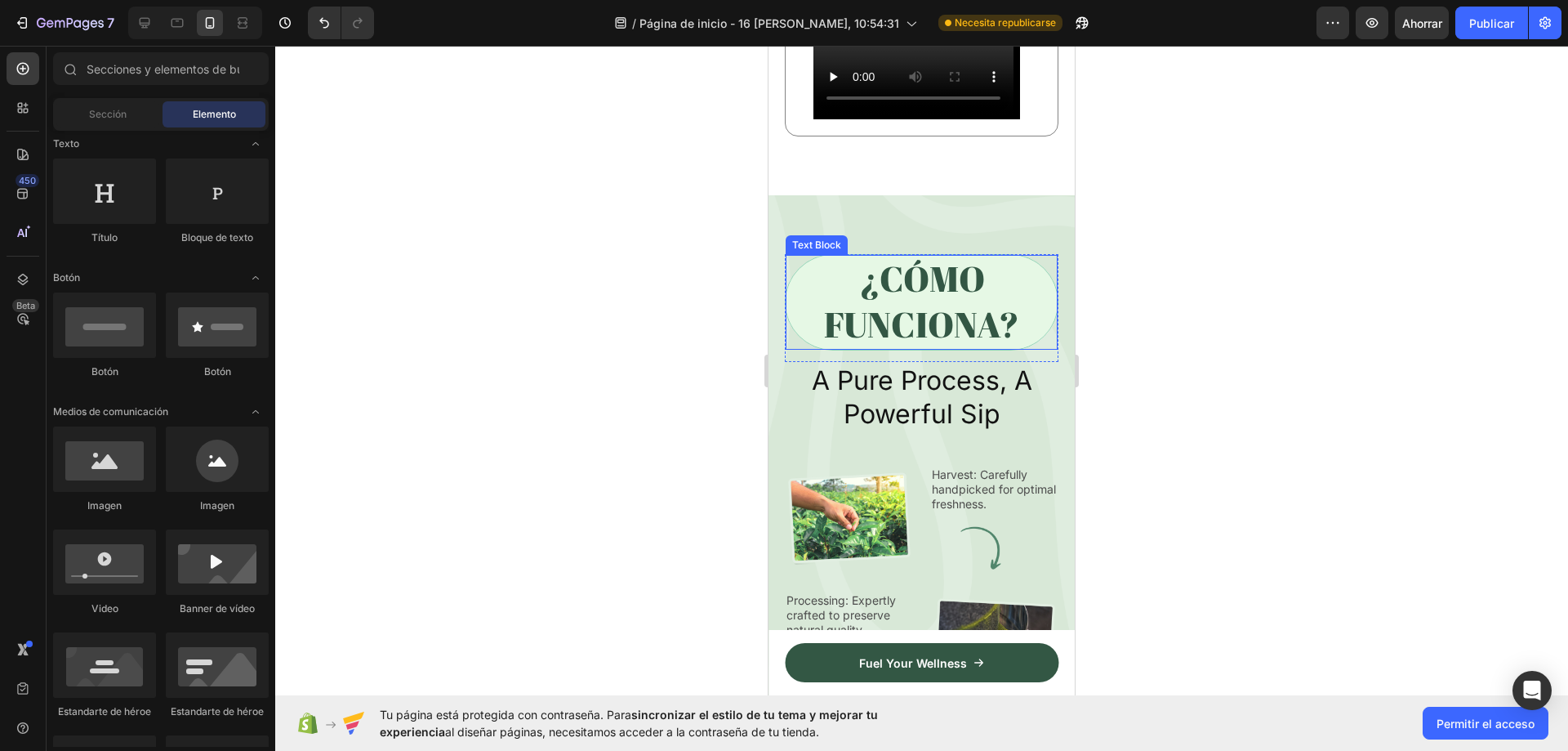
click at [929, 345] on p "¿CÓMO FUNCIONA?" at bounding box center [921, 302] width 269 height 91
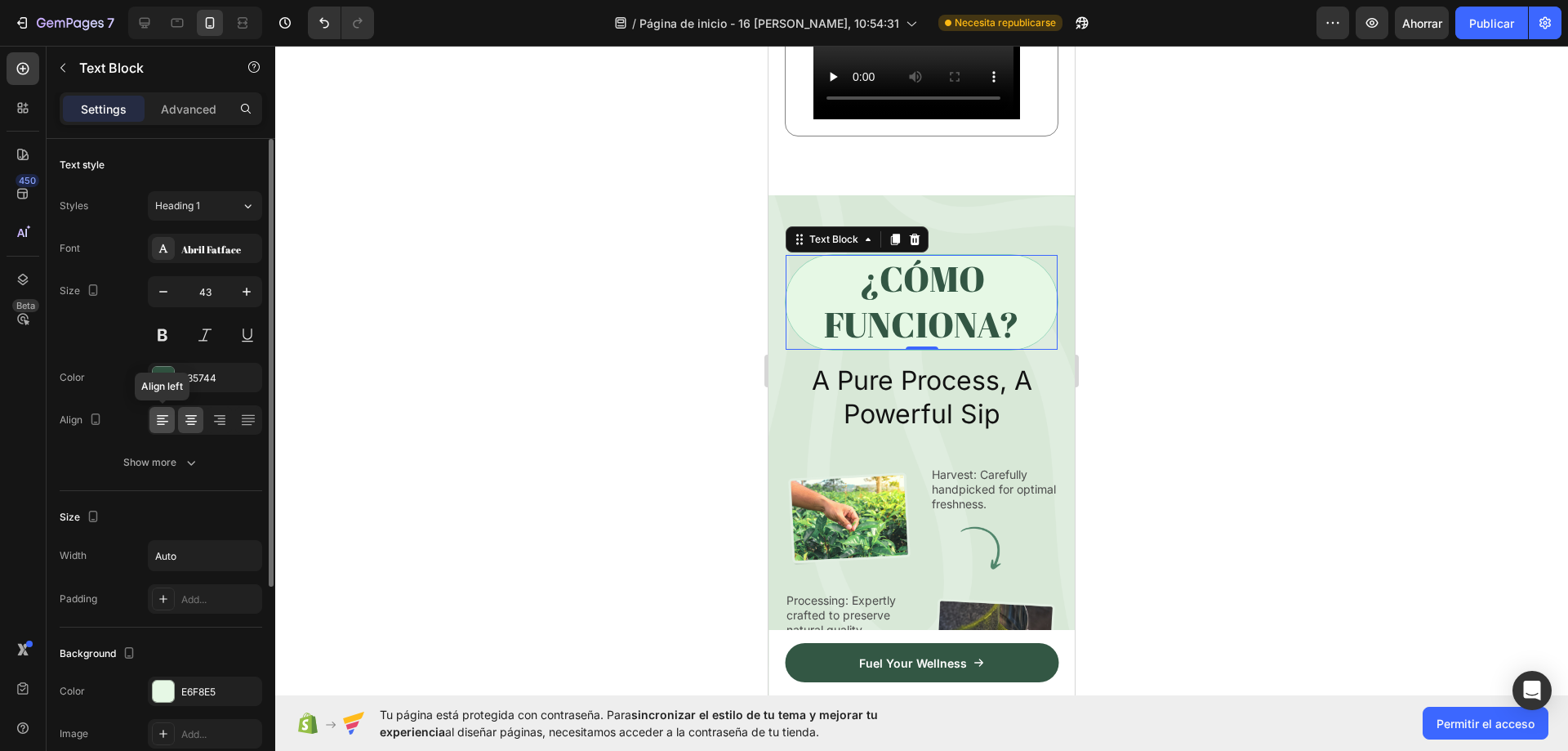
click at [166, 422] on icon at bounding box center [162, 422] width 12 height 2
click at [185, 423] on icon at bounding box center [191, 420] width 16 height 16
click at [926, 350] on div at bounding box center [922, 347] width 33 height 5
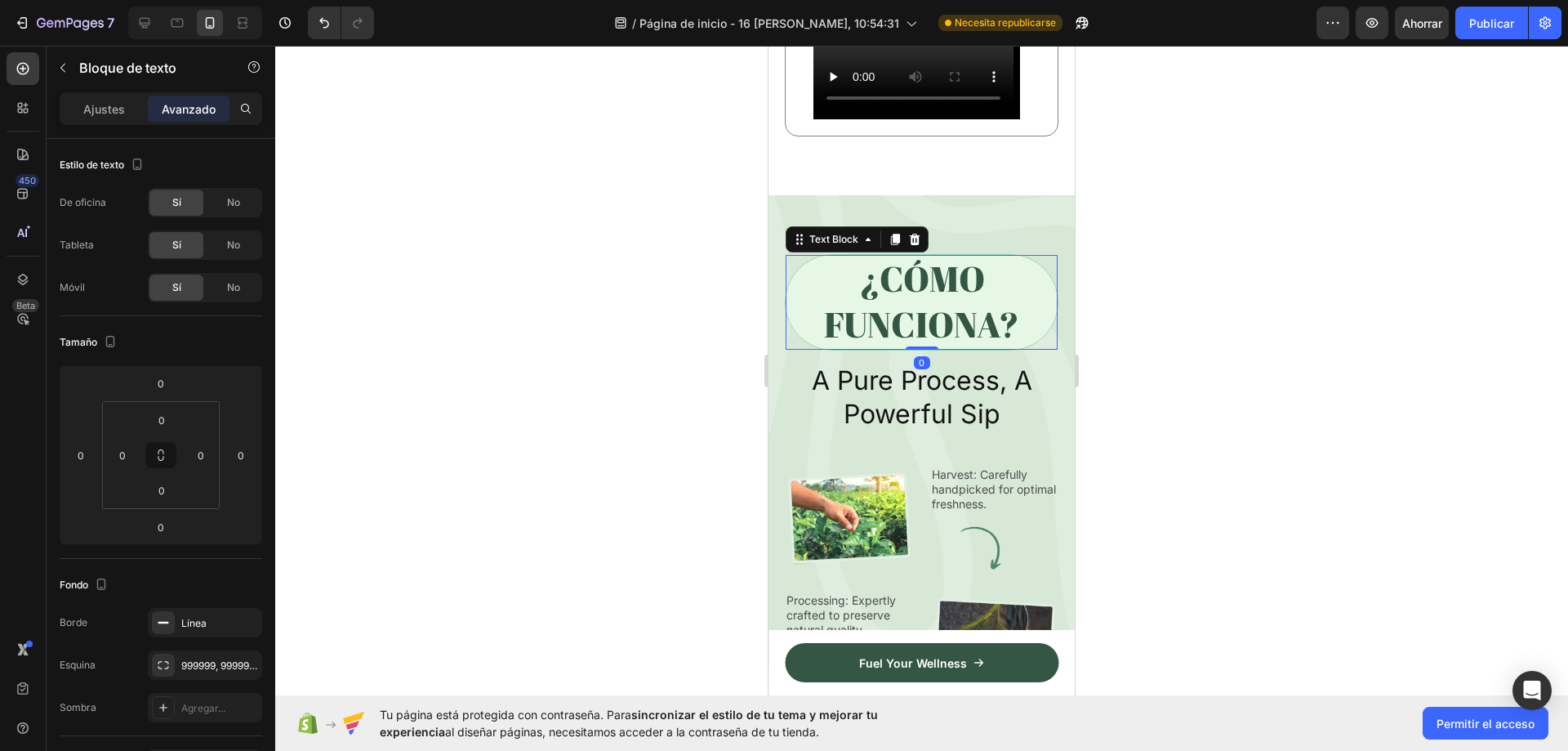
click at [1183, 348] on div at bounding box center [921, 399] width 1293 height 705
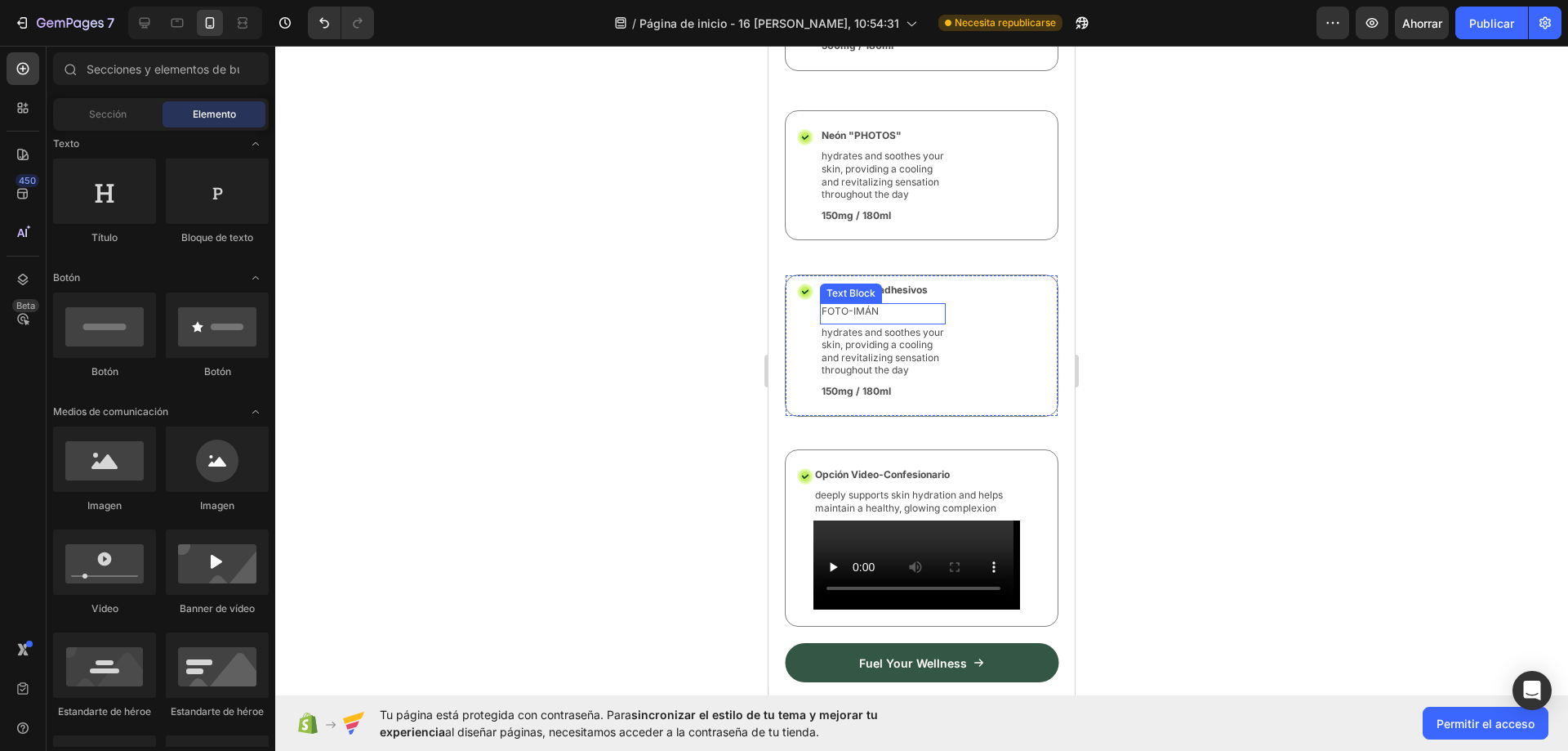
scroll to position [6629, 0]
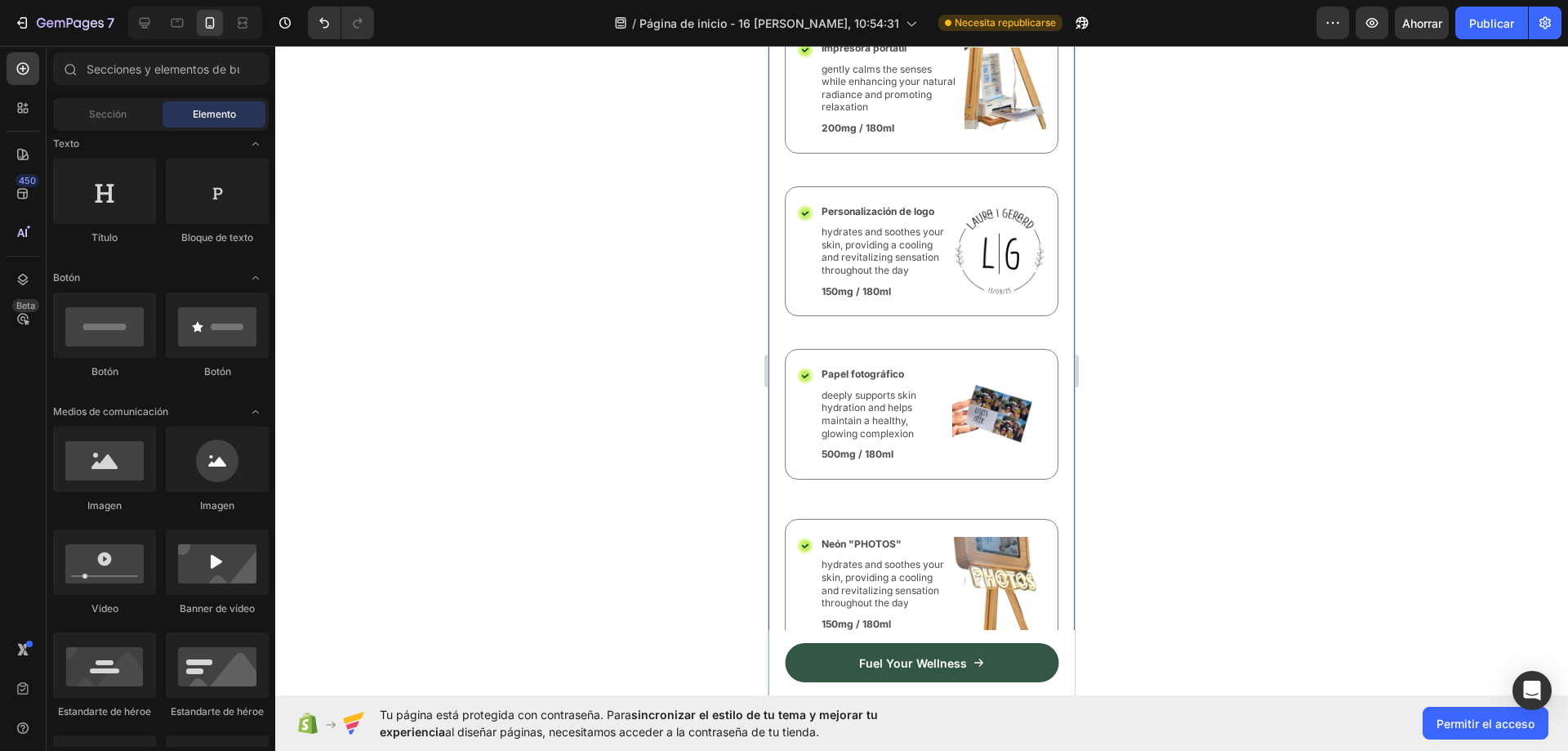
click at [937, 521] on div "Nature’s Best in Balance Text Block Row Te damos todo lo que necesitas Heading …" at bounding box center [921, 369] width 273 height 1331
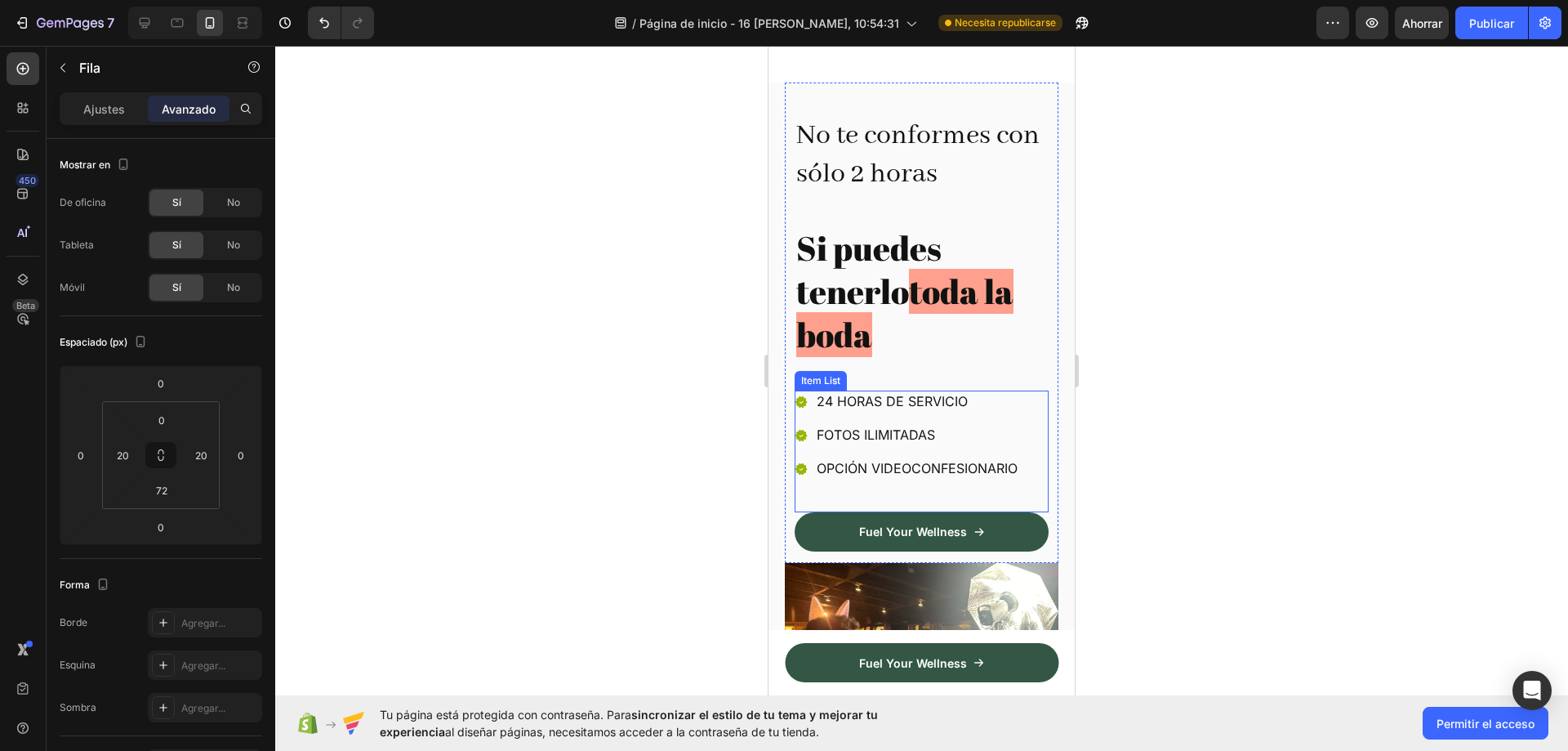
scroll to position [327, 0]
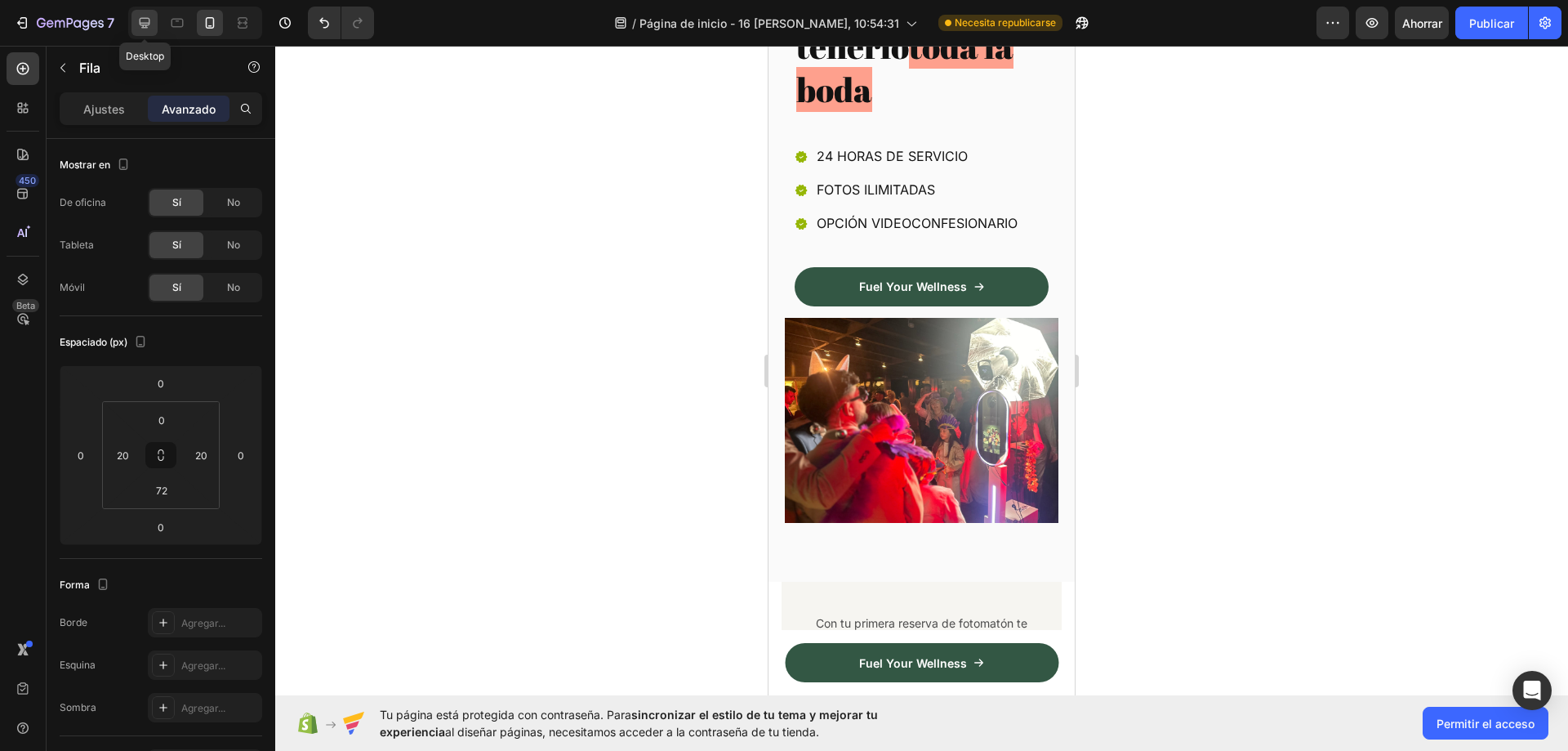
click at [148, 12] on div at bounding box center [144, 22] width 26 height 26
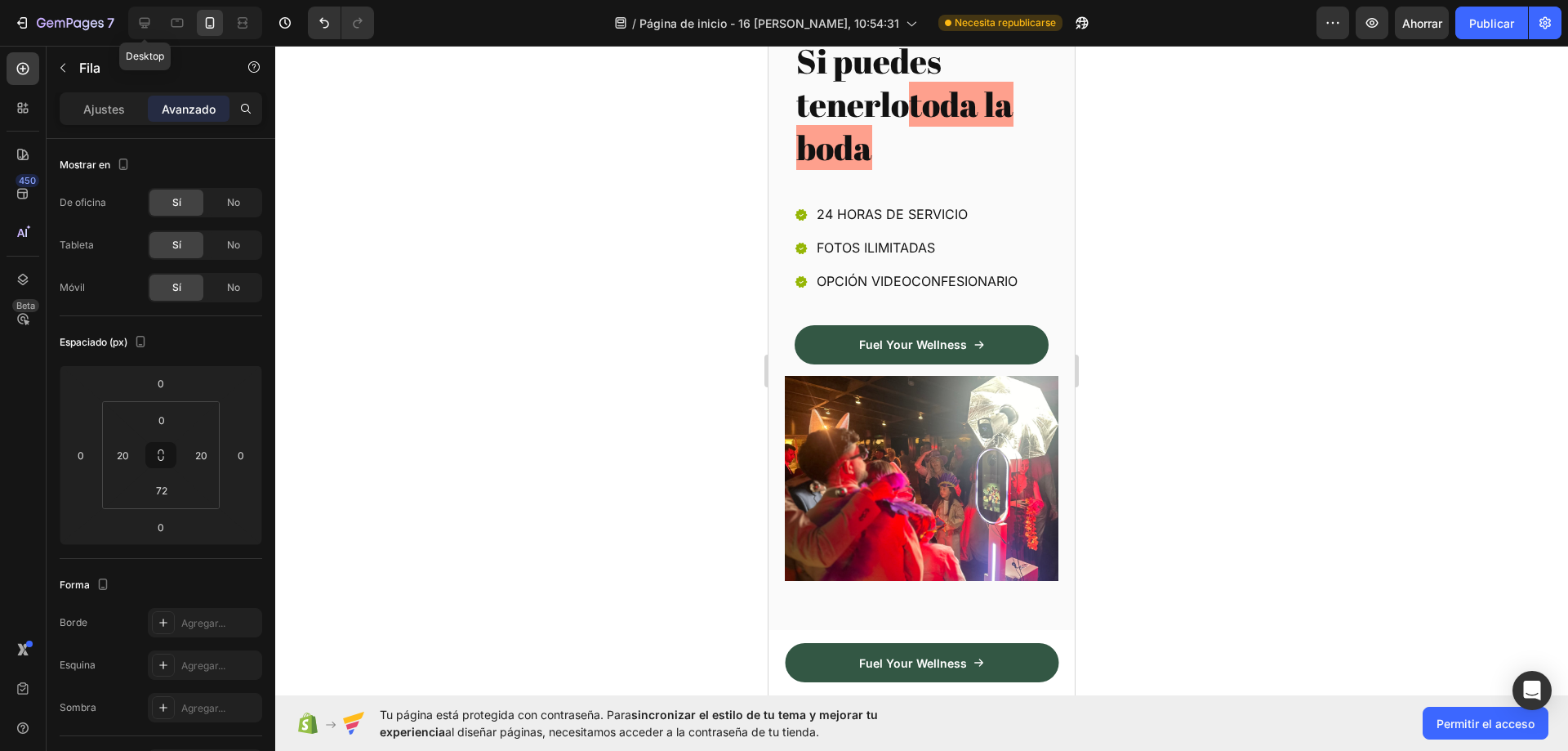
type input "60"
type input "112"
type input "60"
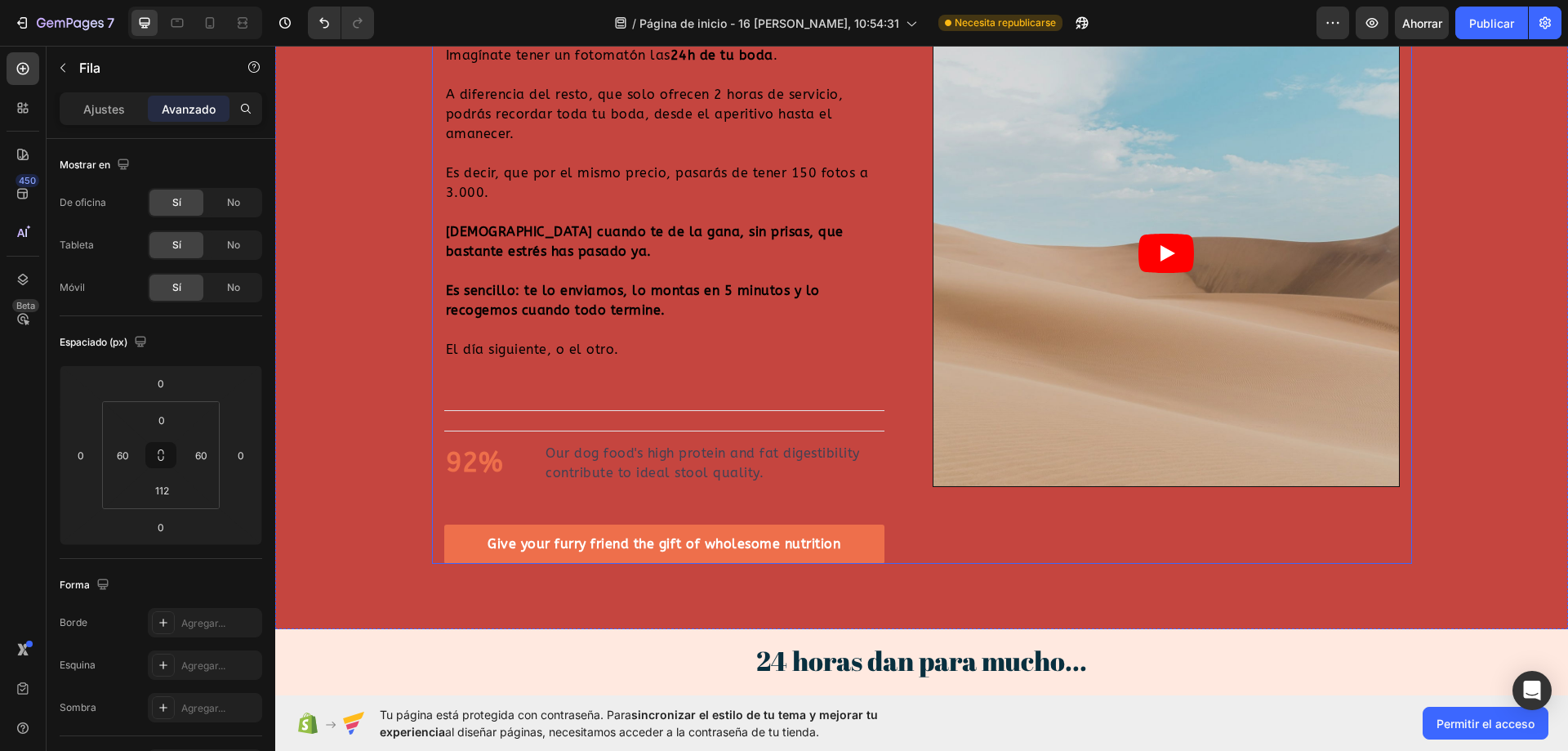
scroll to position [1416, 0]
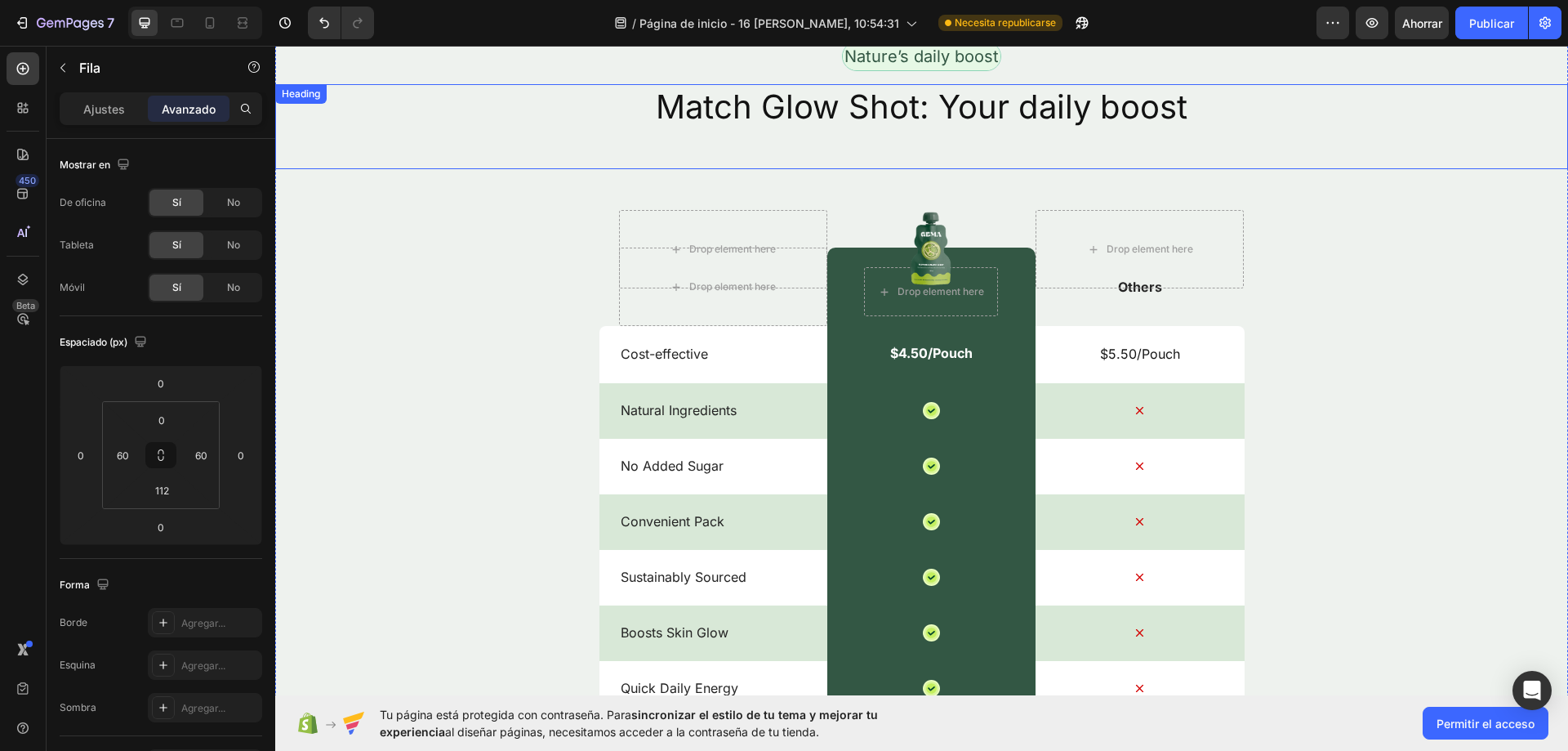
click at [490, 156] on div "Match Glow Shot: Your daily boost Heading" at bounding box center [921, 127] width 1293 height 85
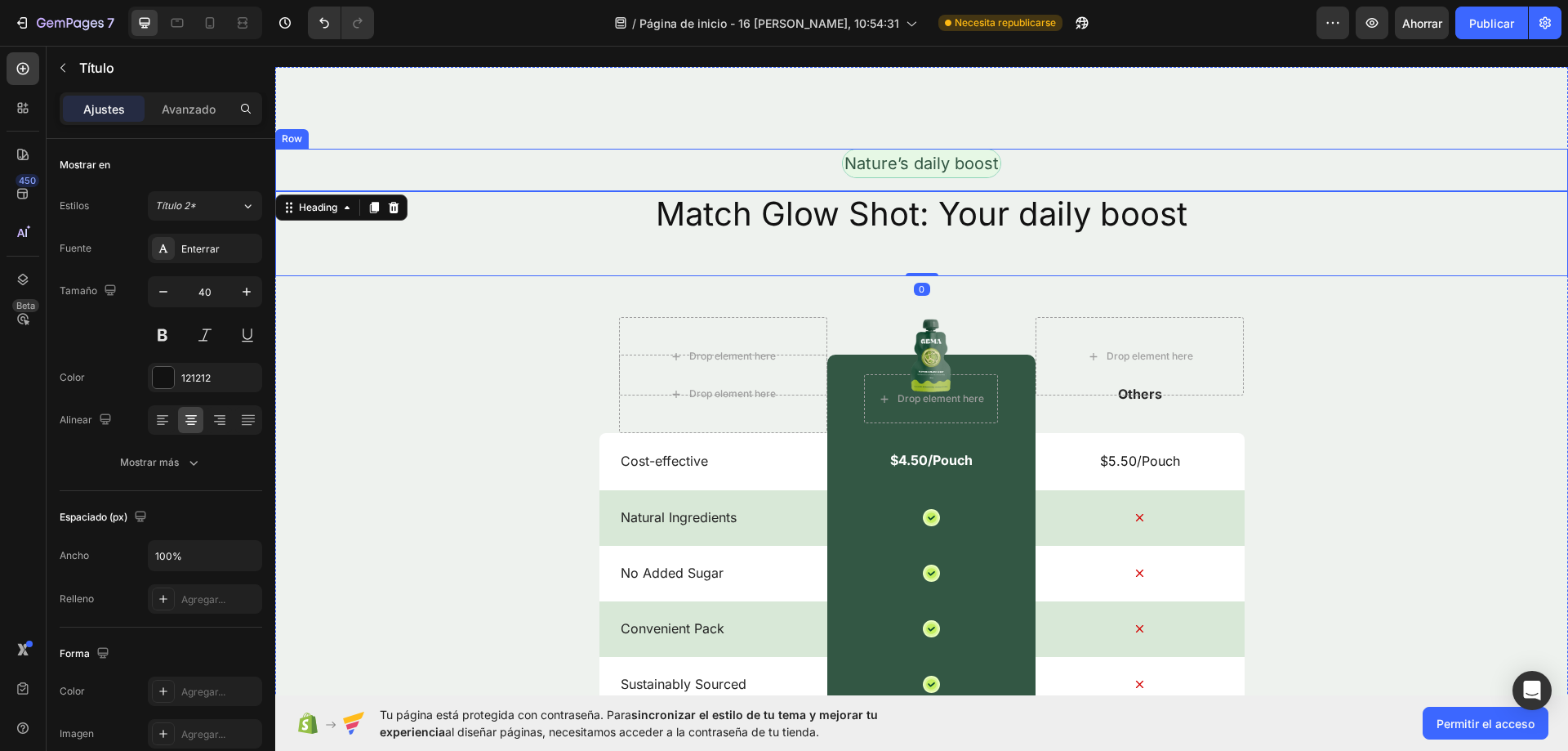
scroll to position [2099, 0]
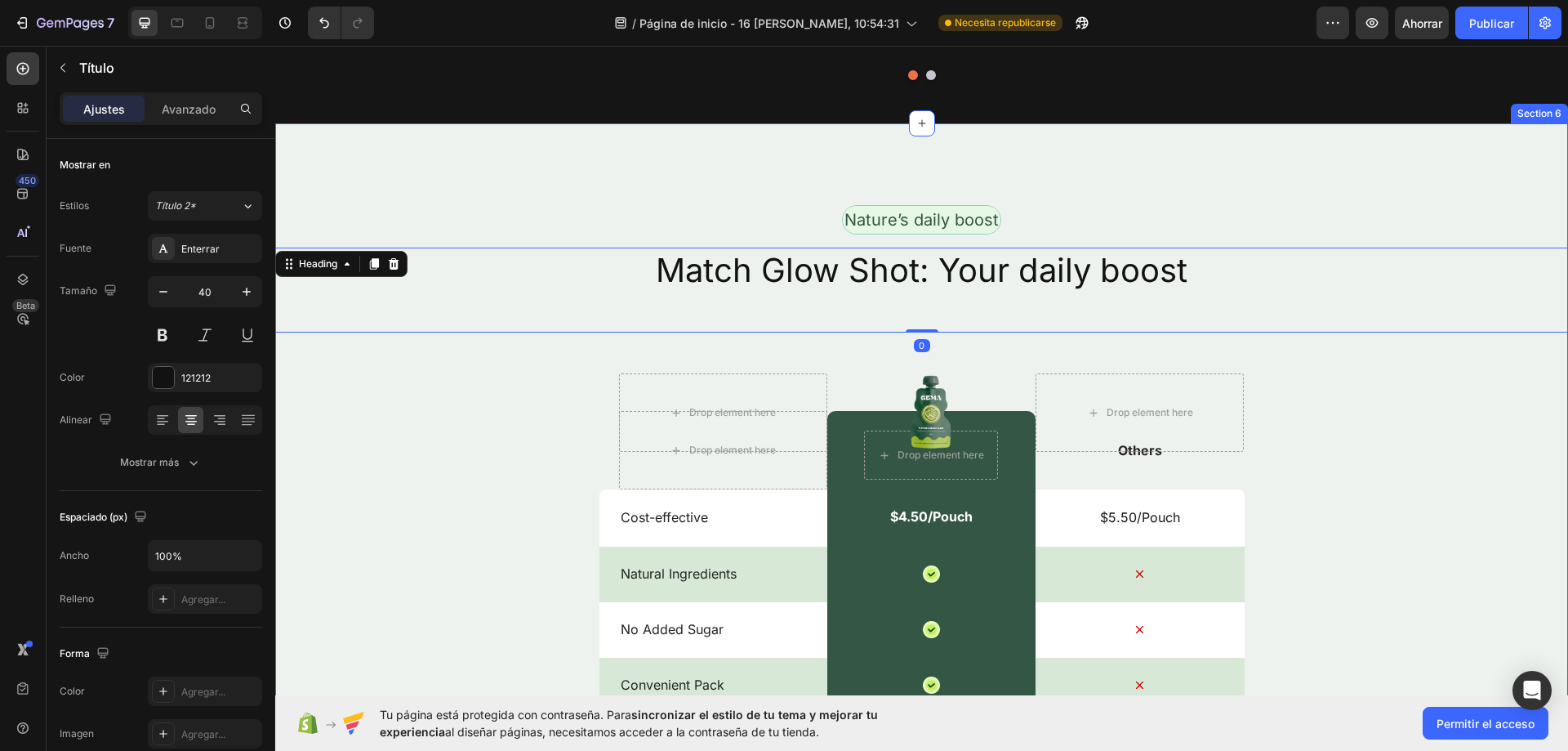
click at [392, 202] on div "Nature’s daily boost Text Block Row Match Glow Shot: Your daily boost Heading 0…" at bounding box center [921, 627] width 1293 height 1007
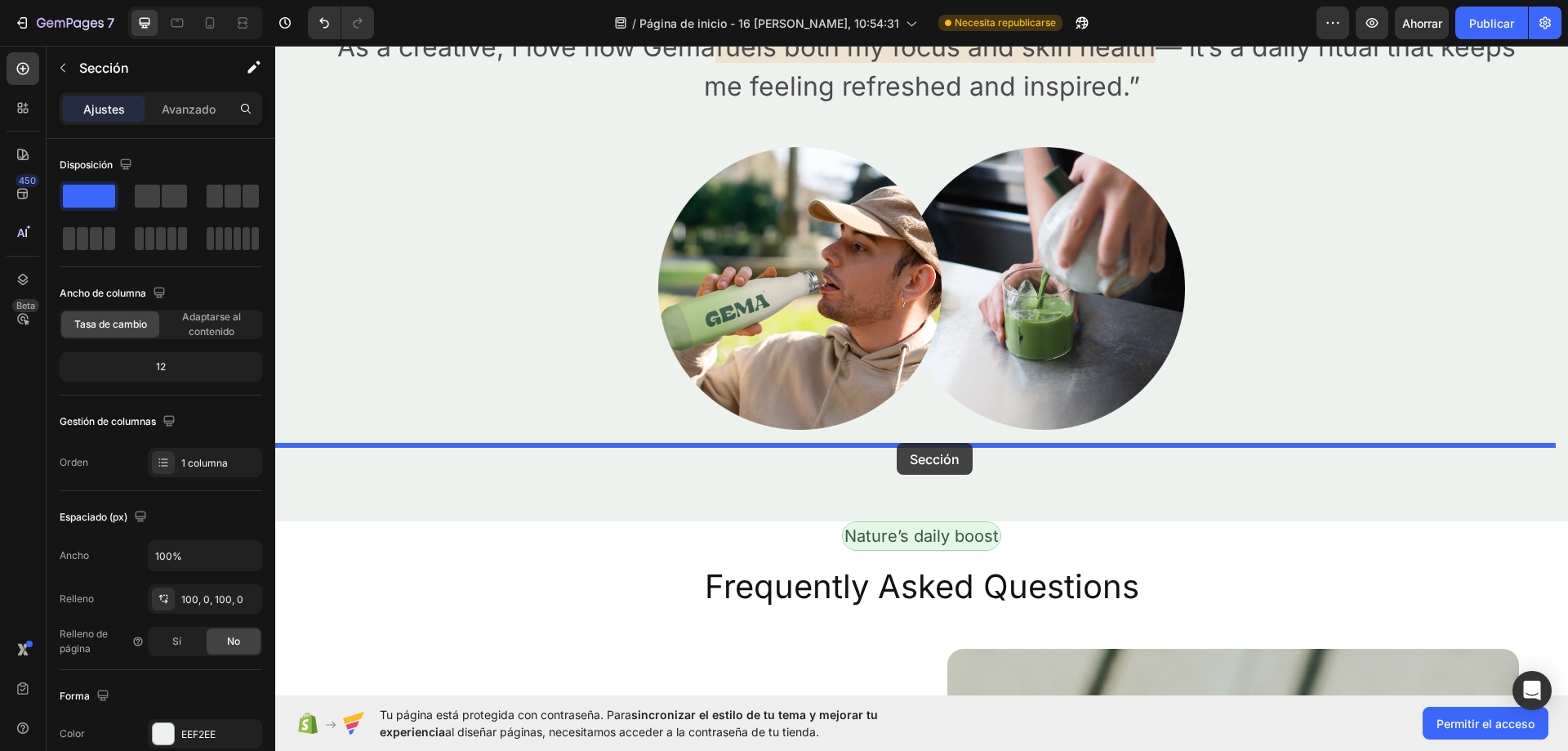
scroll to position [8219, 0]
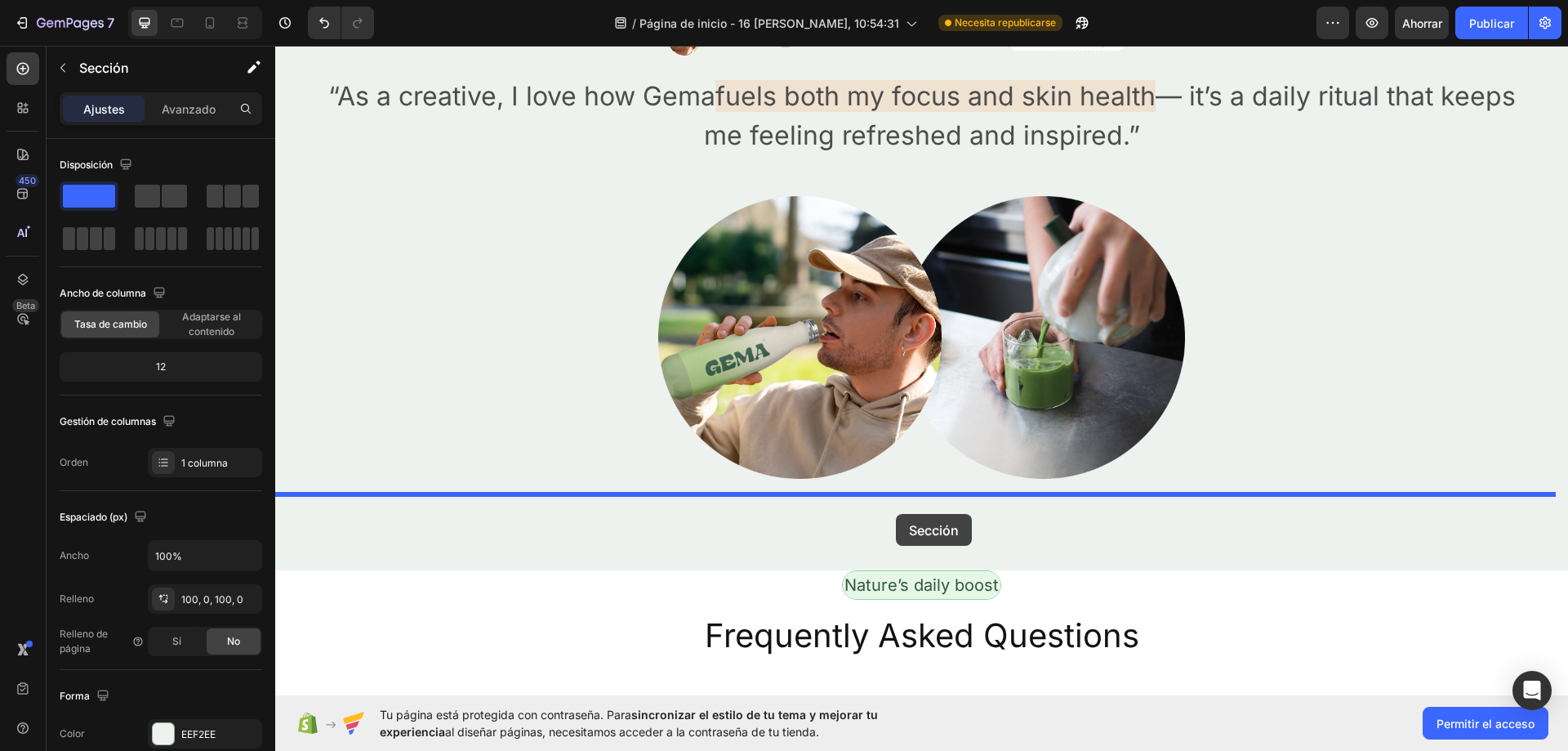
drag, startPoint x: 1234, startPoint y: 107, endPoint x: 896, endPoint y: 514, distance: 529.0
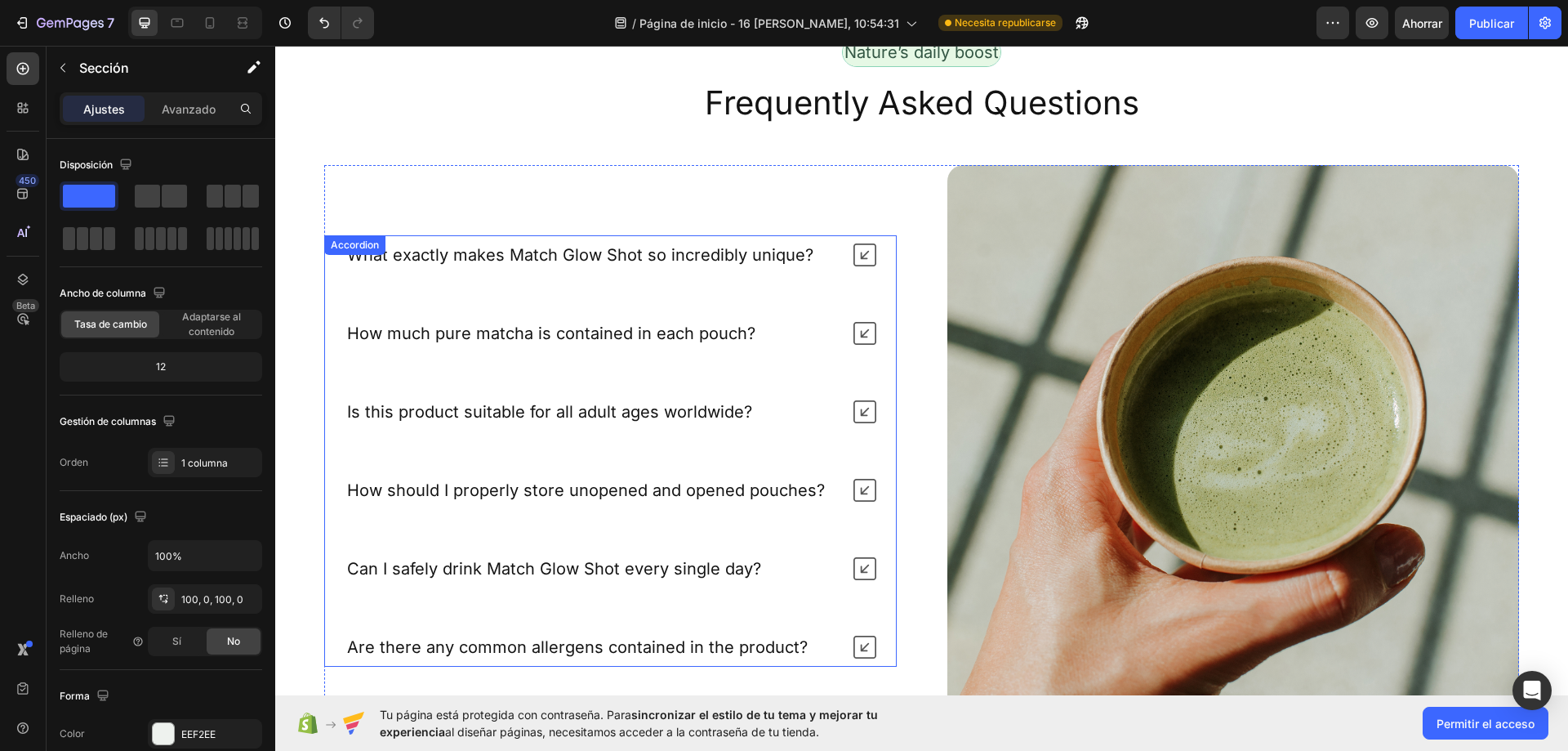
scroll to position [8518, 0]
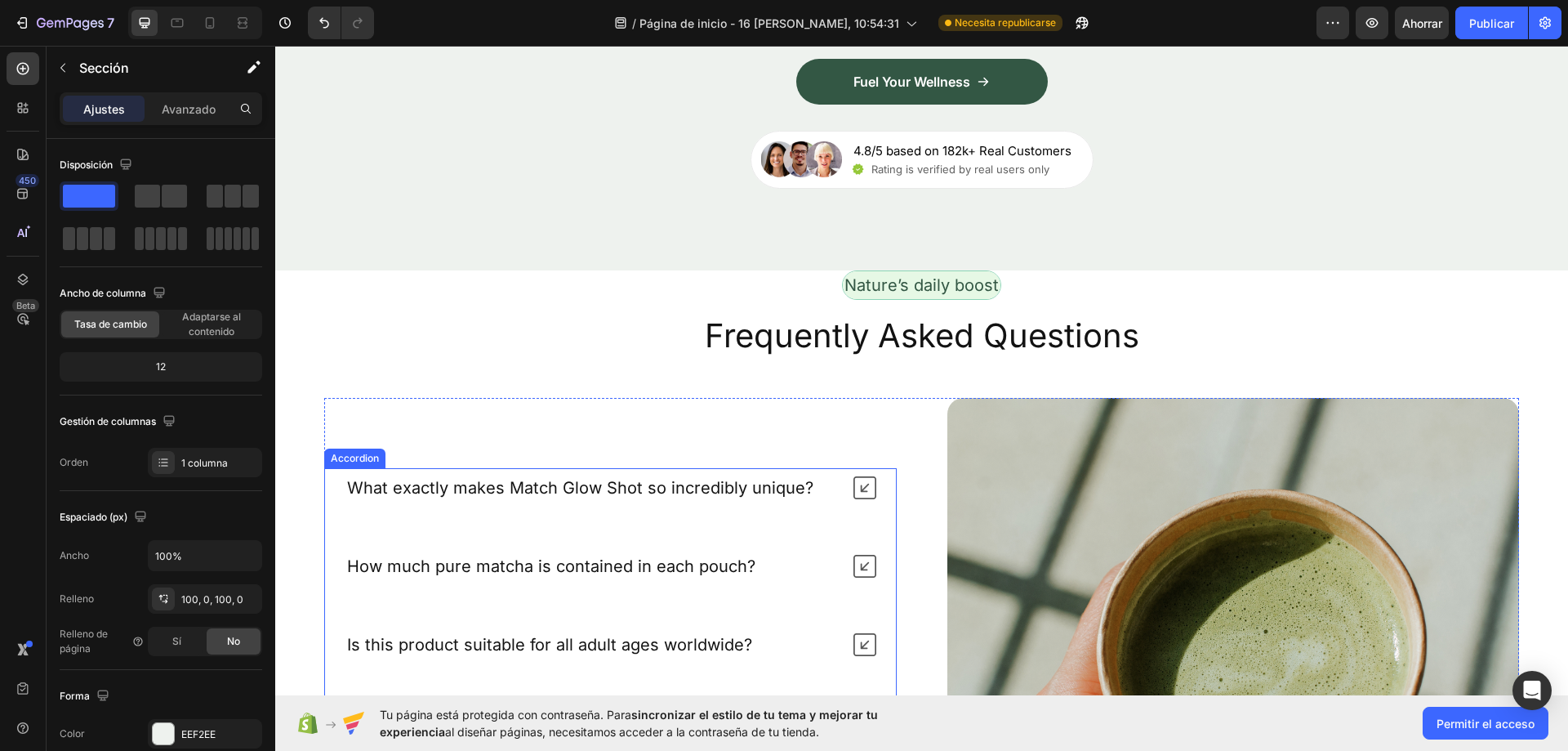
click at [784, 482] on p "What exactly makes Match Glow Shot so incredibly unique?" at bounding box center [579, 487] width 466 height 21
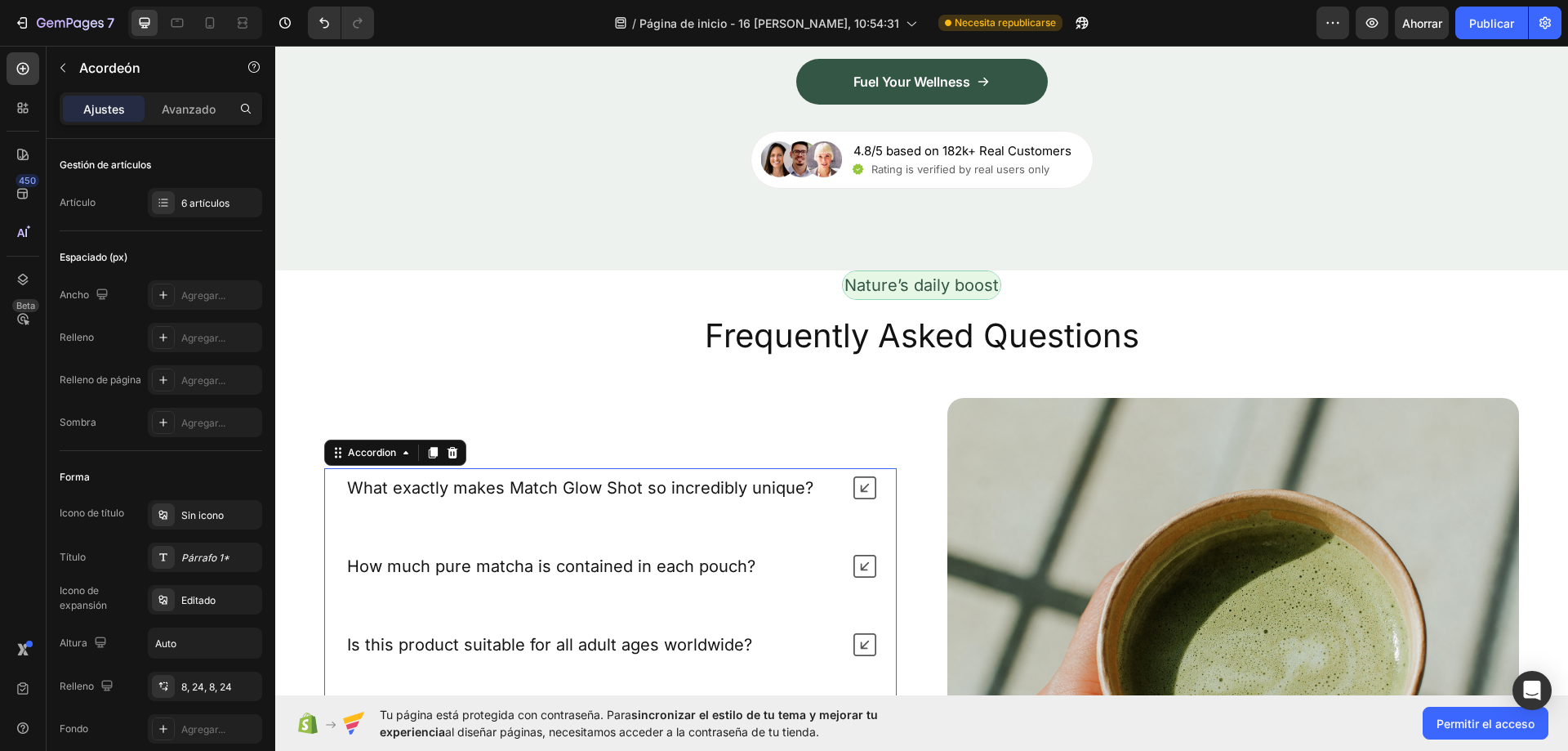
click at [880, 486] on div "What exactly makes Match Glow Shot so incredibly unique?" at bounding box center [610, 487] width 571 height 39
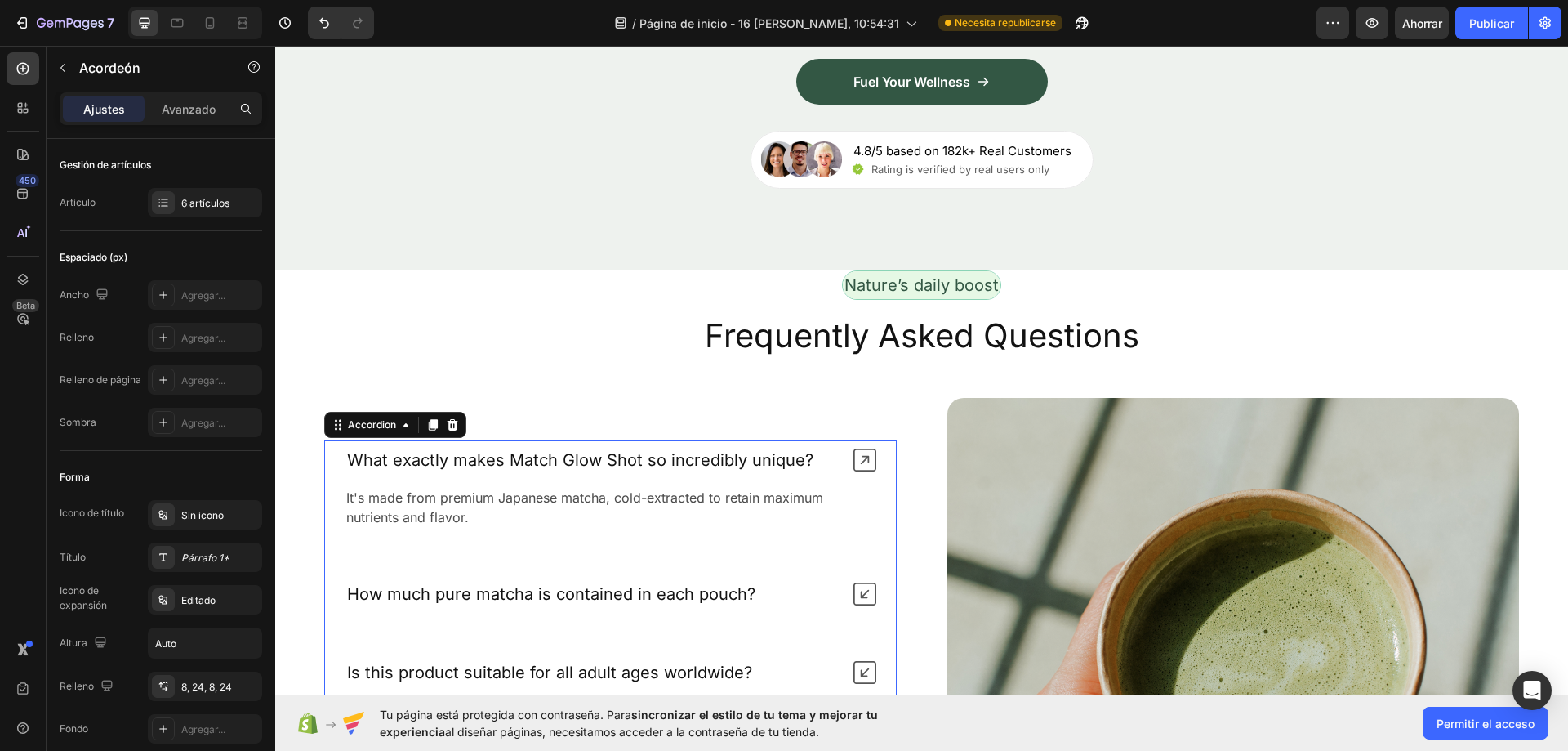
click at [857, 448] on icon at bounding box center [865, 460] width 23 height 23
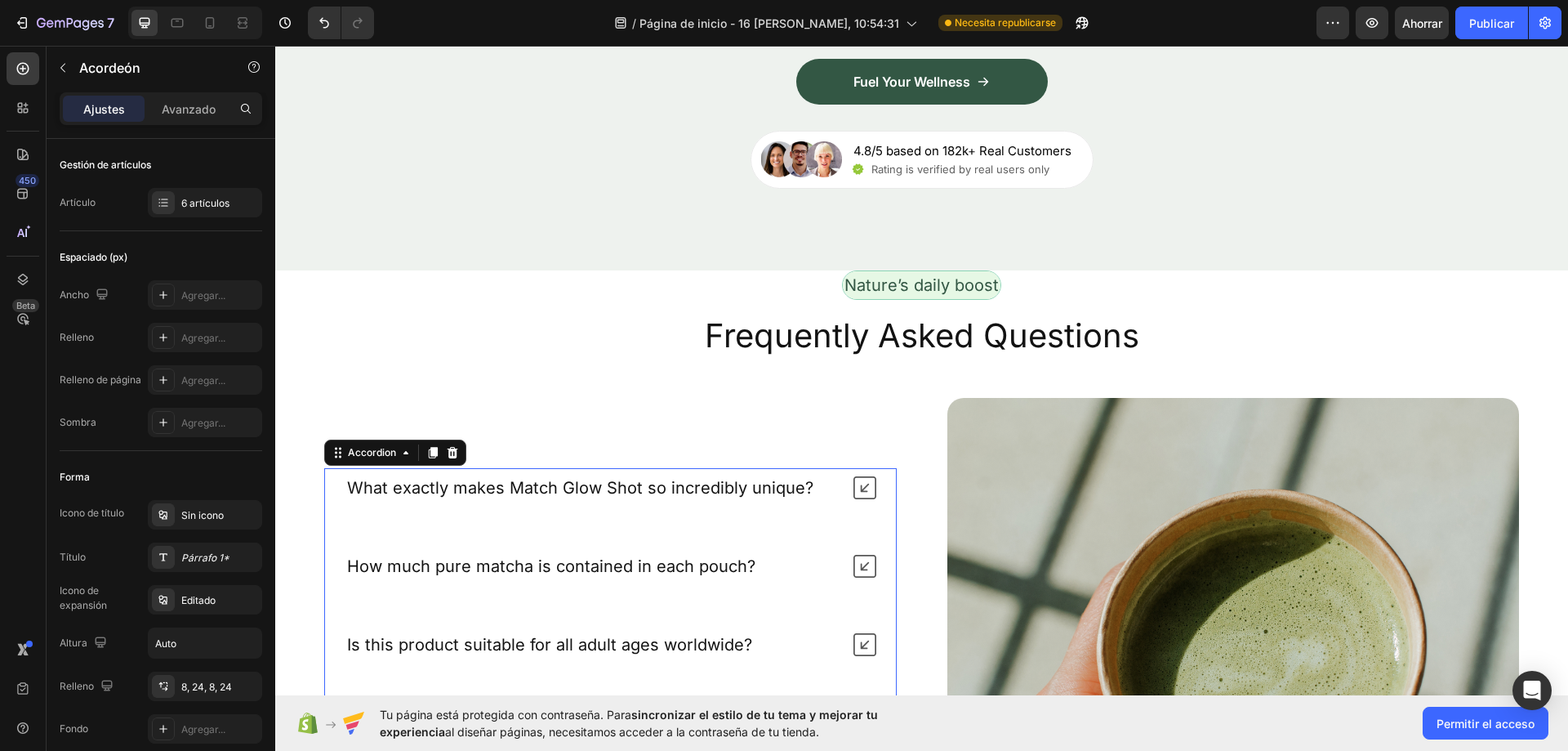
click at [856, 481] on icon at bounding box center [865, 488] width 23 height 23
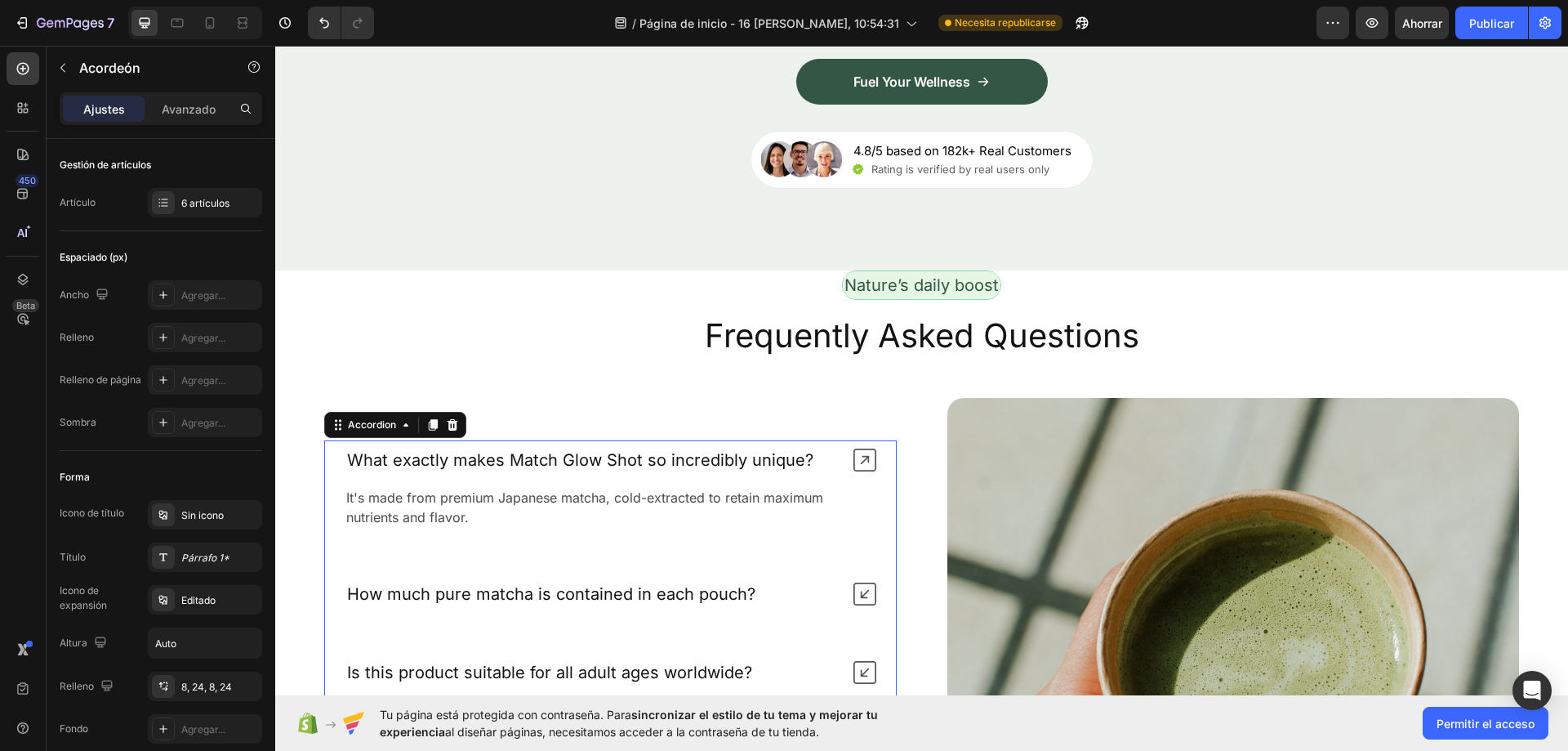
click at [860, 457] on icon at bounding box center [865, 460] width 23 height 23
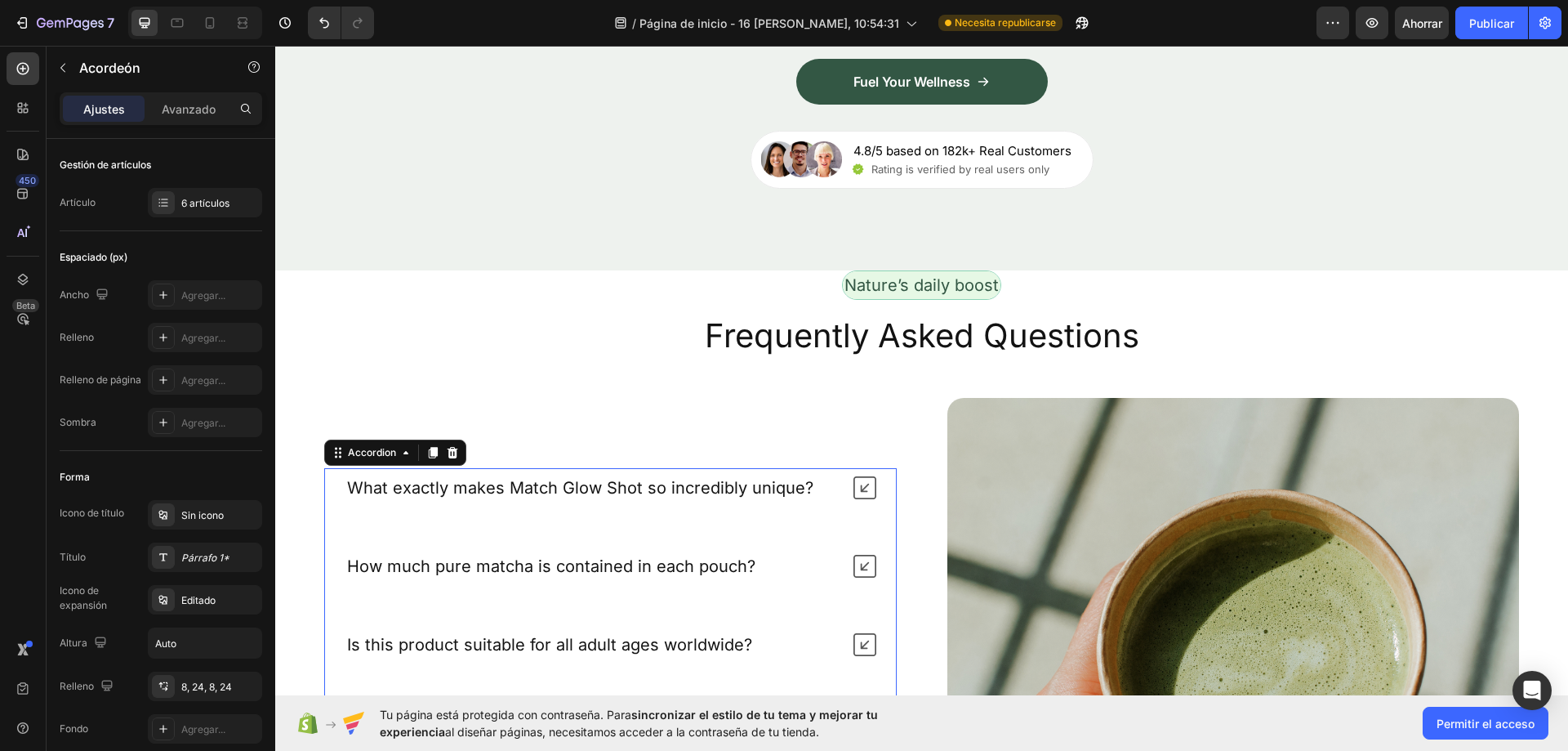
click at [856, 555] on icon at bounding box center [865, 566] width 23 height 23
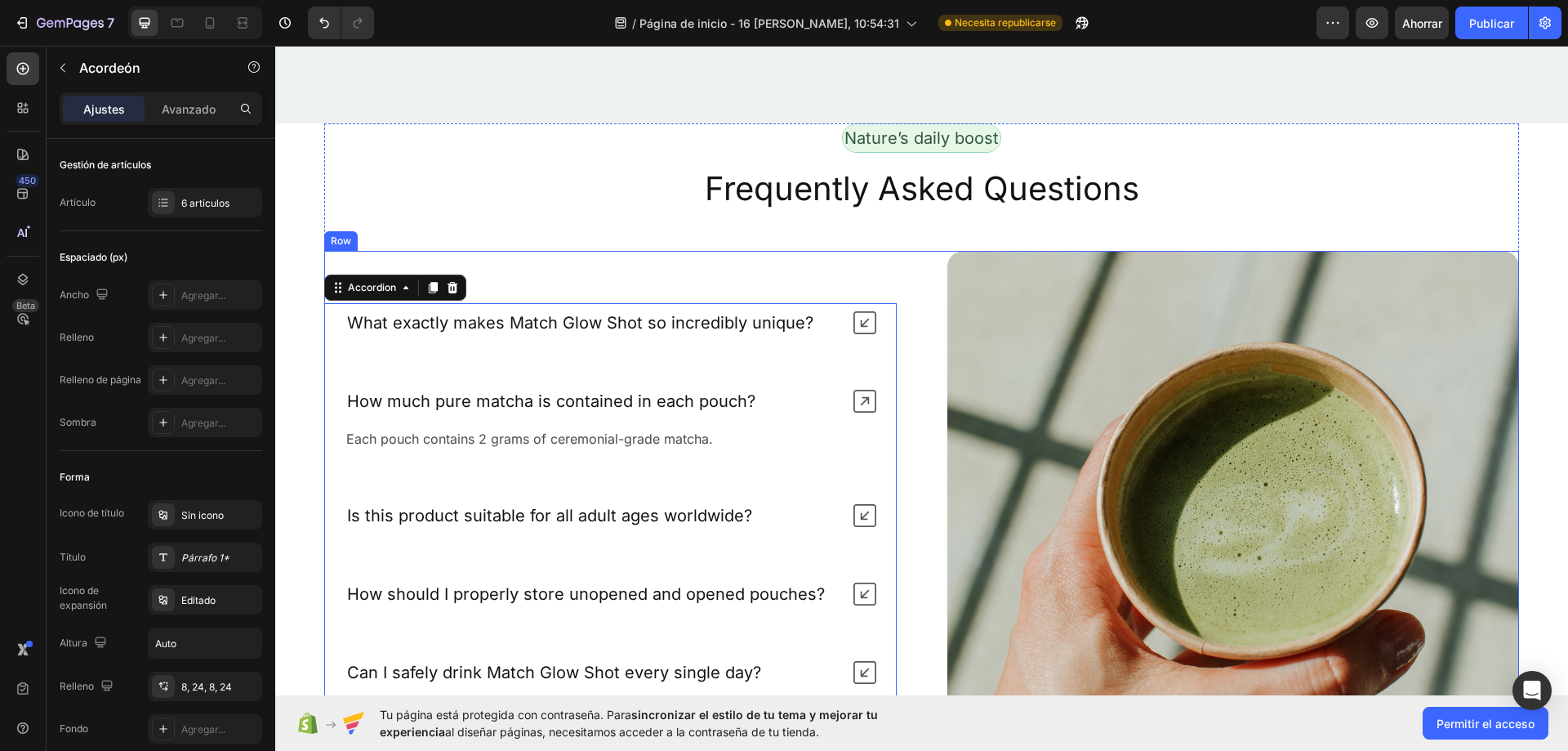
scroll to position [8682, 0]
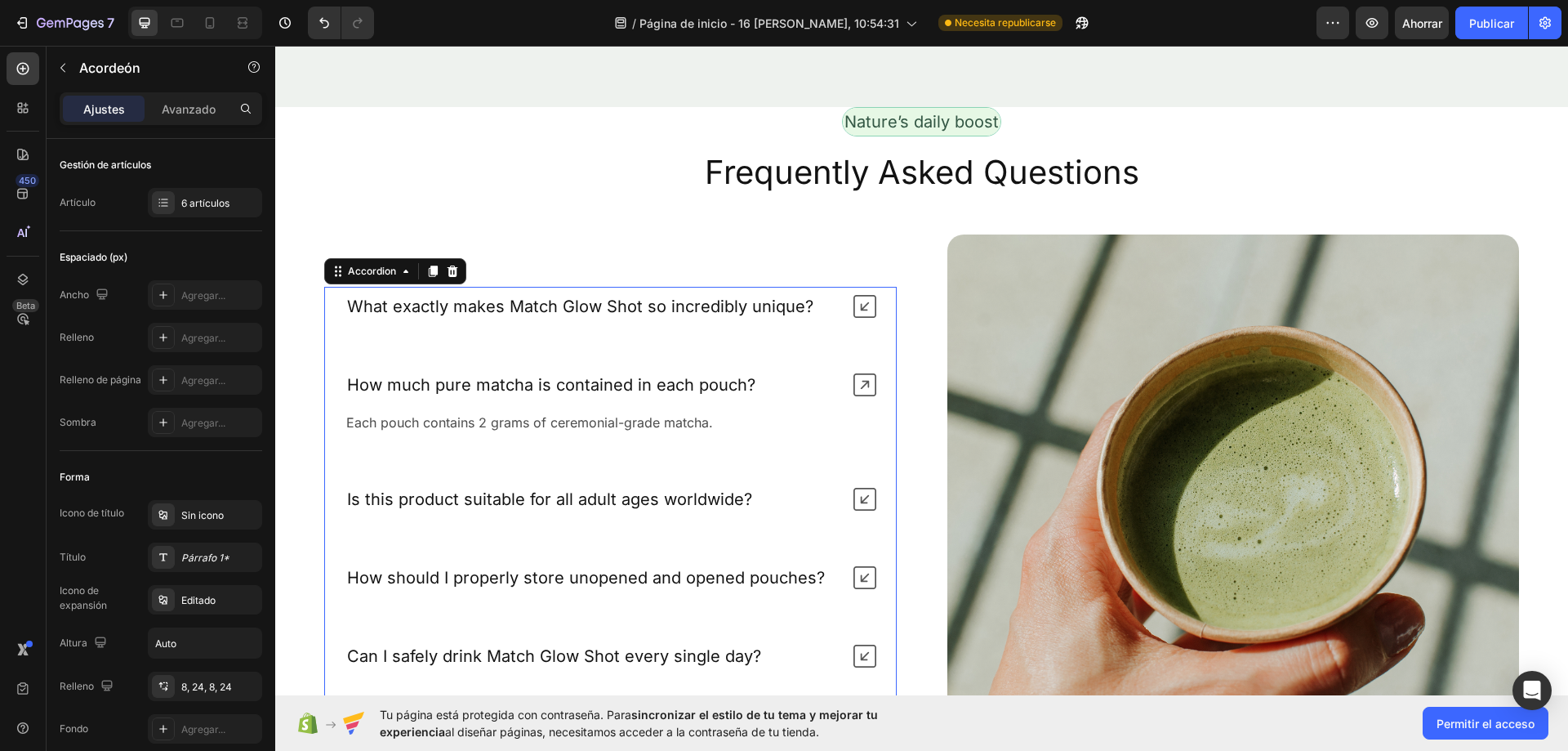
click at [863, 382] on icon at bounding box center [865, 385] width 23 height 23
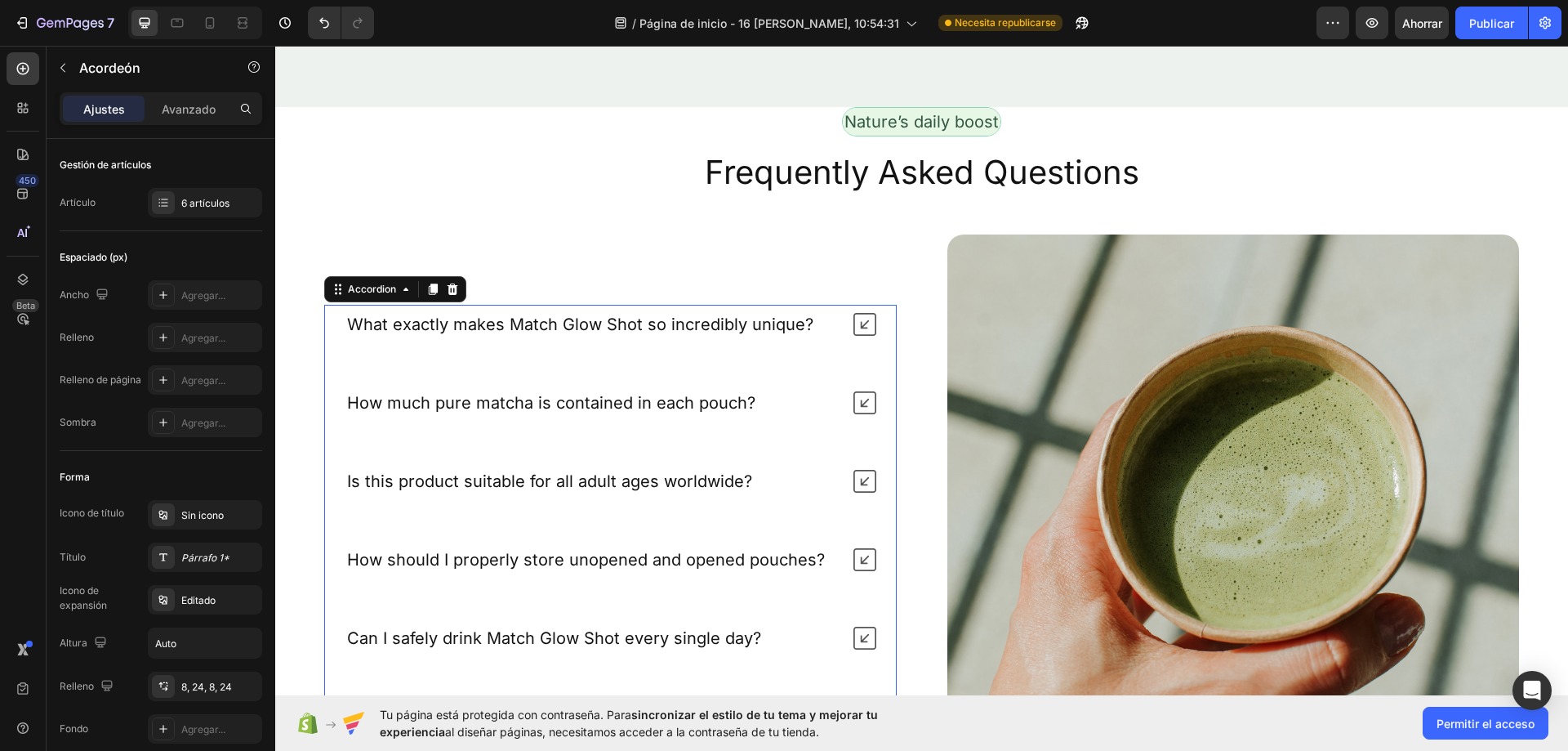
click at [859, 482] on icon at bounding box center [865, 481] width 23 height 23
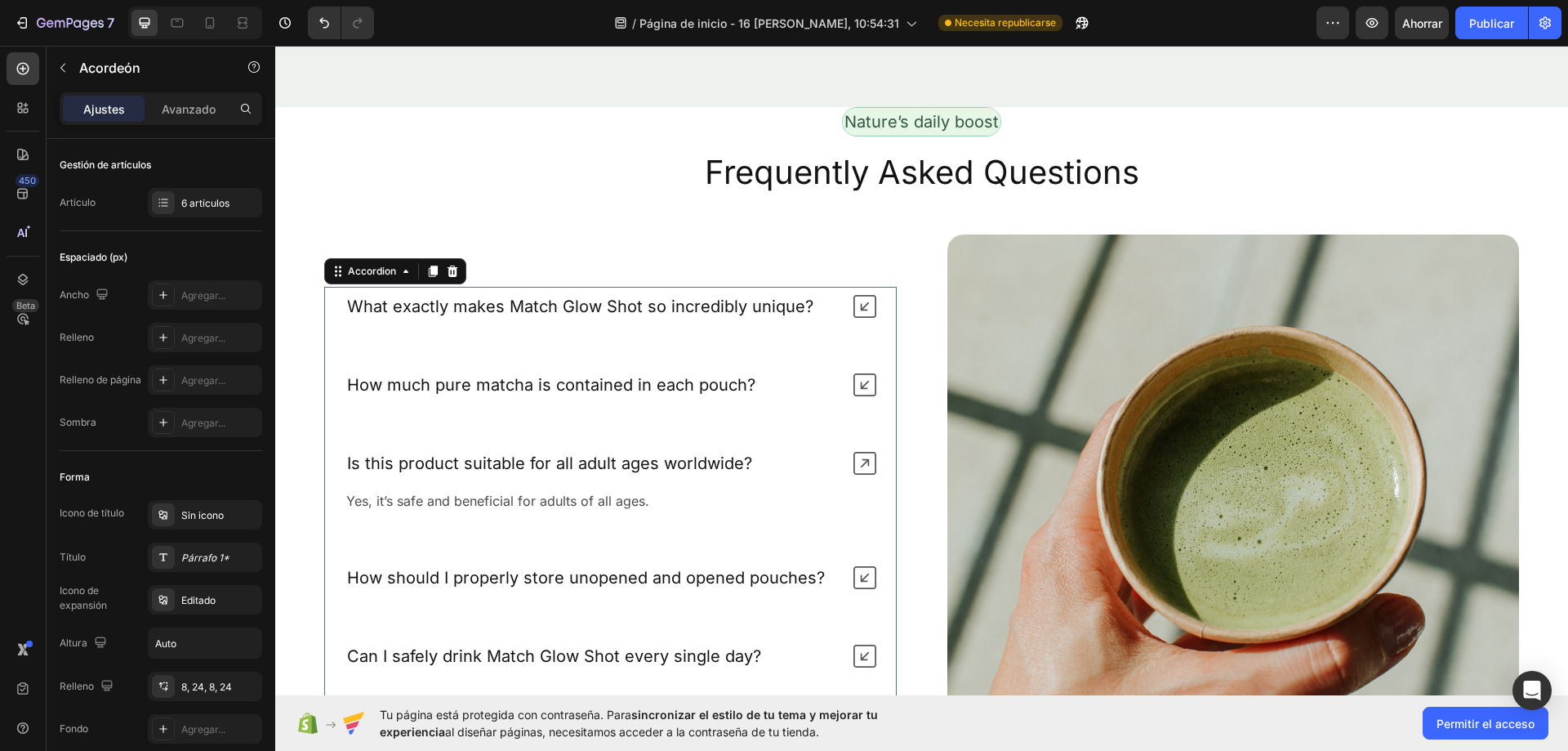
click at [859, 483] on div "Yes, it’s safe and beneficial for adults of all ages. Text Block" at bounding box center [610, 501] width 571 height 36
click at [855, 462] on icon at bounding box center [865, 463] width 23 height 23
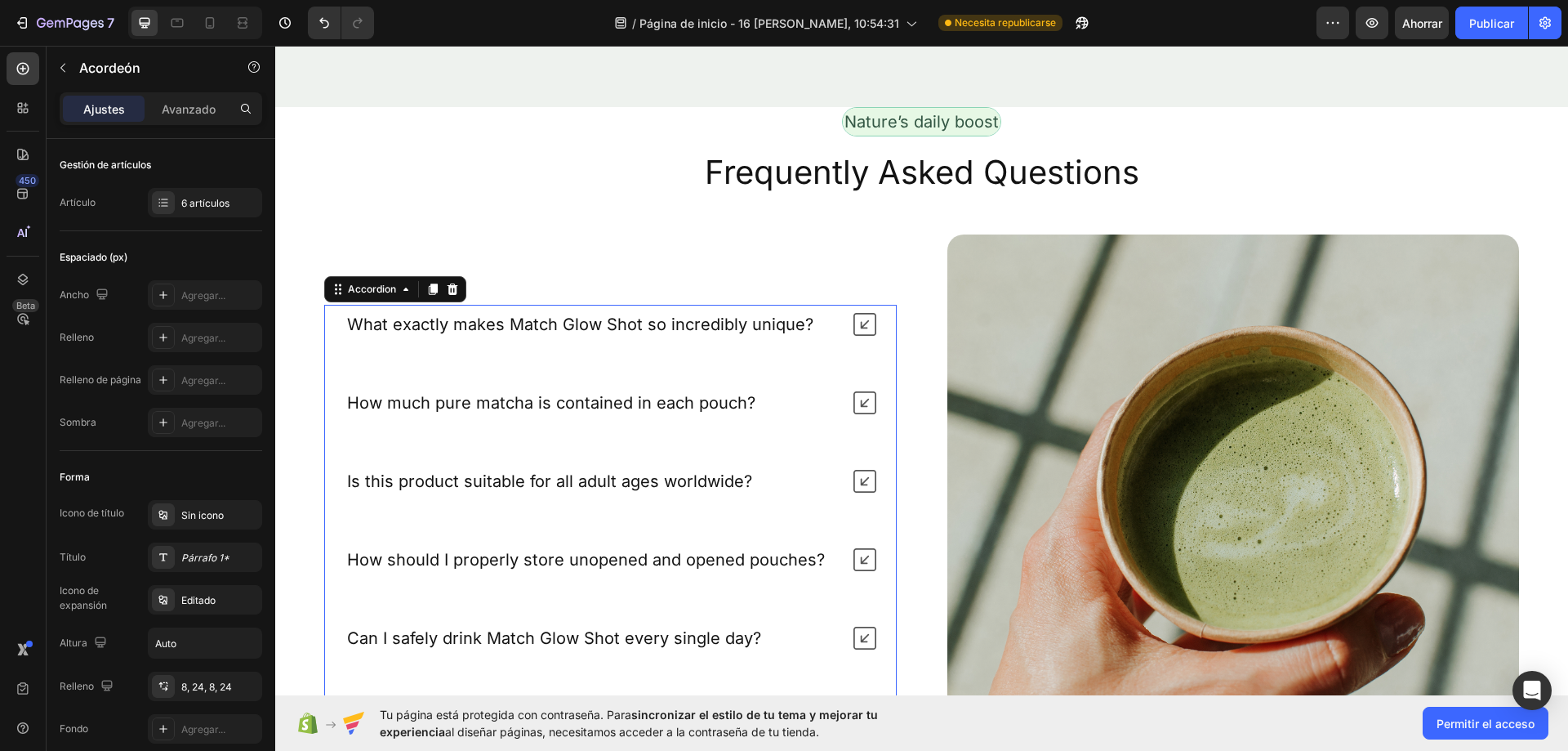
click at [861, 558] on icon at bounding box center [865, 559] width 23 height 23
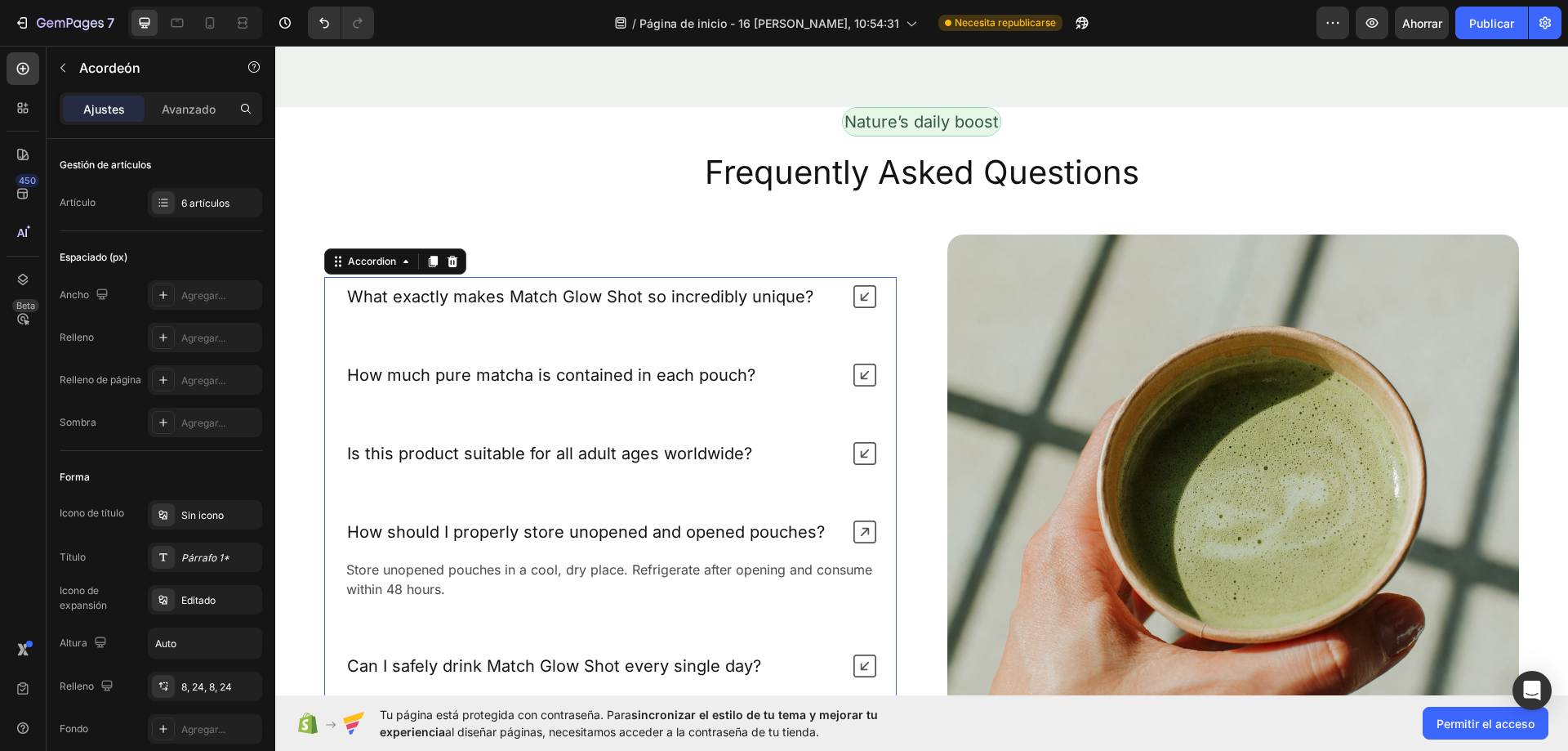
click at [857, 528] on icon at bounding box center [865, 532] width 23 height 23
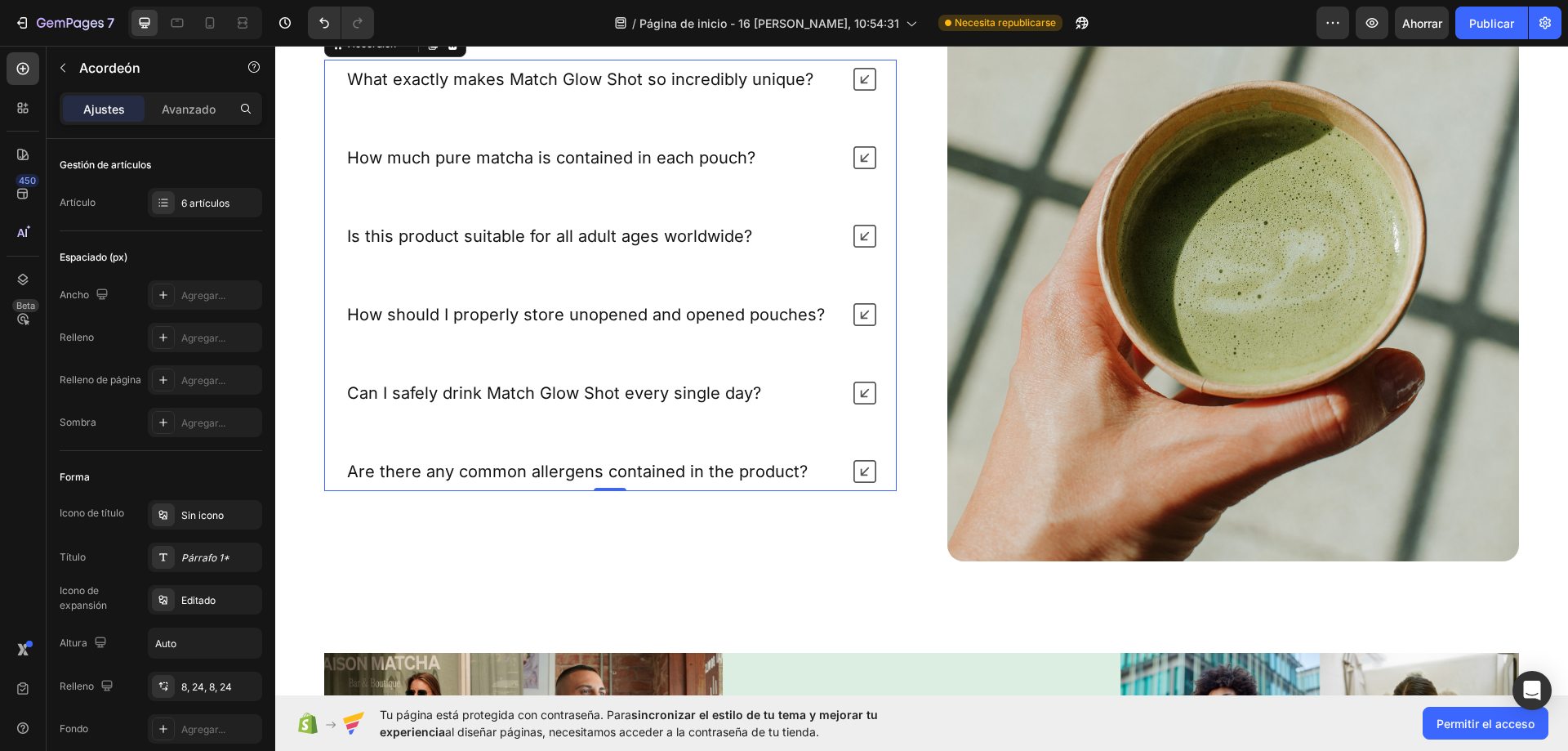
click at [858, 400] on icon at bounding box center [865, 393] width 23 height 23
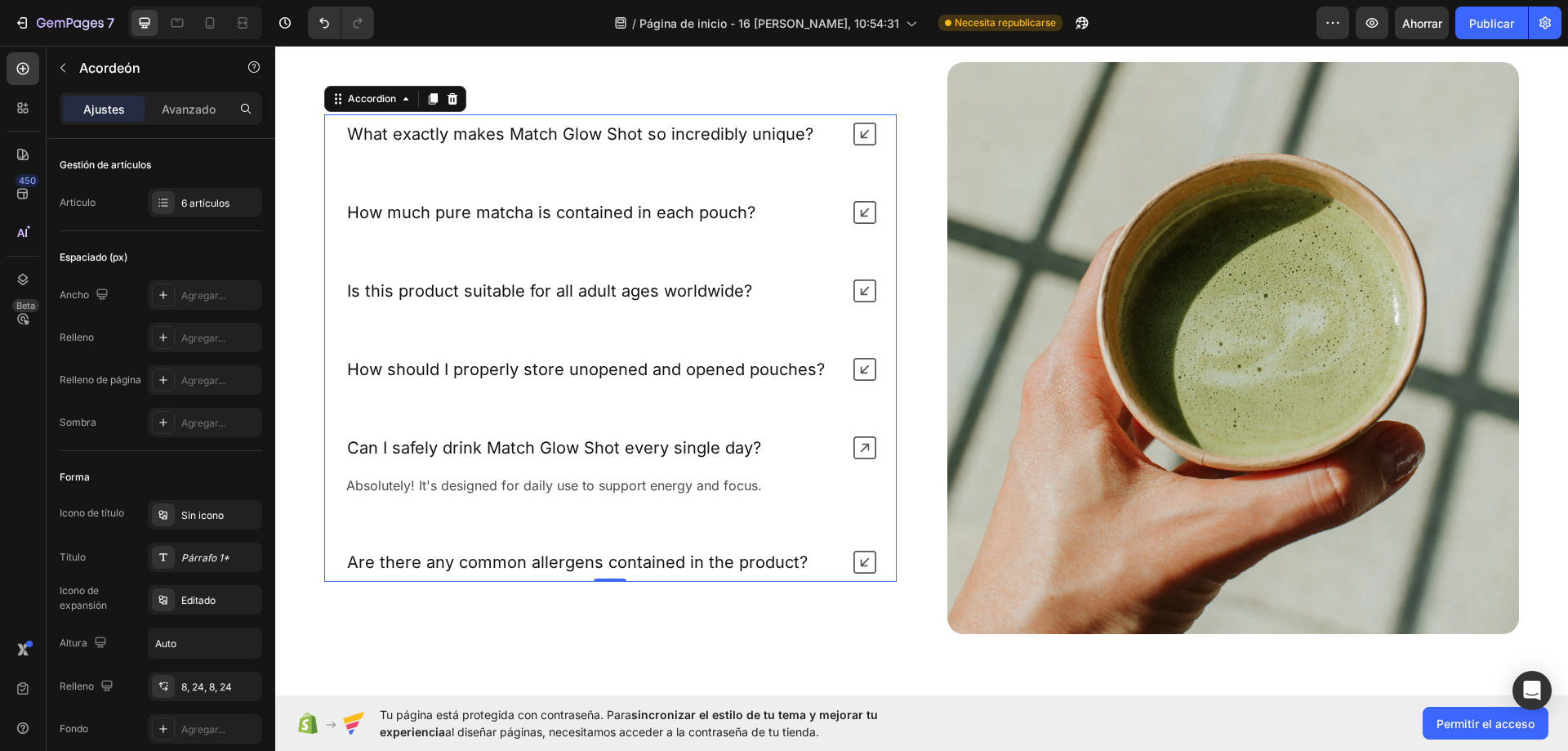
scroll to position [8826, 0]
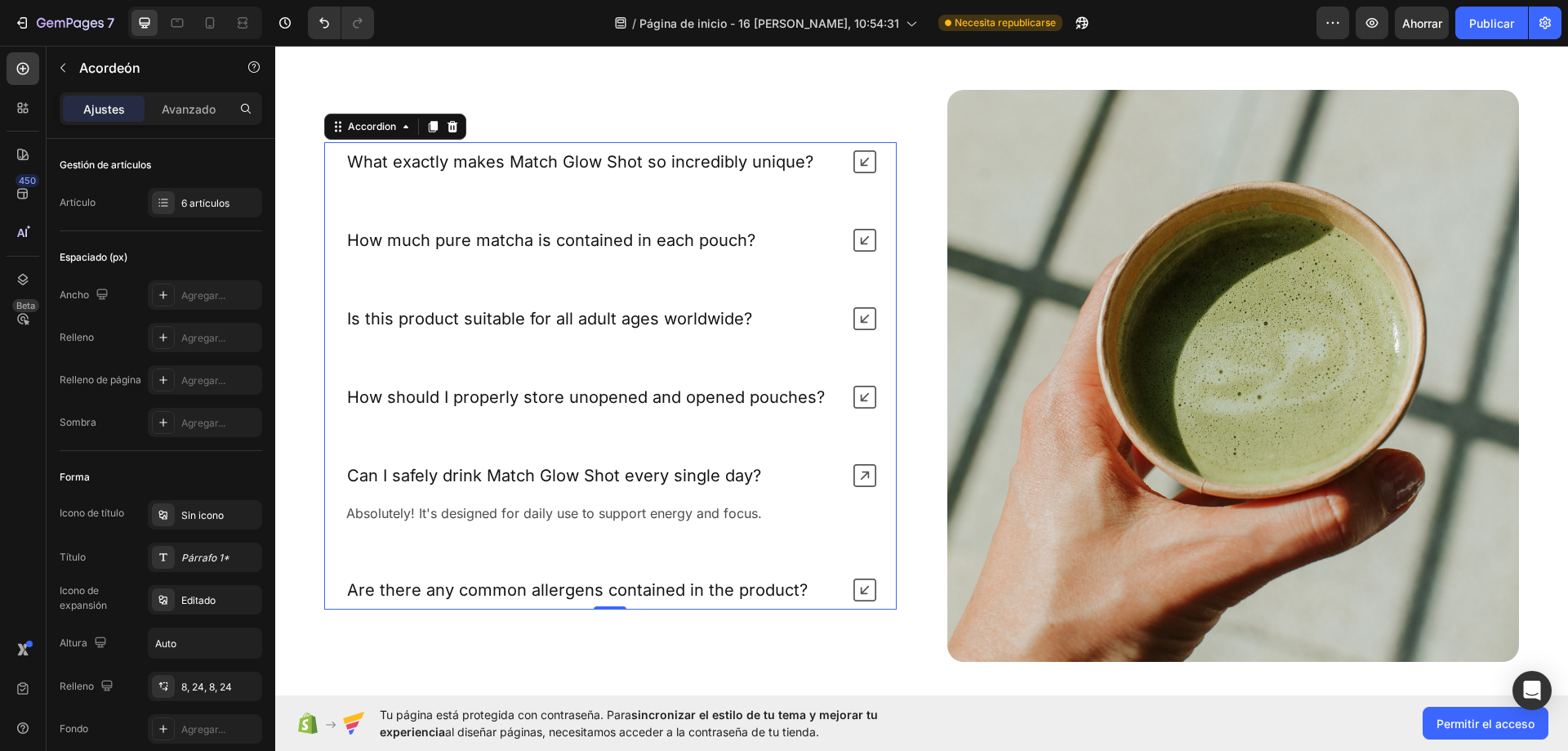
click at [858, 475] on icon at bounding box center [865, 476] width 23 height 23
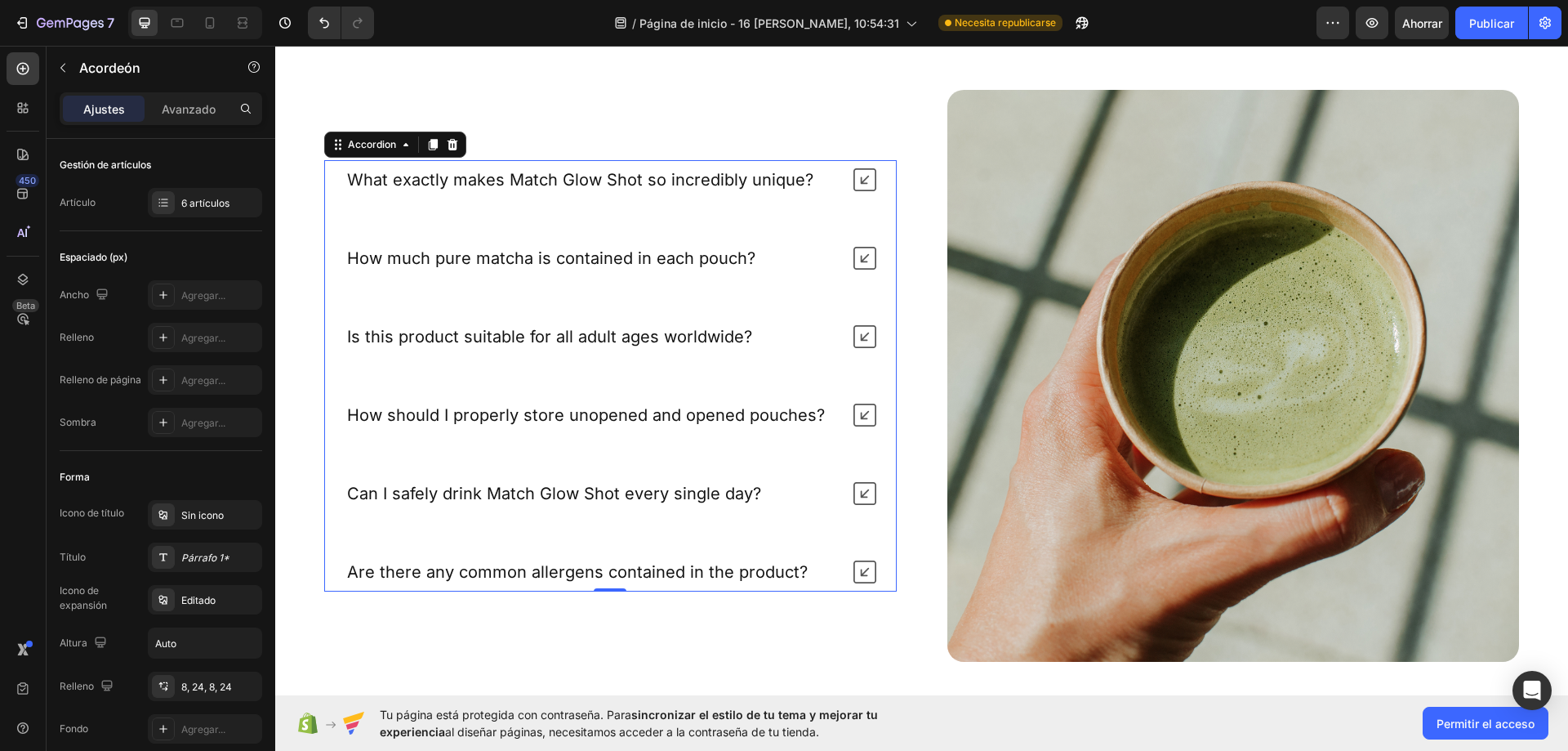
click at [858, 573] on icon at bounding box center [865, 572] width 23 height 23
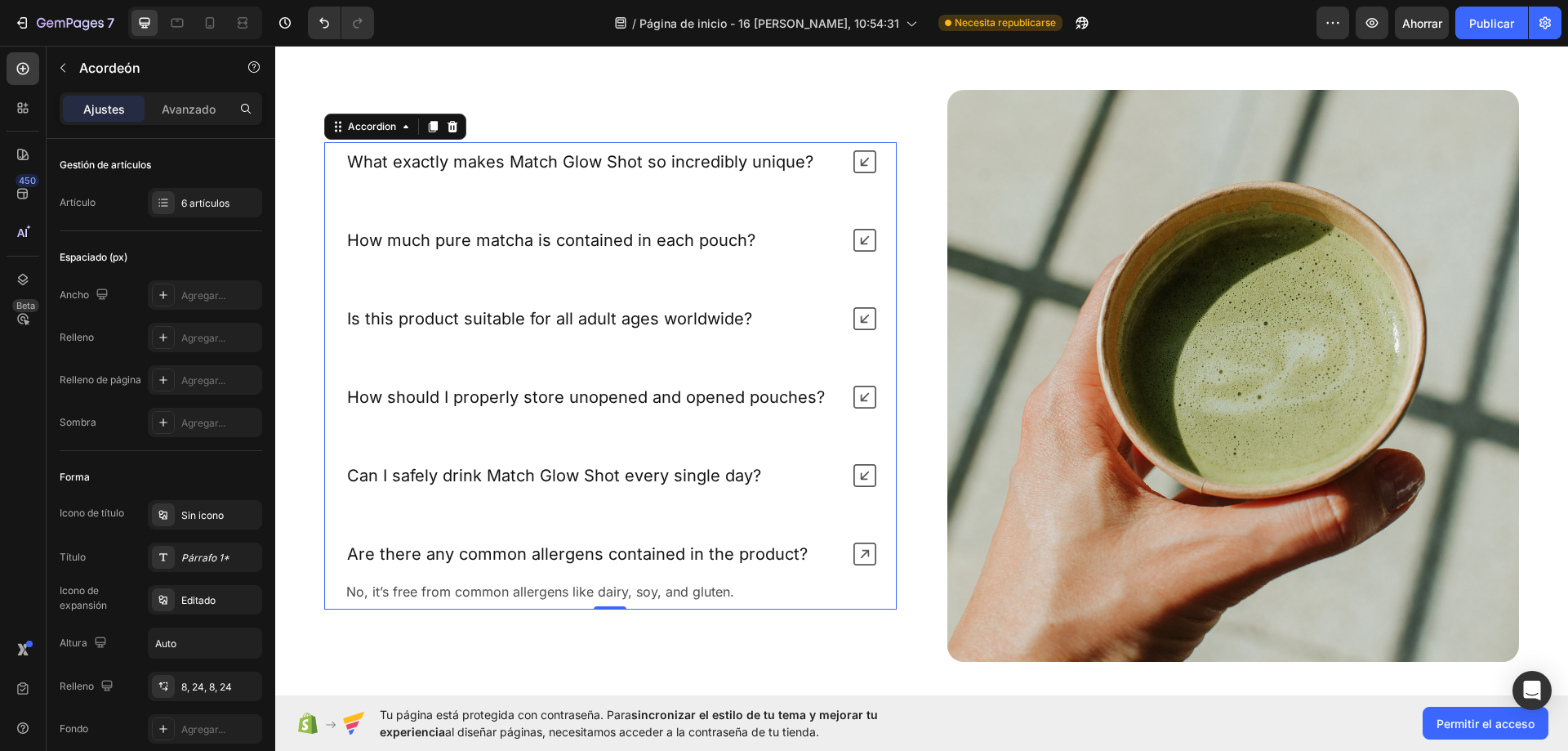
click at [853, 534] on div "Are there any common allergens contained in the product?" at bounding box center [610, 554] width 571 height 39
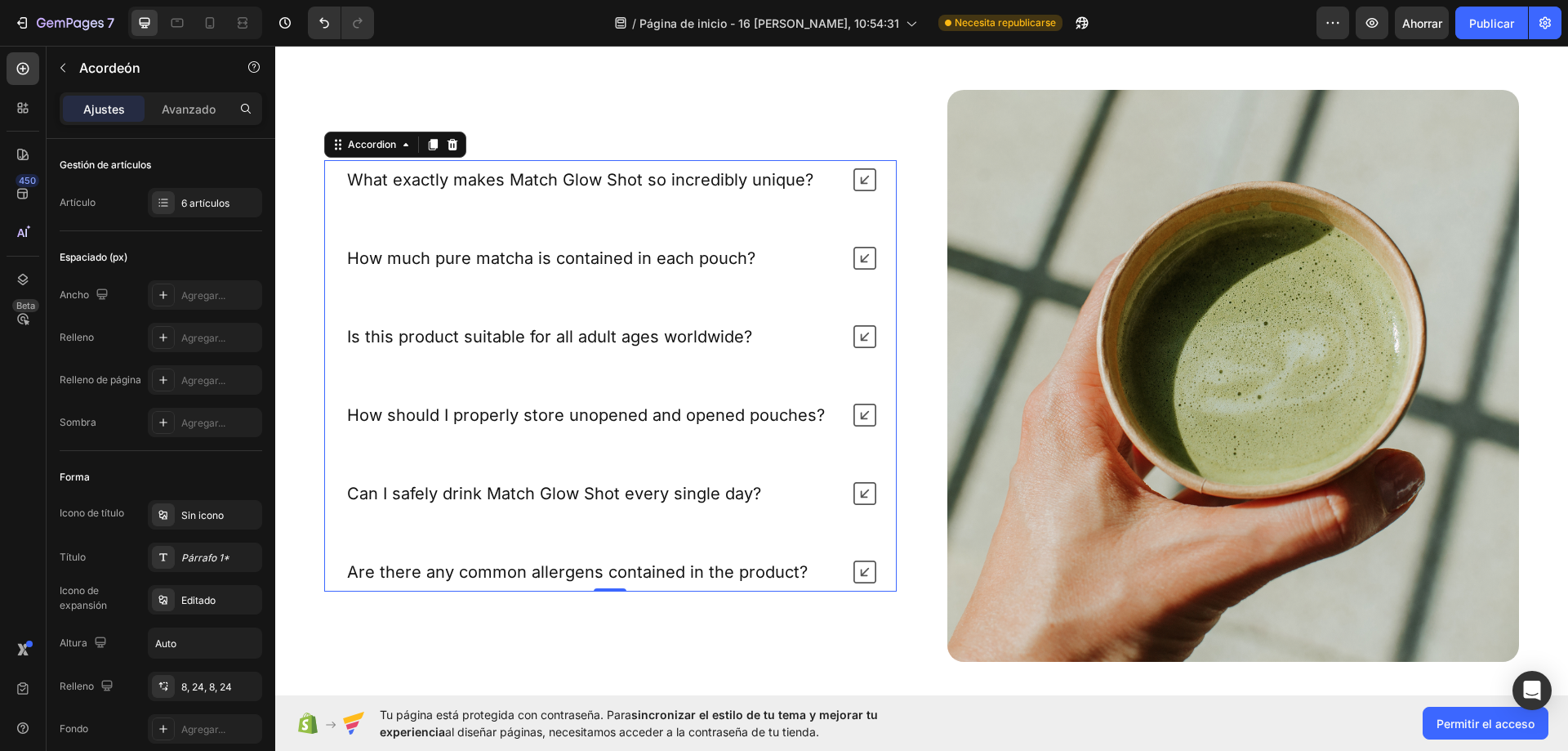
click at [863, 171] on icon at bounding box center [865, 180] width 23 height 23
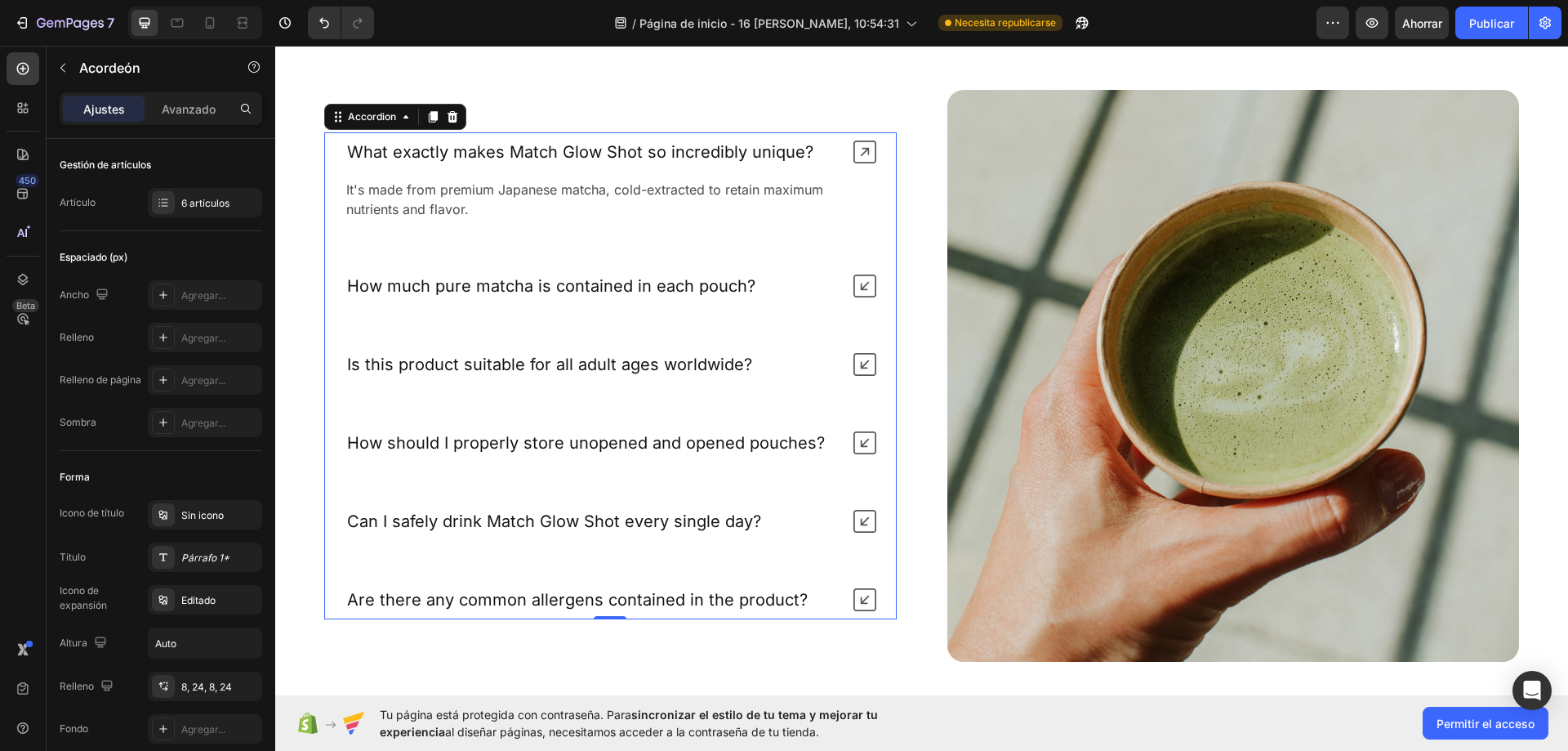
click at [863, 171] on div "It's made from premium Japanese matcha, cold-extracted to retain maximum nutrie…" at bounding box center [610, 199] width 571 height 56
click at [861, 157] on icon at bounding box center [865, 152] width 23 height 23
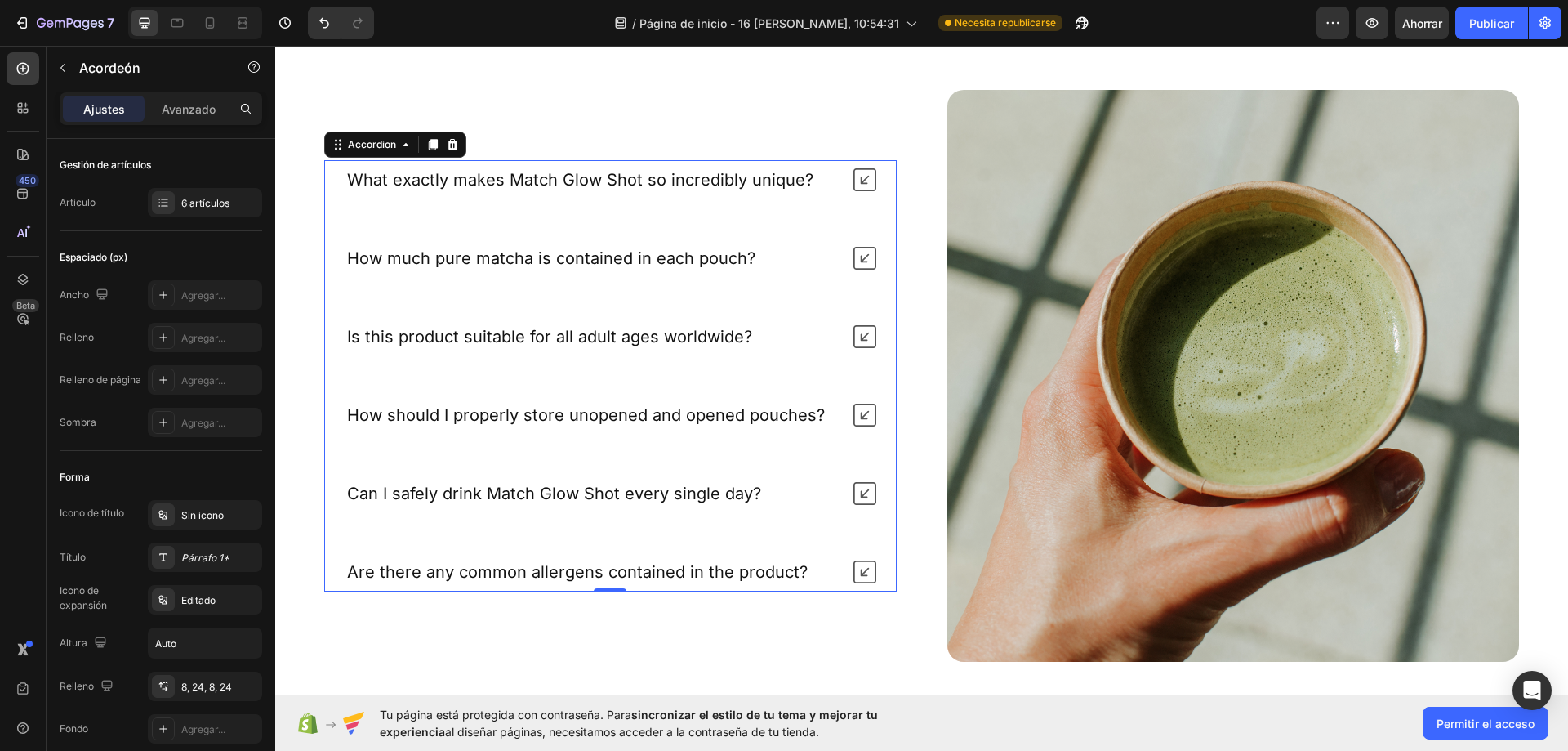
click at [857, 248] on icon at bounding box center [865, 258] width 23 height 23
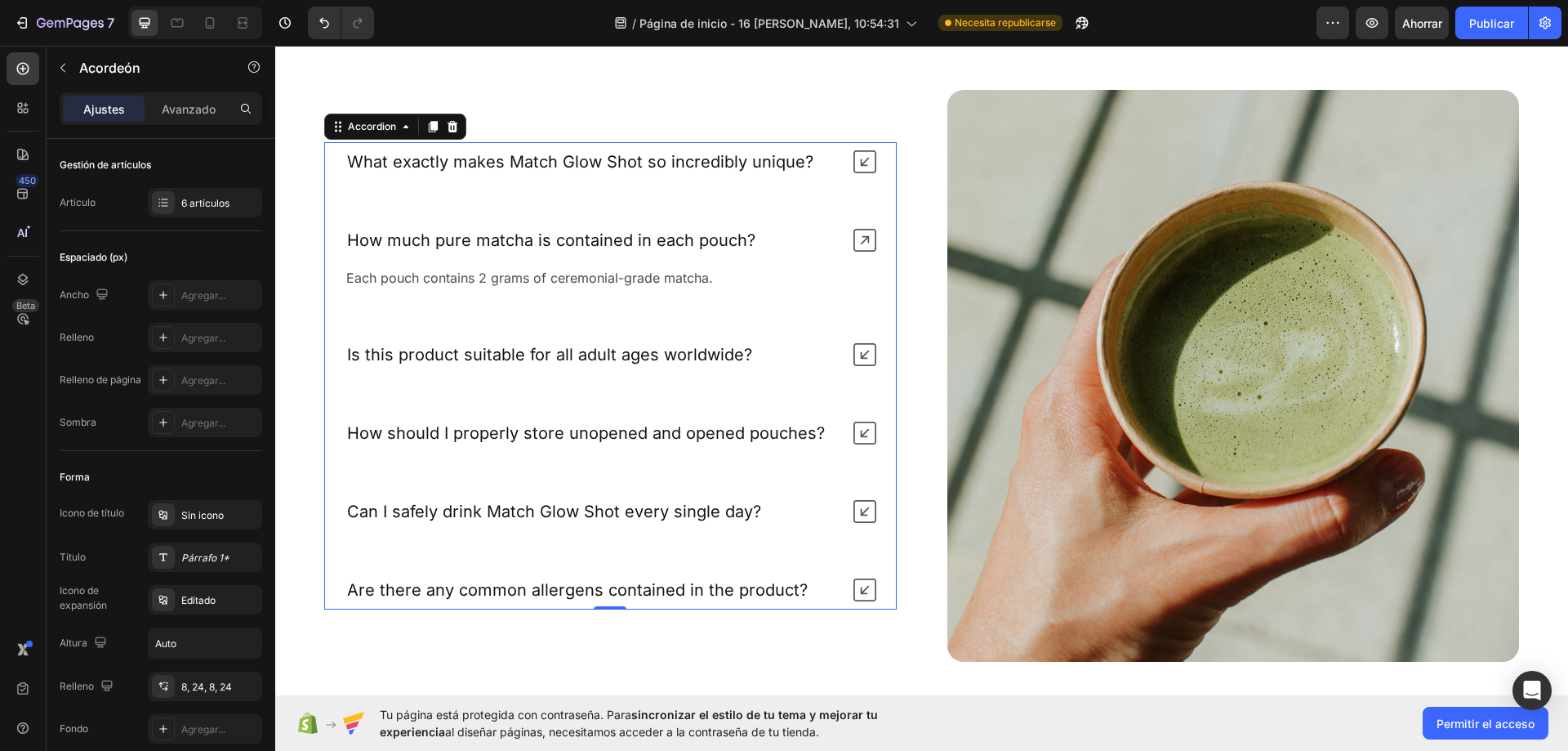
click at [861, 236] on icon at bounding box center [865, 241] width 23 height 23
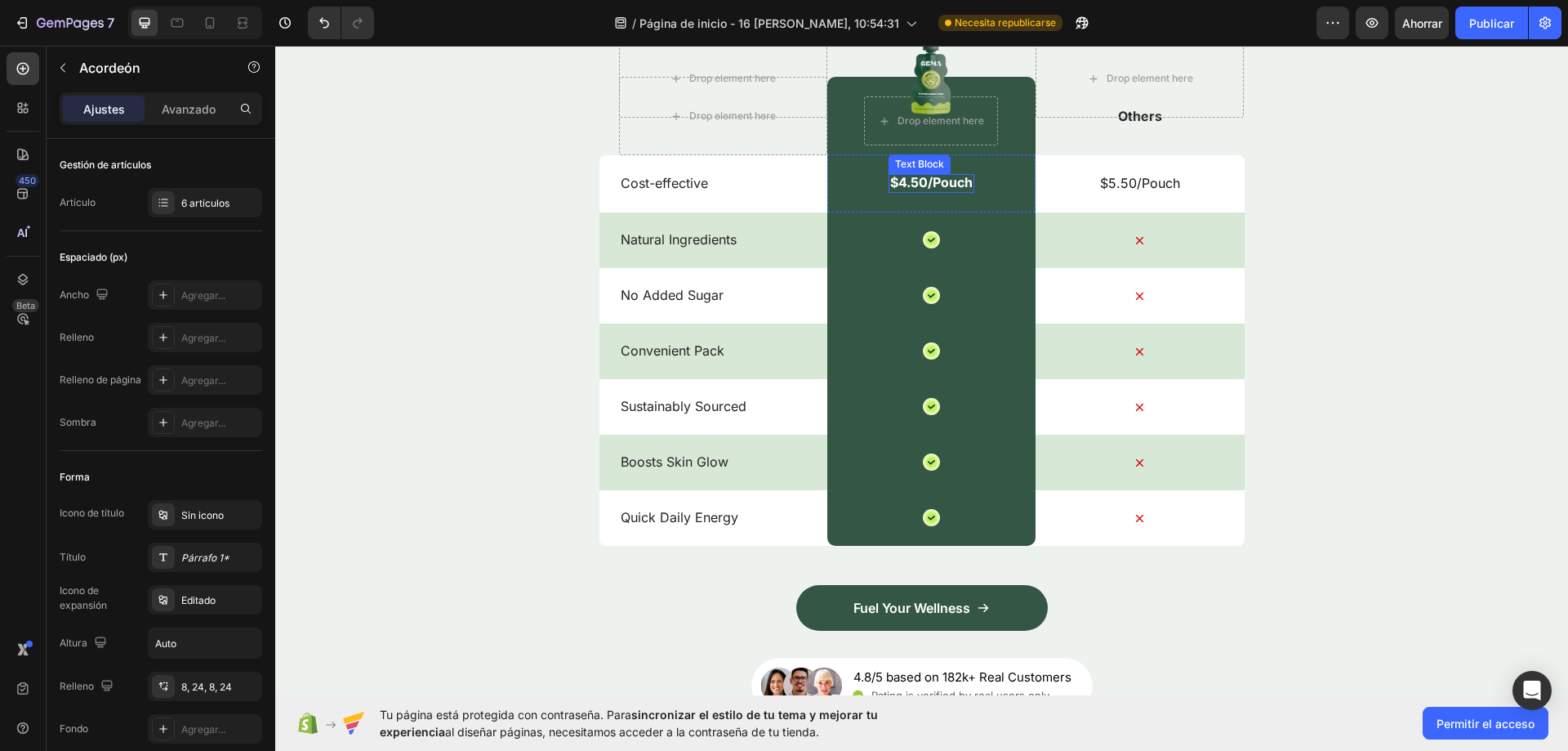
scroll to position [7846, 0]
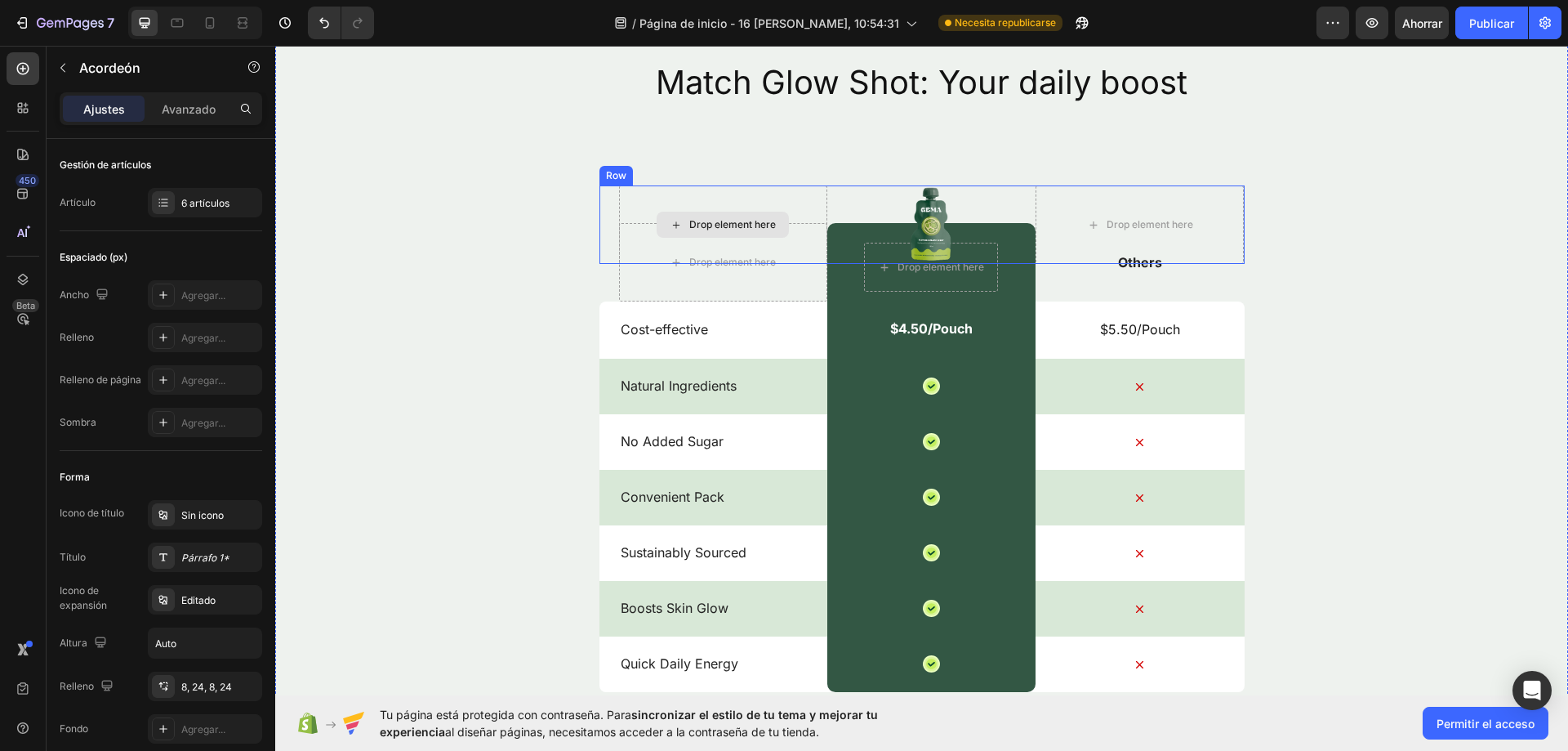
click at [743, 196] on div "Drop element here" at bounding box center [723, 225] width 209 height 78
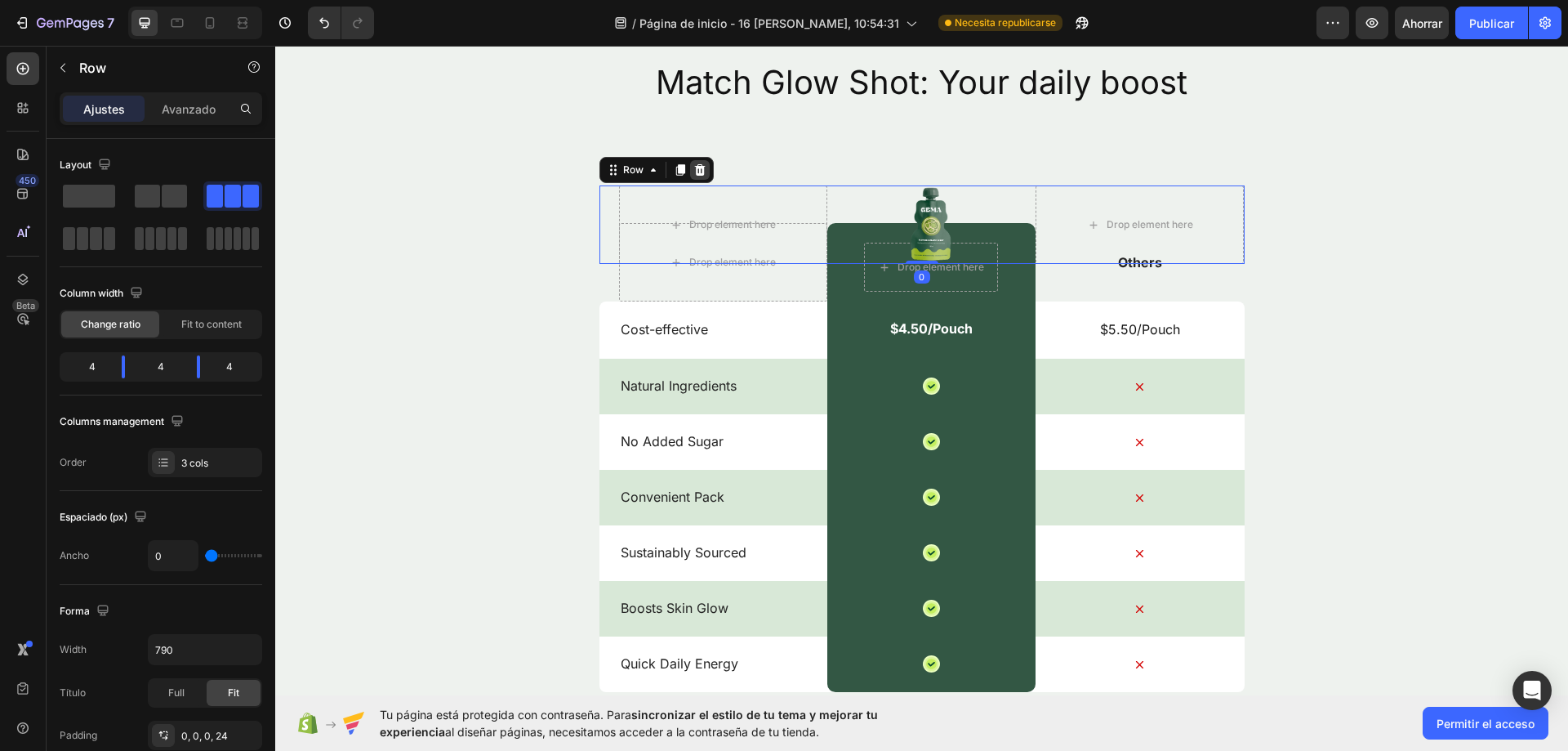
click at [695, 168] on icon at bounding box center [699, 170] width 11 height 12
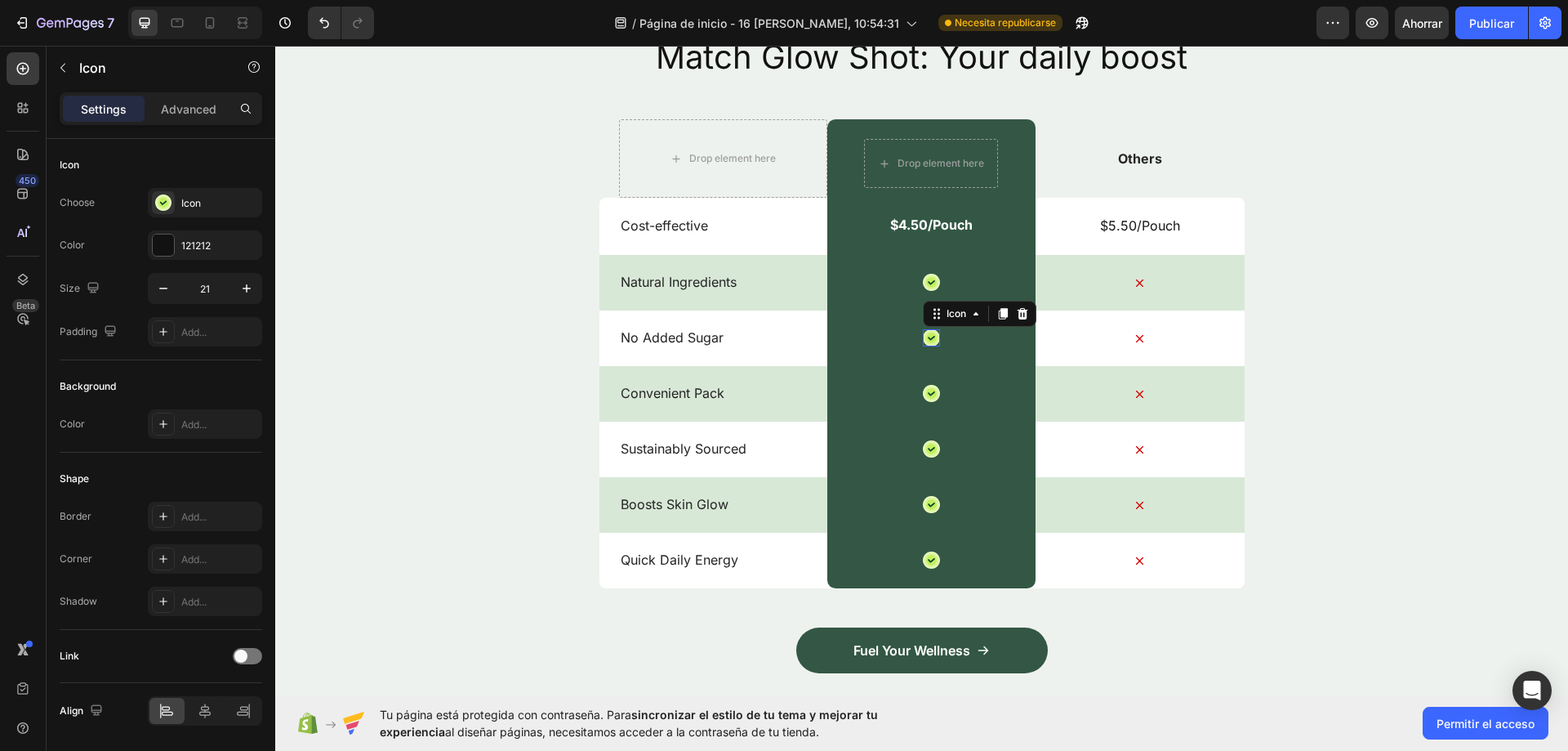
scroll to position [7275, 0]
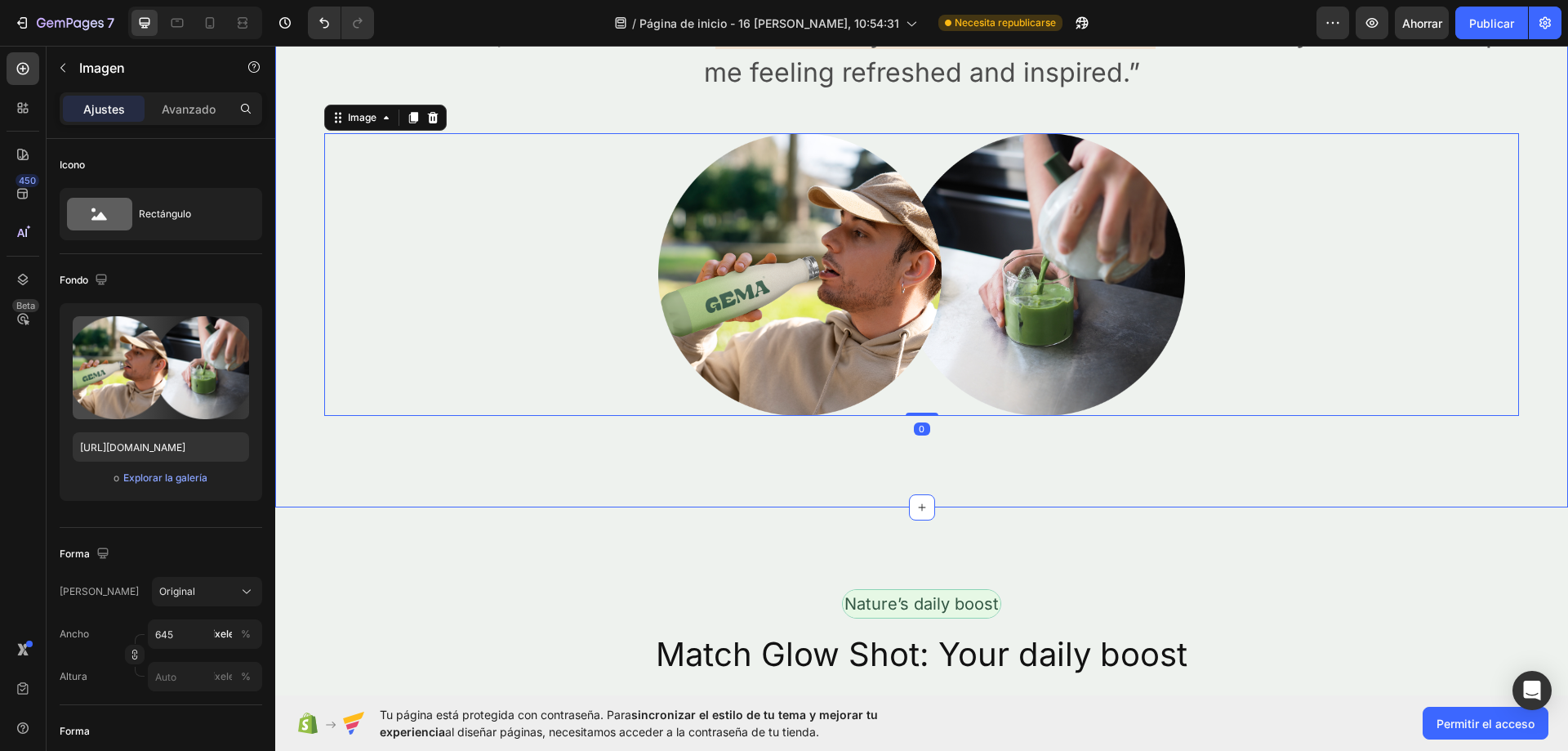
click at [1225, 444] on div "Image Alex Carter - Creative Director Text Block Row Icon Verified Buyer Text B…" at bounding box center [921, 188] width 1293 height 639
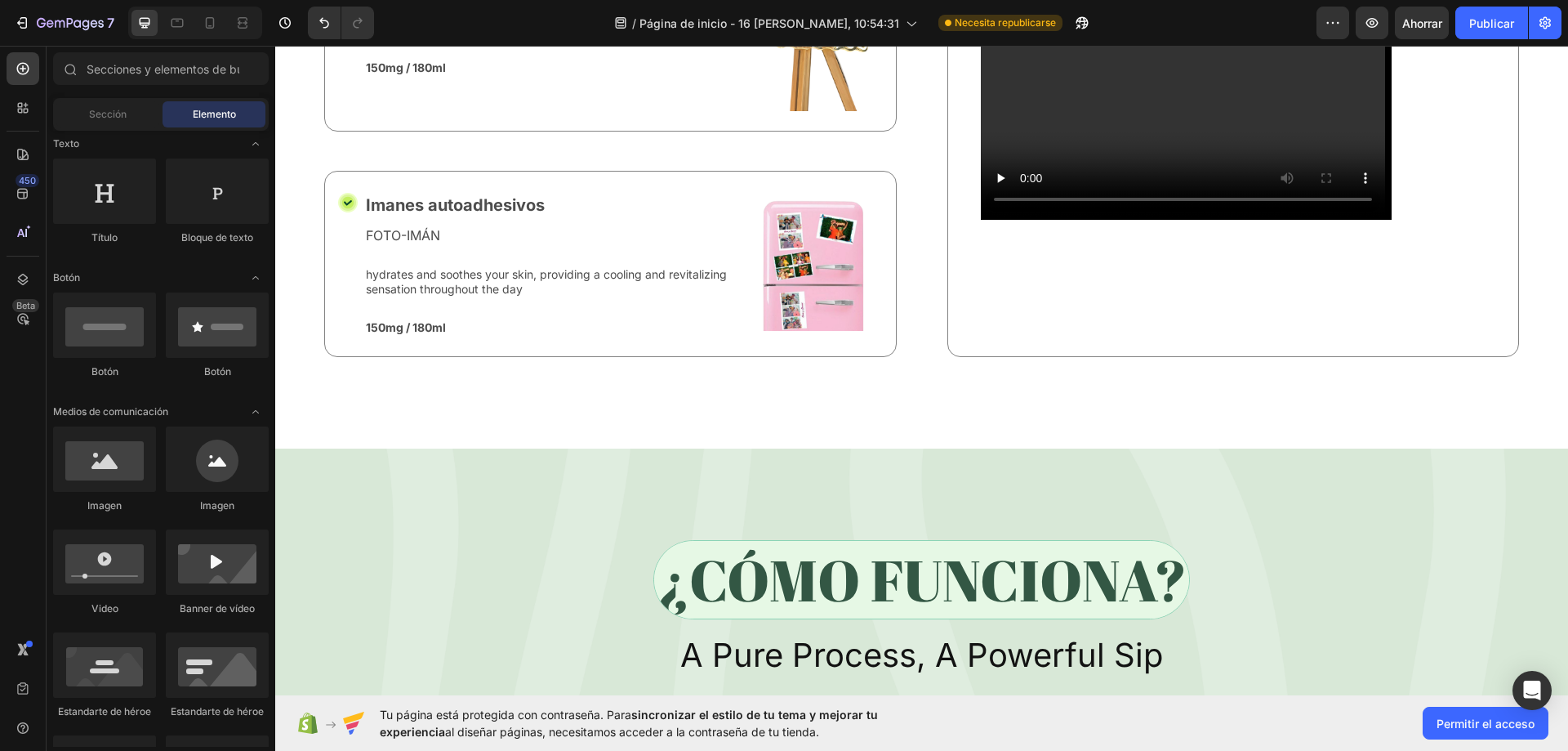
scroll to position [5516, 0]
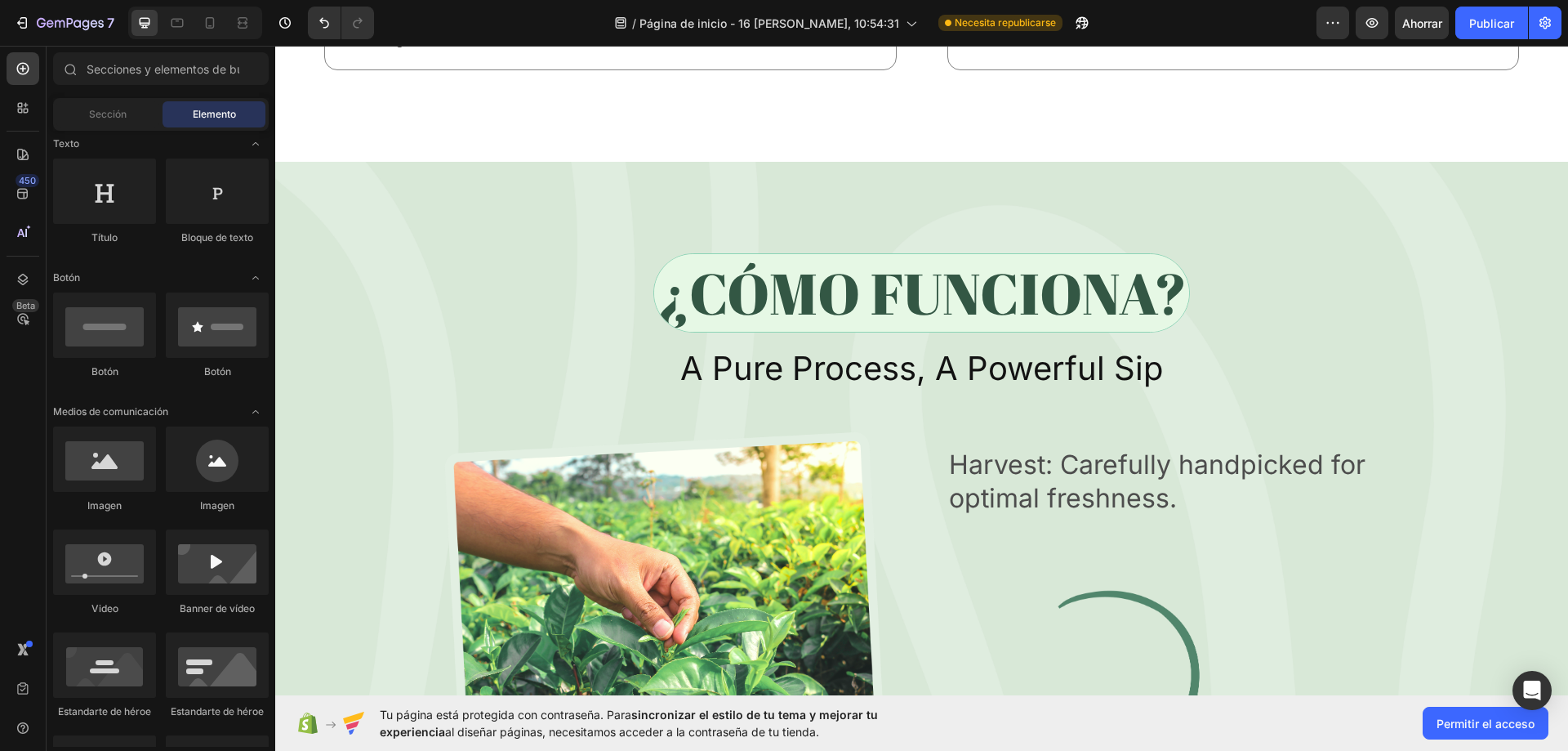
scroll to position [5553, 0]
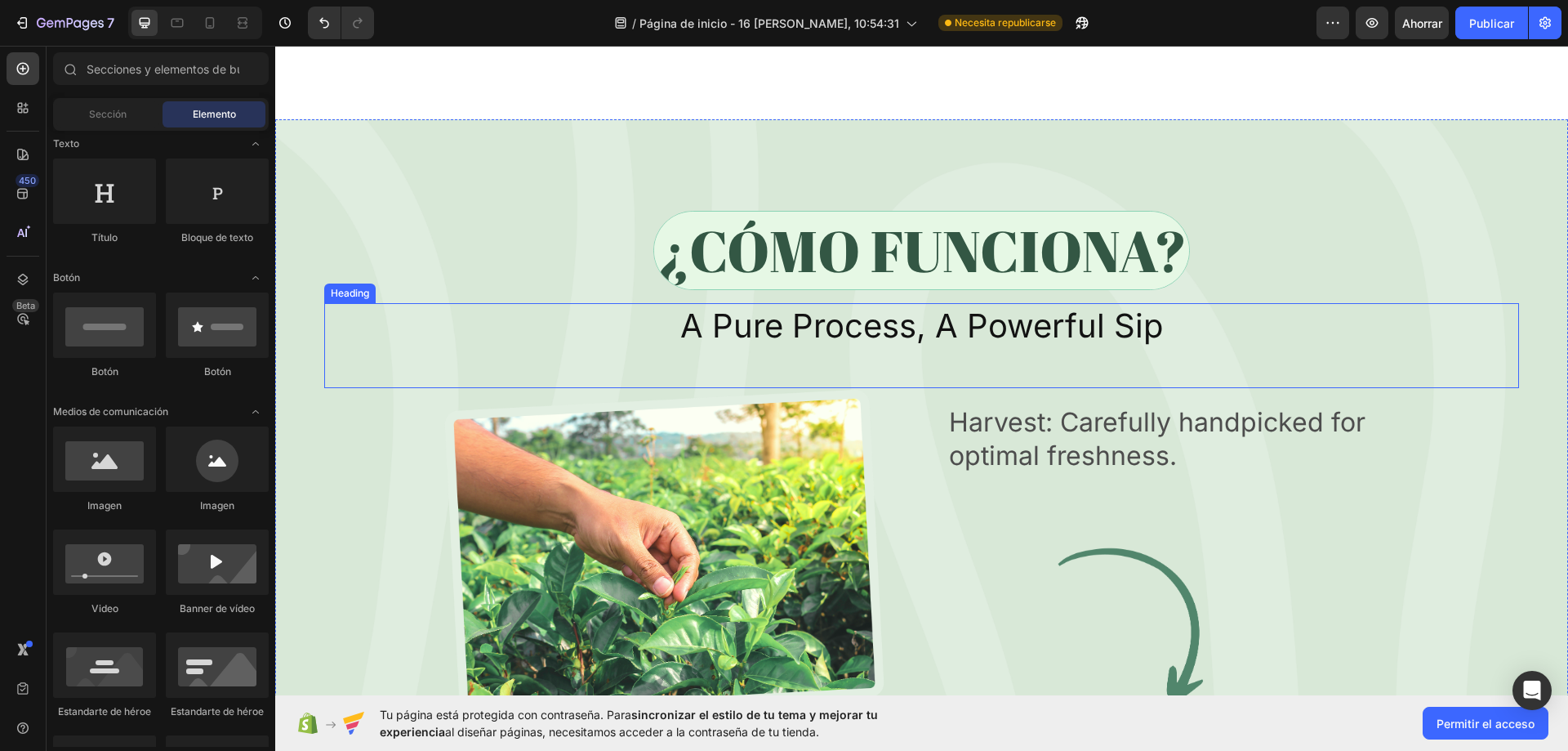
click at [896, 323] on h2 "A Pure Process, A Powerful Sip" at bounding box center [921, 326] width 1194 height 46
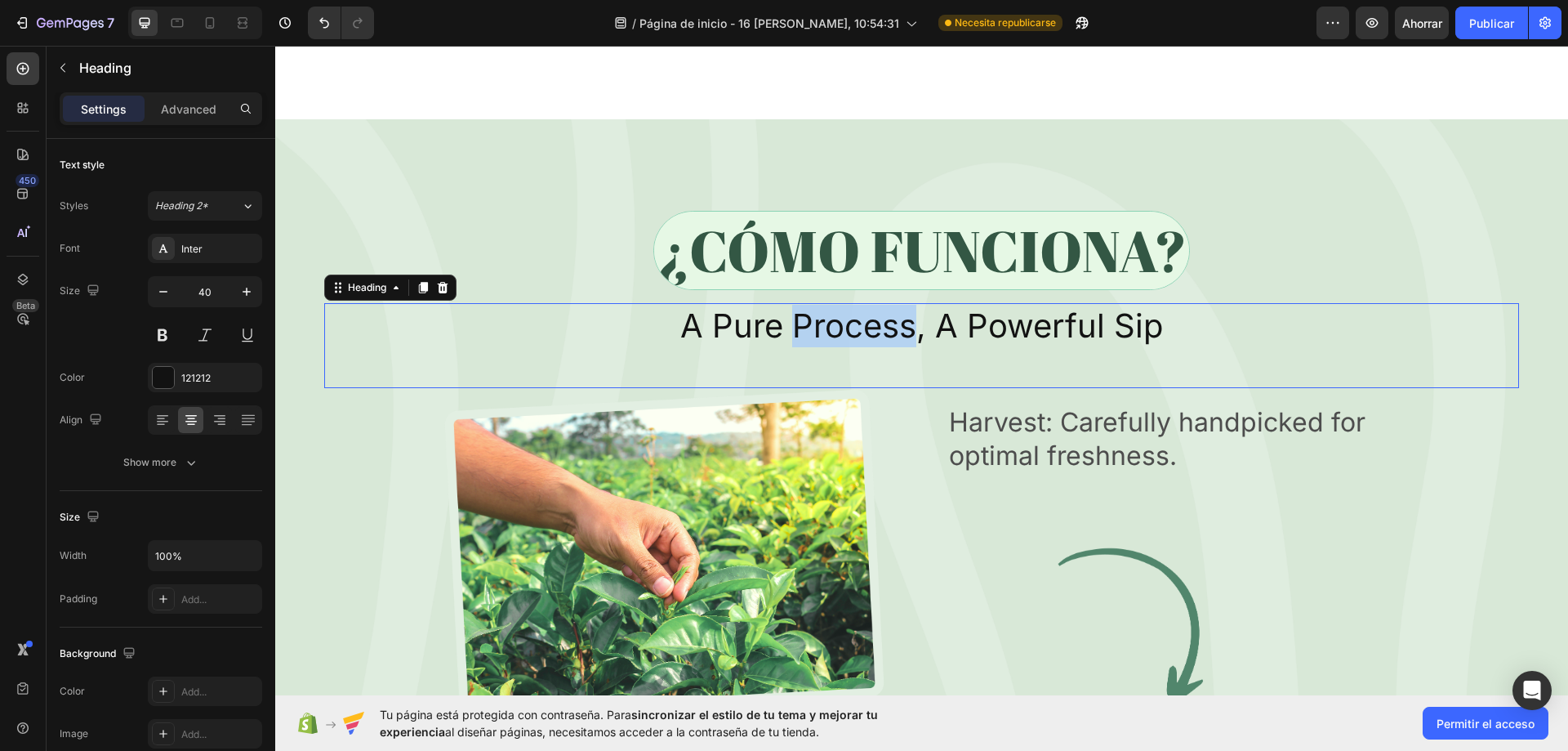
click at [896, 323] on h2 "A Pure Process, A Powerful Sip" at bounding box center [921, 326] width 1194 height 46
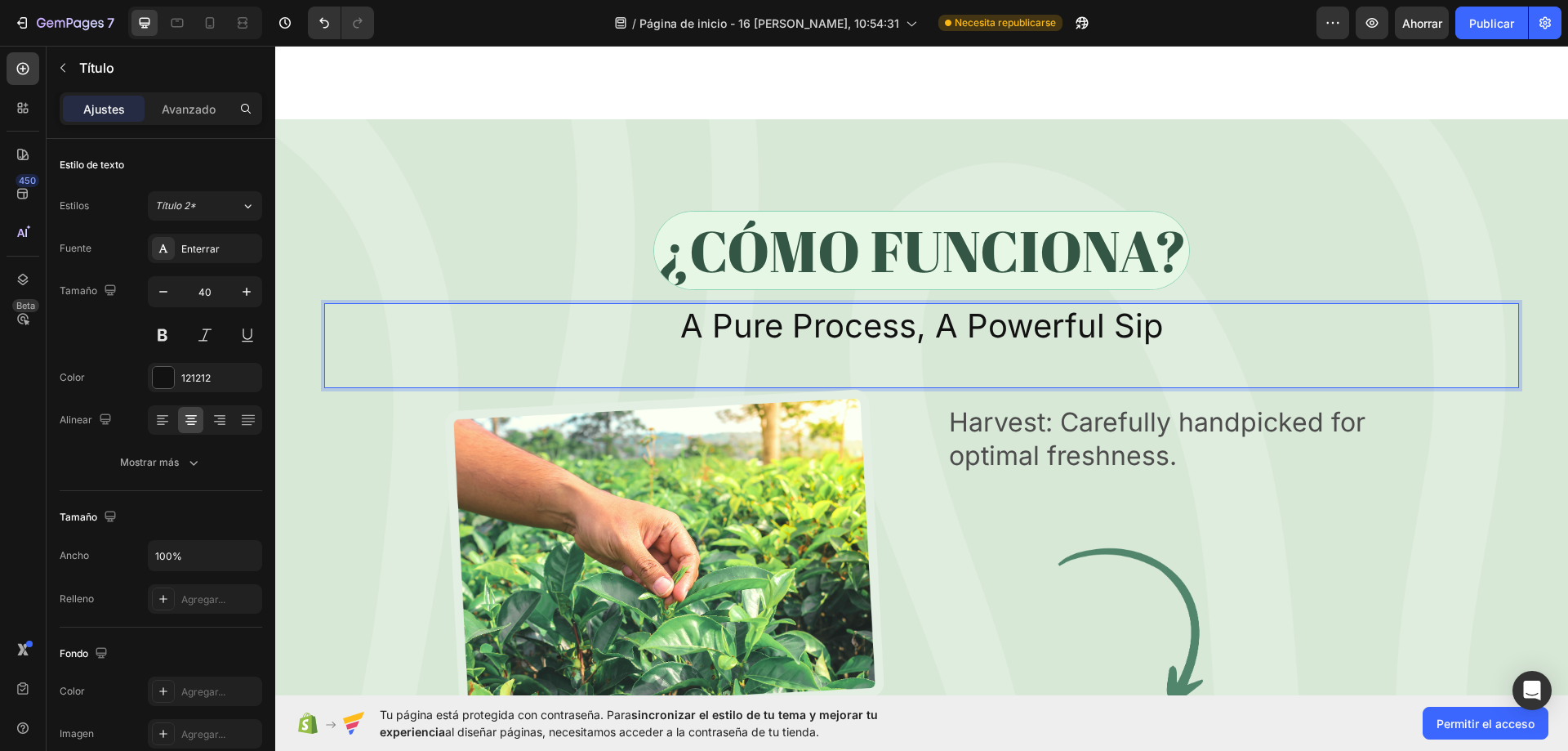
click at [1107, 335] on p "A Pure Process, A Powerful Sip" at bounding box center [921, 326] width 1192 height 43
click at [1214, 342] on p "A Pure Process, A Powerful Sip" at bounding box center [921, 326] width 1192 height 43
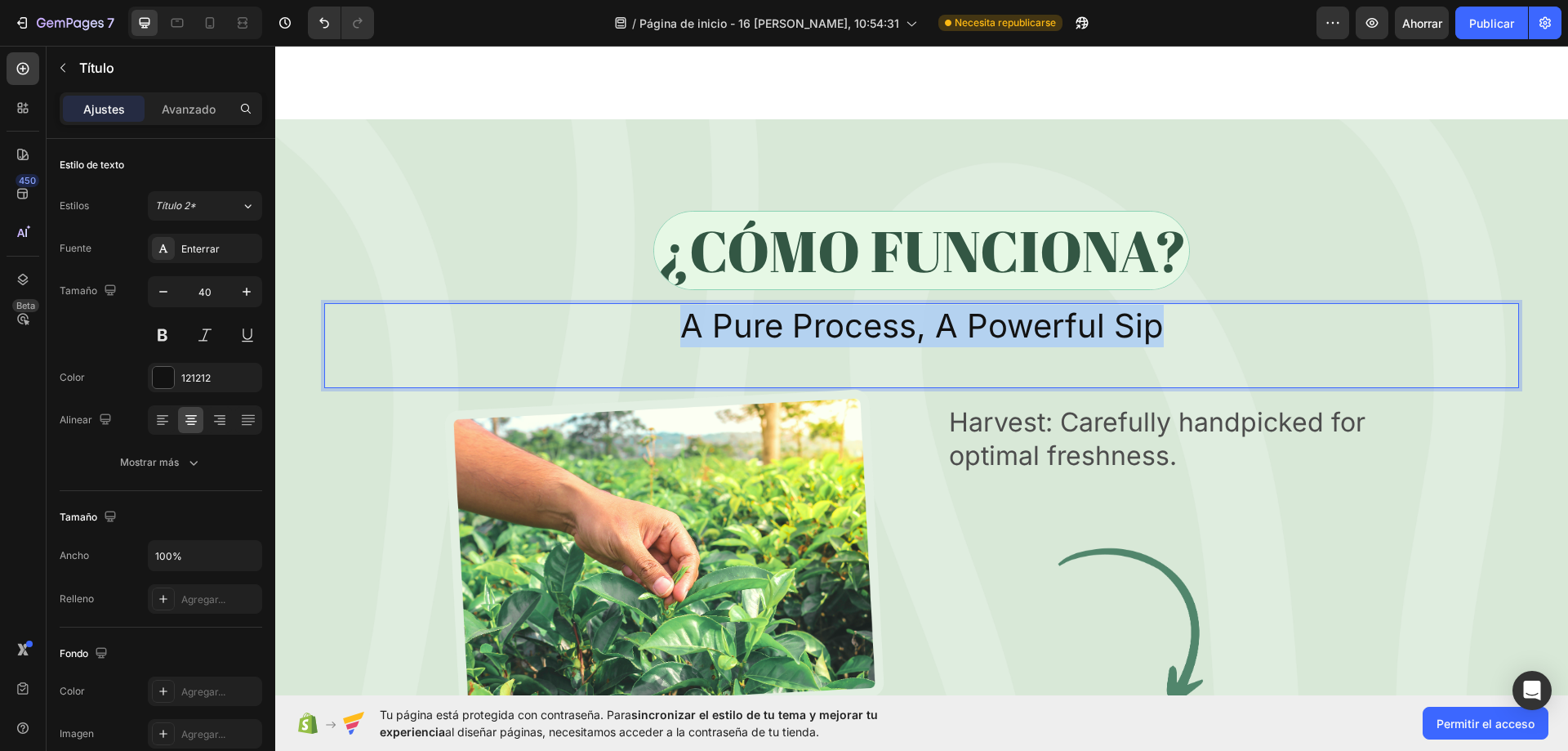
drag, startPoint x: 1174, startPoint y: 342, endPoint x: 764, endPoint y: 312, distance: 411.1
click at [682, 336] on p "A Pure Process, A Powerful Sip" at bounding box center [921, 326] width 1192 height 43
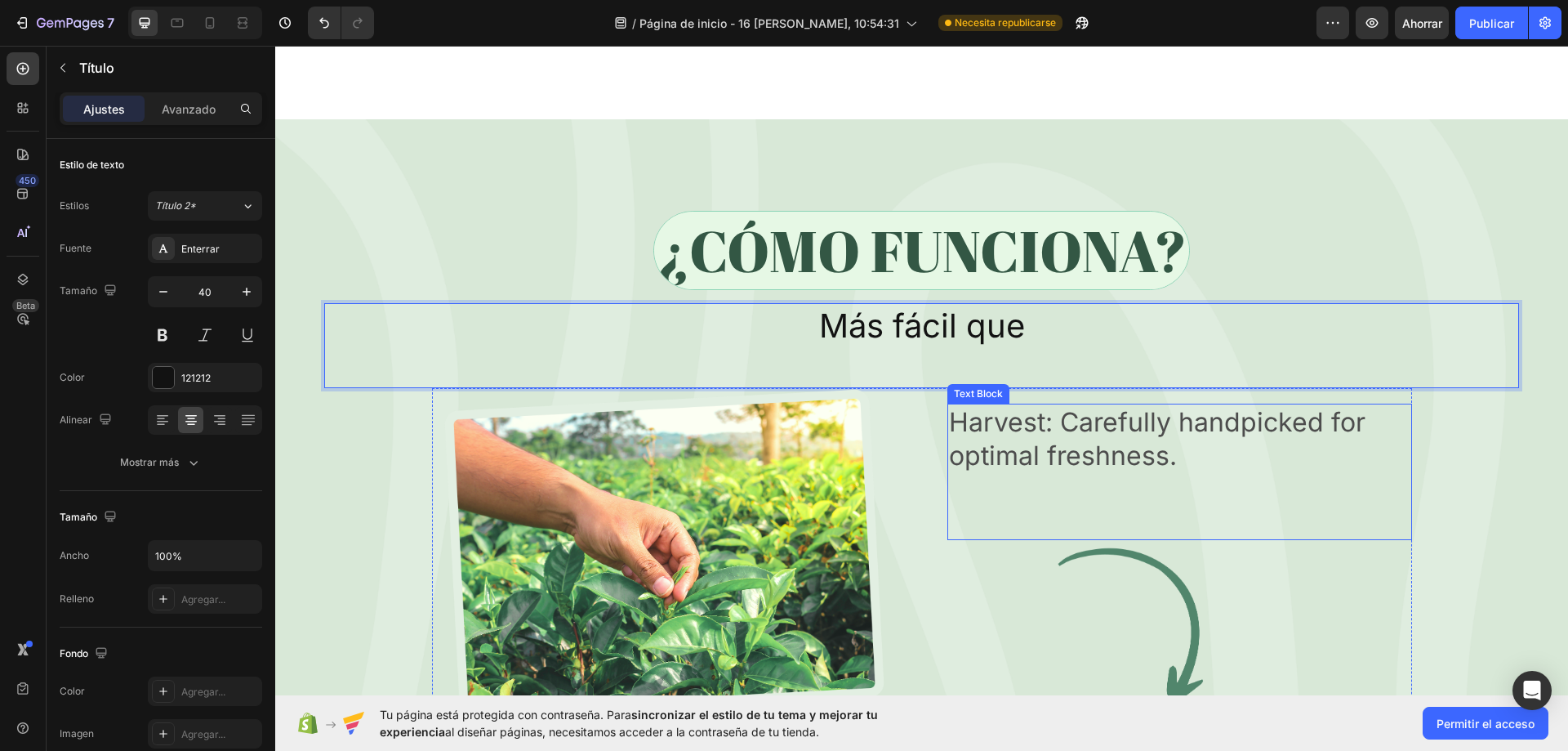
click at [1051, 447] on p "Harvest: Carefully handpicked for optimal freshness." at bounding box center [1179, 439] width 461 height 67
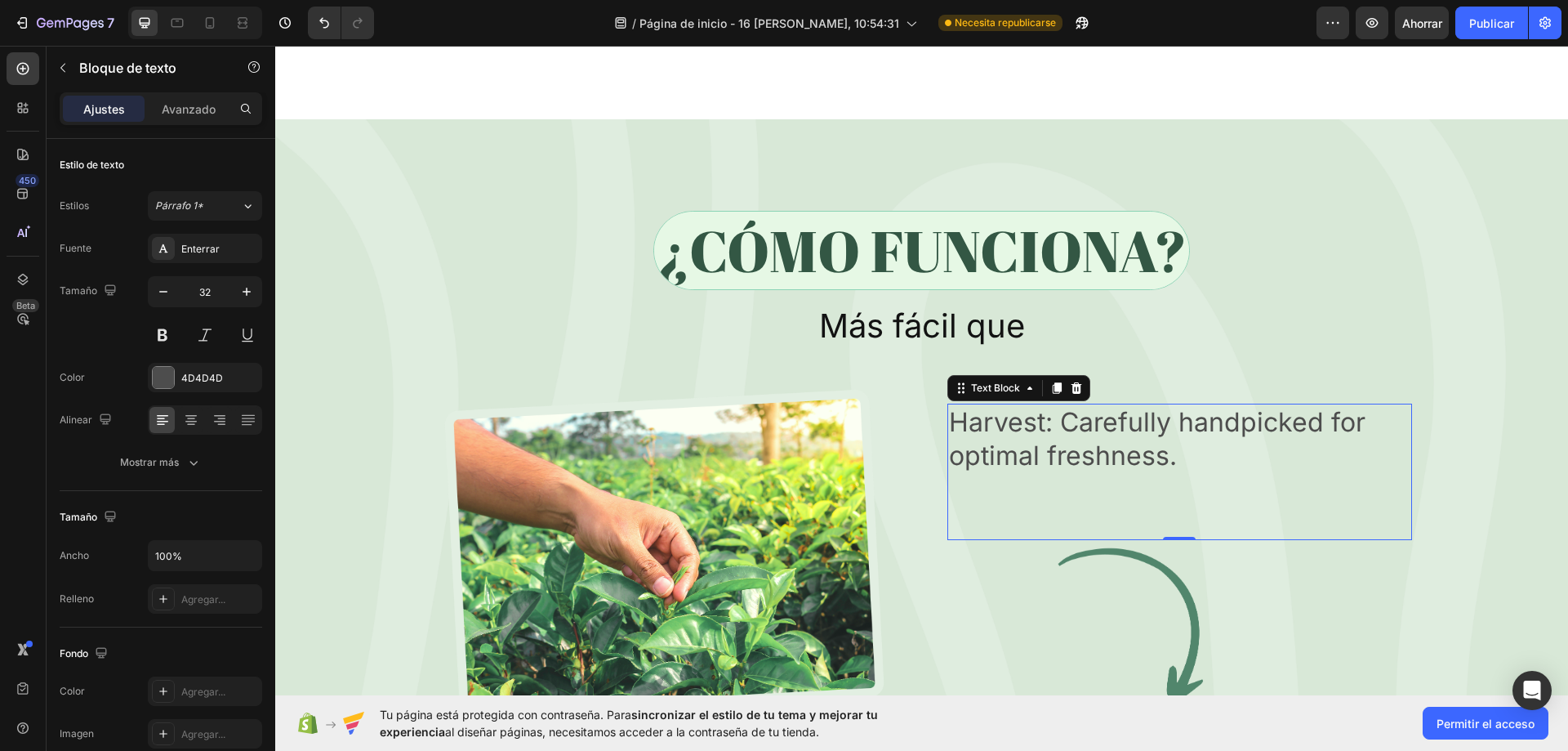
click at [1150, 462] on p "Harvest: Carefully handpicked for optimal freshness." at bounding box center [1179, 439] width 461 height 67
click at [1174, 467] on p "Harvest: Carefully handpicked for optimal freshness." at bounding box center [1179, 439] width 461 height 67
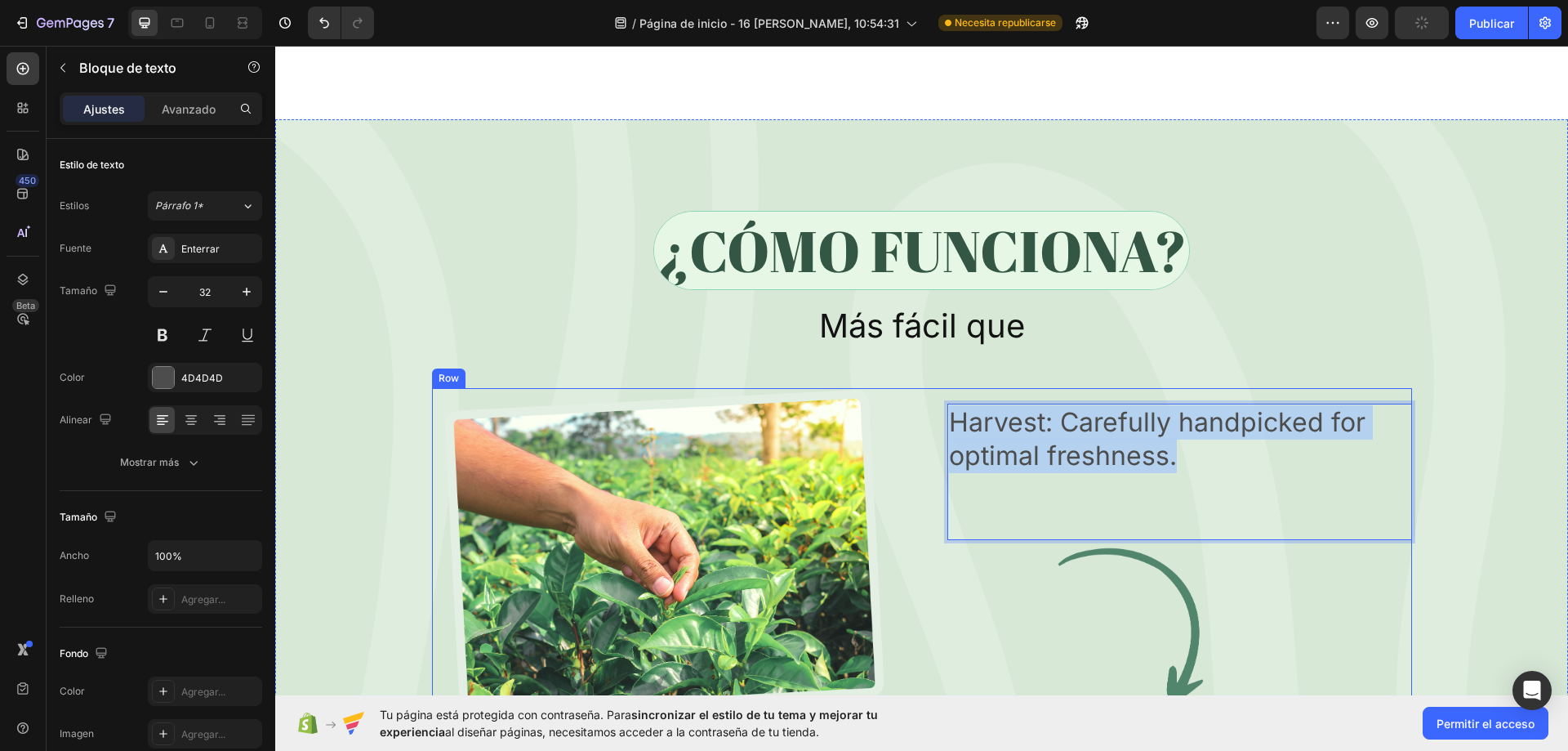
drag, startPoint x: 949, startPoint y: 439, endPoint x: 900, endPoint y: 416, distance: 54.1
click at [900, 416] on div "Image Harvest: Carefully handpicked for optimal freshness. Text Block 0 Image R…" at bounding box center [922, 580] width 980 height 384
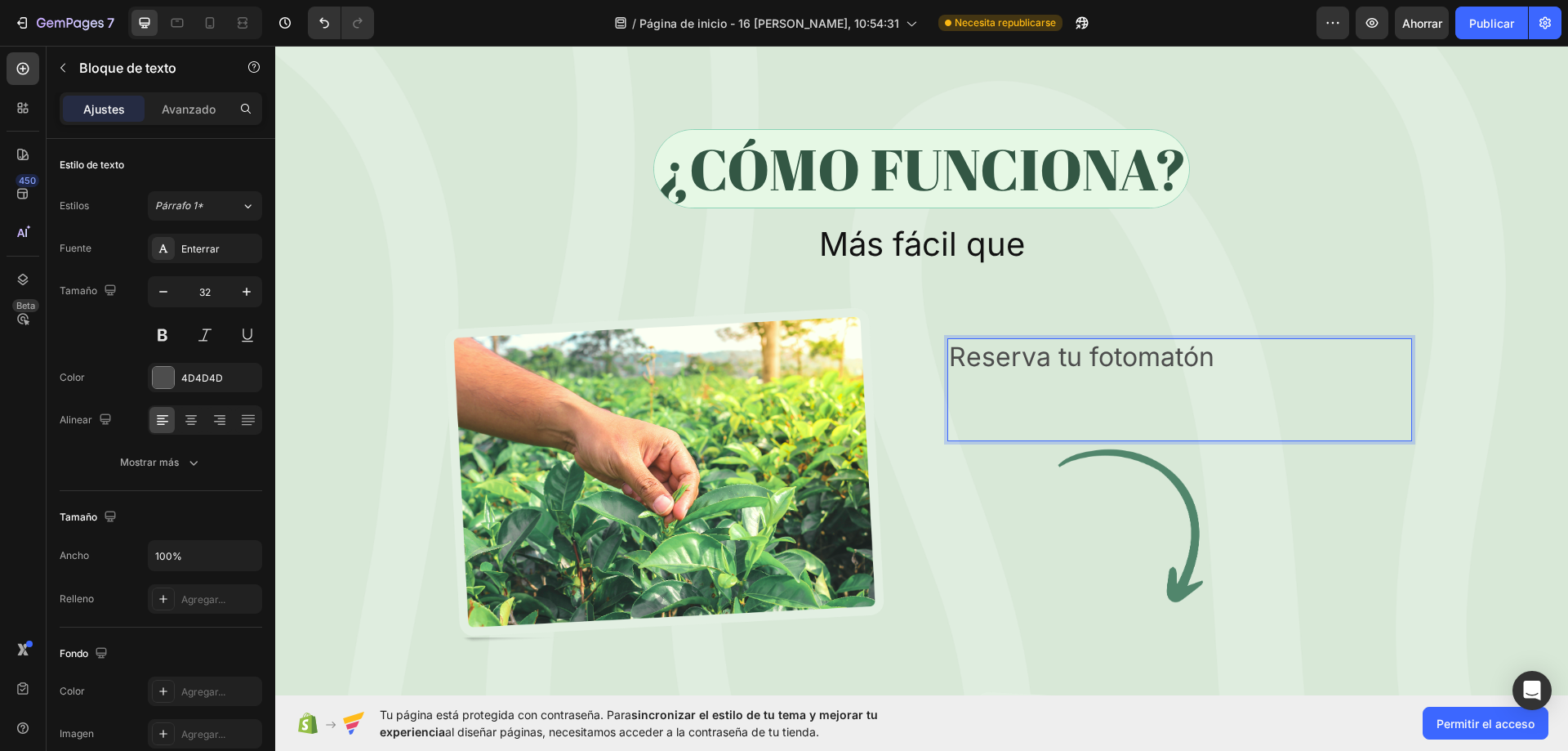
scroll to position [5652, 0]
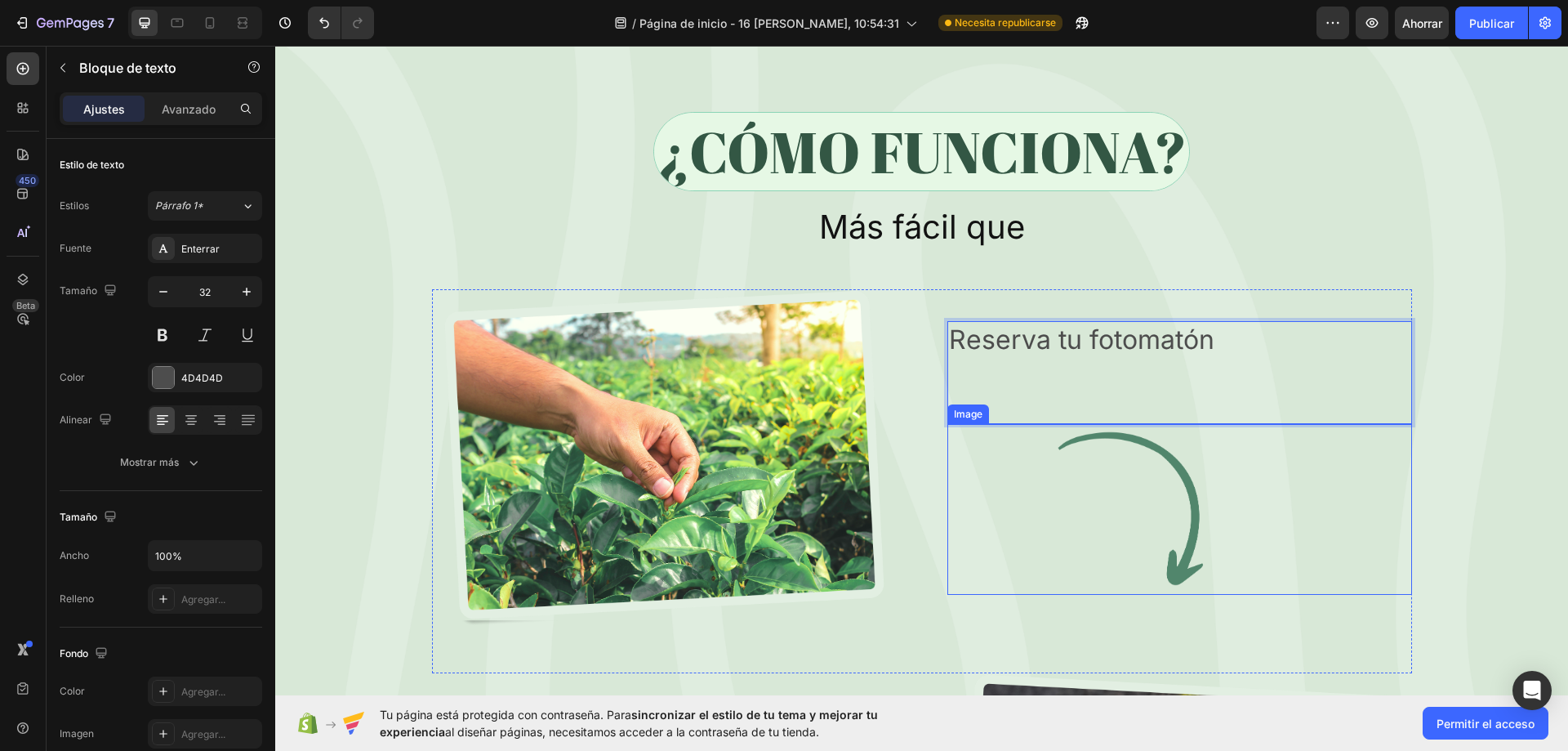
click at [1241, 497] on img at bounding box center [1179, 510] width 465 height 170
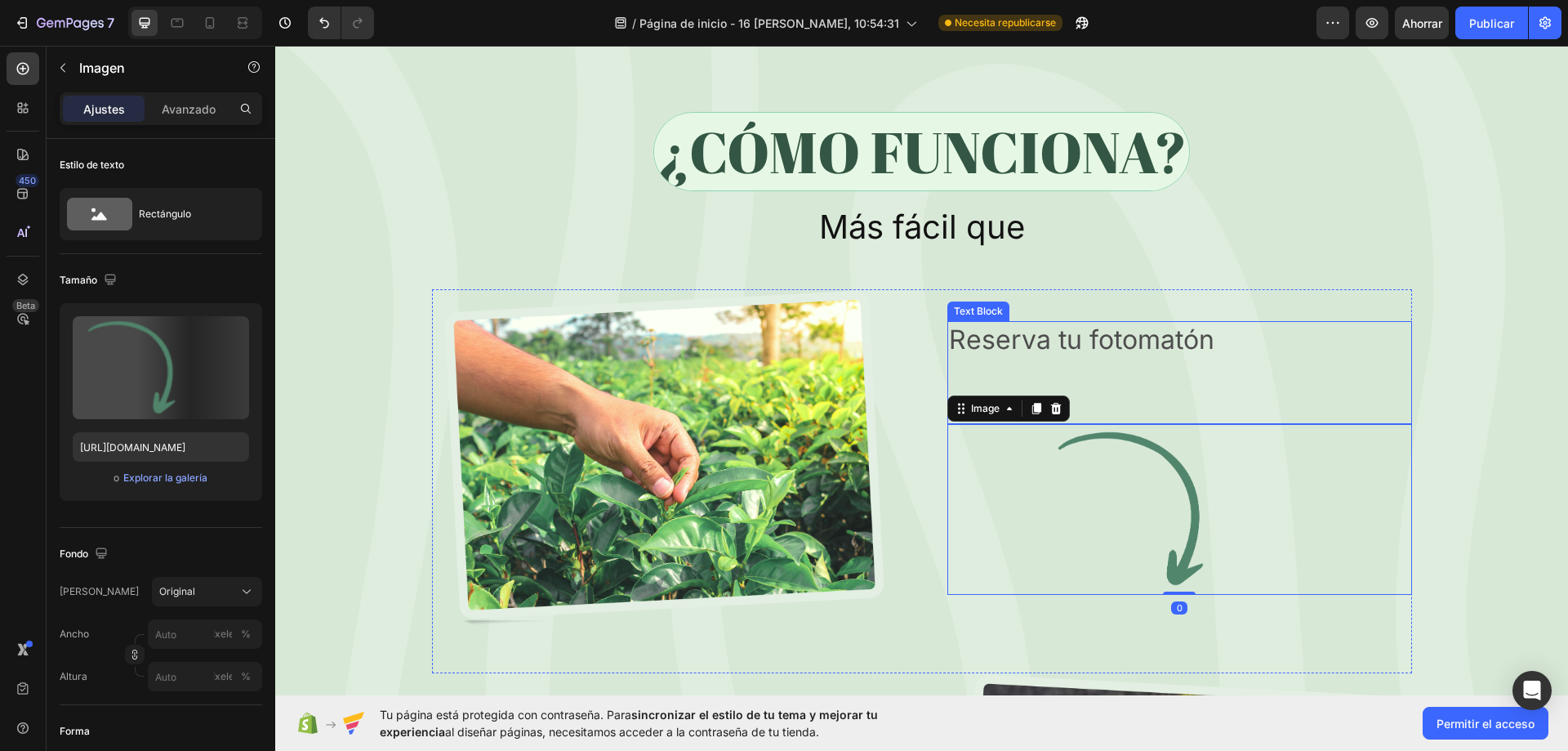
click at [1031, 379] on div "Reserva tu fotomatón Text Block" at bounding box center [1179, 373] width 465 height 103
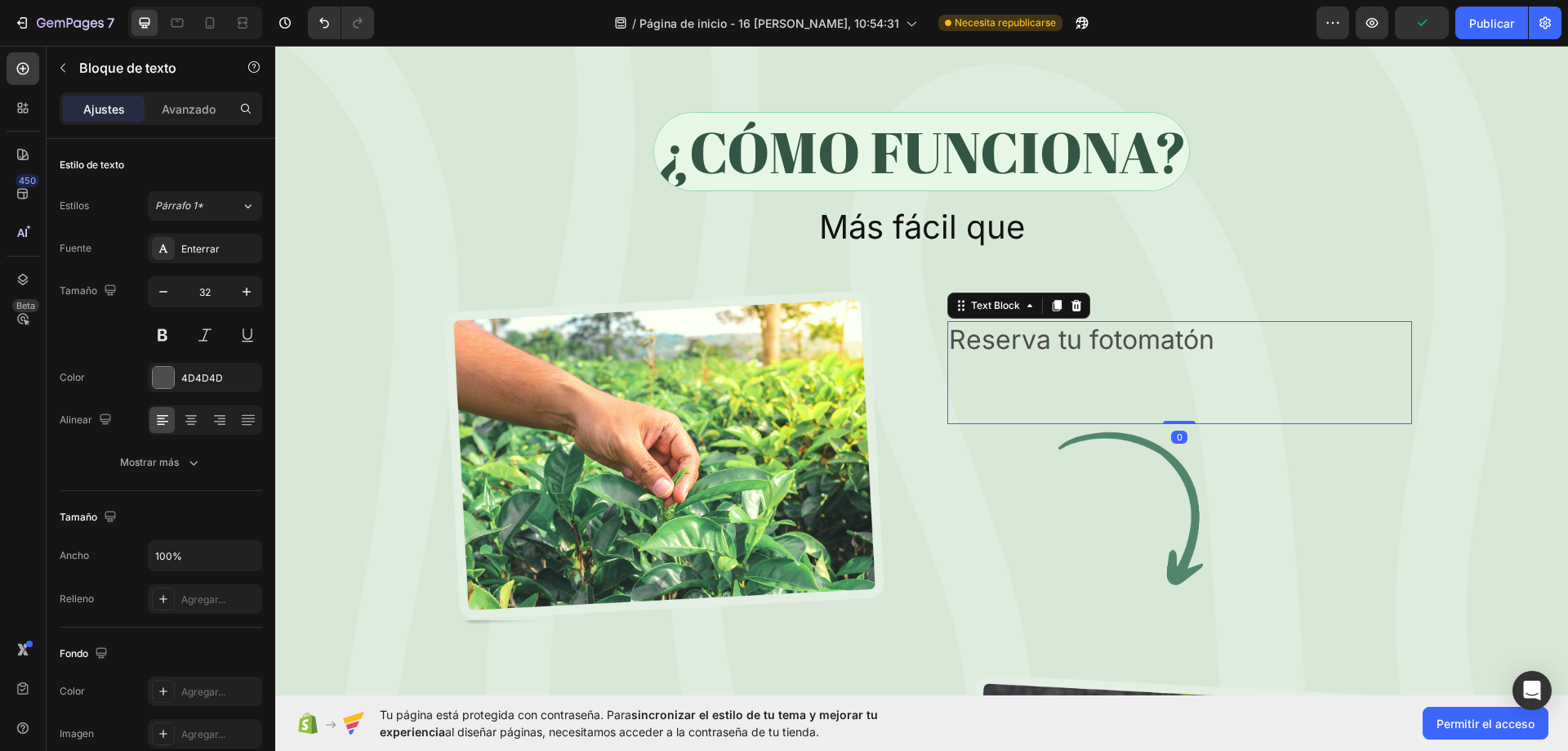
click at [1020, 387] on div "Reserva tu fotomatón Text Block 0" at bounding box center [1179, 373] width 465 height 103
click at [983, 396] on div "Reserva tu fotomatón Text Block 0" at bounding box center [1179, 373] width 465 height 103
click at [25, 116] on div at bounding box center [22, 107] width 33 height 33
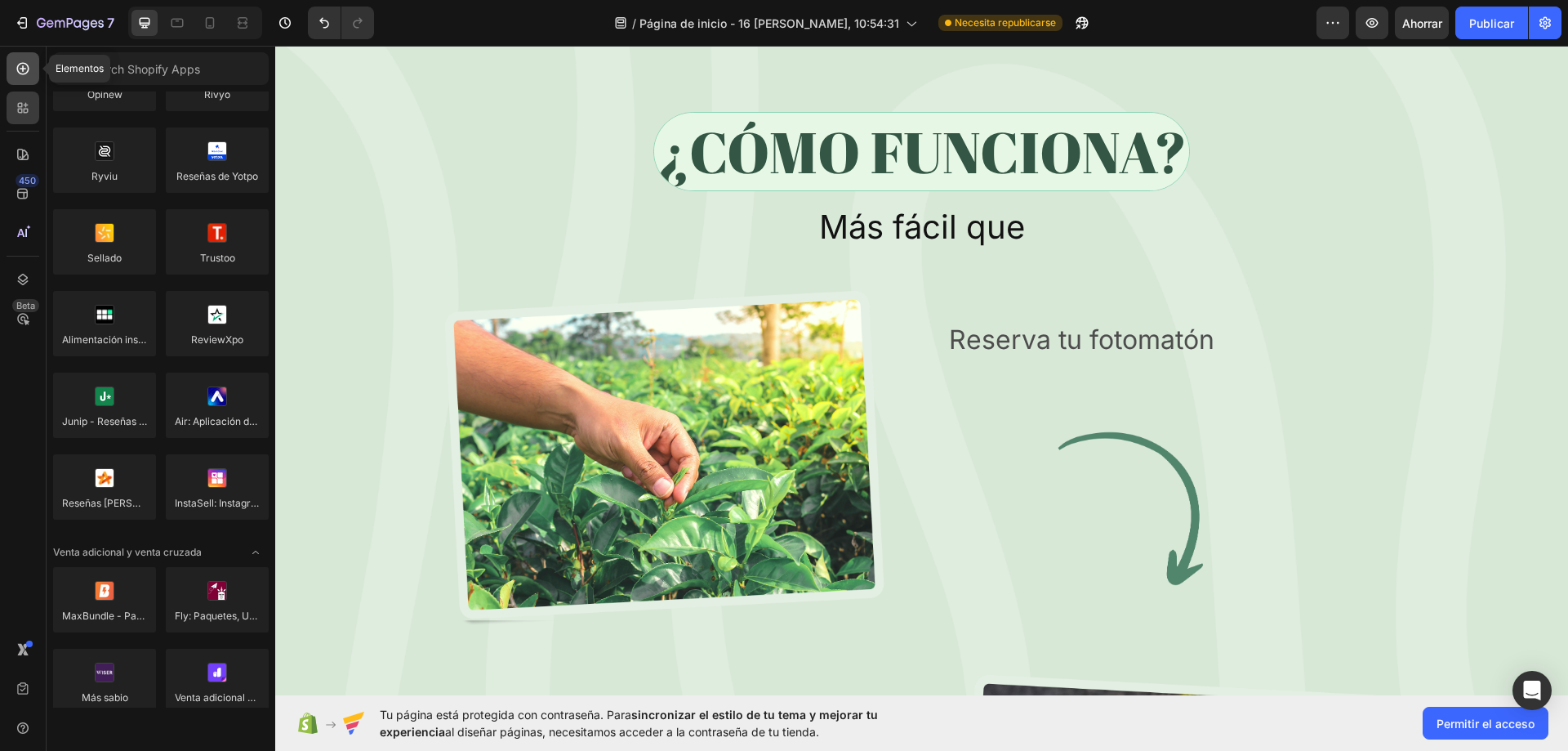
click at [23, 67] on icon at bounding box center [22, 68] width 6 height 6
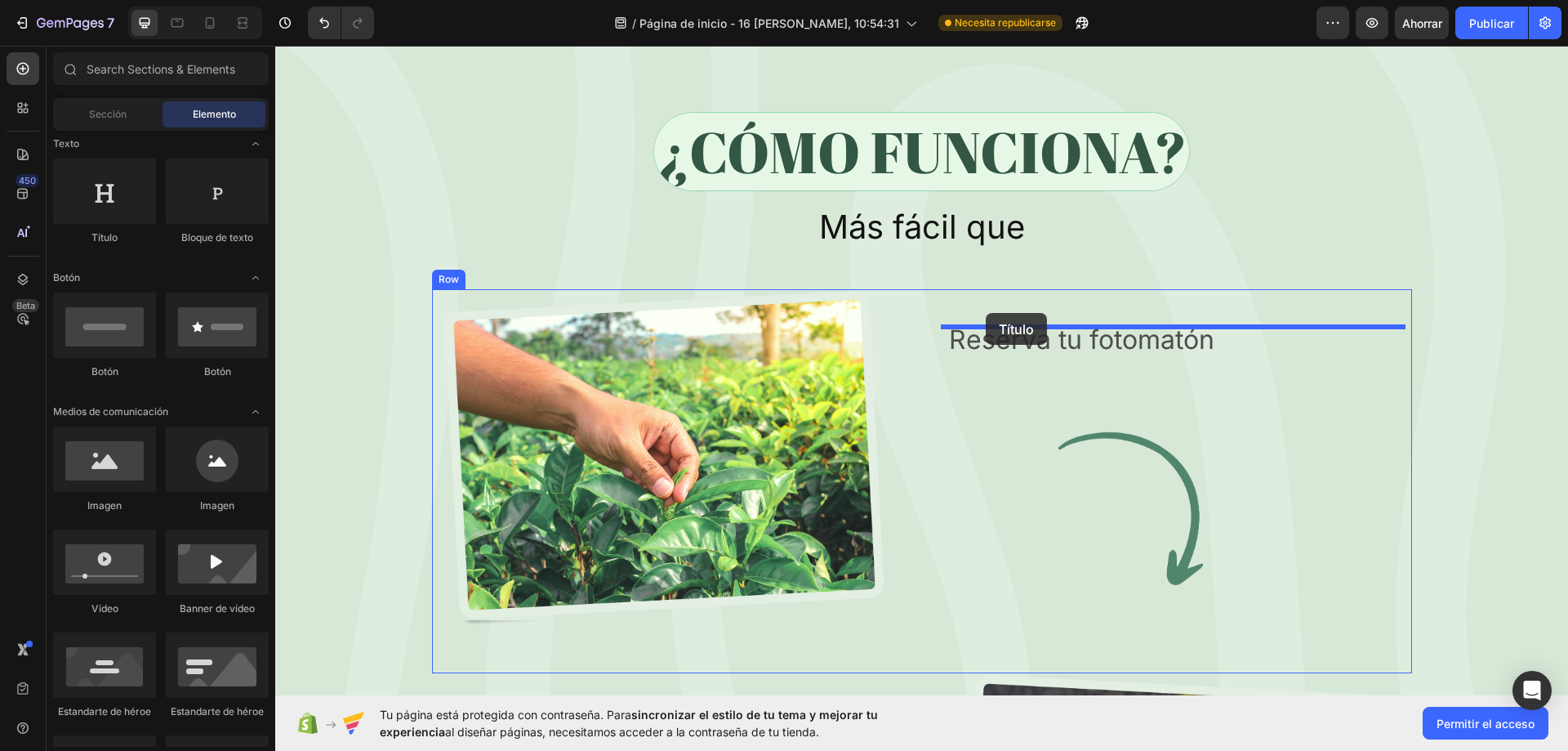
drag, startPoint x: 423, startPoint y: 251, endPoint x: 986, endPoint y: 312, distance: 566.3
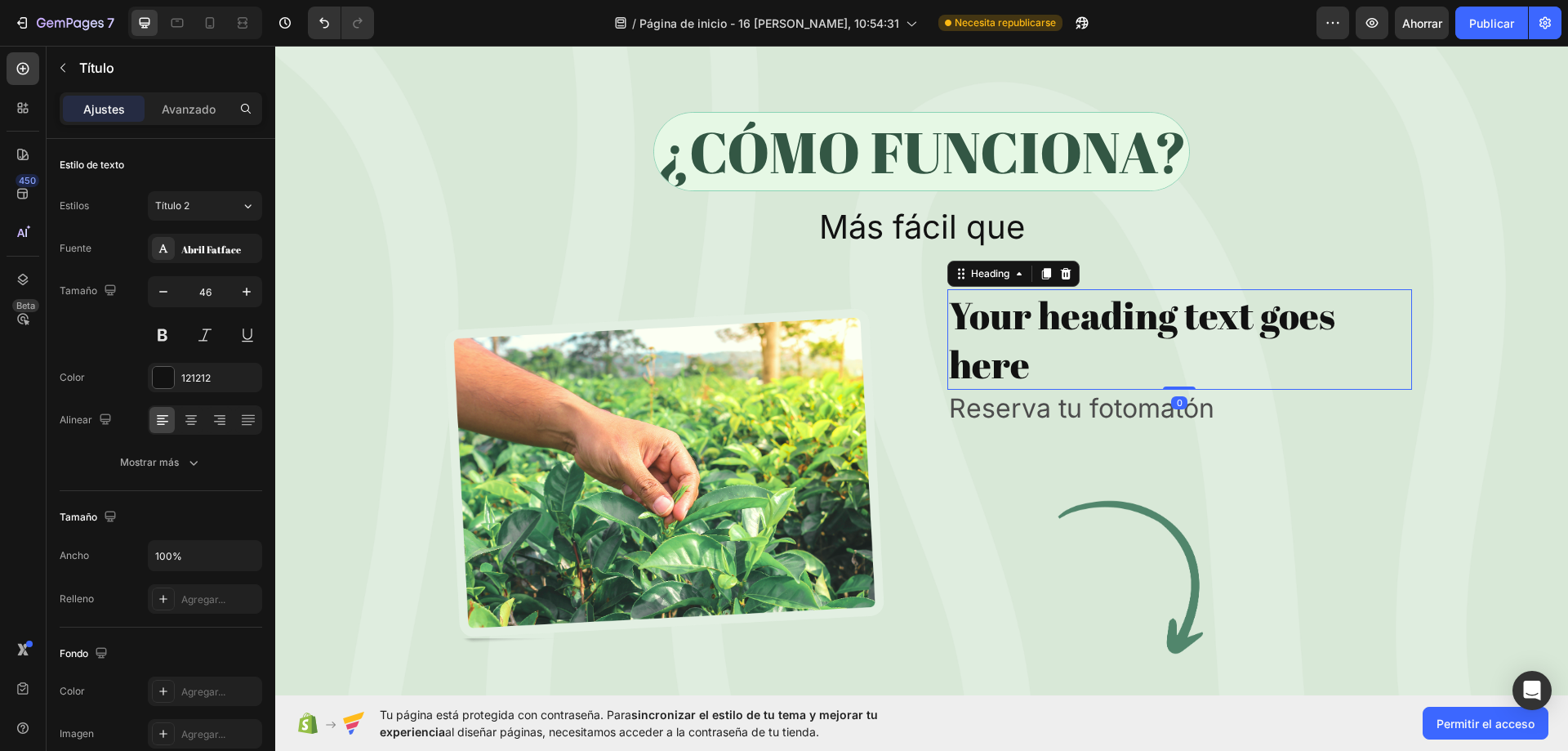
click at [1039, 342] on h2 "Your heading text goes here" at bounding box center [1179, 340] width 465 height 101
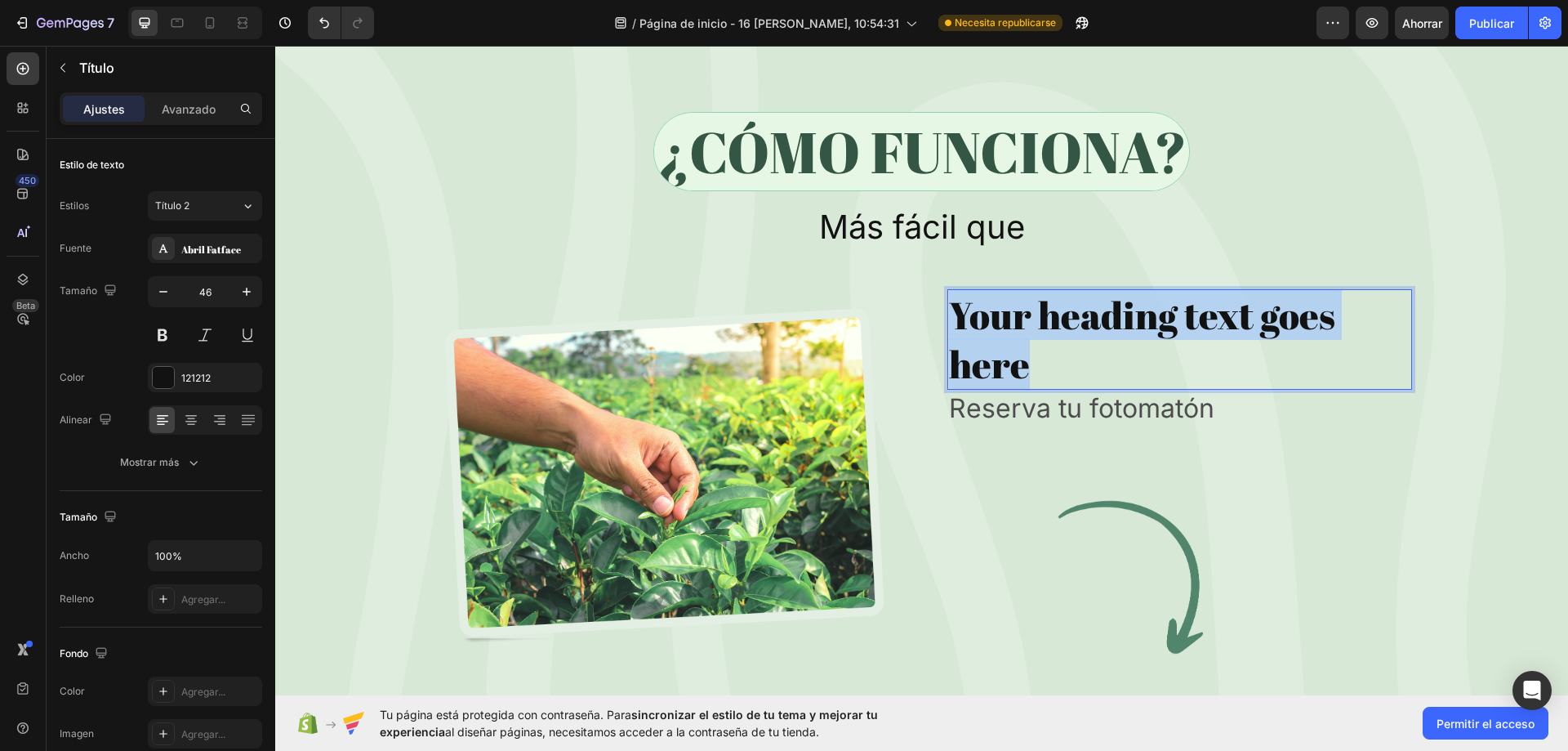
drag, startPoint x: 1035, startPoint y: 383, endPoint x: 947, endPoint y: 323, distance: 106.5
click at [949, 323] on p "Your heading text goes here" at bounding box center [1179, 340] width 461 height 98
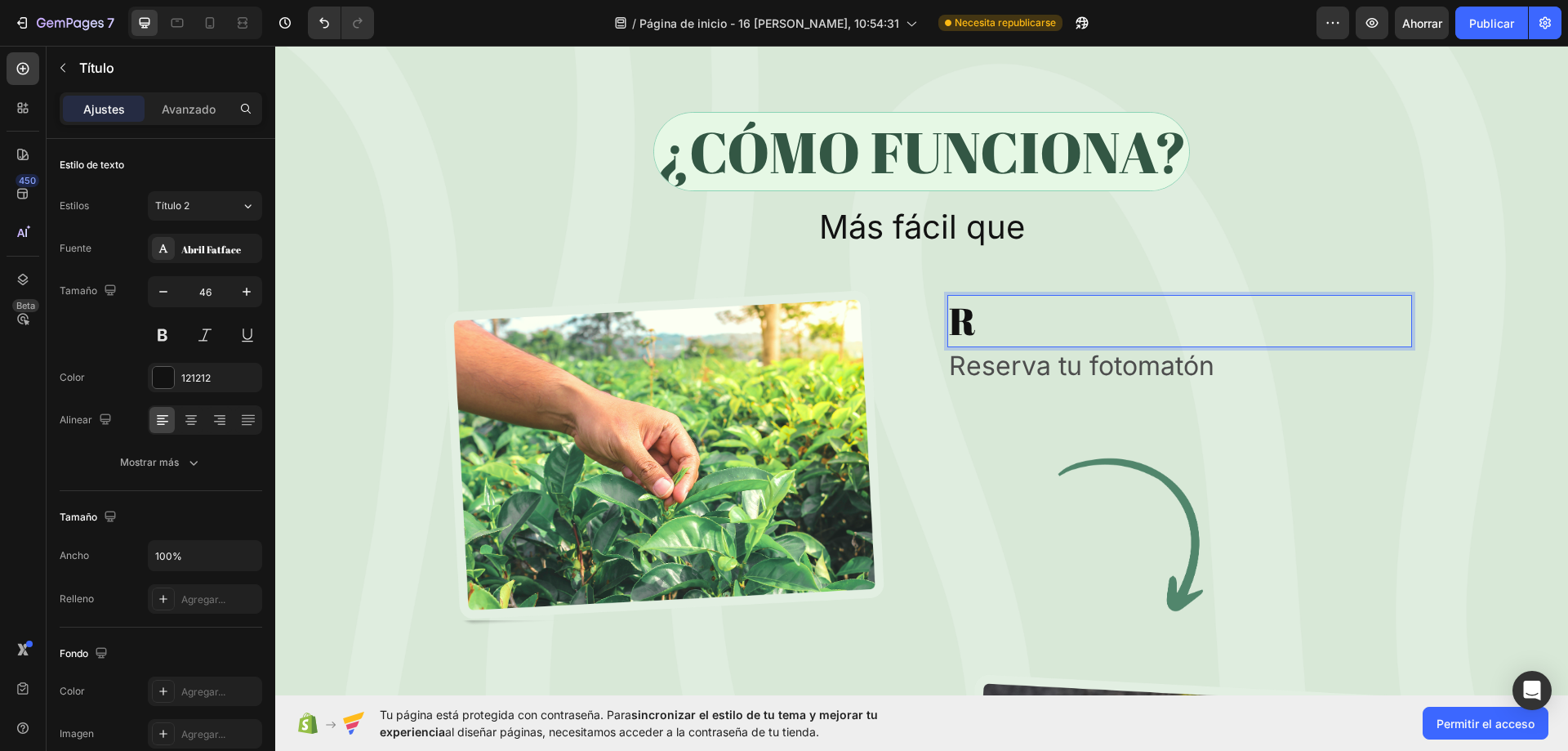
scroll to position [5659, 0]
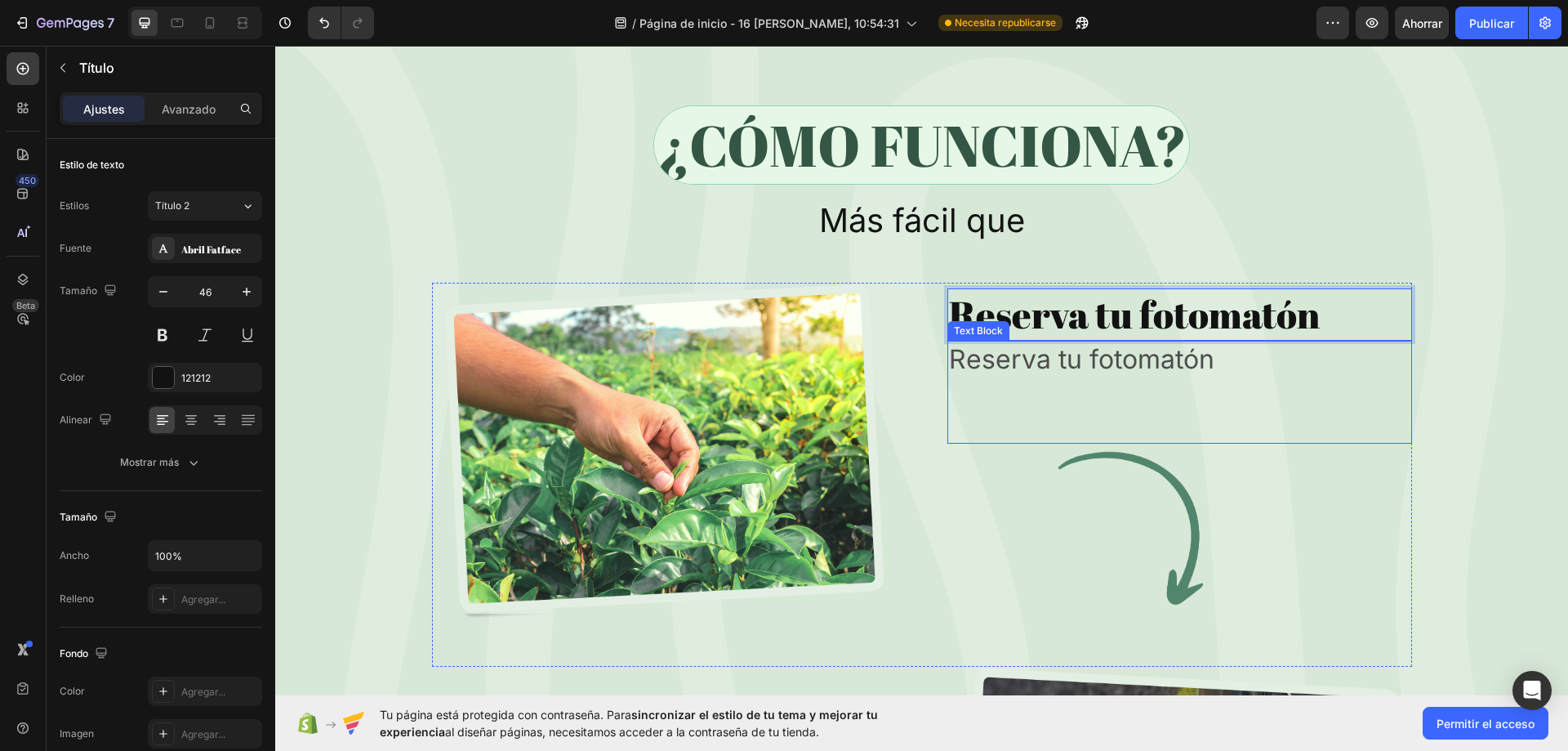
click at [1034, 389] on div "Reserva tu fotomatón Text Block" at bounding box center [1179, 392] width 465 height 103
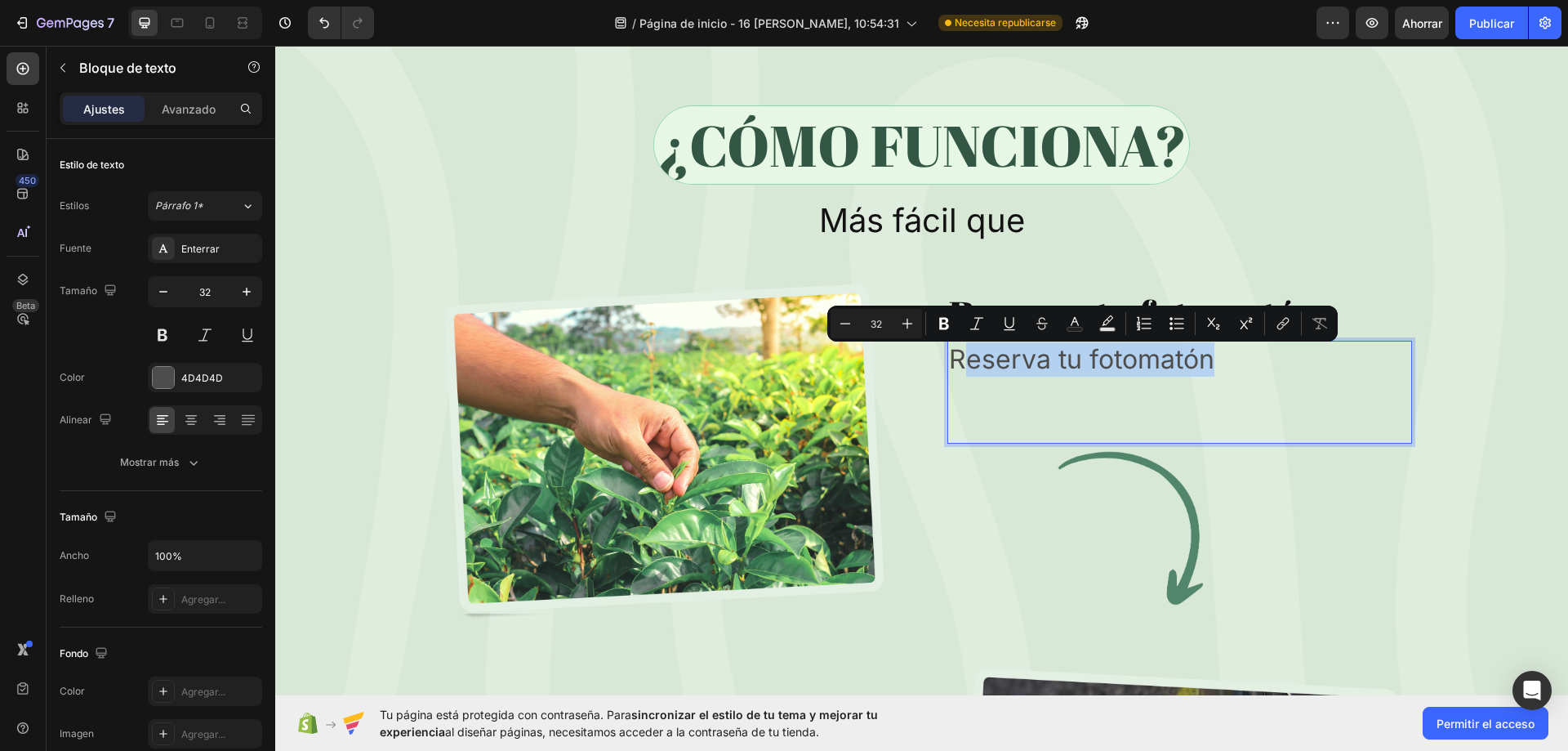
drag, startPoint x: 1054, startPoint y: 372, endPoint x: 951, endPoint y: 369, distance: 103.0
click at [951, 369] on p "Reserva tu fotomatón" at bounding box center [1179, 360] width 461 height 35
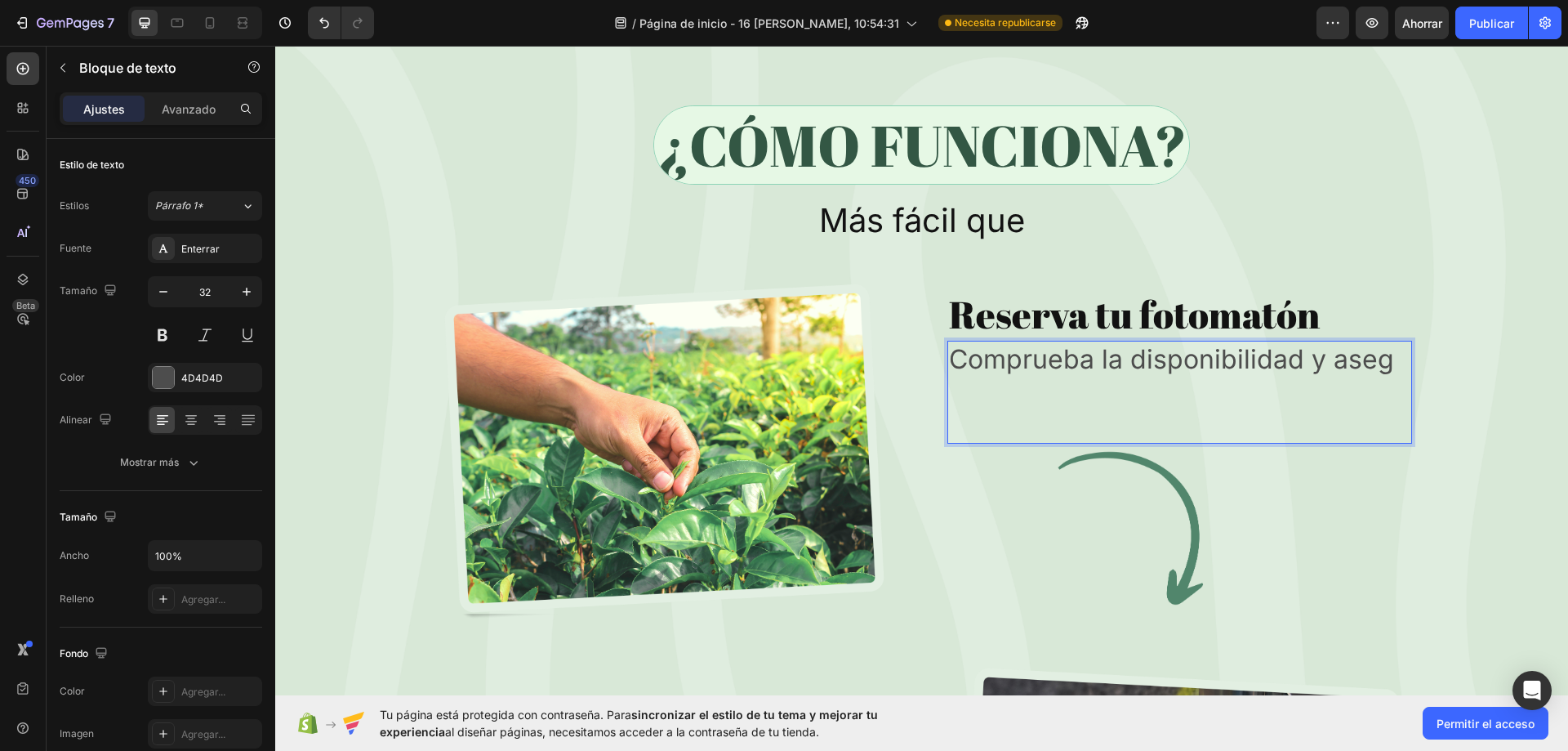
scroll to position [5652, 0]
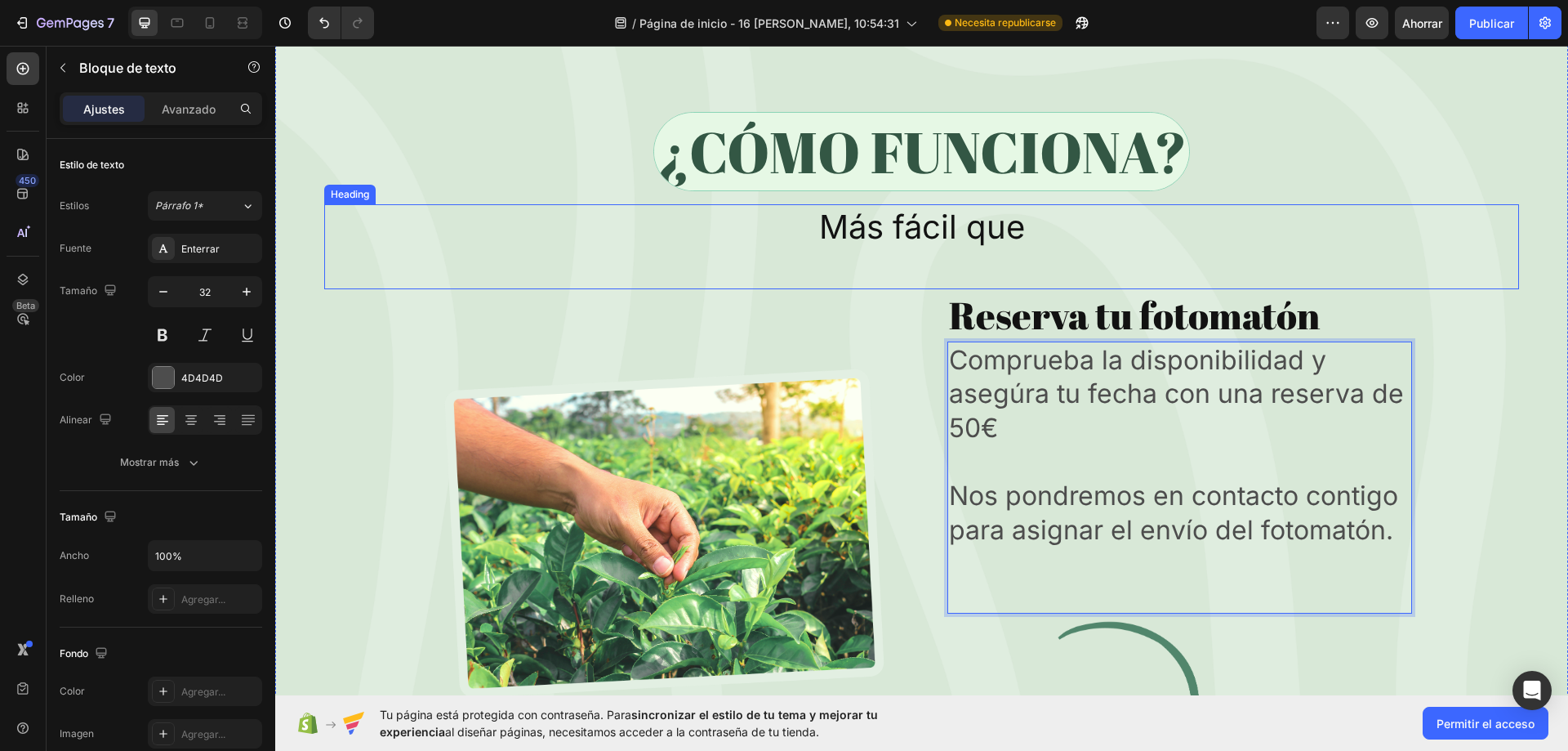
click at [719, 309] on div "Image" at bounding box center [665, 537] width 465 height 495
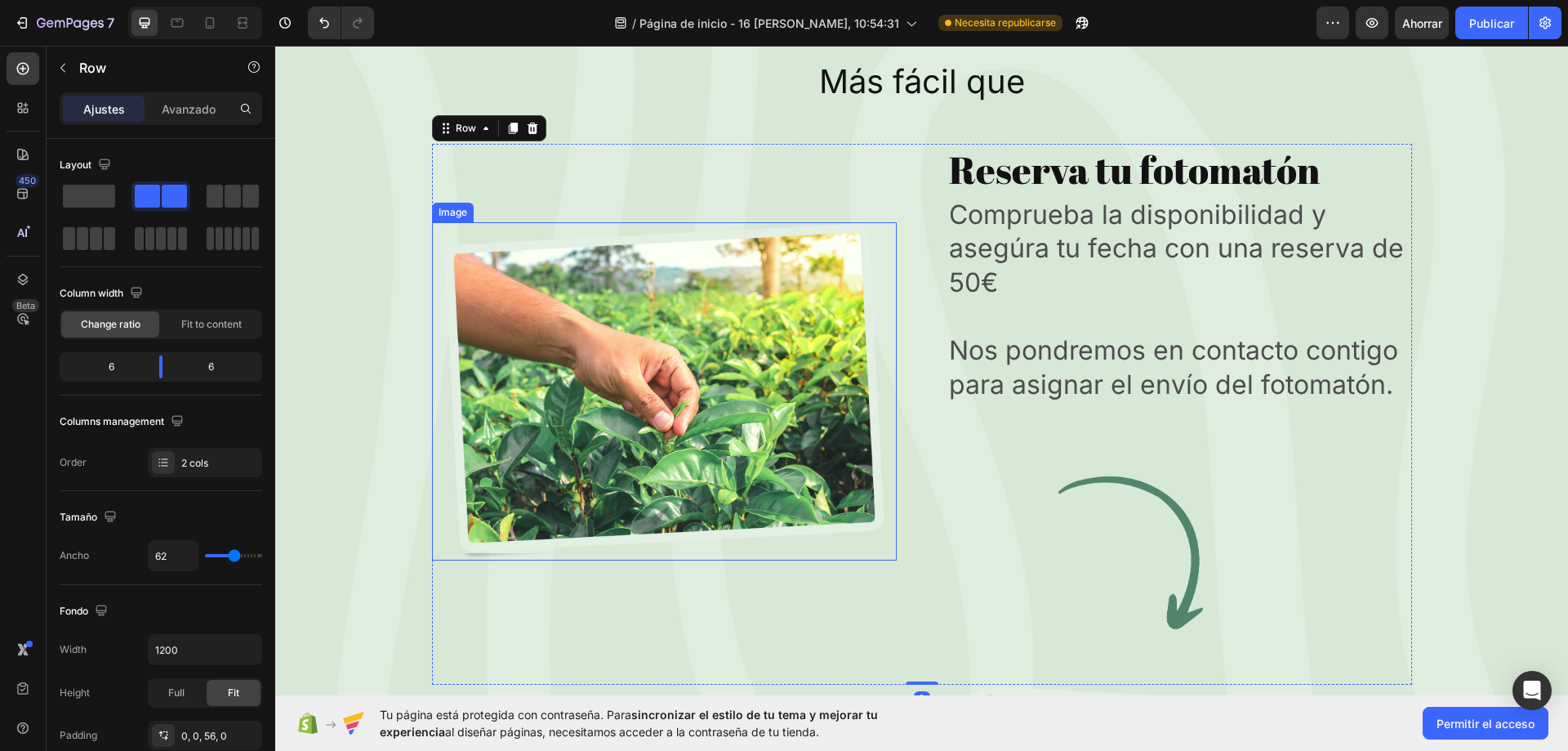
scroll to position [5815, 0]
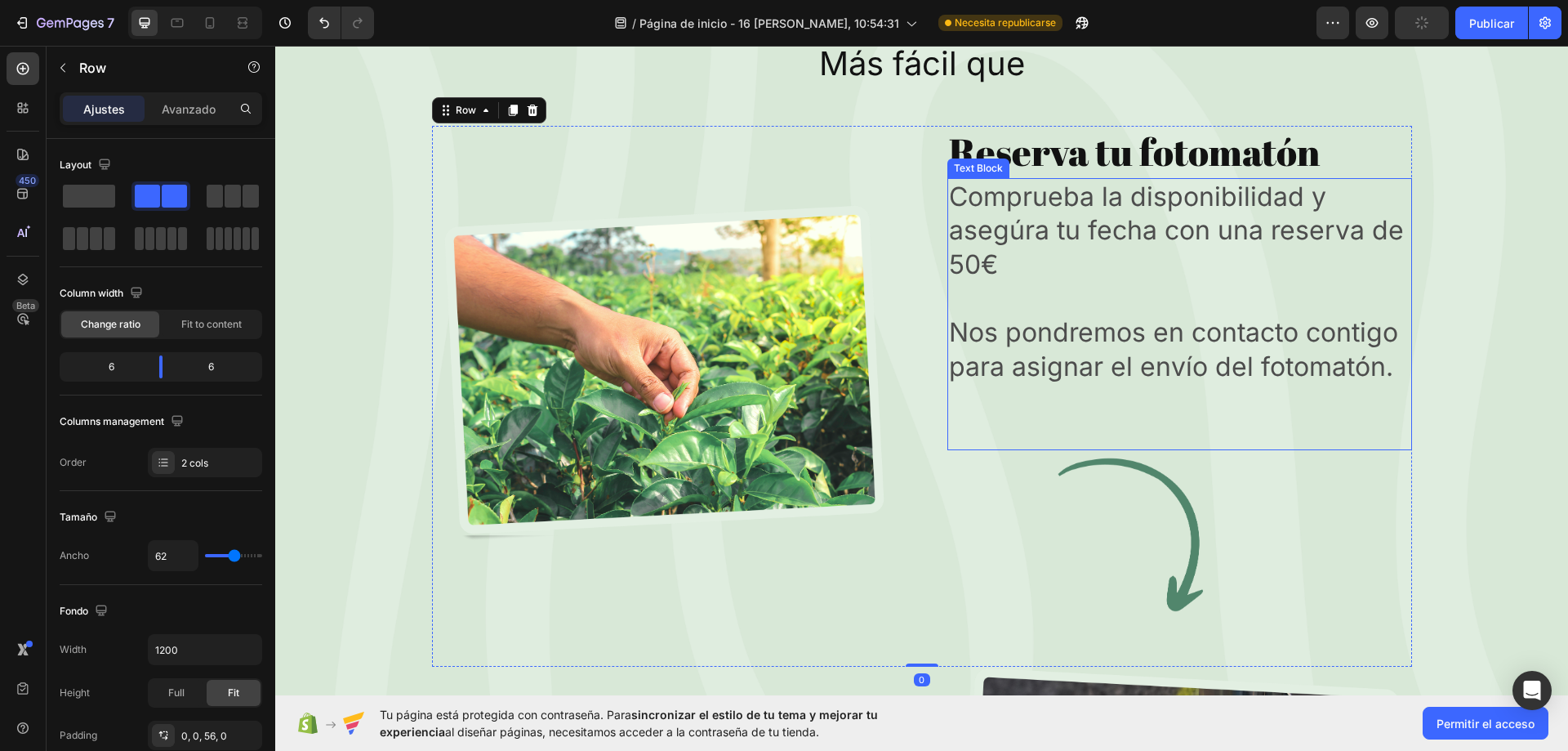
click at [1227, 188] on p "Comprueba la disponibilidad y asegúra tu fecha con una reserva de 50€" at bounding box center [1179, 230] width 461 height 102
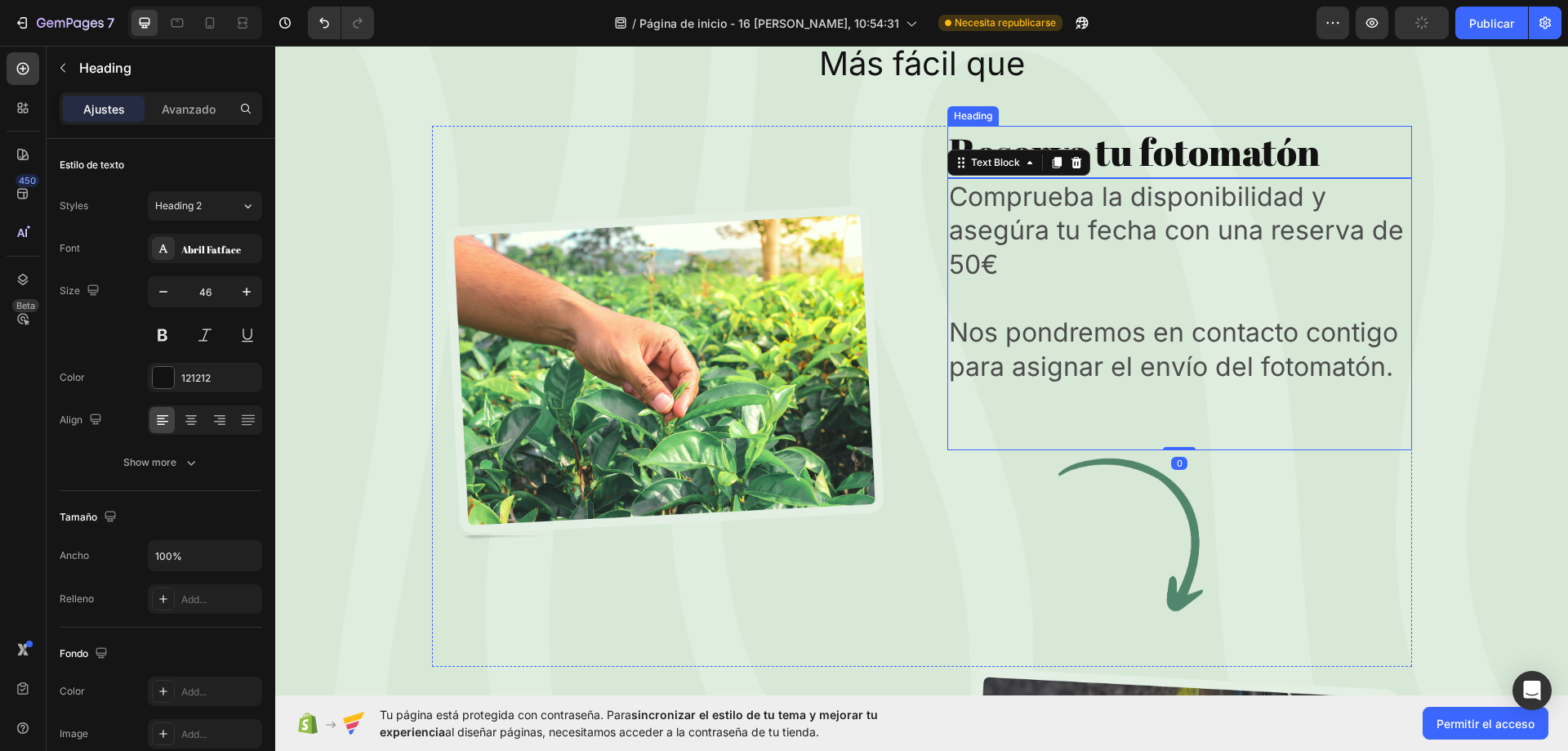
click at [1244, 139] on p "Reserva tu fotomatón" at bounding box center [1179, 152] width 461 height 49
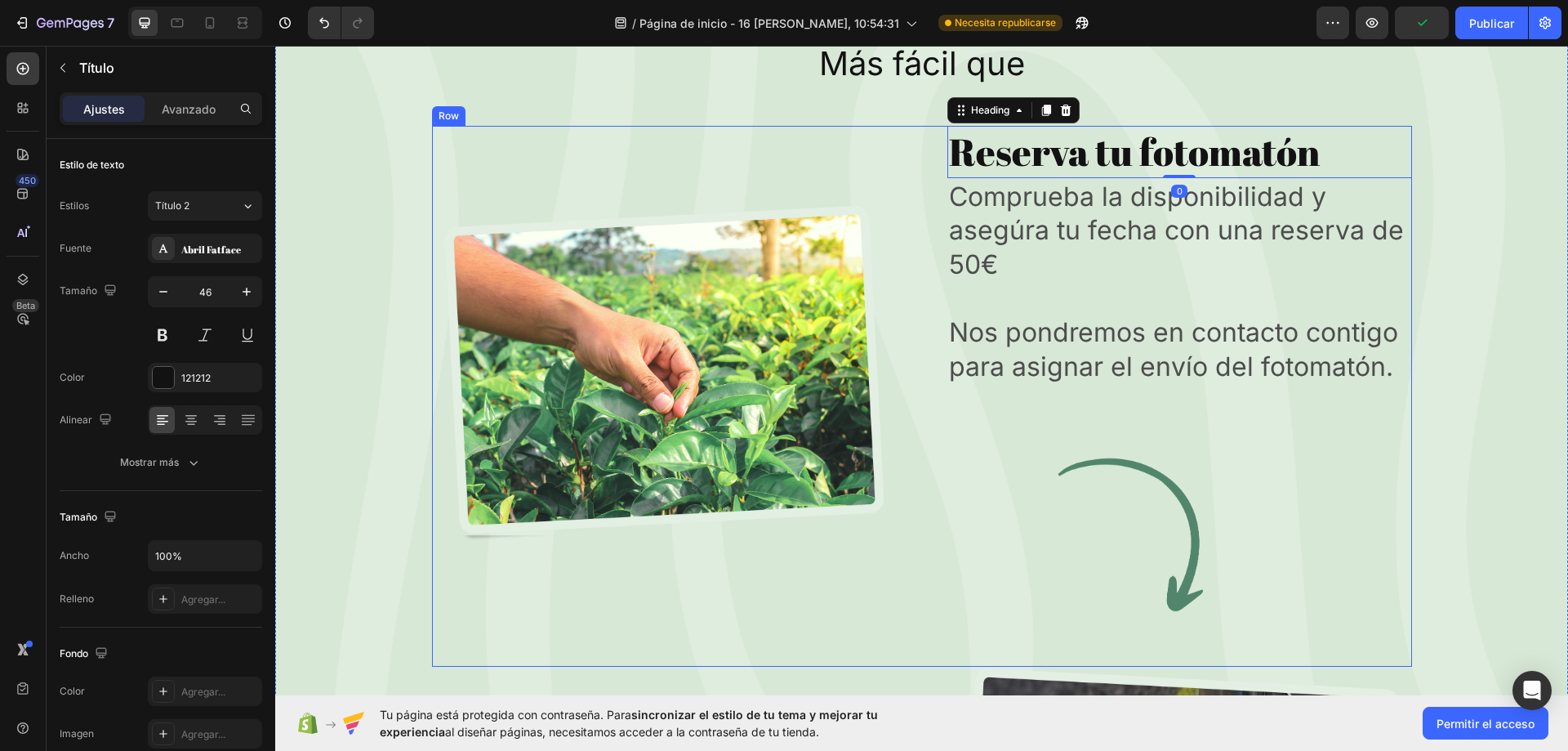
click at [714, 148] on div "Image" at bounding box center [665, 374] width 465 height 495
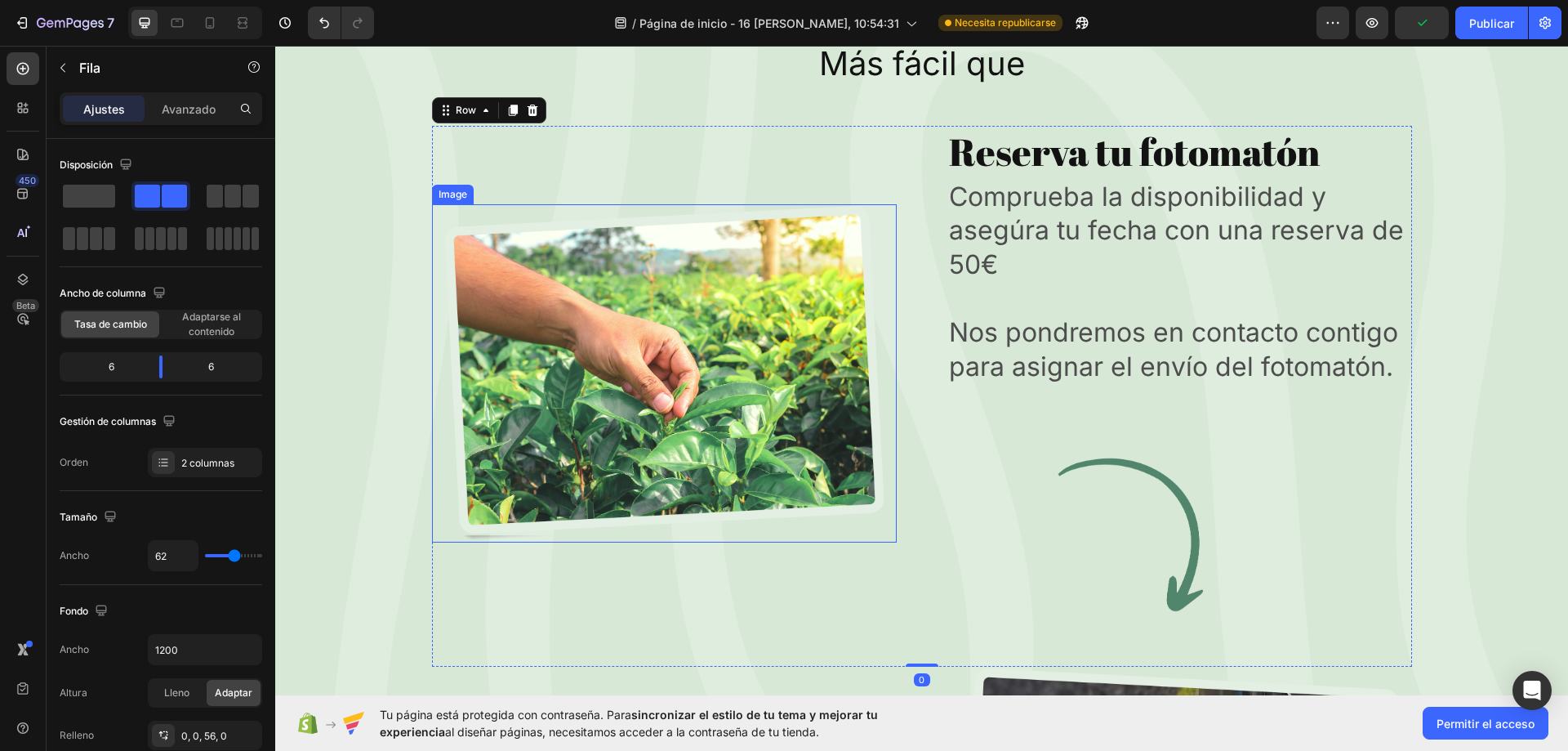
click at [532, 256] on img at bounding box center [665, 373] width 465 height 338
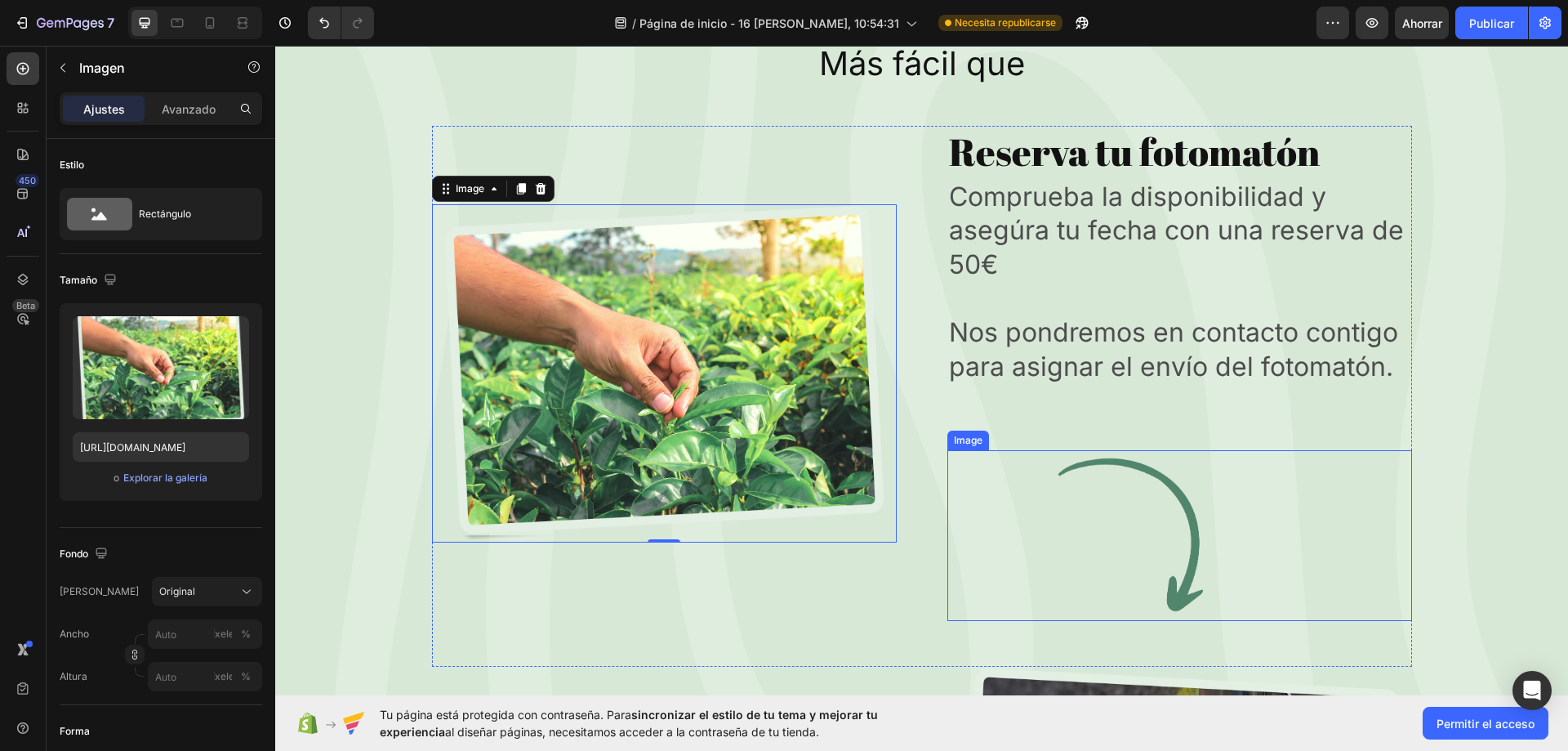
scroll to position [5979, 0]
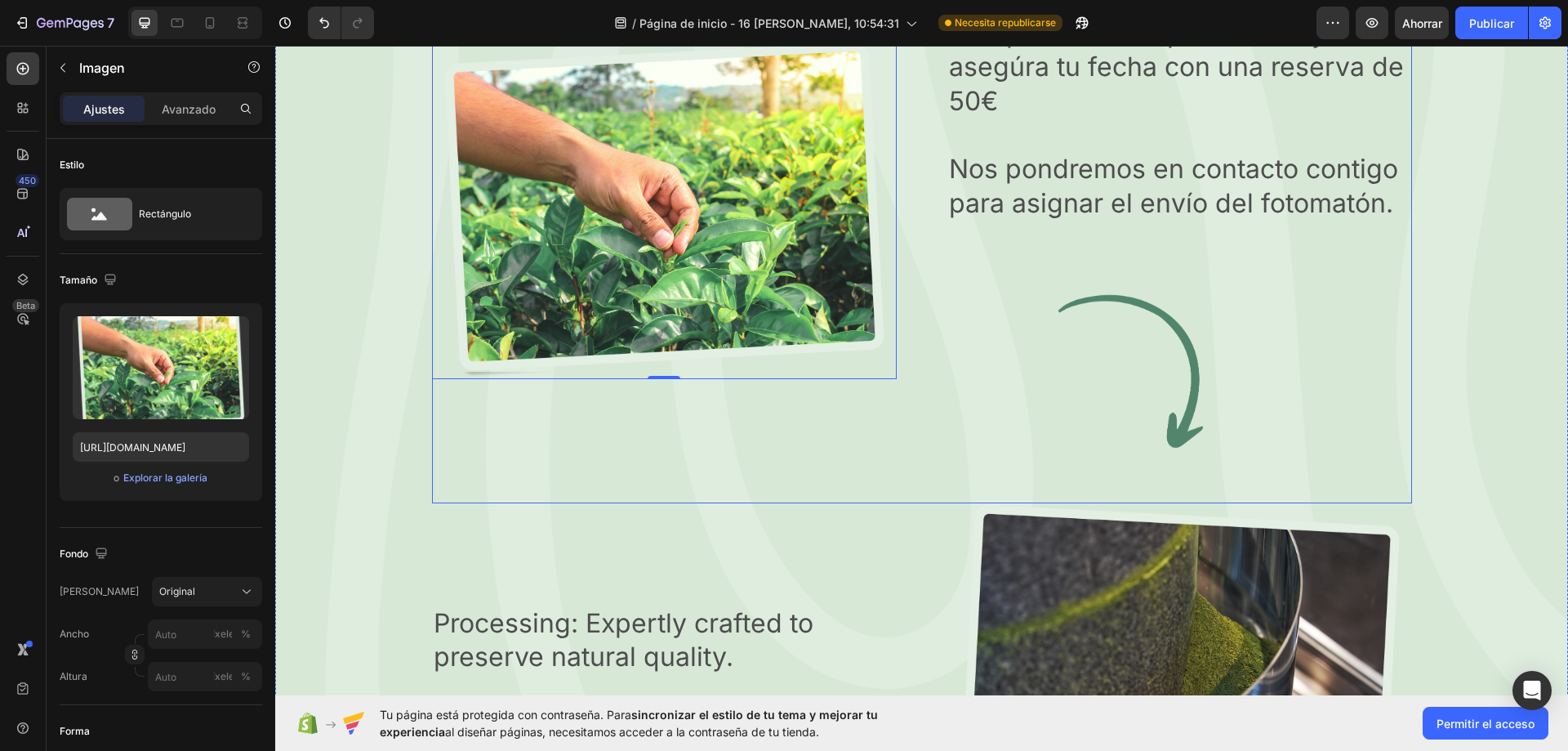
click at [1296, 384] on img at bounding box center [1179, 372] width 465 height 170
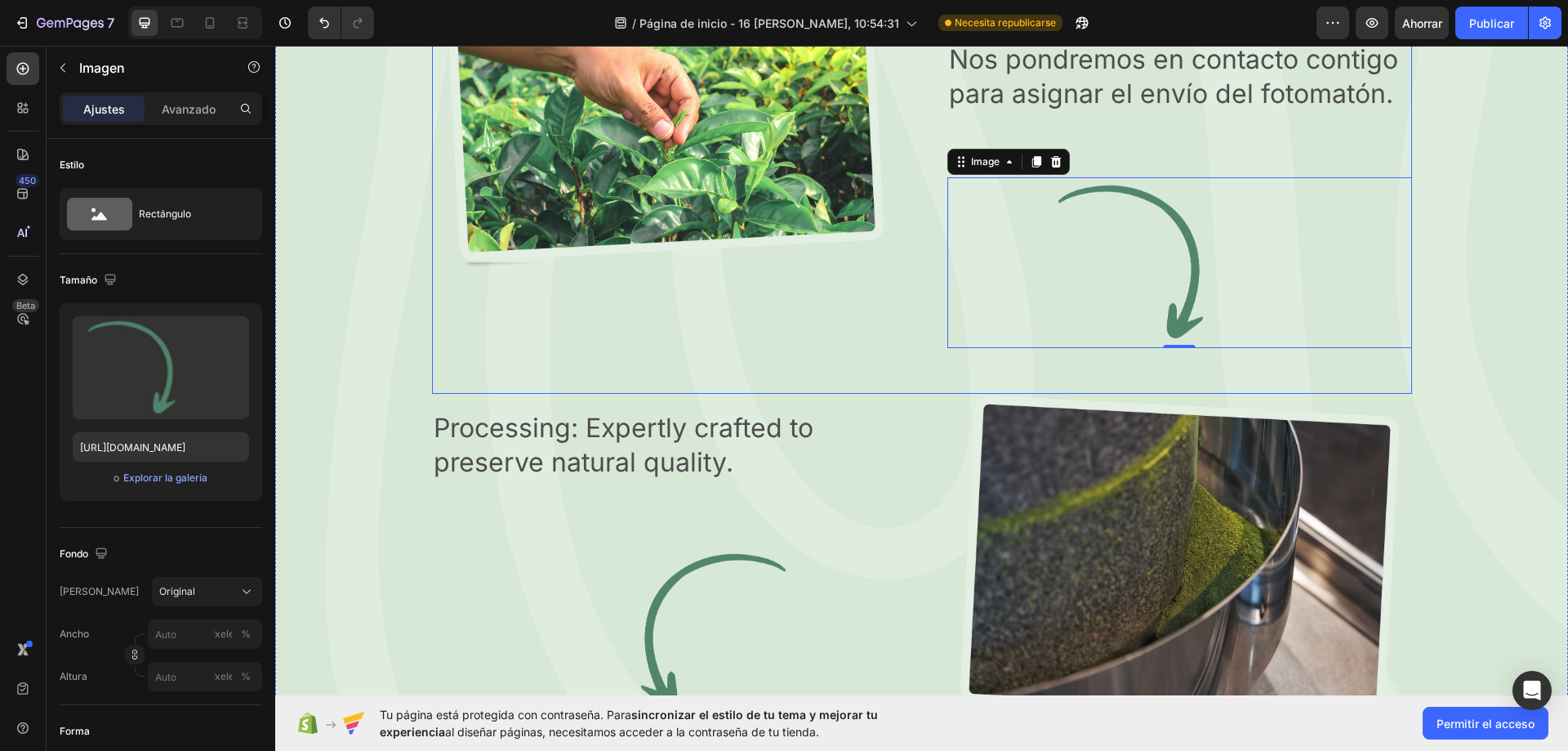
scroll to position [6060, 0]
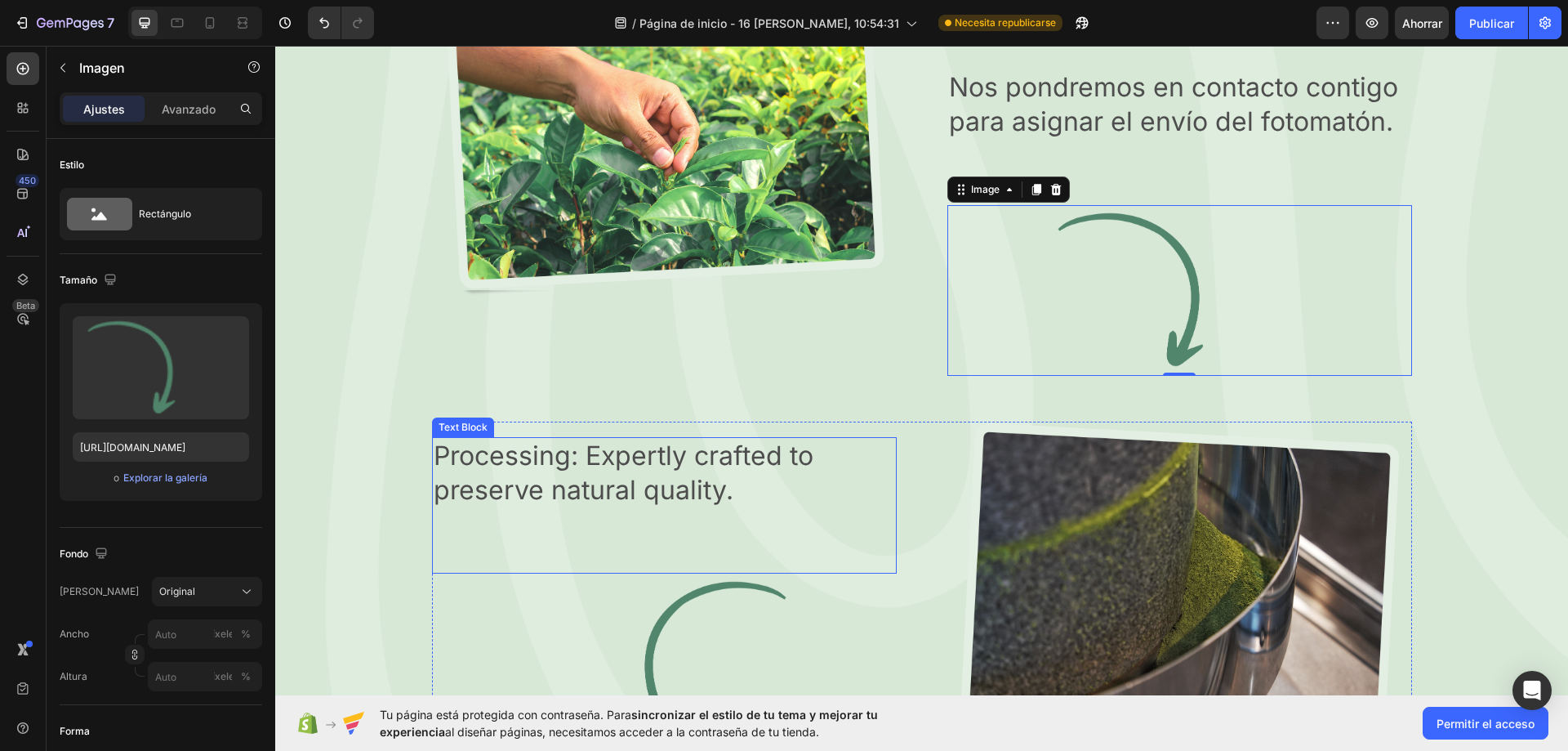
click at [657, 477] on p "Processing: Expertly crafted to preserve natural quality." at bounding box center [665, 472] width 461 height 67
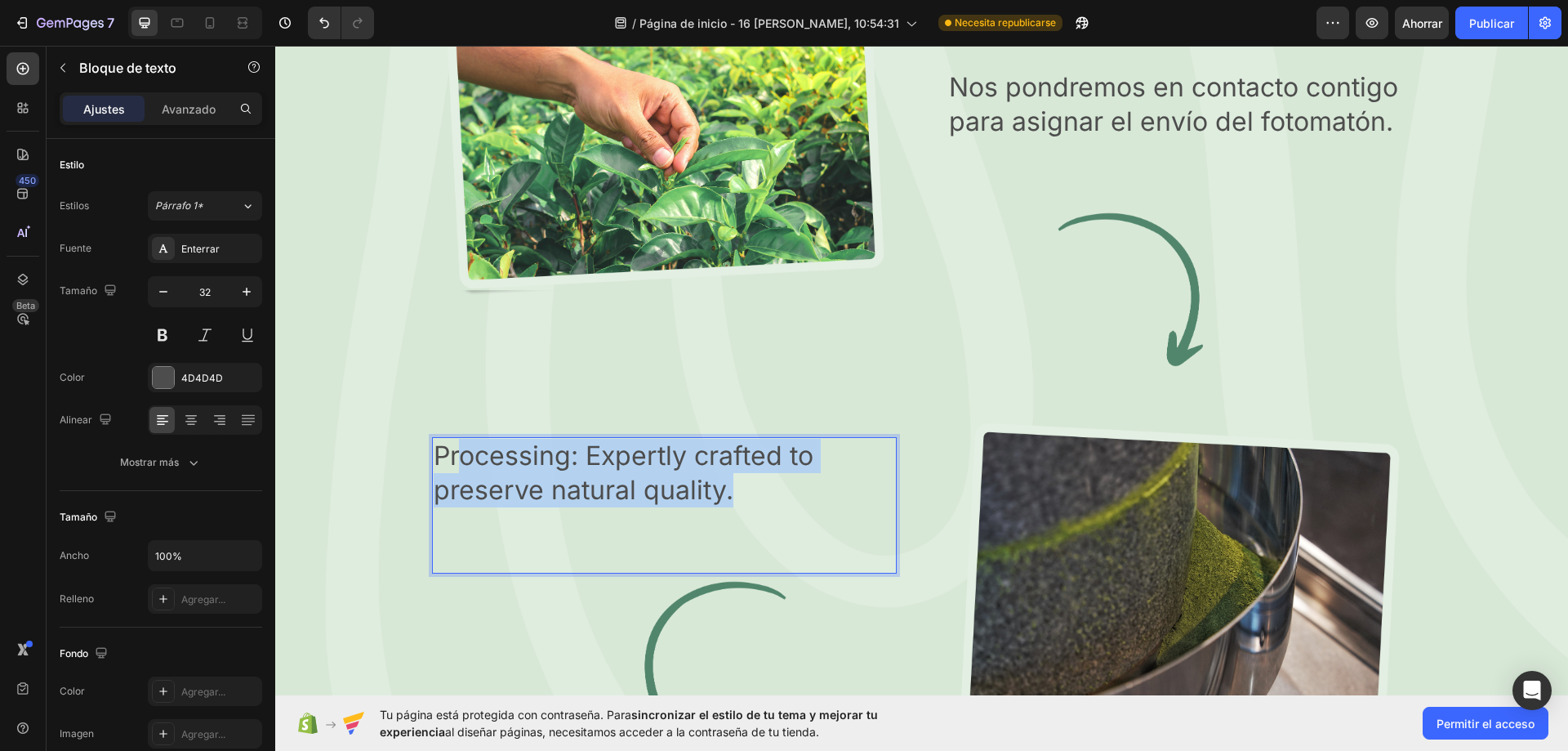
drag, startPoint x: 756, startPoint y: 497, endPoint x: 942, endPoint y: 431, distance: 197.4
click at [461, 451] on p "Processing: Expertly crafted to preserve natural quality." at bounding box center [665, 472] width 461 height 67
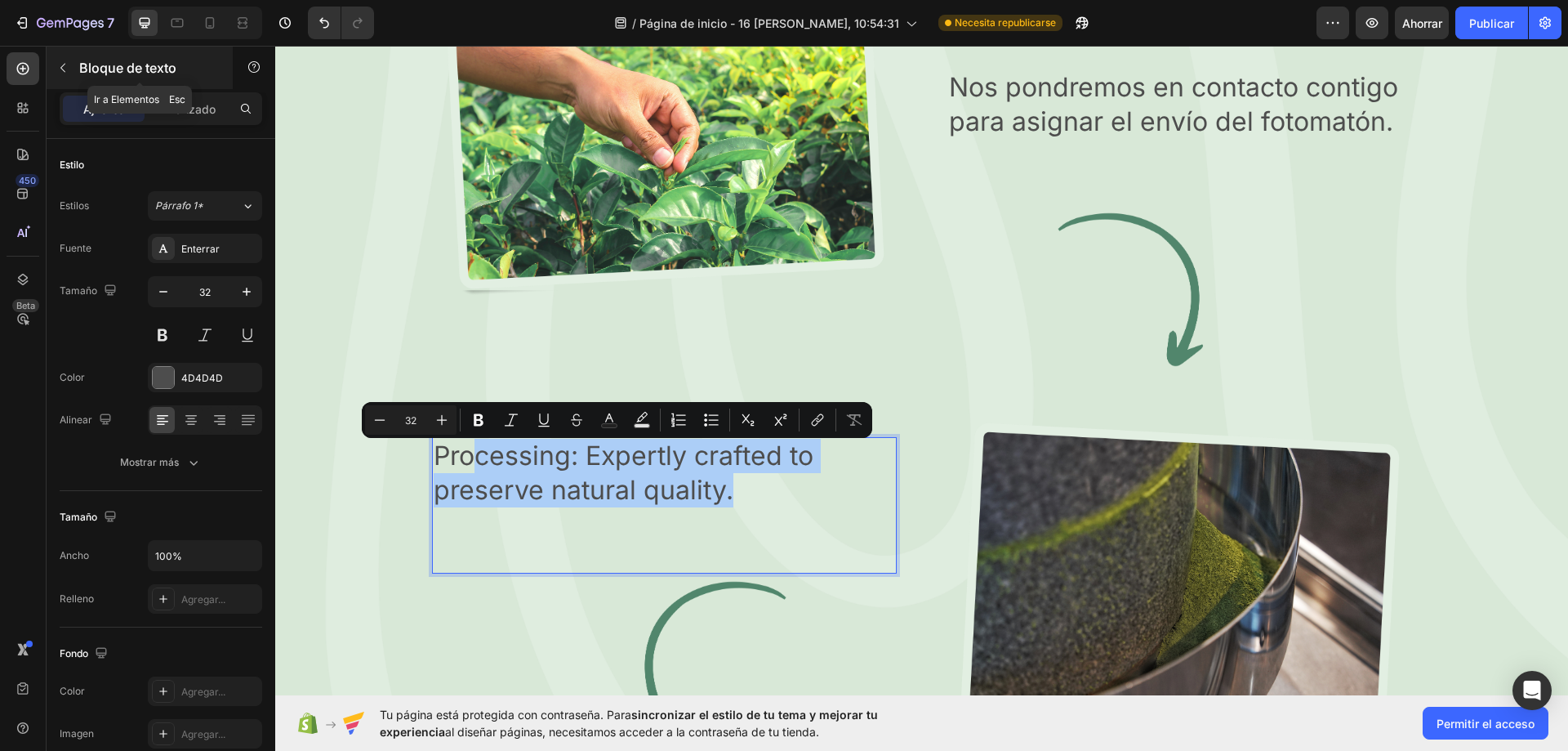
click at [57, 70] on icon "button" at bounding box center [62, 67] width 13 height 13
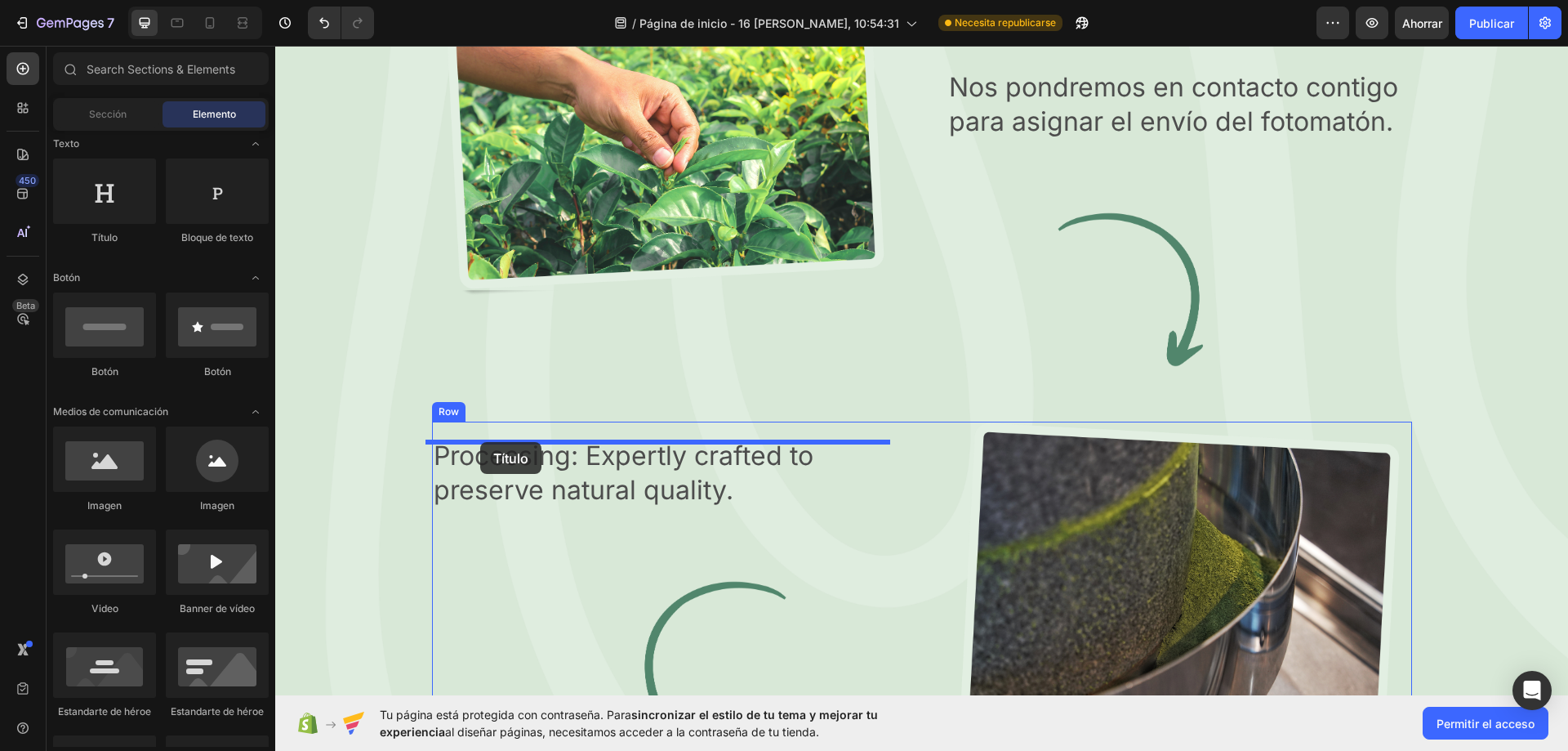
drag, startPoint x: 392, startPoint y: 252, endPoint x: 480, endPoint y: 442, distance: 209.4
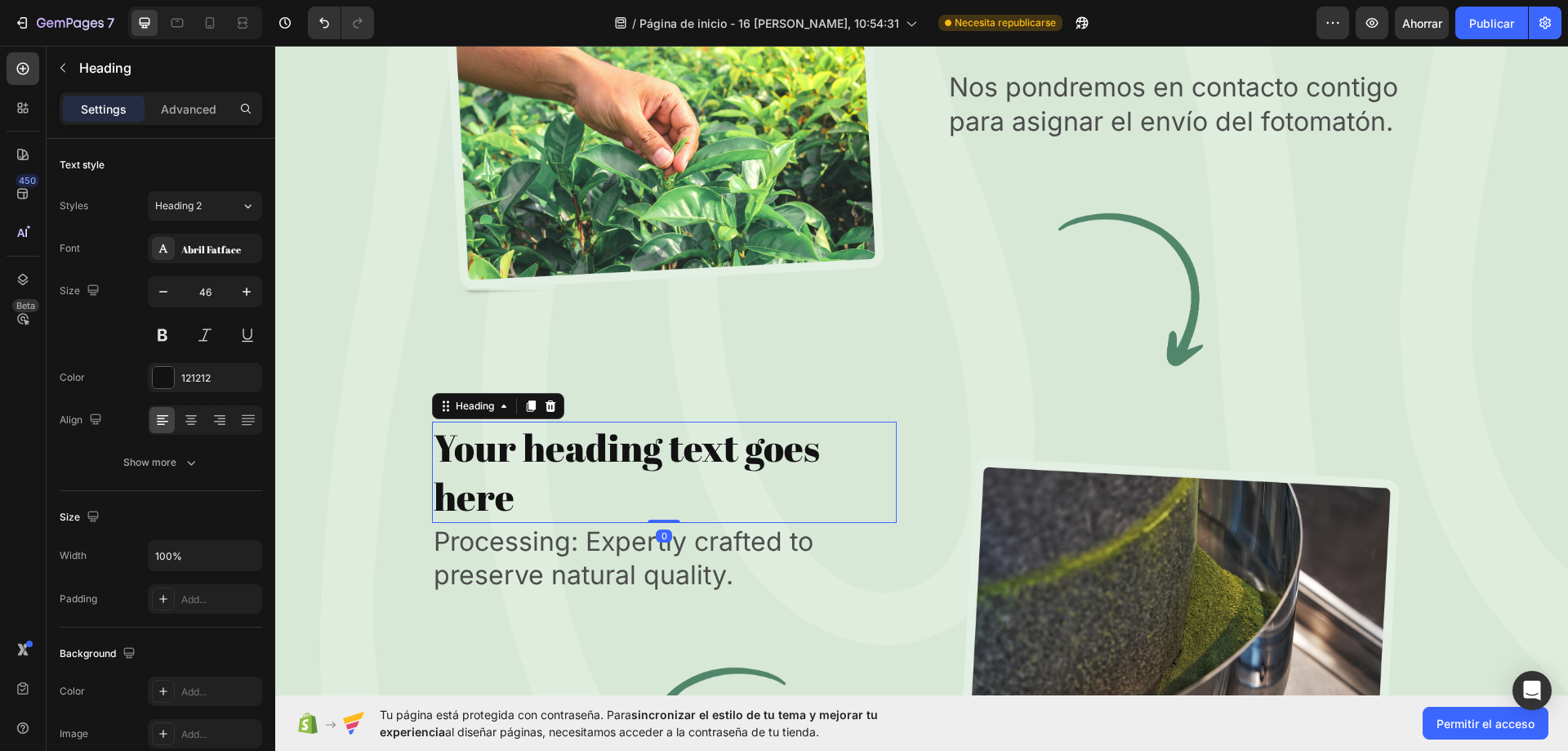
click at [705, 472] on h2 "Your heading text goes here" at bounding box center [665, 472] width 465 height 101
click at [511, 503] on p "Your heading text goes here" at bounding box center [665, 472] width 461 height 98
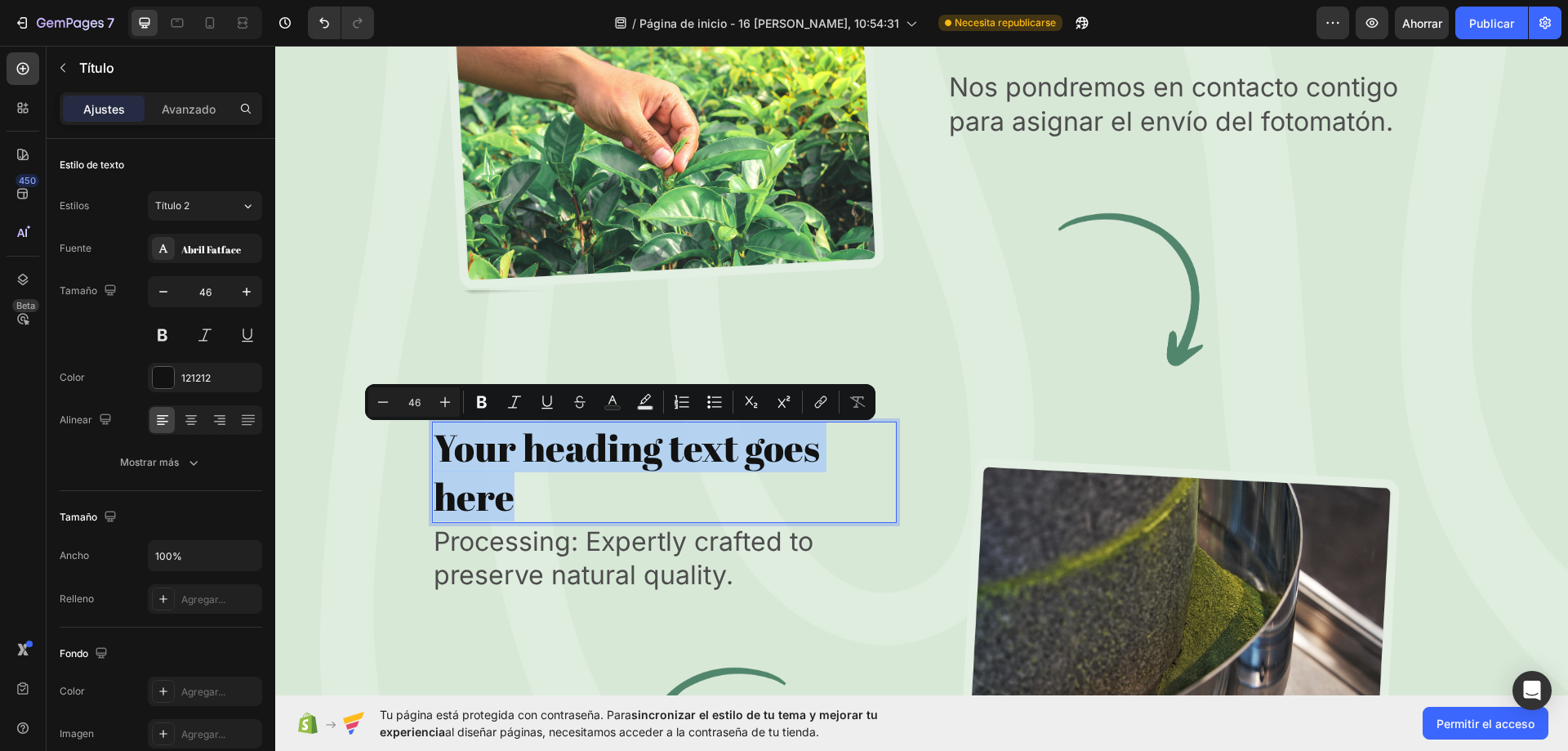
drag, startPoint x: 498, startPoint y: 506, endPoint x: 433, endPoint y: 458, distance: 80.8
click at [434, 456] on p "Your heading text goes here" at bounding box center [665, 472] width 461 height 98
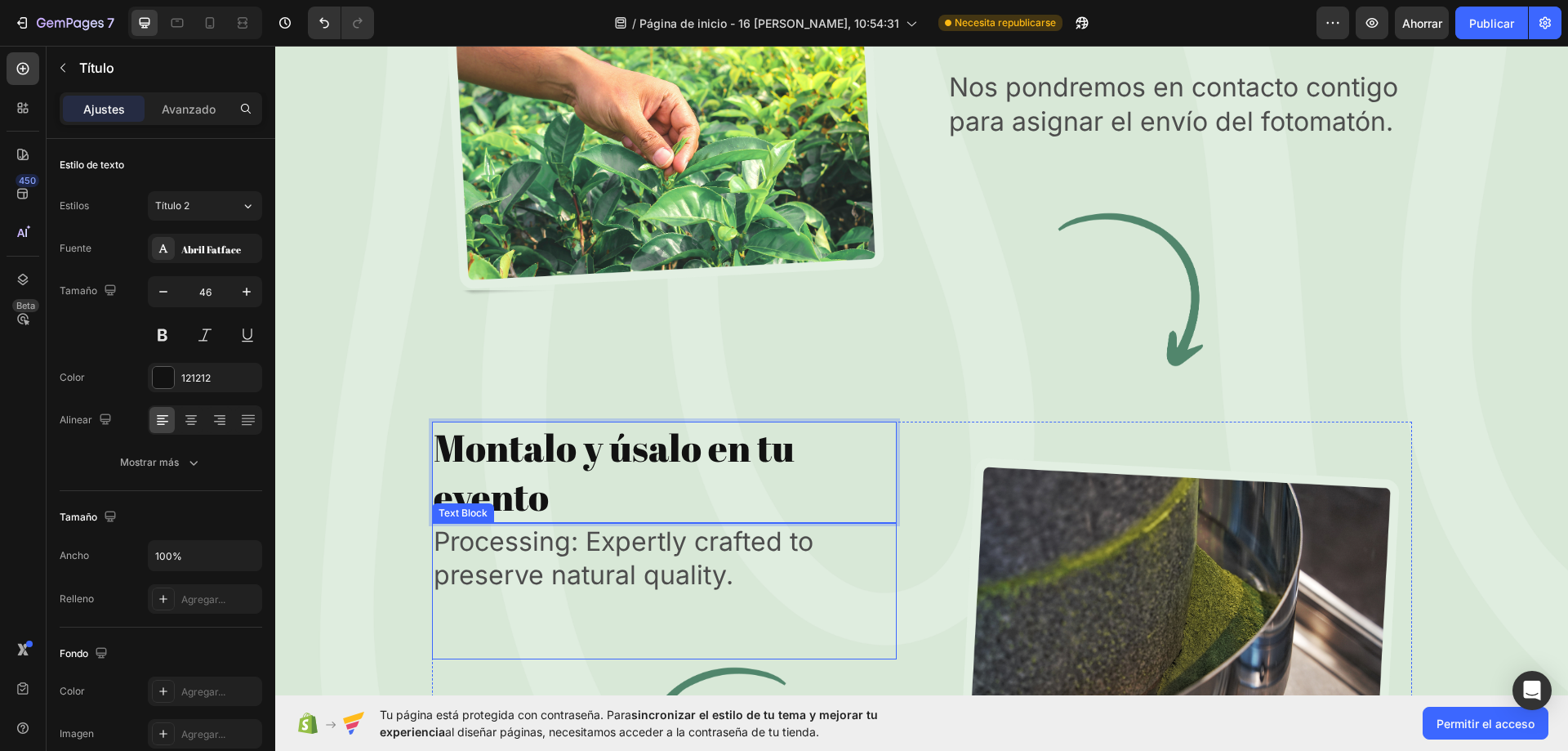
click at [565, 533] on p "Processing: Expertly crafted to preserve natural quality." at bounding box center [665, 558] width 461 height 67
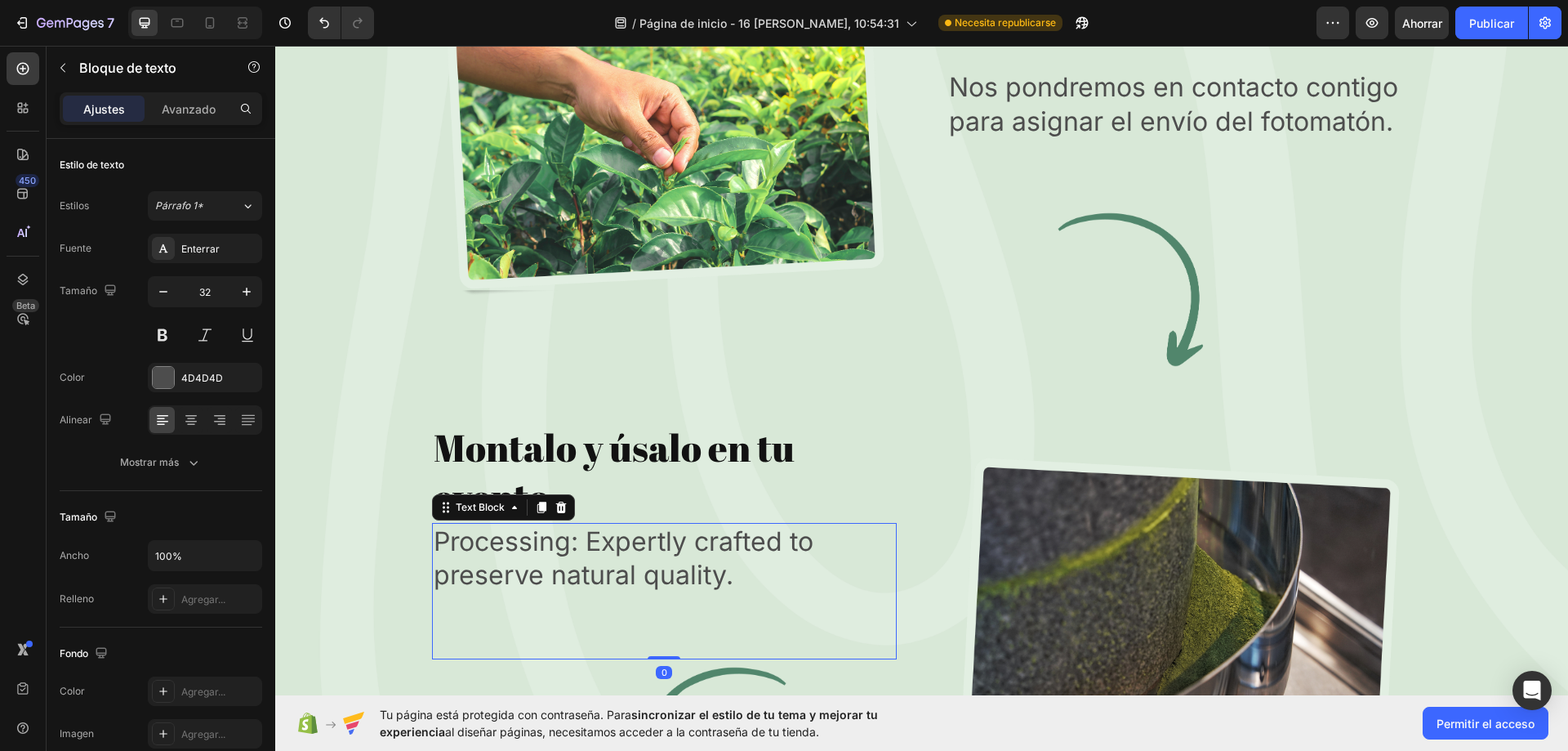
click at [684, 599] on div "Processing: Expertly crafted to preserve natural quality. Text Block 0" at bounding box center [665, 591] width 465 height 137
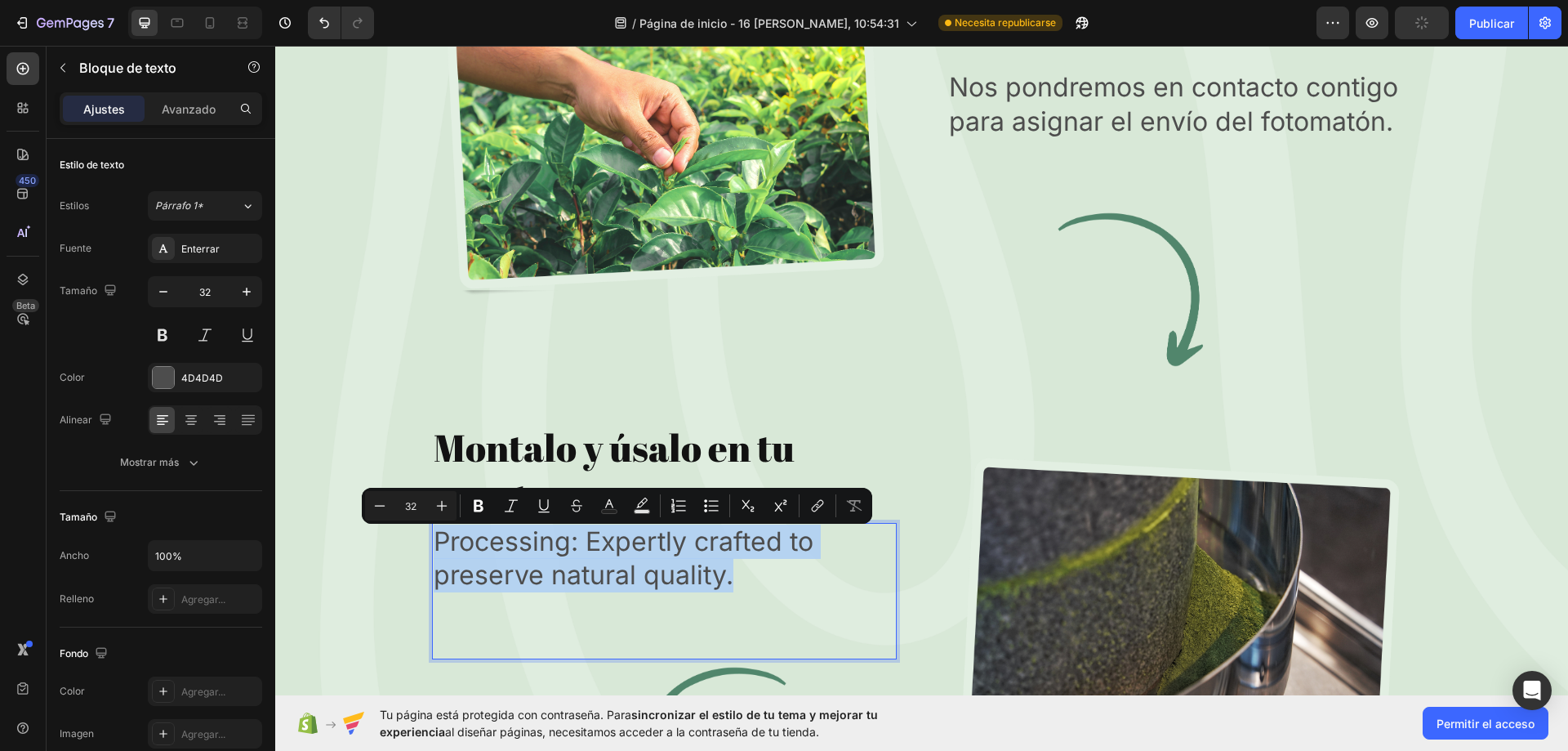
drag, startPoint x: 739, startPoint y: 594, endPoint x: 434, endPoint y: 538, distance: 310.1
click at [434, 538] on p "Processing: Expertly crafted to preserve natural quality." at bounding box center [665, 558] width 461 height 67
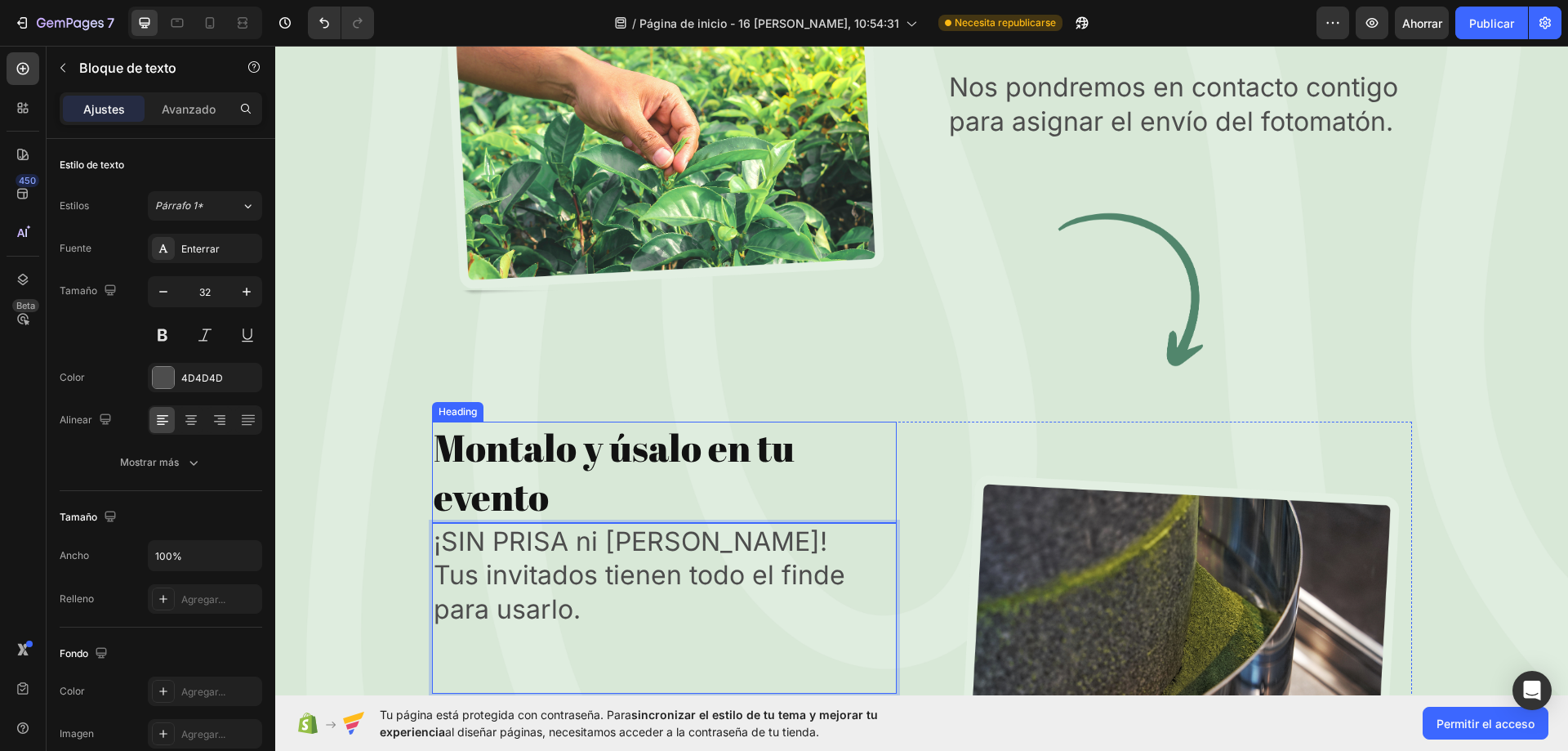
click at [727, 539] on p "¡SIN PRISA ni [PERSON_NAME]!" at bounding box center [665, 542] width 461 height 35
click at [434, 545] on p "¡SIN PRISA ni [PERSON_NAME]!" at bounding box center [665, 542] width 461 height 35
click at [792, 536] on p "¡SIN PRISA ni [PERSON_NAME]!" at bounding box center [665, 542] width 461 height 35
click at [434, 545] on p "¡SIN PRISA ni [PERSON_NAME]!" at bounding box center [665, 542] width 461 height 35
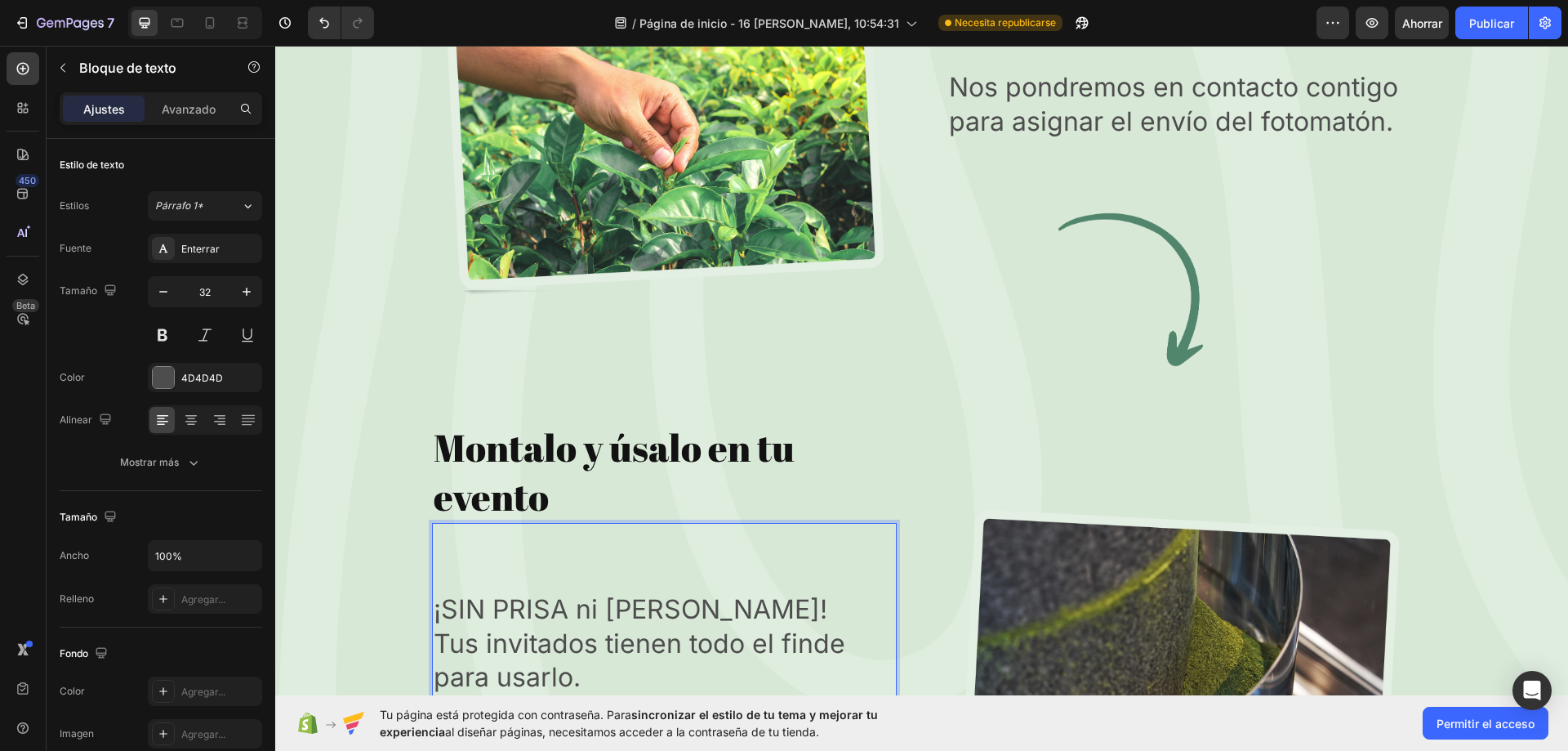
click at [438, 538] on p "Rich Text Editor. Editing area: main" at bounding box center [665, 542] width 461 height 35
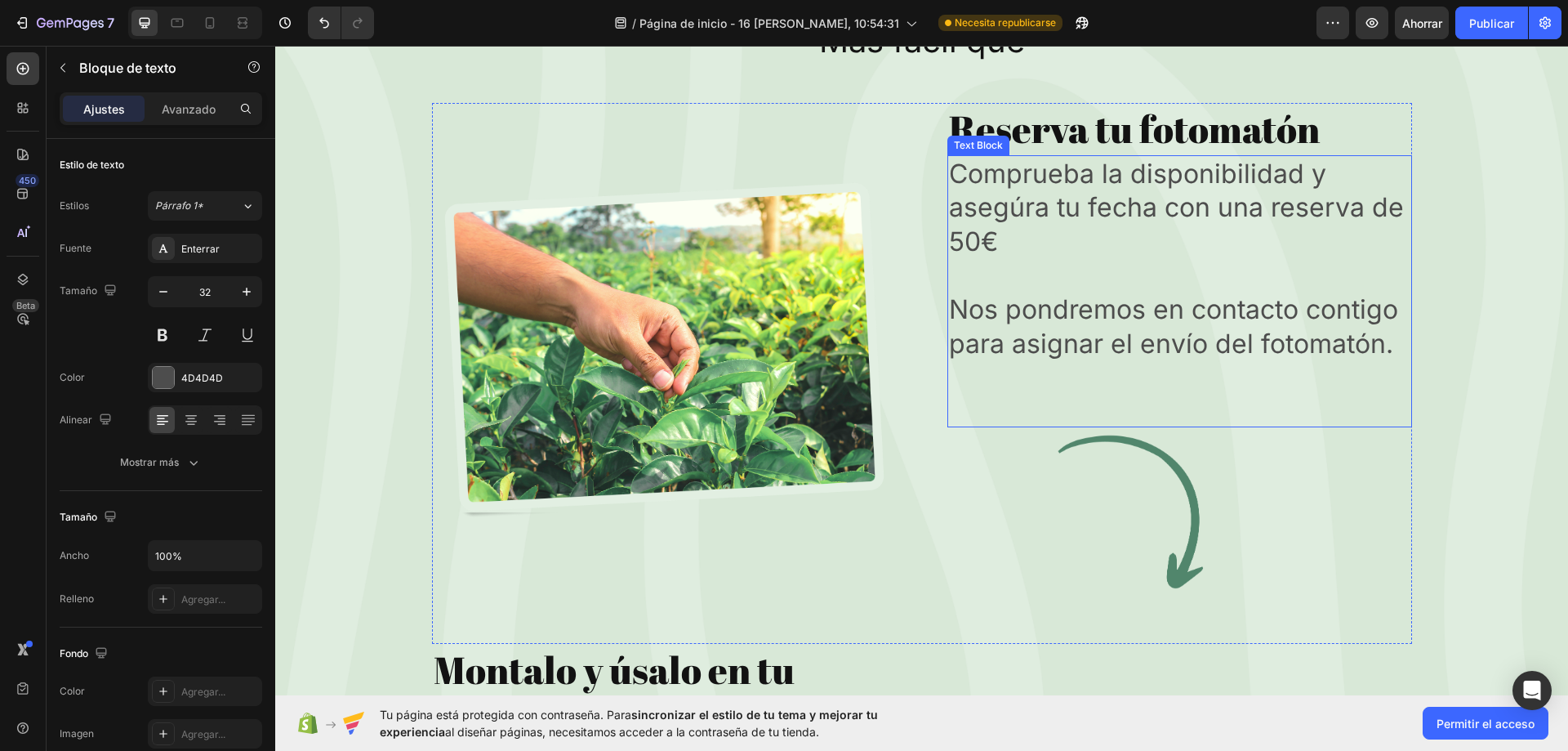
scroll to position [5815, 0]
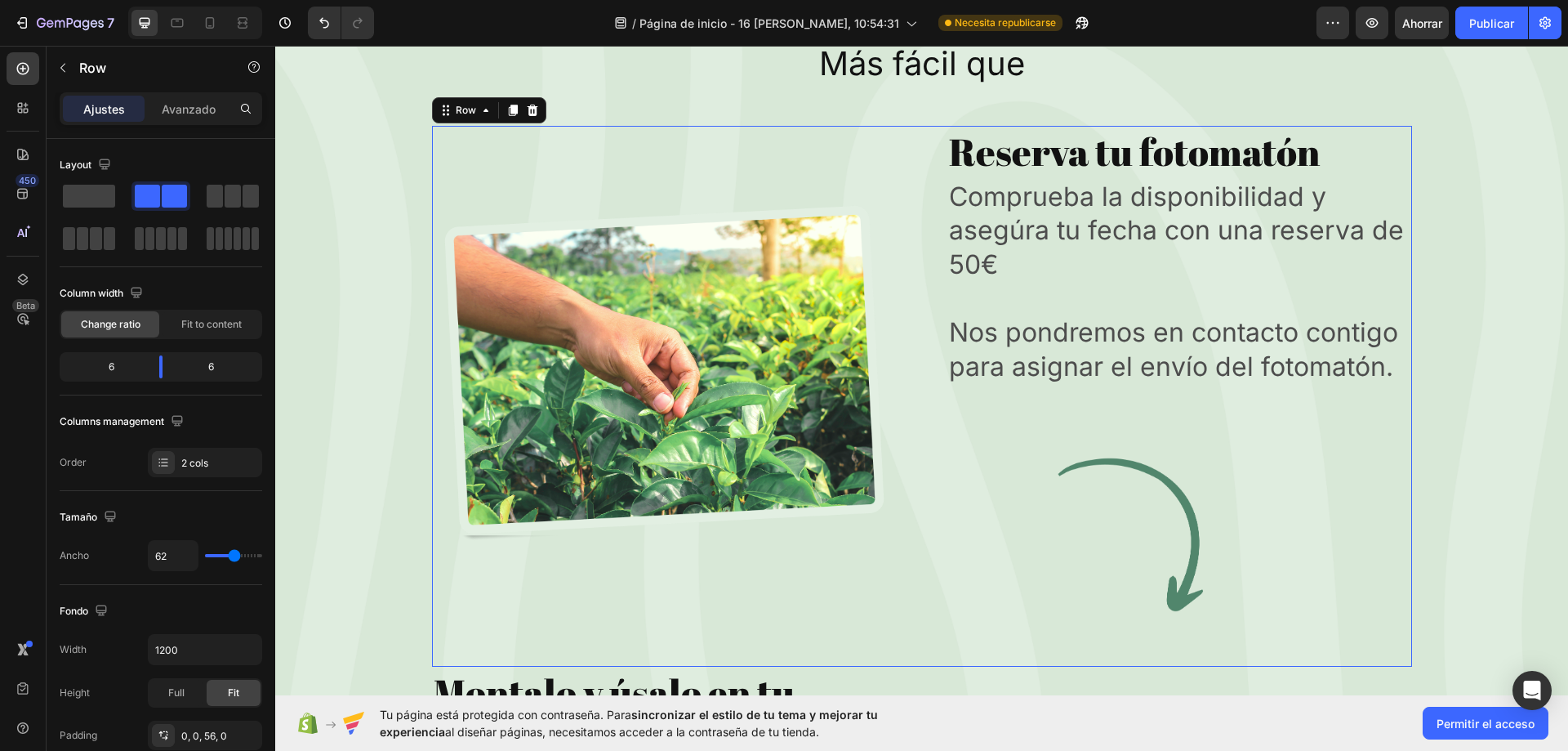
click at [775, 605] on div "Image" at bounding box center [665, 374] width 465 height 495
click at [207, 128] on div "Ajustes Avanzado" at bounding box center [161, 115] width 229 height 46
click at [206, 118] on div "Avanzado" at bounding box center [189, 108] width 82 height 26
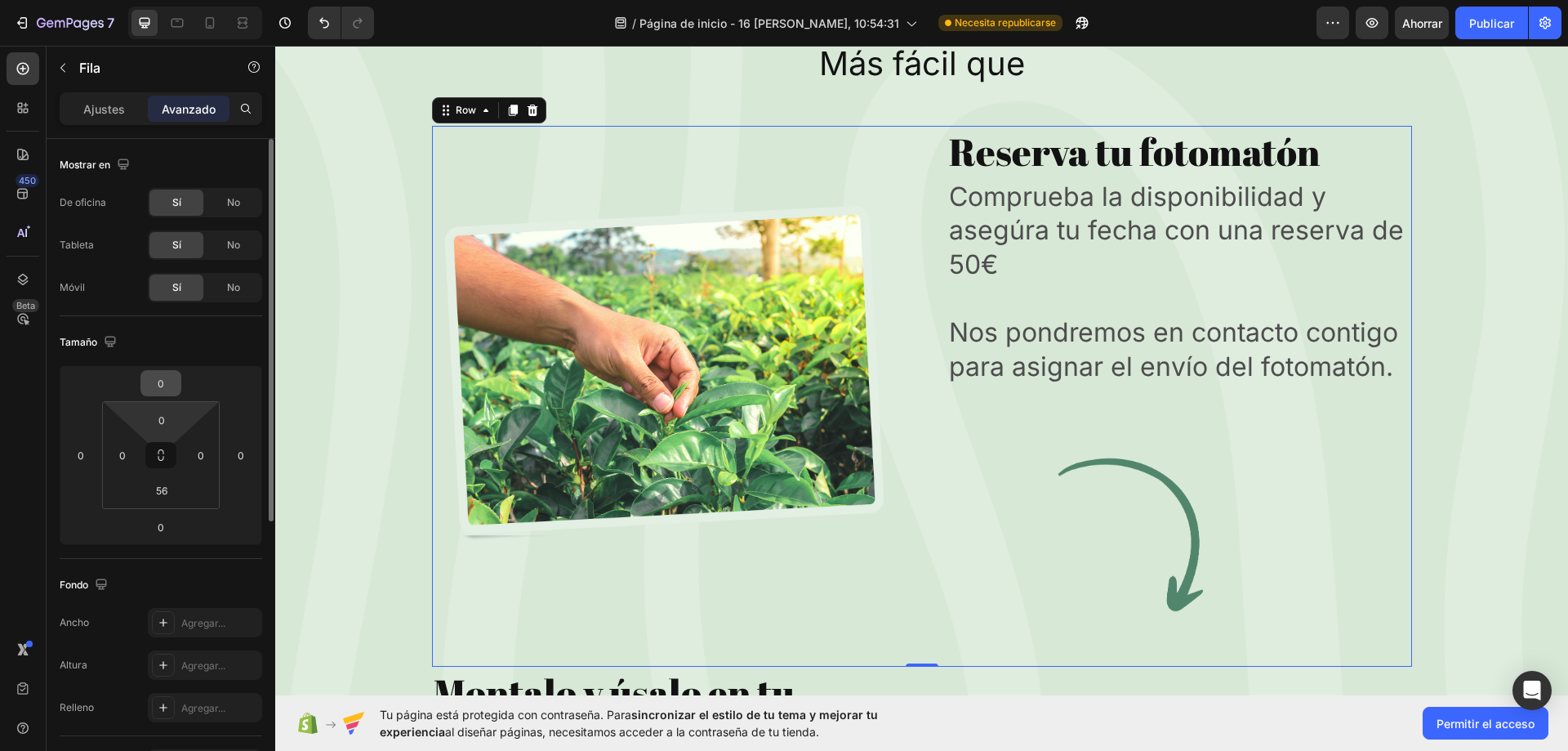
click at [175, 375] on input "0" at bounding box center [161, 383] width 33 height 25
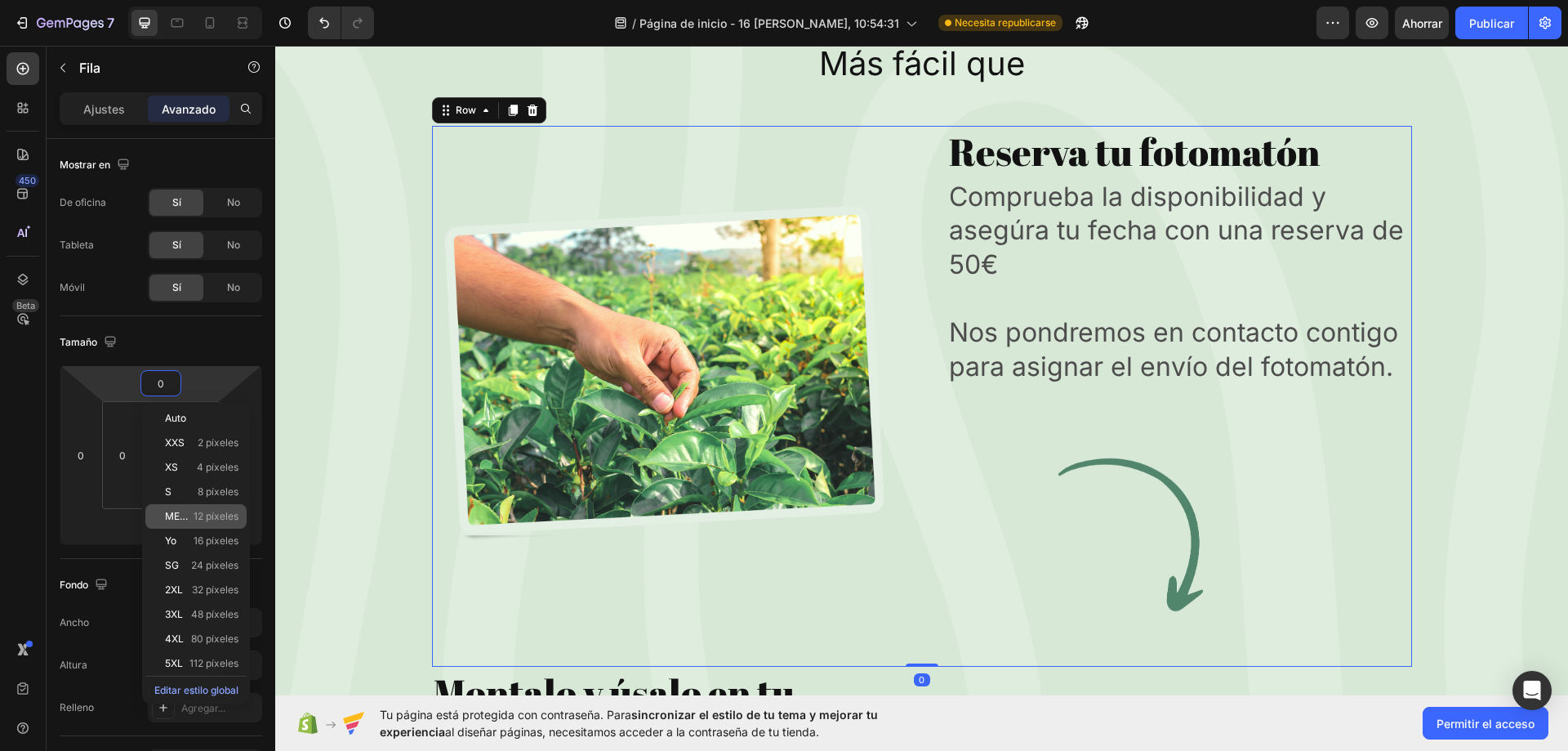
click at [194, 515] on font "12 píxeles" at bounding box center [216, 516] width 45 height 12
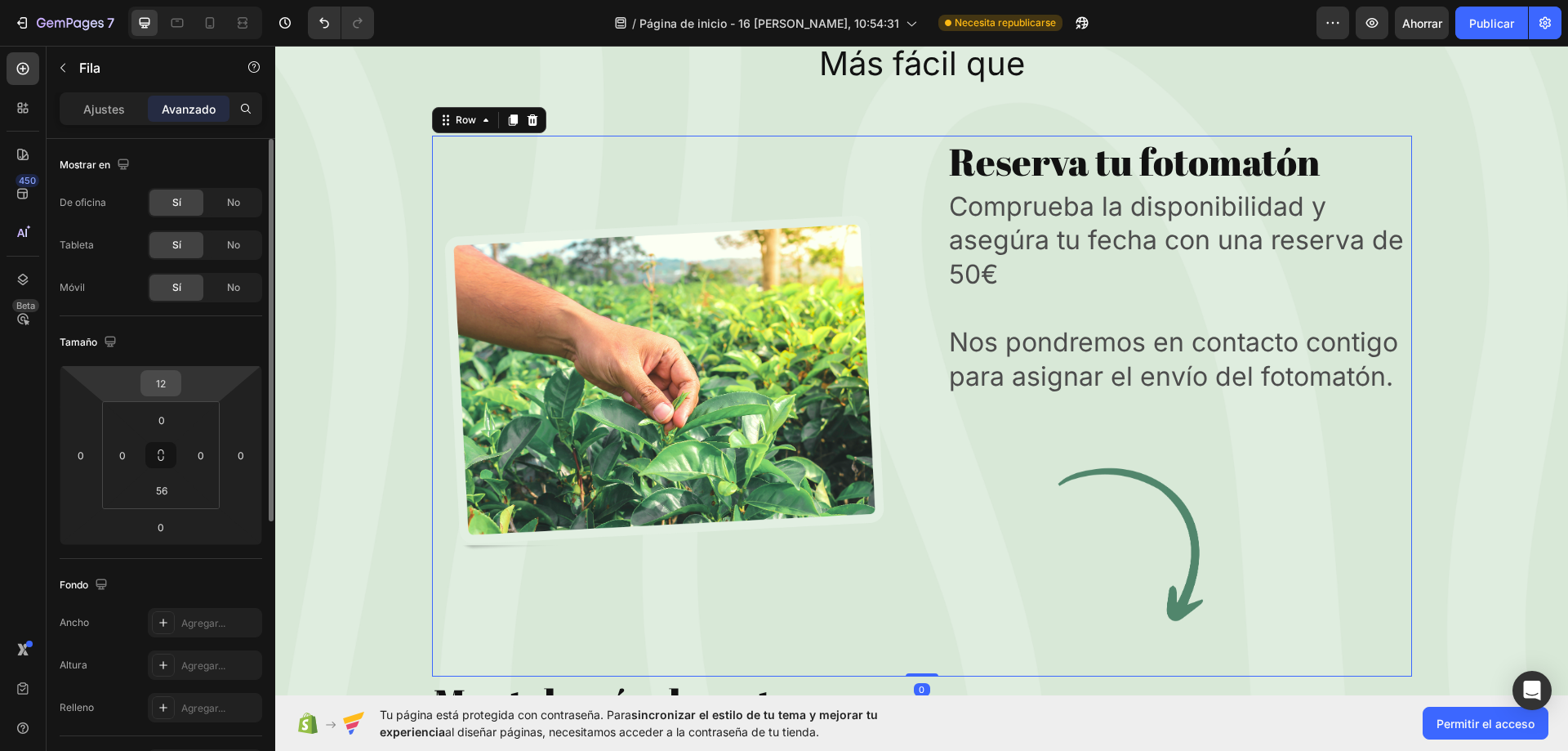
click at [164, 389] on input "12" at bounding box center [161, 383] width 33 height 25
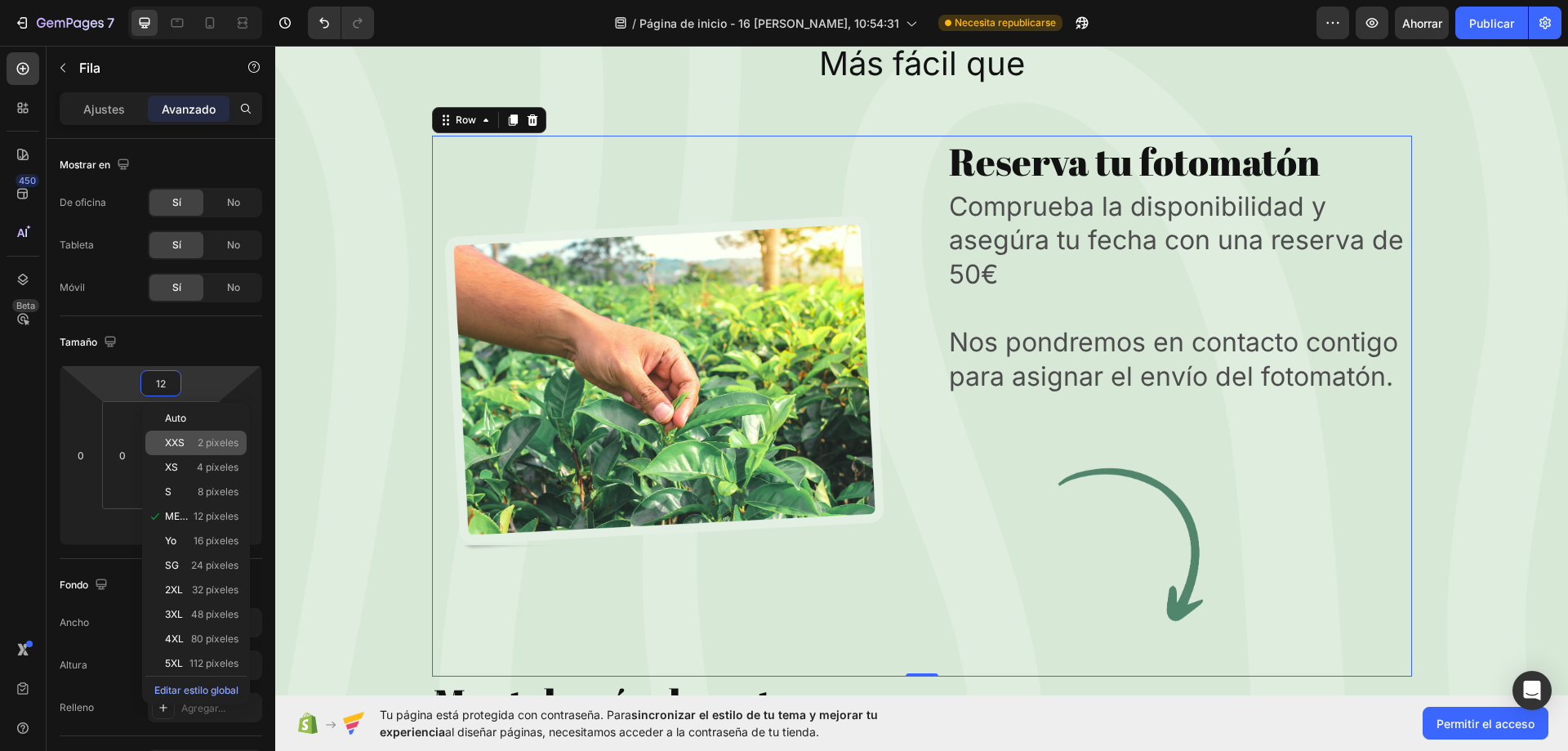
click at [187, 448] on div "XXS 2 píxeles" at bounding box center [196, 443] width 101 height 25
type input "2"
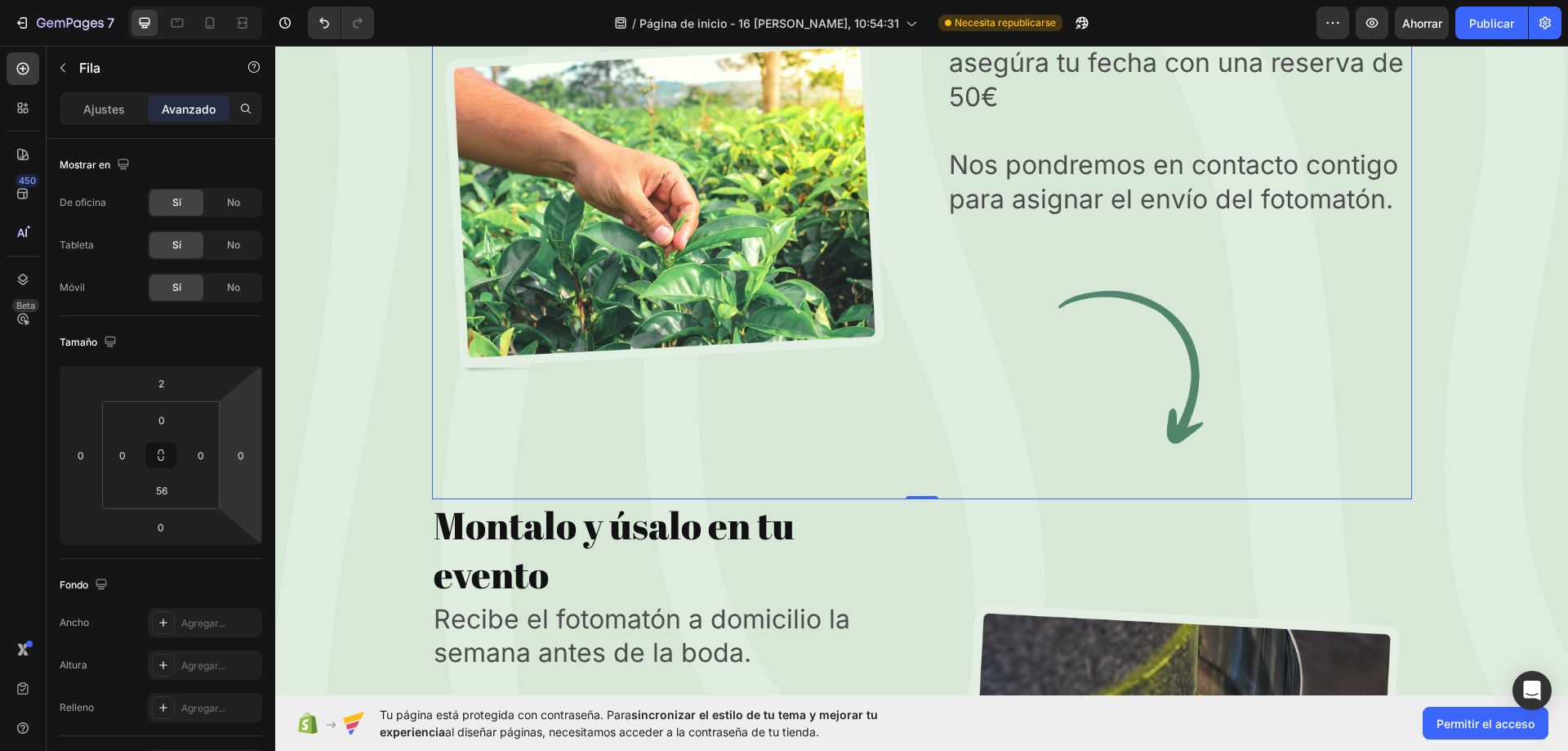
scroll to position [6060, 0]
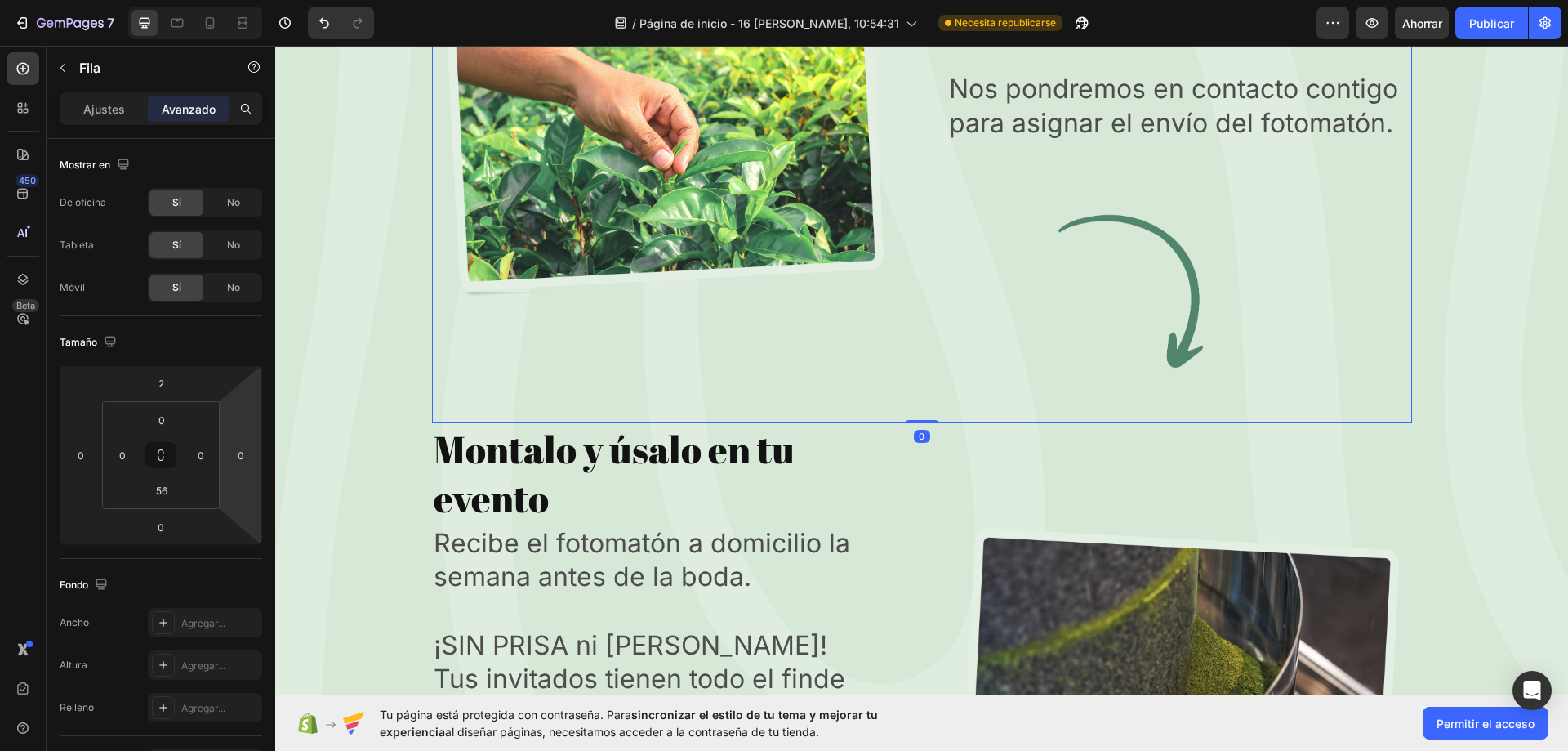
drag, startPoint x: 917, startPoint y: 427, endPoint x: 922, endPoint y: 364, distance: 63.2
click at [922, 364] on div "Image Reserva tu fotomatón Heading Comprueba la disponibilidad y asegúra tu fec…" at bounding box center [922, 152] width 980 height 541
click at [868, 466] on p "Montalo y úsalo en tu evento" at bounding box center [665, 474] width 461 height 98
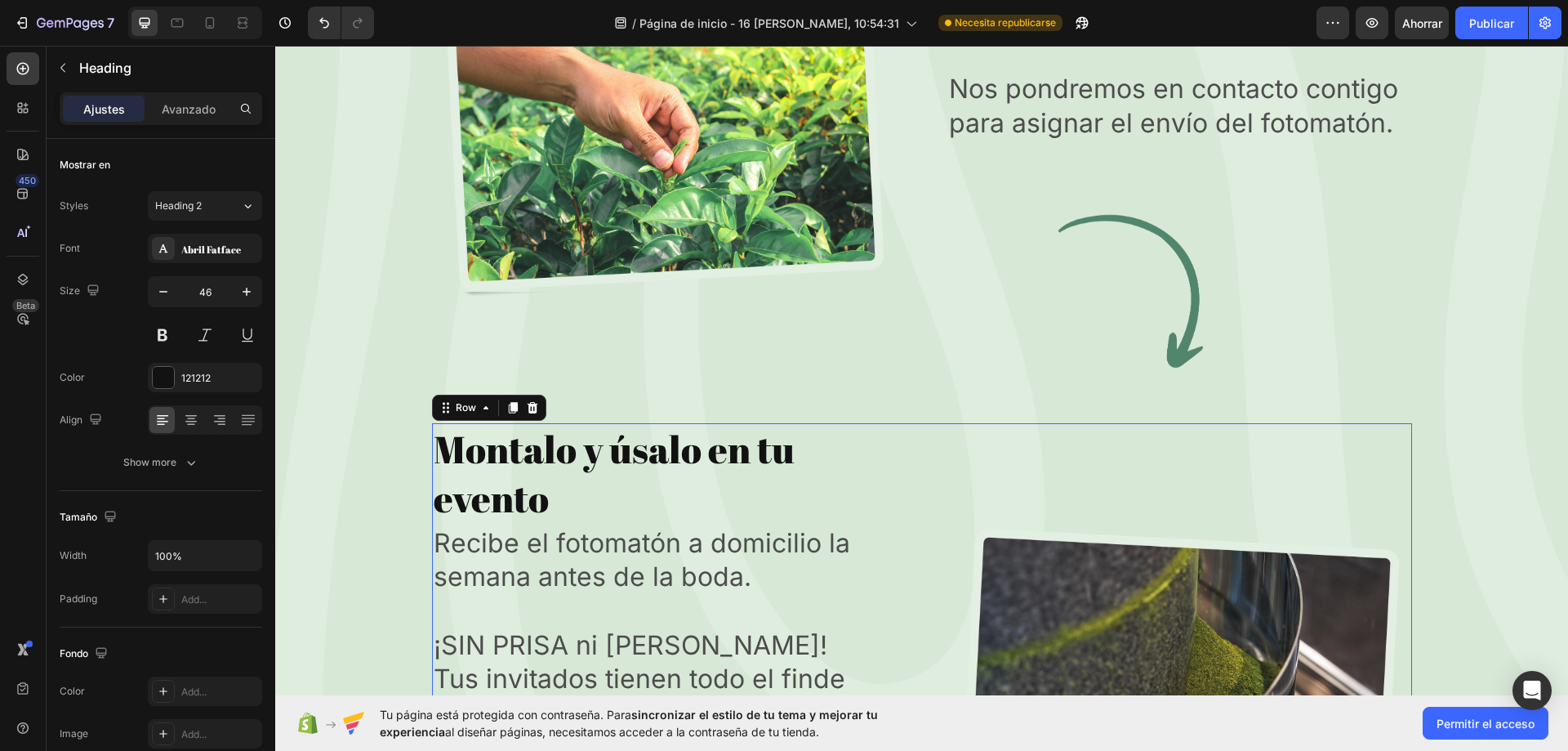
click at [971, 472] on div "Image" at bounding box center [1179, 695] width 465 height 544
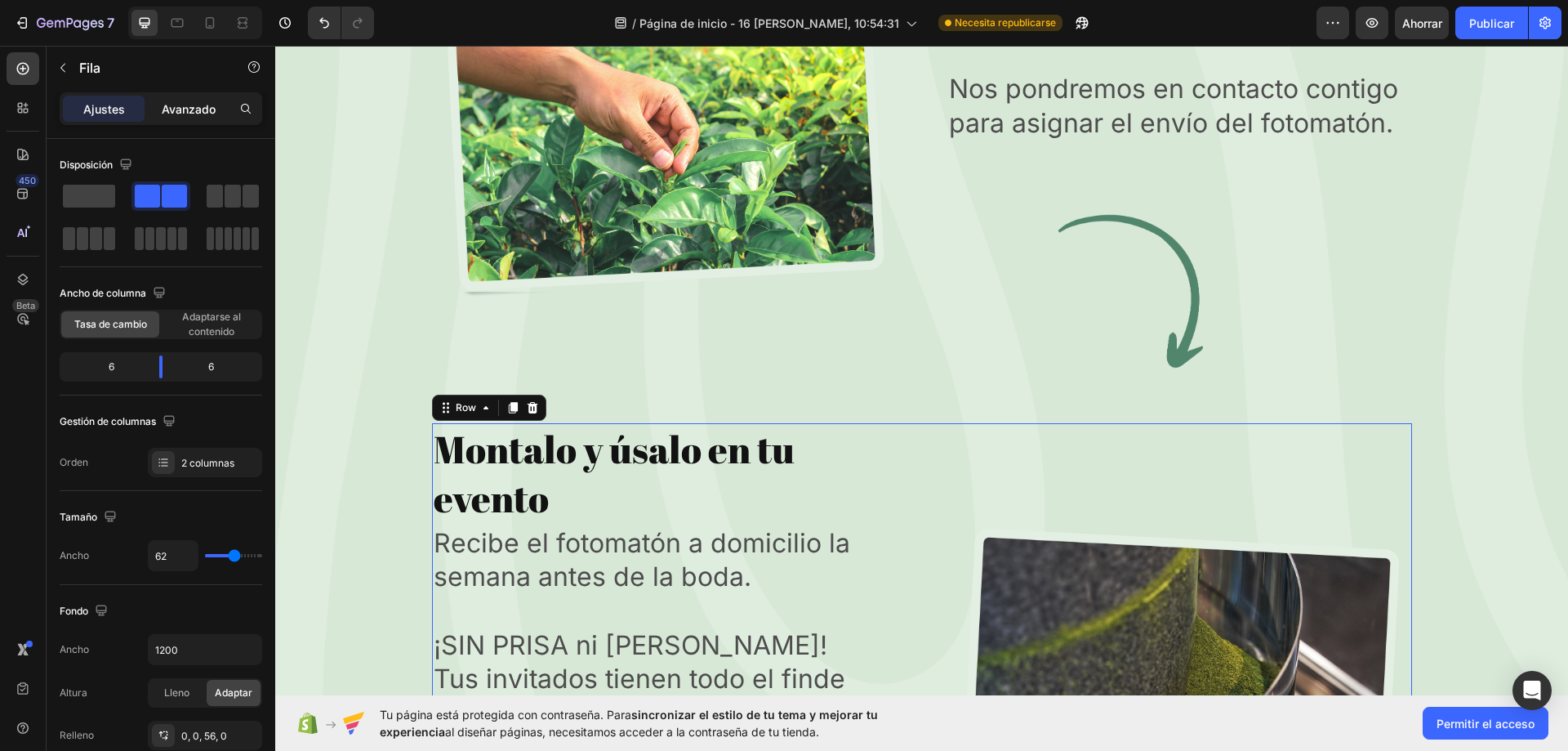
click at [200, 115] on font "Avanzado" at bounding box center [188, 109] width 54 height 14
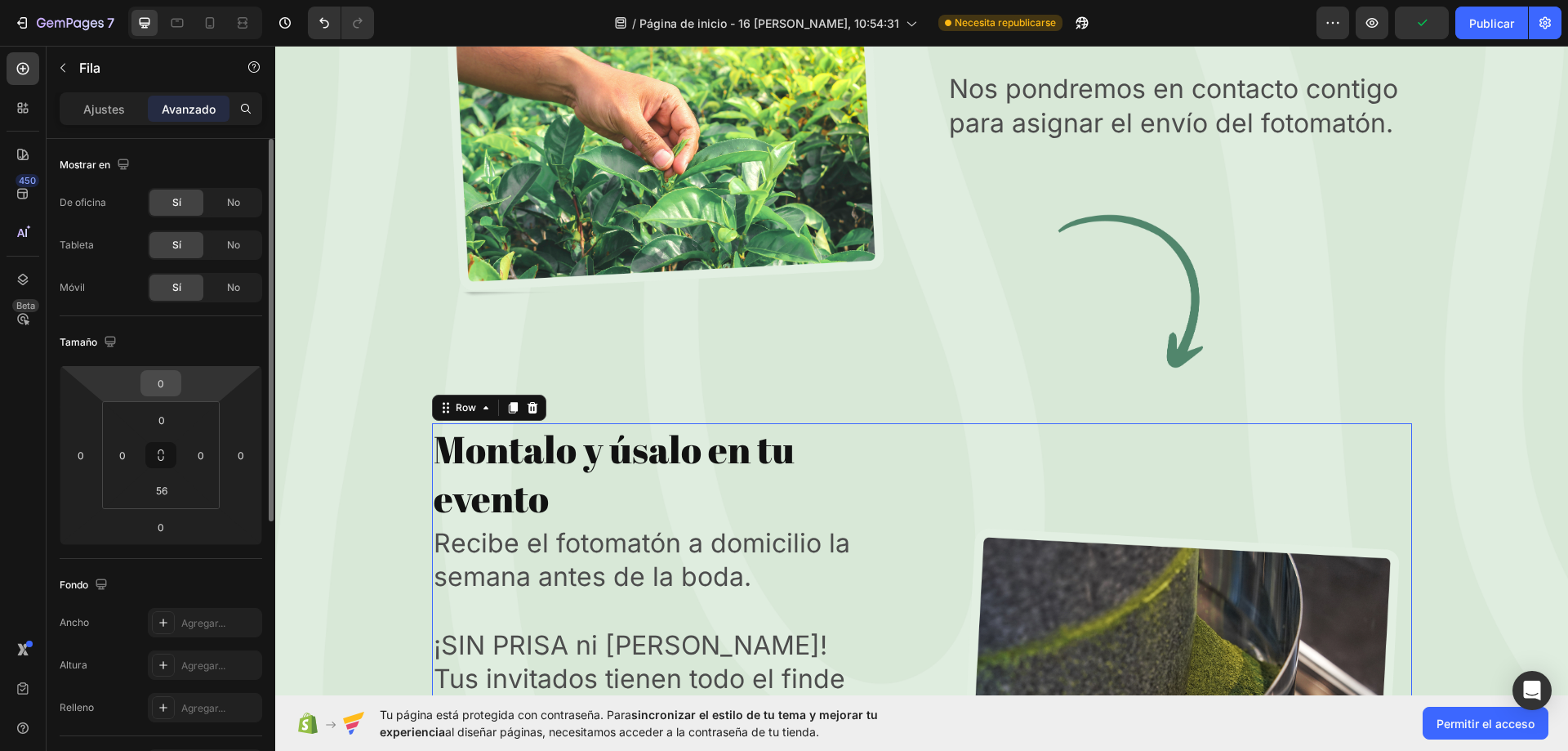
click at [167, 393] on input "0" at bounding box center [161, 383] width 33 height 25
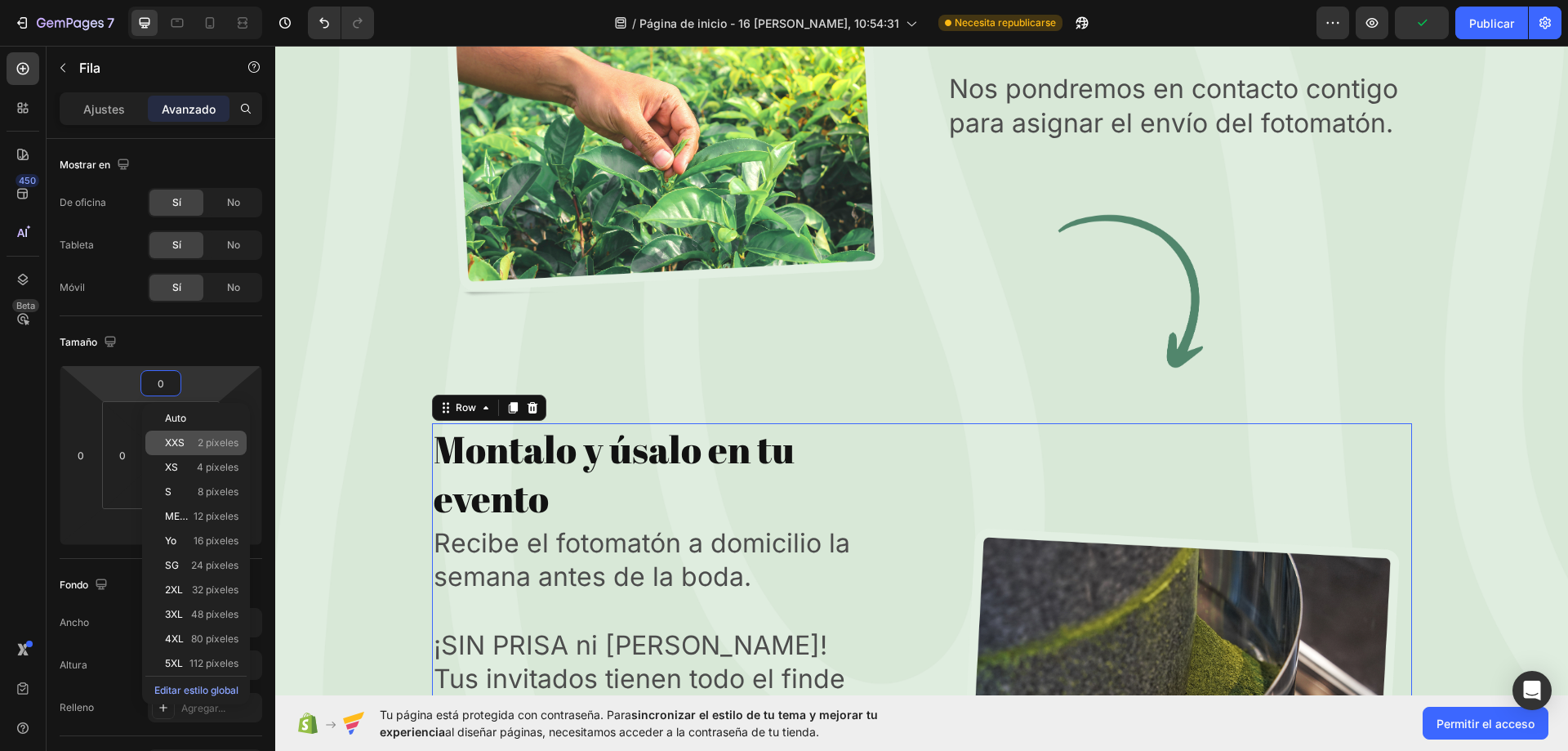
click at [204, 442] on font "2 píxeles" at bounding box center [218, 442] width 41 height 12
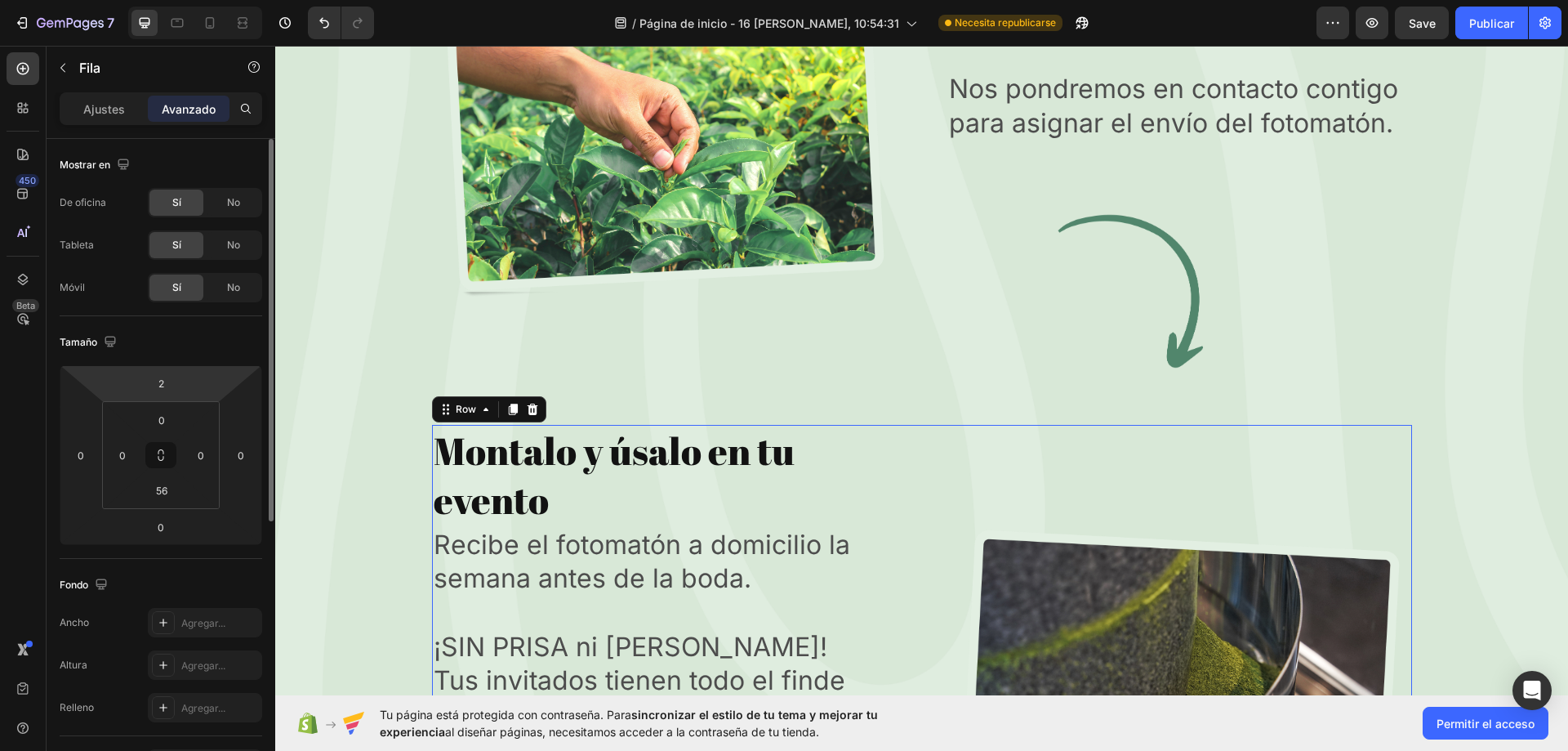
click at [0, 0] on div "Tamaño 2 0 0 0 0 0 56 0" at bounding box center [0, 0] width 0 height 0
click at [162, 383] on input "2" at bounding box center [161, 383] width 33 height 25
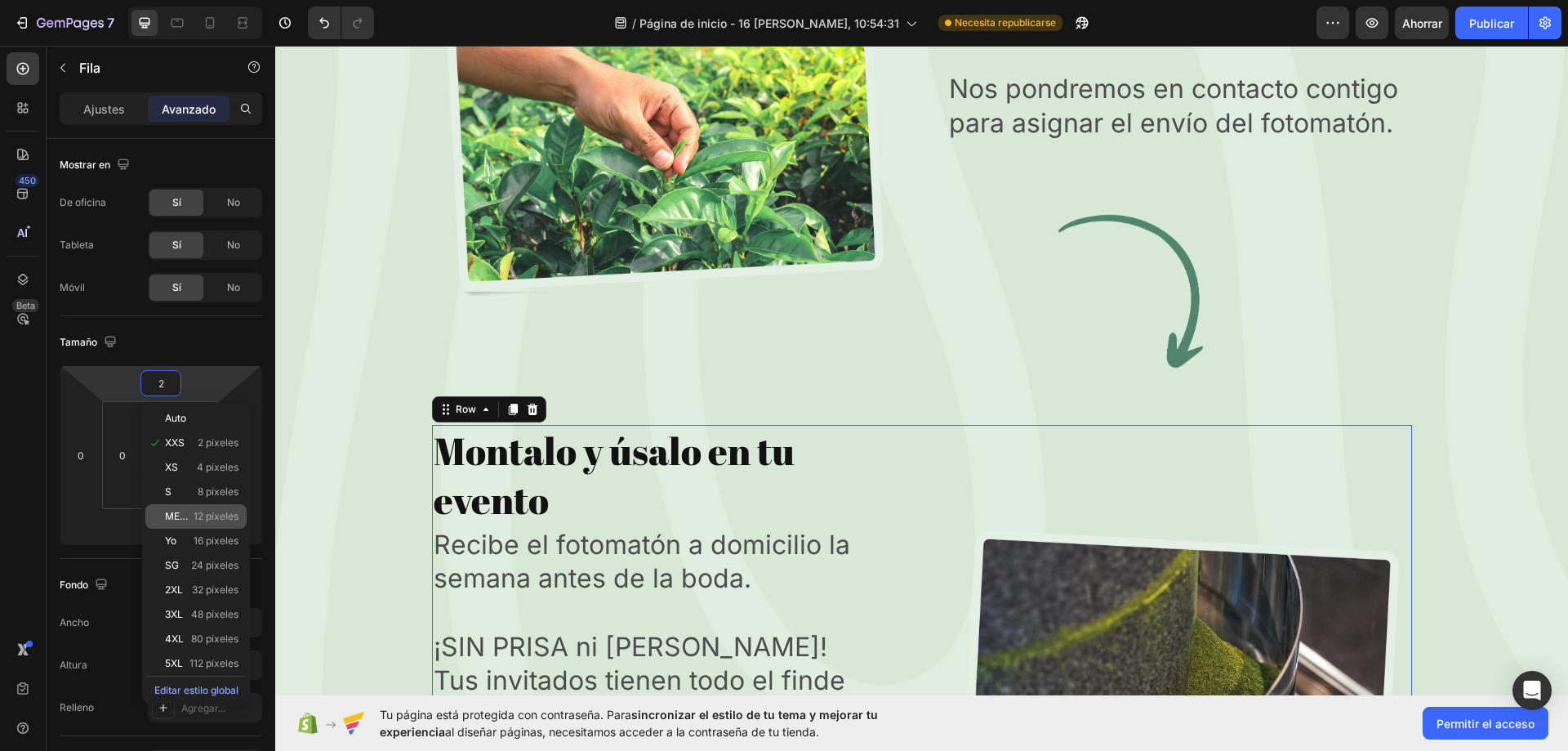
click at [185, 504] on div "METRO 12 píxeles" at bounding box center [196, 517] width 101 height 25
type input "12"
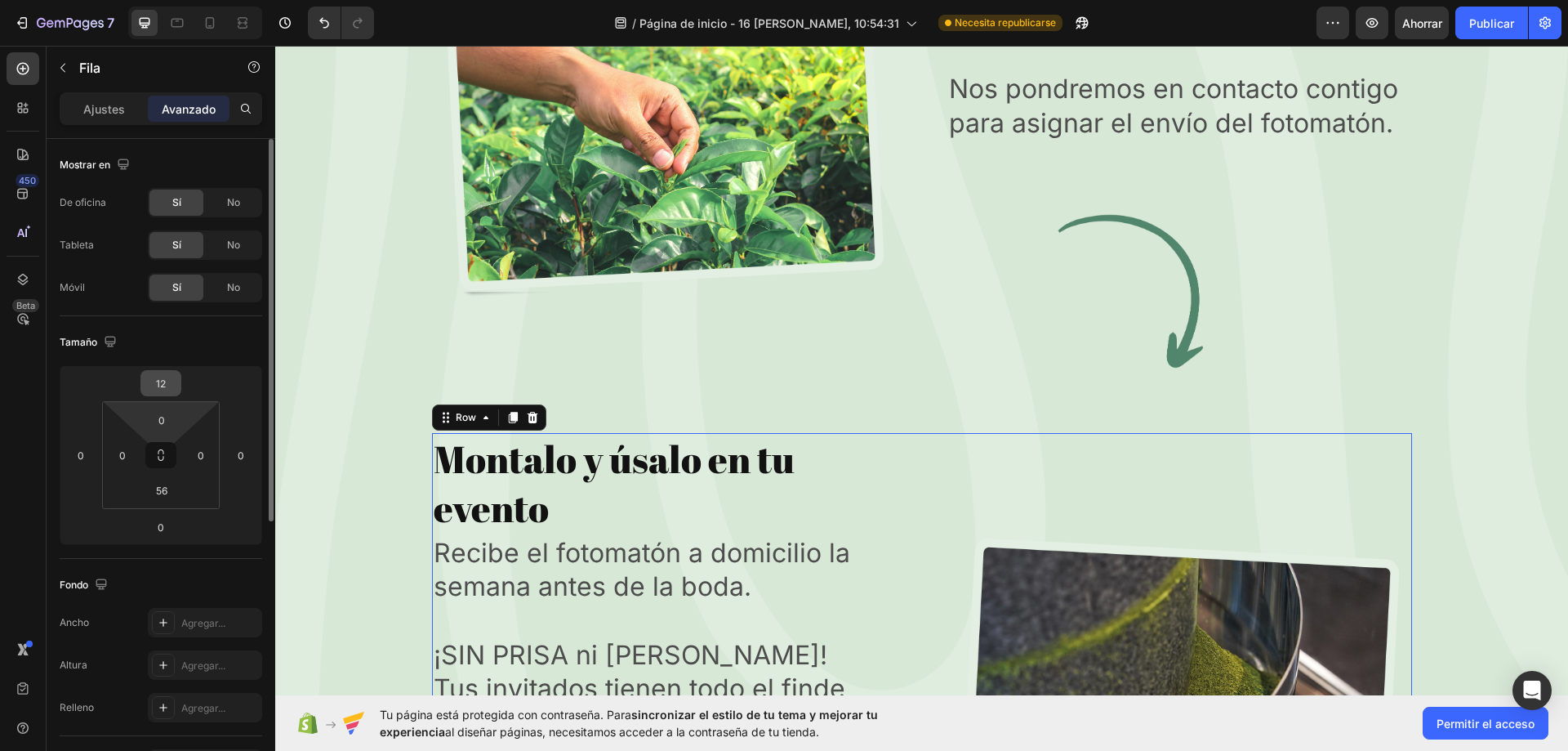
click at [167, 0] on html "7 / Página de inicio - 16 de agosto, 10:54:31 Necesita republicarse Avance Ahor…" at bounding box center [784, 0] width 1568 height 0
type input "20"
click at [168, 391] on input "12" at bounding box center [161, 383] width 33 height 25
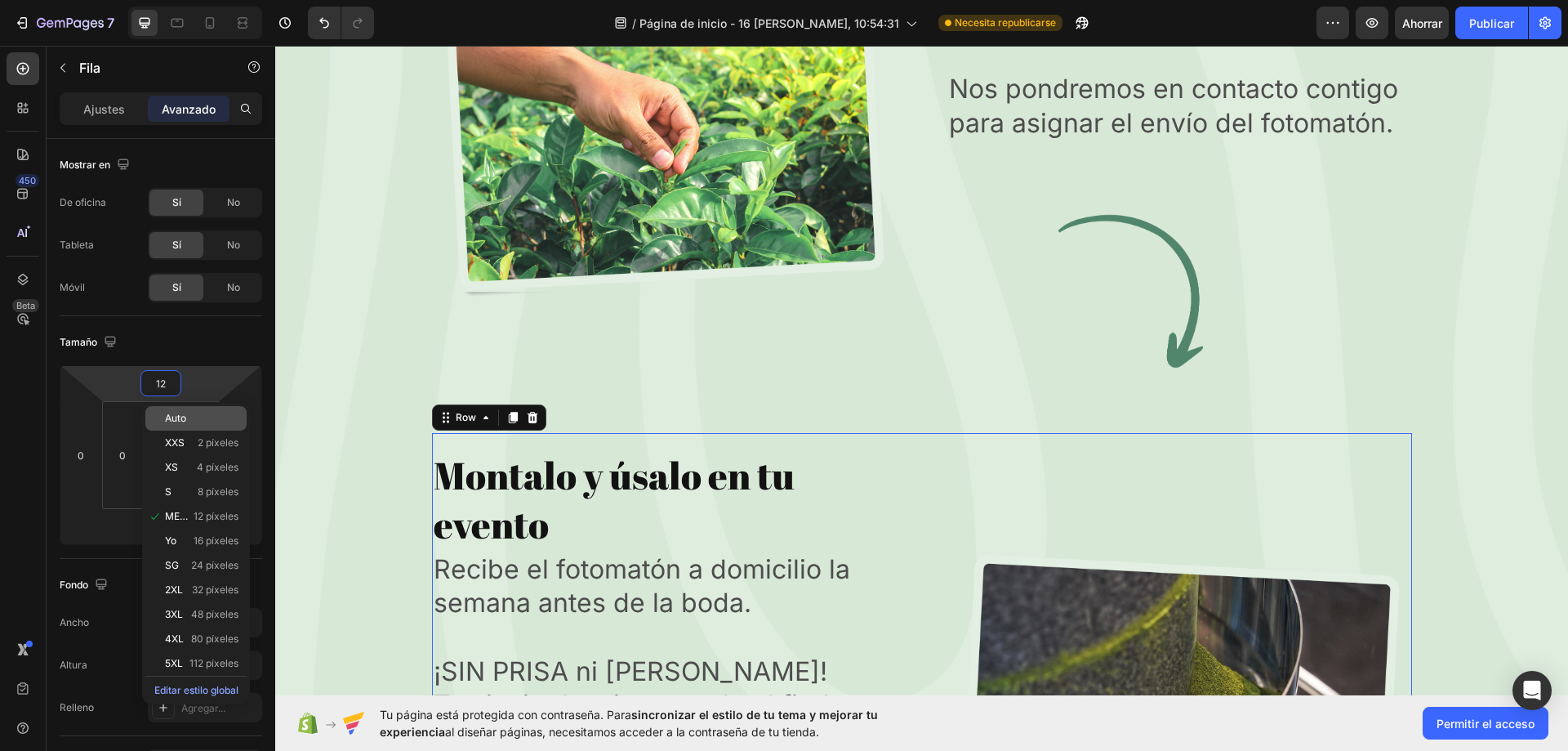
click at [179, 414] on font "Auto" at bounding box center [176, 418] width 21 height 12
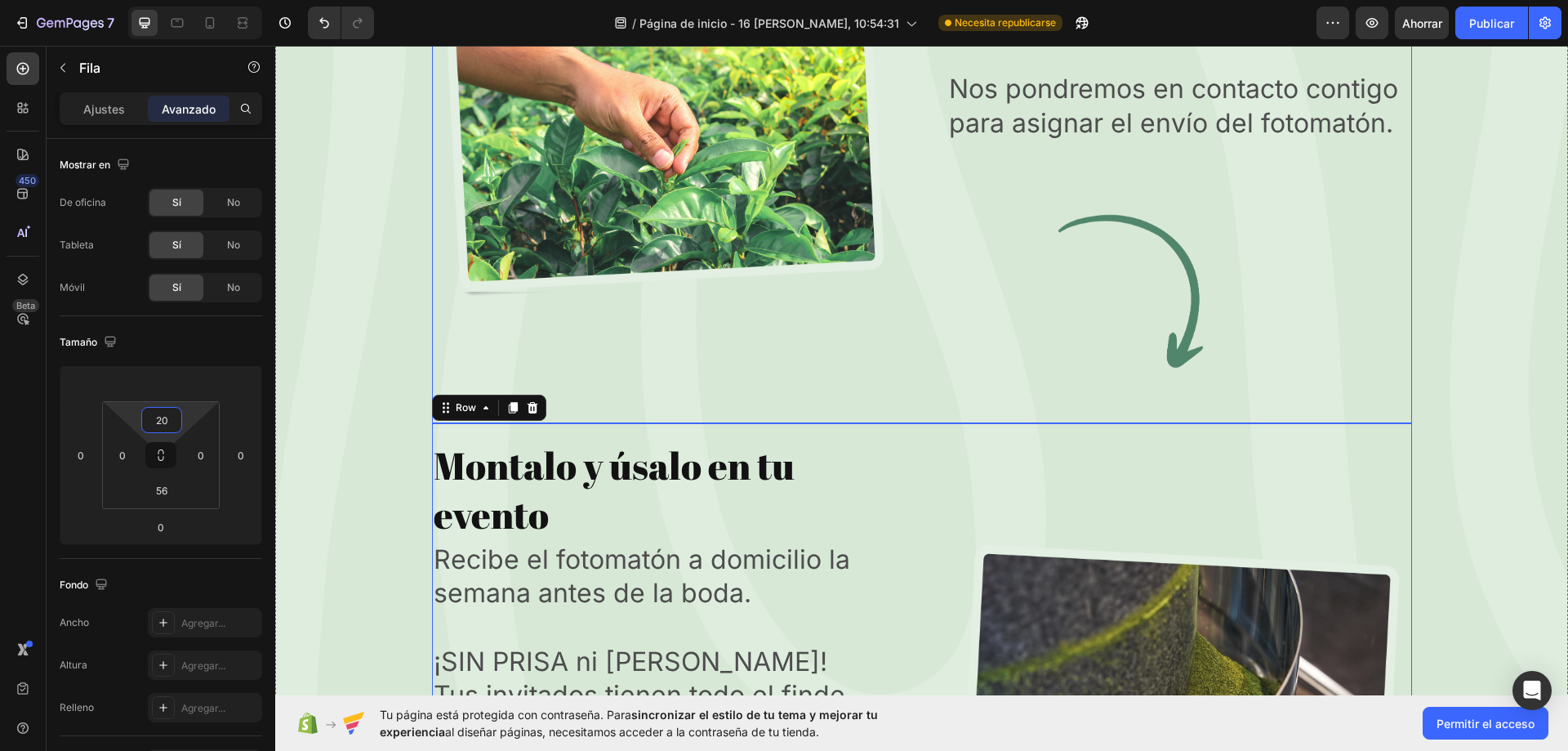
click at [973, 376] on img at bounding box center [1179, 292] width 465 height 170
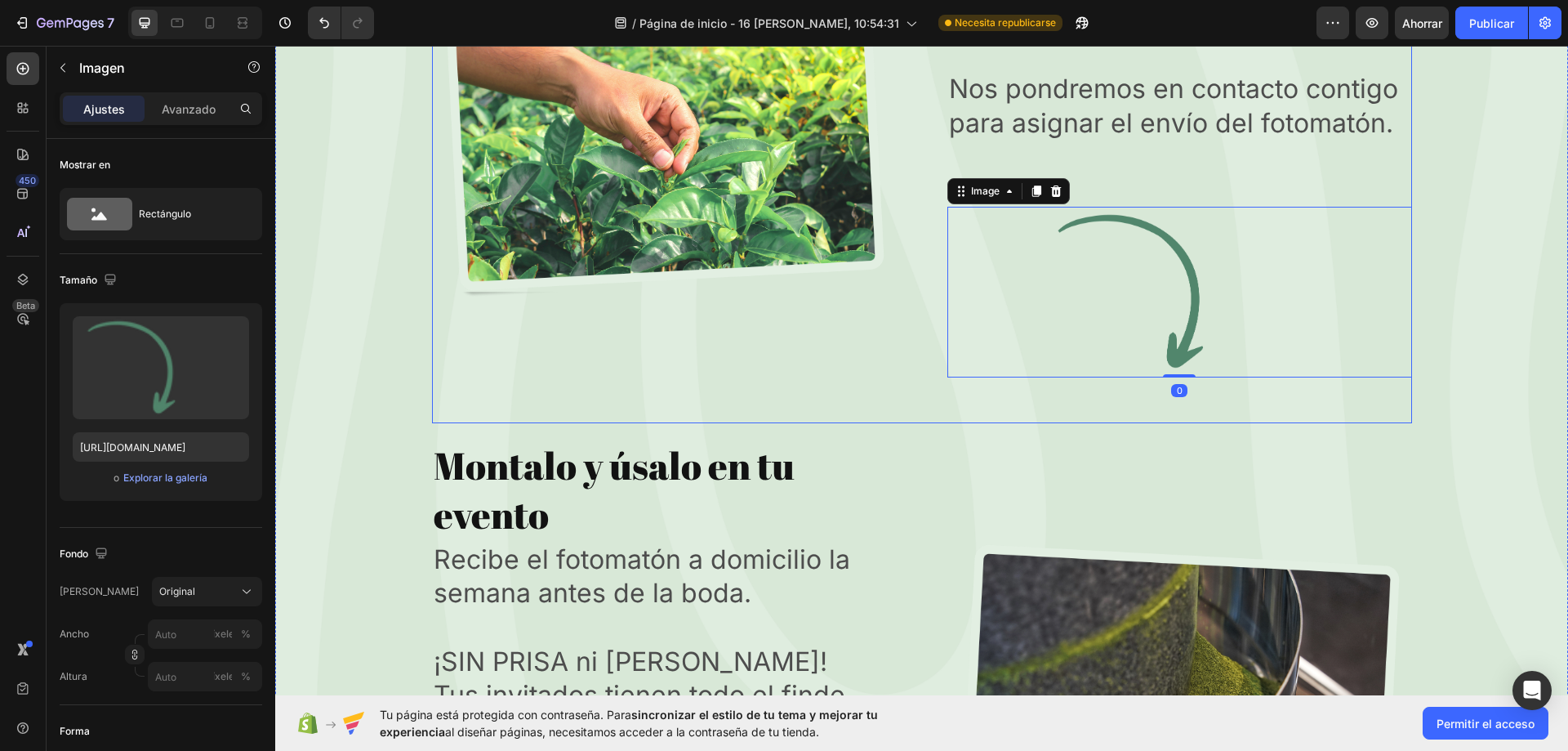
click at [861, 377] on div "Image" at bounding box center [665, 130] width 465 height 495
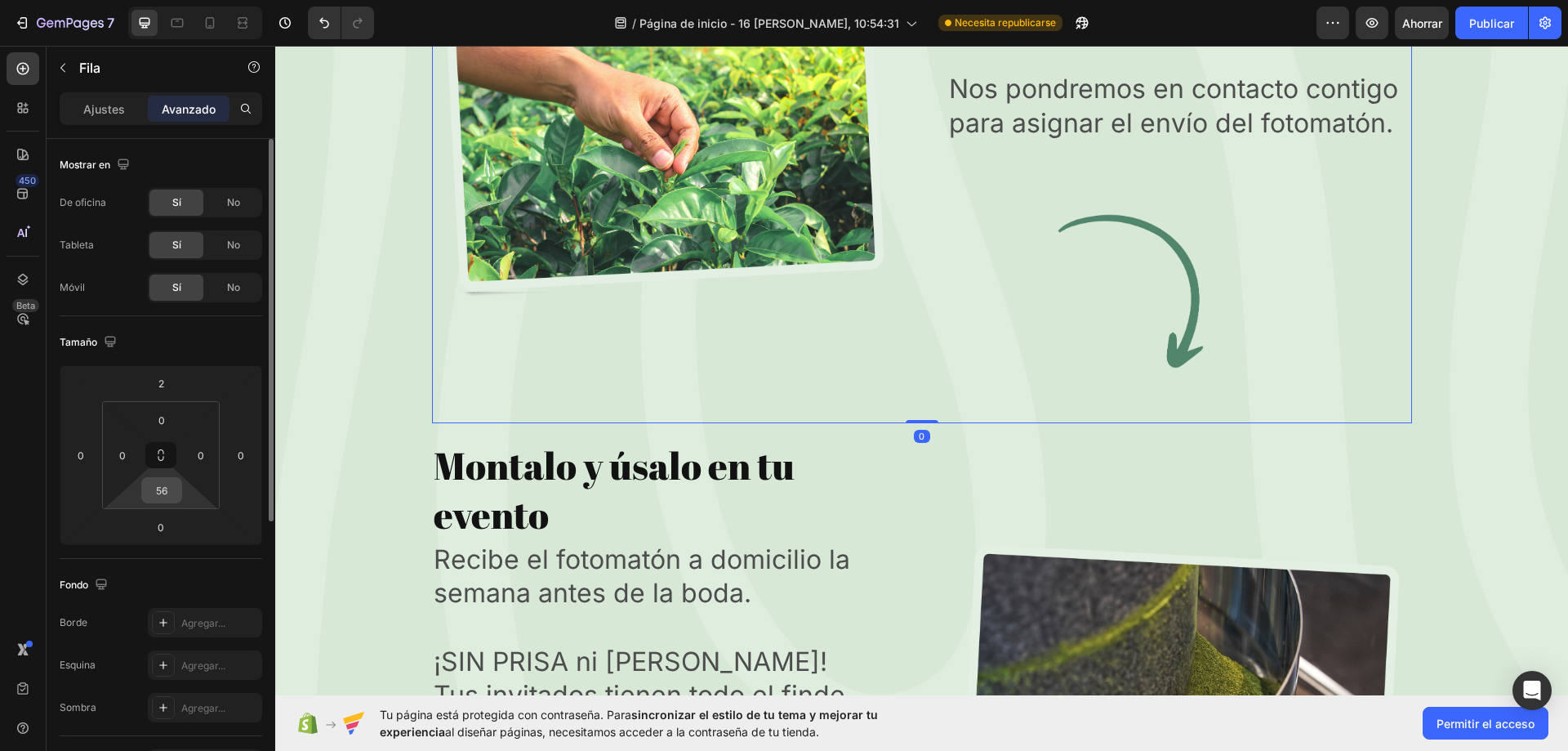
click at [171, 491] on input "56" at bounding box center [162, 490] width 33 height 25
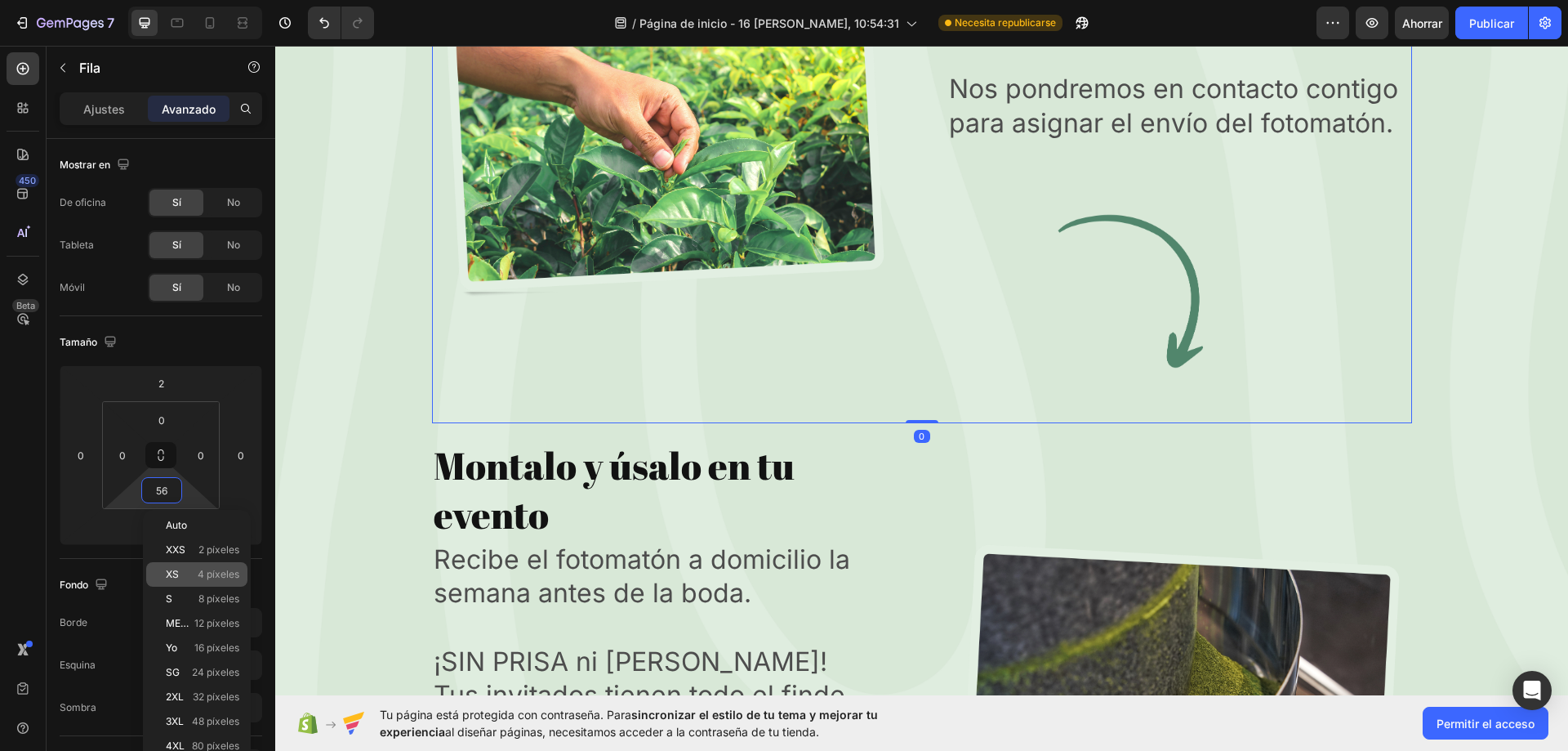
click at [191, 570] on p "XS 4 píxeles" at bounding box center [202, 573] width 74 height 12
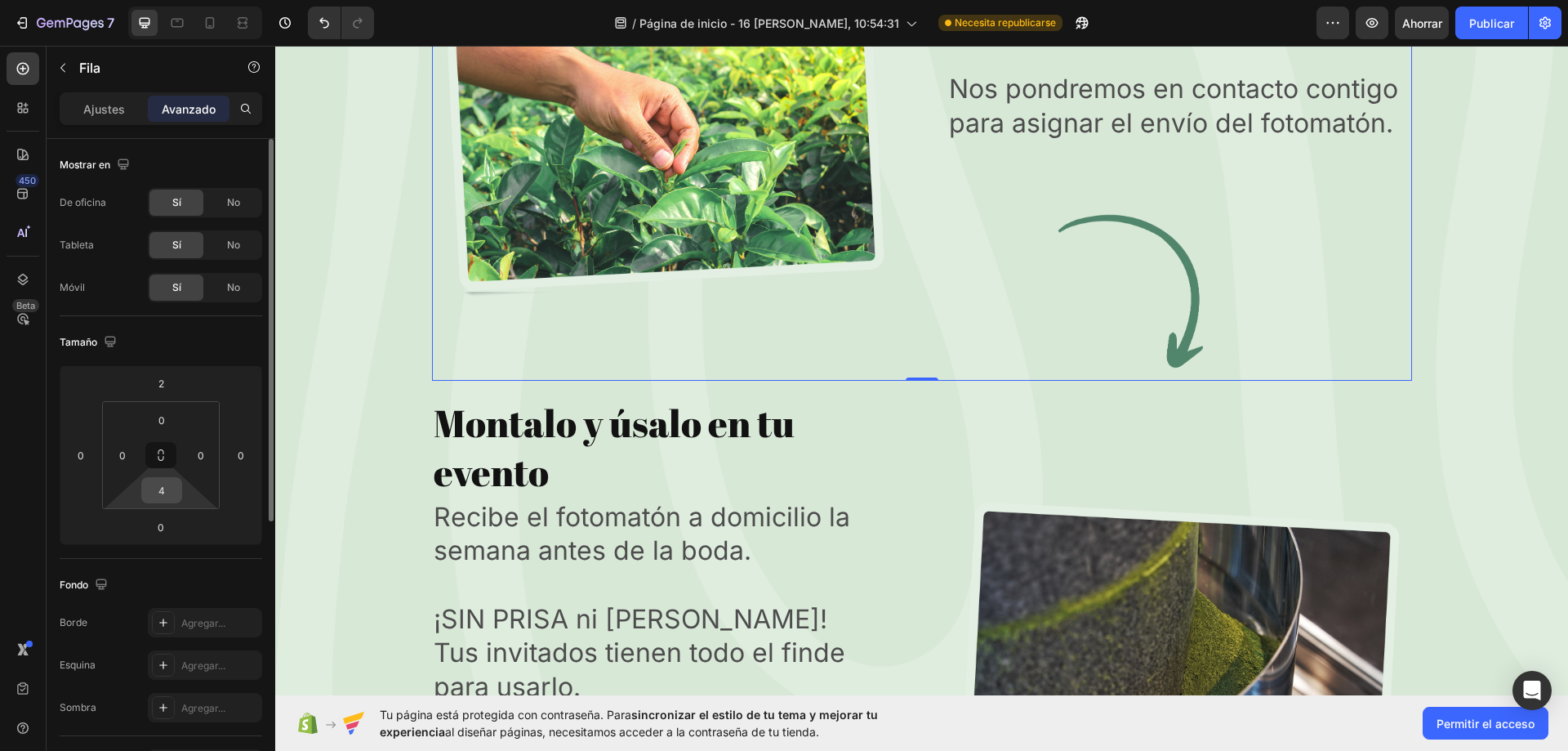
click at [161, 496] on input "4" at bounding box center [162, 490] width 33 height 25
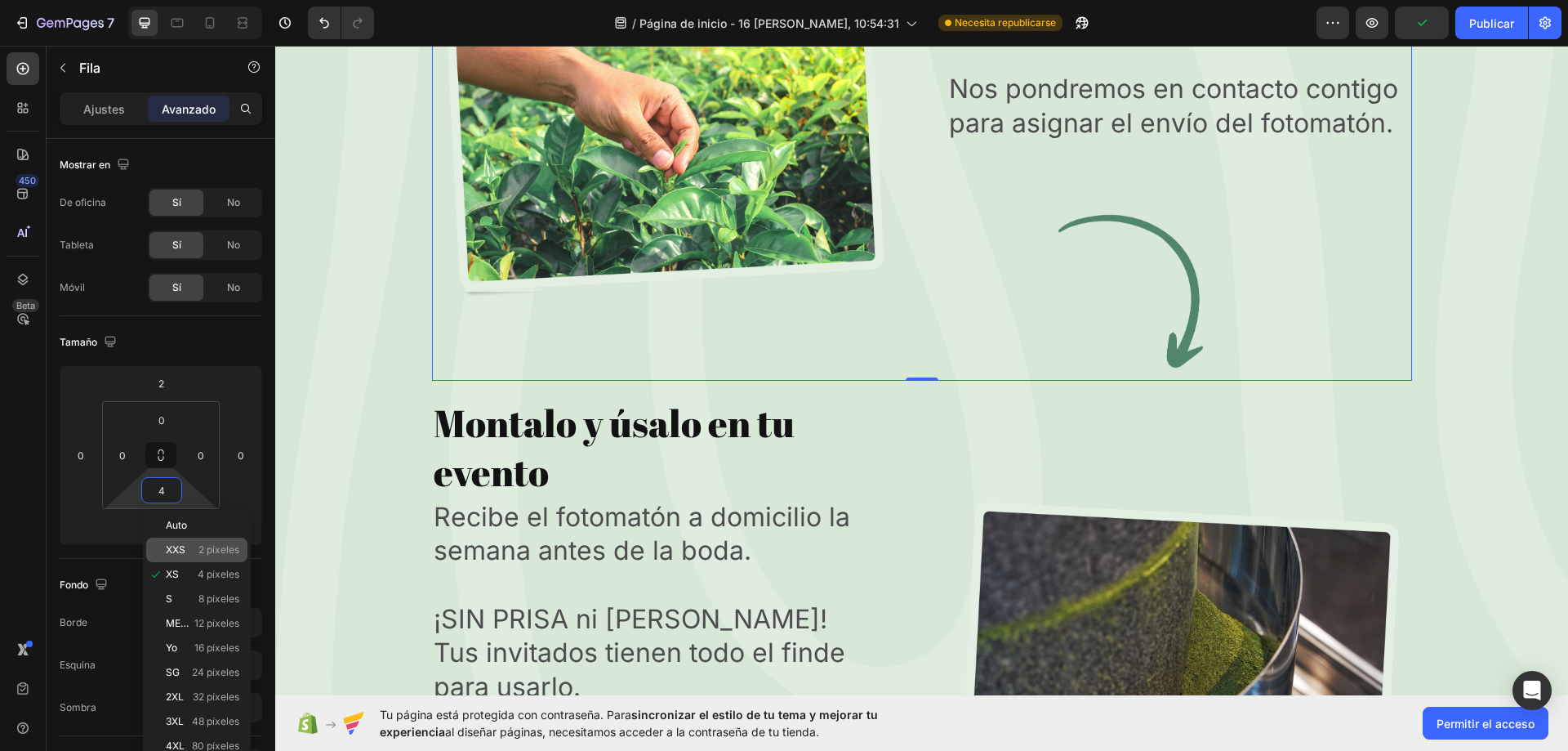
click at [189, 543] on div "XXS 2 píxeles" at bounding box center [197, 550] width 101 height 25
type input "2"
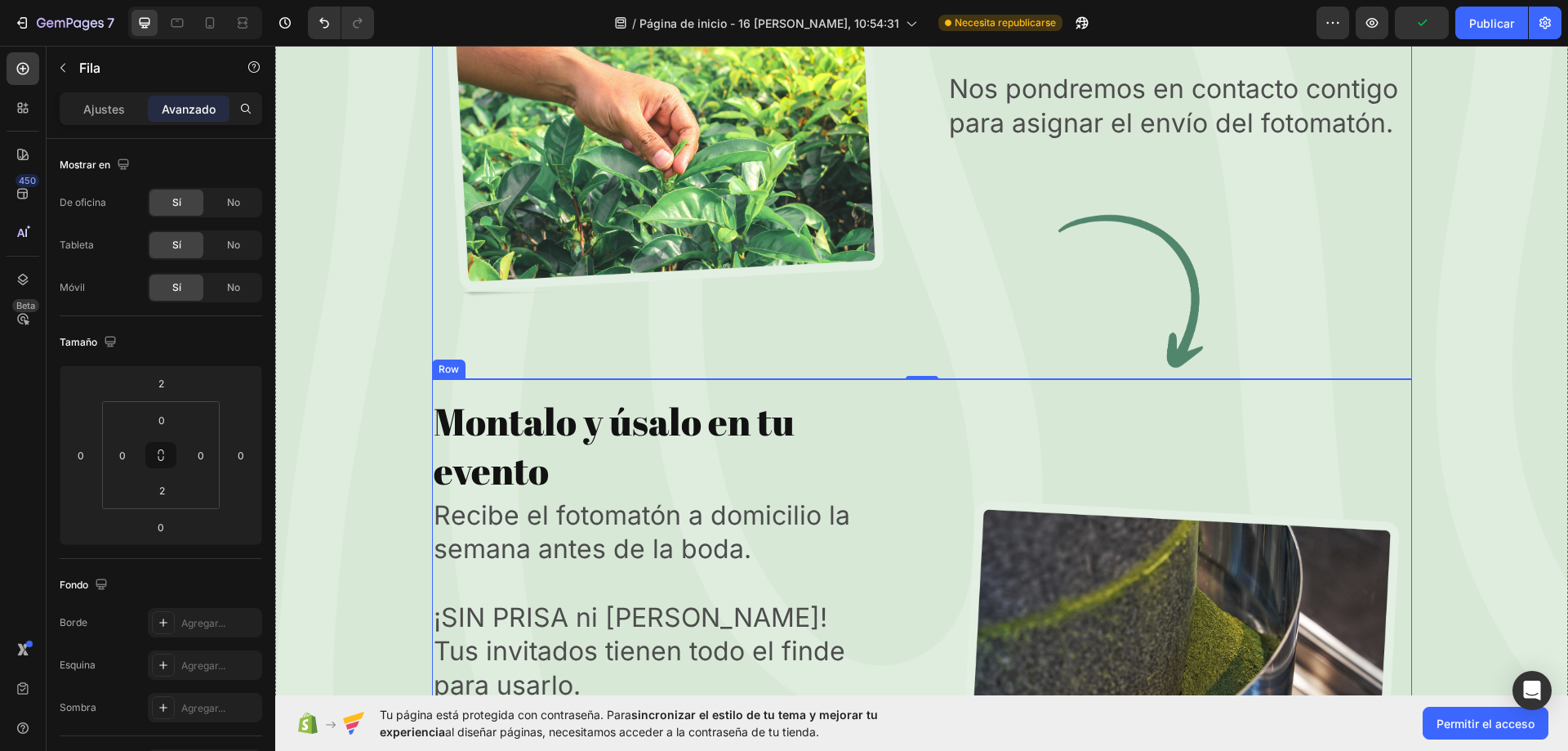
click at [1199, 420] on div "Image" at bounding box center [1179, 667] width 465 height 544
click at [1367, 28] on icon "button" at bounding box center [1372, 23] width 16 height 16
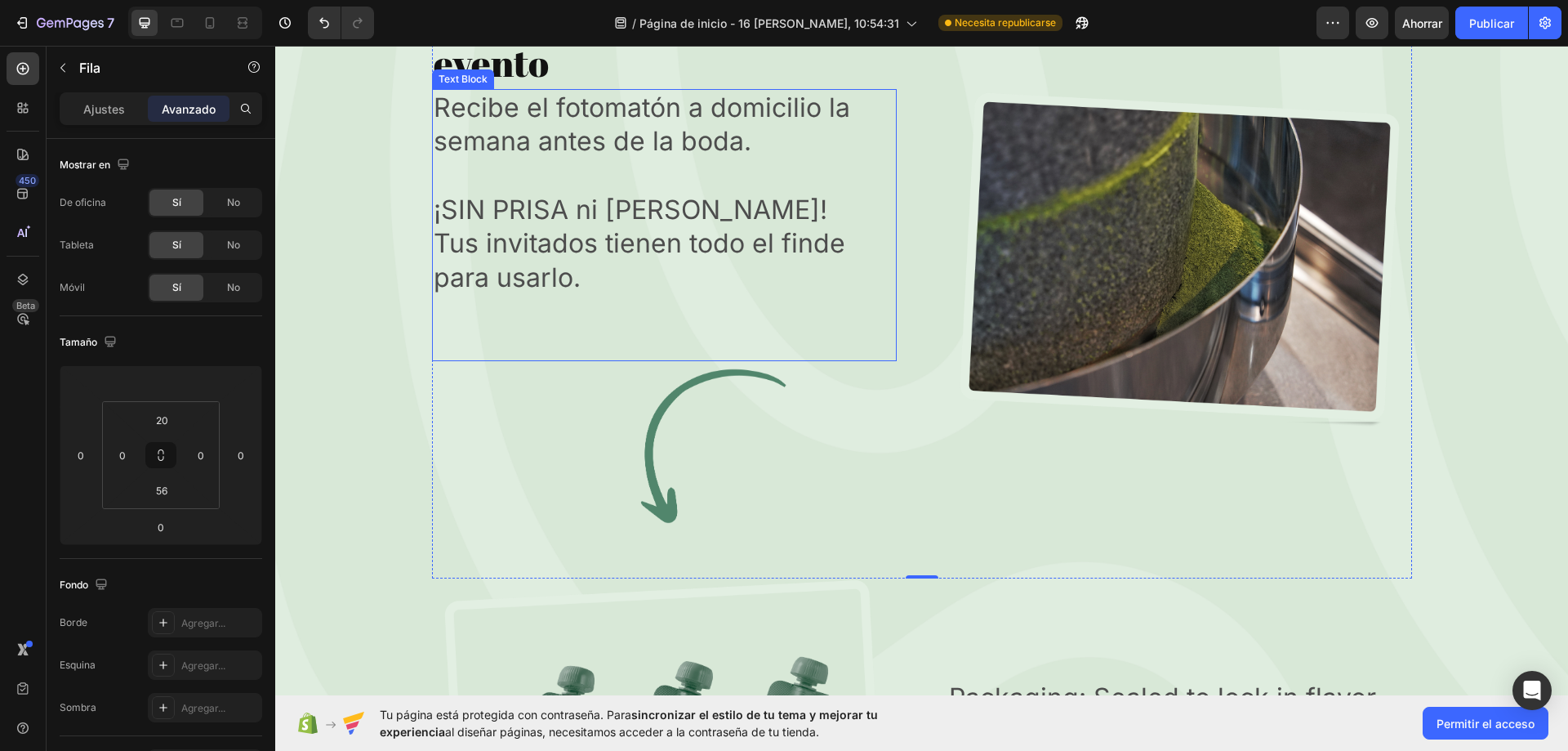
scroll to position [6470, 0]
click at [1165, 269] on img at bounding box center [1179, 259] width 465 height 338
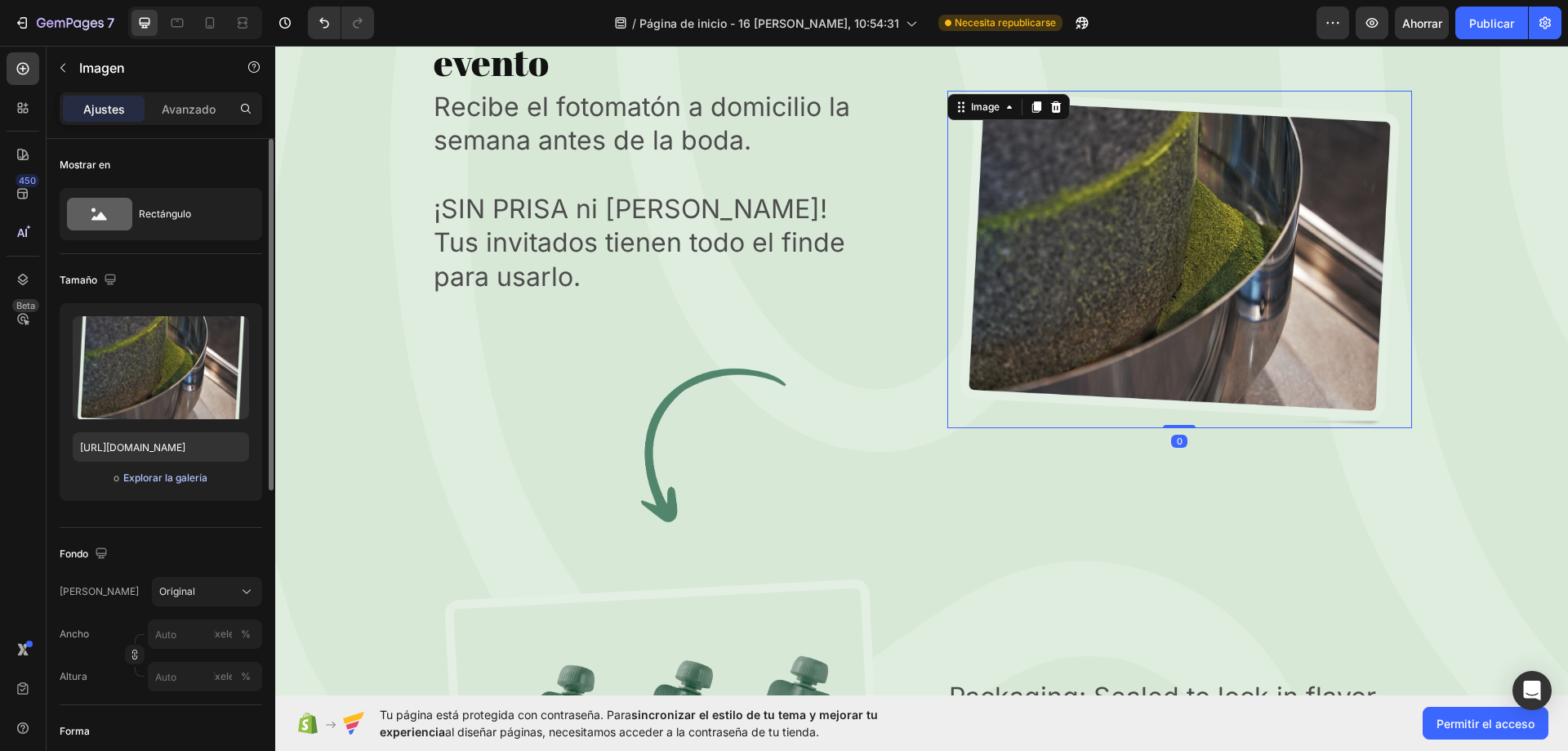
click at [179, 478] on font "Explorar la galería" at bounding box center [165, 478] width 84 height 12
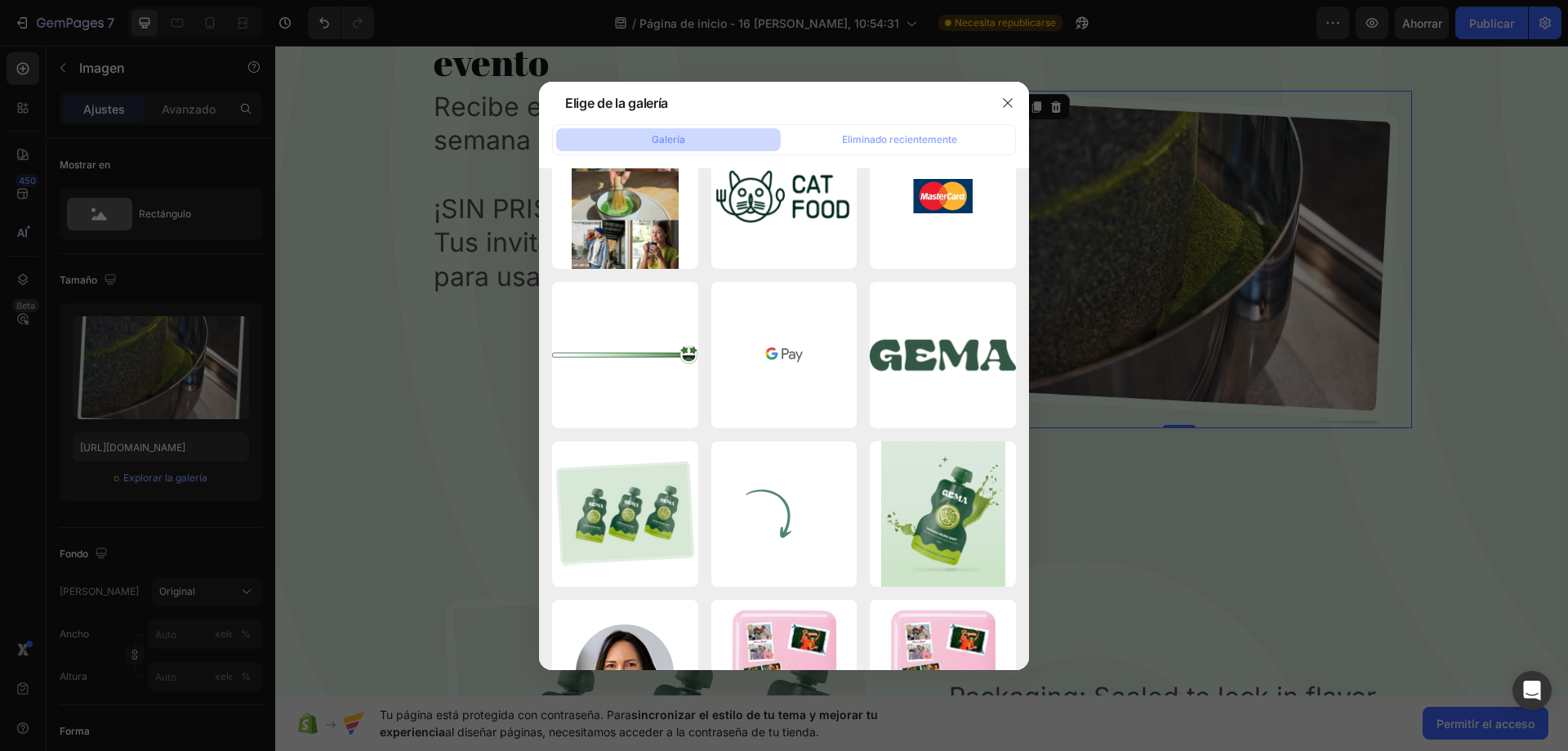
scroll to position [4129, 0]
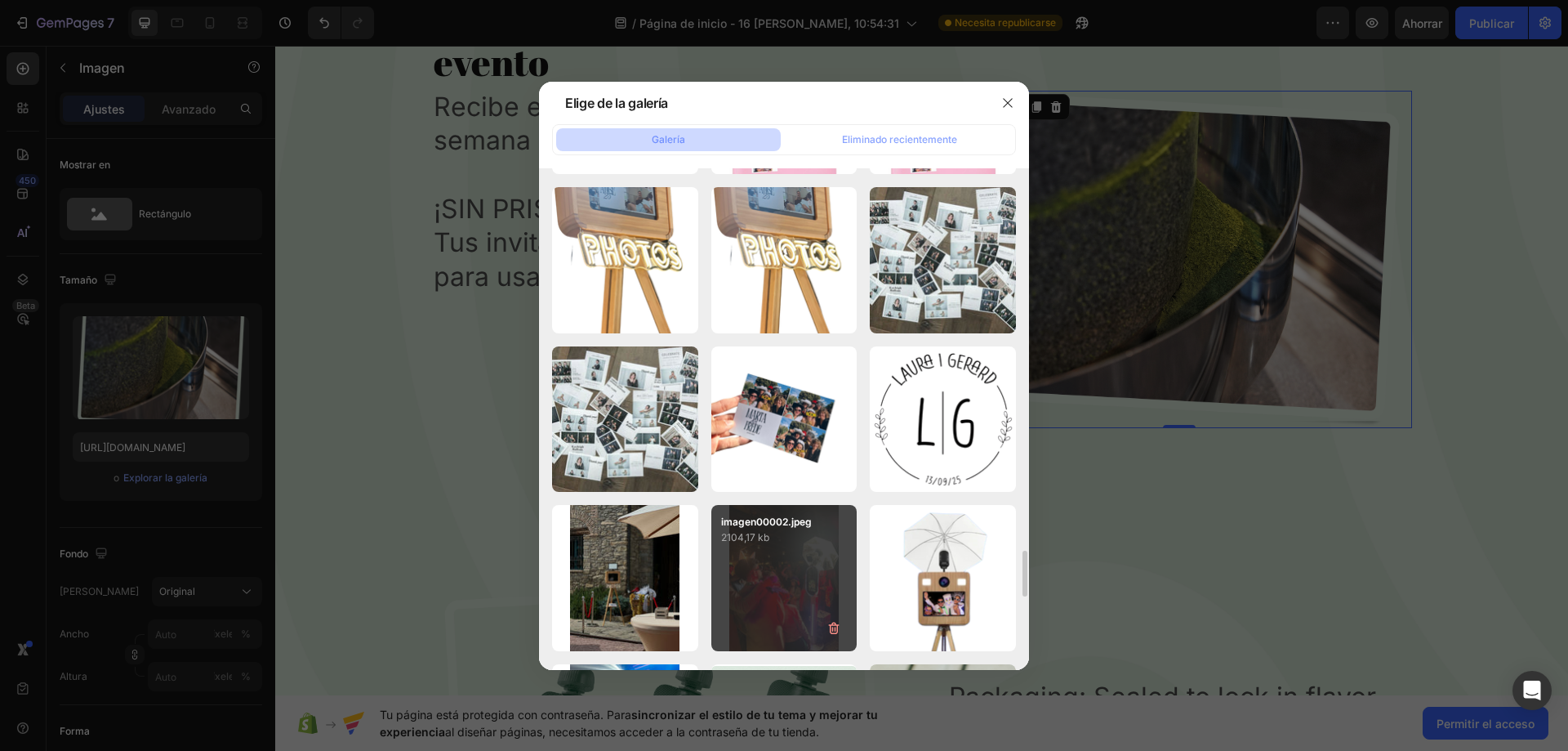
click at [800, 554] on div "imagen00002.jpeg 2104,17 kb" at bounding box center [784, 578] width 146 height 146
type input "https://cdn.shopify.com/s/files/1/0935/7338/2527/files/gempages_580163860858667…"
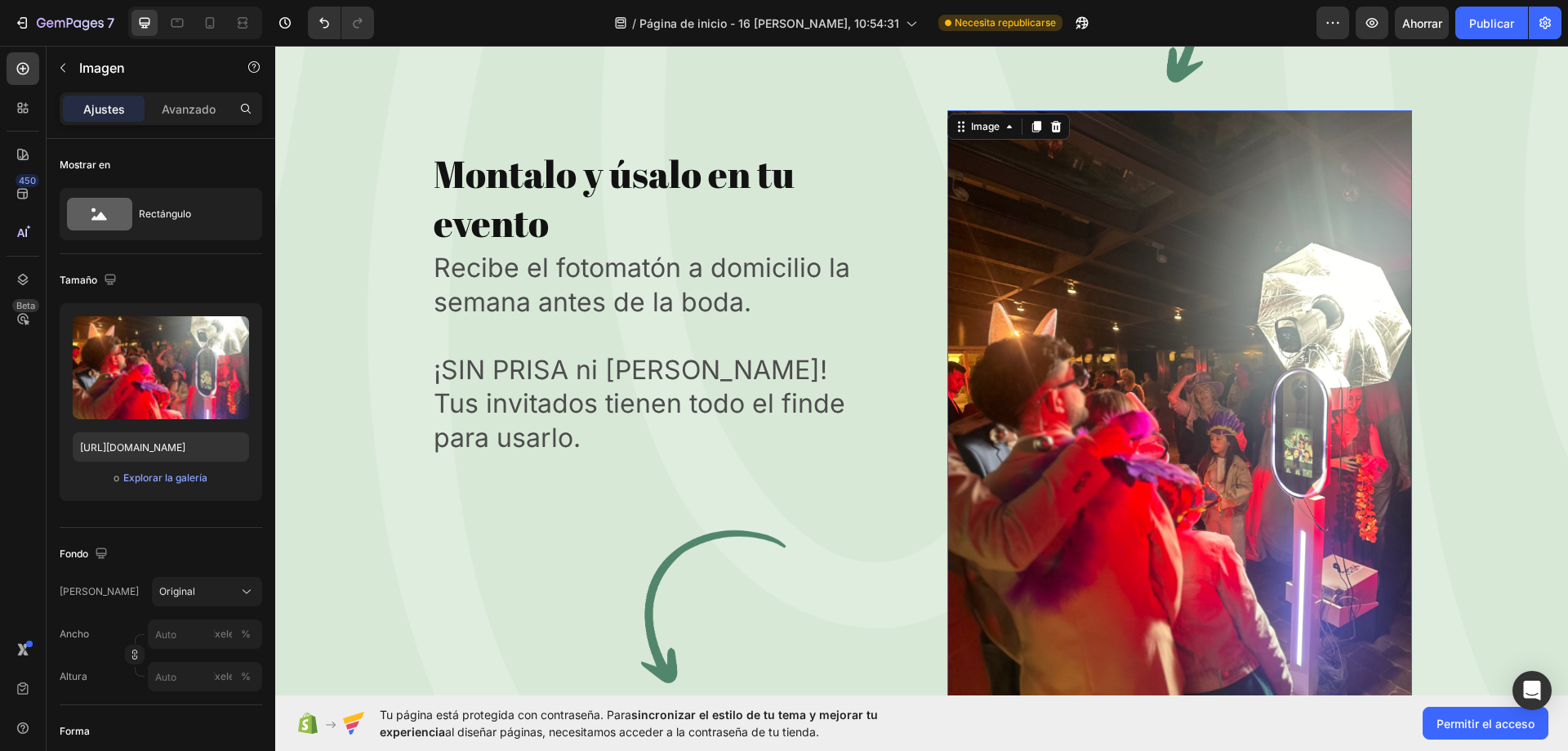
scroll to position [6262, 0]
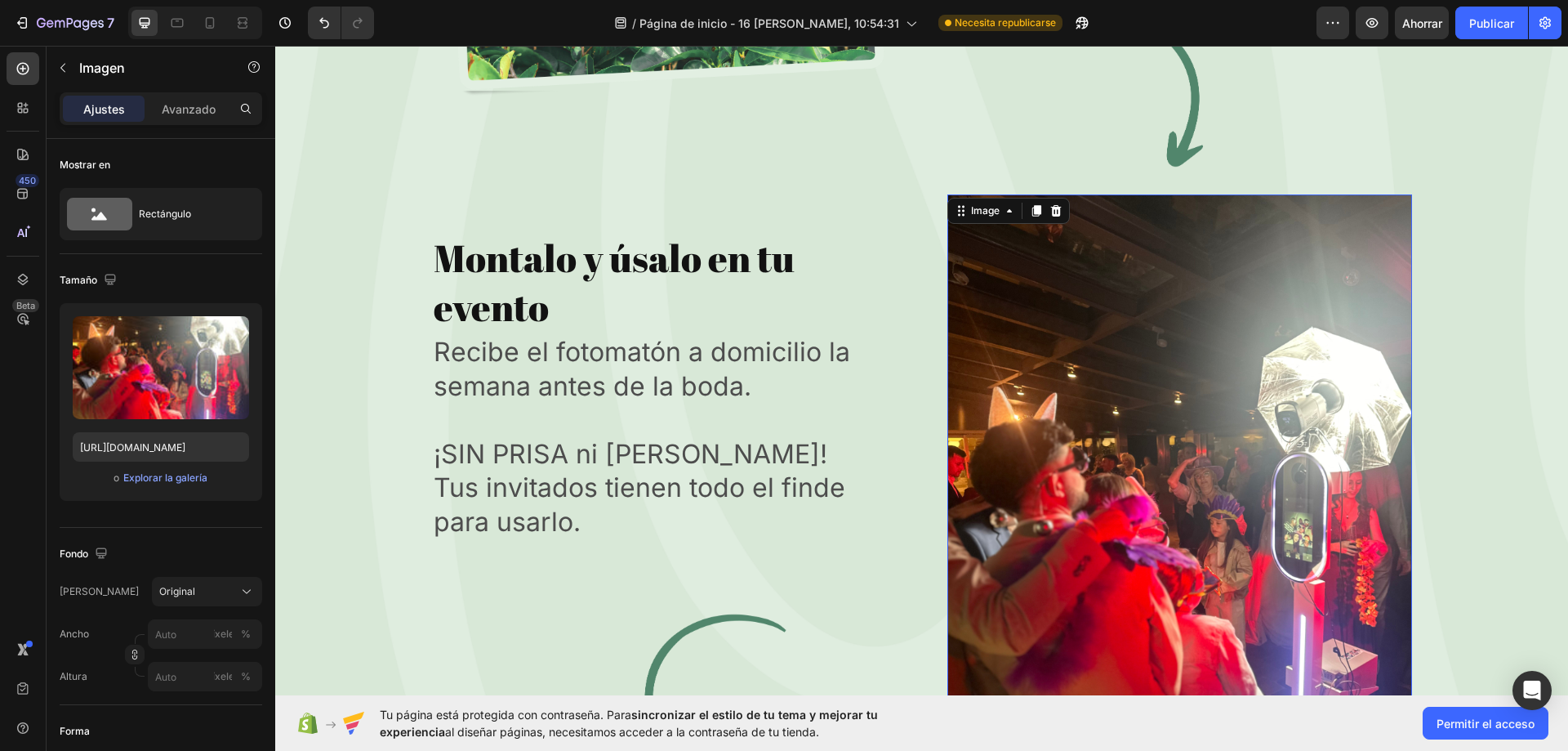
click at [1101, 424] on img at bounding box center [1179, 504] width 465 height 620
click at [209, 595] on div "Original" at bounding box center [197, 591] width 76 height 15
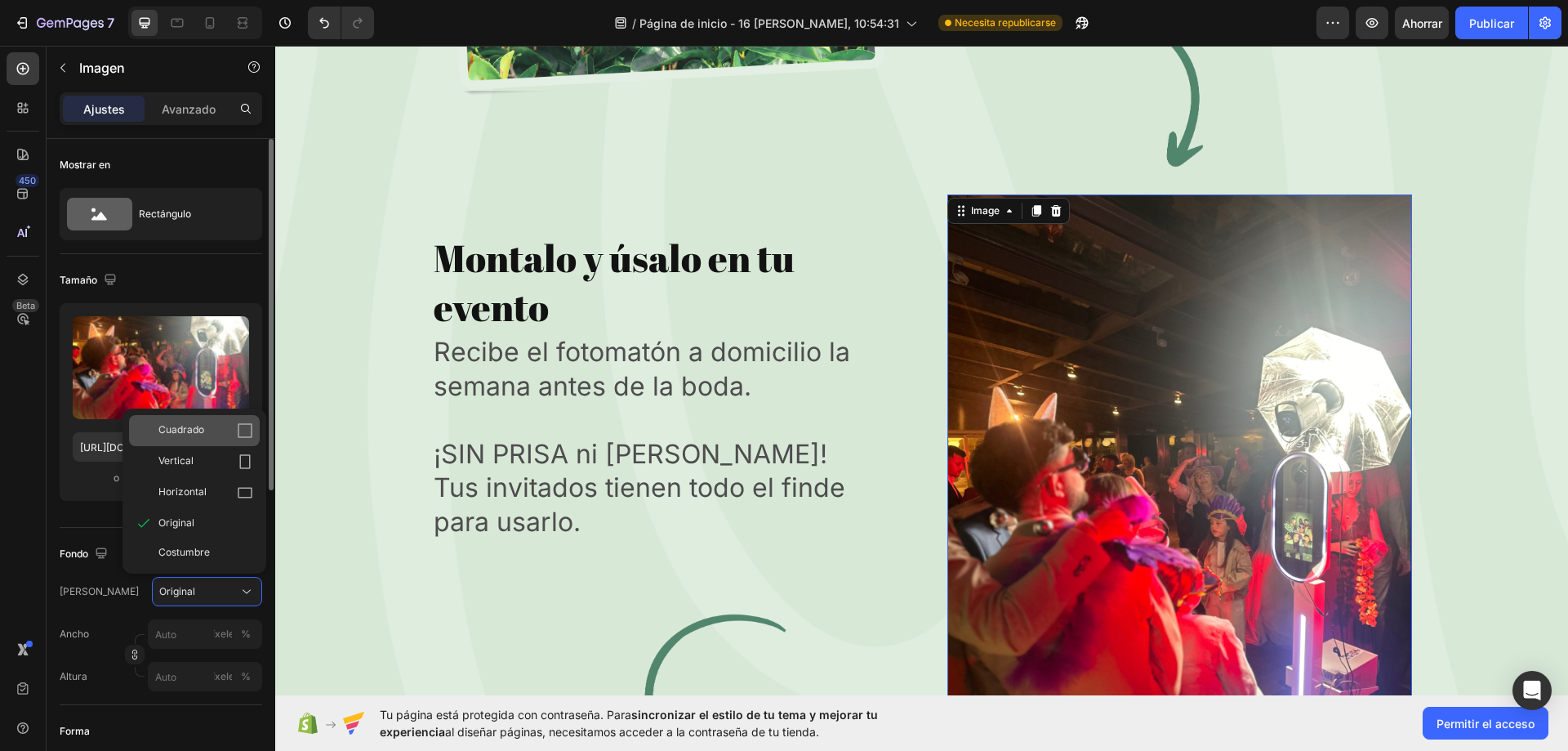
click at [206, 435] on div "Cuadrado" at bounding box center [206, 431] width 95 height 16
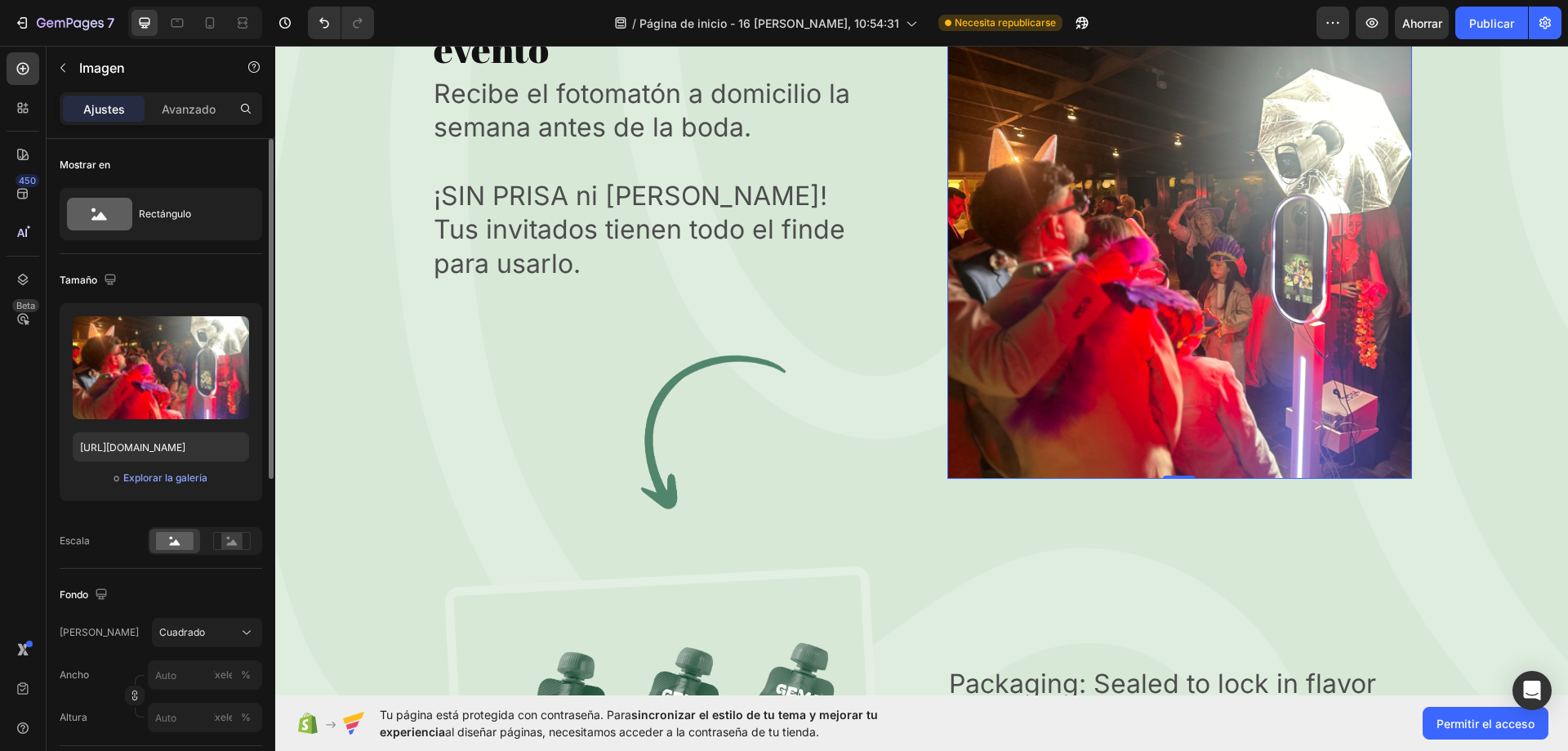
scroll to position [6507, 0]
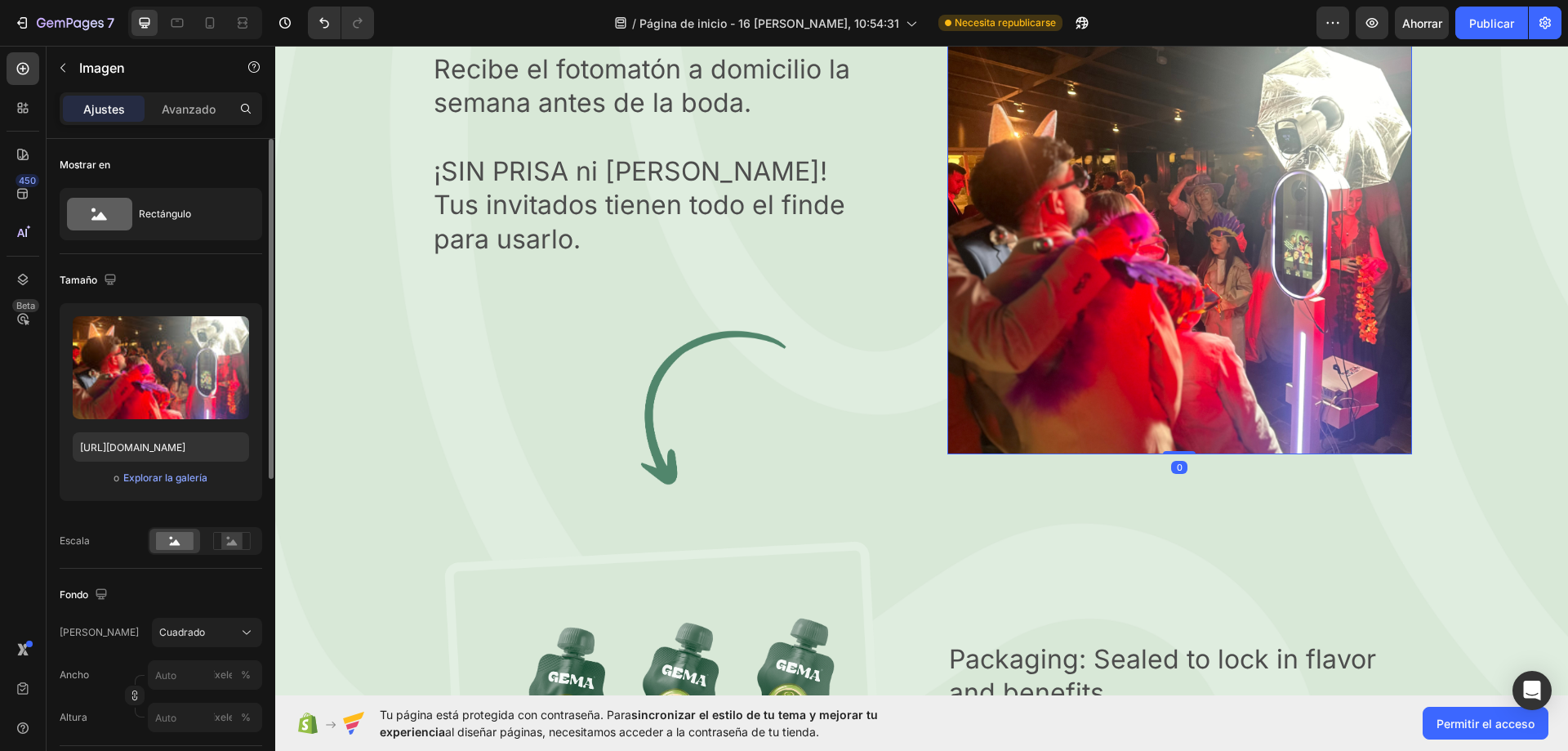
drag, startPoint x: 1178, startPoint y: 459, endPoint x: 1088, endPoint y: 267, distance: 212.0
click at [1199, 235] on div "Image 0" at bounding box center [1179, 222] width 465 height 465
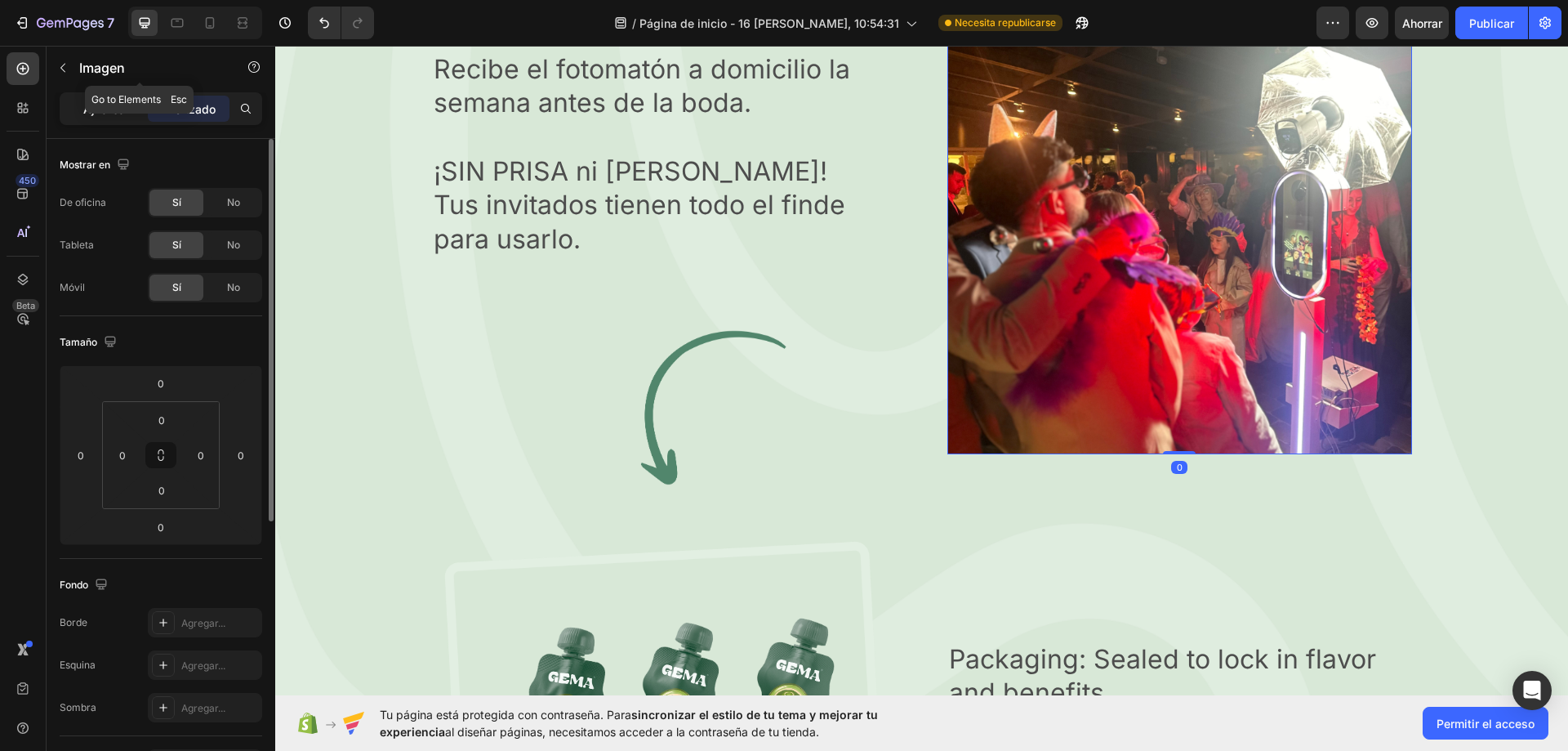
drag, startPoint x: 95, startPoint y: 115, endPoint x: 165, endPoint y: 115, distance: 70.0
click at [95, 116] on p "Ajustes" at bounding box center [104, 108] width 42 height 17
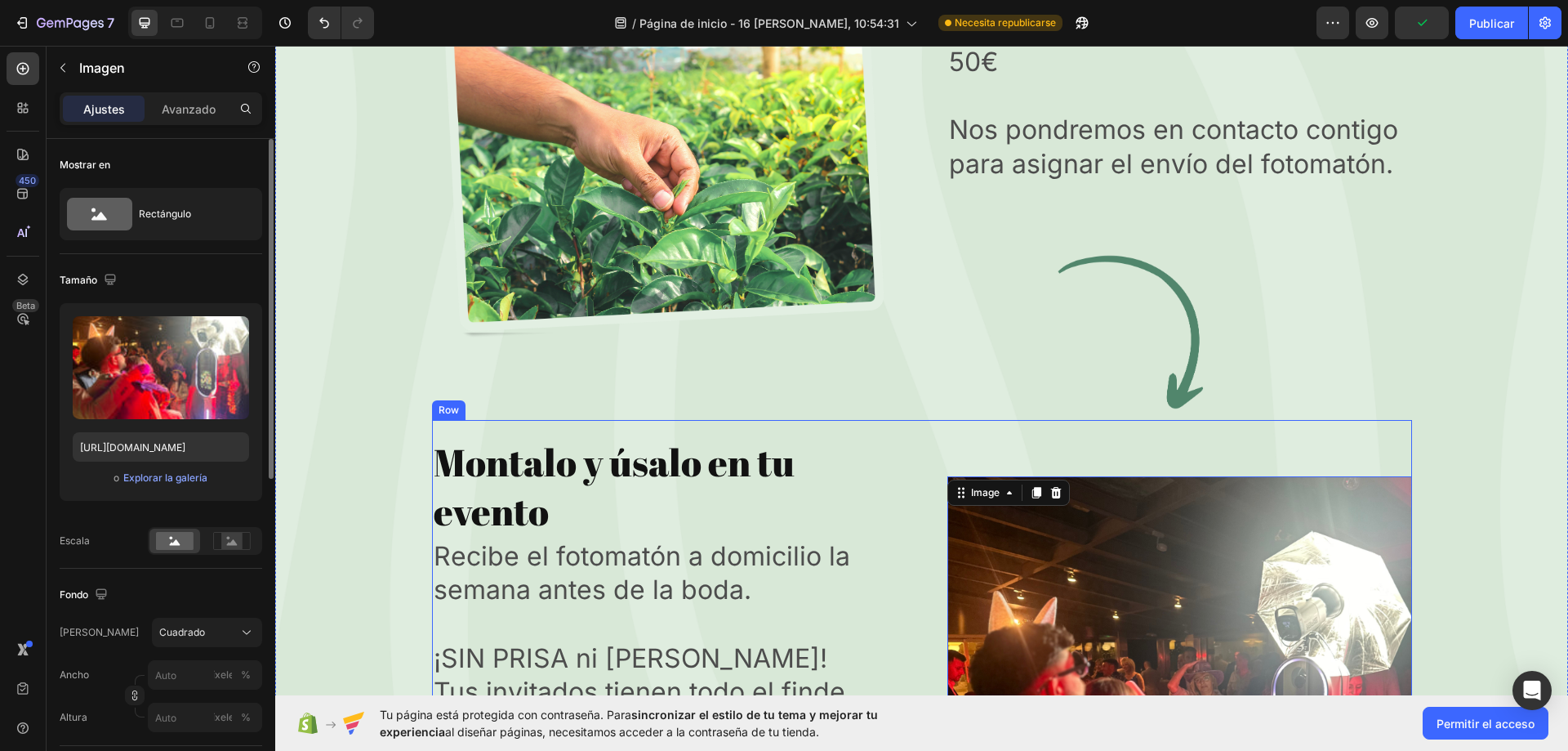
scroll to position [6180, 0]
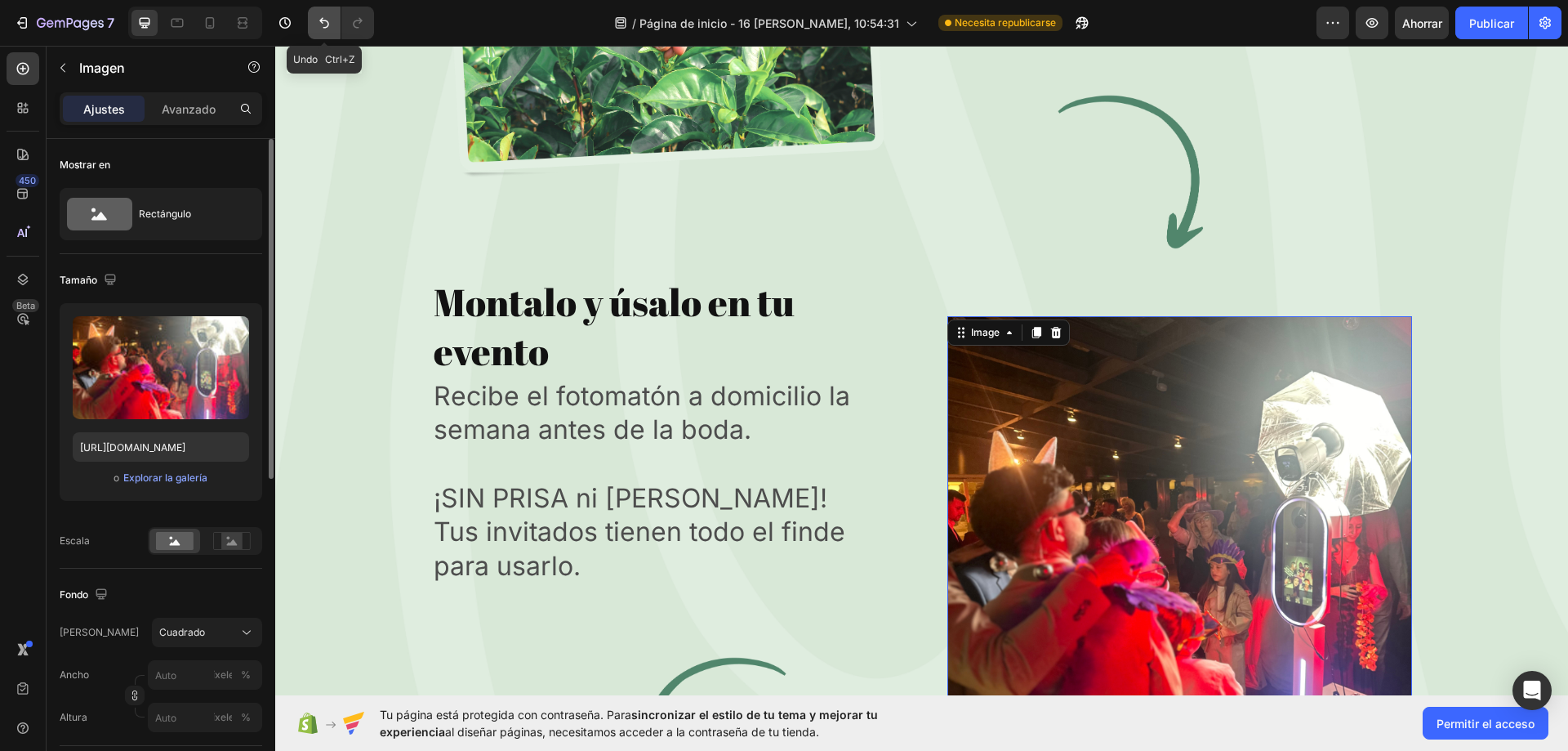
click at [333, 32] on button "Deshacer/Rehacer" at bounding box center [324, 22] width 33 height 33
click at [316, 36] on button "Deshacer/Rehacer" at bounding box center [324, 22] width 33 height 33
click at [316, 32] on button "Deshacer/Rehacer" at bounding box center [324, 22] width 33 height 33
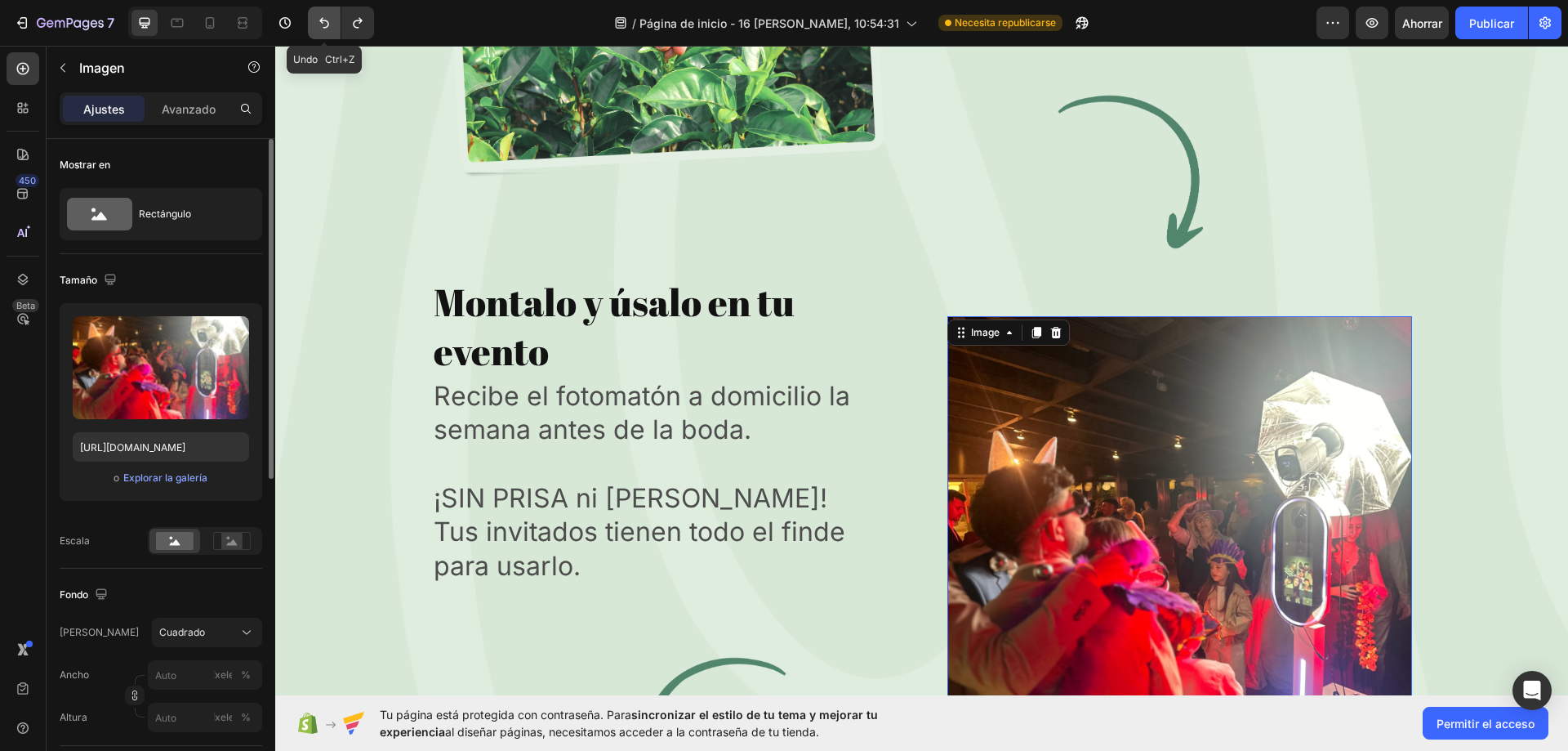
click at [316, 32] on button "Deshacer/Rehacer" at bounding box center [324, 22] width 33 height 33
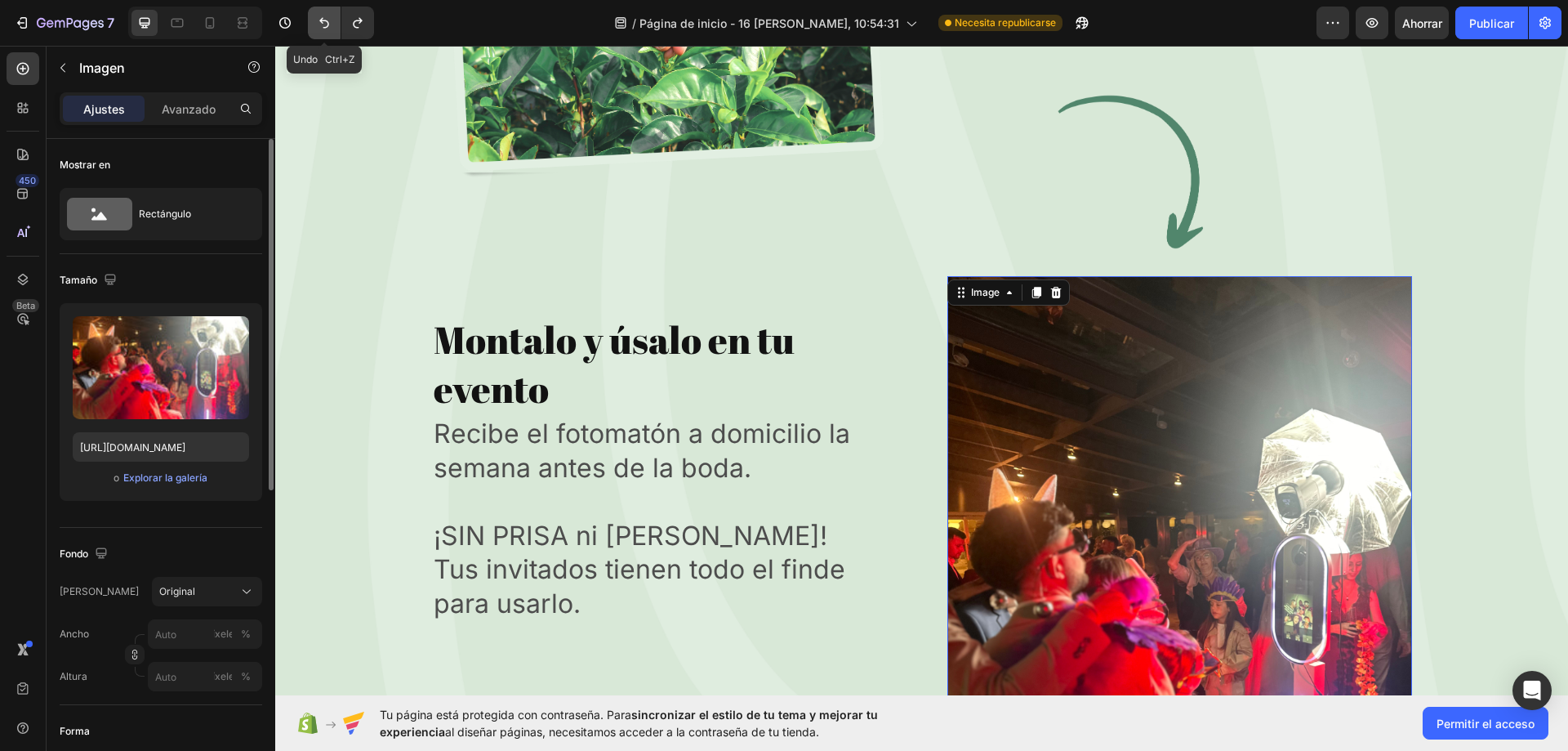
click at [316, 31] on button "Deshacer/Rehacer" at bounding box center [324, 22] width 33 height 33
type input "https://cdn.shopify.com/s/files/1/0935/7338/2527/files/gempages_580163860858667…"
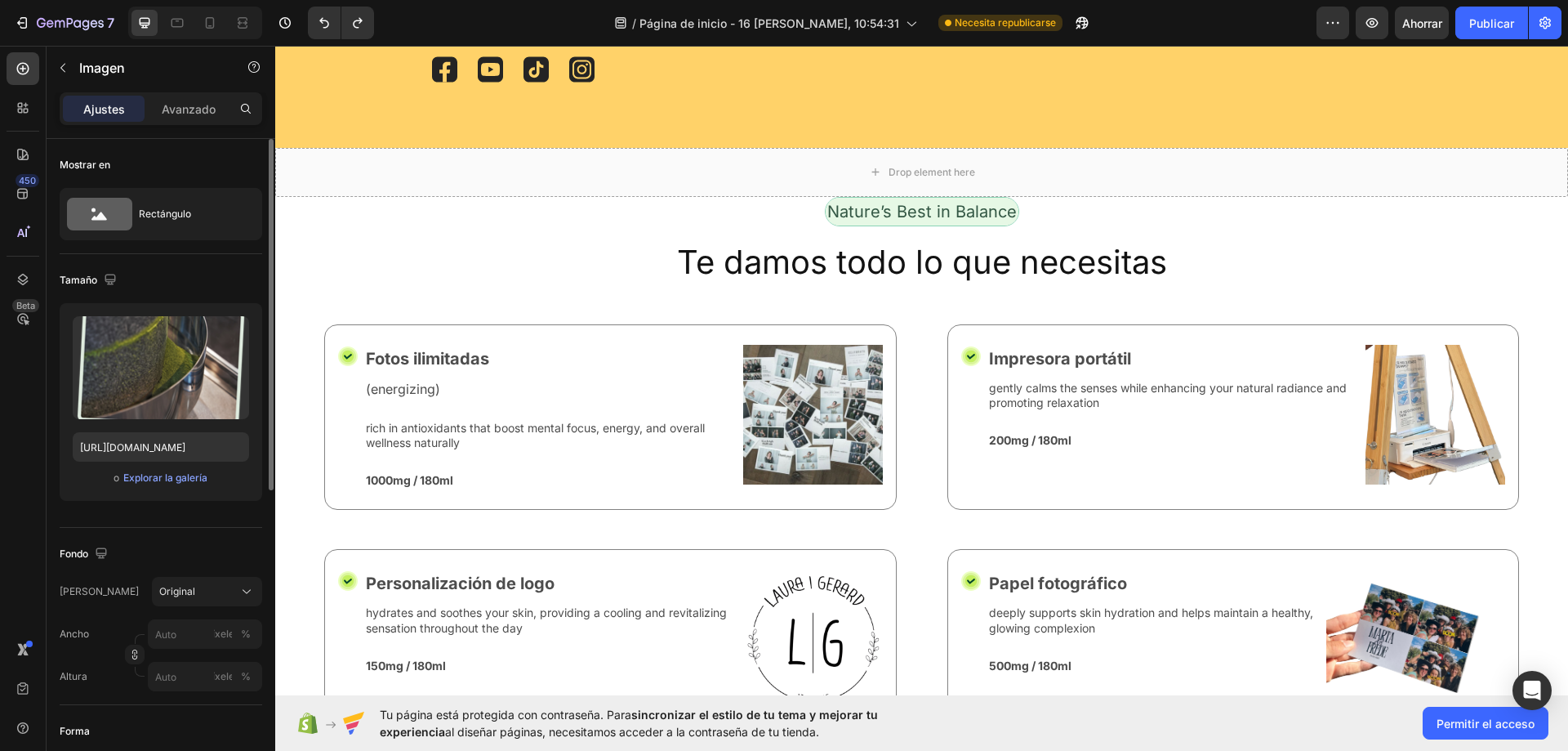
scroll to position [4283, 0]
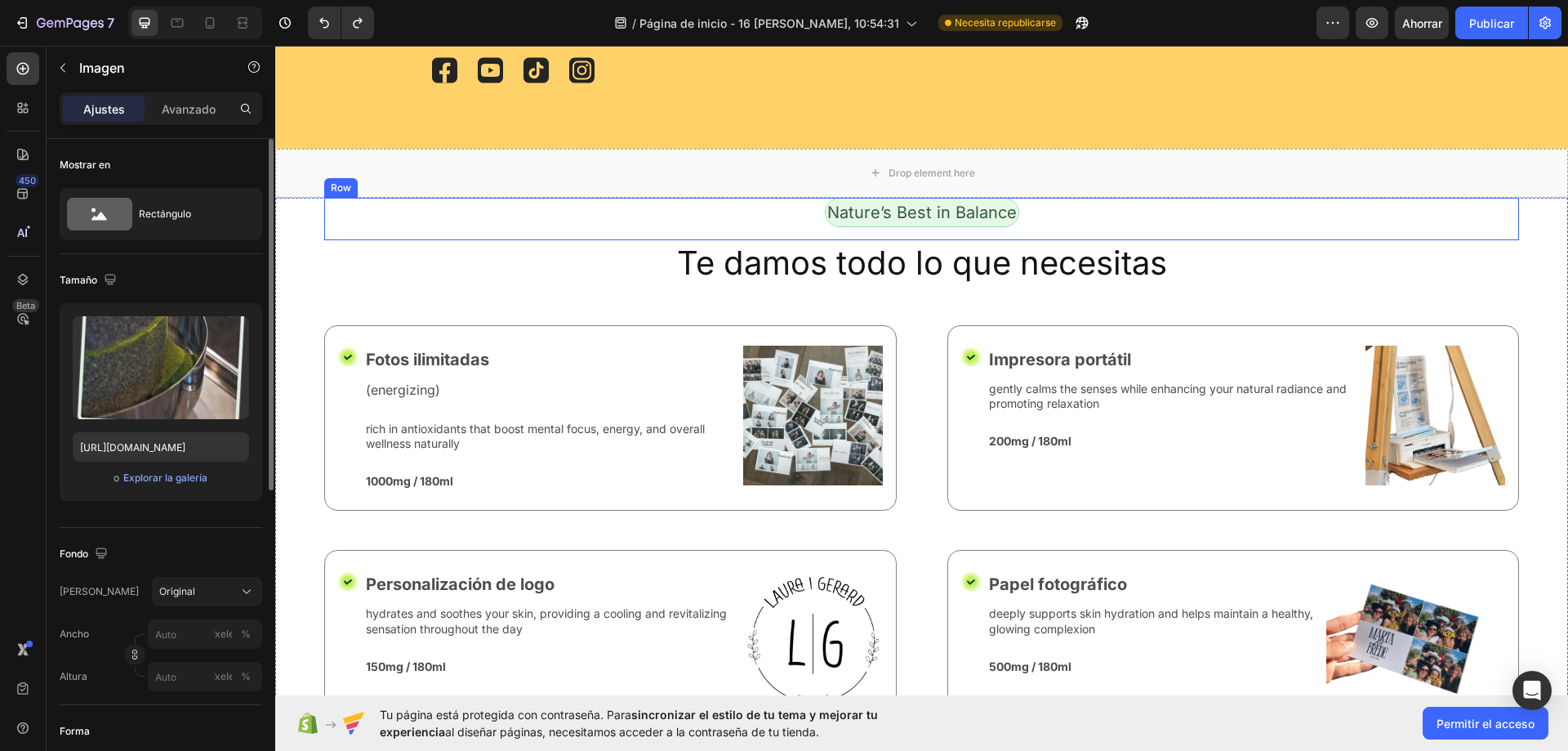
click at [1080, 241] on div "Nature’s Best in Balance Text Block Row" at bounding box center [921, 219] width 1194 height 43
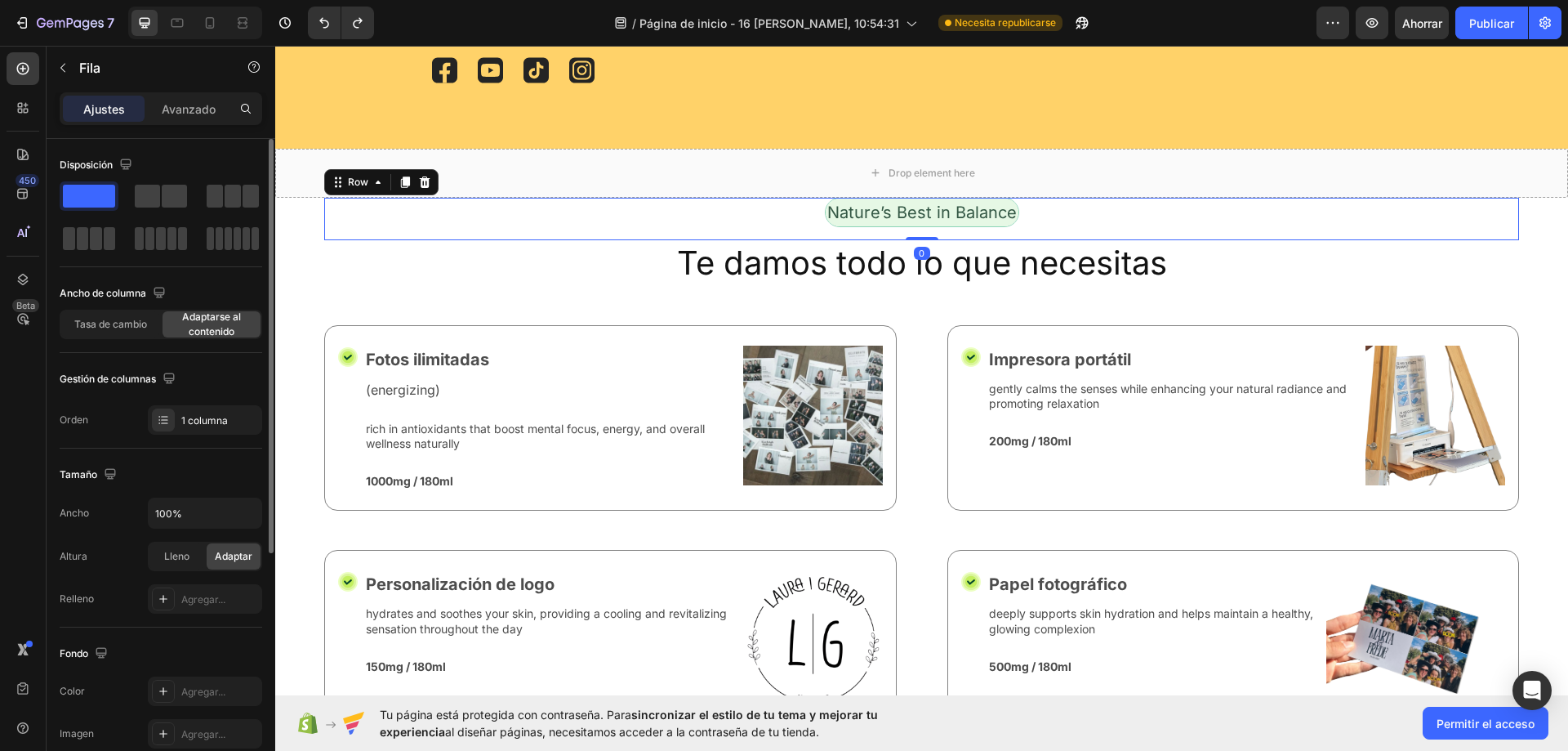
click at [676, 198] on div "Drop element here" at bounding box center [921, 172] width 1293 height 49
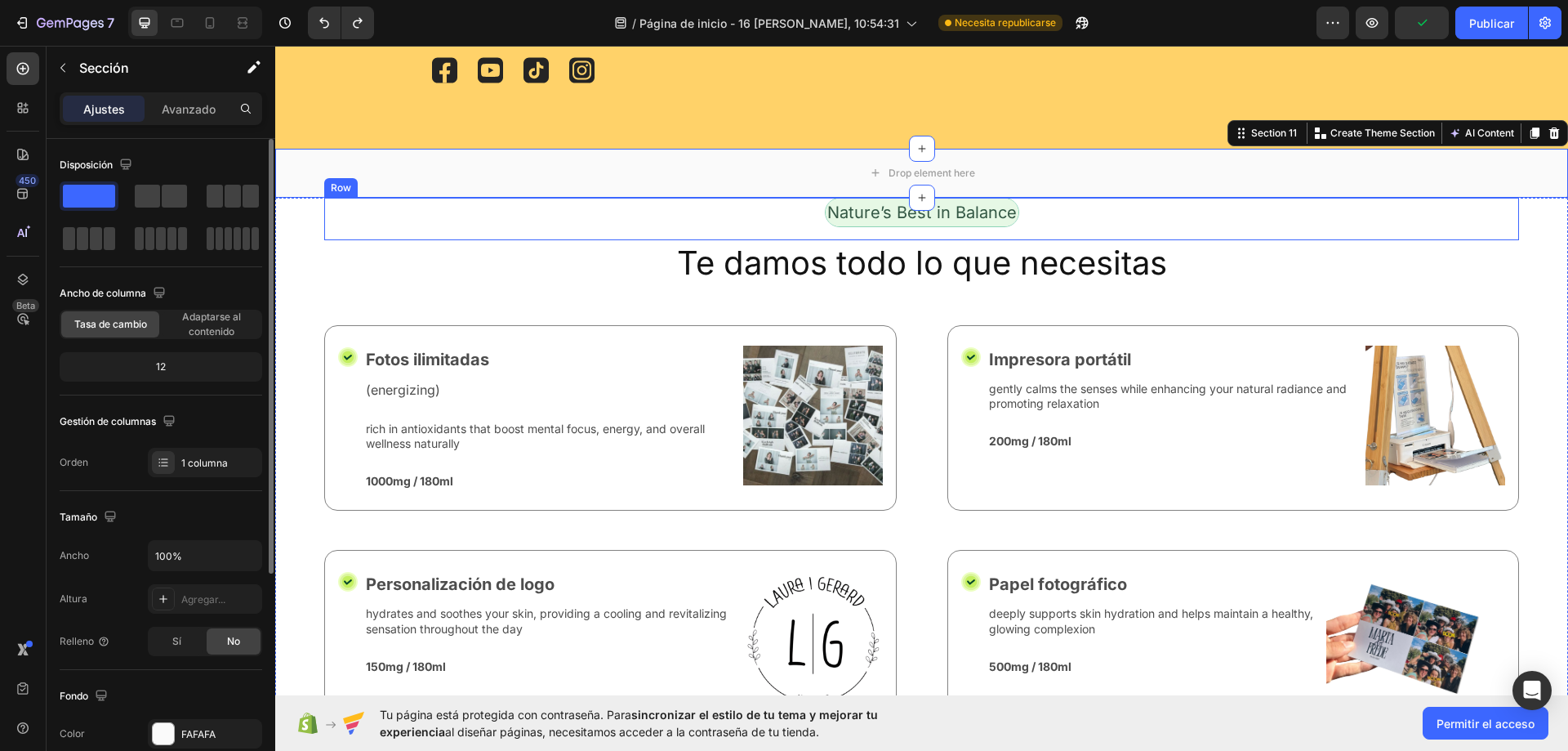
click at [1066, 241] on div "Nature’s Best in Balance Text Block Row" at bounding box center [921, 219] width 1194 height 43
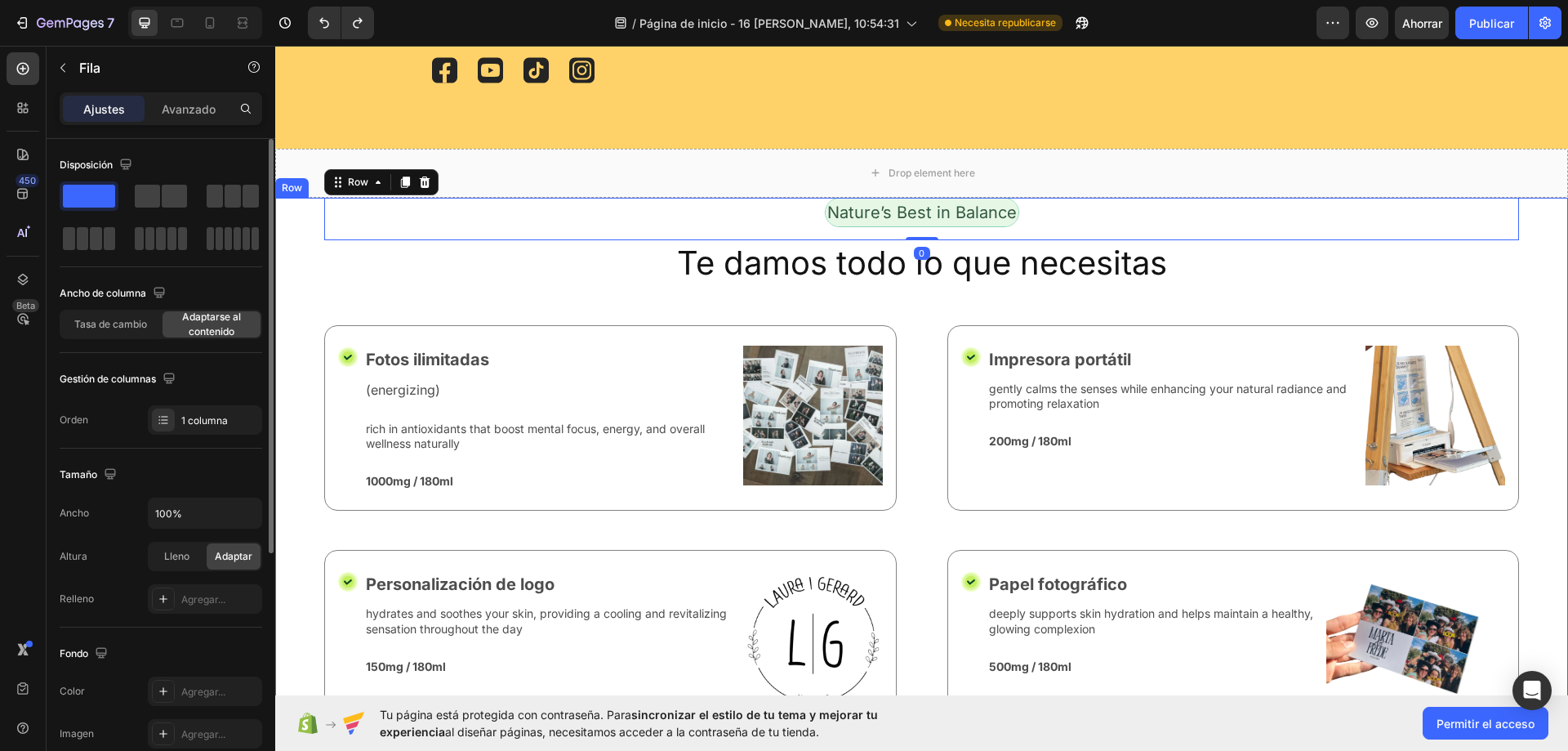
click at [280, 349] on div "Nature’s Best in Balance Text Block Row 0 Te damos todo lo que necesitas Headin…" at bounding box center [921, 732] width 1293 height 1070
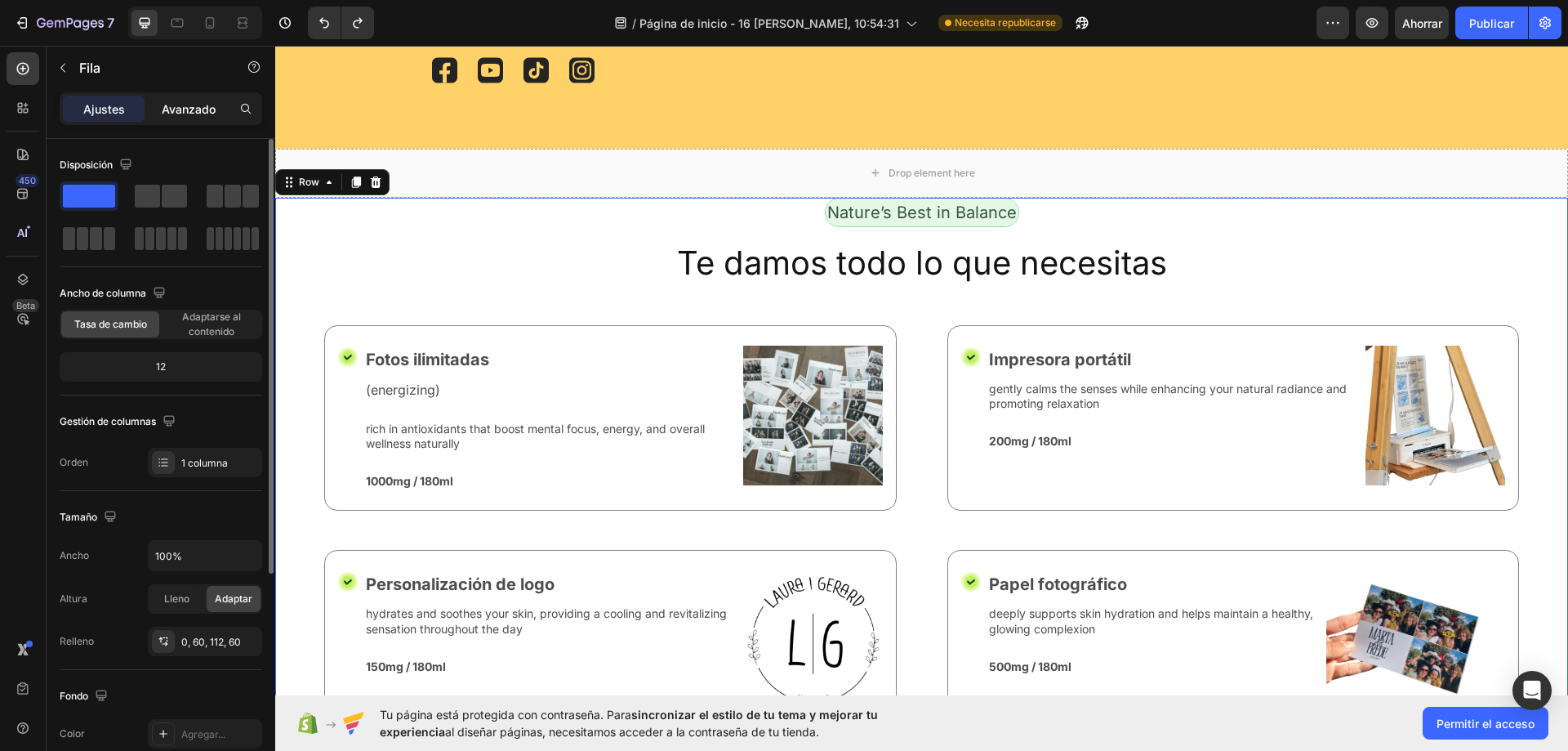
click at [191, 107] on font "Avanzado" at bounding box center [188, 109] width 54 height 14
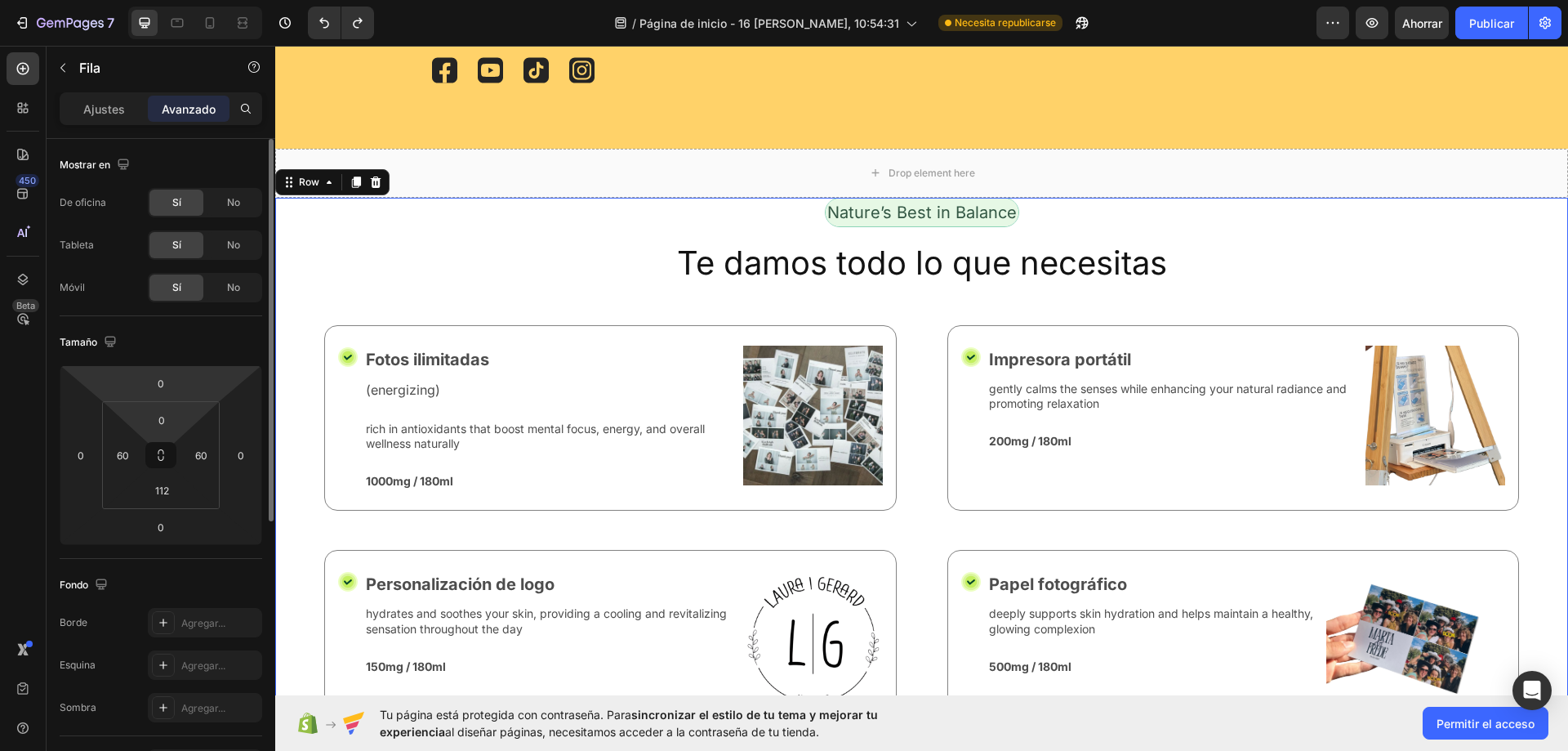
click at [183, 0] on html "7 / Página de inicio - 16 de agosto, 10:54:31 Necesita republicarse Avance Ahor…" at bounding box center [784, 0] width 1568 height 0
click at [171, 380] on input "0" at bounding box center [161, 383] width 33 height 25
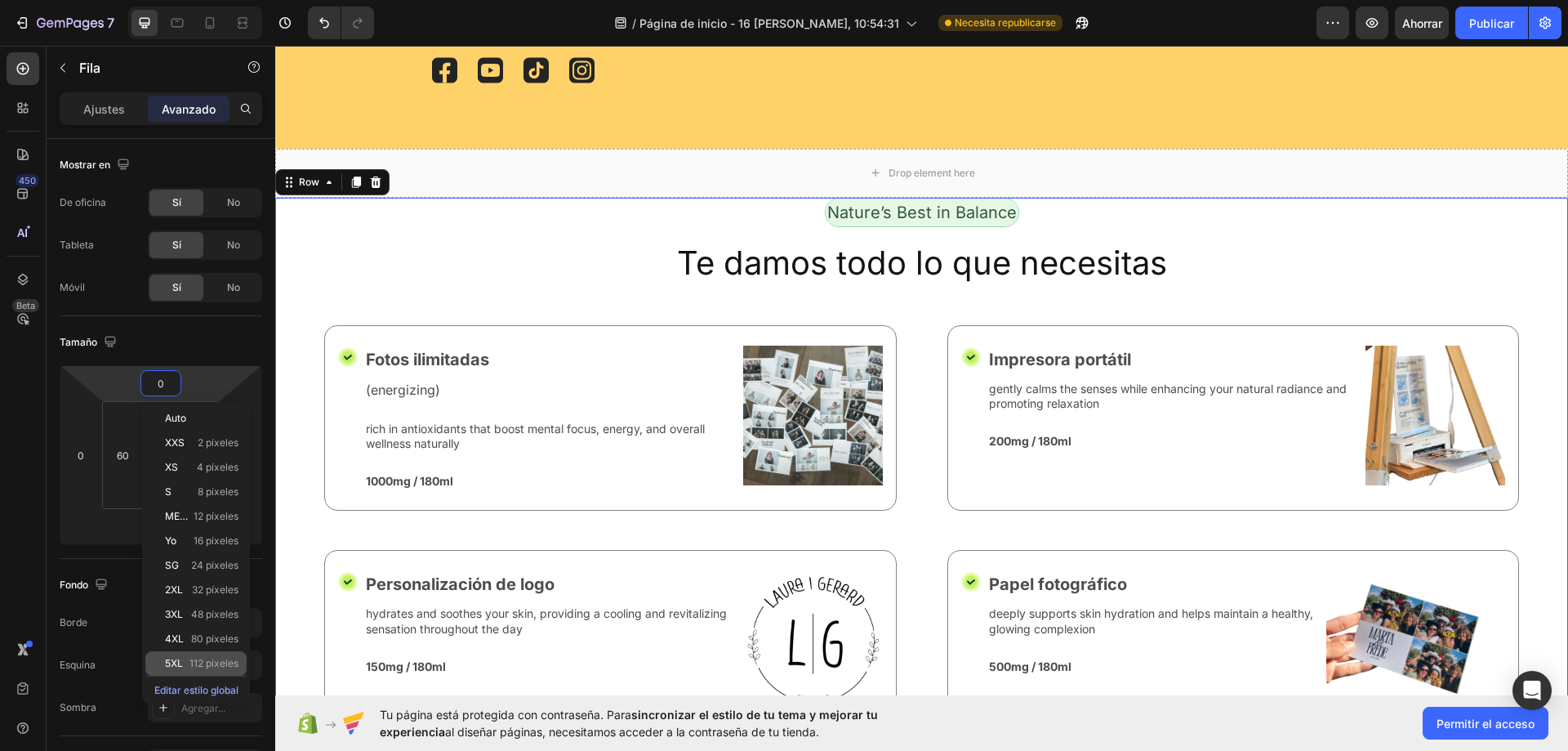
click at [200, 669] on div "5XL 112 píxeles" at bounding box center [196, 663] width 101 height 25
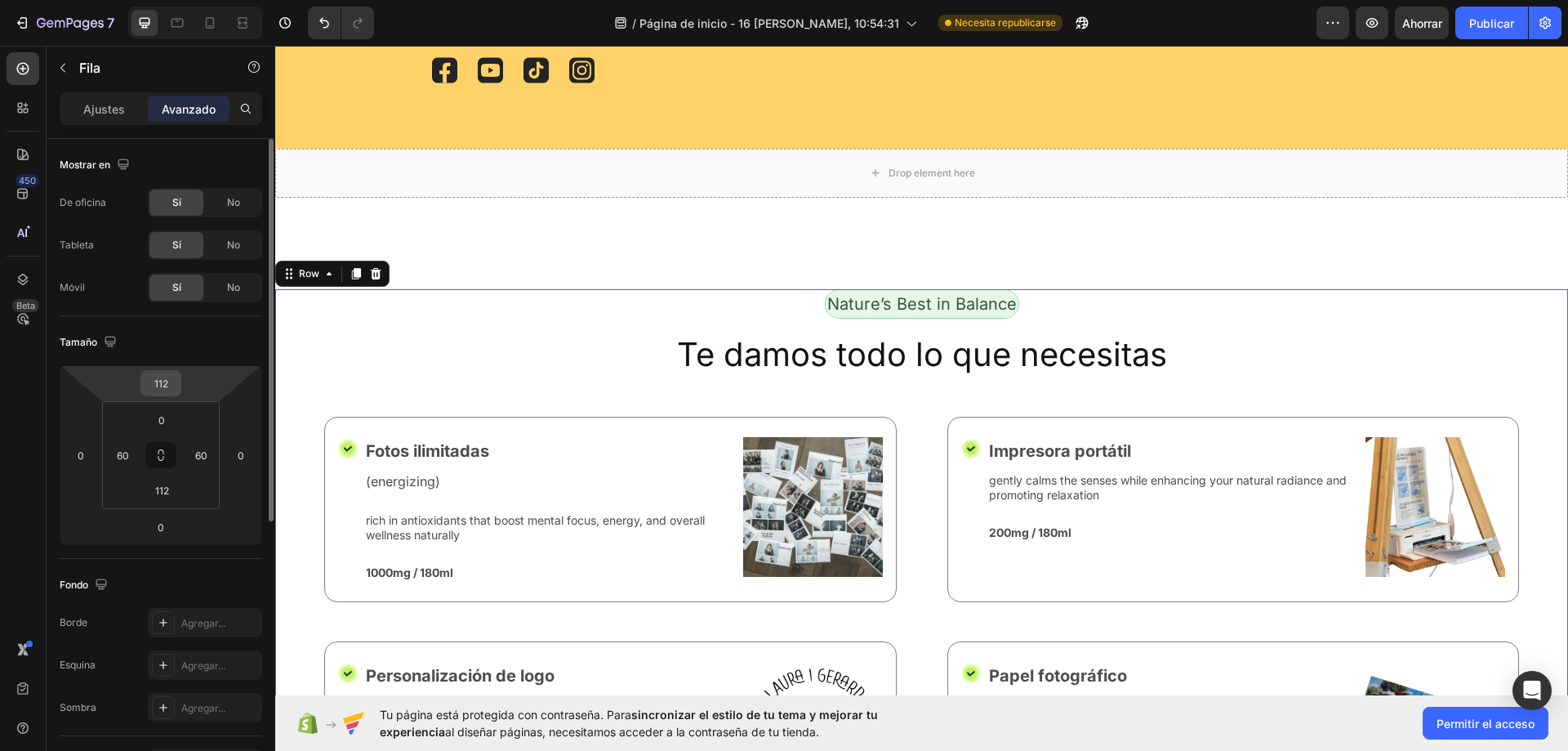
click at [176, 394] on div "112" at bounding box center [161, 383] width 41 height 26
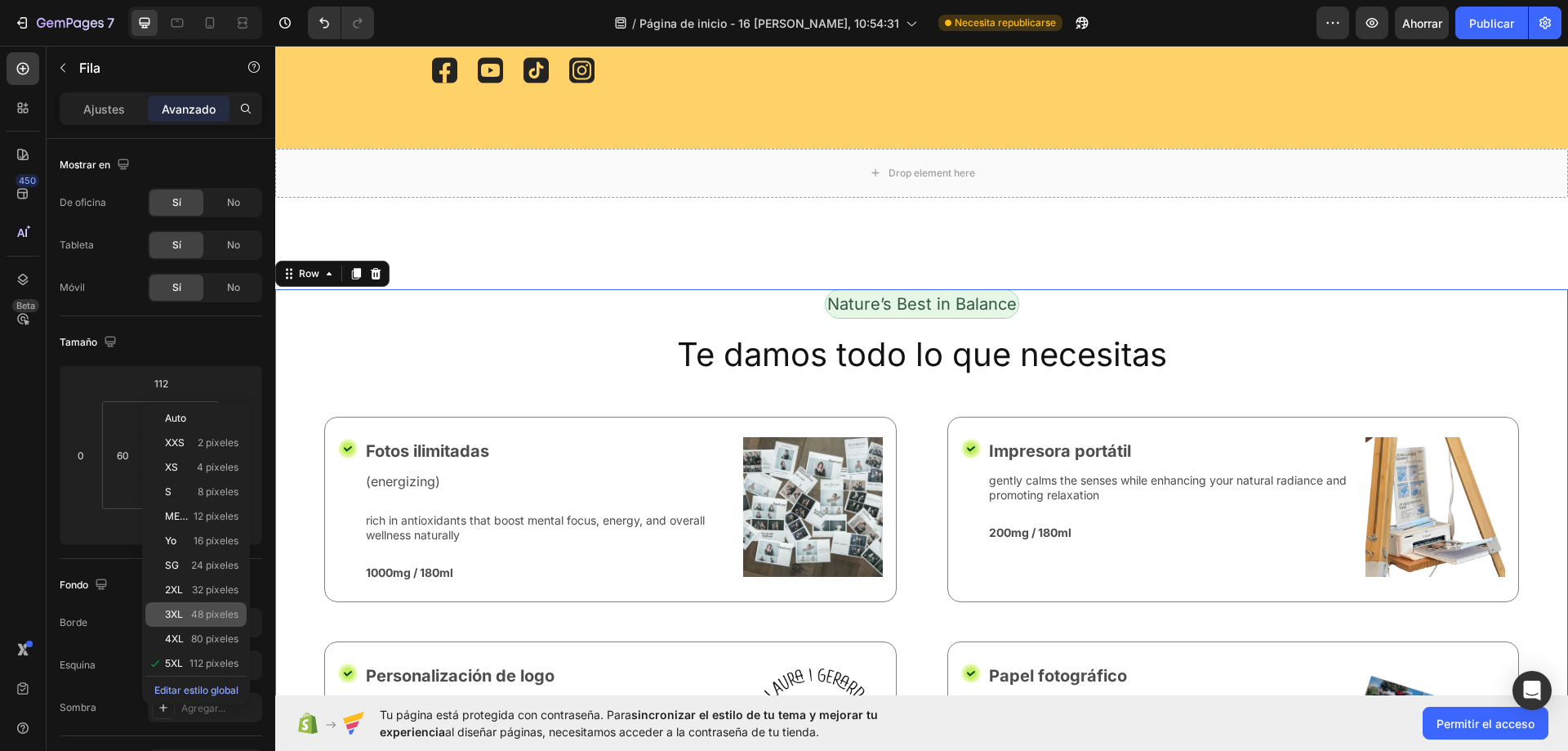
click at [217, 626] on div "3XL 48 píxeles" at bounding box center [196, 614] width 101 height 25
type input "48"
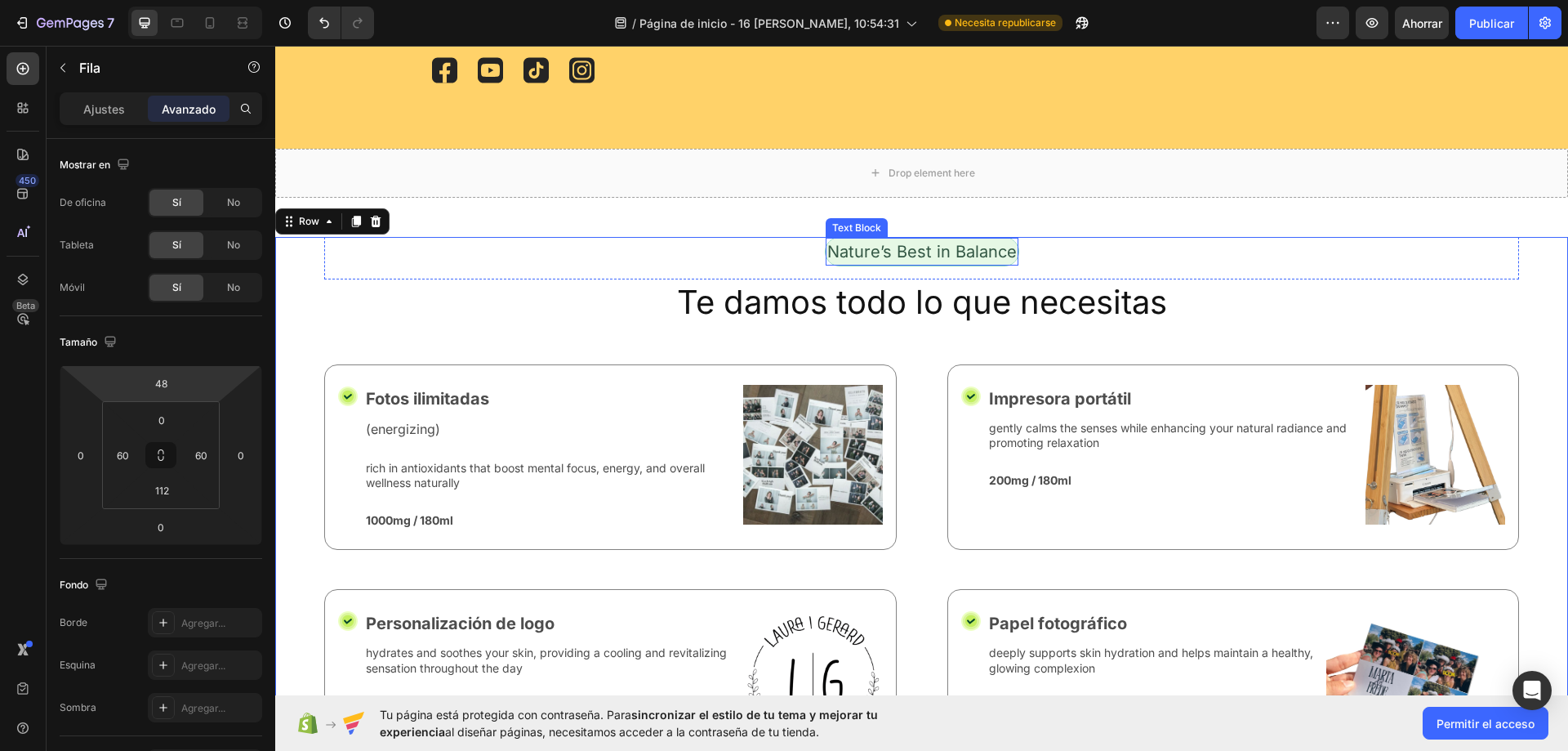
click at [712, 280] on div "Nature’s Best in Balance Text Block Row" at bounding box center [921, 258] width 1194 height 43
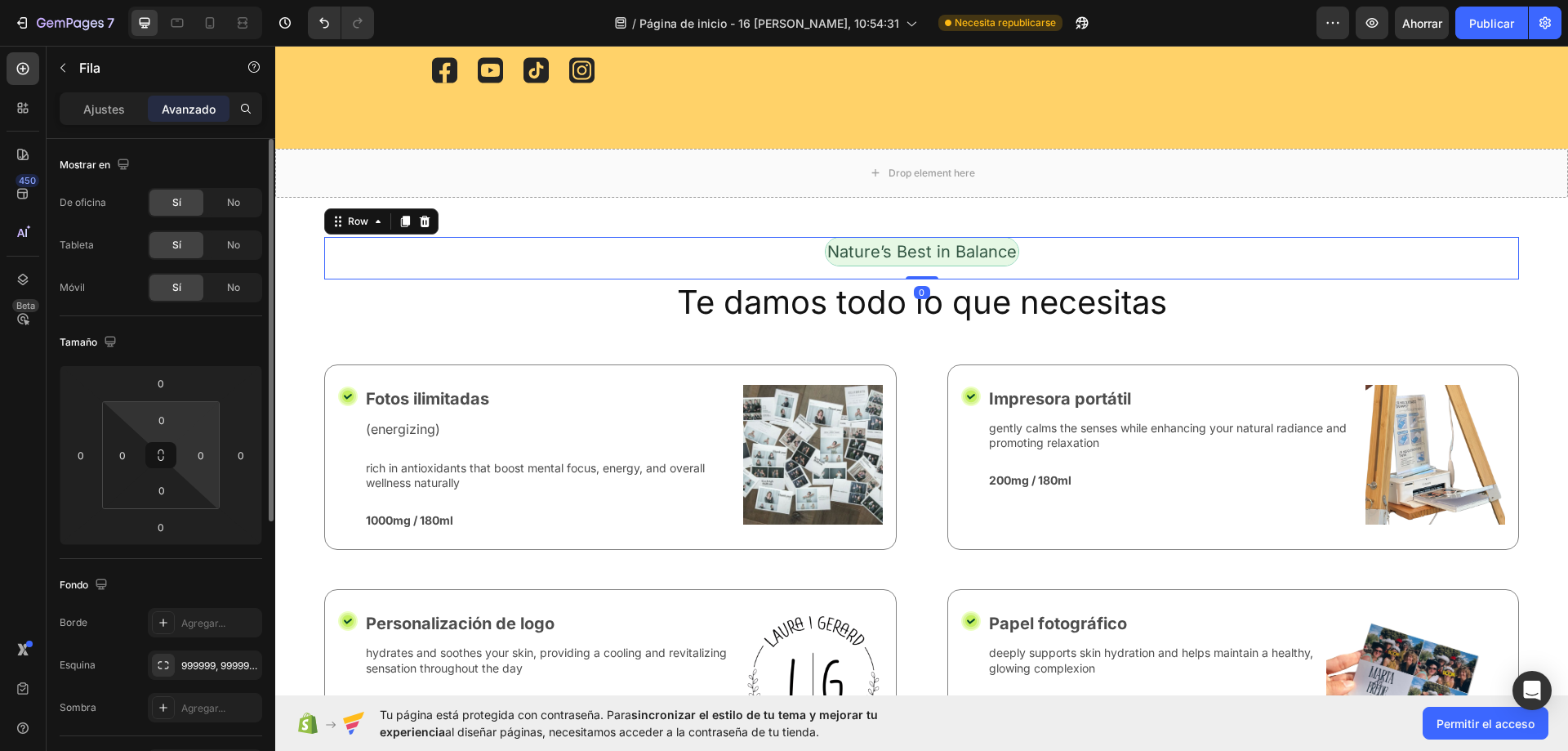
click at [189, 0] on html "7 / Página de inicio - 16 de agosto, 10:54:31 Necesita republicarse Avance Ahor…" at bounding box center [784, 0] width 1568 height 0
click at [171, 389] on input "0" at bounding box center [161, 383] width 33 height 25
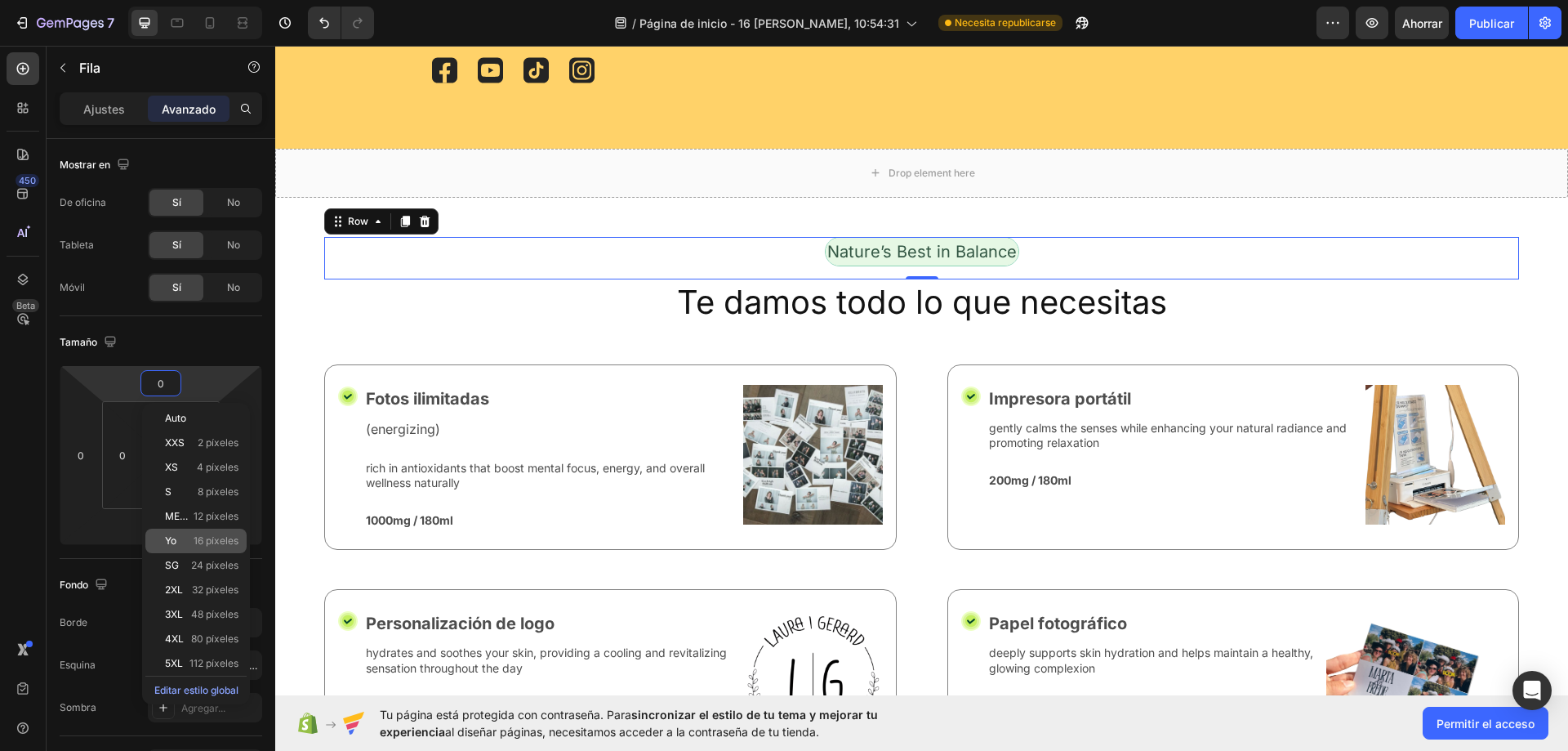
click at [205, 544] on font "16 píxeles" at bounding box center [216, 541] width 45 height 12
type input "16"
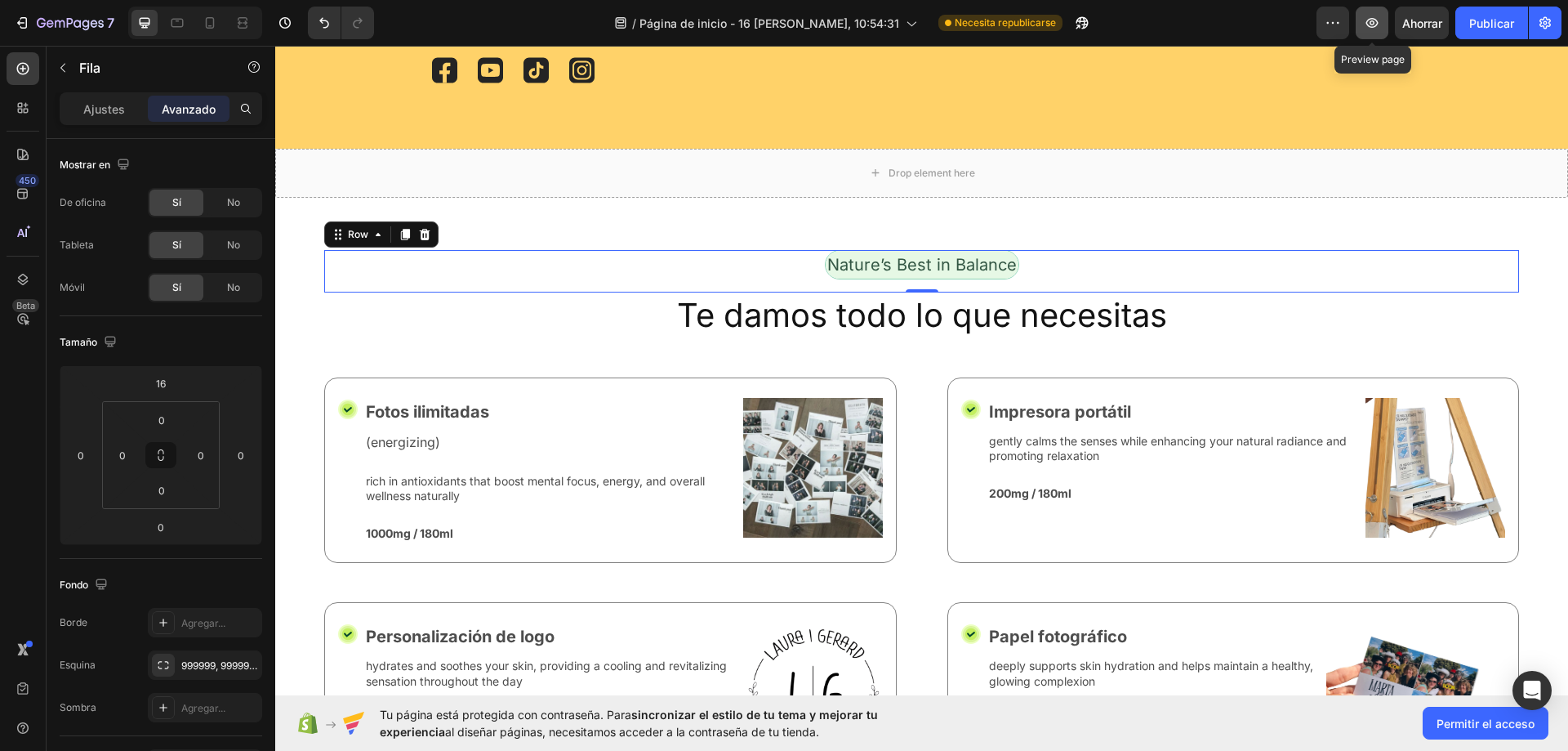
click at [1366, 22] on icon "button" at bounding box center [1372, 23] width 16 height 16
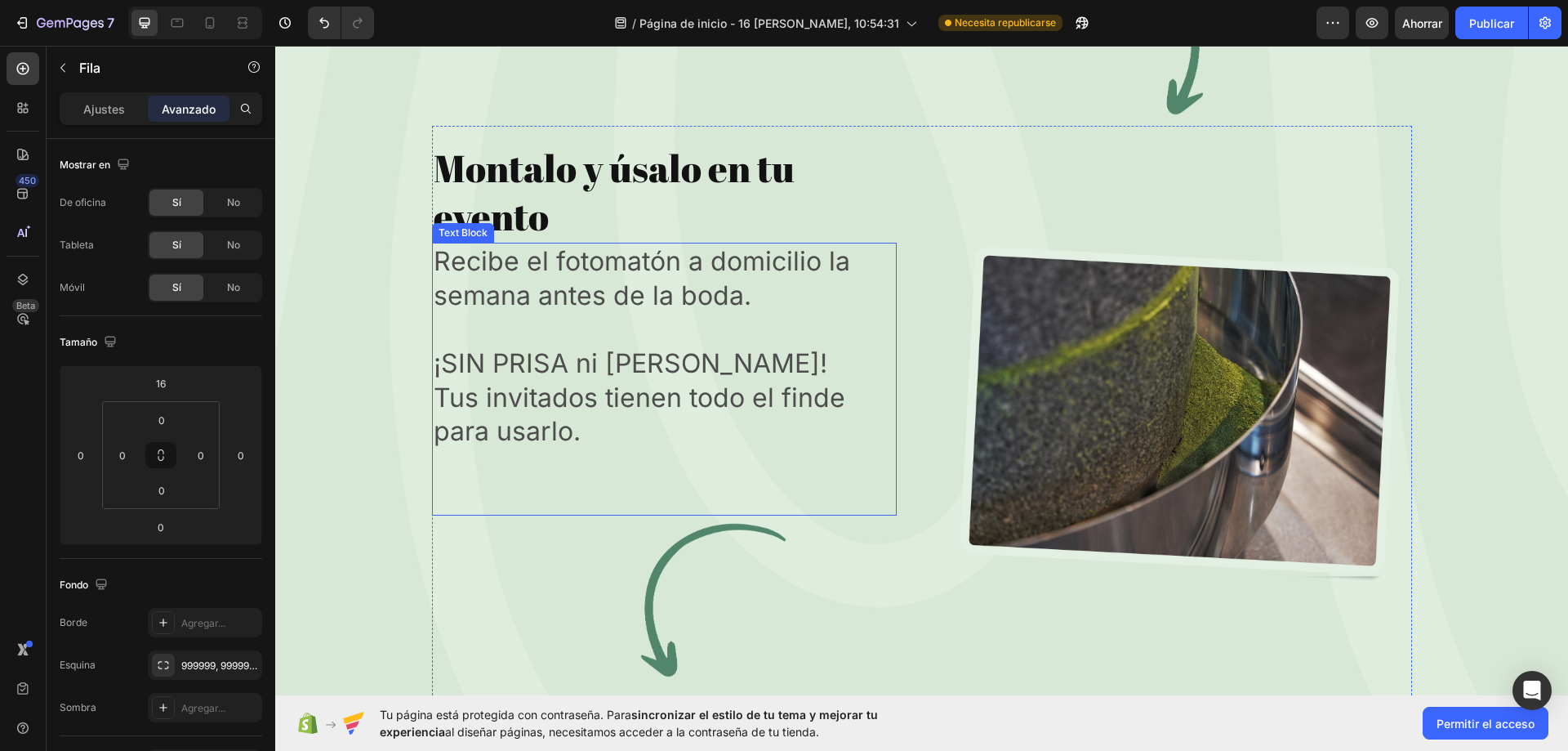
scroll to position [6862, 0]
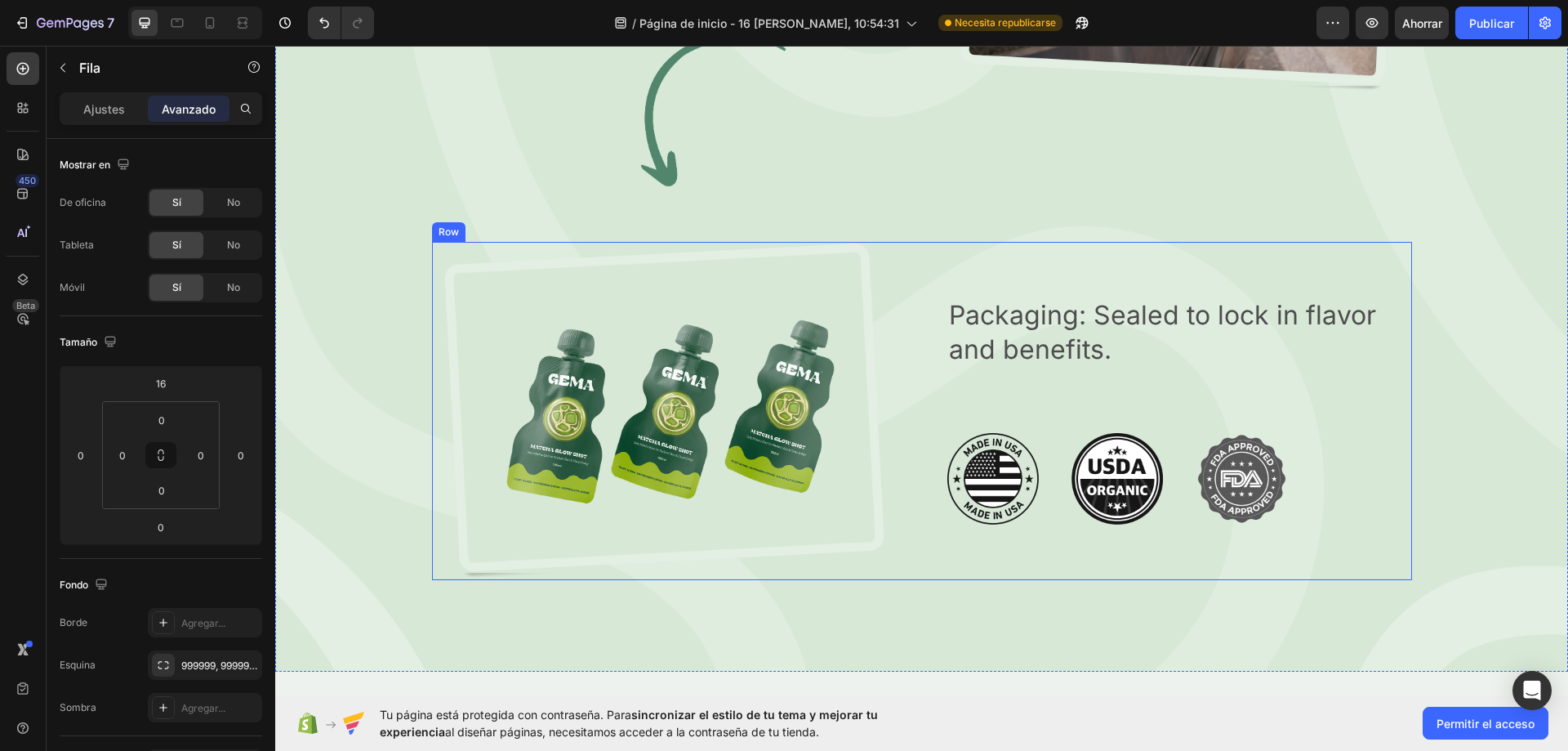
click at [970, 342] on p "Packaging: Sealed to lock in flavor and benefits." at bounding box center [1179, 332] width 461 height 67
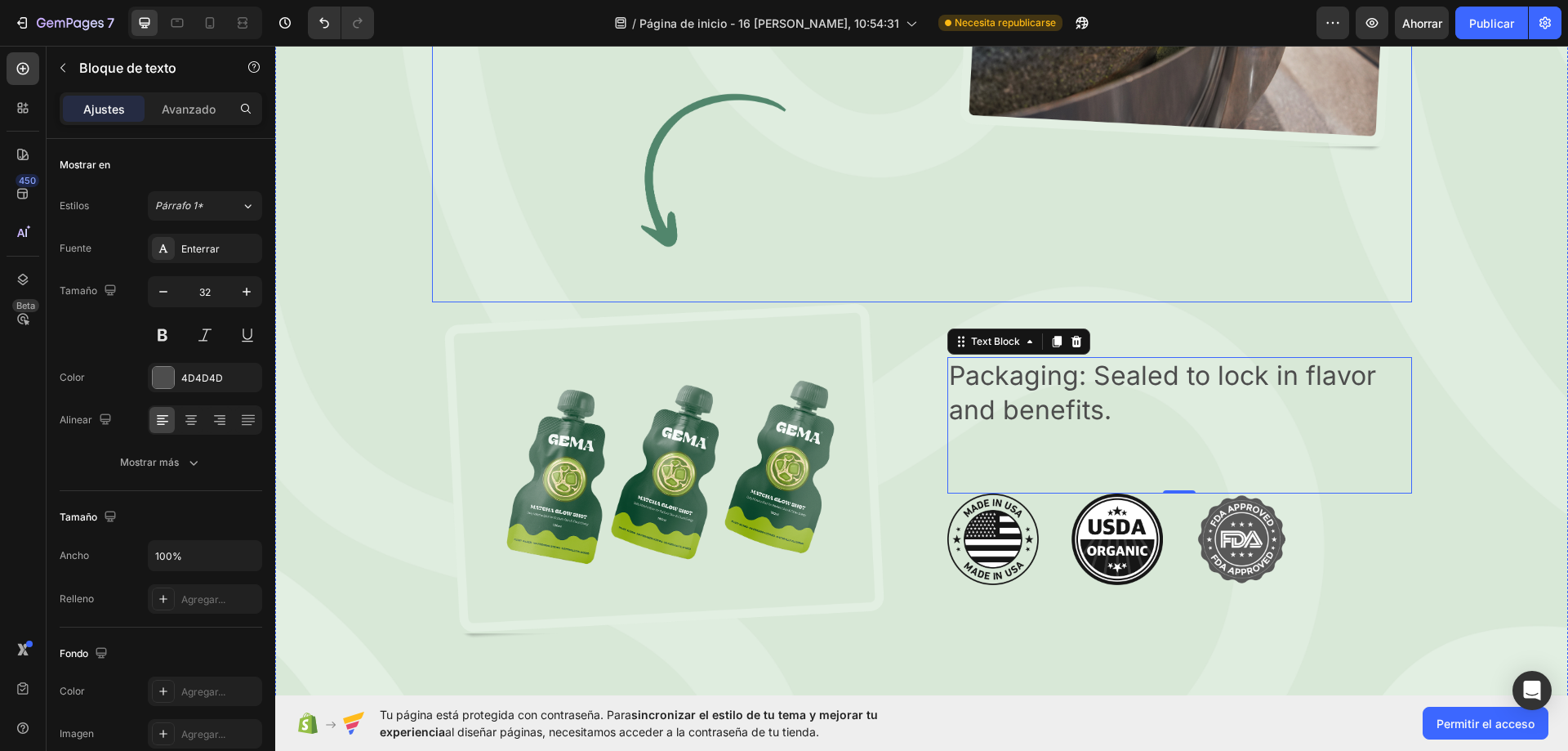
scroll to position [6780, 0]
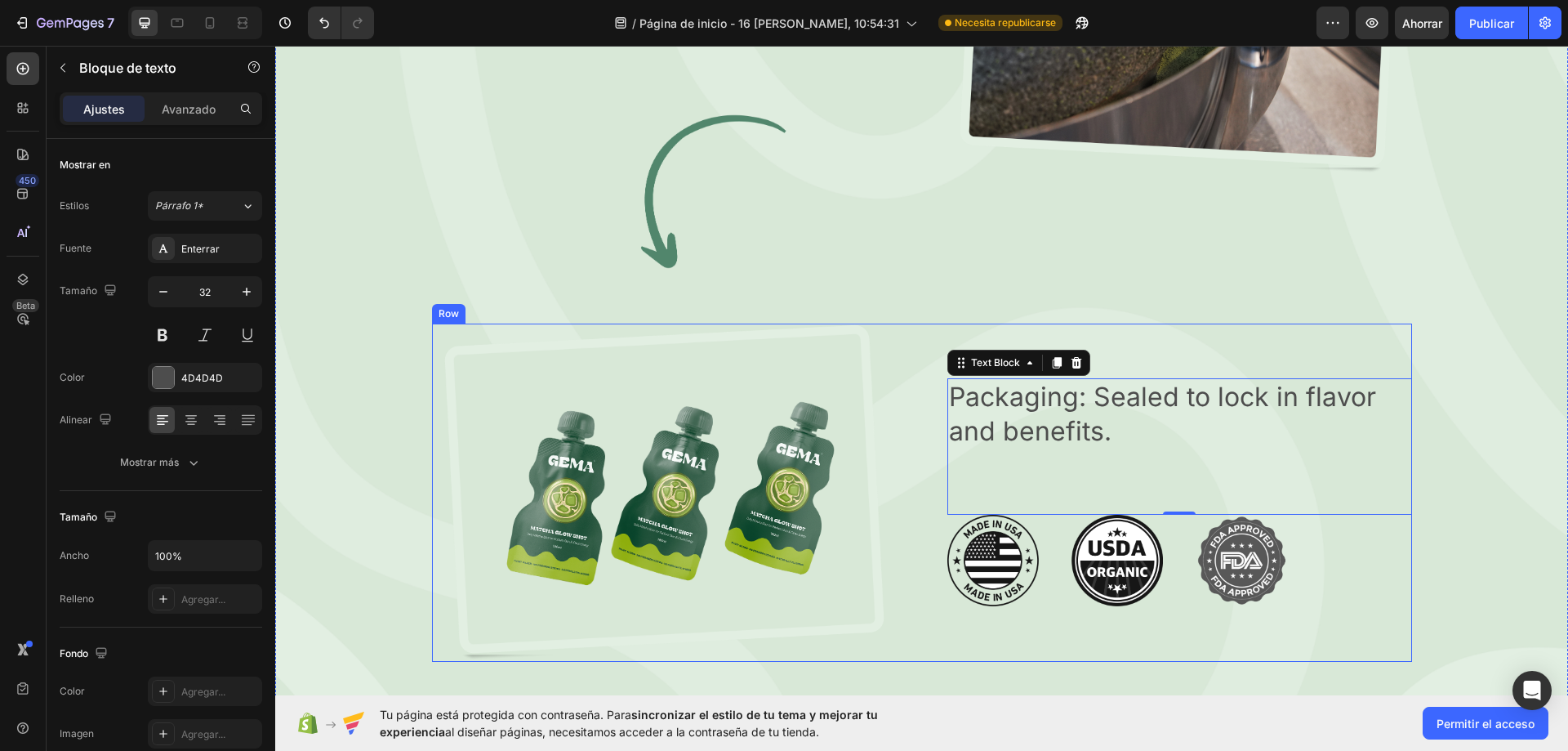
click at [997, 340] on div "Packaging: Sealed to lock in flavor and benefits. Text Block 0 Image Image Imag…" at bounding box center [1179, 492] width 465 height 338
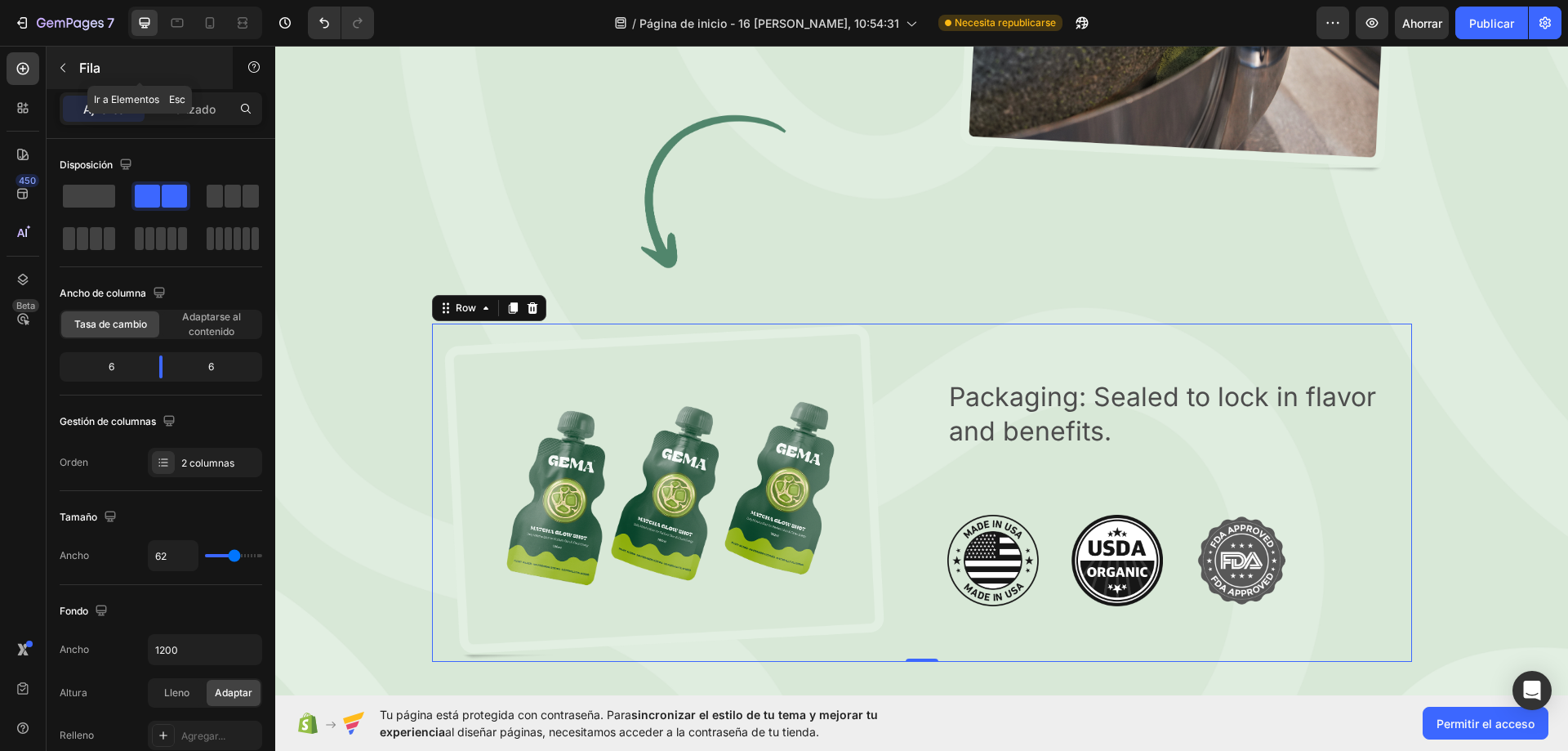
click at [56, 74] on icon "button" at bounding box center [62, 67] width 13 height 13
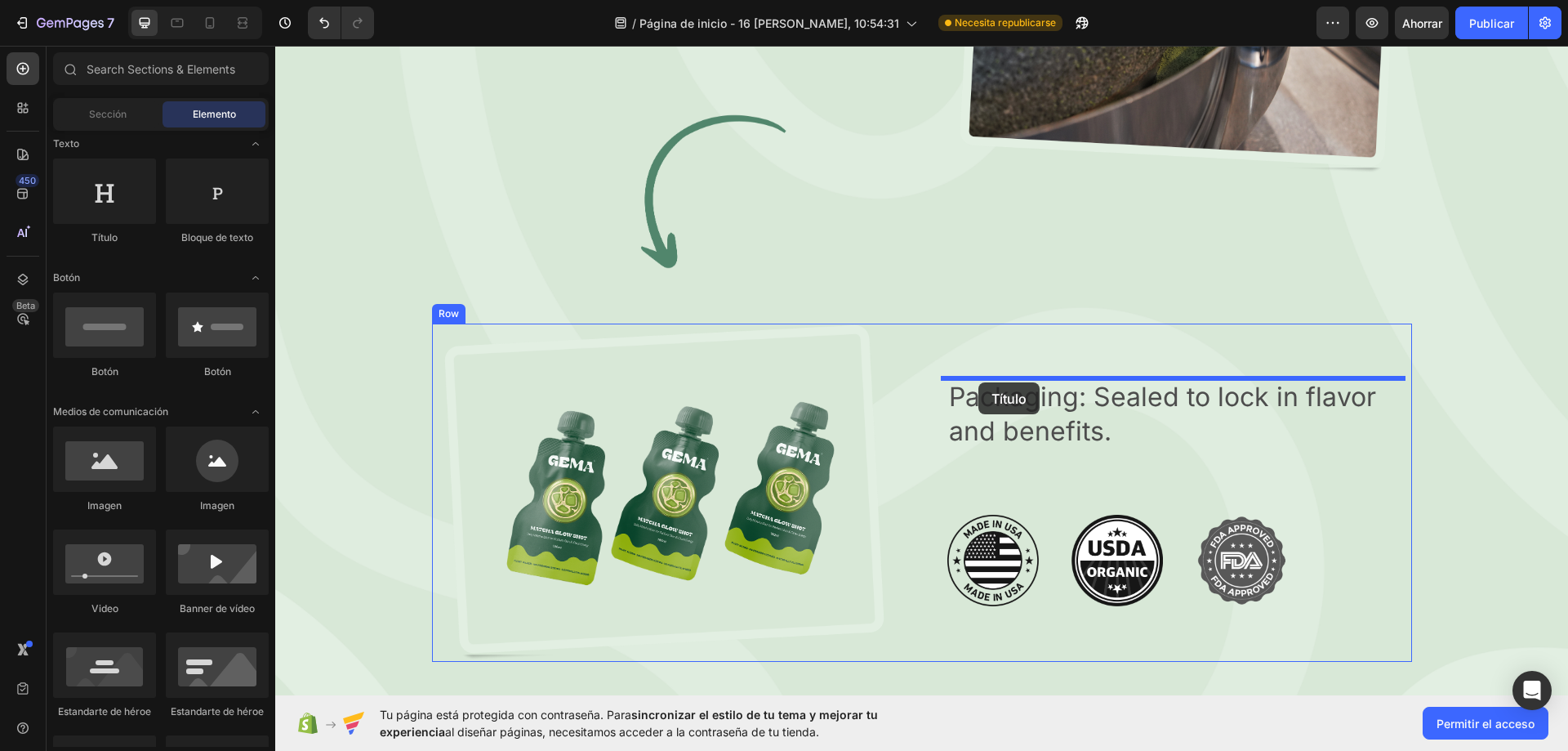
drag, startPoint x: 466, startPoint y: 246, endPoint x: 978, endPoint y: 383, distance: 530.0
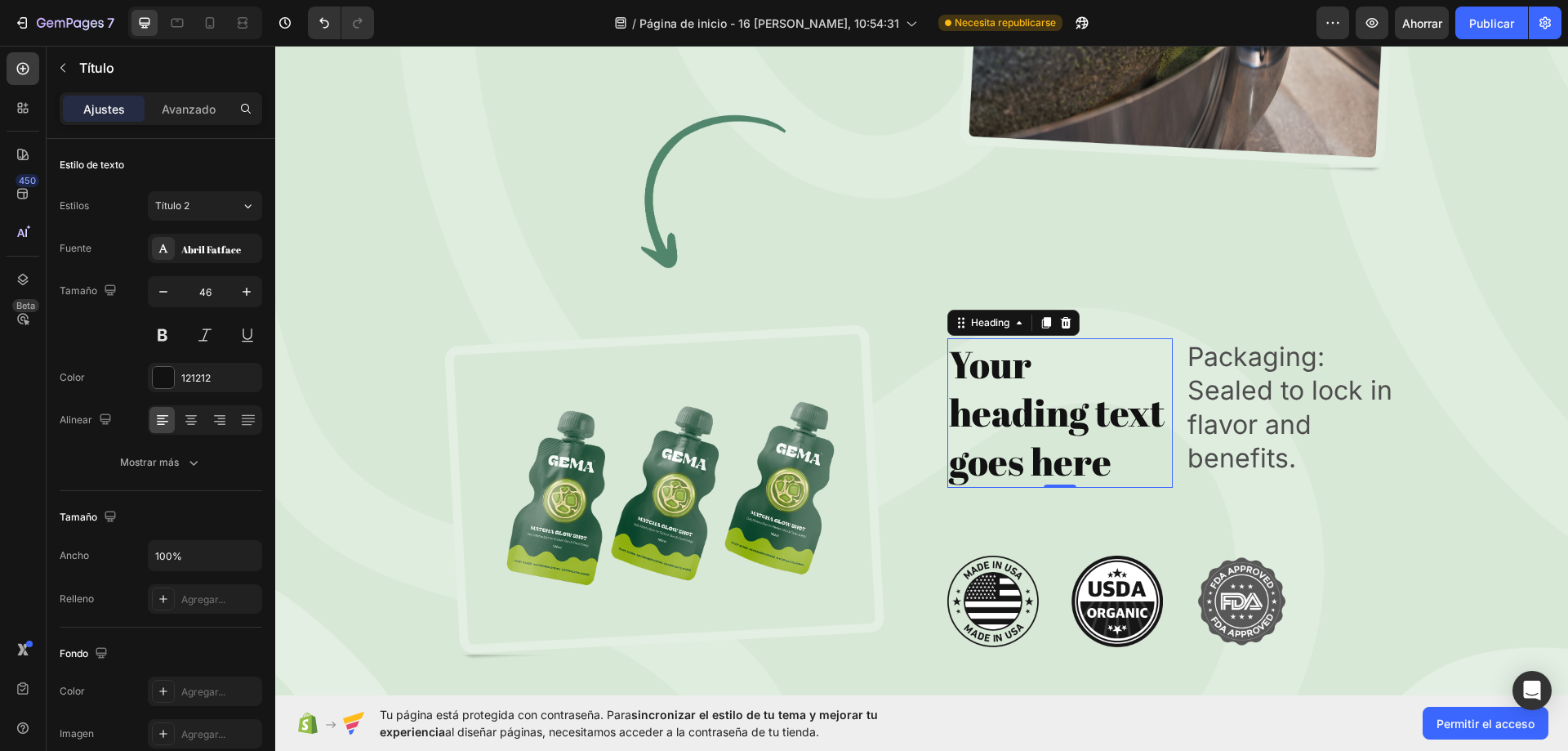
click at [1081, 442] on h2 "Your heading text goes here" at bounding box center [1060, 413] width 226 height 149
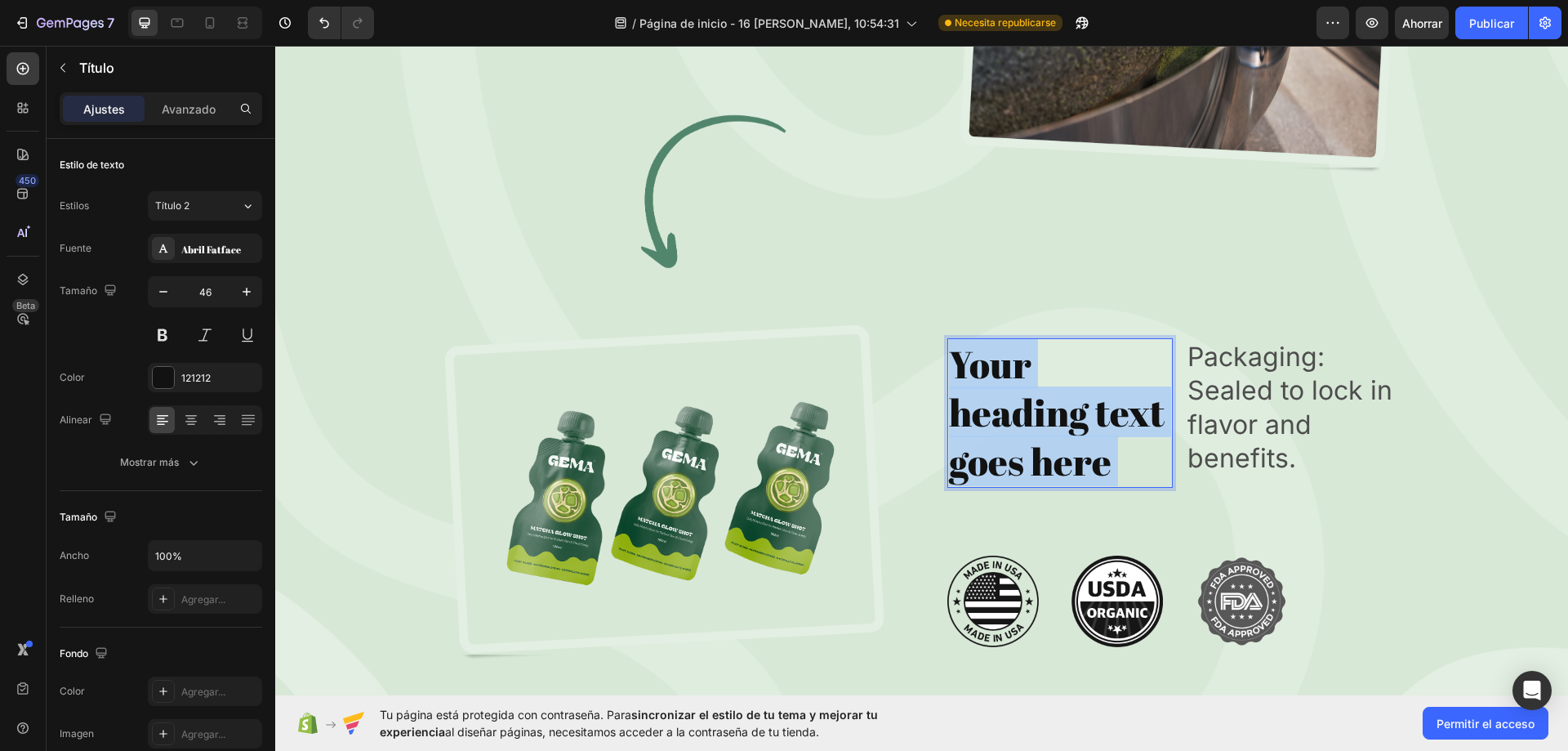
drag, startPoint x: 1117, startPoint y: 462, endPoint x: 951, endPoint y: 386, distance: 182.6
click at [951, 386] on p "Your heading text goes here" at bounding box center [1060, 413] width 223 height 146
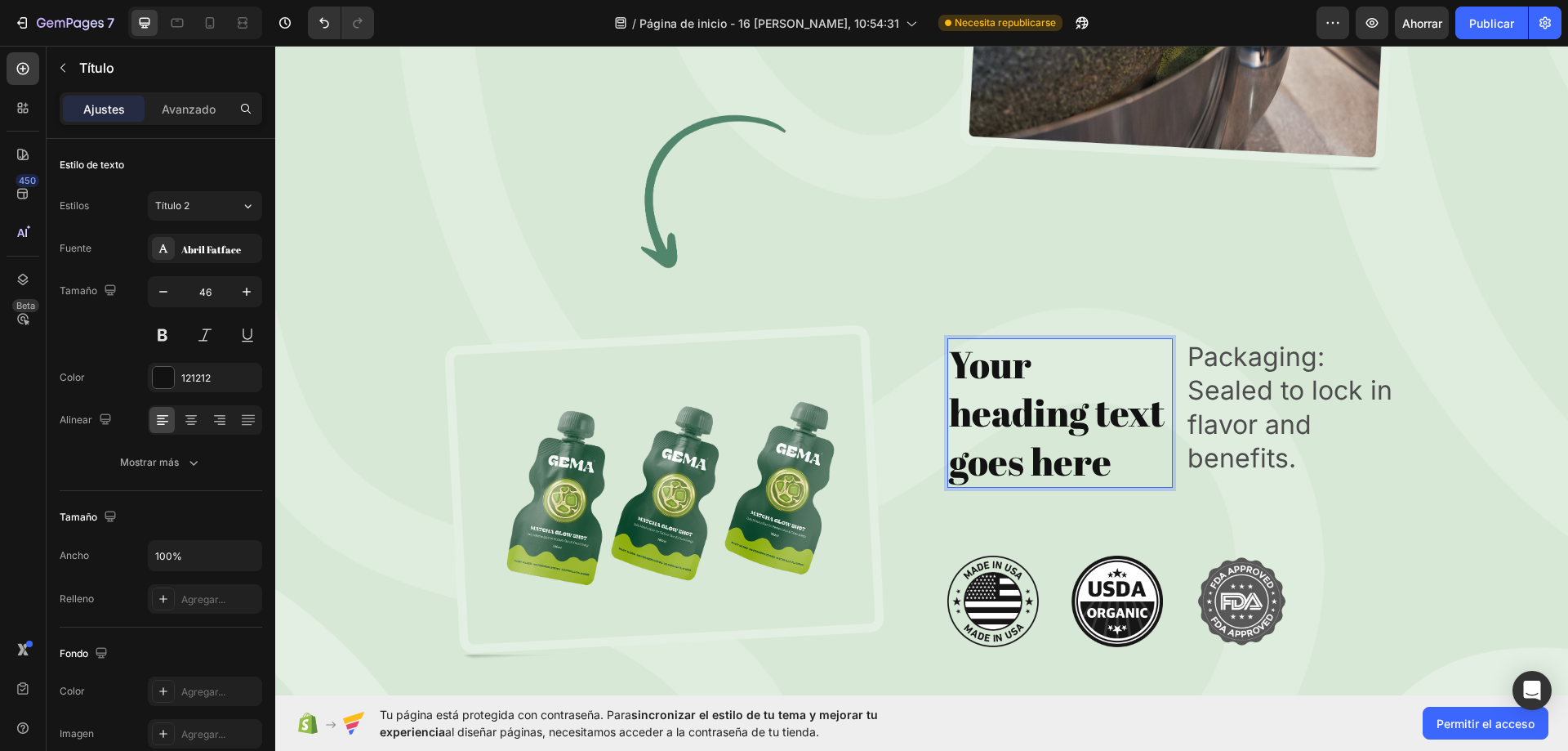
click at [1083, 444] on p "Your heading text goes here" at bounding box center [1060, 413] width 223 height 146
click at [1108, 462] on p "Your heading text goes here" at bounding box center [1060, 413] width 223 height 146
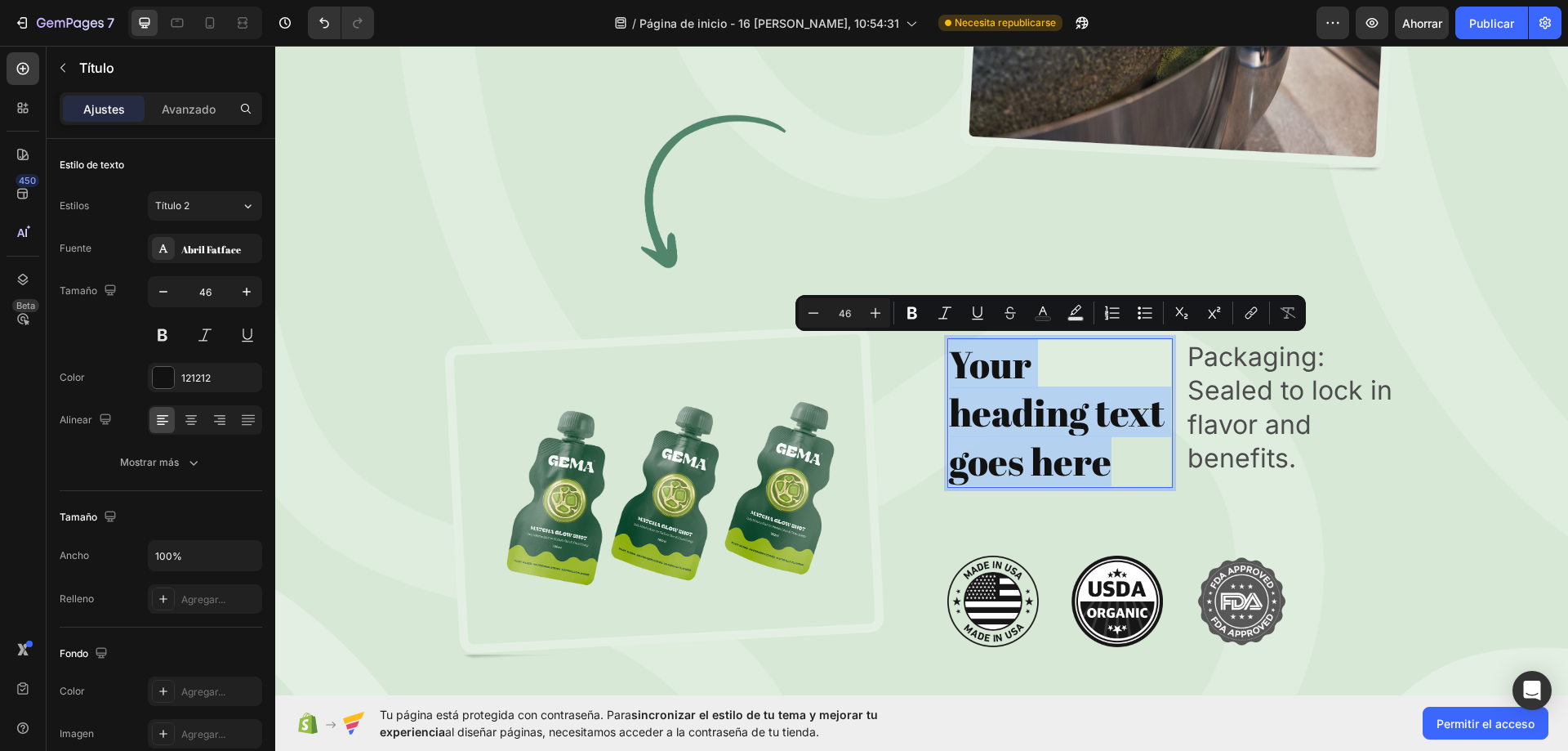
drag, startPoint x: 1097, startPoint y: 468, endPoint x: 946, endPoint y: 370, distance: 180.0
click at [949, 370] on p "Your heading text goes here" at bounding box center [1060, 413] width 223 height 146
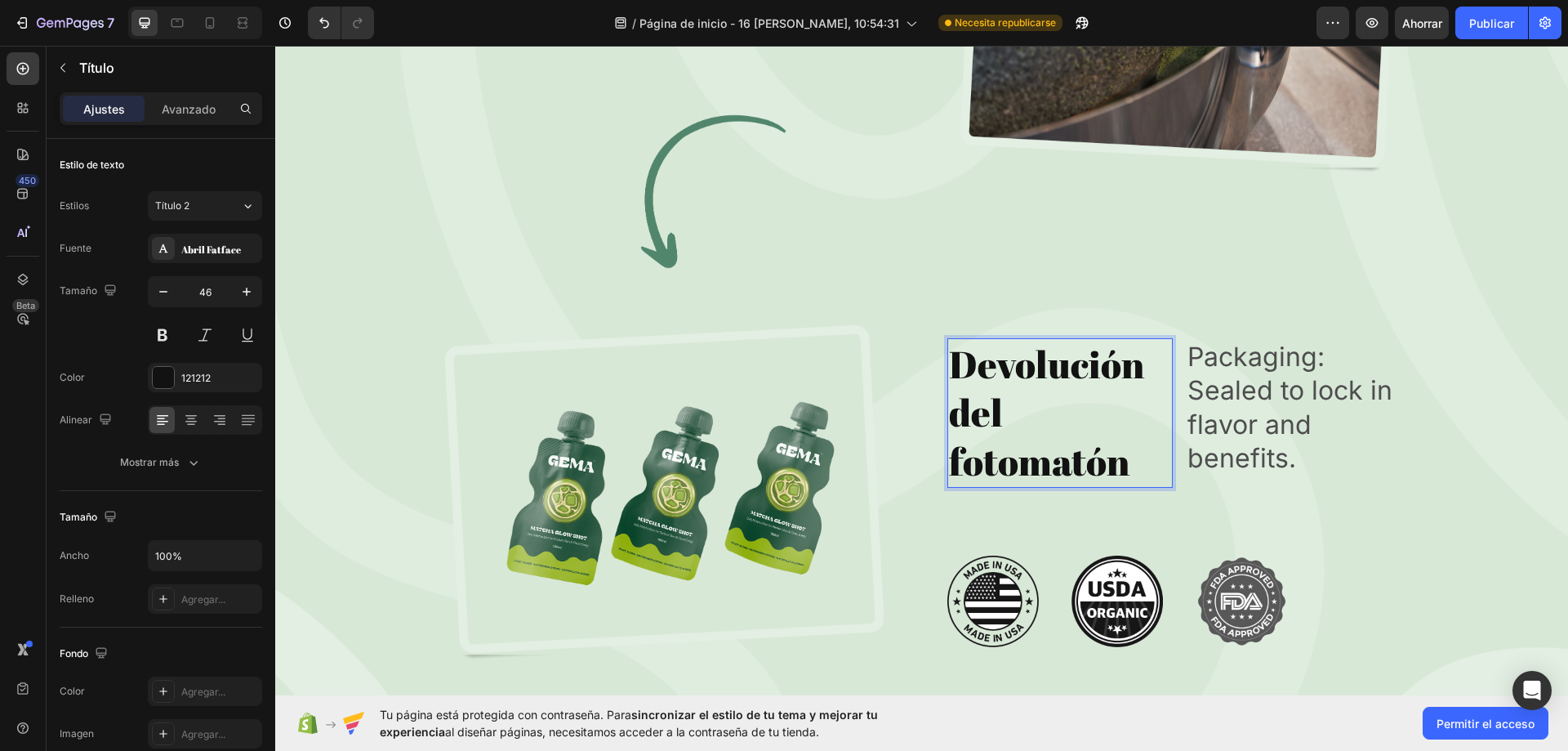
click at [981, 455] on p "Devolución del fotomatón" at bounding box center [1060, 413] width 223 height 146
click at [954, 465] on p "Devolución del fotomatón" at bounding box center [1060, 413] width 223 height 146
click at [949, 464] on p "Devolución del fotomatón" at bounding box center [1060, 413] width 223 height 146
click at [183, 412] on icon at bounding box center [191, 420] width 16 height 16
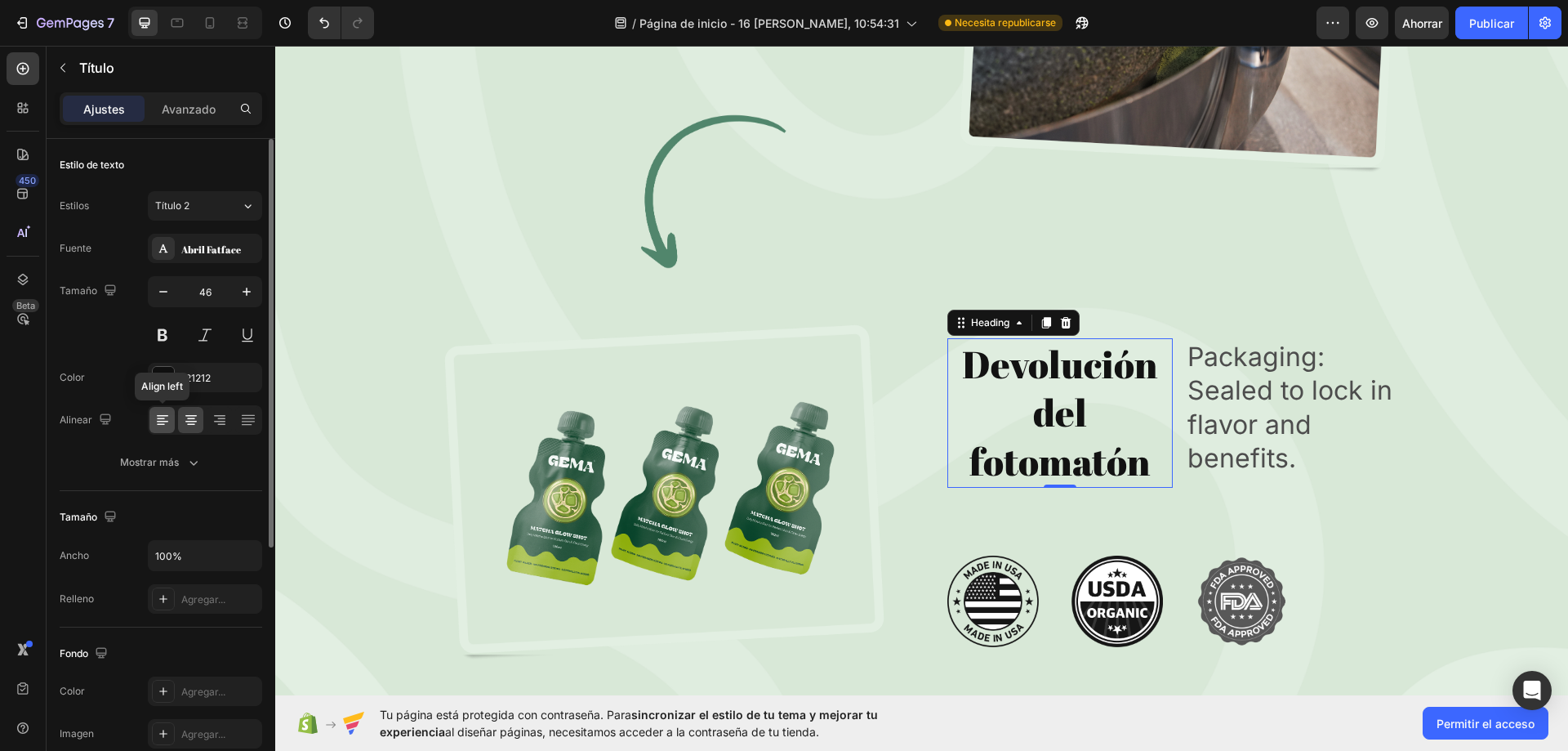
click at [170, 429] on div at bounding box center [162, 419] width 26 height 26
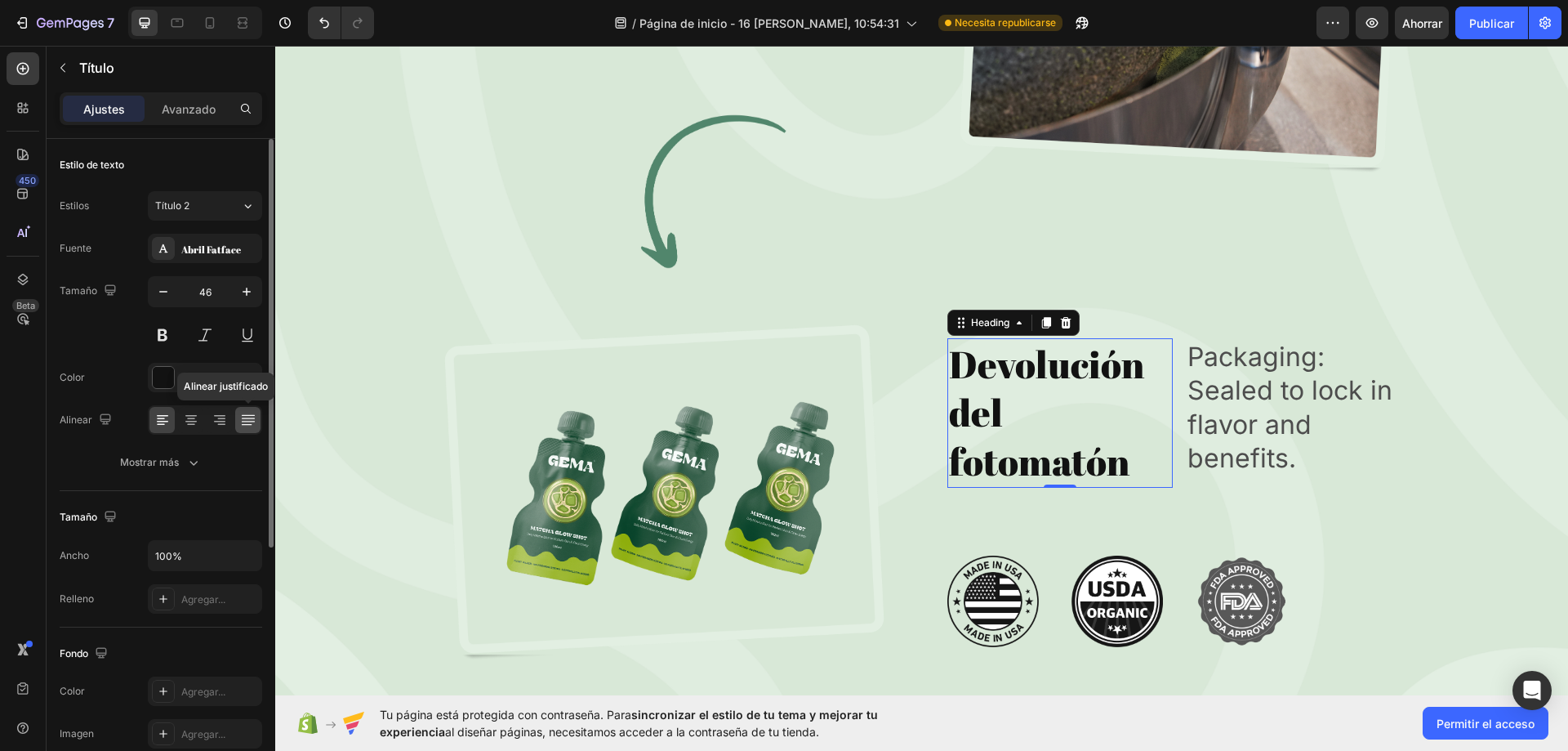
click at [240, 429] on div at bounding box center [248, 419] width 26 height 26
click at [215, 425] on icon at bounding box center [219, 420] width 16 height 16
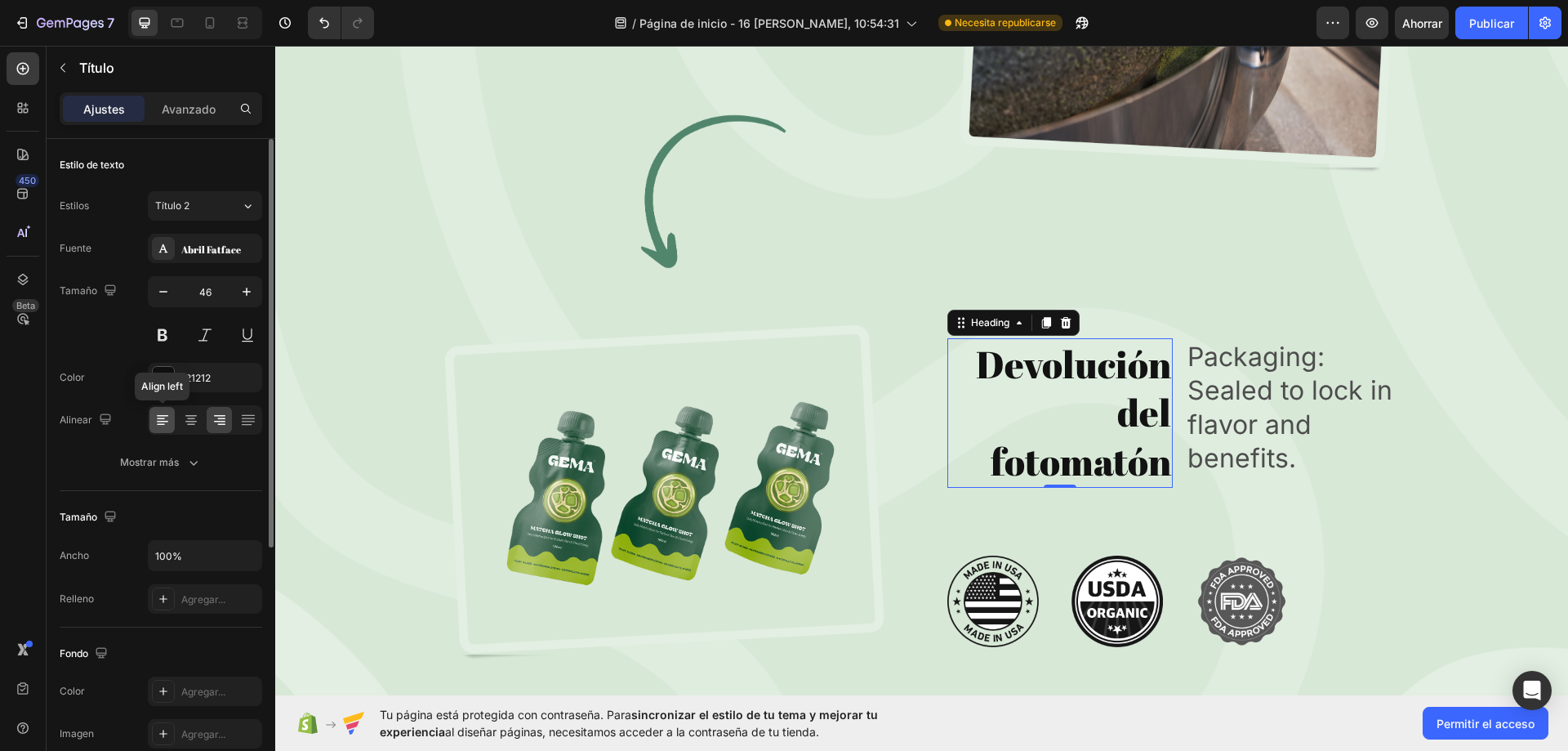
click at [158, 425] on icon at bounding box center [162, 420] width 16 height 16
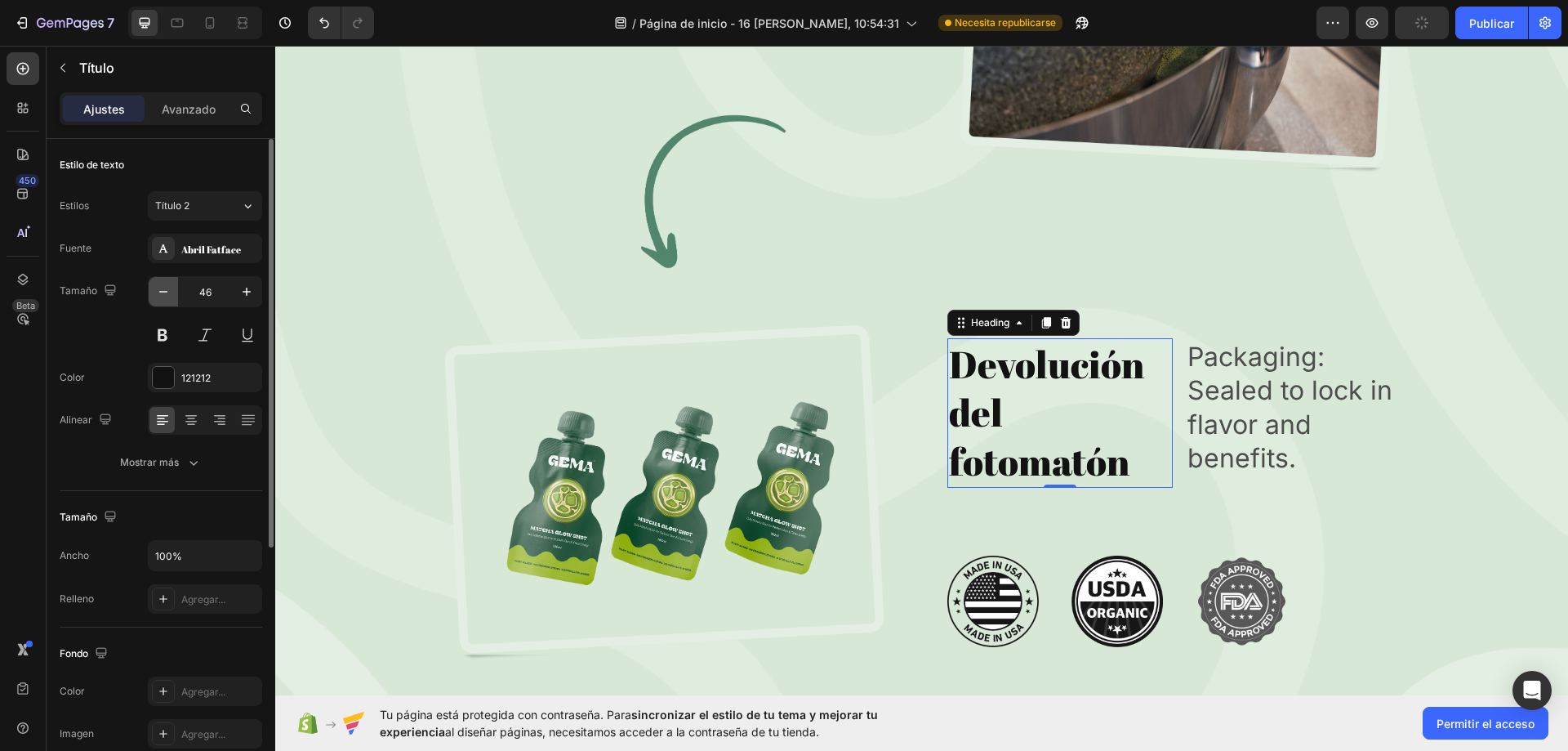
click at [169, 286] on icon "button" at bounding box center [163, 291] width 16 height 16
click at [161, 292] on icon "button" at bounding box center [162, 292] width 8 height 2
type input "44"
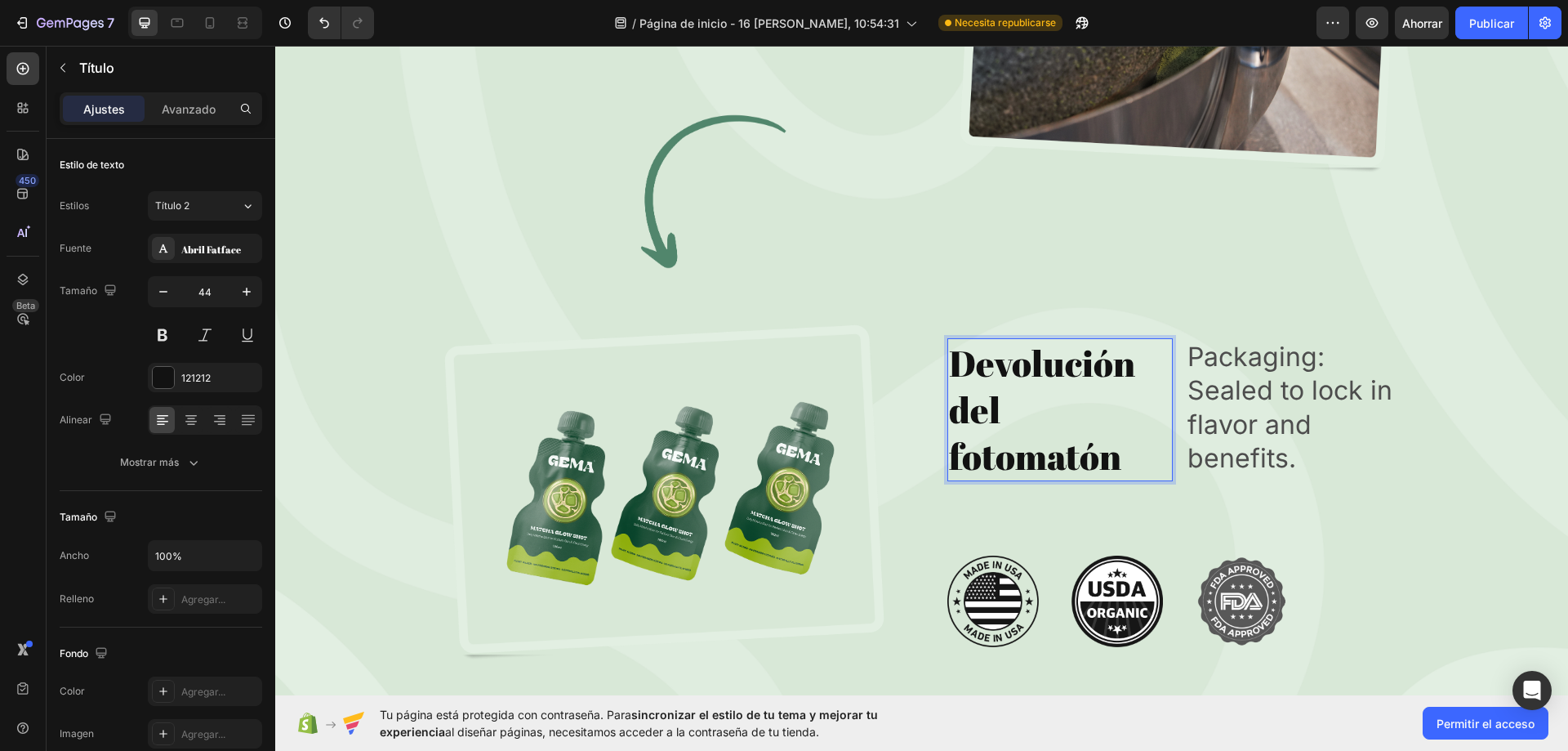
click at [950, 462] on p "Devolución del fotomatón" at bounding box center [1060, 410] width 223 height 140
click at [949, 458] on p "Devolución del fotomatón" at bounding box center [1060, 410] width 223 height 140
click at [899, 446] on div "Image Devolución del fotomatón Heading 0 Packaging: Sealed to lock in flavor an…" at bounding box center [922, 492] width 980 height 338
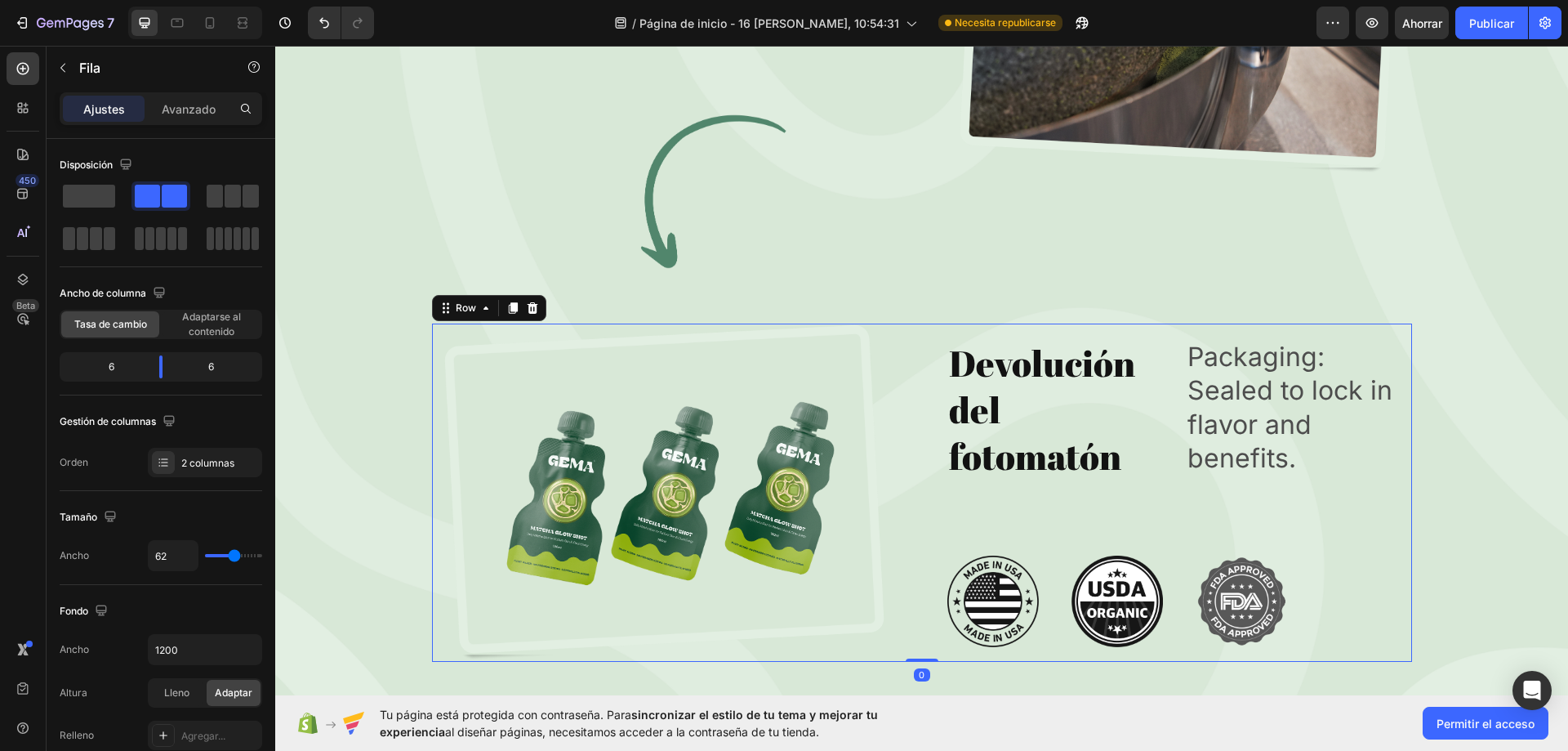
click at [980, 407] on p "Devolución del fotomatón" at bounding box center [1060, 410] width 223 height 140
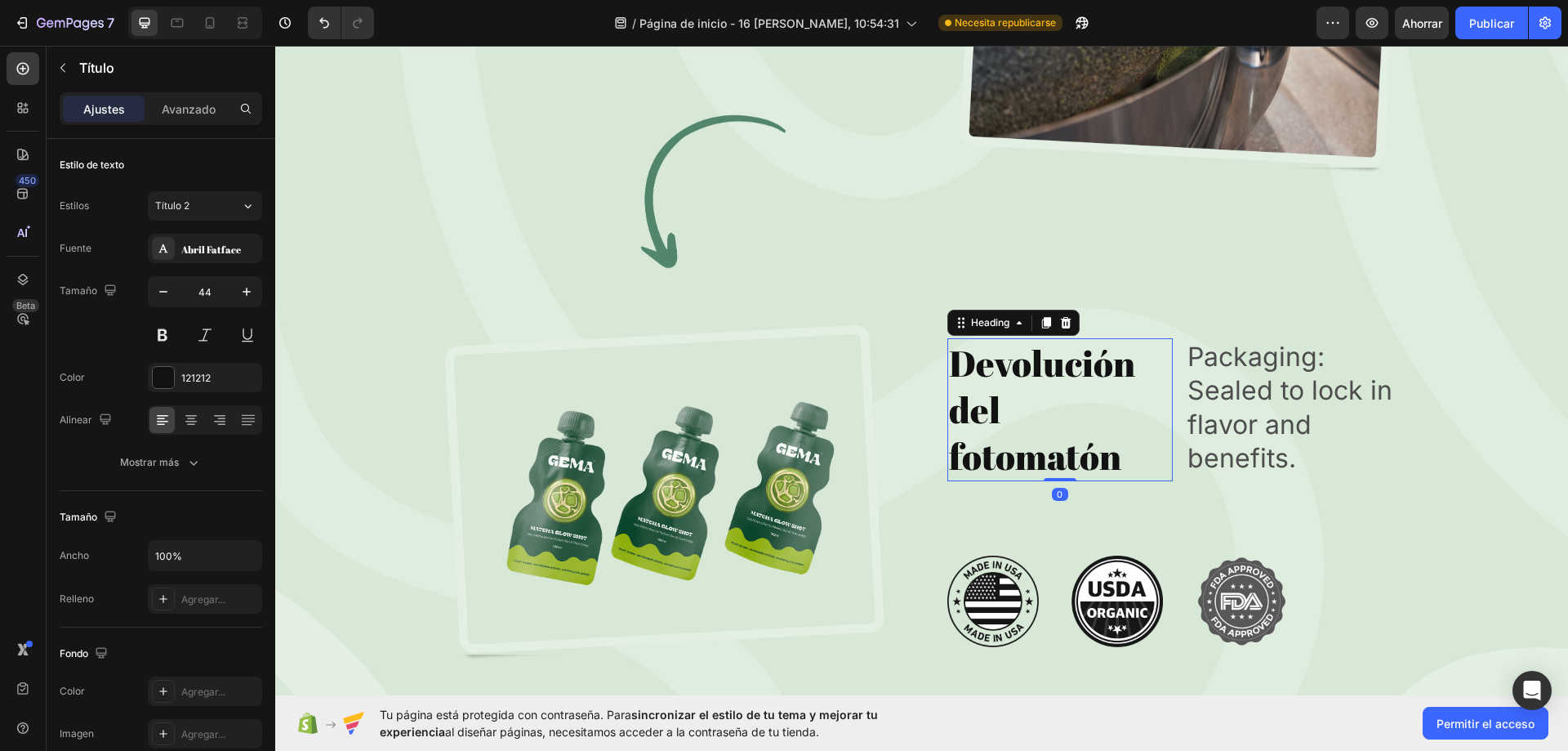
drag, startPoint x: 1053, startPoint y: 480, endPoint x: 1237, endPoint y: 388, distance: 205.7
click at [1068, 421] on div "Devolución del fotomatón Heading 0" at bounding box center [1060, 410] width 226 height 144
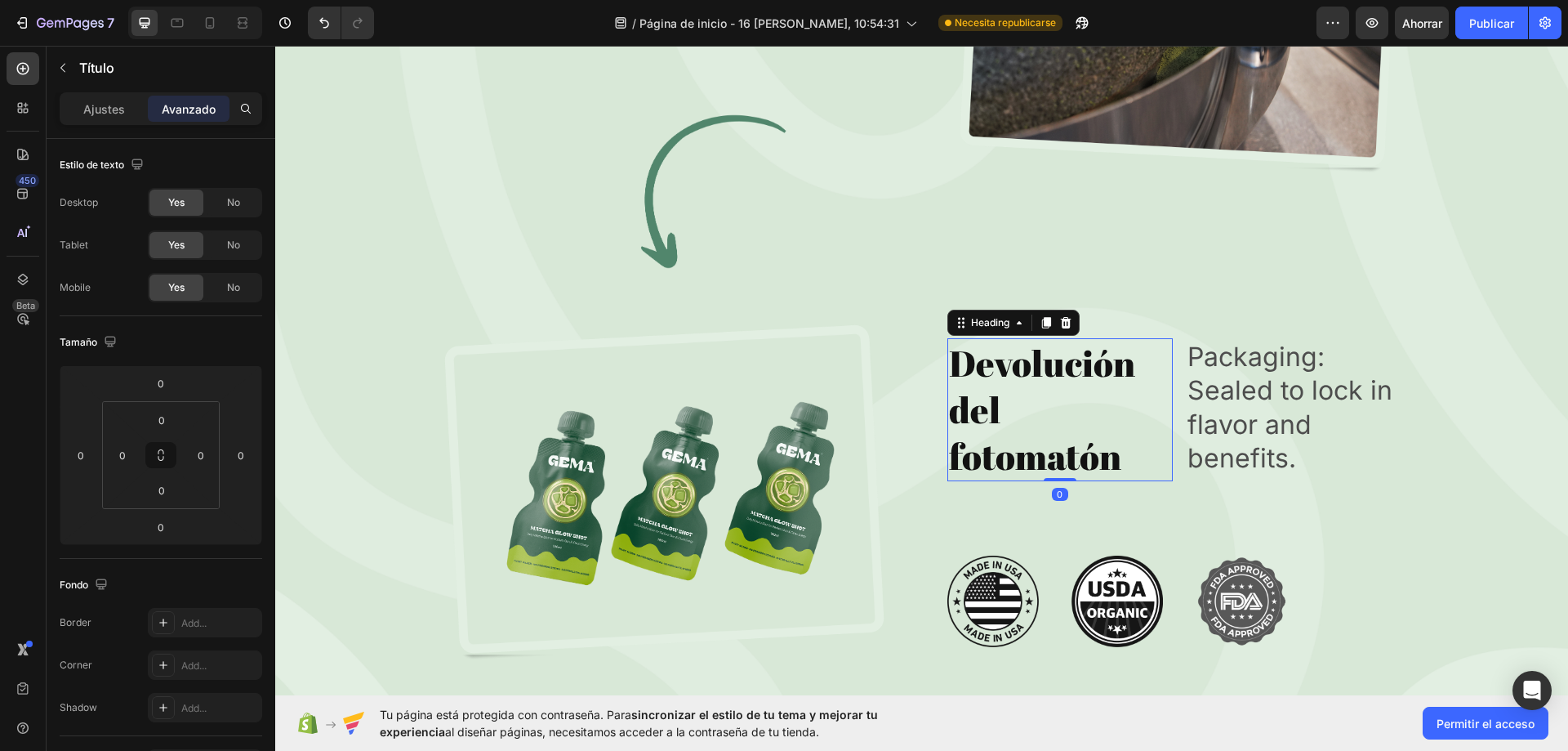
click at [1237, 388] on p "Packaging: Sealed to lock in flavor and benefits." at bounding box center [1298, 407] width 223 height 136
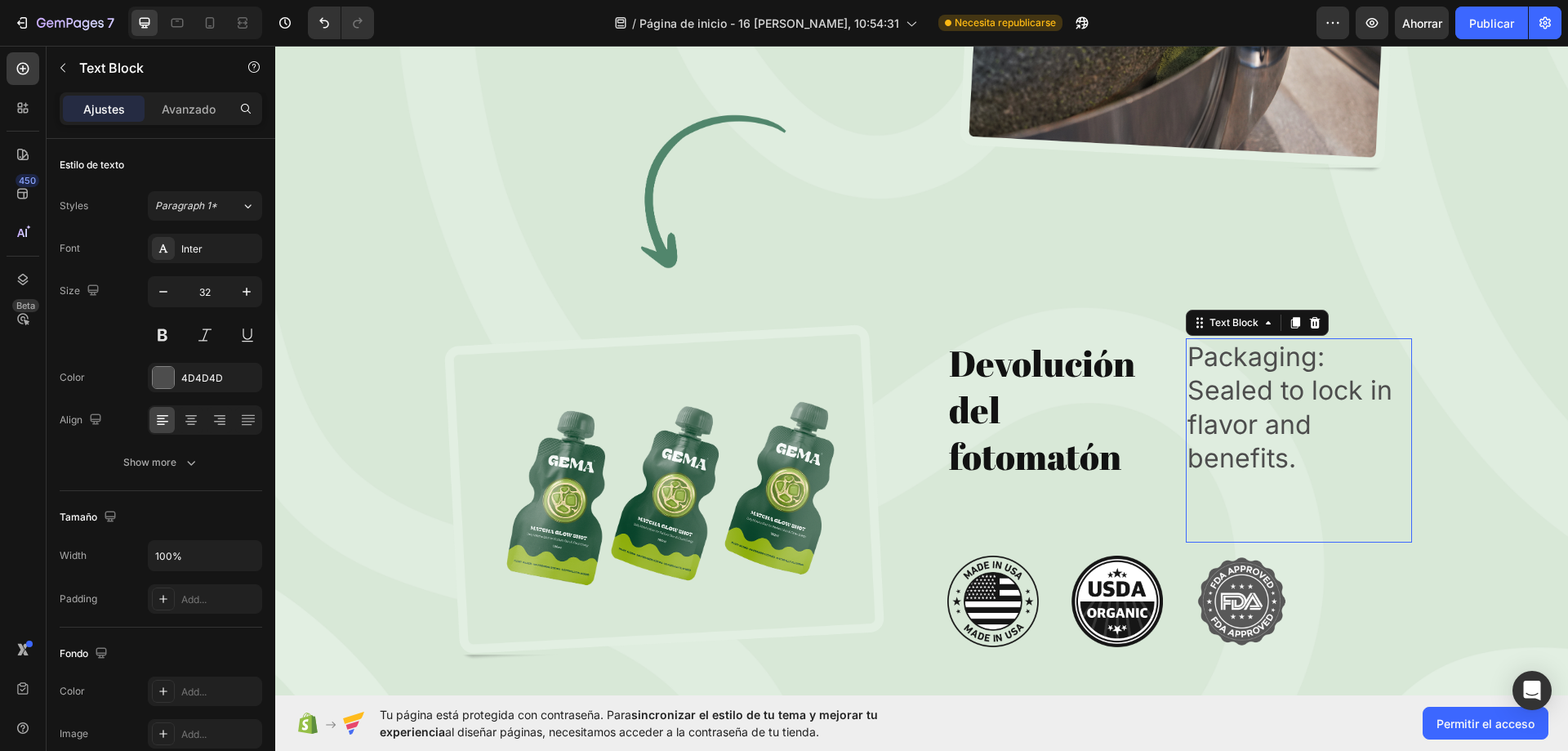
click at [1237, 388] on p "Packaging: Sealed to lock in flavor and benefits." at bounding box center [1298, 407] width 223 height 136
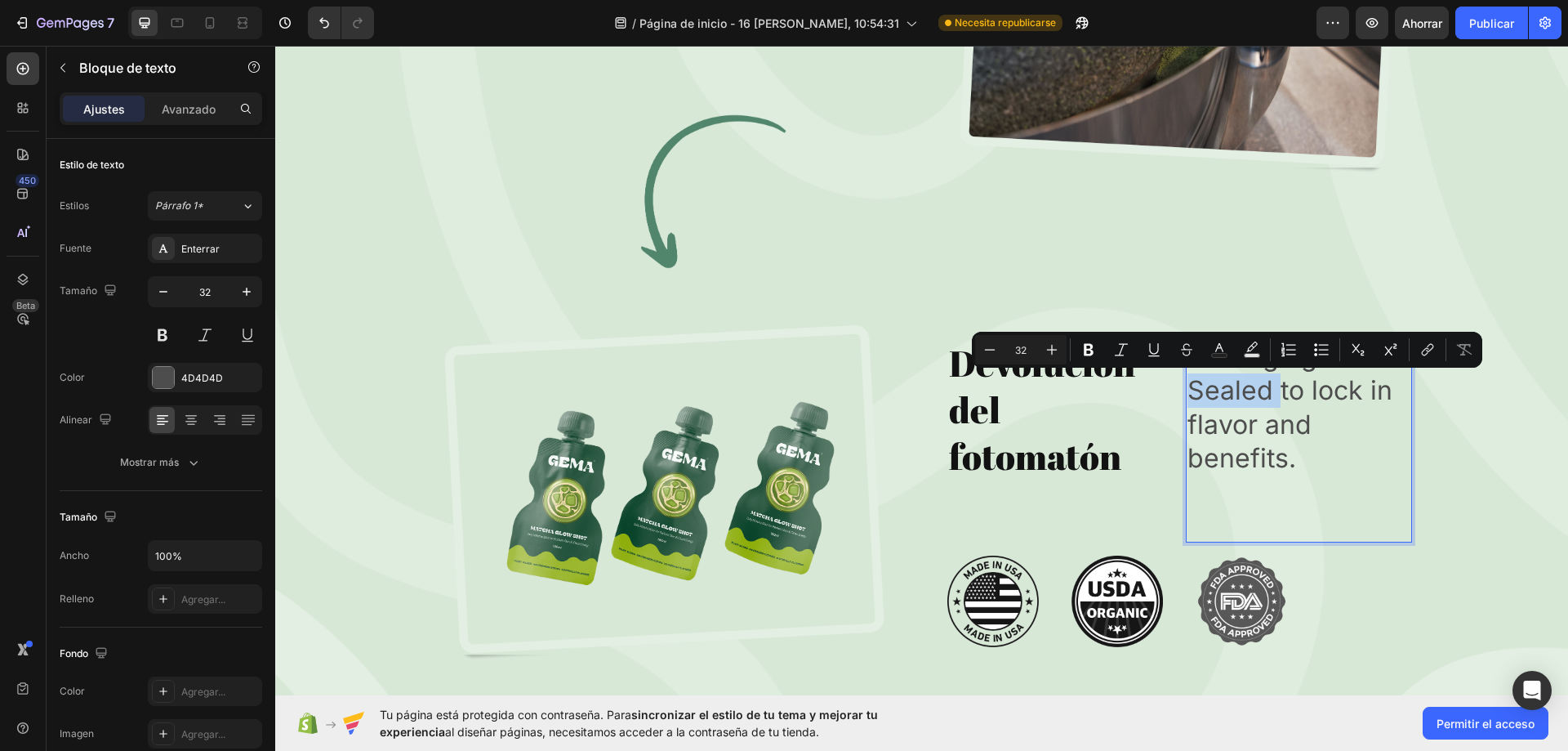
click at [1296, 446] on p "Packaging: Sealed to lock in flavor and benefits." at bounding box center [1298, 407] width 223 height 136
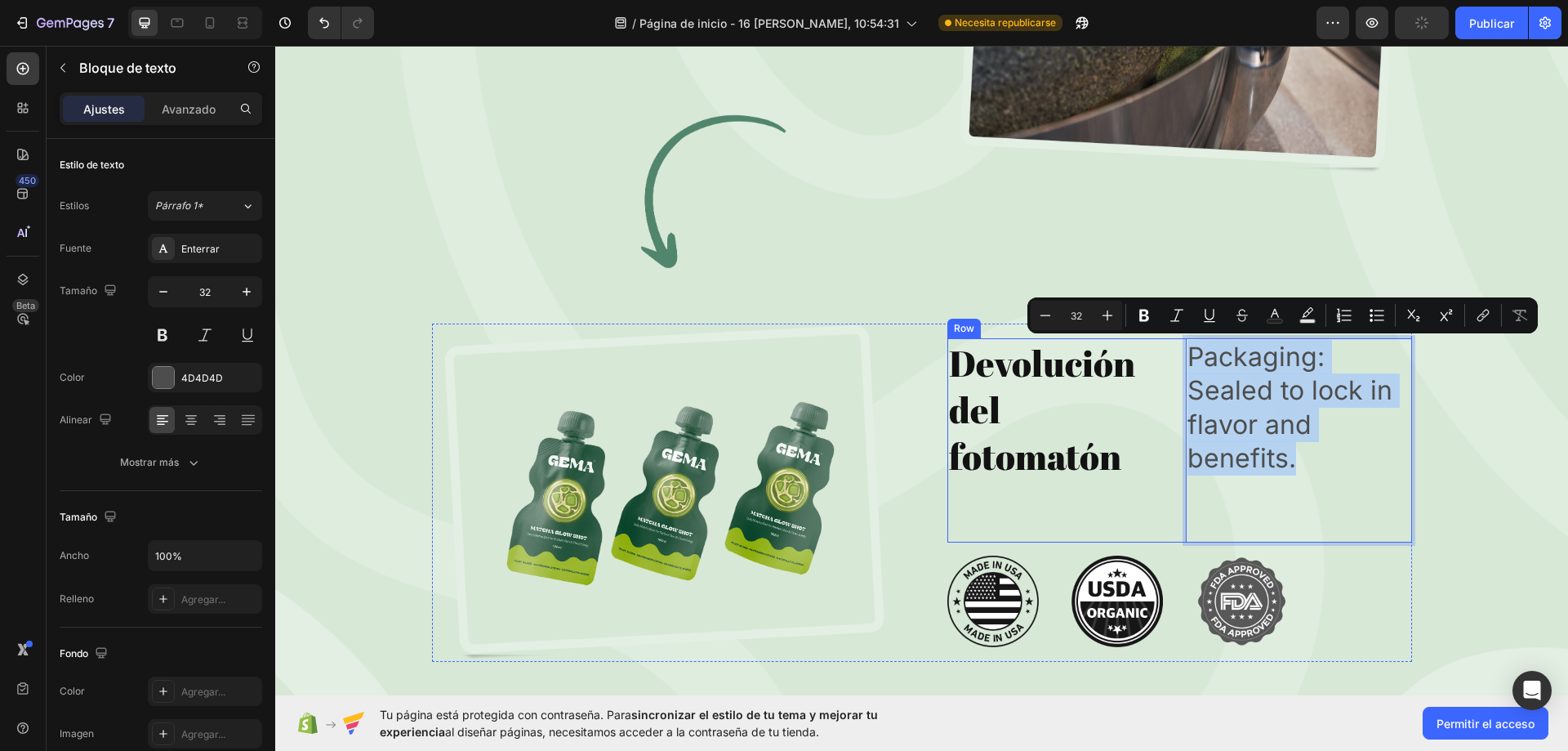
drag, startPoint x: 1207, startPoint y: 398, endPoint x: 1171, endPoint y: 349, distance: 60.8
click at [1171, 349] on div "Devolución del fotomatón Heading Packaging: Sealed to lock in flavor and benefi…" at bounding box center [1179, 440] width 465 height 204
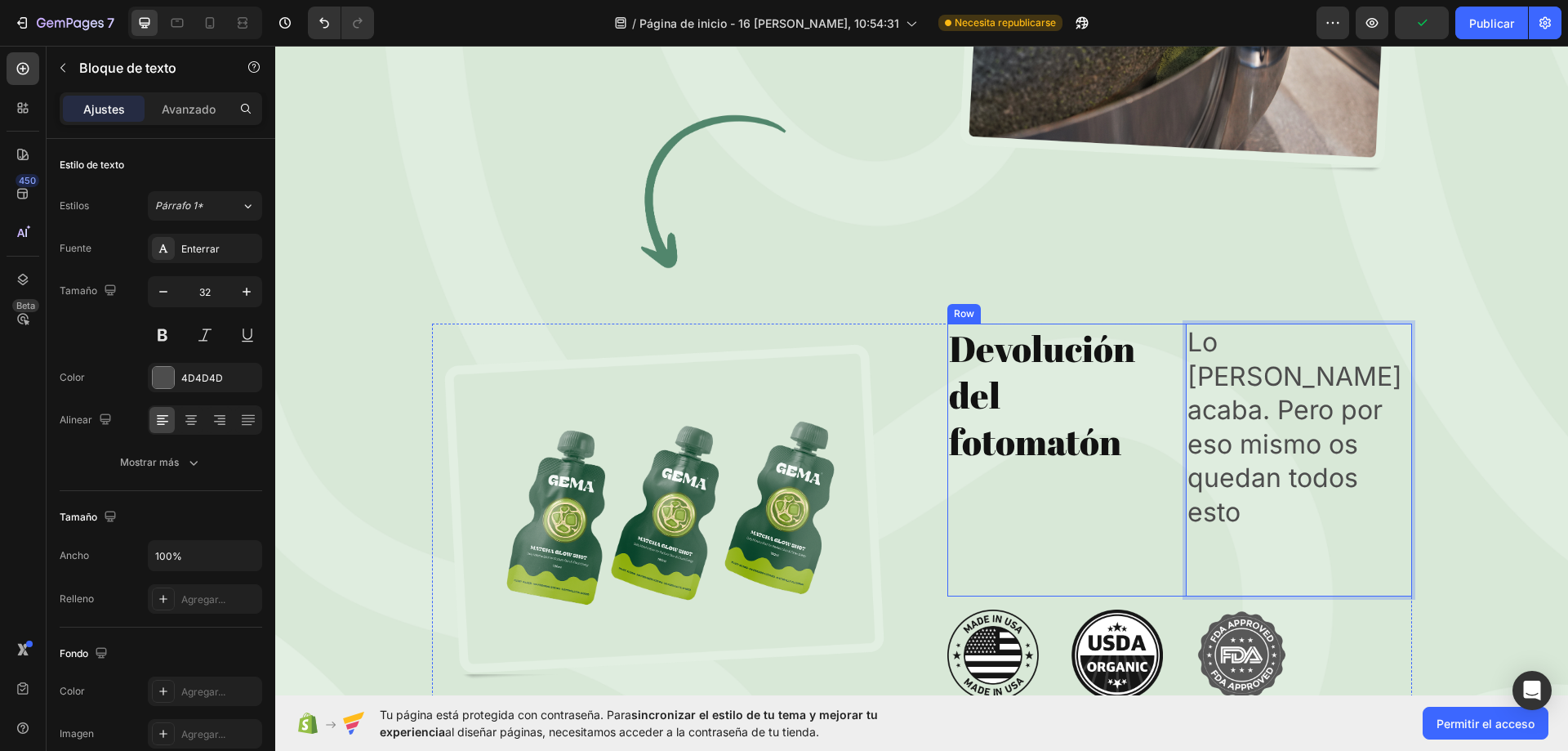
scroll to position [6766, 0]
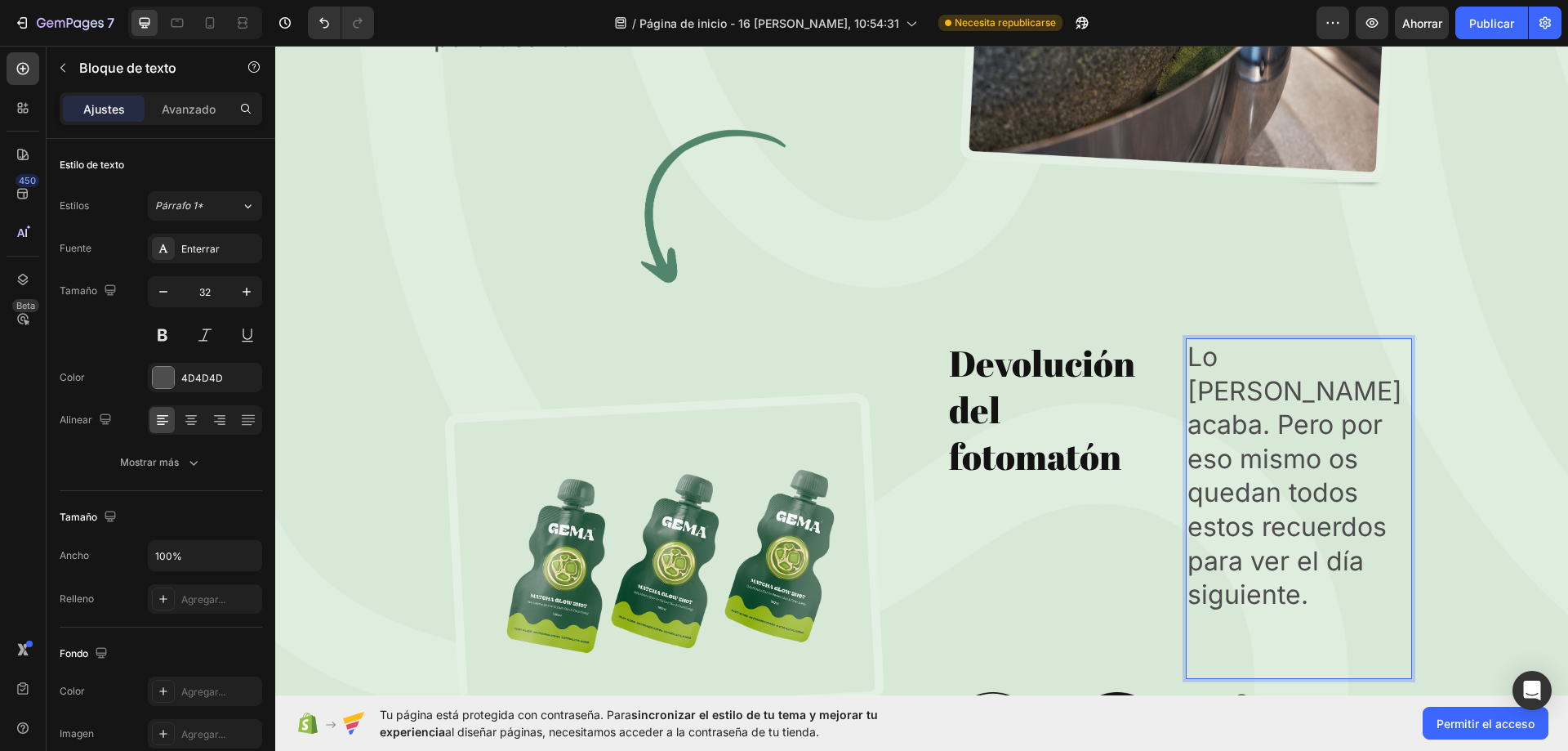
click at [1285, 393] on p "Lo bueno se acaba. Pero por eso mismo os quedan todos estos recuerdos para ver …" at bounding box center [1298, 476] width 223 height 272
click at [1270, 394] on p "Lo bueno se acaba. Pero por eso mismo os quedan todos estos recuerdos para ver …" at bounding box center [1298, 476] width 223 height 272
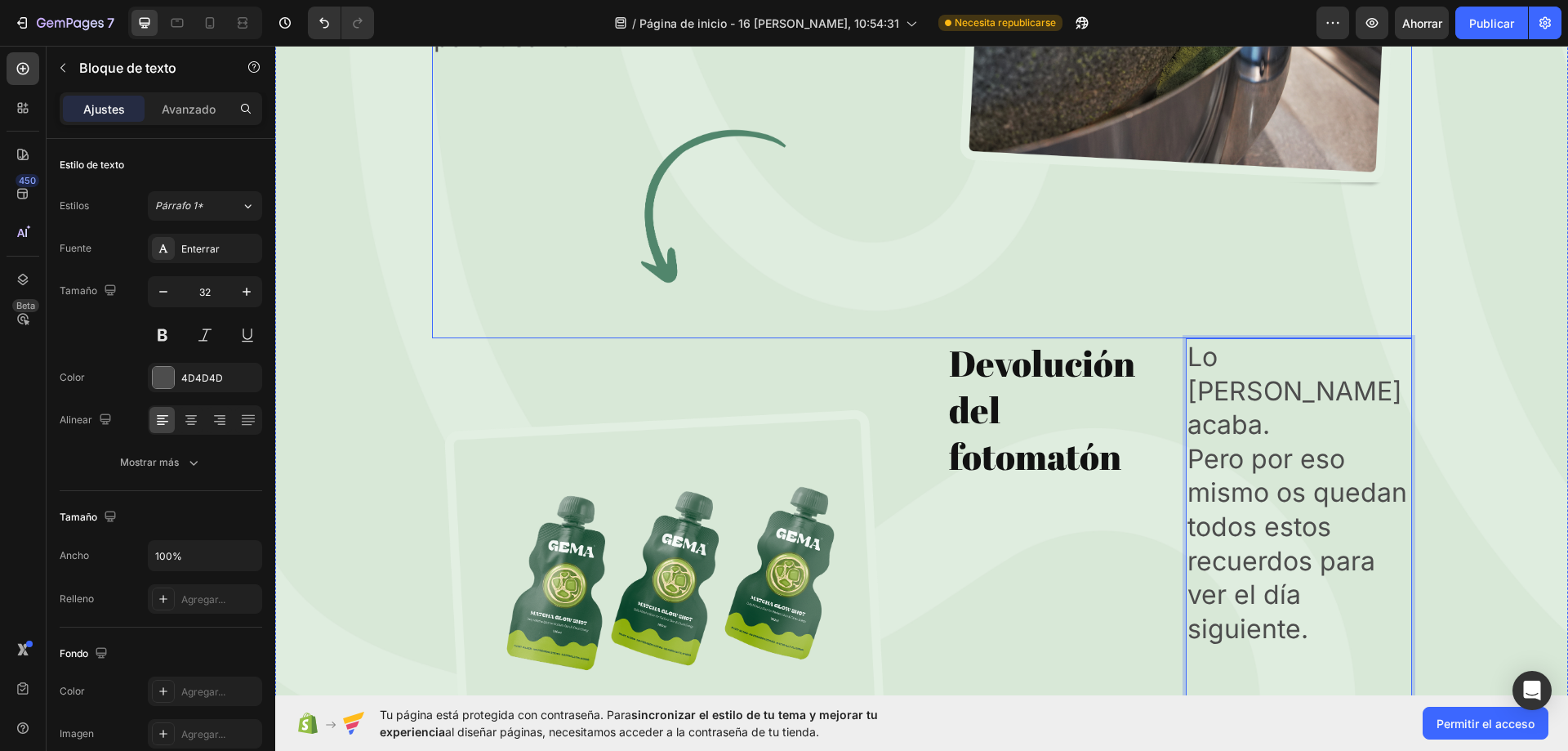
drag, startPoint x: 1331, startPoint y: 599, endPoint x: 1166, endPoint y: 305, distance: 337.1
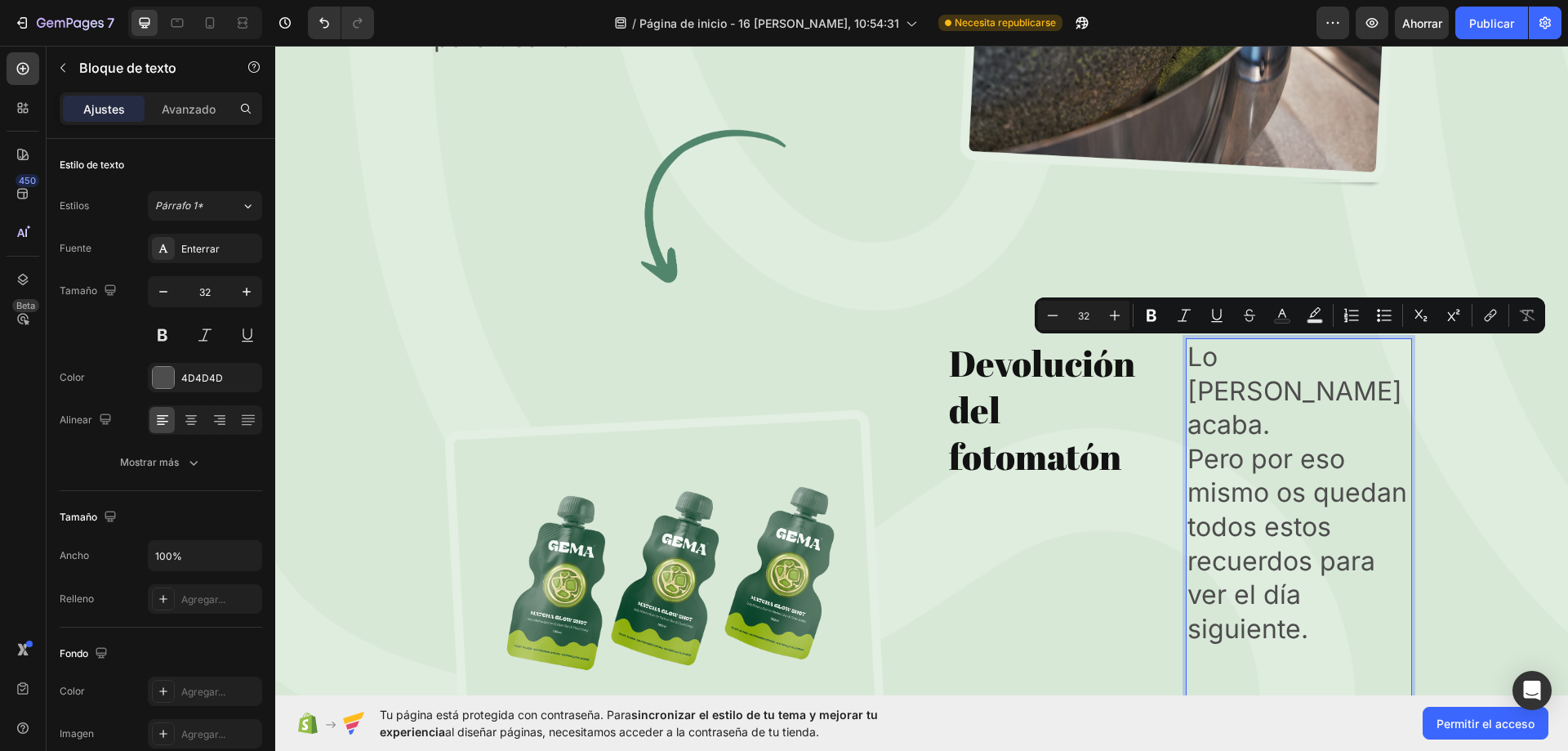
copy div "Lo bueno se acaba. Pero por eso mismo os quedan todos estos recuerdos para ver …"
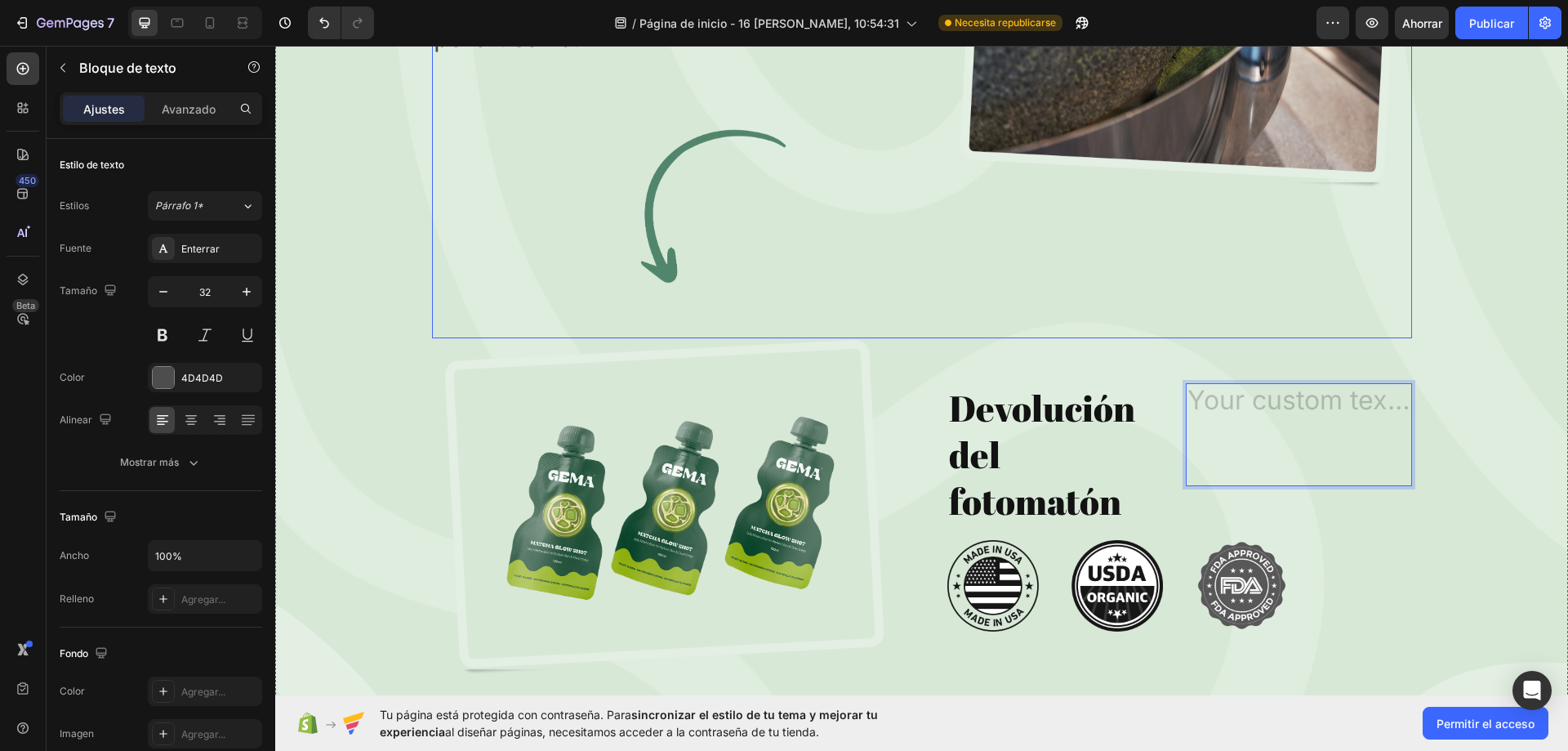
click at [1255, 331] on div "Montalo y úsalo en tu evento Heading Recibe el fotomatón a domicilio la semana …" at bounding box center [922, 35] width 980 height 606
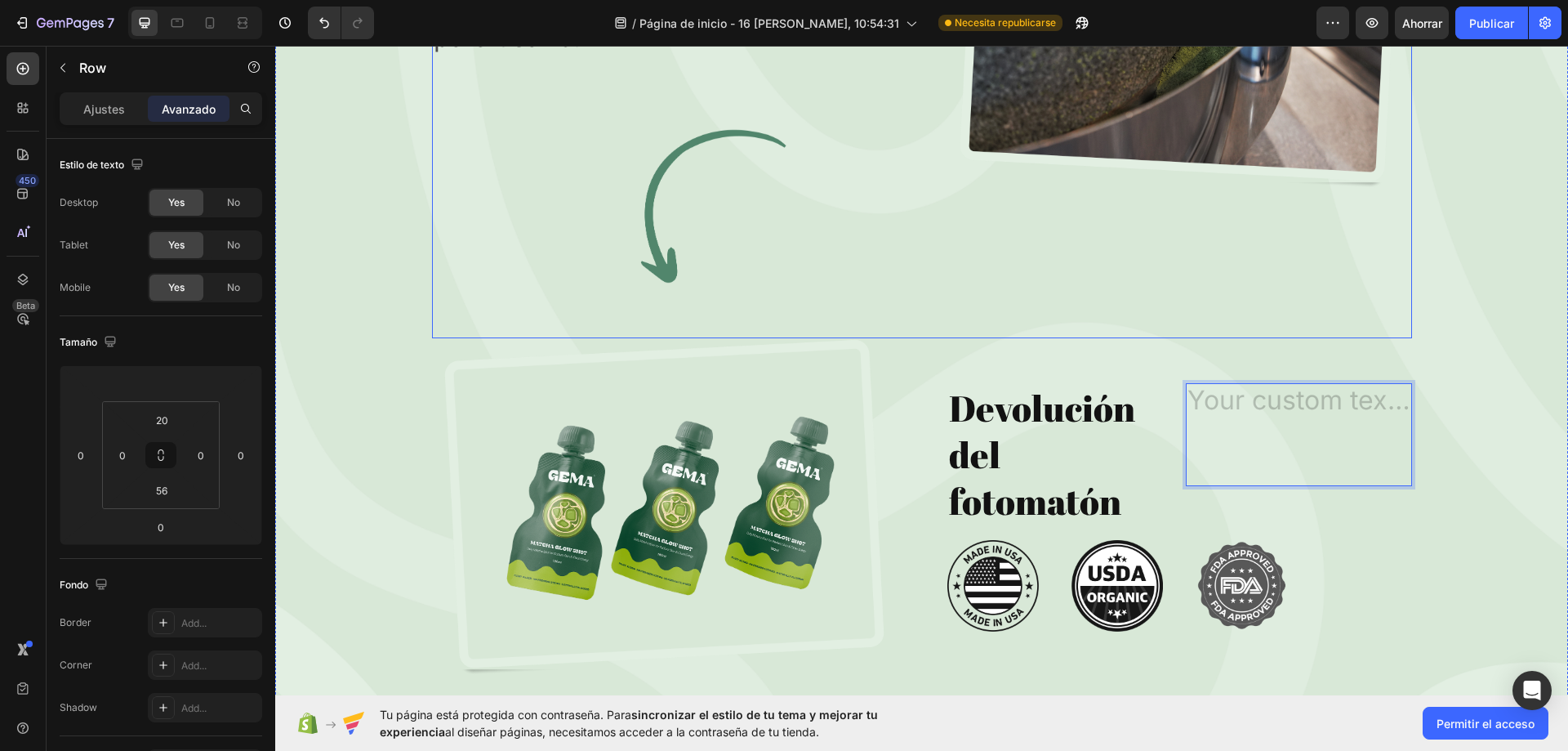
click at [1173, 425] on div "Devolución del fotomatón Heading Text Block 0 Row" at bounding box center [1179, 455] width 465 height 144
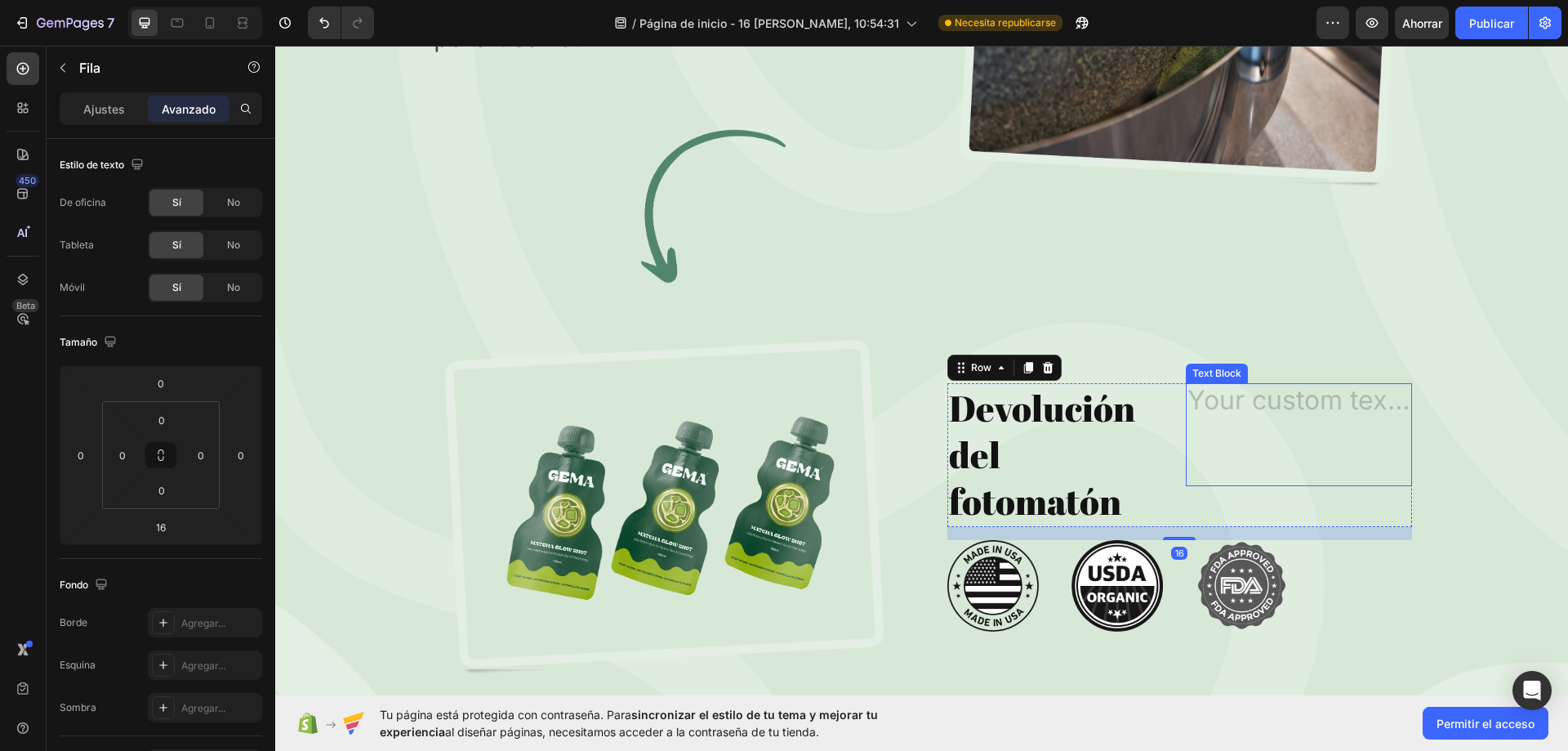
click at [1244, 427] on div "Text Block" at bounding box center [1298, 435] width 226 height 103
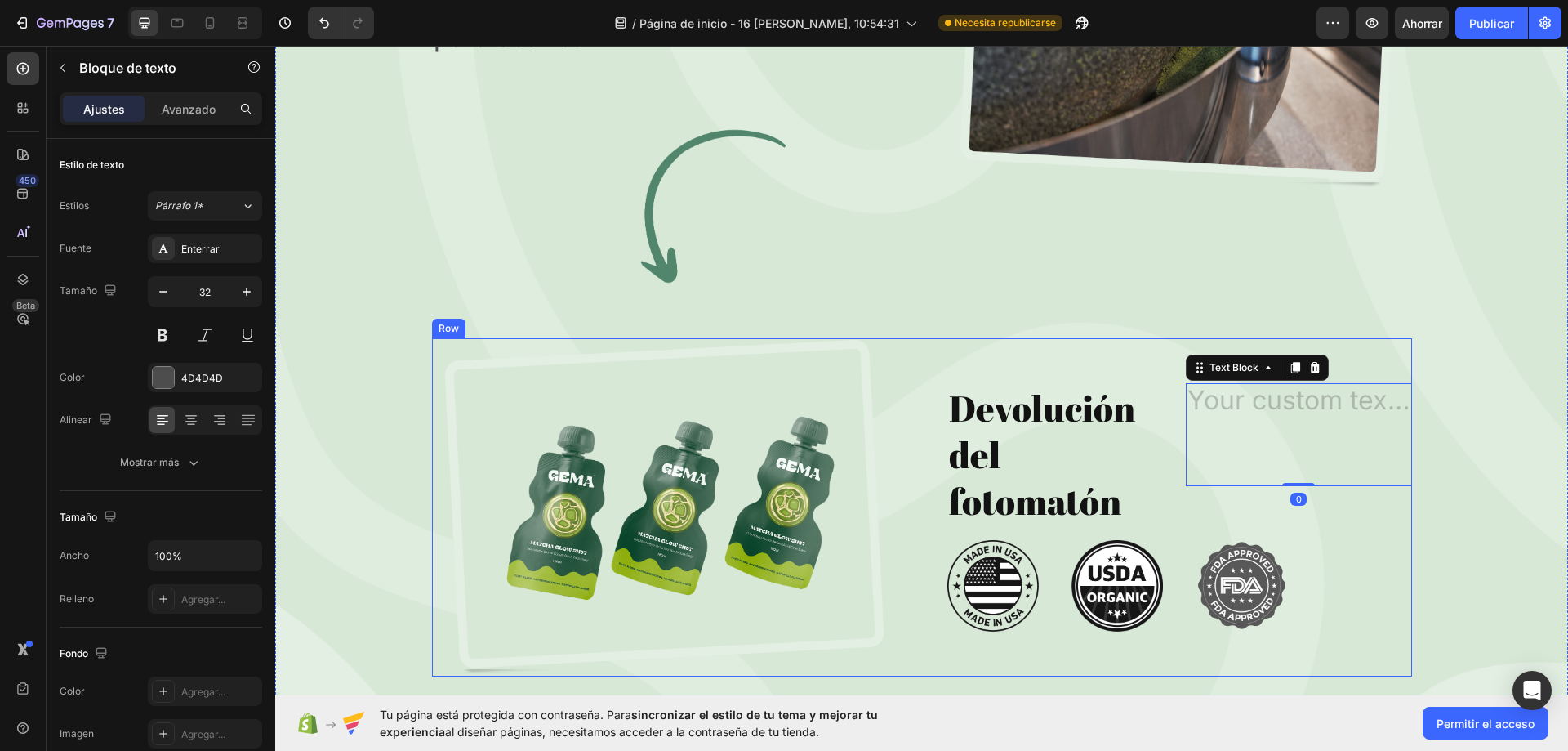
drag, startPoint x: 1324, startPoint y: 376, endPoint x: 1313, endPoint y: 376, distance: 11.0
click at [1320, 377] on div "Devolución del fotomatón Heading Text Block 0 Row Image Image Image Row" at bounding box center [1179, 507] width 465 height 338
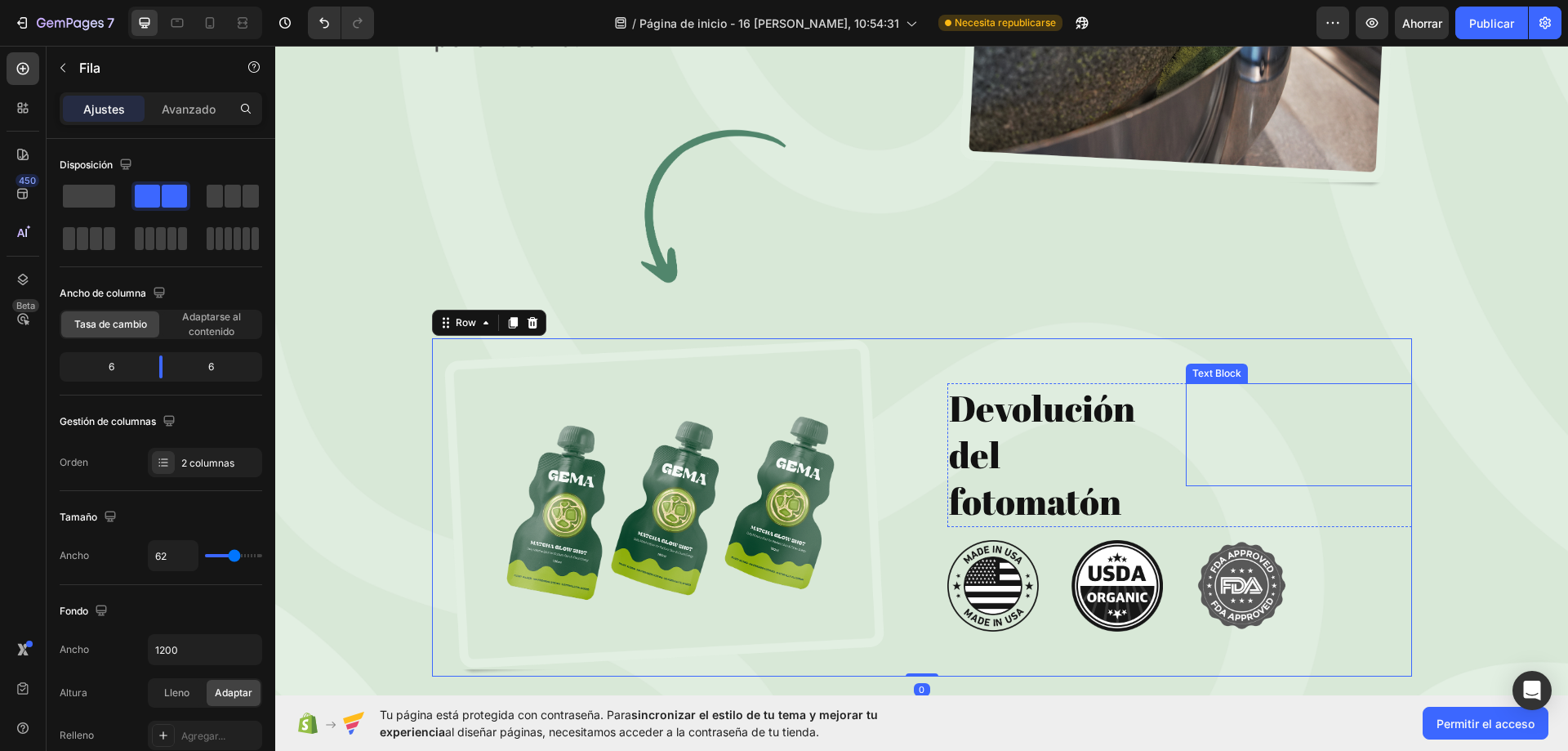
click at [1217, 451] on div "Text Block" at bounding box center [1298, 435] width 226 height 103
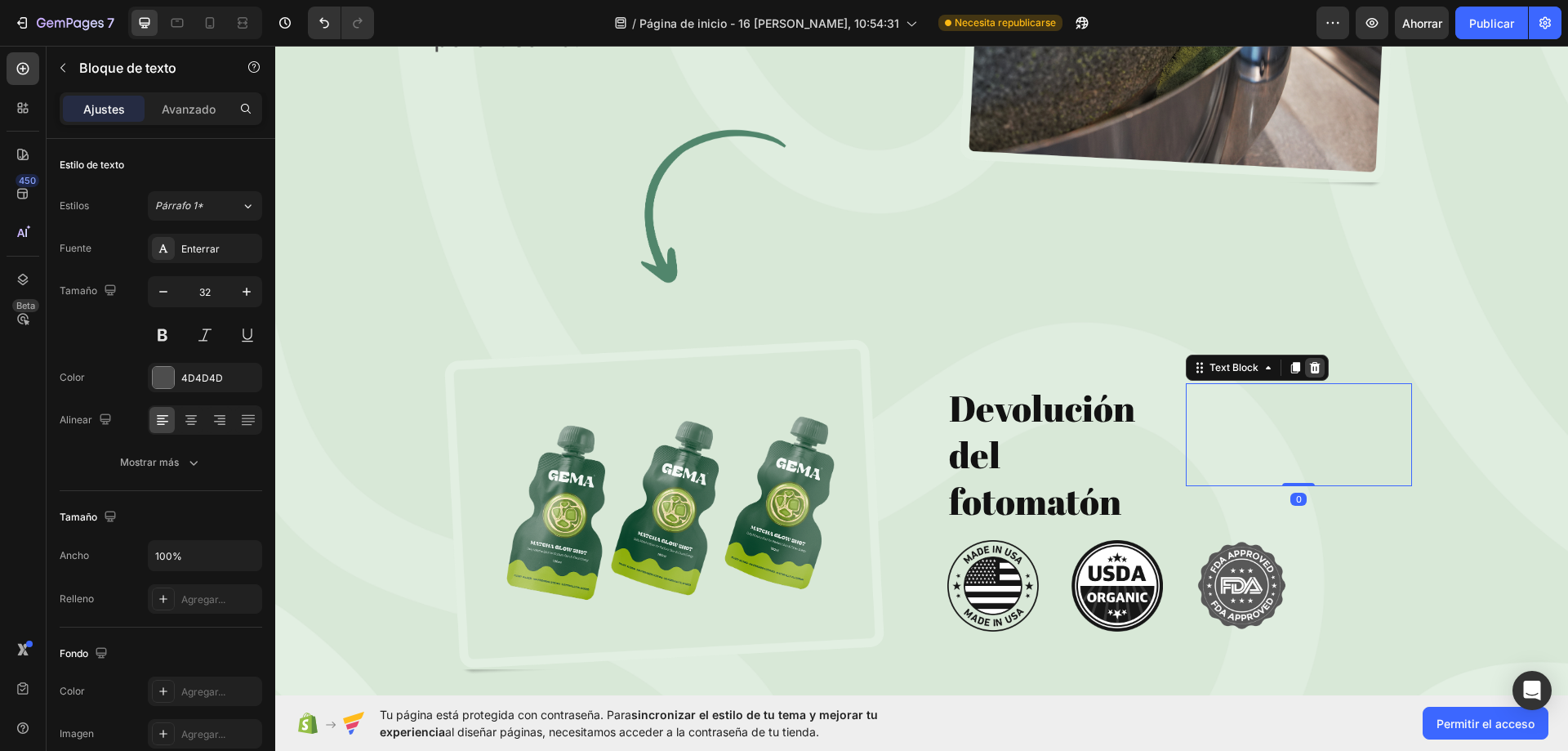
click at [1310, 367] on icon at bounding box center [1315, 368] width 11 height 12
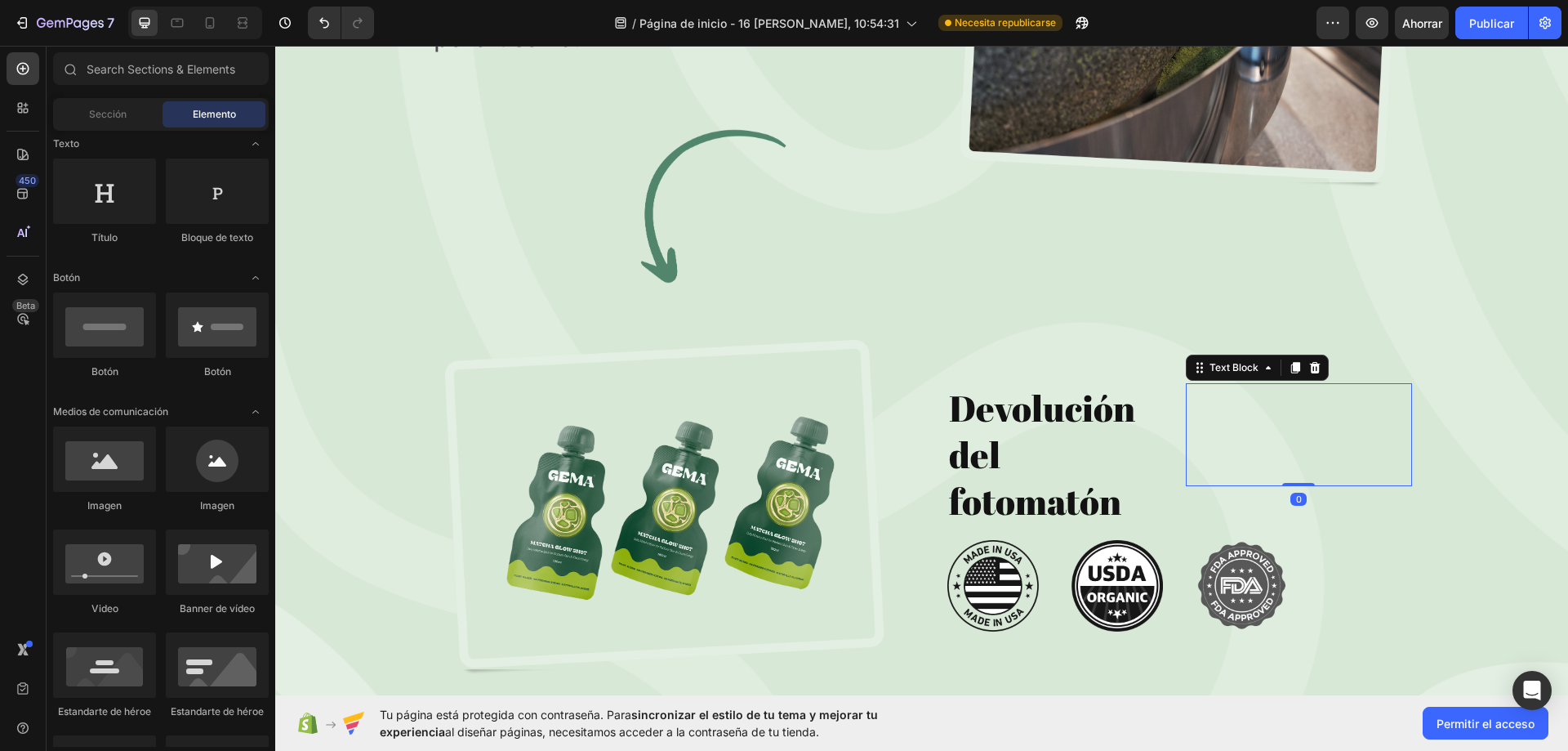
click at [1058, 456] on p "Devolución del fotomatón" at bounding box center [1060, 455] width 223 height 140
click at [1329, 445] on div "Drop element here" at bounding box center [1298, 455] width 132 height 26
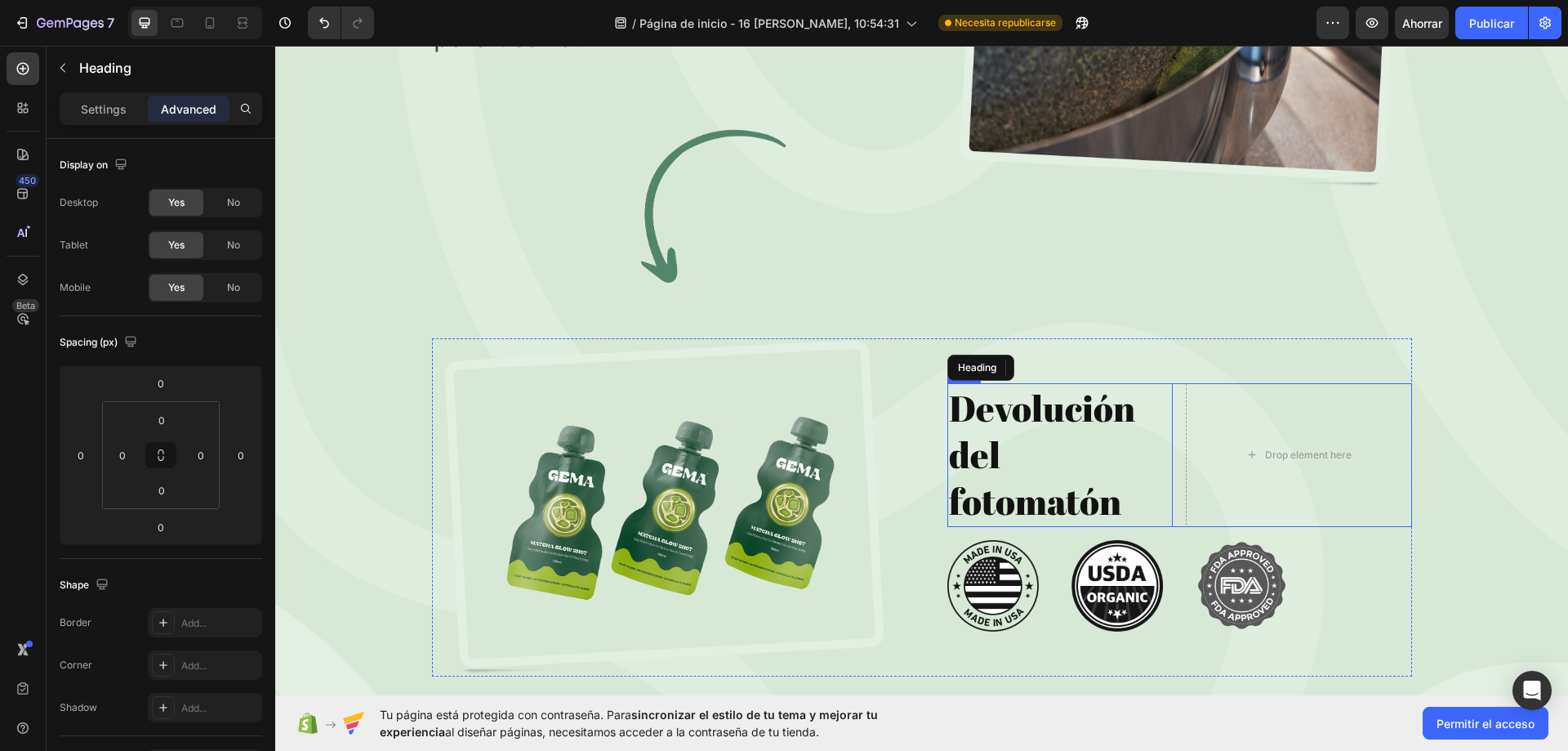
click at [1340, 400] on div "Drop element here" at bounding box center [1298, 455] width 226 height 144
click at [1042, 372] on icon at bounding box center [1047, 368] width 11 height 12
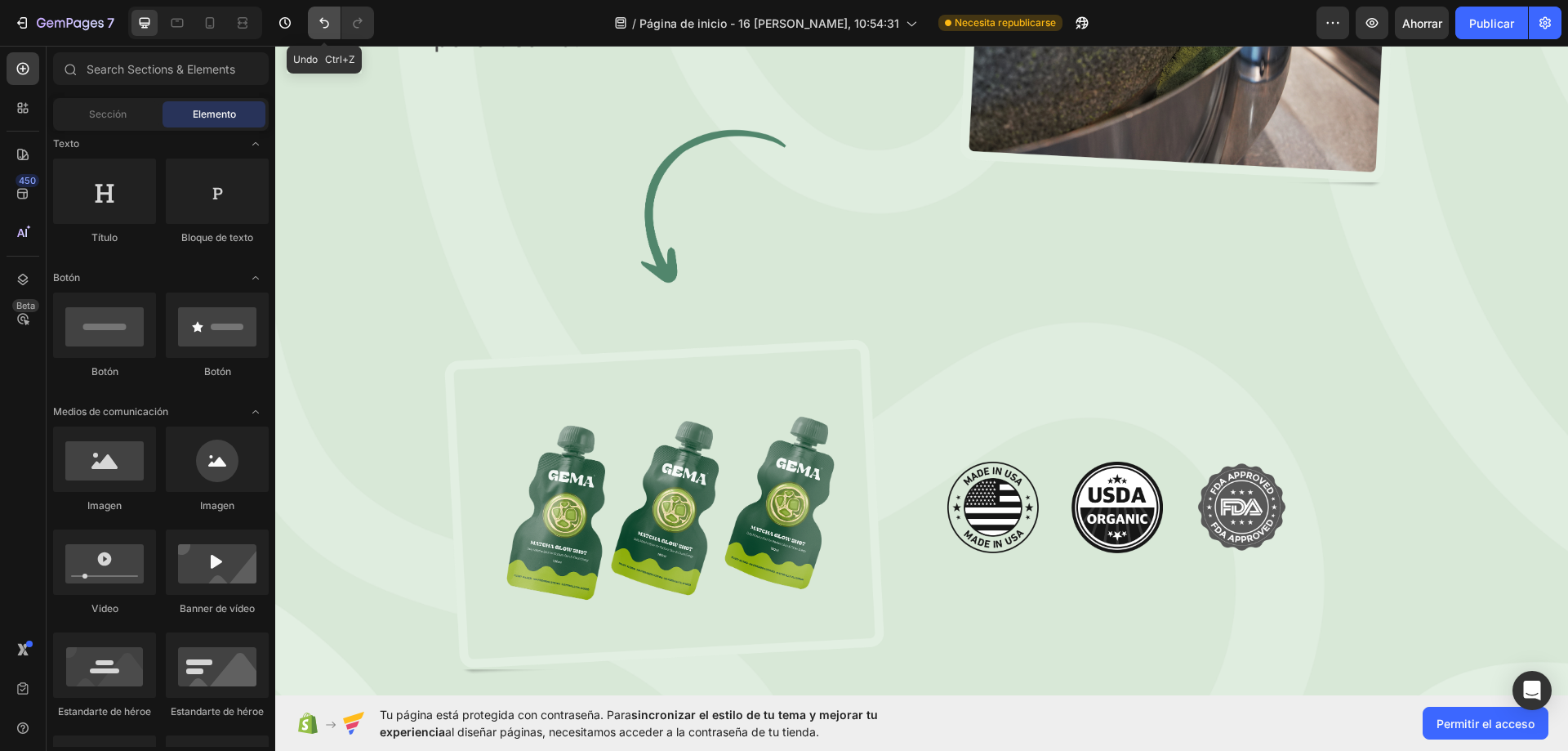
click at [309, 20] on button "Deshacer/Rehacer" at bounding box center [324, 22] width 33 height 33
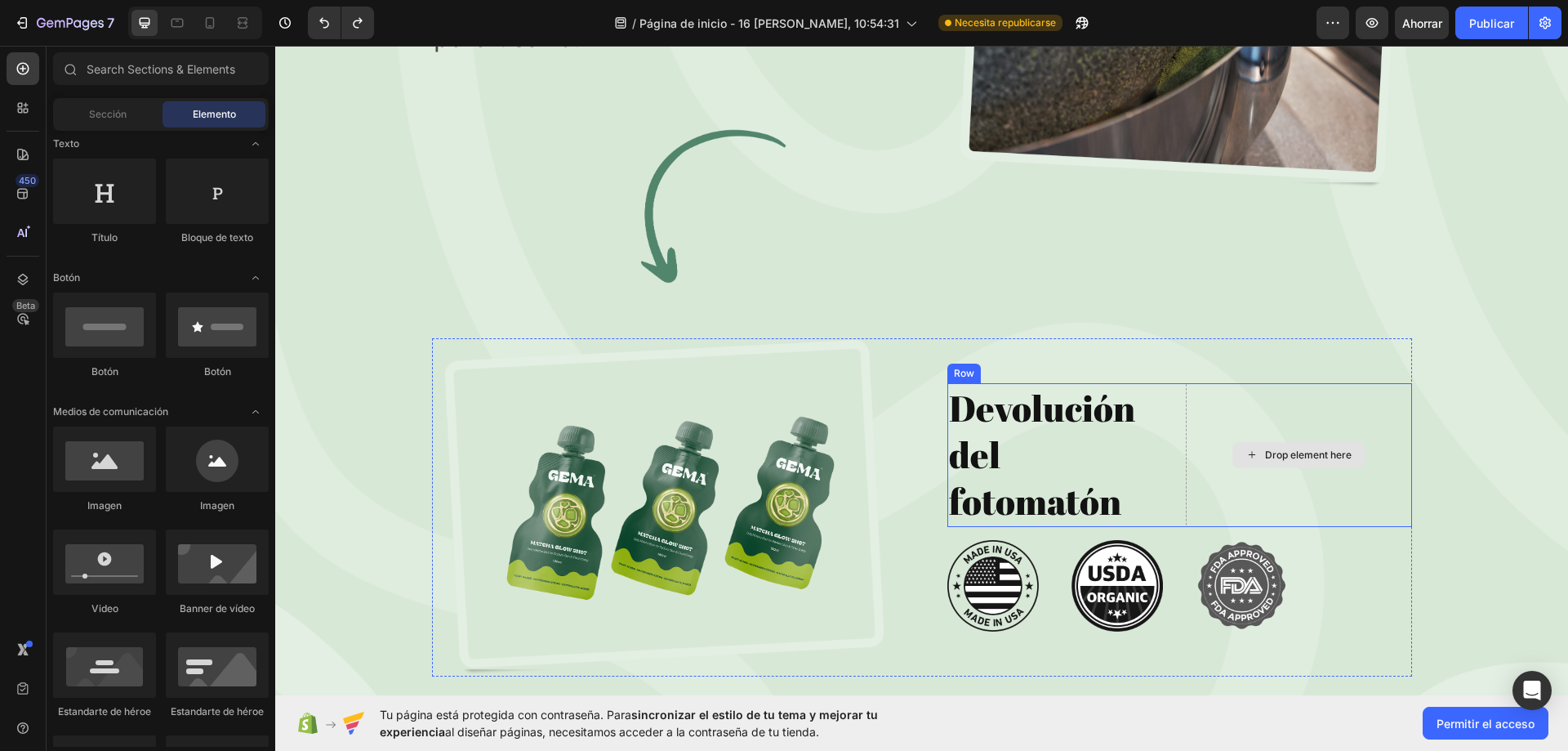
click at [1384, 398] on div "Drop element here" at bounding box center [1298, 455] width 226 height 144
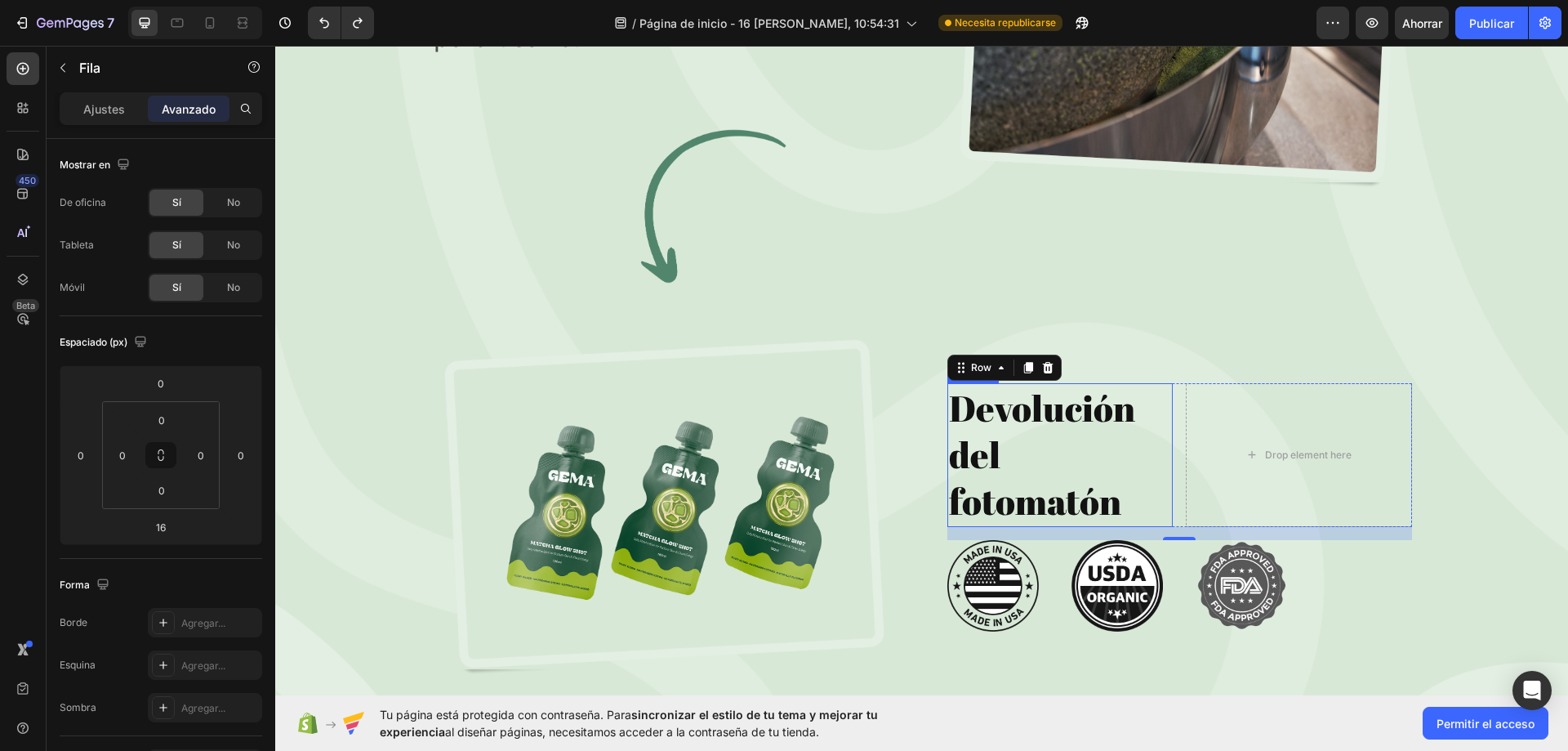
click at [1068, 411] on h2 "Devolución del fotomatón" at bounding box center [1060, 455] width 226 height 144
click at [1372, 406] on div "Drop element here" at bounding box center [1298, 455] width 226 height 144
click at [1042, 365] on icon at bounding box center [1047, 368] width 11 height 12
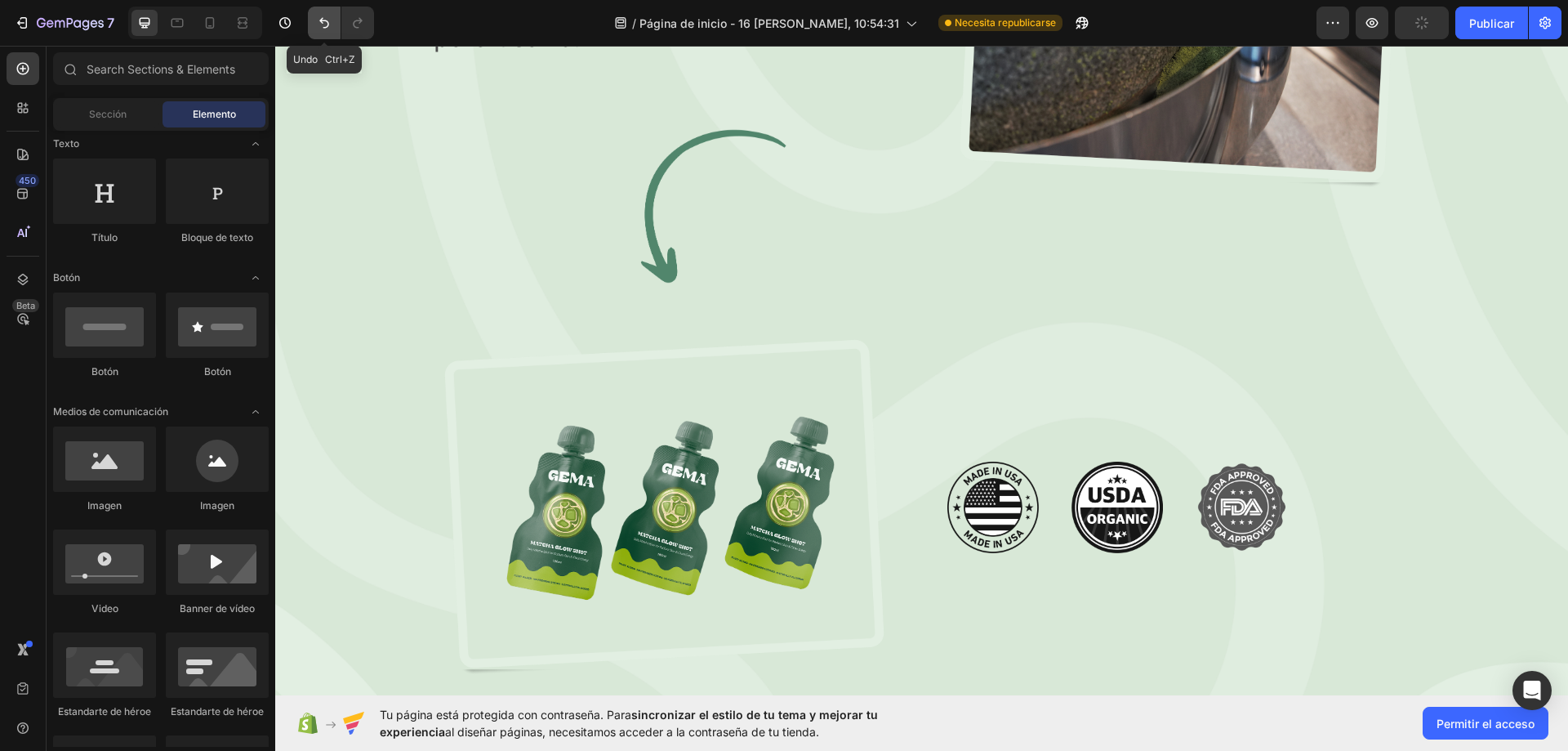
click at [323, 6] on button "Deshacer/Rehacer" at bounding box center [324, 22] width 33 height 33
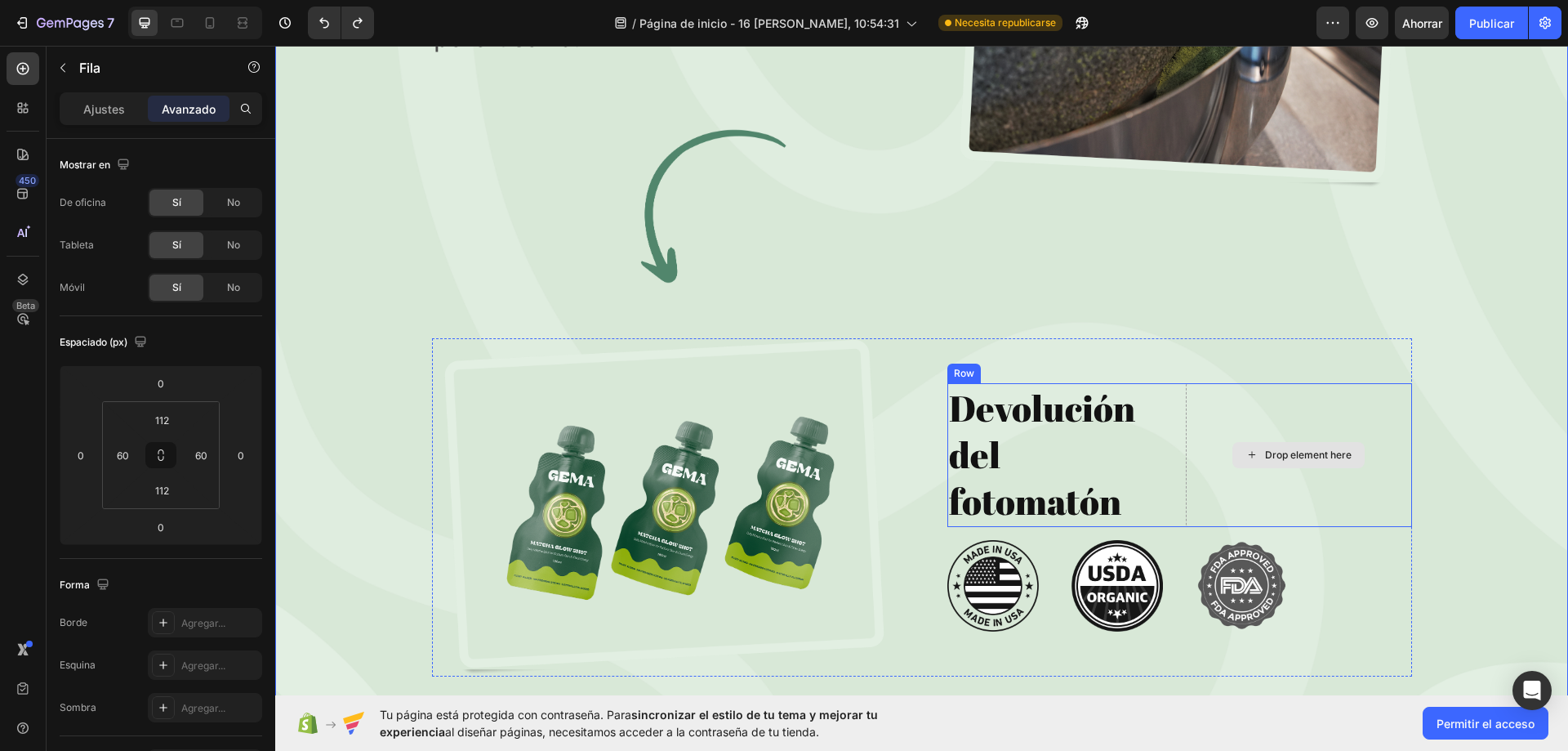
click at [1391, 521] on div "Drop element here" at bounding box center [1298, 455] width 226 height 144
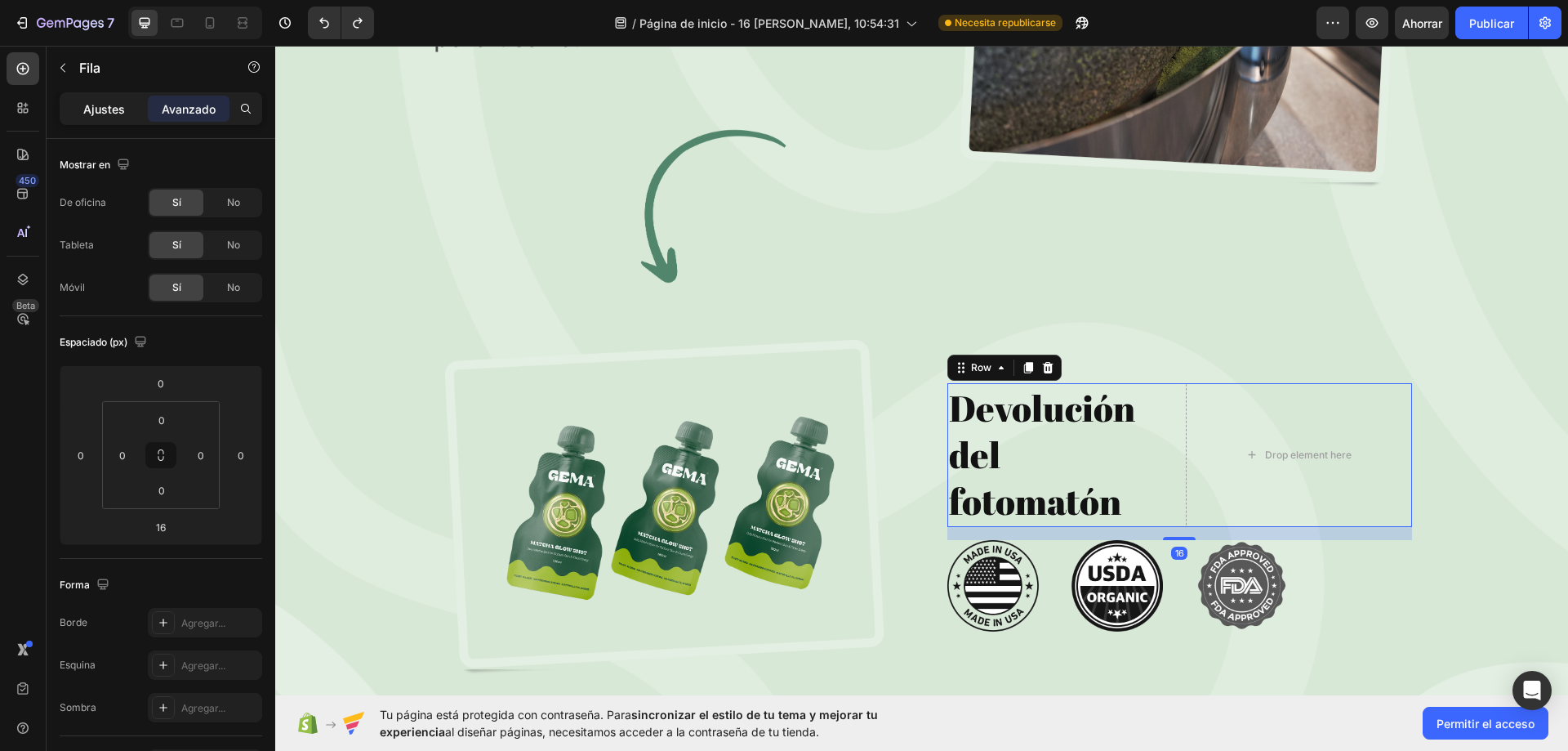
click at [107, 120] on div "Ajustes" at bounding box center [104, 108] width 82 height 26
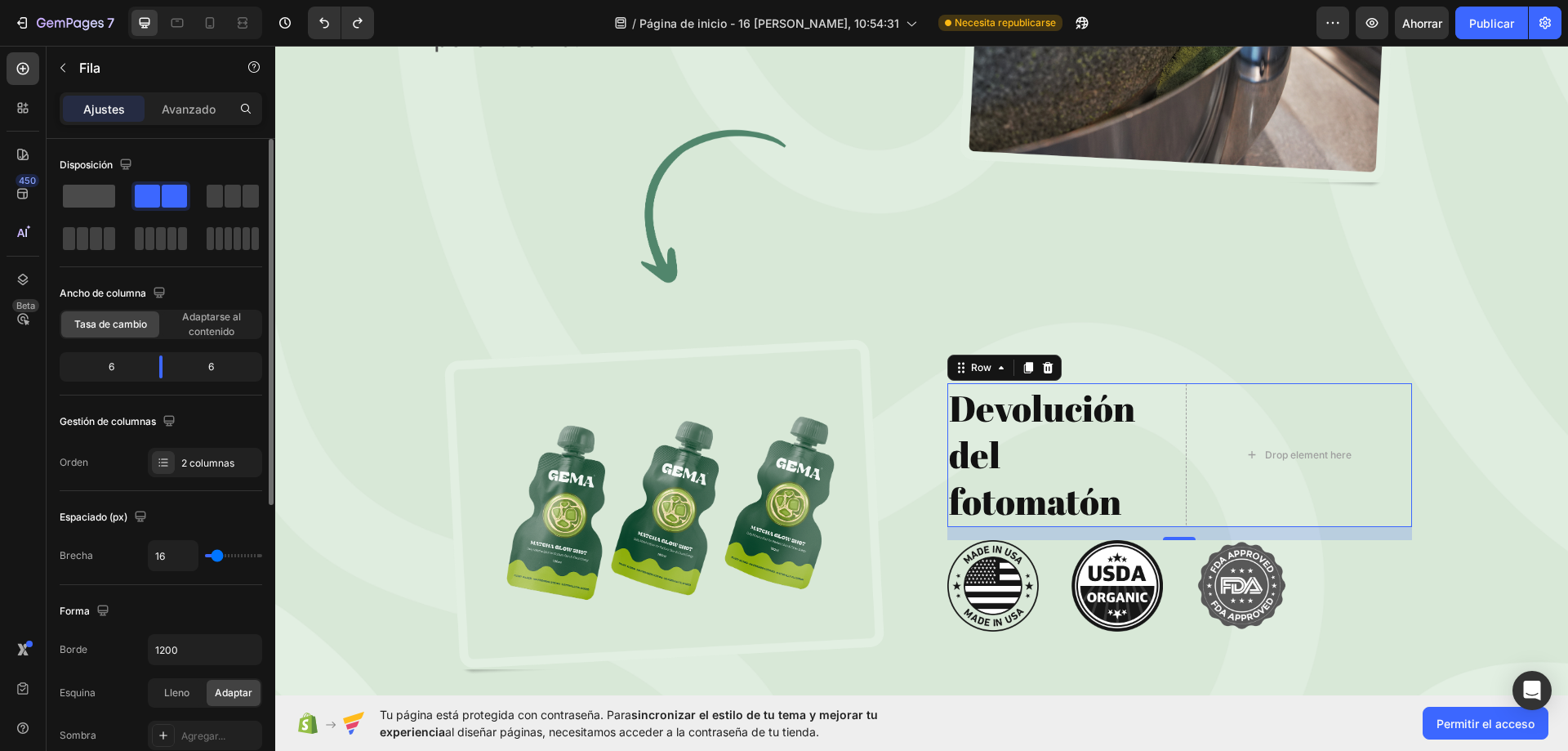
click at [113, 203] on span at bounding box center [89, 196] width 52 height 23
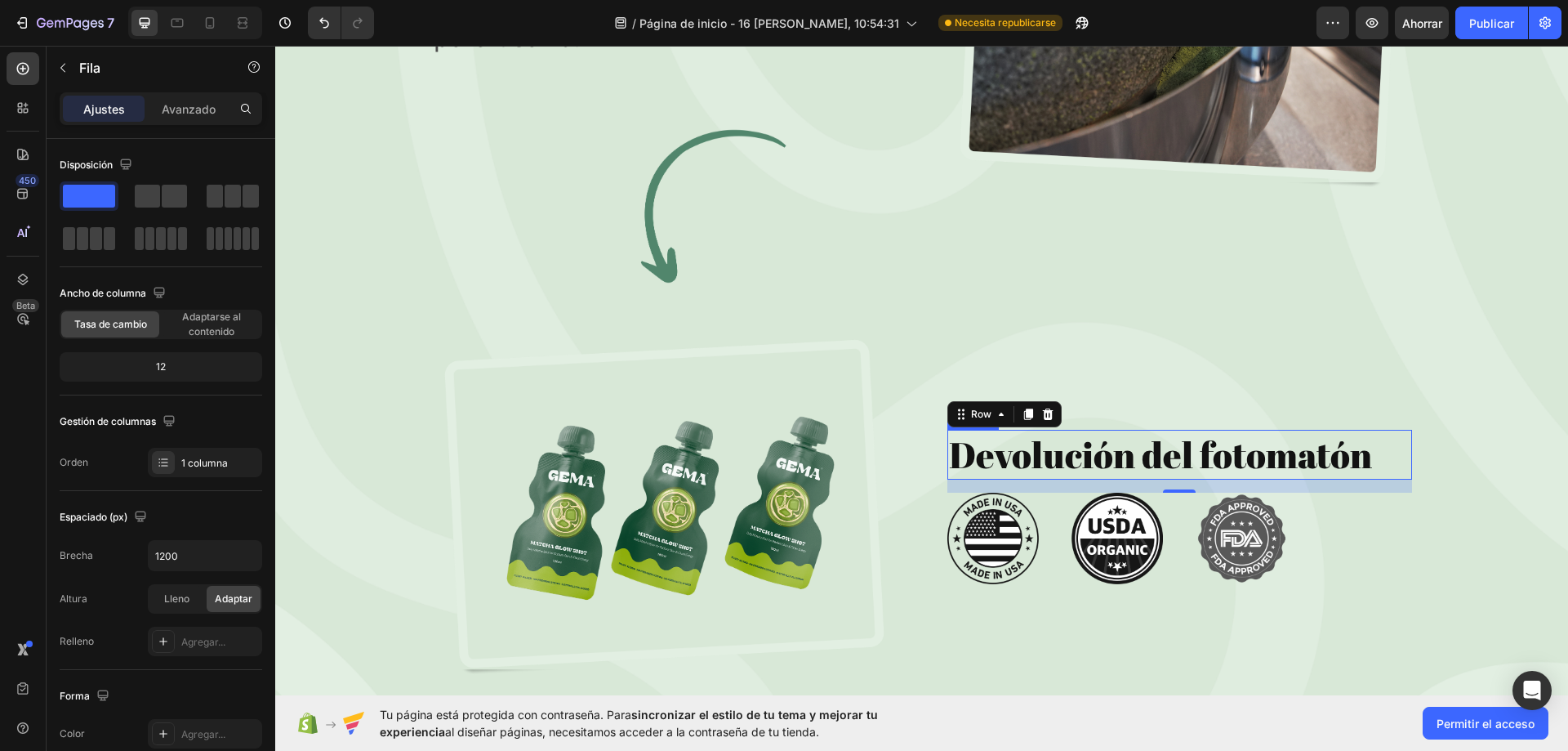
click at [1178, 470] on h2 "Devolución del fotomatón" at bounding box center [1179, 455] width 465 height 50
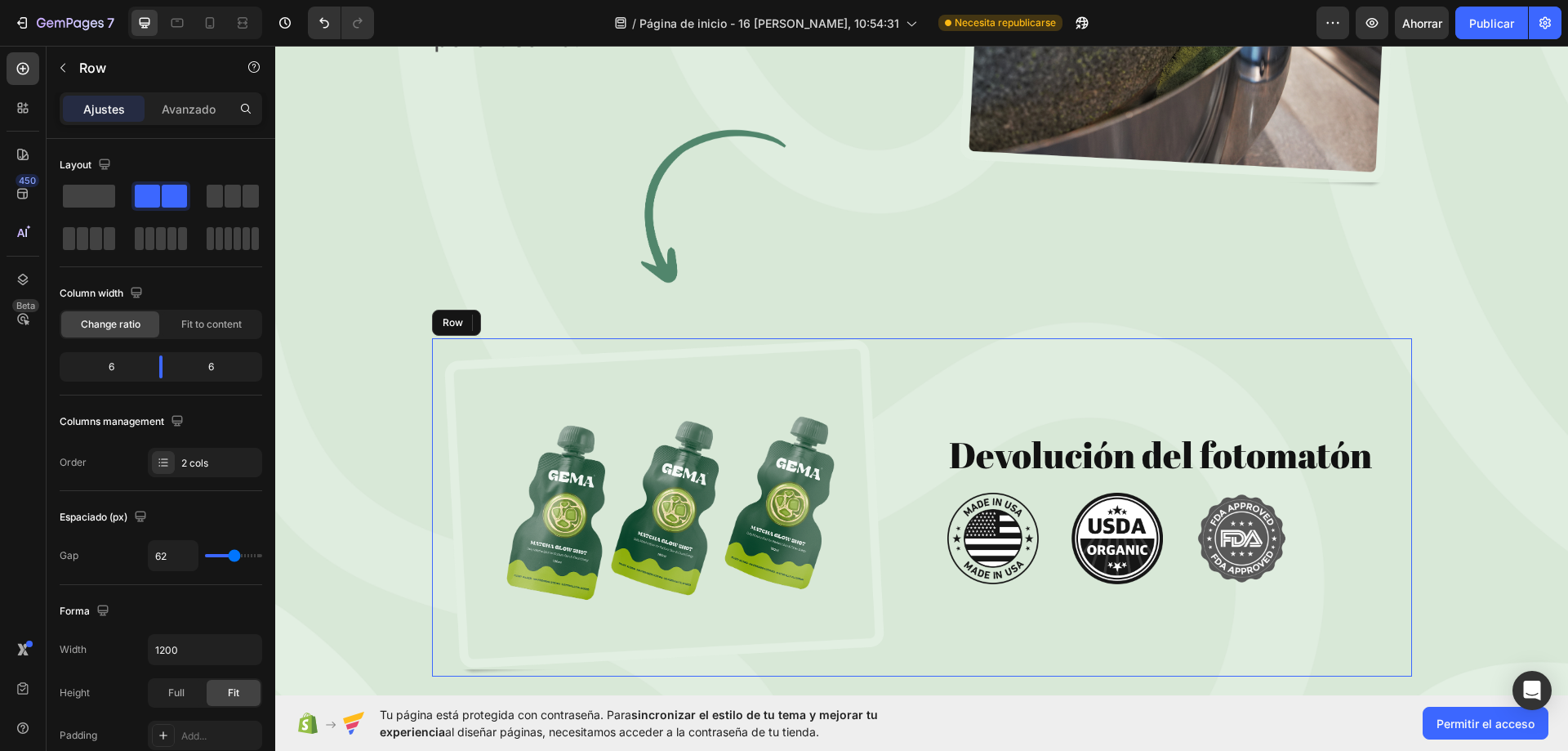
drag, startPoint x: 1225, startPoint y: 379, endPoint x: 1107, endPoint y: 405, distance: 120.8
click at [1225, 380] on div "Devolución del fotomatón Heading 0 Row Image Image Image Row" at bounding box center [1179, 507] width 465 height 338
click at [1107, 405] on div "Devolución del fotomatón Heading 0 Row Image Image Image Row" at bounding box center [1179, 507] width 465 height 338
click at [1207, 451] on h2 "Devolución del fotomatón" at bounding box center [1179, 455] width 465 height 50
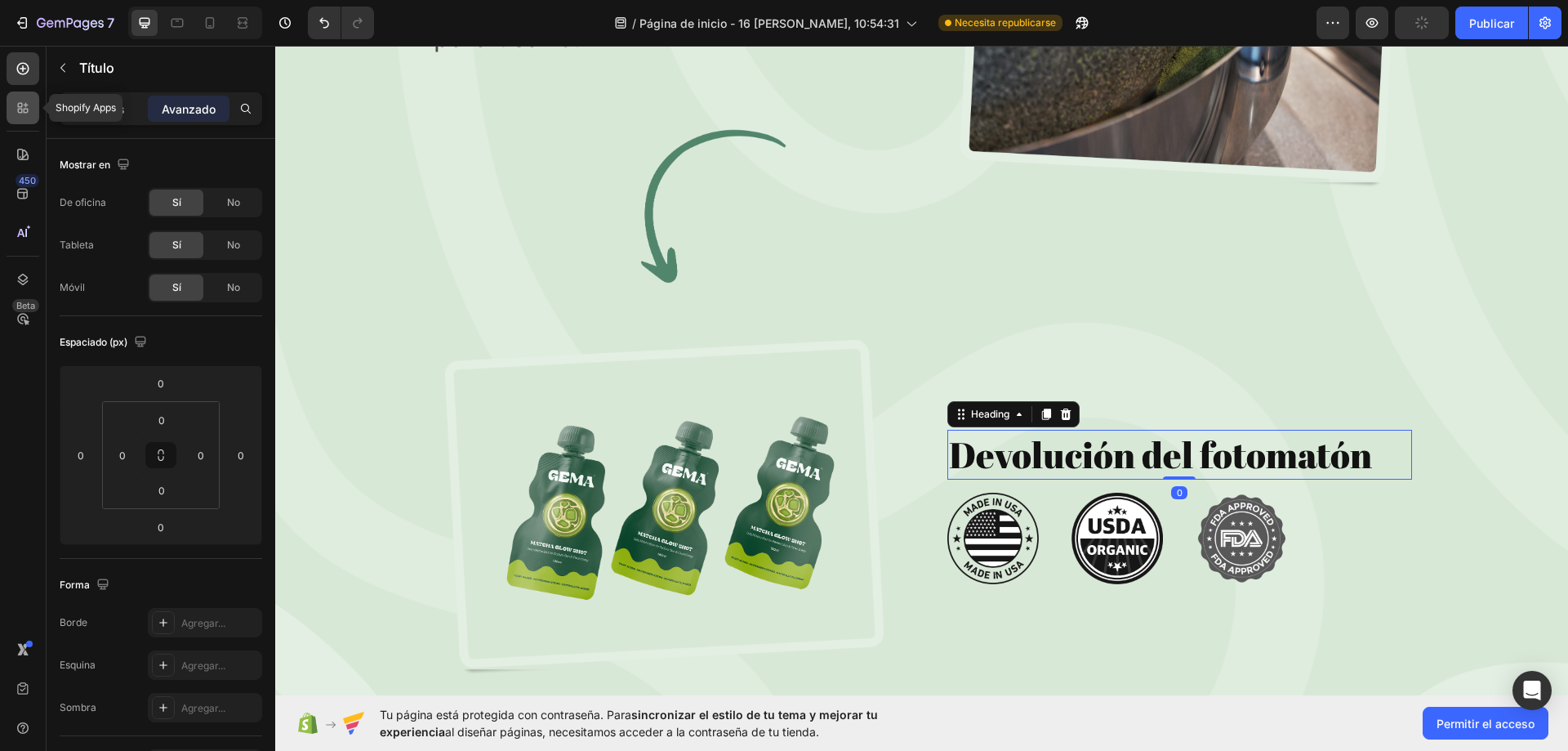
click at [34, 98] on div at bounding box center [22, 107] width 33 height 33
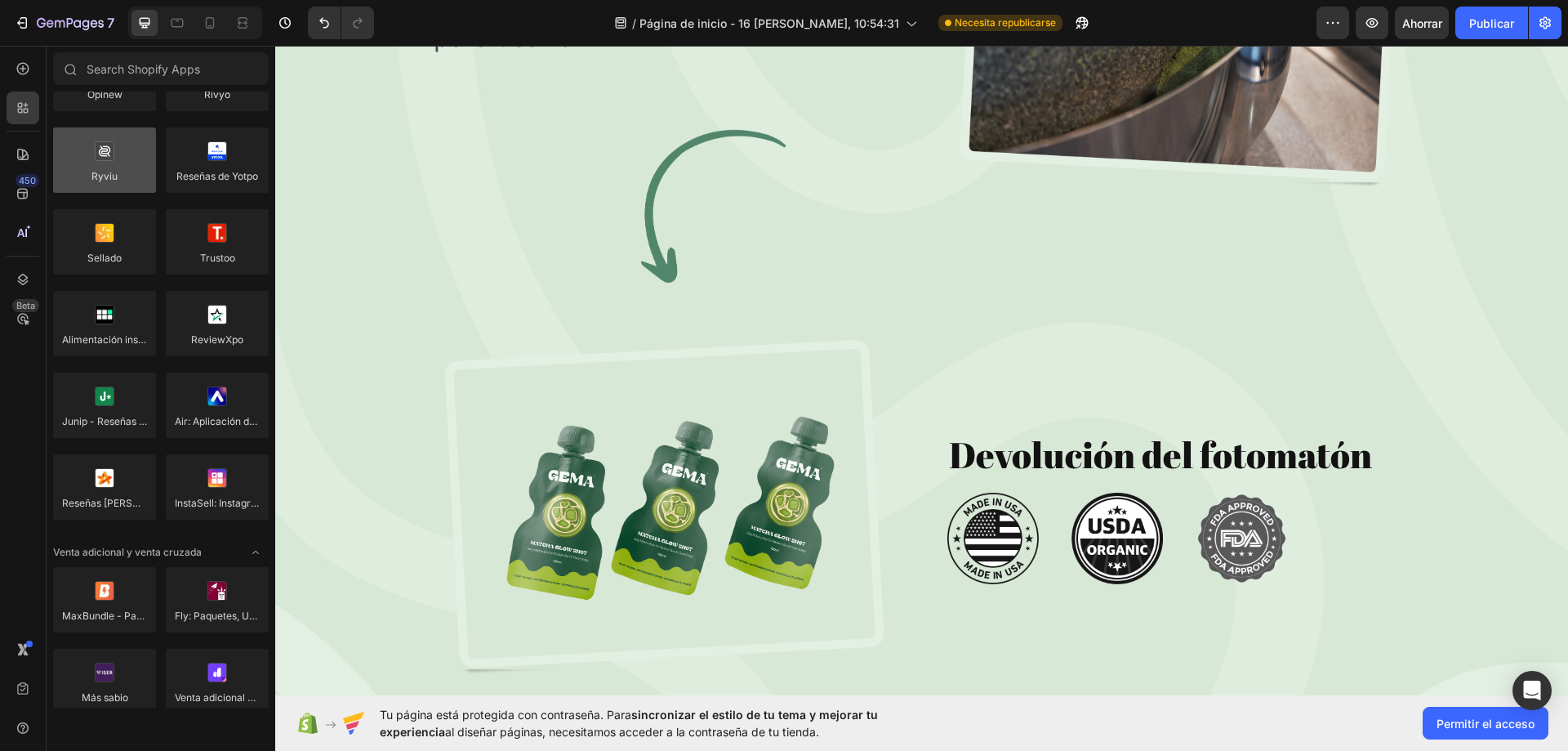
scroll to position [0, 0]
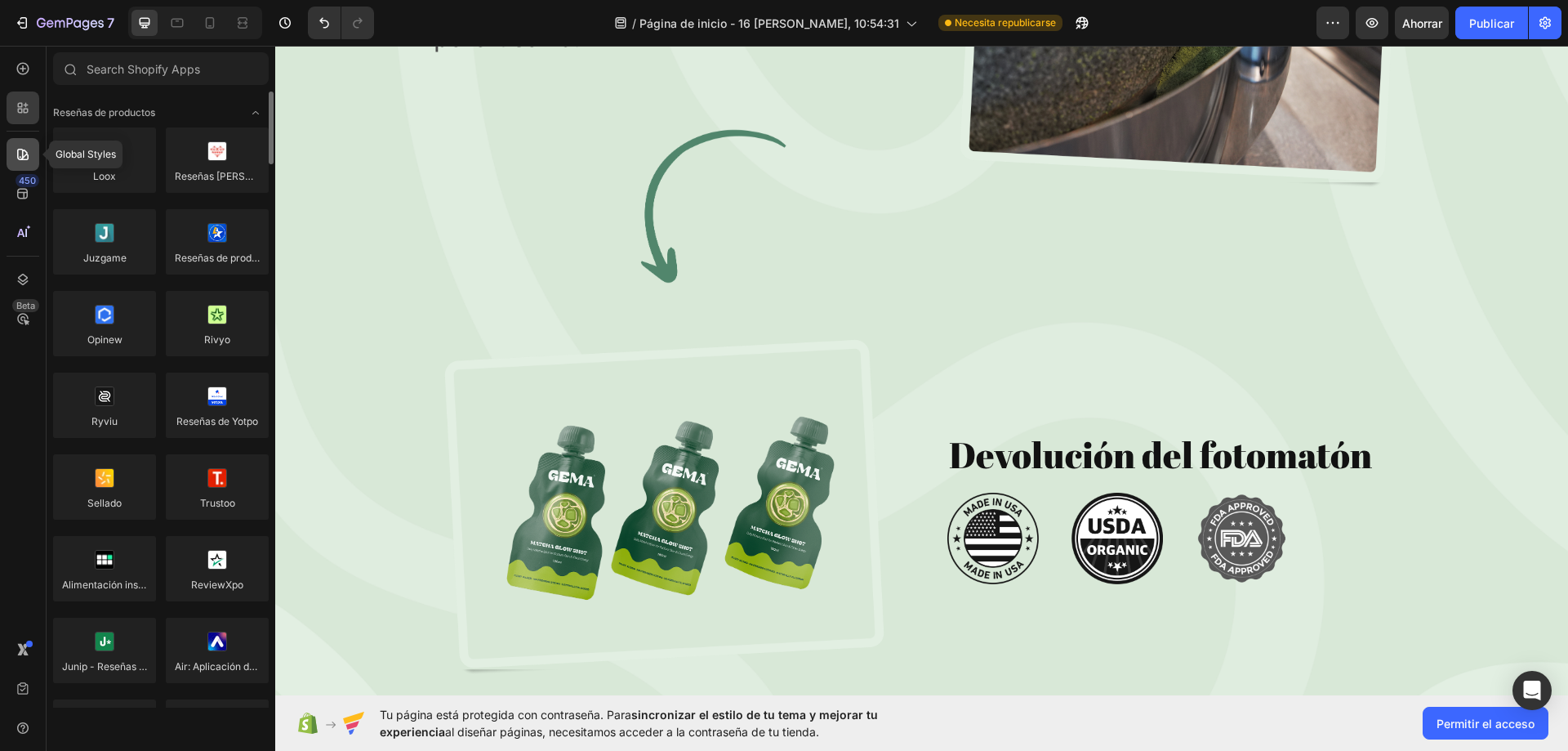
click at [35, 146] on div at bounding box center [22, 154] width 33 height 33
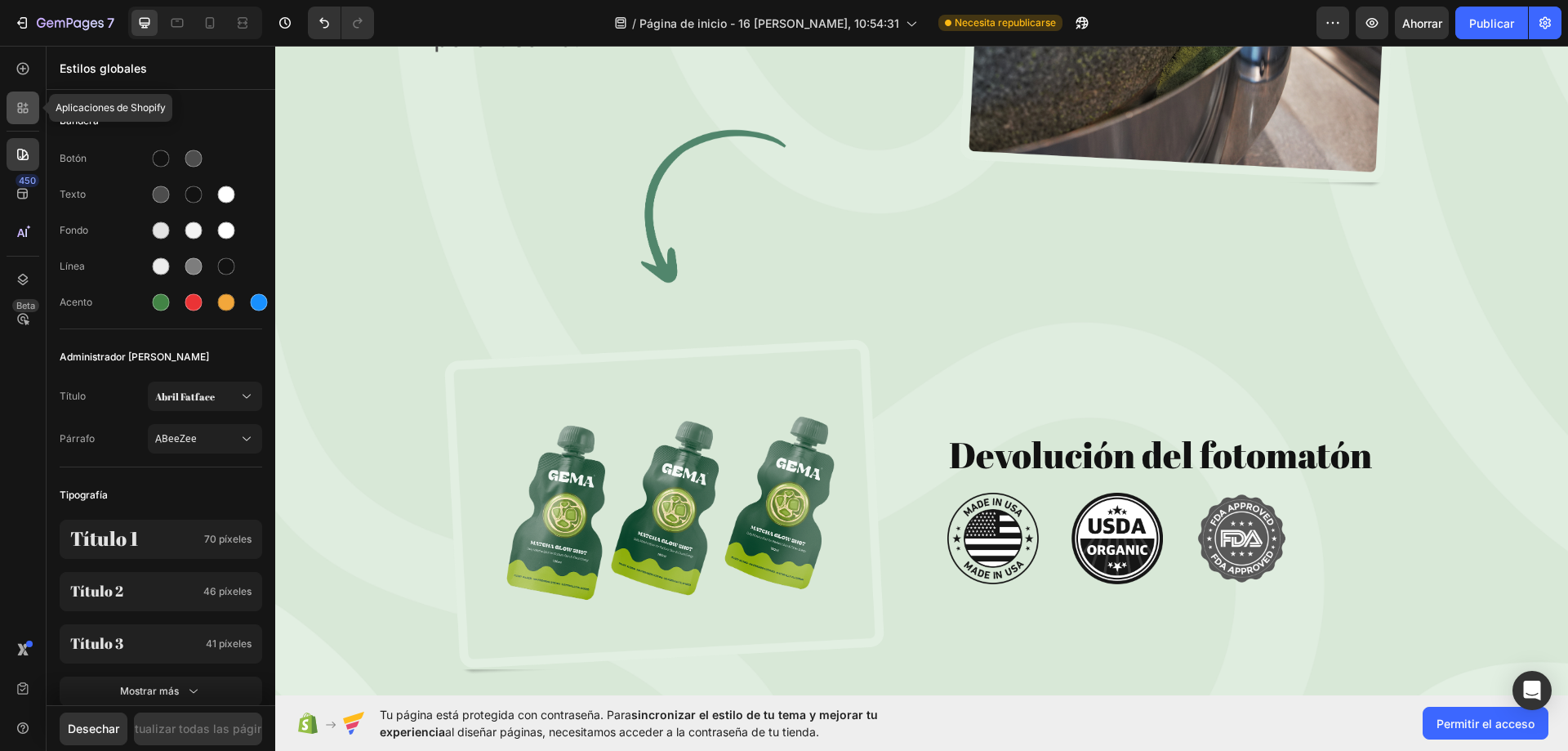
click at [23, 100] on icon at bounding box center [23, 107] width 16 height 16
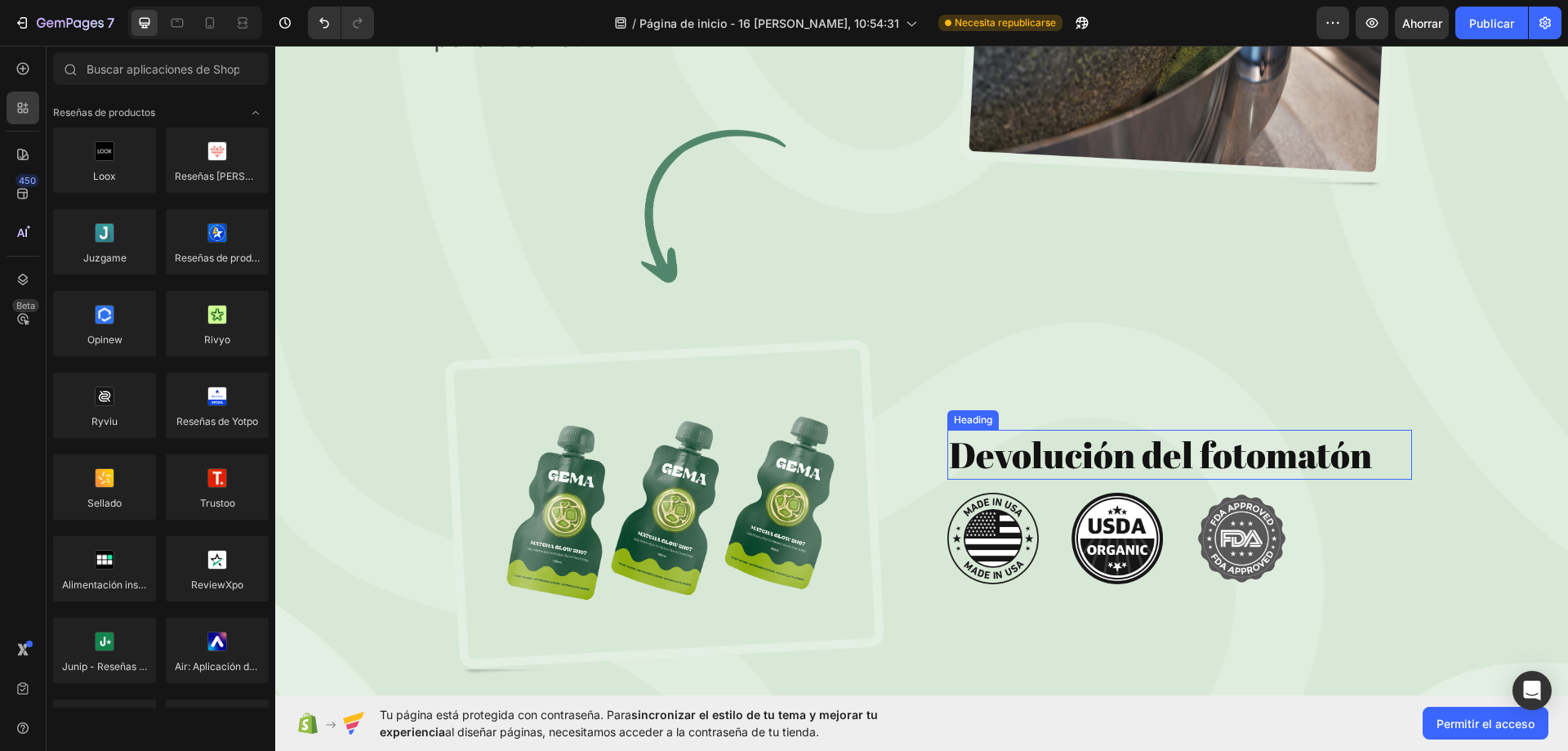
click at [1077, 453] on h2 "Devolución del fotomatón" at bounding box center [1179, 455] width 465 height 50
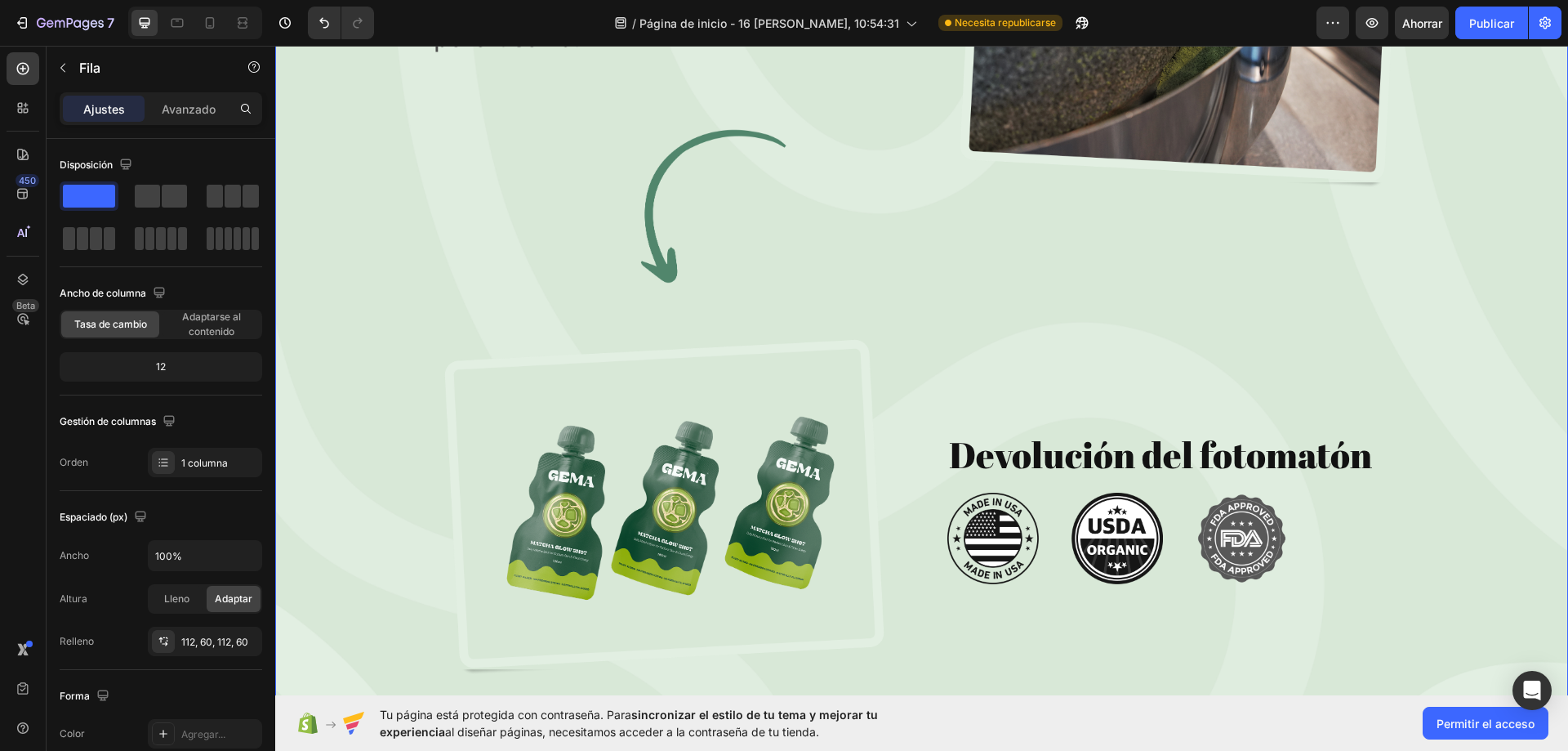
click at [1395, 459] on h2 "Devolución del fotomatón" at bounding box center [1179, 455] width 465 height 50
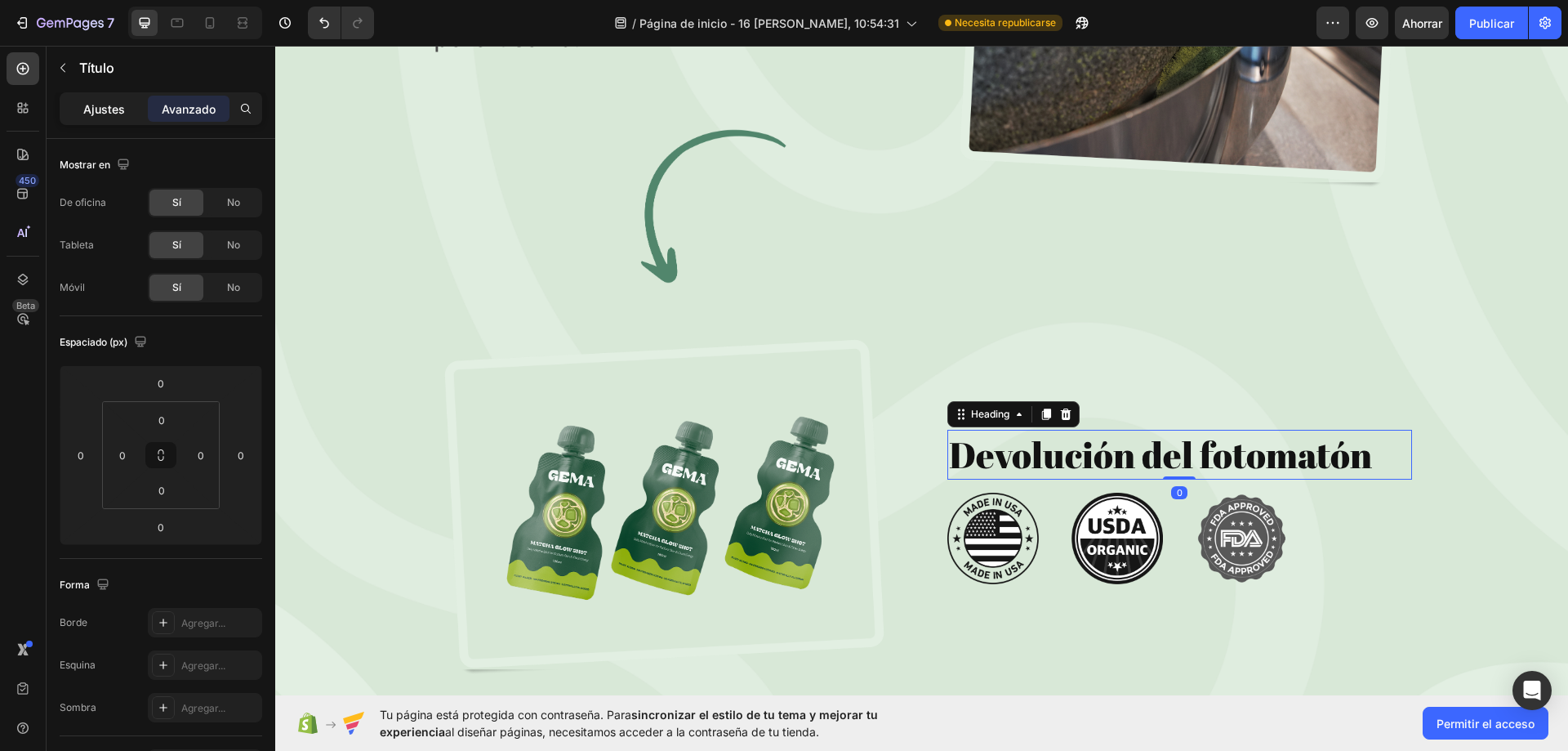
click at [110, 119] on div "Ajustes" at bounding box center [104, 108] width 82 height 26
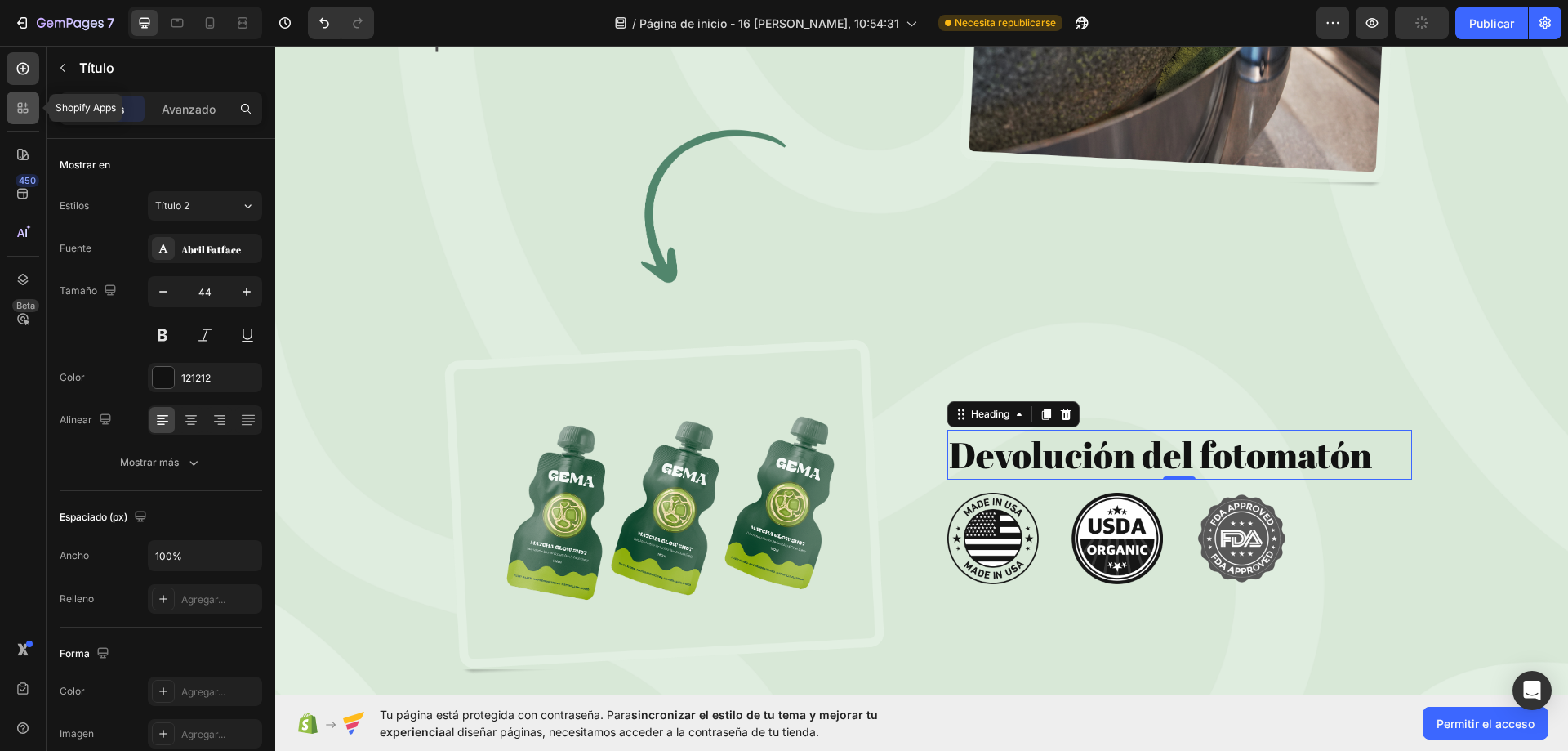
click at [30, 117] on div at bounding box center [22, 107] width 33 height 33
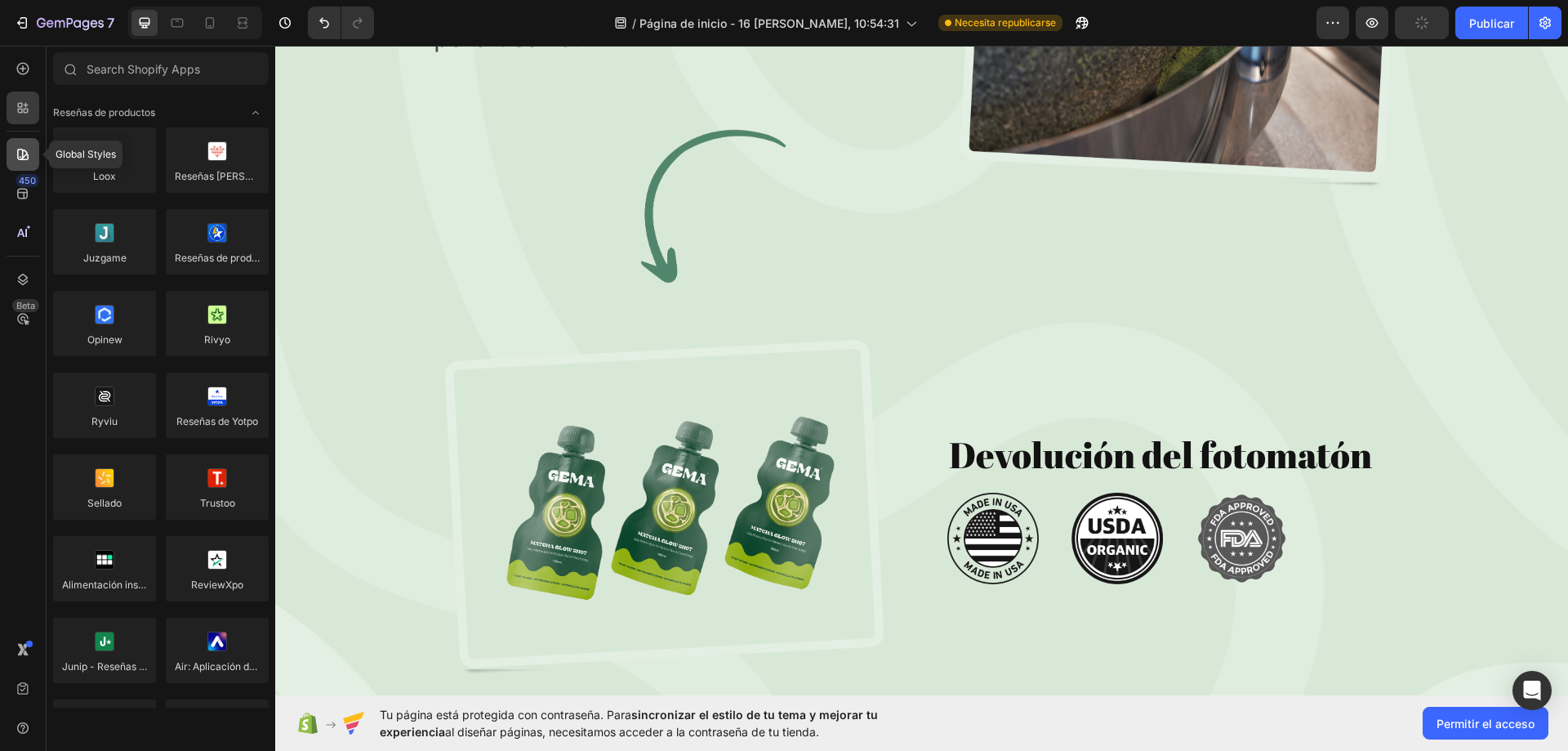
click at [20, 149] on icon at bounding box center [22, 154] width 12 height 12
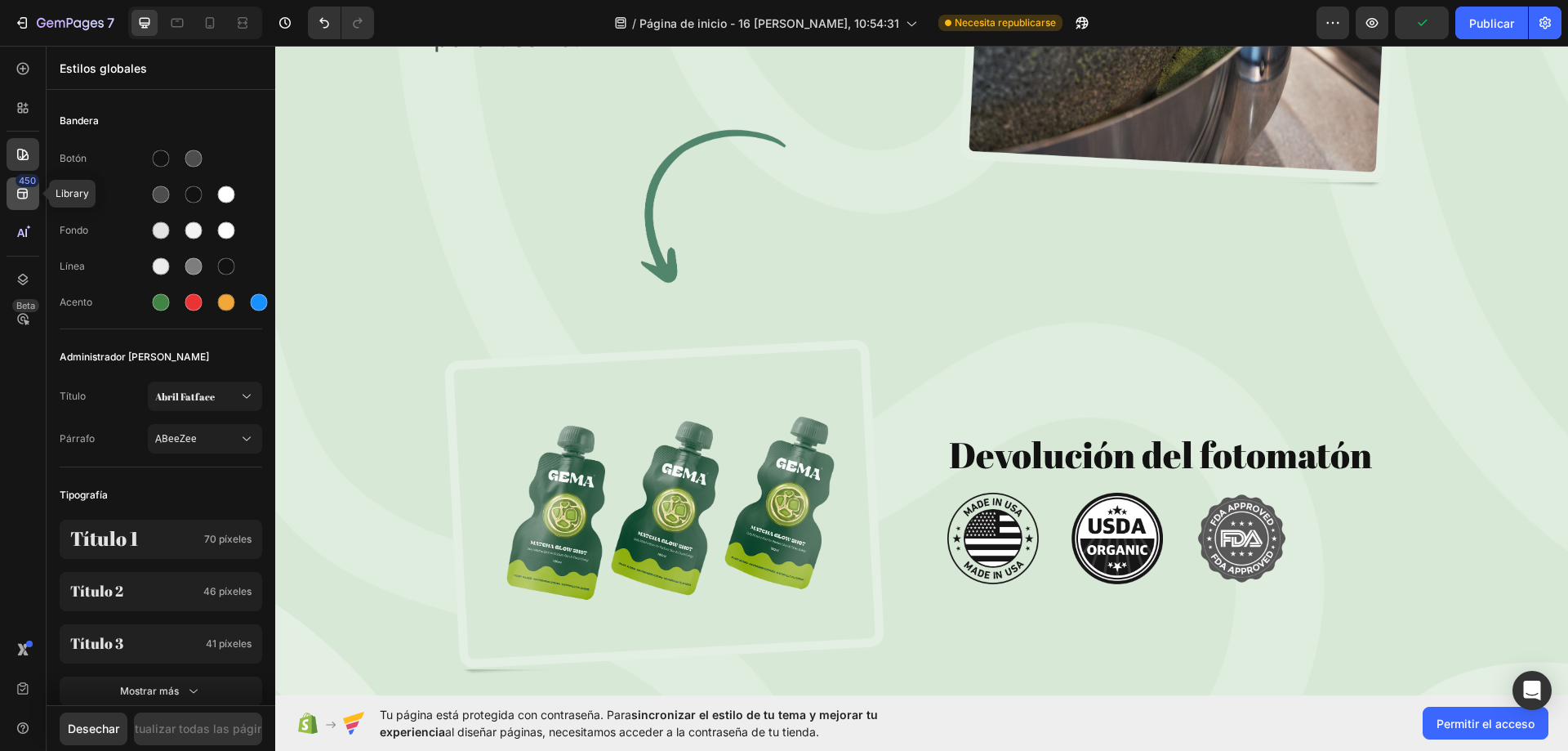
click at [26, 188] on icon at bounding box center [23, 194] width 16 height 16
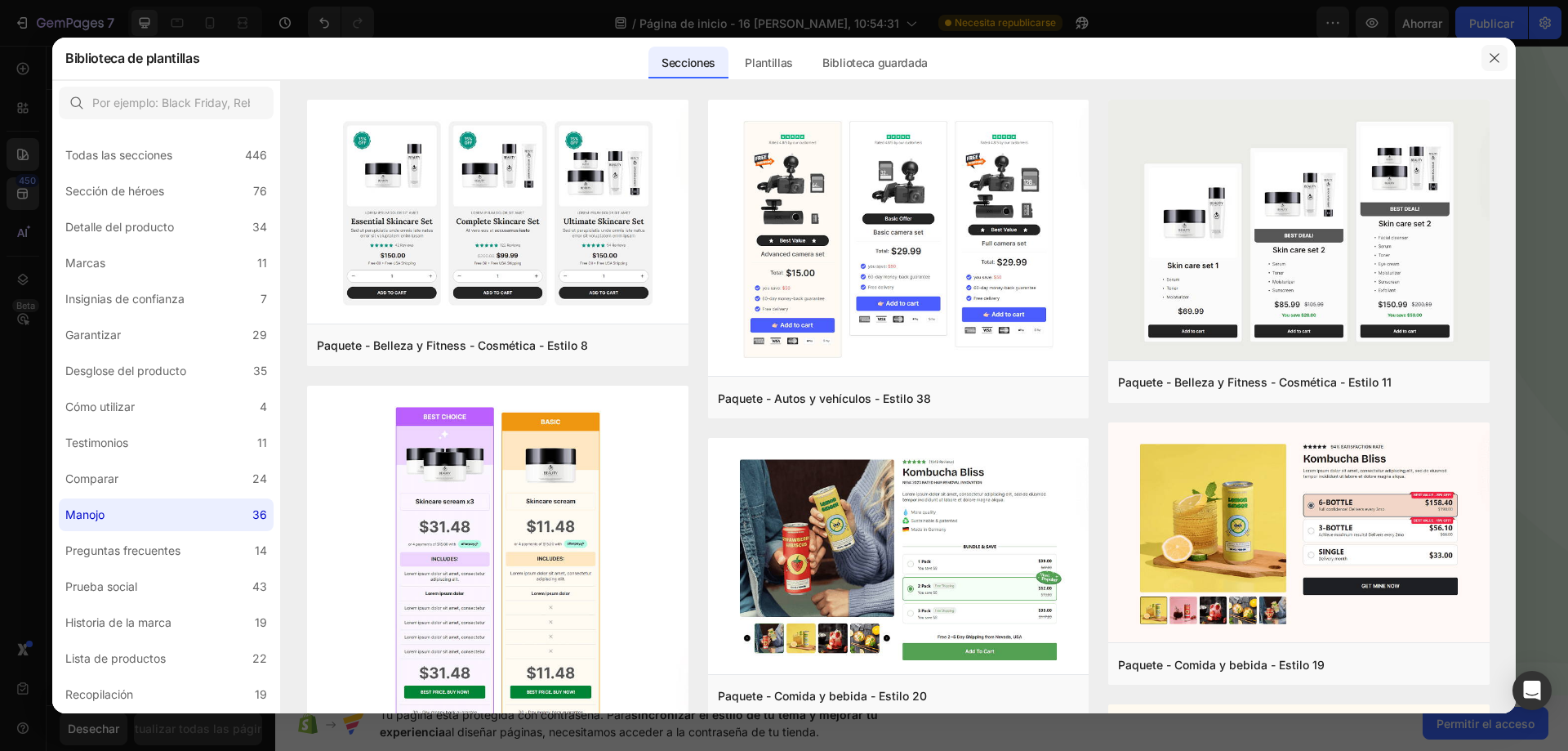
click at [1494, 48] on button "button" at bounding box center [1493, 58] width 26 height 26
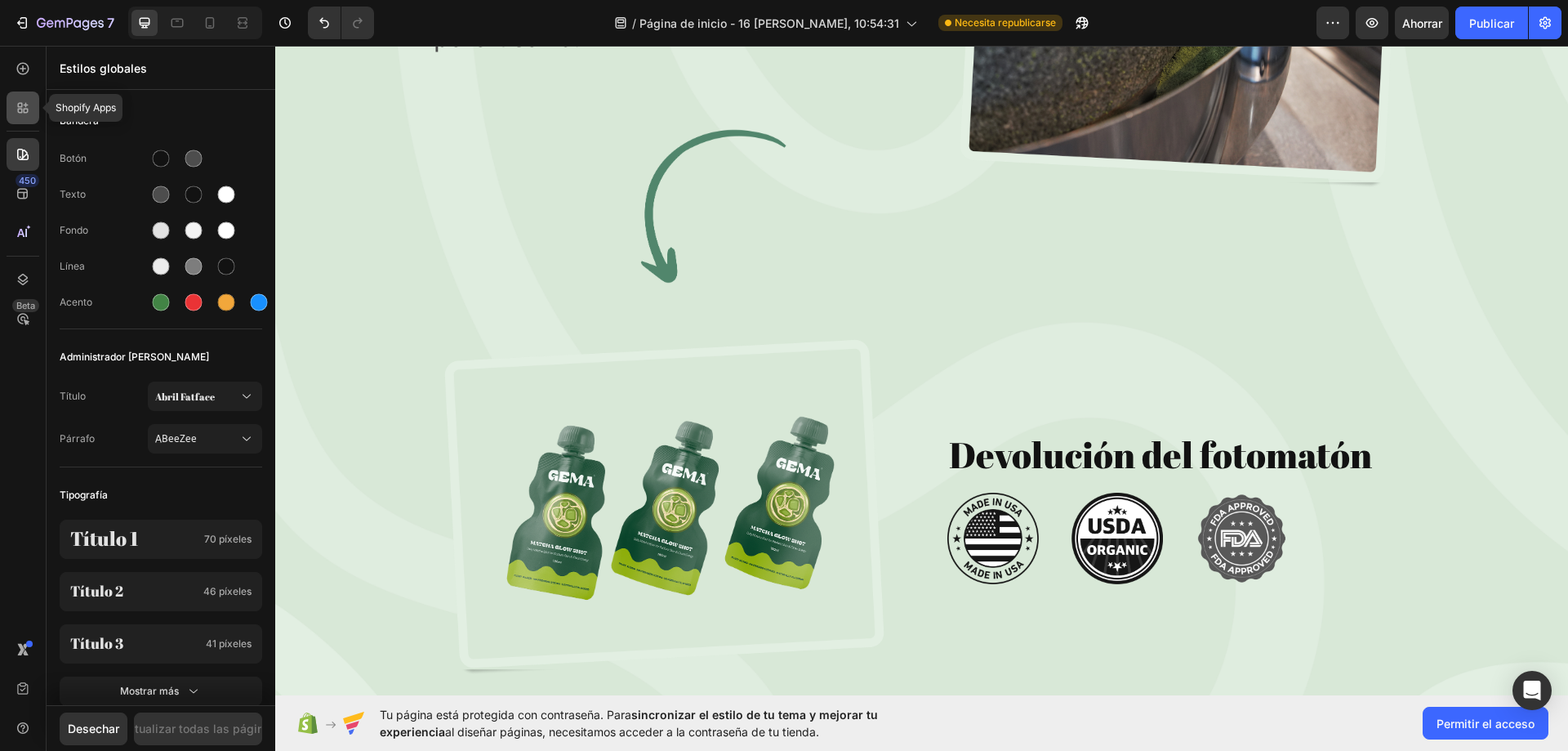
click at [18, 120] on div at bounding box center [22, 107] width 33 height 33
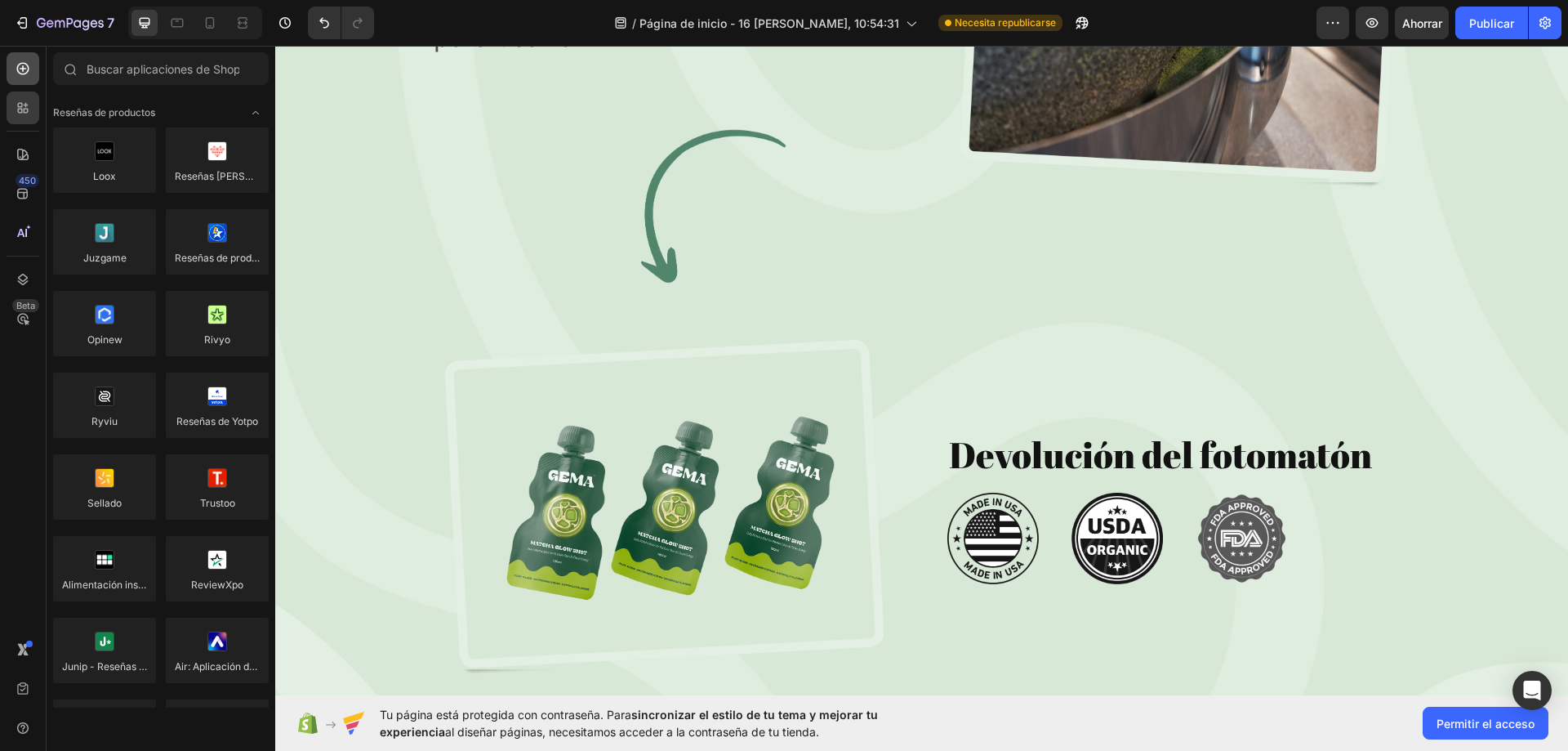
click at [20, 78] on div at bounding box center [22, 68] width 33 height 33
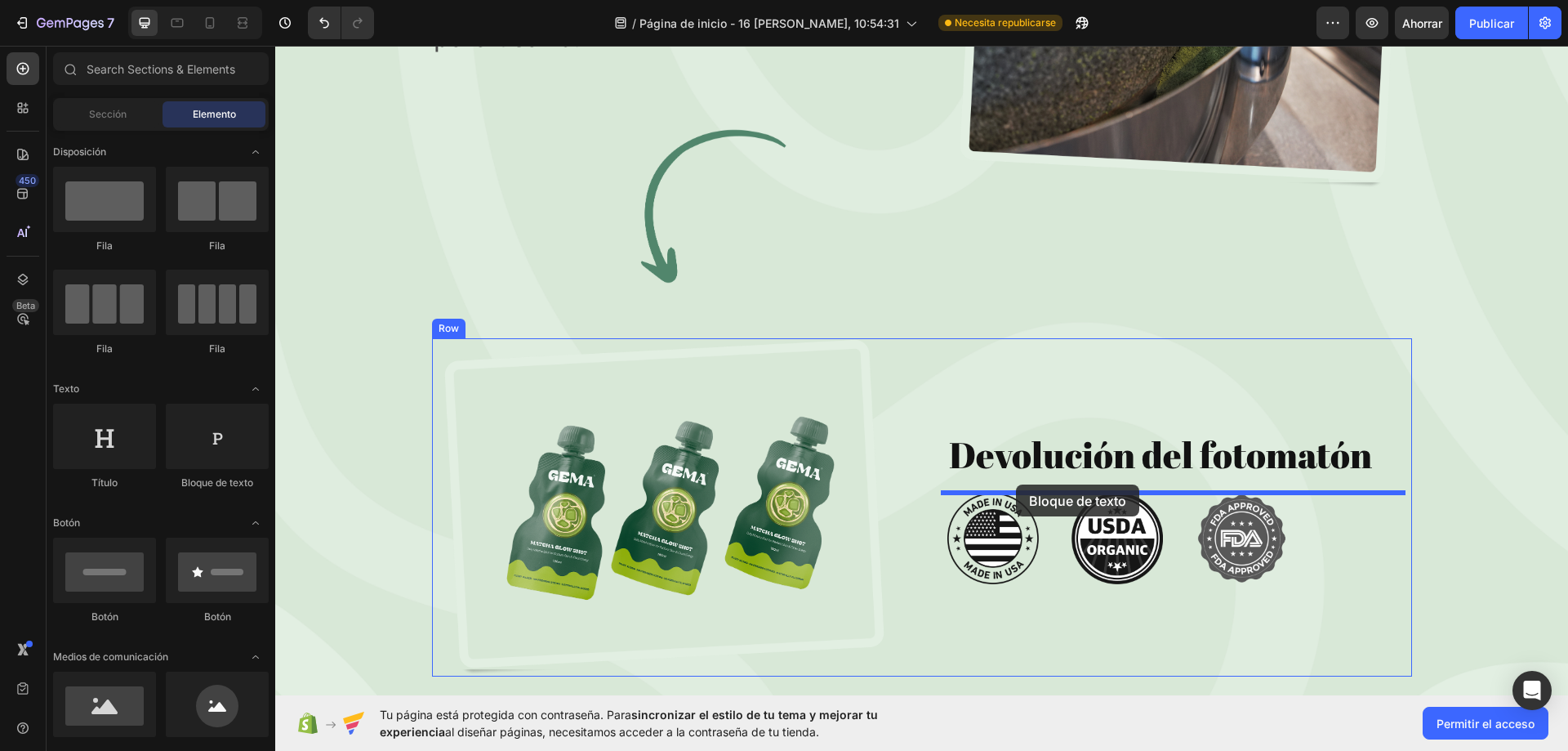
drag, startPoint x: 495, startPoint y: 496, endPoint x: 1016, endPoint y: 485, distance: 521.1
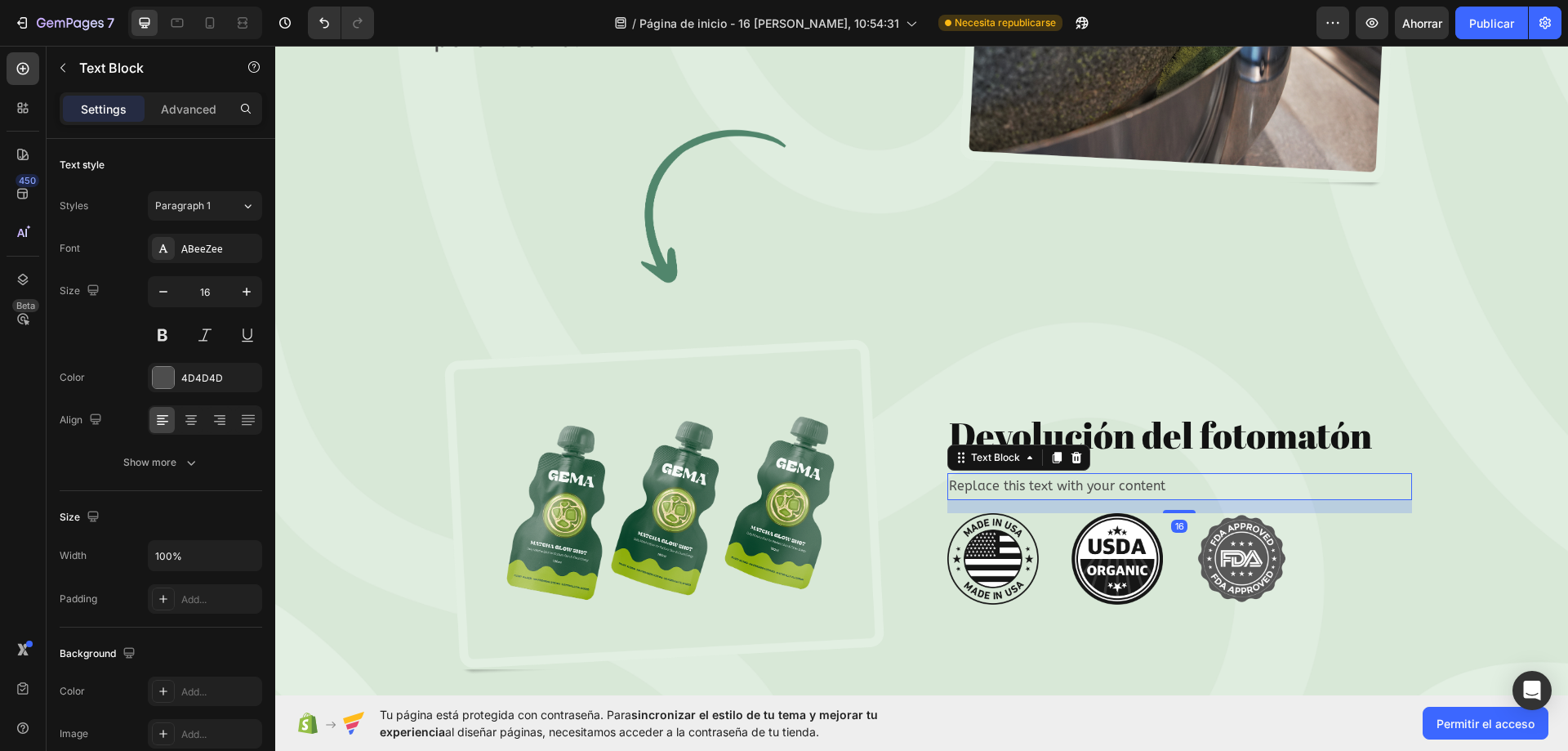
click at [1137, 487] on div "Replace this text with your content" at bounding box center [1179, 486] width 465 height 27
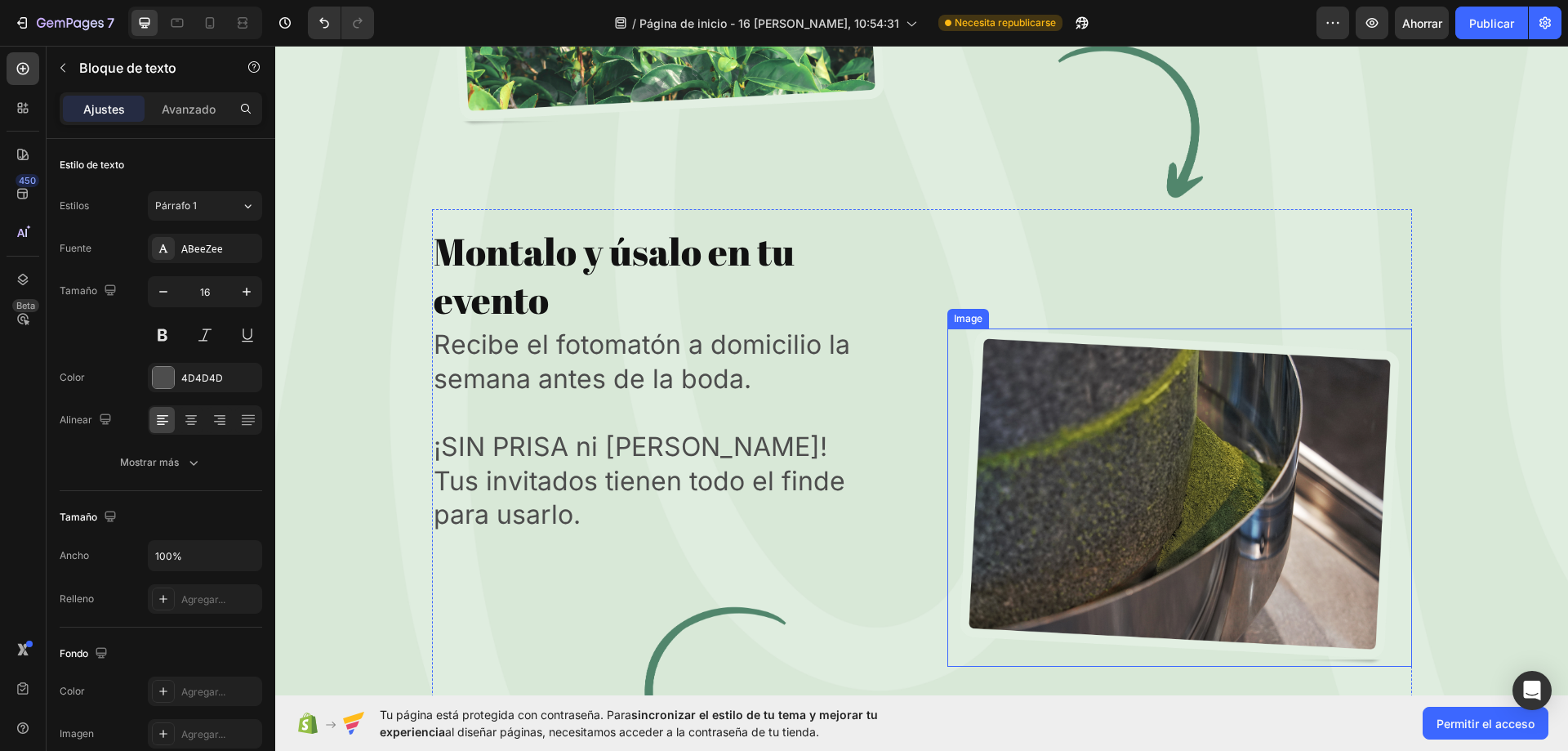
scroll to position [6275, 0]
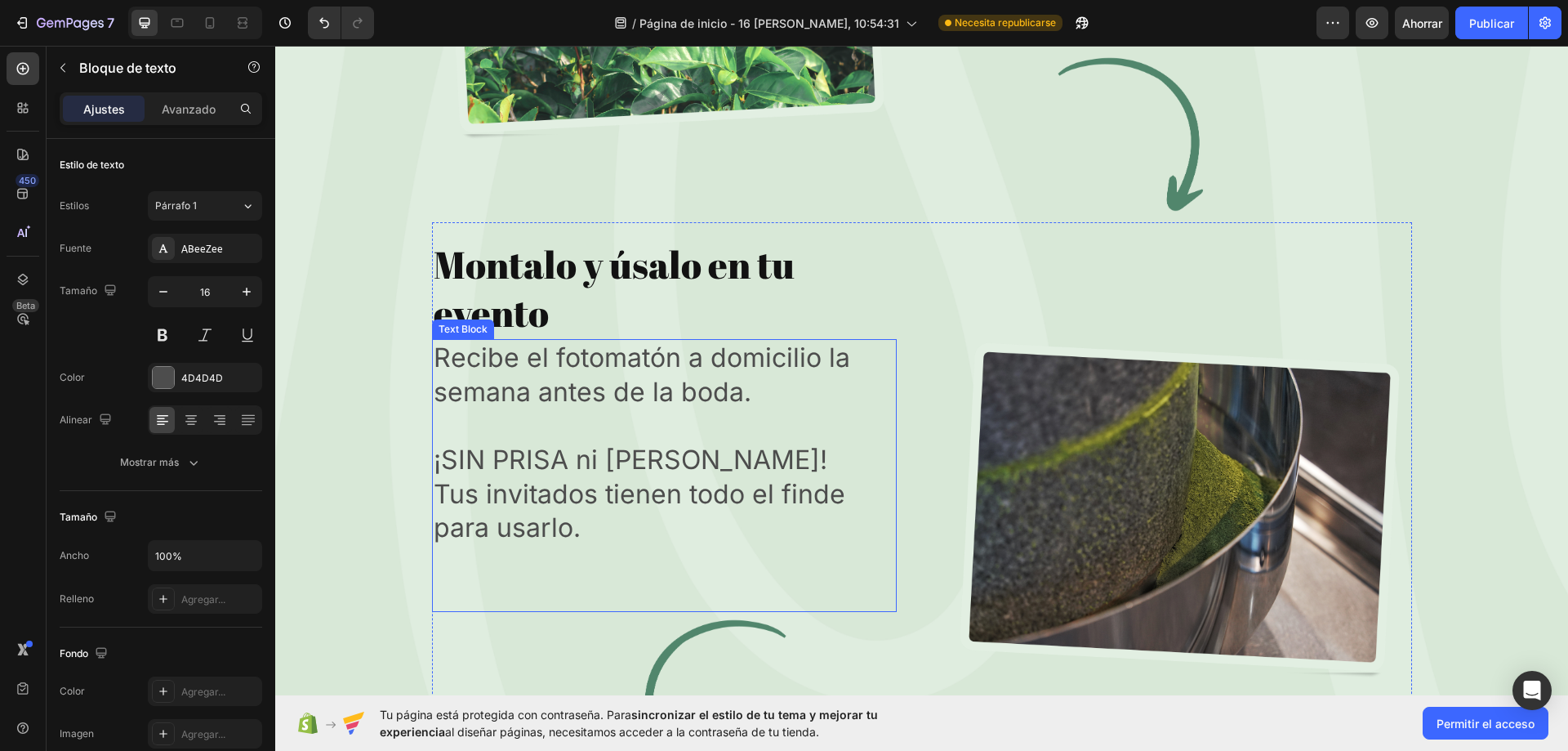
click at [453, 414] on p at bounding box center [665, 425] width 461 height 35
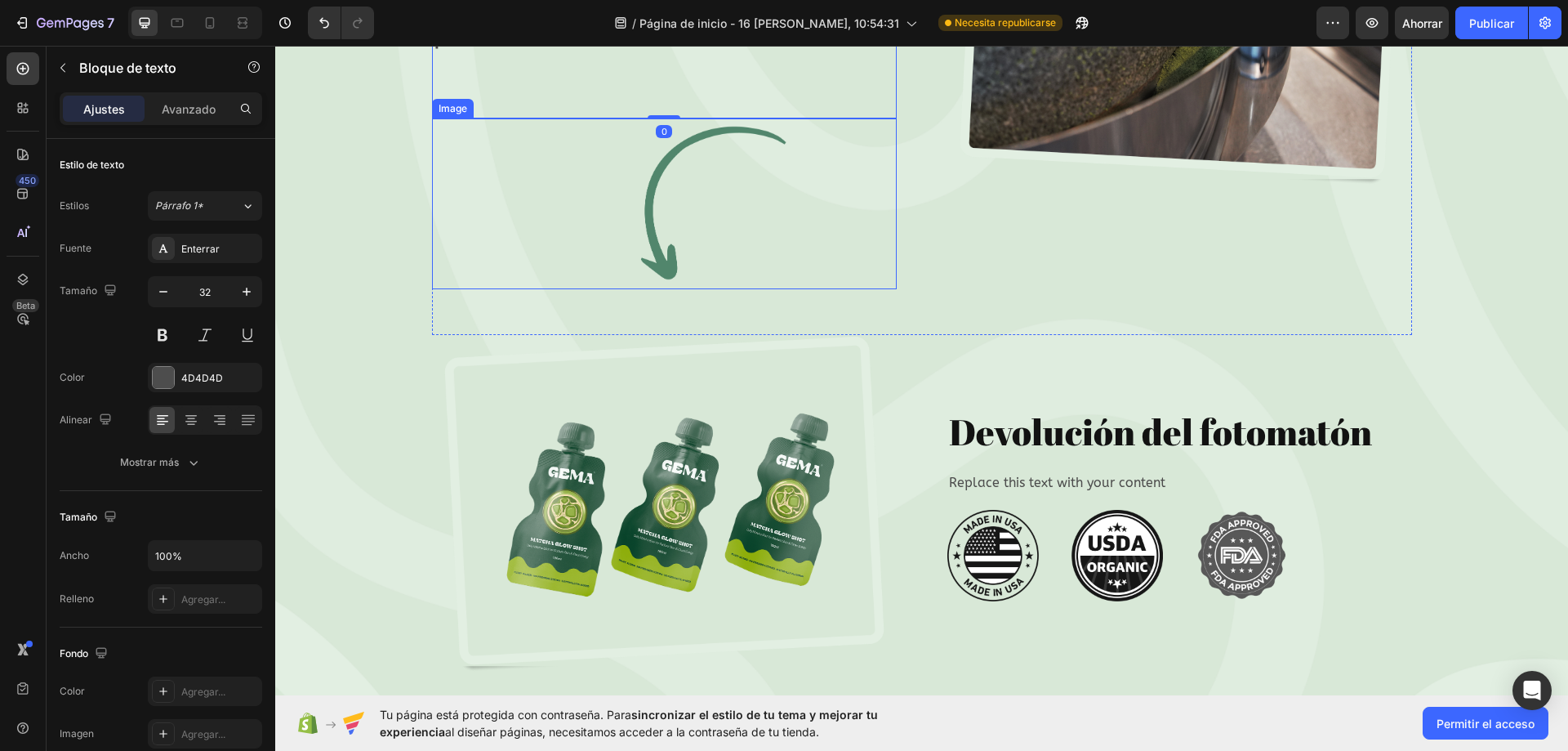
scroll to position [6848, 0]
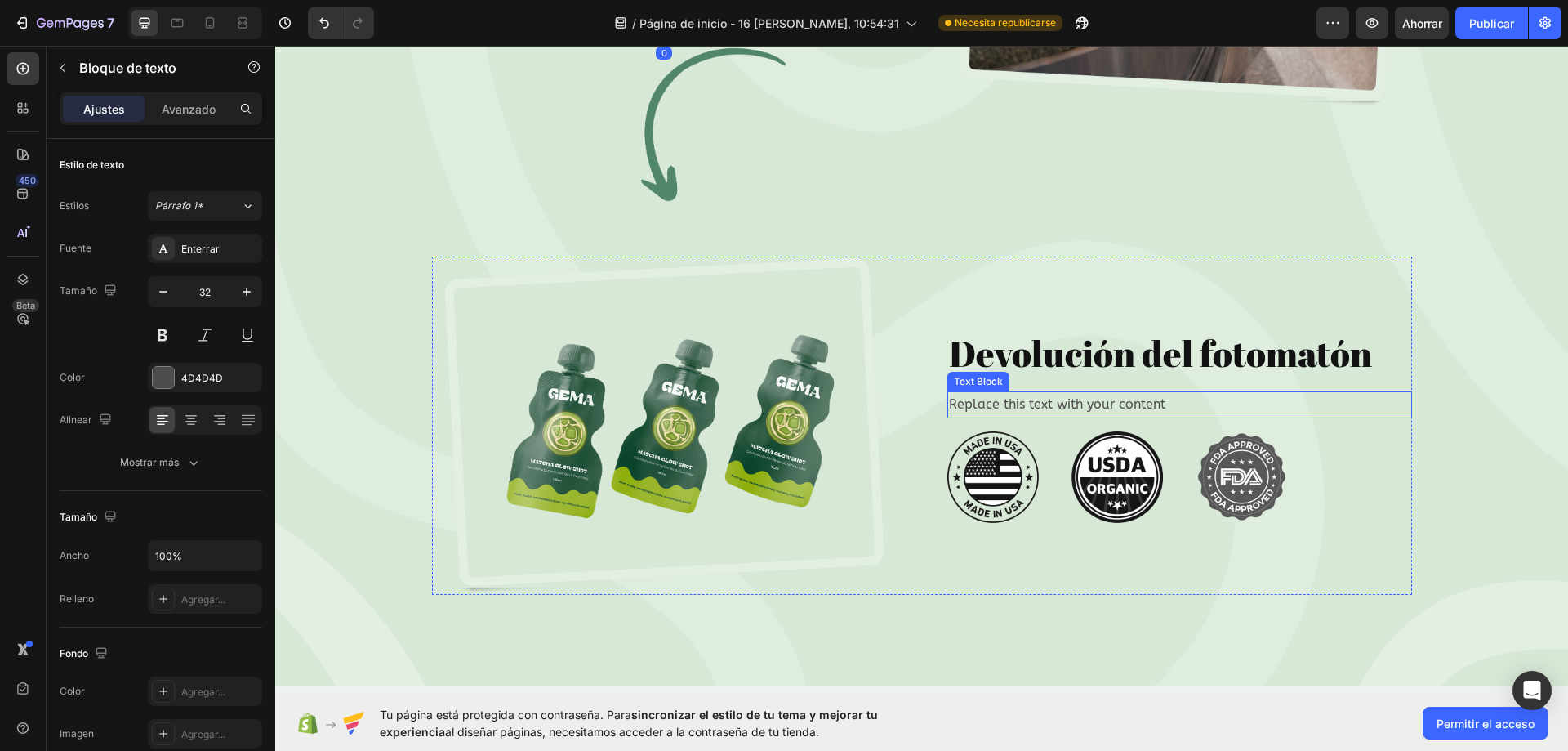
click at [1091, 407] on p "Replace this text with your content" at bounding box center [1179, 405] width 461 height 24
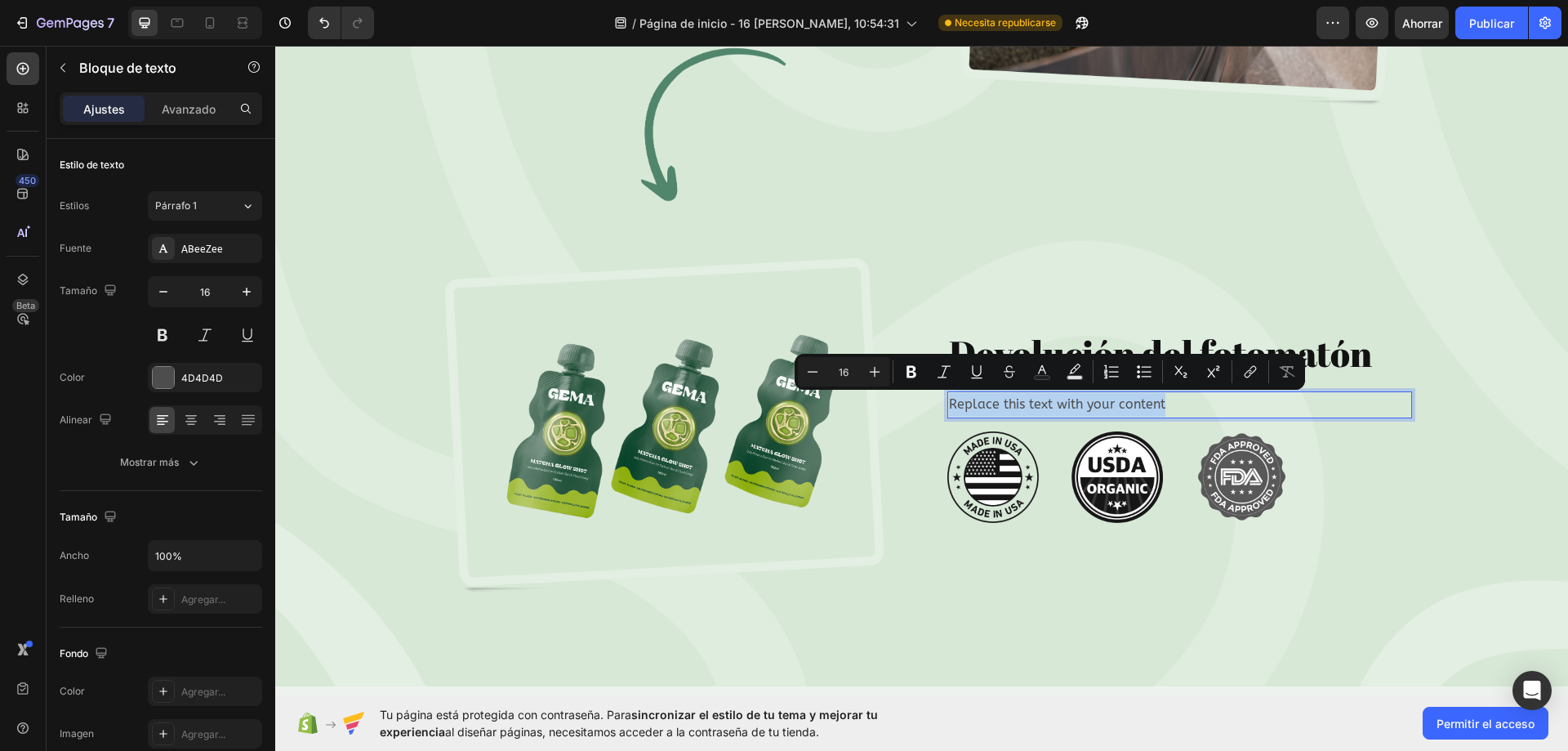
drag, startPoint x: 1182, startPoint y: 410, endPoint x: 941, endPoint y: 415, distance: 241.1
click at [947, 415] on div "Replace this text with your content" at bounding box center [1179, 405] width 465 height 27
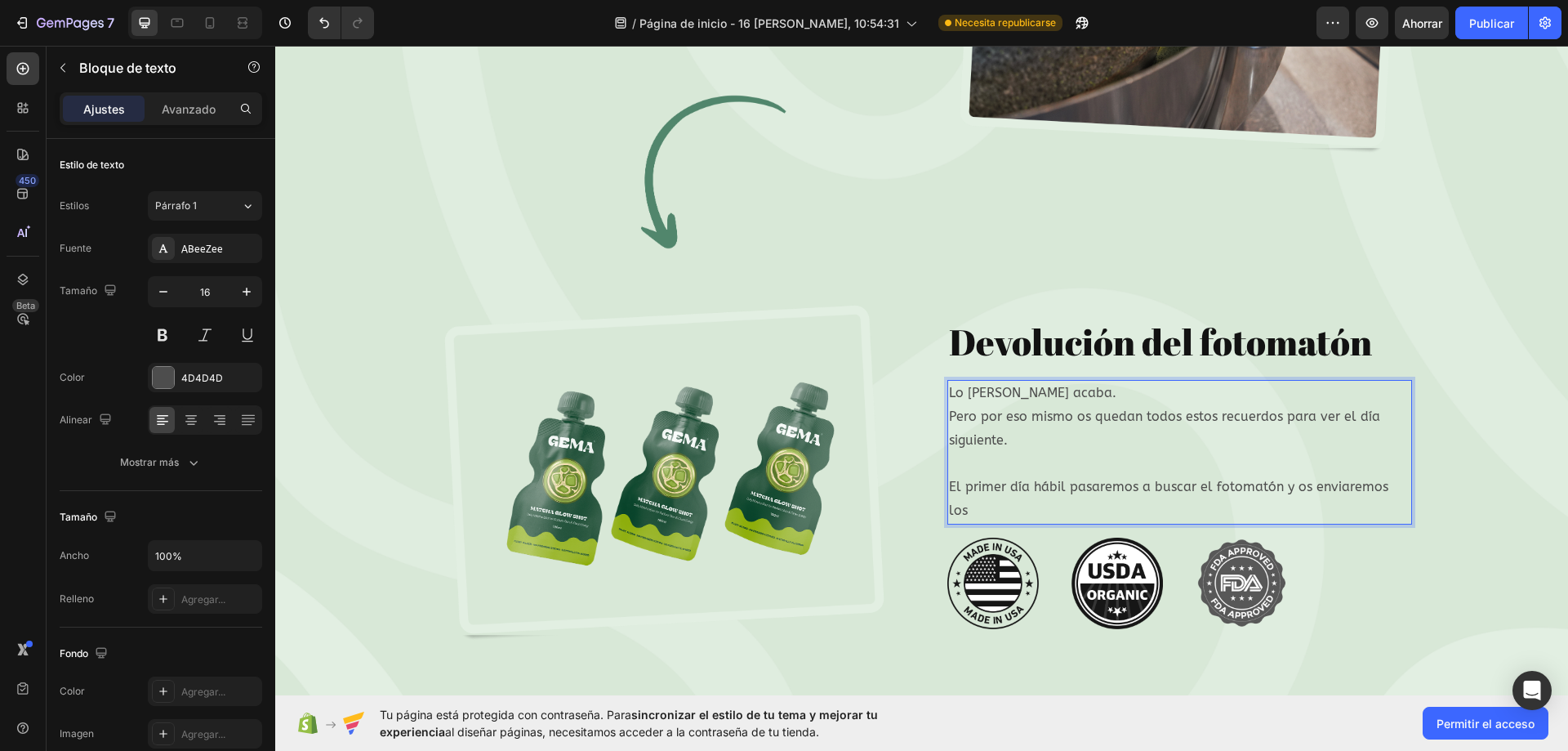
scroll to position [6788, 0]
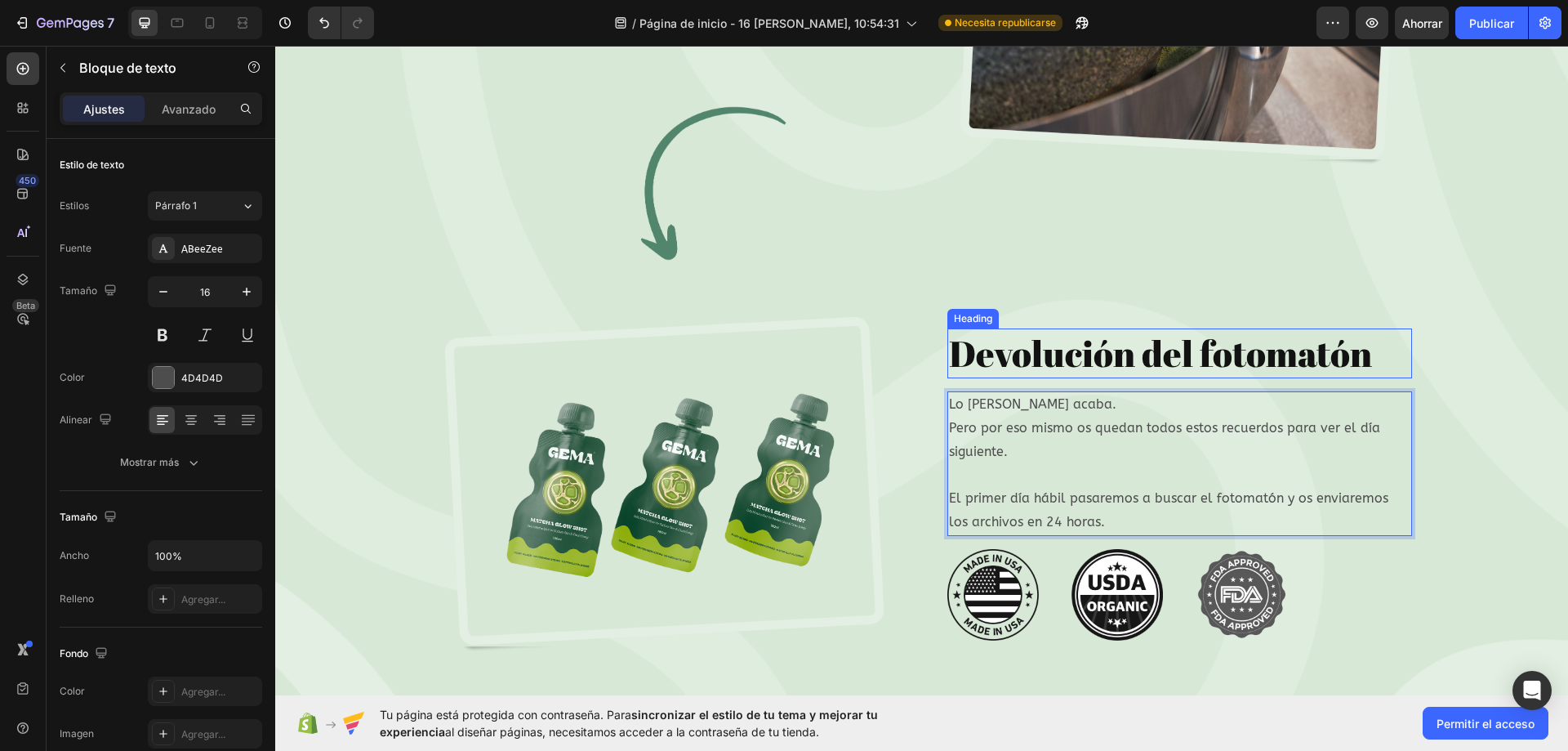
click at [1275, 364] on h2 "Devolución del fotomatón" at bounding box center [1179, 353] width 465 height 50
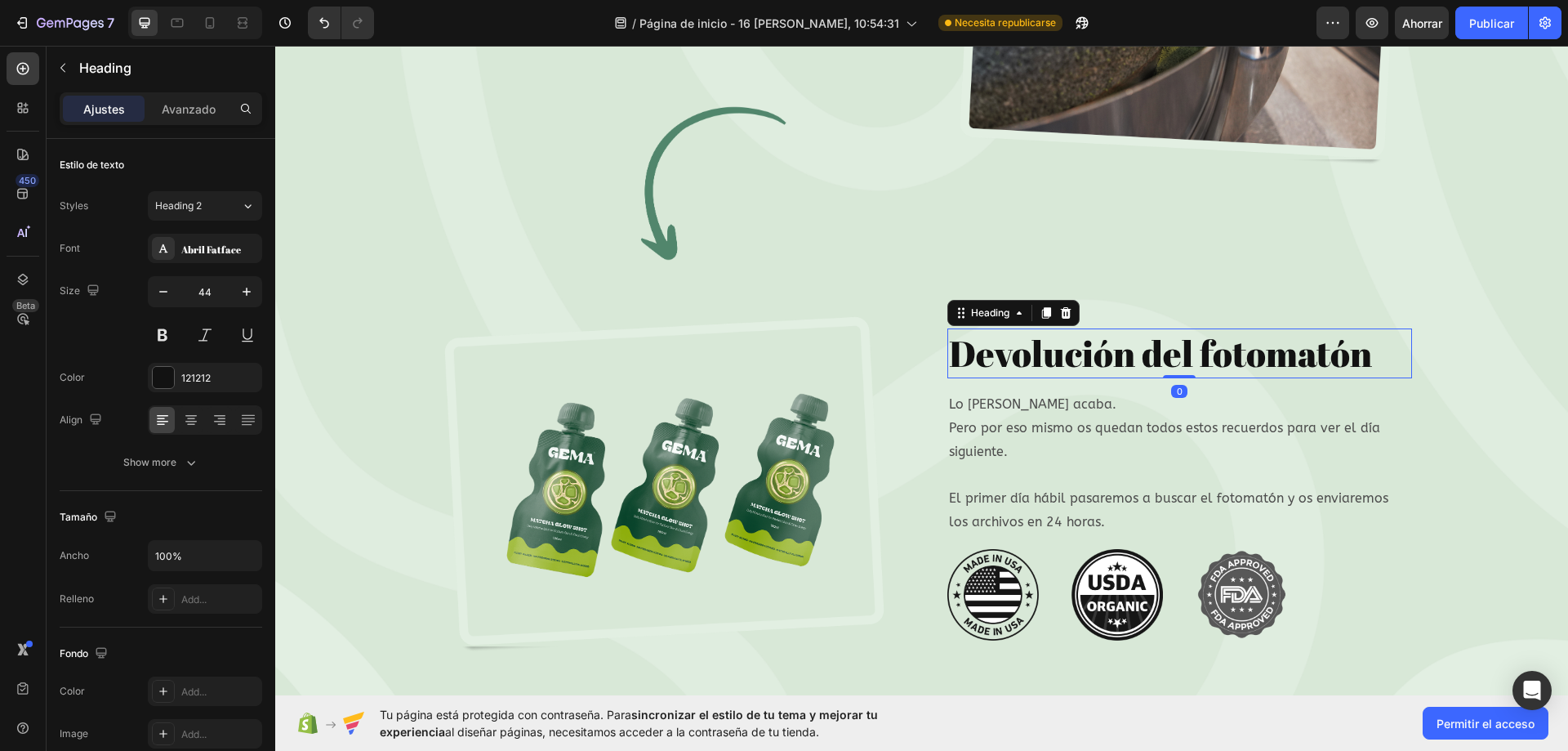
click at [1403, 349] on h2 "Devolución del fotomatón" at bounding box center [1179, 353] width 465 height 50
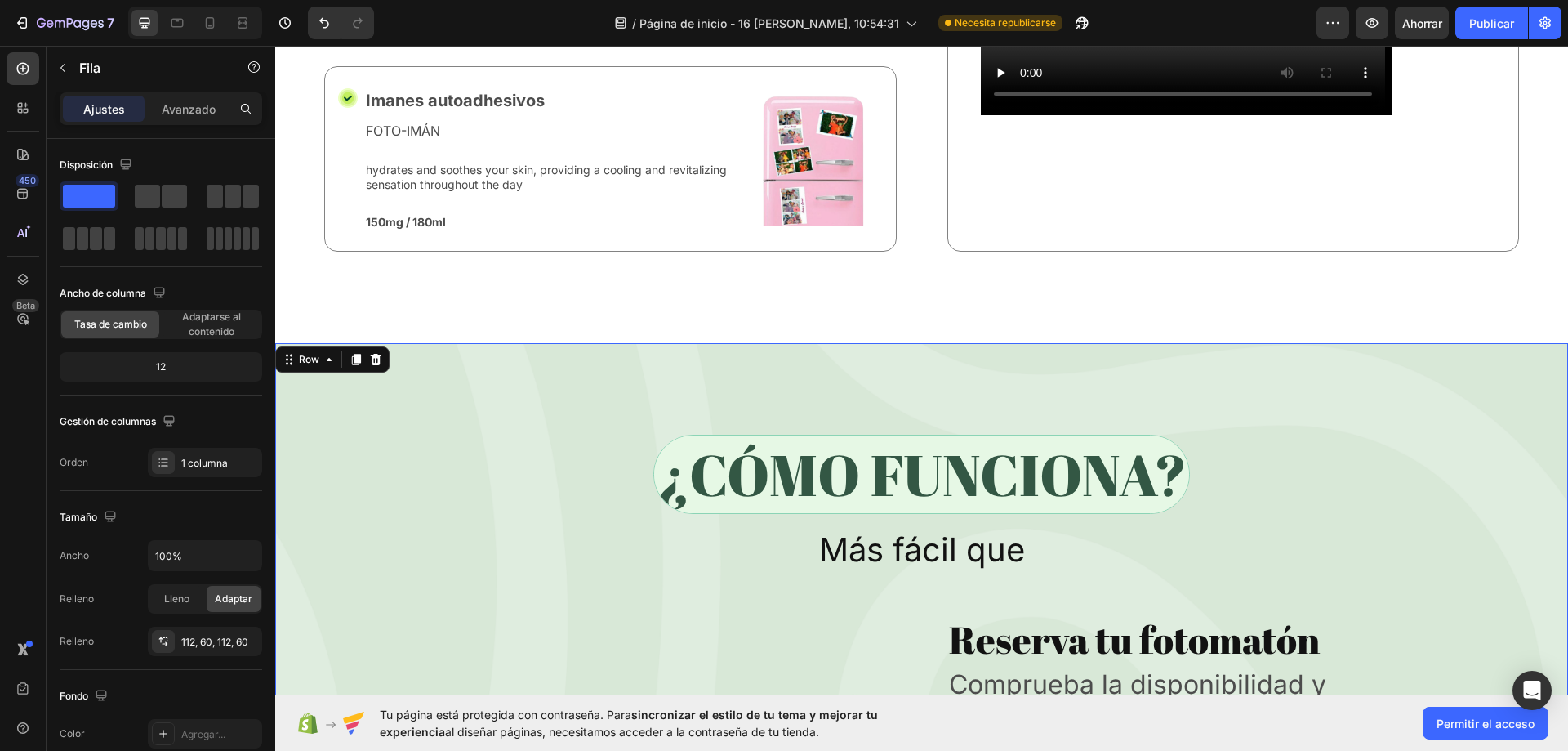
scroll to position [5795, 0]
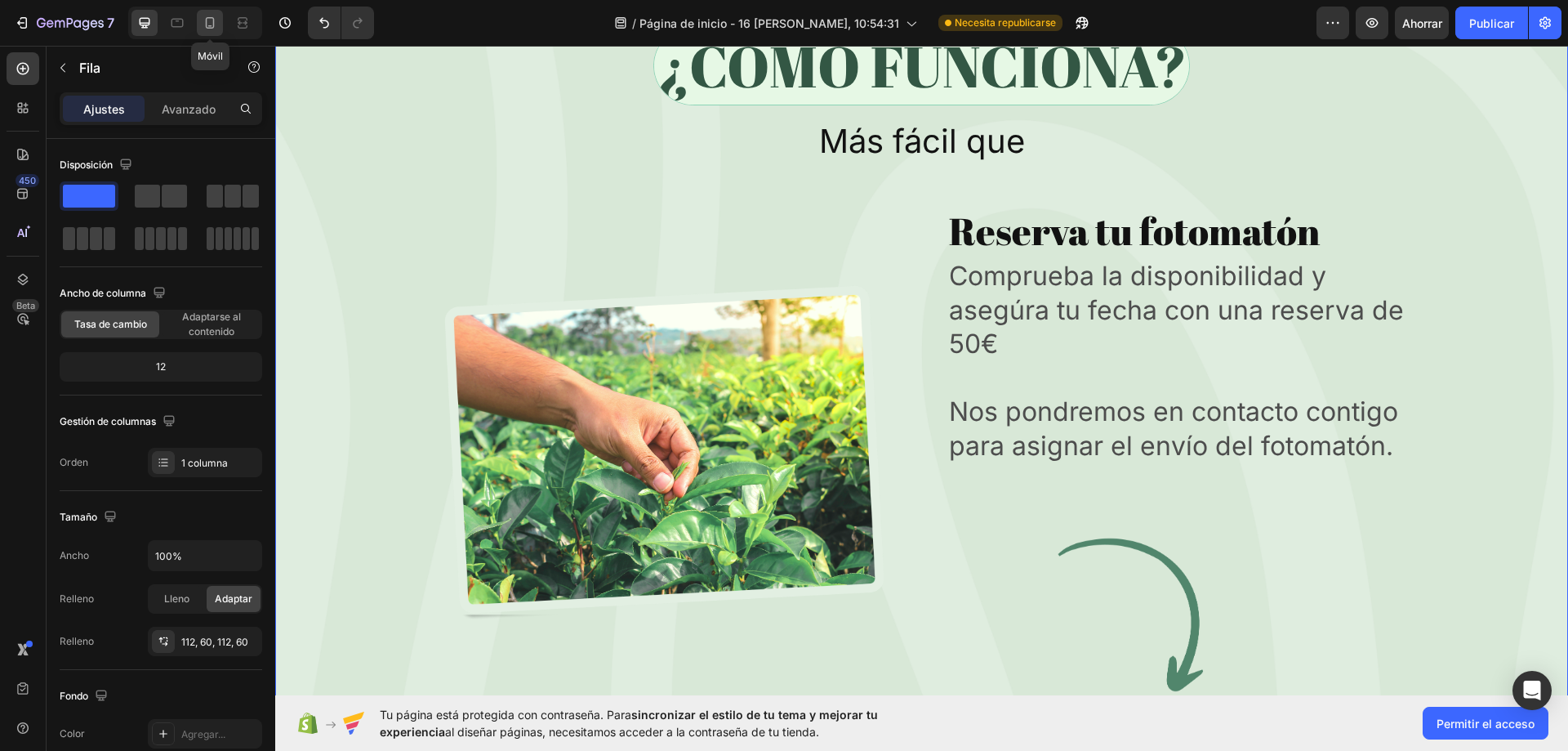
click at [222, 23] on div at bounding box center [209, 22] width 26 height 26
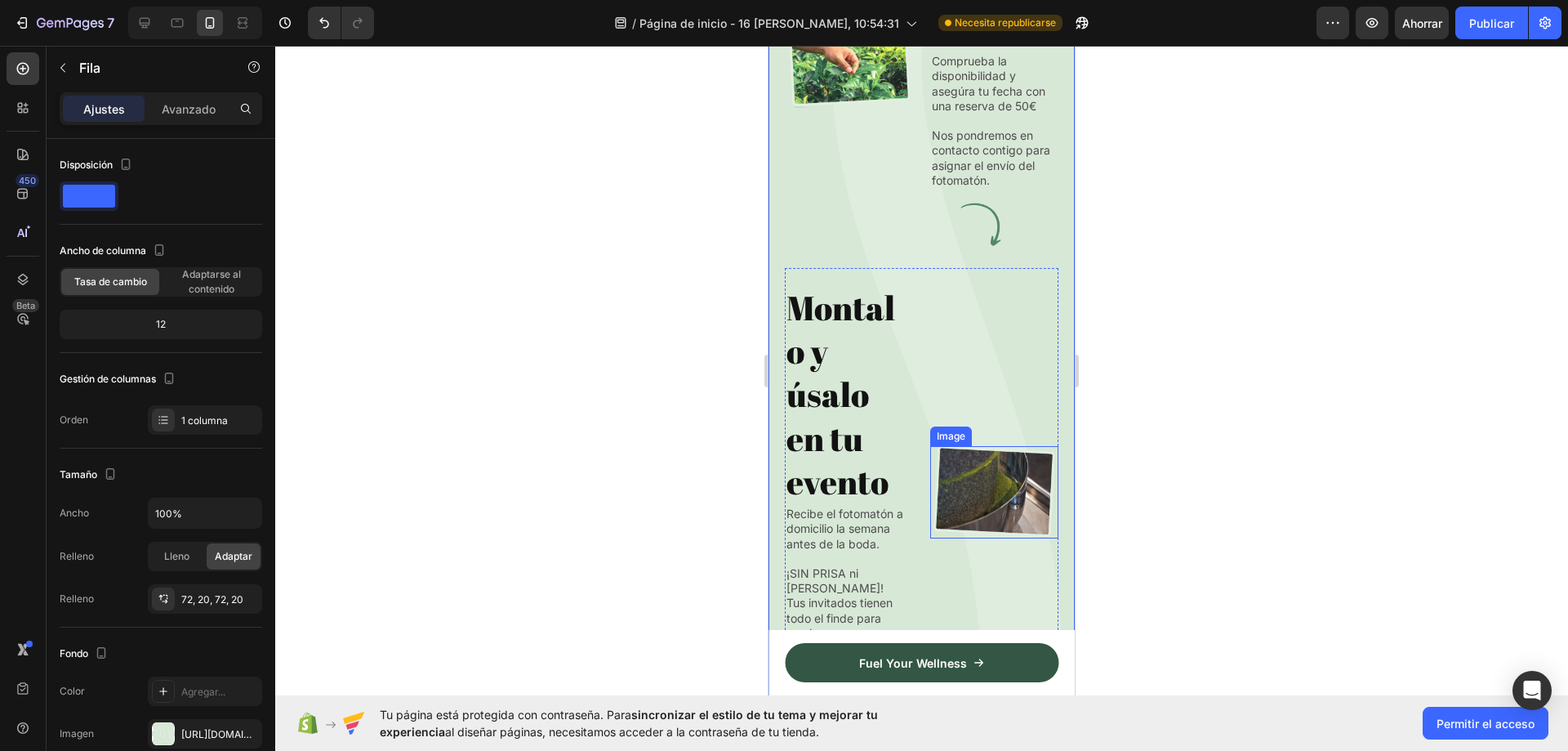
scroll to position [6802, 0]
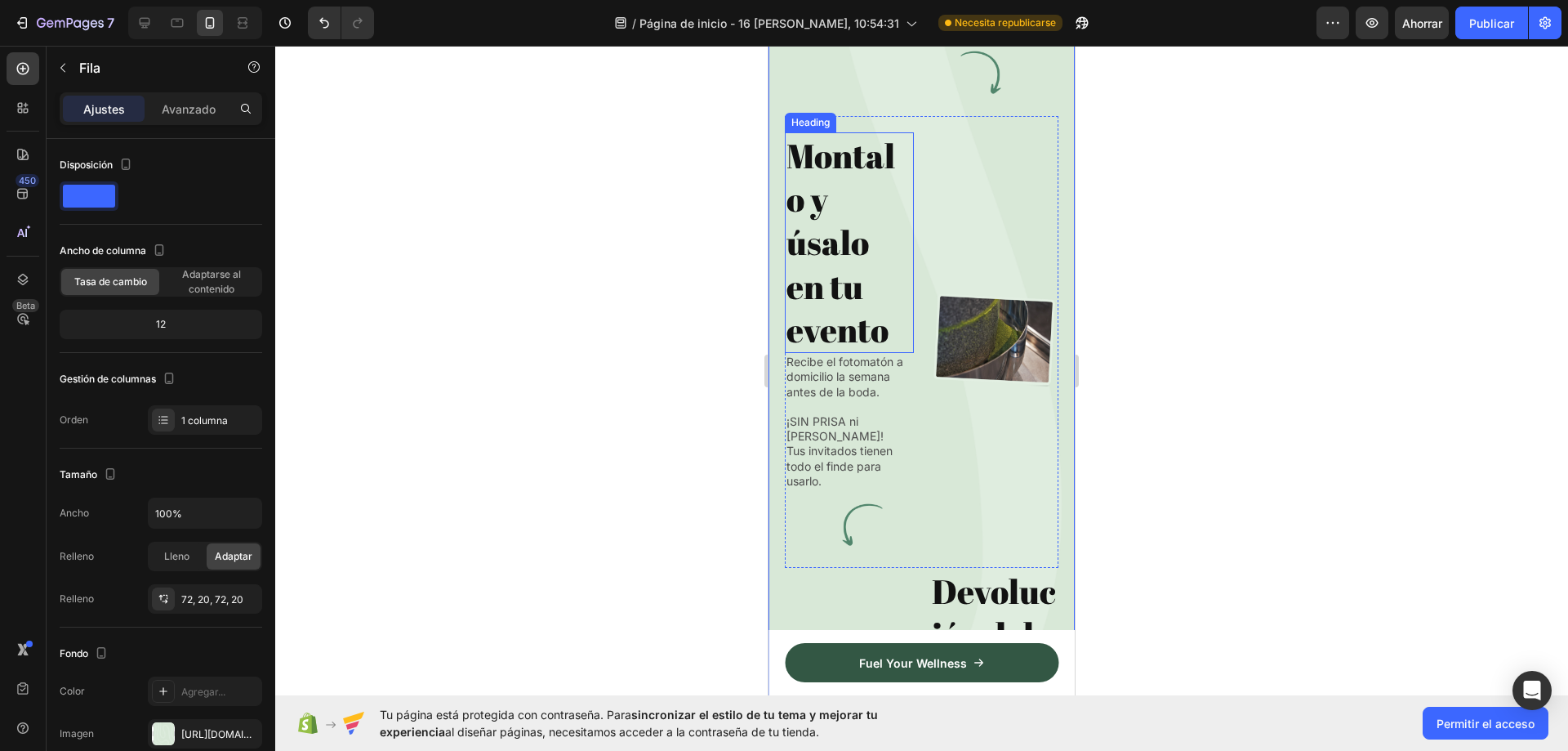
click at [848, 286] on h2 "Montalo y úsalo en tu evento" at bounding box center [848, 242] width 129 height 220
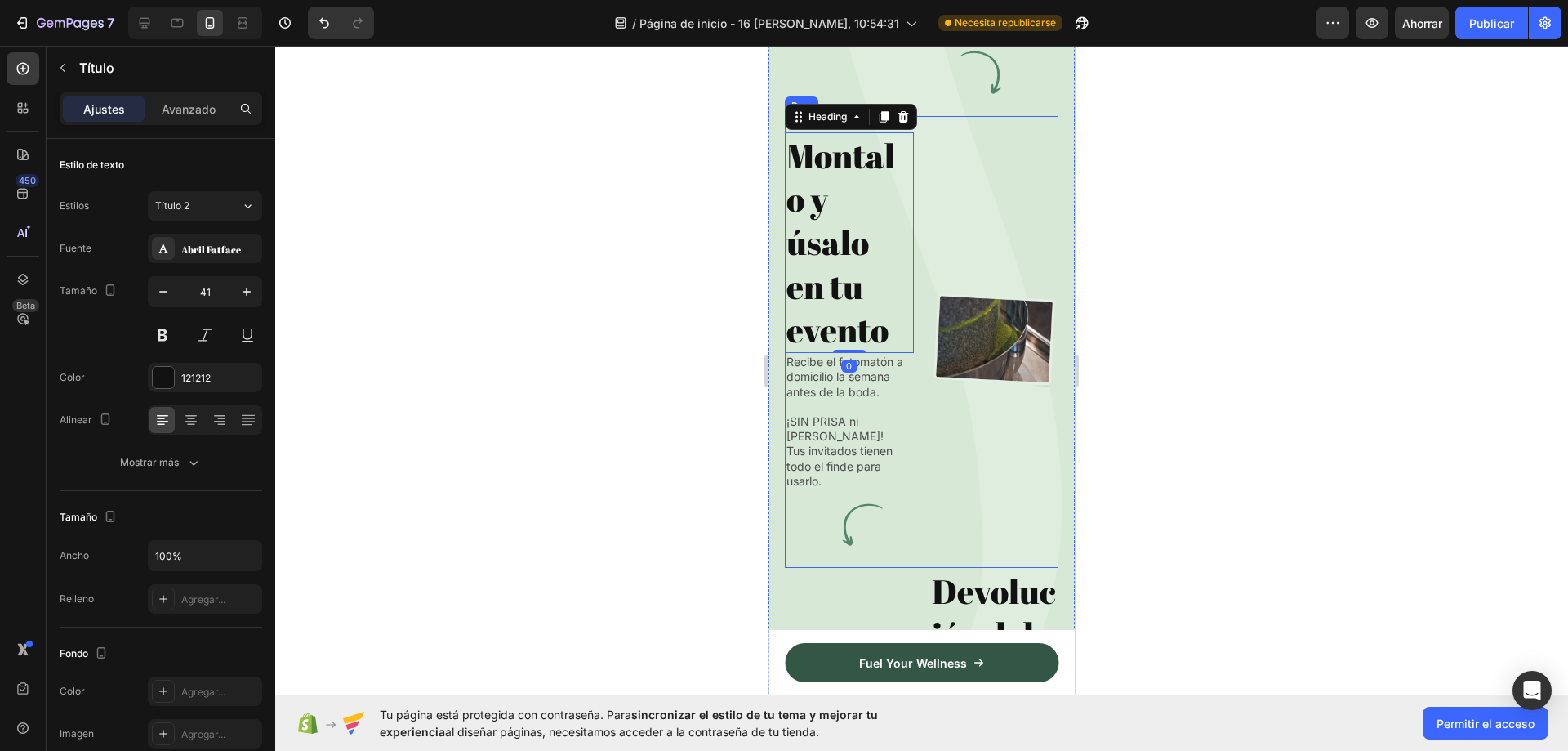
click at [951, 247] on div "Image" at bounding box center [994, 340] width 129 height 415
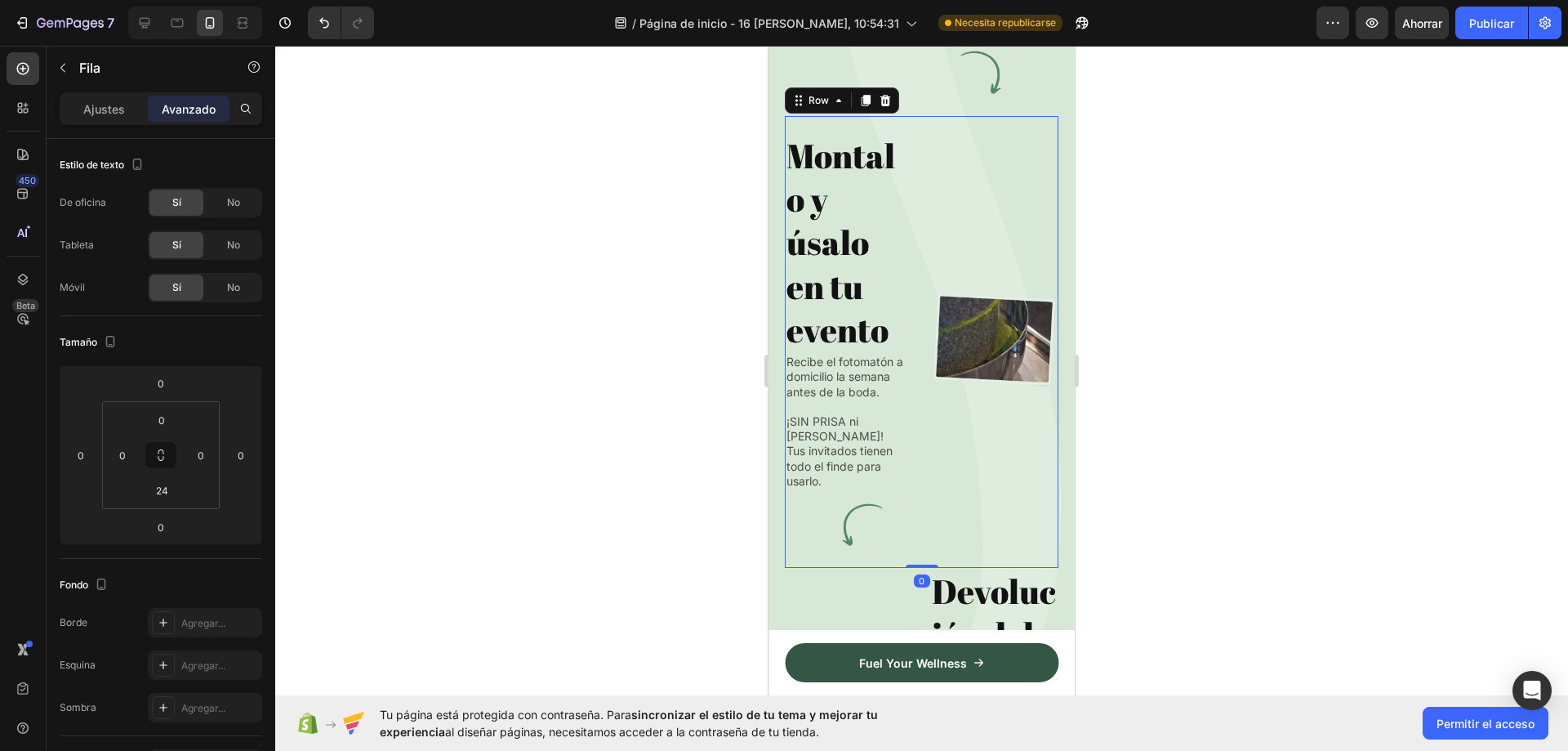
click at [835, 299] on h2 "Montalo y úsalo en tu evento" at bounding box center [848, 242] width 129 height 220
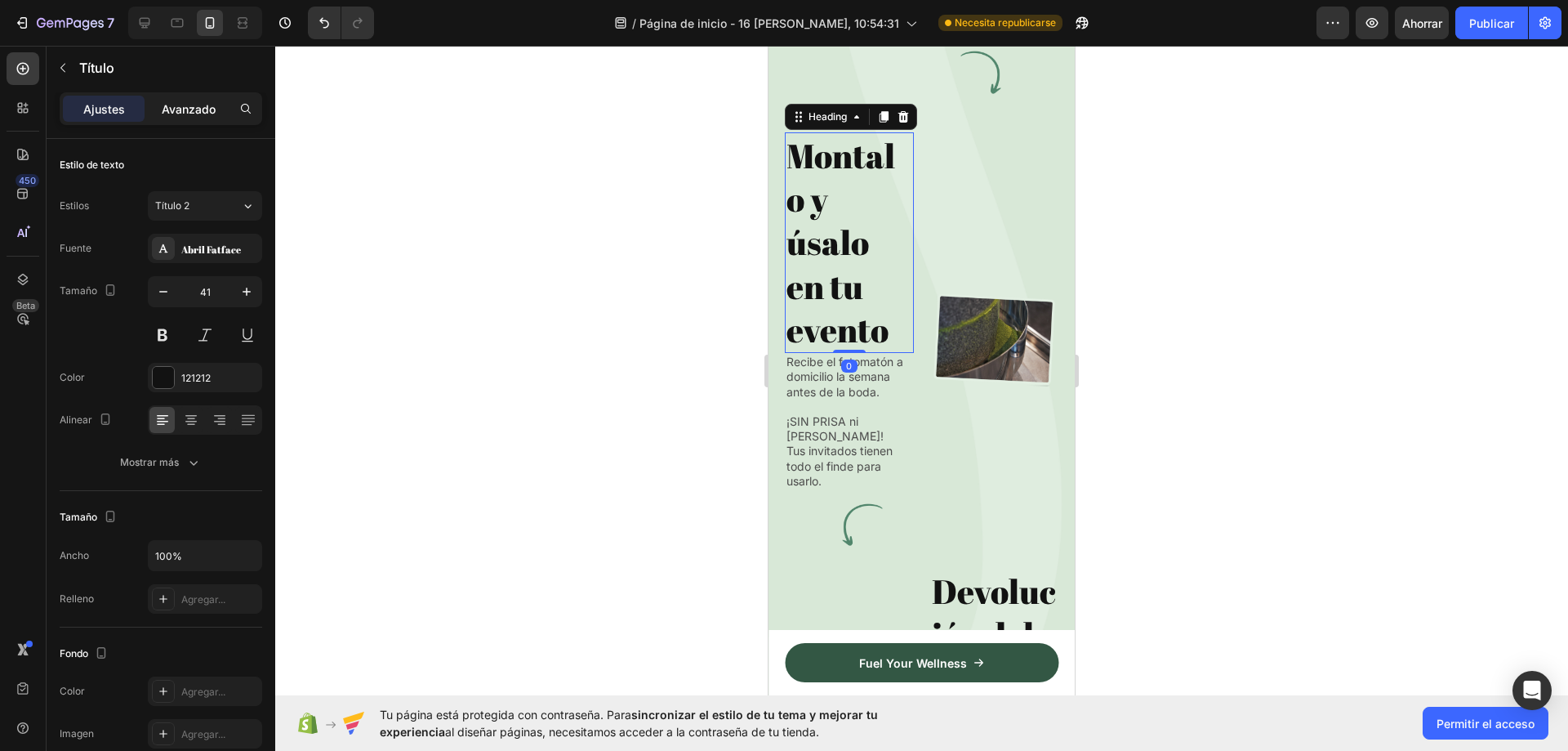
click at [182, 119] on div "Avanzado" at bounding box center [189, 108] width 82 height 26
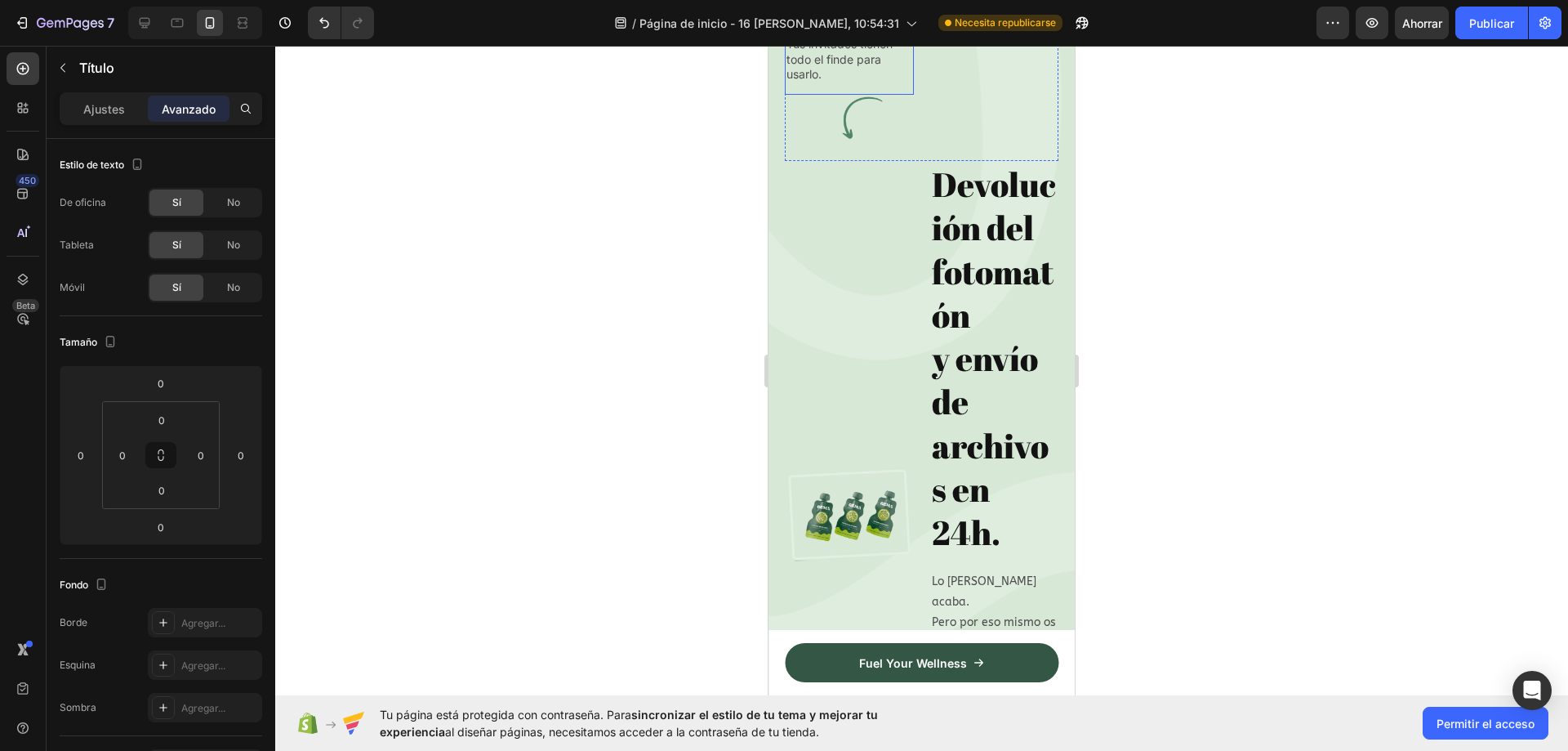
scroll to position [7211, 0]
click at [996, 362] on p "Devolución del fotomatón y envío de archivos en 24h." at bounding box center [995, 357] width 126 height 392
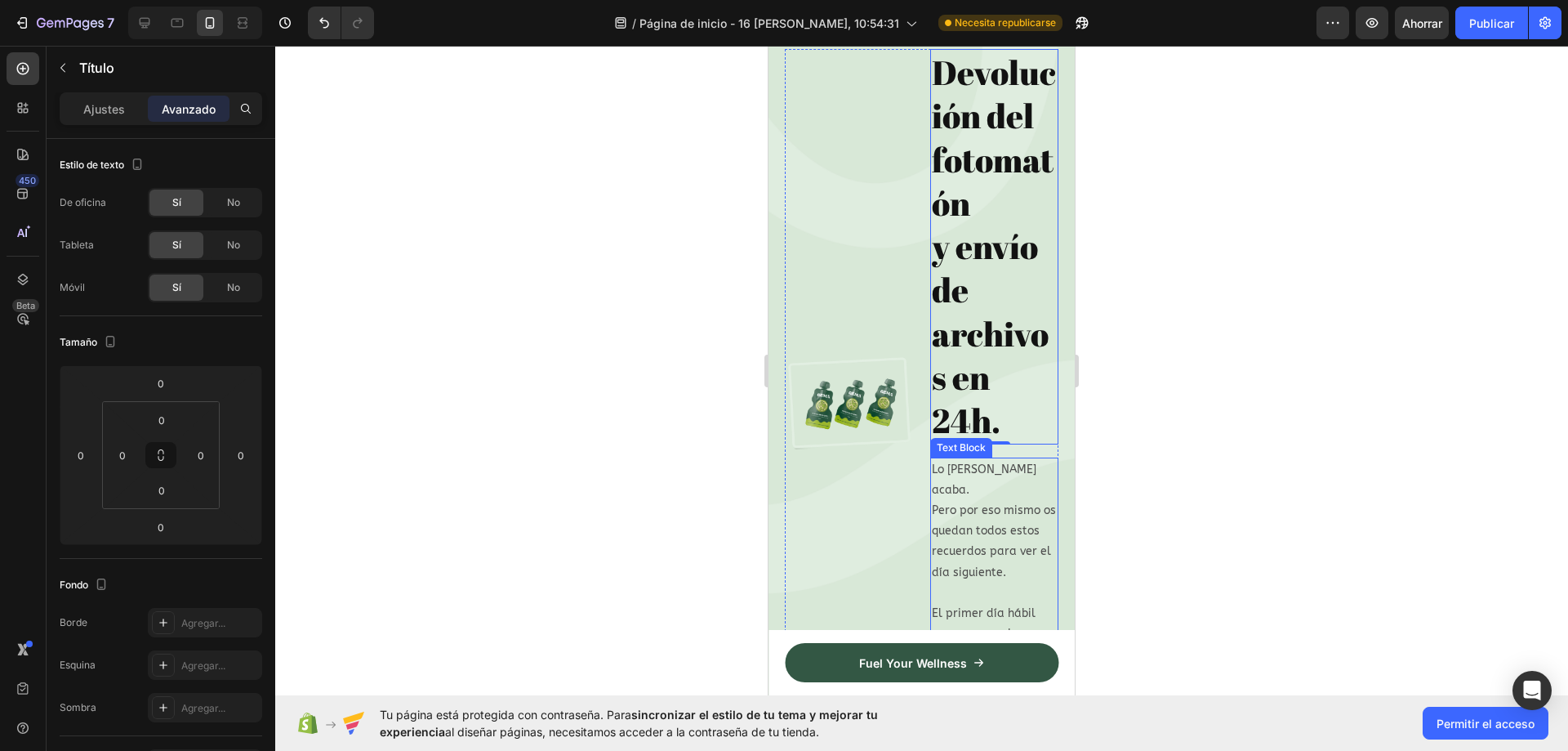
scroll to position [7048, 0]
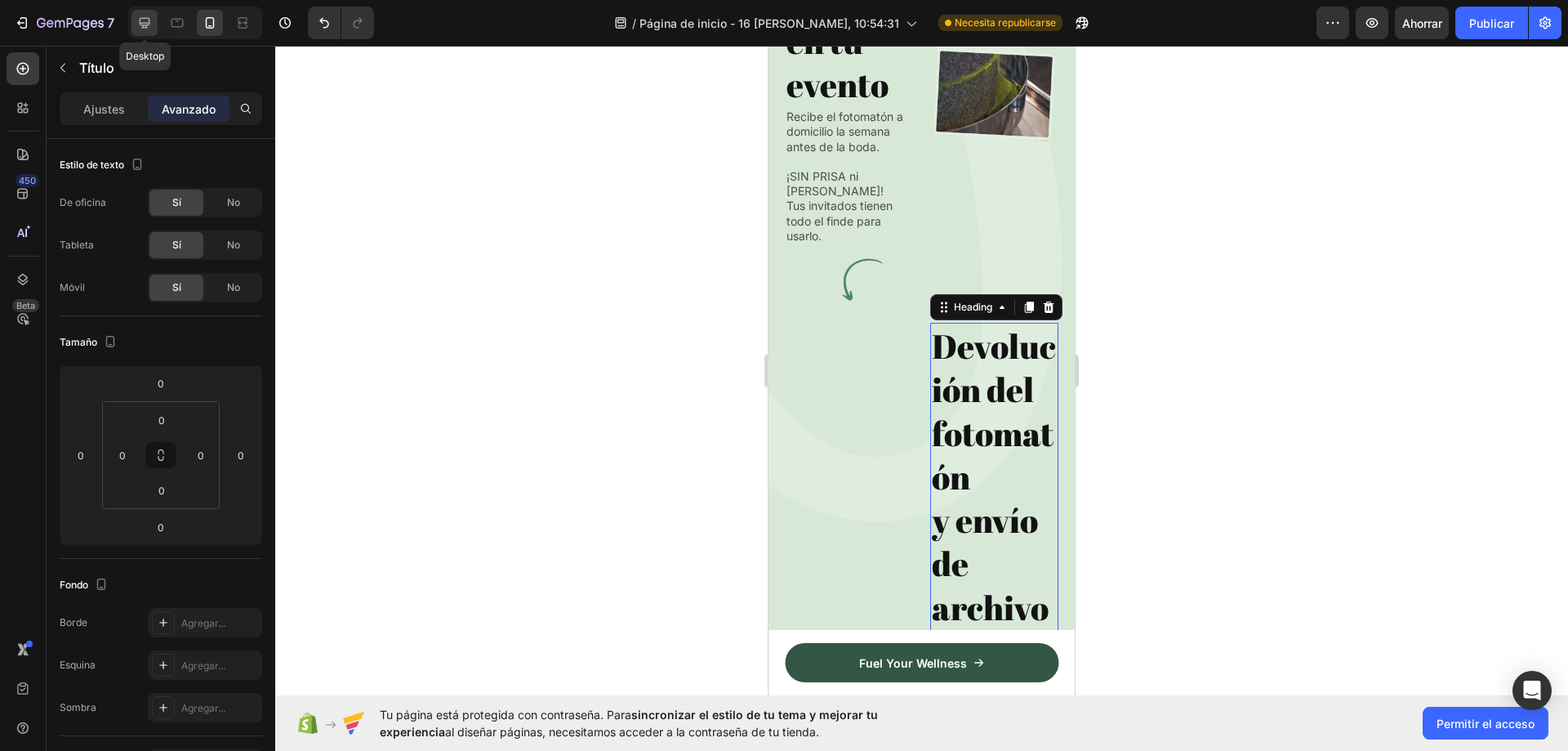
drag, startPoint x: 158, startPoint y: 16, endPoint x: 223, endPoint y: 55, distance: 75.8
click at [158, 16] on div at bounding box center [144, 22] width 26 height 26
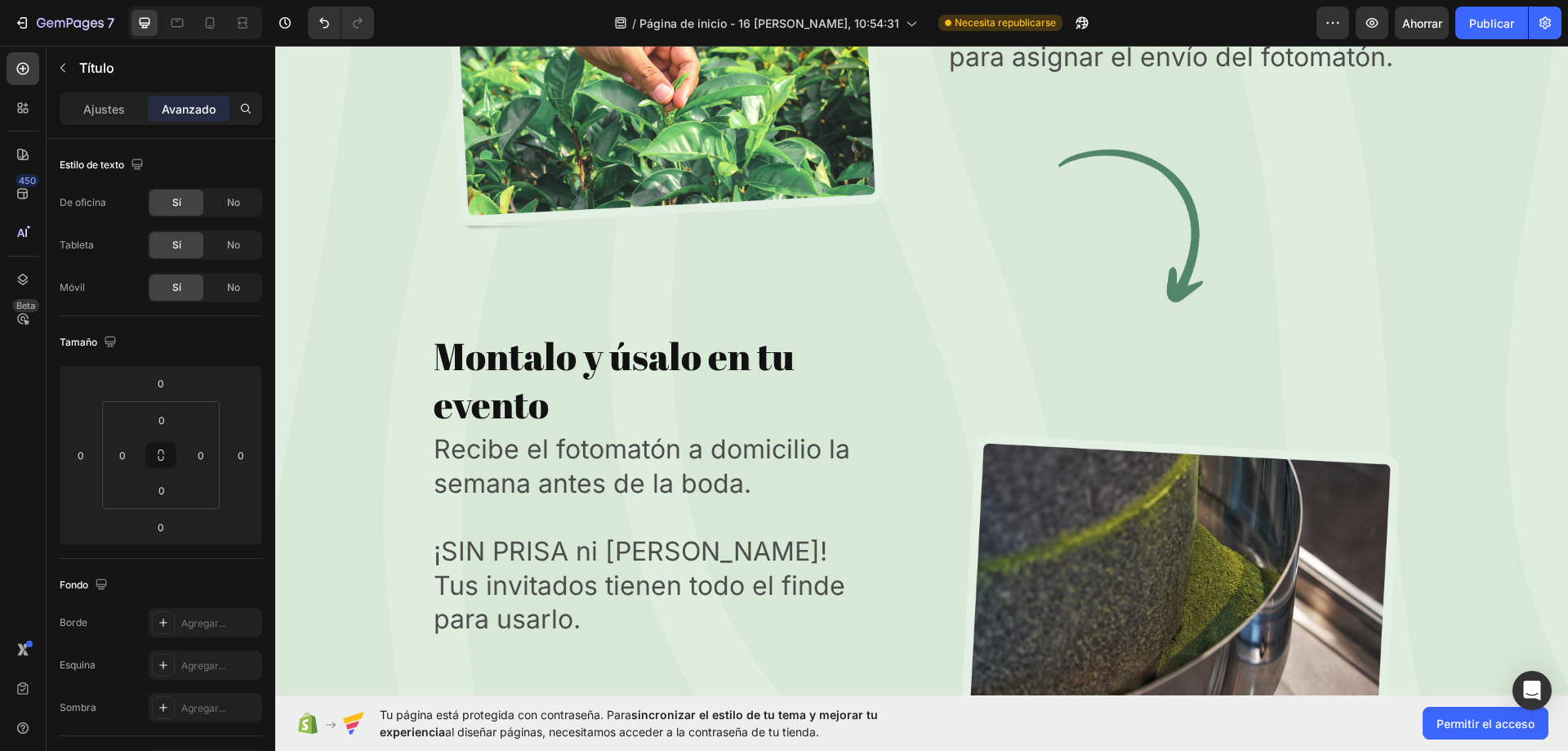
scroll to position [6020, 0]
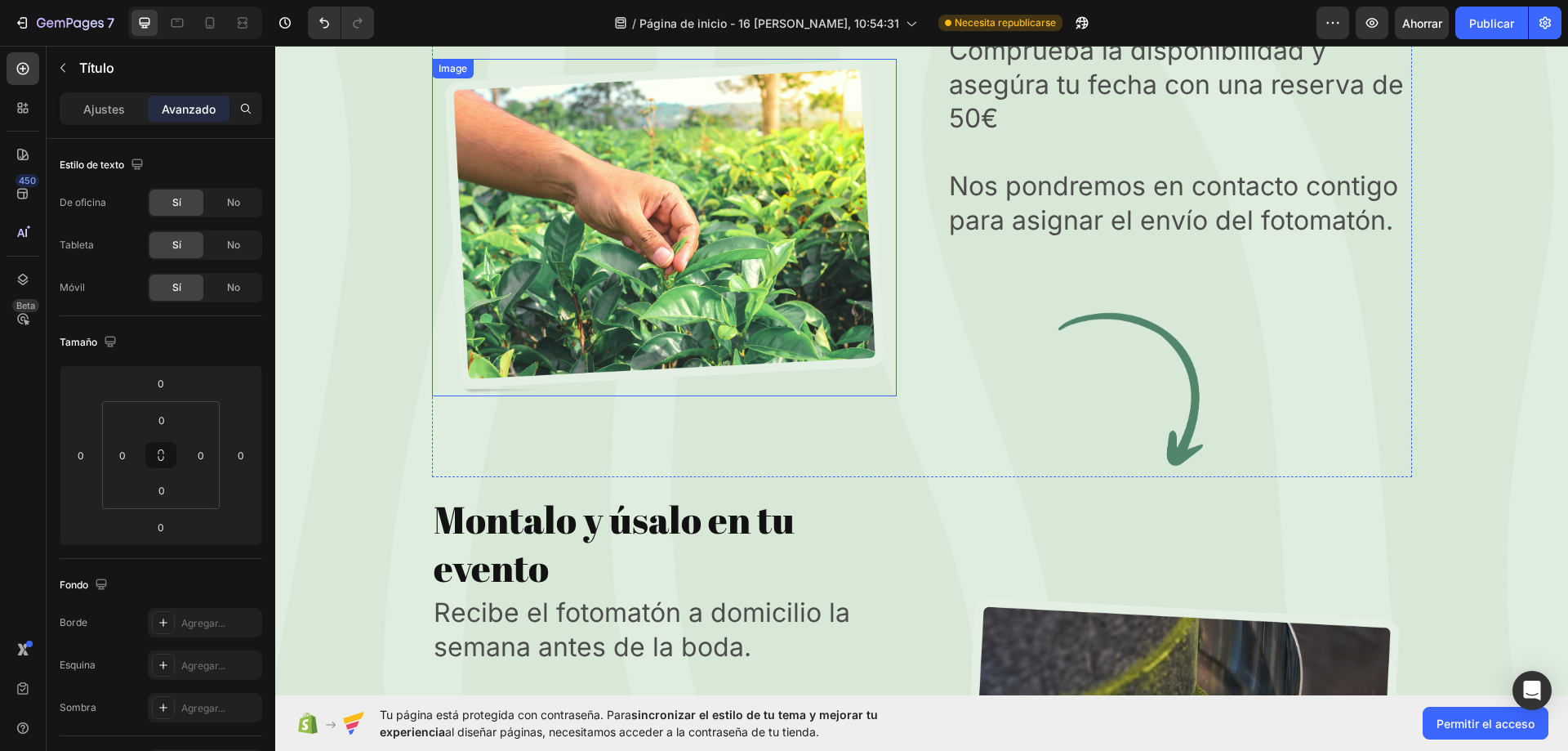
click at [847, 241] on img at bounding box center [665, 227] width 465 height 338
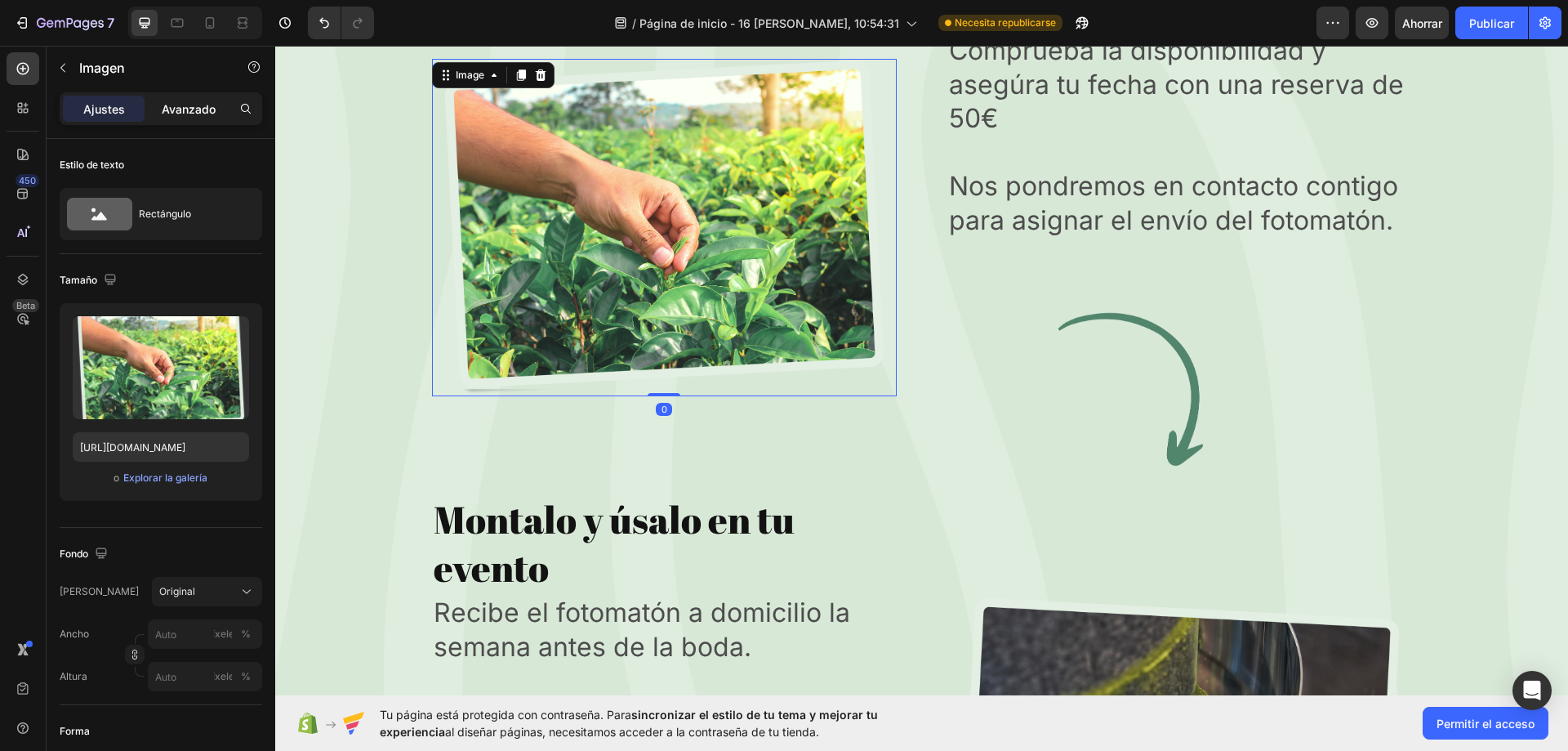
click at [193, 105] on font "Avanzado" at bounding box center [188, 109] width 54 height 14
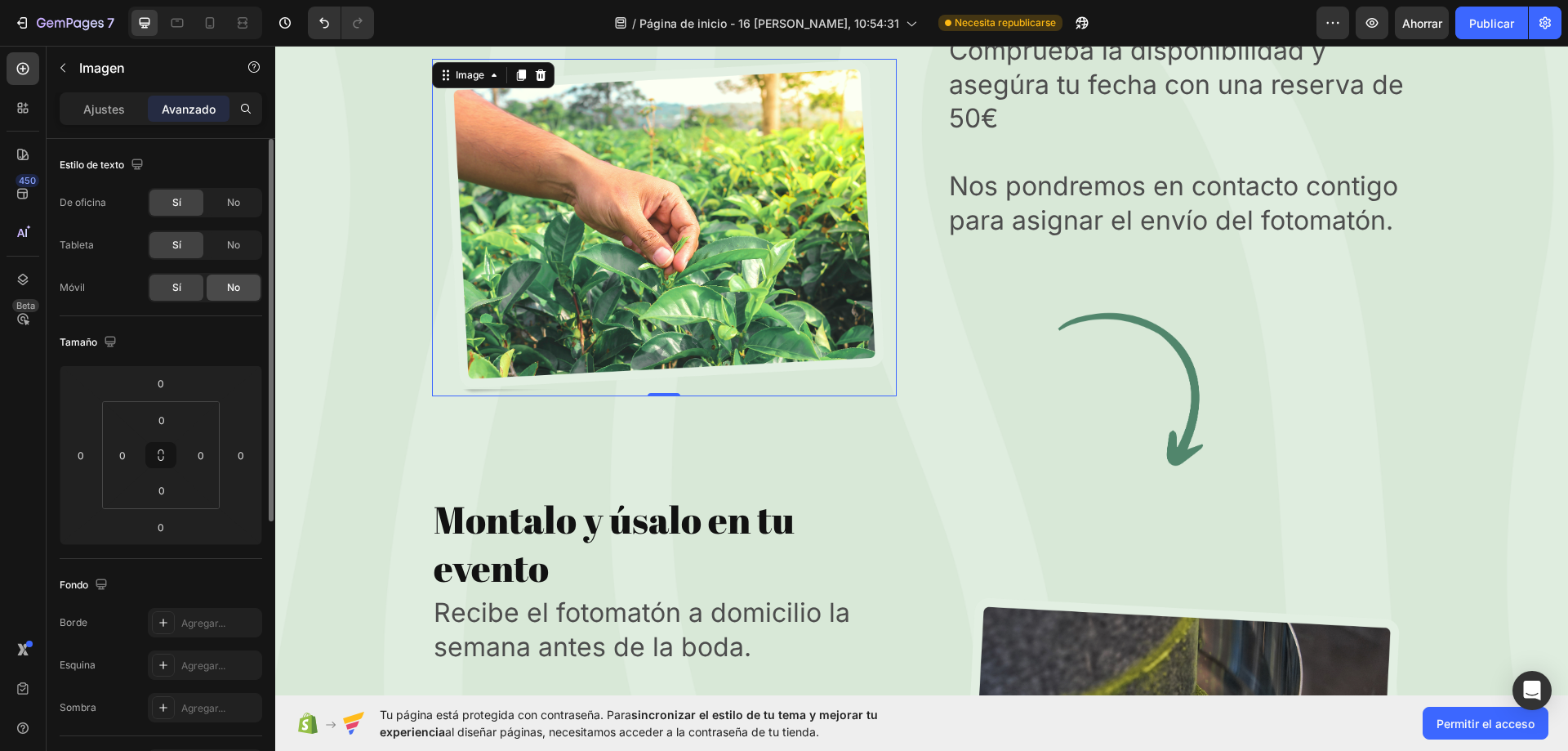
click at [229, 288] on font "No" at bounding box center [233, 288] width 13 height 12
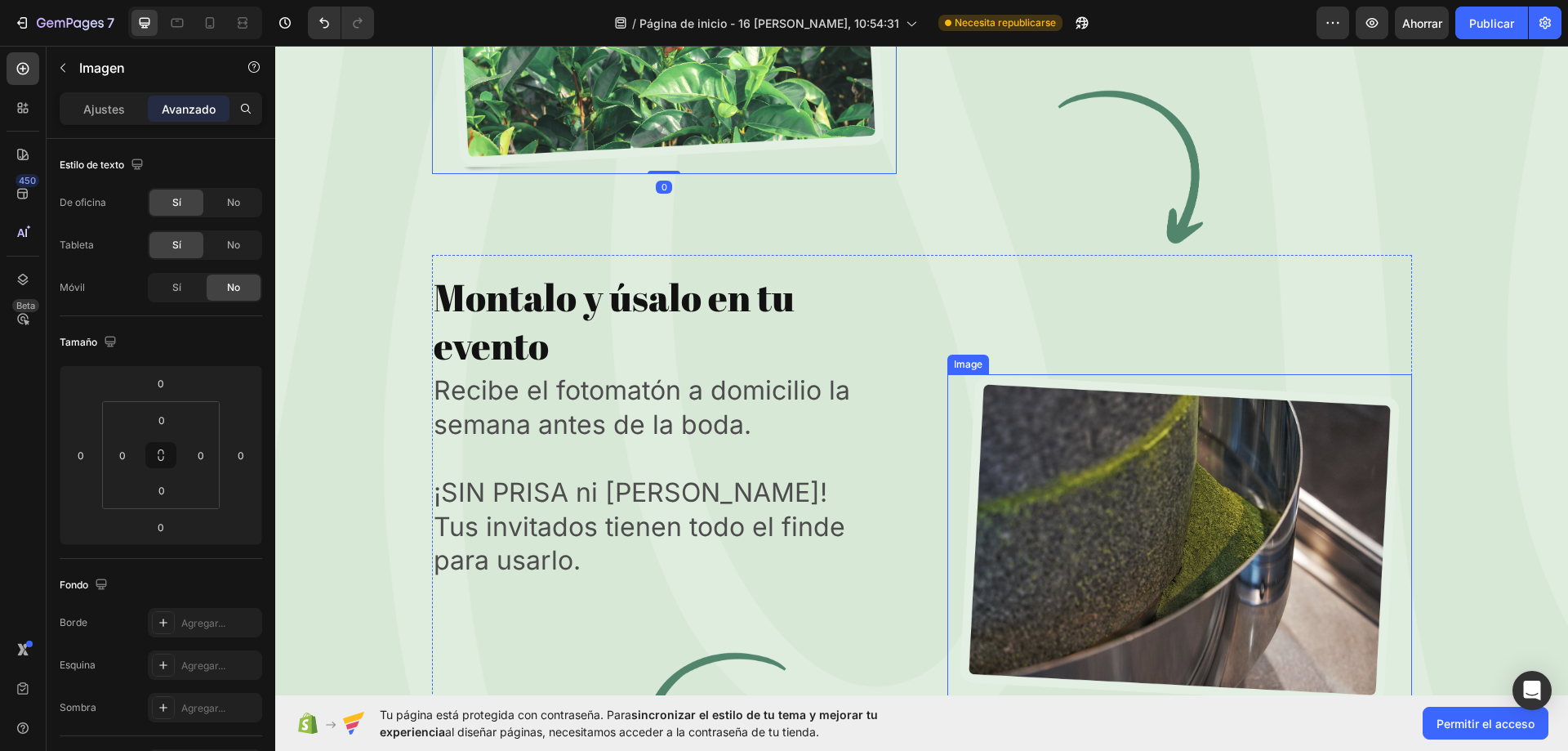
scroll to position [6265, 0]
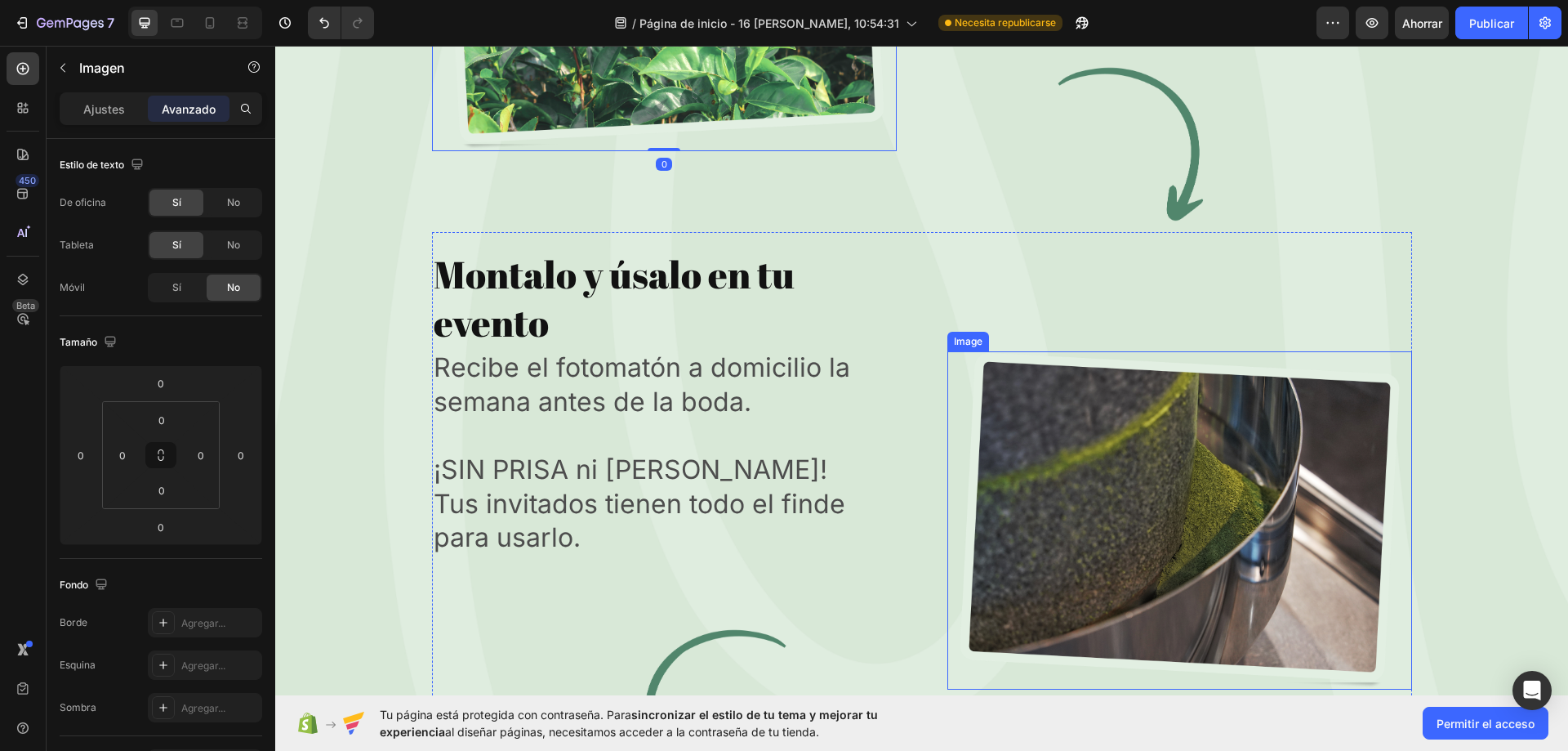
click at [1193, 427] on img at bounding box center [1179, 520] width 465 height 338
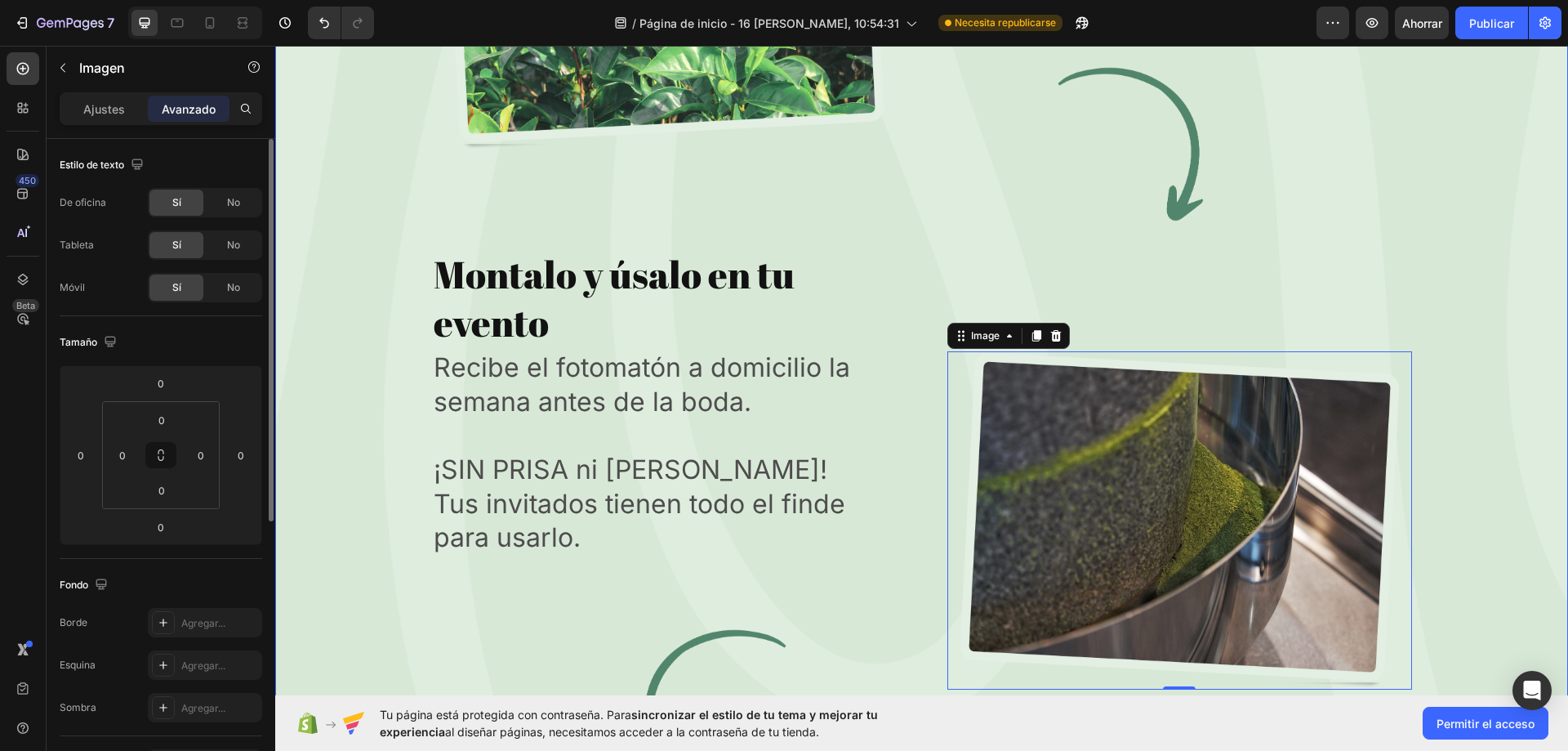
drag, startPoint x: 204, startPoint y: 296, endPoint x: 216, endPoint y: 292, distance: 12.6
click at [206, 296] on div "Sí No" at bounding box center [205, 287] width 114 height 29
drag, startPoint x: 220, startPoint y: 291, endPoint x: 171, endPoint y: 346, distance: 73.7
click at [220, 291] on div "No" at bounding box center [233, 287] width 54 height 26
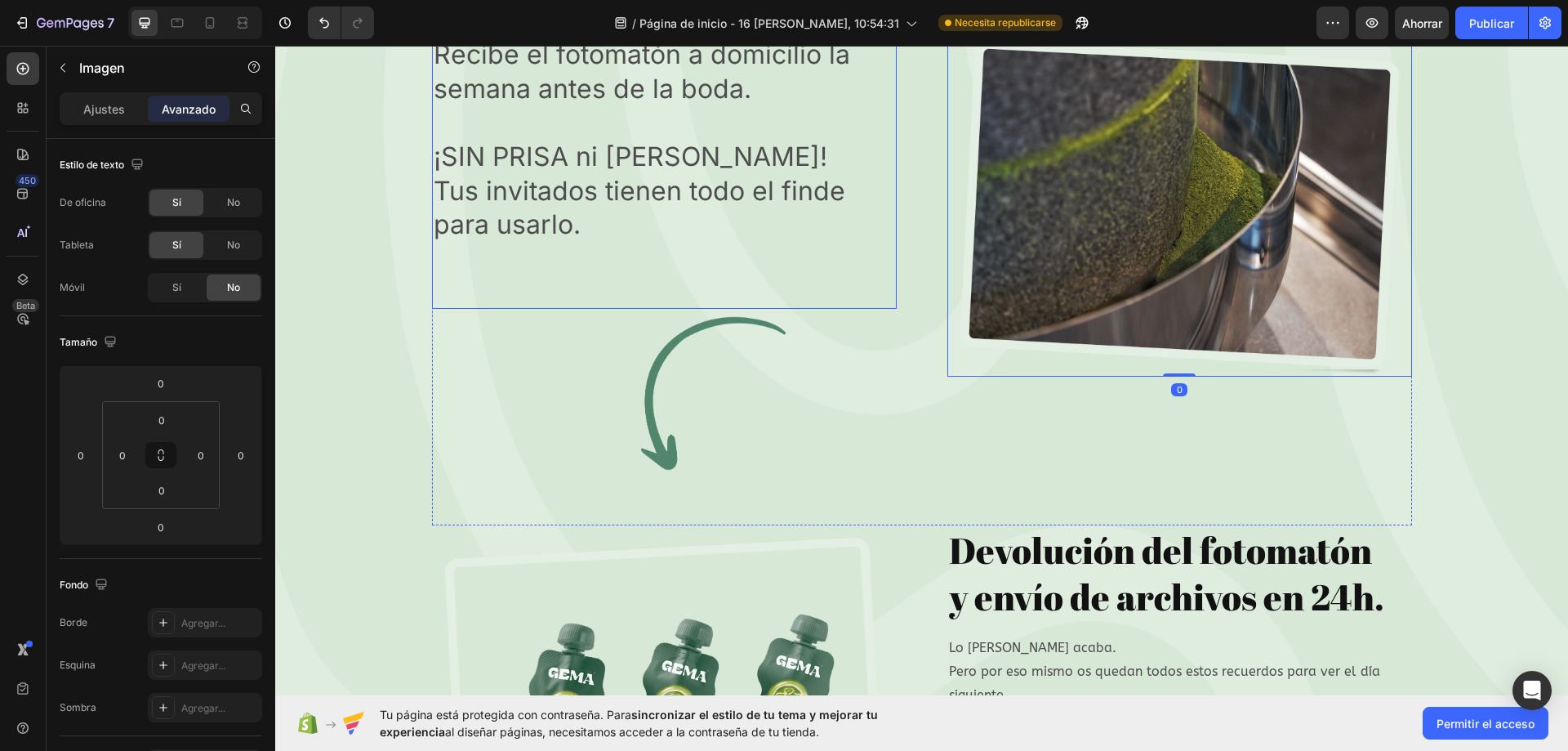
scroll to position [6674, 0]
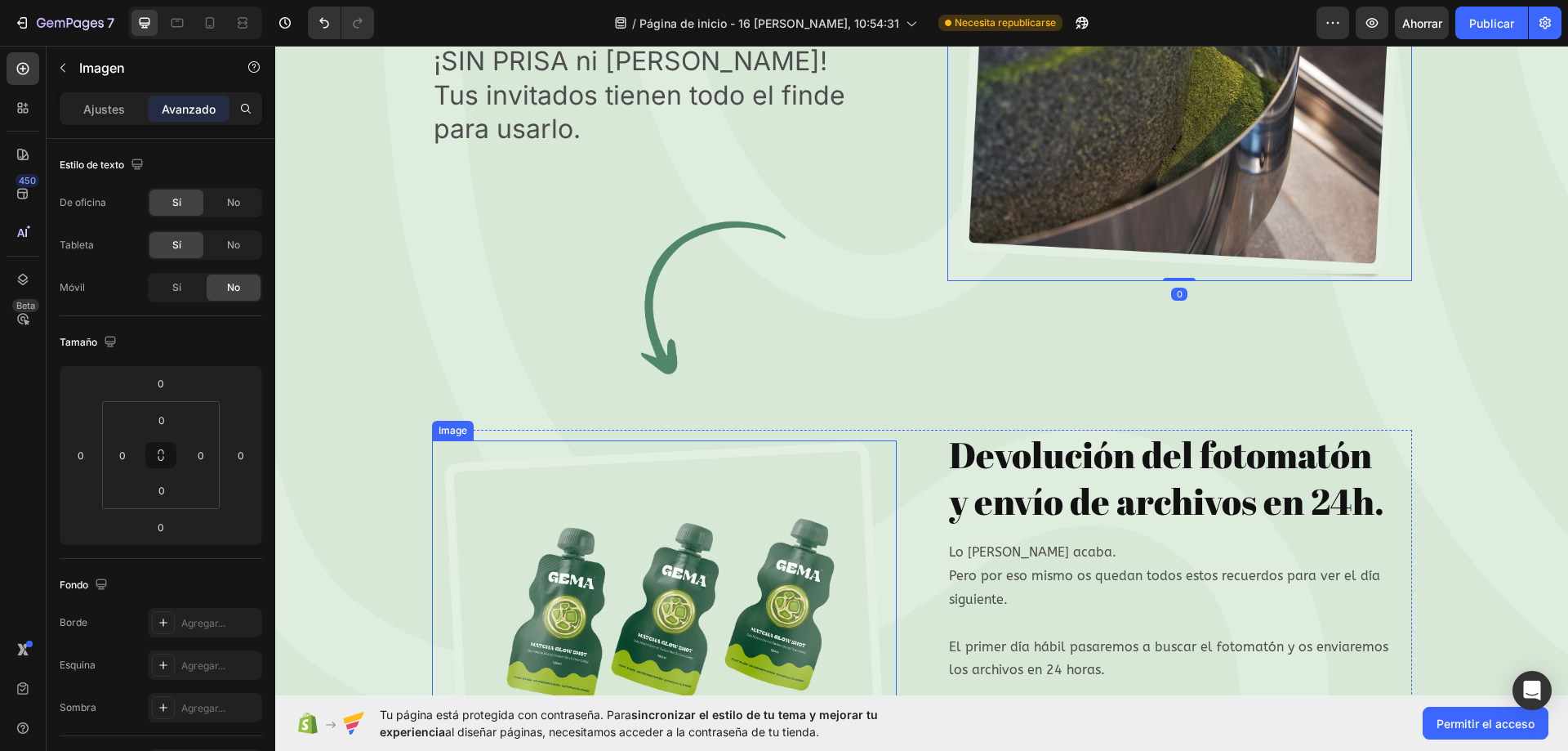
click at [752, 529] on img at bounding box center [665, 609] width 465 height 338
click at [233, 284] on font "No" at bounding box center [233, 288] width 13 height 12
click at [200, 19] on div at bounding box center [209, 22] width 26 height 26
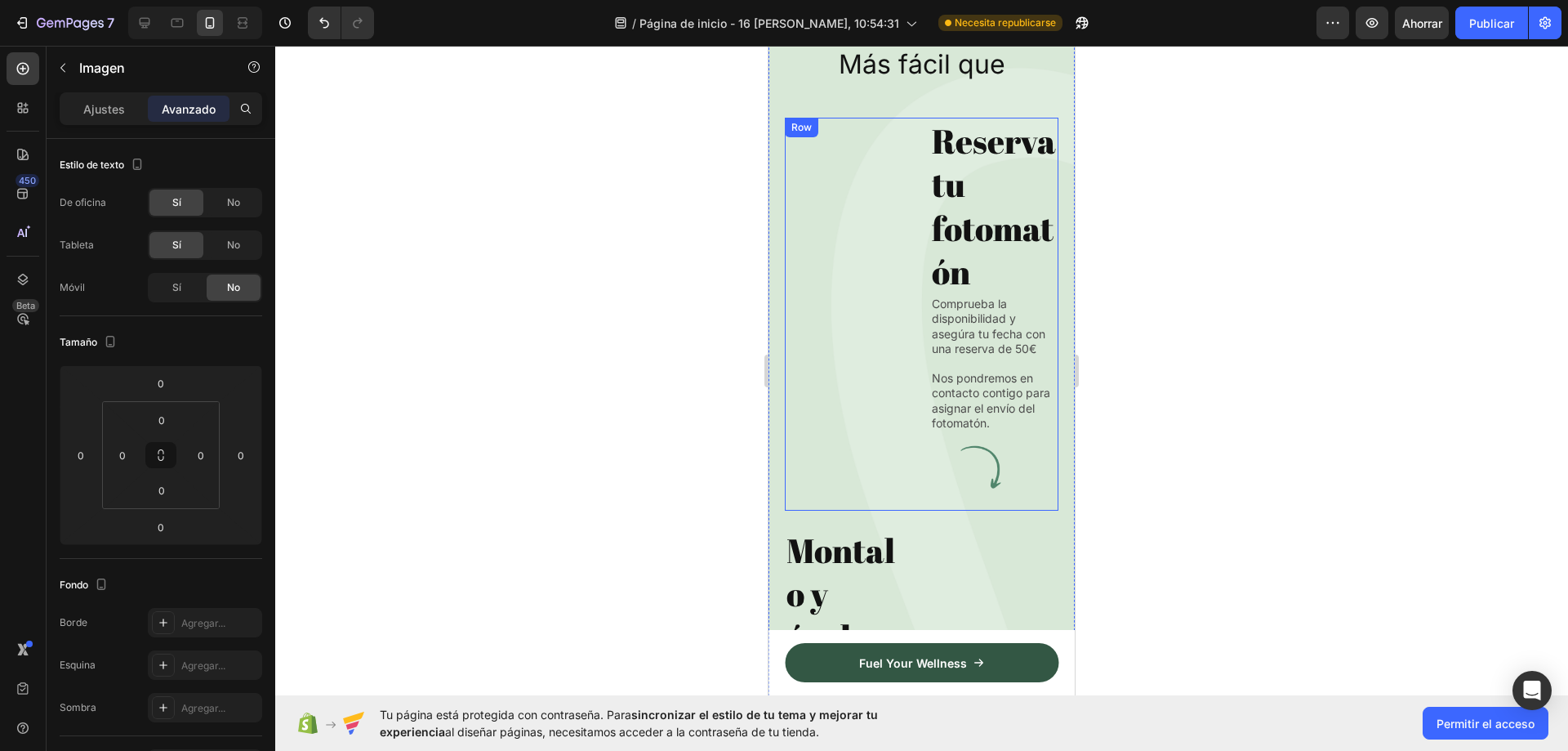
scroll to position [6377, 0]
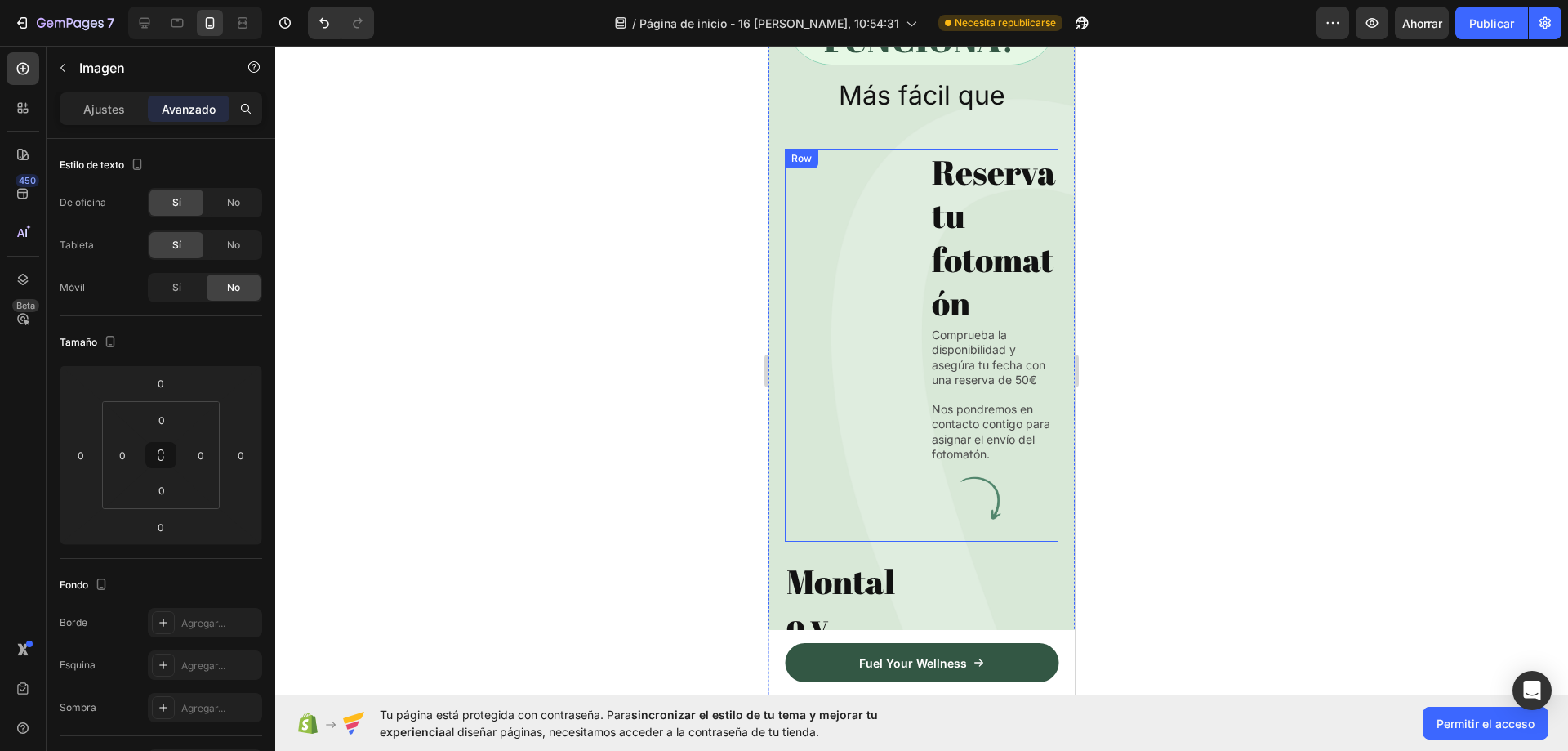
click at [852, 281] on div "Image" at bounding box center [848, 335] width 129 height 374
click at [942, 297] on h2 "Reserva tu fotomatón" at bounding box center [994, 237] width 129 height 178
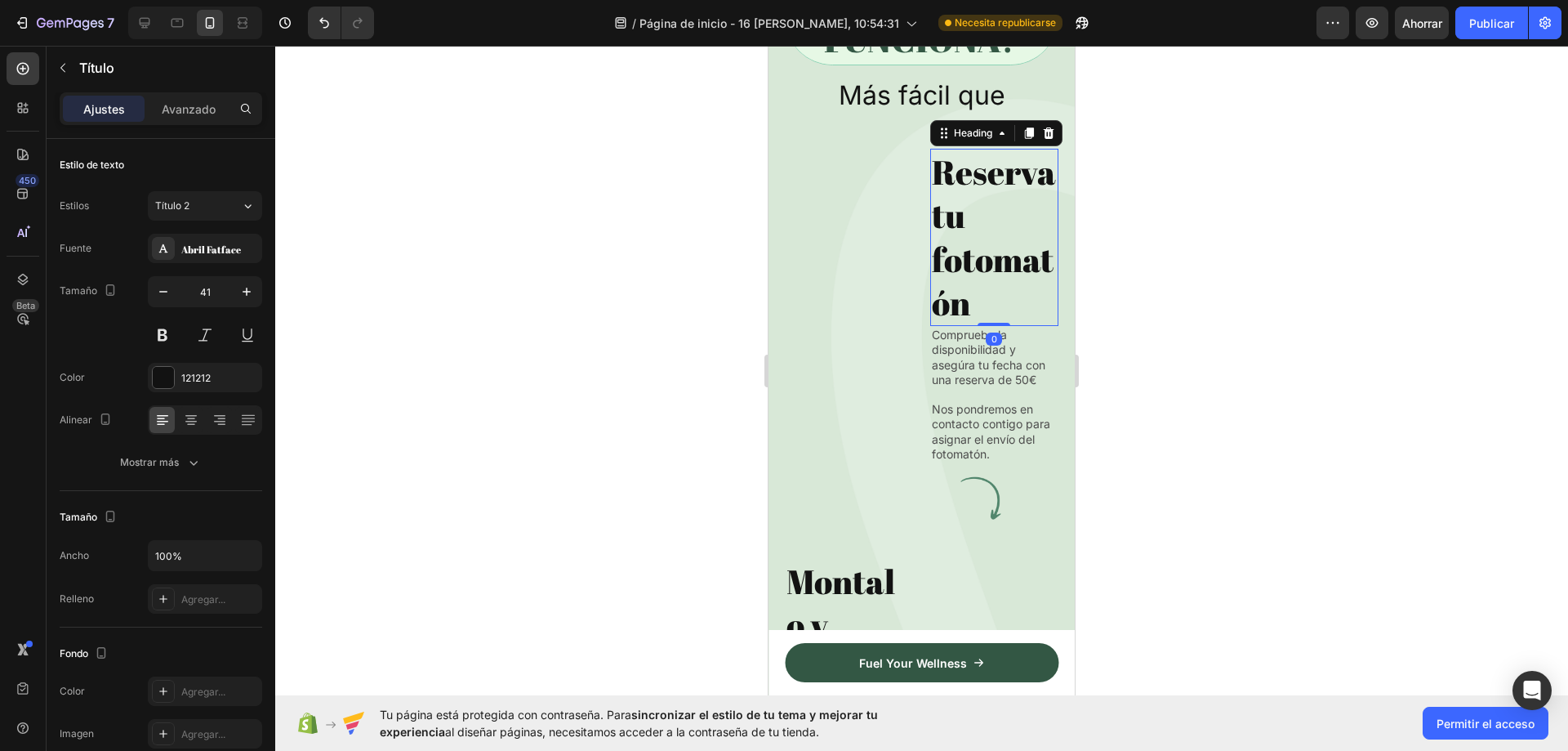
click at [883, 281] on div "Image" at bounding box center [848, 335] width 129 height 374
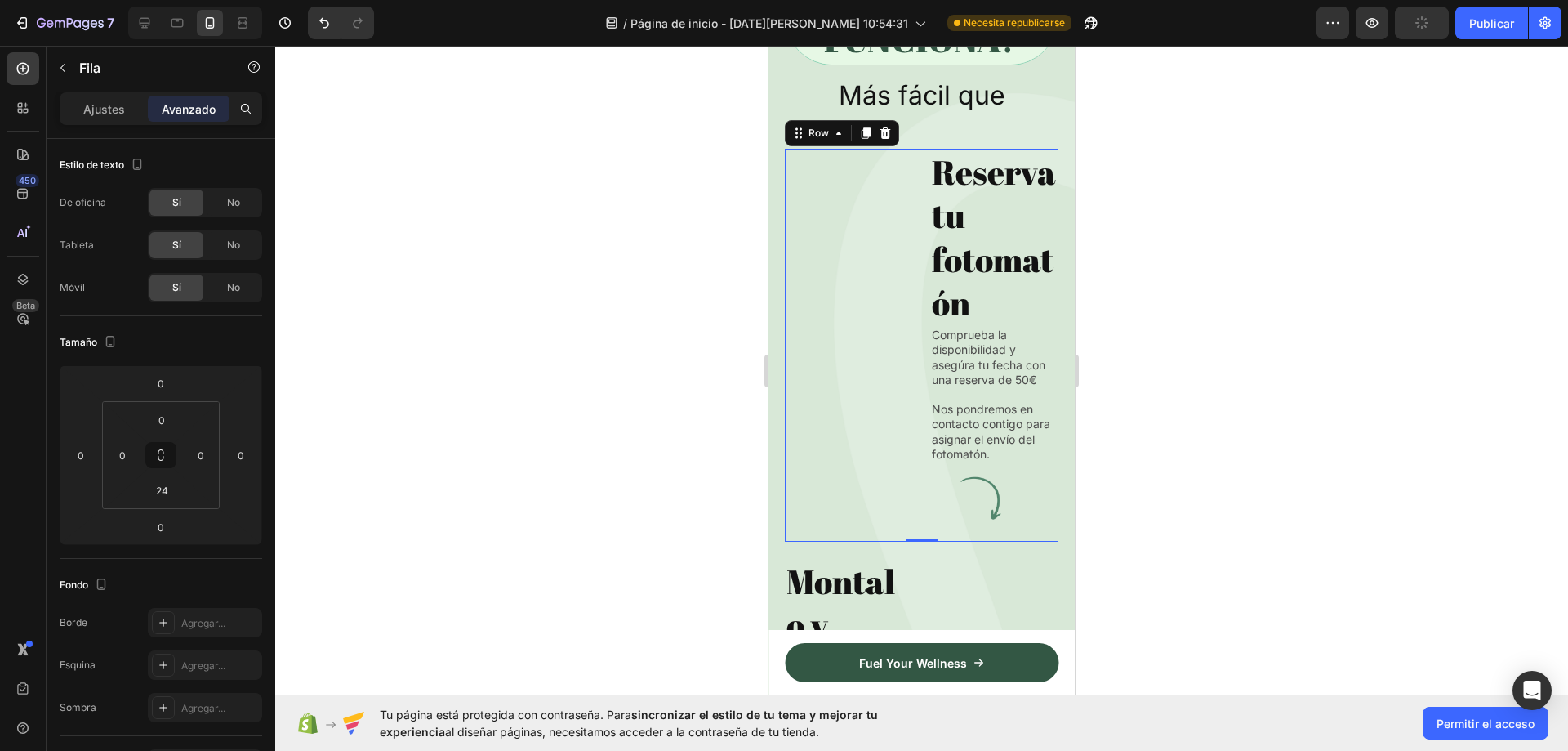
scroll to position [476, 0]
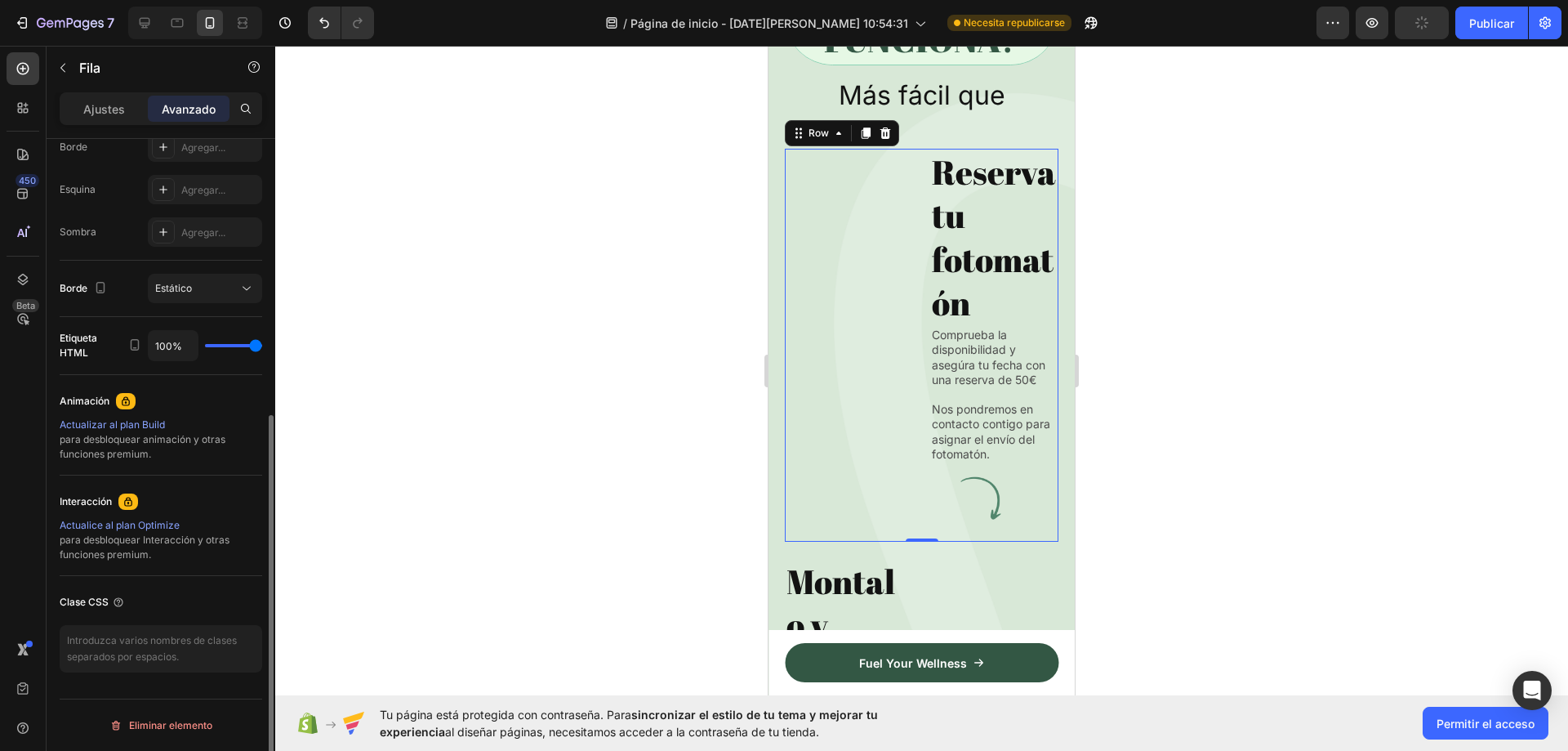
type input "63"
click at [240, 344] on input "range" at bounding box center [233, 345] width 57 height 4
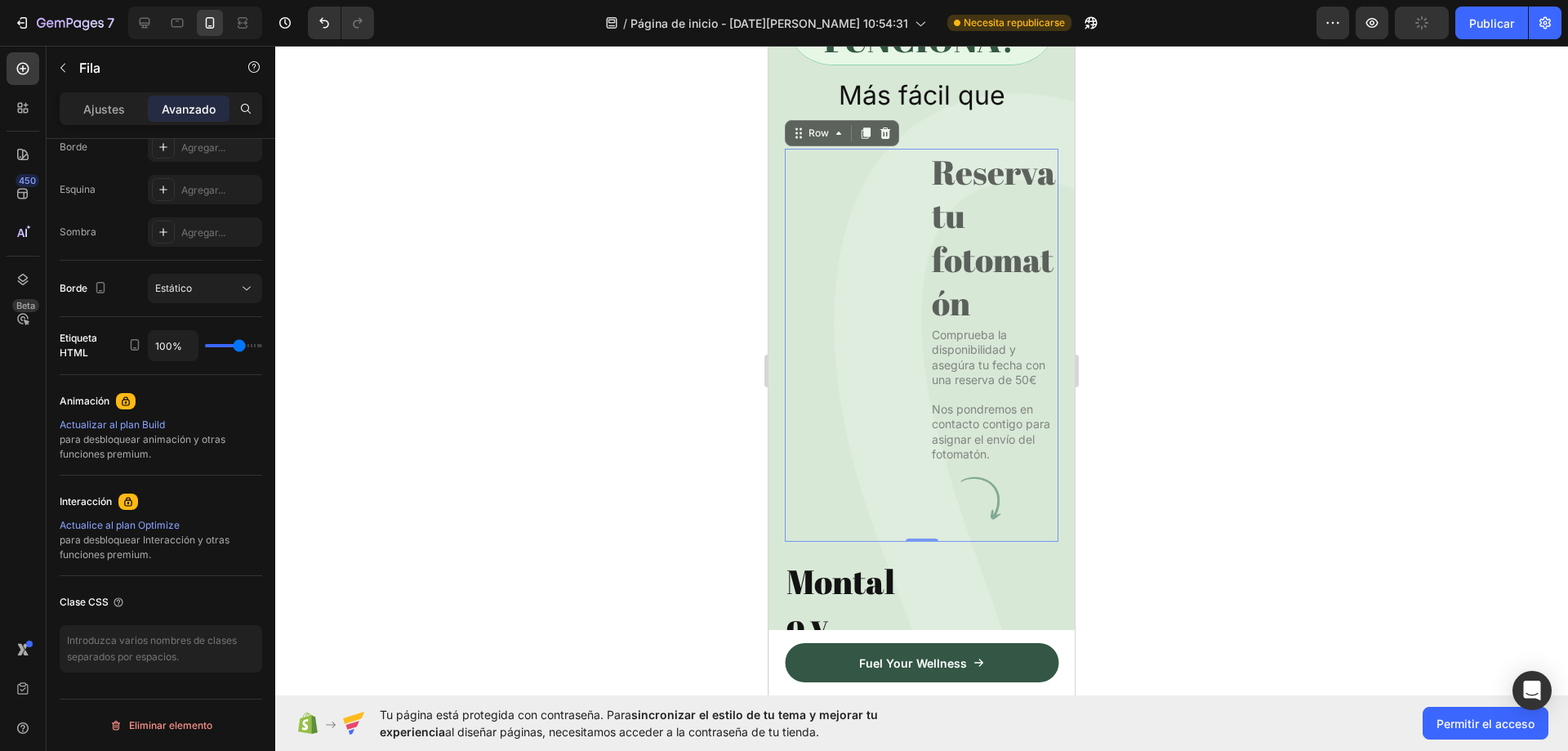
drag, startPoint x: 382, startPoint y: 344, endPoint x: 599, endPoint y: 285, distance: 224.9
click at [390, 0] on div "7 / Página de inicio - [DATE][PERSON_NAME] 10:54:31 Necesita republicarse Avanc…" at bounding box center [784, 0] width 1568 height 0
type input "63%"
click at [150, 22] on icon at bounding box center [145, 23] width 16 height 16
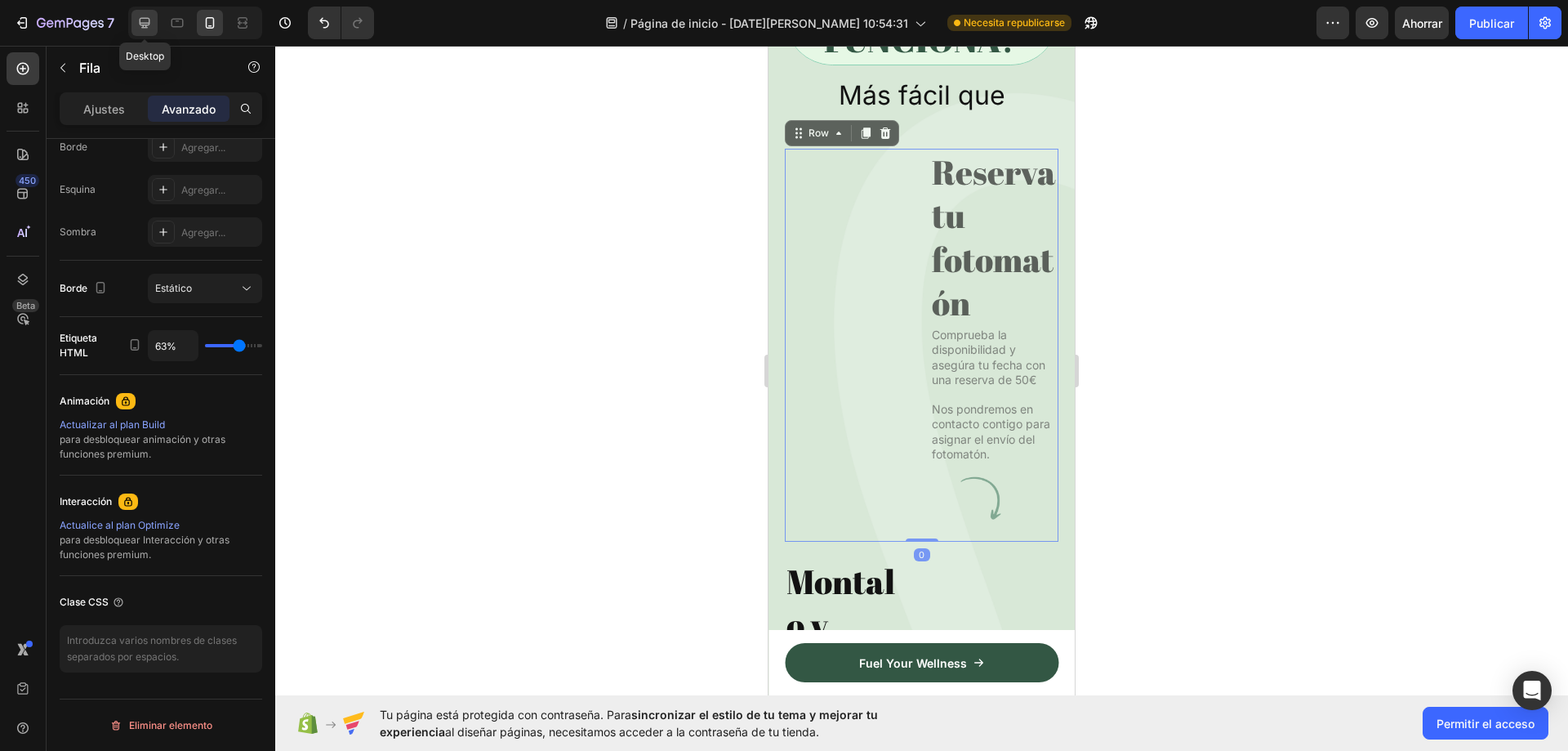
type input "2"
type input "100%"
type input "100"
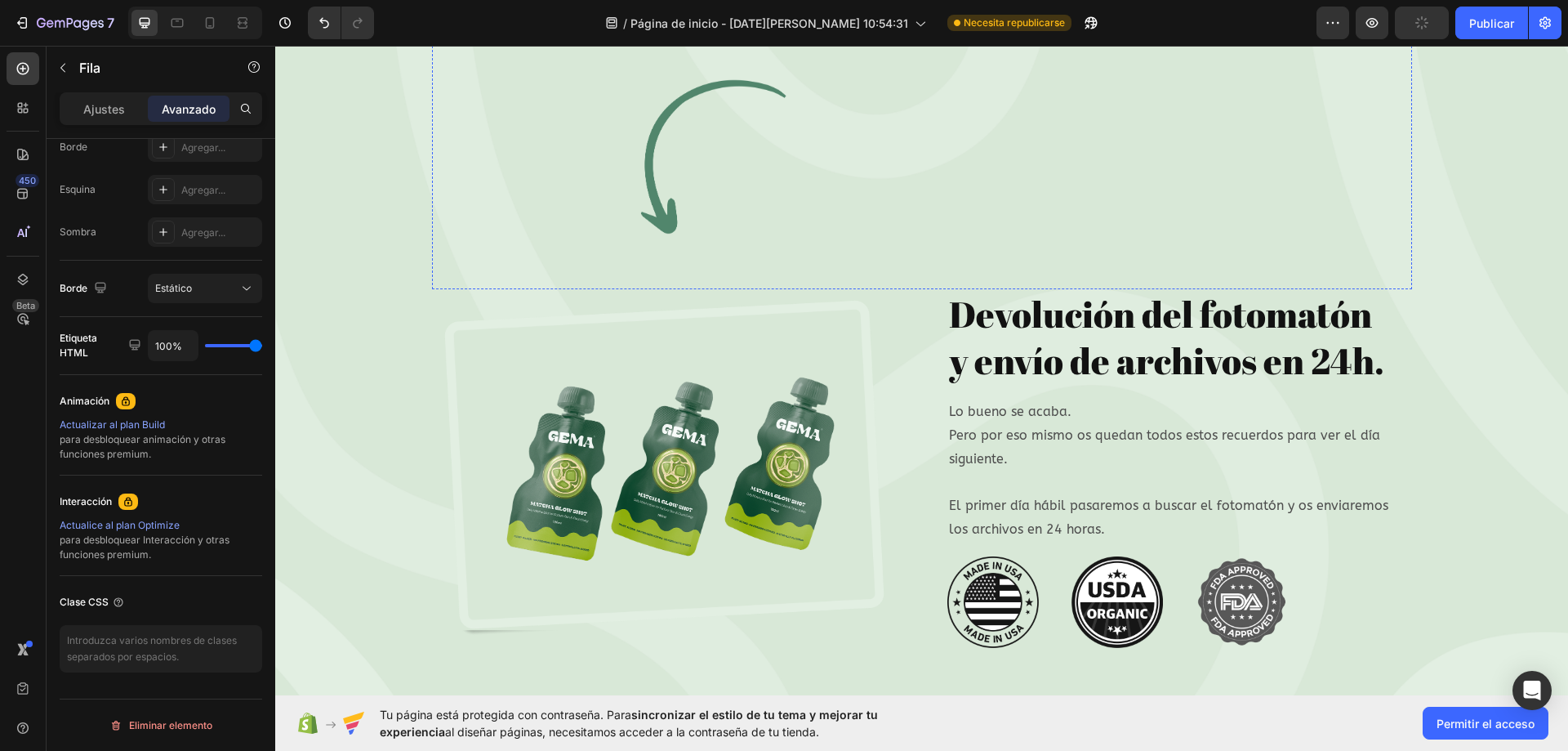
scroll to position [6812, 0]
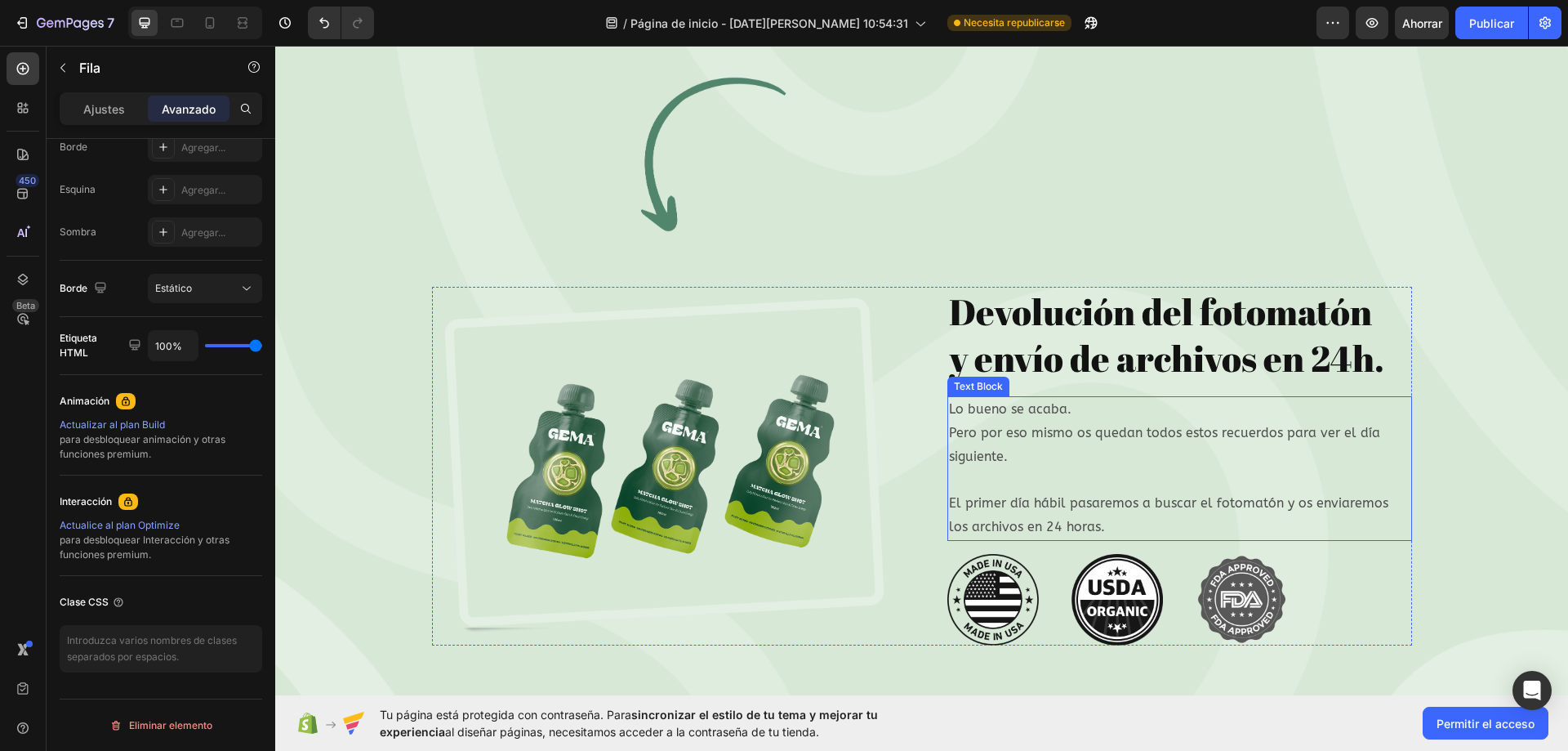
click at [1001, 490] on p "Rich Text Editor. Editing area: main" at bounding box center [1179, 479] width 461 height 24
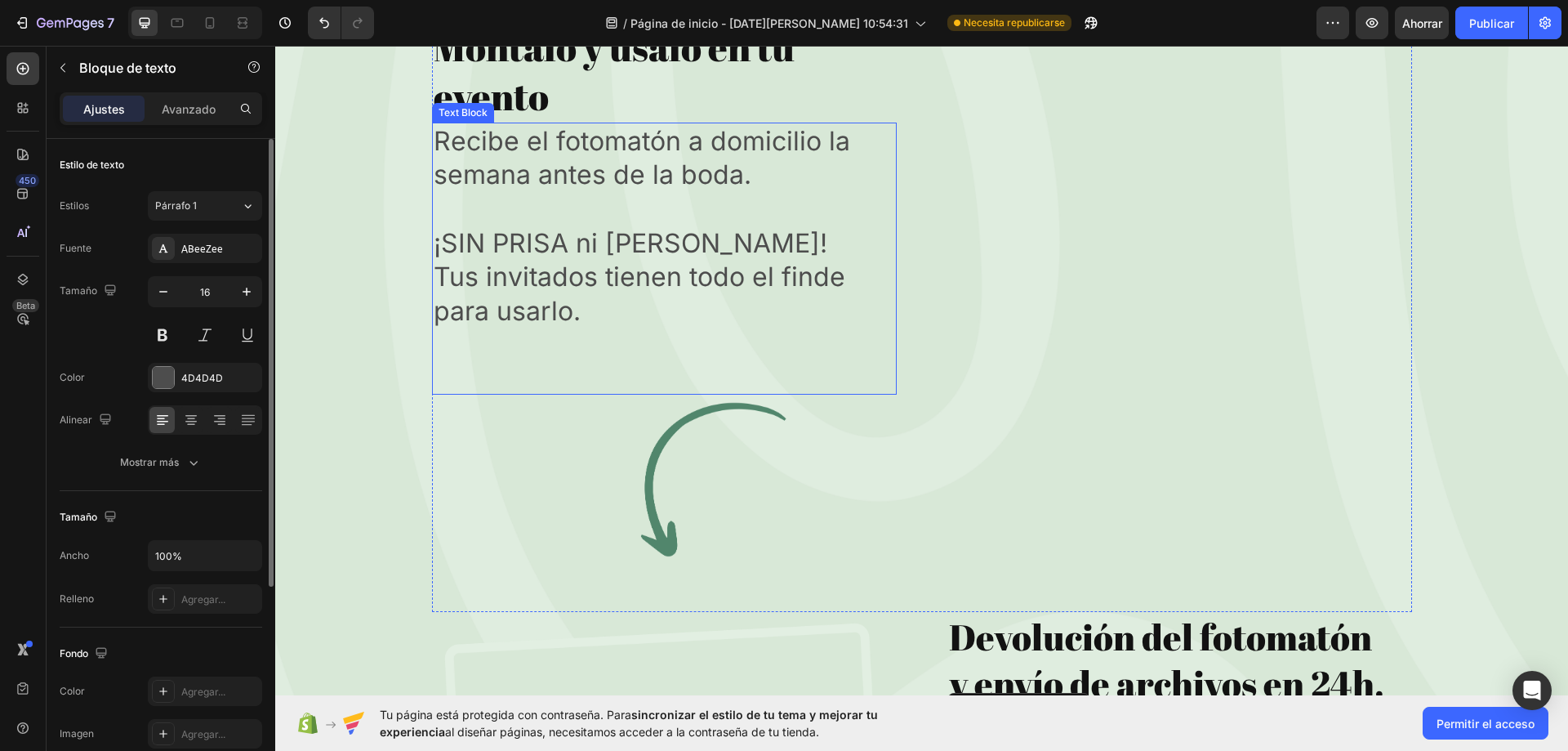
scroll to position [6486, 0]
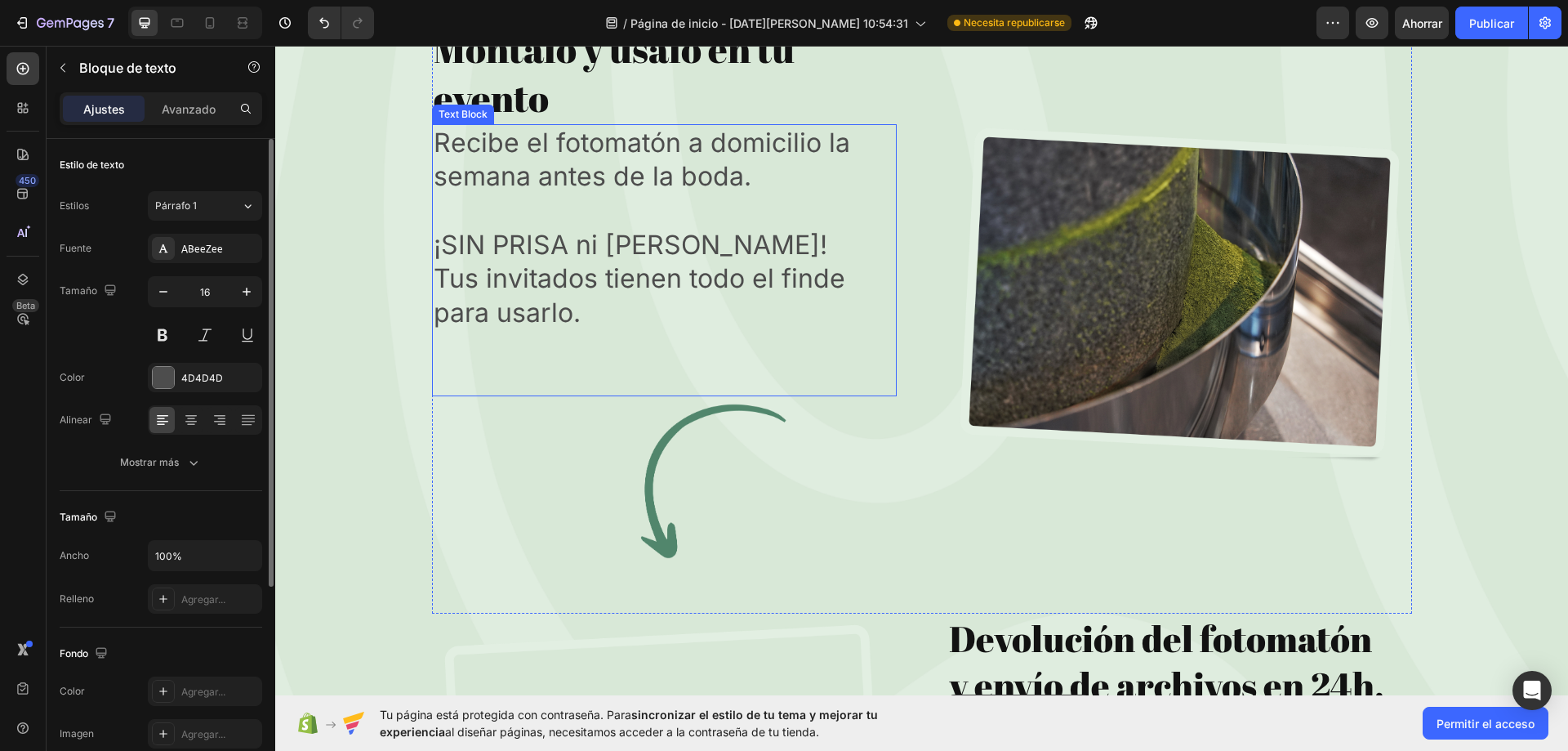
click at [507, 317] on p "Tus invitados tienen todo el finde para usarlo." at bounding box center [665, 295] width 461 height 67
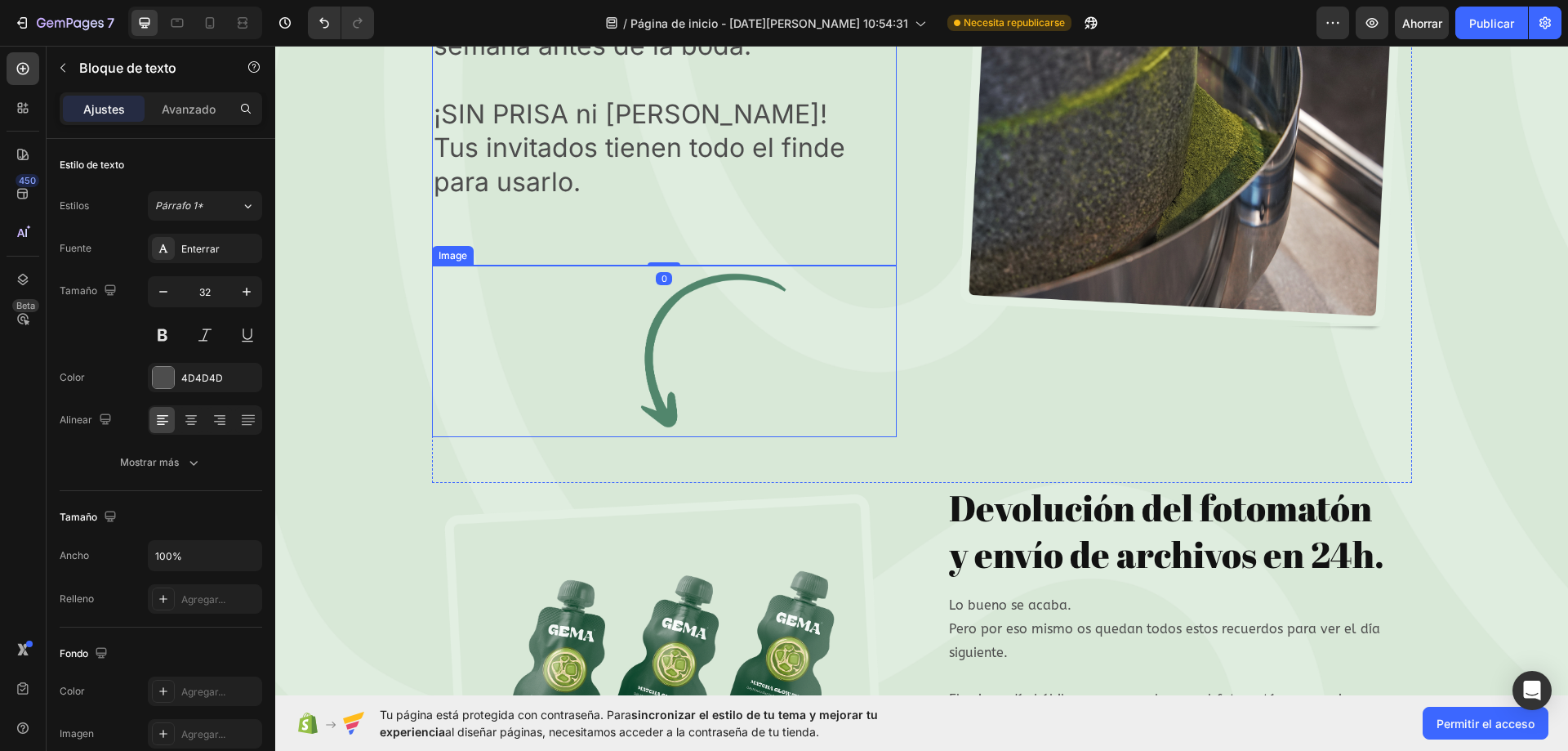
scroll to position [6731, 0]
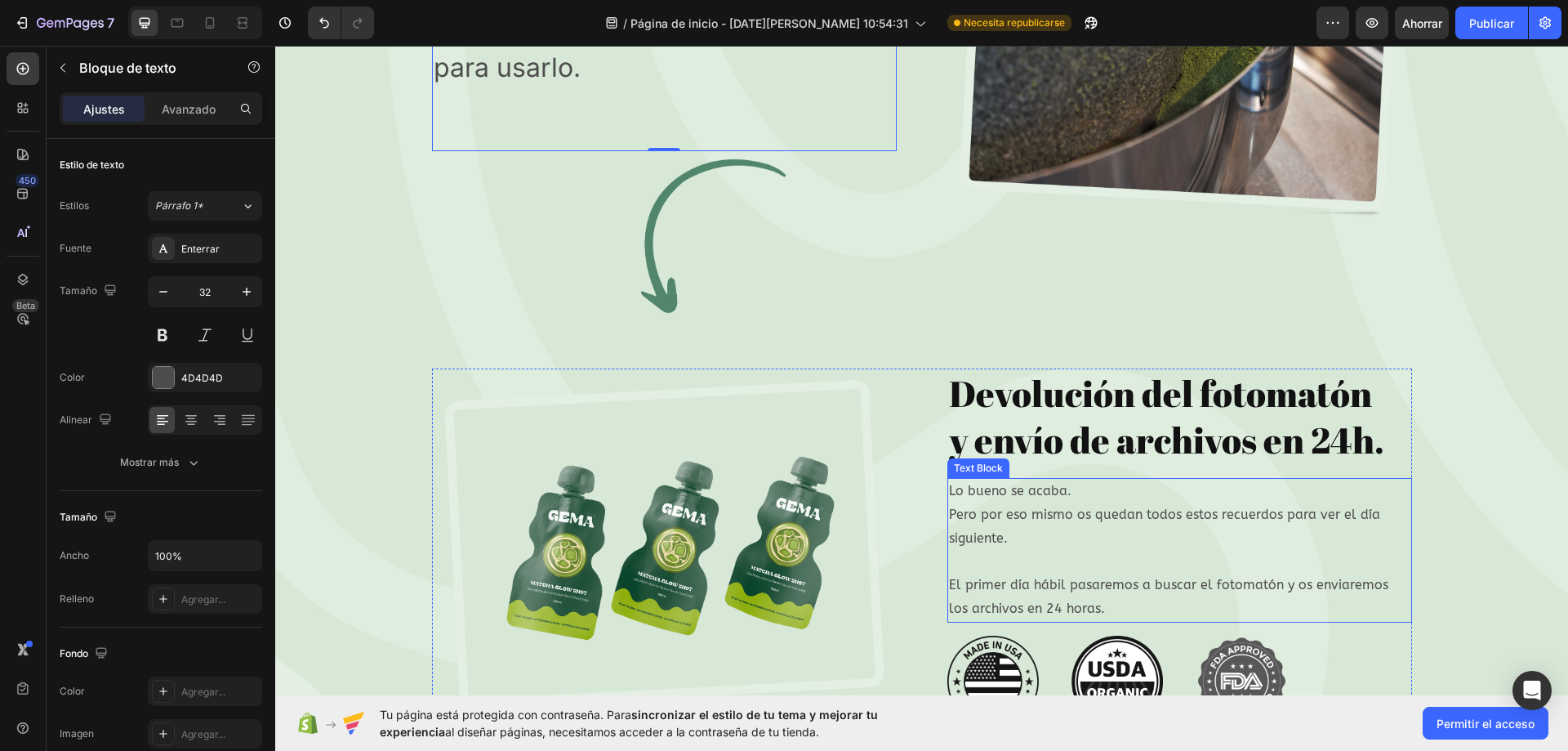
click at [1167, 579] on p "El primer día hábil pasaremos a buscar el fotomatón y os enviaremos los archivo…" at bounding box center [1179, 597] width 461 height 47
click at [1084, 612] on p "El primer día hábil pasaremos a buscar el fotomatón y os enviaremos los archivo…" at bounding box center [1179, 597] width 461 height 47
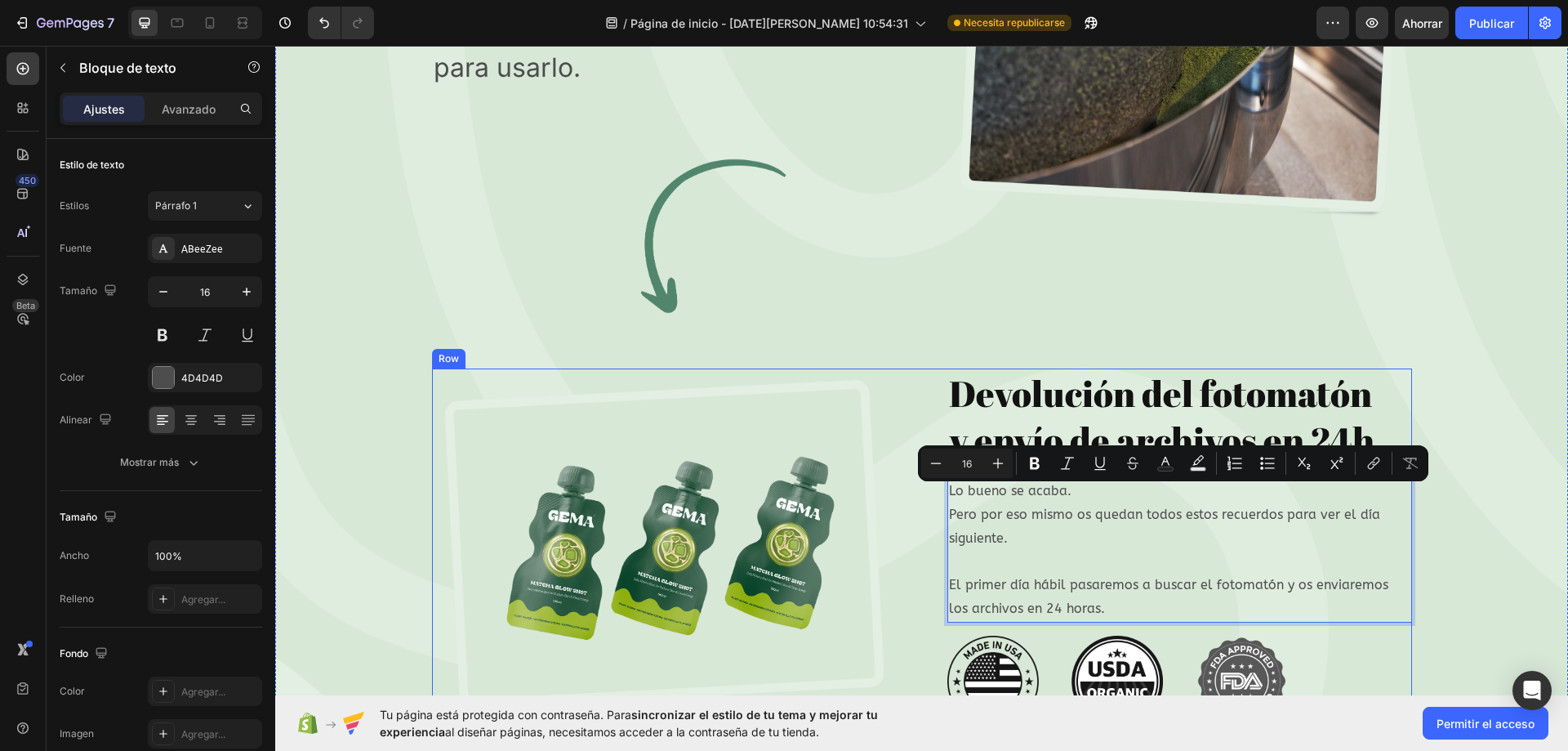
drag, startPoint x: 1082, startPoint y: 618, endPoint x: 934, endPoint y: 493, distance: 193.7
click at [934, 493] on div "Image Devolución del fotomatón y envío de archivos en 24h. Heading Row Lo bueno…" at bounding box center [922, 548] width 980 height 359
click at [248, 289] on icon "button" at bounding box center [247, 291] width 16 height 16
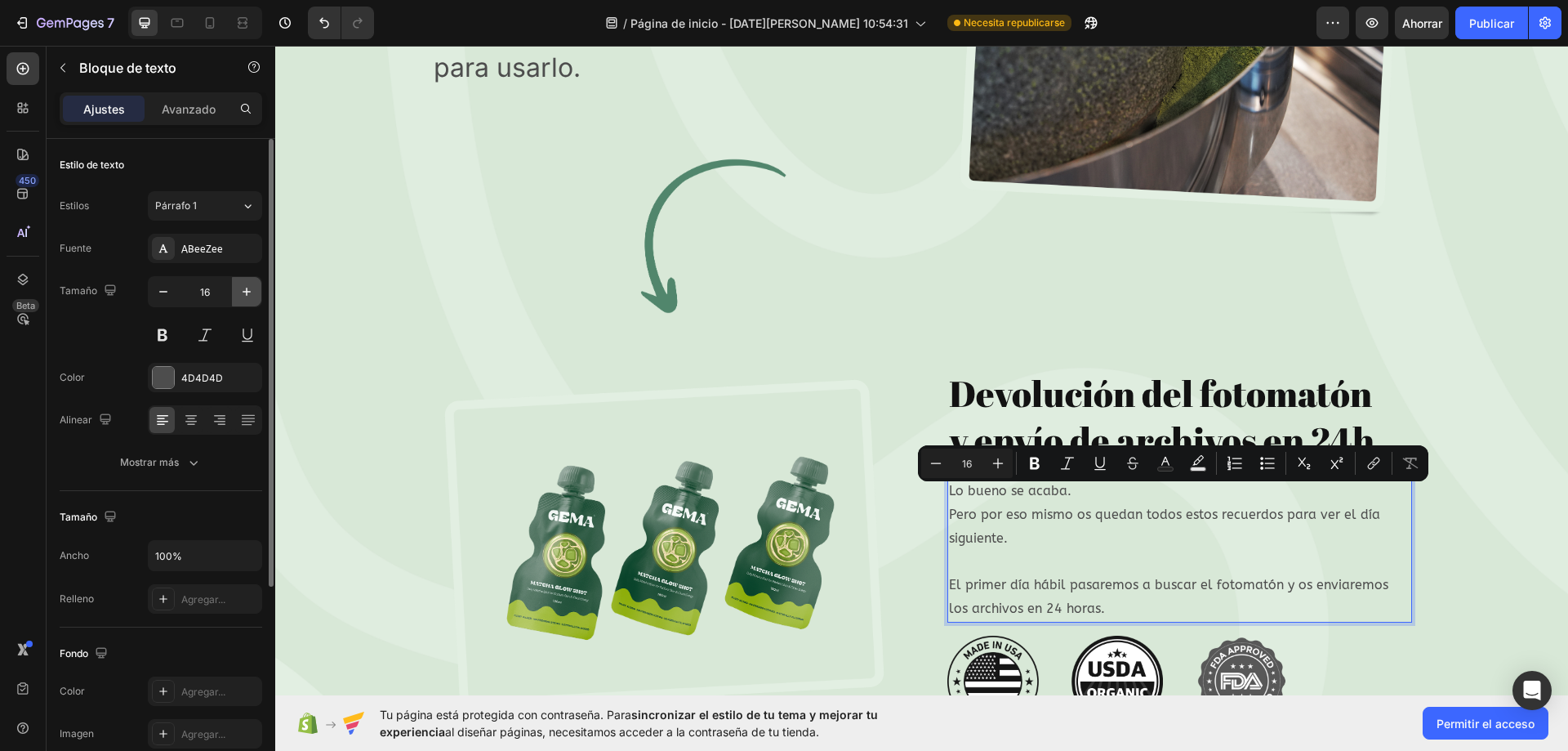
click at [248, 289] on icon "button" at bounding box center [247, 291] width 16 height 16
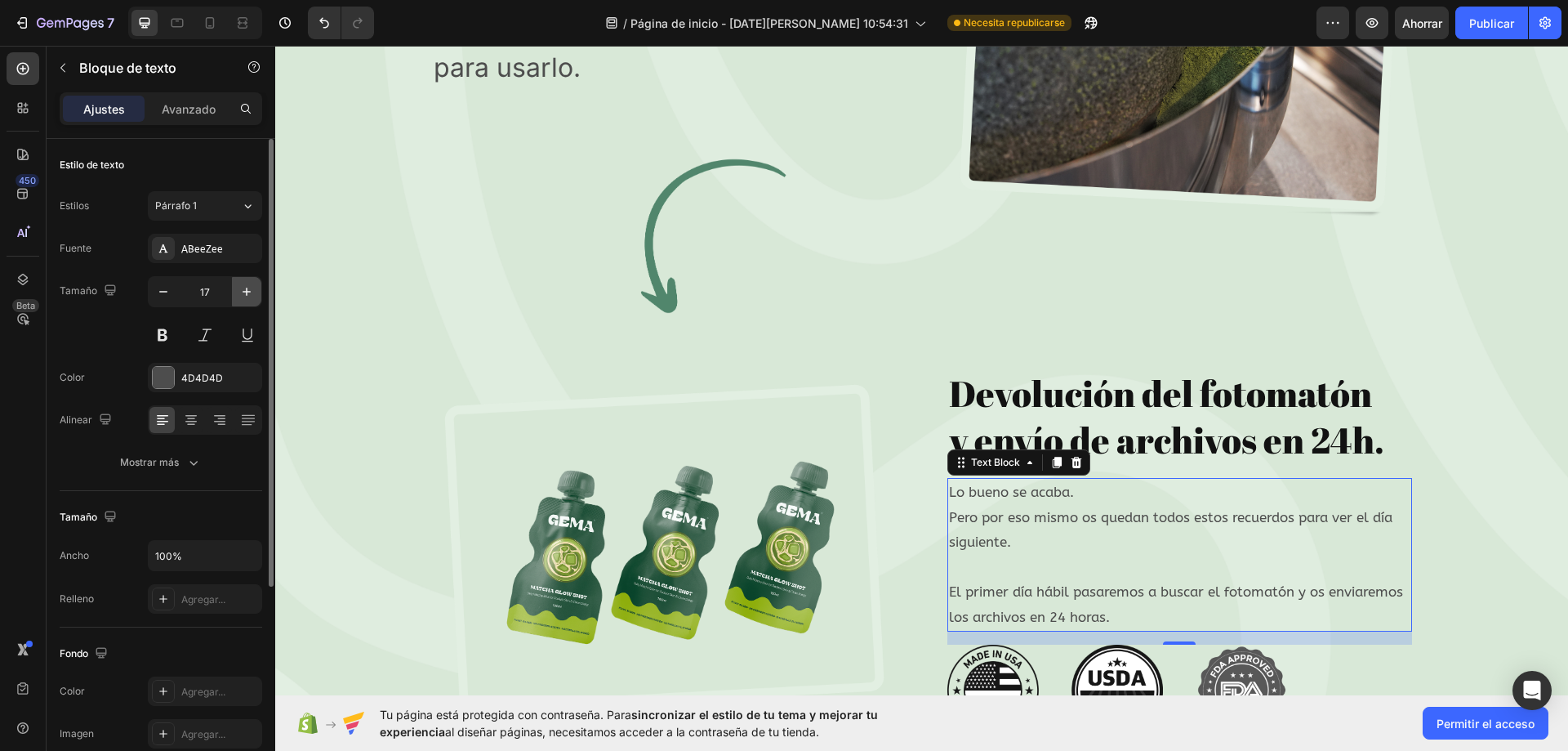
click at [248, 289] on icon "button" at bounding box center [247, 291] width 16 height 16
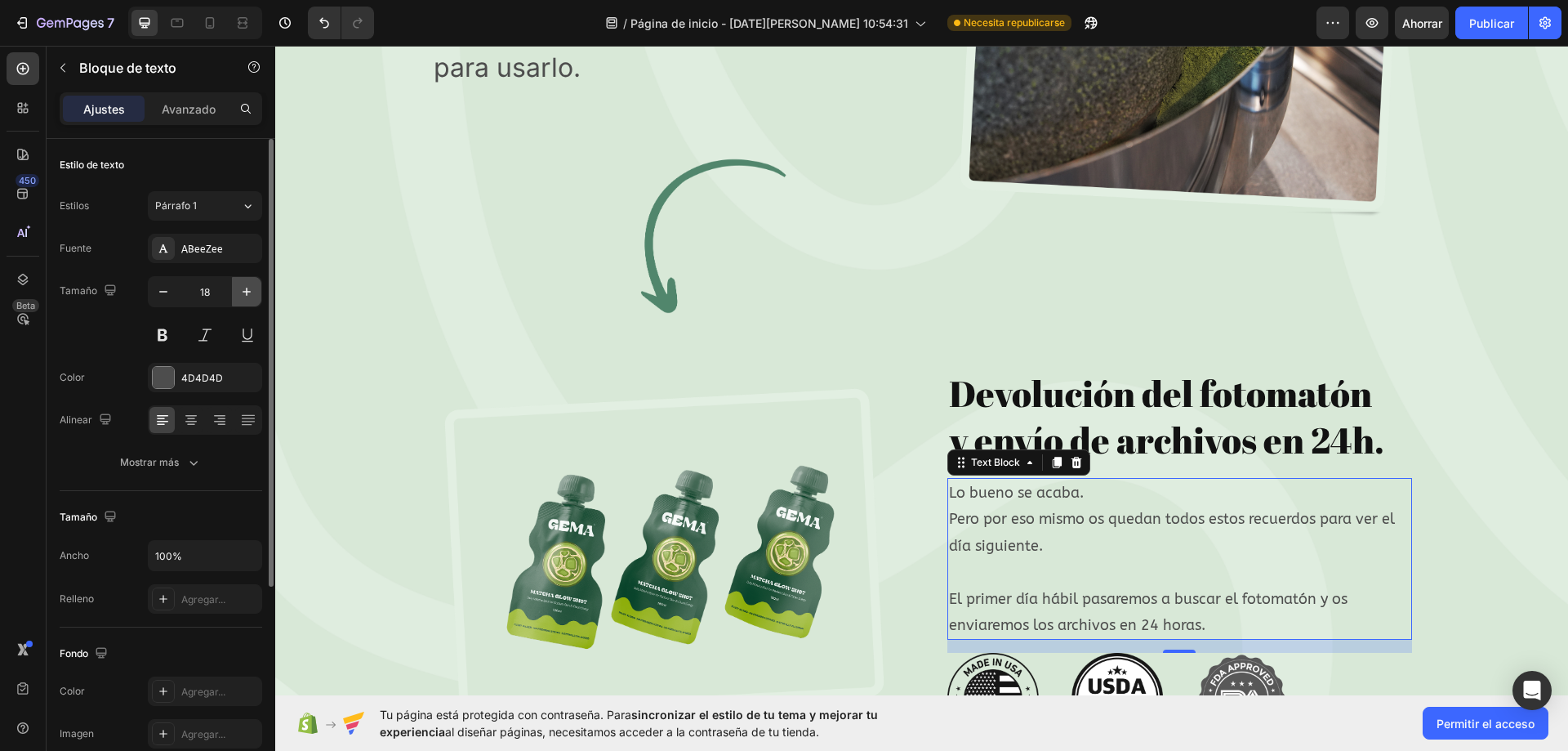
click at [248, 289] on icon "button" at bounding box center [247, 291] width 16 height 16
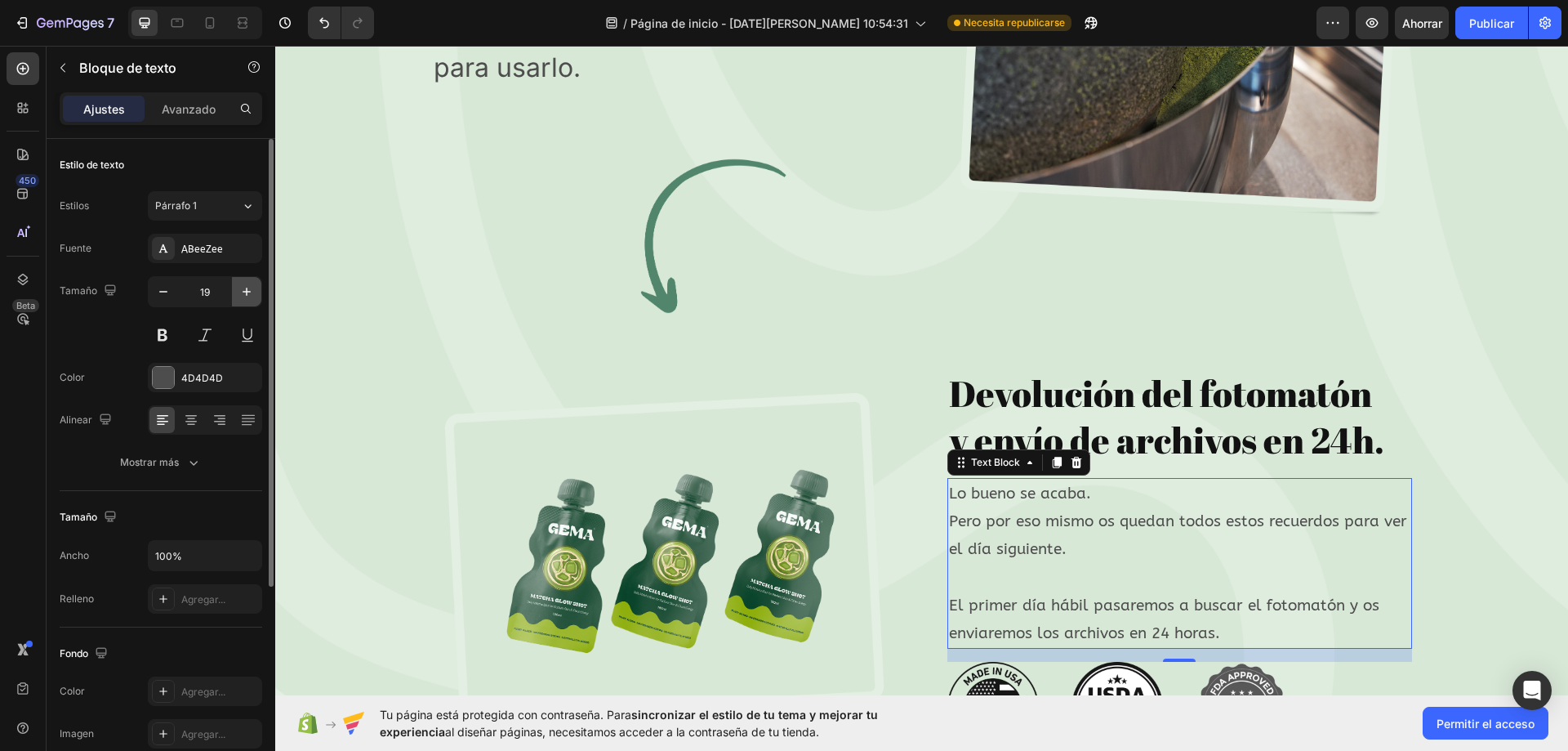
click at [248, 289] on icon "button" at bounding box center [247, 291] width 16 height 16
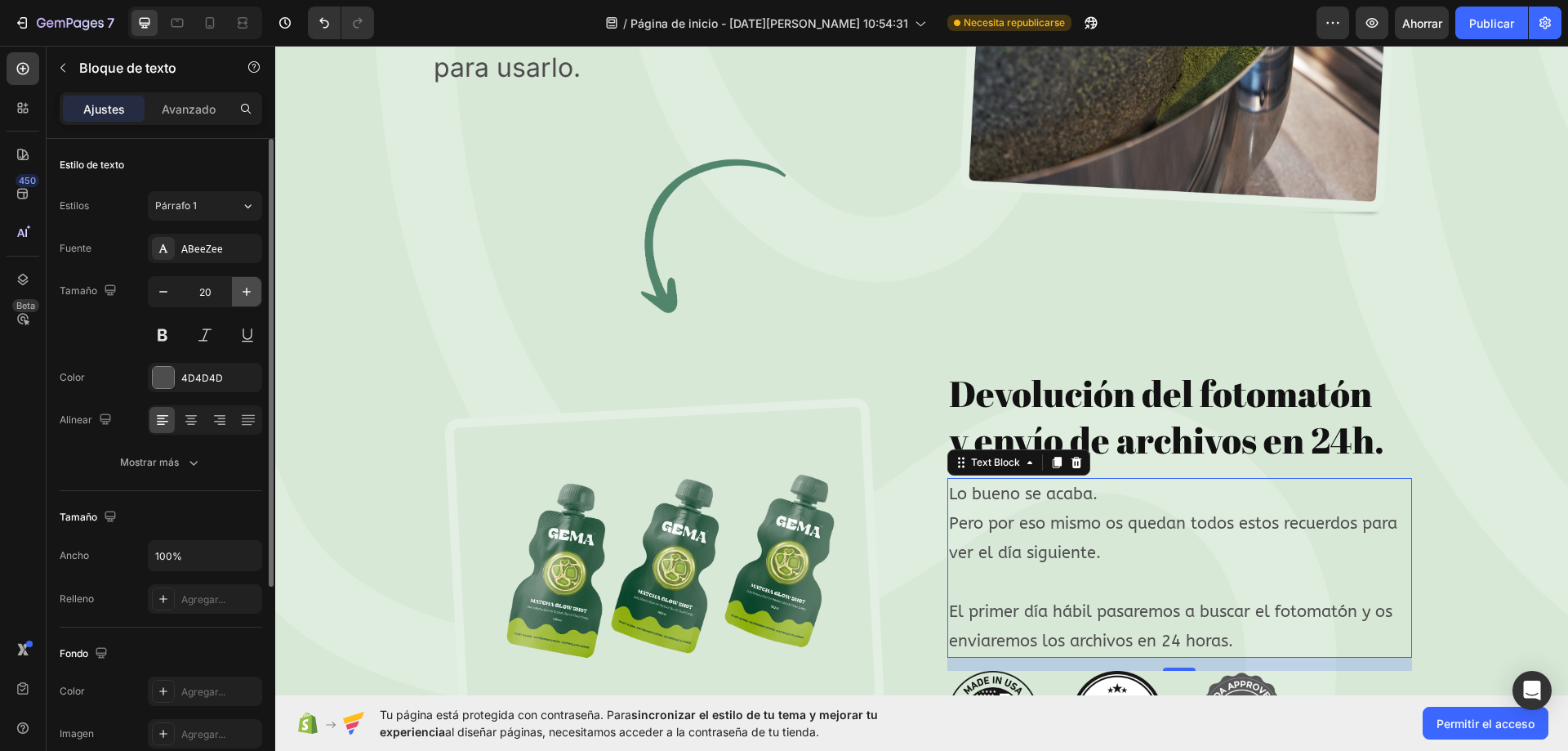
click at [248, 289] on icon "button" at bounding box center [247, 291] width 16 height 16
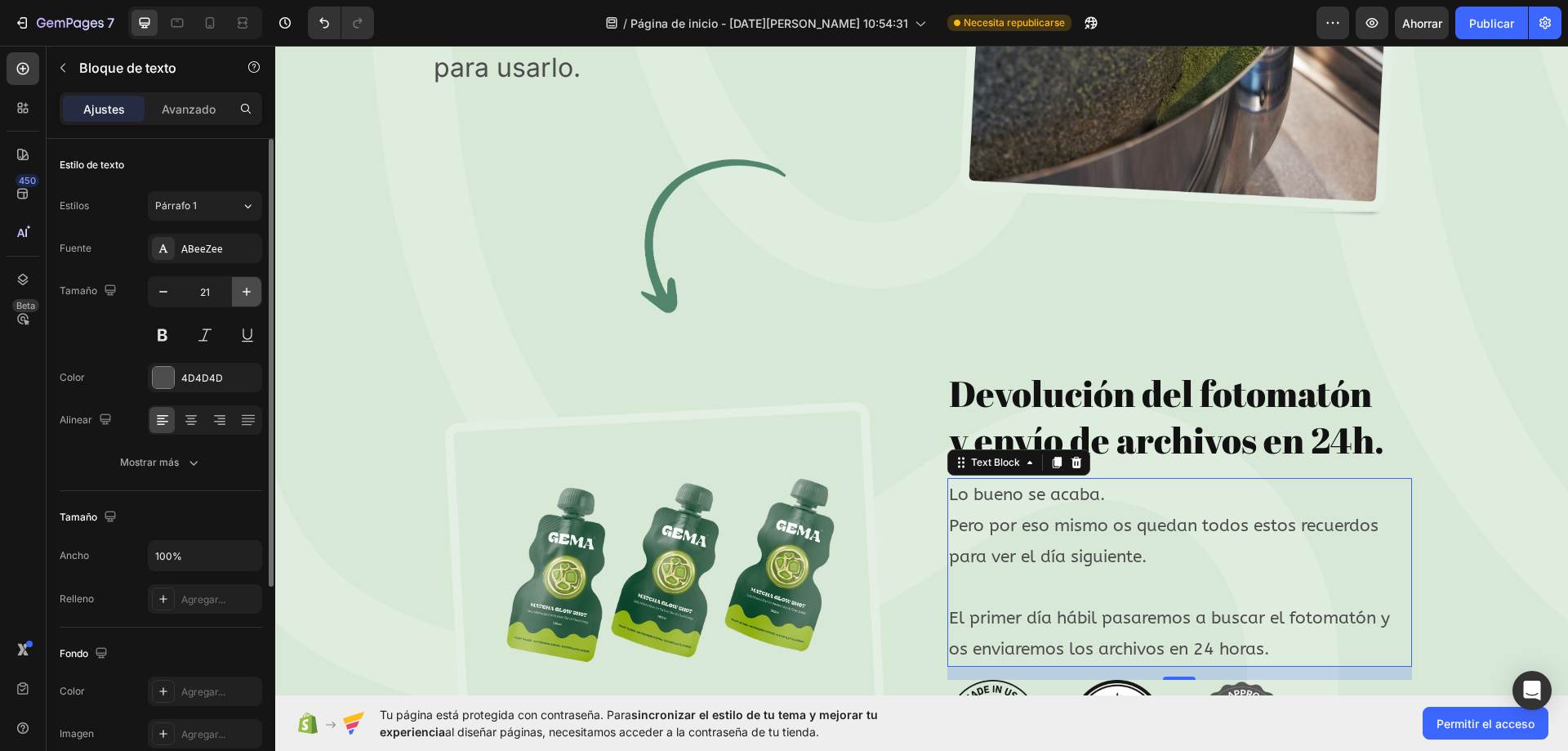
click at [248, 289] on icon "button" at bounding box center [247, 291] width 16 height 16
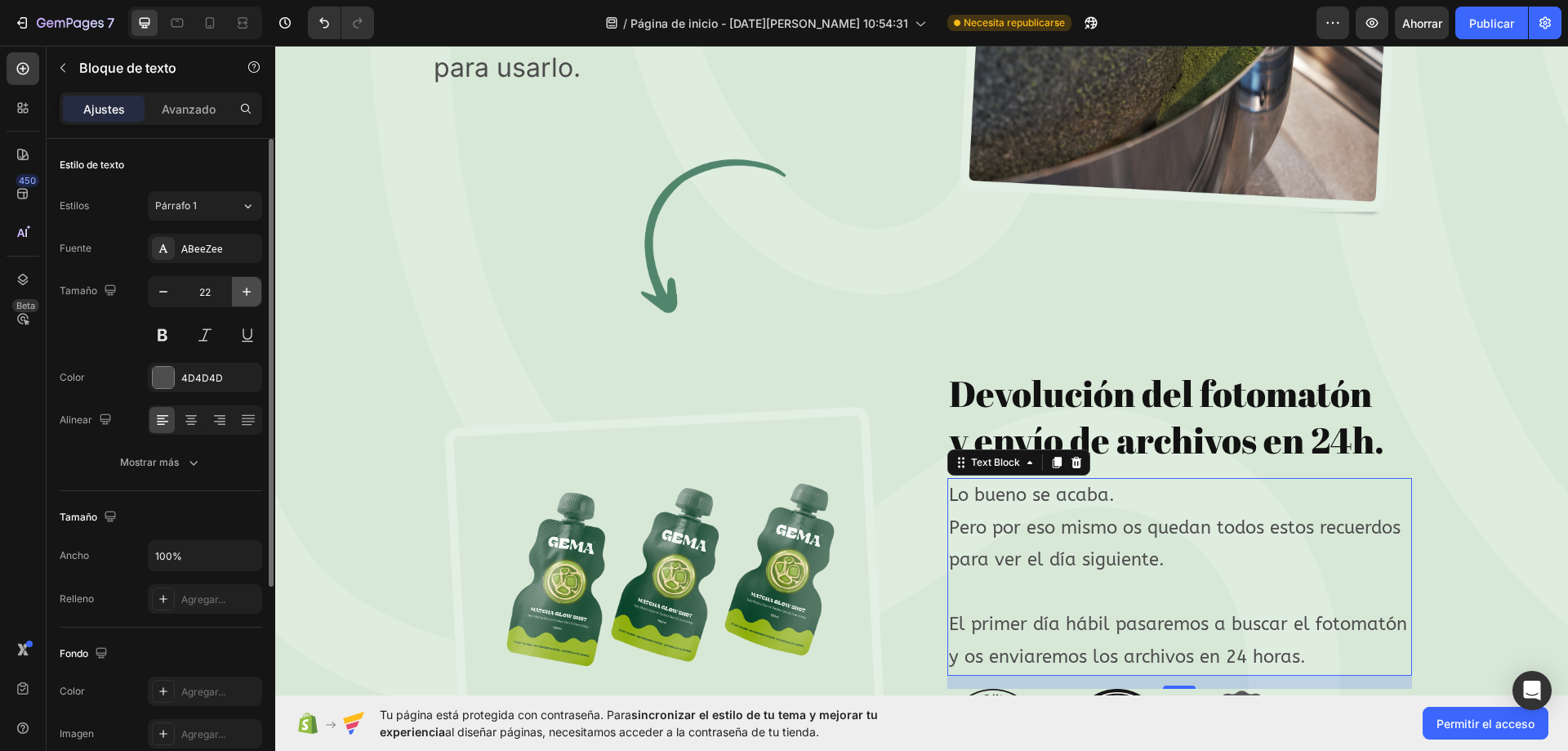
click at [248, 289] on icon "button" at bounding box center [247, 291] width 16 height 16
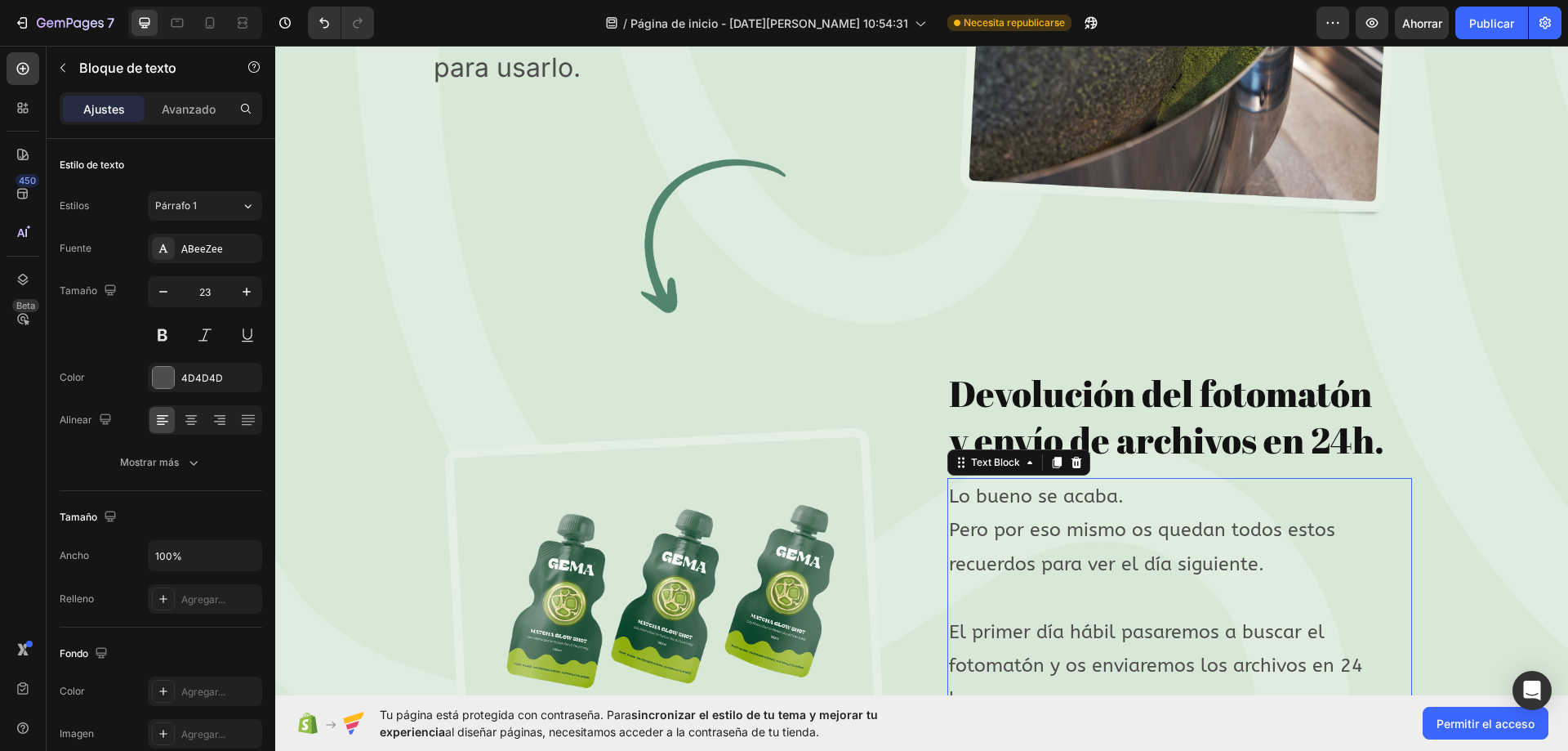
type input "24"
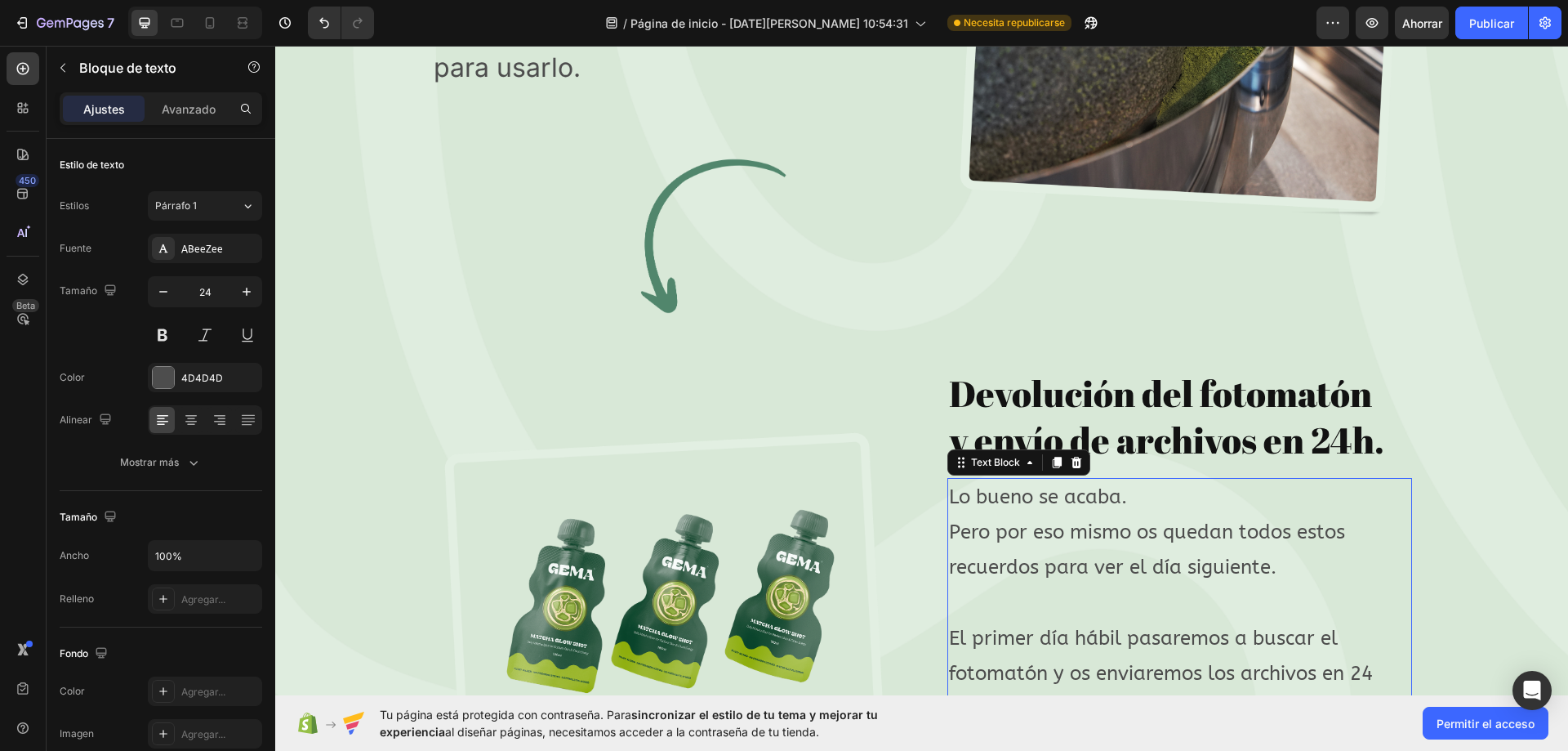
scroll to position [7057, 0]
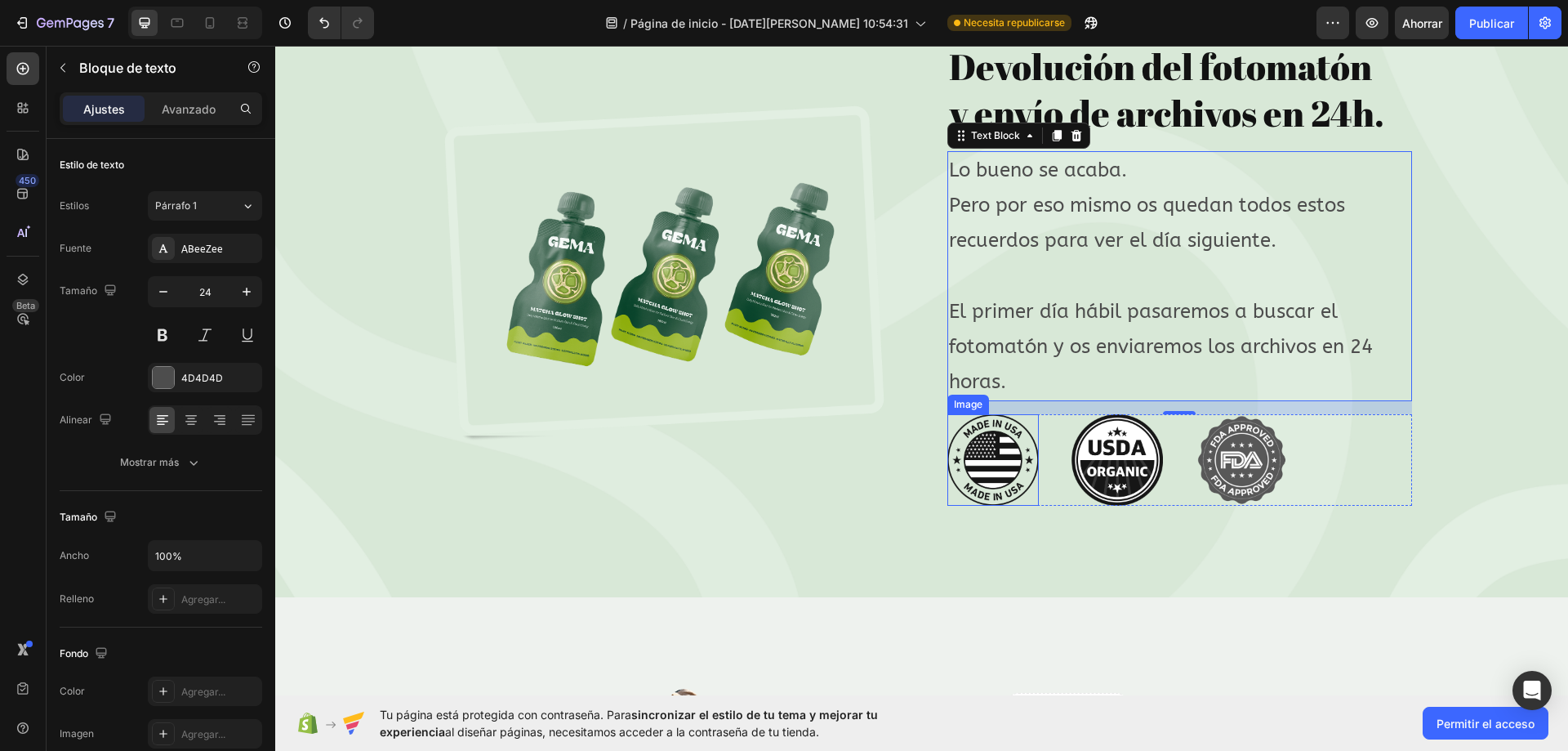
click at [965, 444] on img at bounding box center [992, 460] width 91 height 91
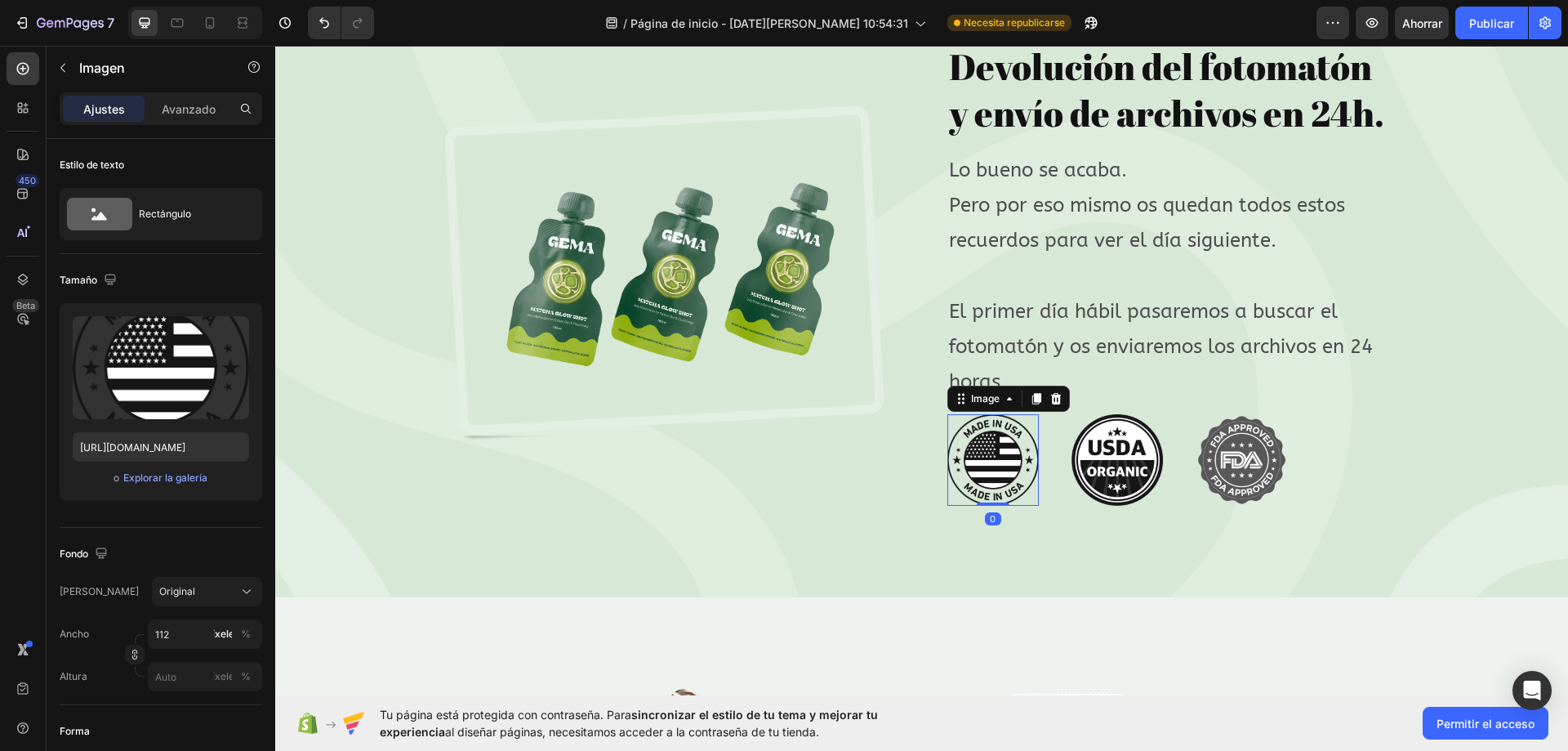
drag, startPoint x: 1052, startPoint y: 406, endPoint x: 1135, endPoint y: 470, distance: 104.8
click at [1052, 405] on icon at bounding box center [1055, 399] width 11 height 12
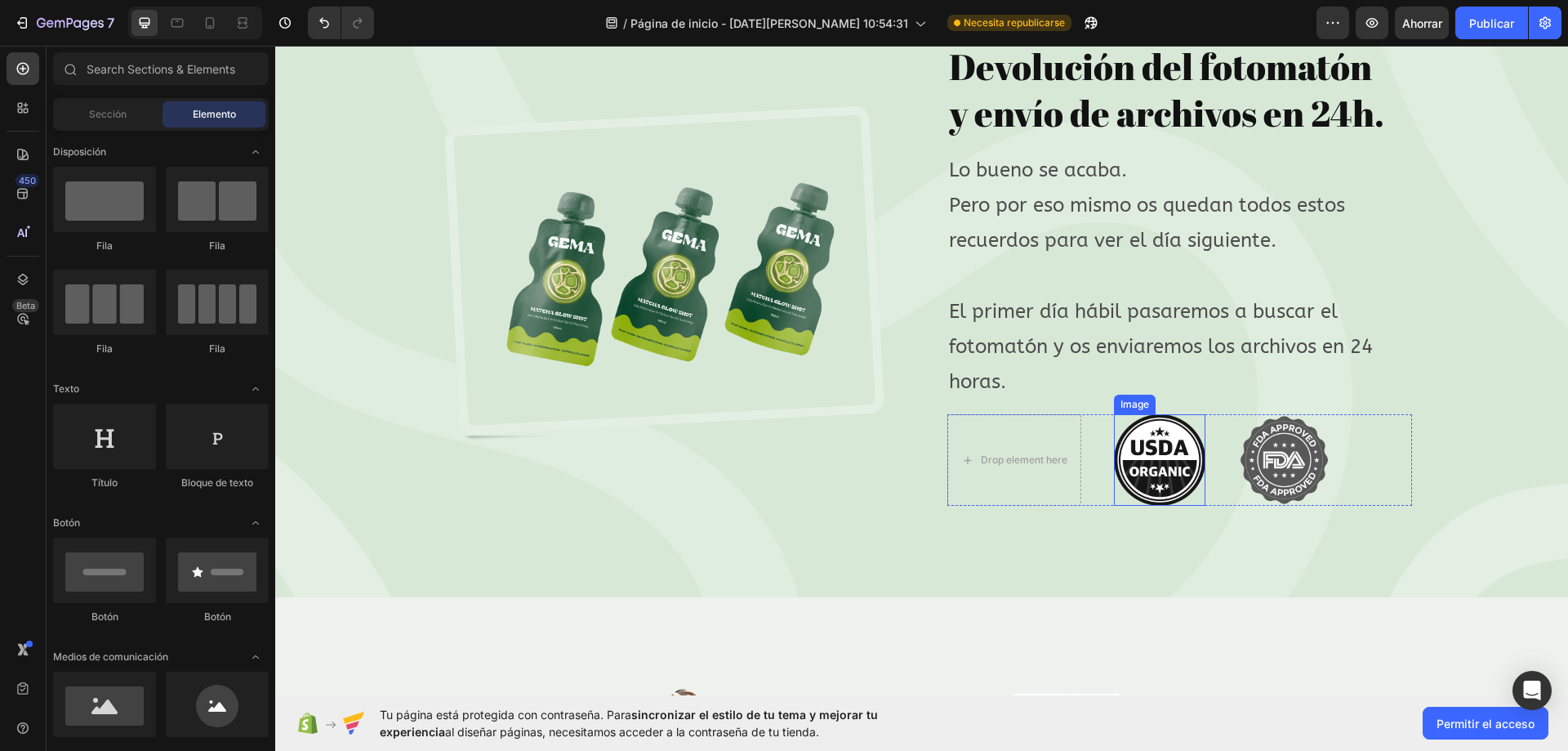
click at [1155, 480] on img at bounding box center [1159, 460] width 91 height 91
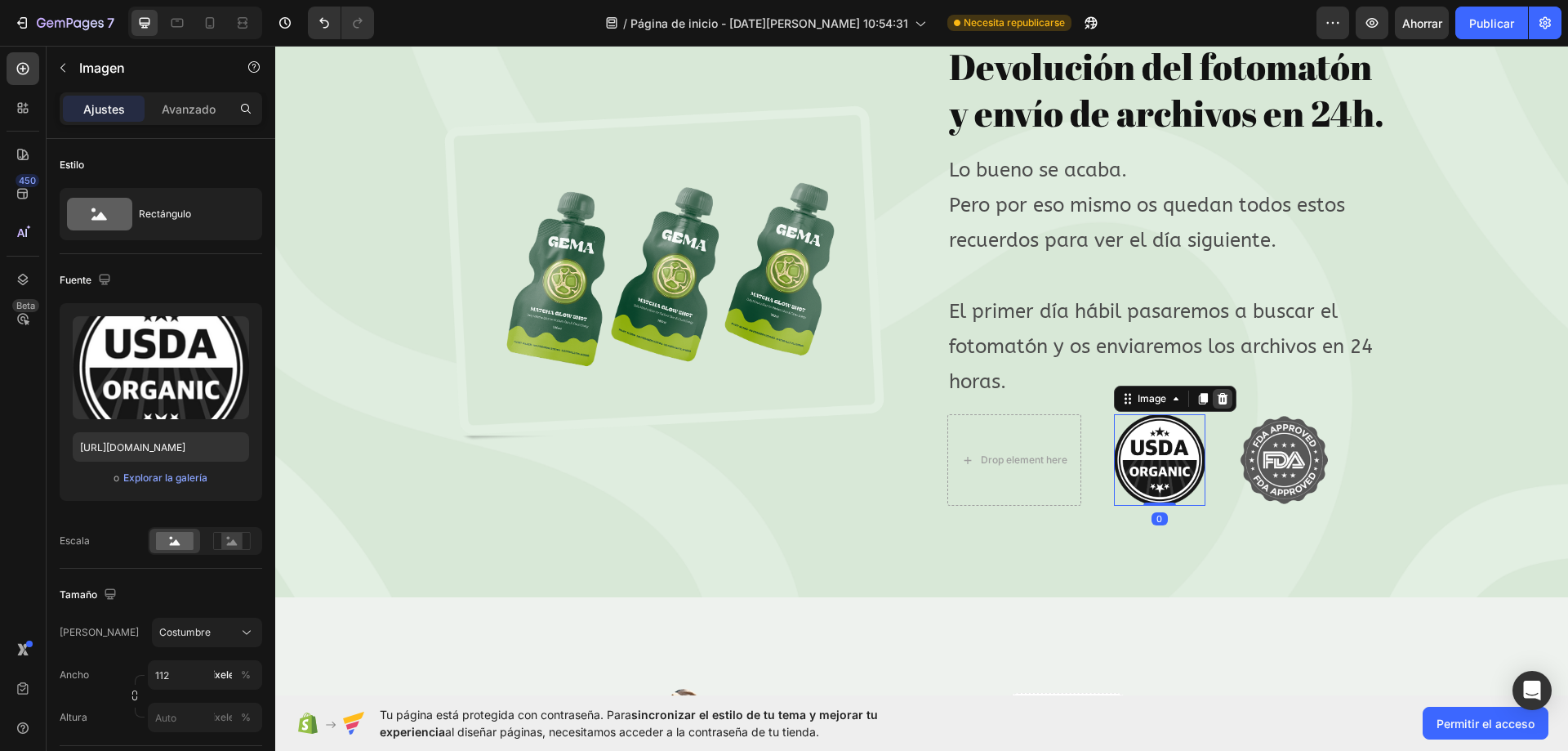
click at [1216, 405] on icon at bounding box center [1222, 399] width 13 height 13
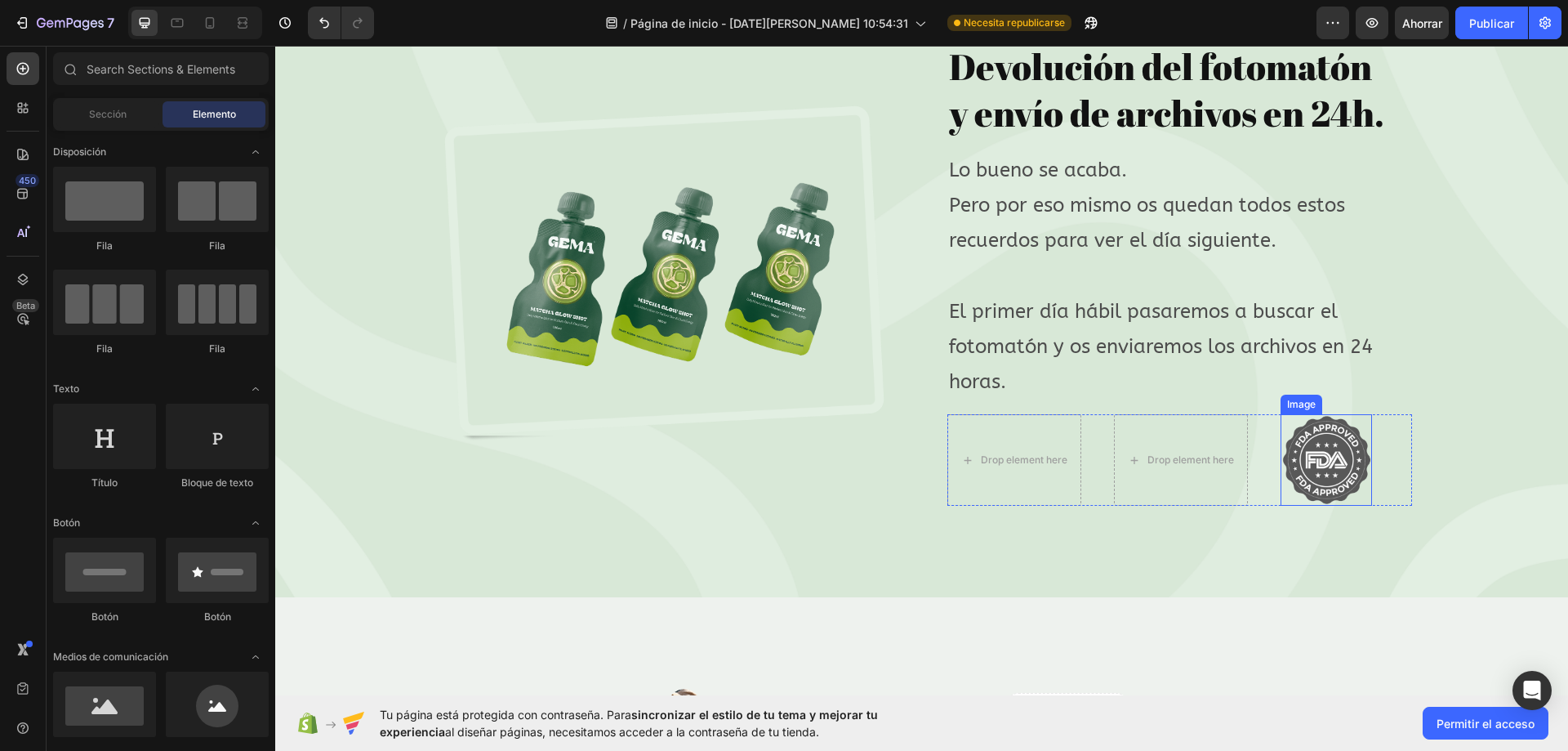
click at [1329, 453] on img at bounding box center [1326, 460] width 91 height 91
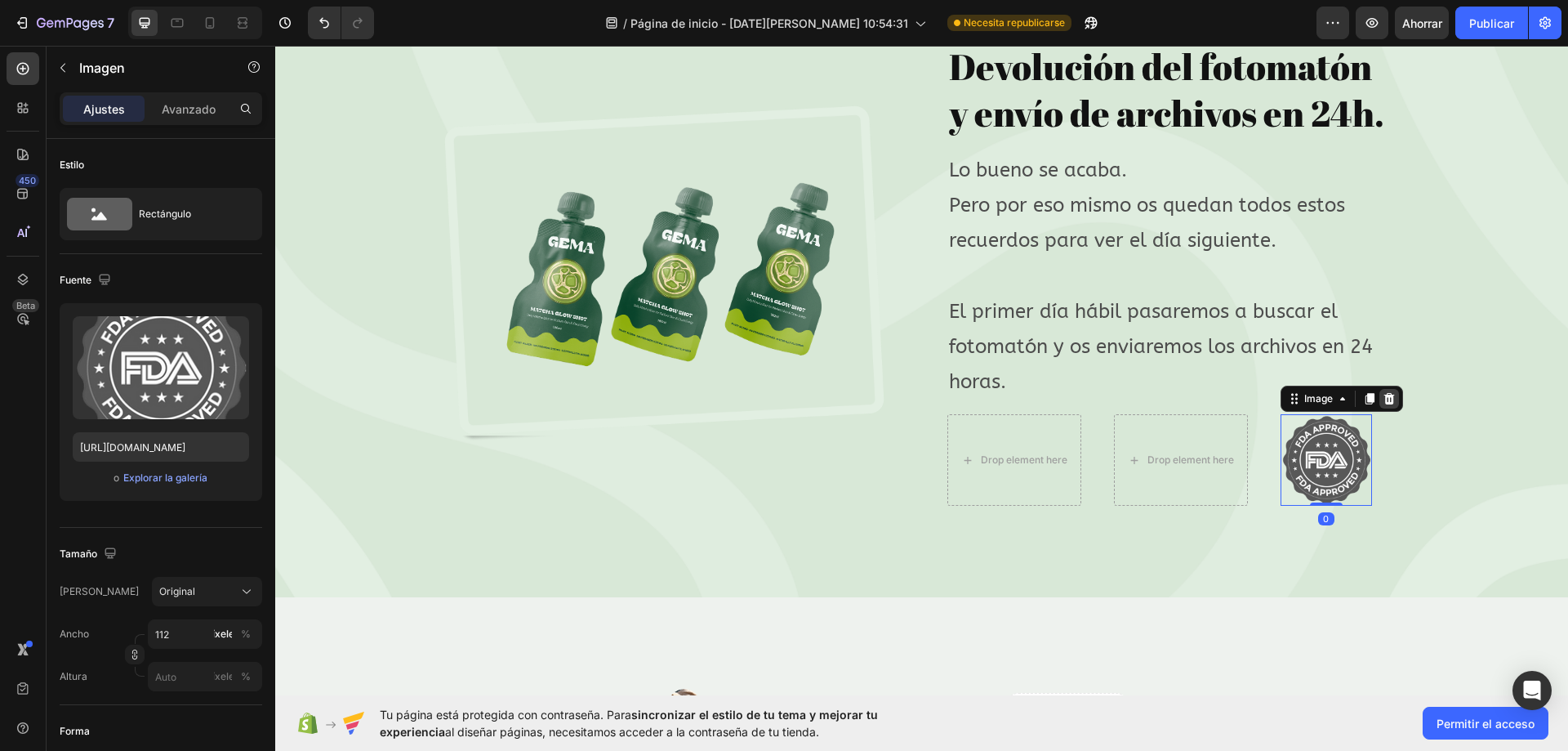
click at [1383, 404] on icon at bounding box center [1389, 399] width 11 height 12
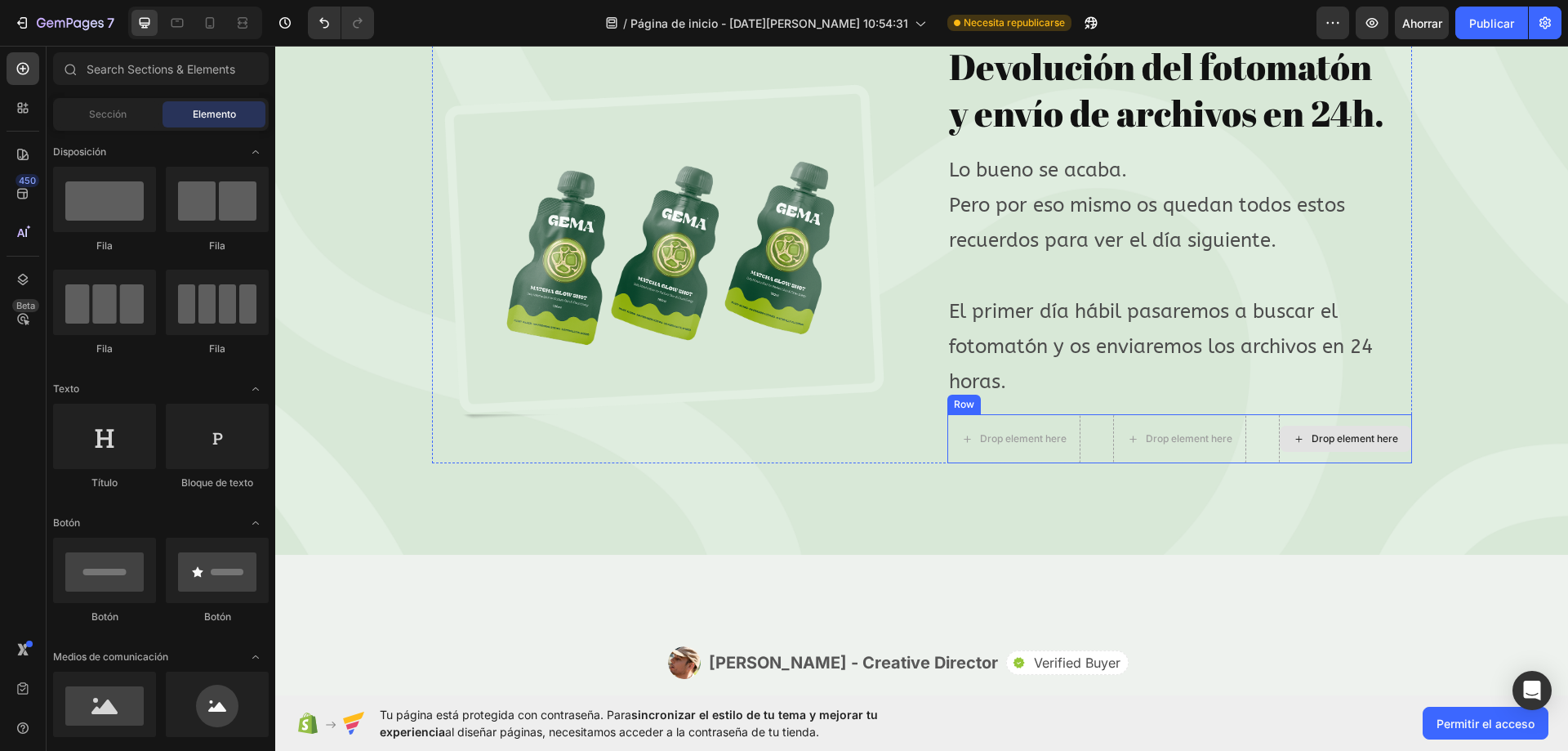
click at [1399, 463] on div "Drop element here" at bounding box center [1345, 439] width 133 height 49
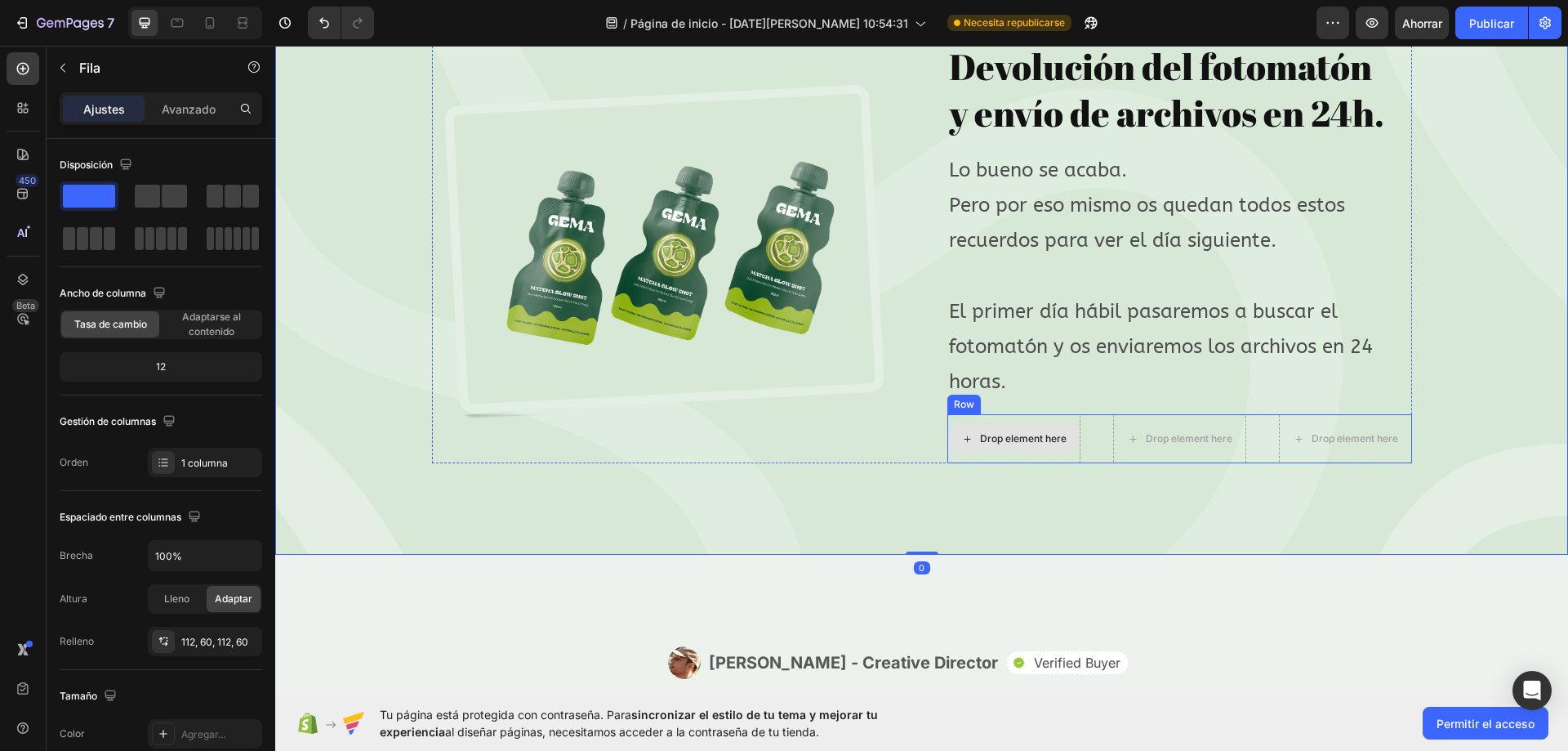
click at [1019, 452] on div "Drop element here" at bounding box center [1013, 438] width 131 height 26
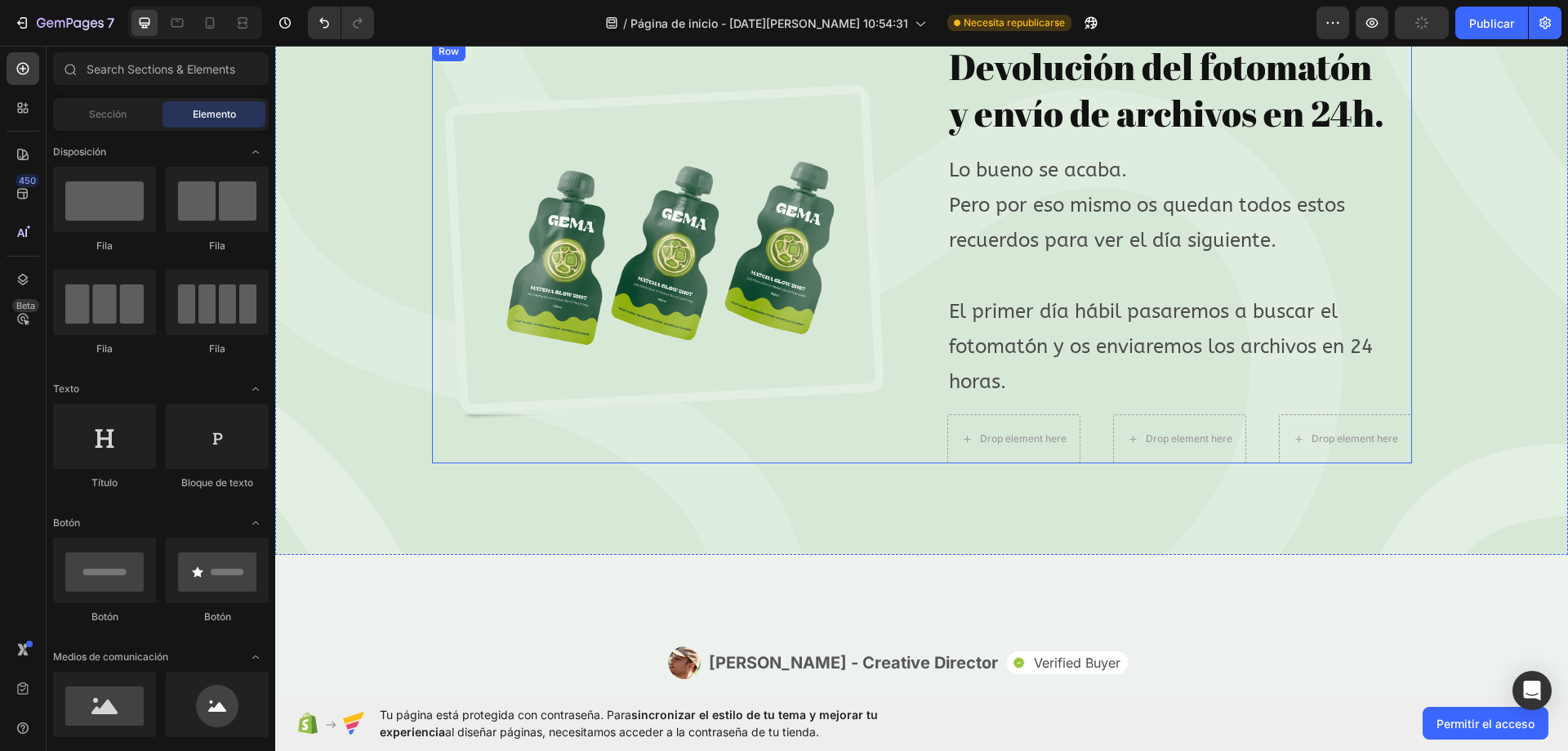
click at [905, 443] on div "Image Devolución del fotomatón y envío de archivos en 24h. Heading Row Lo bueno…" at bounding box center [922, 253] width 980 height 423
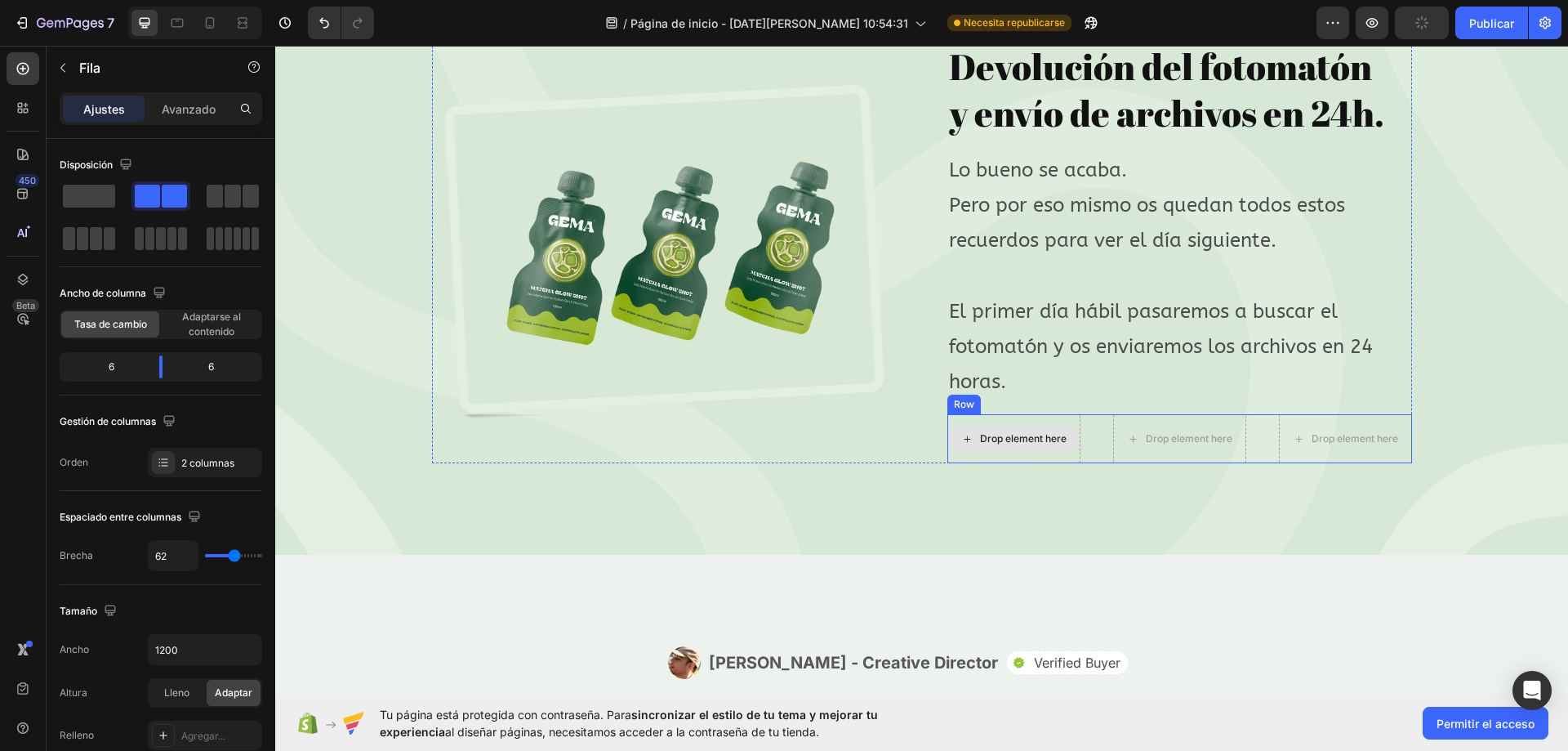
click at [985, 442] on div "Drop element here" at bounding box center [1023, 439] width 87 height 13
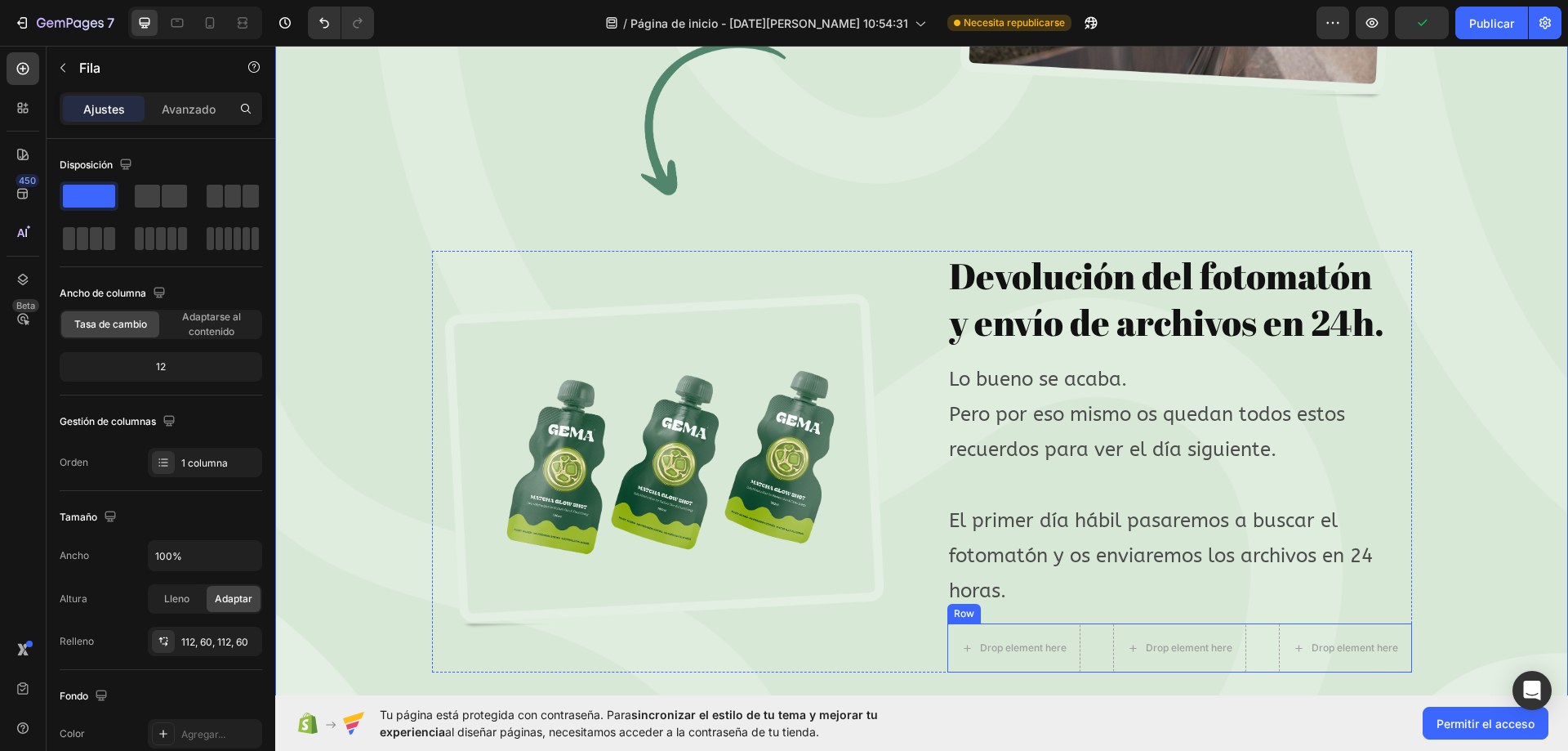
scroll to position [6812, 0]
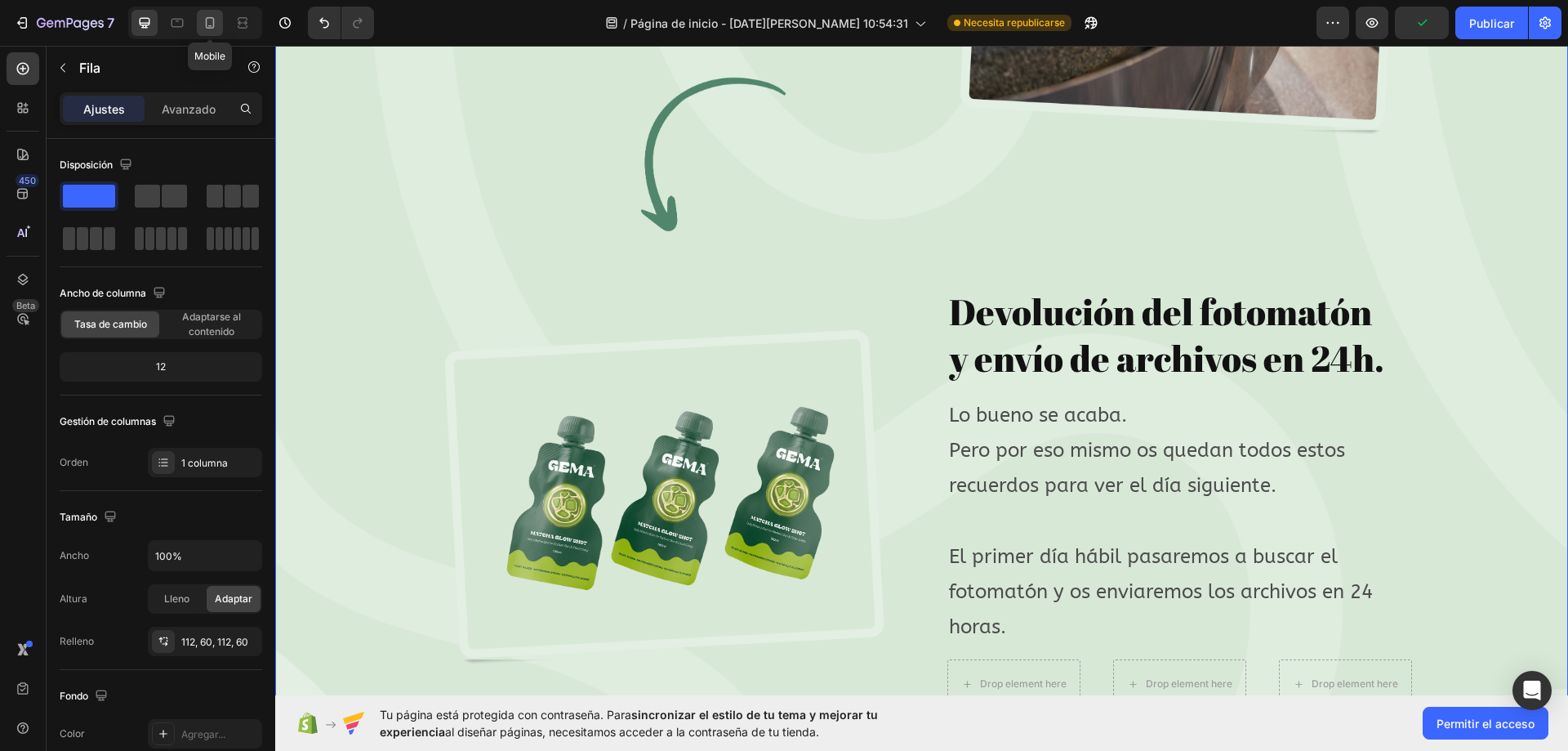
click at [206, 20] on icon at bounding box center [210, 22] width 9 height 12
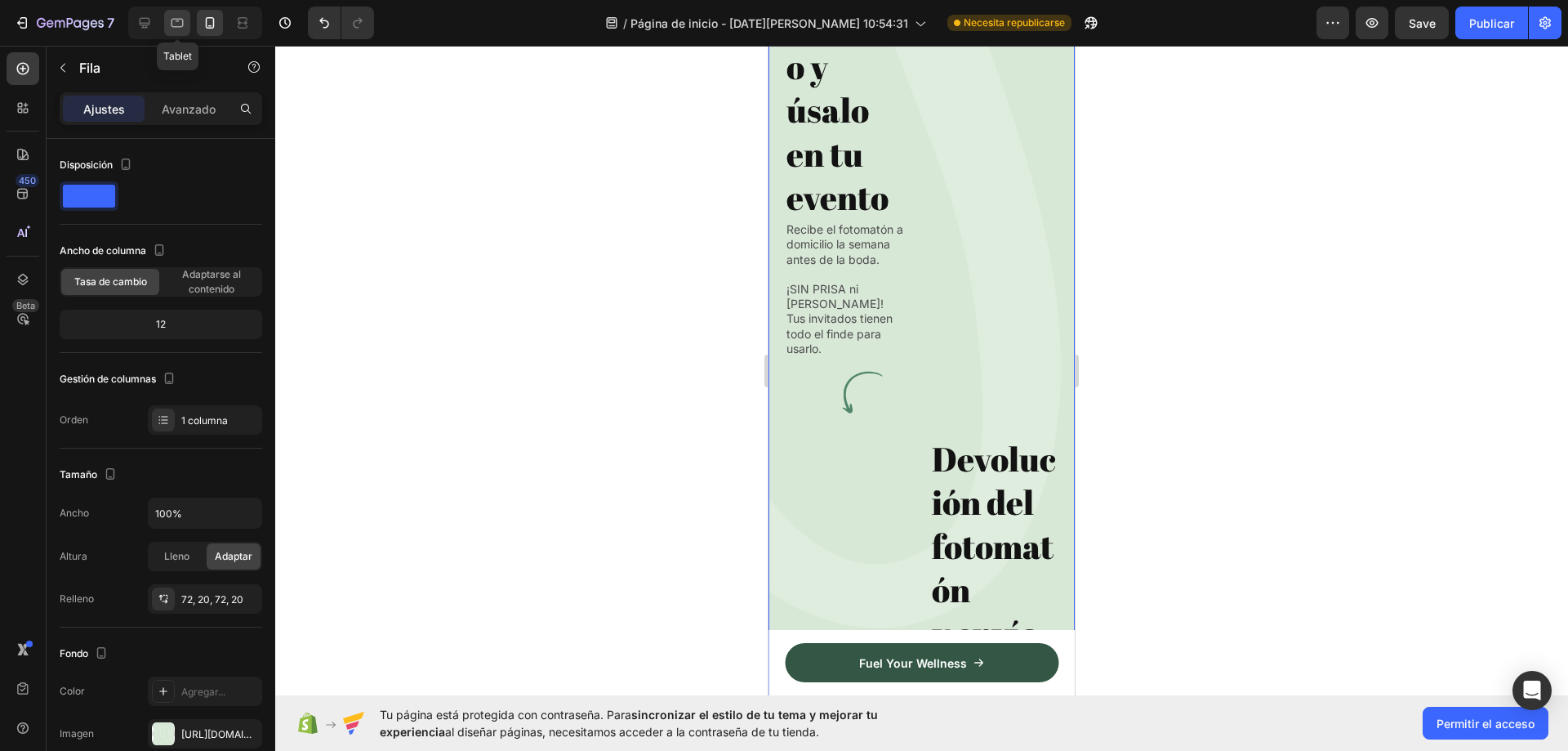
click at [171, 27] on icon at bounding box center [177, 23] width 16 height 16
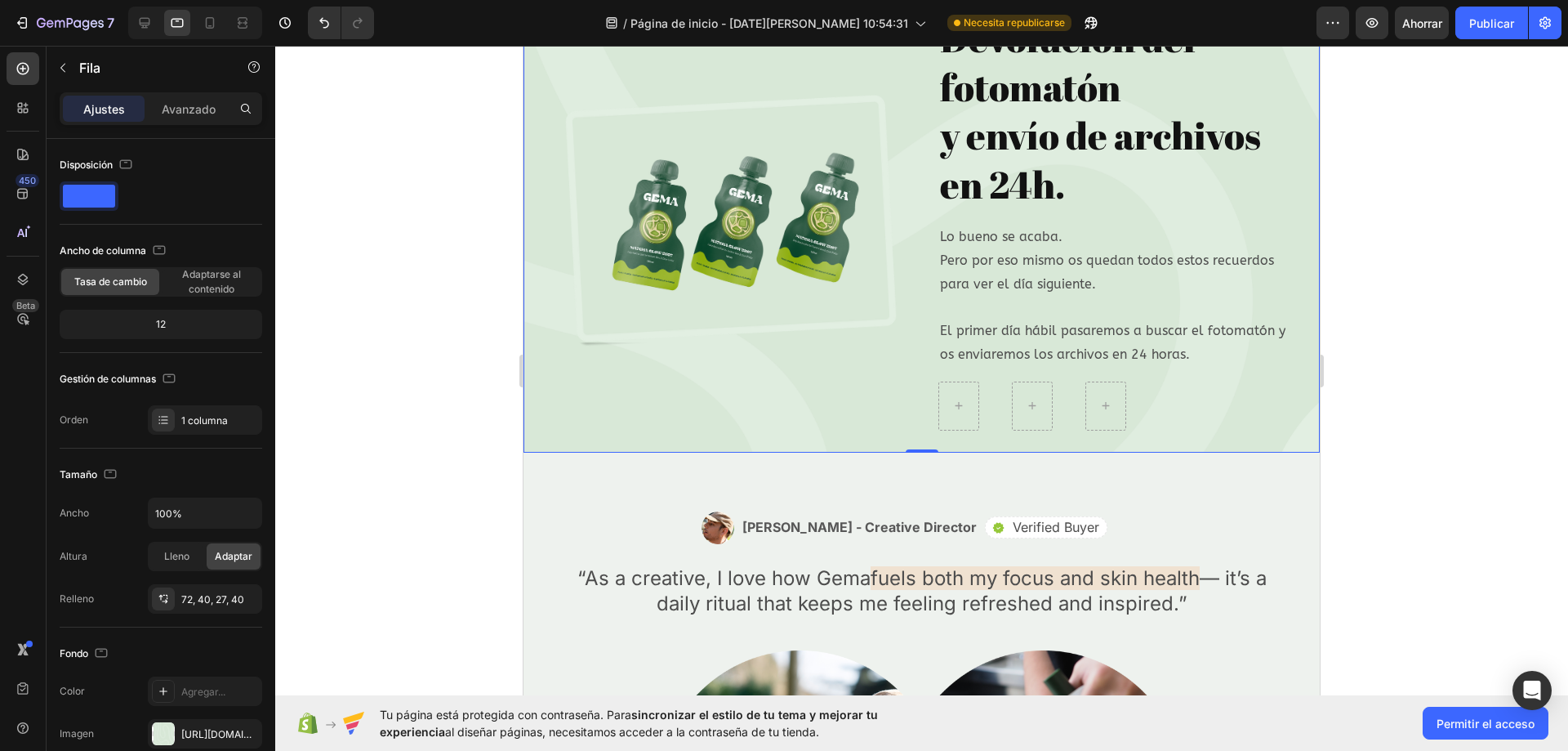
scroll to position [6463, 0]
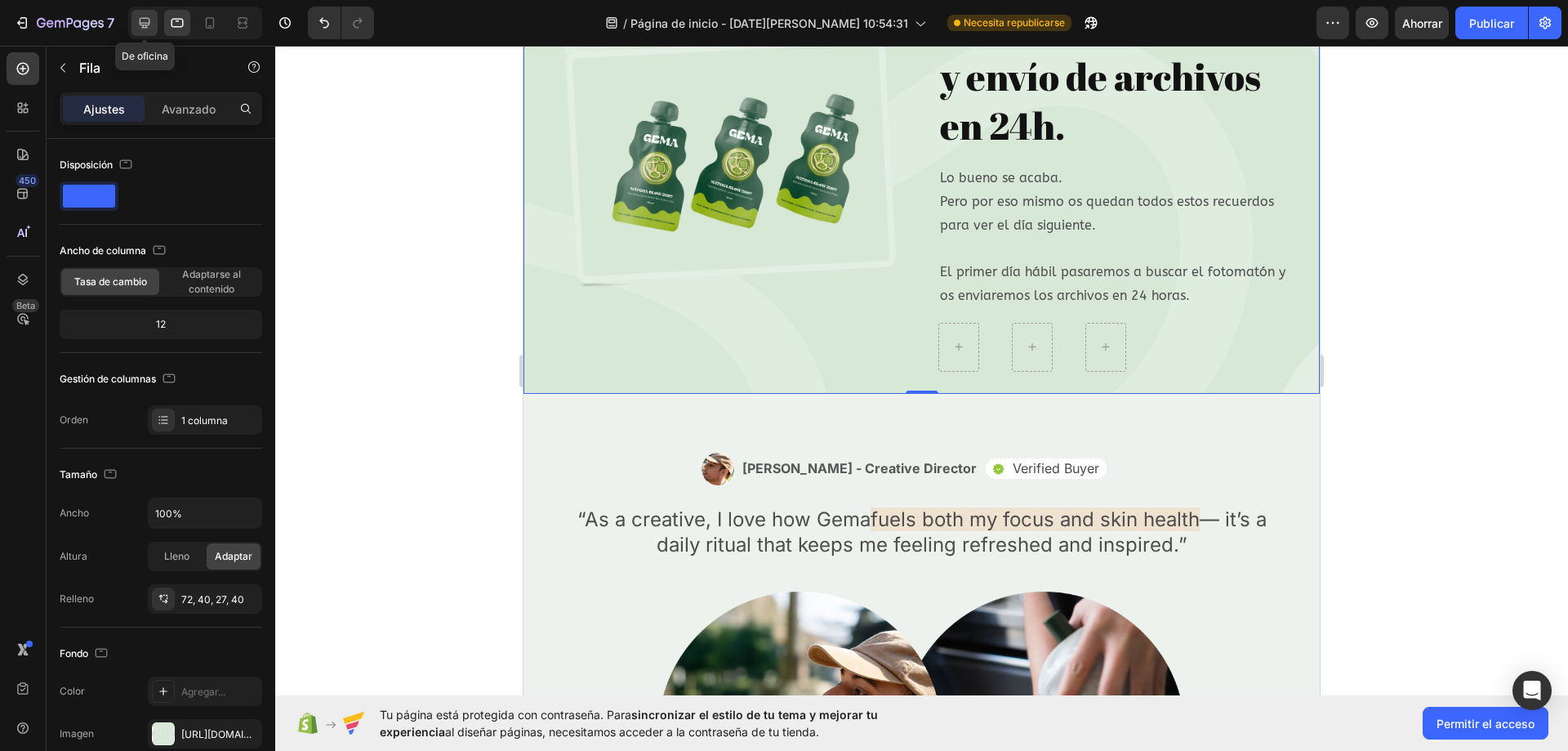
click at [148, 28] on icon at bounding box center [145, 23] width 16 height 16
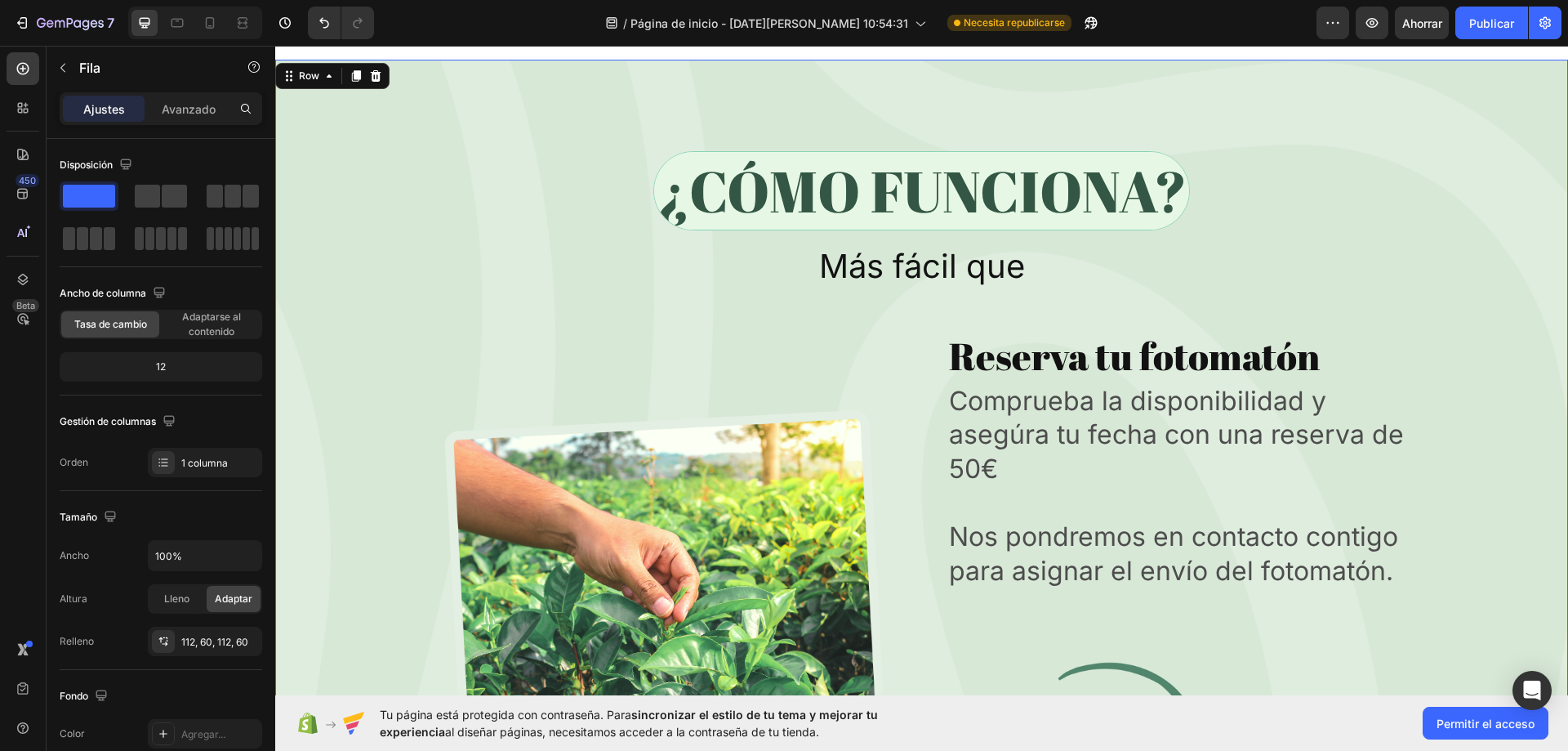
scroll to position [5627, 0]
